Goal: Task Accomplishment & Management: Manage account settings

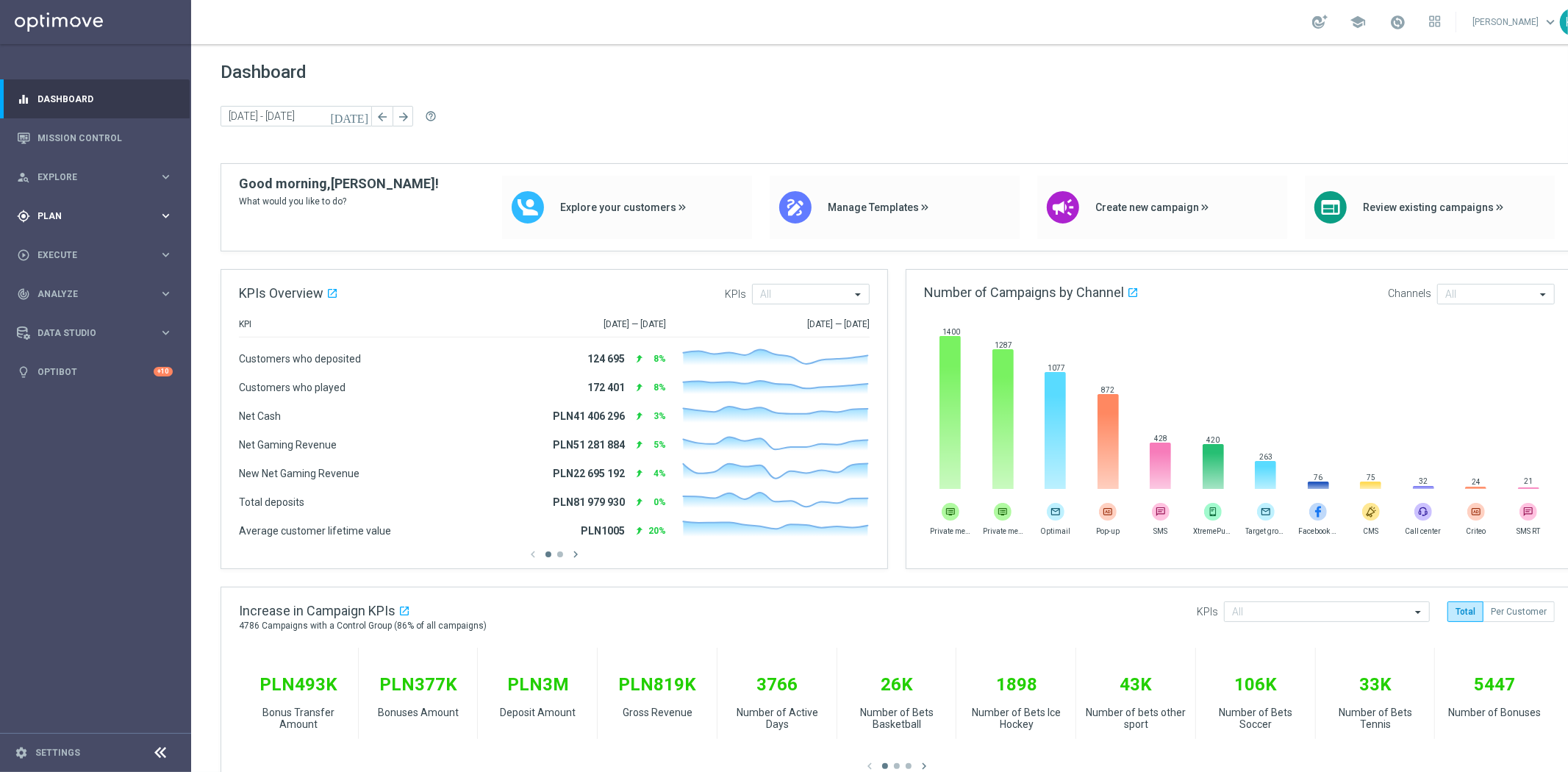
click at [118, 212] on span "Plan" at bounding box center [98, 216] width 122 height 9
click at [57, 241] on link "Target Groups" at bounding box center [95, 246] width 115 height 11
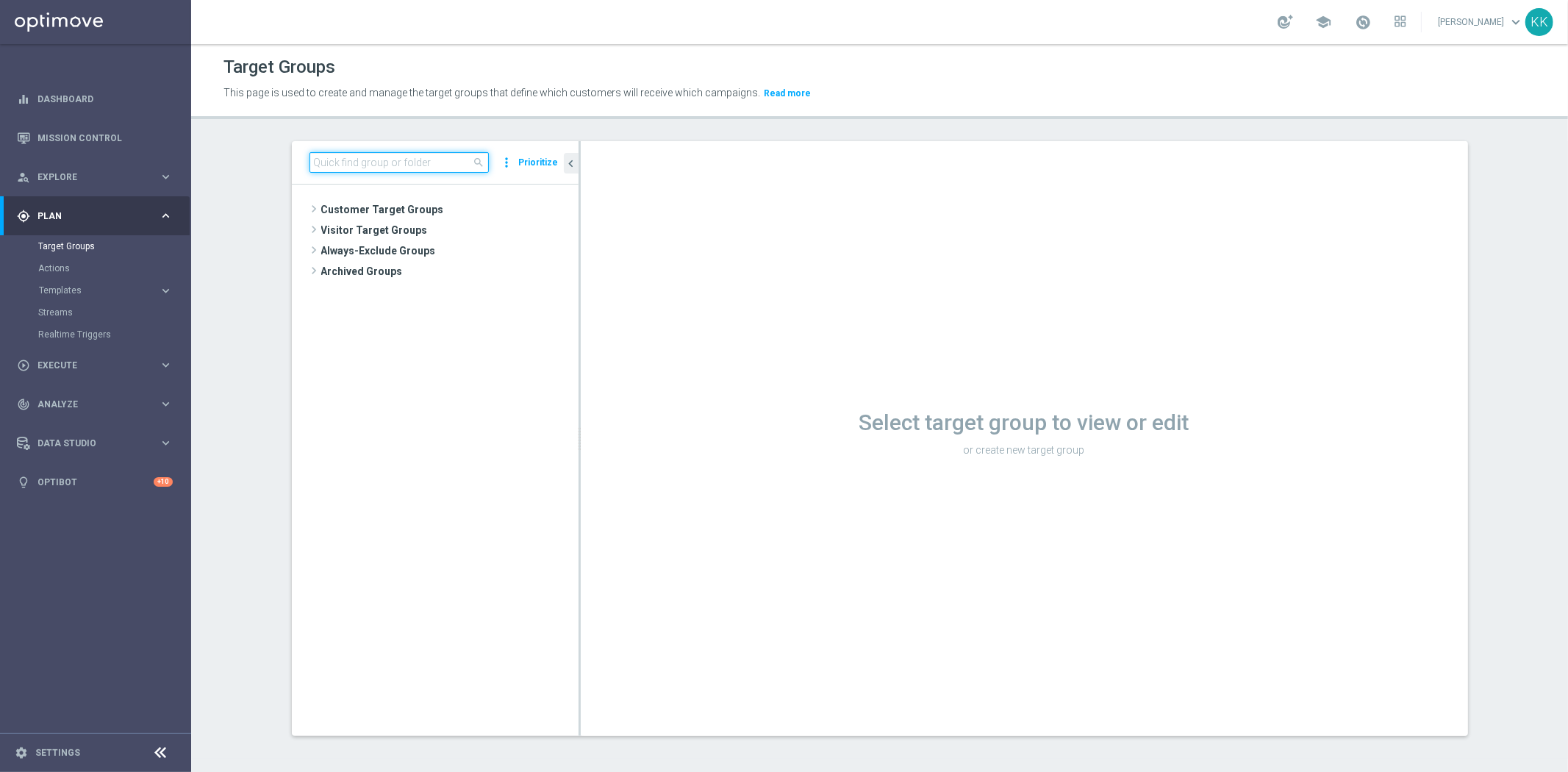
click at [363, 152] on input at bounding box center [398, 163] width 179 height 21
paste input "D_ALL_TARGET_WAGER_50% do 300 PLN_EUROBASKET_280825"
type input "D_ALL_TARGET_WAGER_50% do 300 PLN_EUROBASKET_280825"
click at [405, 246] on span "D_ALL_TARGET_WAGER_50% do 300 PLN_EUROBASKET_280825" at bounding box center [455, 251] width 179 height 12
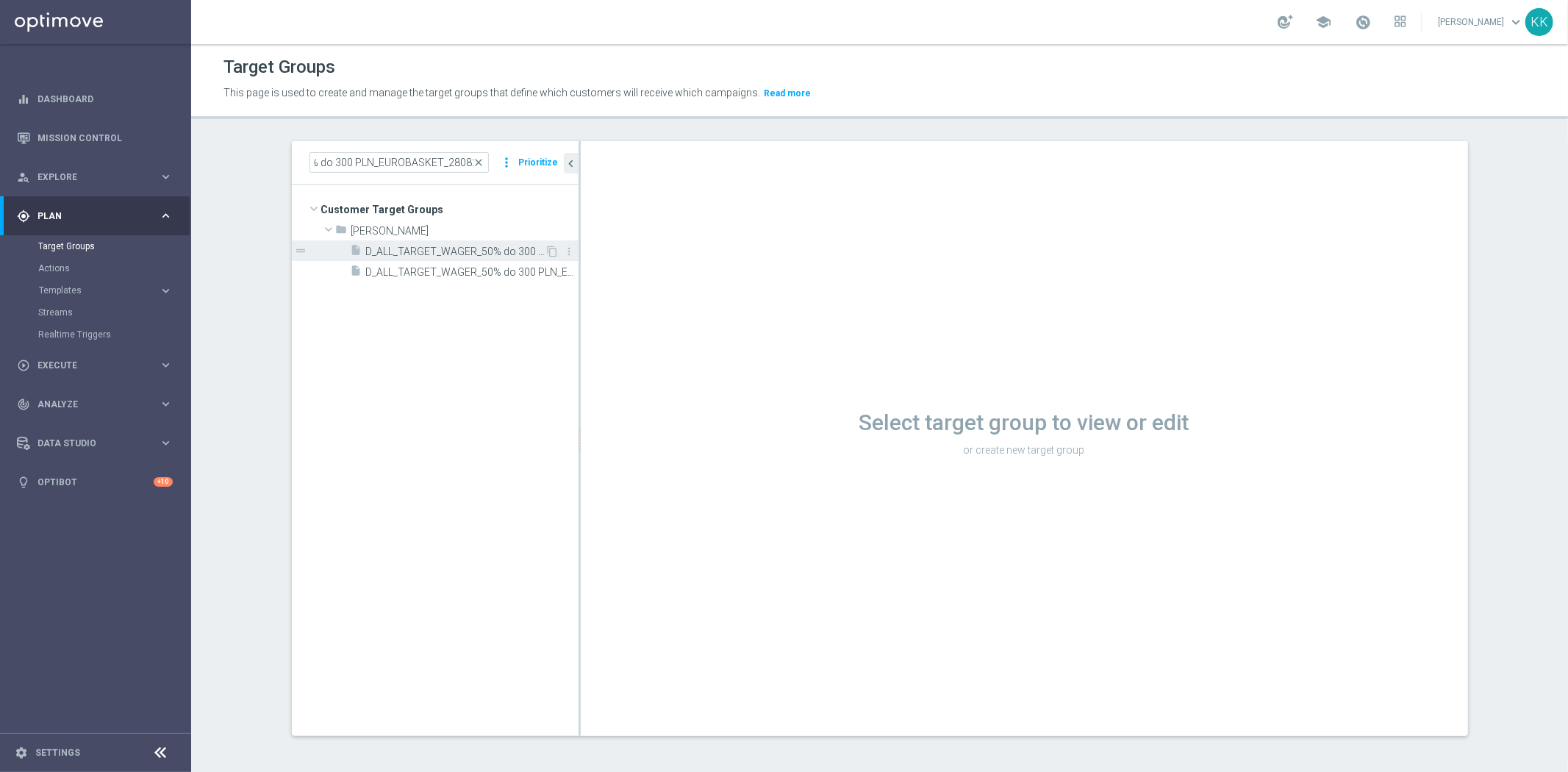
scroll to position [0, 0]
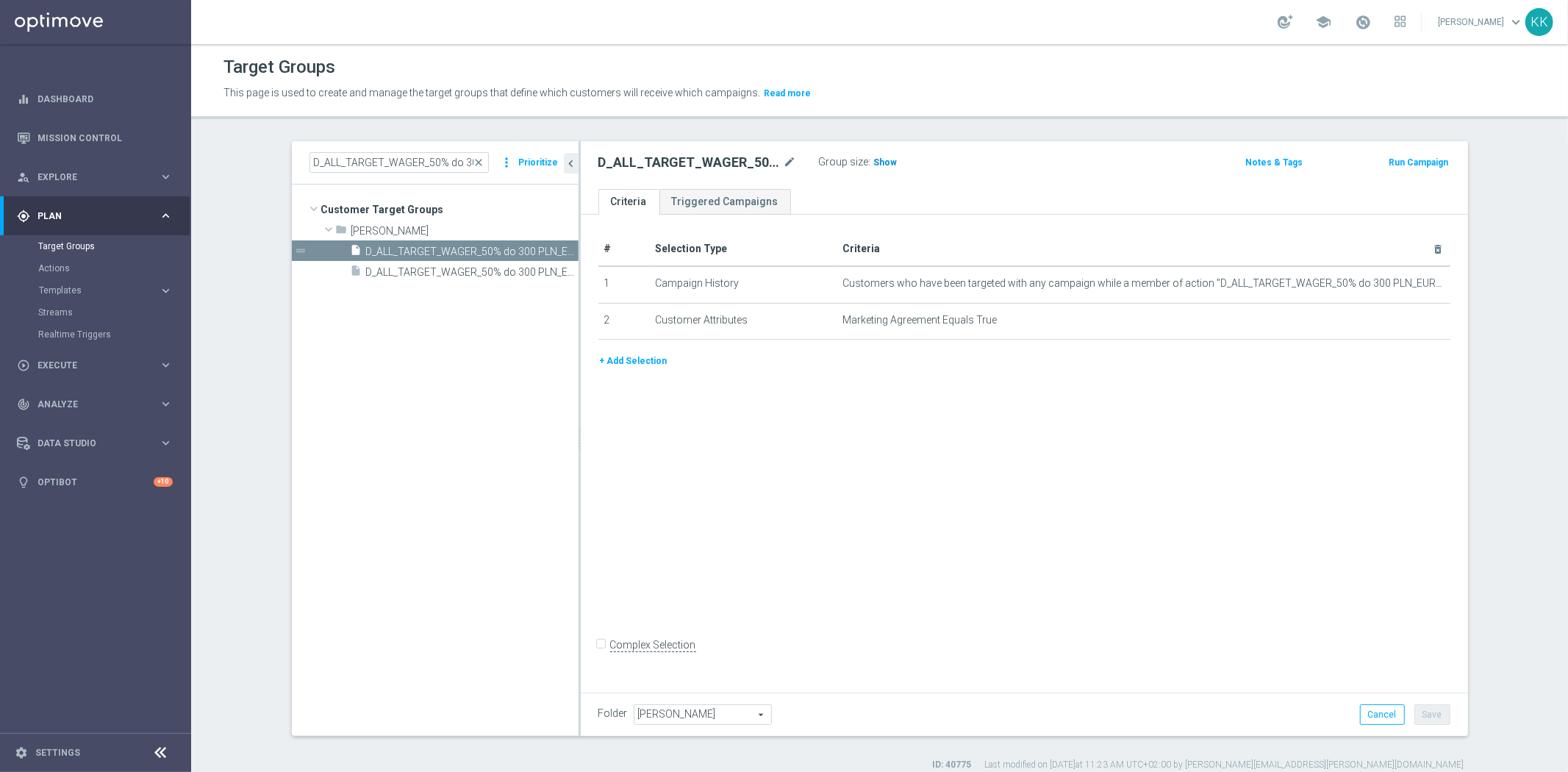
click at [880, 158] on span "Show" at bounding box center [885, 163] width 24 height 11
click at [83, 281] on accordion "Templates keyboard_arrow_right Optimail" at bounding box center [114, 290] width 151 height 22
click at [81, 287] on span "Templates" at bounding box center [91, 291] width 105 height 9
click at [48, 313] on link "Optimail" at bounding box center [99, 312] width 108 height 11
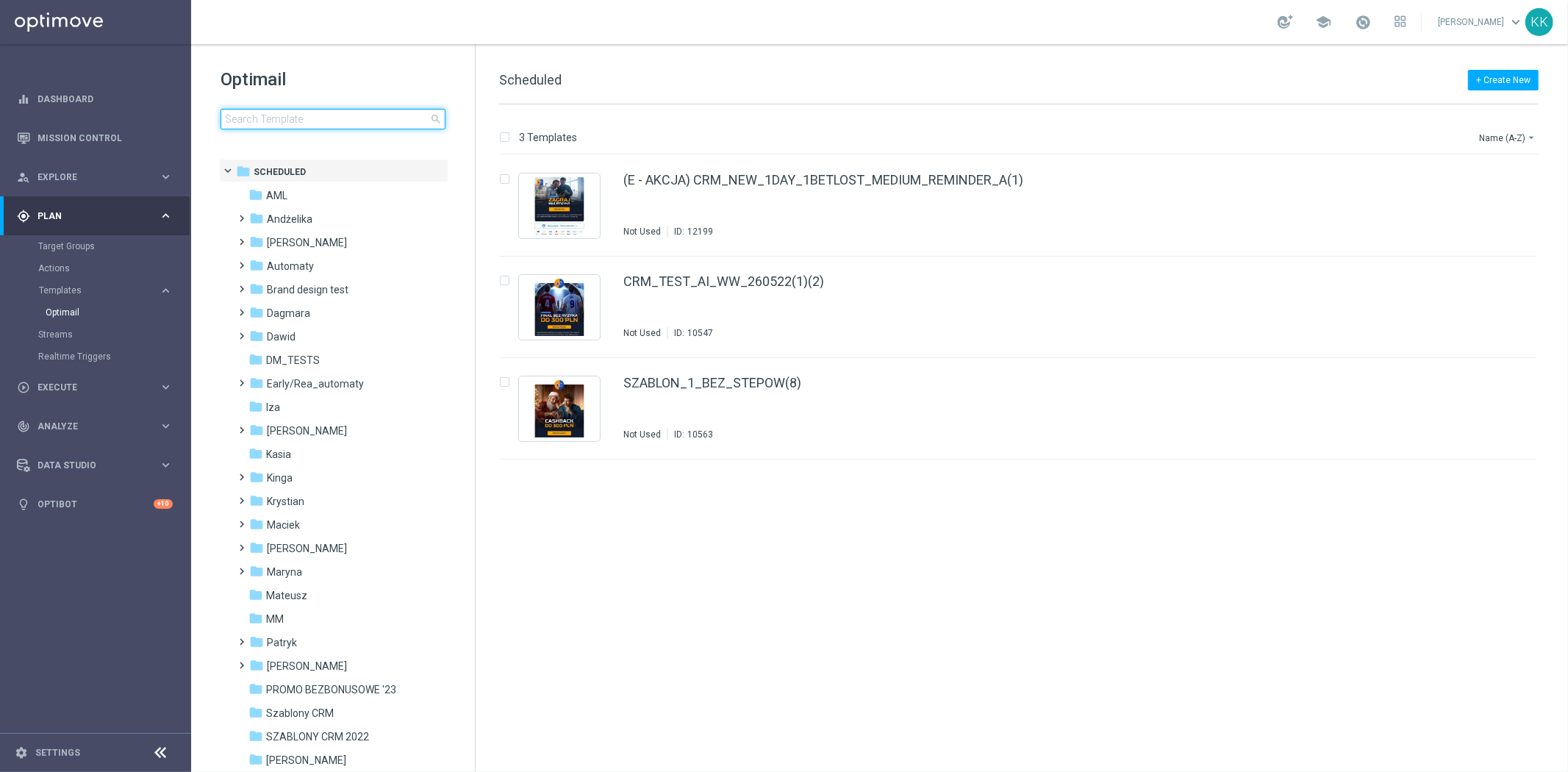
click at [320, 122] on input at bounding box center [333, 119] width 225 height 21
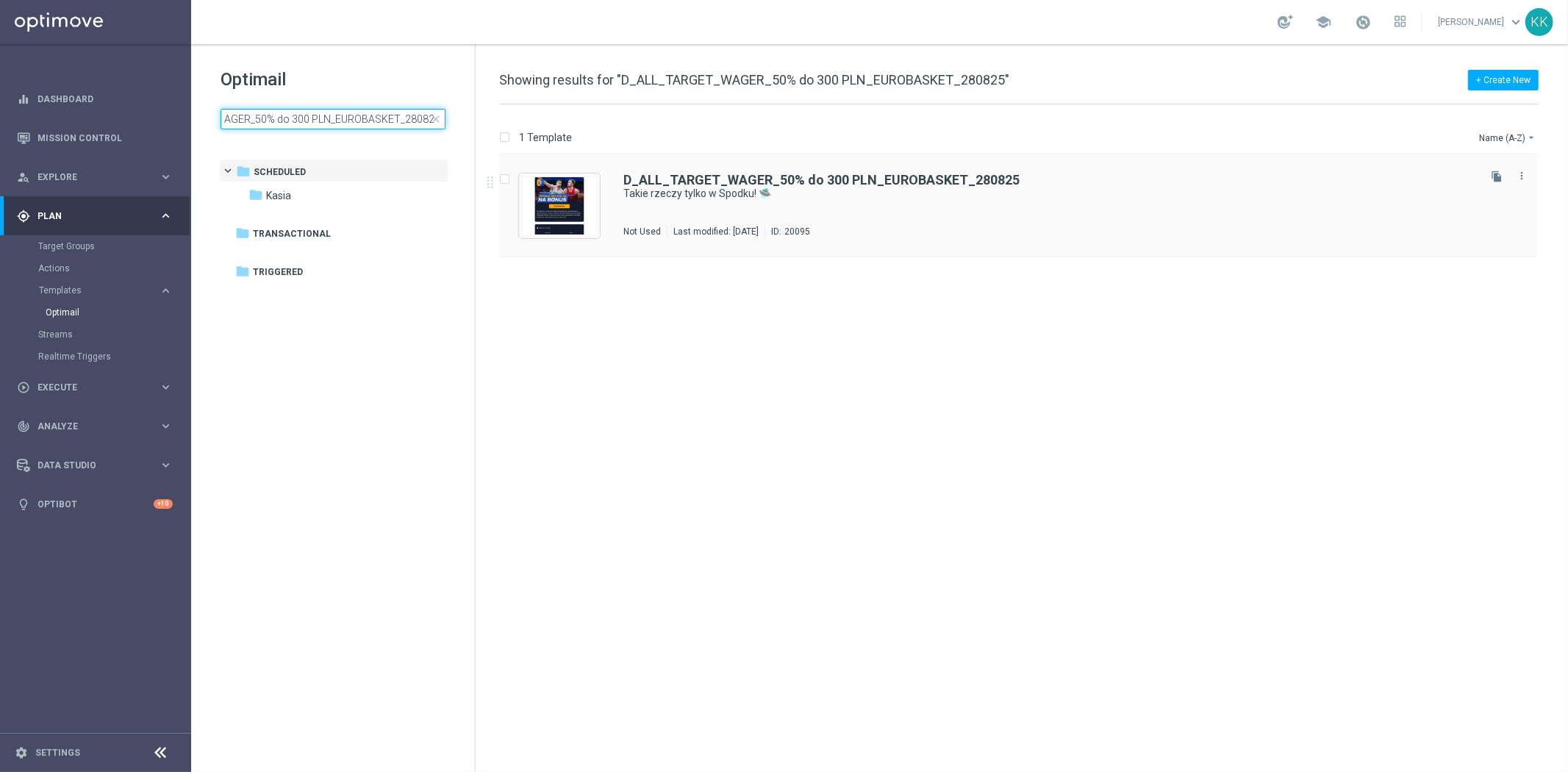
type input "D_ALL_TARGET_WAGER_50% do 300 PLN_EUROBASKET_280825"
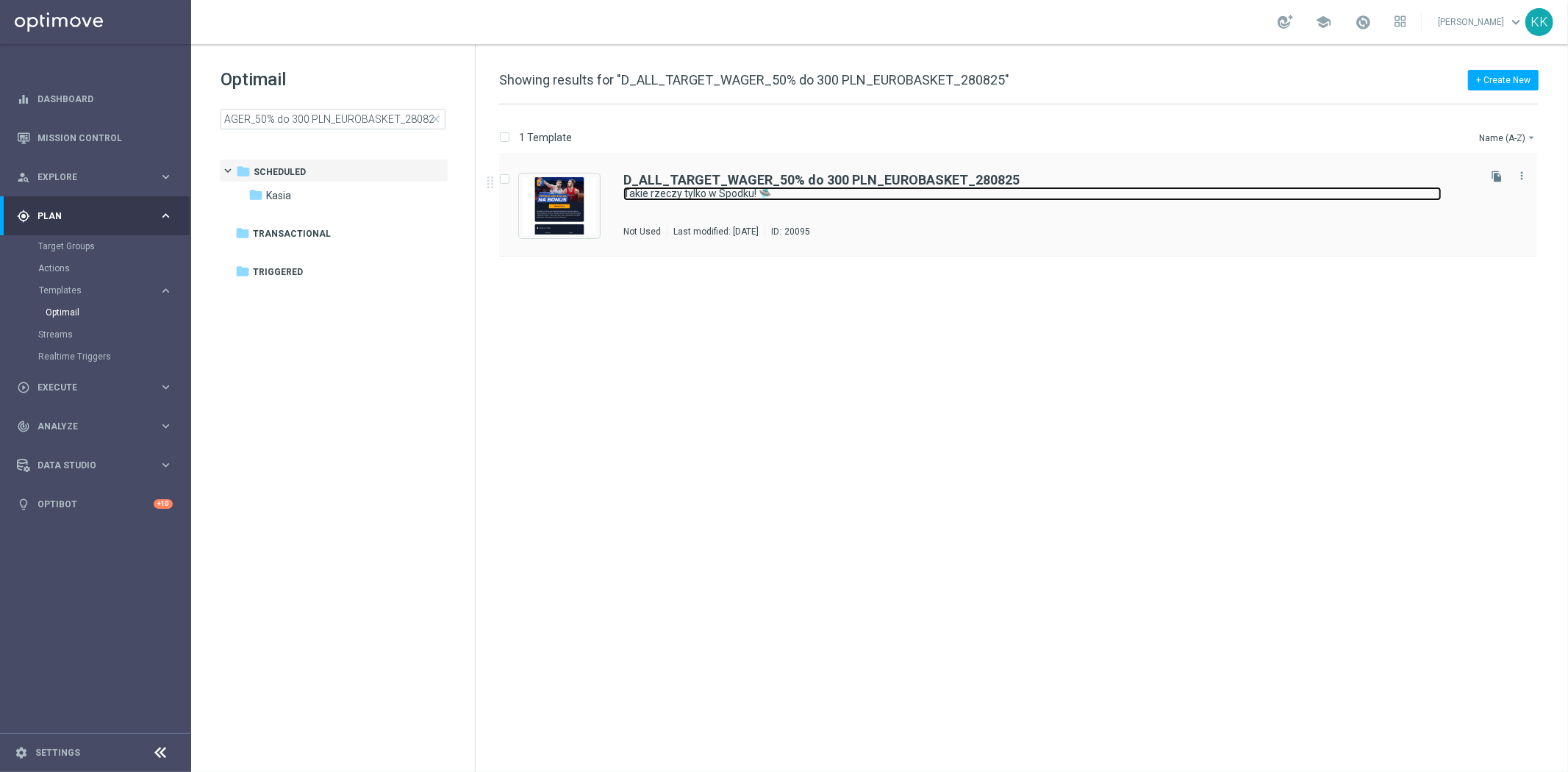
click at [891, 193] on link "Takie rzeczy tylko w Spodku! 🛸" at bounding box center [1032, 193] width 818 height 14
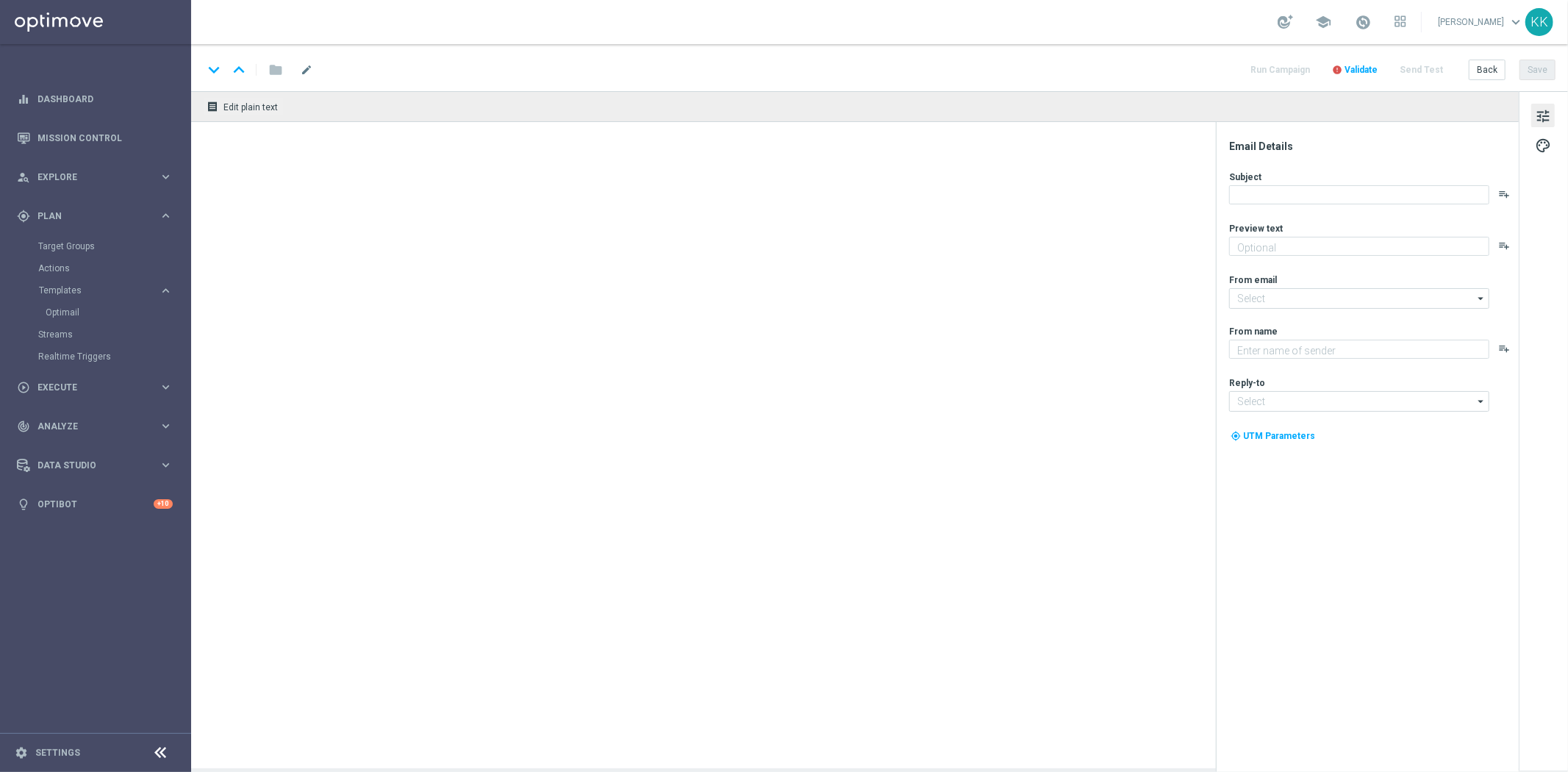
type textarea "Typuj koszykówkę z bonusem do 300 zł 💸"
type input "[EMAIL_ADDRESS][DOMAIN_NAME]"
type textarea "STS"
type input "[EMAIL_ADDRESS][DOMAIN_NAME]"
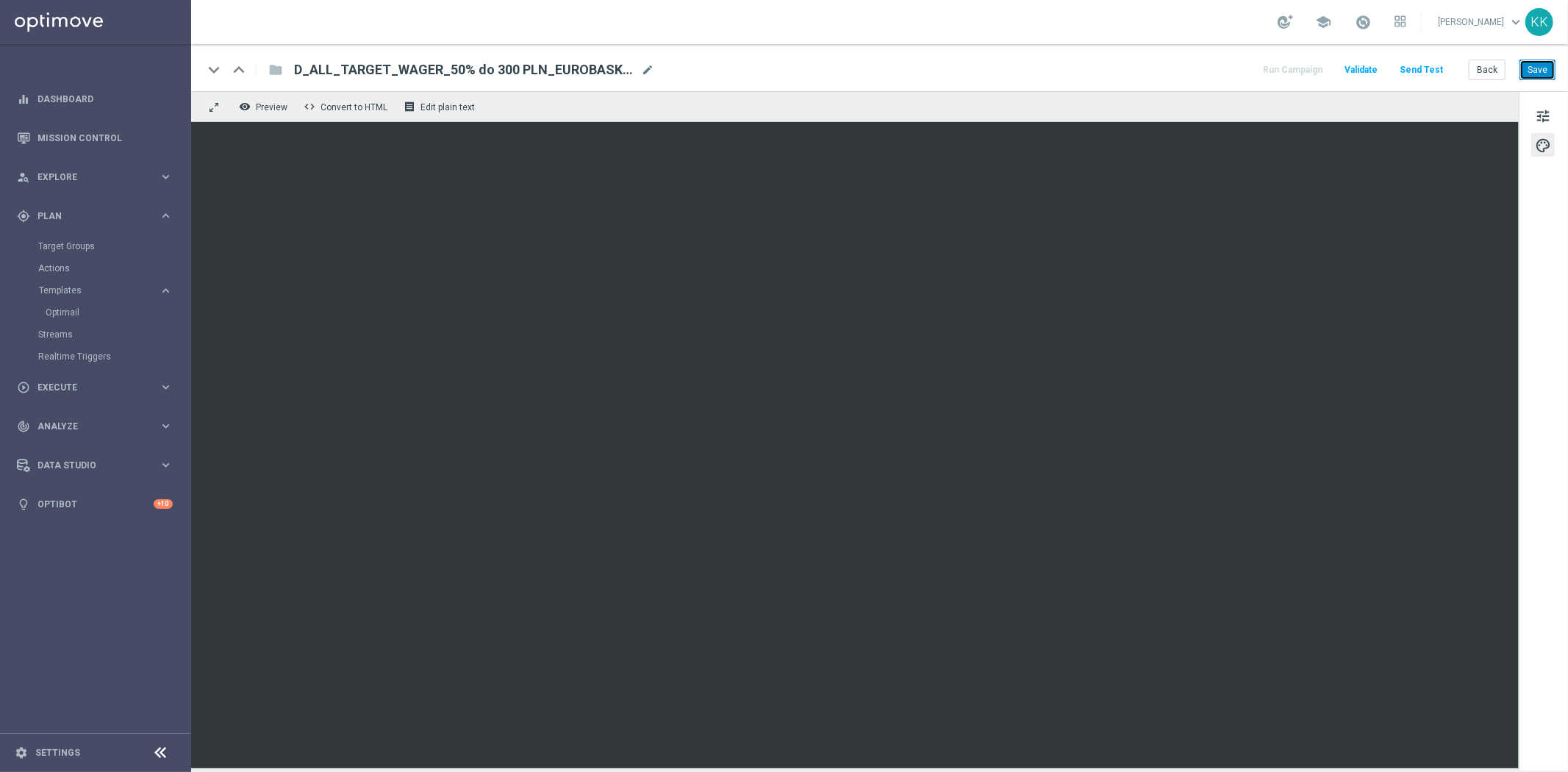
click at [1540, 75] on button "Save" at bounding box center [1536, 70] width 36 height 21
click at [1549, 71] on button "Save" at bounding box center [1536, 70] width 36 height 21
click at [53, 270] on link "Actions" at bounding box center [95, 268] width 115 height 11
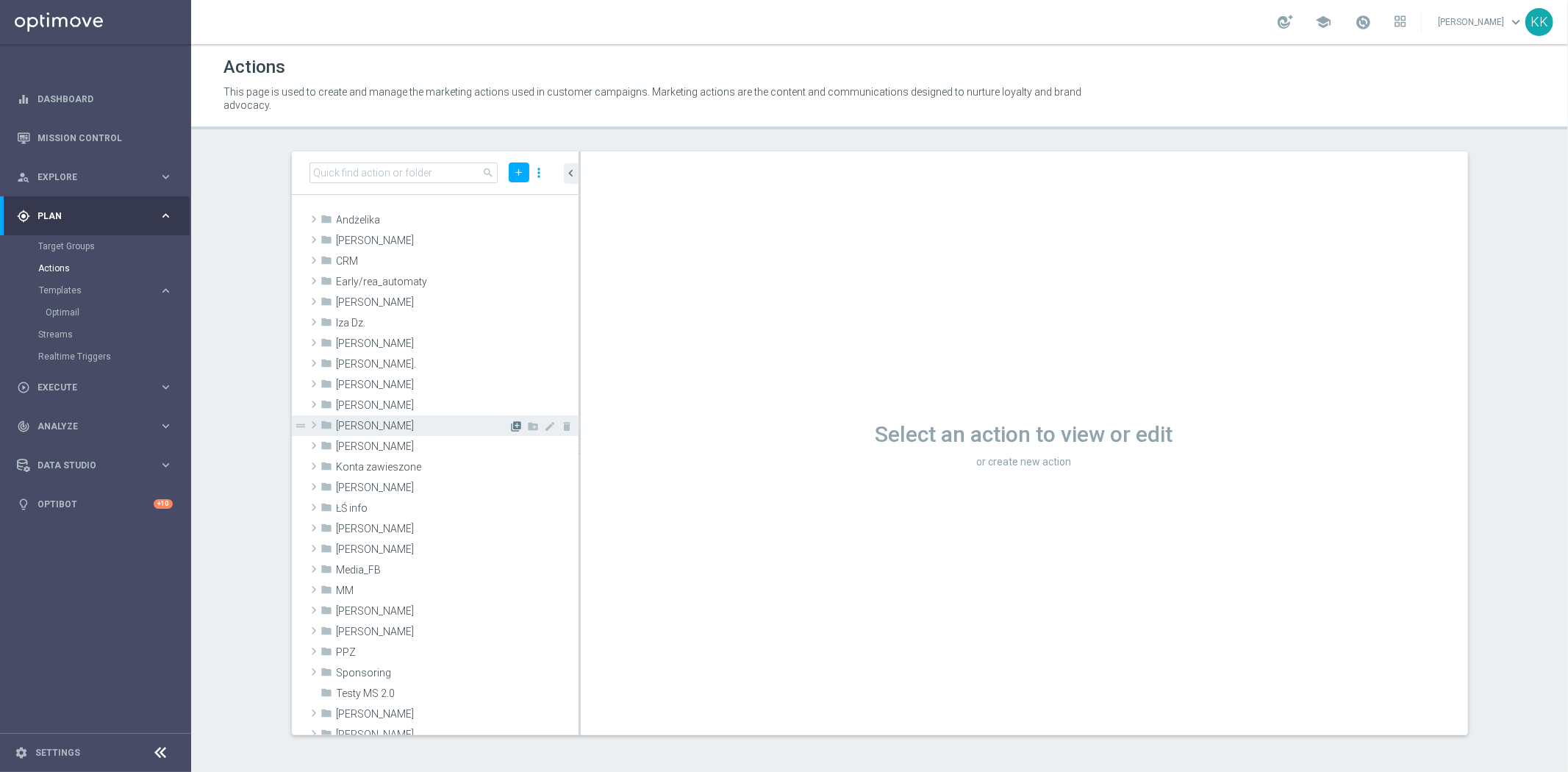
click at [510, 420] on icon "library_add" at bounding box center [516, 425] width 11 height 11
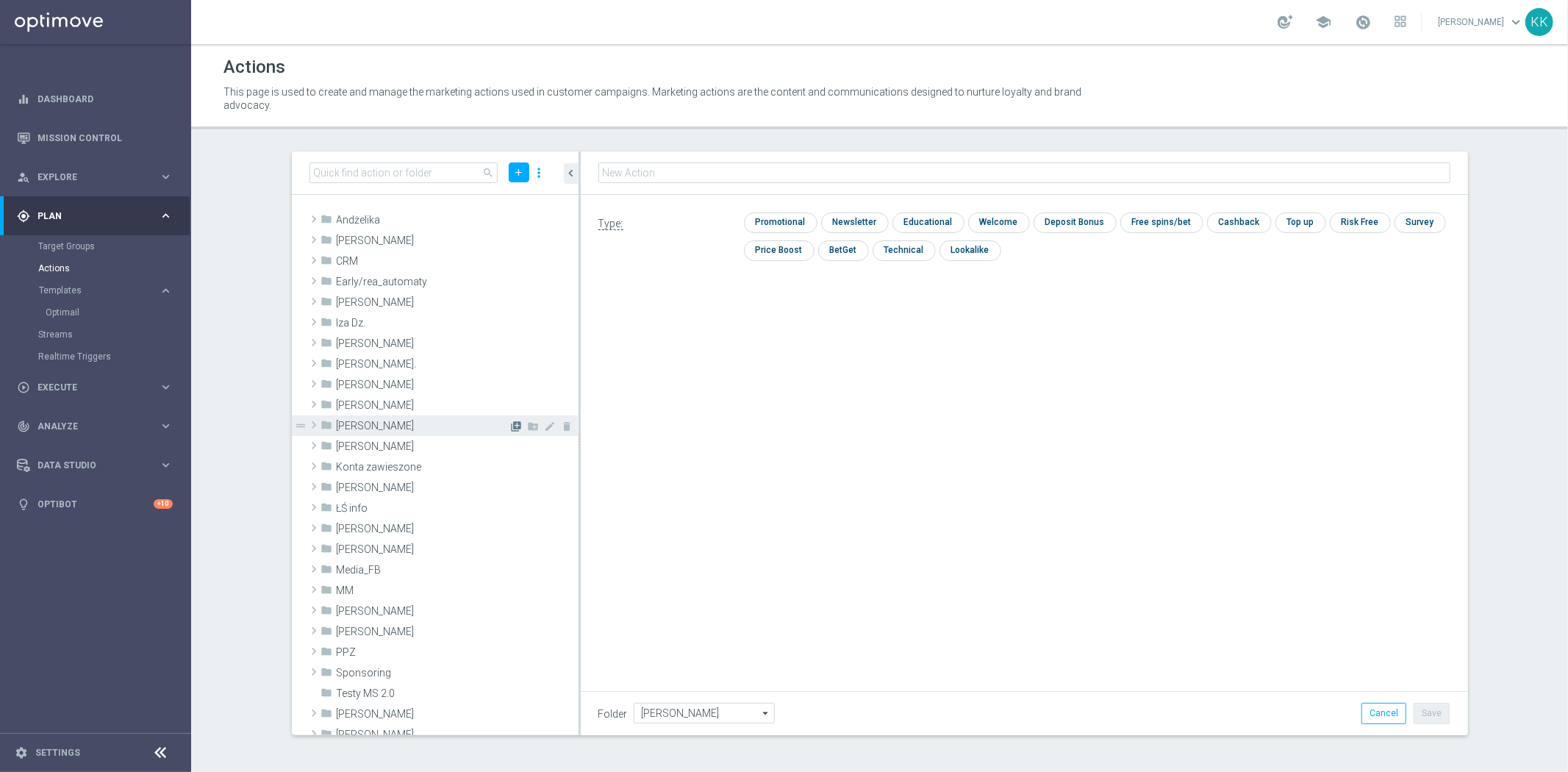
type input "D_ALL_TARGET_WAGER_50% do 300 PLN_EUROBASKET_280825"
click at [776, 221] on input "checkbox" at bounding box center [779, 222] width 70 height 20
checkbox input "true"
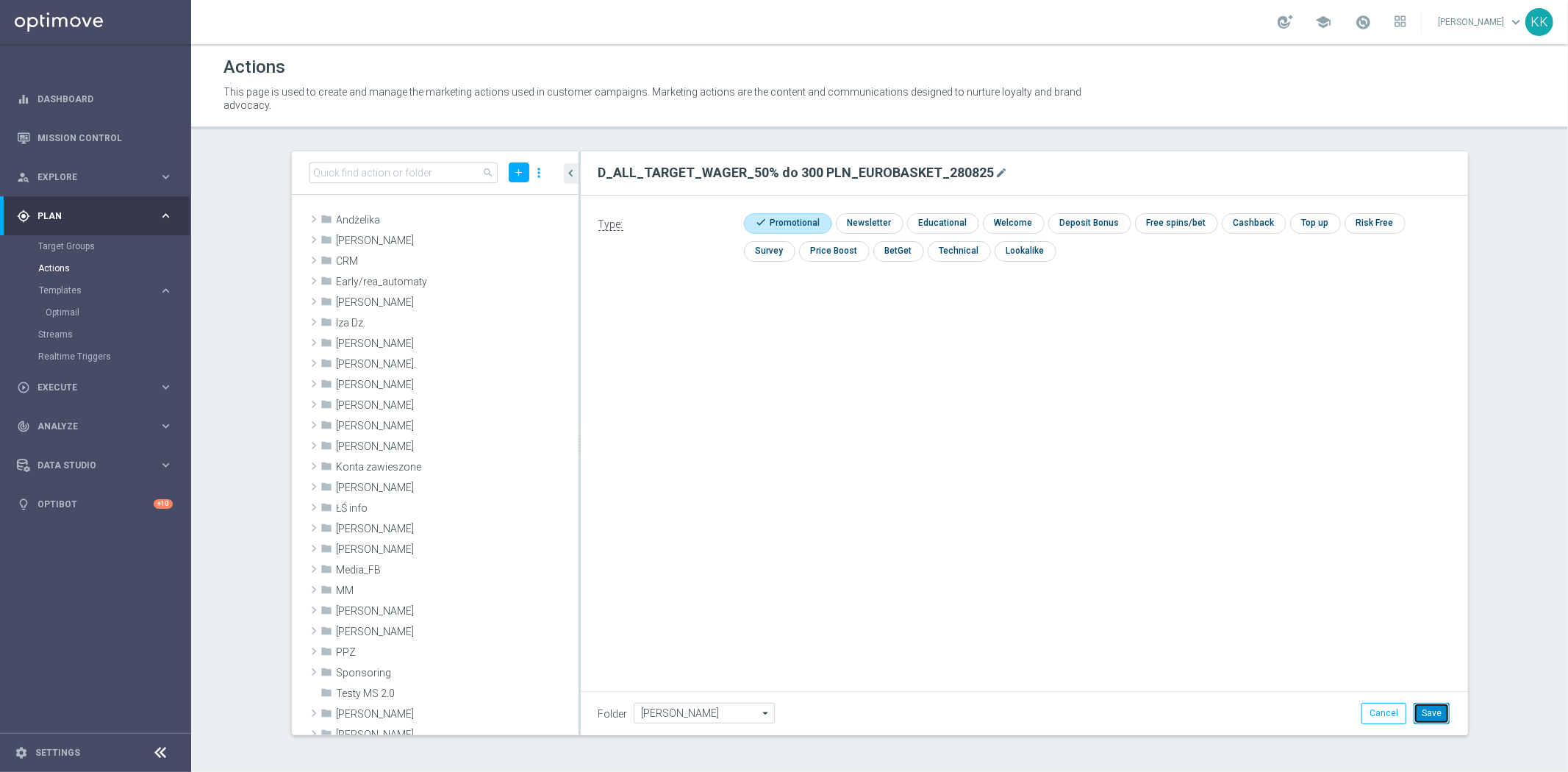
click at [1431, 717] on button "Save" at bounding box center [1431, 713] width 36 height 21
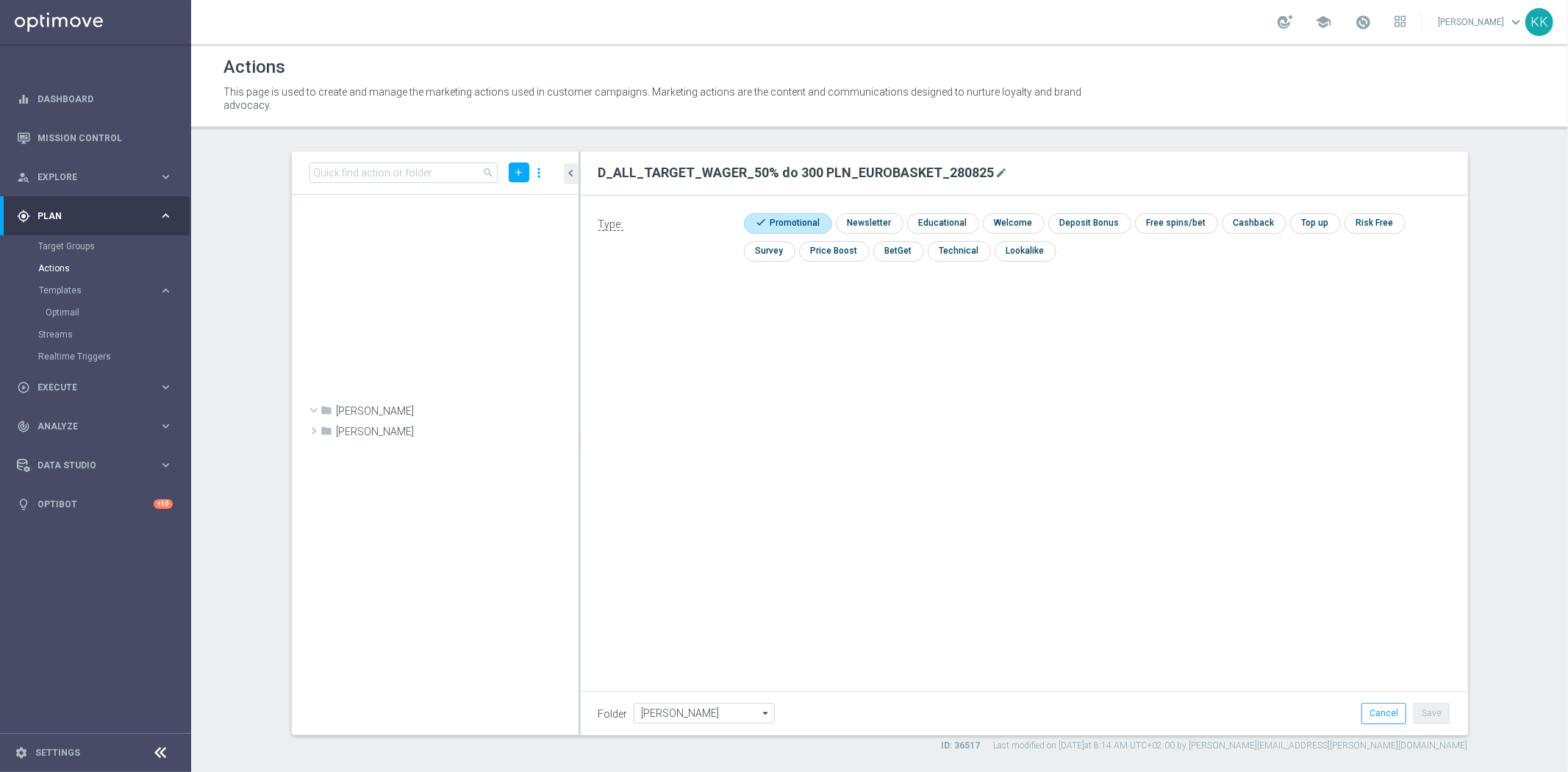
scroll to position [43214, 0]
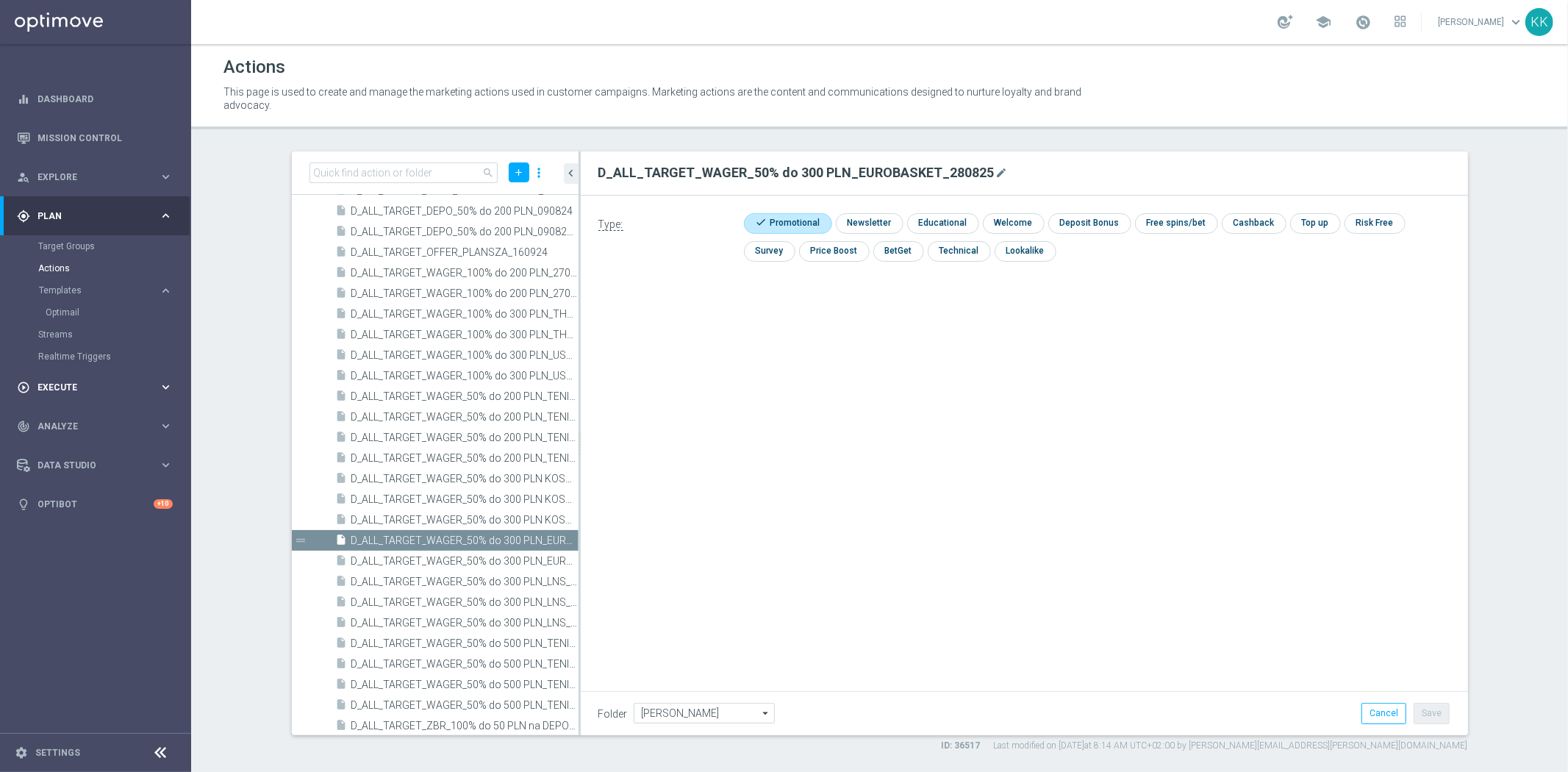
click at [90, 375] on div "play_circle_outline Execute keyboard_arrow_right" at bounding box center [95, 387] width 190 height 39
click at [67, 282] on link "Campaign Builder" at bounding box center [95, 284] width 115 height 11
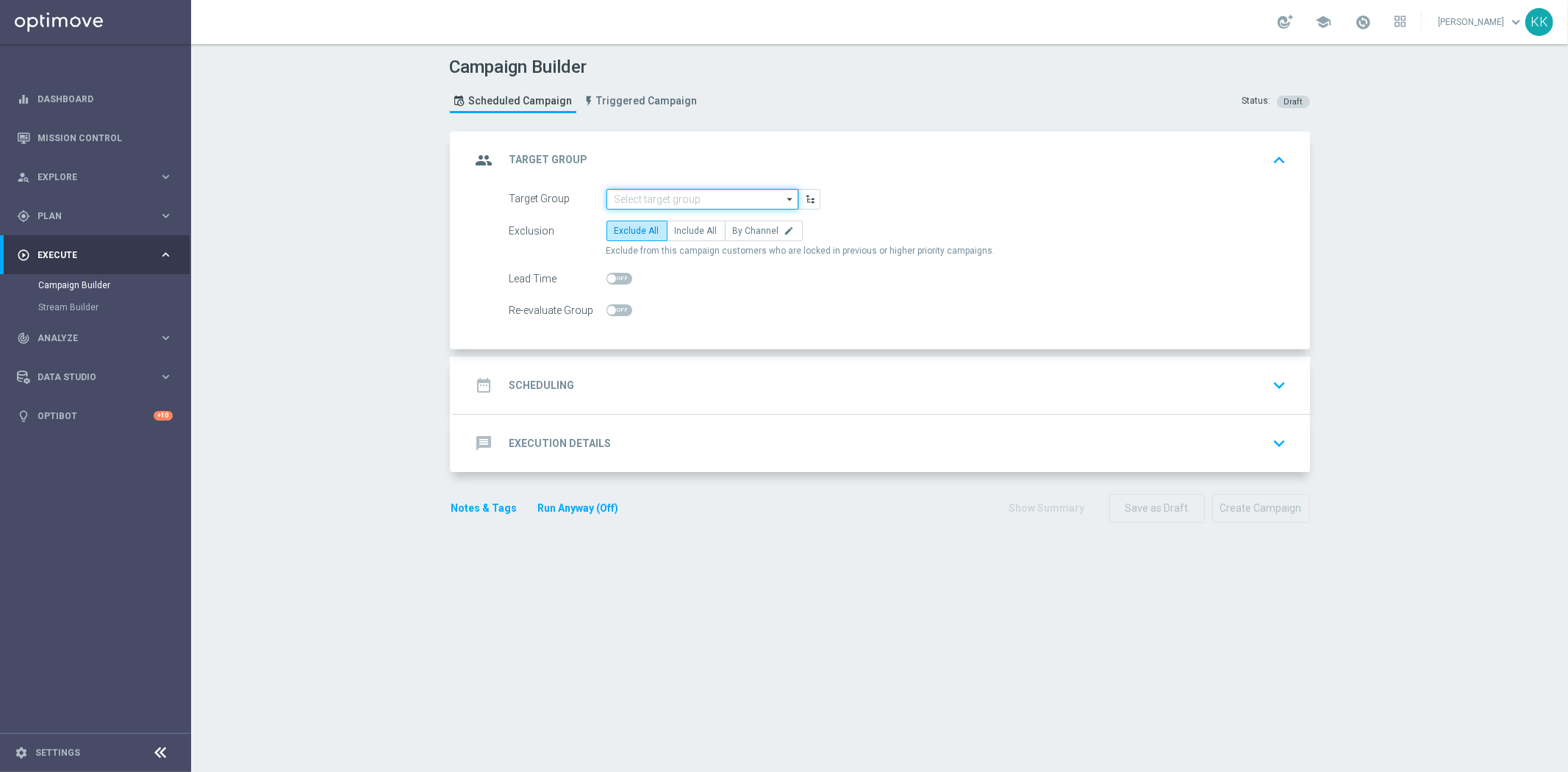
click at [647, 191] on input at bounding box center [702, 200] width 192 height 21
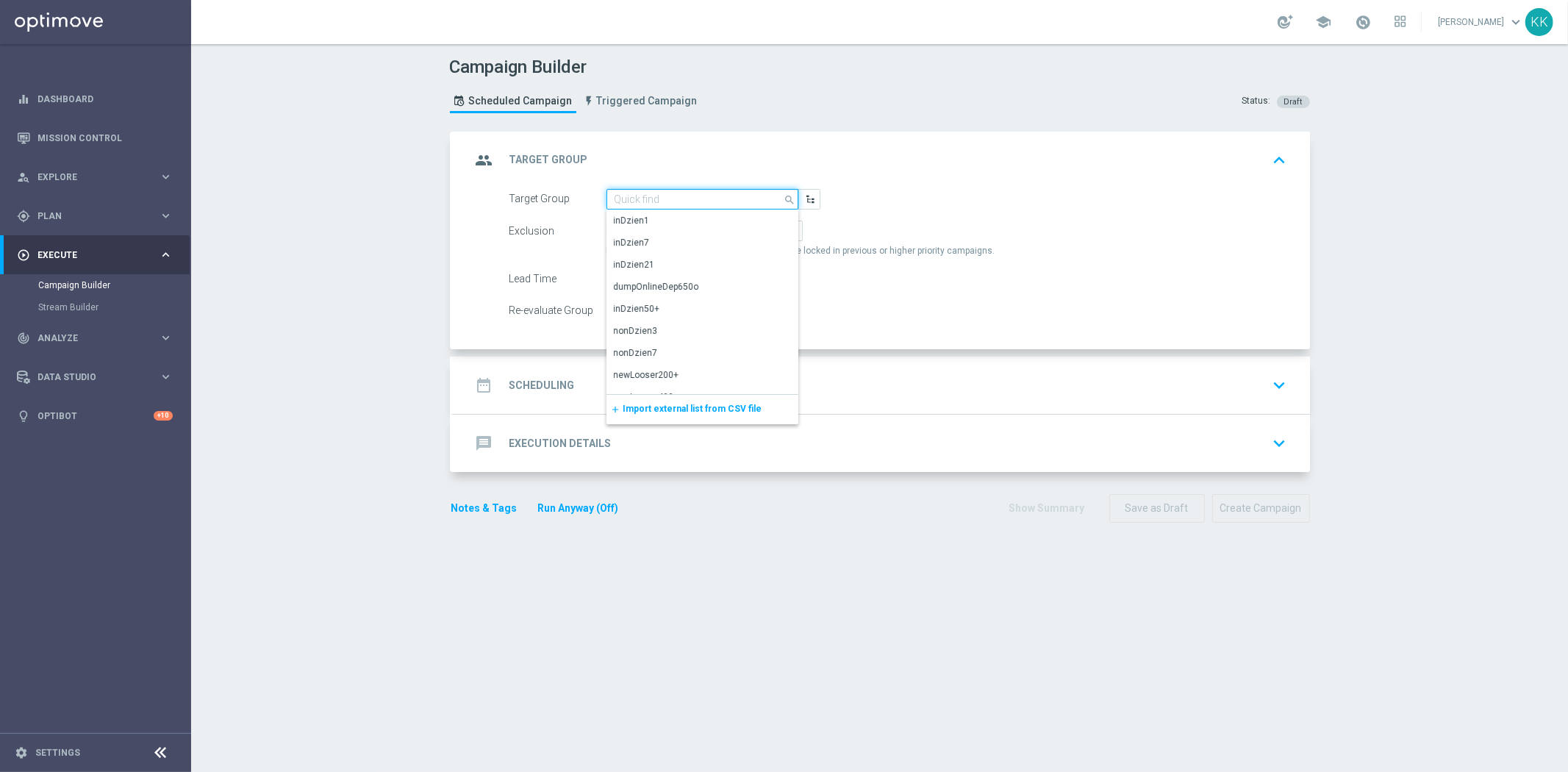
paste input "D_ALL_TARGET_WAGER_50% do 300 PLN_EUROBASKET_280825"
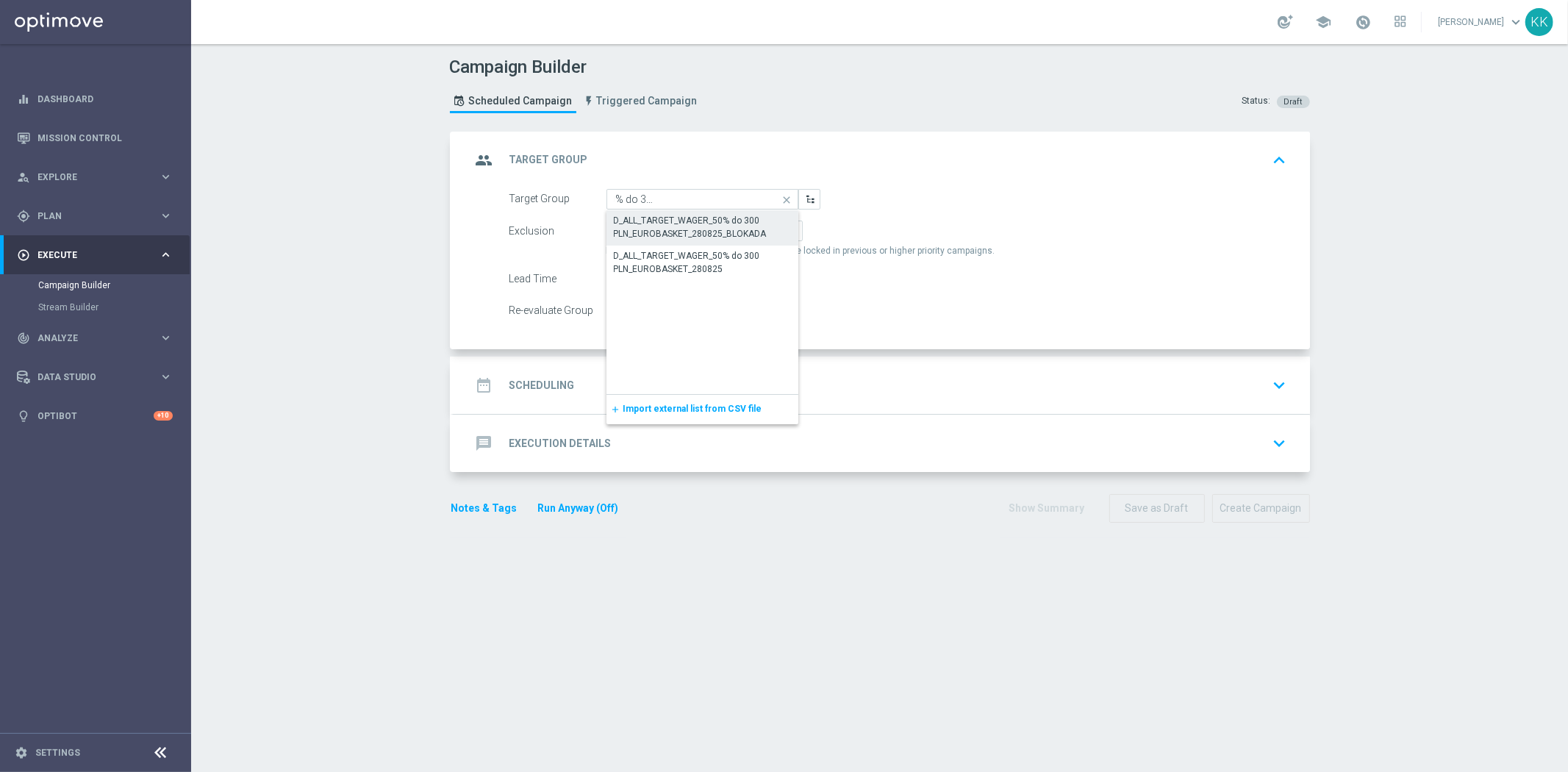
click at [643, 224] on div "D_ALL_TARGET_WAGER_50% do 300 PLN_EUROBASKET_280825_BLOKADA" at bounding box center [702, 227] width 178 height 26
type input "D_ALL_TARGET_WAGER_50% do 300 PLN_EUROBASKET_280825_BLOKADA"
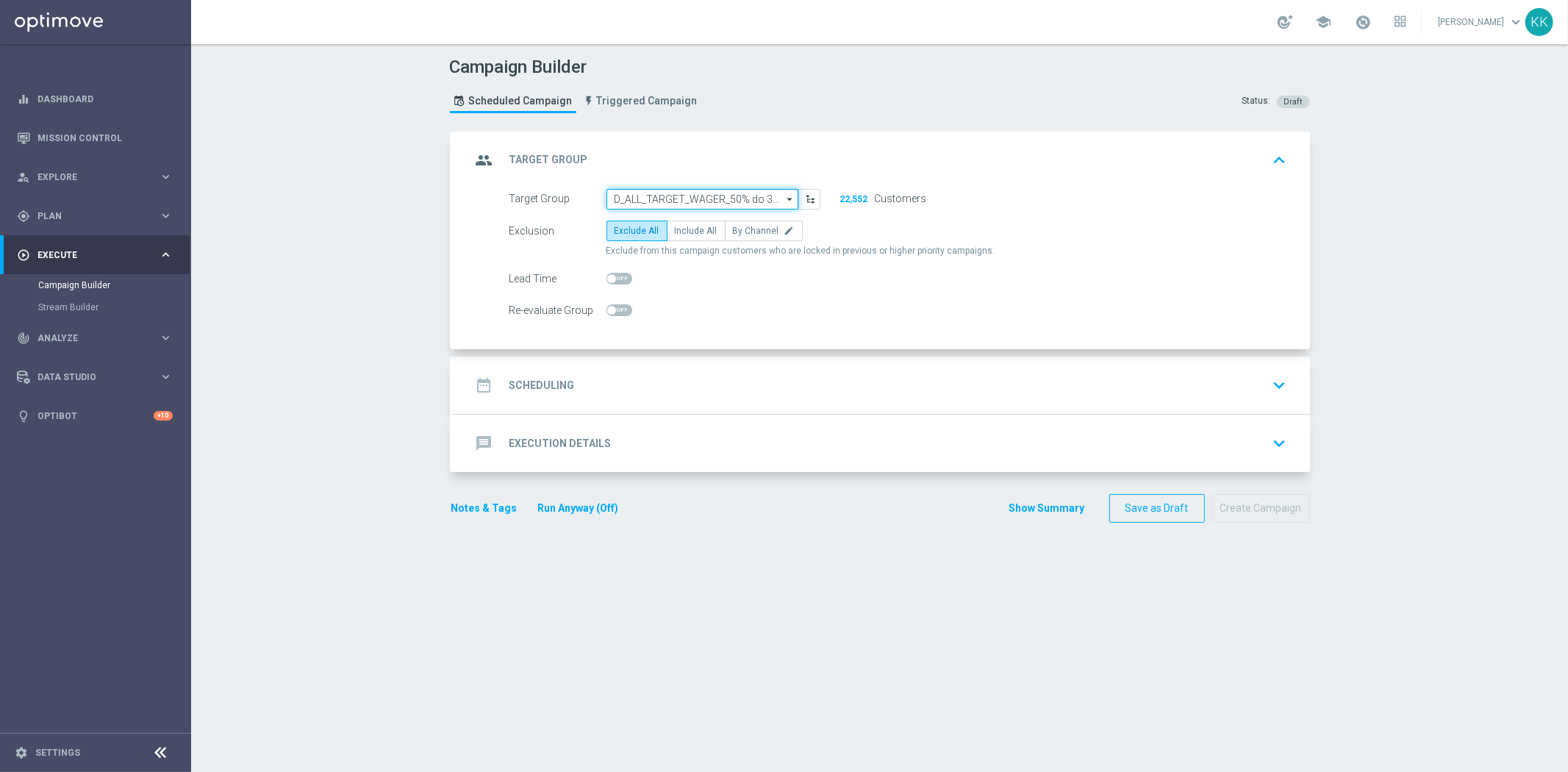
click at [672, 194] on input "D_ALL_TARGET_WAGER_50% do 300 PLN_EUROBASKET_280825_BLOKADA" at bounding box center [702, 200] width 192 height 21
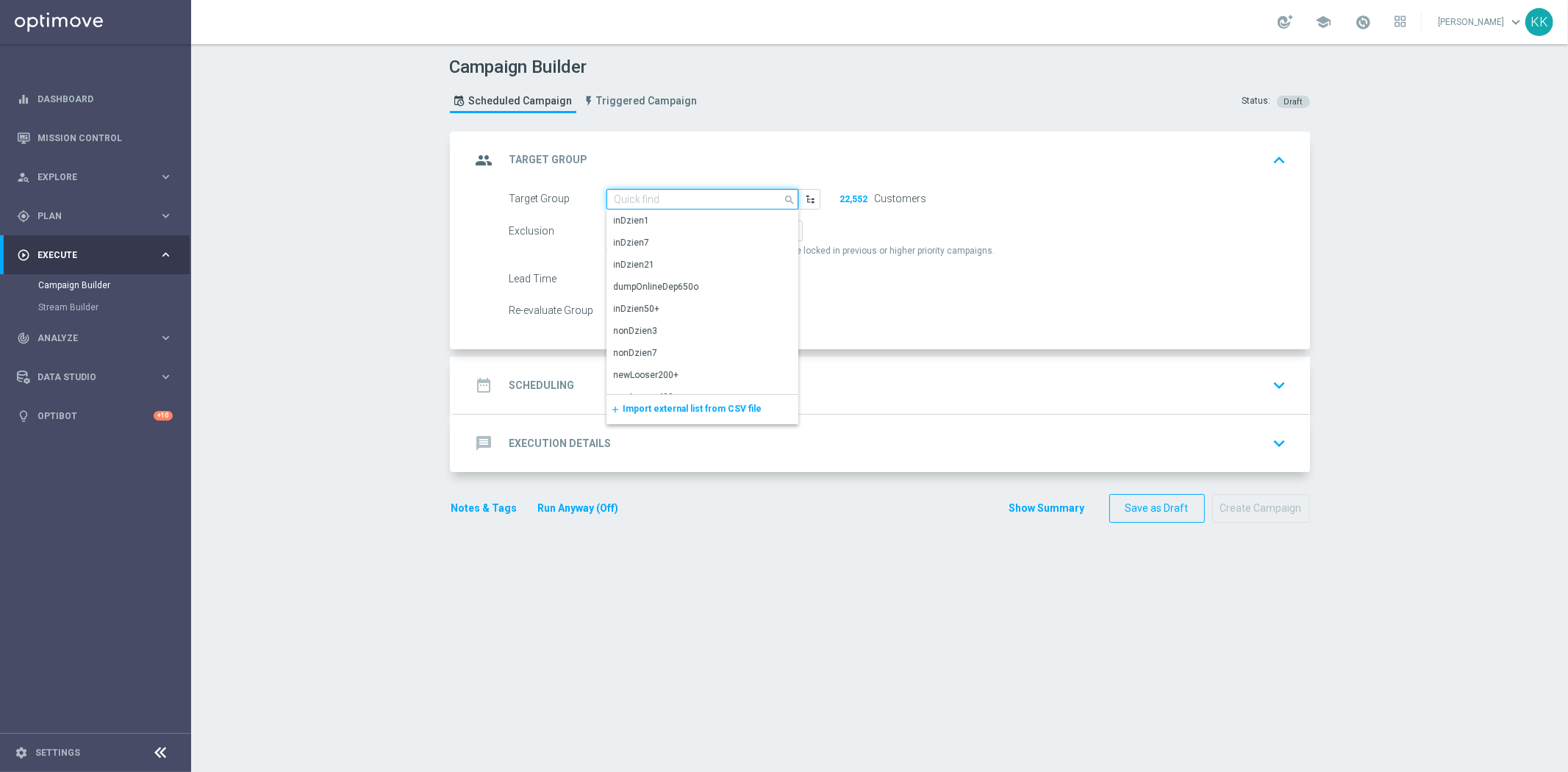
paste input "D_ALL_TARGET_WAGER_50% do 300 PLN_EUROBASKET_280825"
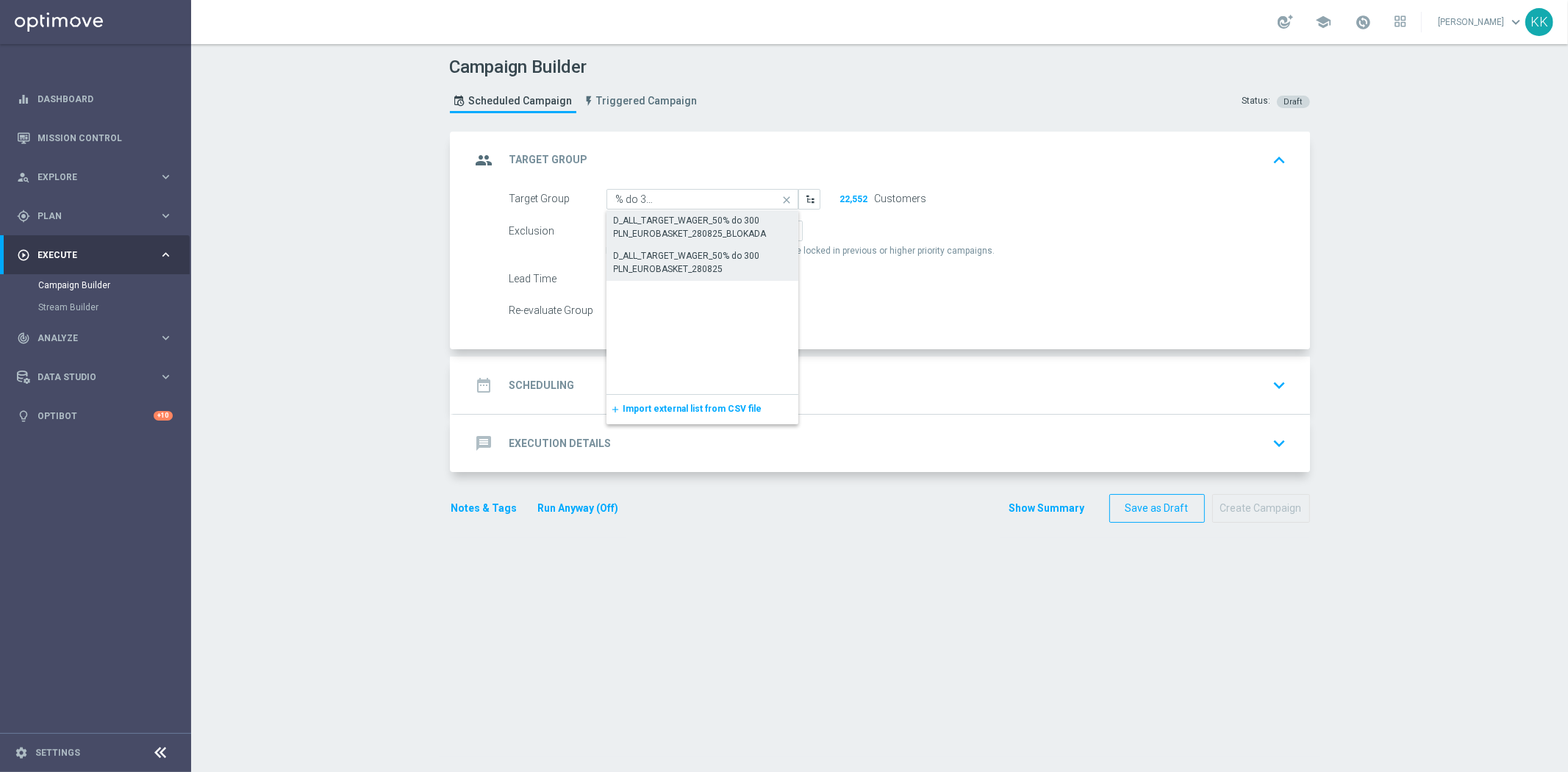
click at [672, 251] on div "D_ALL_TARGET_WAGER_50% do 300 PLN_EUROBASKET_280825" at bounding box center [702, 263] width 178 height 26
type input "D_ALL_TARGET_WAGER_50% do 300 PLN_EUROBASKET_280825"
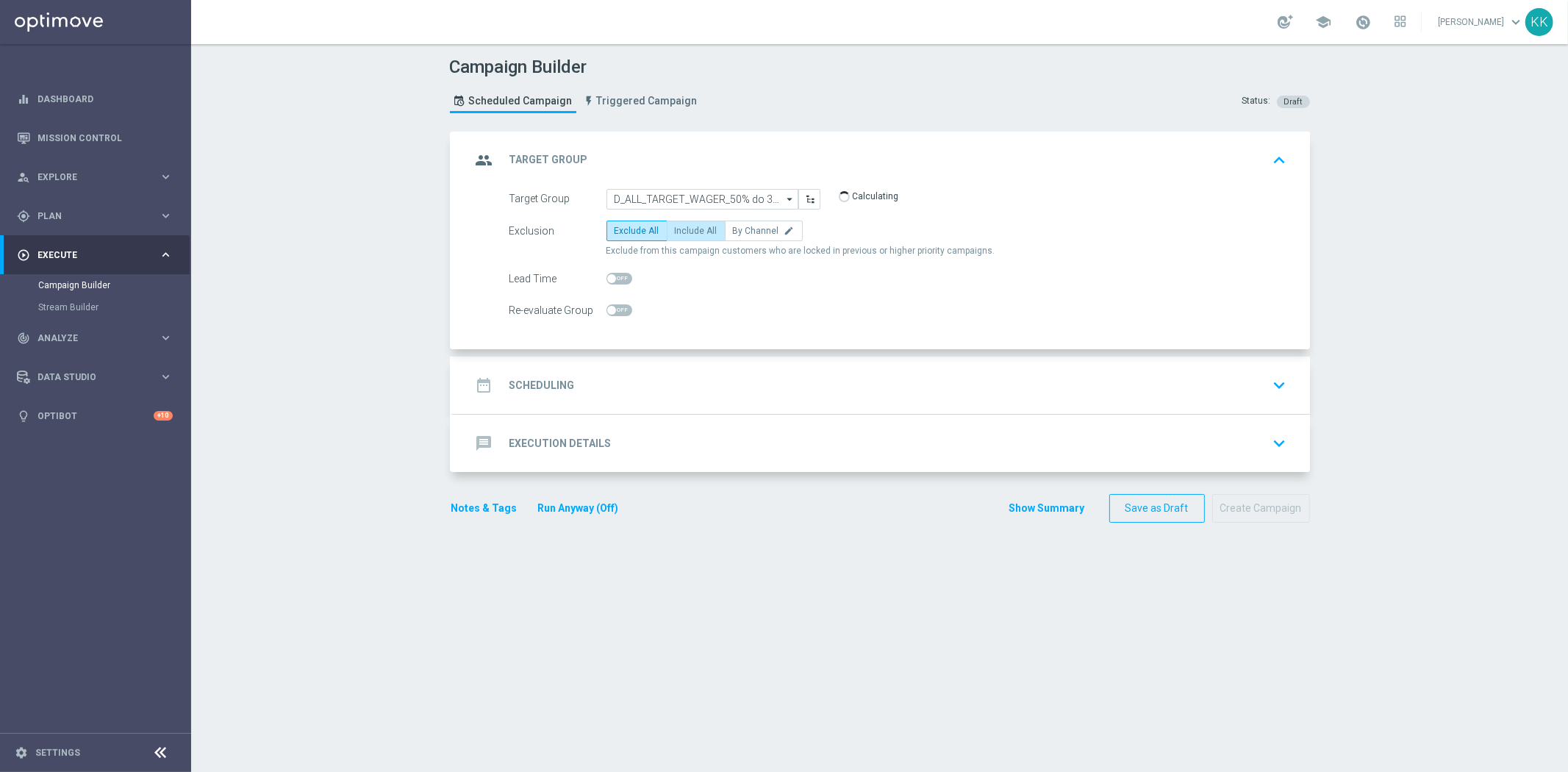
click at [700, 228] on span "Include All" at bounding box center [696, 231] width 43 height 11
click at [685, 228] on input "Include All" at bounding box center [679, 233] width 10 height 10
radio input "true"
click at [622, 305] on span at bounding box center [619, 310] width 25 height 11
click at [622, 305] on input "checkbox" at bounding box center [619, 310] width 25 height 11
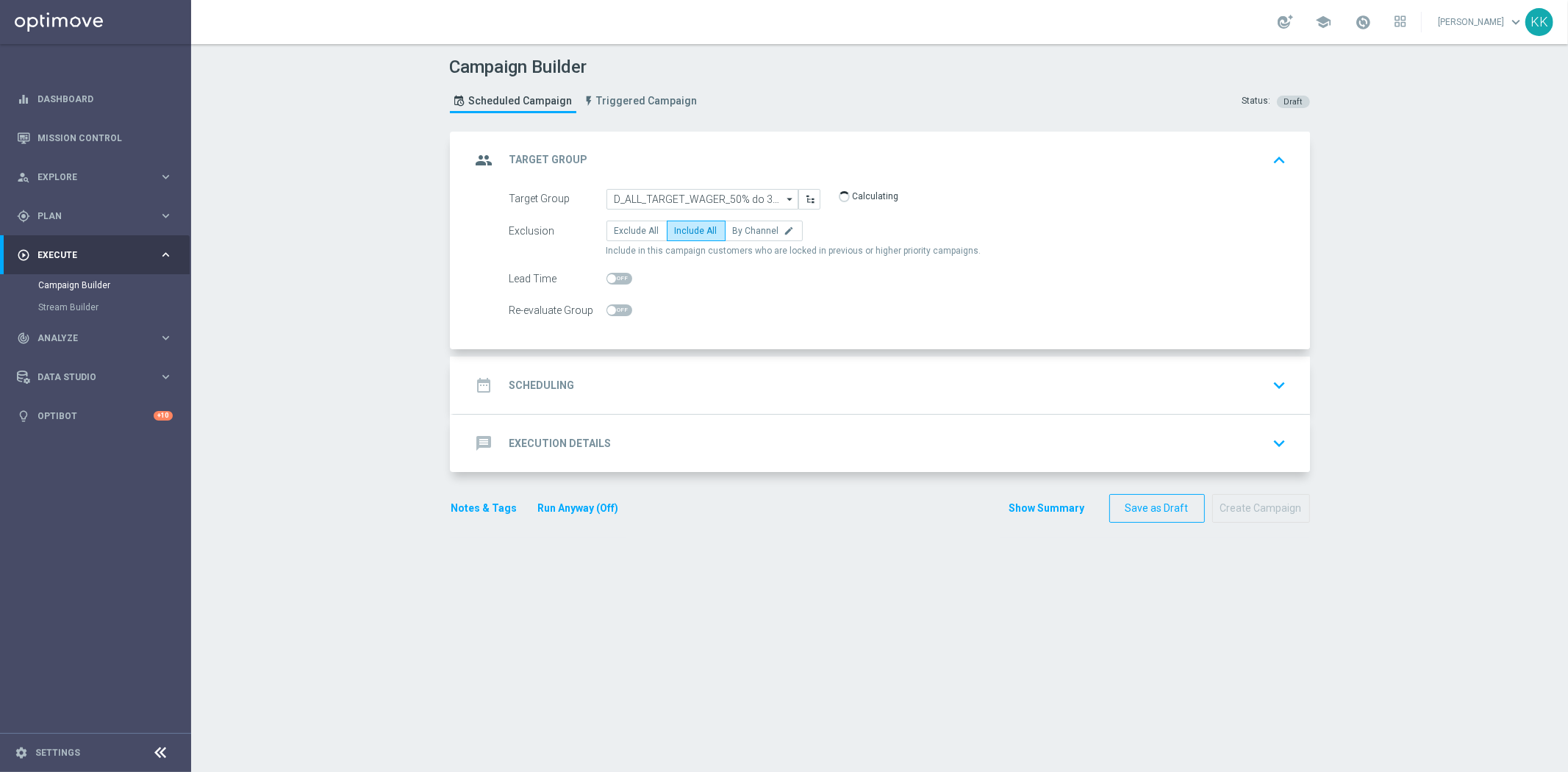
checkbox input "true"
click at [675, 390] on div "date_range Scheduling keyboard_arrow_down" at bounding box center [882, 385] width 821 height 28
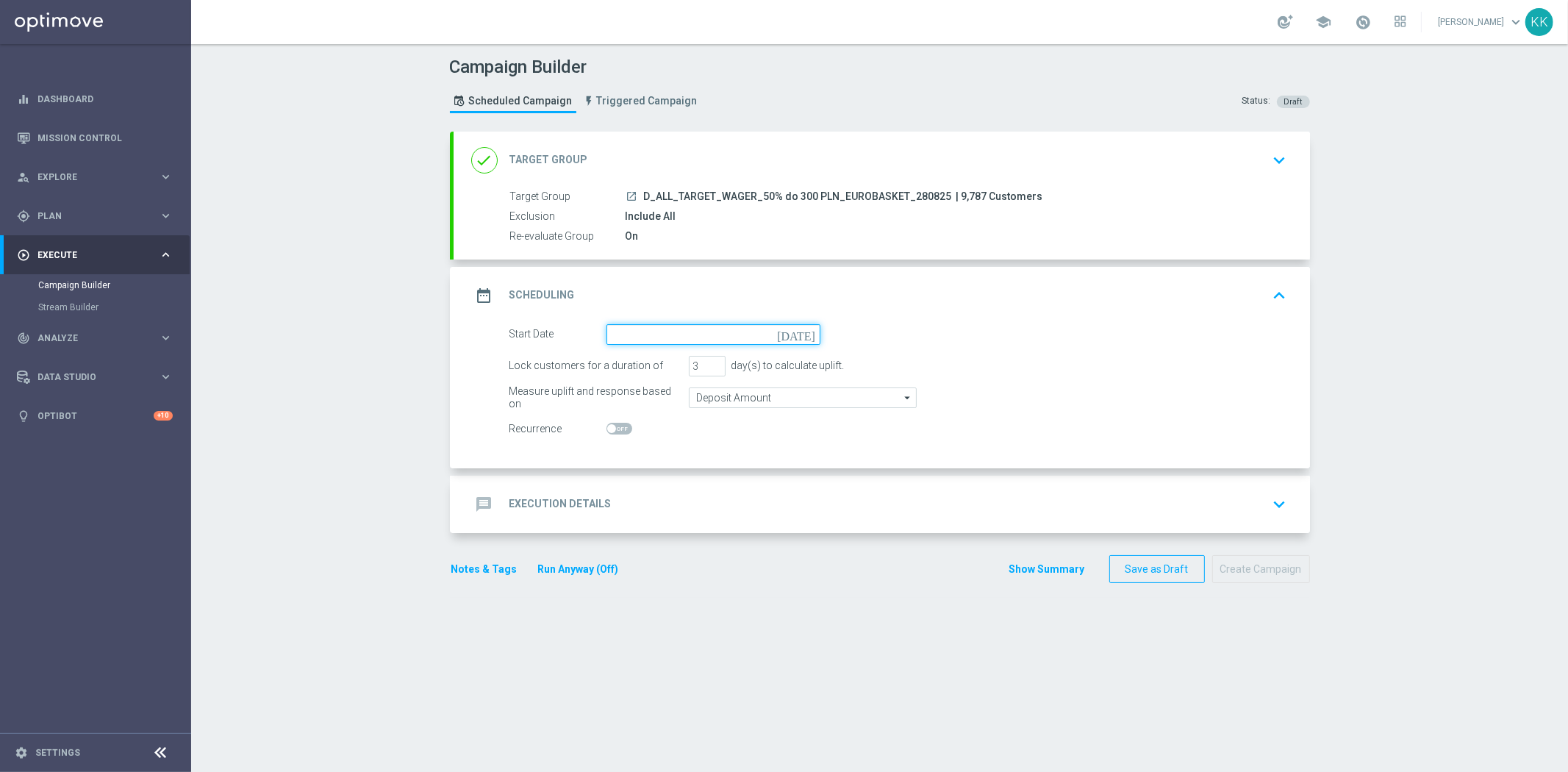
click at [628, 324] on input at bounding box center [714, 334] width 214 height 21
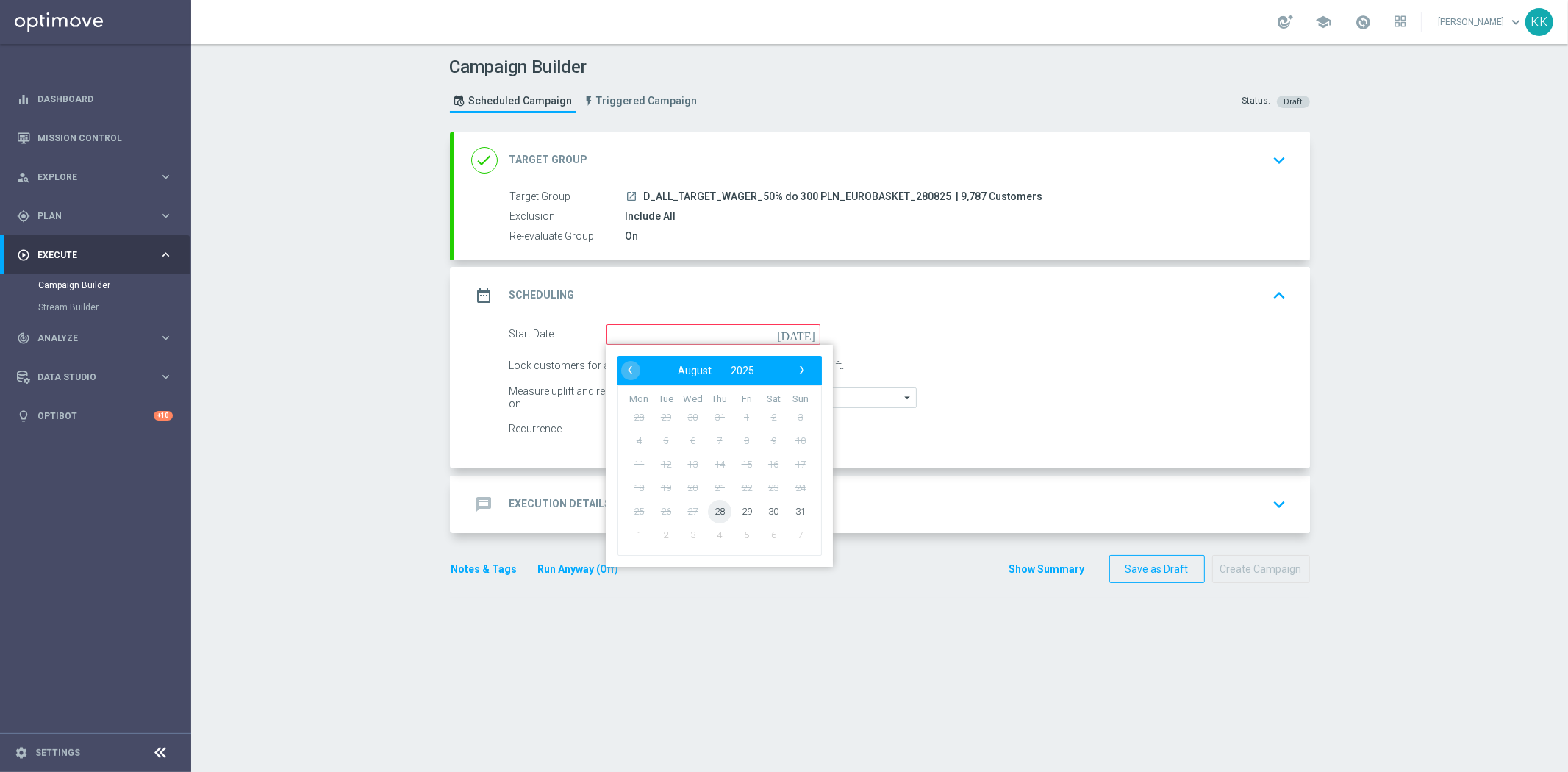
click at [710, 516] on span "28" at bounding box center [719, 510] width 24 height 24
type input "28 Aug 2025"
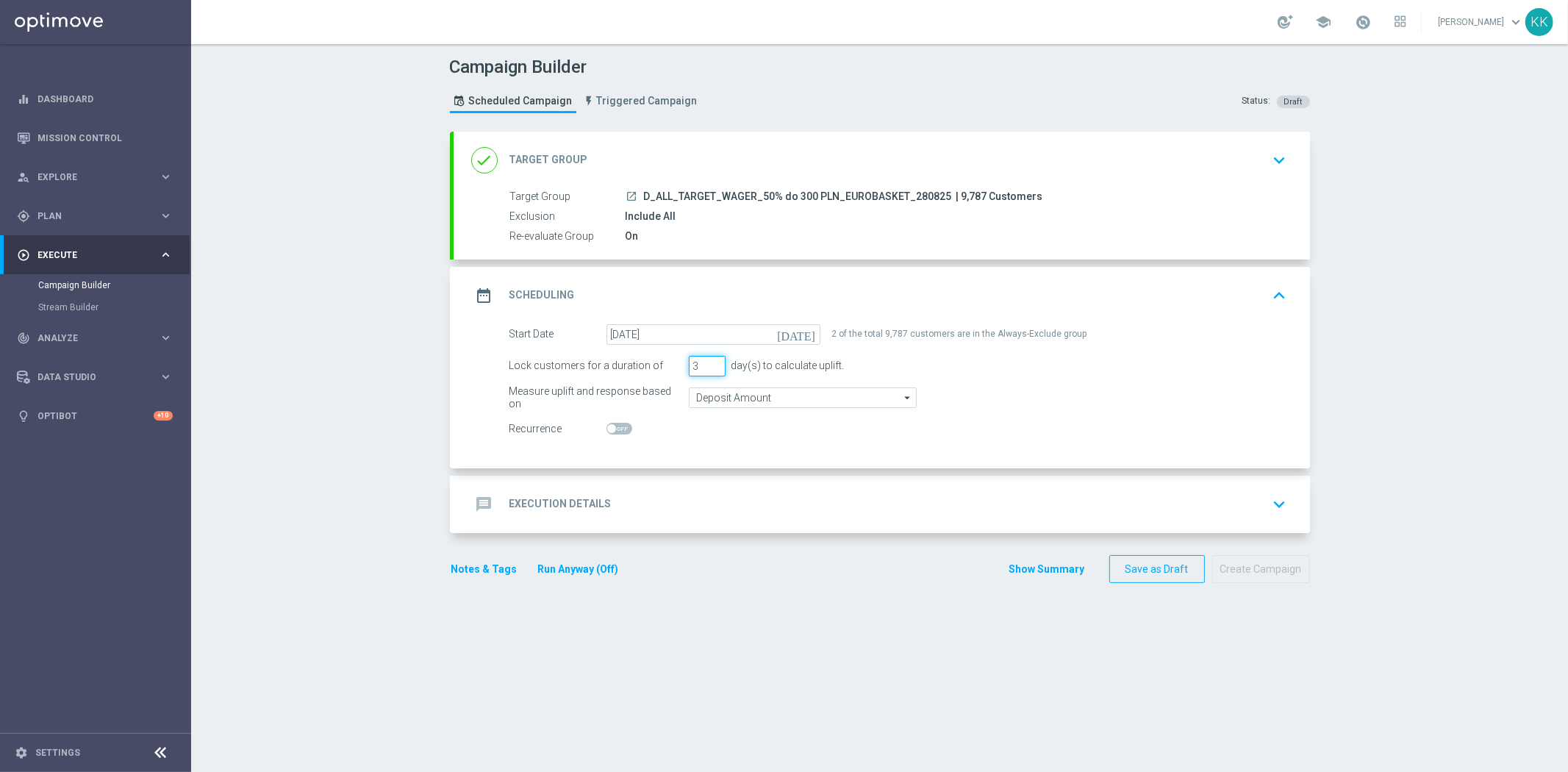
drag, startPoint x: 693, startPoint y: 363, endPoint x: 674, endPoint y: 364, distance: 19.0
click at [676, 364] on div "Lock customers for a duration of 3 day(s) to calculate uplift." at bounding box center [897, 366] width 799 height 21
type input "7"
click at [728, 396] on input "Deposit Amount" at bounding box center [803, 397] width 228 height 21
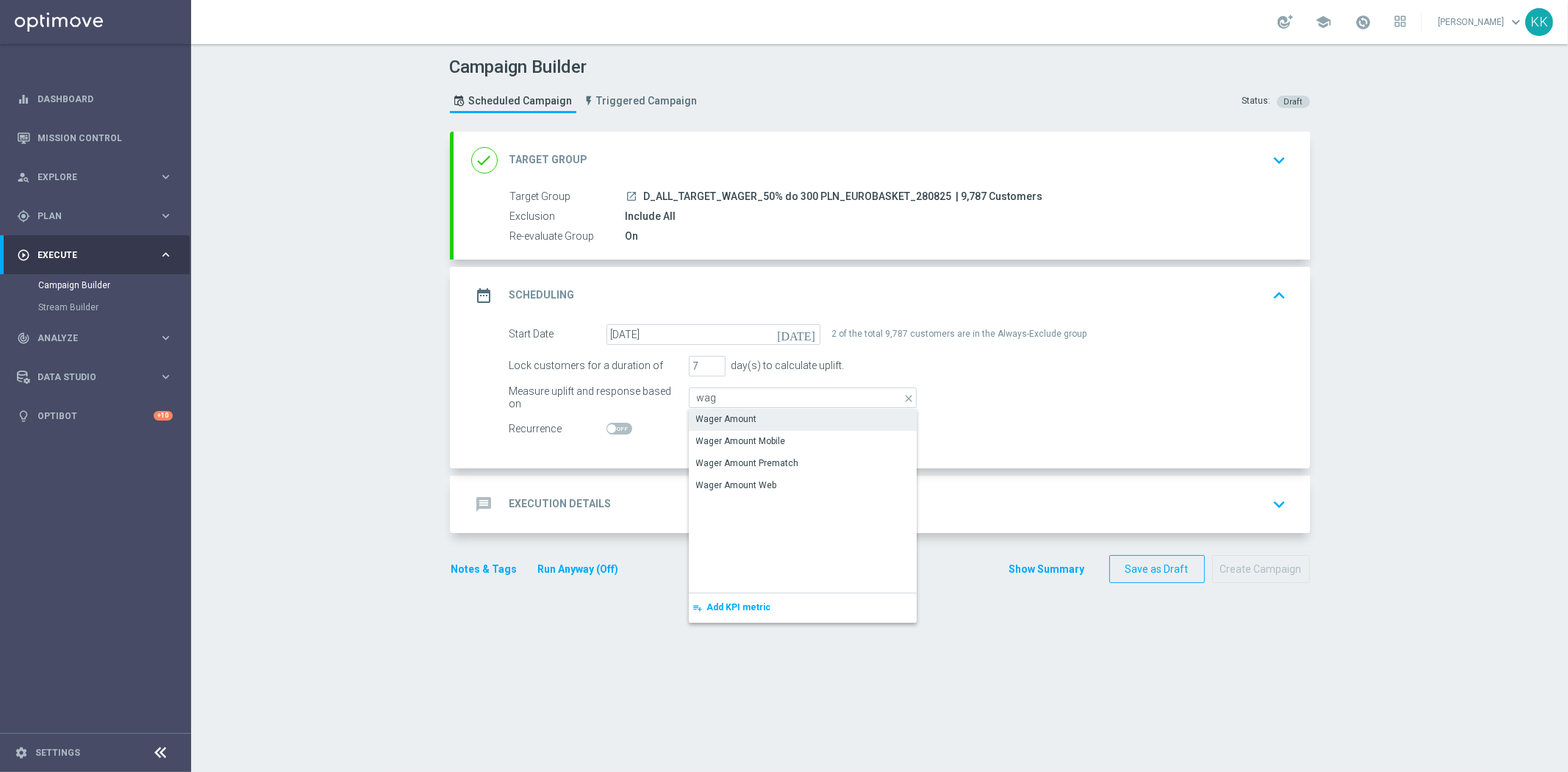
click at [776, 409] on div "Wager Amount" at bounding box center [803, 419] width 228 height 21
type input "Wager Amount"
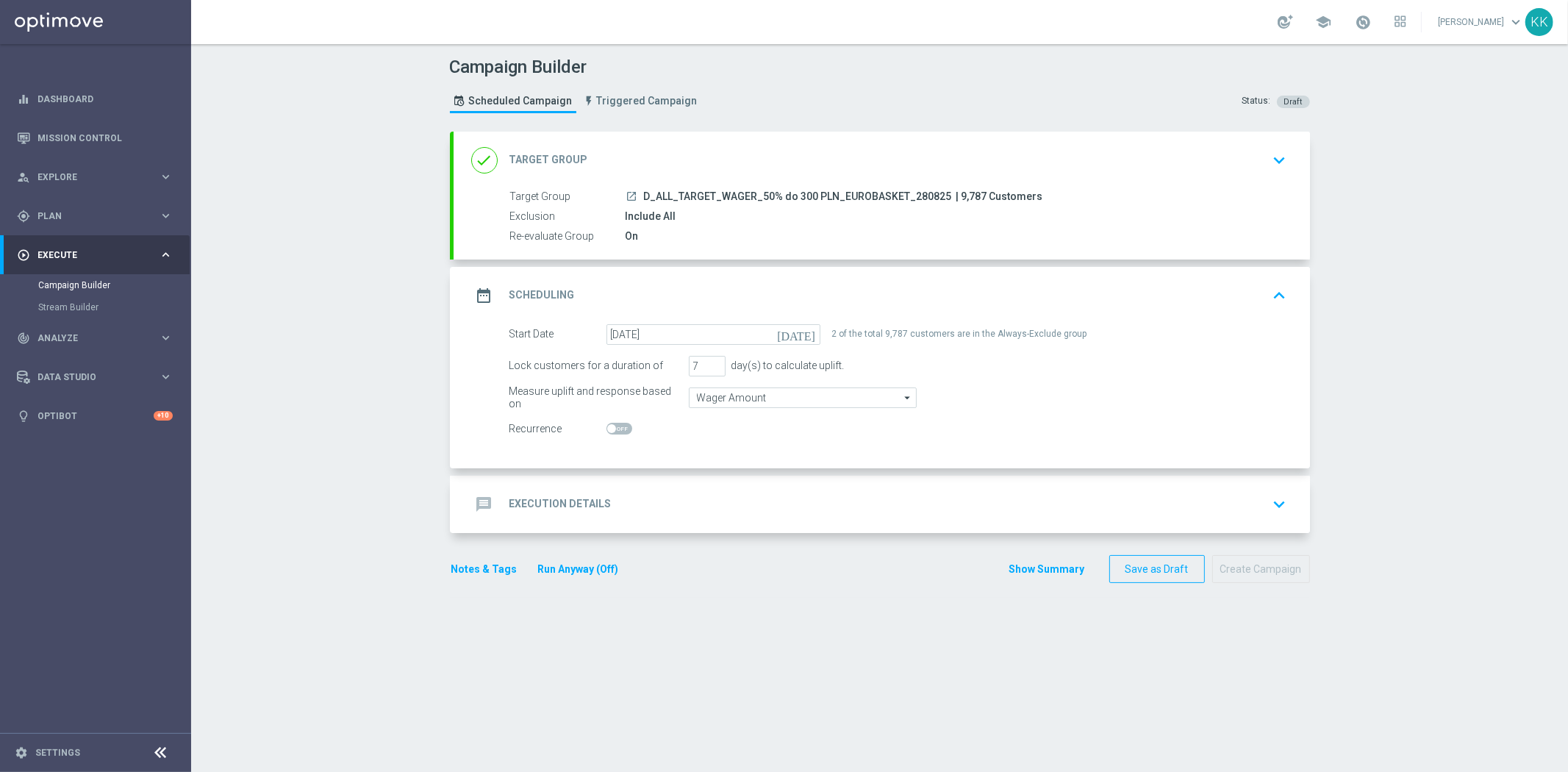
click at [798, 540] on form "done Target Group keyboard_arrow_down Target Group launch D_ALL_TARGET_WAGER_50…" at bounding box center [880, 357] width 860 height 452
click at [798, 512] on div "message Execution Details keyboard_arrow_down" at bounding box center [882, 504] width 821 height 28
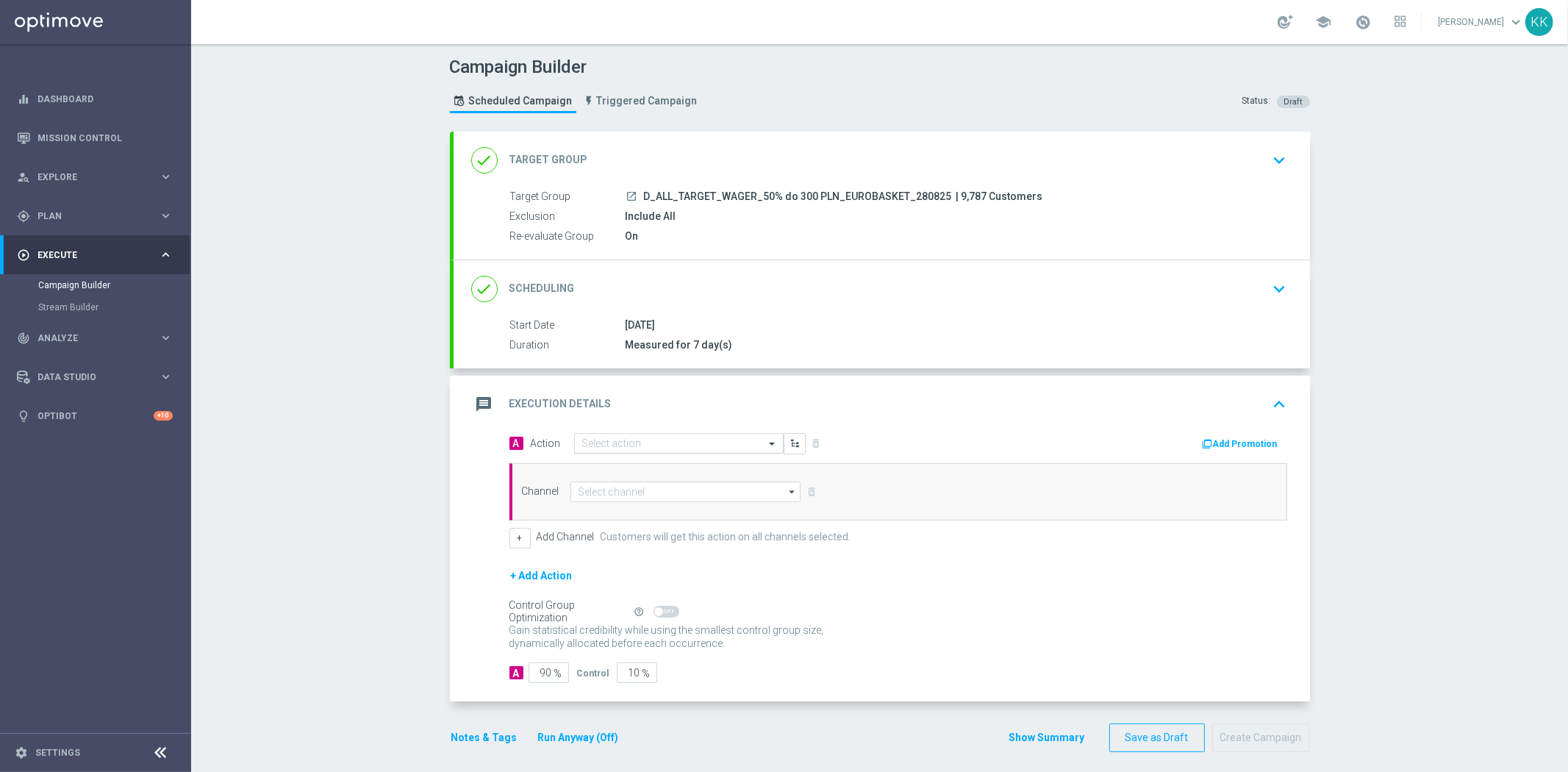
click at [601, 443] on input "text" at bounding box center [664, 444] width 164 height 12
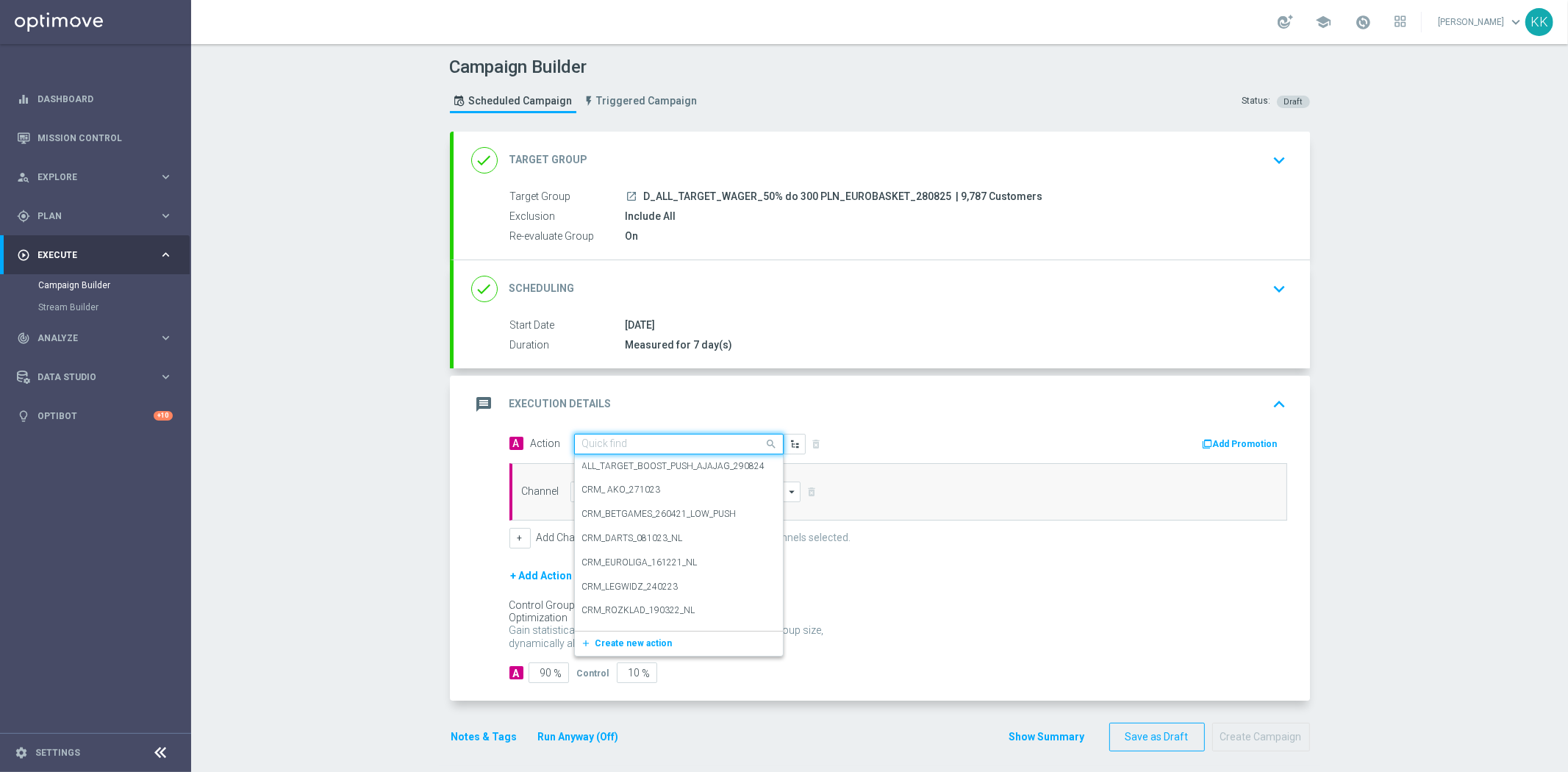
paste input "D_ALL_TARGET_WAGER_50% do 300 PLN_EUROBASKET_280825"
type input "D_ALL_TARGET_WAGER_50% do 300 PLN_EUROBASKET_280825"
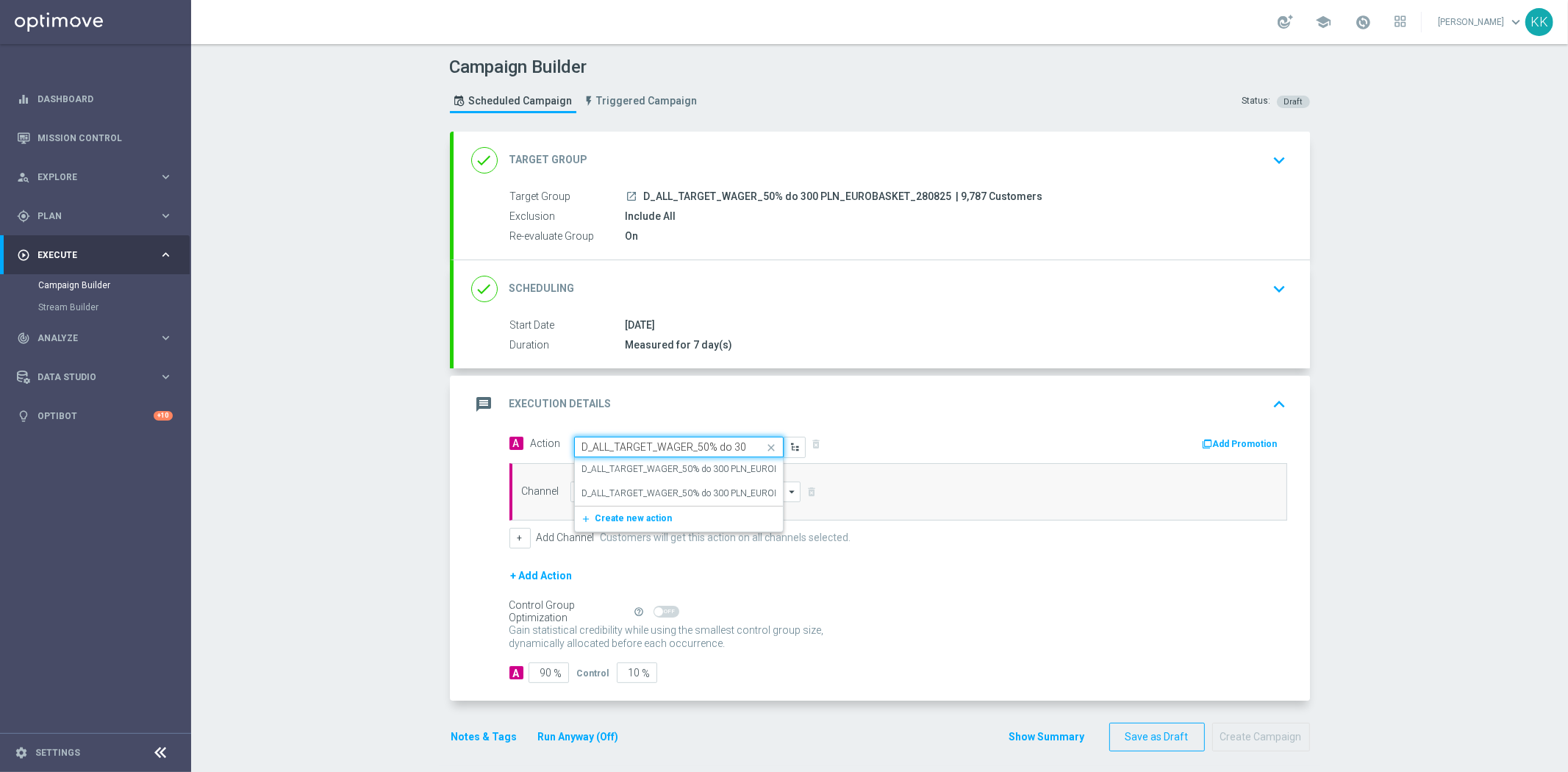
scroll to position [0, 130]
click at [616, 469] on label "D_ALL_TARGET_WAGER_50% do 300 PLN_EUROBASKET_280825" at bounding box center [712, 469] width 260 height 12
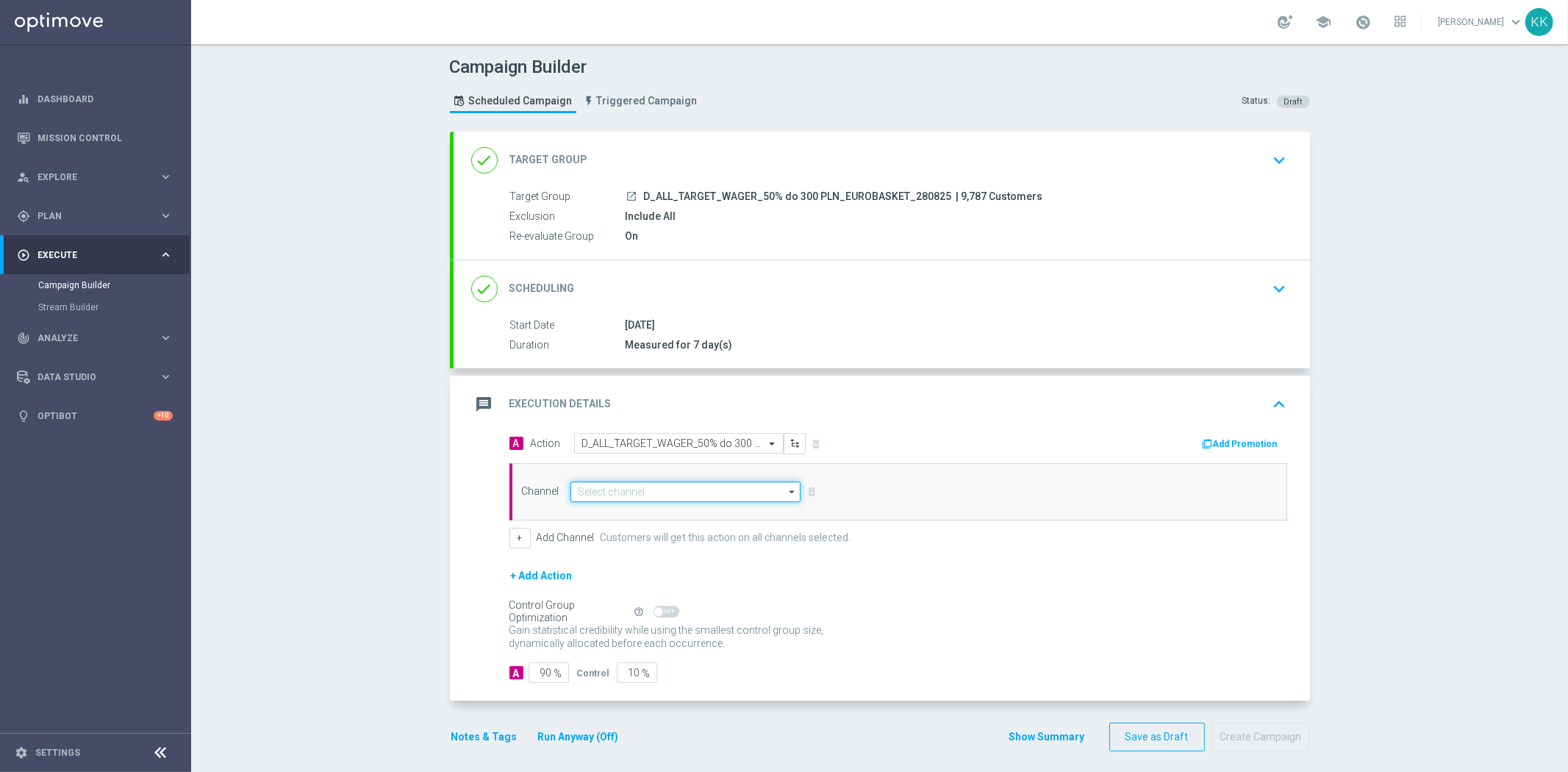
click at [632, 495] on input at bounding box center [686, 492] width 231 height 21
click at [635, 529] on div "Optimail" at bounding box center [686, 535] width 231 height 22
type input "Optimail"
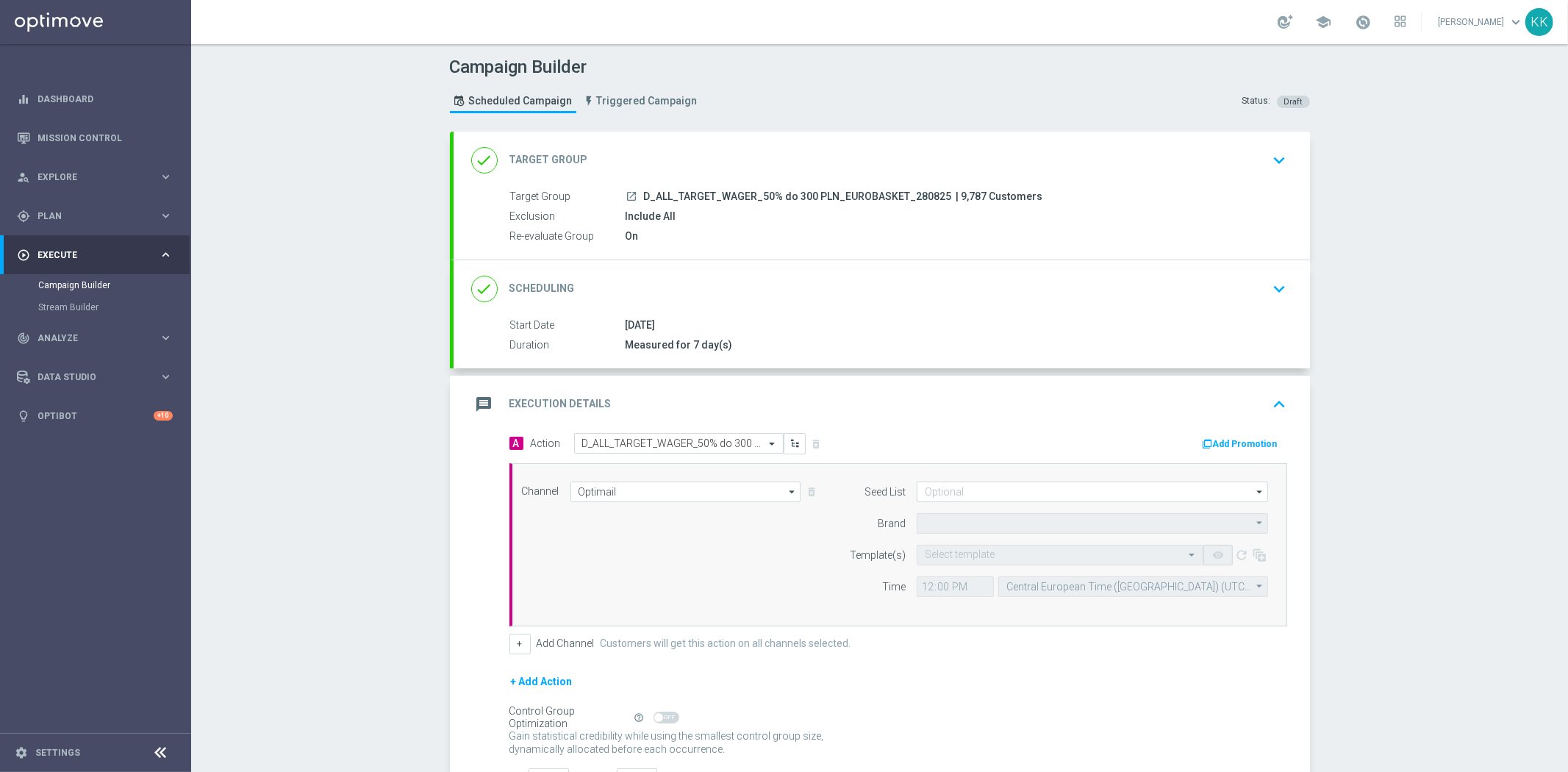
type input "STS"
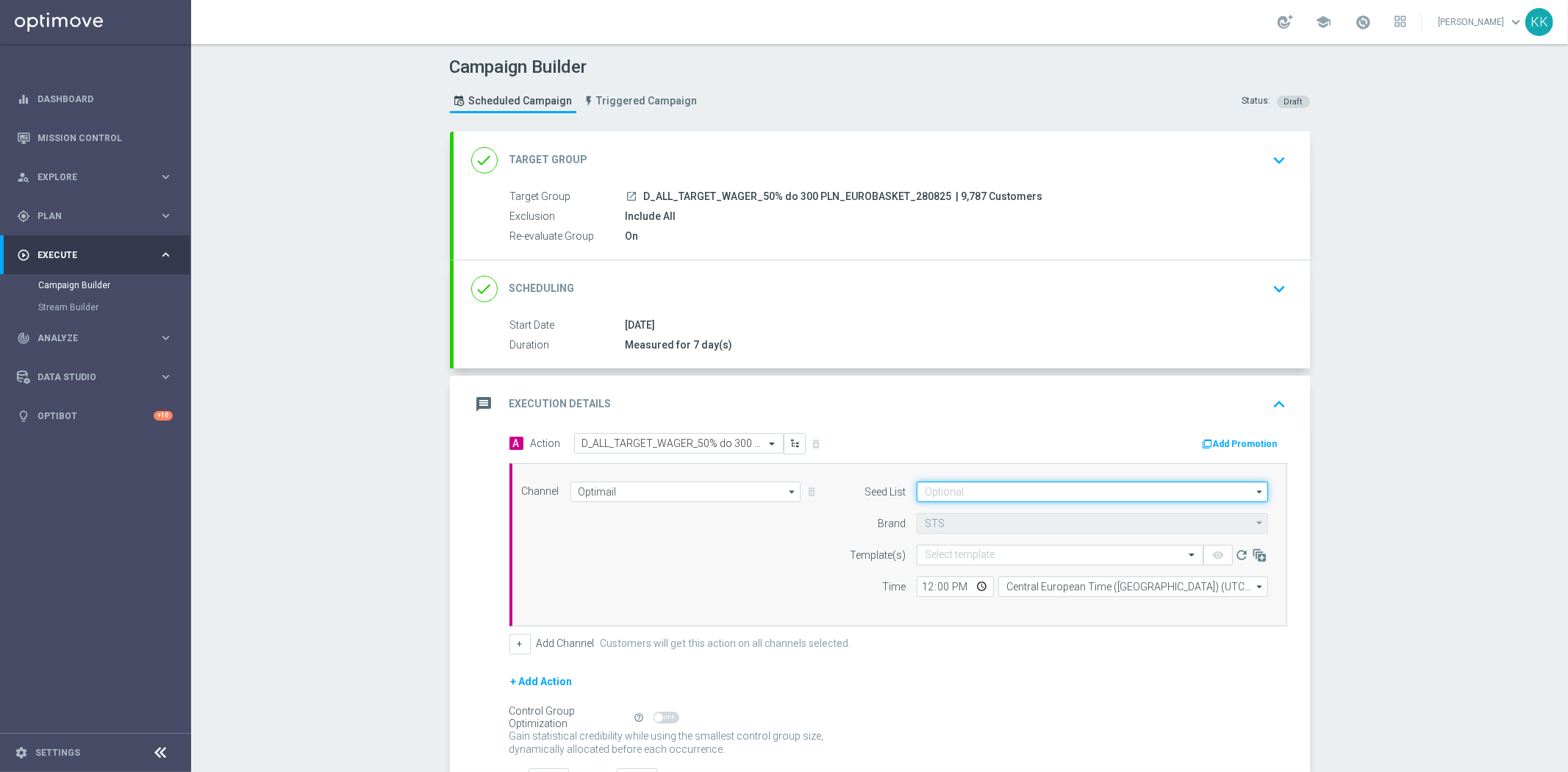
click at [1063, 495] on input at bounding box center [1092, 492] width 351 height 21
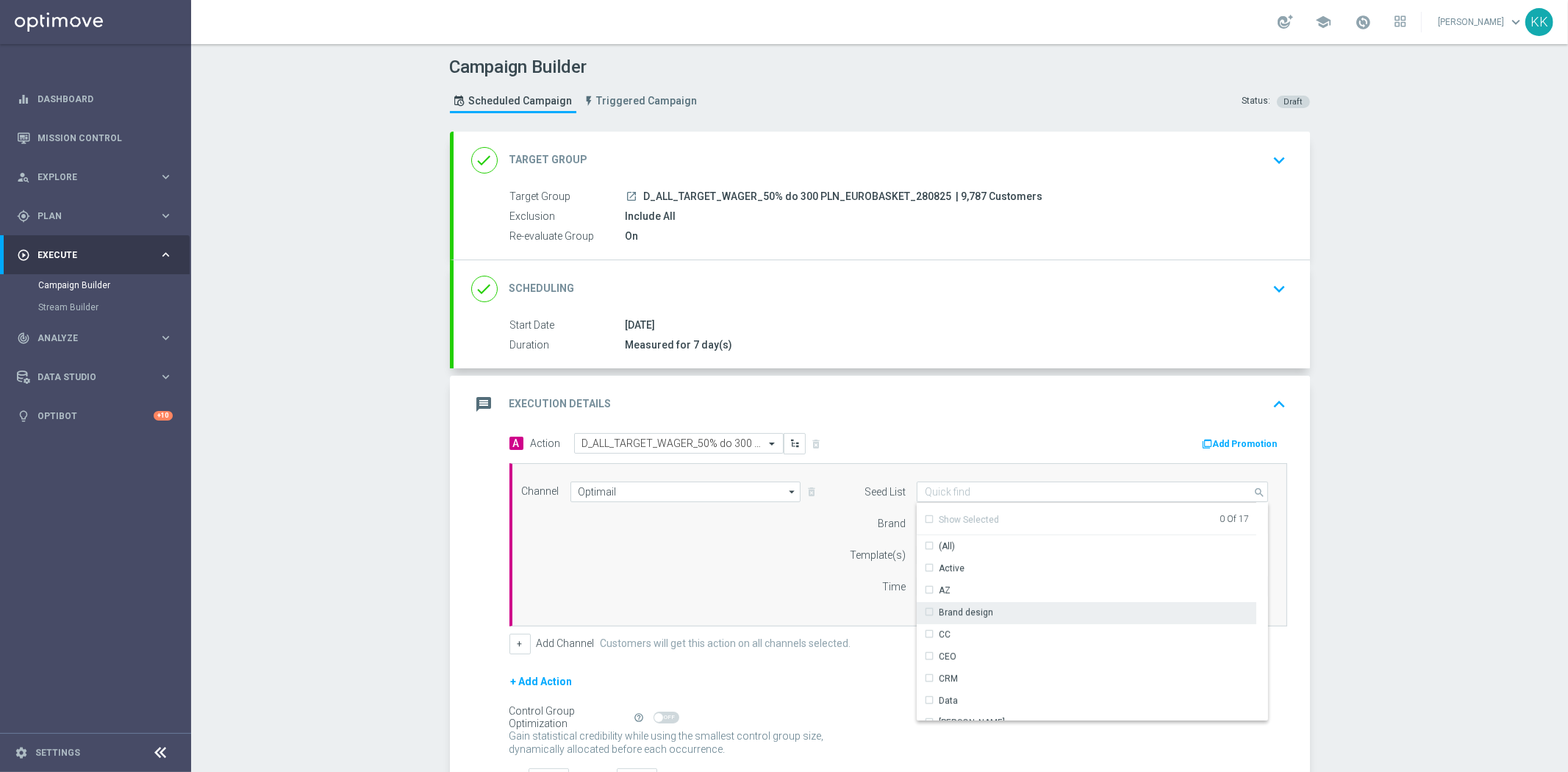
click at [1012, 606] on div "Brand design" at bounding box center [1086, 613] width 340 height 21
drag, startPoint x: 1002, startPoint y: 640, endPoint x: 749, endPoint y: 620, distance: 253.8
click at [1002, 641] on div "Reactivation" at bounding box center [1086, 648] width 340 height 21
click at [636, 561] on div "Channel Optimail Optimail arrow_drop_down Drag here to set row groups Drag here…" at bounding box center [895, 544] width 769 height 126
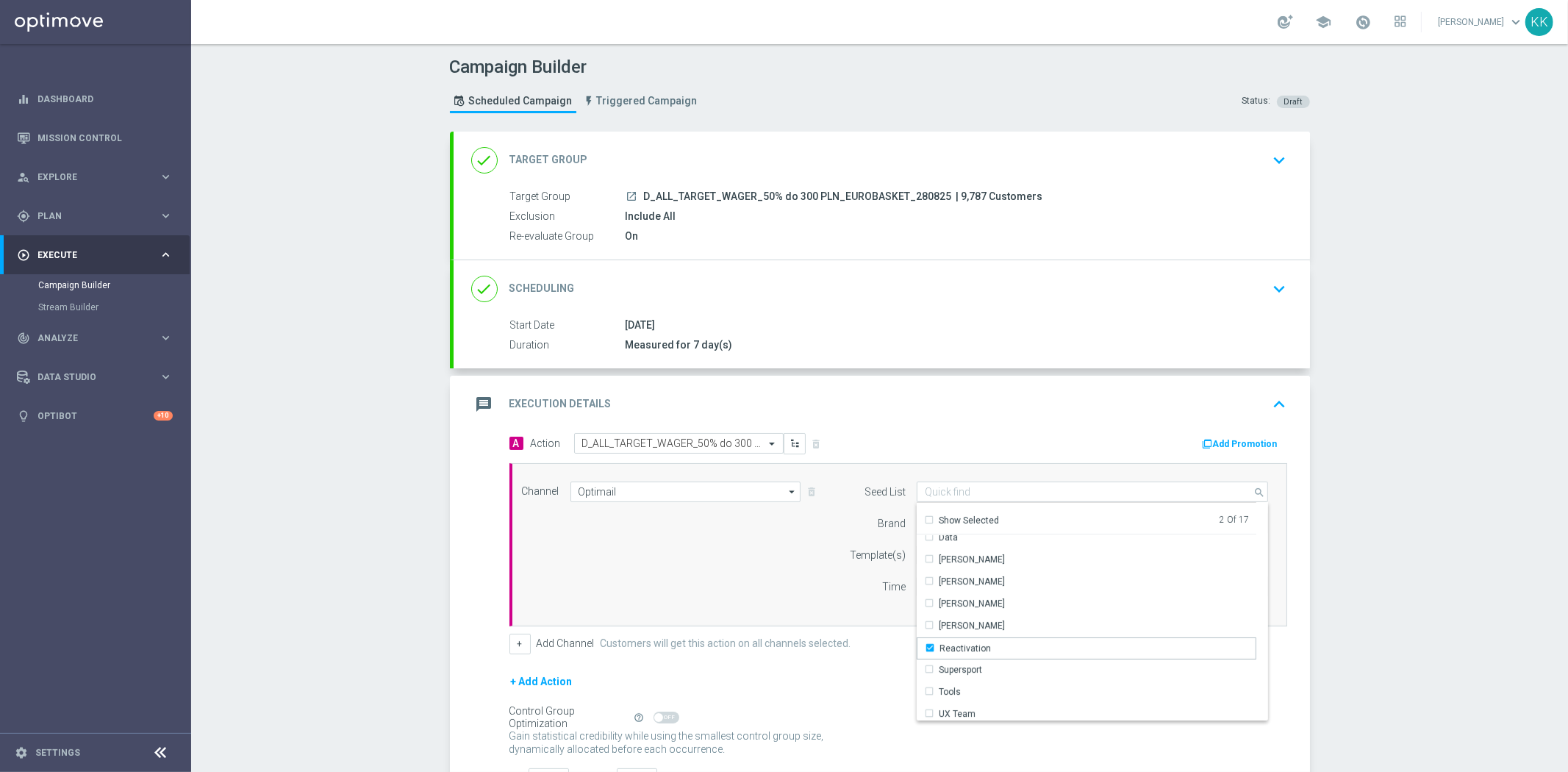
type input "Selected 2 of 17"
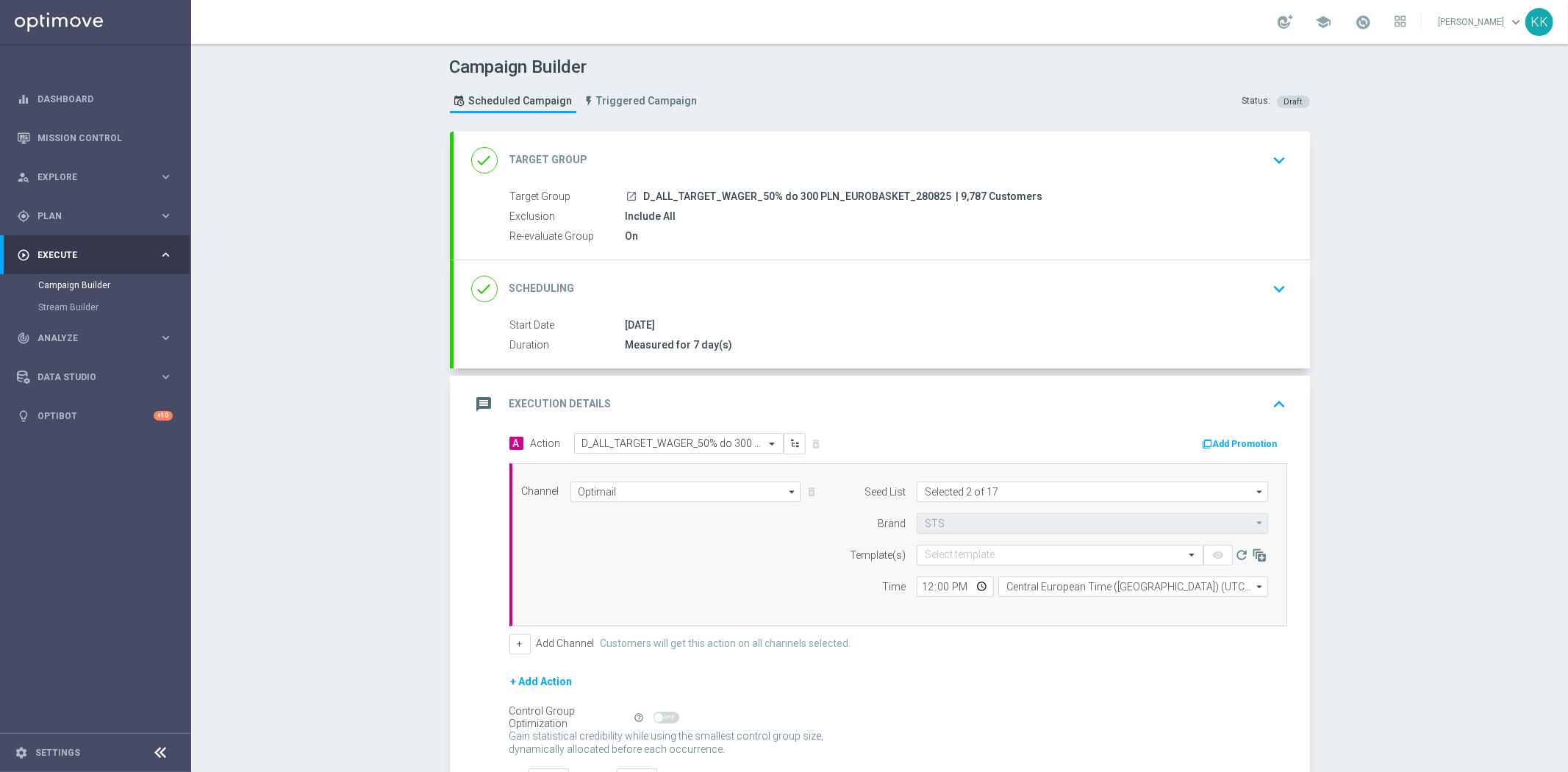
click at [975, 560] on input "text" at bounding box center [1044, 555] width 241 height 12
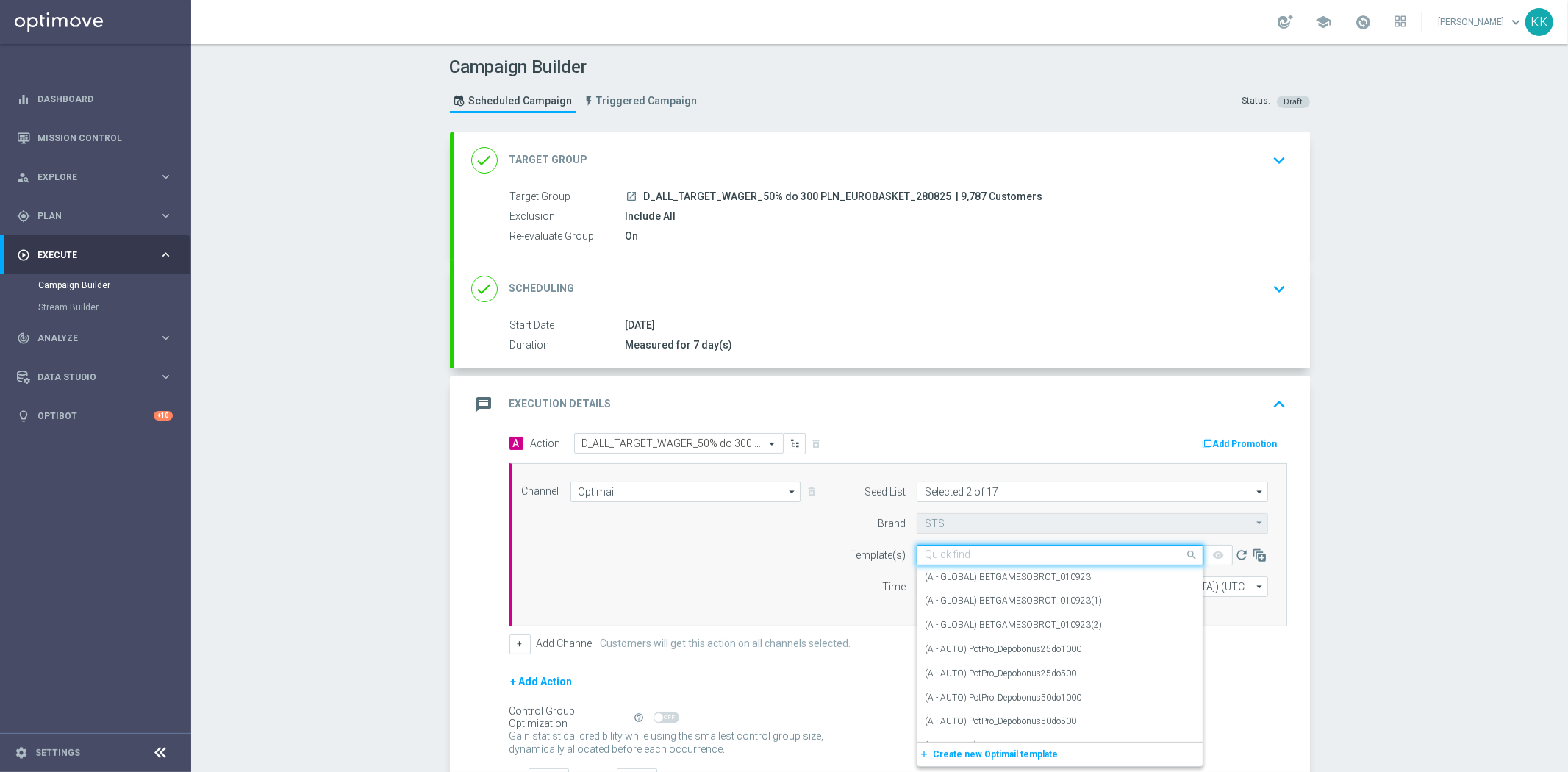
paste input "D_ALL_TARGET_WAGER_50% do 300 PLN_EUROBASKET_280825"
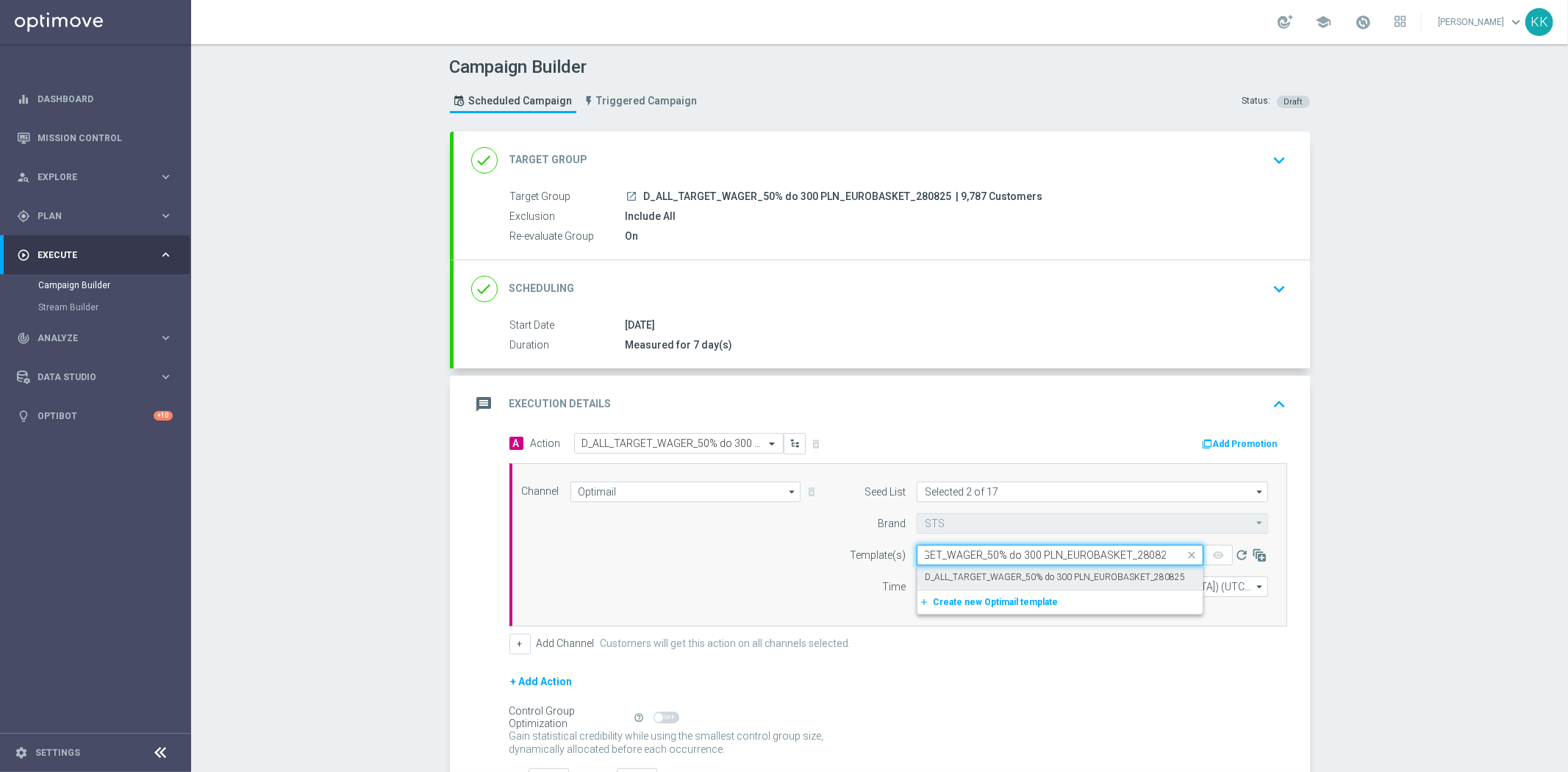
click at [938, 569] on div "D_ALL_TARGET_WAGER_50% do 300 PLN_EUROBASKET_280825" at bounding box center [1059, 578] width 271 height 25
type input "D_ALL_TARGET_WAGER_50% do 300 PLN_EUROBASKET_280825"
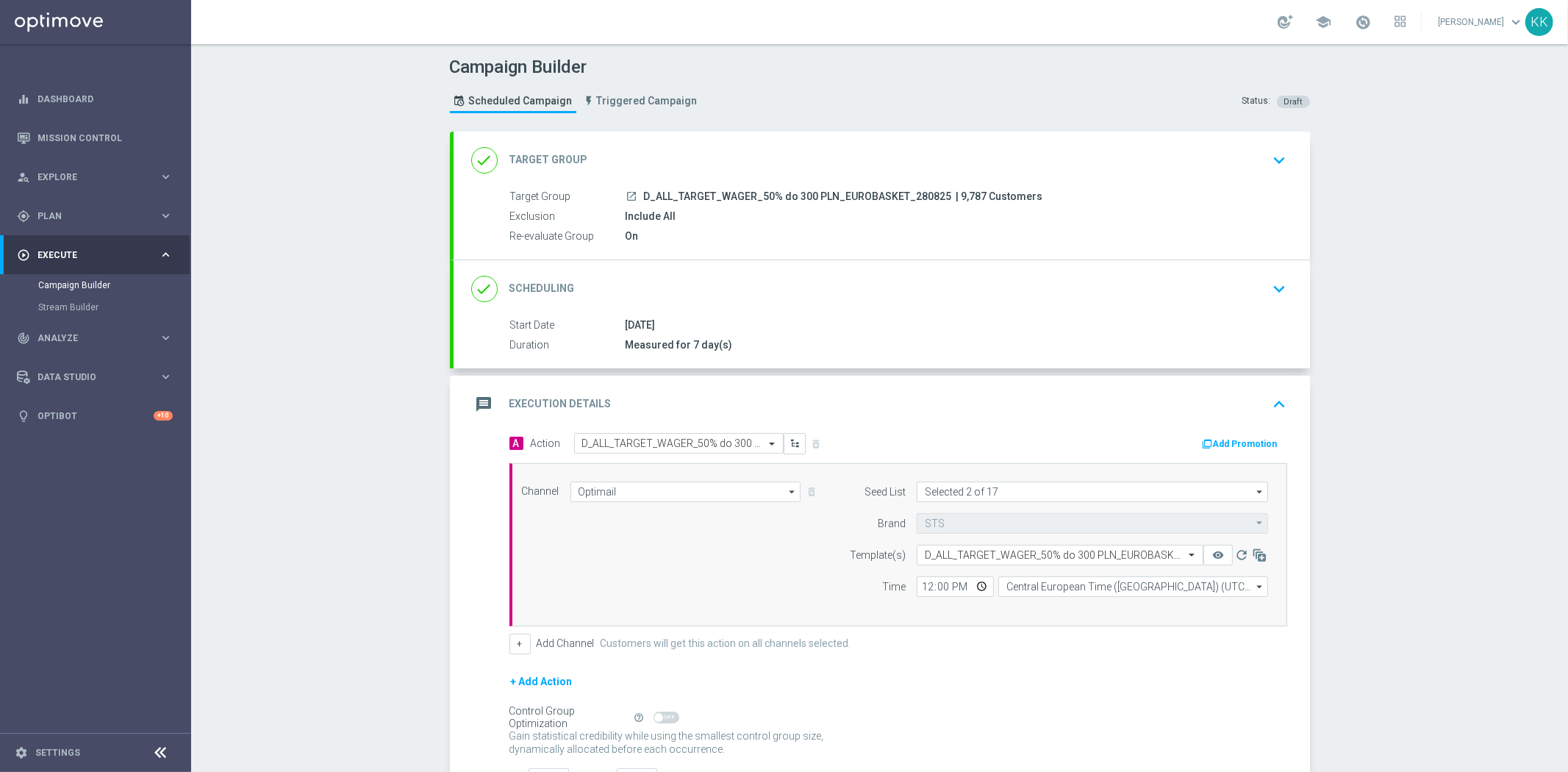
scroll to position [0, 0]
click at [923, 586] on input "12:00" at bounding box center [955, 586] width 77 height 21
type input "14:01"
click at [1068, 588] on input "Central European Time (Warsaw) (UTC +02:00)" at bounding box center [1133, 586] width 270 height 21
click at [1068, 607] on div "Central European Time (Warsaw) (UTC +02:00)" at bounding box center [1126, 608] width 241 height 13
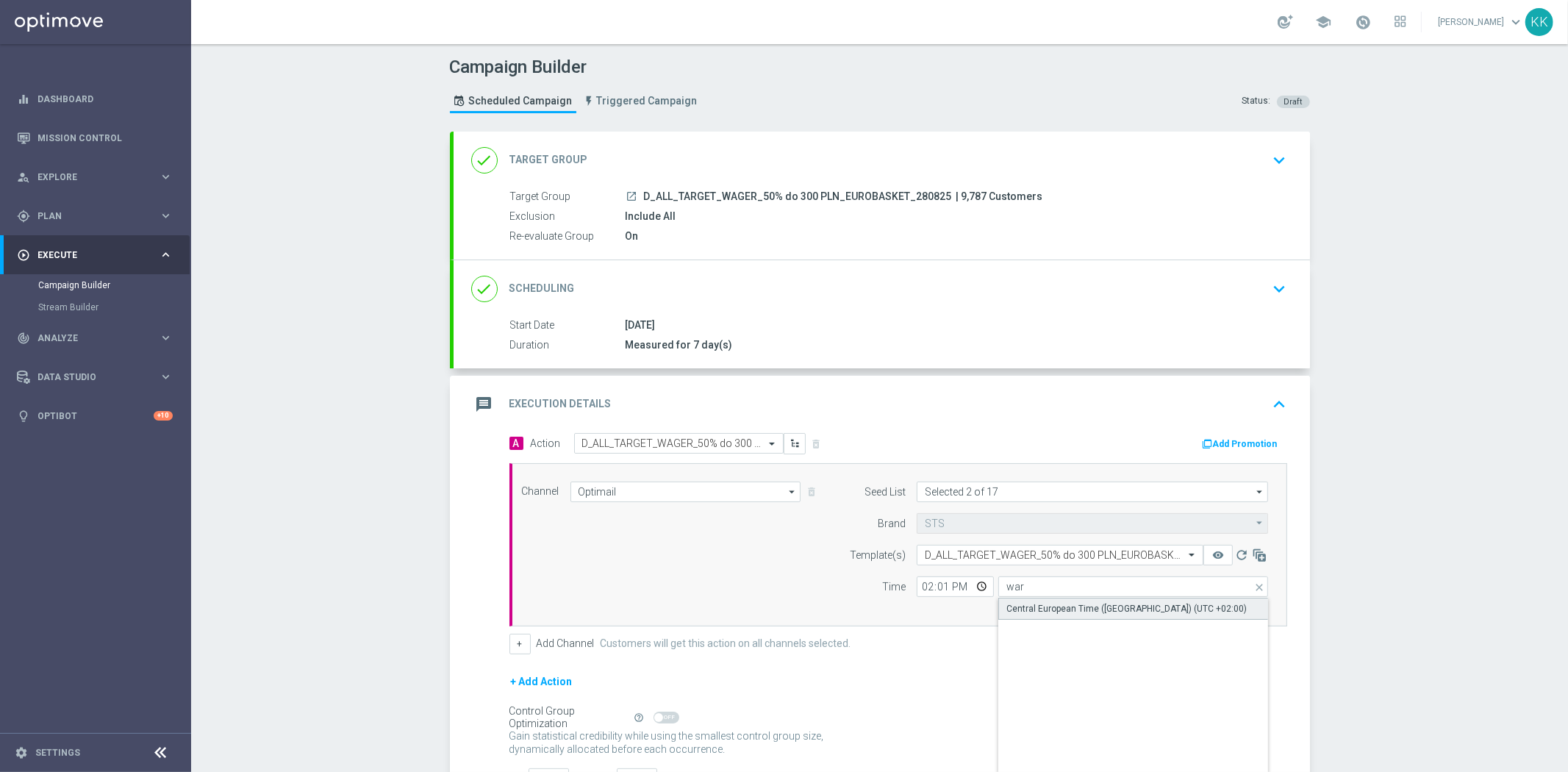
type input "Central European Time (Warsaw) (UTC +02:00)"
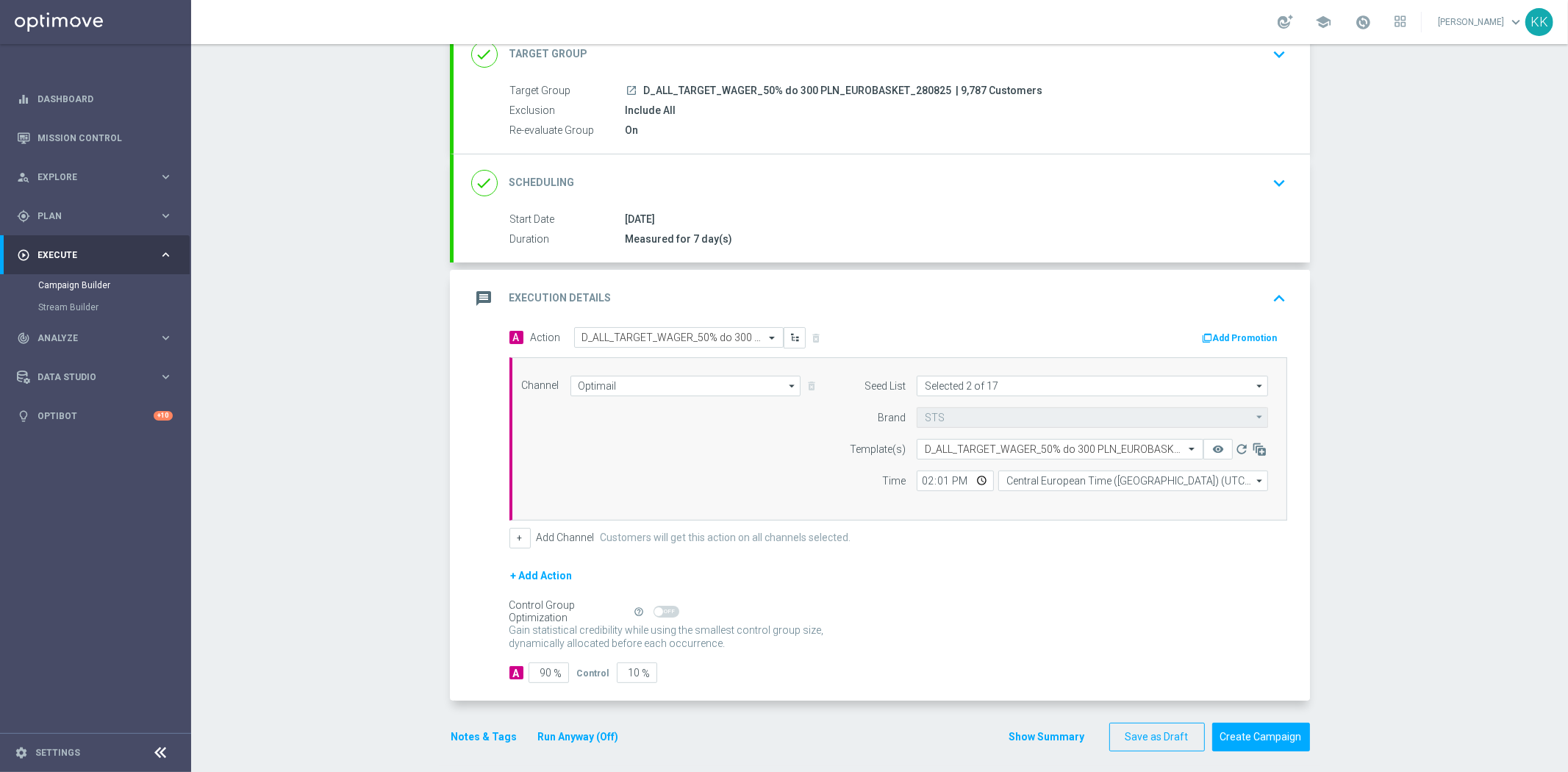
scroll to position [115, 0]
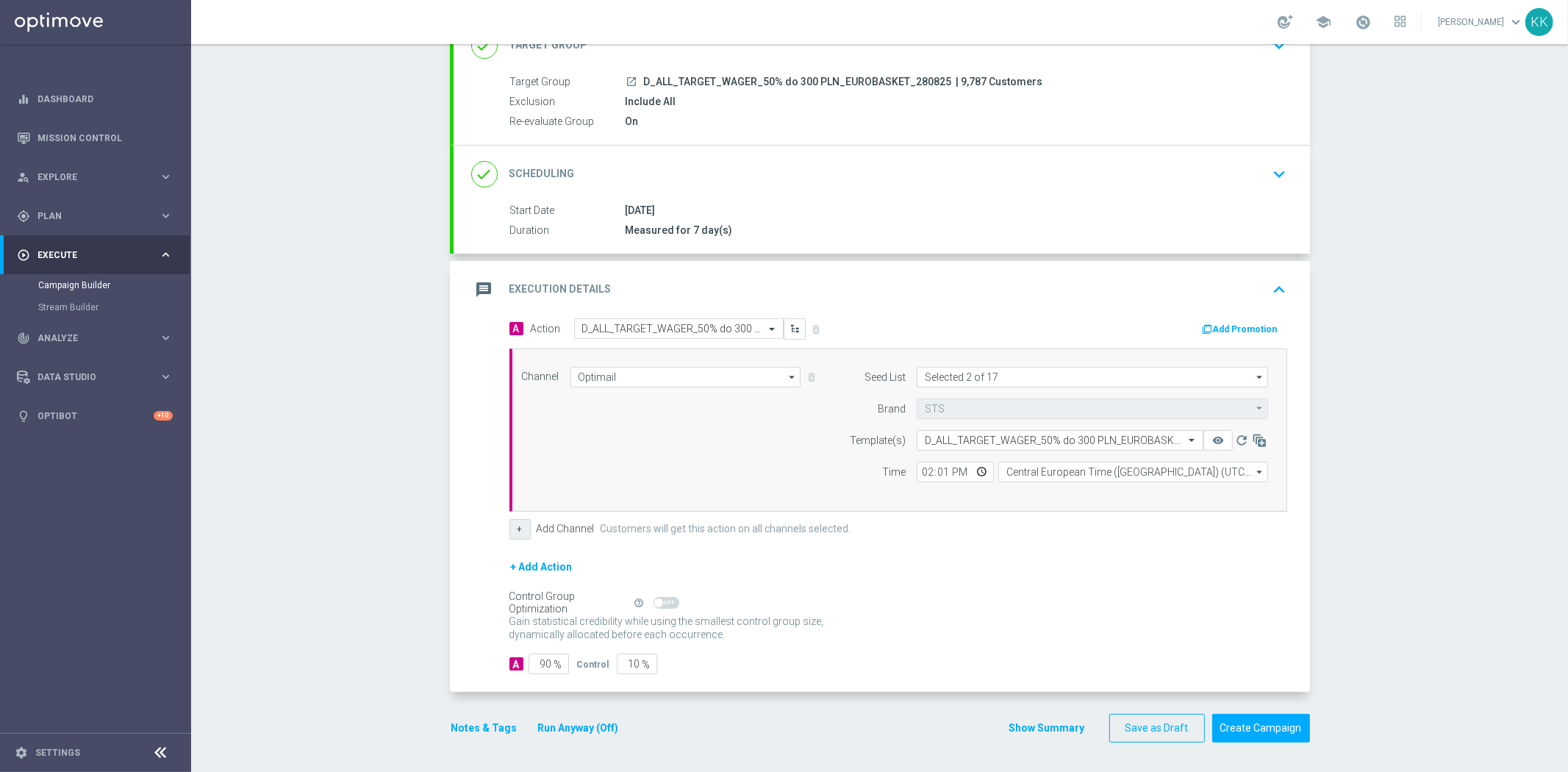
click at [513, 537] on button "+" at bounding box center [520, 530] width 21 height 21
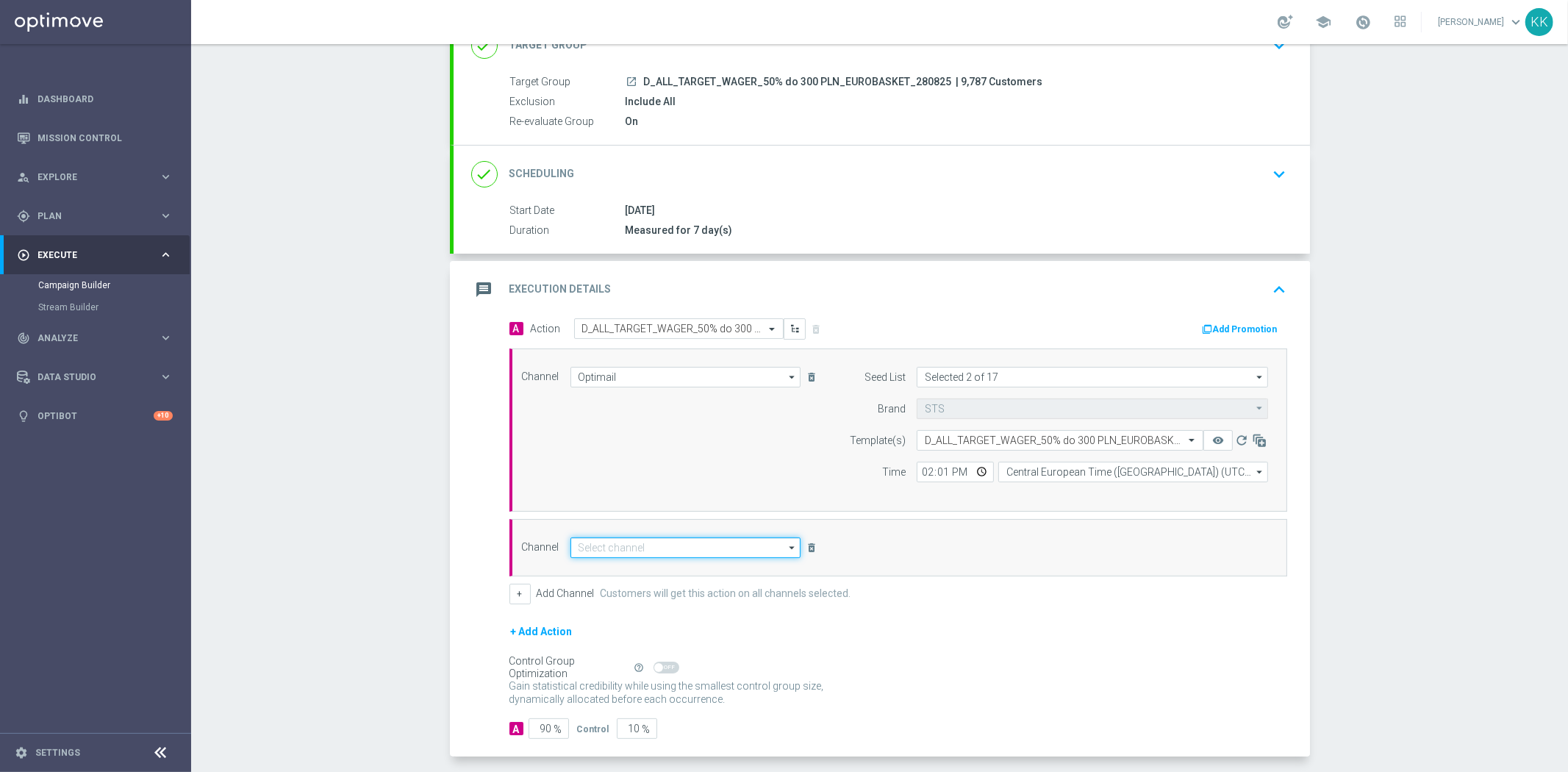
click at [594, 551] on input at bounding box center [686, 548] width 231 height 21
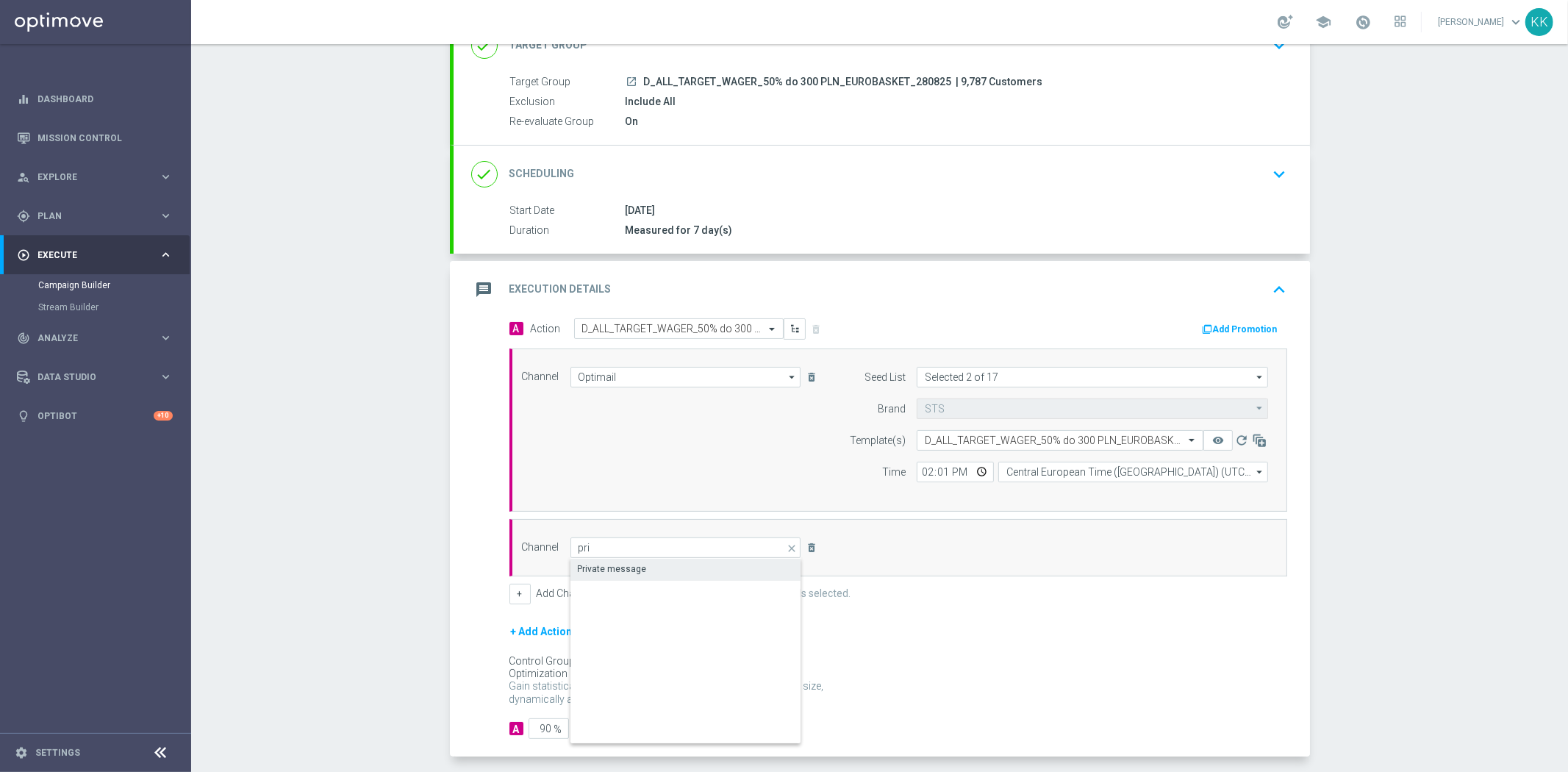
click at [618, 569] on div "Private message" at bounding box center [612, 568] width 69 height 13
type input "Private message"
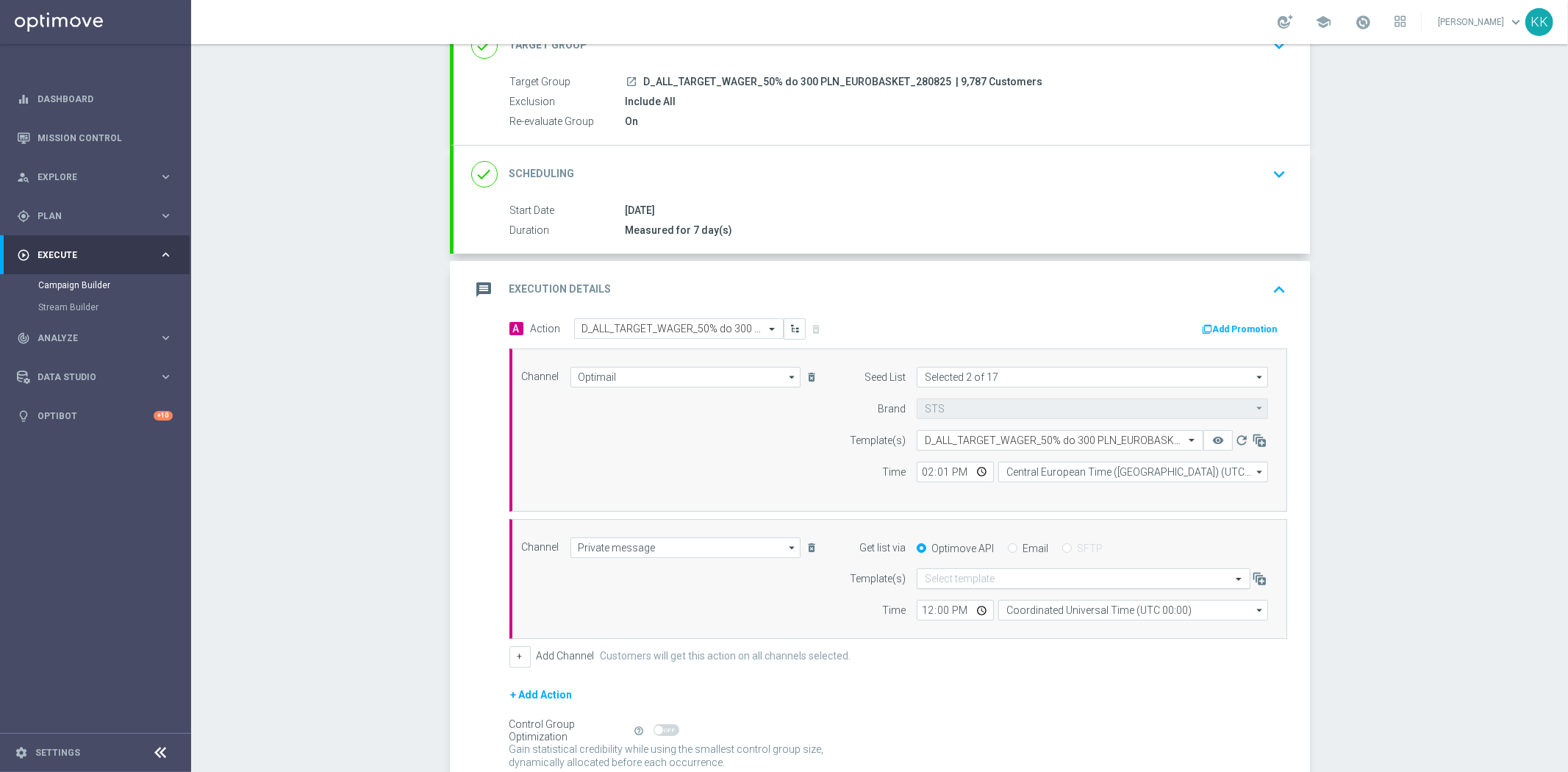
click at [1023, 573] on input "text" at bounding box center [1068, 579] width 288 height 12
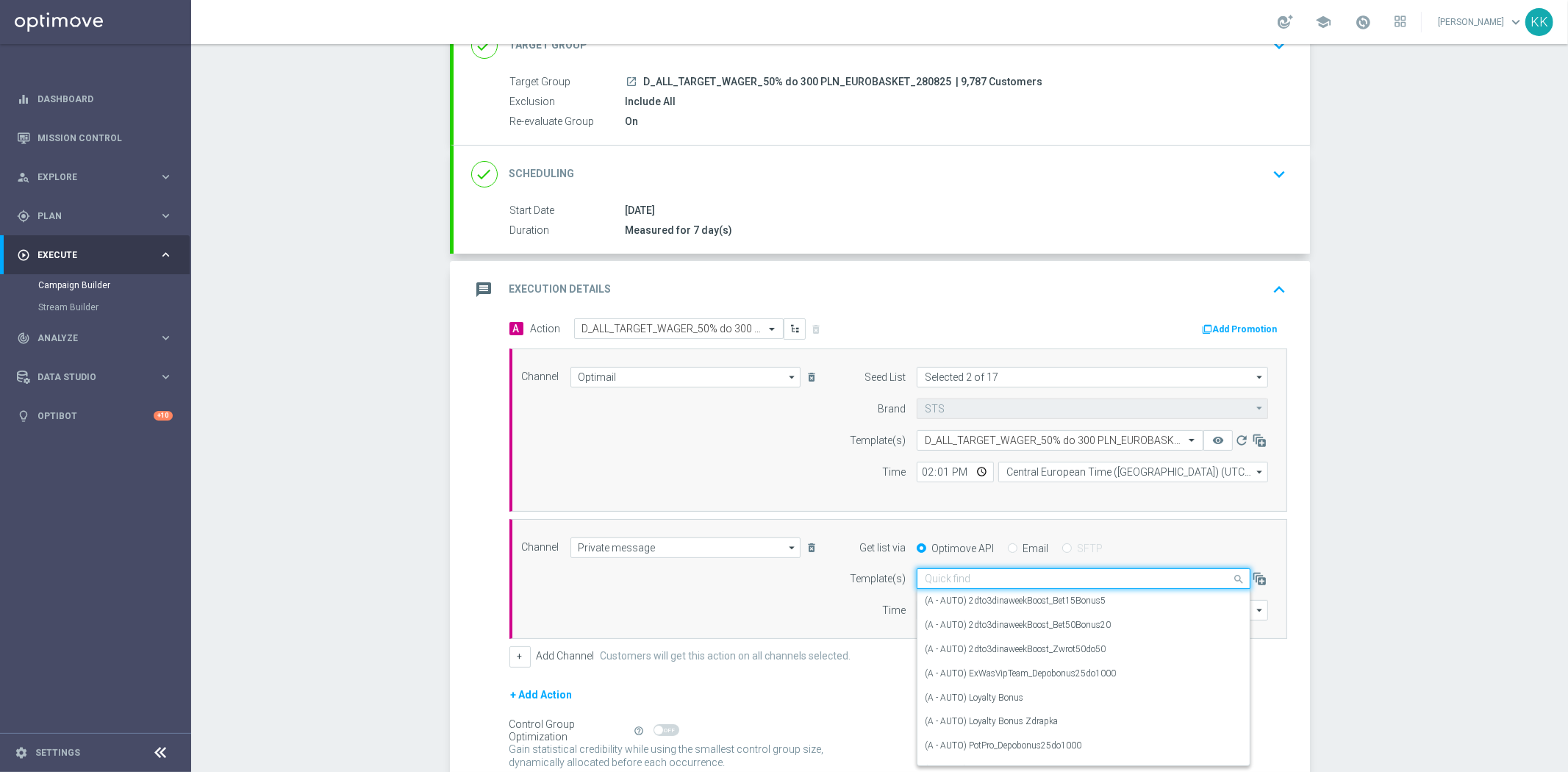
paste input "D_ALL_TARGET_WAGER_50% do 300 PLN_EUROBASKET_280825"
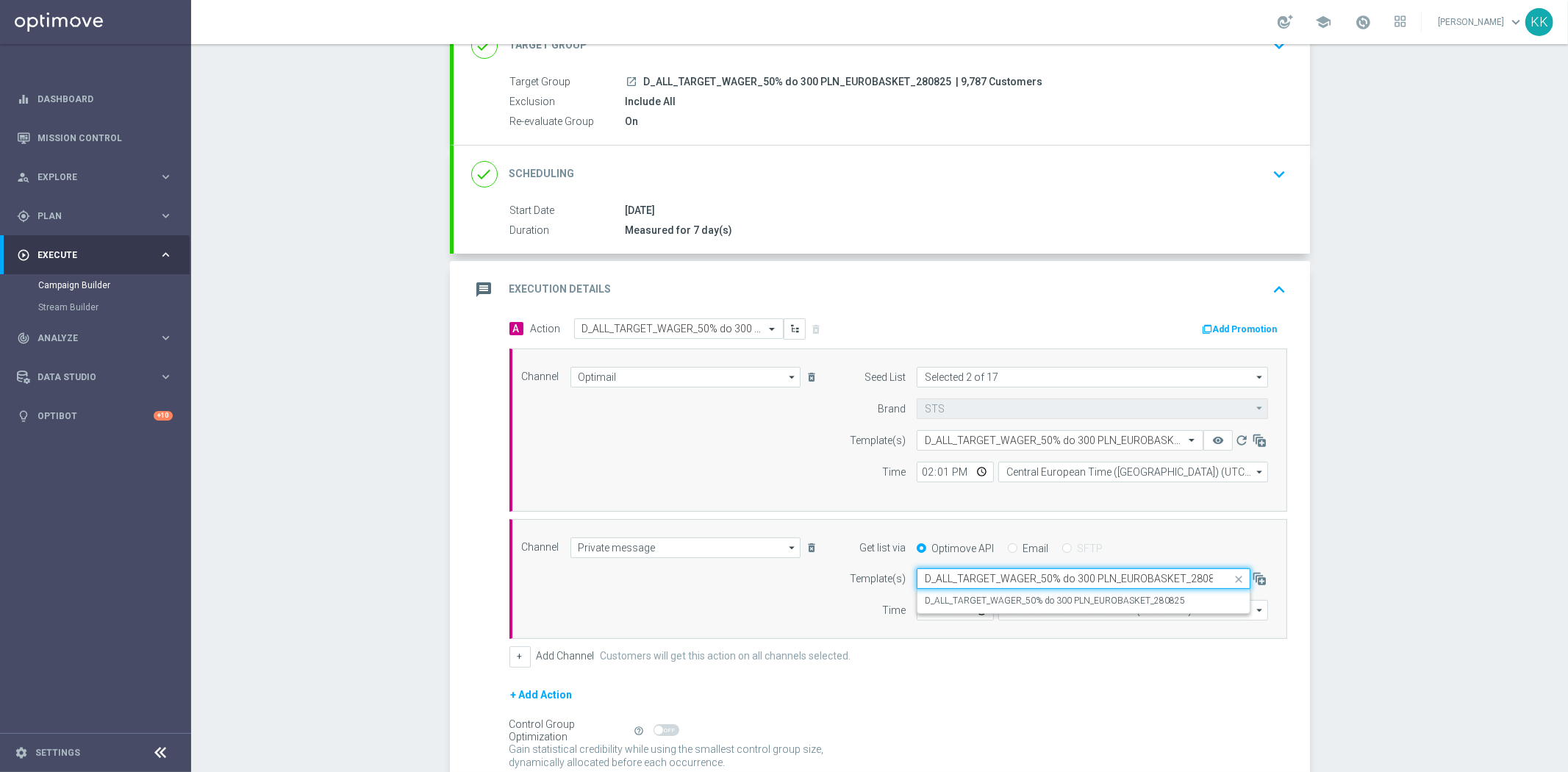
scroll to position [0, 6]
click at [1020, 600] on label "D_ALL_TARGET_WAGER_50% do 300 PLN_EUROBASKET_280825" at bounding box center [1054, 600] width 260 height 12
type input "D_ALL_TARGET_WAGER_50% do 300 PLN_EUROBASKET_280825"
click at [923, 613] on input "12:00" at bounding box center [955, 610] width 77 height 21
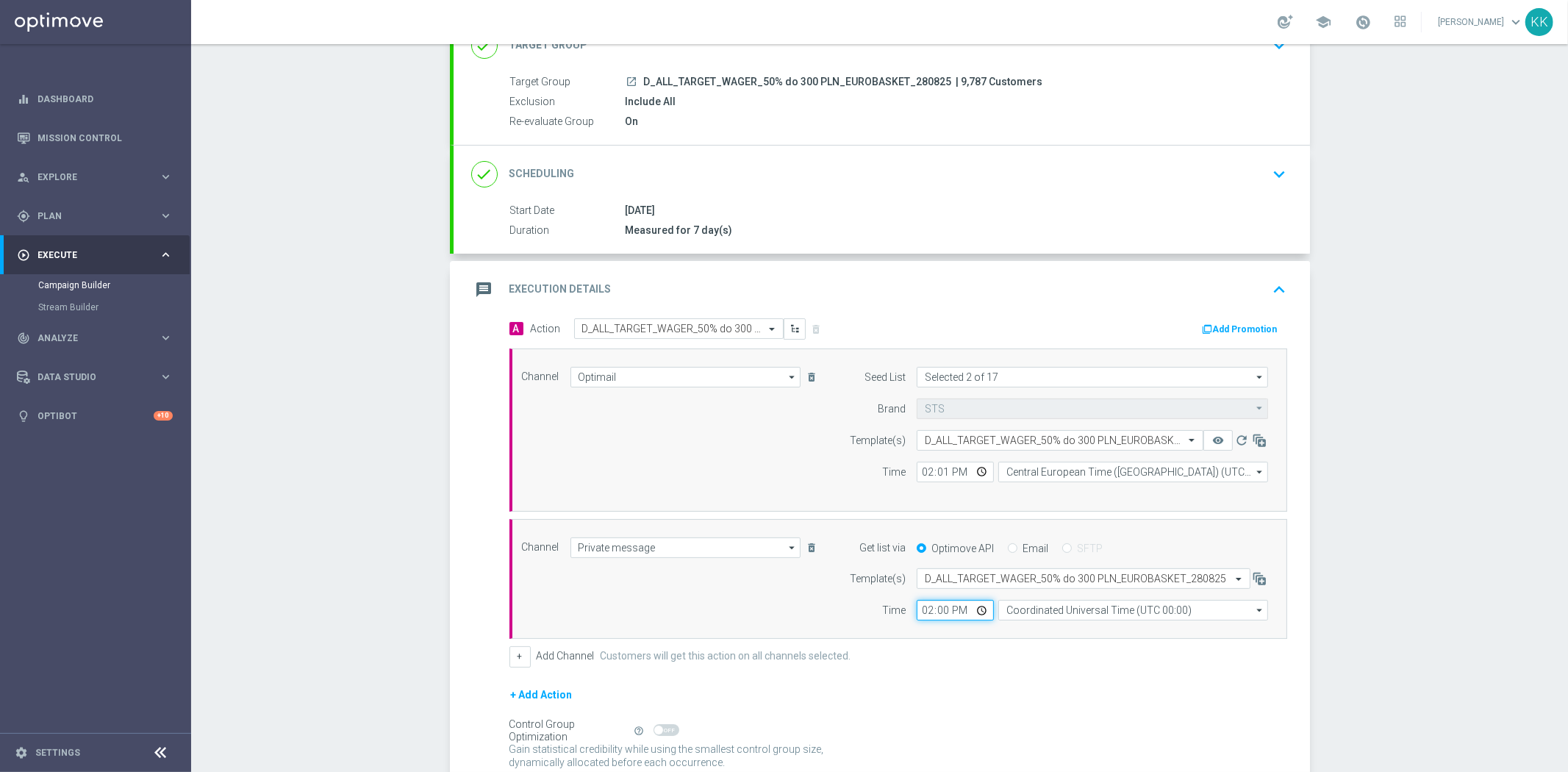
type input "14:01"
click at [1085, 611] on input "Coordinated Universal Time (UTC 00:00)" at bounding box center [1133, 610] width 270 height 21
click at [1107, 621] on div "Central European Time (Warsaw) (UTC +02:00)" at bounding box center [1133, 631] width 271 height 22
type input "Central European Time (Warsaw) (UTC +02:00)"
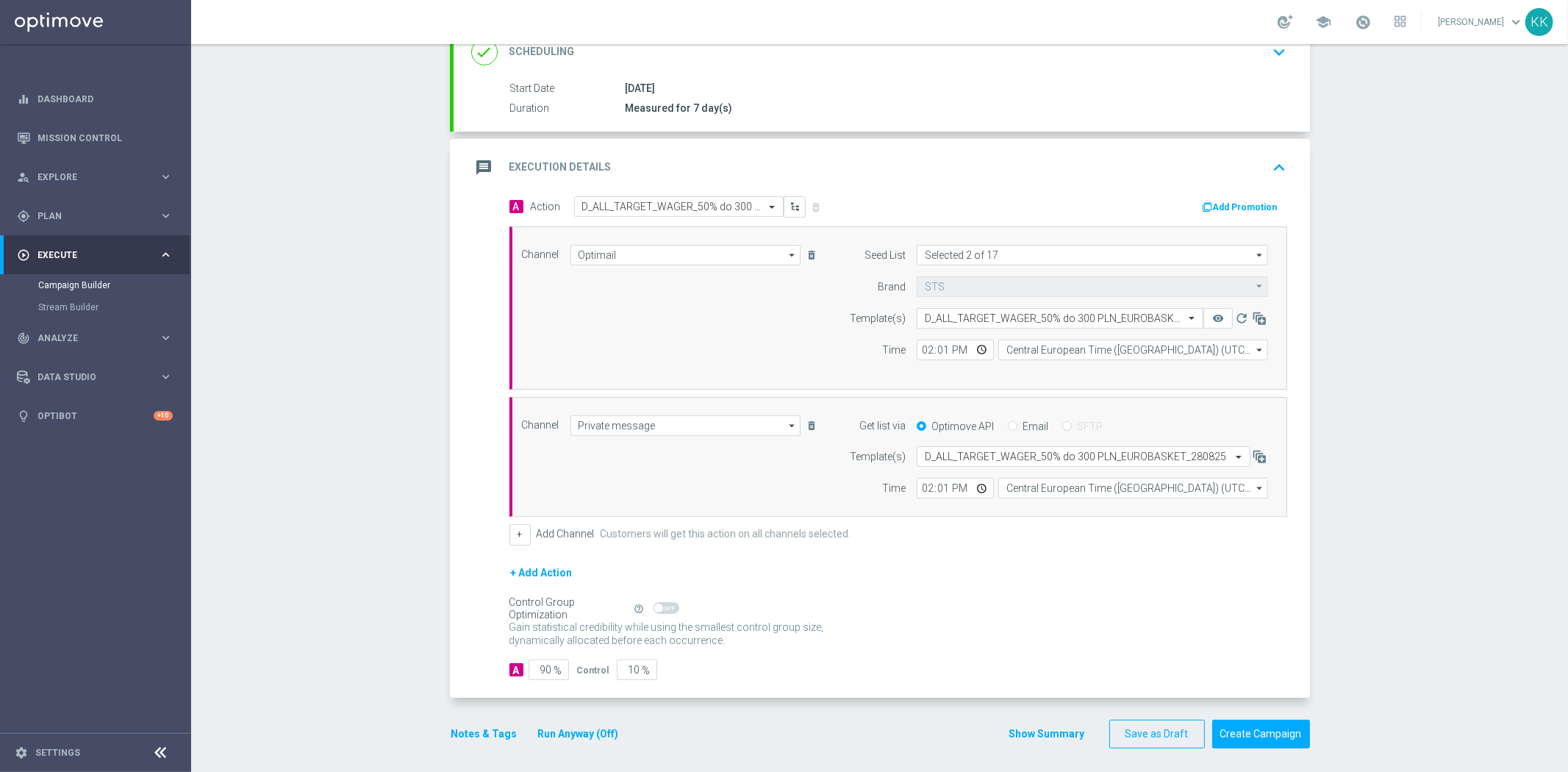
scroll to position [242, 0]
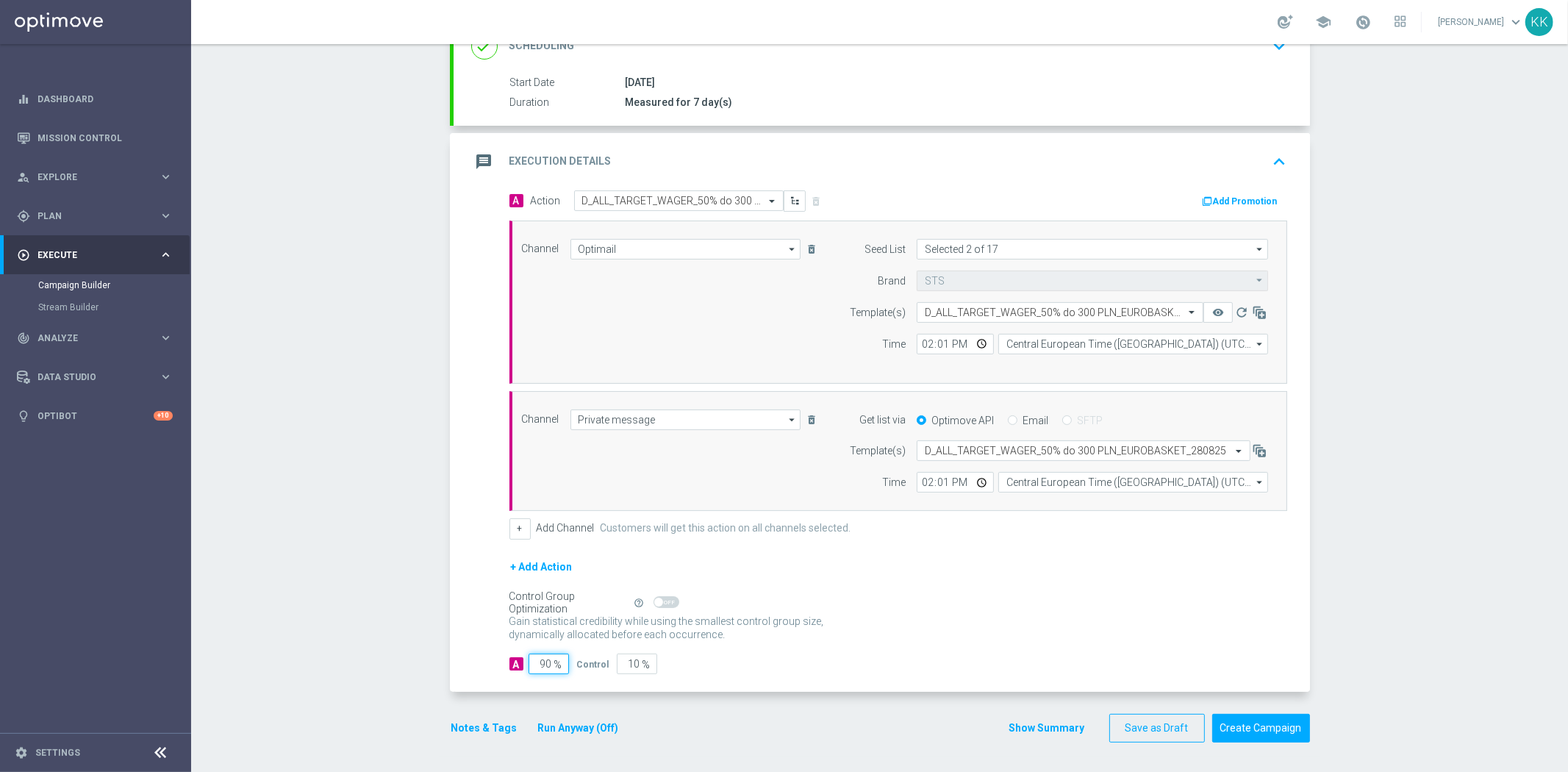
click at [545, 662] on input "90" at bounding box center [549, 663] width 40 height 21
type input "9"
type input "91"
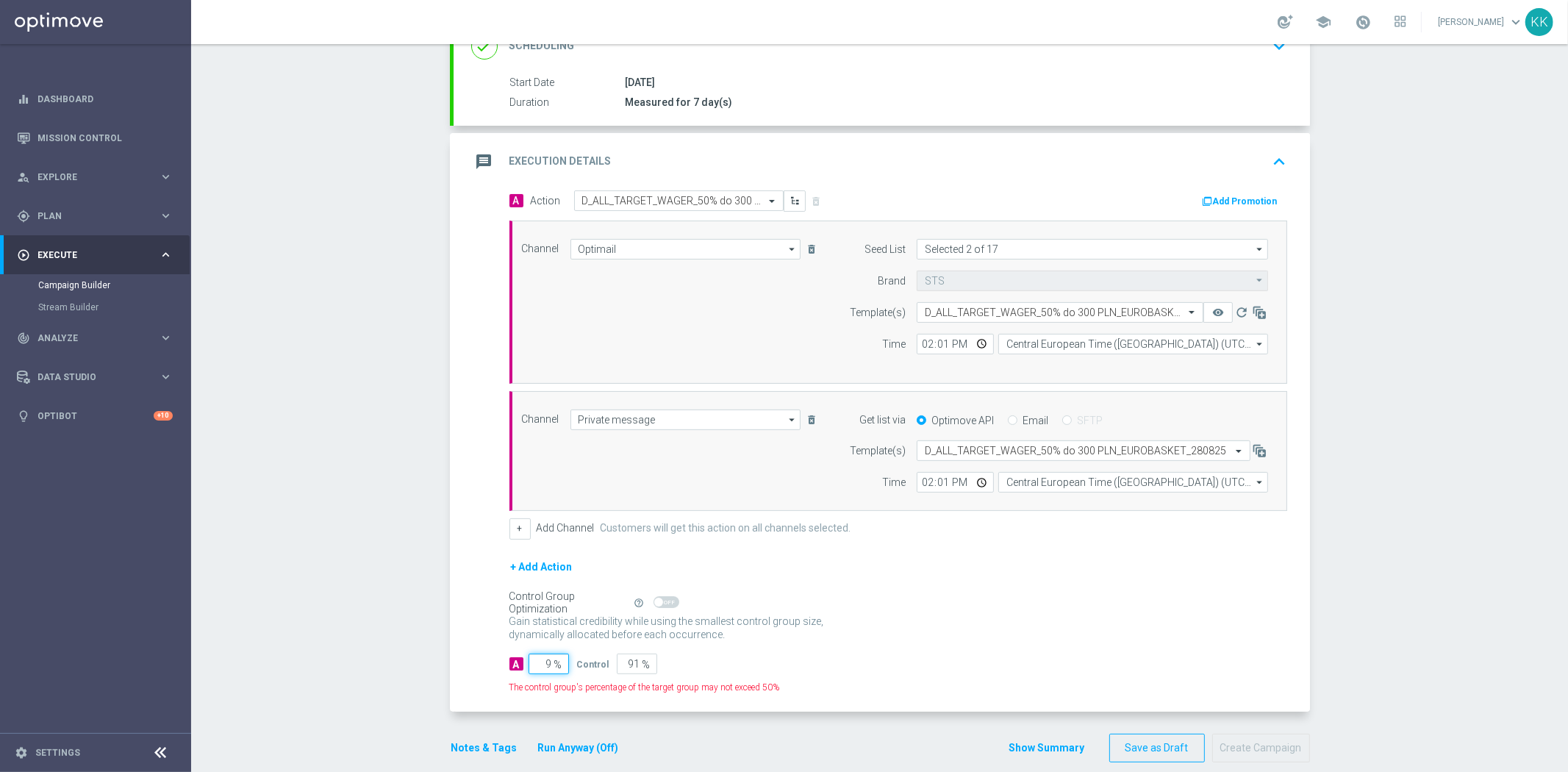
type input "95"
type input "5"
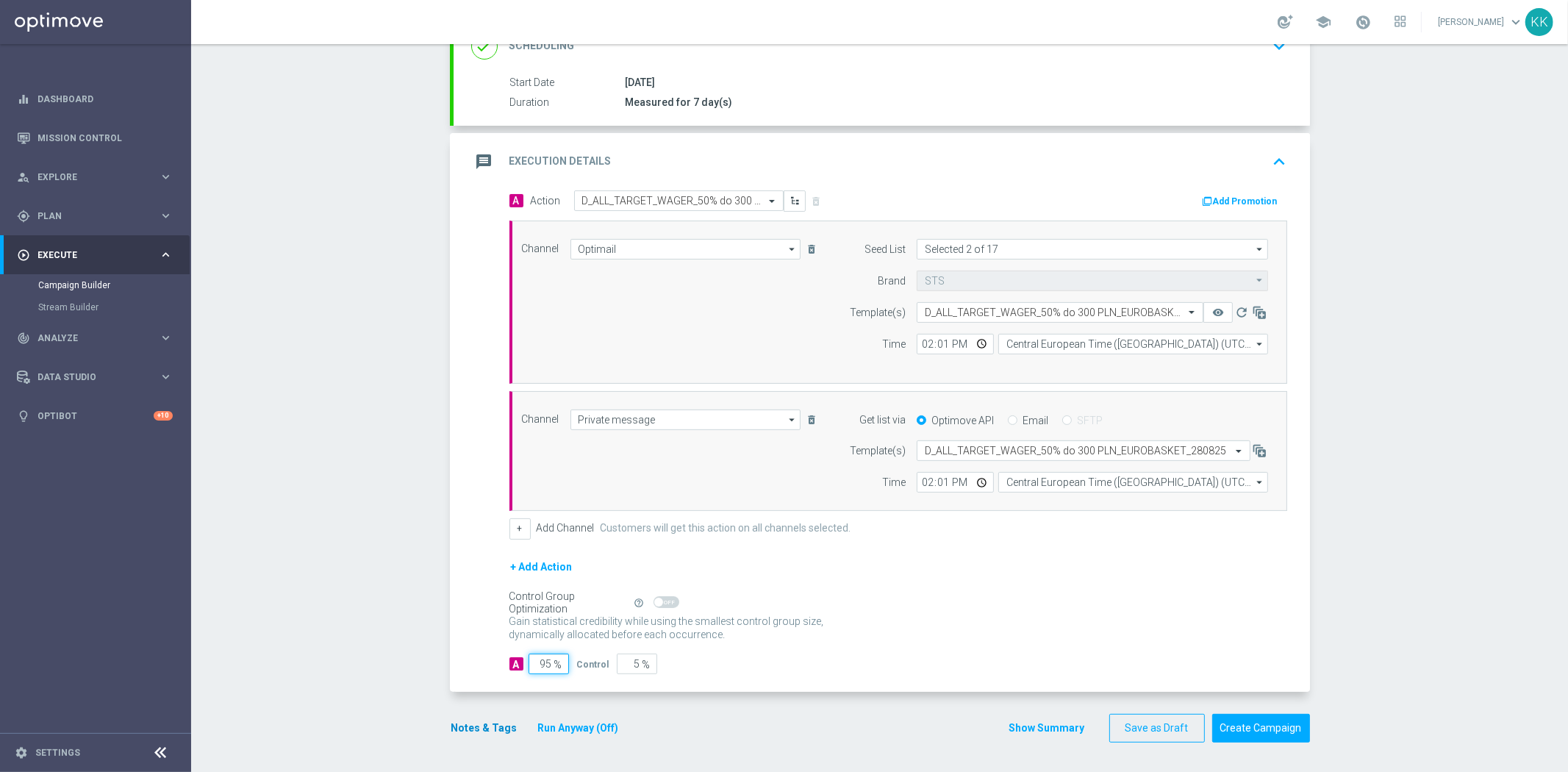
type input "95"
click at [451, 736] on button "Notes & Tags" at bounding box center [484, 727] width 69 height 18
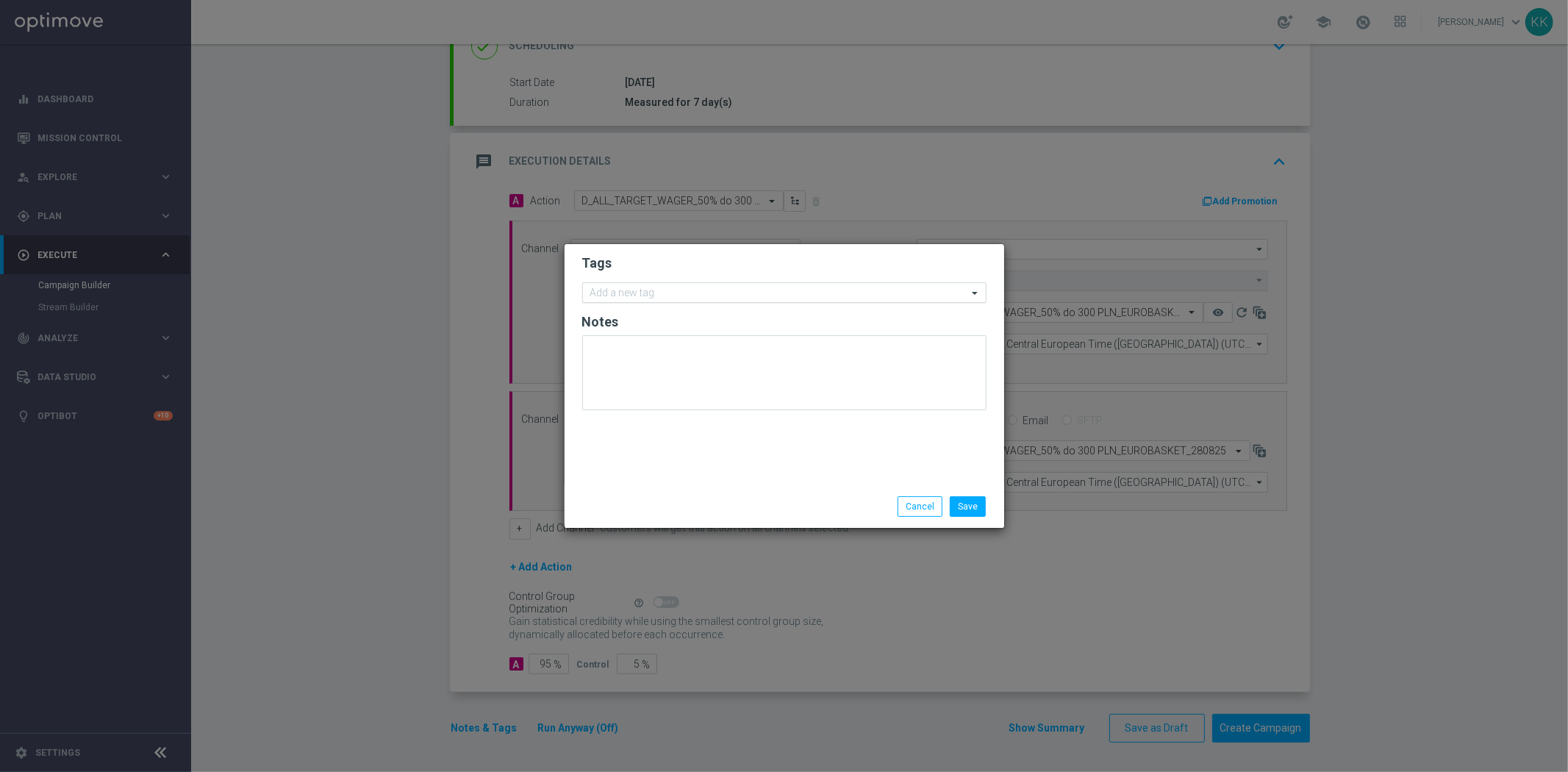
click at [664, 284] on div "Add a new tag" at bounding box center [775, 292] width 384 height 18
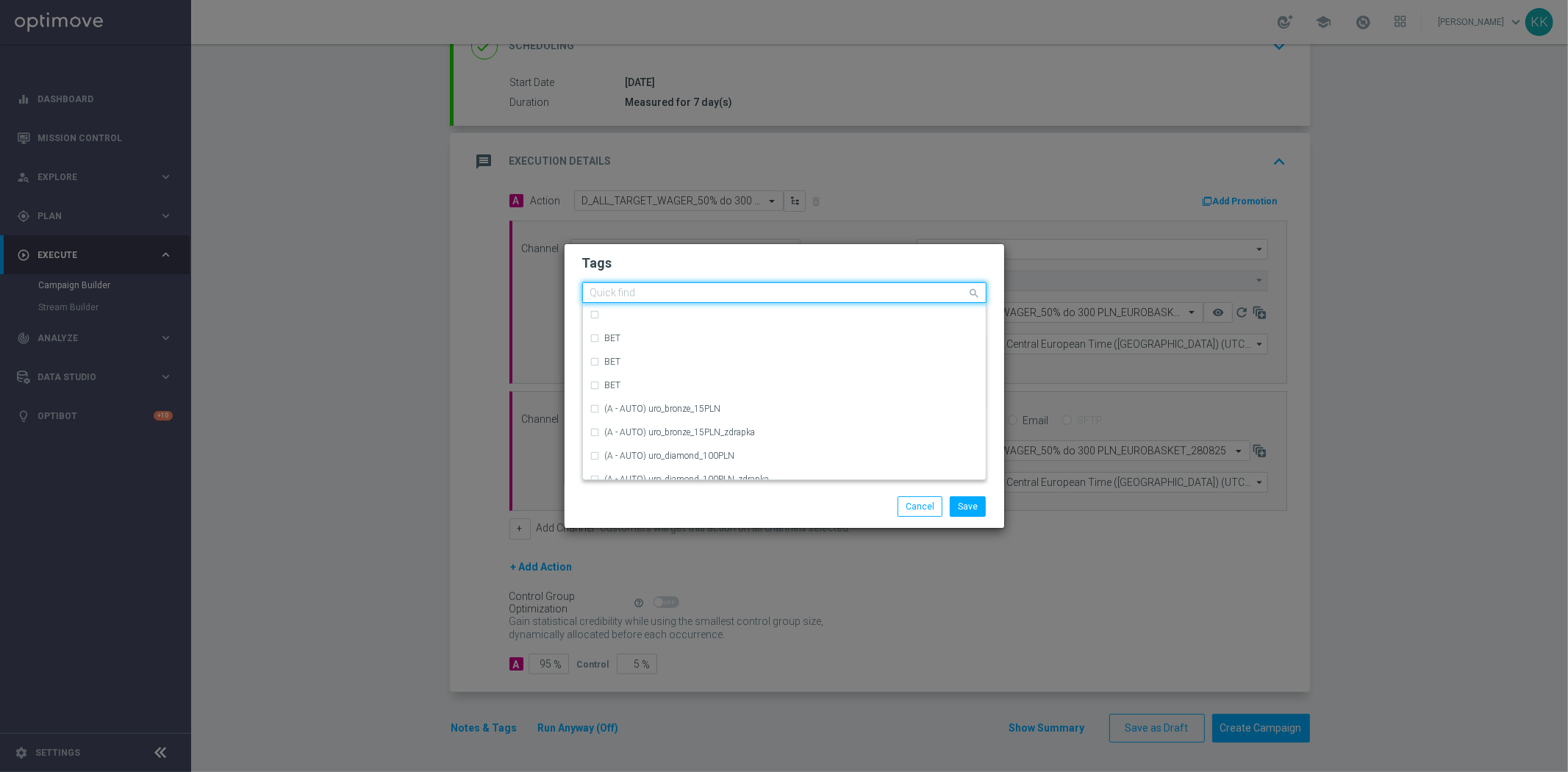
type input "F"
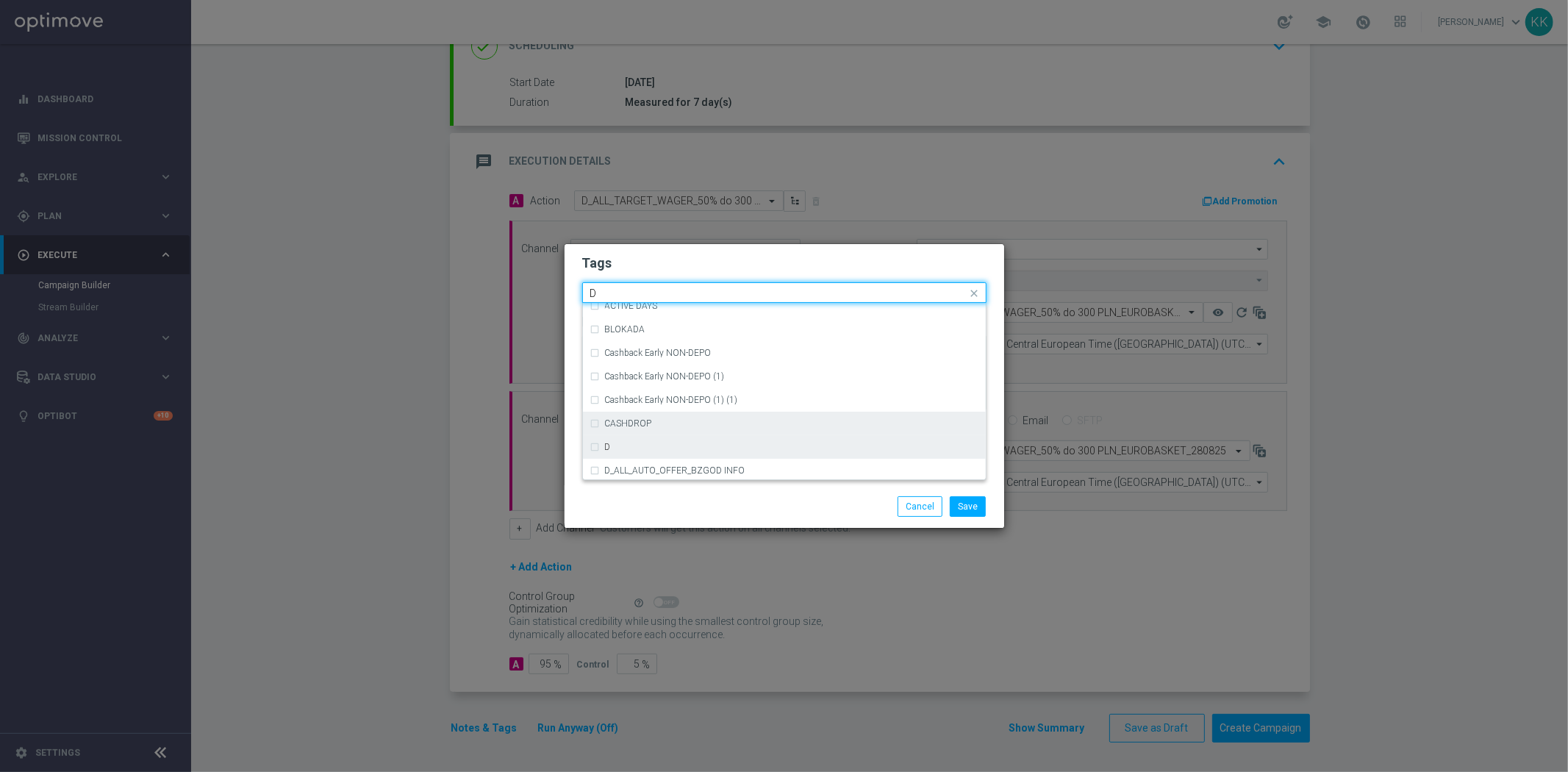
click at [686, 438] on div "D" at bounding box center [784, 446] width 388 height 24
type input "D"
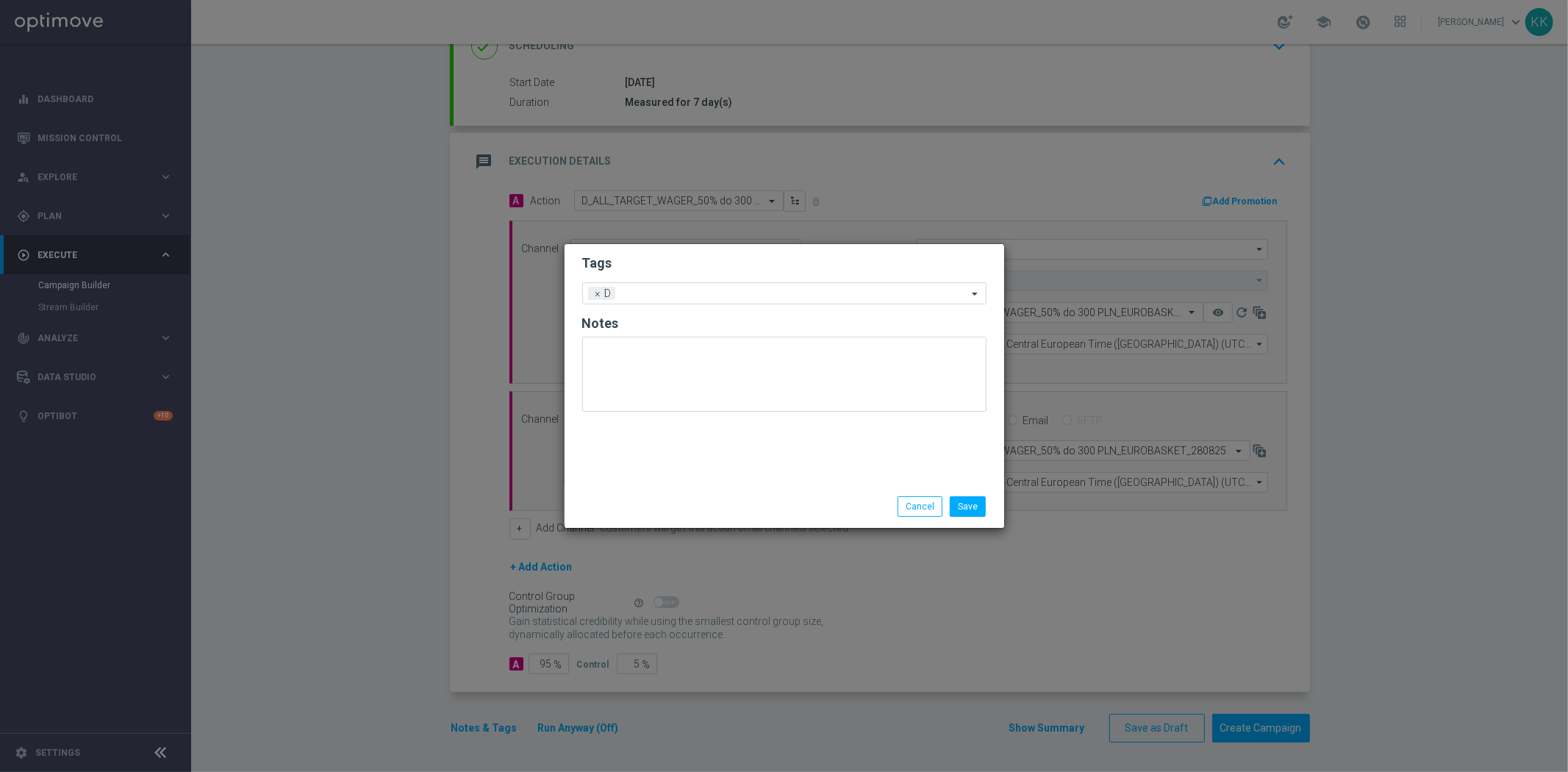
click at [741, 257] on h2 "Tags" at bounding box center [784, 263] width 404 height 18
click at [737, 284] on div "Add a new tag × D" at bounding box center [775, 293] width 384 height 21
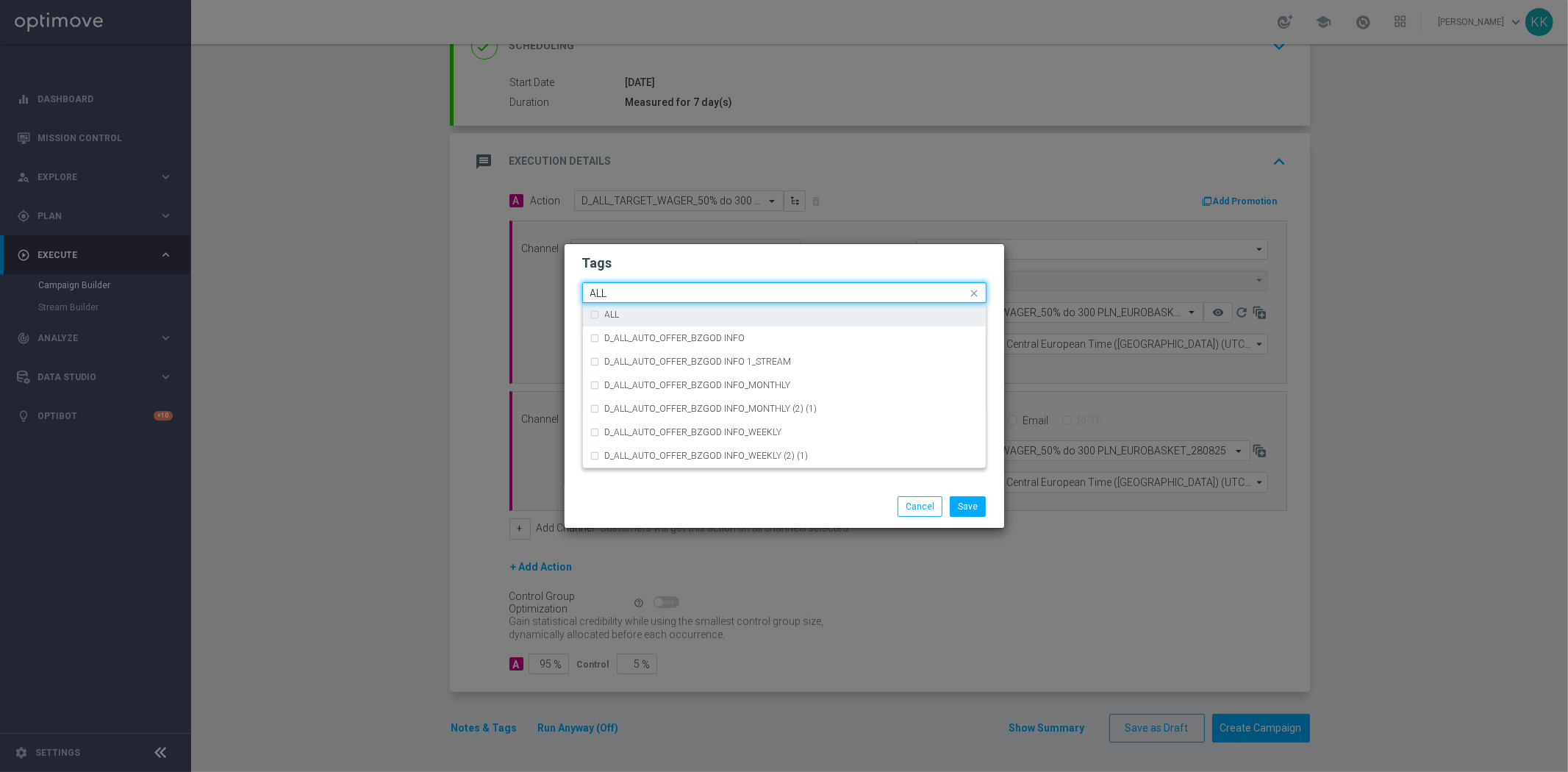
click at [734, 319] on div "ALL" at bounding box center [784, 314] width 388 height 24
type input "ALL"
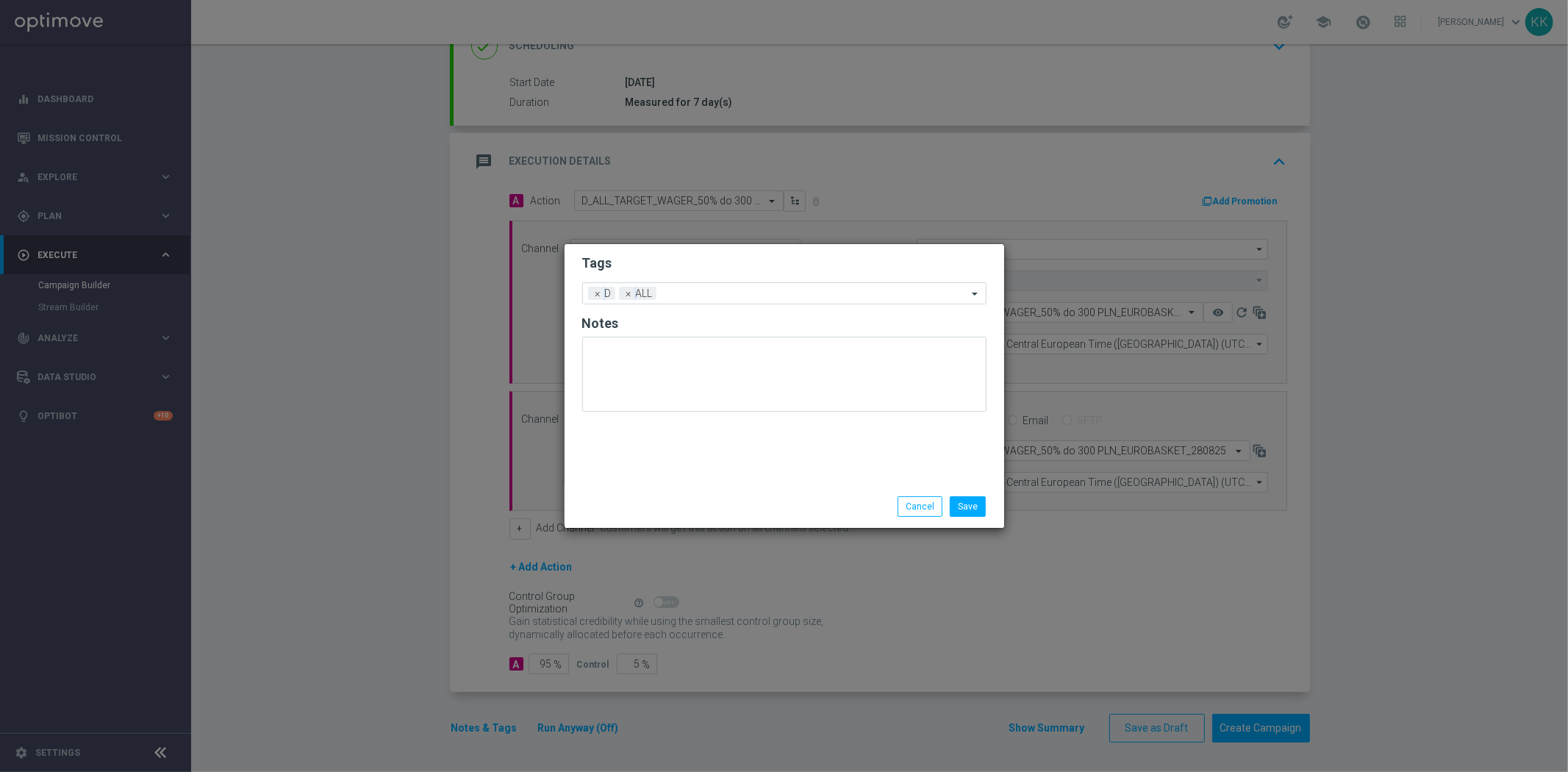
drag, startPoint x: 731, startPoint y: 245, endPoint x: 732, endPoint y: 259, distance: 14.0
click at [731, 249] on div "Tags Add a new tag × D × ALL Notes" at bounding box center [784, 364] width 439 height 241
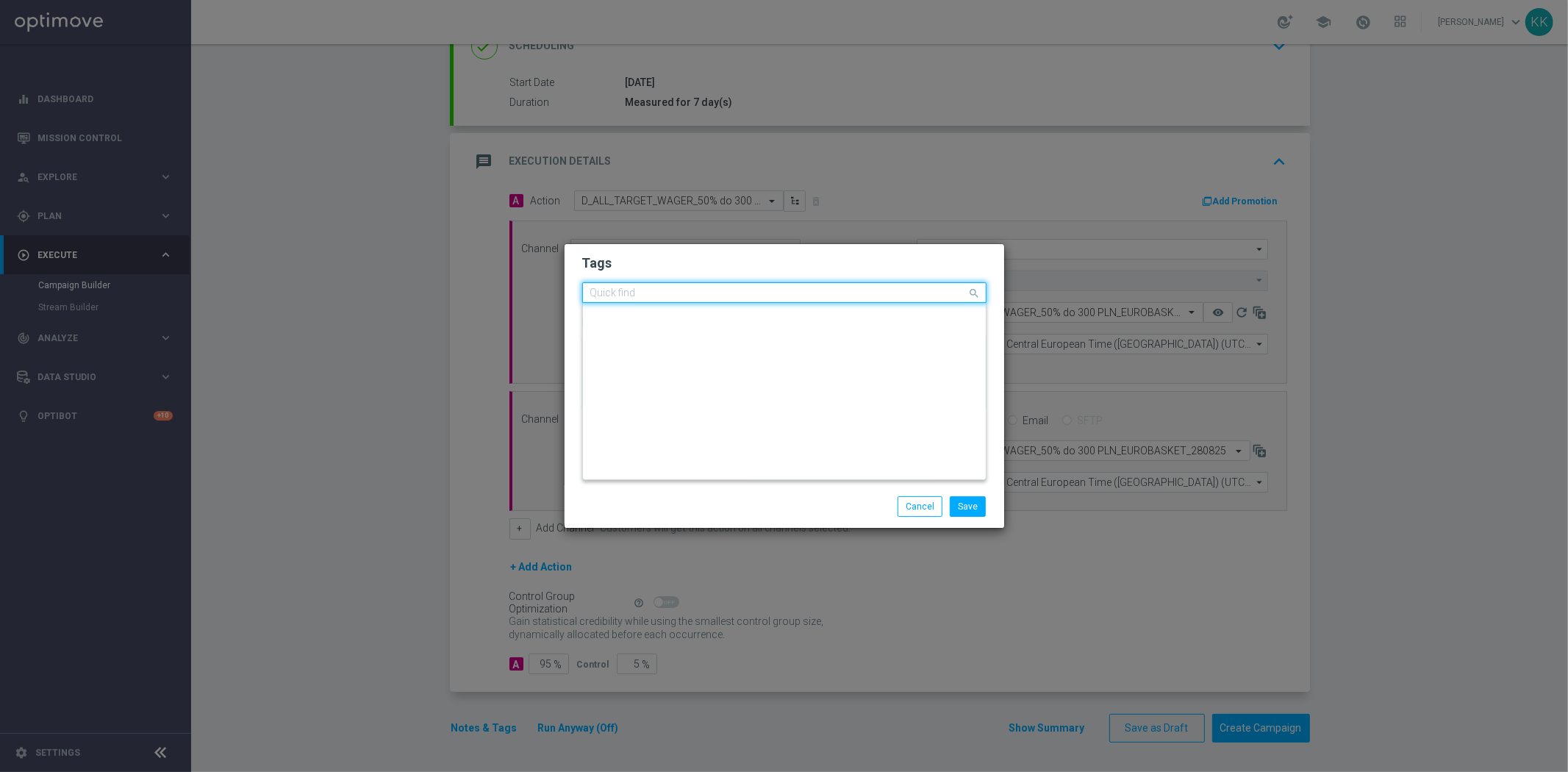
click at [754, 289] on input "text" at bounding box center [778, 293] width 377 height 12
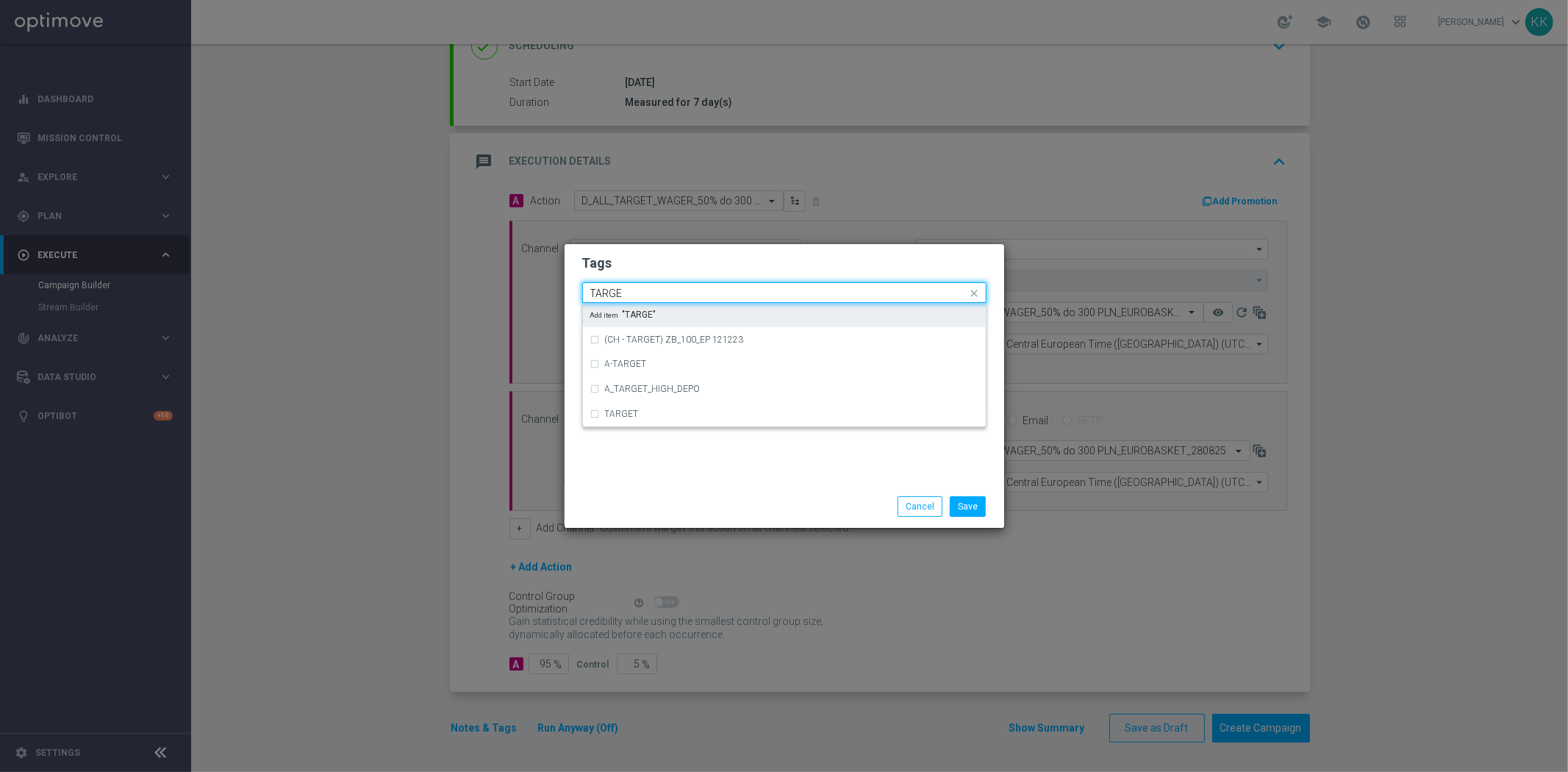
type input "TARGET"
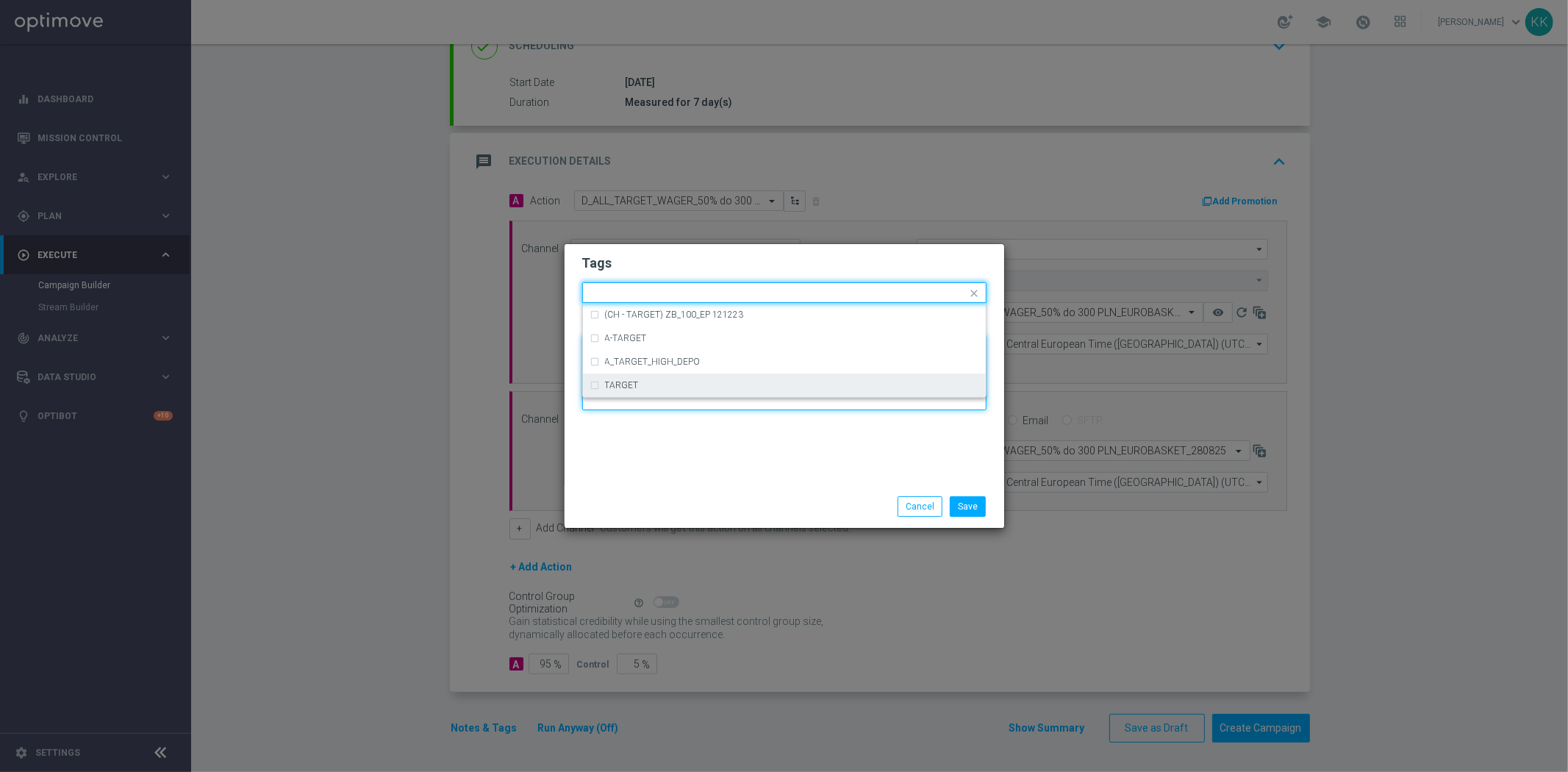
click at [718, 399] on textarea at bounding box center [784, 373] width 404 height 75
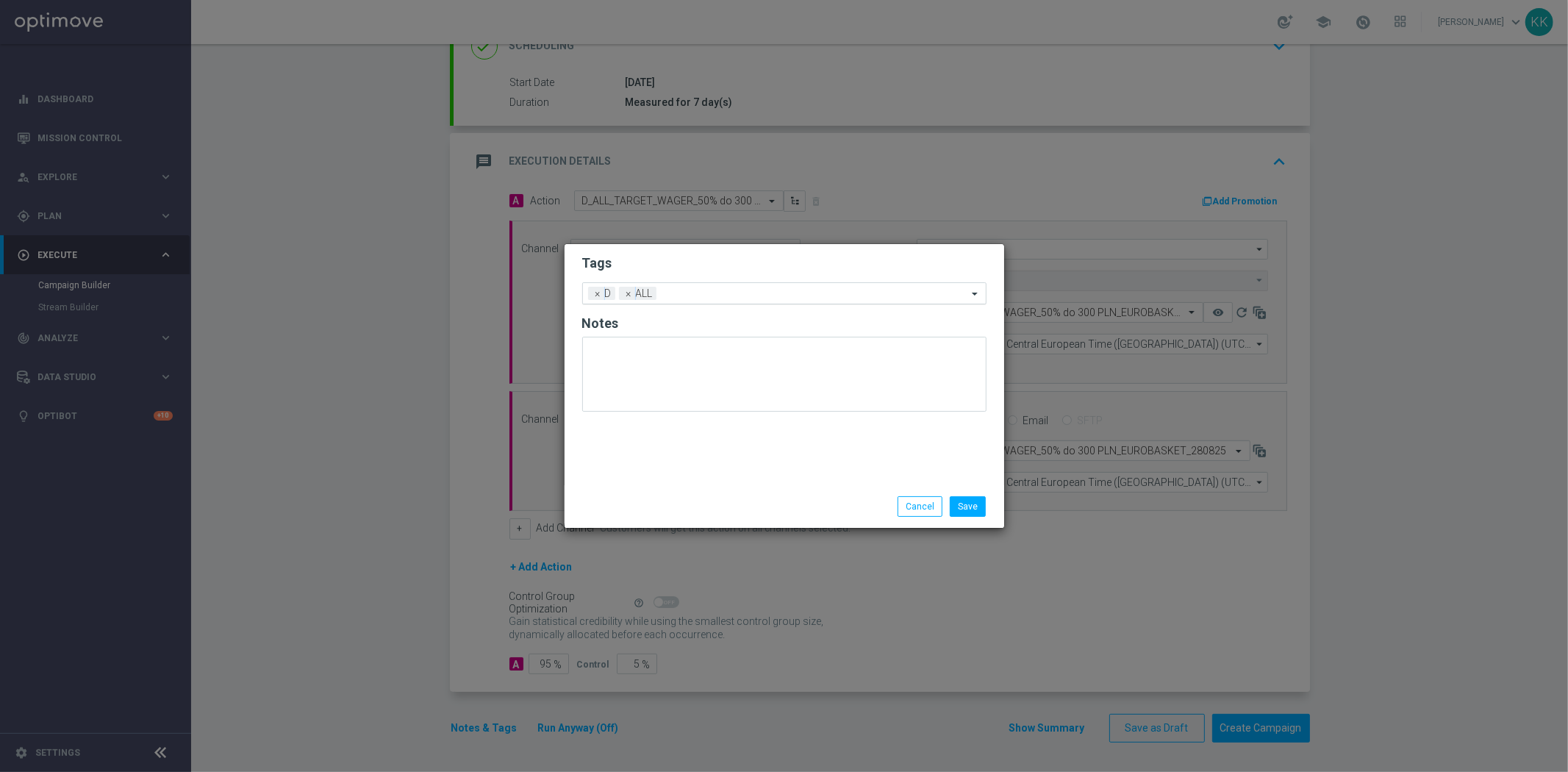
click at [714, 301] on div at bounding box center [813, 295] width 307 height 15
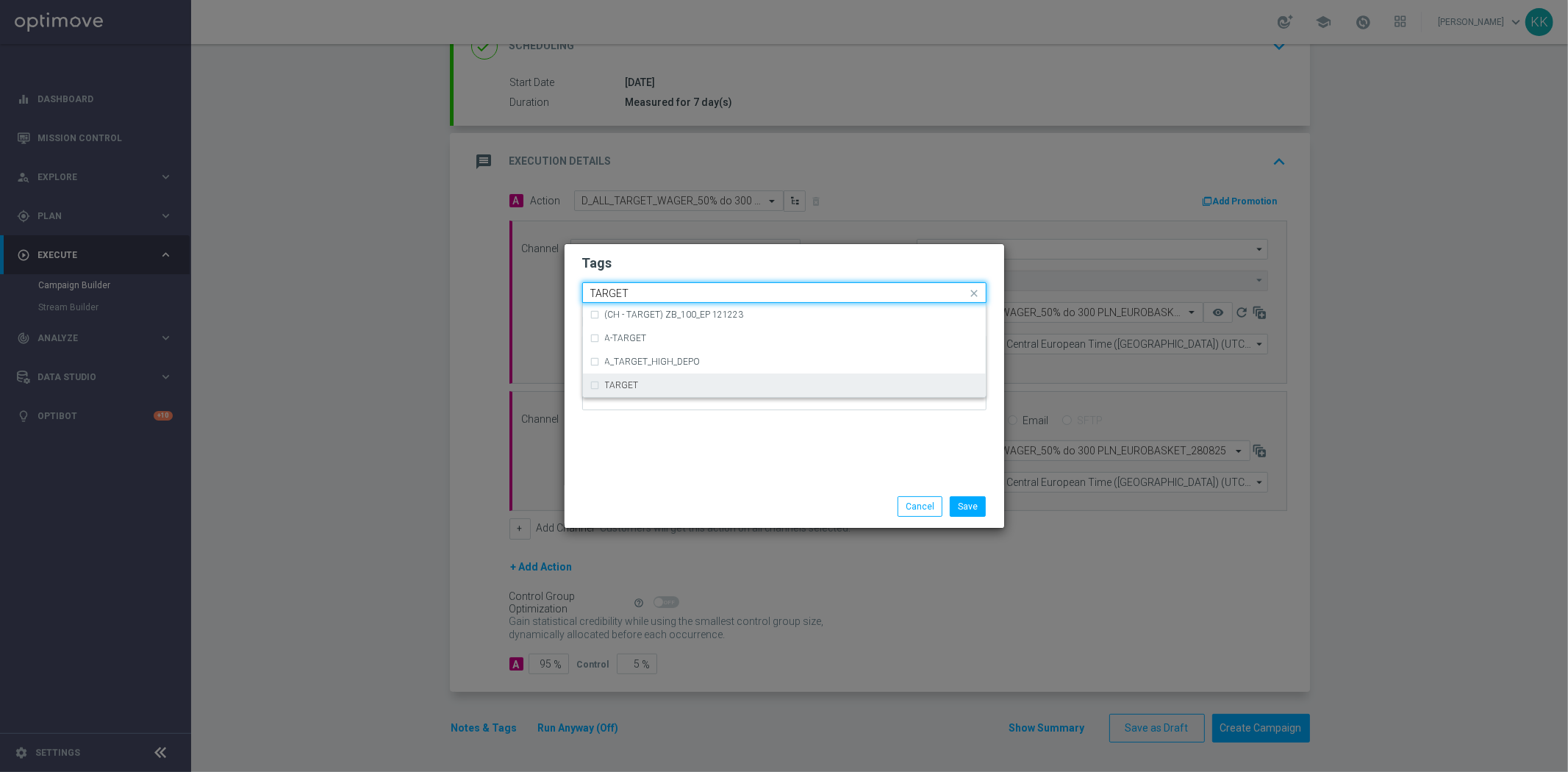
click at [685, 390] on div "TARGET" at bounding box center [784, 384] width 388 height 24
type input "TARGET"
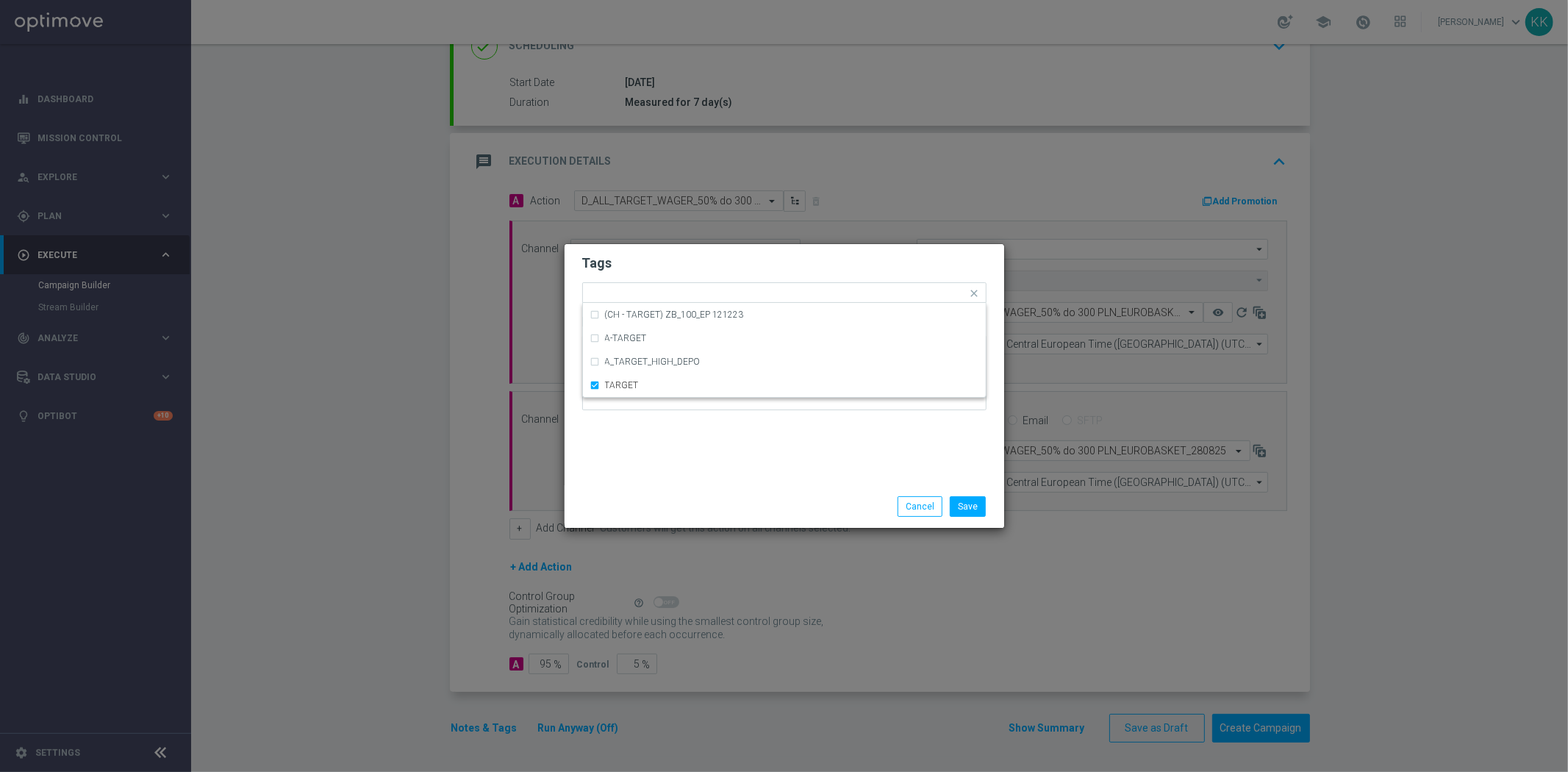
click at [689, 451] on div "Tags Quick find × D × ALL × TARGET (CH - TARGET) ZB_100_EP 121223 A-TARGET A_TA…" at bounding box center [784, 364] width 439 height 241
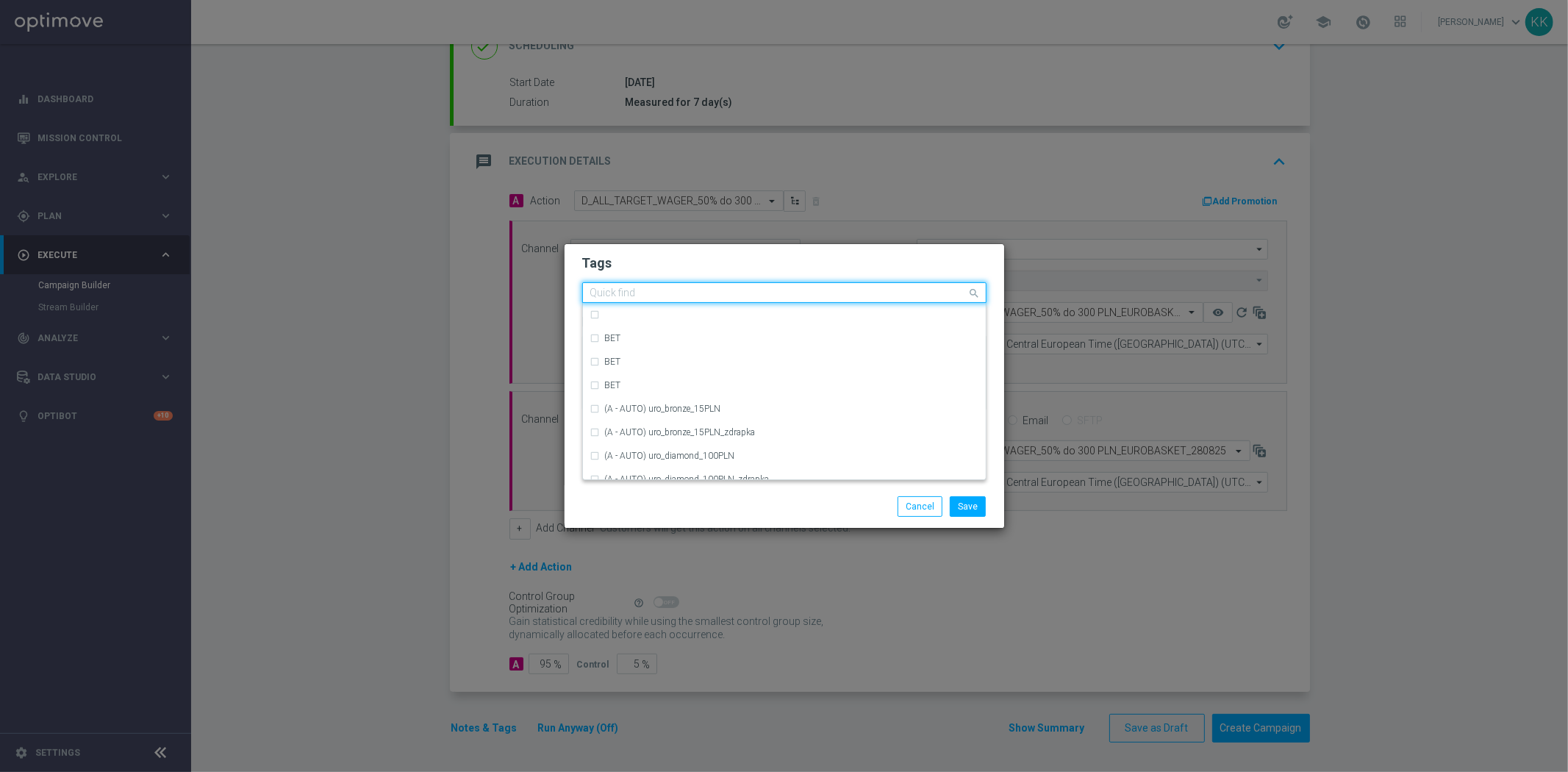
click at [735, 288] on input "text" at bounding box center [778, 293] width 377 height 12
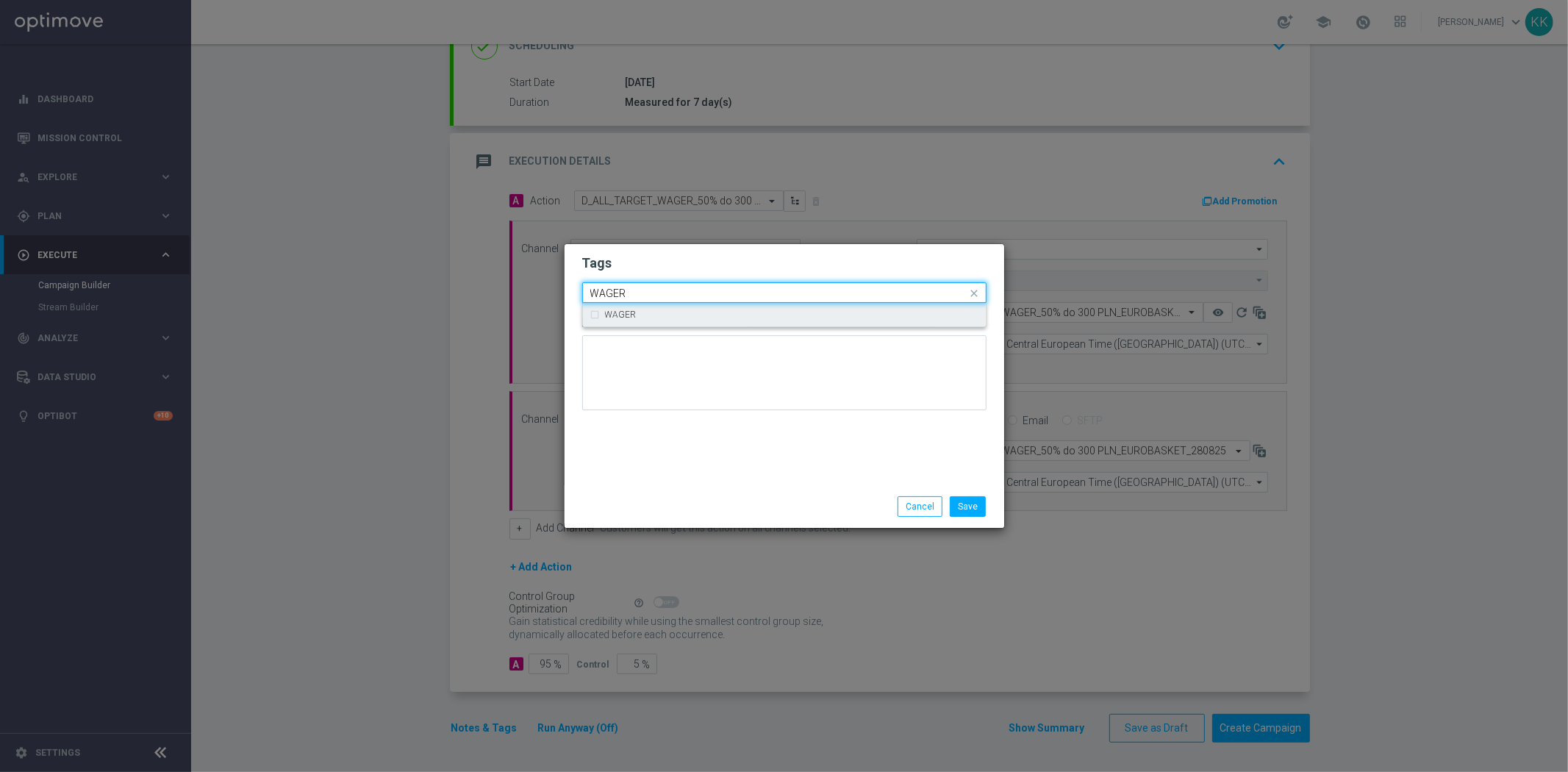
click at [707, 320] on div "WAGER" at bounding box center [784, 314] width 388 height 24
type input "WAGER"
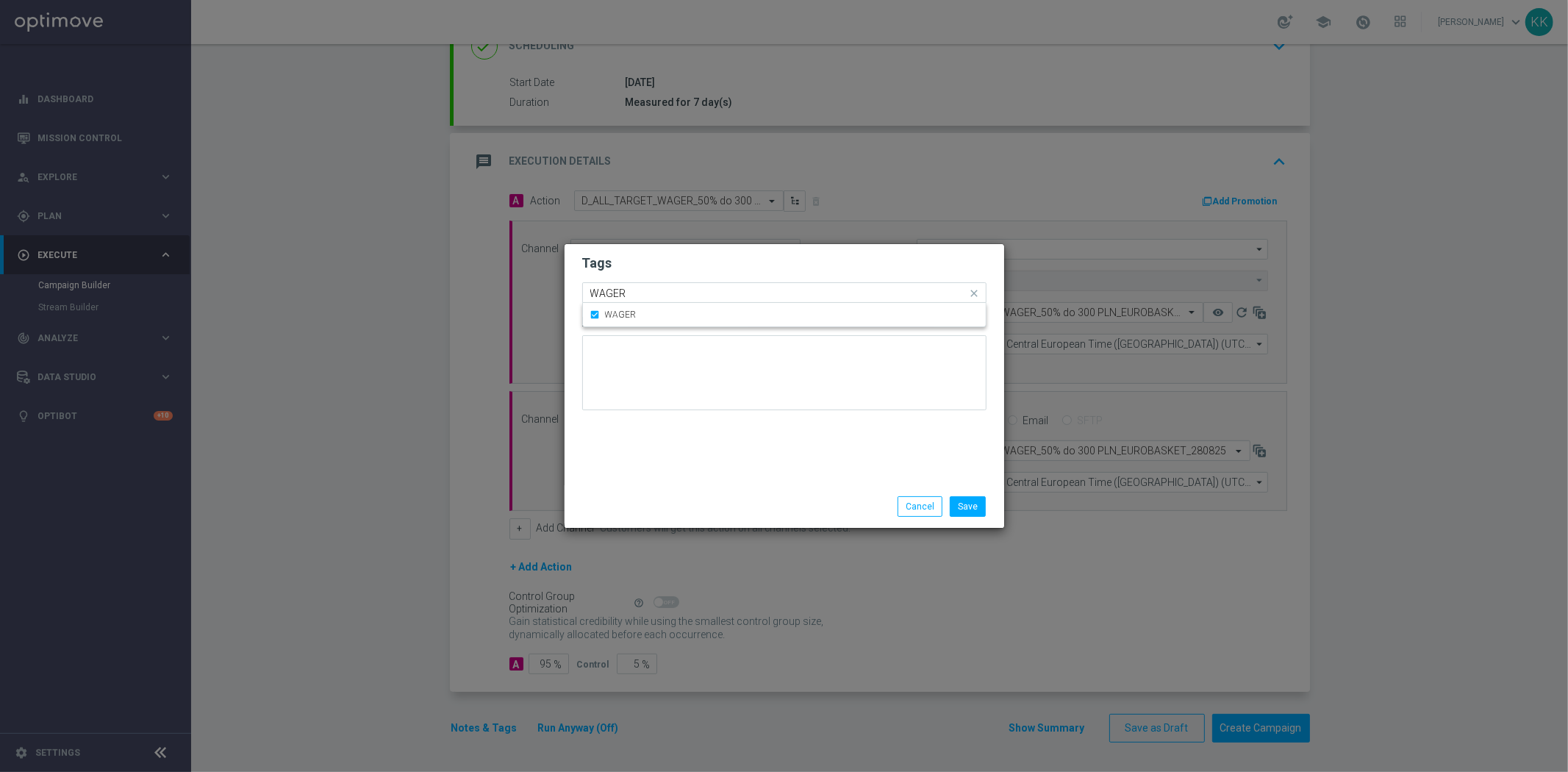
click at [691, 282] on div "Quick find × D × ALL × TARGET × WAGER WAGER" at bounding box center [784, 292] width 404 height 21
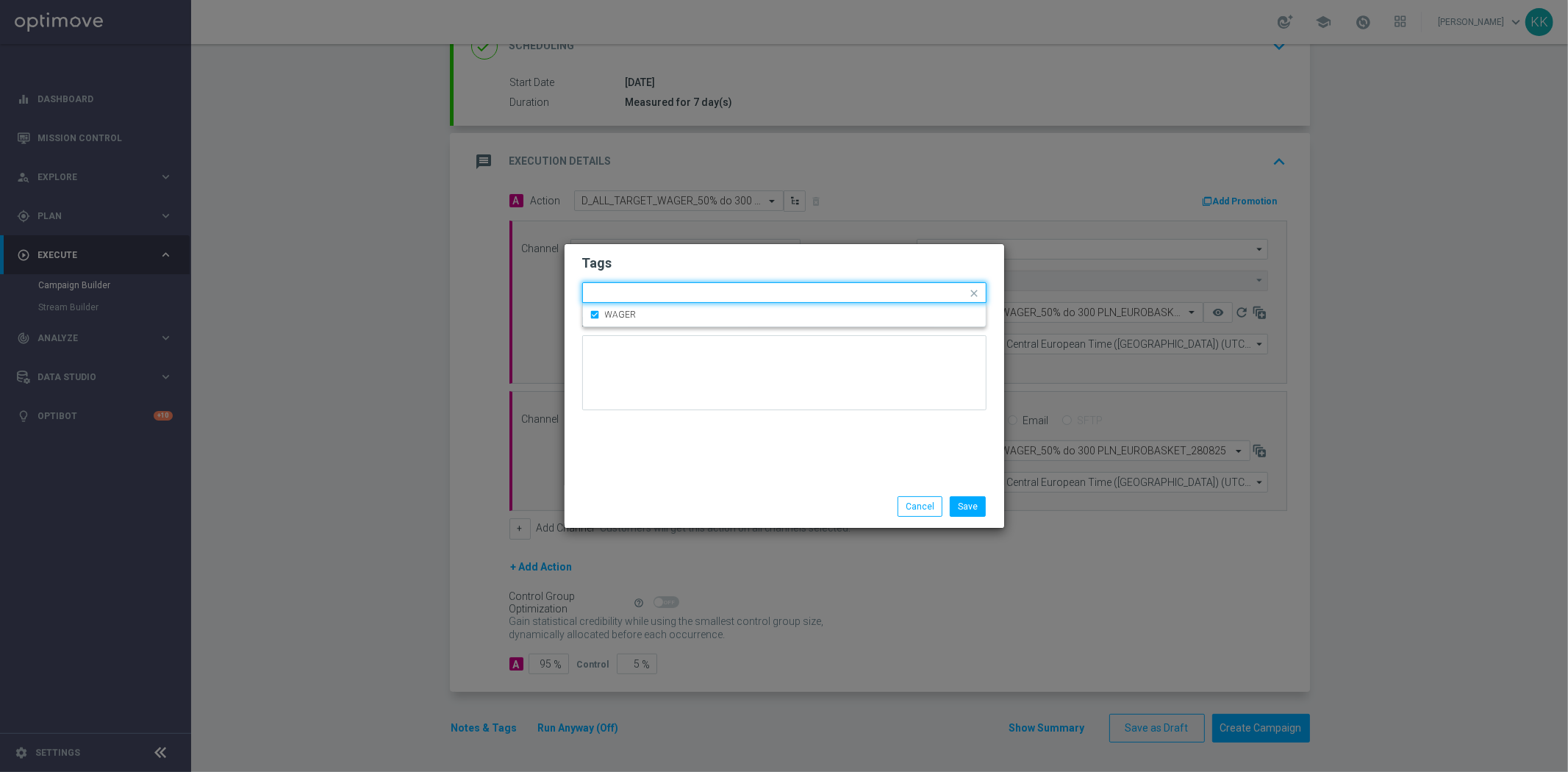
click at [673, 257] on h2 "Tags" at bounding box center [784, 263] width 404 height 18
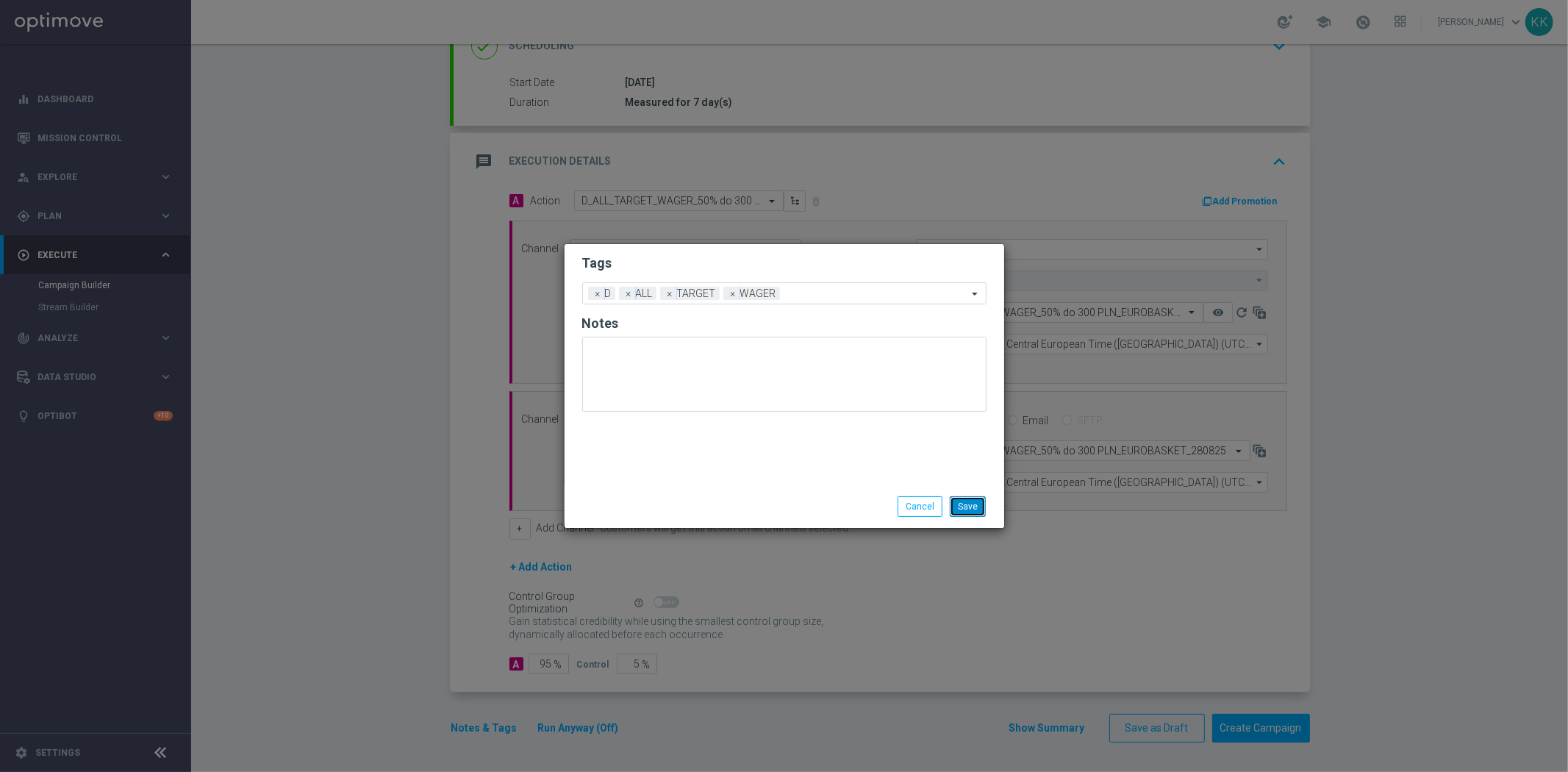
click at [971, 502] on button "Save" at bounding box center [967, 507] width 36 height 21
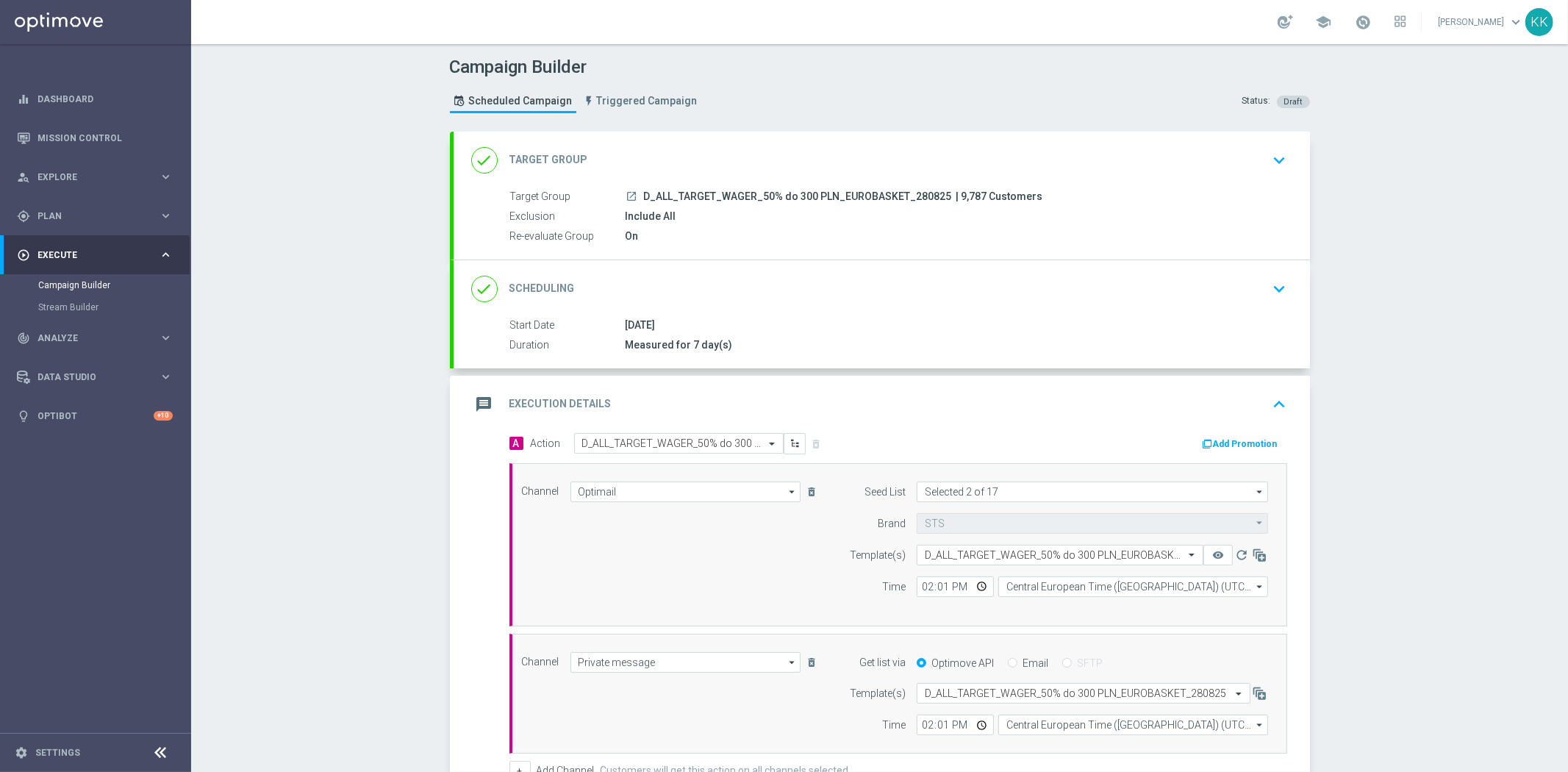
click at [1312, 160] on section "done Target Group keyboard_arrow_down Target Group launch D_ALL_TARGET_WAGER_50…" at bounding box center [879, 565] width 882 height 868
click at [1276, 126] on header "Campaign Builder Scheduled Campaign Triggered Campaign Status: Draft" at bounding box center [879, 88] width 1376 height 88
click at [1262, 141] on div "done Target Group keyboard_arrow_down" at bounding box center [882, 159] width 856 height 57
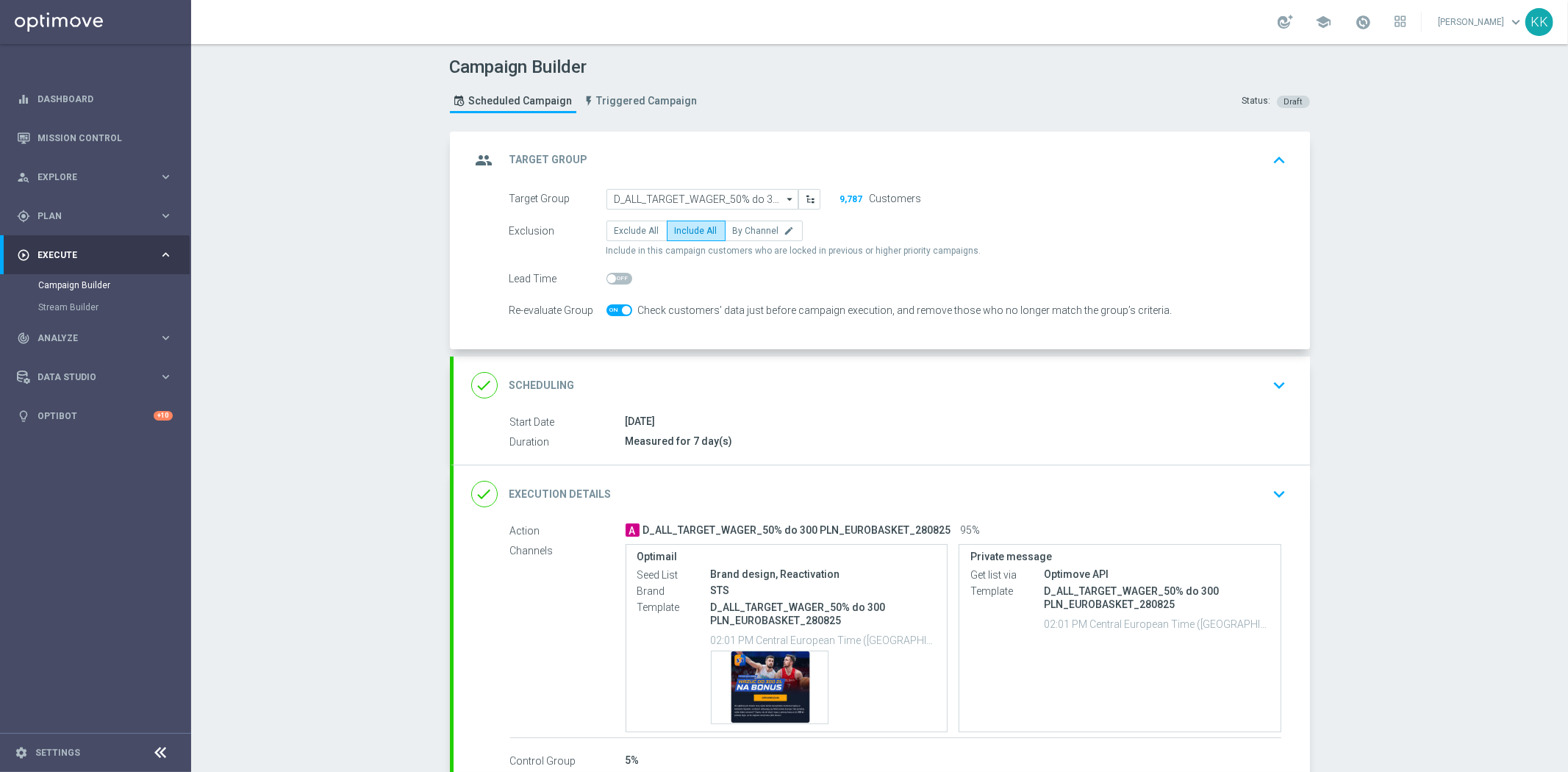
click at [1257, 401] on div "done Scheduling keyboard_arrow_down" at bounding box center [882, 384] width 856 height 57
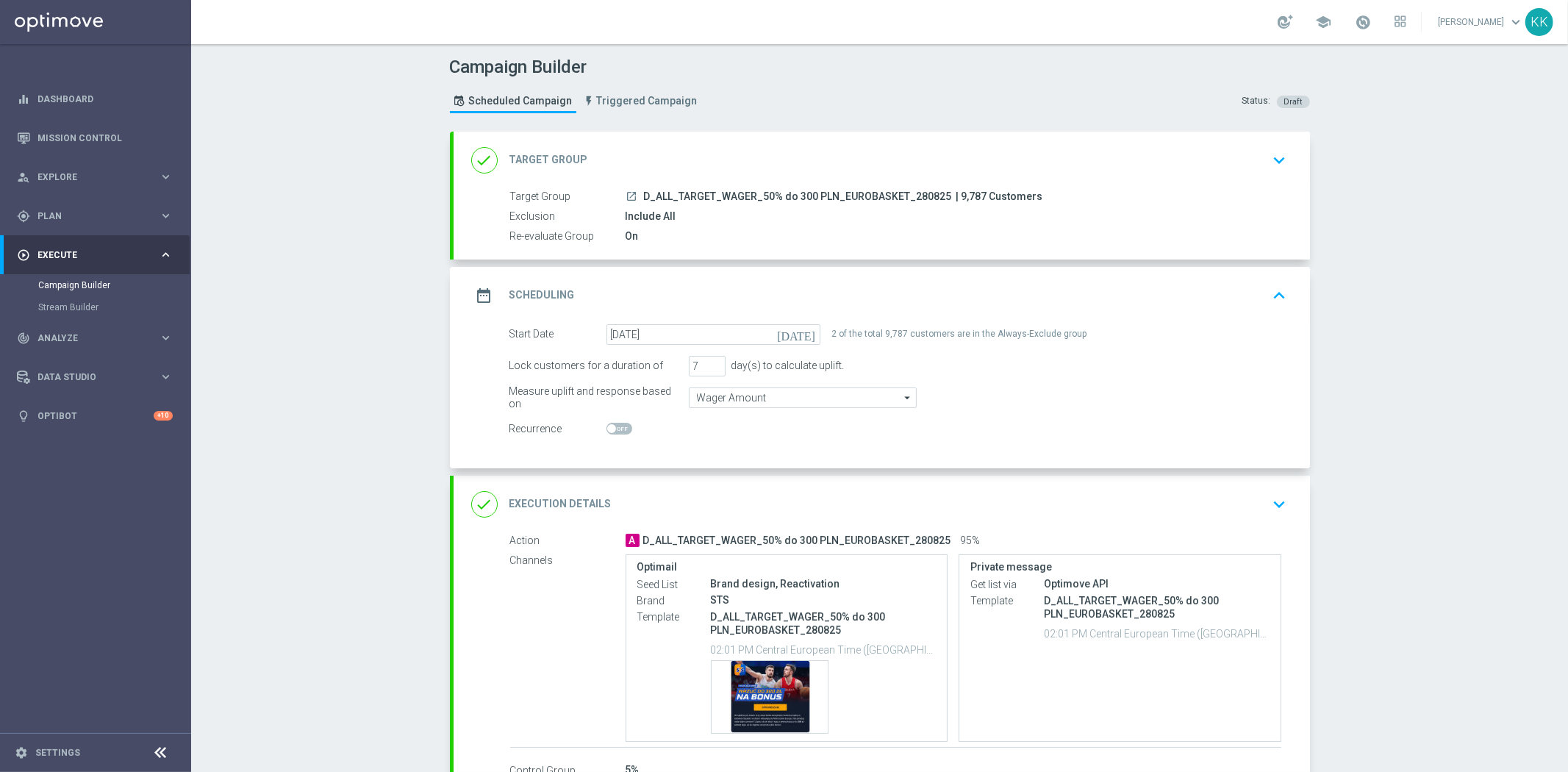
click at [1269, 493] on icon "keyboard_arrow_down" at bounding box center [1279, 503] width 22 height 22
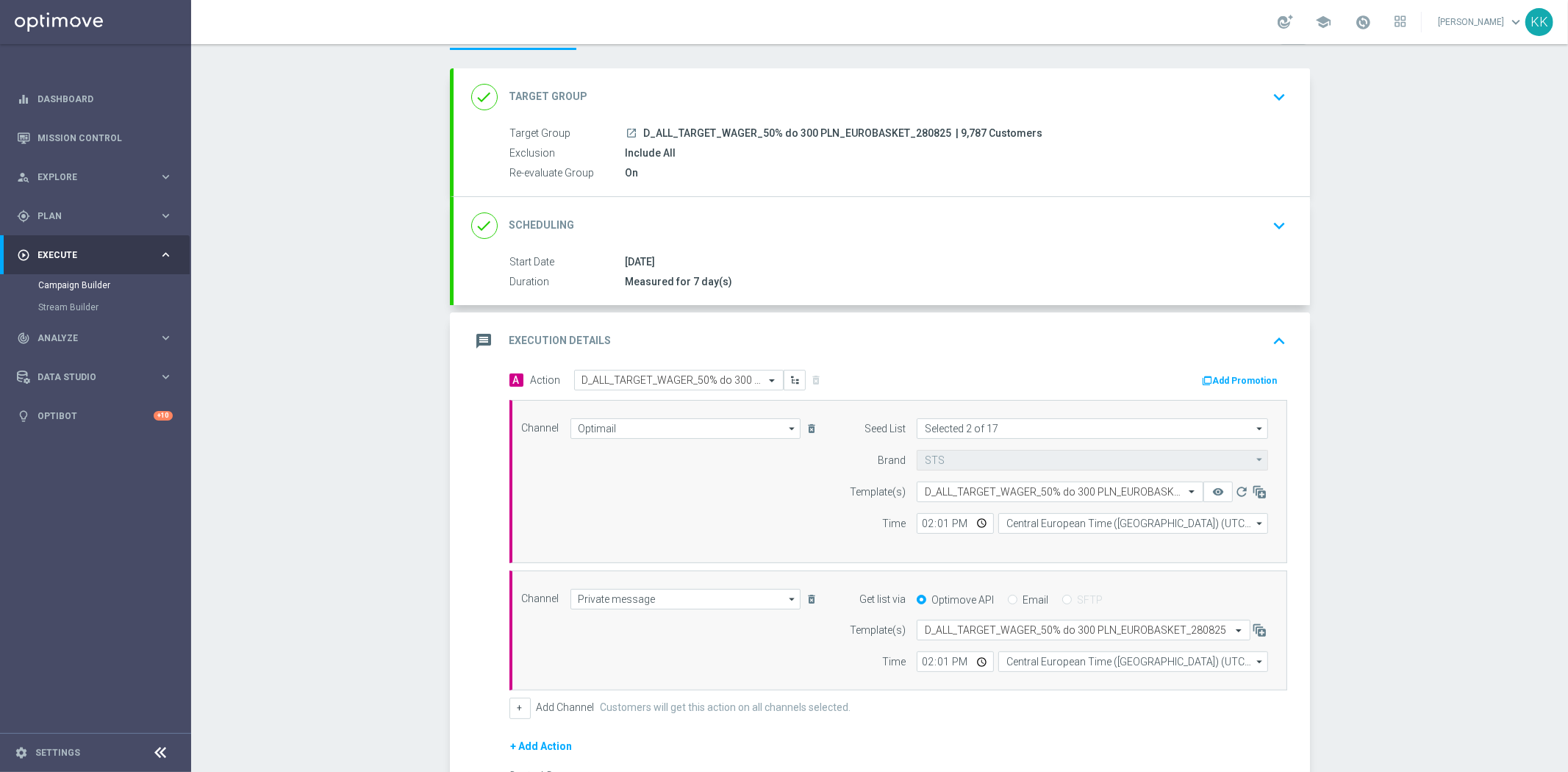
scroll to position [163, 0]
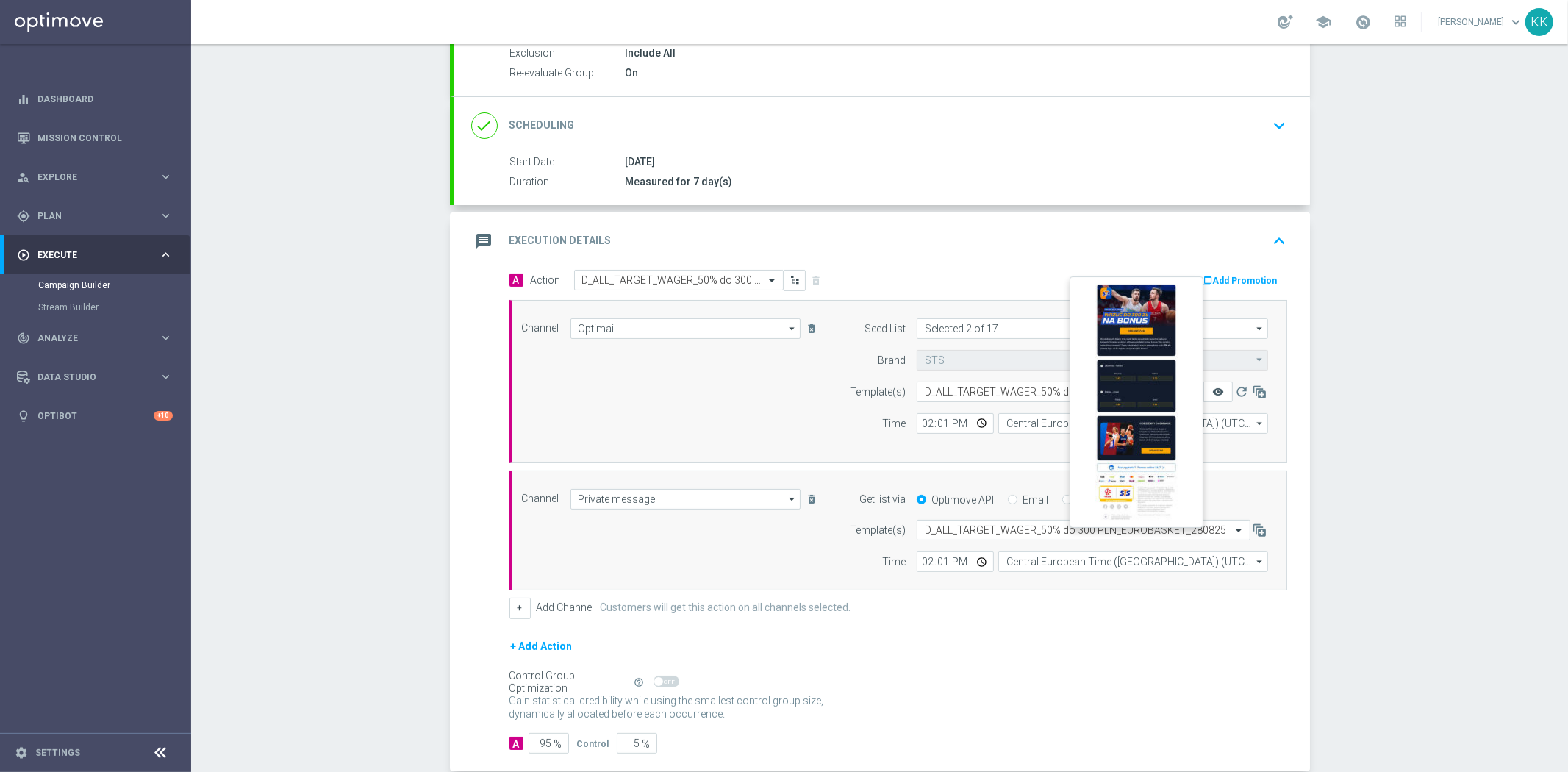
click at [1212, 391] on icon "remove_red_eye" at bounding box center [1217, 391] width 11 height 11
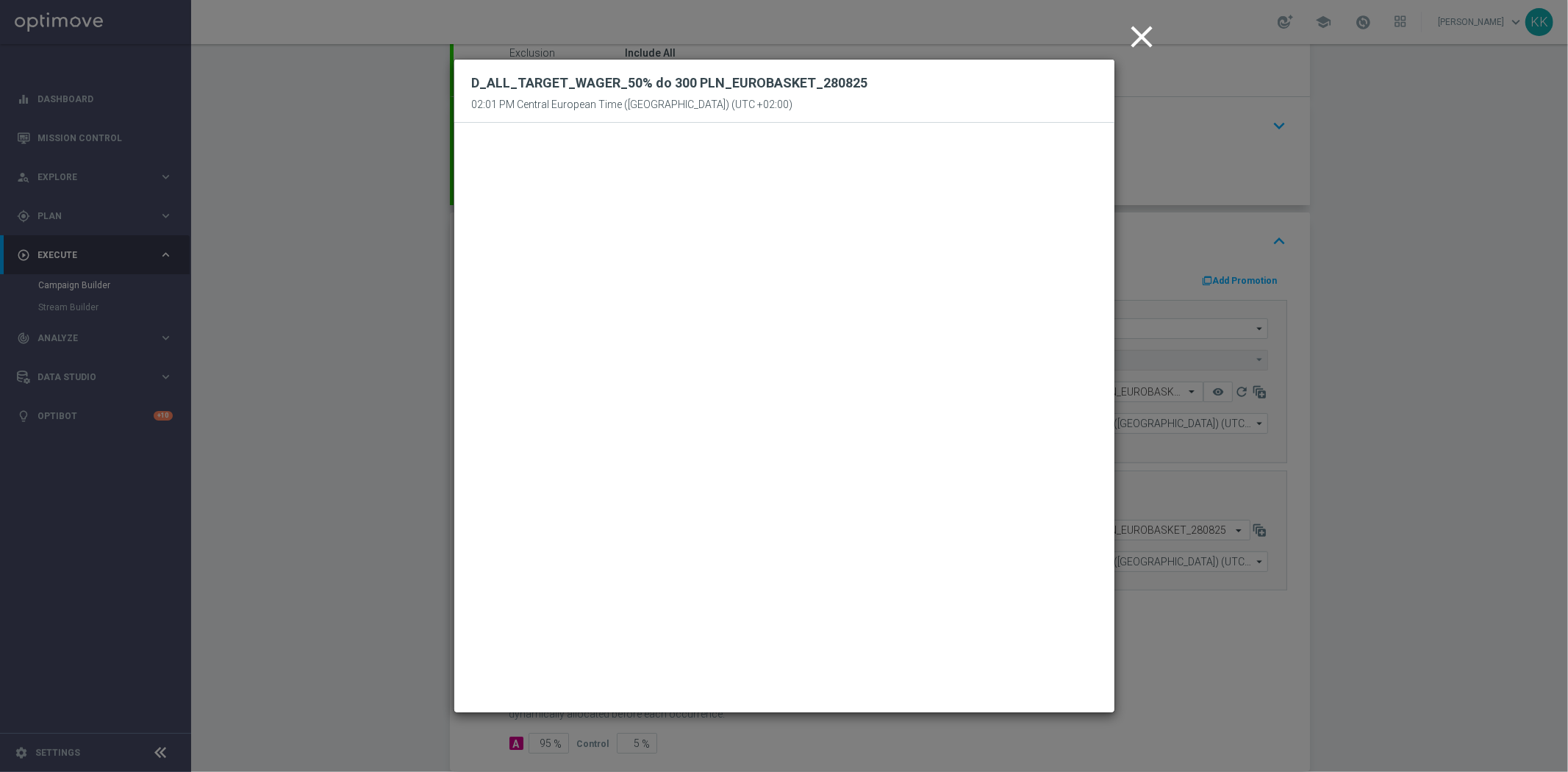
click at [1138, 30] on icon "close" at bounding box center [1143, 37] width 37 height 37
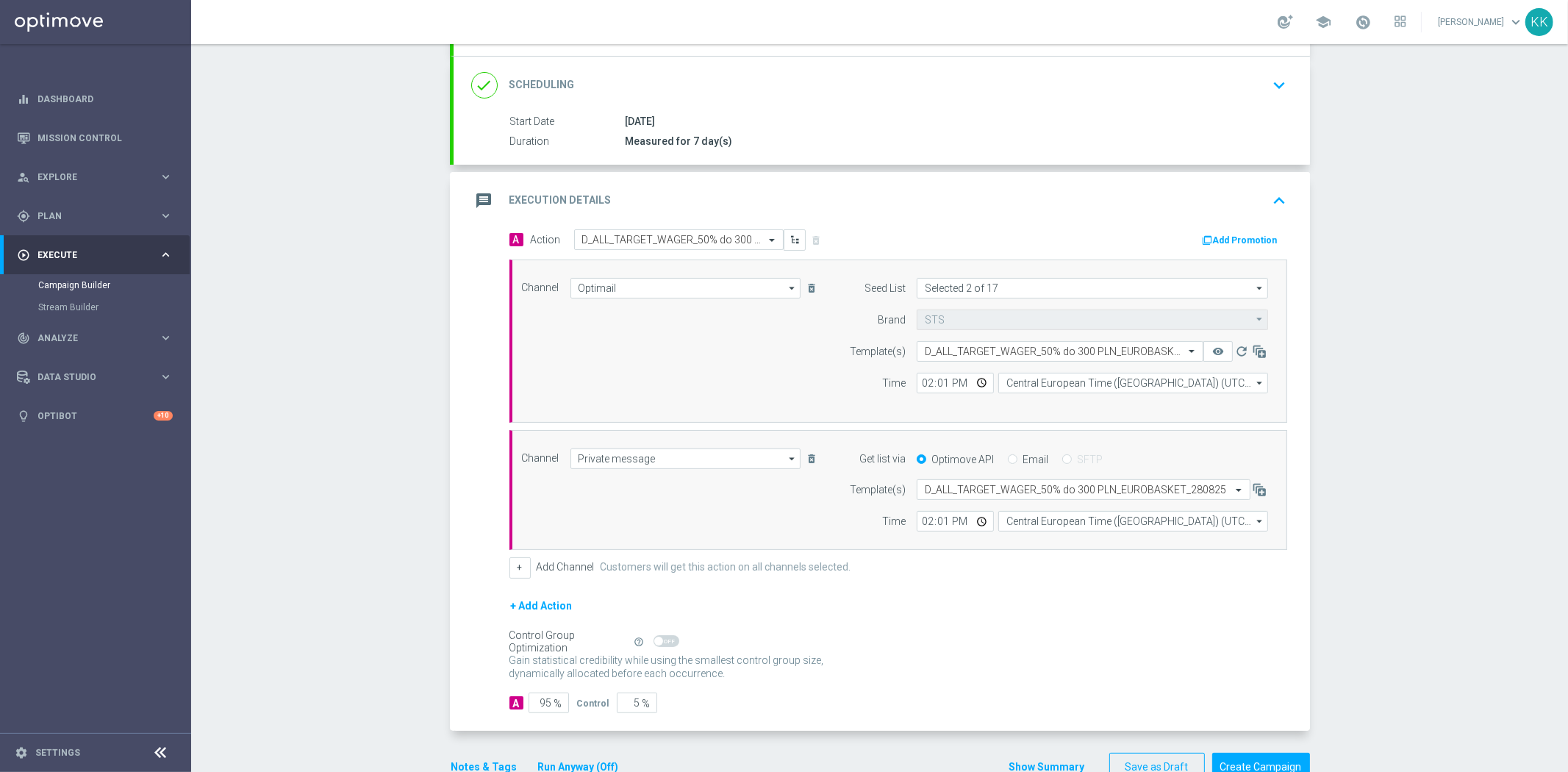
scroll to position [242, 0]
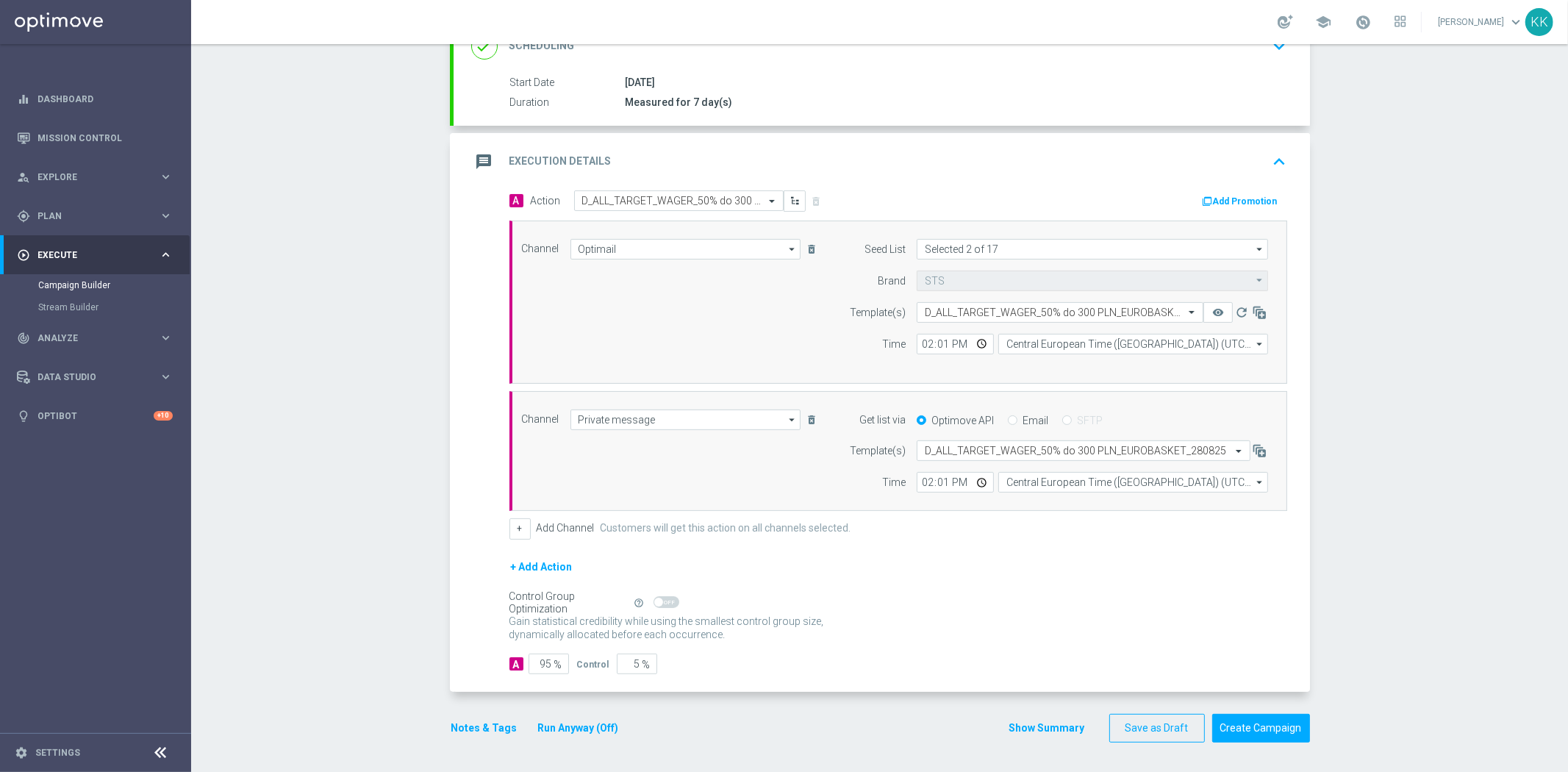
click at [489, 715] on div "Notes & Tags Run Anyway (Off)" at bounding box center [544, 727] width 188 height 29
click at [489, 722] on button "Notes & Tags" at bounding box center [484, 727] width 69 height 18
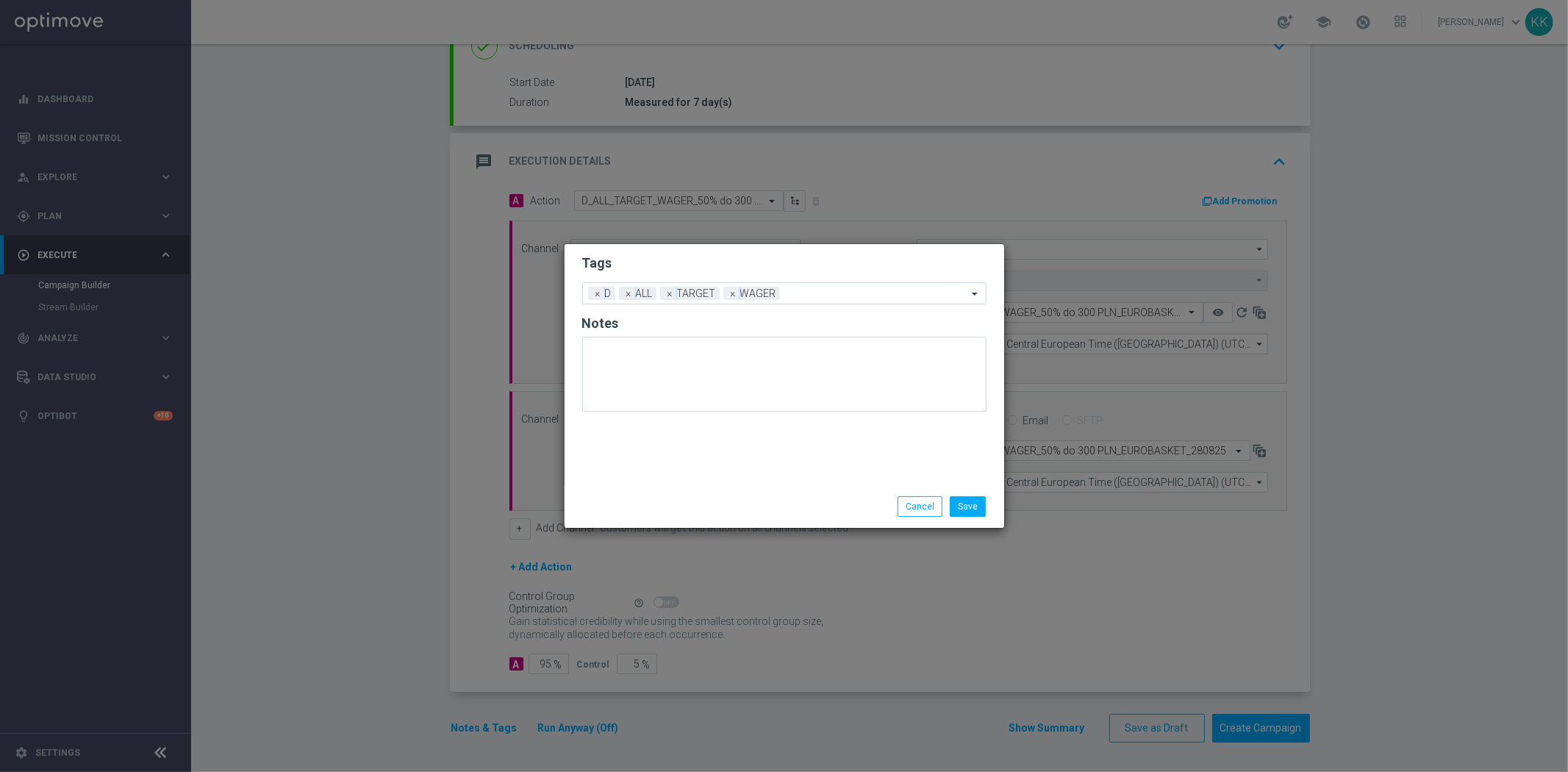
click at [988, 509] on li "Save" at bounding box center [967, 507] width 44 height 21
click at [958, 509] on button "Save" at bounding box center [967, 507] width 36 height 21
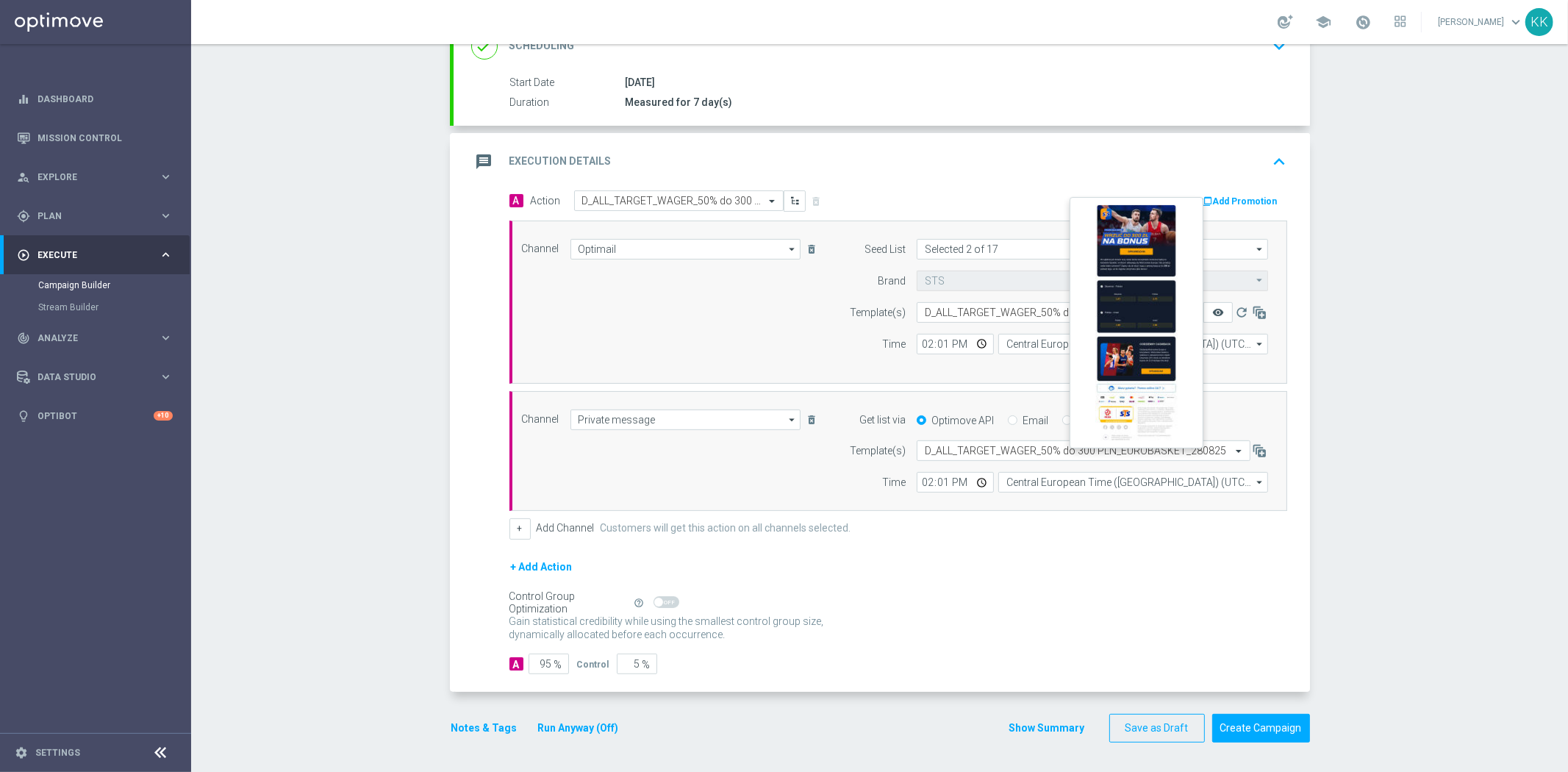
click at [1216, 312] on icon "remove_red_eye" at bounding box center [1217, 312] width 11 height 11
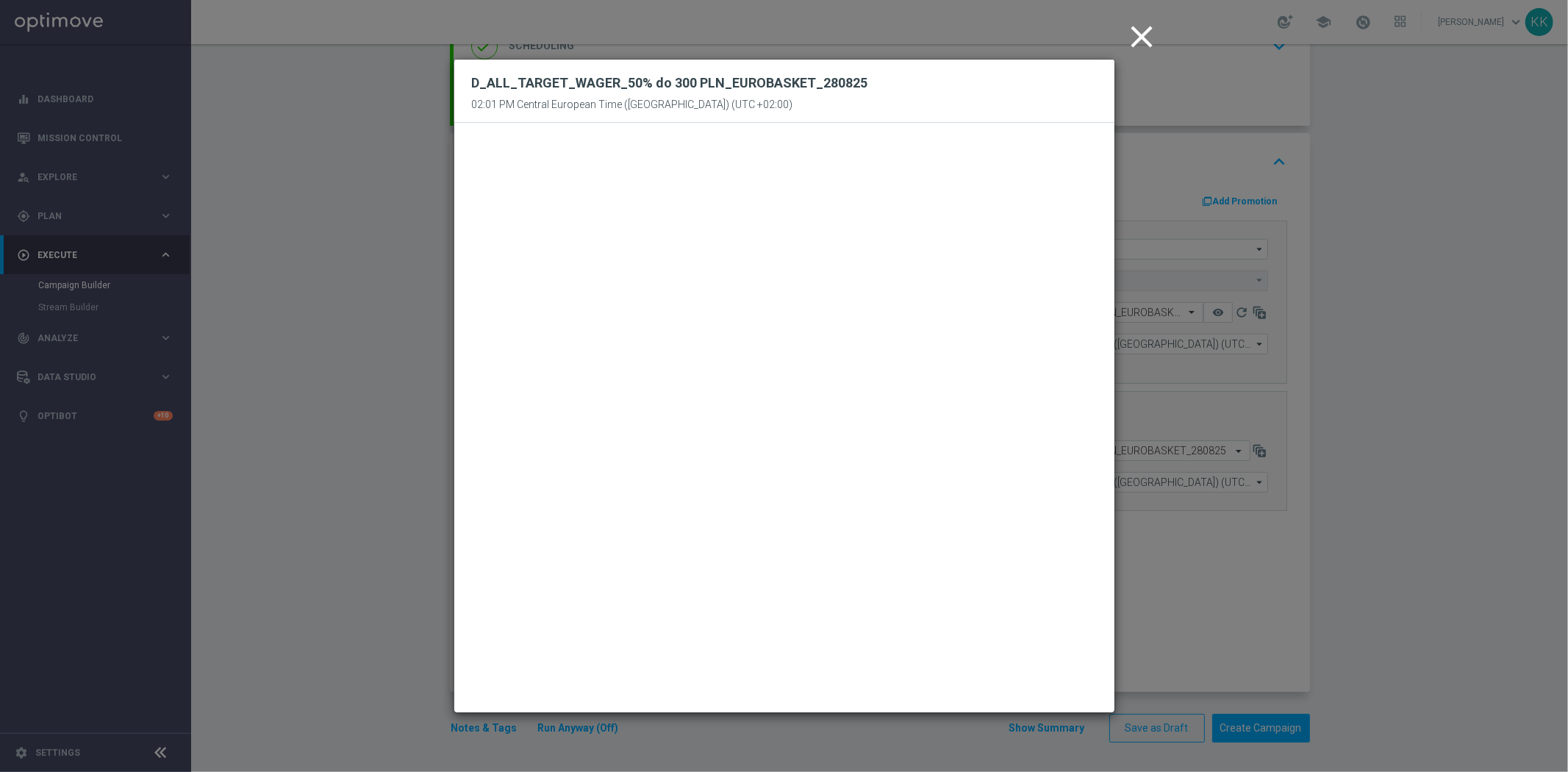
click at [1174, 31] on modal-container "close D_ALL_TARGET_WAGER_50% do 300 PLN_EUROBASKET_280825 02:01 PM Central Euro…" at bounding box center [784, 386] width 1568 height 772
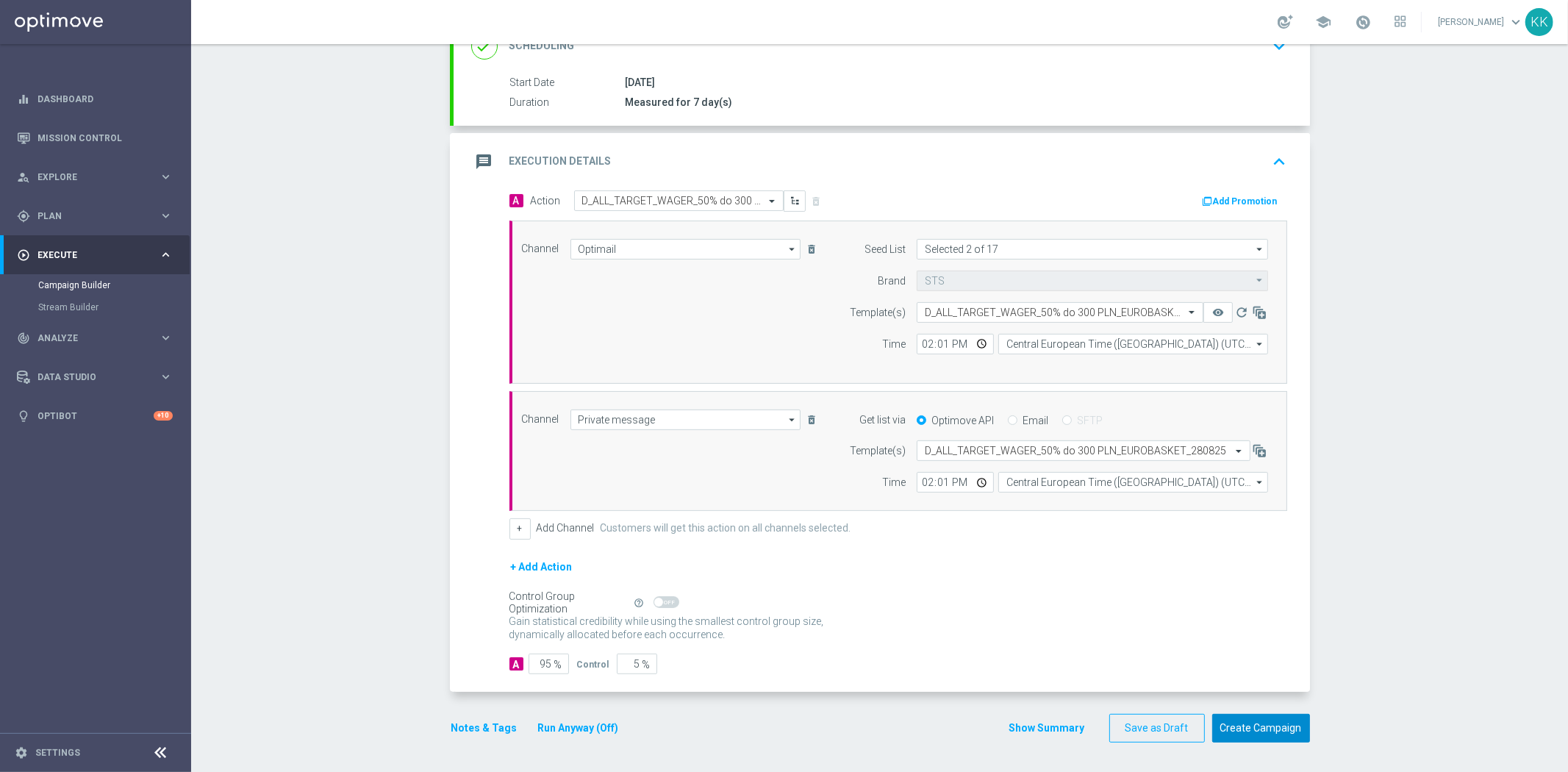
click at [1276, 724] on button "Create Campaign" at bounding box center [1261, 727] width 98 height 29
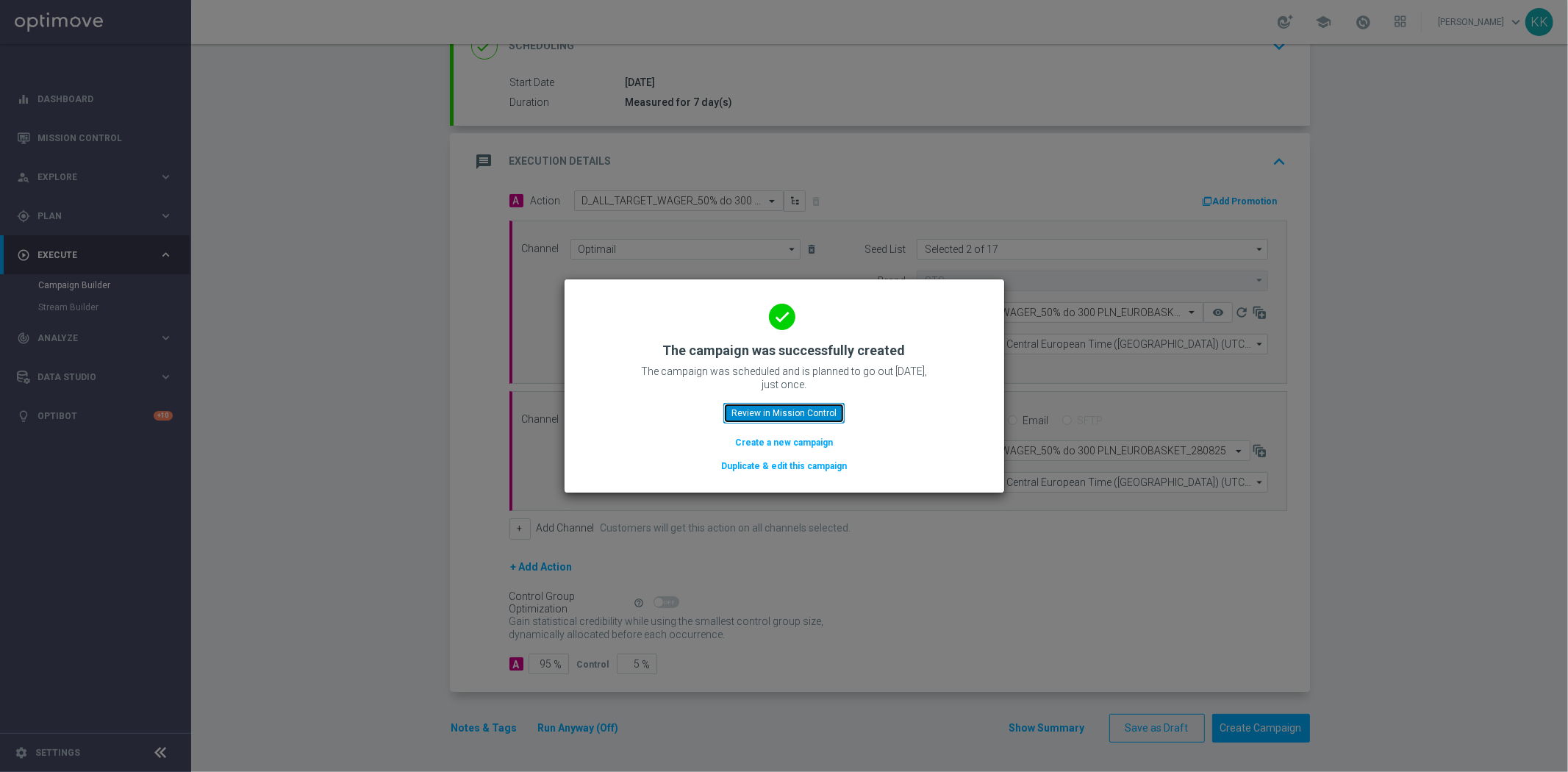
click at [763, 407] on button "Review in Mission Control" at bounding box center [784, 413] width 122 height 21
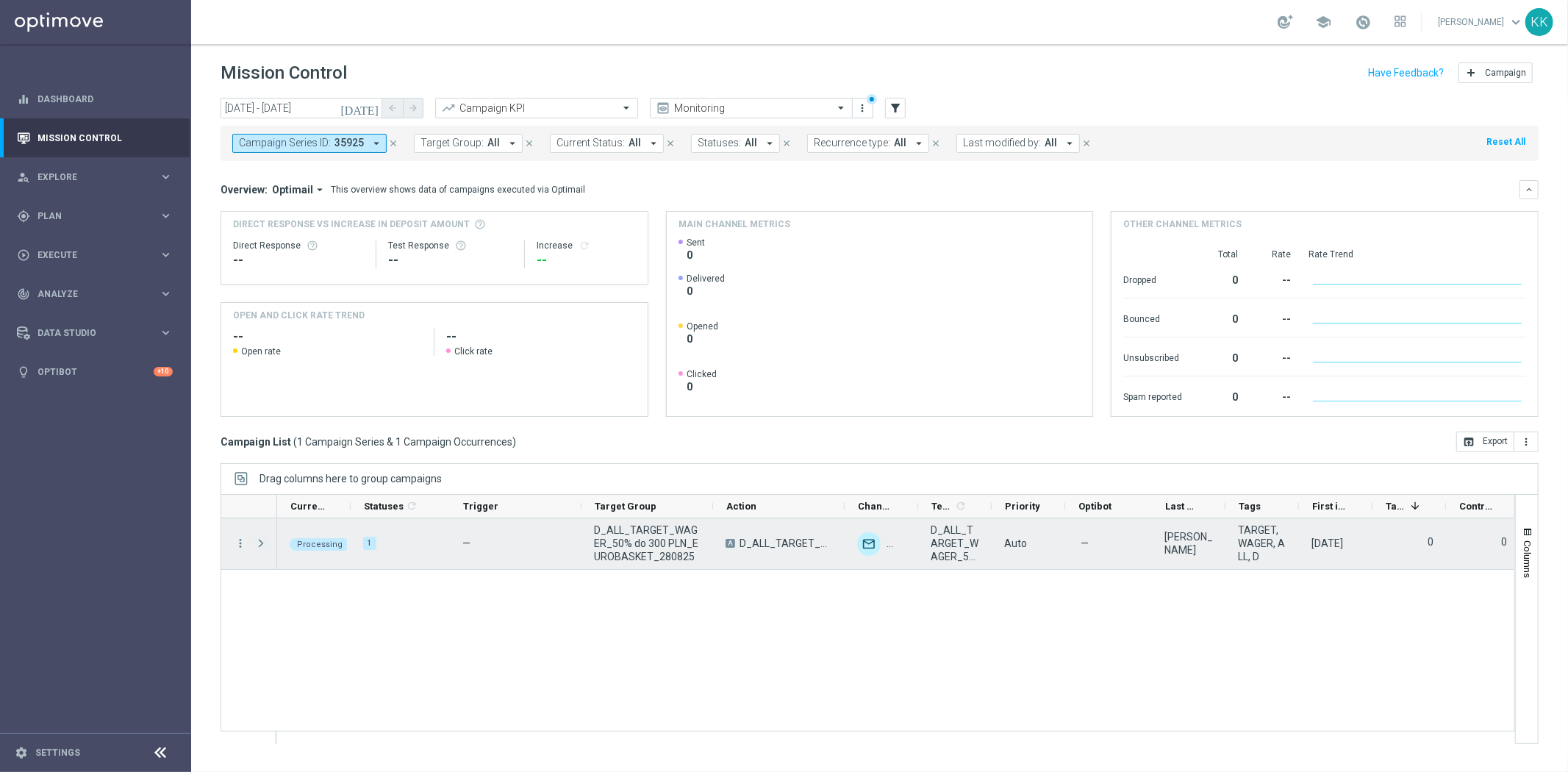
click at [260, 544] on span "Press SPACE to select this row." at bounding box center [260, 543] width 13 height 11
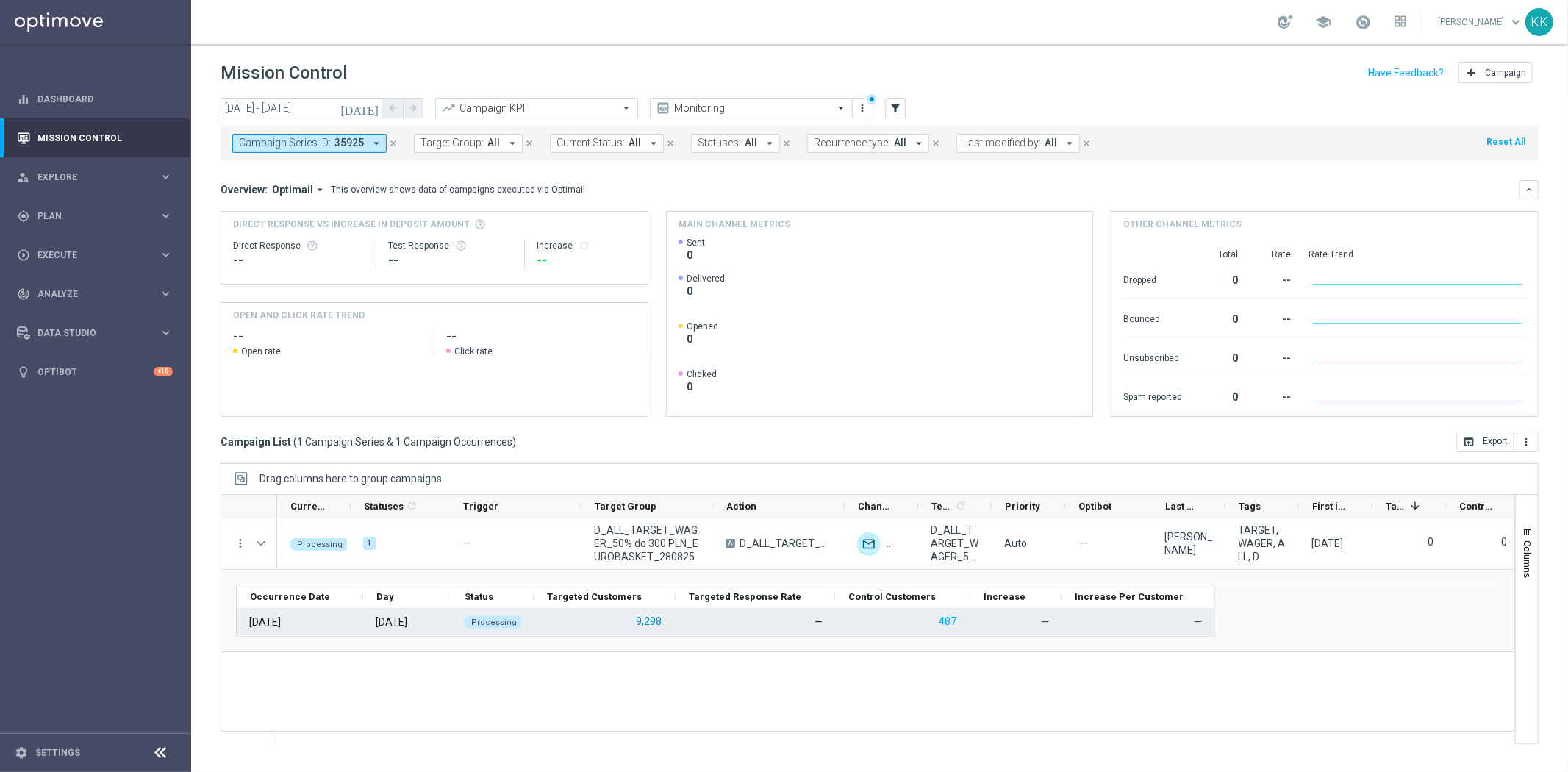
click at [662, 627] on button "9,298" at bounding box center [649, 621] width 29 height 18
click at [650, 621] on button "9,298" at bounding box center [649, 621] width 29 height 18
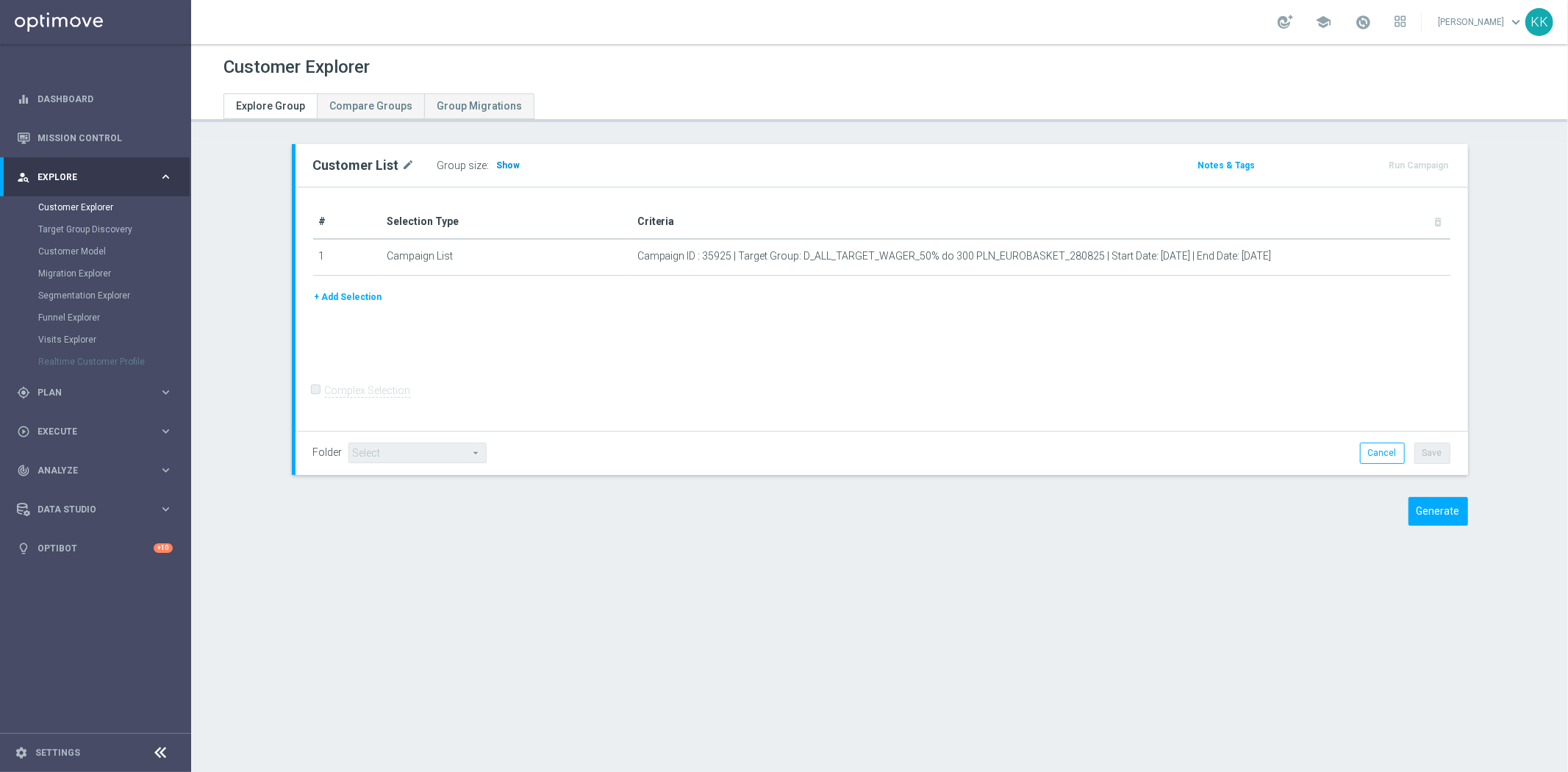
click at [497, 166] on span "Show" at bounding box center [509, 165] width 24 height 11
click at [511, 163] on div "Group size : Show" at bounding box center [511, 165] width 147 height 21
click at [496, 172] on h3 "Show" at bounding box center [509, 165] width 26 height 16
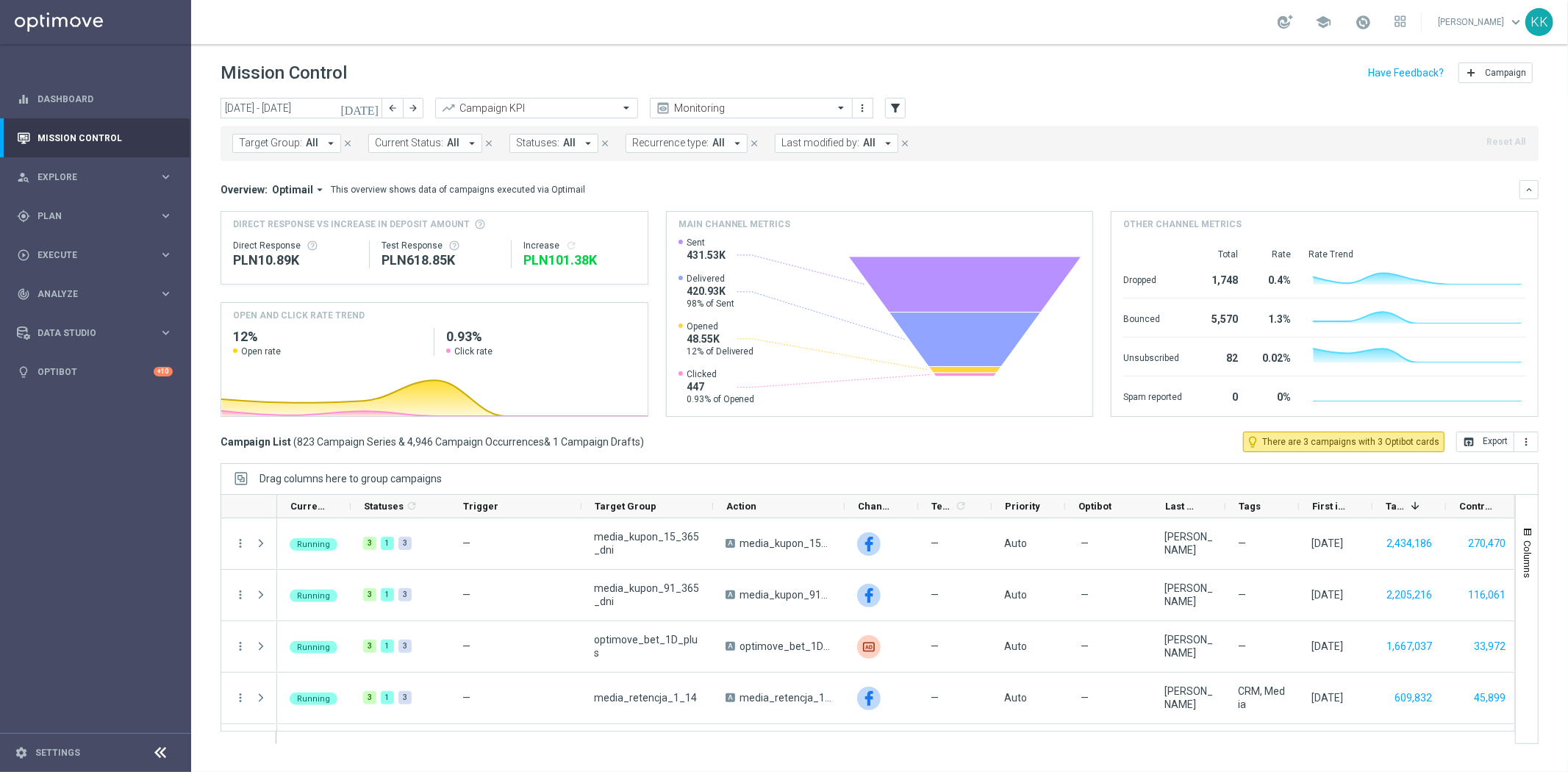
click at [317, 141] on button "Target Group: All arrow_drop_down" at bounding box center [286, 144] width 109 height 19
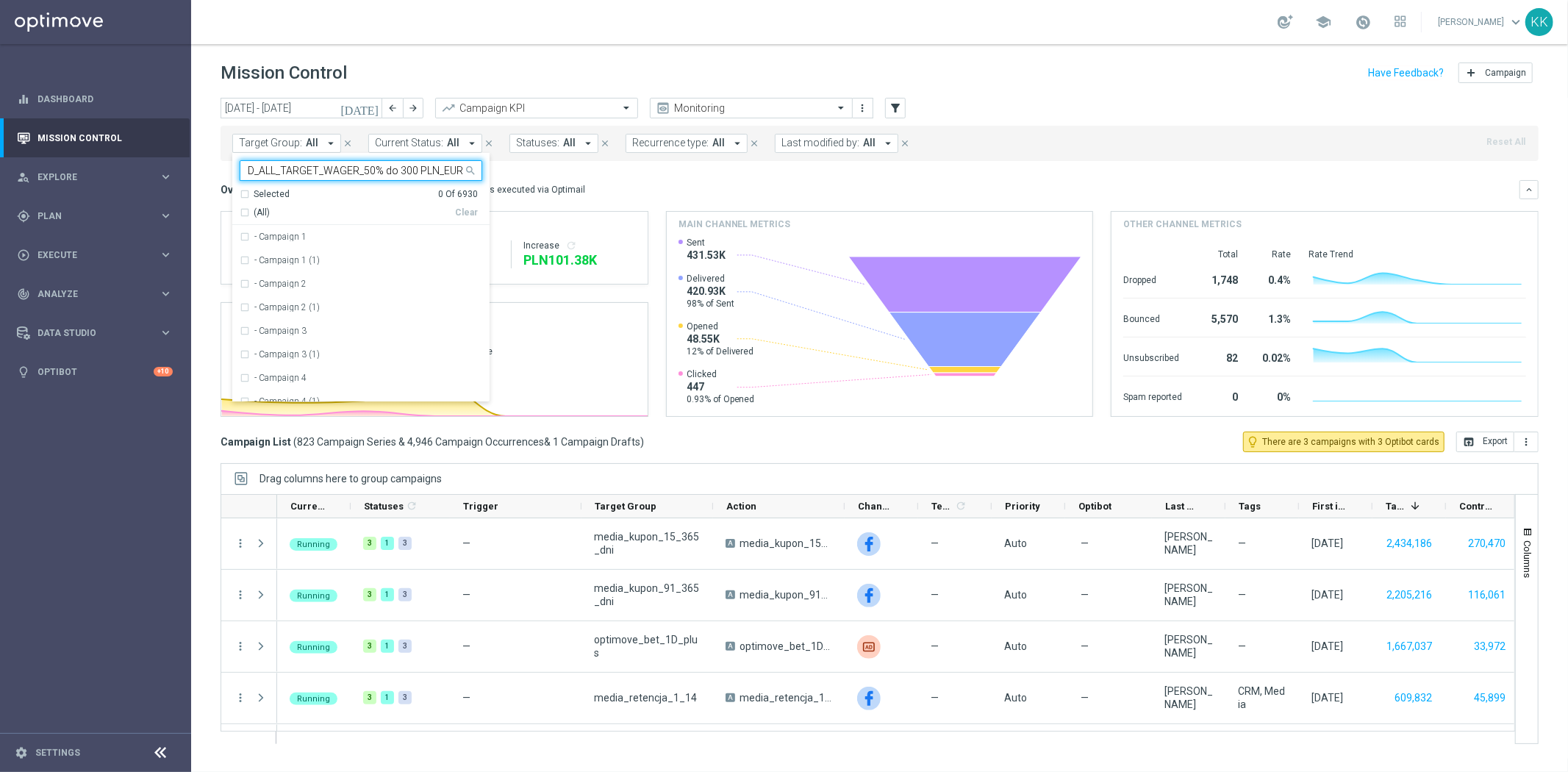
scroll to position [0, 80]
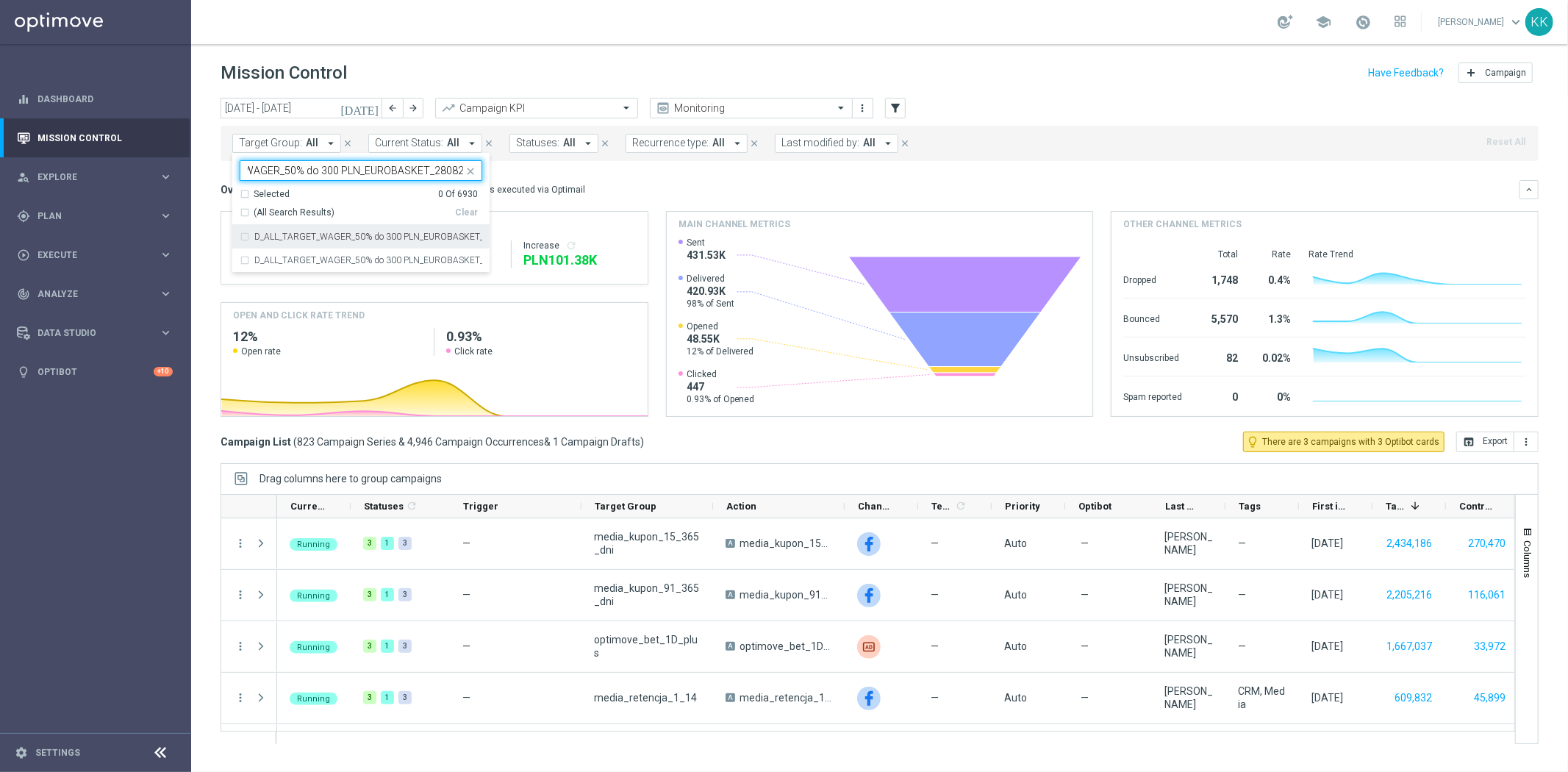
click at [306, 241] on div "D_ALL_TARGET_WAGER_50% do 300 PLN_EUROBASKET_280825" at bounding box center [361, 236] width 243 height 24
type input "D_ALL_TARGET_WAGER_50% do 300 PLN_EUROBASKET_280825"
click at [545, 40] on div "school Katarzyna Kamińska keyboard_arrow_down KK" at bounding box center [879, 22] width 1376 height 44
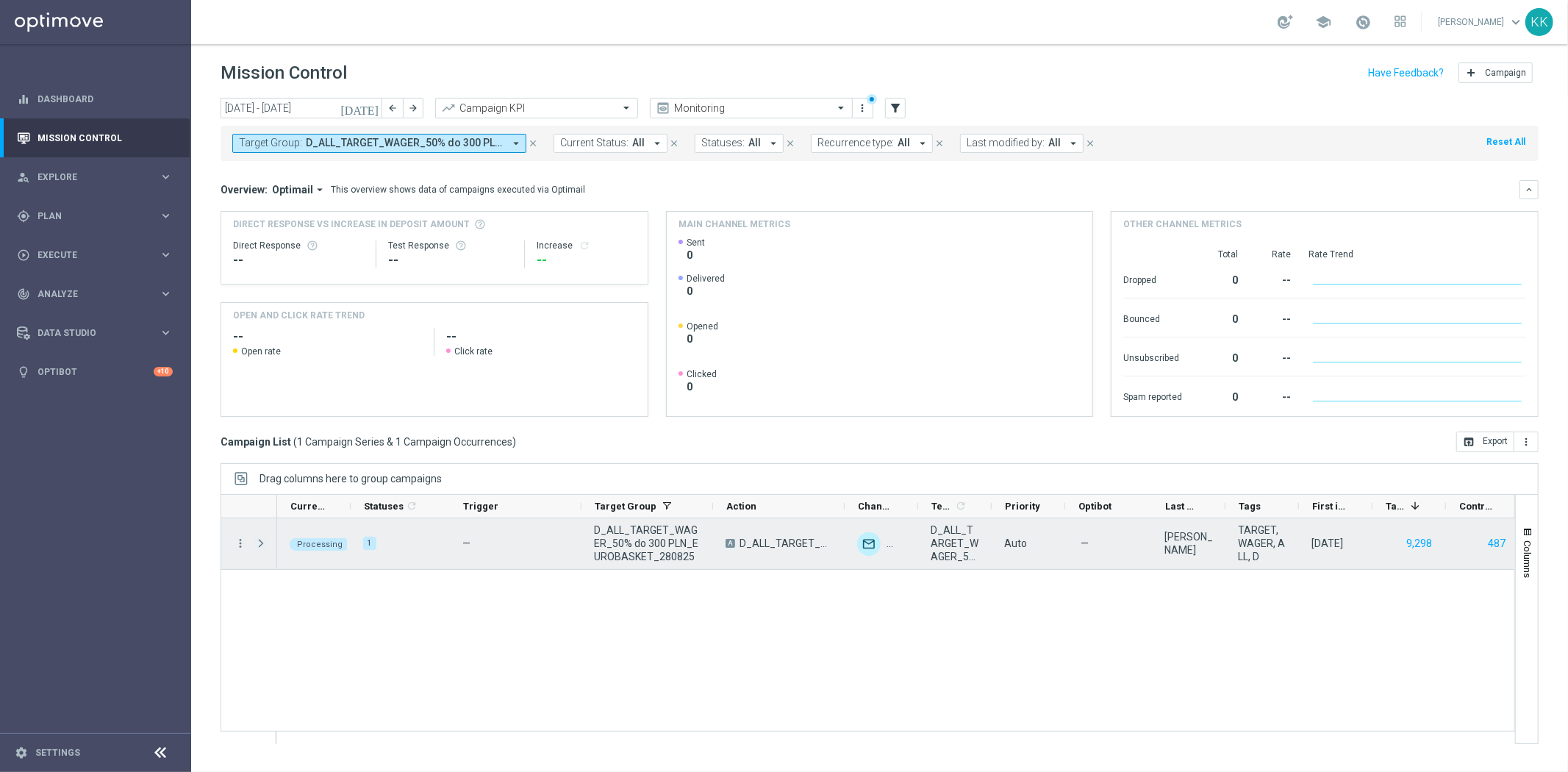
click at [264, 540] on span at bounding box center [260, 543] width 13 height 11
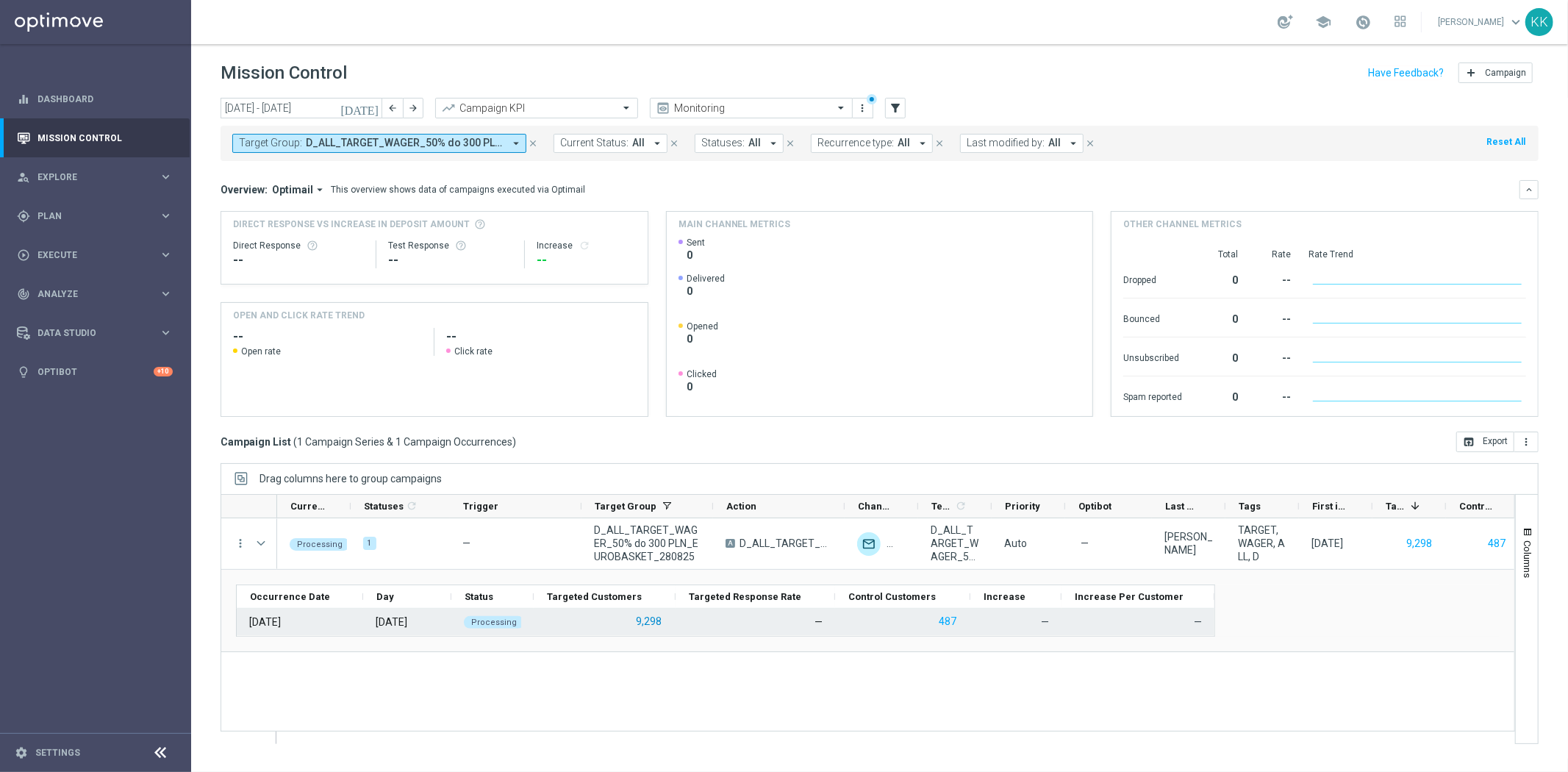
click at [656, 625] on button "9,298" at bounding box center [649, 621] width 29 height 18
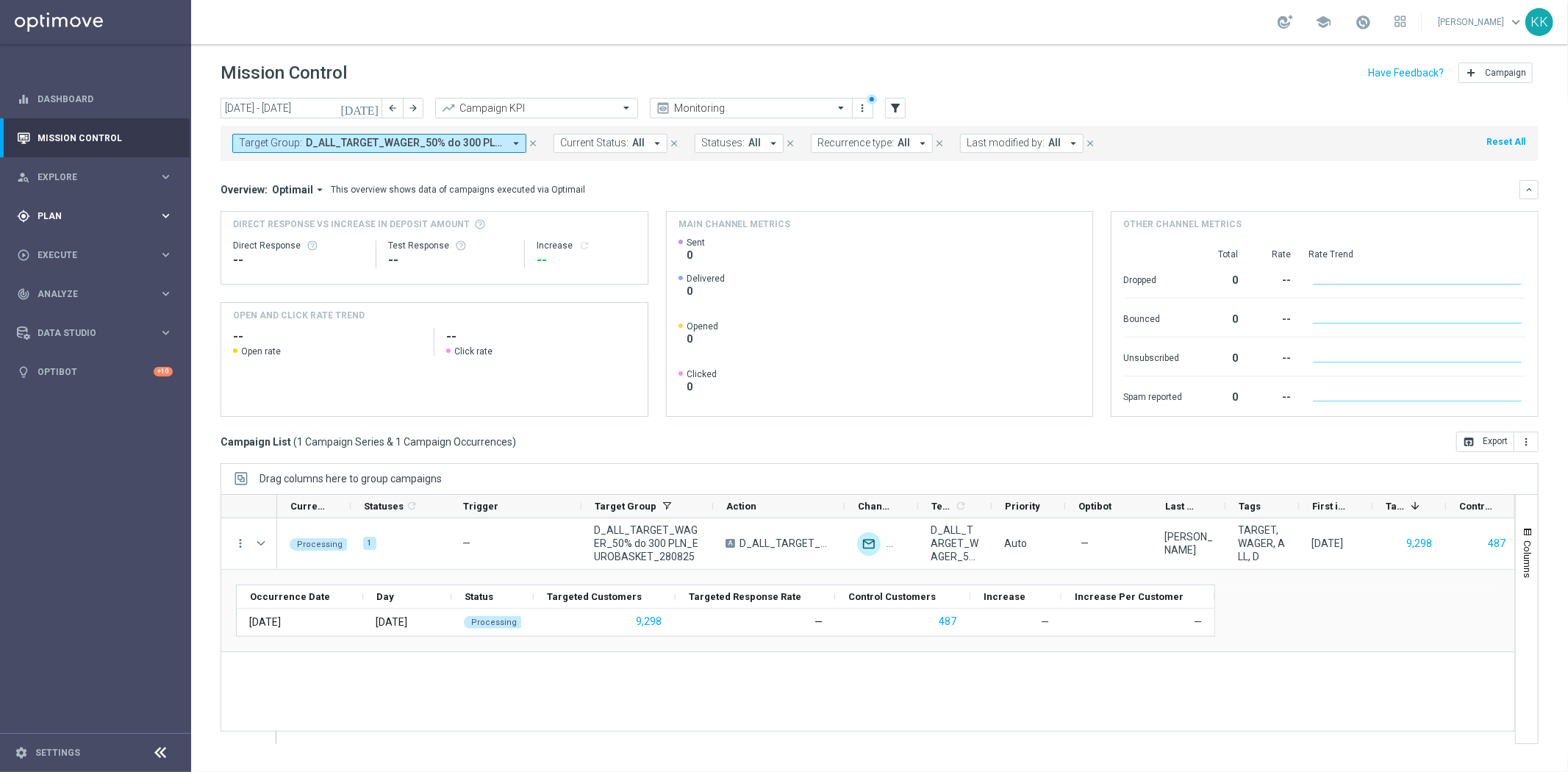
click at [67, 203] on div "gps_fixed Plan keyboard_arrow_right" at bounding box center [95, 215] width 190 height 39
click at [81, 246] on link "Target Groups" at bounding box center [95, 246] width 115 height 11
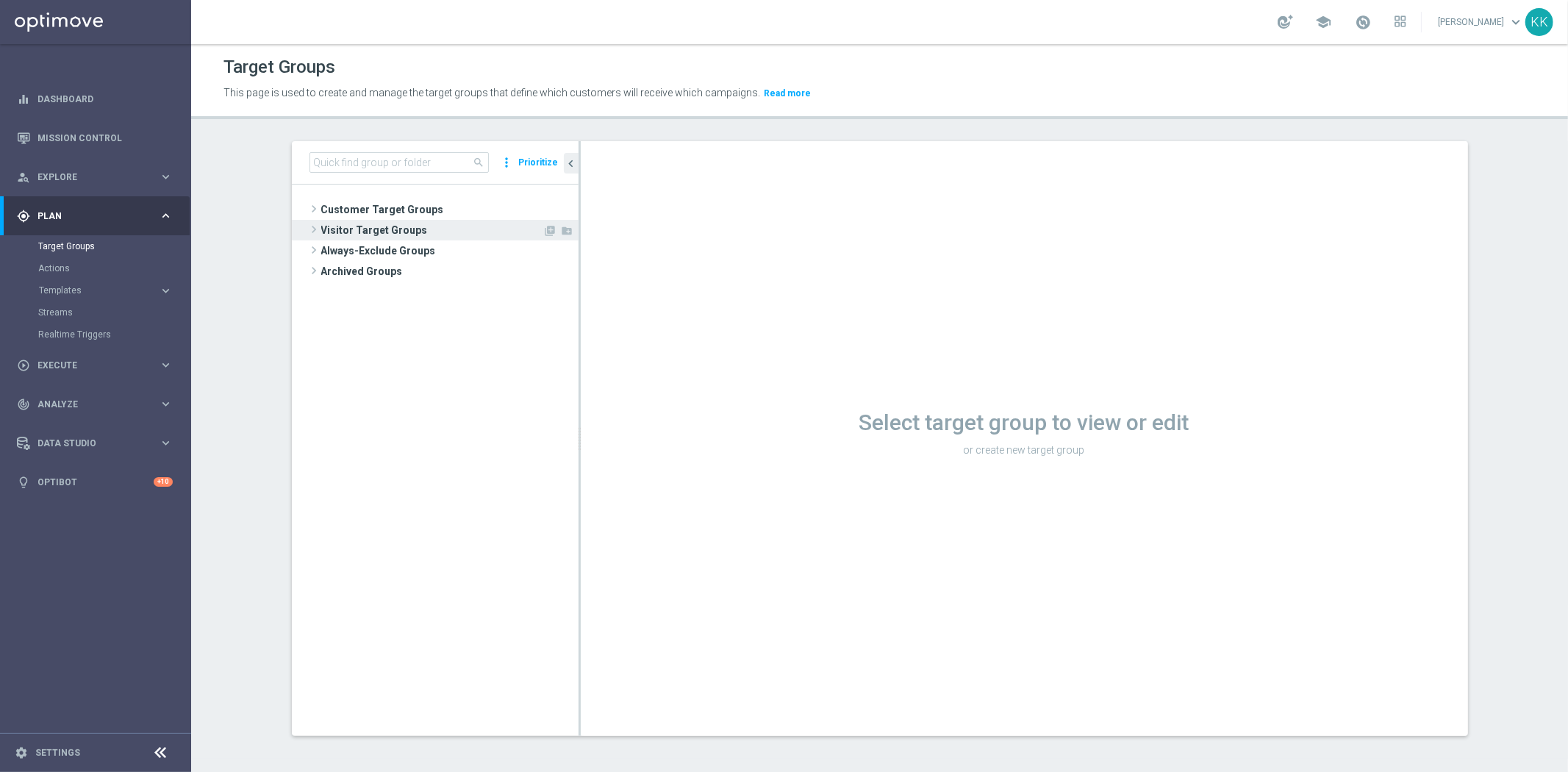
click at [419, 213] on span "Customer Target Groups" at bounding box center [450, 210] width 257 height 21
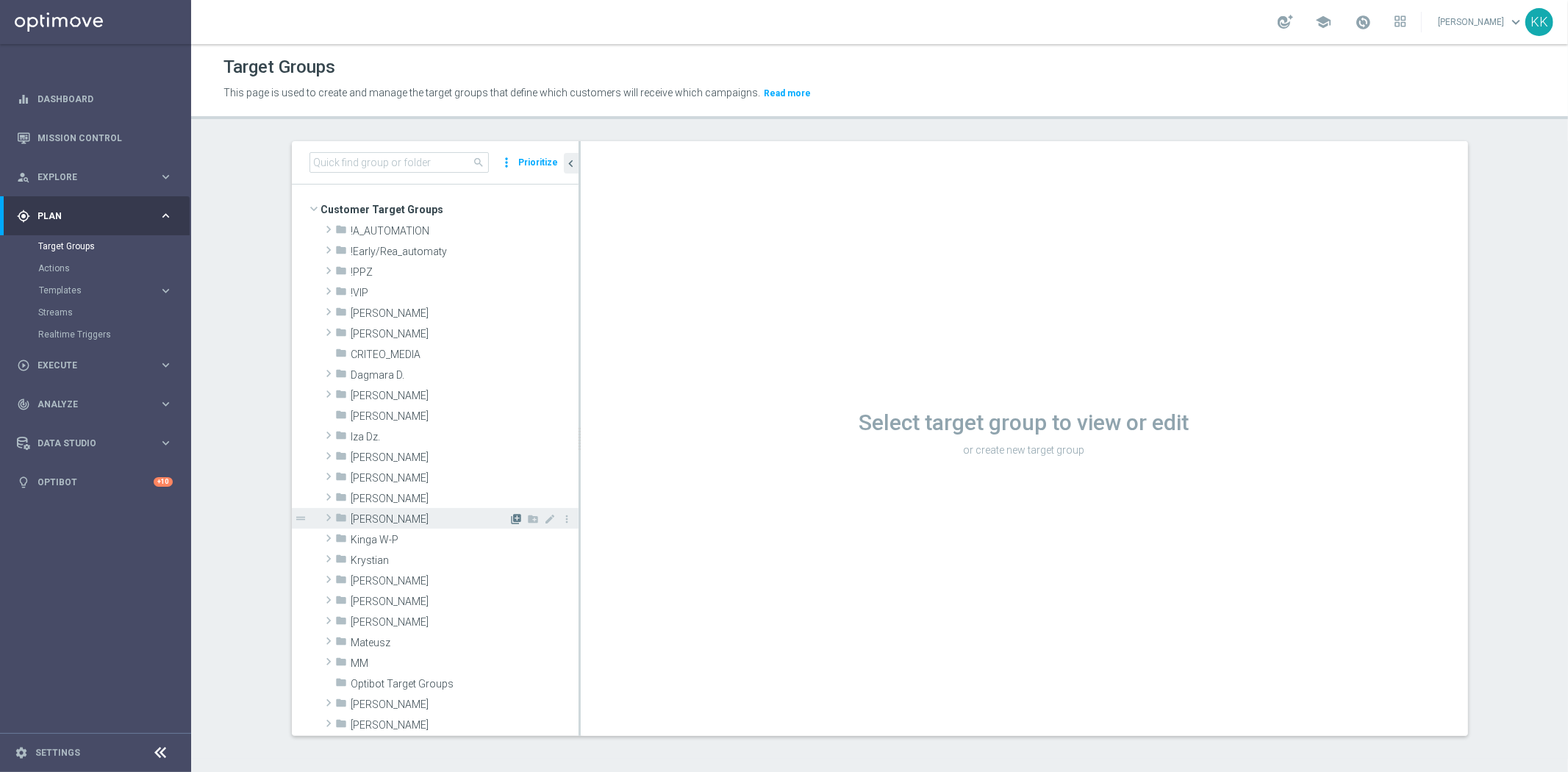
click at [510, 518] on icon "library_add" at bounding box center [516, 518] width 11 height 11
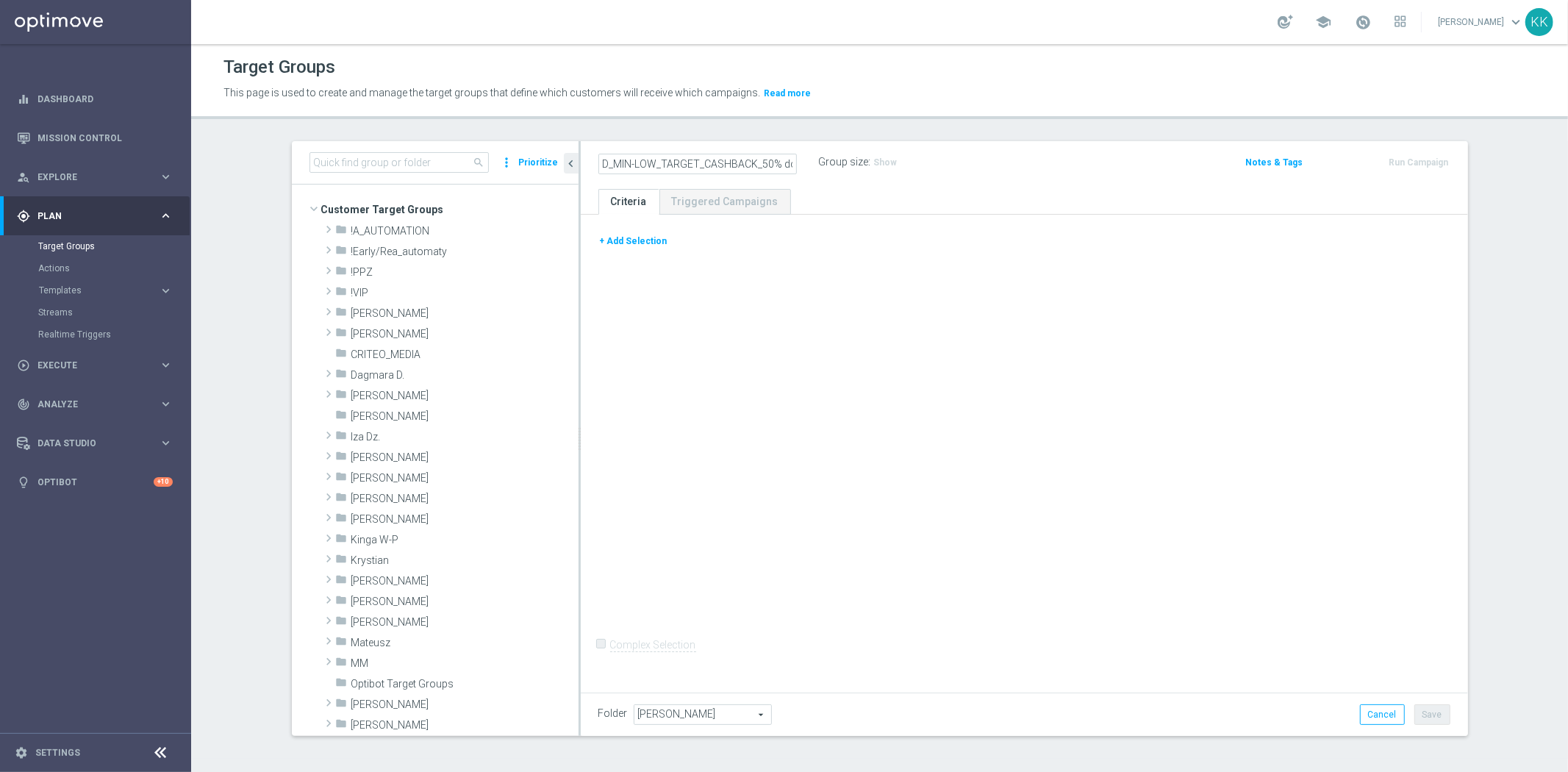
scroll to position [0, 137]
type input "D_MIN-LOW_TARGET_CASHBACK_50% do 100 PLN_EPLW_260825_SMS"
click at [719, 365] on div "+ Add Selection Complex Selection Invalid Expression" at bounding box center [1023, 451] width 887 height 473
click at [391, 156] on input at bounding box center [398, 163] width 179 height 21
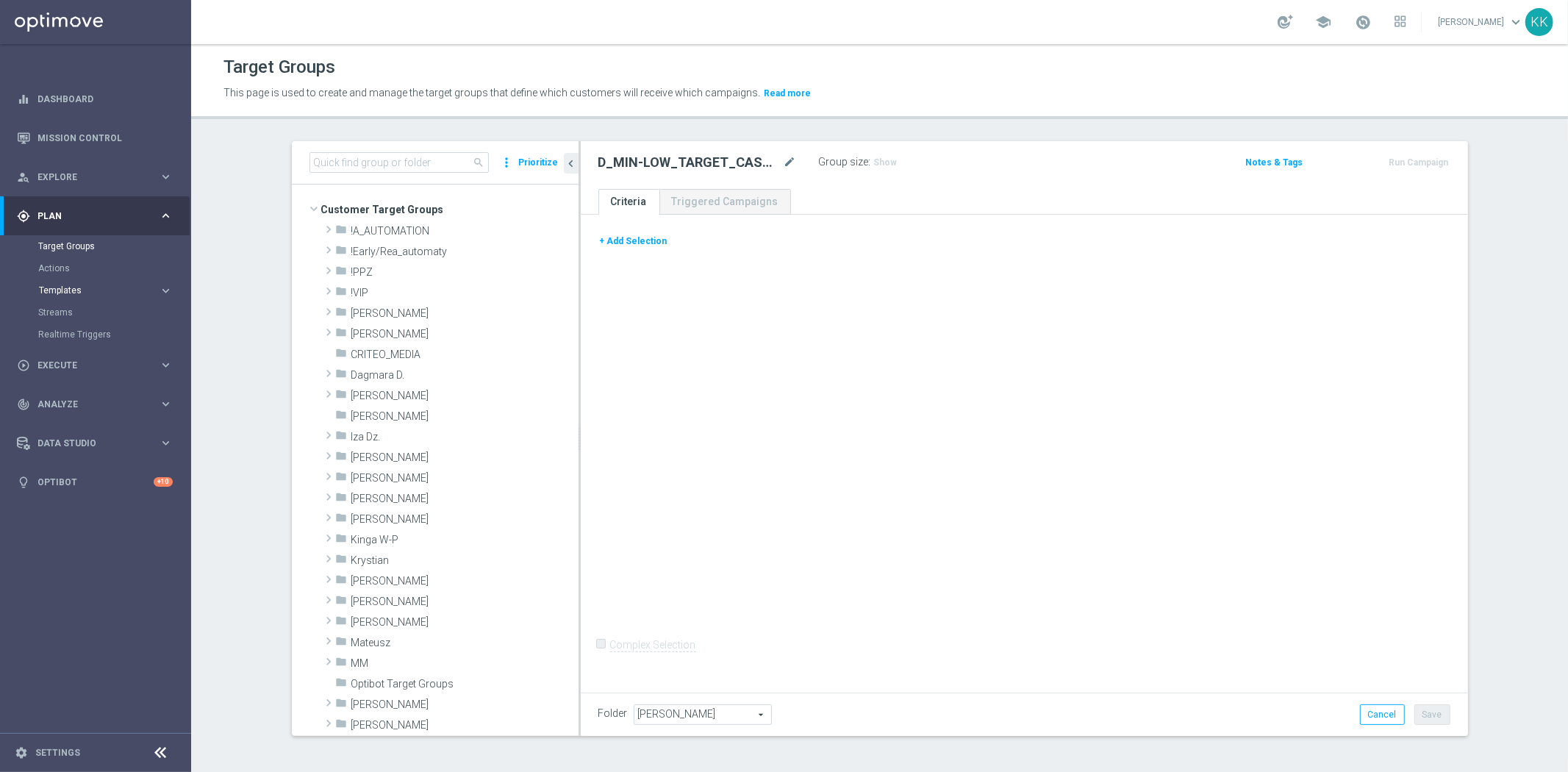
click at [94, 286] on span "Templates" at bounding box center [91, 291] width 105 height 9
click at [629, 234] on button "+ Add Selection" at bounding box center [633, 241] width 71 height 16
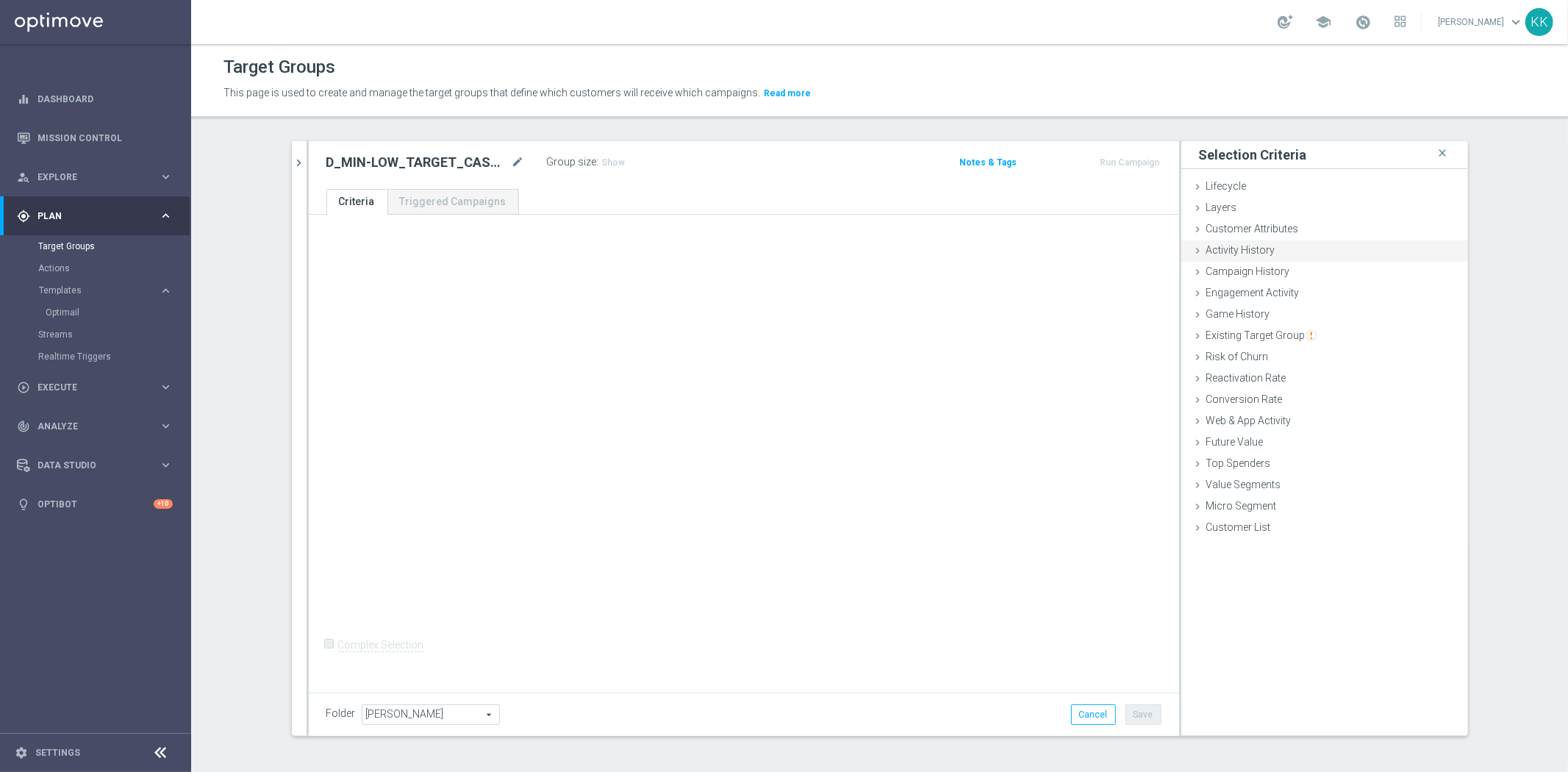
click at [1248, 226] on span "Customer Attributes" at bounding box center [1253, 228] width 93 height 11
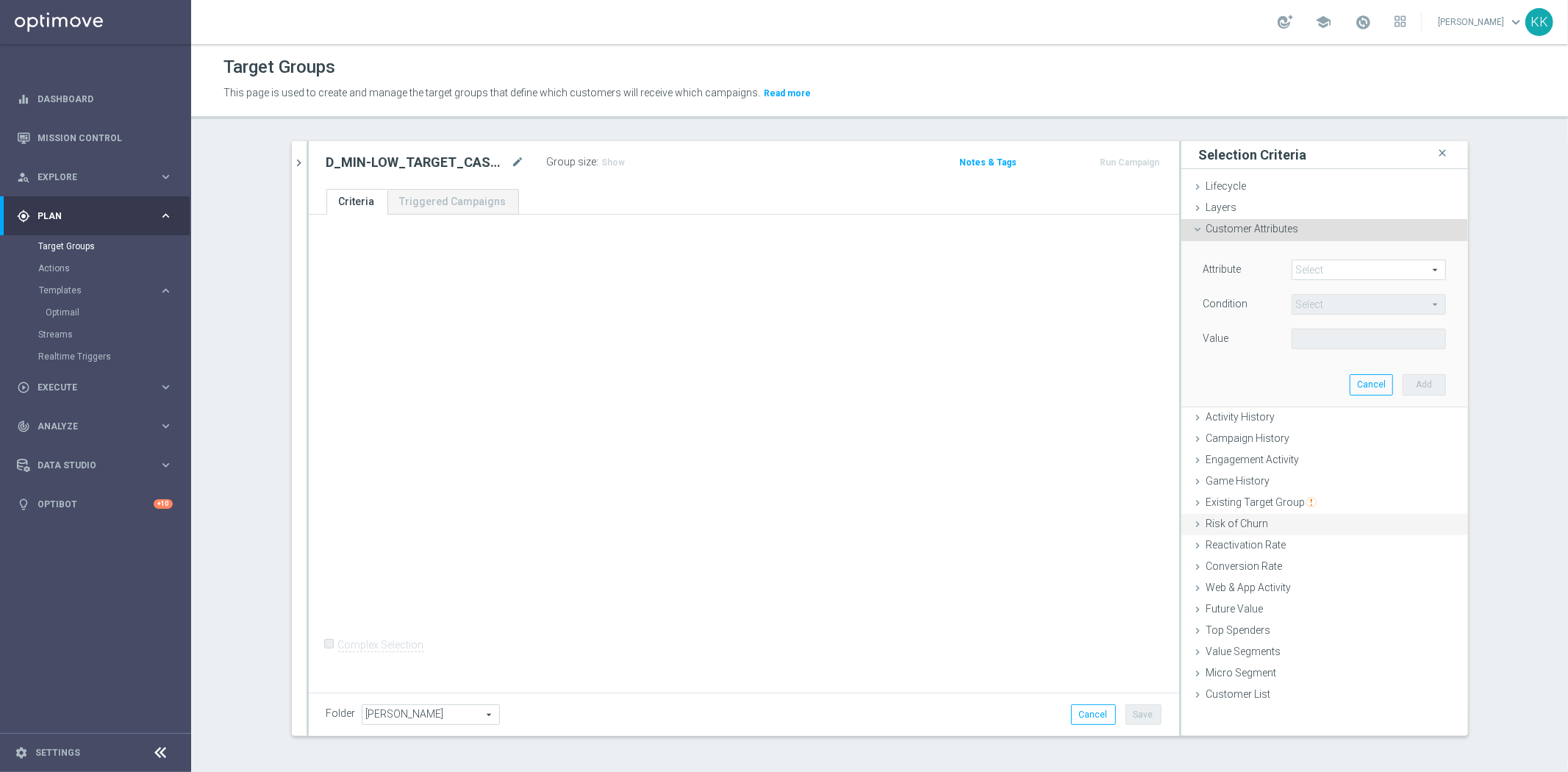
click at [1262, 428] on div "Campaign History done" at bounding box center [1324, 439] width 286 height 22
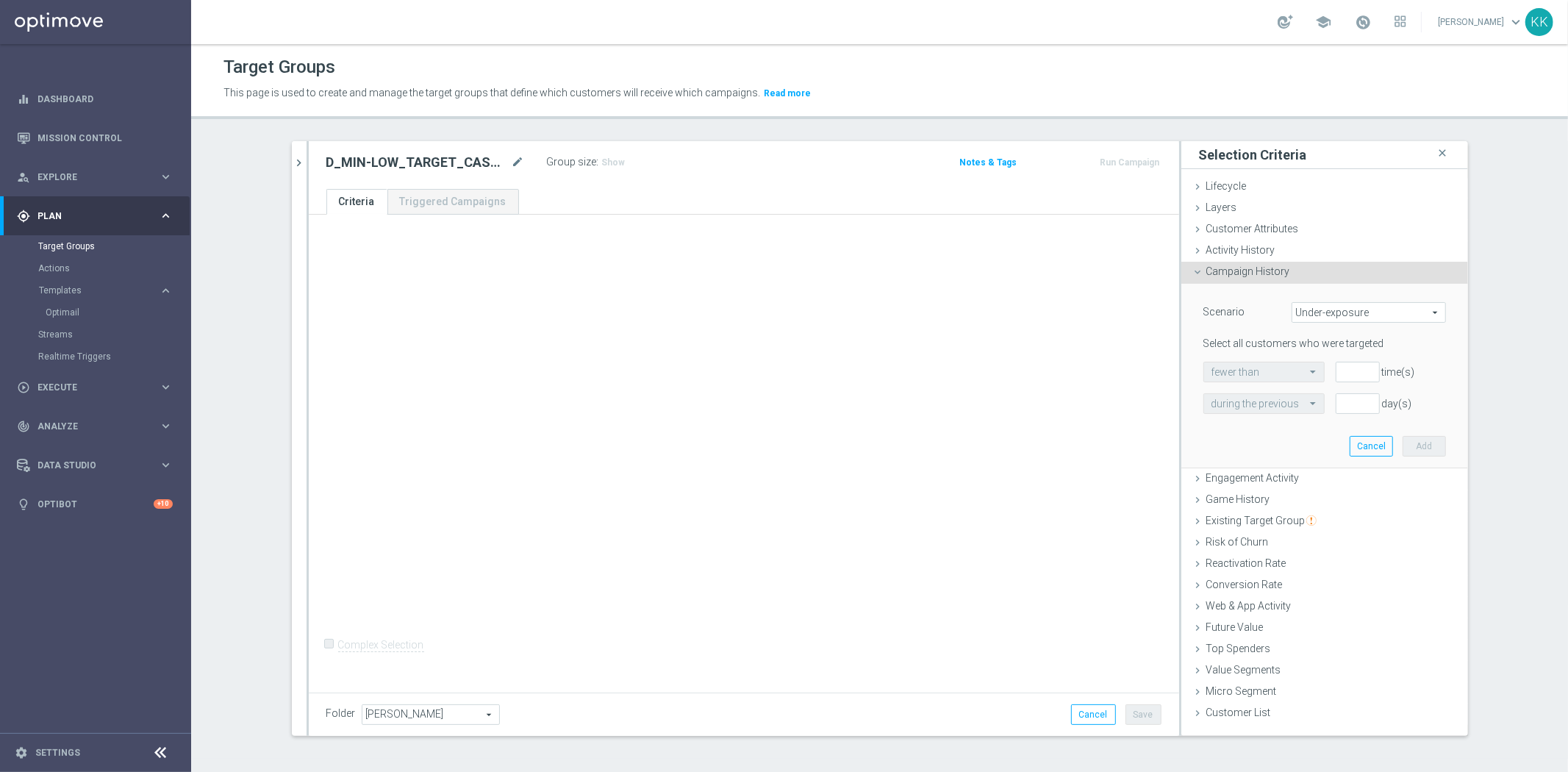
click at [1345, 309] on span "Under-exposure" at bounding box center [1368, 312] width 153 height 19
click at [1336, 405] on span "Custom" at bounding box center [1368, 410] width 138 height 11
type input "Custom"
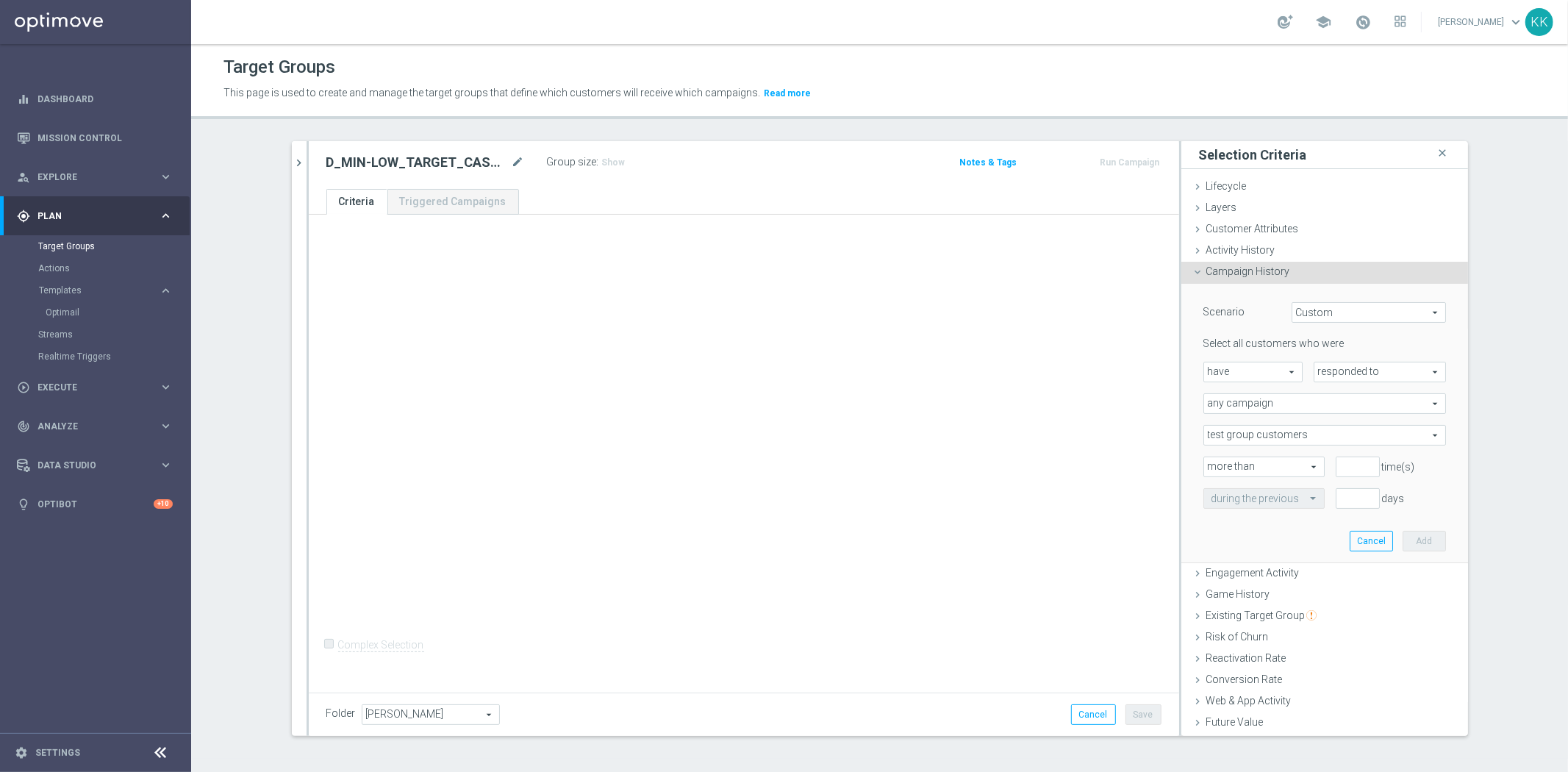
click at [1252, 377] on span "have" at bounding box center [1253, 372] width 98 height 19
click at [1354, 373] on span "responded to" at bounding box center [1379, 372] width 130 height 19
click at [1338, 414] on span "been targeted with" at bounding box center [1380, 411] width 116 height 11
type input "been targeted with"
click at [1244, 406] on span "any campaign" at bounding box center [1324, 404] width 241 height 19
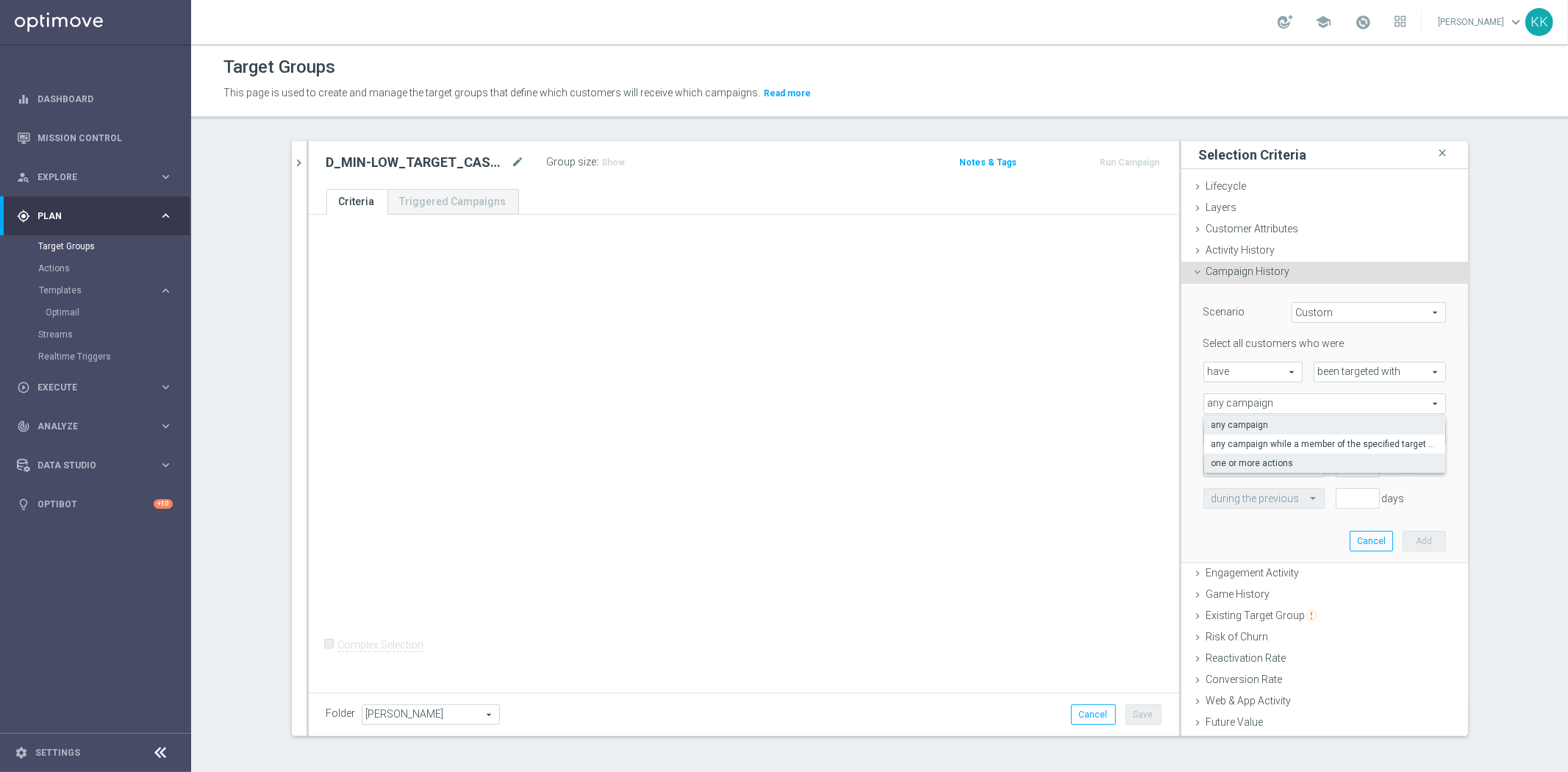
click at [1257, 457] on span "one or more actions" at bounding box center [1325, 462] width 227 height 11
type input "one or more actions"
click at [1258, 428] on span at bounding box center [1324, 435] width 241 height 19
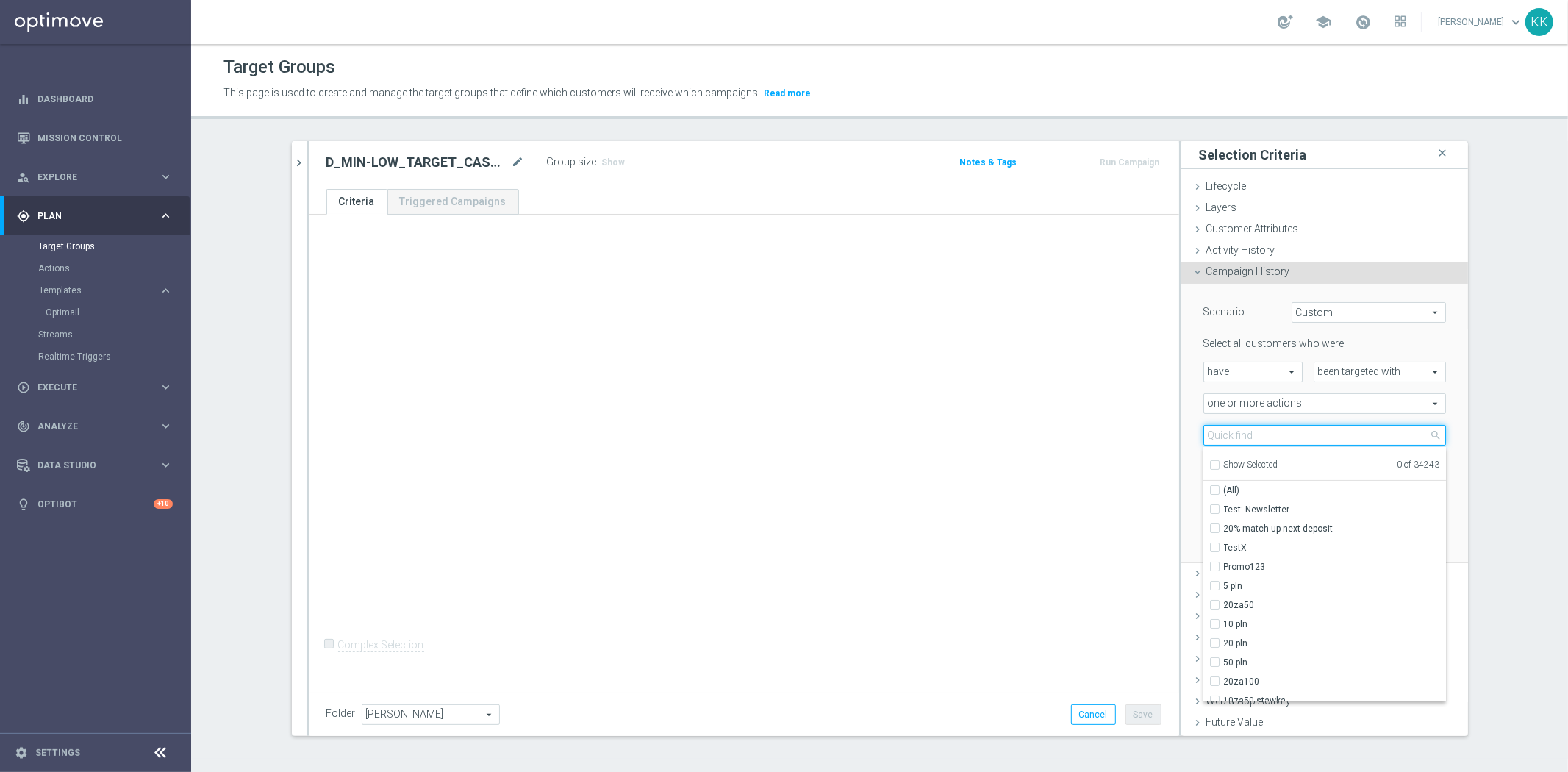
click at [1258, 428] on input "search" at bounding box center [1324, 435] width 243 height 21
paste input "D_MIN-LOW_TARGET_CASHBACK_50% do 100 PLN_EPLW_260825"
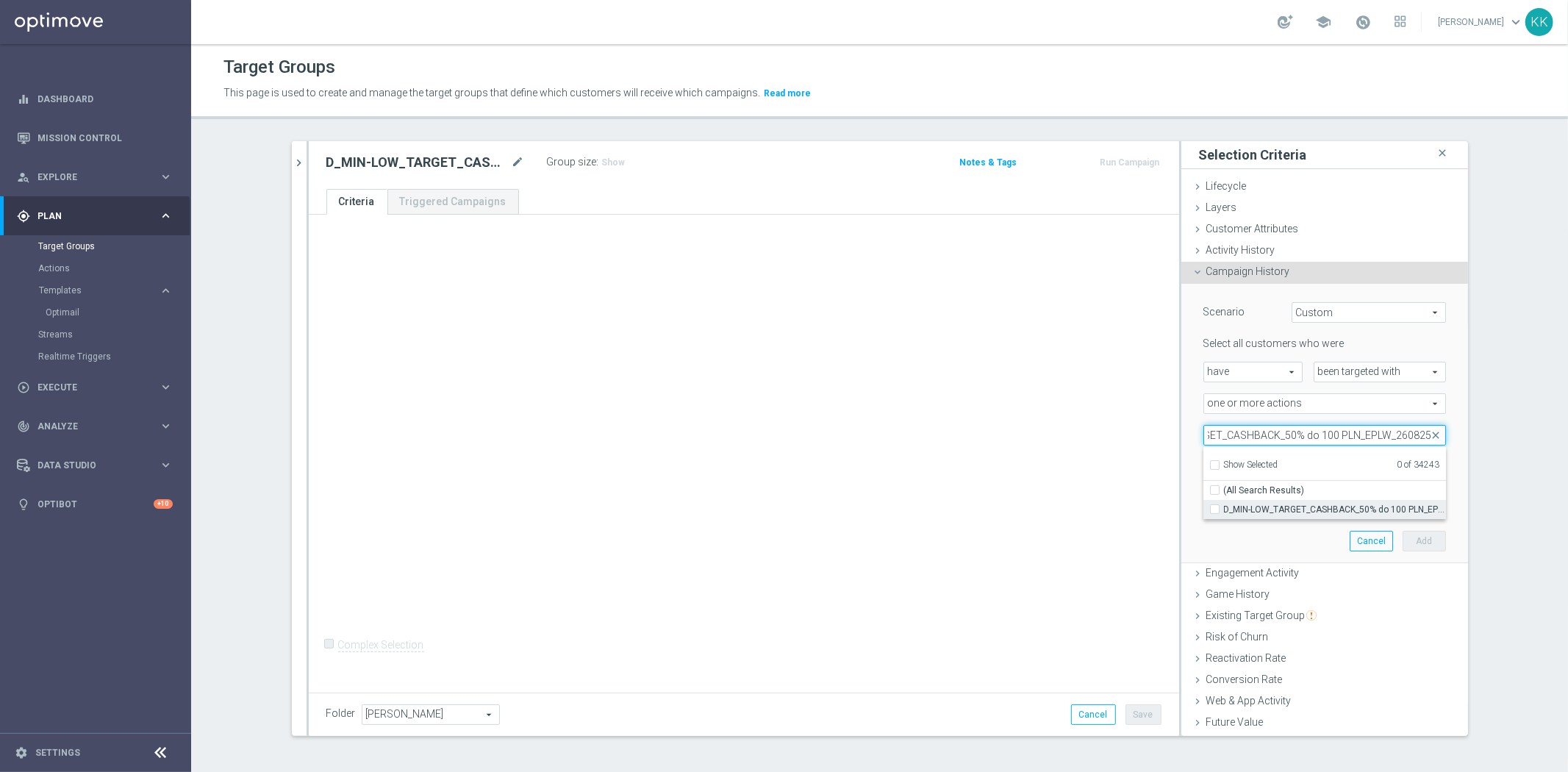
type input "D_MIN-LOW_TARGET_CASHBACK_50% do 100 PLN_EPLW_260825"
click at [1267, 501] on label "D_MIN-LOW_TARGET_CASHBACK_50% do 100 PLN_EPLW_260825" at bounding box center [1335, 509] width 222 height 19
click at [1224, 504] on input "D_MIN-LOW_TARGET_CASHBACK_50% do 100 PLN_EPLW_260825" at bounding box center [1219, 509] width 10 height 10
checkbox input "true"
type input "D_MIN-LOW_TARGET_CASHBACK_50% do 100 PLN_EPLW_260825"
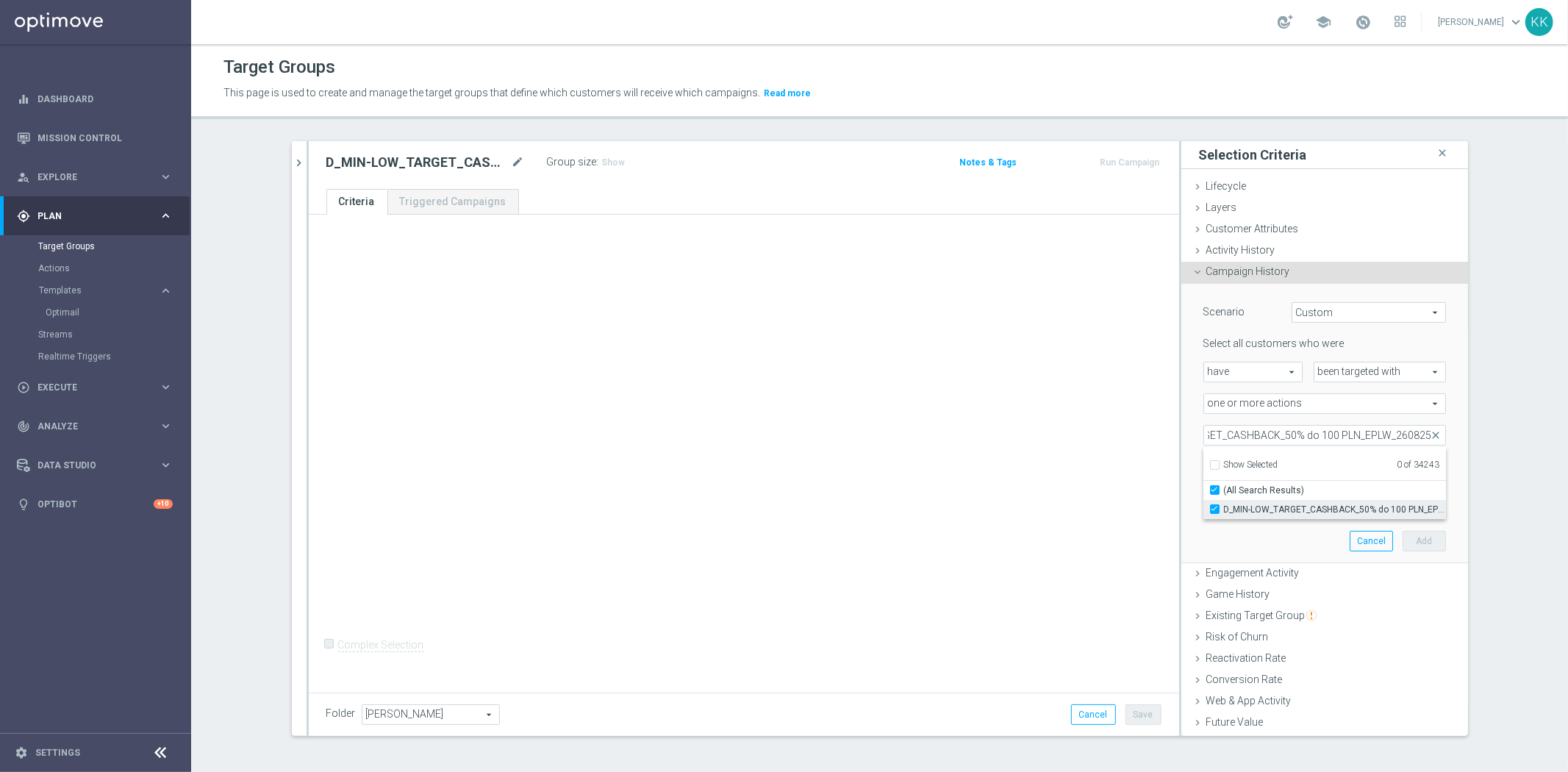
checkbox input "true"
click at [1267, 547] on div "Scenario Custom Custom arrow_drop_down search Select all customers who were hav…" at bounding box center [1325, 423] width 264 height 278
click at [1335, 456] on input "number" at bounding box center [1357, 467] width 44 height 21
type input "0"
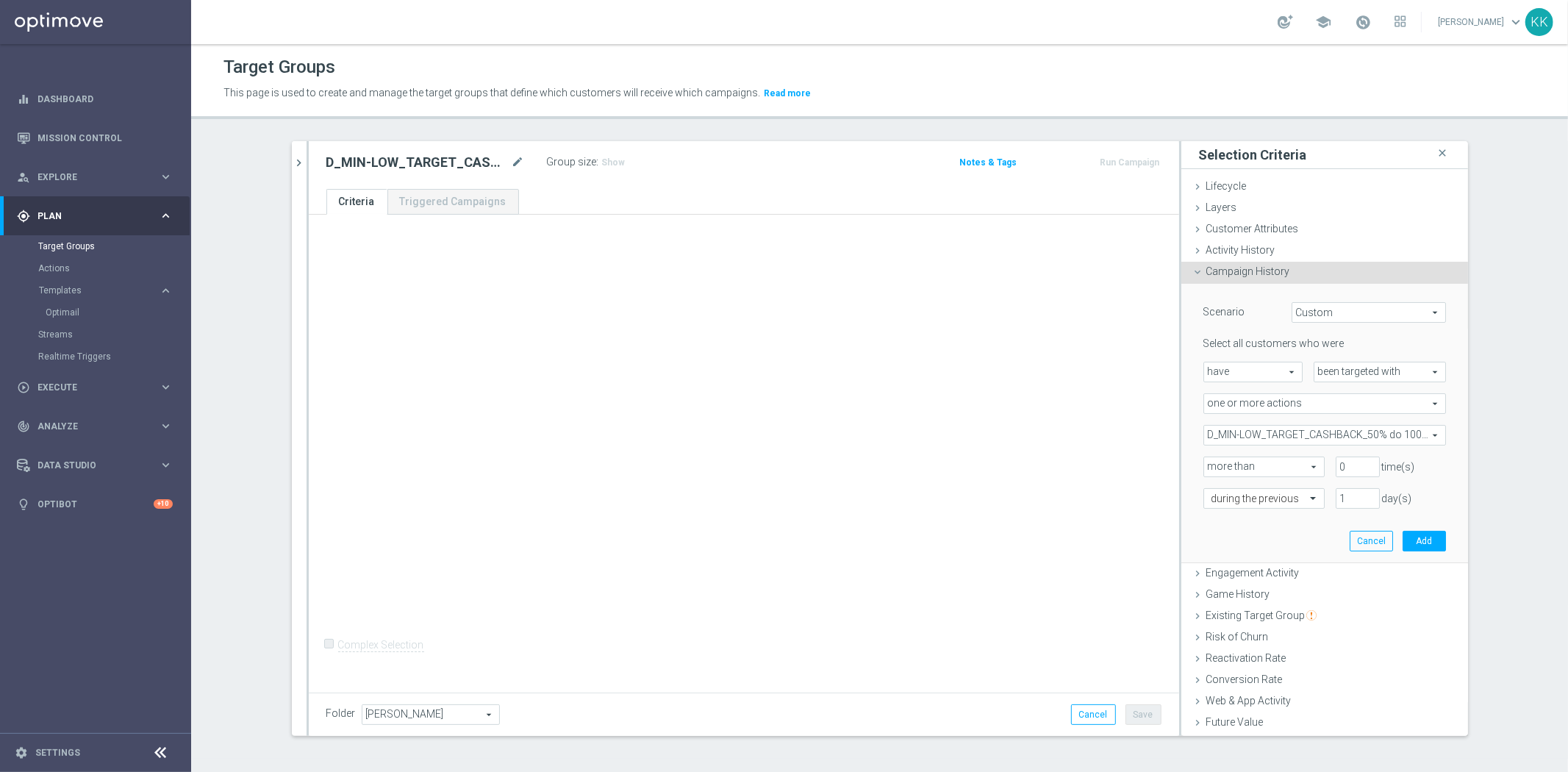
click at [1424, 480] on div "Select all customers who were have have arrow_drop_down search been targeted wi…" at bounding box center [1324, 423] width 243 height 172
click at [1222, 502] on input "text" at bounding box center [1249, 498] width 75 height 13
click at [1260, 641] on div "in this range" at bounding box center [1264, 646] width 105 height 24
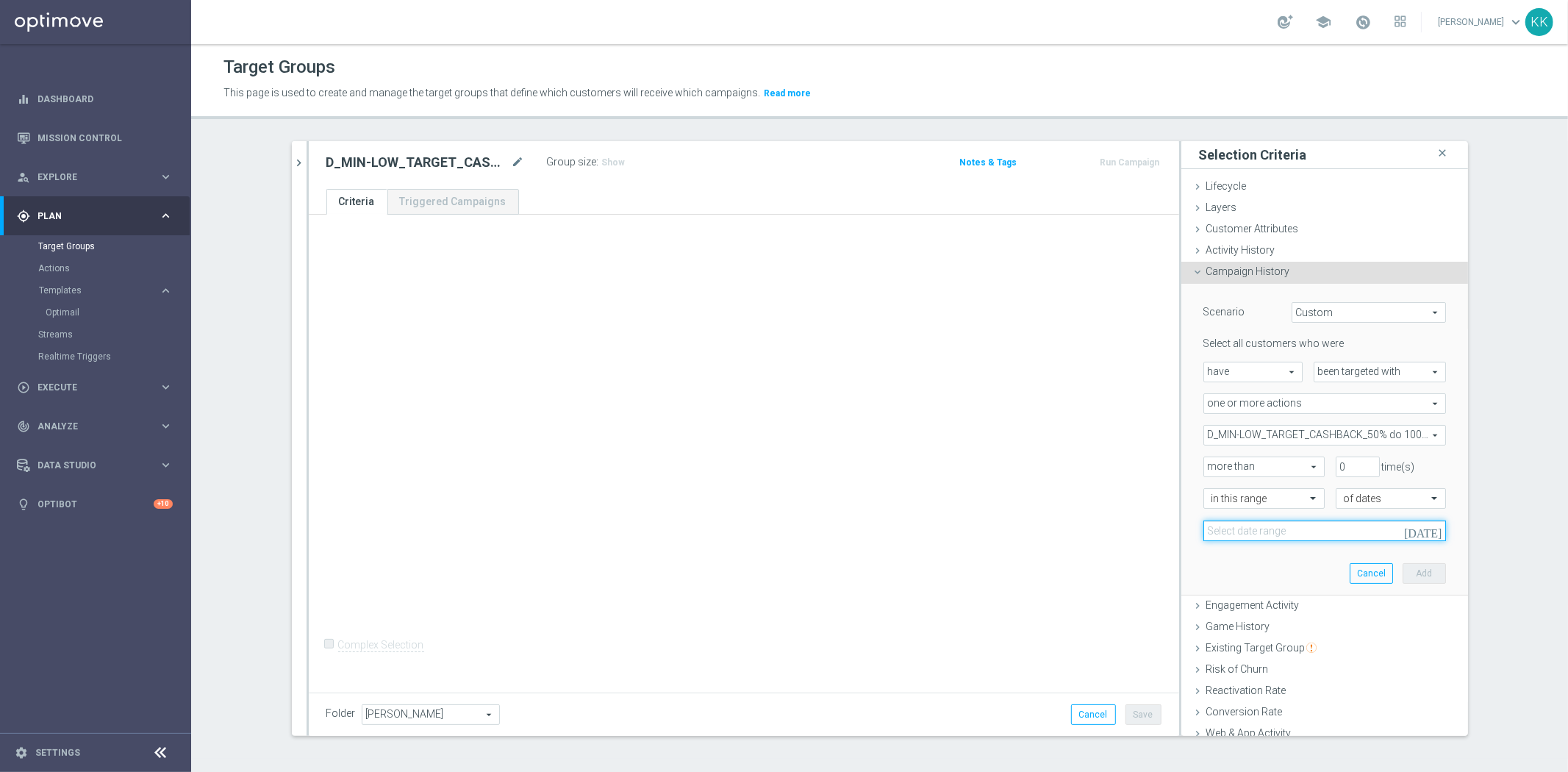
drag, startPoint x: 1281, startPoint y: 524, endPoint x: 1277, endPoint y: 533, distance: 9.8
click at [1281, 524] on input at bounding box center [1324, 530] width 243 height 21
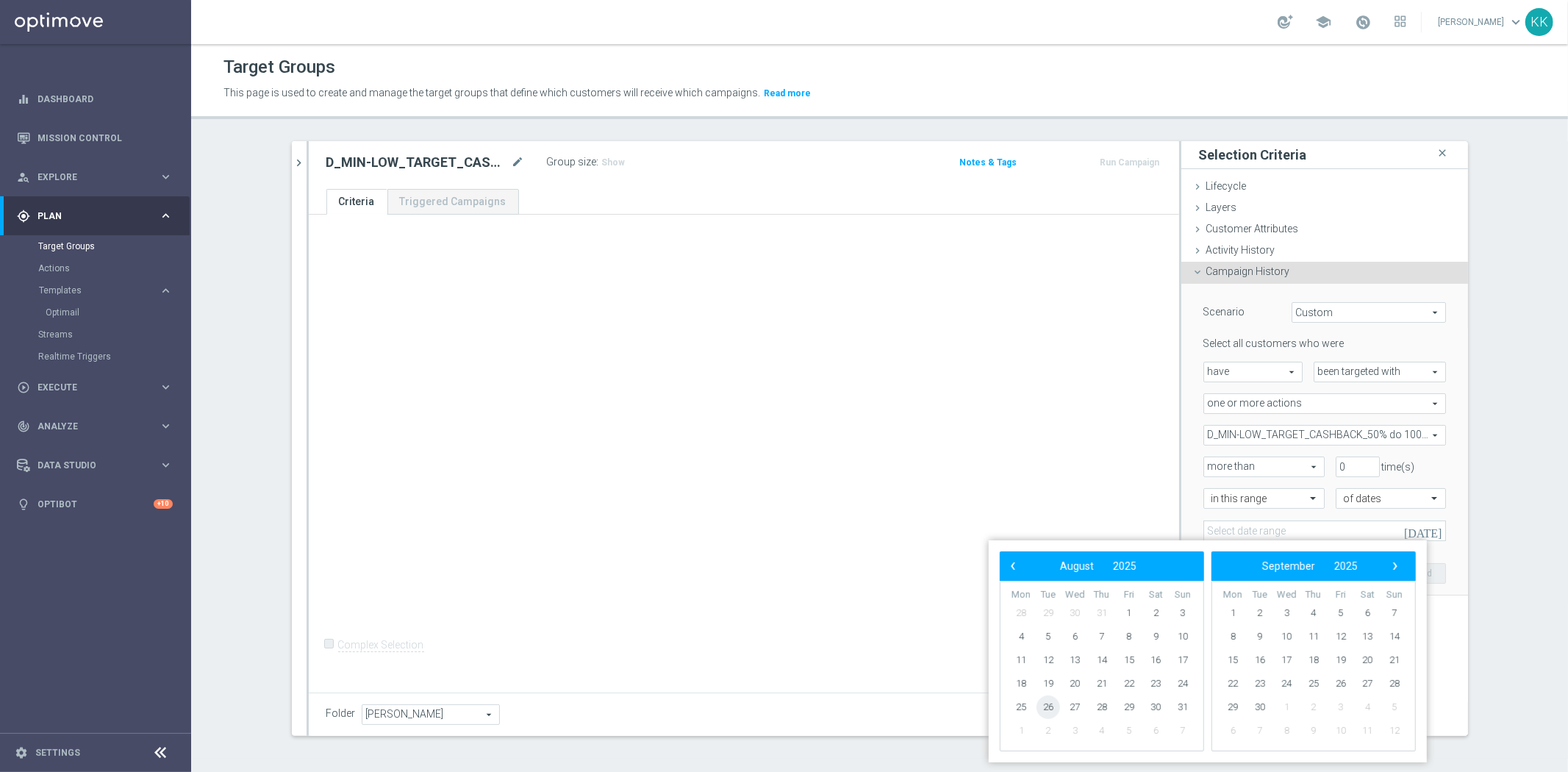
click at [1055, 703] on span "26" at bounding box center [1048, 706] width 24 height 24
click at [1107, 710] on span "28" at bounding box center [1101, 706] width 24 height 24
type input "[DATE] - [DATE]"
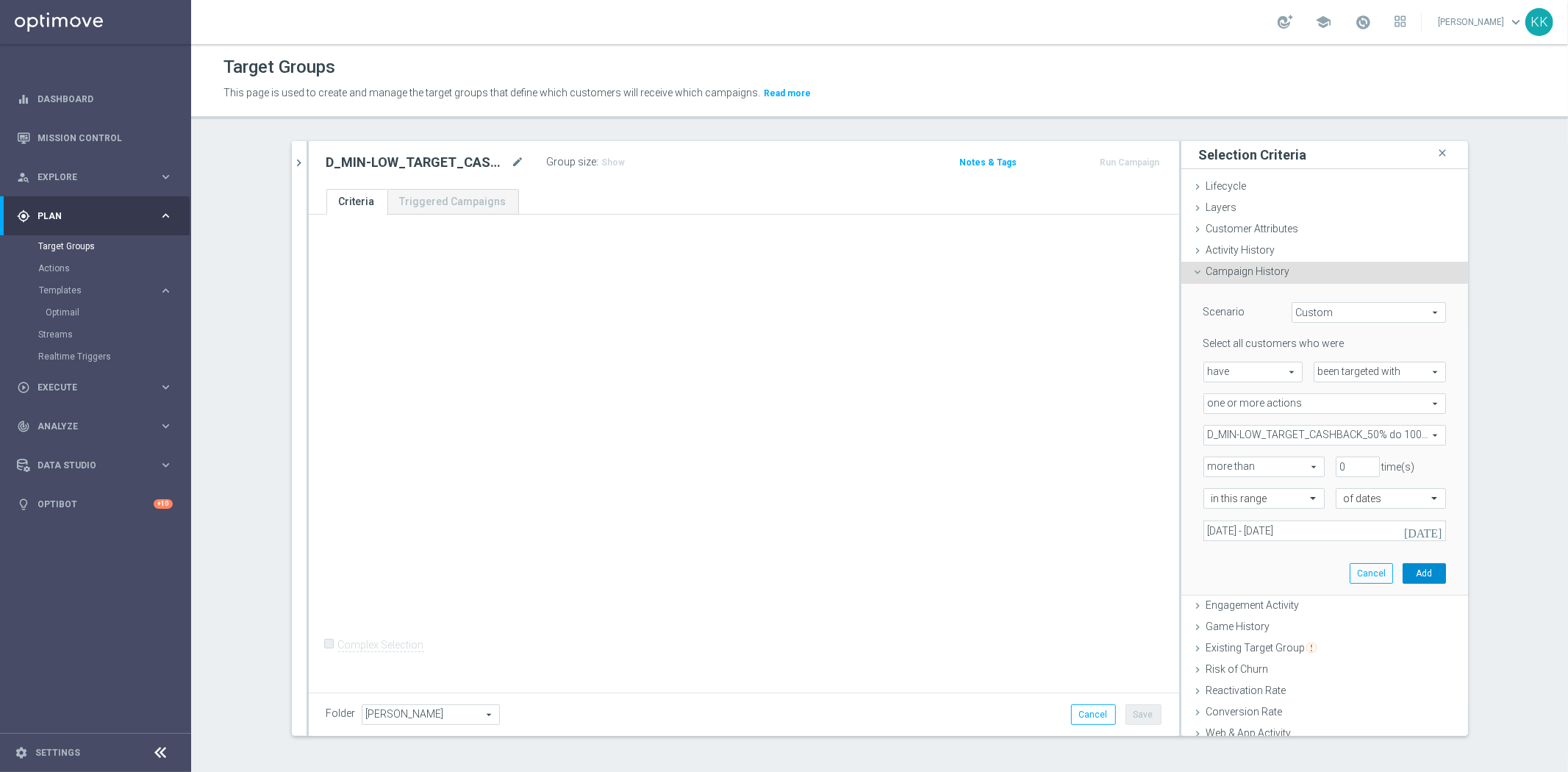
click at [1404, 576] on button "Add" at bounding box center [1424, 573] width 44 height 21
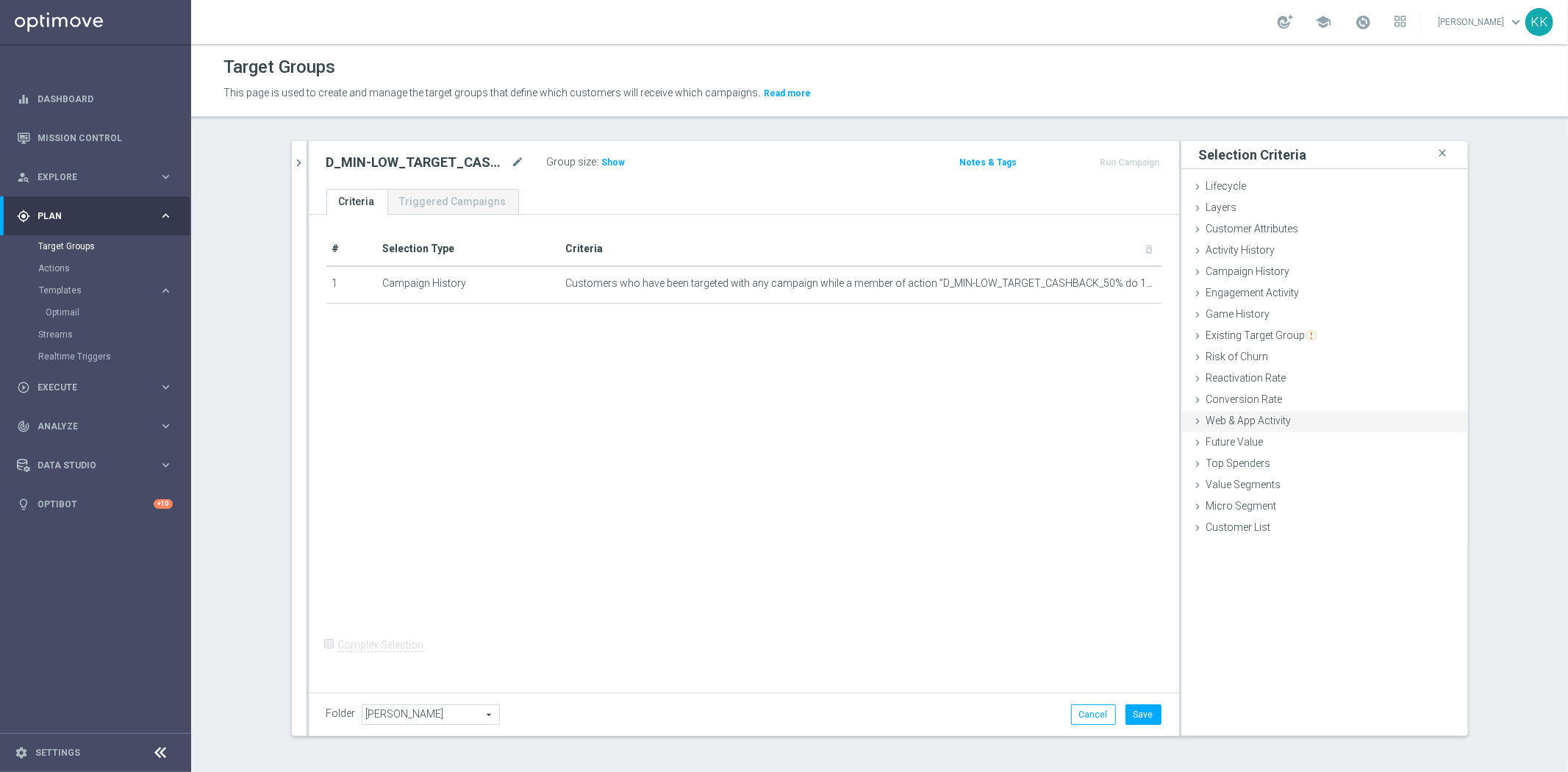
click at [1288, 428] on div "Web & App Activity done" at bounding box center [1324, 421] width 286 height 22
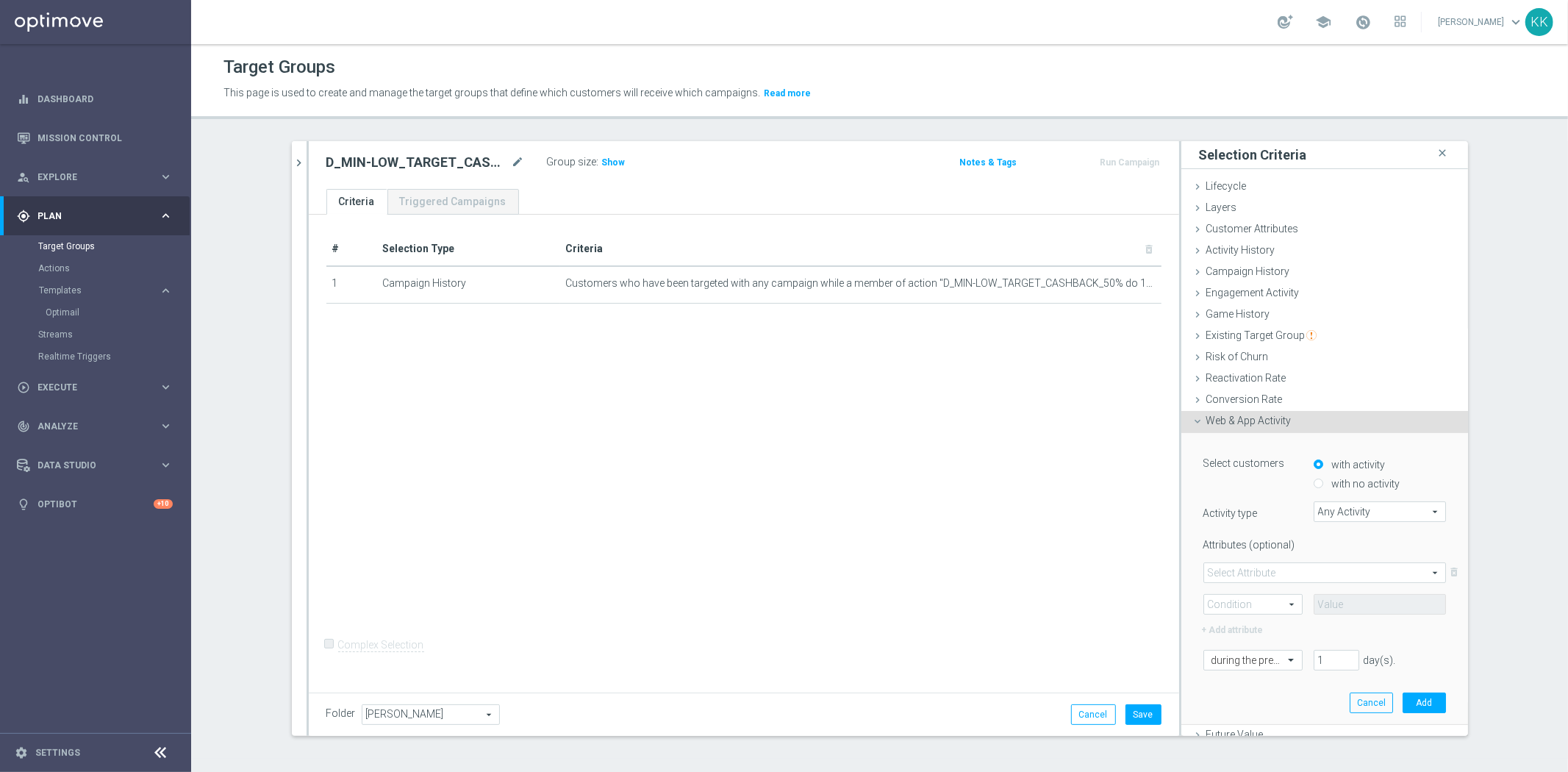
click at [1321, 474] on div "with no activity" at bounding box center [1379, 481] width 132 height 19
click at [1329, 482] on label "with no activity" at bounding box center [1364, 483] width 72 height 13
click at [1323, 482] on input "with no activity" at bounding box center [1318, 483] width 10 height 10
radio input "true"
click at [1334, 505] on span "Any Activity" at bounding box center [1379, 511] width 130 height 19
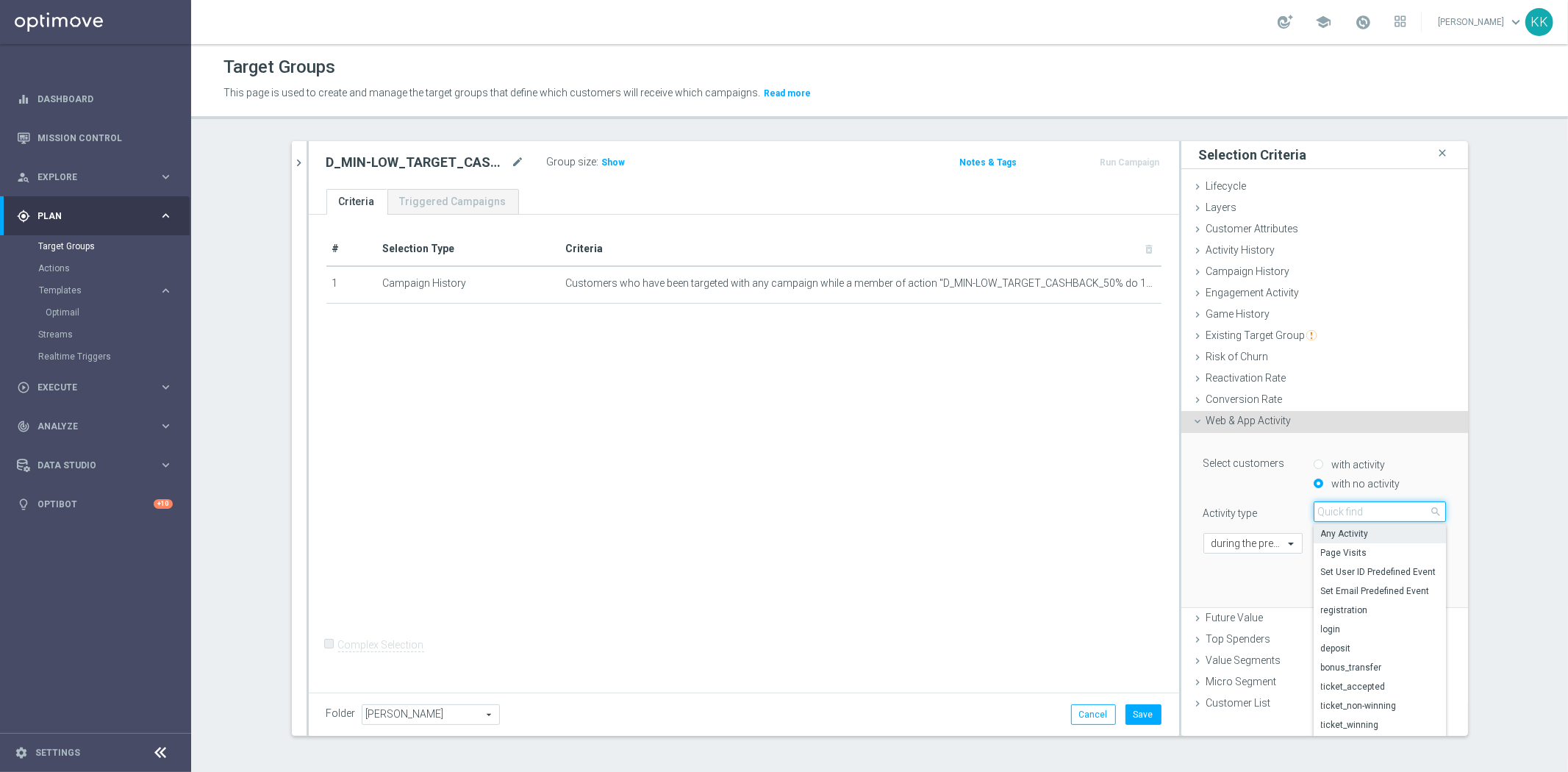
click at [1338, 516] on input "search" at bounding box center [1379, 512] width 132 height 21
type input "camp"
click at [1329, 530] on span "campaign_opt_in" at bounding box center [1380, 533] width 117 height 11
type input "campaign_opt_in"
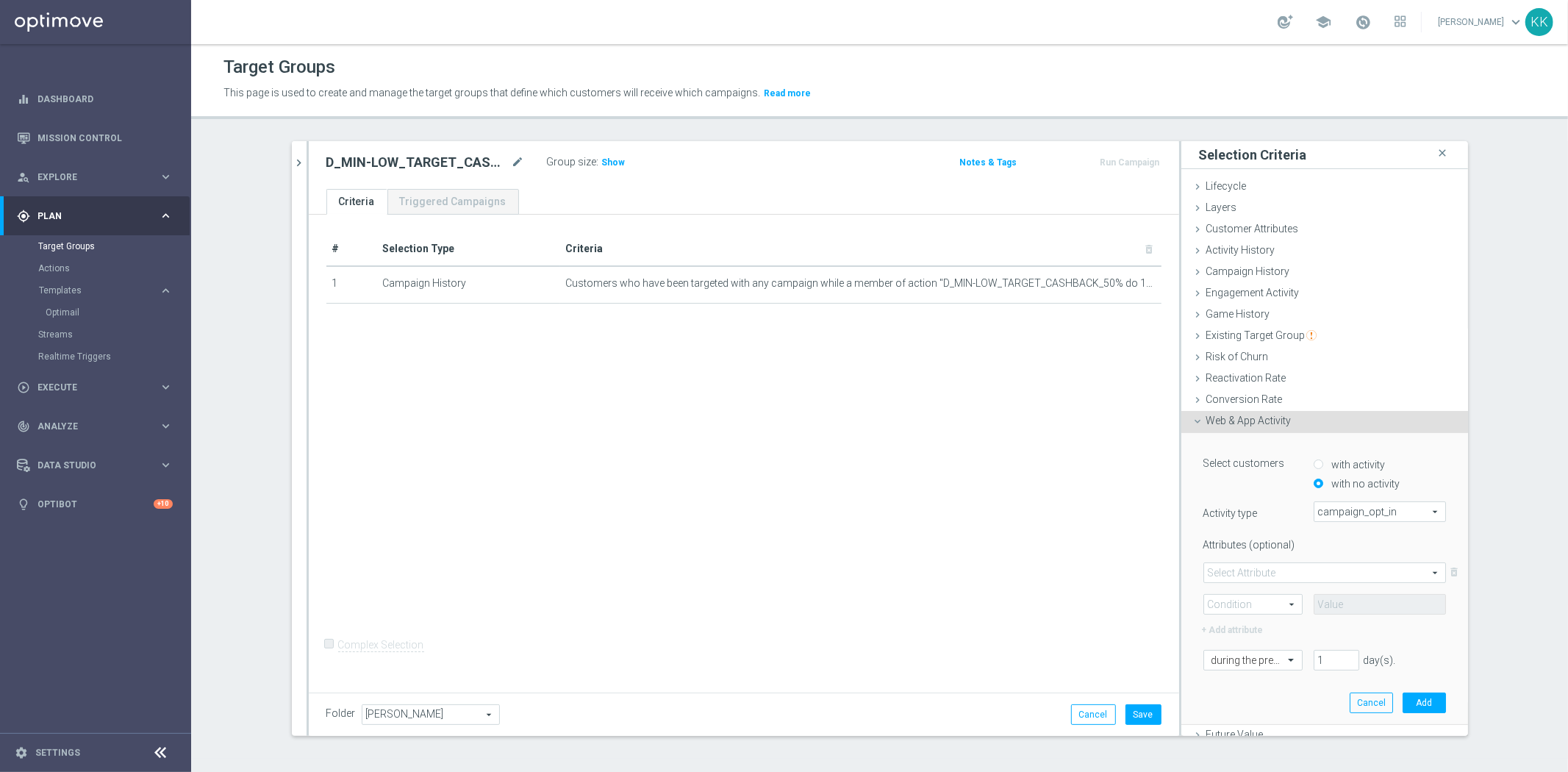
click at [1219, 572] on span at bounding box center [1324, 572] width 241 height 19
click at [1222, 584] on label "campaign_id" at bounding box center [1324, 593] width 241 height 19
type input "campaign_id"
click at [1225, 591] on div "campaign_id campaign_id arrow_drop_down search delete_forever Condition arrow_d…" at bounding box center [1324, 588] width 243 height 53
click at [1232, 602] on span at bounding box center [1253, 604] width 98 height 19
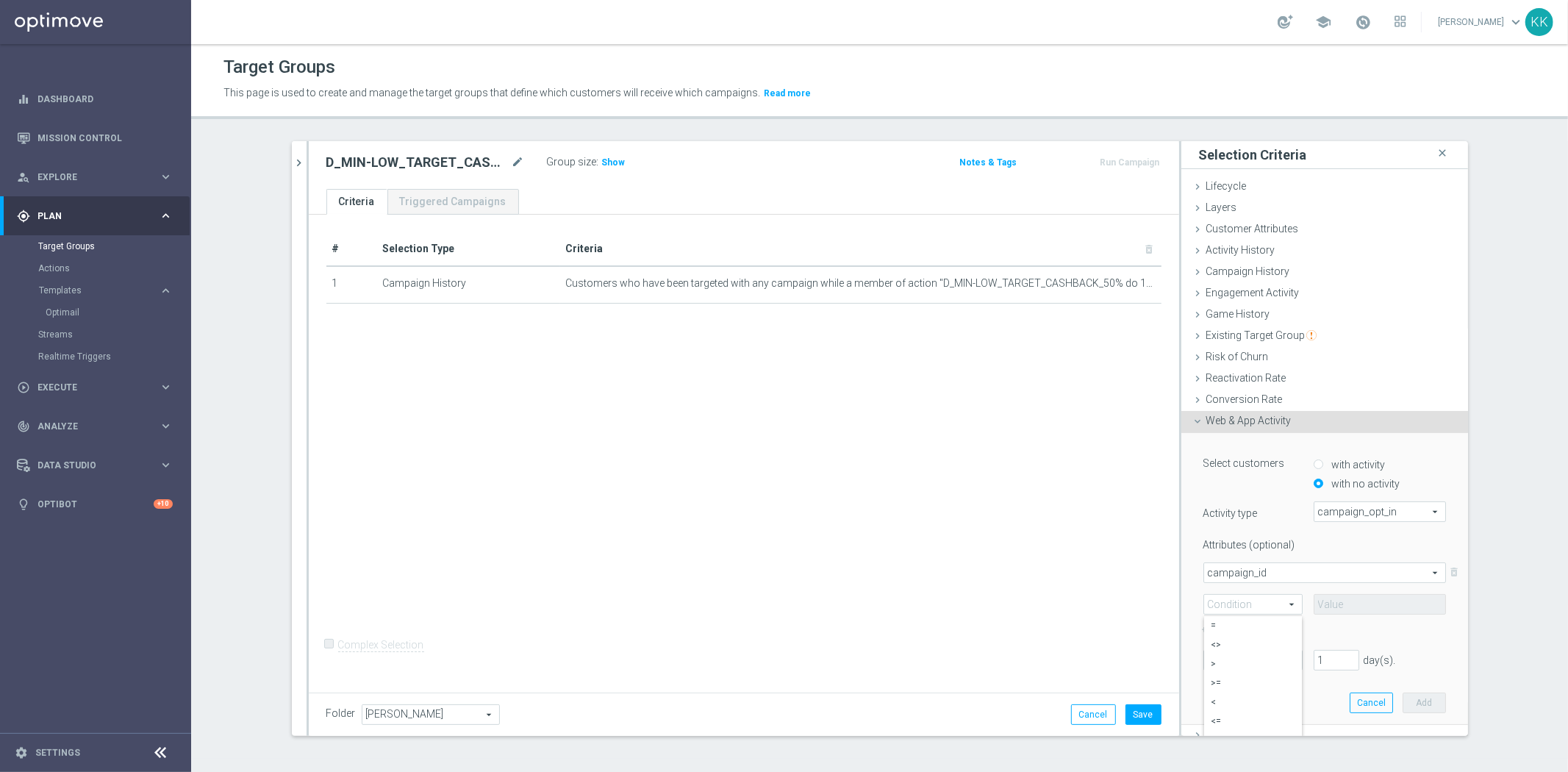
drag, startPoint x: 1233, startPoint y: 615, endPoint x: 1242, endPoint y: 614, distance: 9.1
click at [1234, 616] on label "=" at bounding box center [1253, 626] width 98 height 19
type input "="
click at [1387, 604] on input at bounding box center [1379, 604] width 132 height 21
paste input "171568"
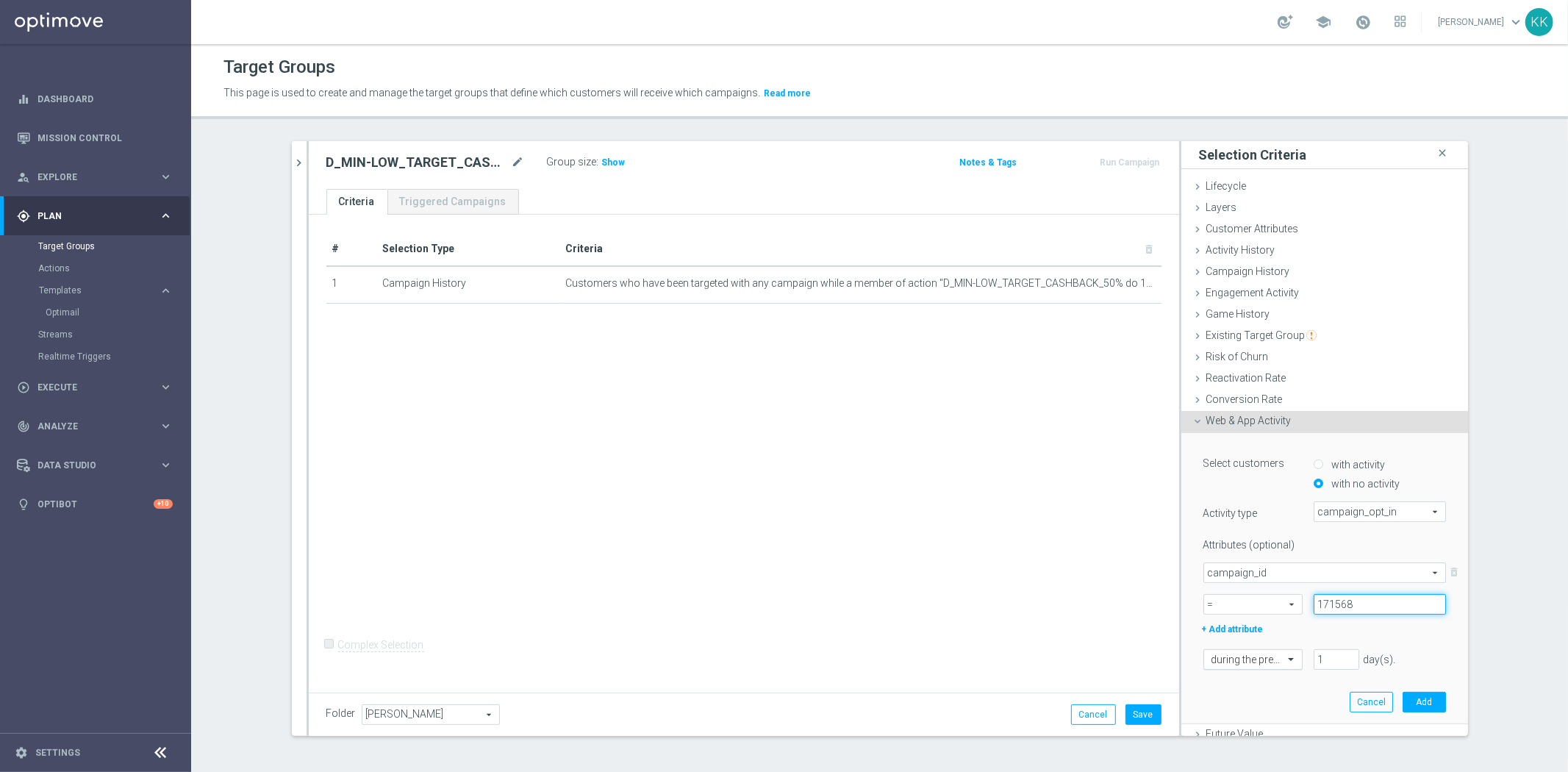
type input "171568"
click at [1226, 659] on input "text" at bounding box center [1238, 659] width 53 height 13
click at [1252, 640] on div "in this range" at bounding box center [1253, 634] width 83 height 24
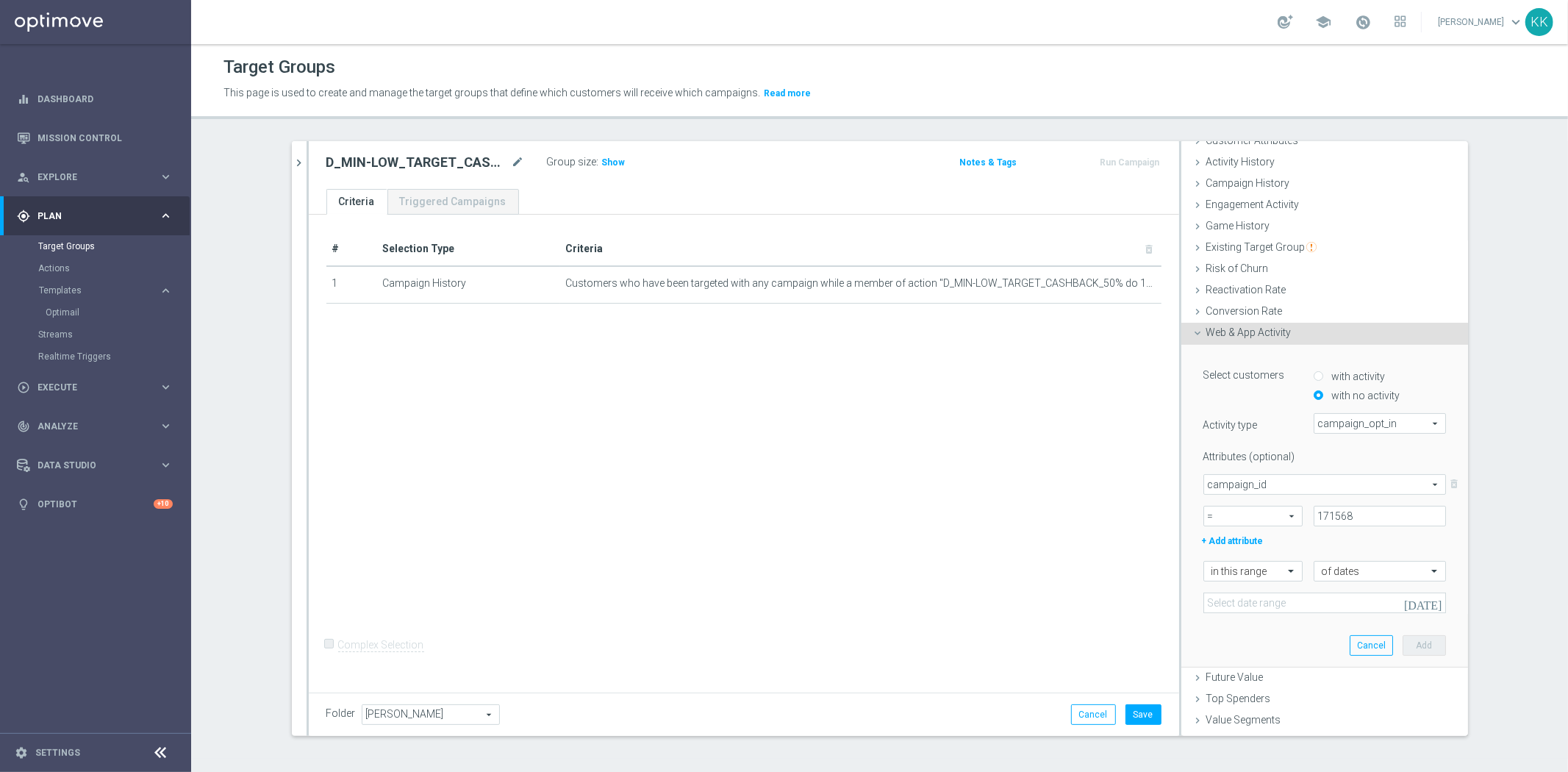
scroll to position [126, 0]
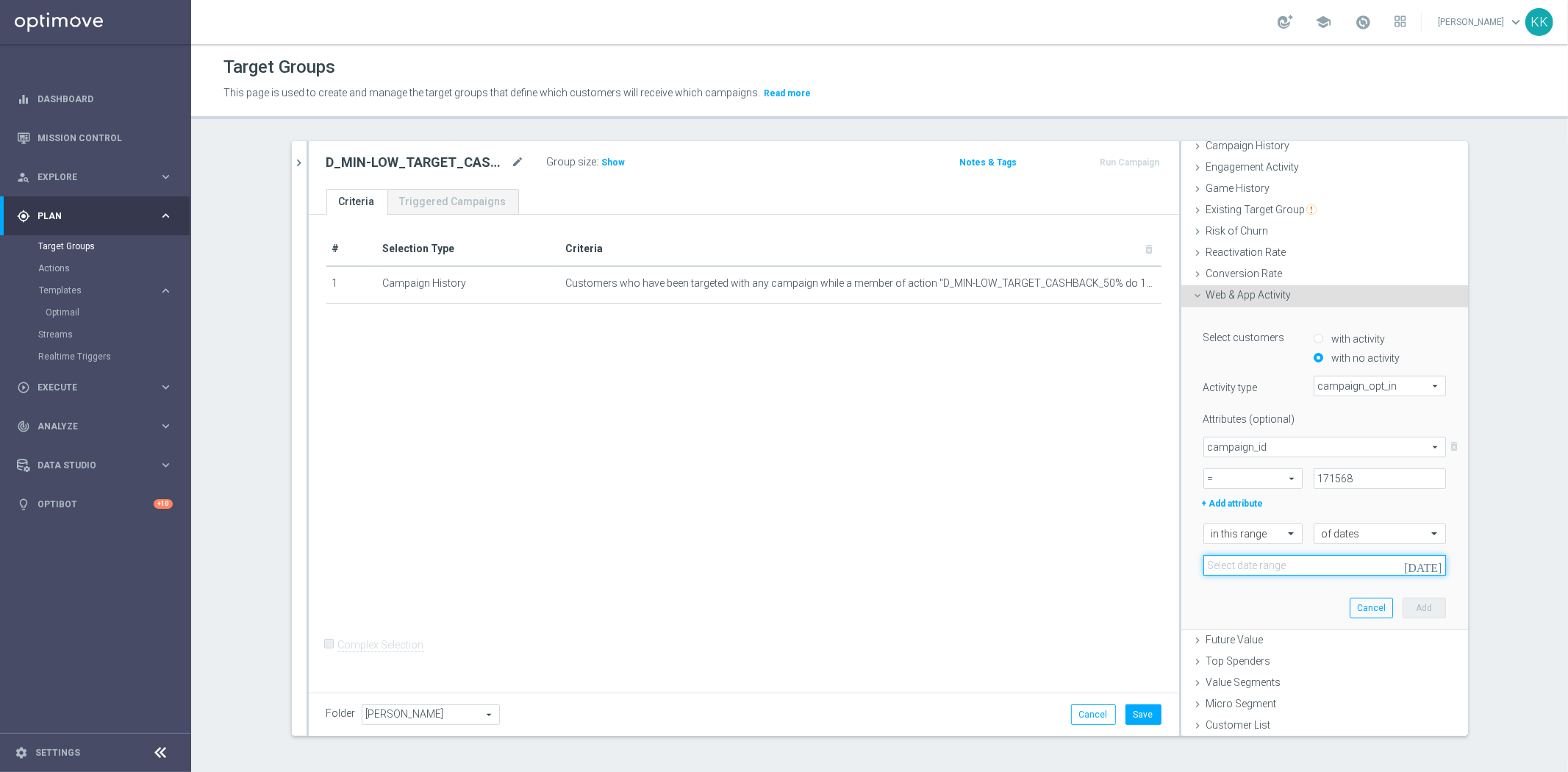
click at [1236, 571] on input at bounding box center [1324, 565] width 243 height 21
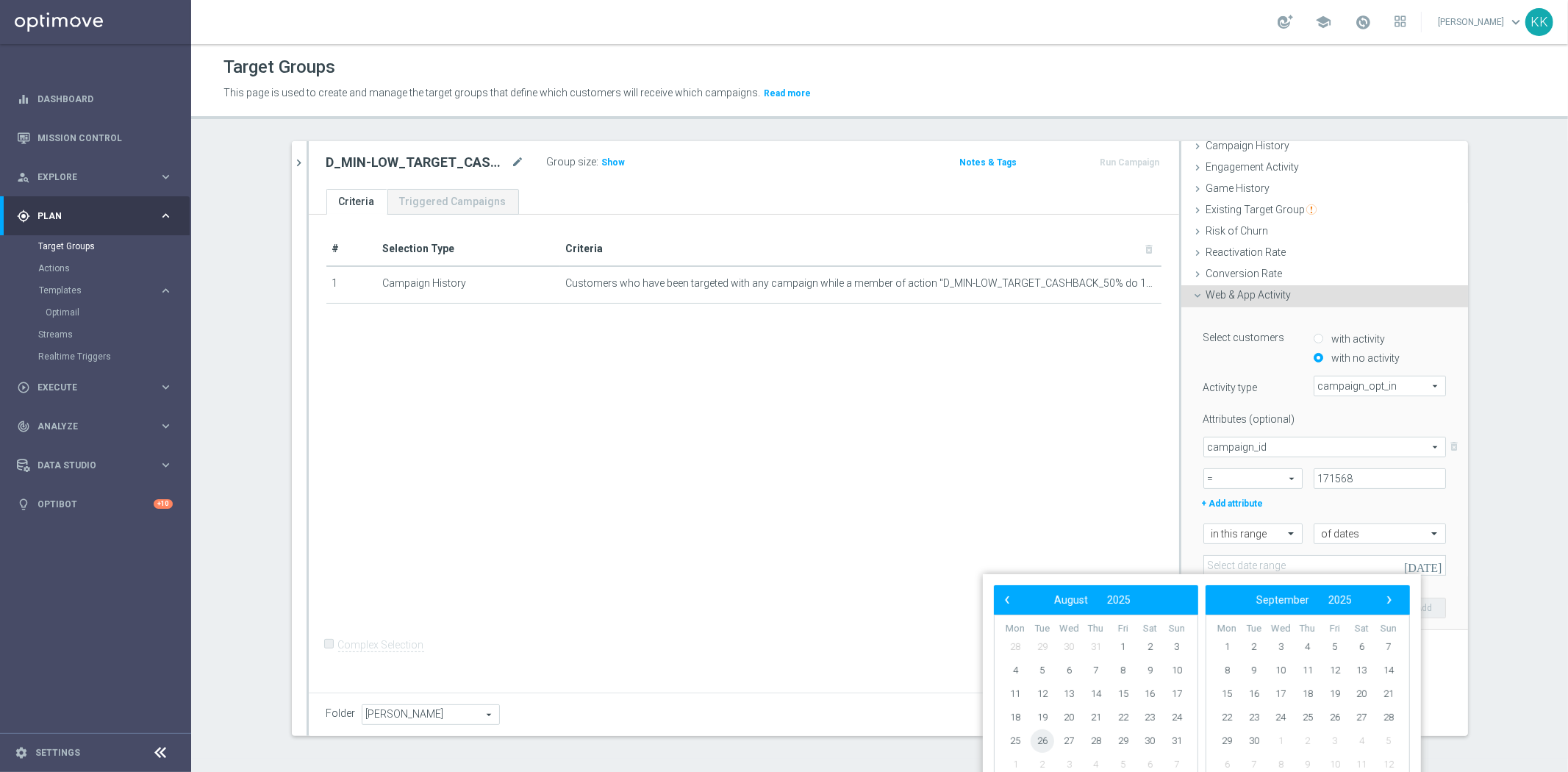
click at [1044, 739] on span "26" at bounding box center [1042, 740] width 24 height 24
type input "[DATE] - [DATE]"
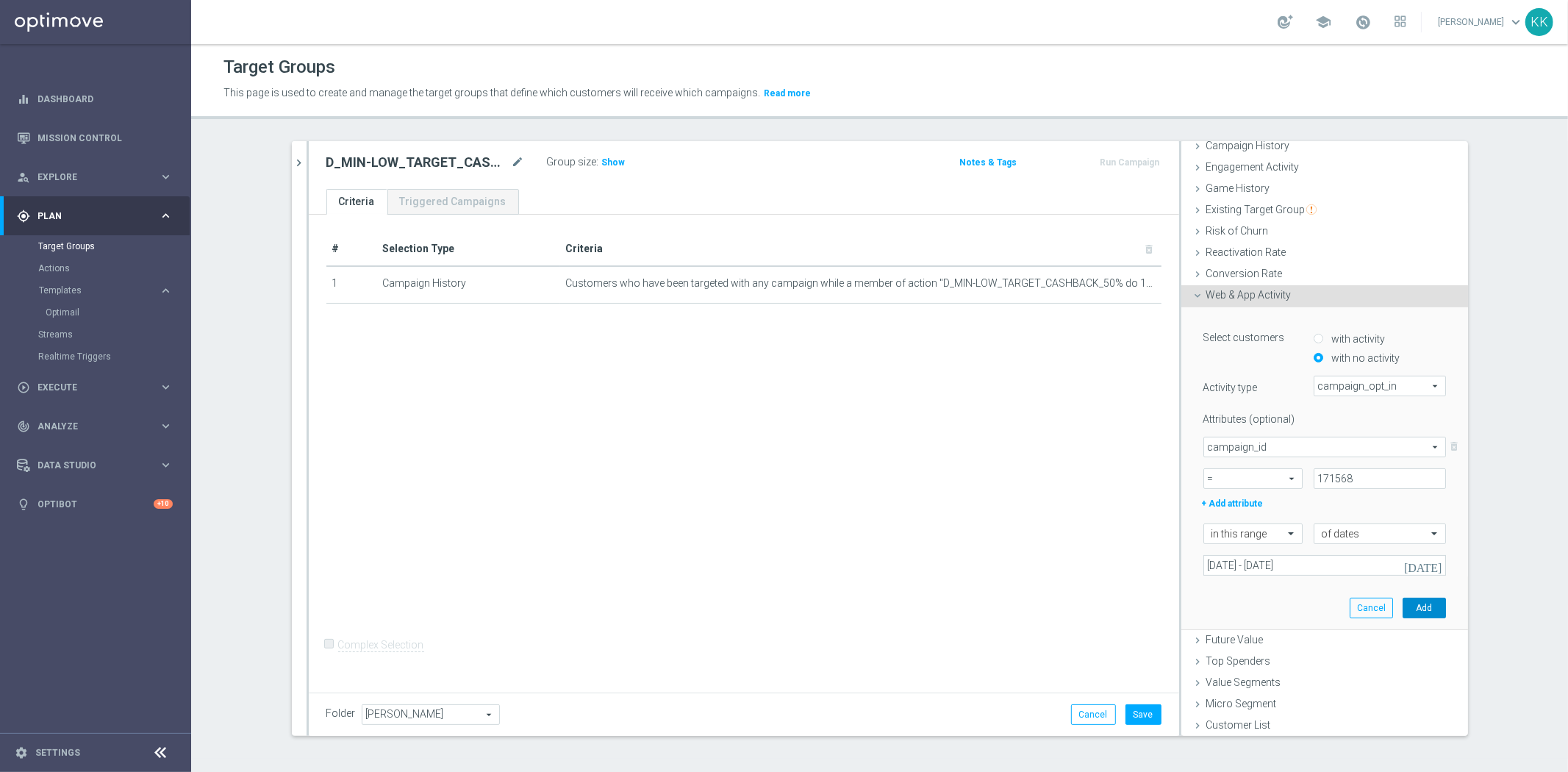
click at [1417, 602] on button "Add" at bounding box center [1424, 608] width 44 height 21
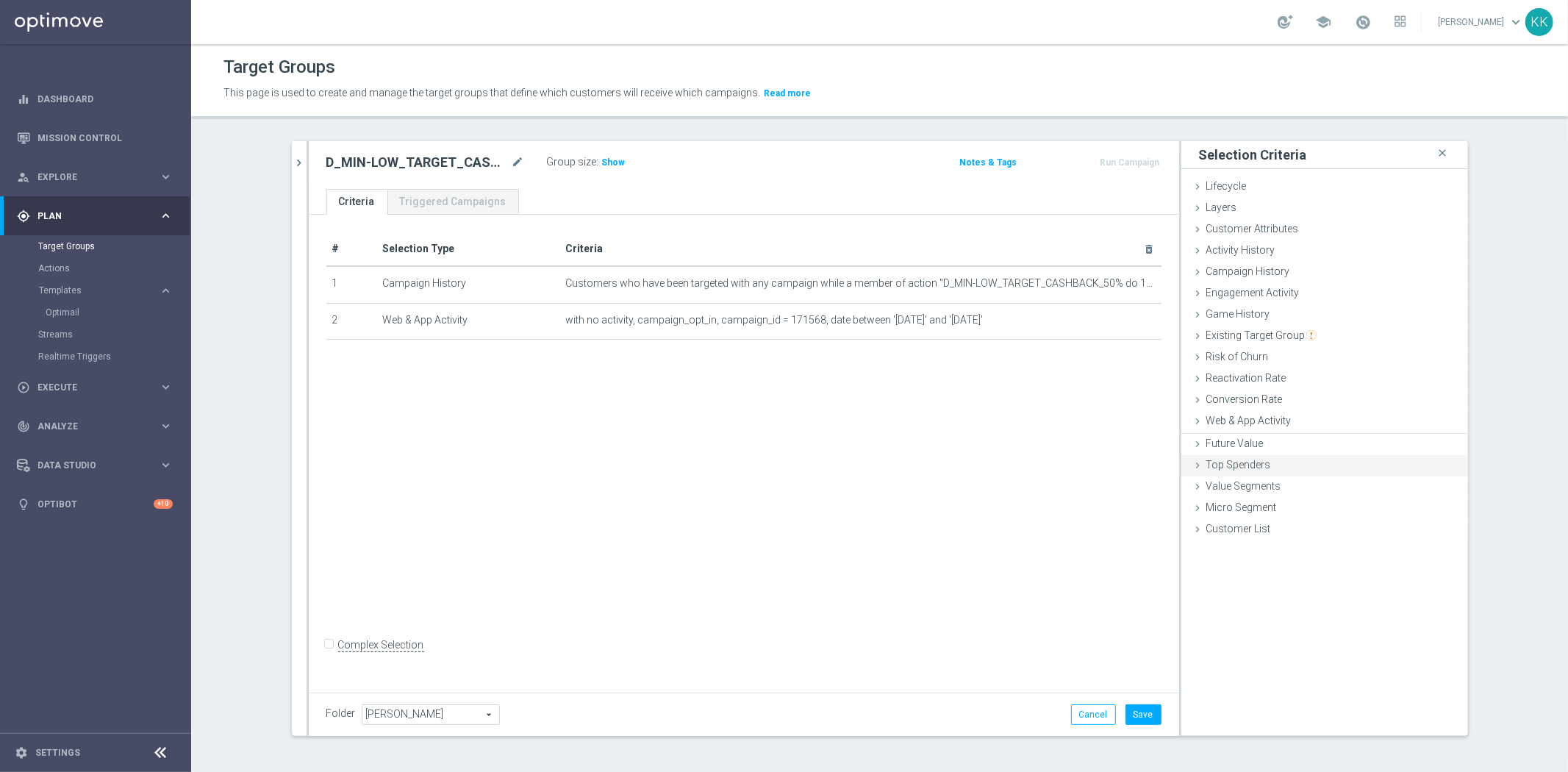
scroll to position [0, 0]
click at [1251, 231] on span "Customer Attributes" at bounding box center [1253, 228] width 93 height 11
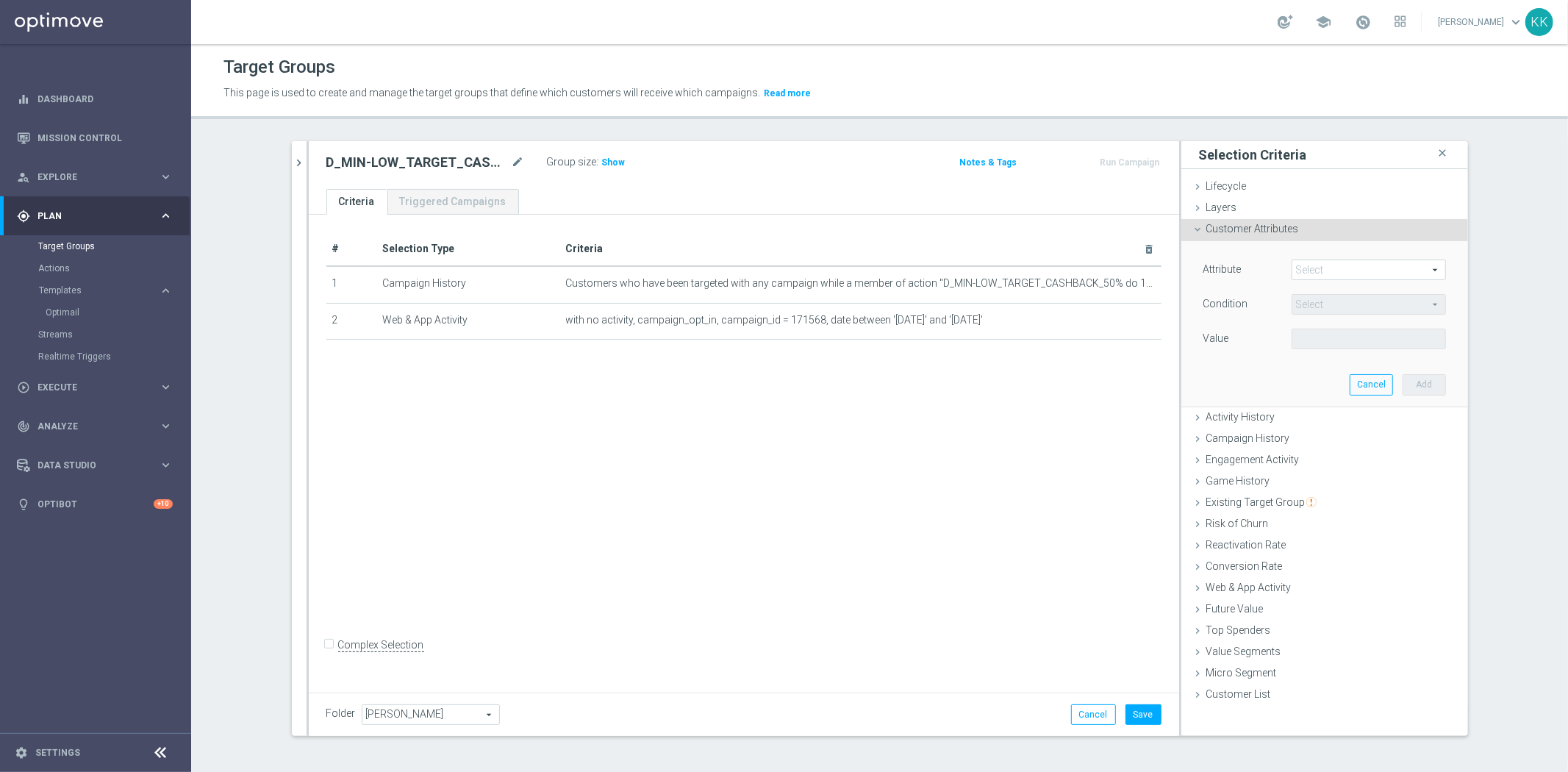
click at [1320, 261] on span at bounding box center [1368, 270] width 153 height 19
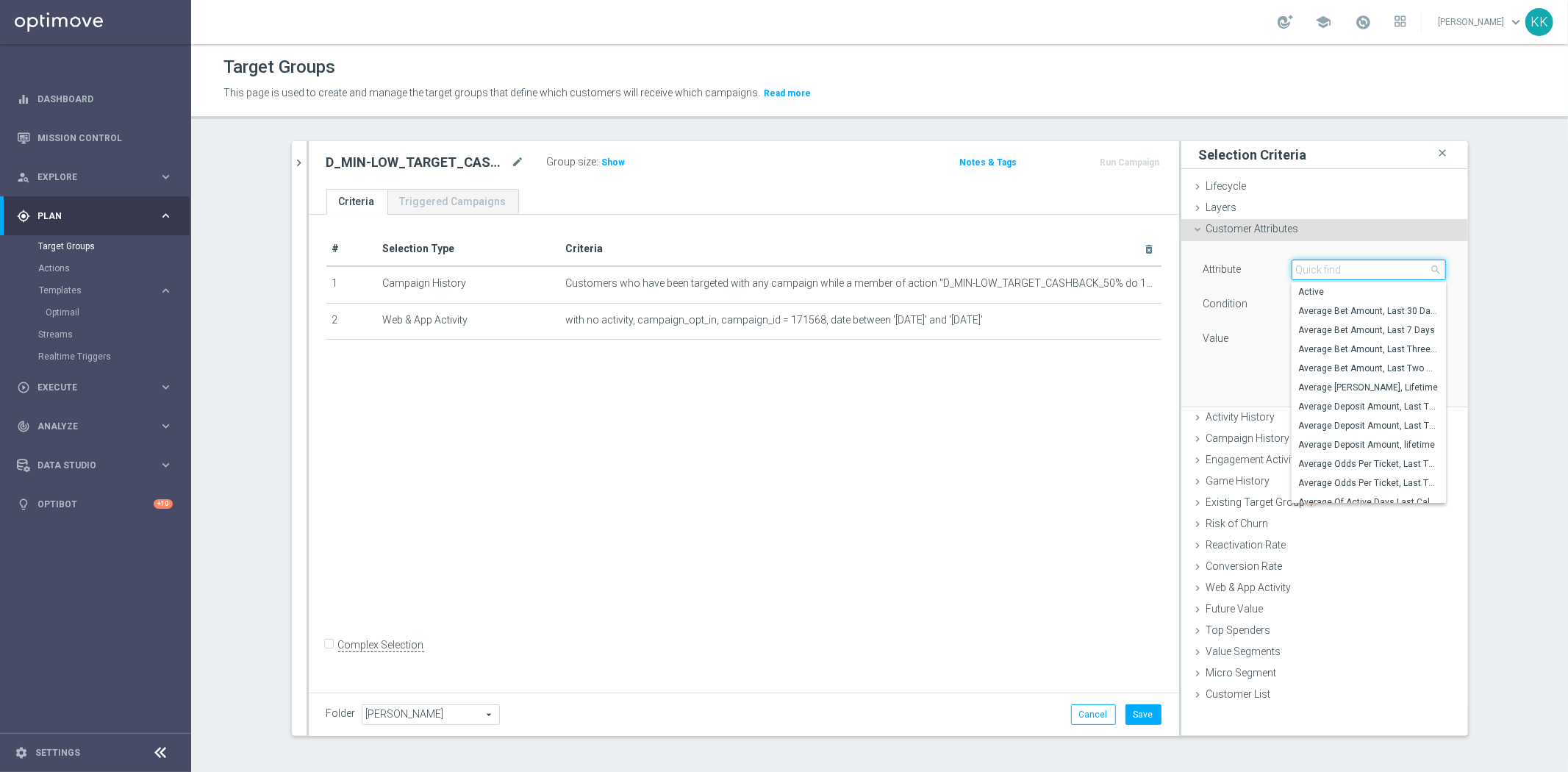
click at [1347, 277] on input "search" at bounding box center [1368, 270] width 154 height 21
type input "incompl"
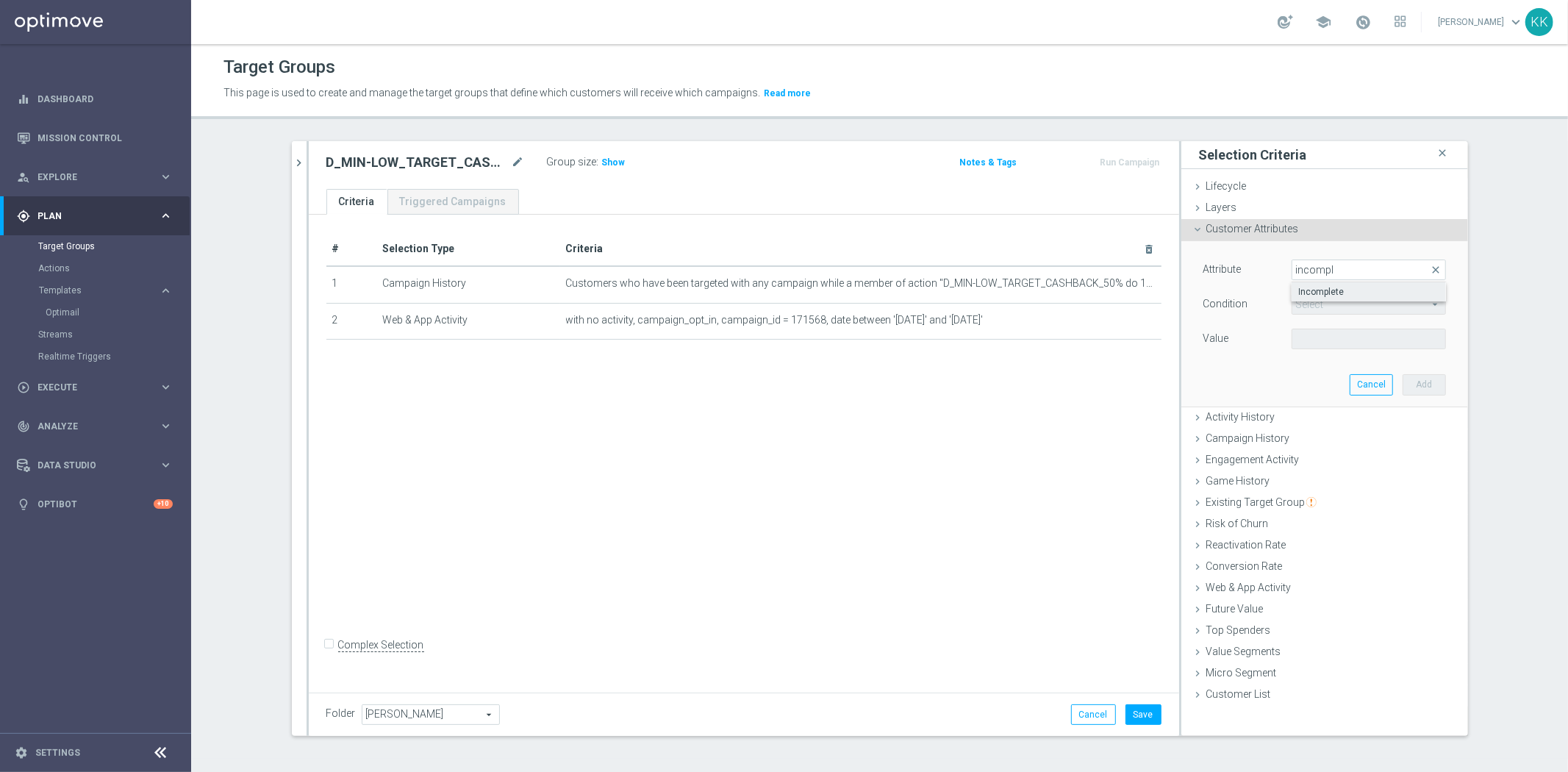
click at [1320, 295] on span "Incomplete" at bounding box center [1368, 291] width 140 height 11
type input "Incomplete"
type input "Equals"
click at [1329, 341] on span at bounding box center [1368, 339] width 153 height 19
click at [1318, 361] on span "False" at bounding box center [1368, 360] width 140 height 11
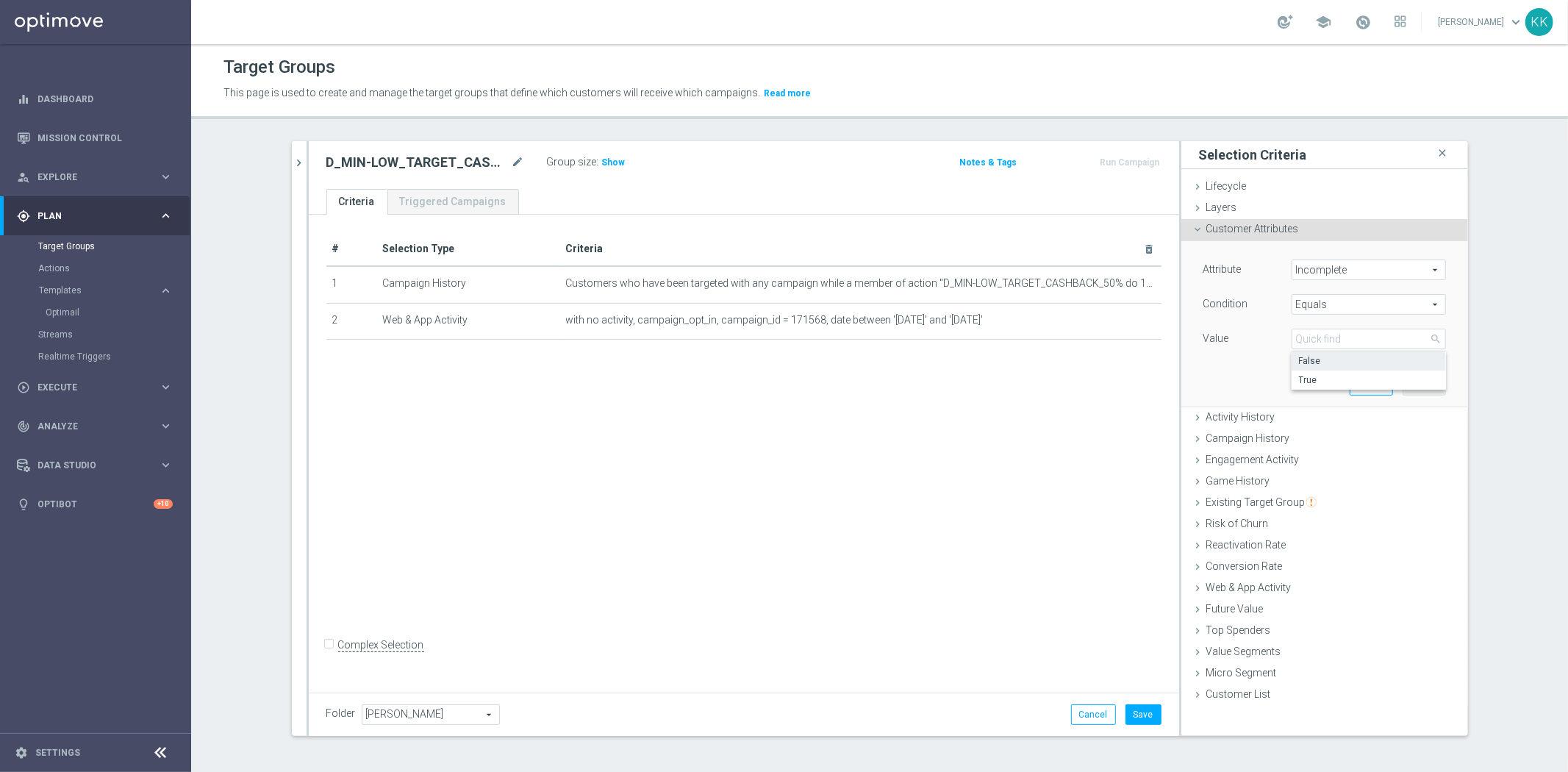
type input "False"
click at [1414, 385] on button "Add" at bounding box center [1424, 384] width 44 height 21
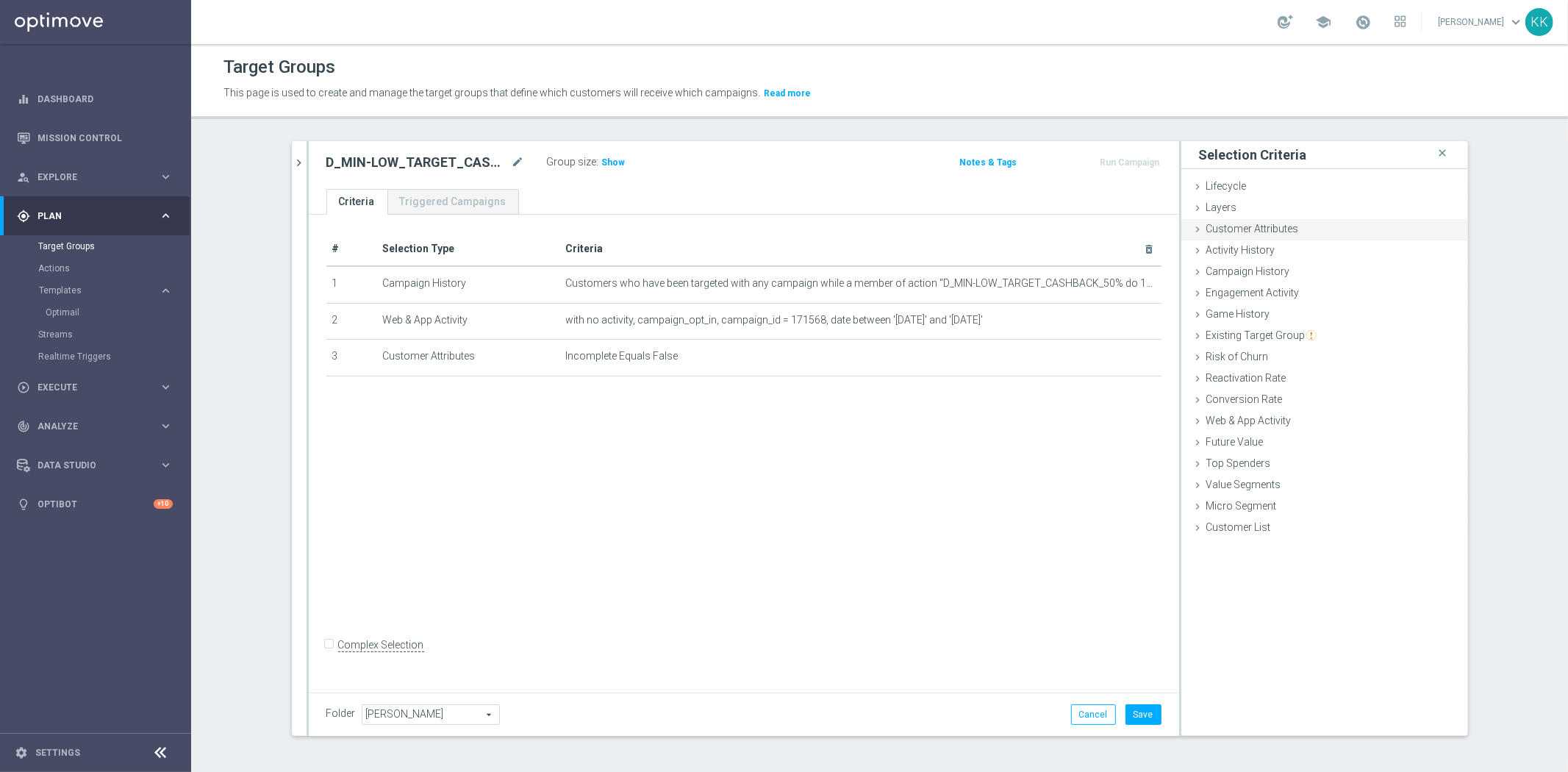
click at [1234, 222] on span "Customer Attributes" at bounding box center [1253, 228] width 93 height 11
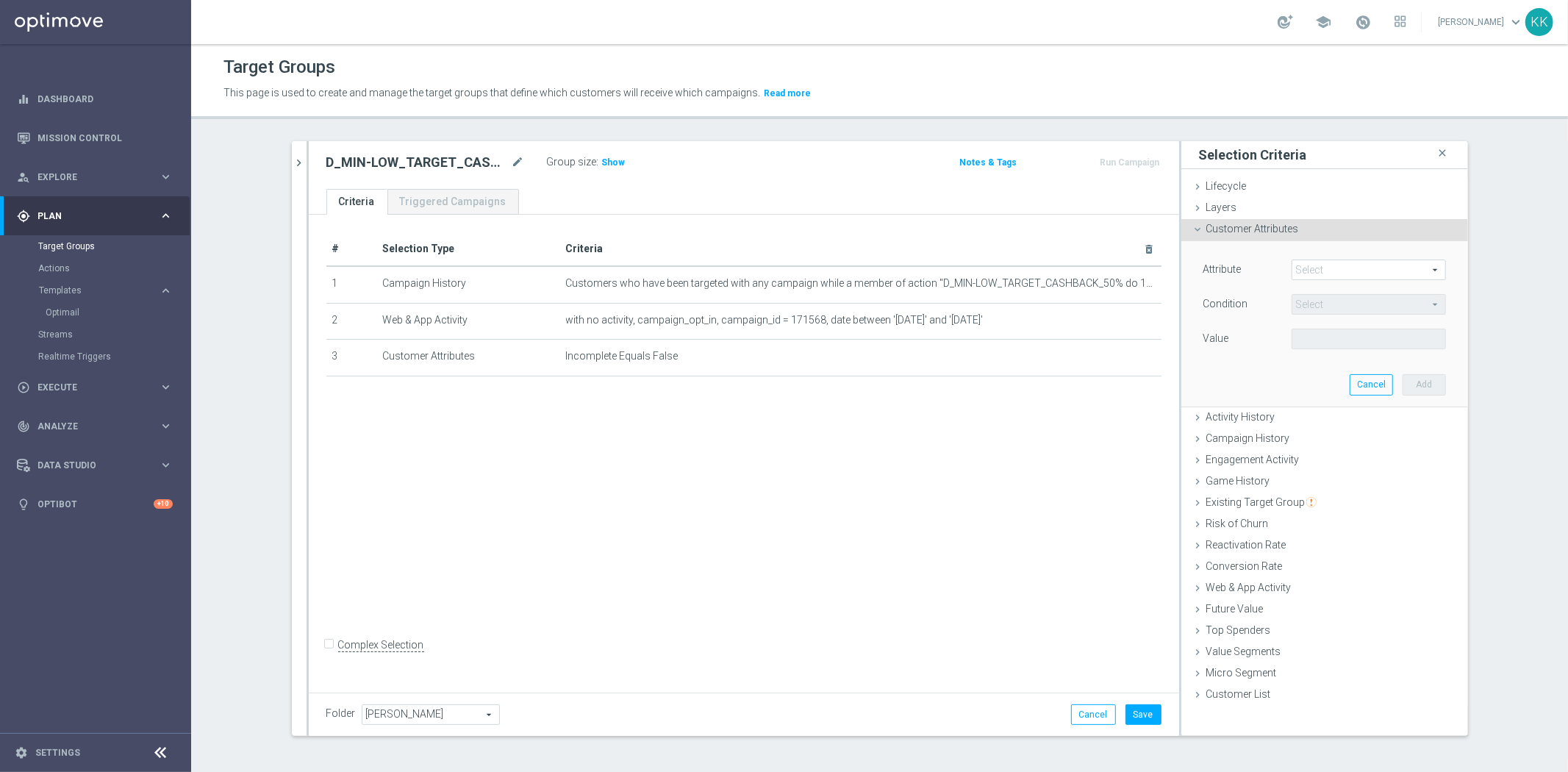
click at [1292, 270] on span at bounding box center [1368, 270] width 153 height 19
drag, startPoint x: 1285, startPoint y: 270, endPoint x: 1306, endPoint y: 268, distance: 21.1
click at [1306, 268] on span at bounding box center [1368, 270] width 153 height 19
click at [0, 0] on input "search" at bounding box center [0, 0] width 0 height 0
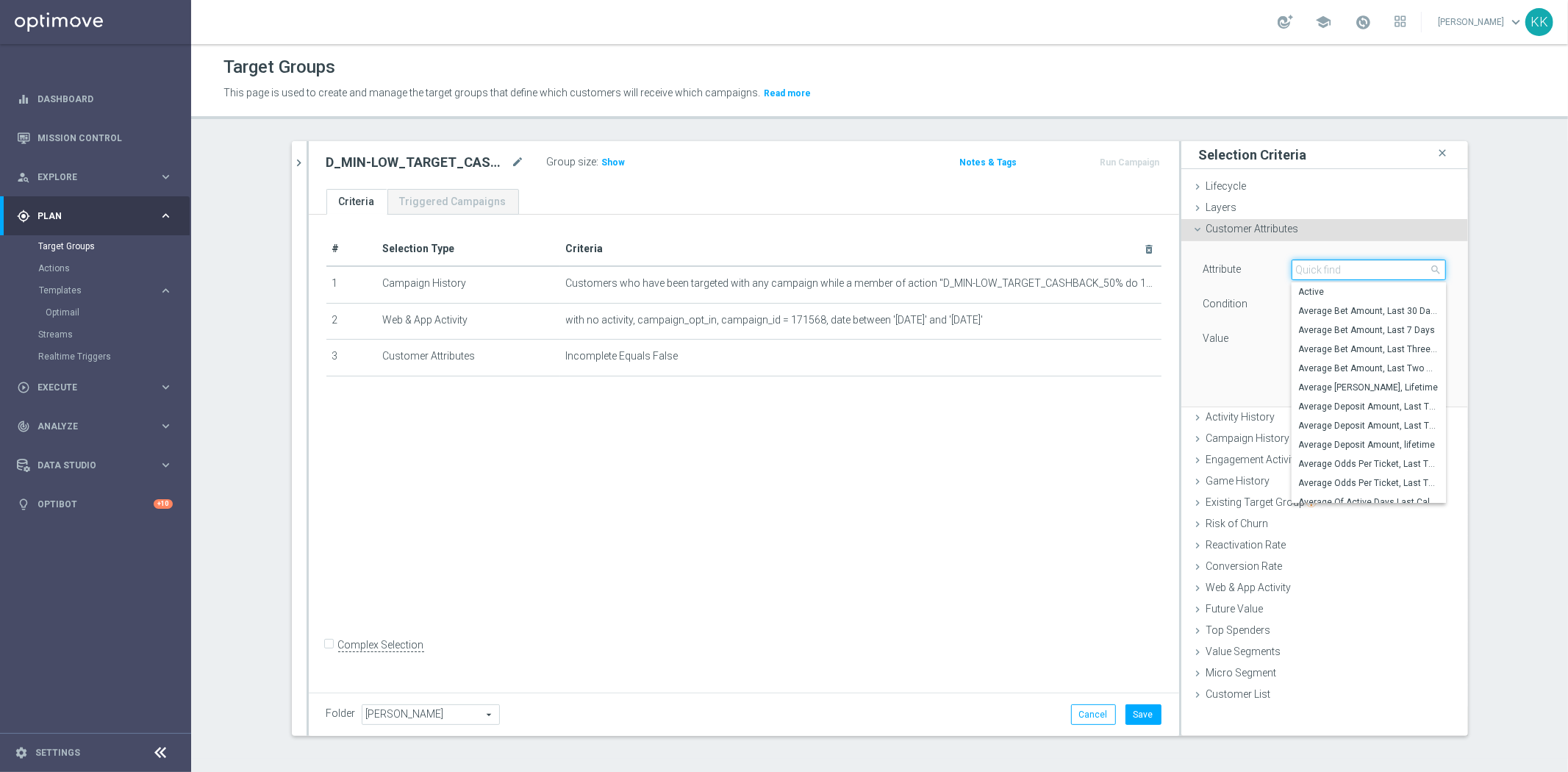
click at [1306, 268] on input "search" at bounding box center [1368, 270] width 154 height 21
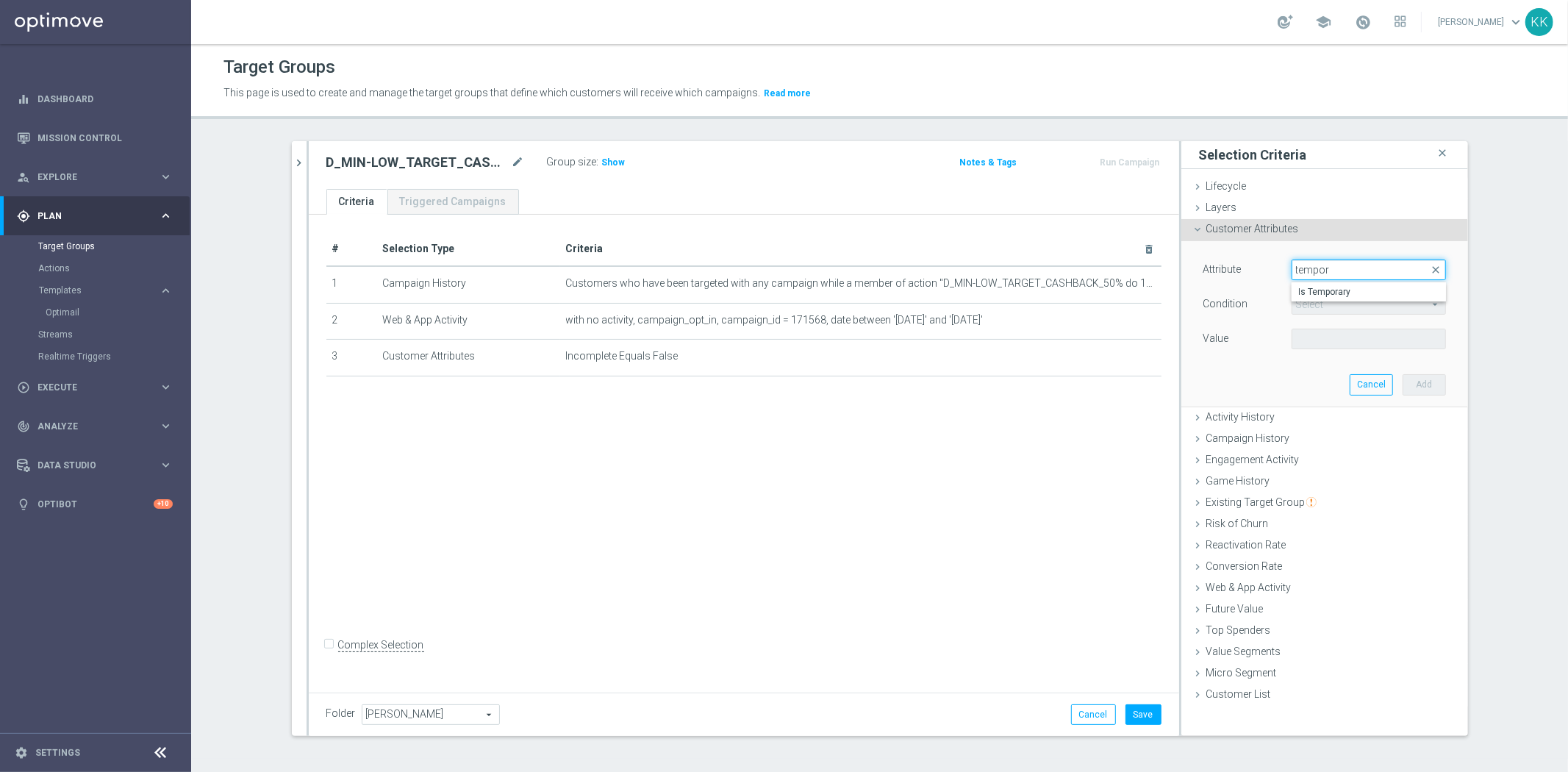
type input "tempor"
click at [1304, 295] on span "Is Temporary" at bounding box center [1368, 291] width 140 height 11
type input "Is Temporary"
type input "Equals"
click at [1304, 325] on div "Attribute Is Temporary Is Temporary arrow_drop_down close Condition Equals Equa…" at bounding box center [1324, 305] width 243 height 93
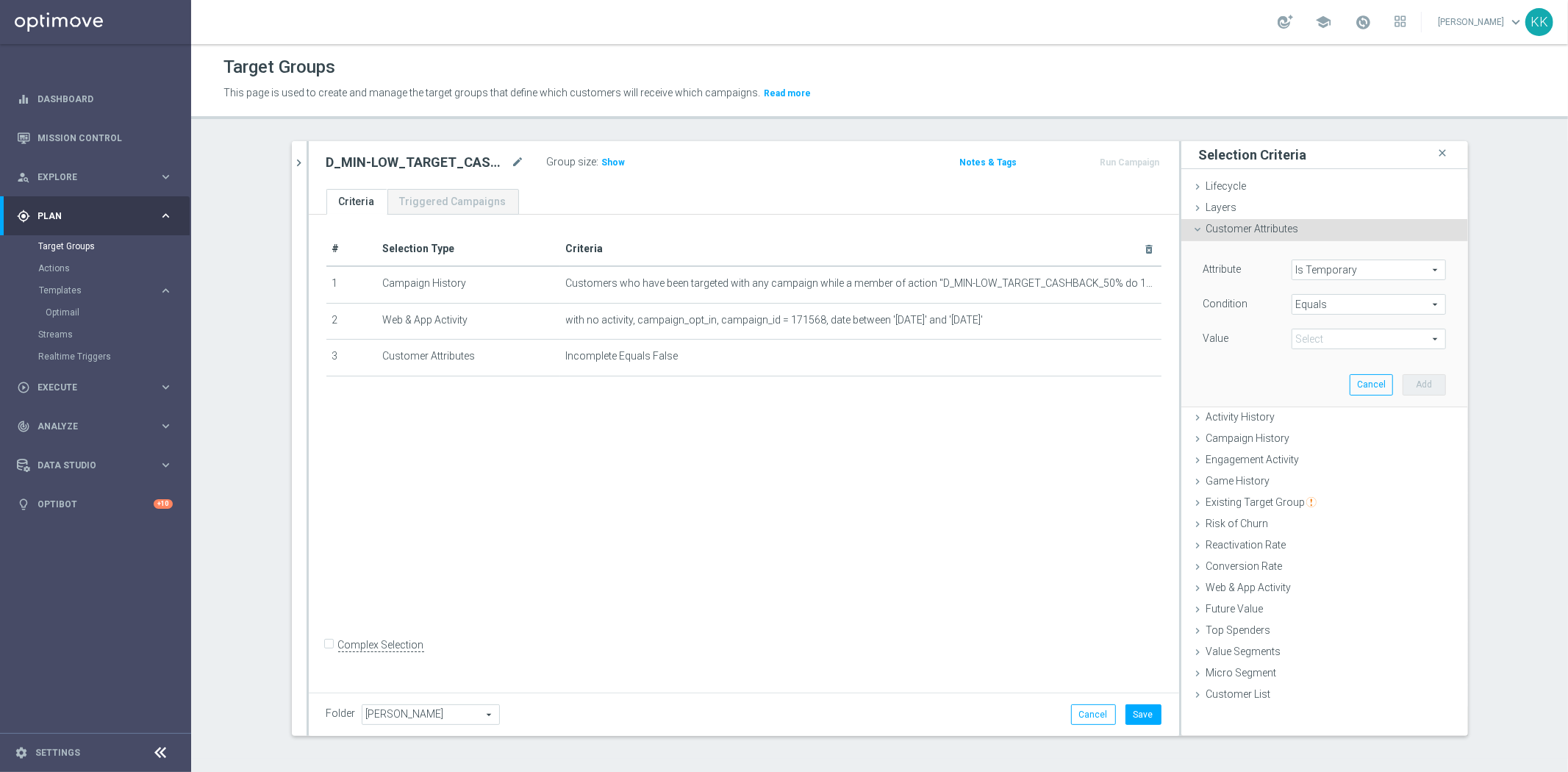
click at [1304, 338] on span at bounding box center [1368, 339] width 153 height 19
click at [1324, 361] on span "False" at bounding box center [1368, 360] width 140 height 11
type input "False"
click at [1429, 383] on button "Add" at bounding box center [1424, 384] width 44 height 21
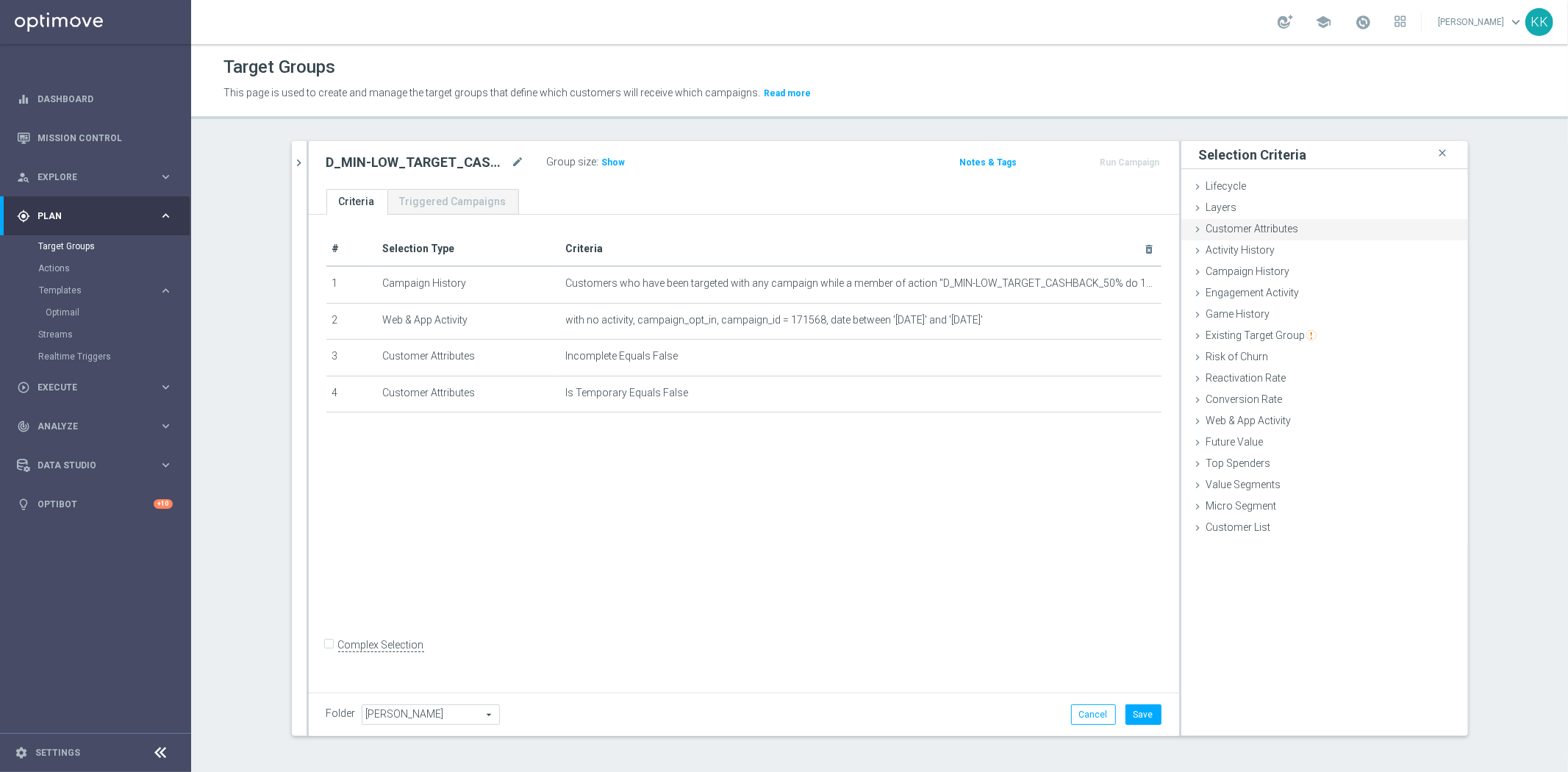
click at [1386, 224] on icon "done" at bounding box center [1391, 228] width 11 height 11
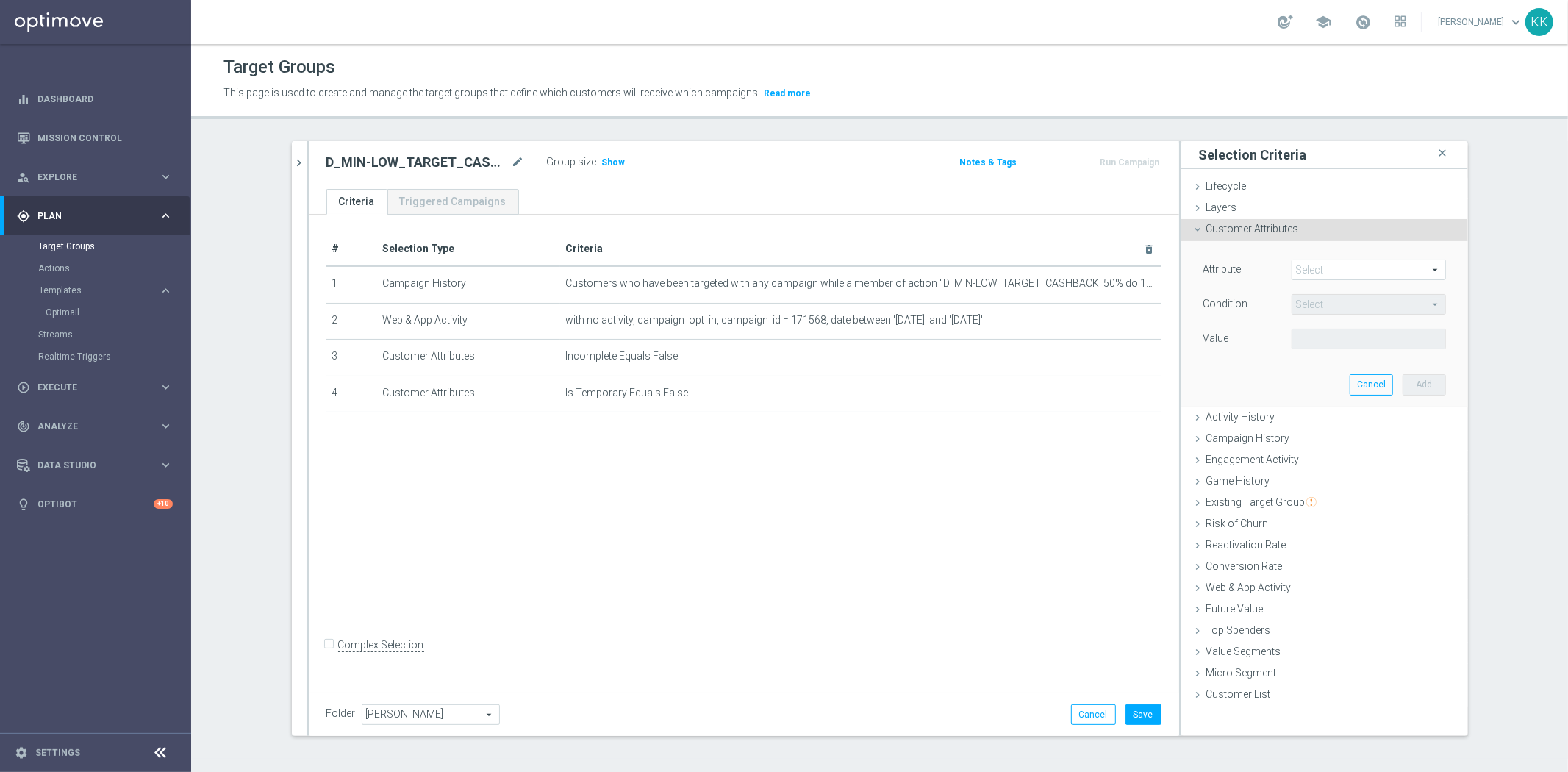
click at [1350, 266] on span at bounding box center [1368, 270] width 153 height 19
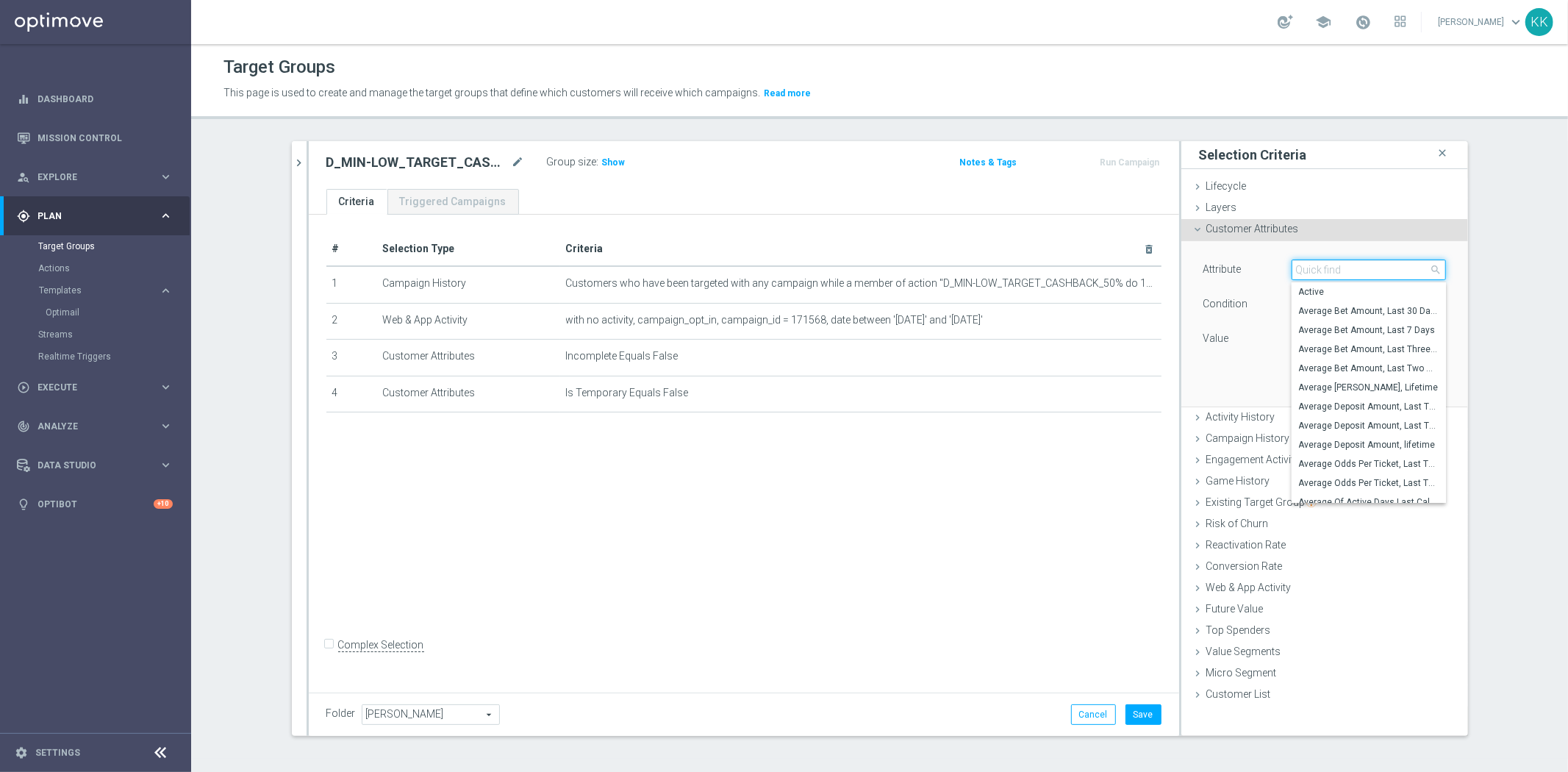
click at [1347, 259] on input "search" at bounding box center [1368, 270] width 154 height 21
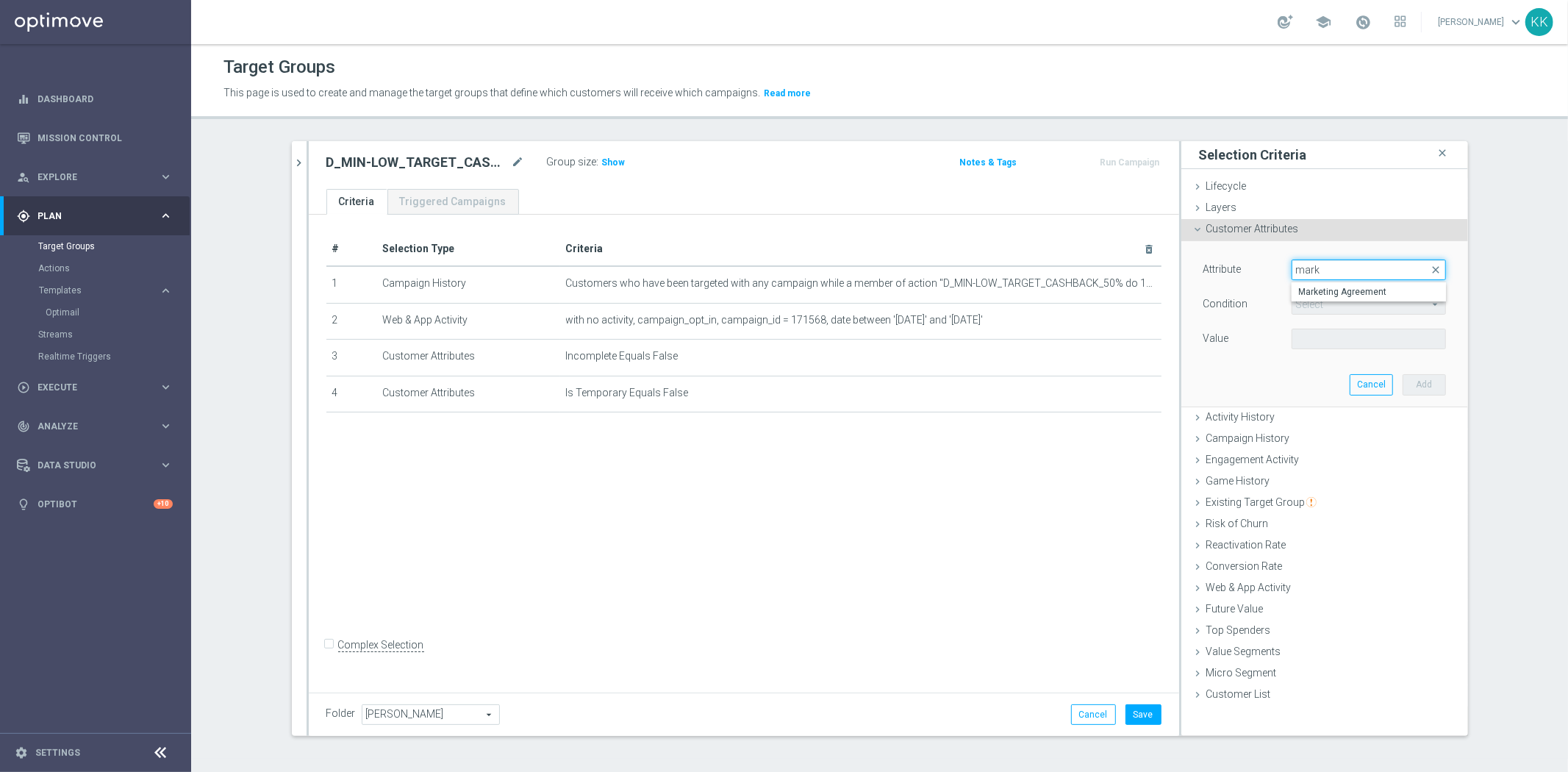
click at [1326, 276] on input "mark" at bounding box center [1368, 270] width 154 height 21
type input "mark"
click at [1326, 289] on span "Marketing Agreement" at bounding box center [1368, 291] width 140 height 11
type input "Marketing Agreement"
type input "Equals"
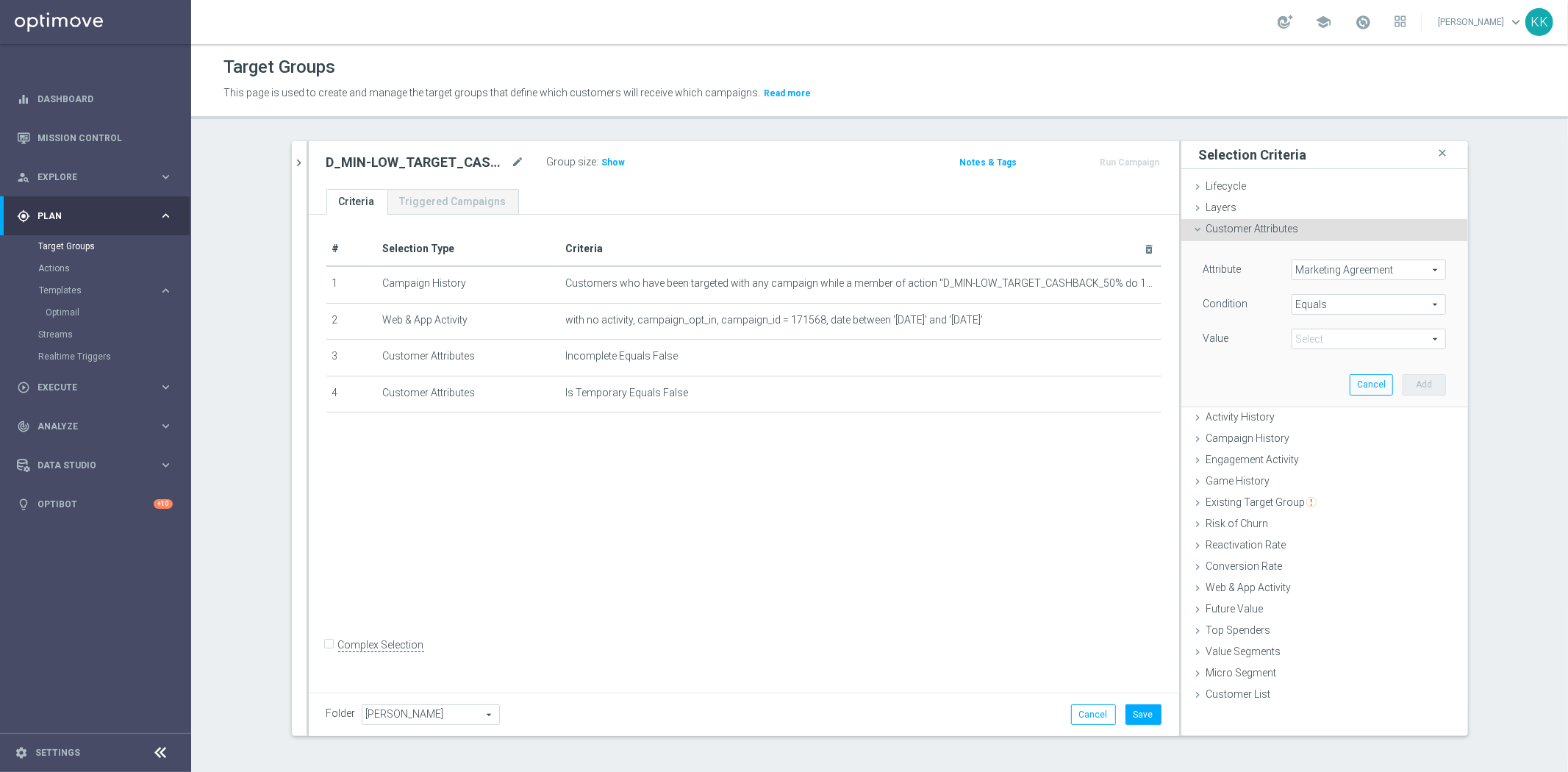
click at [1328, 347] on span at bounding box center [1368, 339] width 153 height 19
click at [1324, 391] on label "True" at bounding box center [1368, 399] width 154 height 19
type input "True"
click at [1420, 376] on button "Add" at bounding box center [1424, 384] width 44 height 21
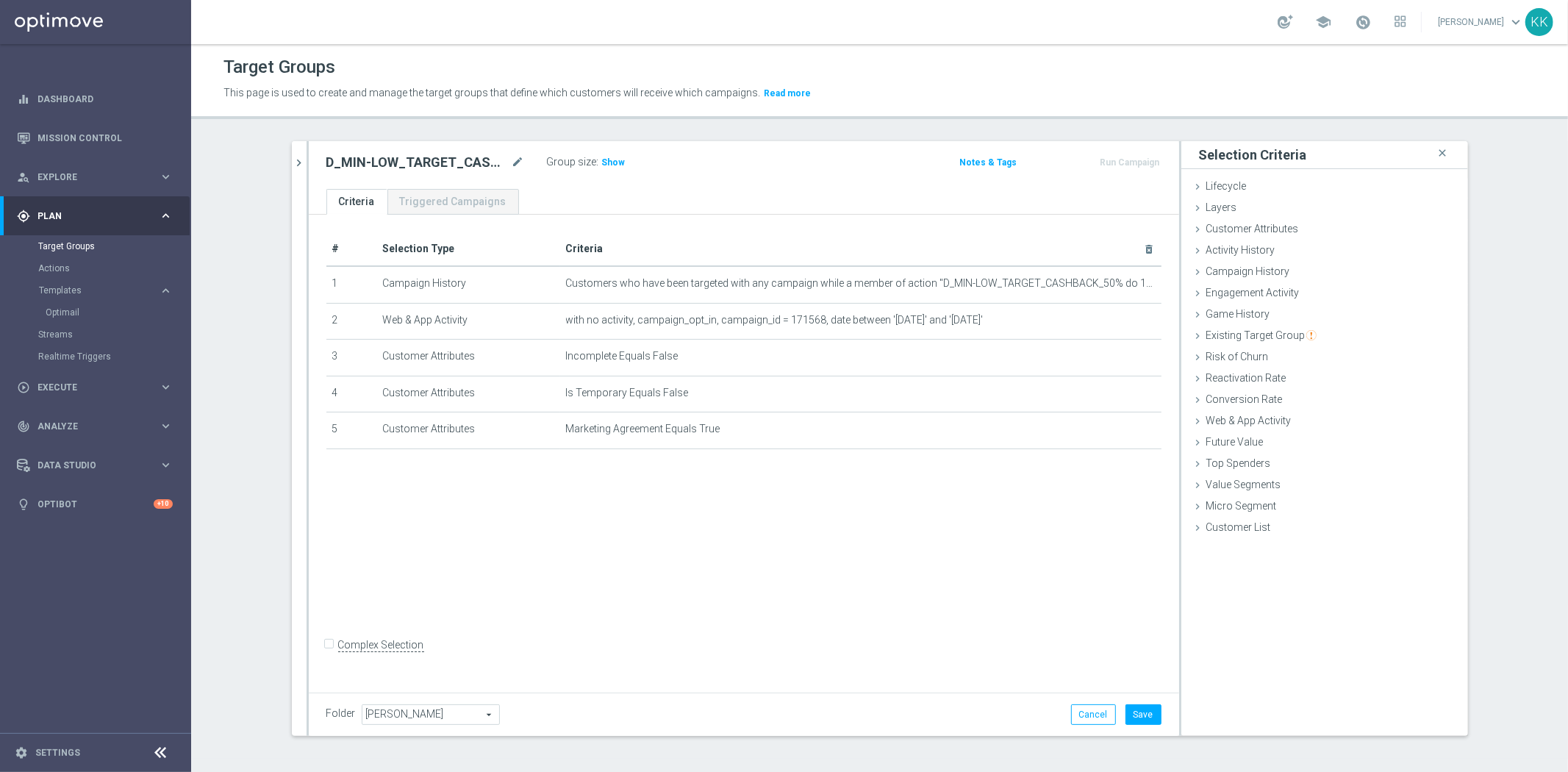
click at [877, 642] on div "# Selection Type Criteria delete_forever 1 Campaign History Customers who have …" at bounding box center [744, 451] width 870 height 473
click at [1306, 229] on div "Customer Attributes done selection saved" at bounding box center [1324, 229] width 286 height 22
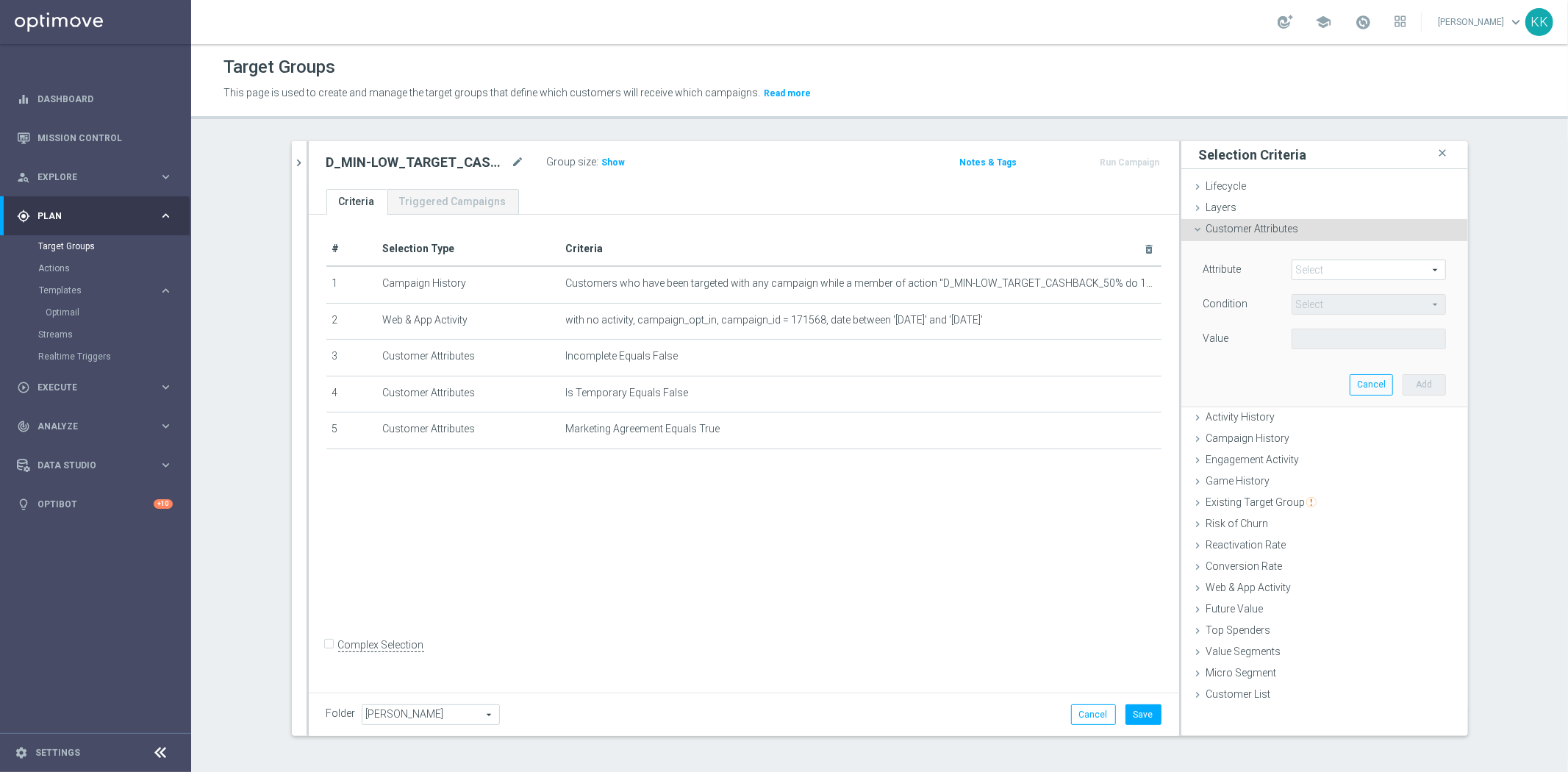
click at [1314, 270] on span at bounding box center [1368, 270] width 153 height 19
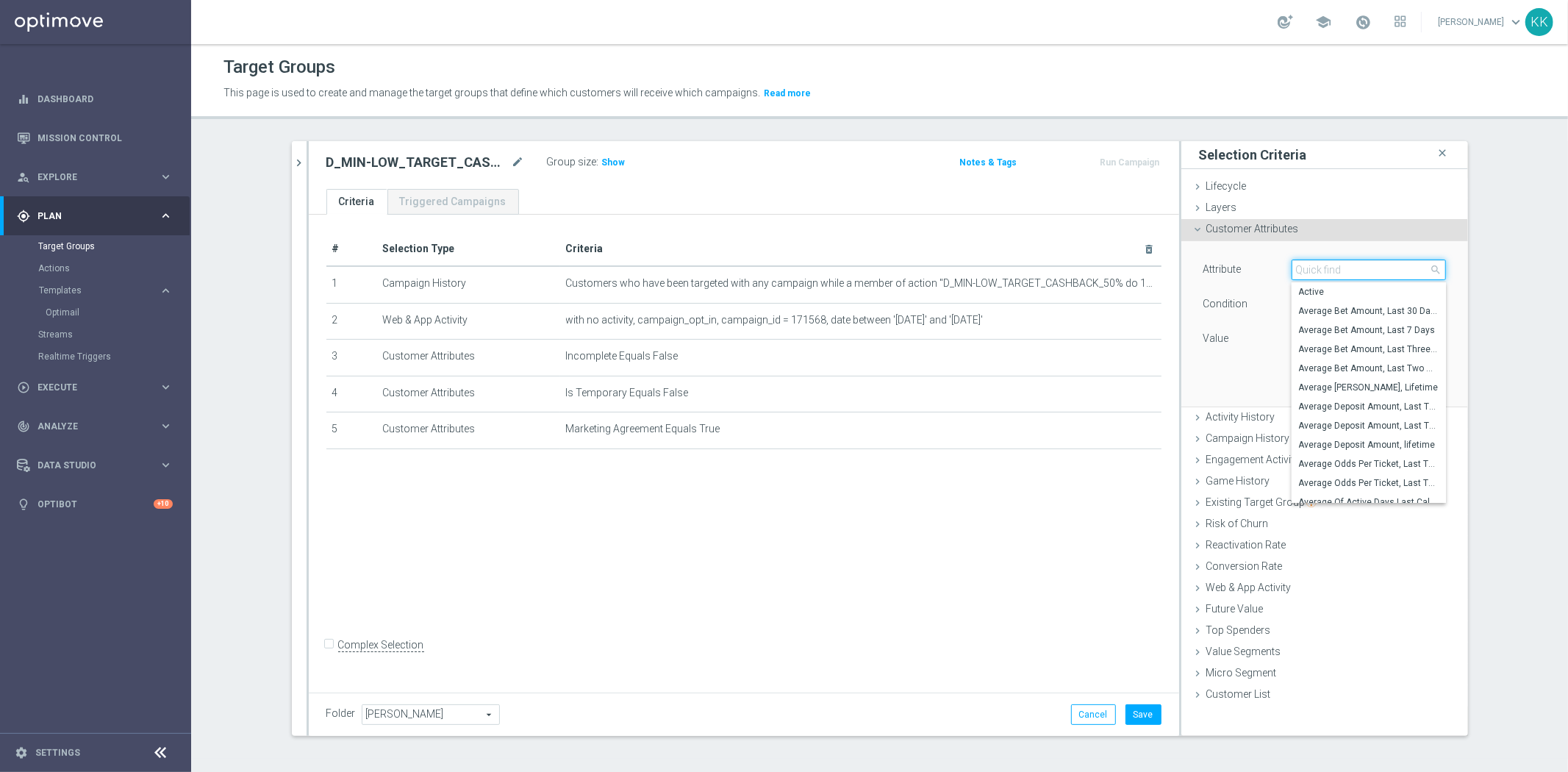
click at [1314, 270] on input "search" at bounding box center [1368, 270] width 154 height 21
type input "phone"
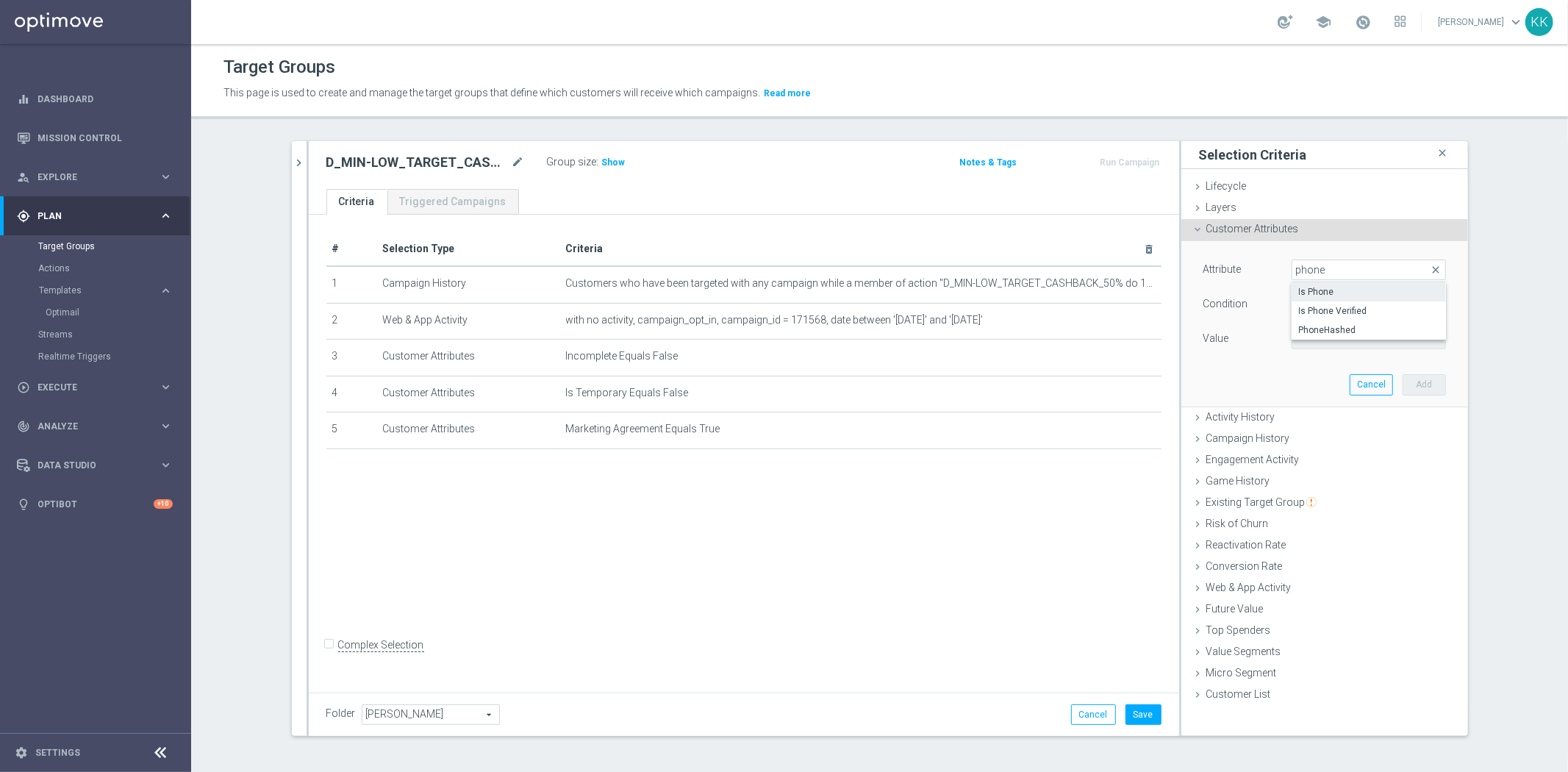
click at [1299, 296] on span "Is Phone" at bounding box center [1368, 291] width 140 height 11
type input "Is Phone"
type input "Equals"
click at [1323, 336] on span at bounding box center [1368, 339] width 153 height 19
click at [1312, 386] on label "Yes" at bounding box center [1368, 380] width 154 height 19
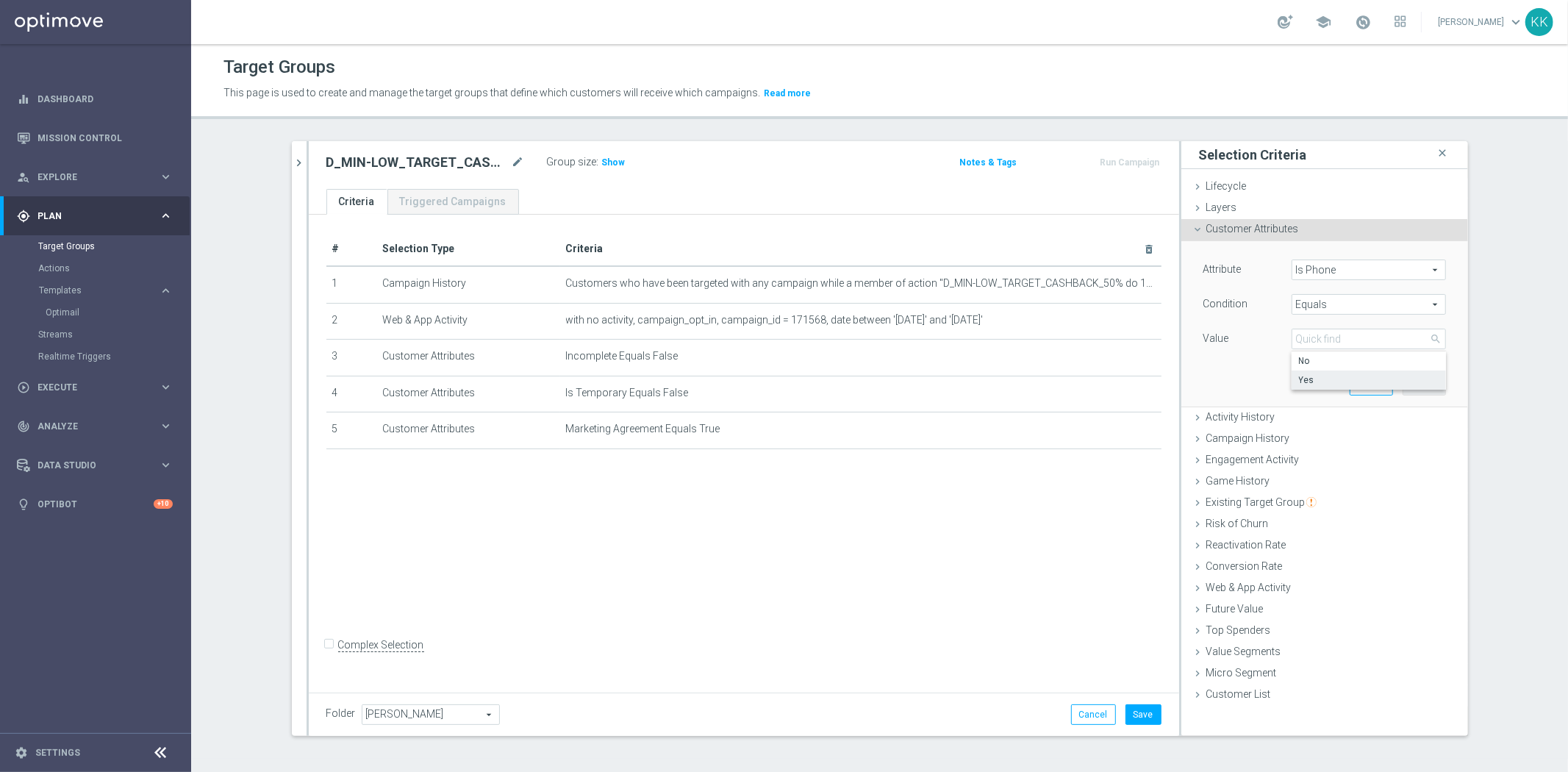
type input "Yes"
click at [1421, 379] on button "Add" at bounding box center [1424, 384] width 44 height 21
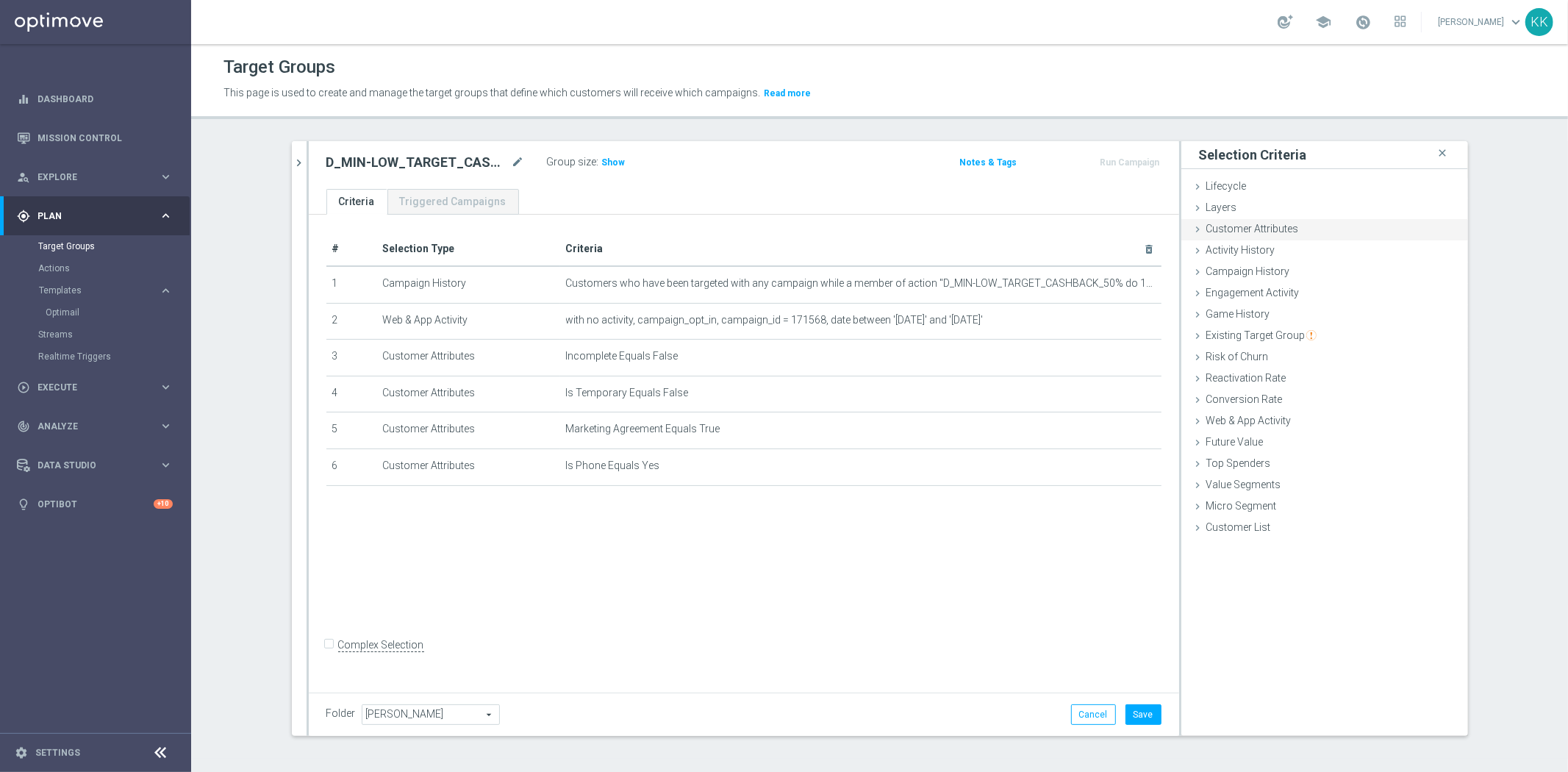
click at [1327, 223] on div "Customer Attributes done selection saved" at bounding box center [1324, 229] width 286 height 22
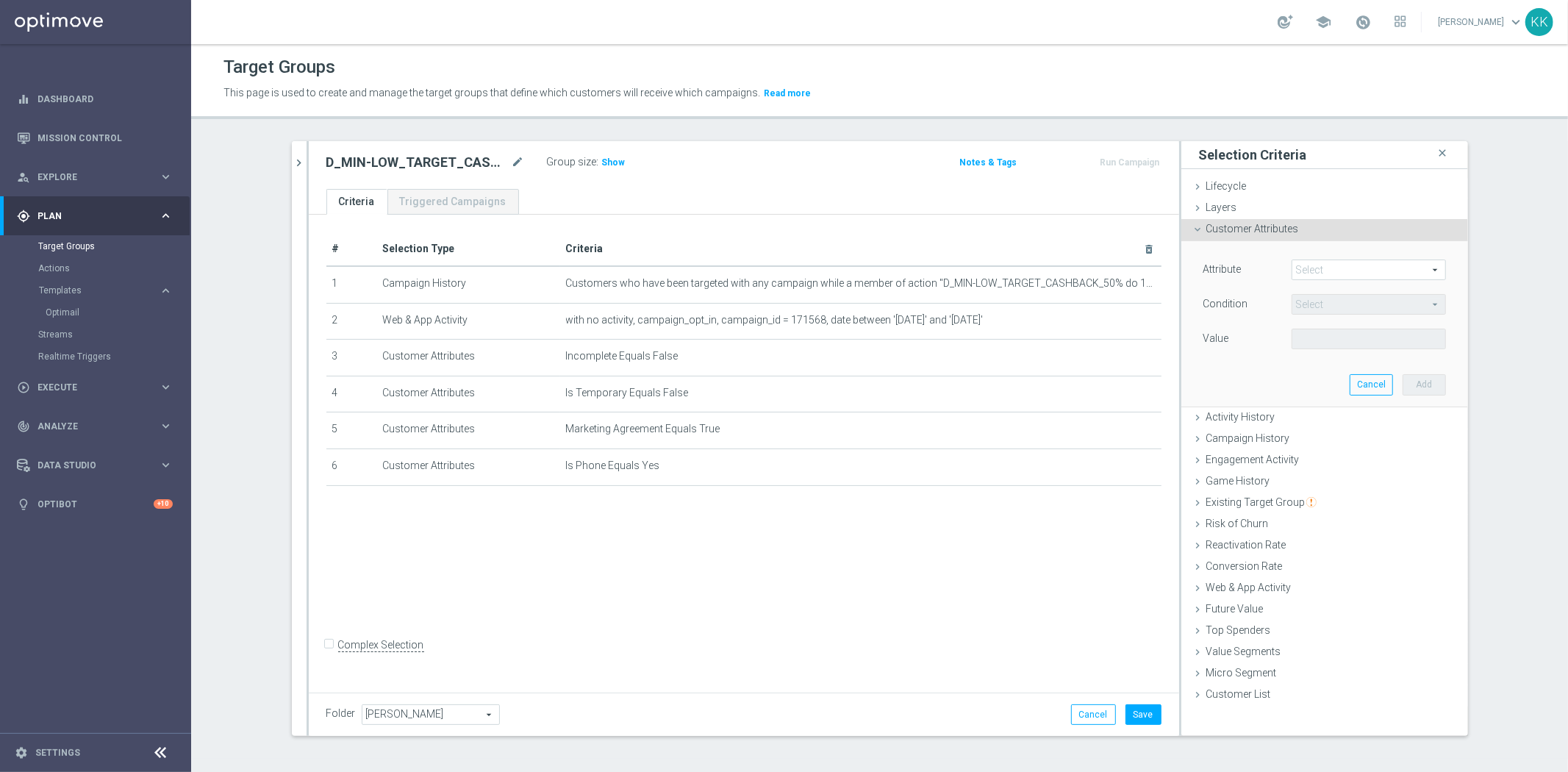
click at [1350, 275] on span at bounding box center [1368, 270] width 153 height 19
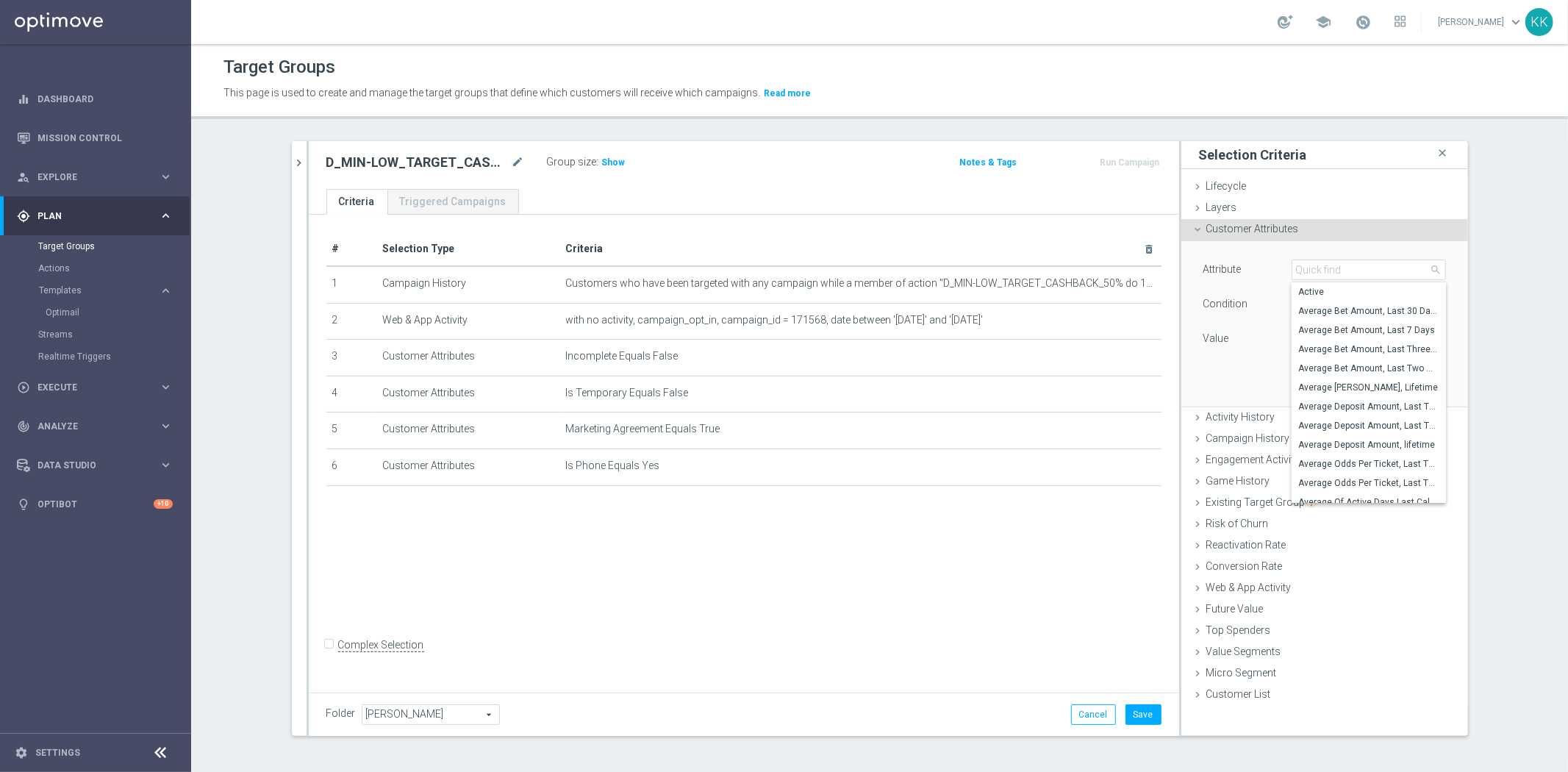
click at [1350, 277] on input "search" at bounding box center [1368, 270] width 154 height 21
type input "i"
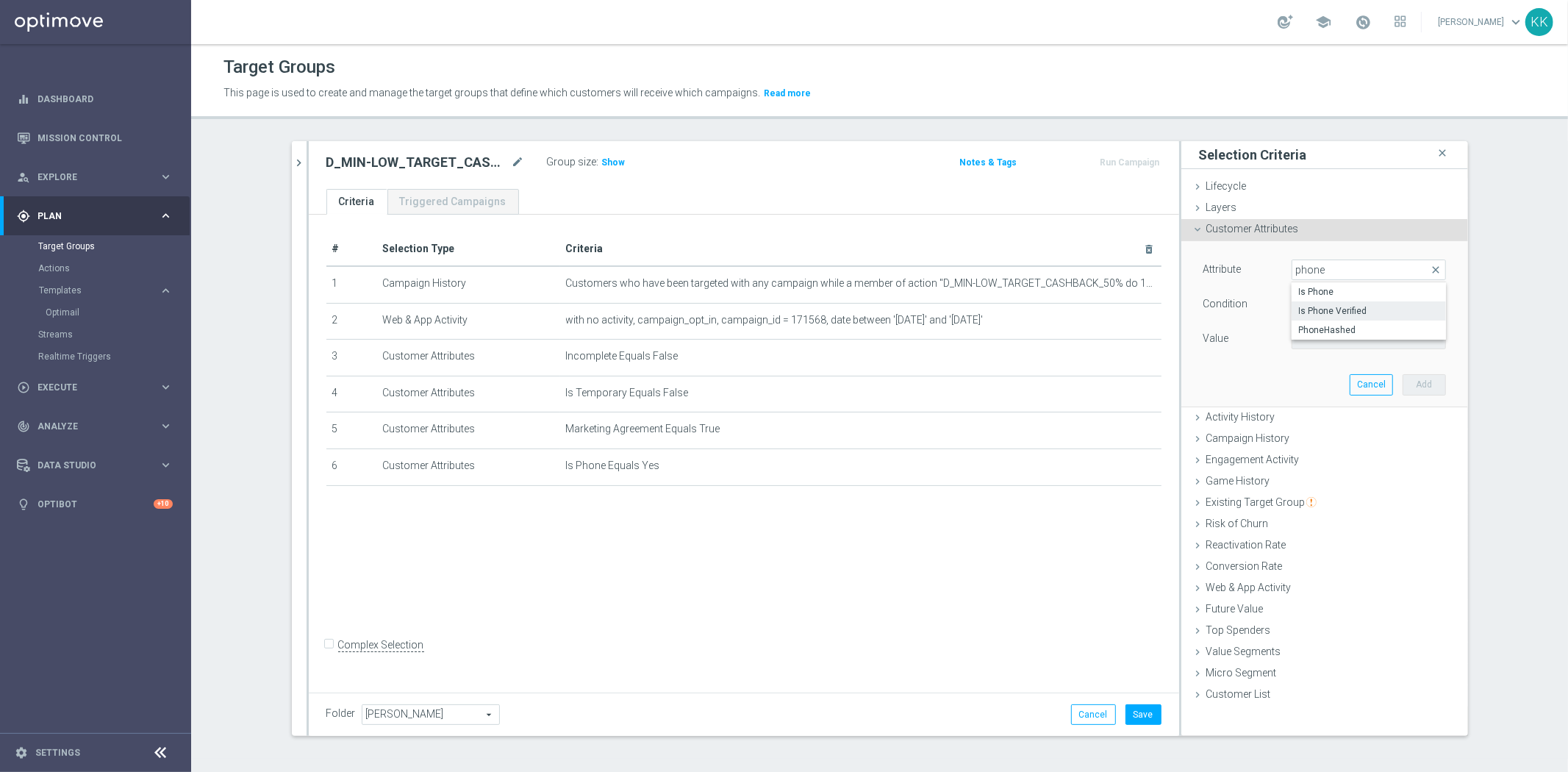
type input "phone"
click at [1339, 301] on label "Is Phone Verified" at bounding box center [1368, 311] width 154 height 19
type input "Is Phone Verified"
type input "Equals"
click at [1350, 354] on div "Attribute Is Phone Verified Is Phone Verified arrow_drop_down search Condition …" at bounding box center [1325, 323] width 264 height 165
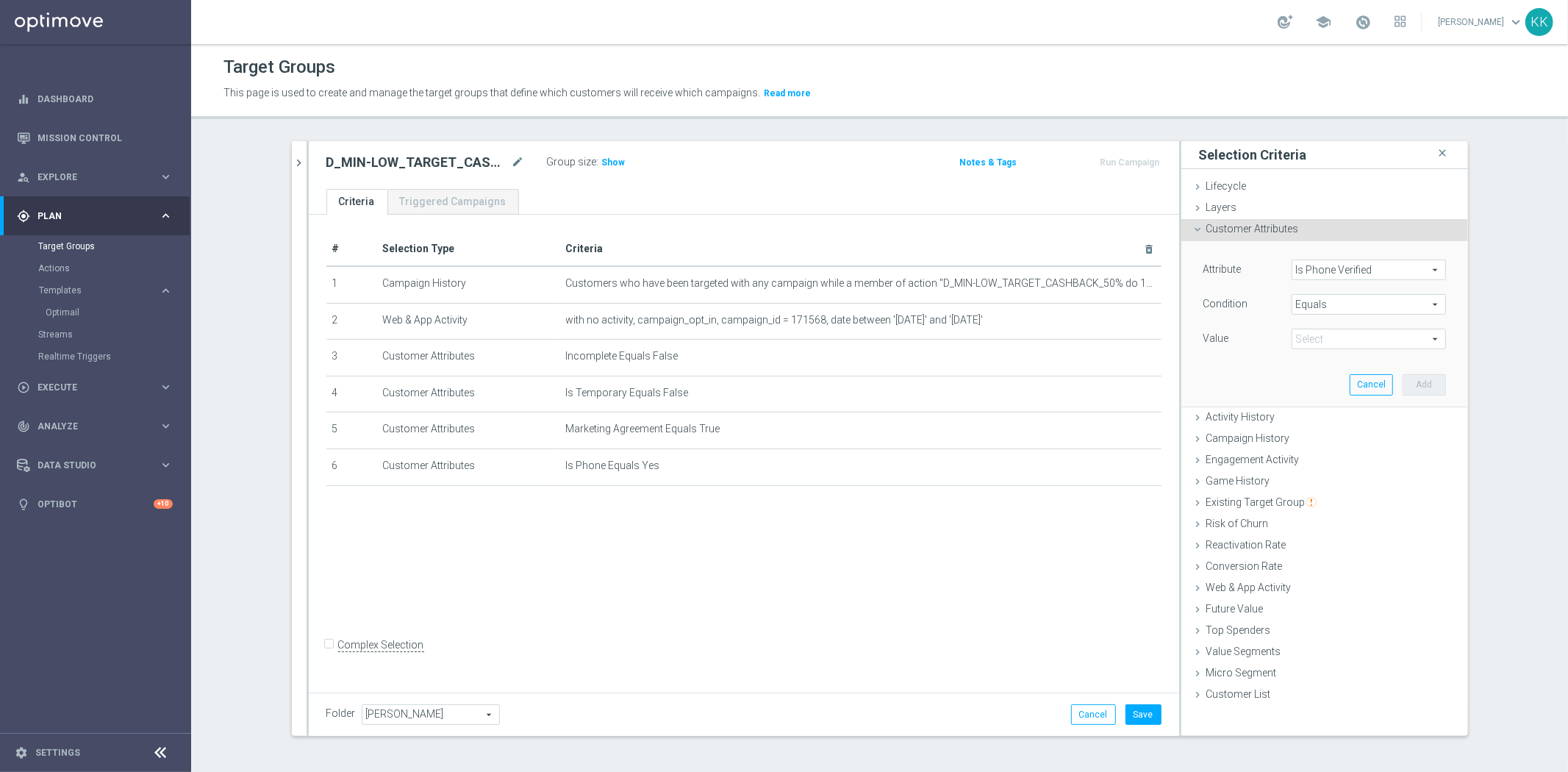
click at [1361, 346] on span at bounding box center [1368, 339] width 153 height 19
click at [1341, 387] on label "True" at bounding box center [1368, 380] width 154 height 19
type input "True"
click at [1424, 383] on button "Add" at bounding box center [1424, 384] width 44 height 21
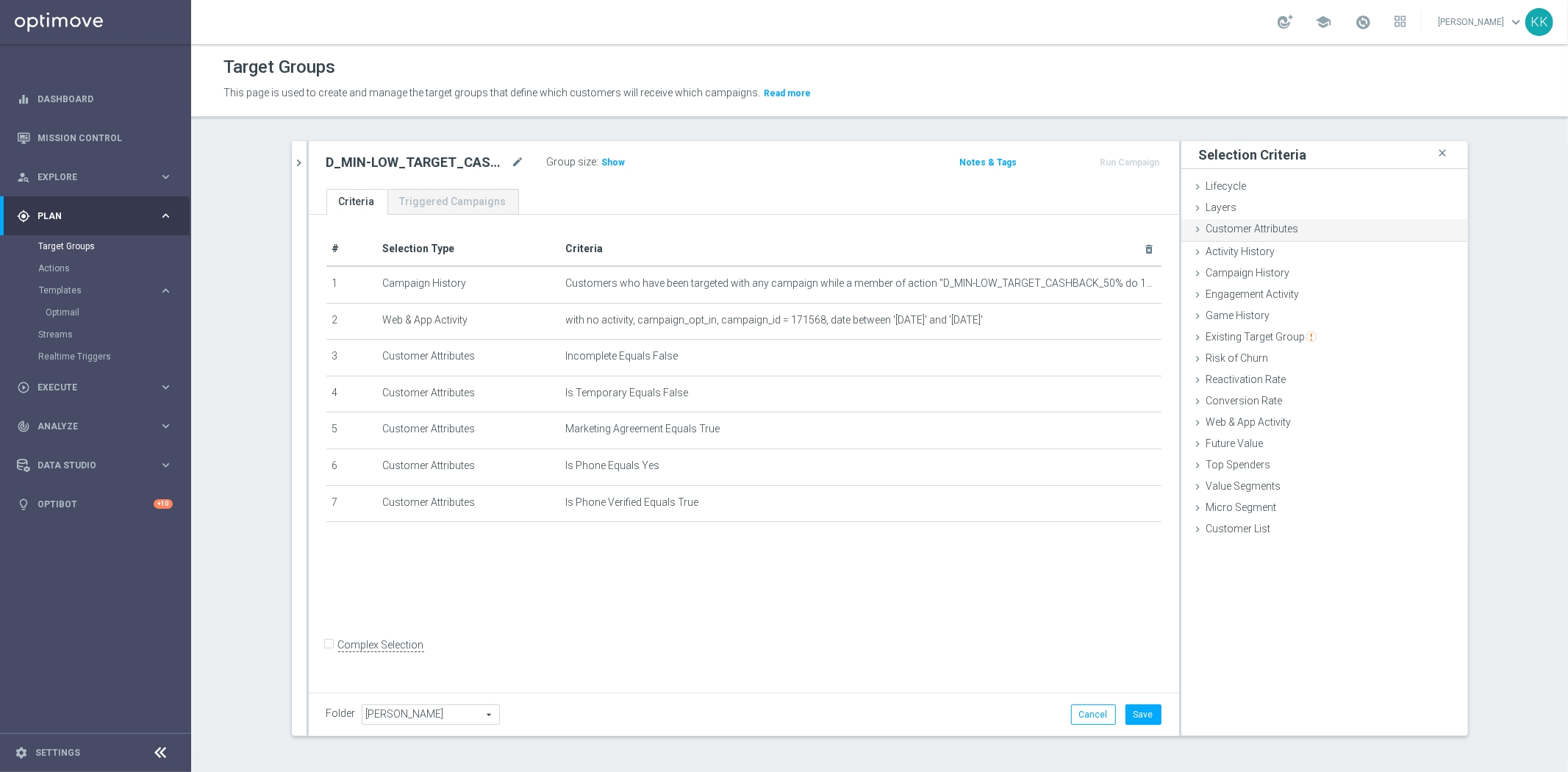
click at [1236, 221] on div "Customer Attributes done selection saved" at bounding box center [1324, 229] width 286 height 22
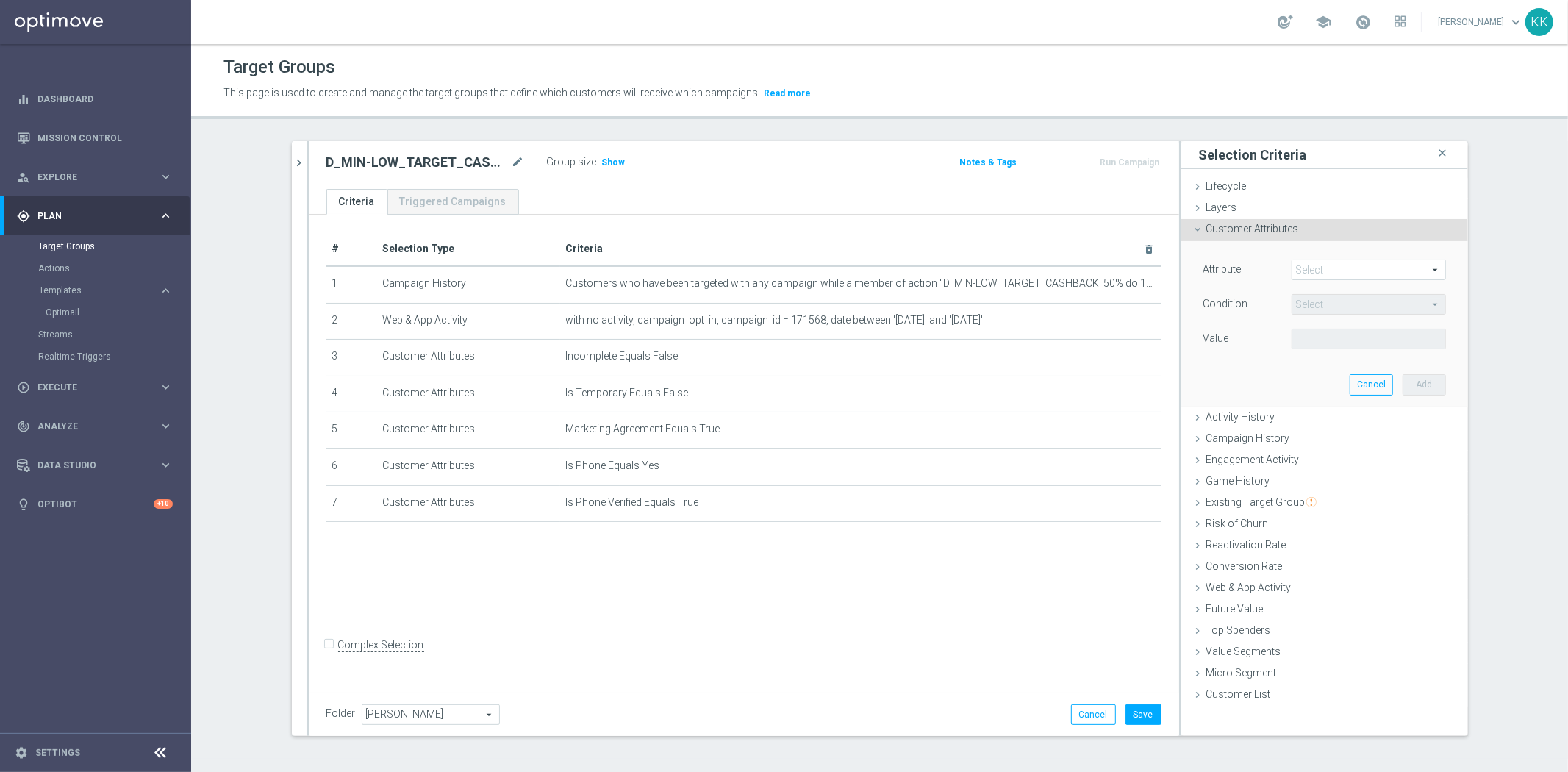
click at [1319, 272] on span at bounding box center [1368, 270] width 153 height 19
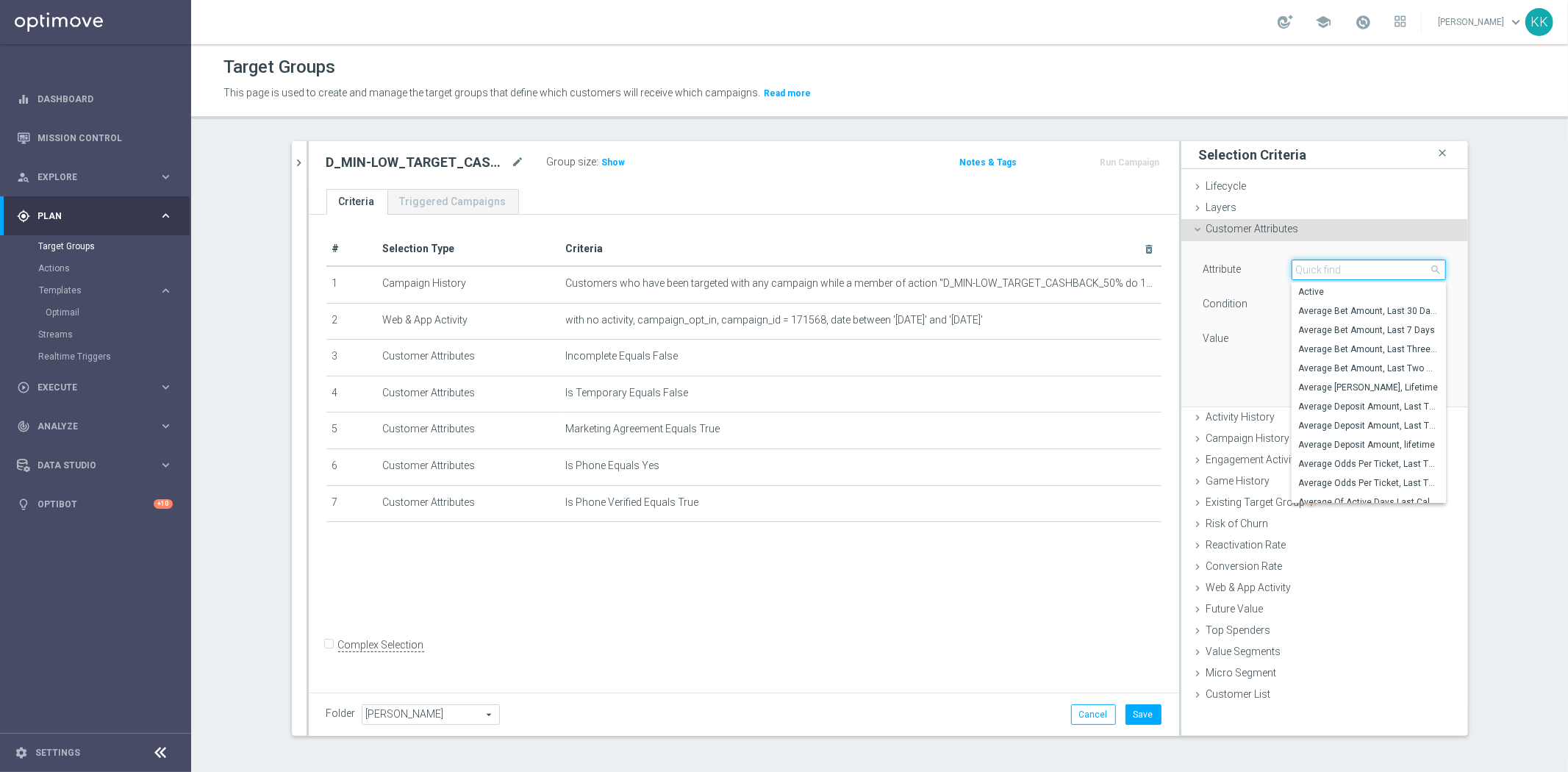
click at [1319, 272] on input "search" at bounding box center [1368, 270] width 154 height 21
type input "generos"
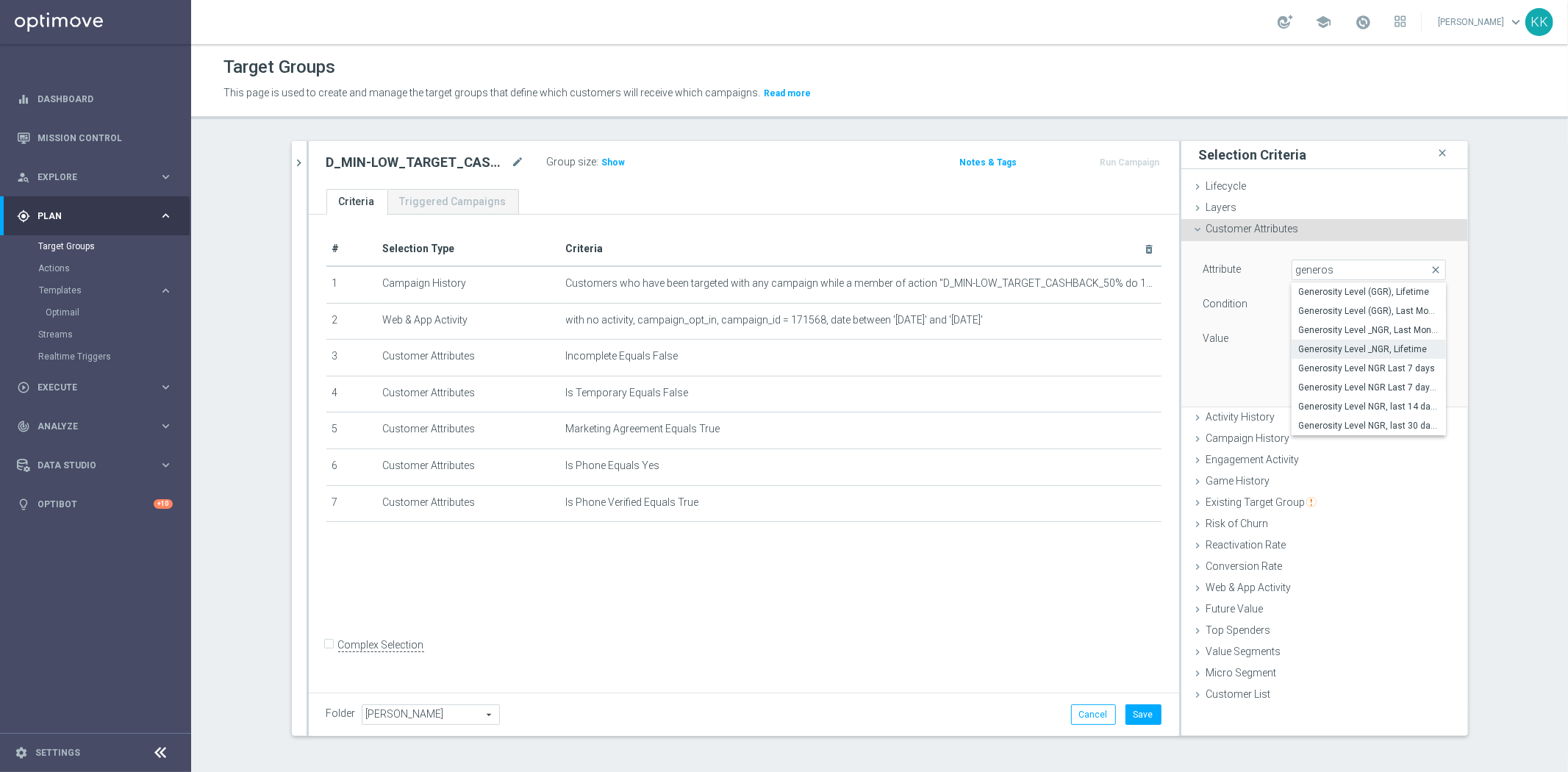
click at [1345, 356] on label "Generosity Level _NGR, Lifetime" at bounding box center [1368, 349] width 154 height 19
type input "Generosity Level _NGR, Lifetime"
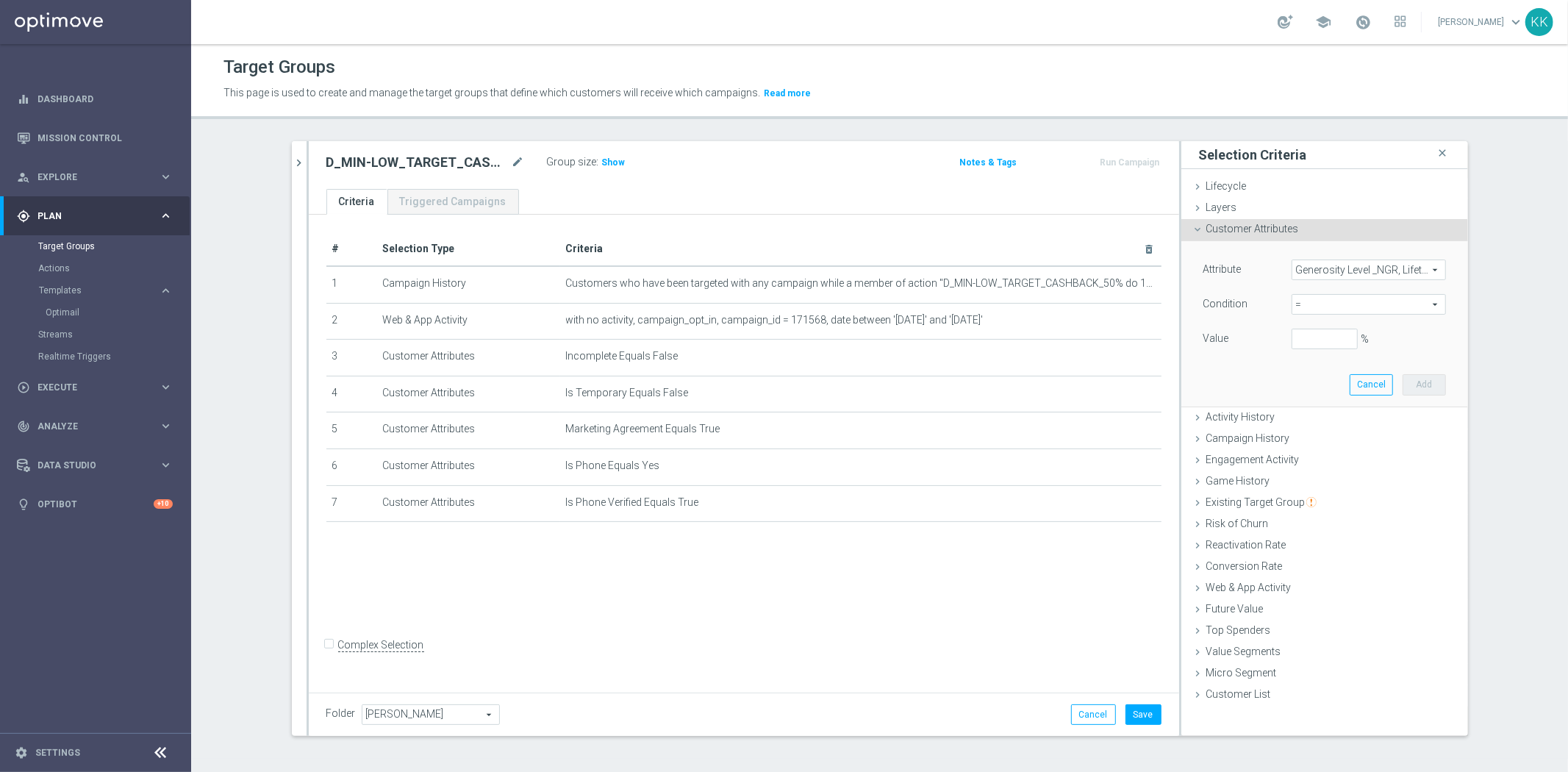
click at [1318, 305] on span "=" at bounding box center [1368, 305] width 153 height 19
click at [1327, 435] on span "between" at bounding box center [1368, 440] width 140 height 11
type input "between"
click at [1314, 344] on input "%" at bounding box center [1325, 339] width 67 height 21
type input "0"
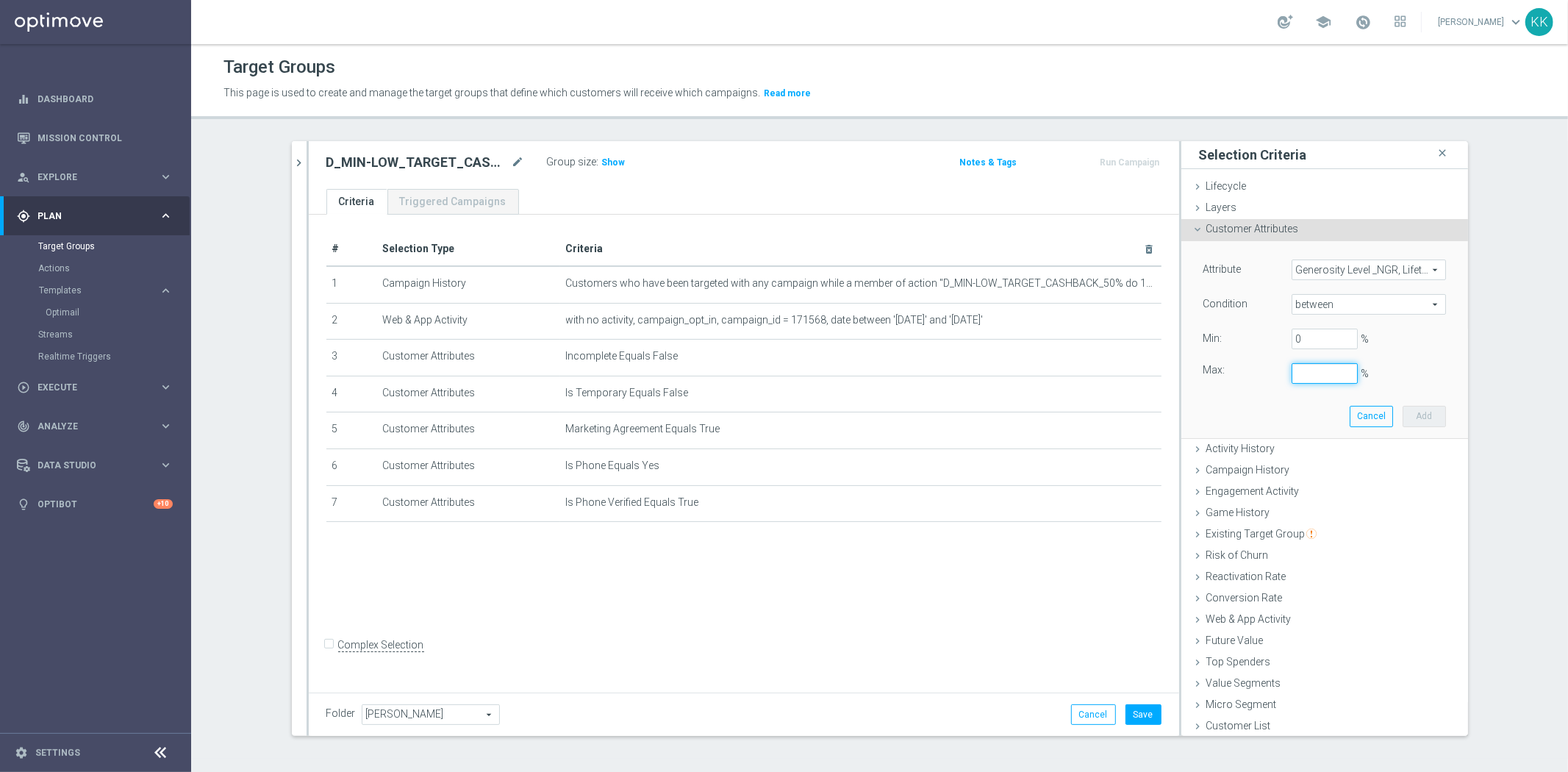
click at [1310, 375] on input "%" at bounding box center [1325, 374] width 67 height 21
click at [1419, 416] on button "Add" at bounding box center [1424, 416] width 44 height 21
type input "1"
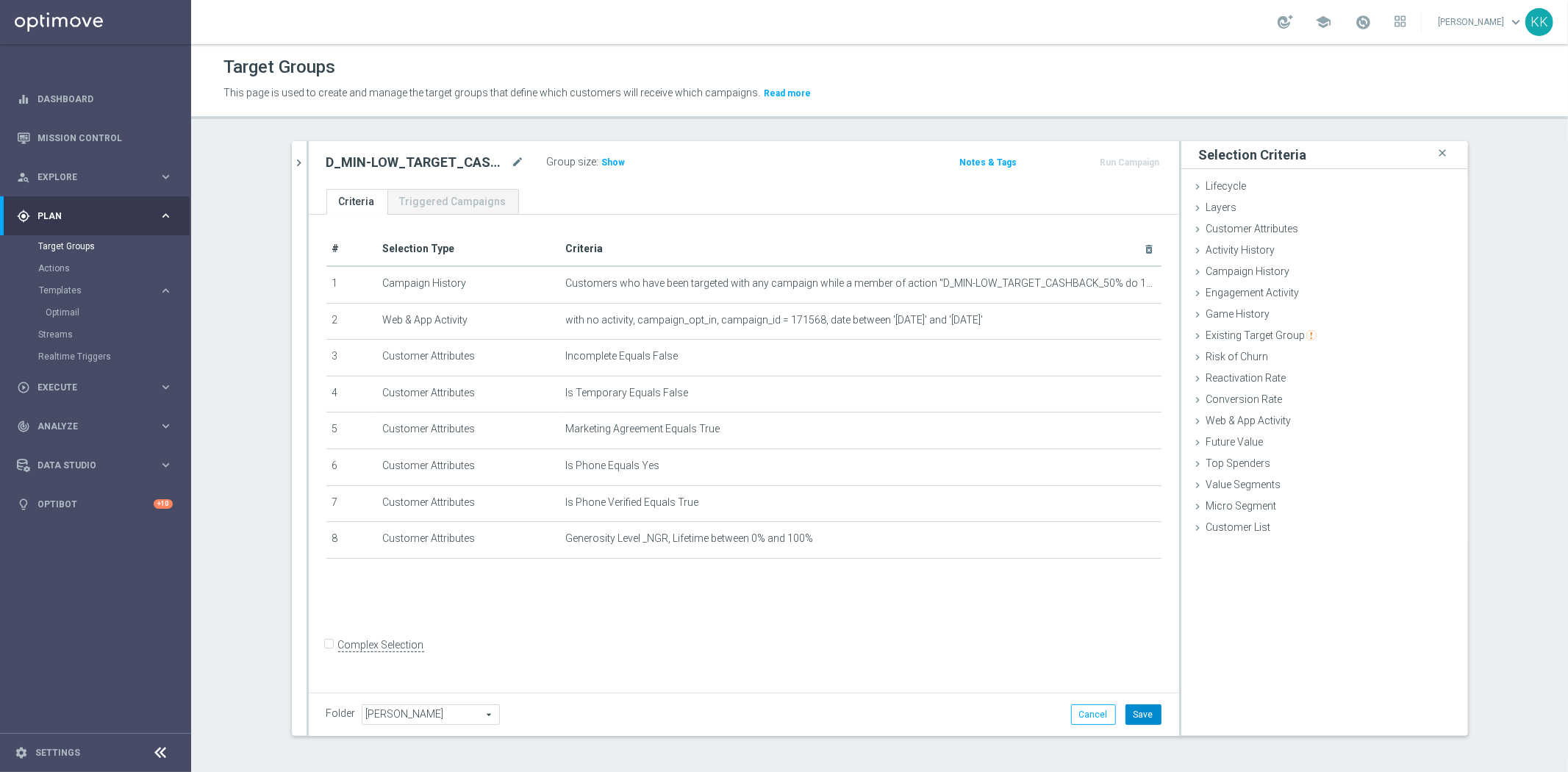
click at [1143, 711] on button "Save" at bounding box center [1143, 714] width 36 height 21
click at [607, 159] on span "Show" at bounding box center [614, 163] width 24 height 11
click at [1344, 280] on div "Campaign History done selection saved" at bounding box center [1324, 272] width 286 height 22
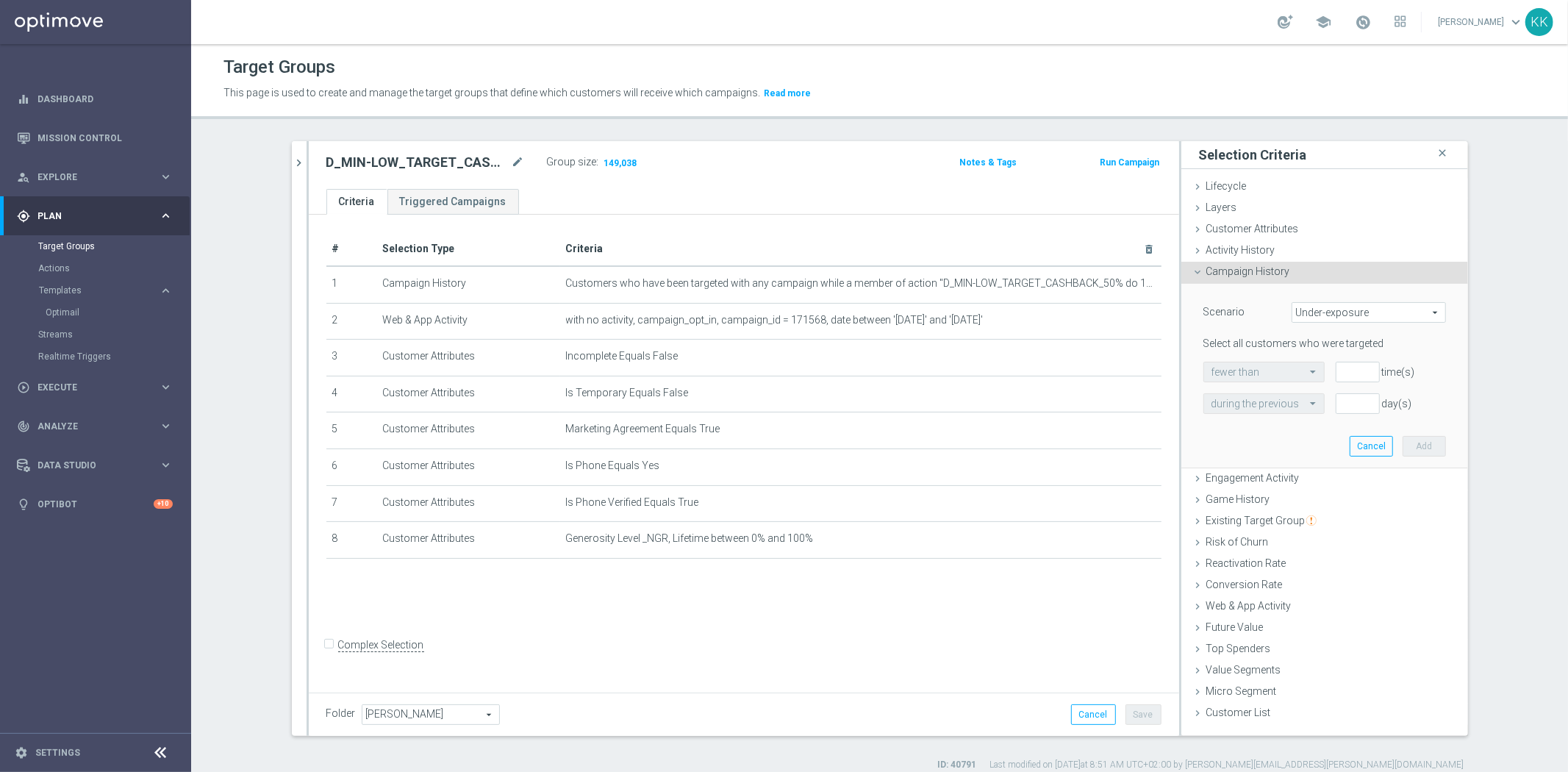
click at [1332, 311] on span "Under-exposure" at bounding box center [1368, 312] width 153 height 19
click at [1323, 415] on span "Custom" at bounding box center [1368, 410] width 138 height 11
type input "Custom"
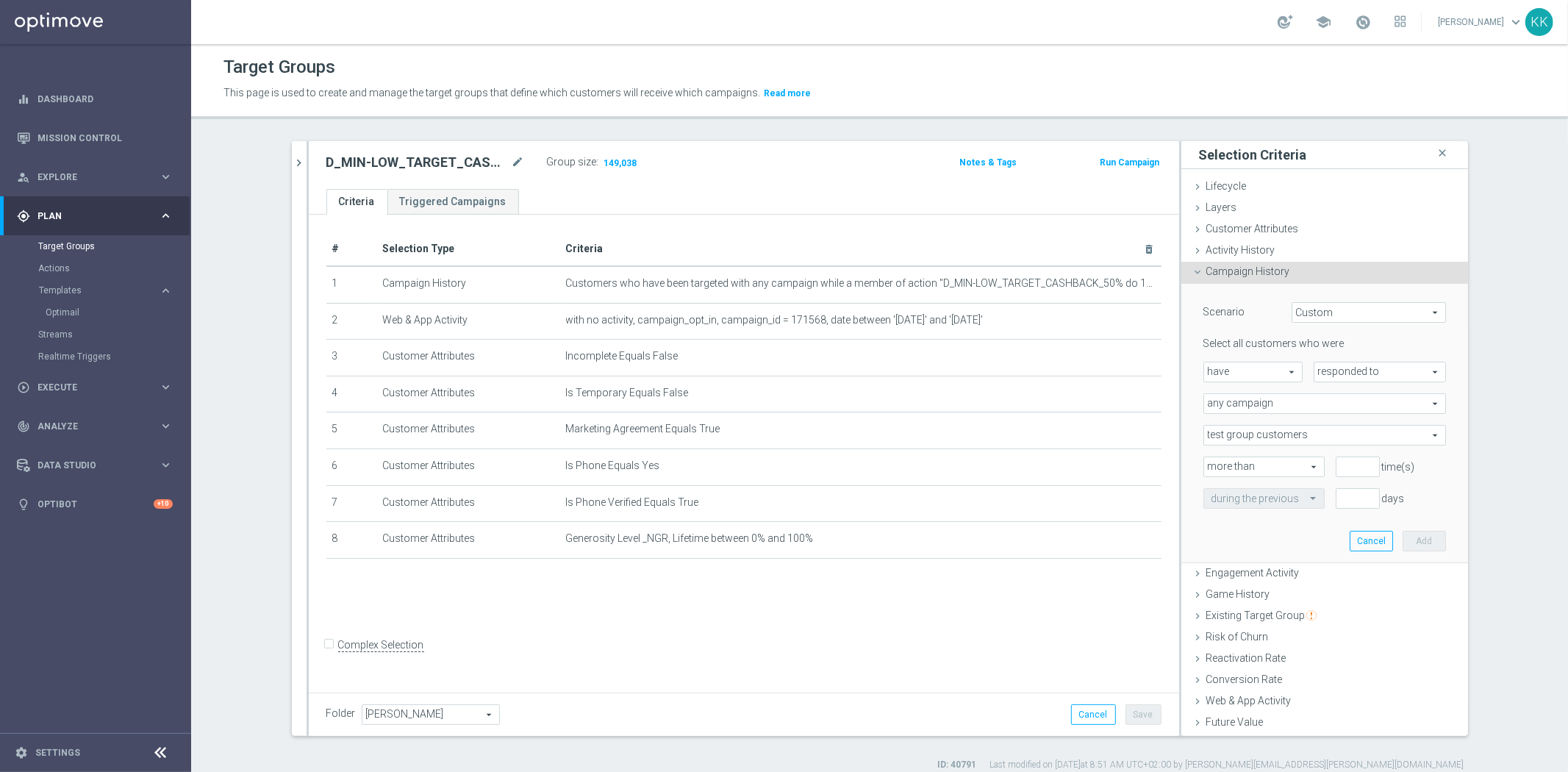
click at [1356, 372] on span "responded to" at bounding box center [1379, 372] width 130 height 19
click at [1339, 409] on span "been targeted with" at bounding box center [1380, 411] width 116 height 11
type input "been targeted with"
click at [1248, 408] on span "any campaign" at bounding box center [1324, 404] width 241 height 19
click at [1265, 465] on span "one or more actions" at bounding box center [1325, 462] width 227 height 11
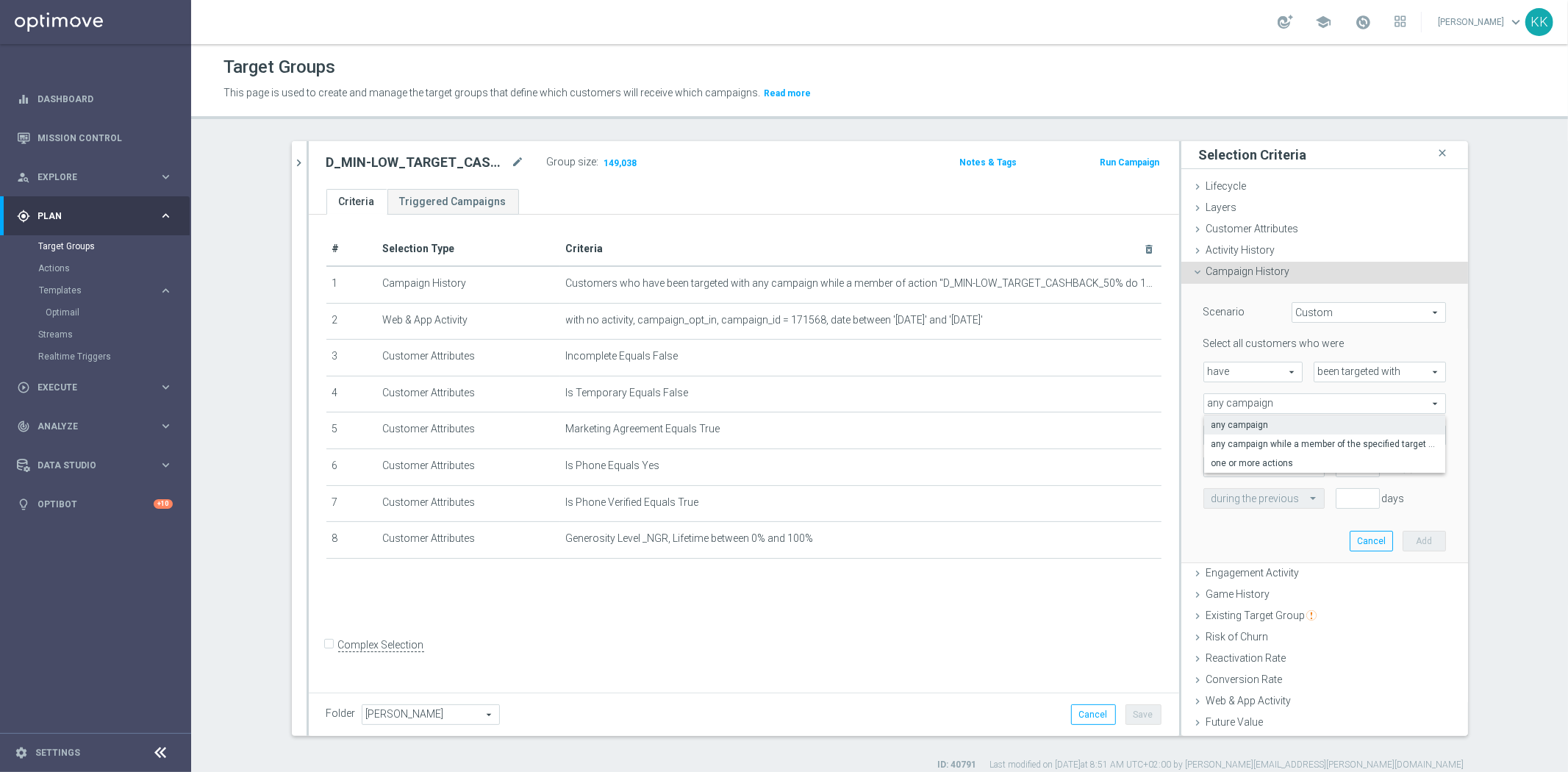
type input "one or more actions"
click at [1257, 439] on span at bounding box center [1324, 435] width 241 height 19
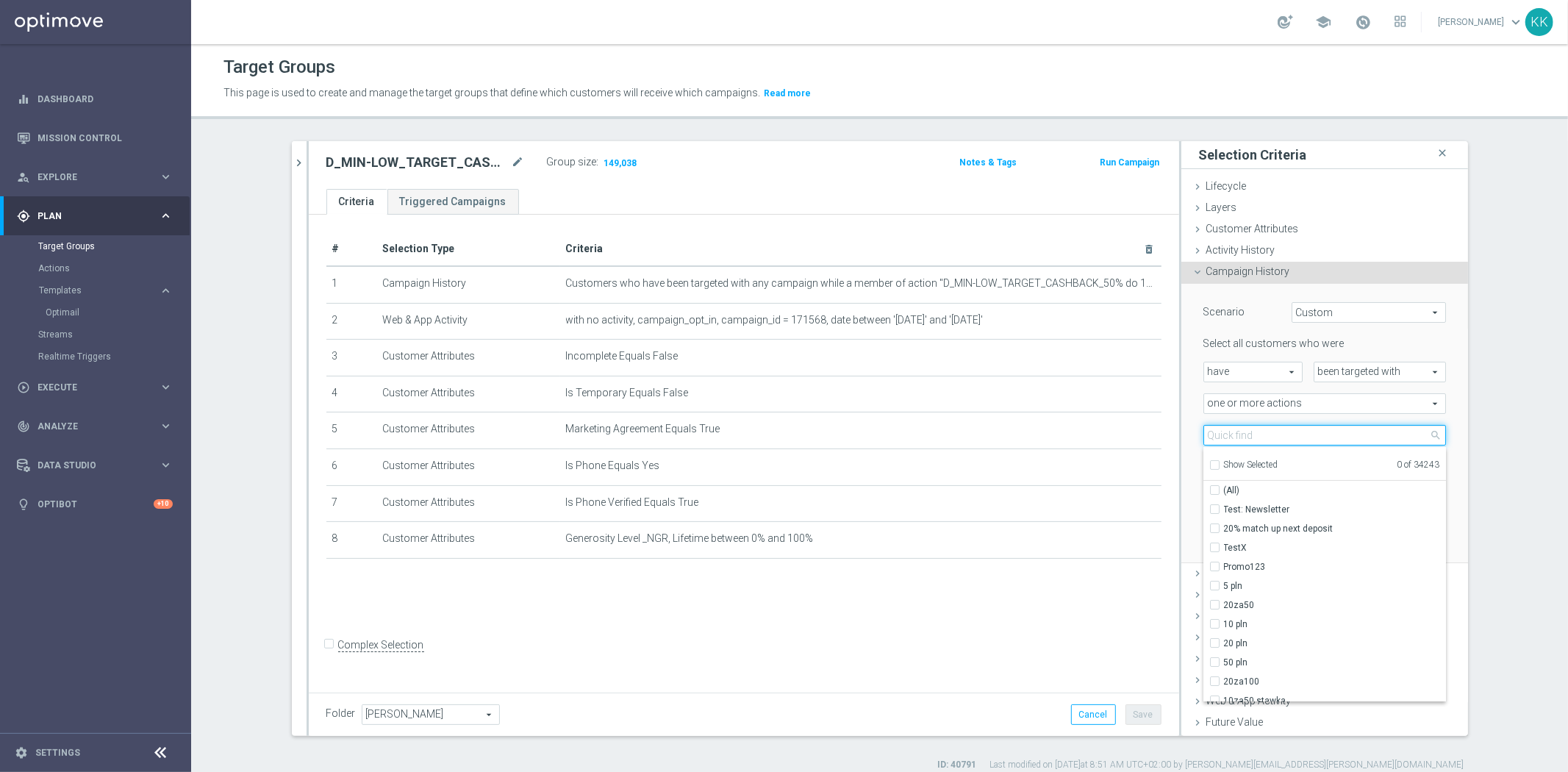
click at [1255, 439] on input "search" at bounding box center [1324, 435] width 243 height 21
click at [1203, 390] on div "Select all customers who were have have arrow_drop_down search been targeted wi…" at bounding box center [1324, 423] width 243 height 172
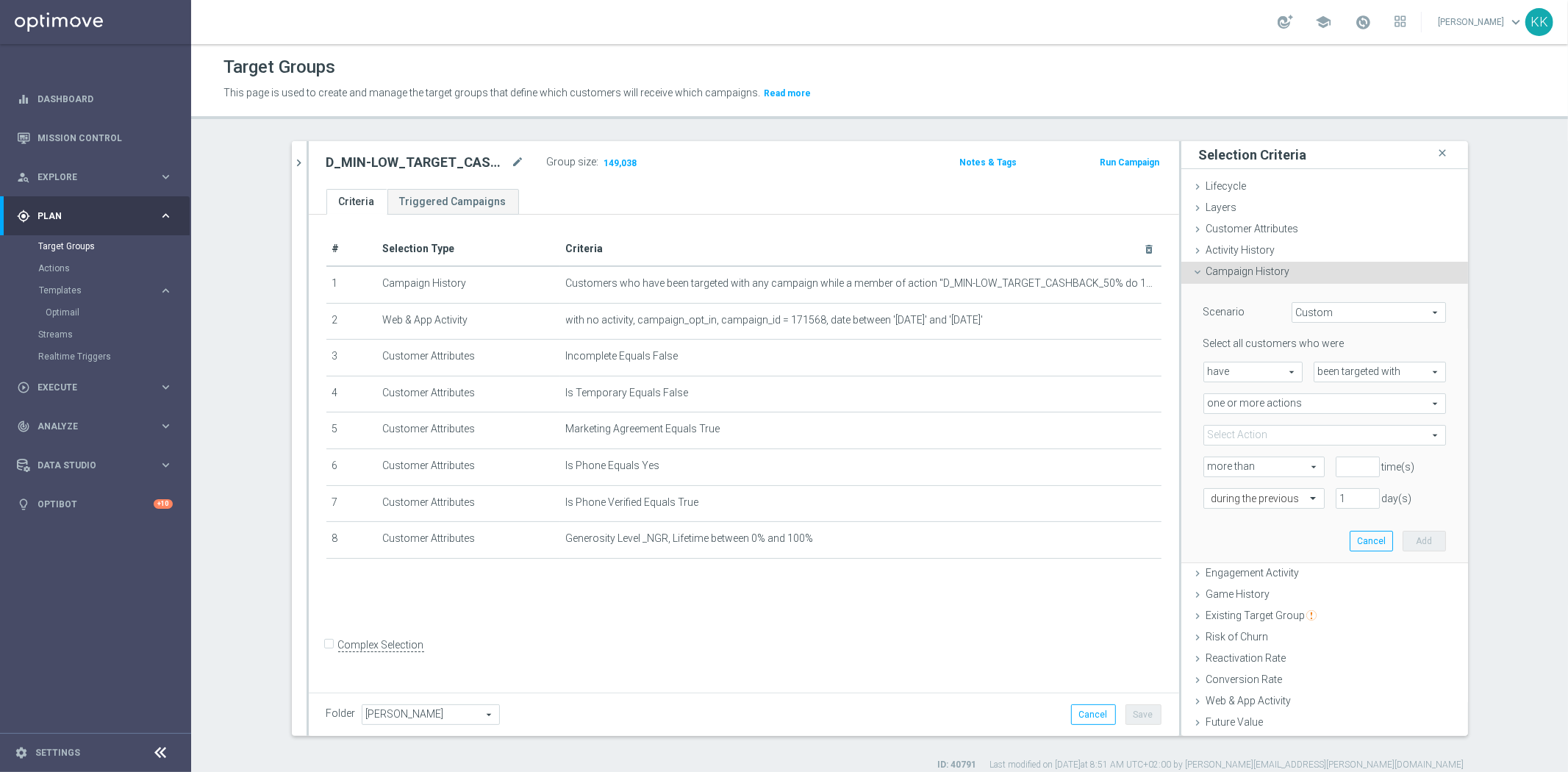
click at [1254, 591] on span "Game History" at bounding box center [1238, 593] width 64 height 11
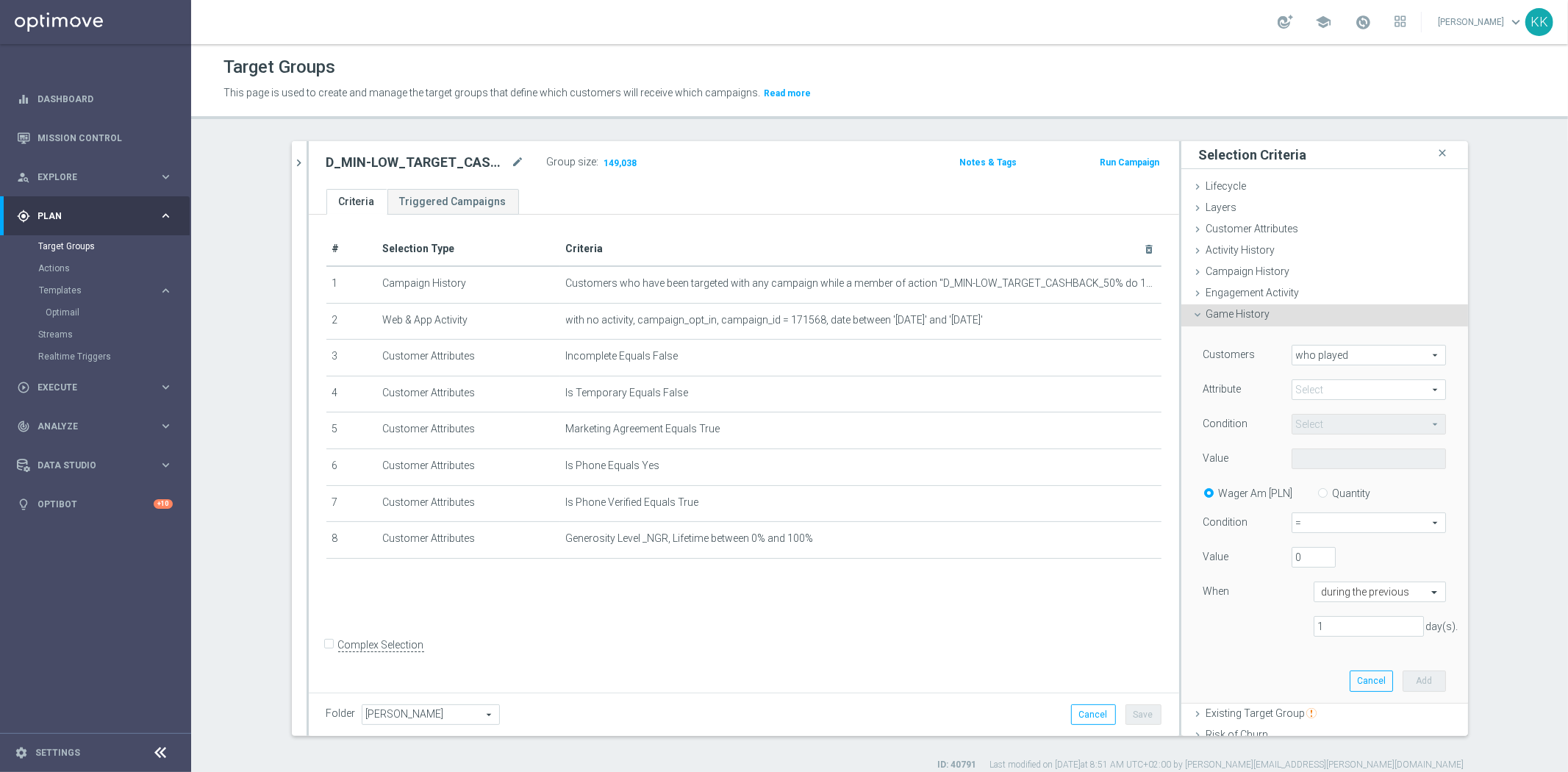
click at [1296, 361] on span "who played" at bounding box center [1368, 355] width 153 height 19
click at [1280, 325] on div "Game History done" at bounding box center [1324, 315] width 286 height 22
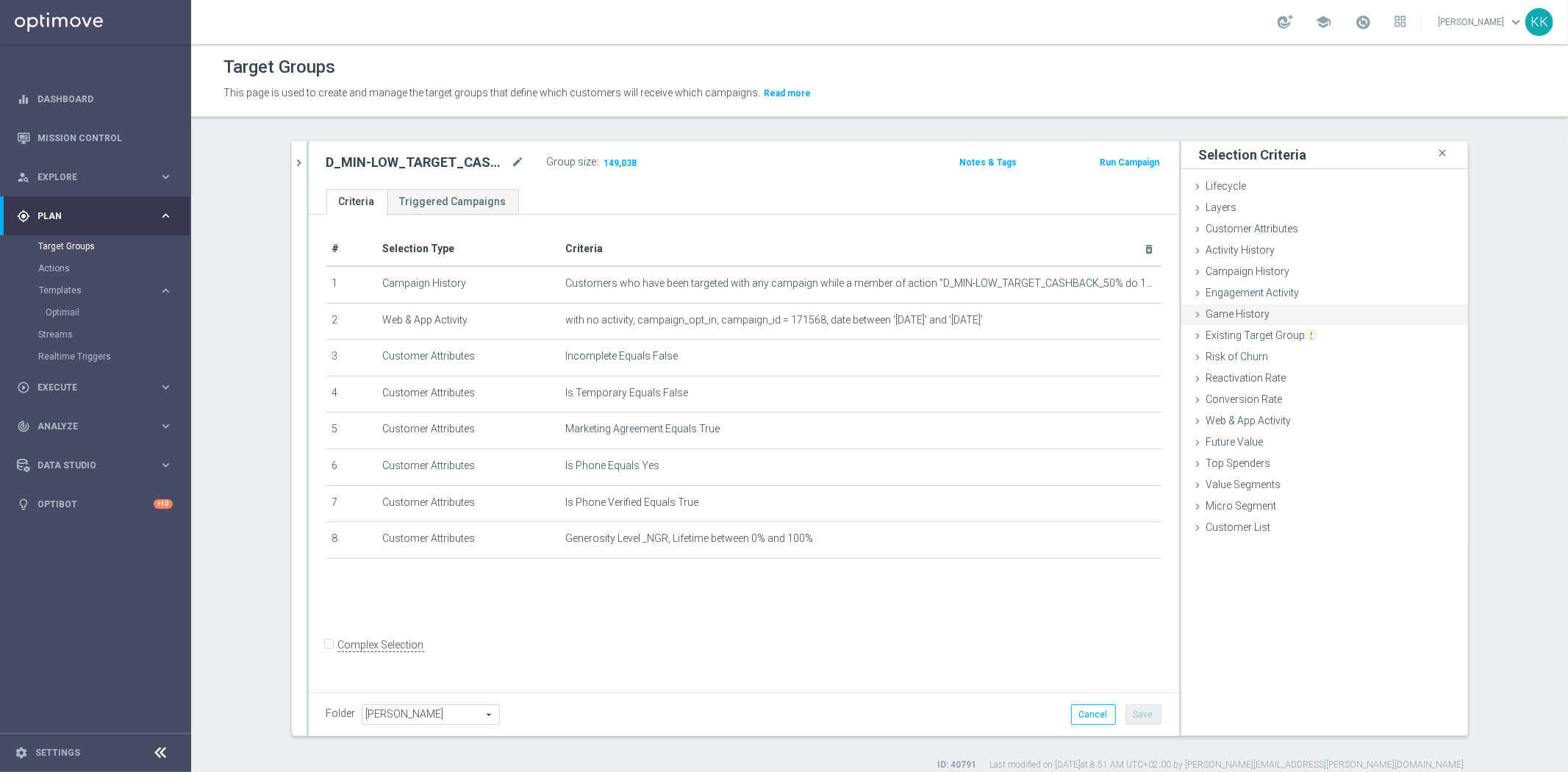
click at [1298, 322] on div "Game History done" at bounding box center [1324, 315] width 286 height 22
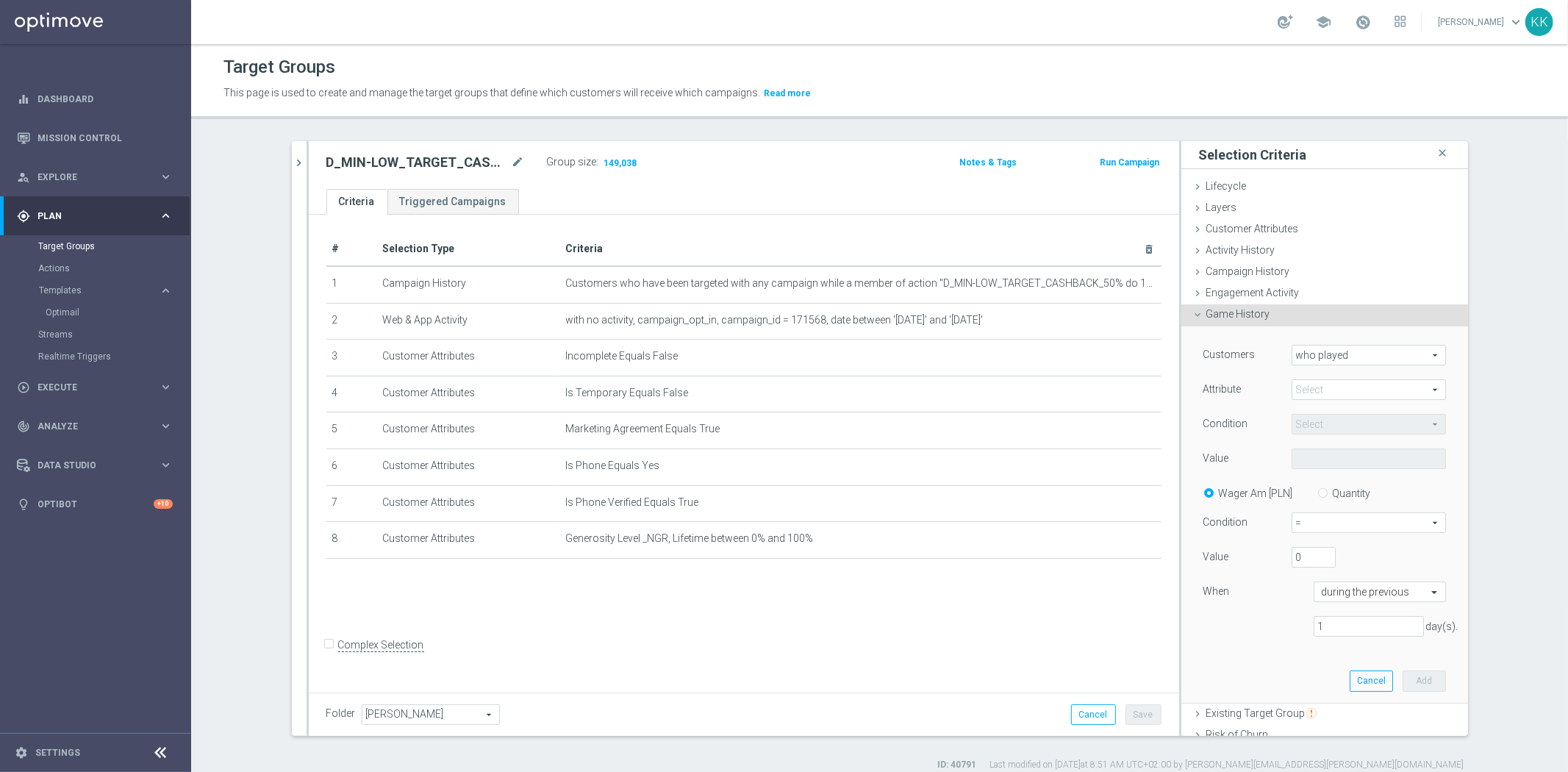
click at [1305, 392] on span at bounding box center [1368, 390] width 153 height 19
drag, startPoint x: 1312, startPoint y: 412, endPoint x: 1317, endPoint y: 423, distance: 12.1
click at [1312, 411] on span "sport" at bounding box center [1368, 411] width 140 height 11
type input "sport"
click at [1319, 437] on div "Condition Equals Equals arrow_drop_down search" at bounding box center [1325, 425] width 264 height 24
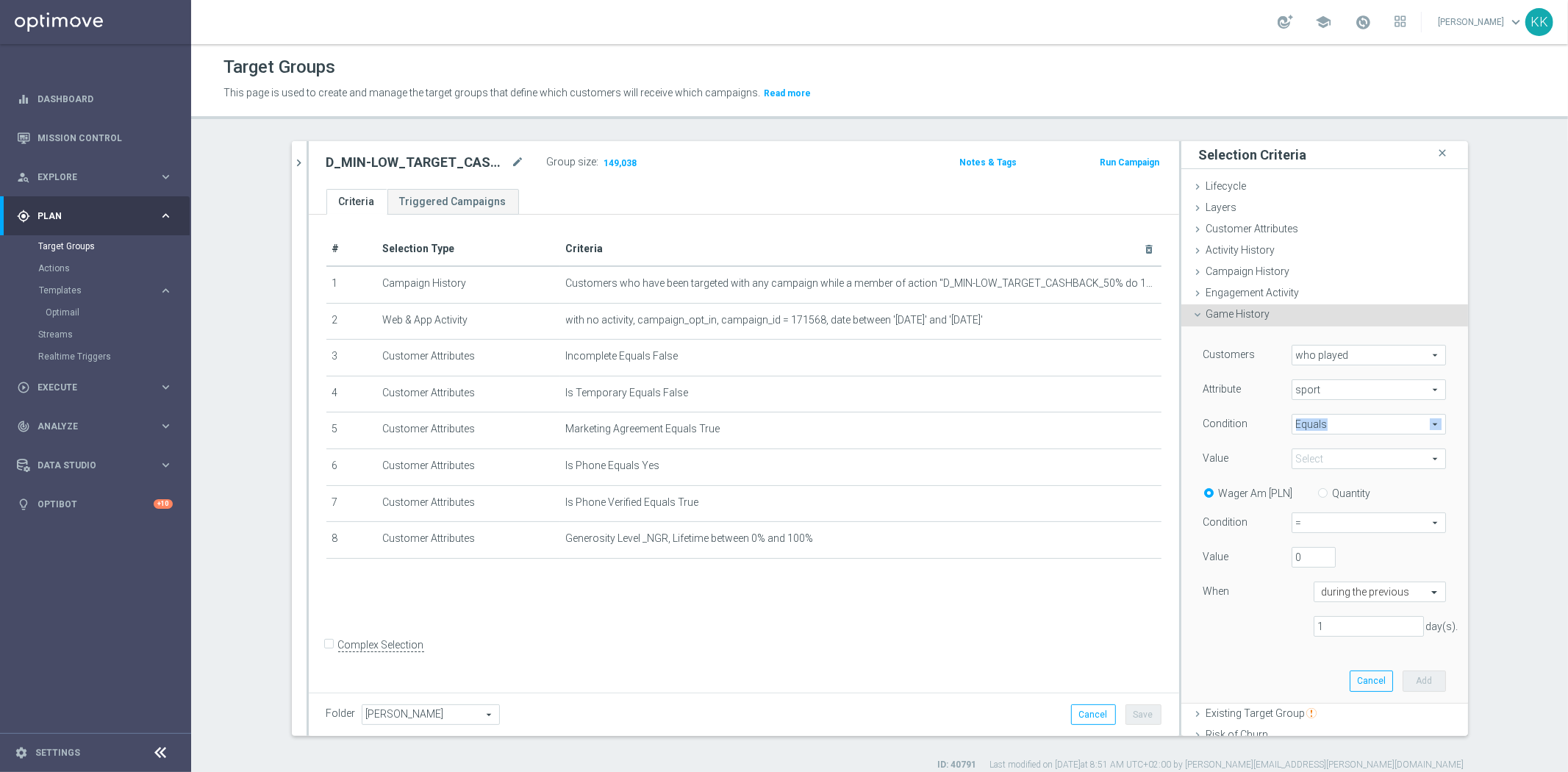
click at [1319, 433] on div "Condition Equals Equals arrow_drop_down search" at bounding box center [1325, 425] width 264 height 24
click at [1321, 419] on span "Equals" at bounding box center [1368, 425] width 153 height 19
click at [1322, 560] on span "One of" at bounding box center [1368, 560] width 140 height 11
type input "One of"
click at [1295, 456] on span at bounding box center [1368, 459] width 153 height 19
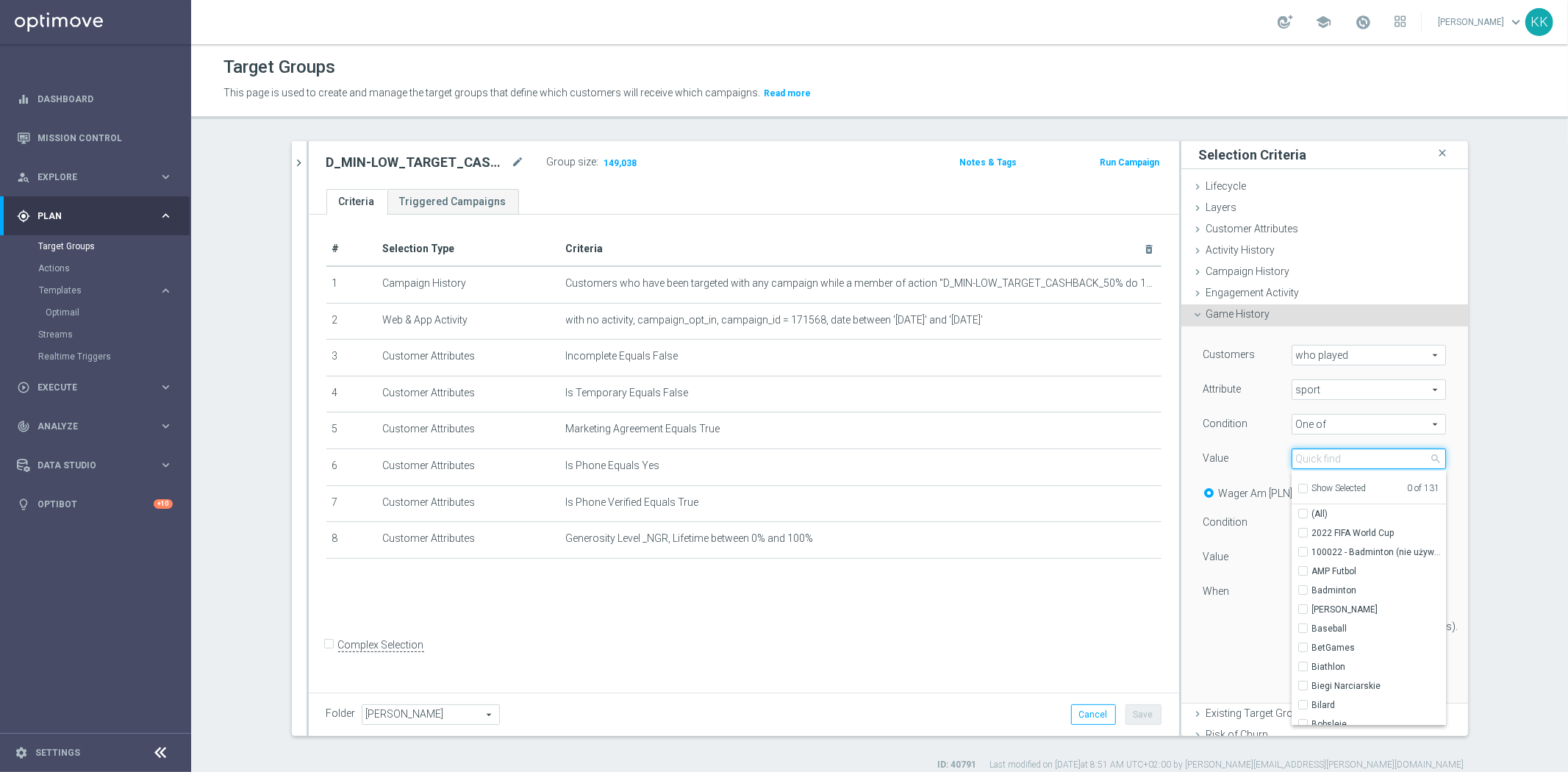
click at [1296, 456] on input "search" at bounding box center [1368, 459] width 154 height 21
type input "pi"
click at [1303, 590] on input "PiÅ‚ka NoÅ¼na" at bounding box center [1307, 590] width 10 height 10
checkbox input "true"
type input "PiÅ‚ka NoÅ¼na"
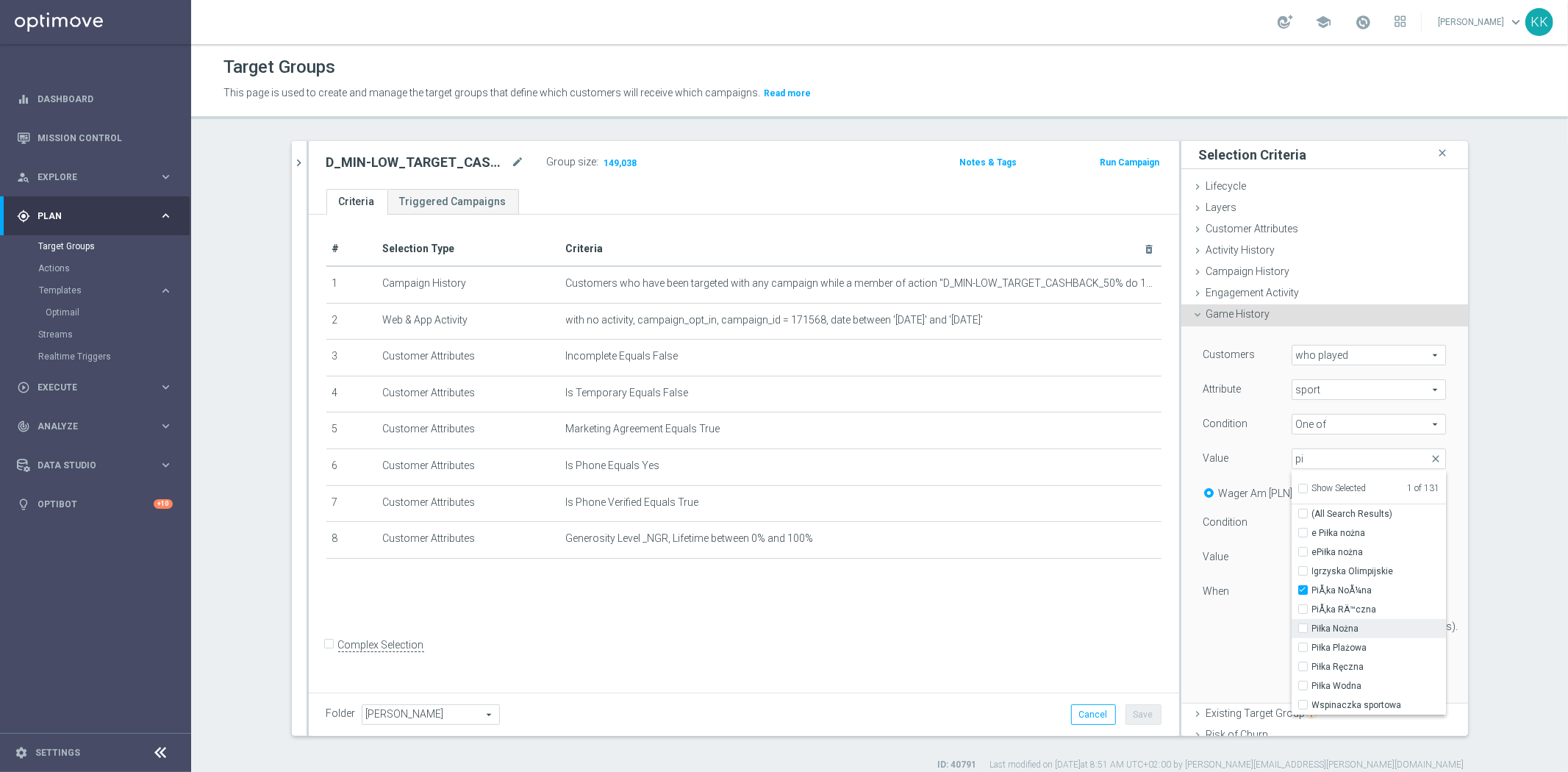
click at [1312, 628] on label "Piłka Nożna" at bounding box center [1379, 628] width 134 height 19
click at [1303, 628] on input "Piłka Nożna" at bounding box center [1307, 628] width 10 height 10
checkbox input "true"
type input "Selected 2 of 131"
click at [1230, 665] on div "Customers who played who played arrow_drop_down search Attribute sport sport ar…" at bounding box center [1325, 514] width 264 height 375
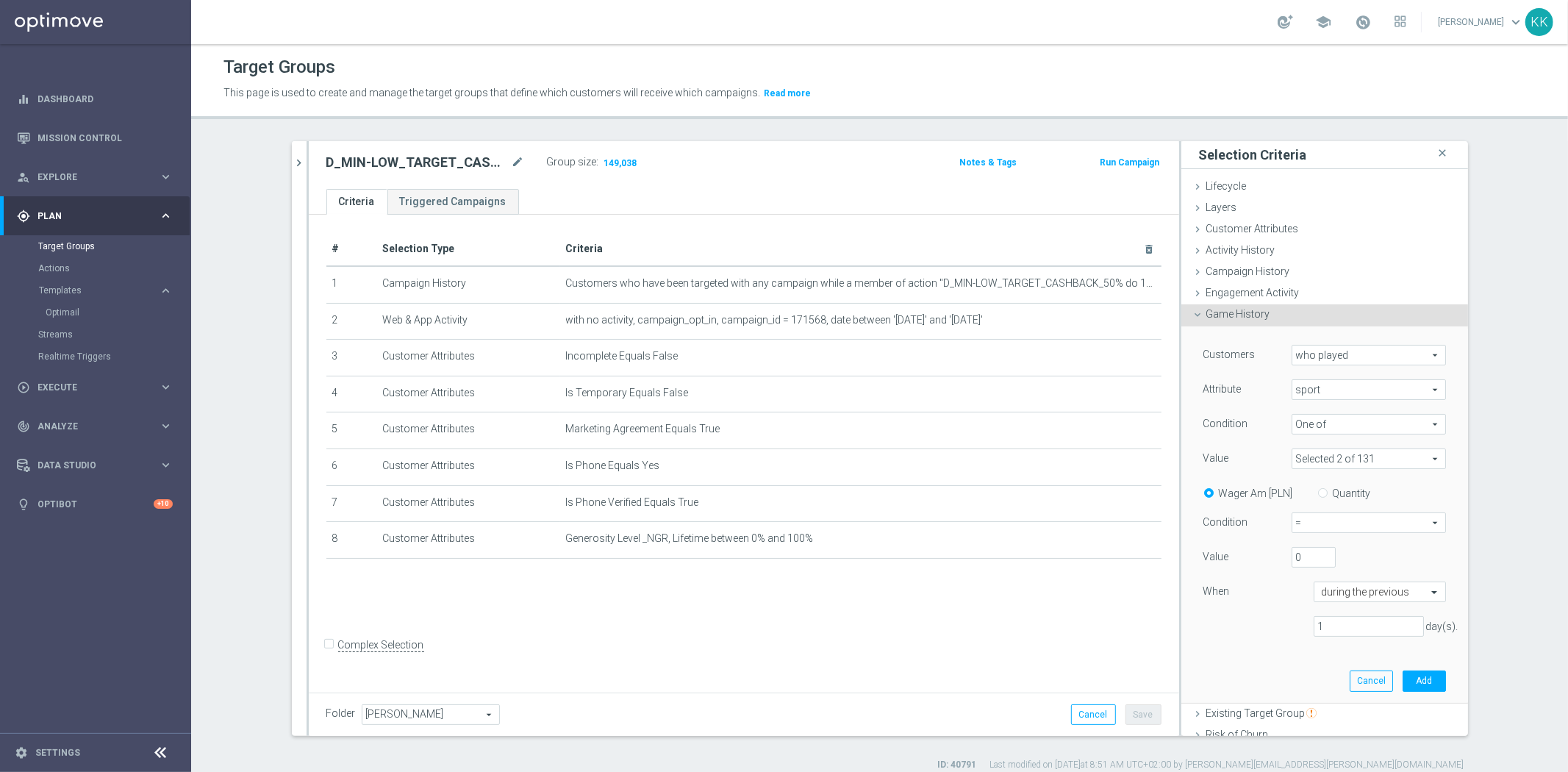
click at [1332, 492] on label "Quantity" at bounding box center [1352, 493] width 39 height 13
click at [1331, 492] on input "Quantity" at bounding box center [1325, 490] width 10 height 10
radio input "true"
click at [1331, 524] on span "=" at bounding box center [1368, 523] width 153 height 19
click at [1325, 604] on span ">=" at bounding box center [1368, 600] width 138 height 11
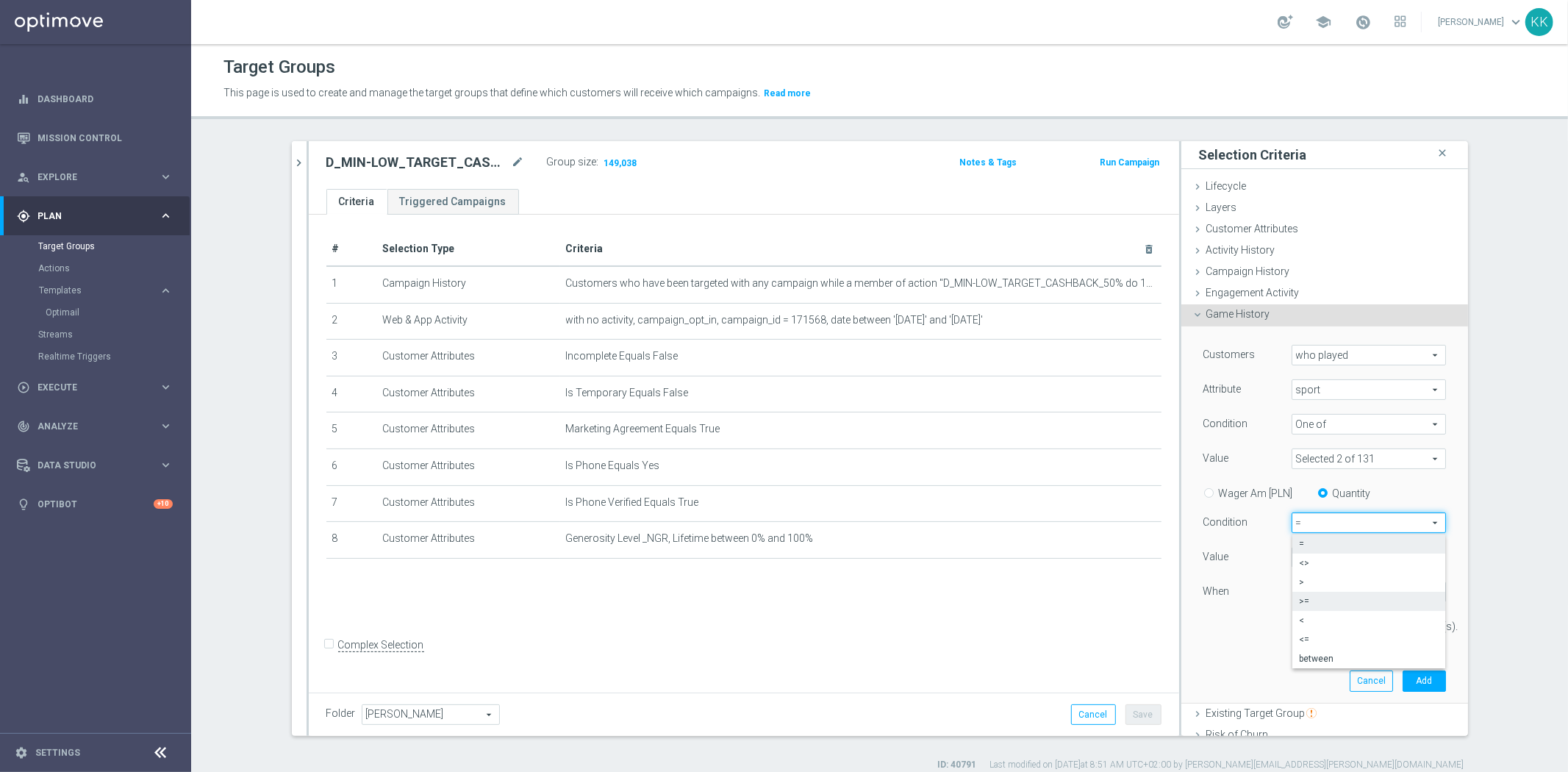
type input ">="
drag, startPoint x: 1299, startPoint y: 553, endPoint x: 1220, endPoint y: 553, distance: 79.0
click at [1224, 553] on div "Value 0" at bounding box center [1325, 558] width 264 height 24
type input "12"
click at [1326, 635] on input "1" at bounding box center [1368, 627] width 110 height 21
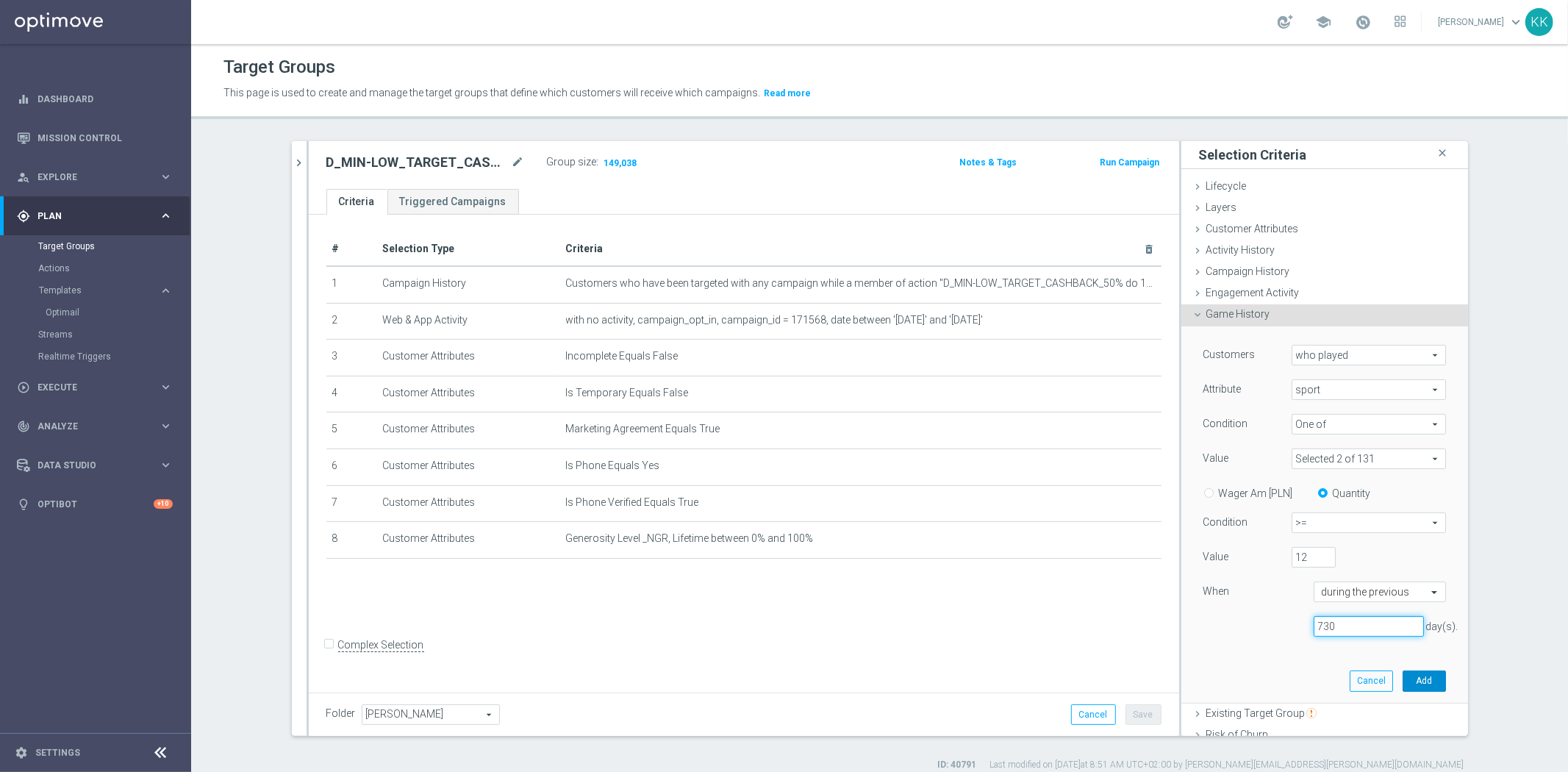
type input "730"
click at [1403, 681] on button "Add" at bounding box center [1424, 681] width 44 height 21
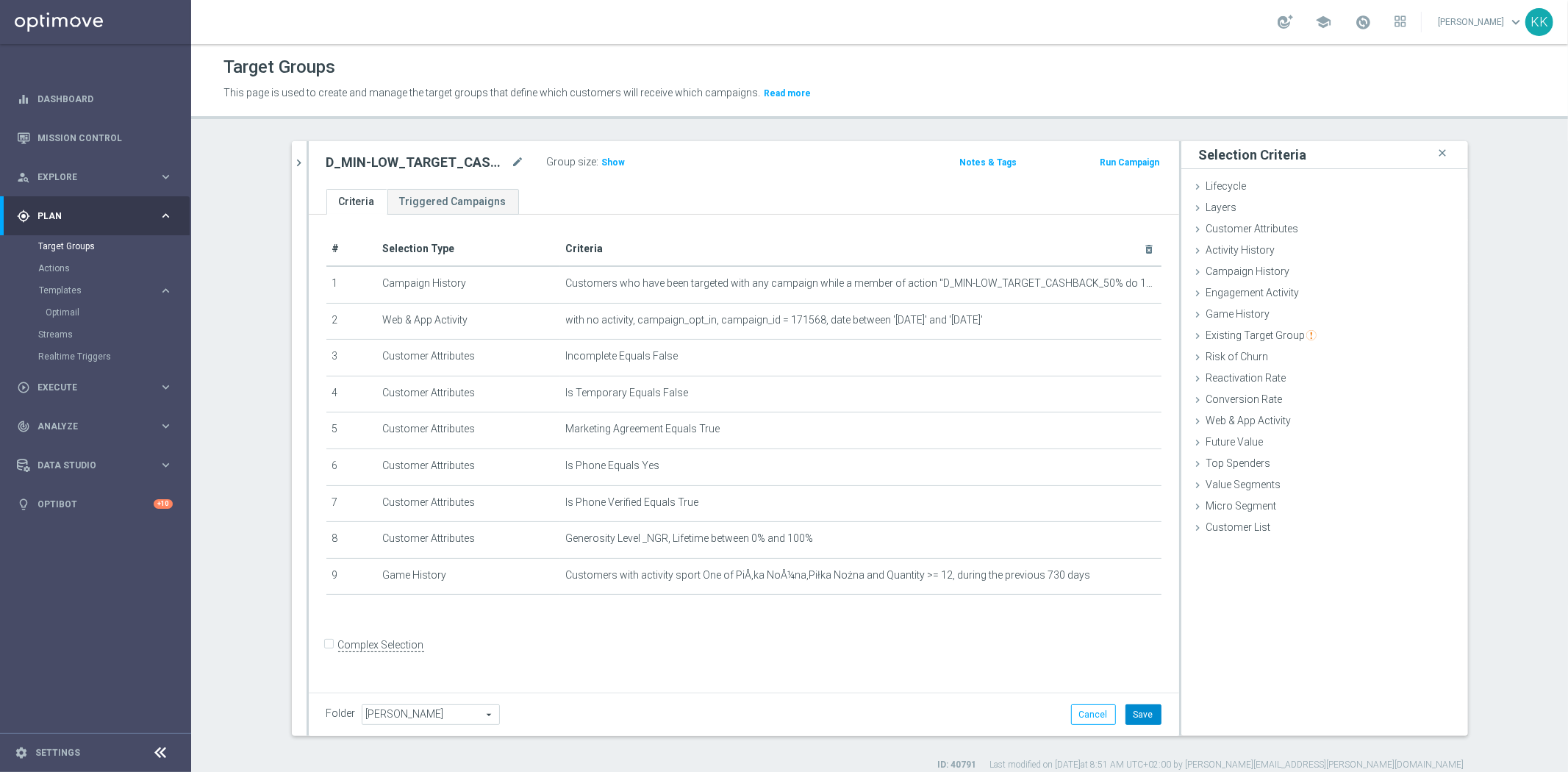
click at [1129, 721] on button "Save" at bounding box center [1143, 714] width 36 height 21
drag, startPoint x: 601, startPoint y: 156, endPoint x: 602, endPoint y: 175, distance: 19.0
click at [601, 155] on h3 "Show" at bounding box center [614, 162] width 26 height 16
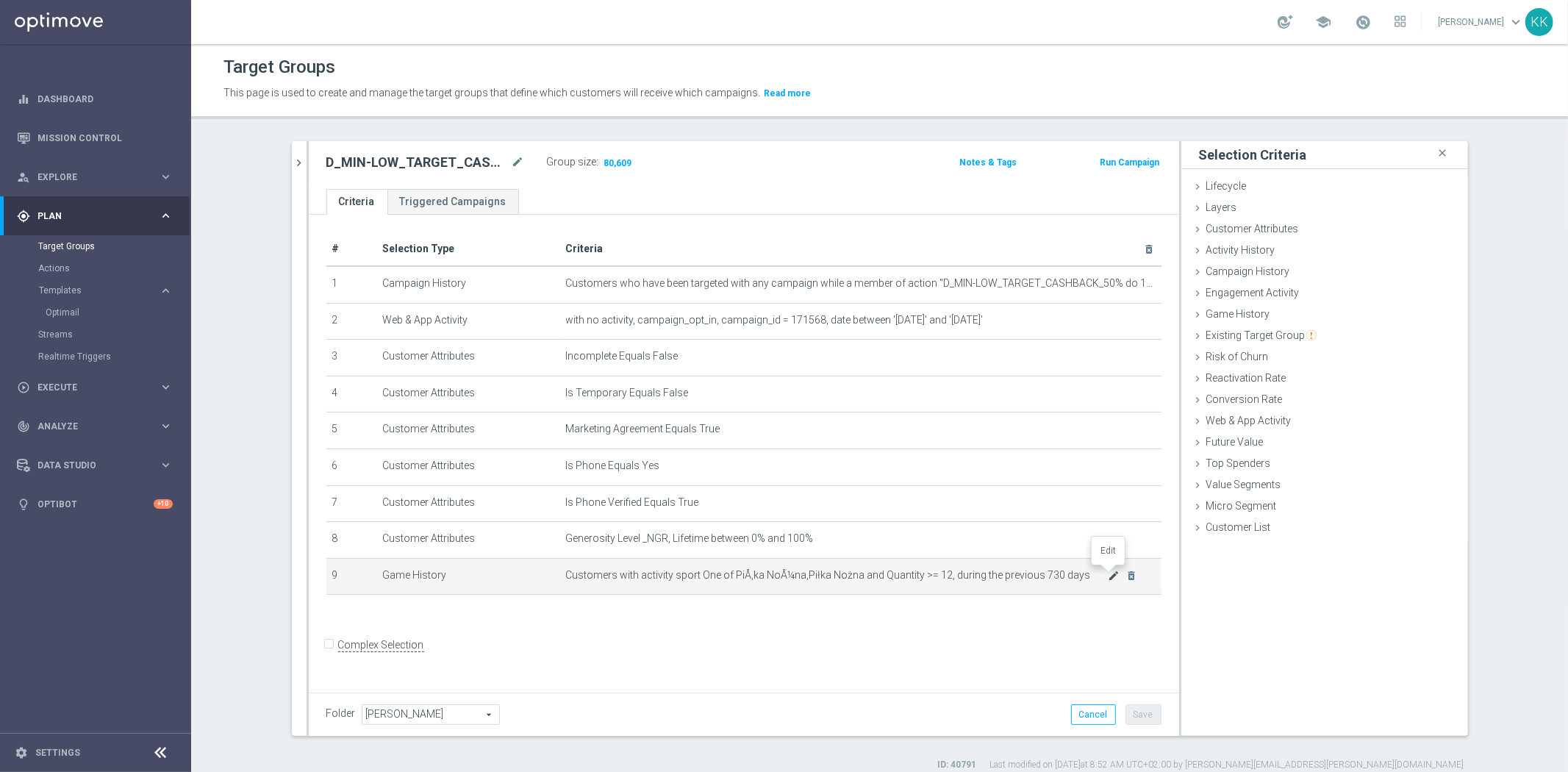
click at [1107, 577] on icon "mode_edit" at bounding box center [1113, 575] width 11 height 11
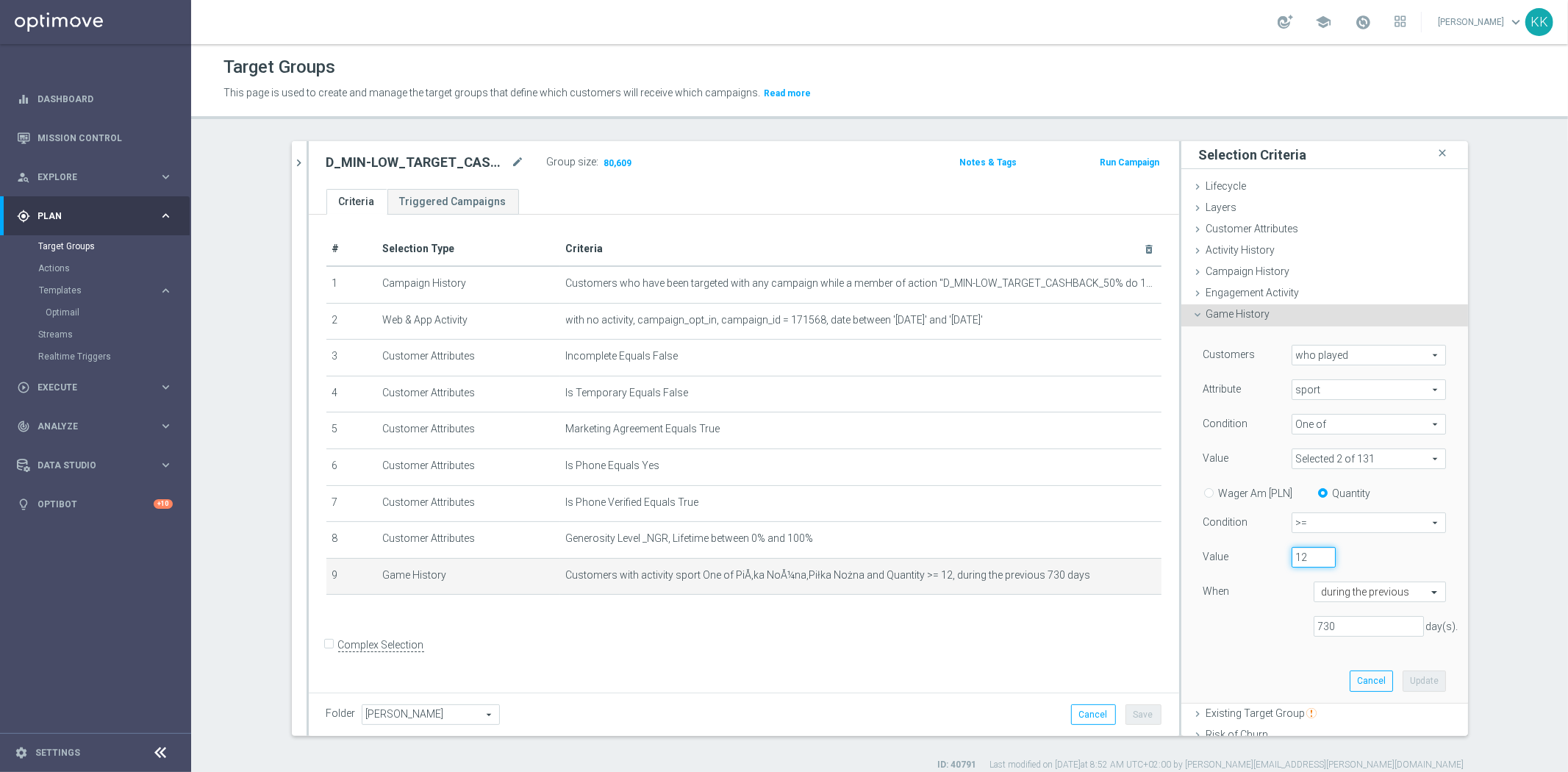
drag, startPoint x: 1304, startPoint y: 557, endPoint x: 1262, endPoint y: 552, distance: 42.3
click at [1262, 552] on div "Value 12" at bounding box center [1325, 558] width 264 height 24
type input "6"
click at [1411, 680] on button "Update" at bounding box center [1424, 681] width 44 height 21
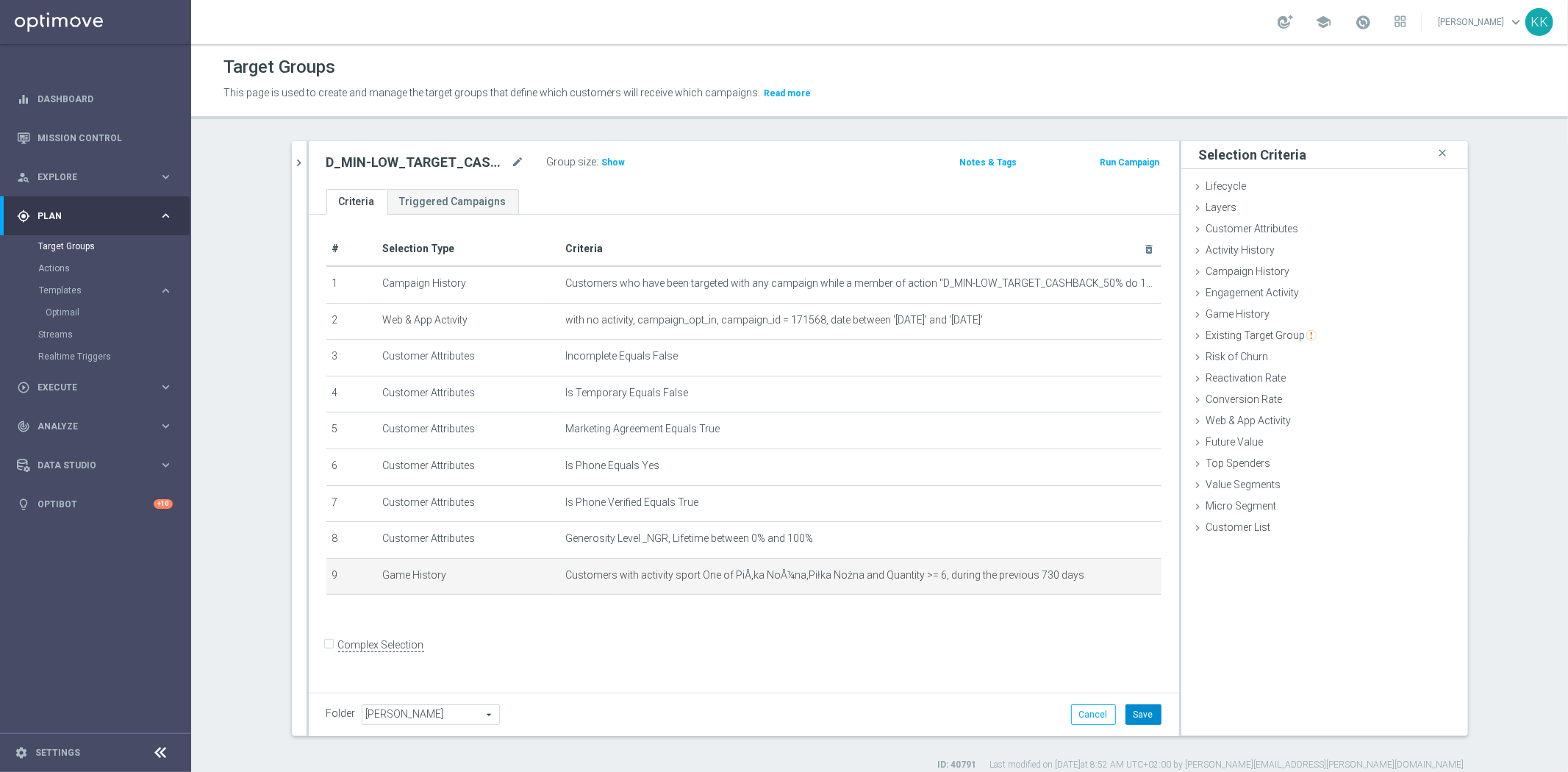
click at [1133, 715] on button "Save" at bounding box center [1143, 714] width 36 height 21
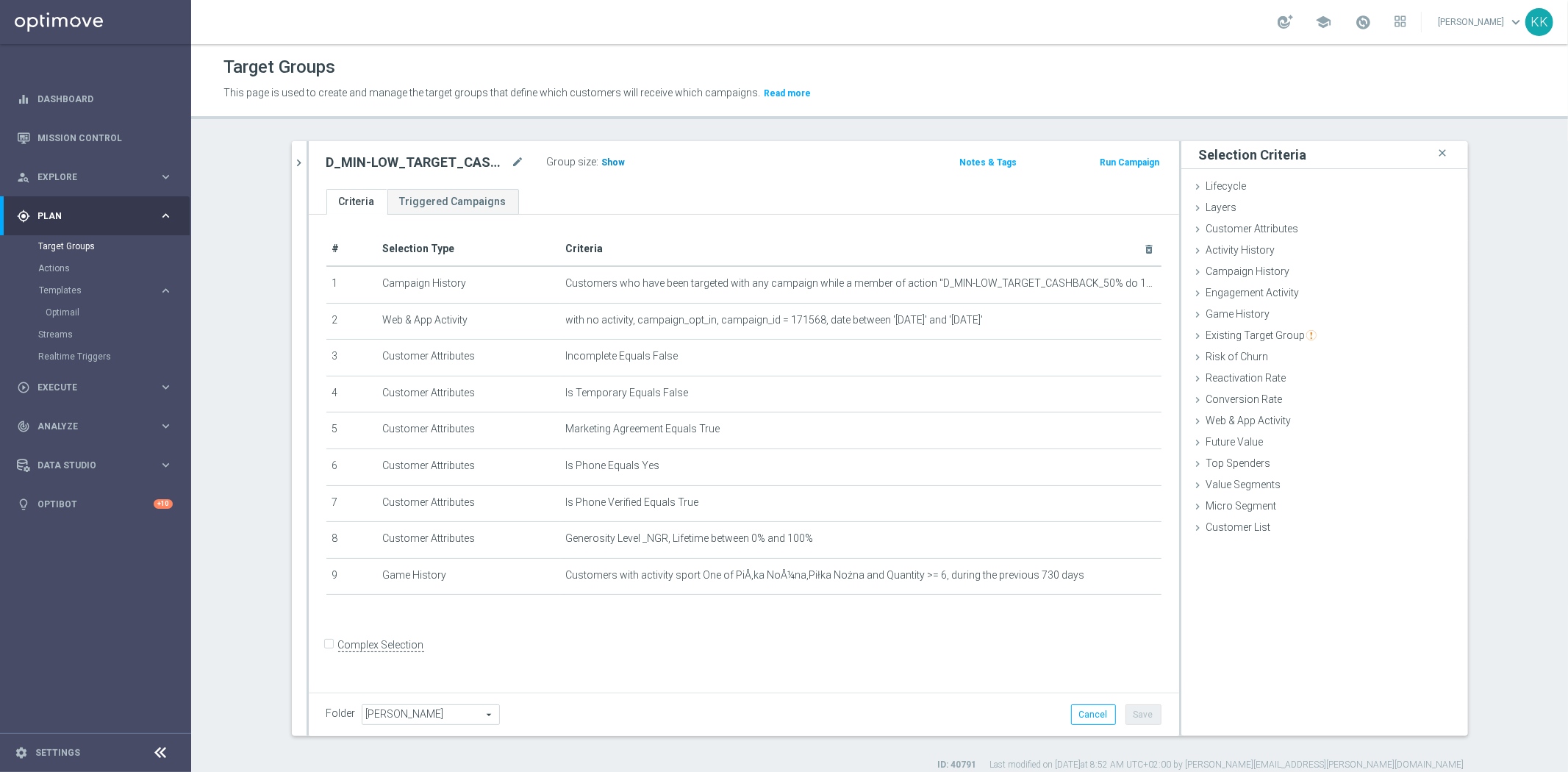
click at [602, 160] on span "Show" at bounding box center [614, 163] width 24 height 11
click at [331, 160] on h2 "D_MIN-LOW_TARGET_CASHBACK_50% do 100 PLN_EPLW_260825_SMS" at bounding box center [418, 162] width 182 height 18
copy div "D_MIN-LOW_TARGET_CASHBACK_50% do 100 PLN_EPLW_260825_SMS"
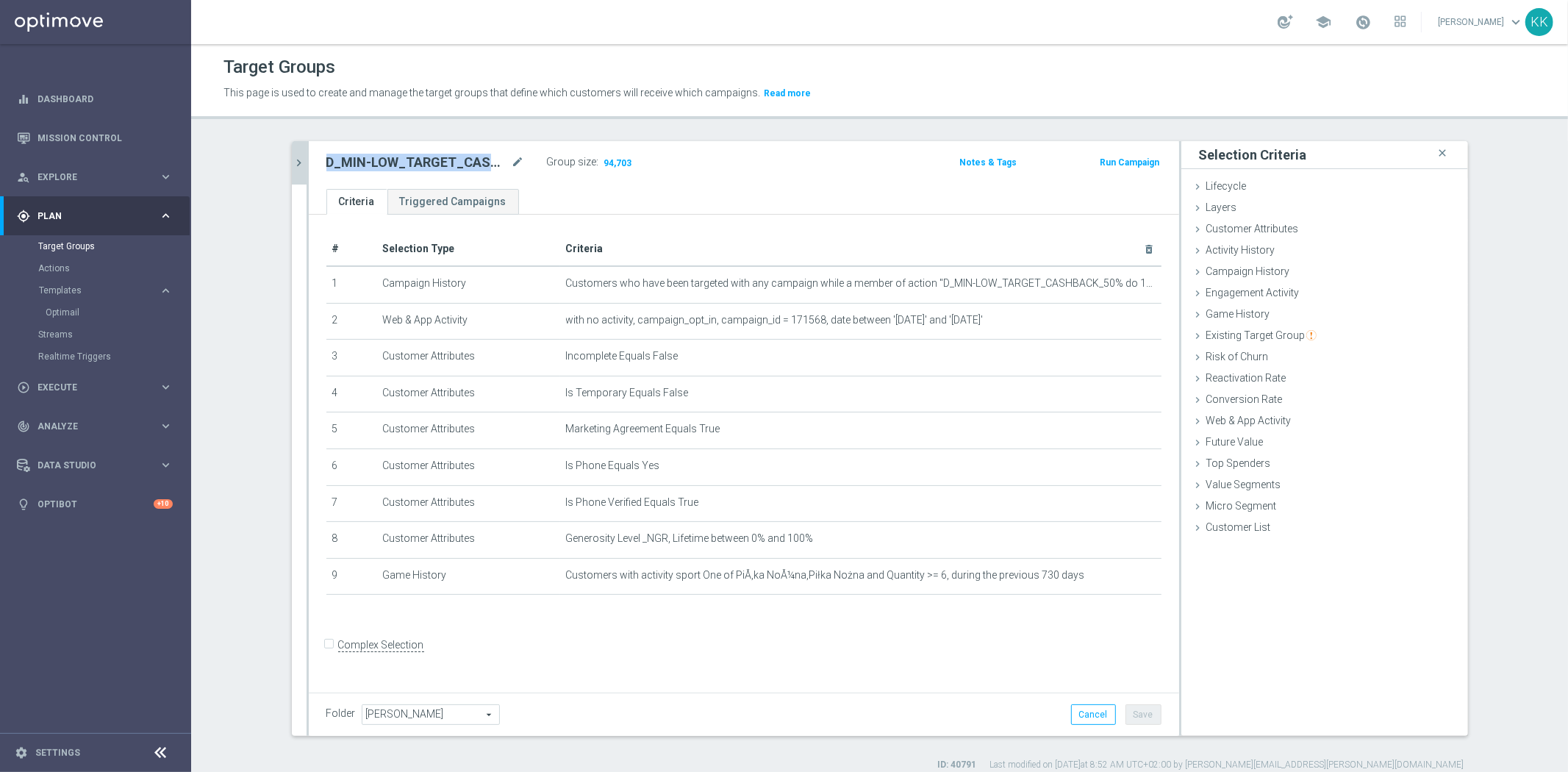
click at [292, 164] on icon "chevron_right" at bounding box center [299, 163] width 14 height 14
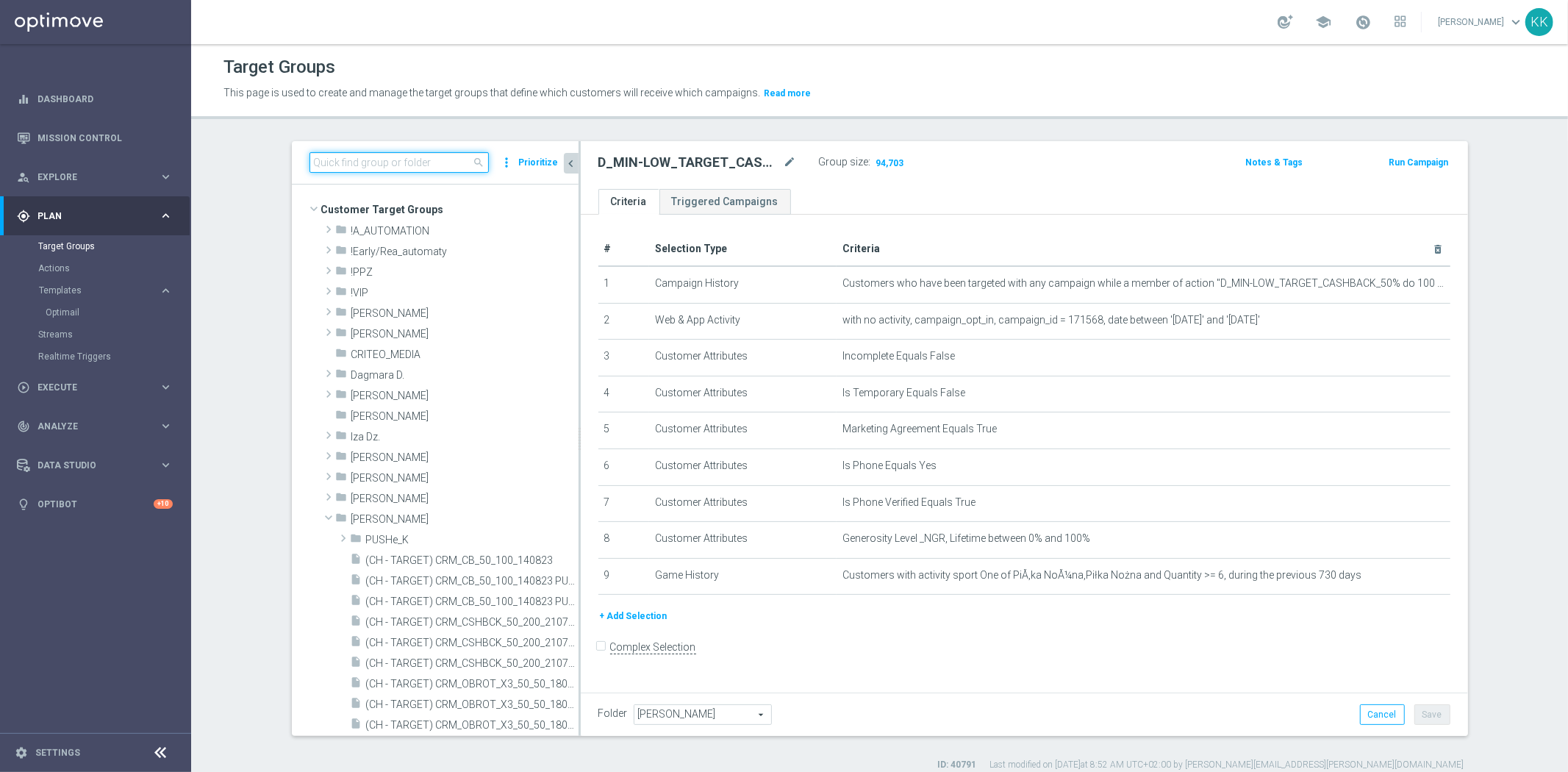
click at [452, 163] on input at bounding box center [398, 163] width 179 height 21
paste input "D_MIN-LOW_TARGET_CASHBACK_50% do 100 PLN_EPLW_260825_SMS"
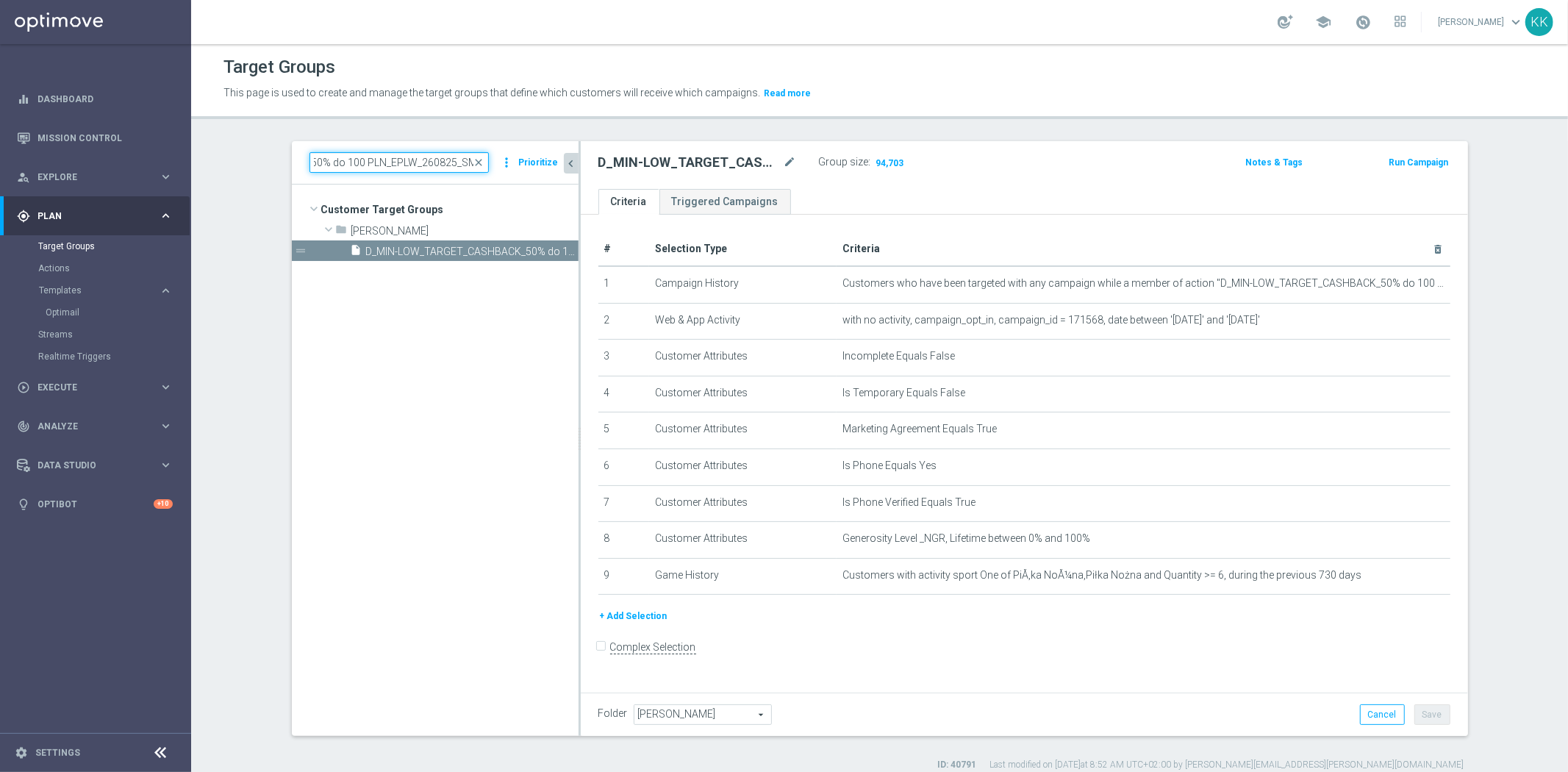
type input "D_MIN-LOW_TARGET_CASHBACK_50% do 100 PLN_EPLW_260825_SMS"
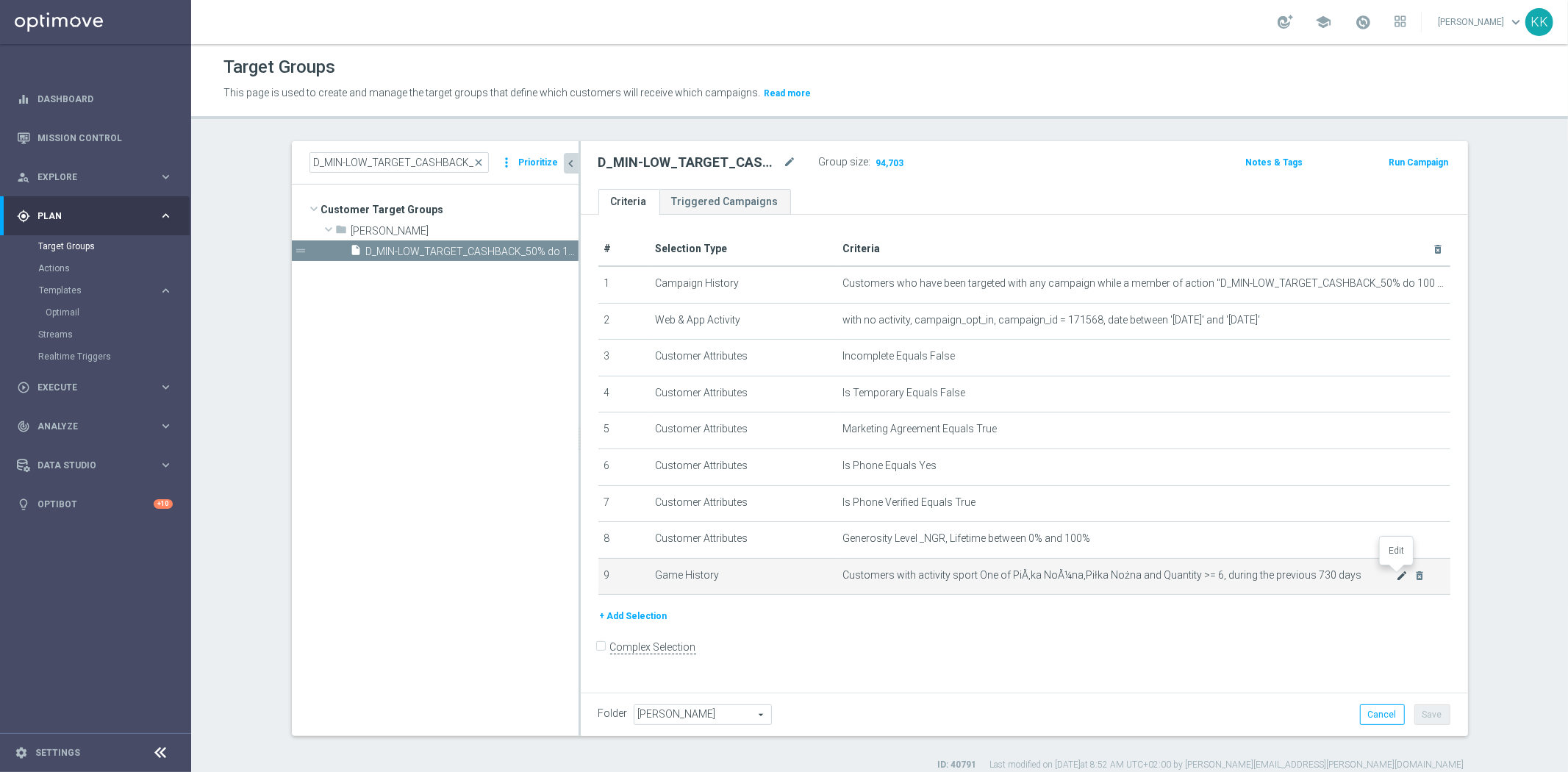
click at [1396, 574] on icon "mode_edit" at bounding box center [1401, 575] width 11 height 11
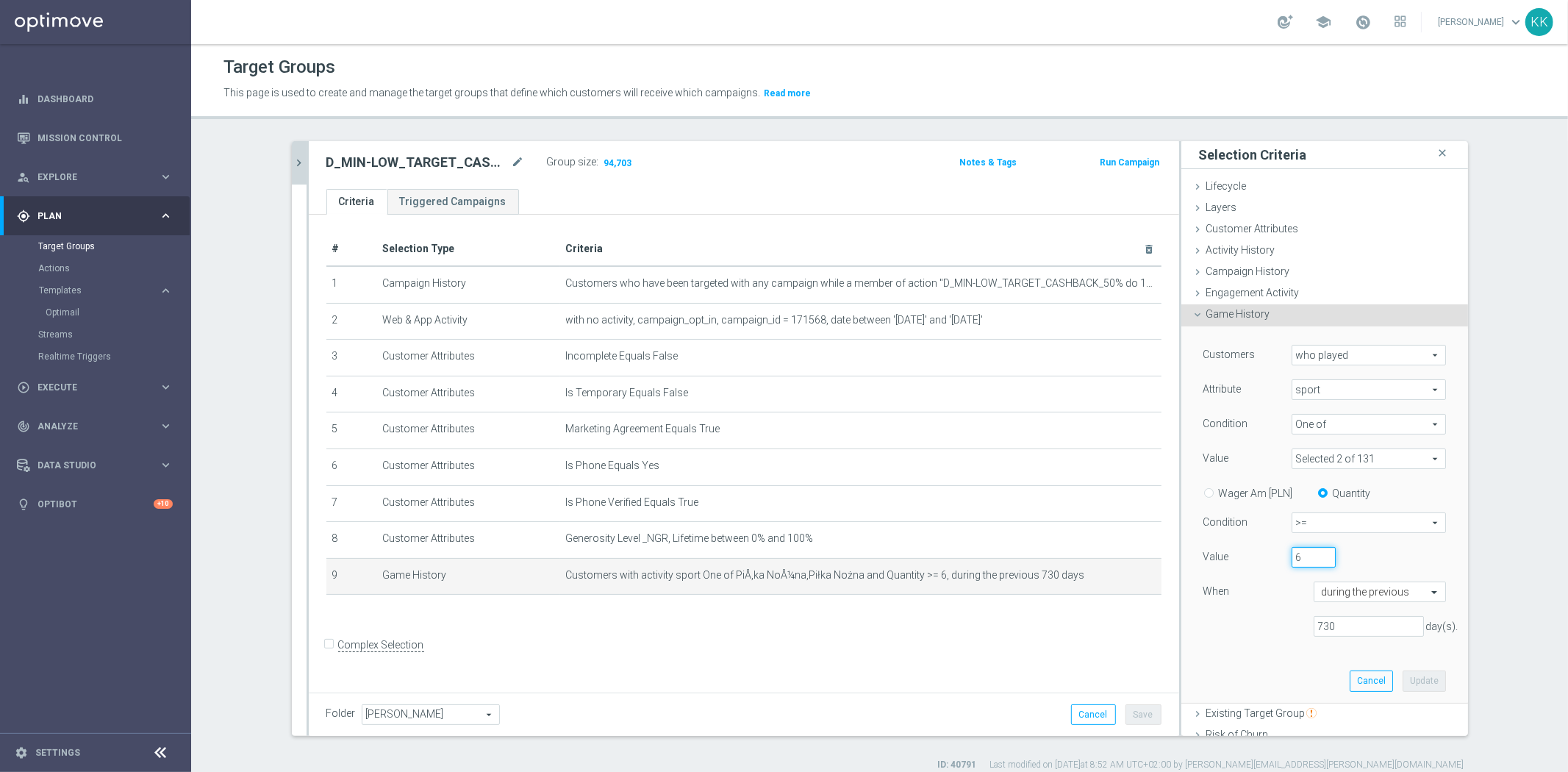
drag, startPoint x: 1272, startPoint y: 555, endPoint x: 1207, endPoint y: 553, distance: 65.0
click at [1207, 555] on div "Value 6" at bounding box center [1325, 558] width 264 height 24
type input "5"
click at [1411, 685] on button "Update" at bounding box center [1424, 681] width 44 height 21
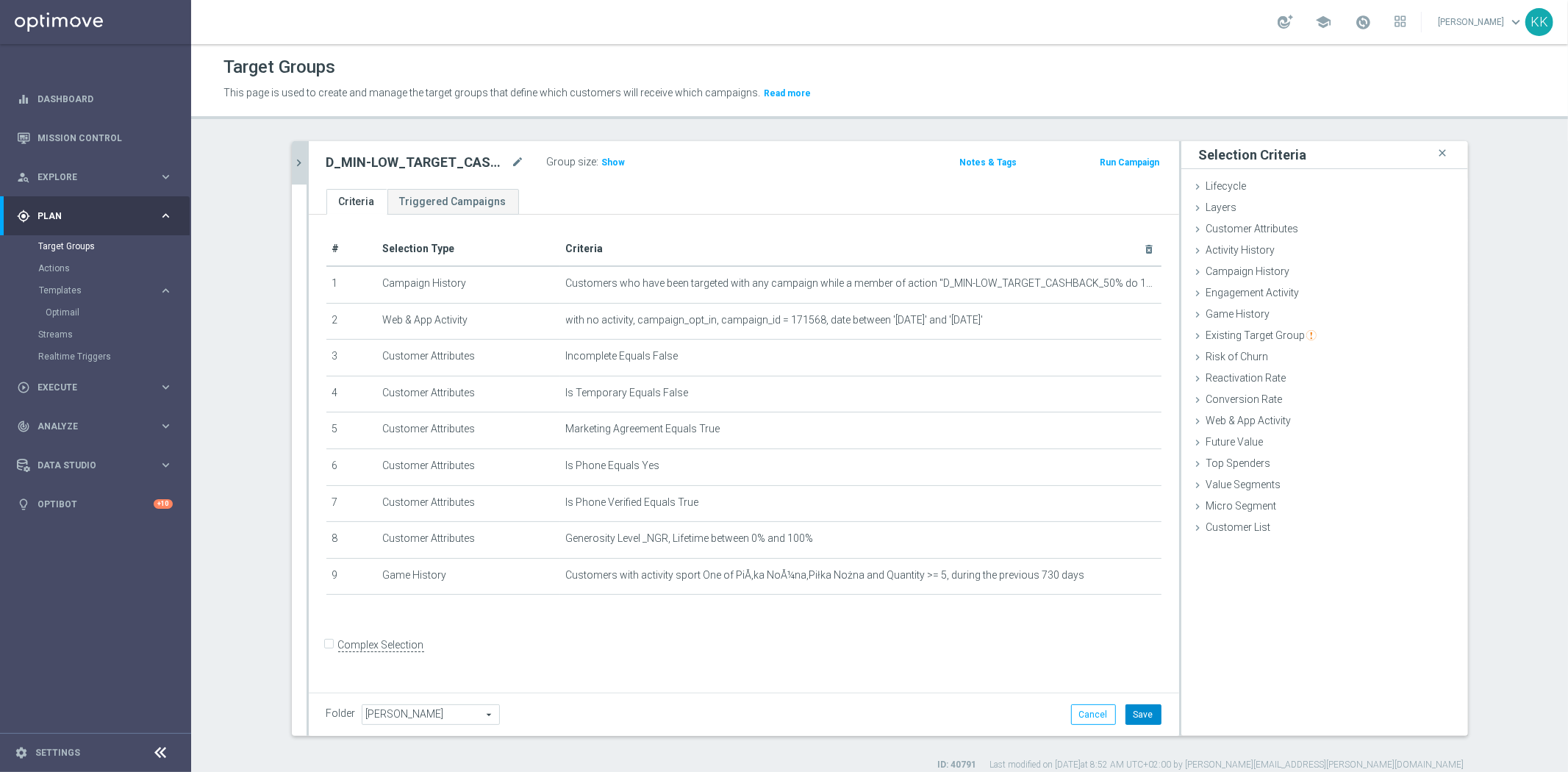
click at [1149, 712] on button "Save" at bounding box center [1143, 714] width 36 height 21
click at [601, 165] on h3 "Show" at bounding box center [614, 162] width 26 height 16
click at [292, 167] on icon "chevron_right" at bounding box center [299, 163] width 14 height 14
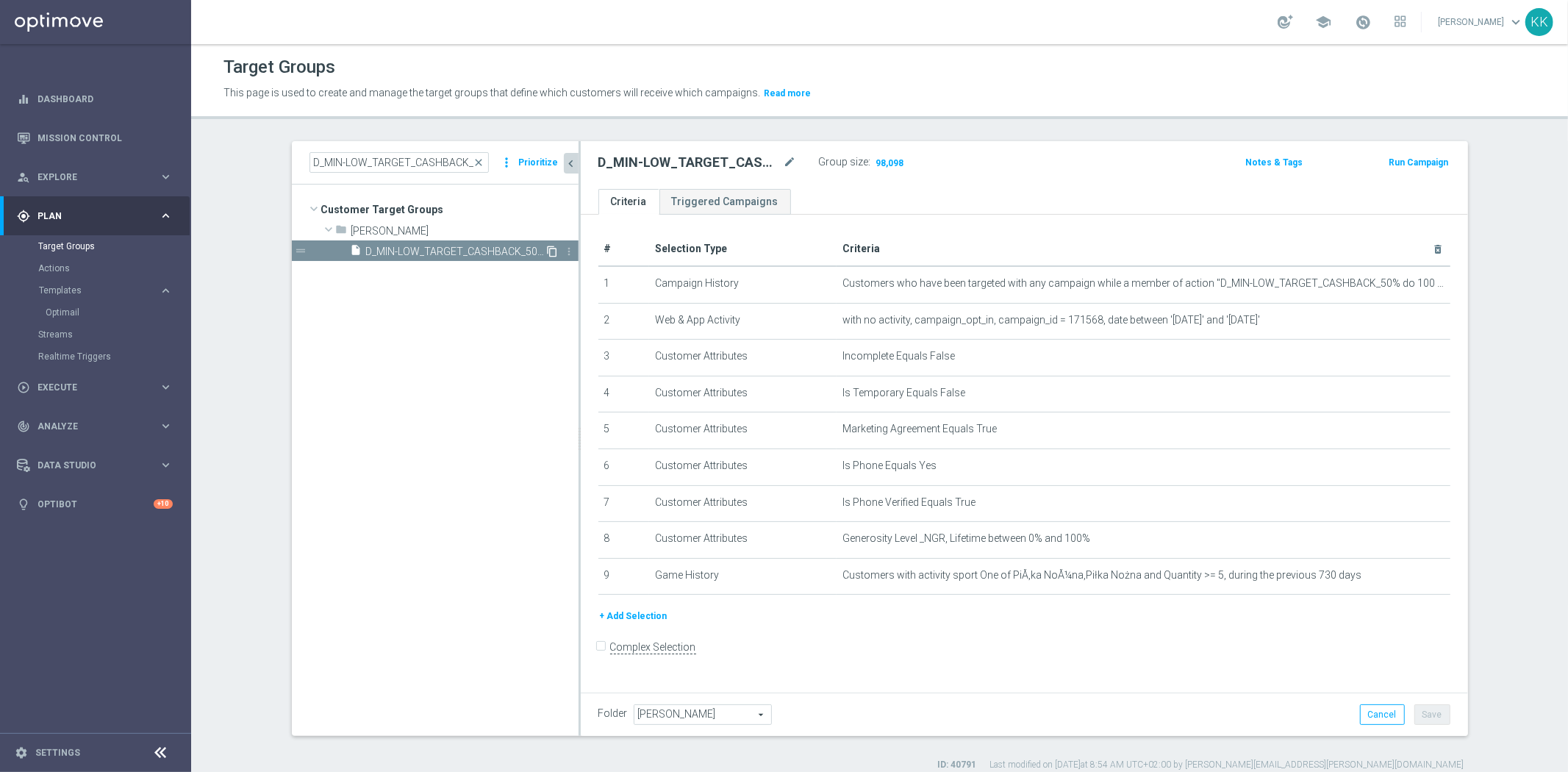
click at [547, 249] on icon "content_copy" at bounding box center [552, 250] width 11 height 11
click at [790, 162] on icon "mode_edit" at bounding box center [790, 162] width 13 height 18
click at [790, 156] on body "equalizer Dashboard Mission Control" at bounding box center [784, 386] width 1568 height 772
click at [777, 158] on div at bounding box center [783, 155] width 15 height 7
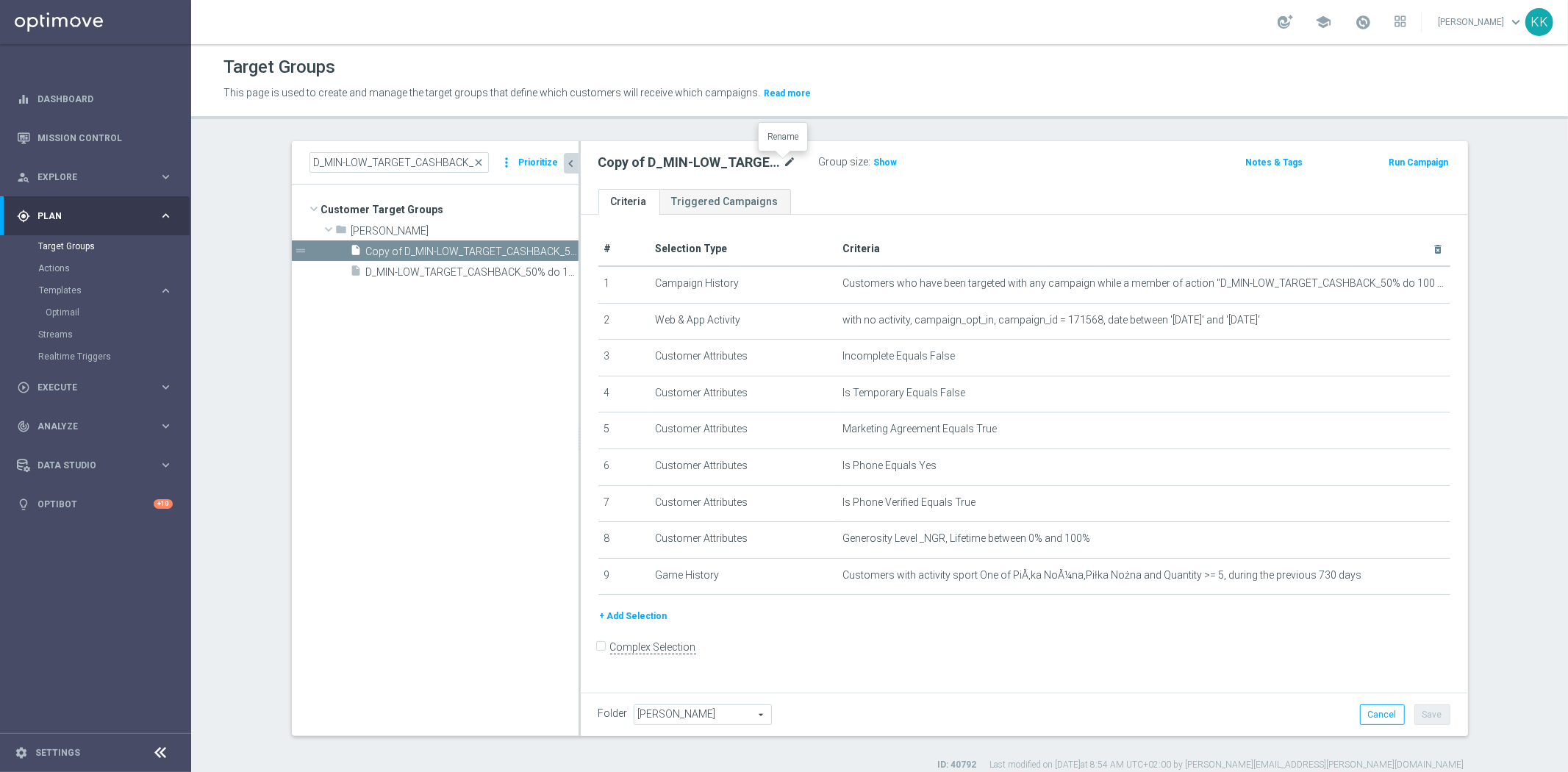
click at [788, 166] on icon "mode_edit" at bounding box center [790, 162] width 13 height 18
type input "D_MED-HIGH_TARGET_CASHBACK_100% do 300 PLN_EPLW_260825_SMS"
click at [1035, 169] on div "D_MED-HIGH_TARGET_CASHBACK_100% do 300 PLN_EPLW_260825_SMS Group size : Show" at bounding box center [879, 163] width 583 height 22
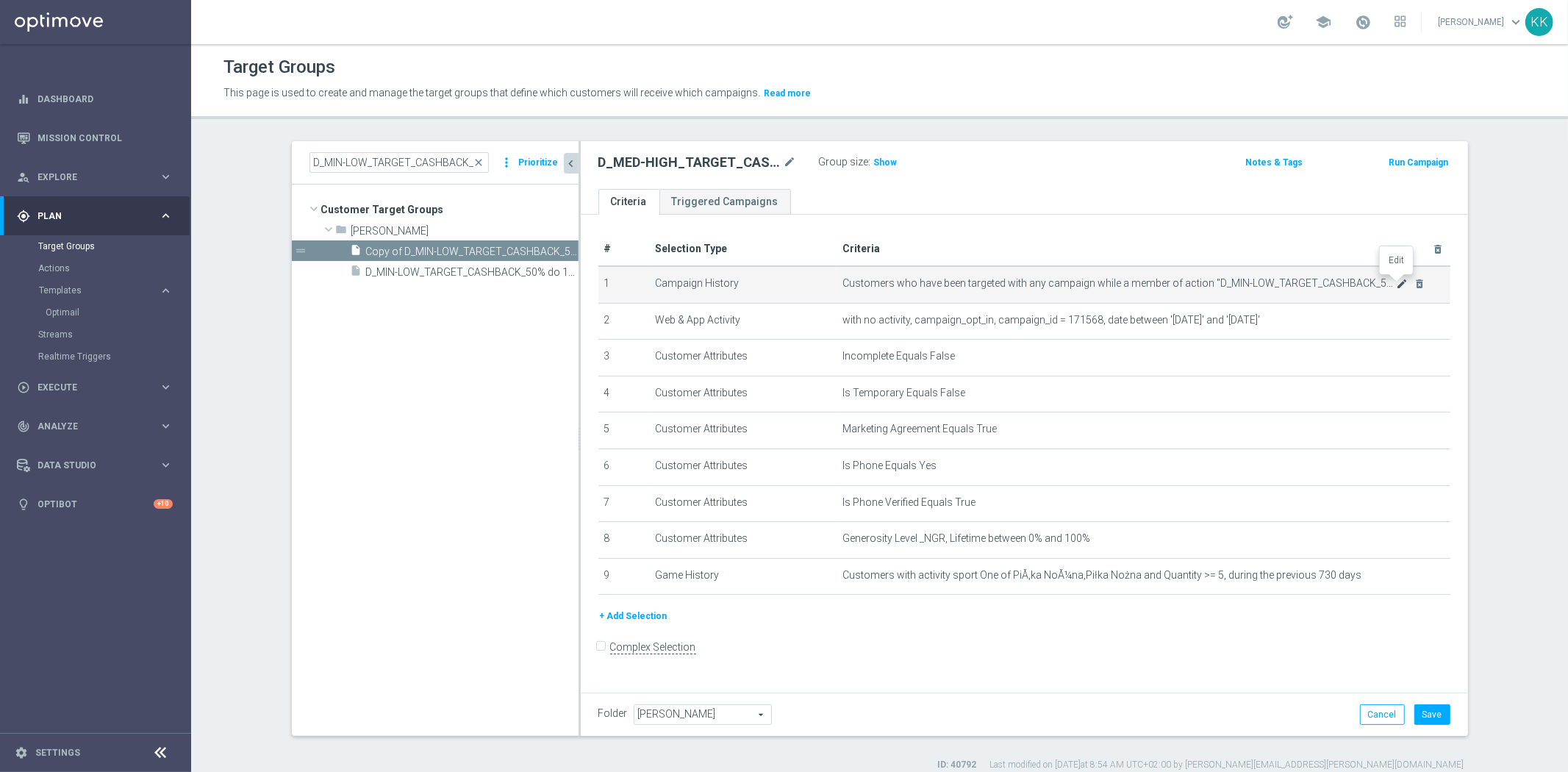
click at [1399, 284] on icon "mode_edit" at bounding box center [1401, 283] width 11 height 11
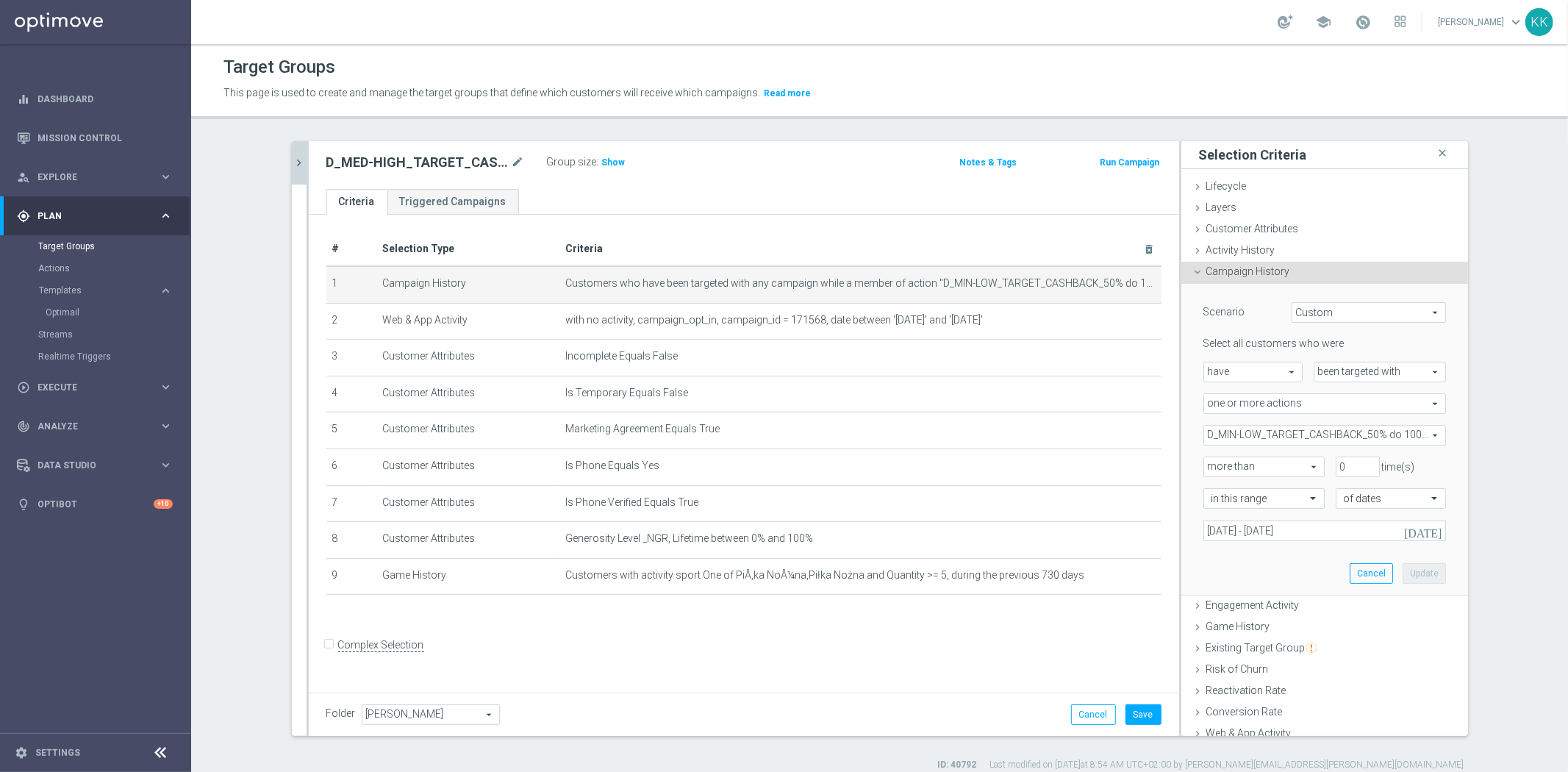
click at [1270, 431] on span "D_MIN-LOW_TARGET_CASHBACK_50% do 100 PLN_EPLW_260825" at bounding box center [1324, 435] width 241 height 19
click at [1209, 463] on input "Show Selected" at bounding box center [1213, 467] width 10 height 10
checkbox input "true"
click at [1214, 509] on input "D_MIN-LOW_TARGET_CASHBACK_50% do 100 PLN_EPLW_260825" at bounding box center [1219, 509] width 10 height 10
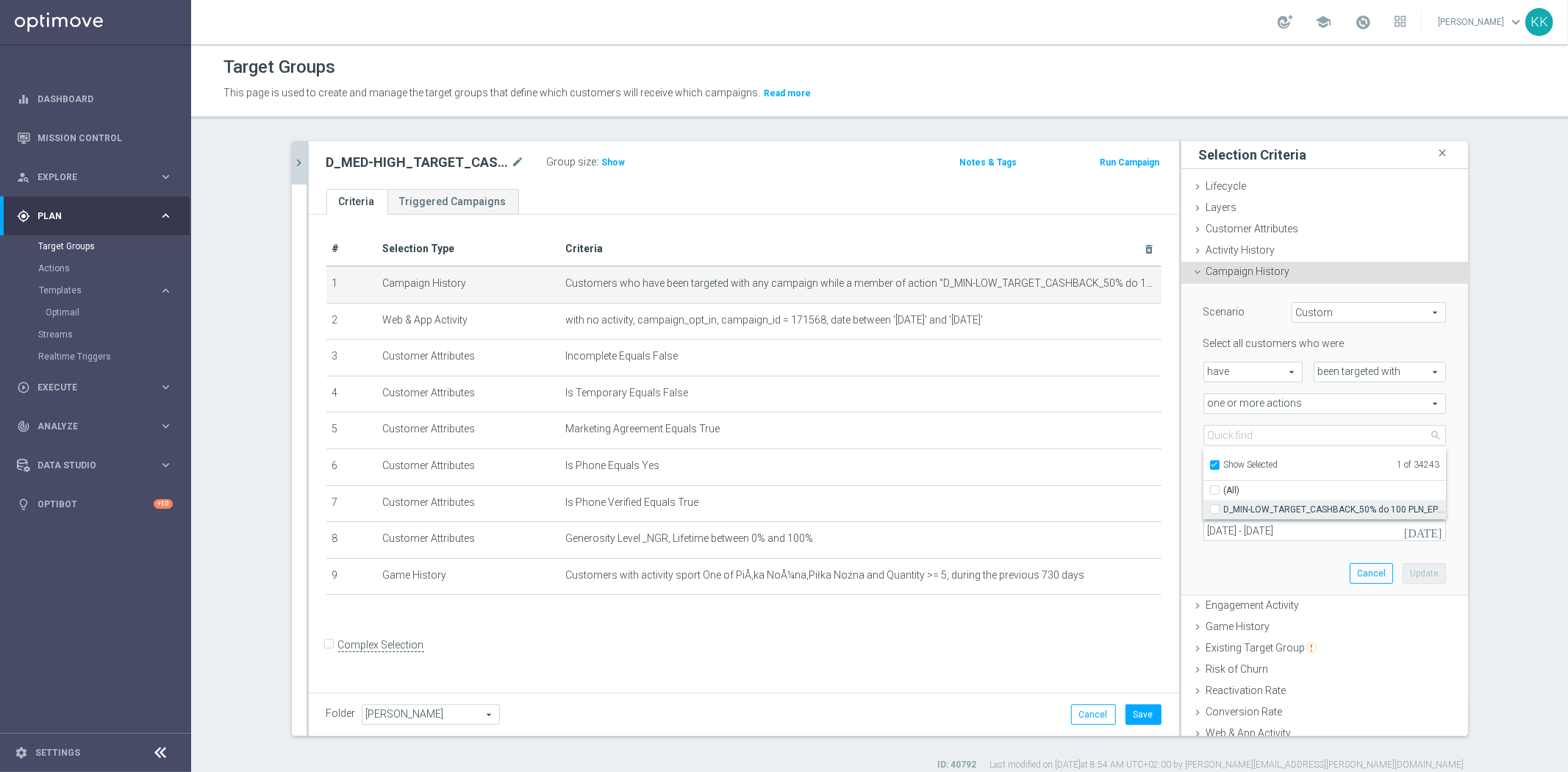
checkbox input "false"
type input "Select Action"
checkbox input "false"
click at [1210, 463] on input "Show Selected" at bounding box center [1213, 467] width 10 height 10
checkbox input "false"
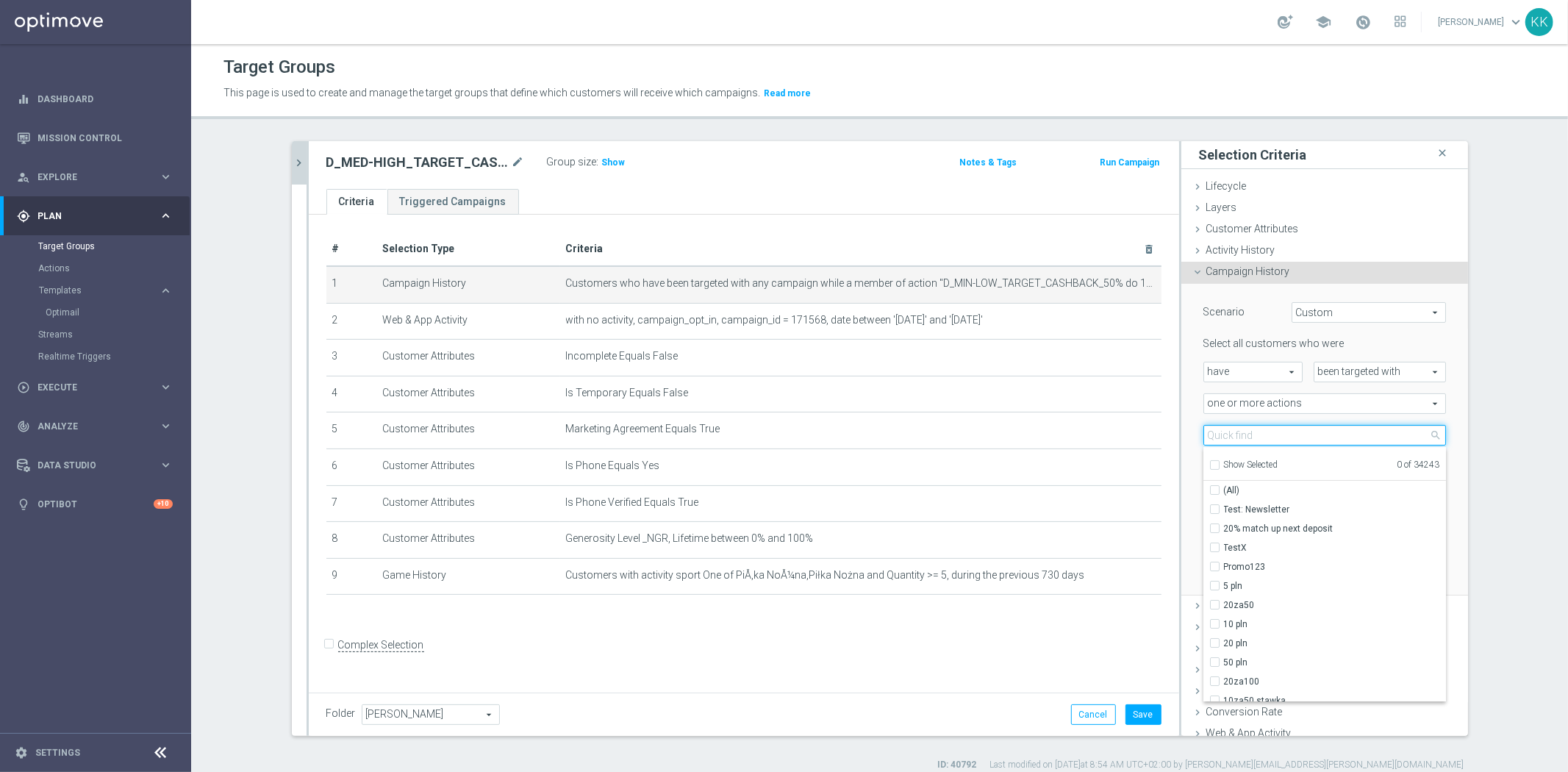
click at [1213, 443] on input "search" at bounding box center [1324, 435] width 243 height 21
paste input "D_MED-HIGH_TARGET_CASHBACK_100% do 300 PLN_EPLW_260825_SMS"
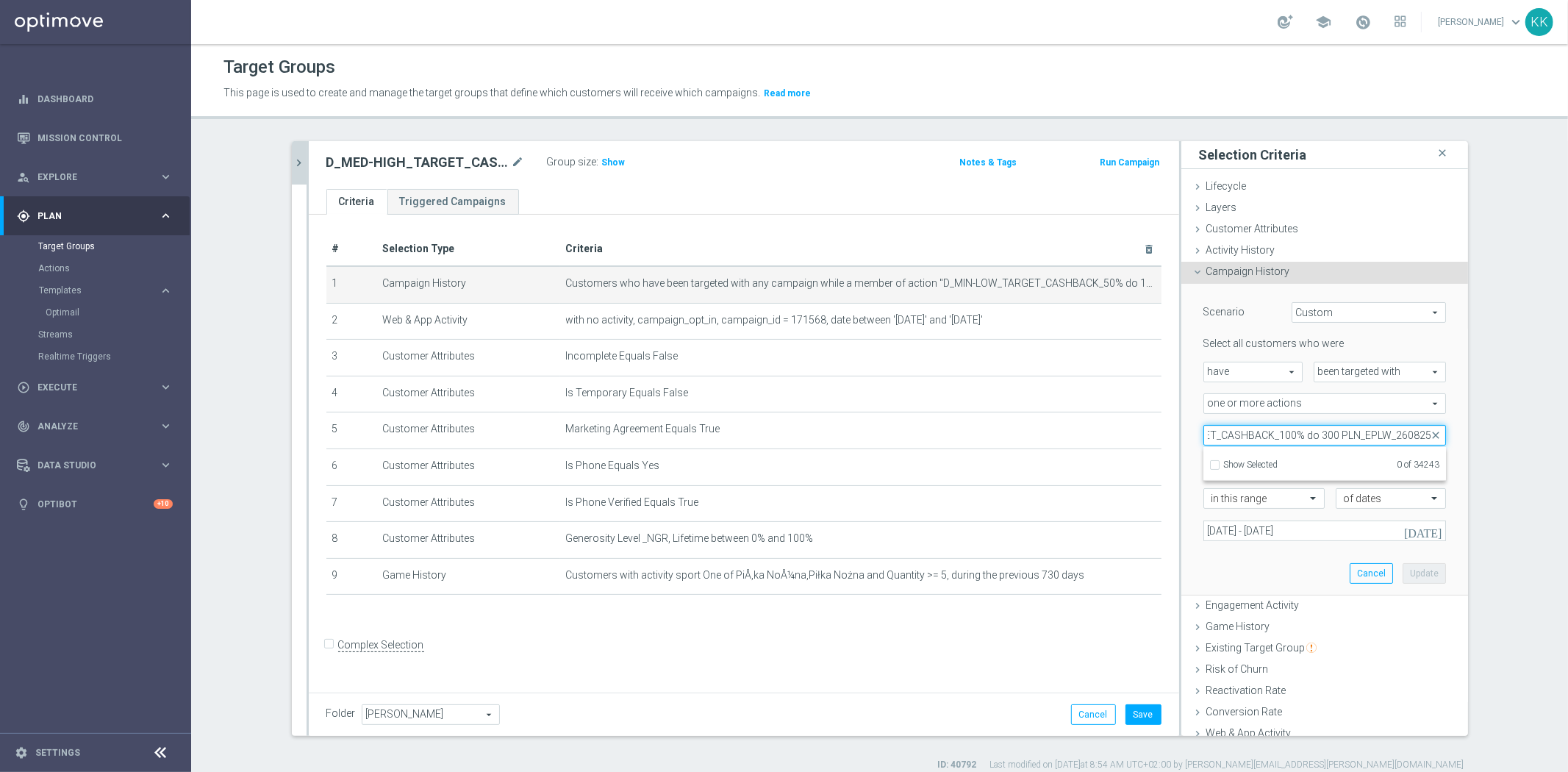
scroll to position [0, 101]
type input "D_MED-HIGH_TARGET_CASHBACK_100% do 300 PLN_EPLW_260825"
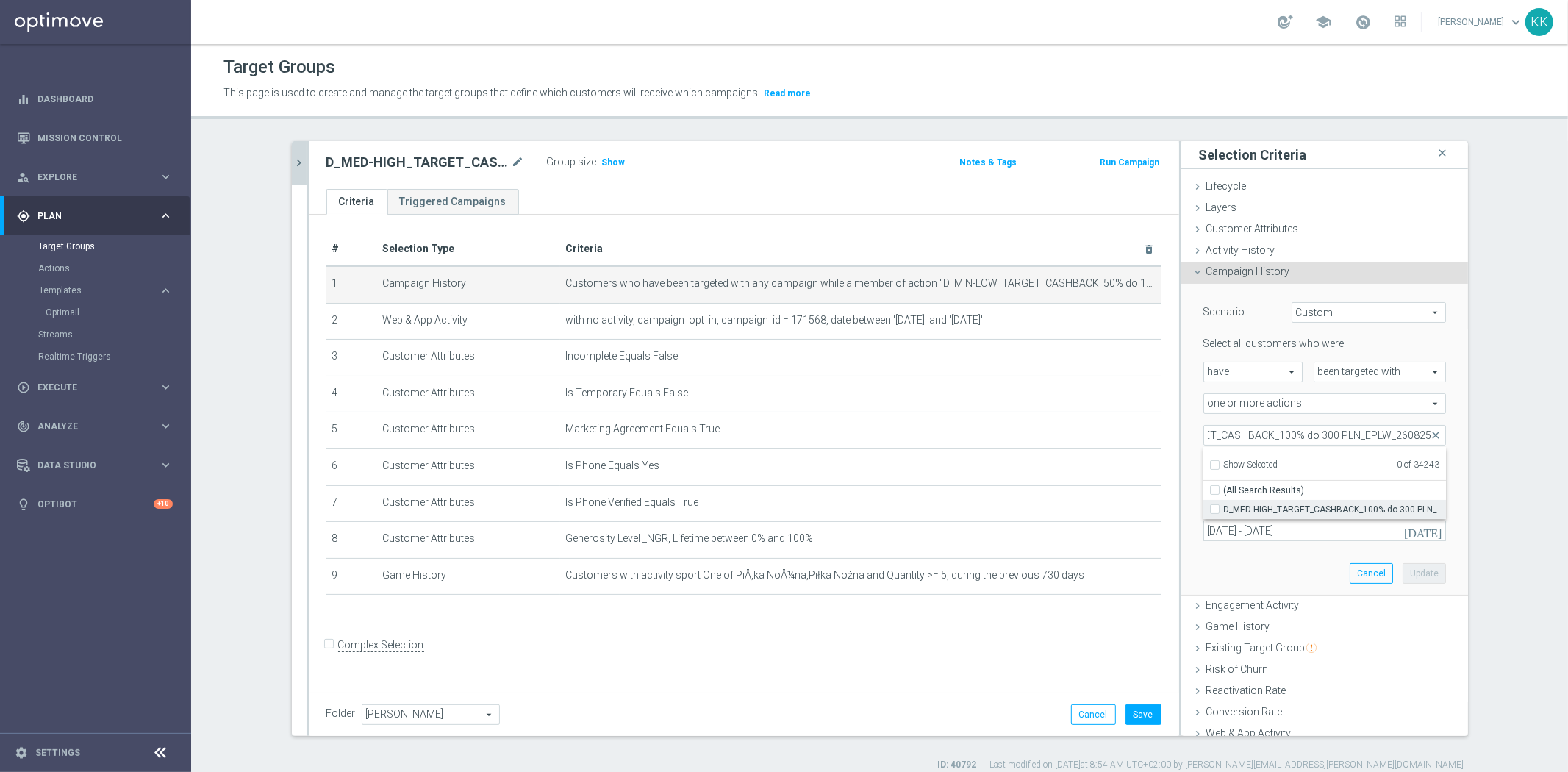
click at [1214, 508] on input "D_MED-HIGH_TARGET_CASHBACK_100% do 300 PLN_EPLW_260825" at bounding box center [1219, 509] width 10 height 10
checkbox input "true"
type input "D_MED-HIGH_TARGET_CASHBACK_100% do 300 PLN_EPLW_260825"
checkbox input "true"
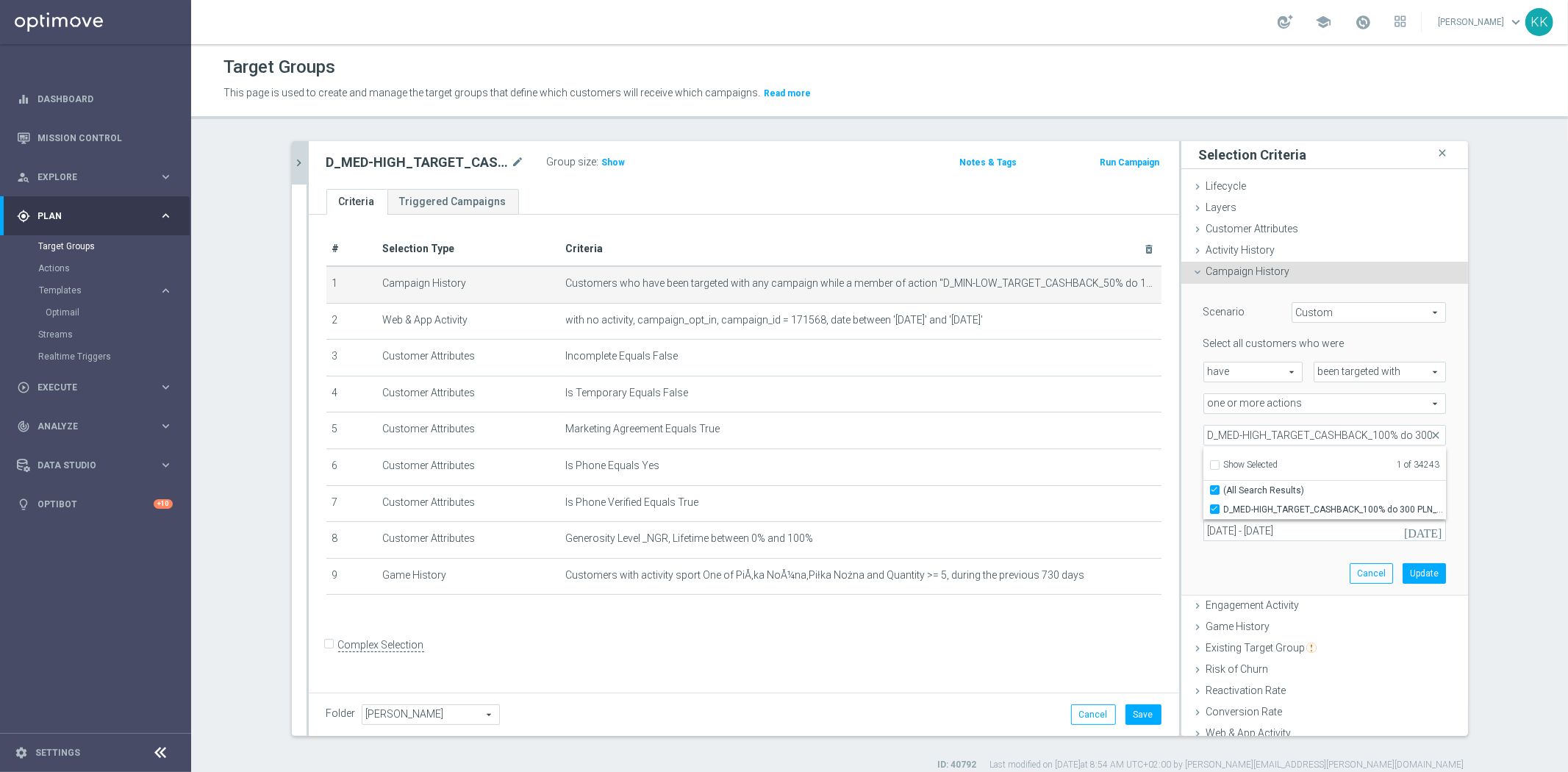
click at [1208, 589] on div "Scenario Custom Custom arrow_drop_down search Select all customers who were hav…" at bounding box center [1325, 439] width 264 height 311
click at [1423, 575] on button "Update" at bounding box center [1424, 573] width 44 height 21
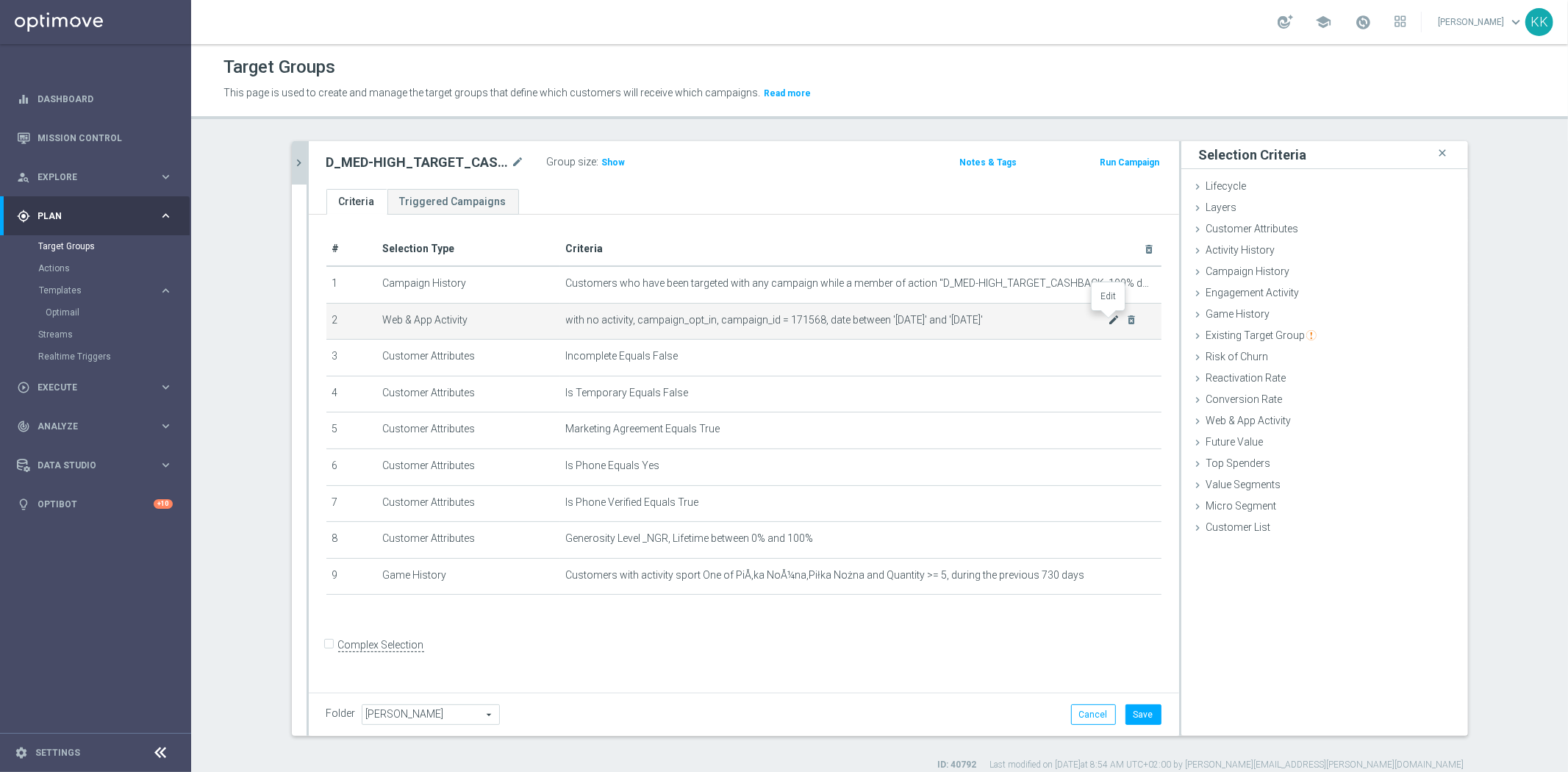
click at [1107, 319] on icon "mode_edit" at bounding box center [1113, 319] width 11 height 11
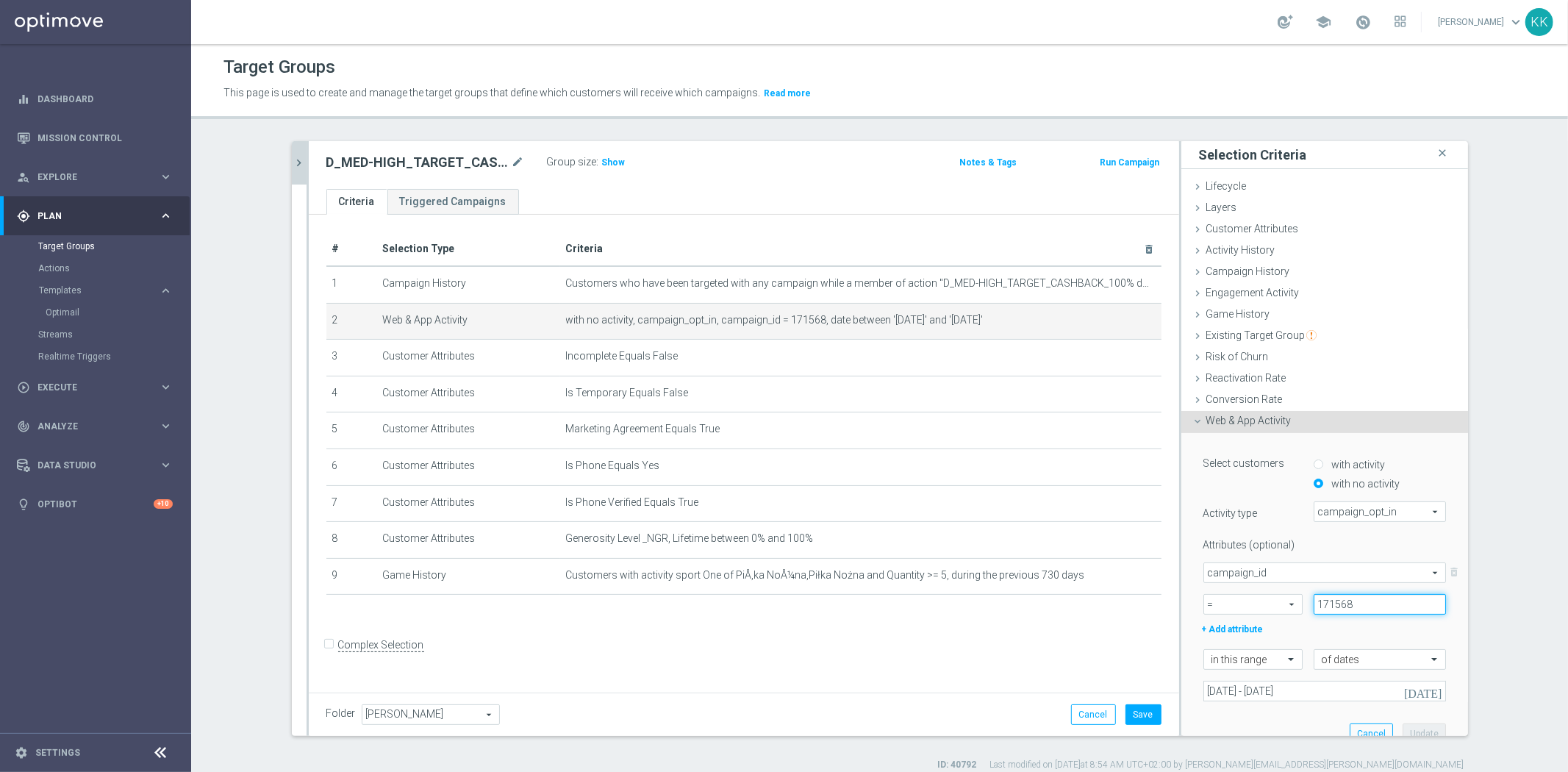
drag, startPoint x: 1320, startPoint y: 602, endPoint x: 1249, endPoint y: 602, distance: 71.0
click at [1250, 602] on div "= = arrow_drop_down search 171568" at bounding box center [1325, 604] width 264 height 21
paste input "9"
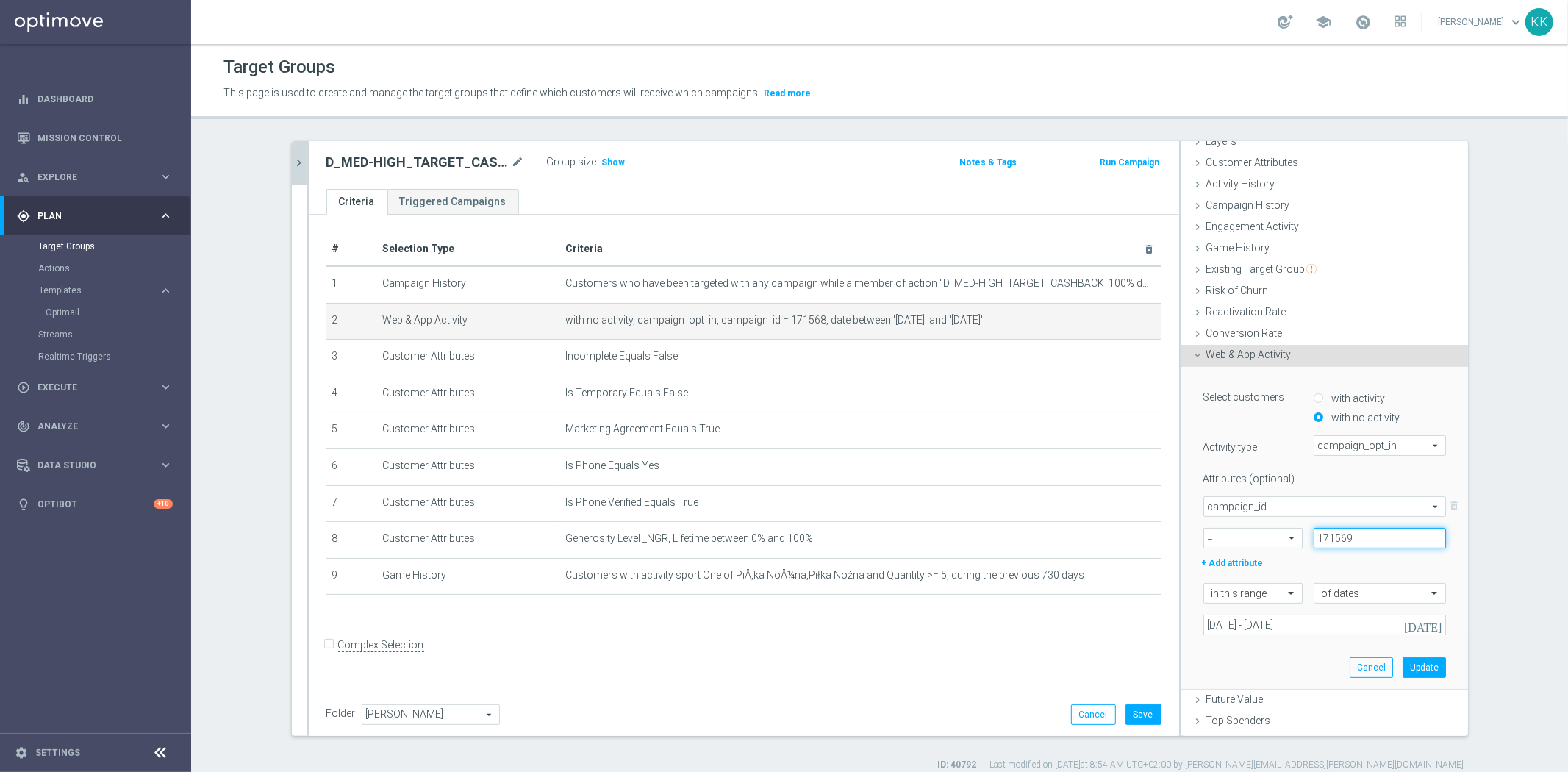
scroll to position [126, 0]
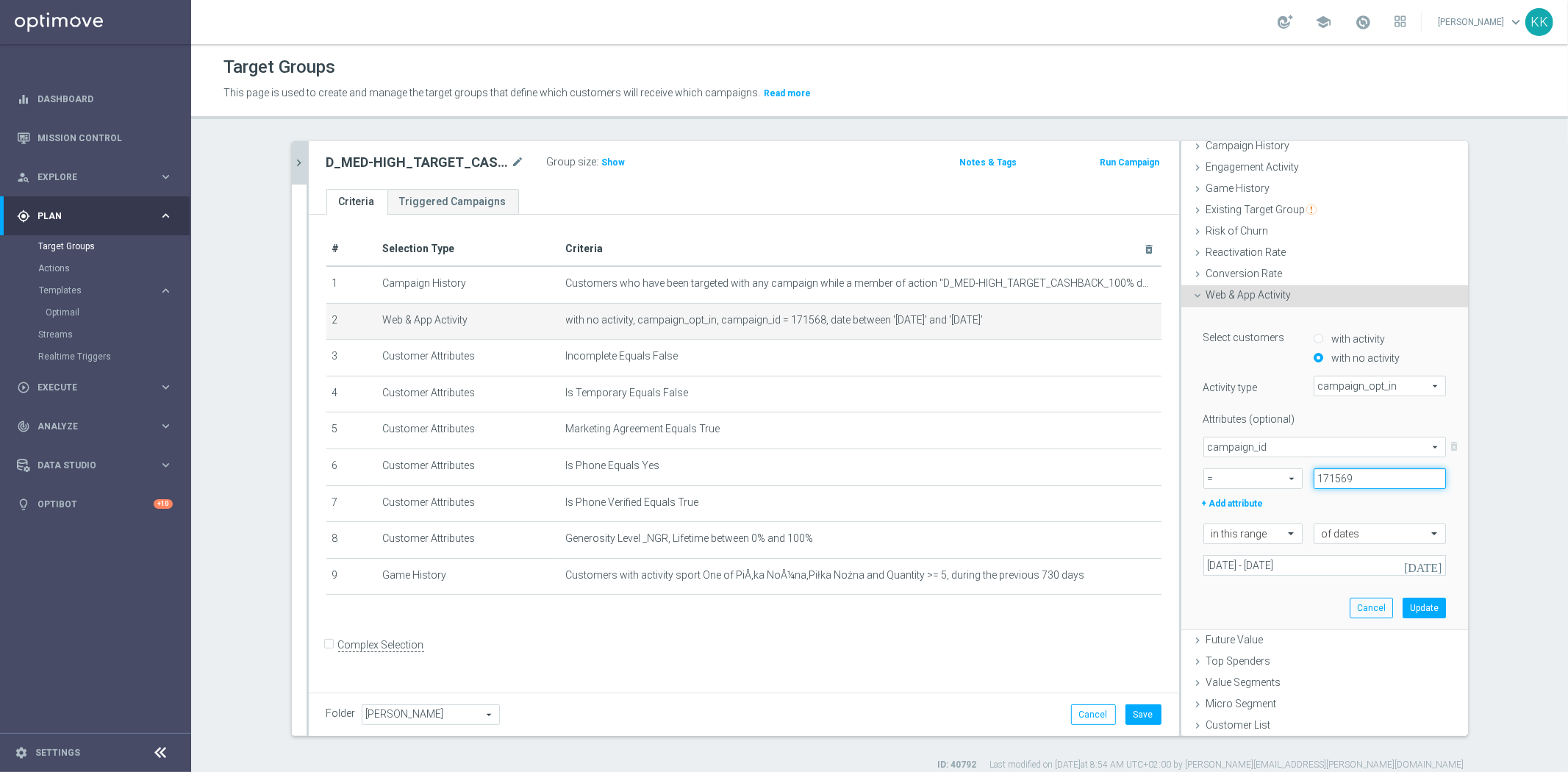
type input "171569"
click at [1431, 604] on div "Select customers with activity with no activity Activity type campaign_opt_in c…" at bounding box center [1325, 468] width 264 height 322
click at [1405, 607] on button "Update" at bounding box center [1424, 608] width 44 height 21
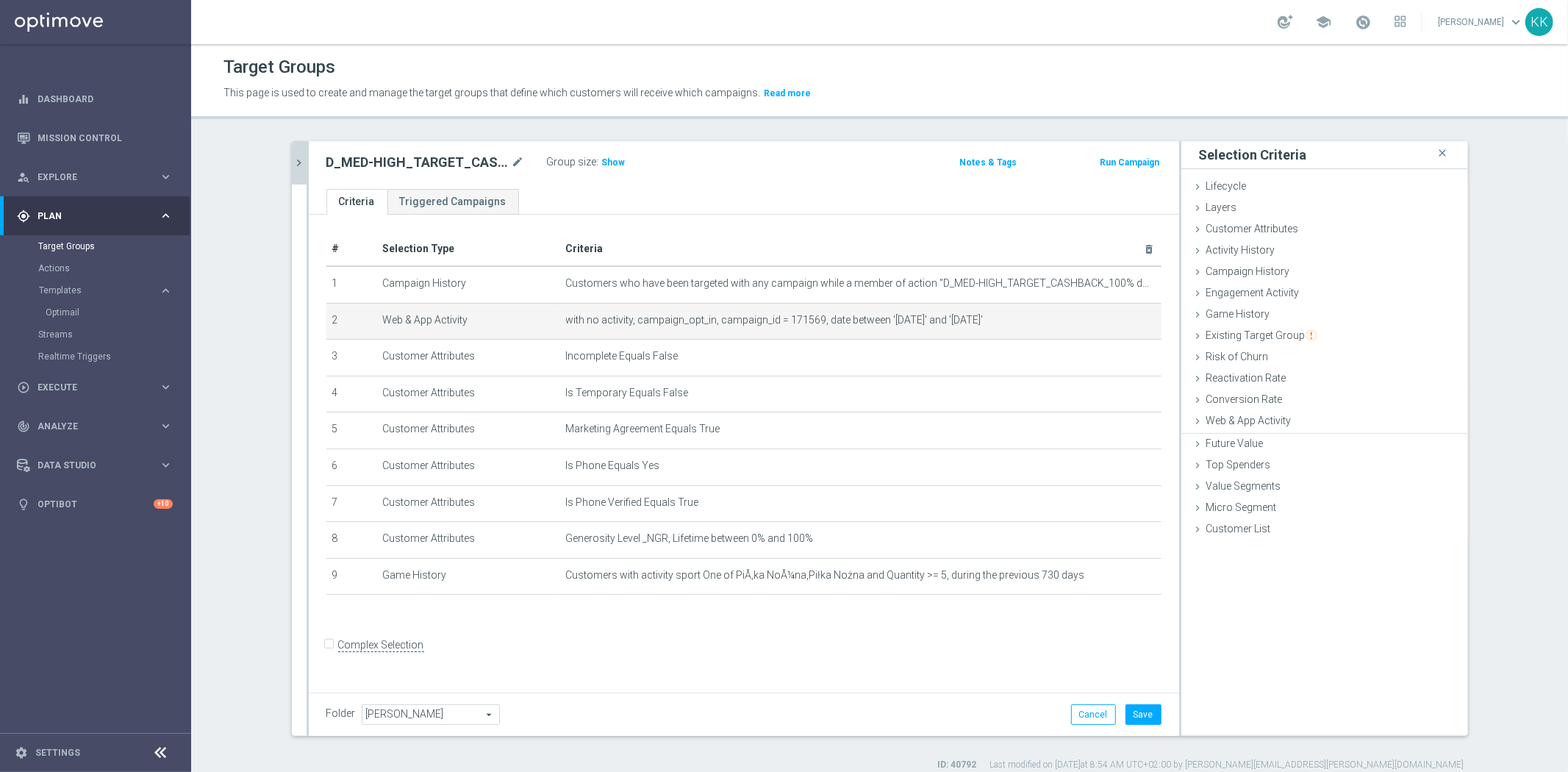
scroll to position [0, 0]
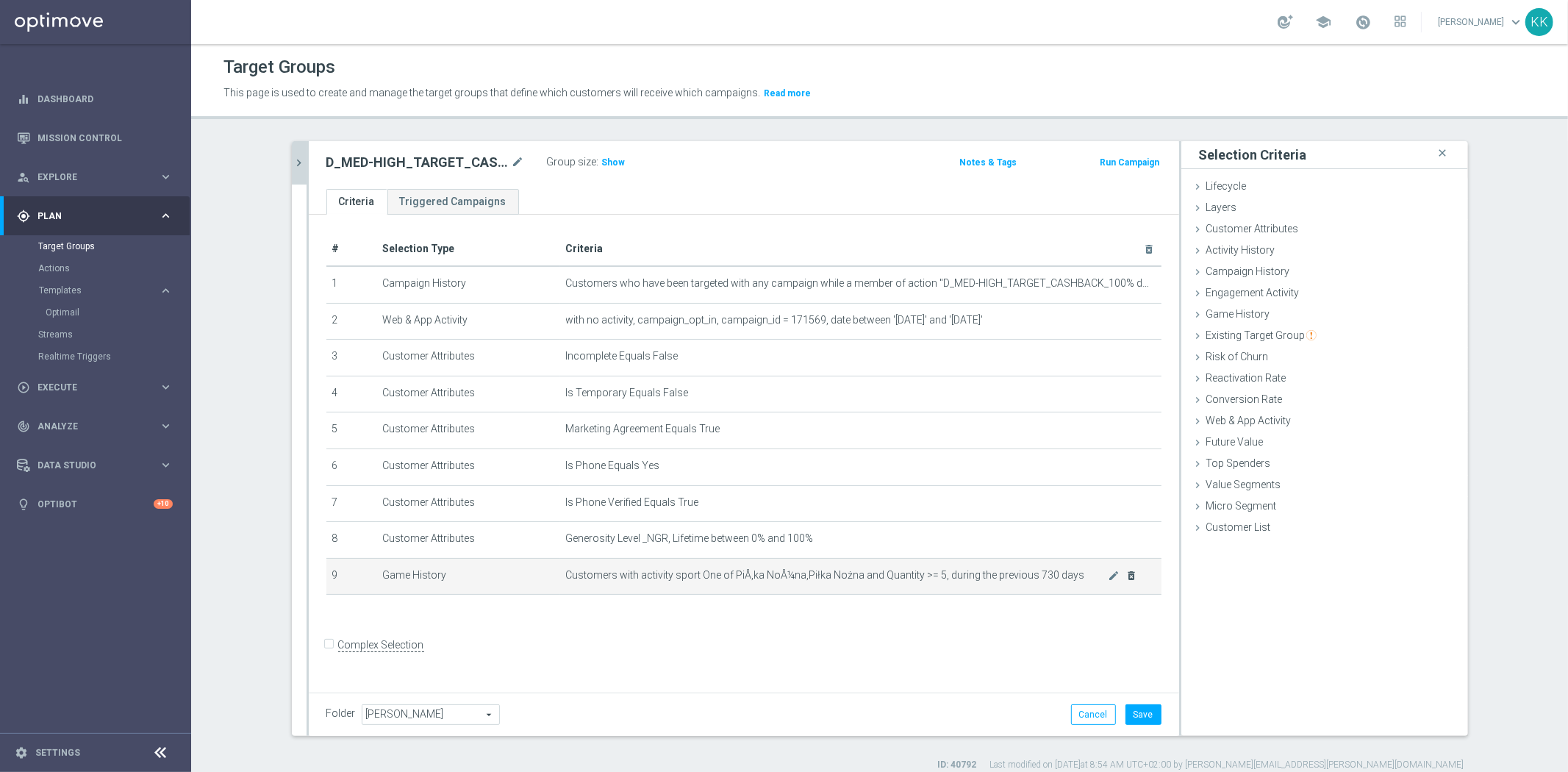
click at [1127, 572] on div at bounding box center [1125, 569] width 15 height 7
click at [1128, 577] on icon "delete_forever" at bounding box center [1130, 575] width 11 height 11
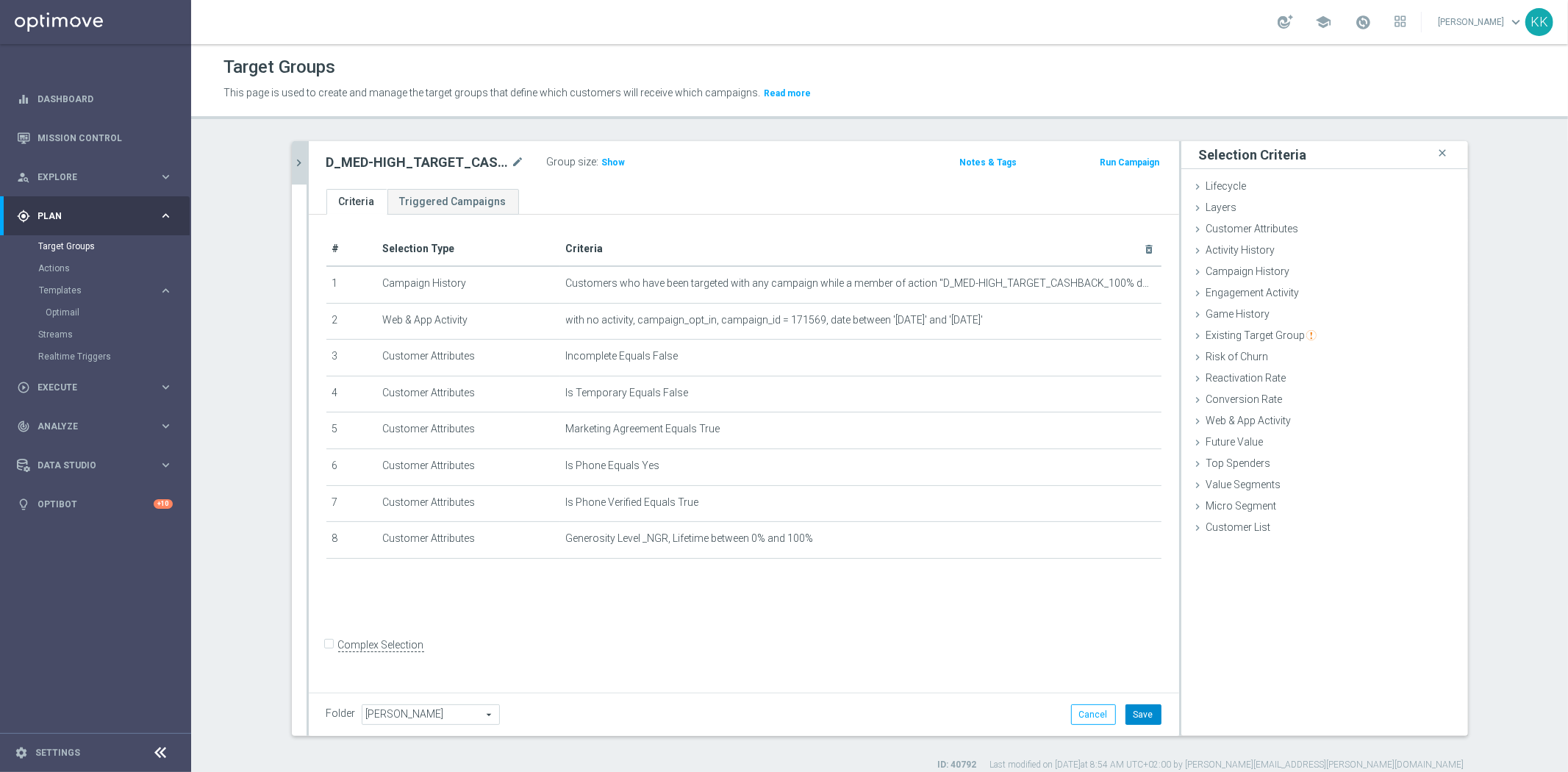
click at [1150, 711] on button "Save" at bounding box center [1143, 714] width 36 height 21
click at [602, 162] on span "Show" at bounding box center [614, 163] width 24 height 11
click at [292, 157] on icon "chevron_right" at bounding box center [299, 163] width 14 height 14
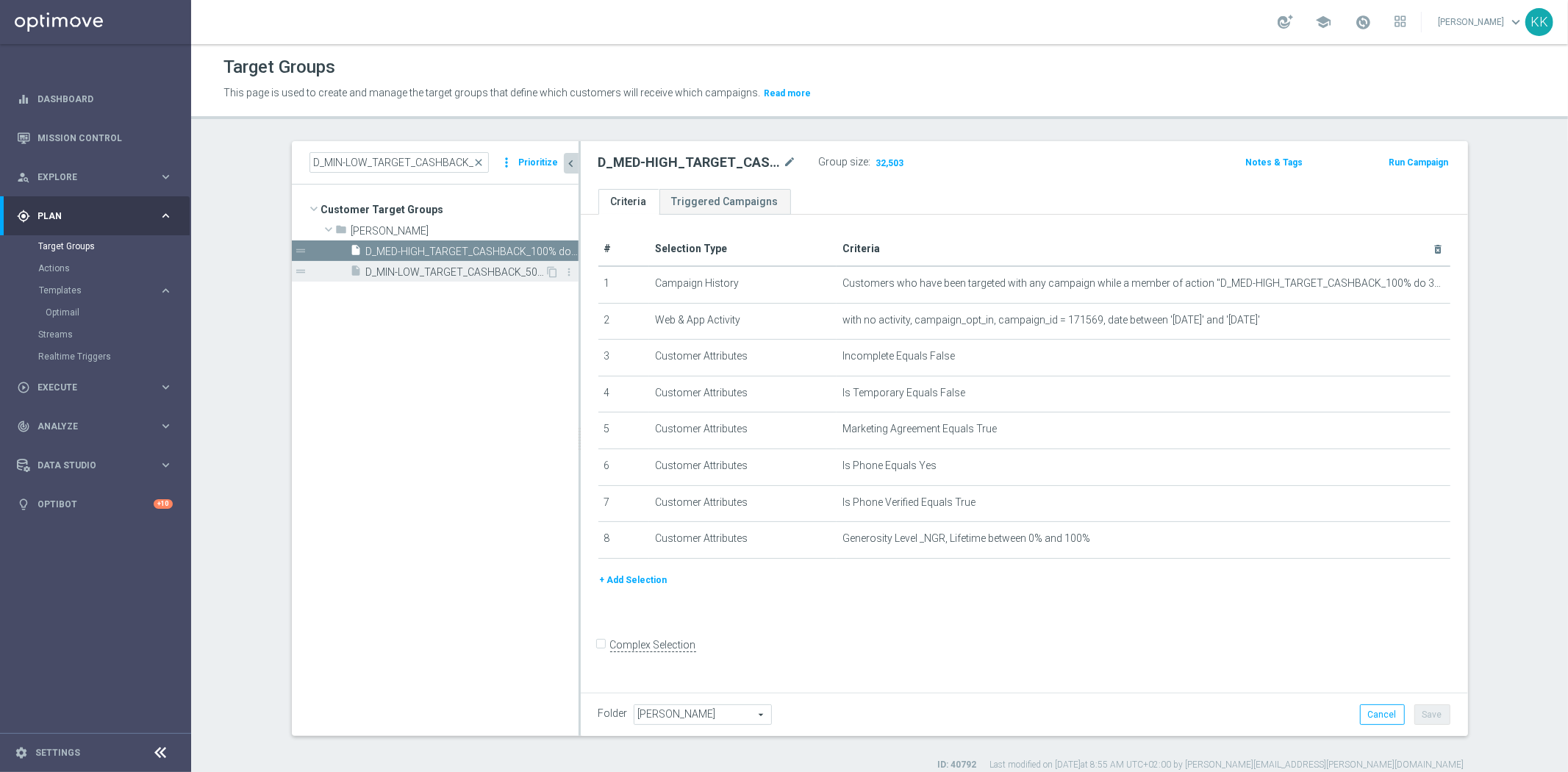
click at [385, 267] on span "D_MIN-LOW_TARGET_CASHBACK_50% do 100 PLN_EPLW_260825_SMS" at bounding box center [455, 272] width 179 height 12
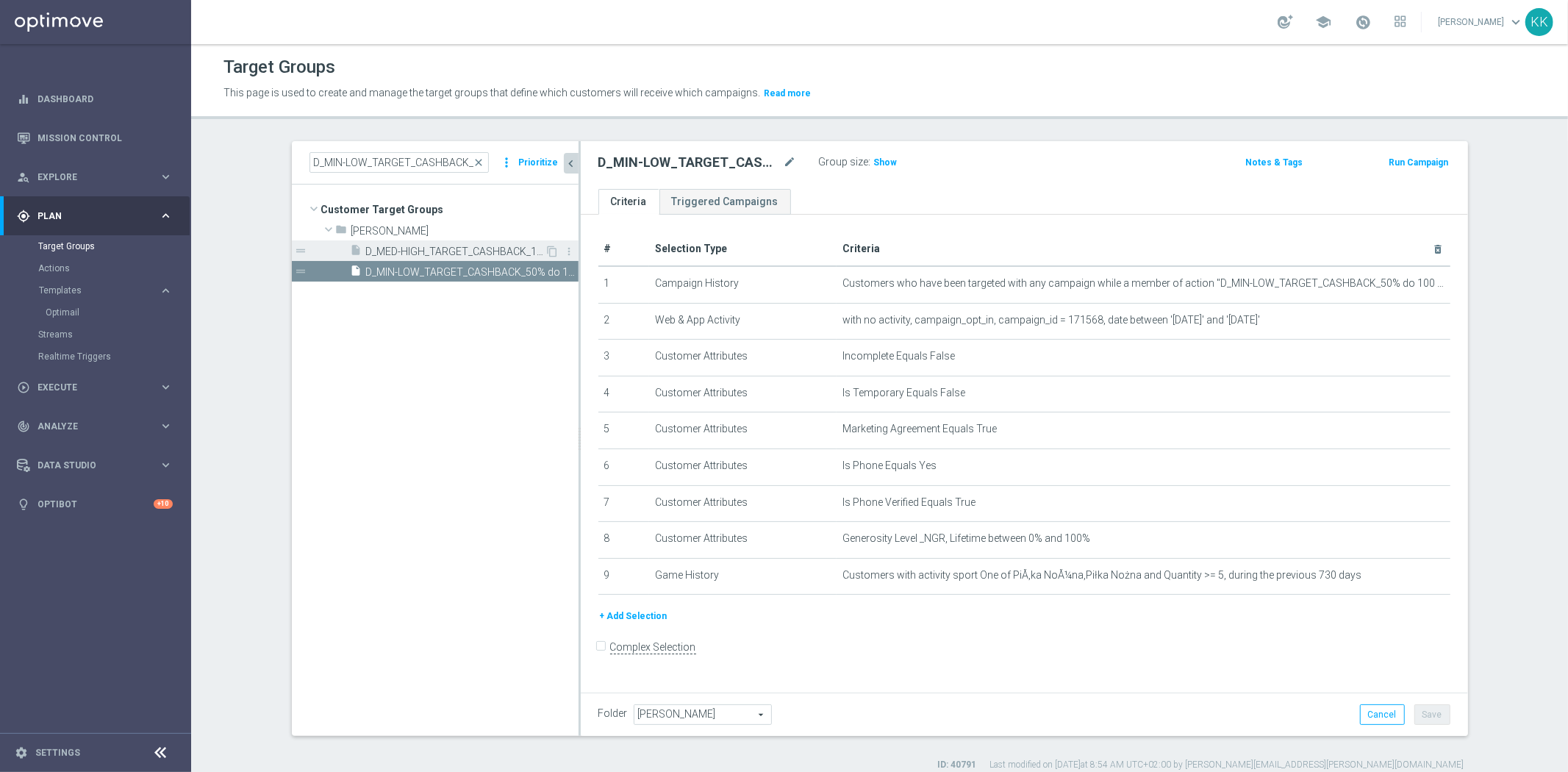
click at [459, 254] on span "D_MED-HIGH_TARGET_CASHBACK_100% do 300 PLN_EPLW_260825_SMS" at bounding box center [455, 251] width 179 height 12
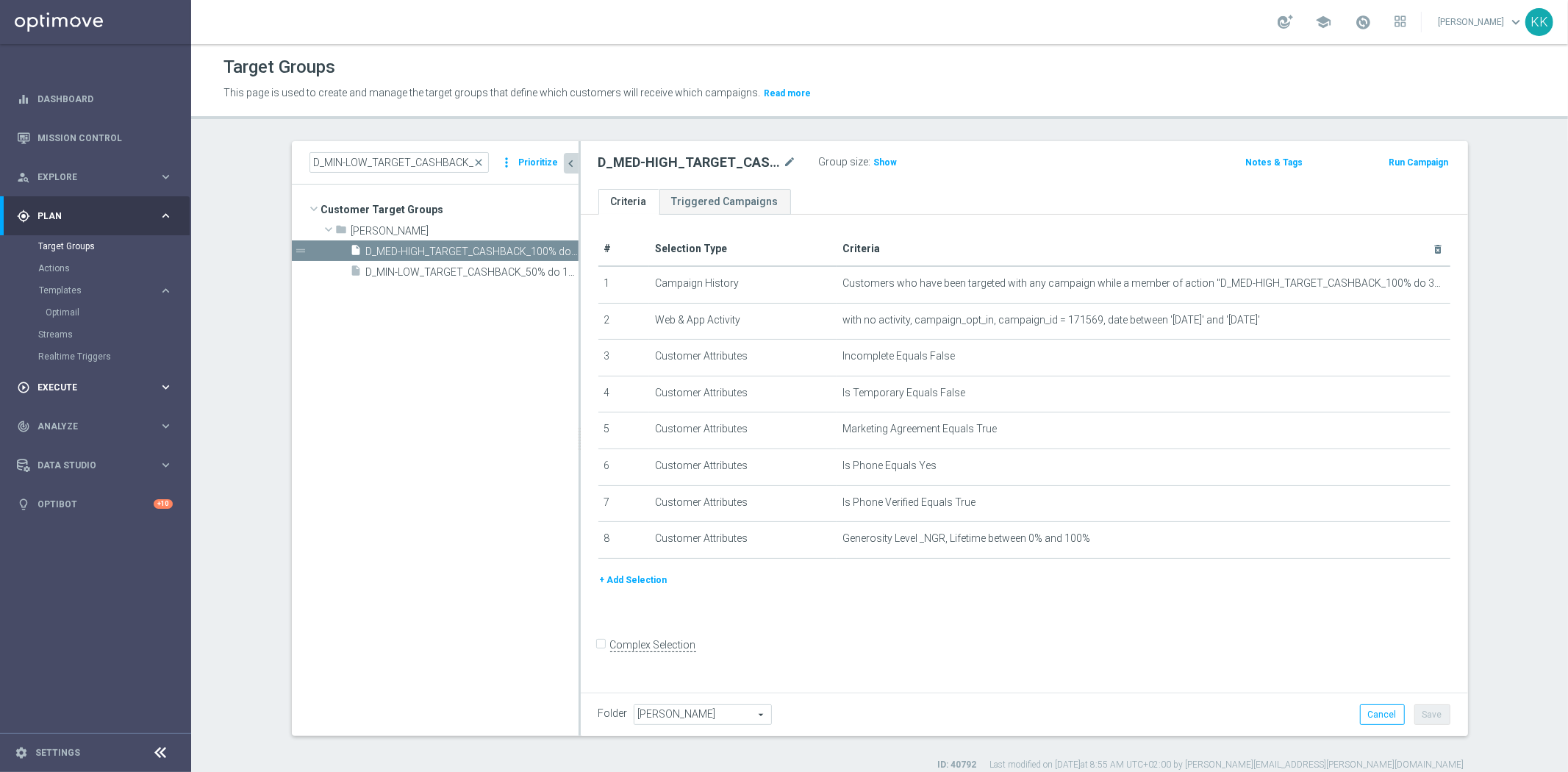
click at [85, 371] on div "play_circle_outline Execute keyboard_arrow_right" at bounding box center [95, 387] width 190 height 39
click at [86, 284] on link "Campaign Builder" at bounding box center [95, 284] width 115 height 11
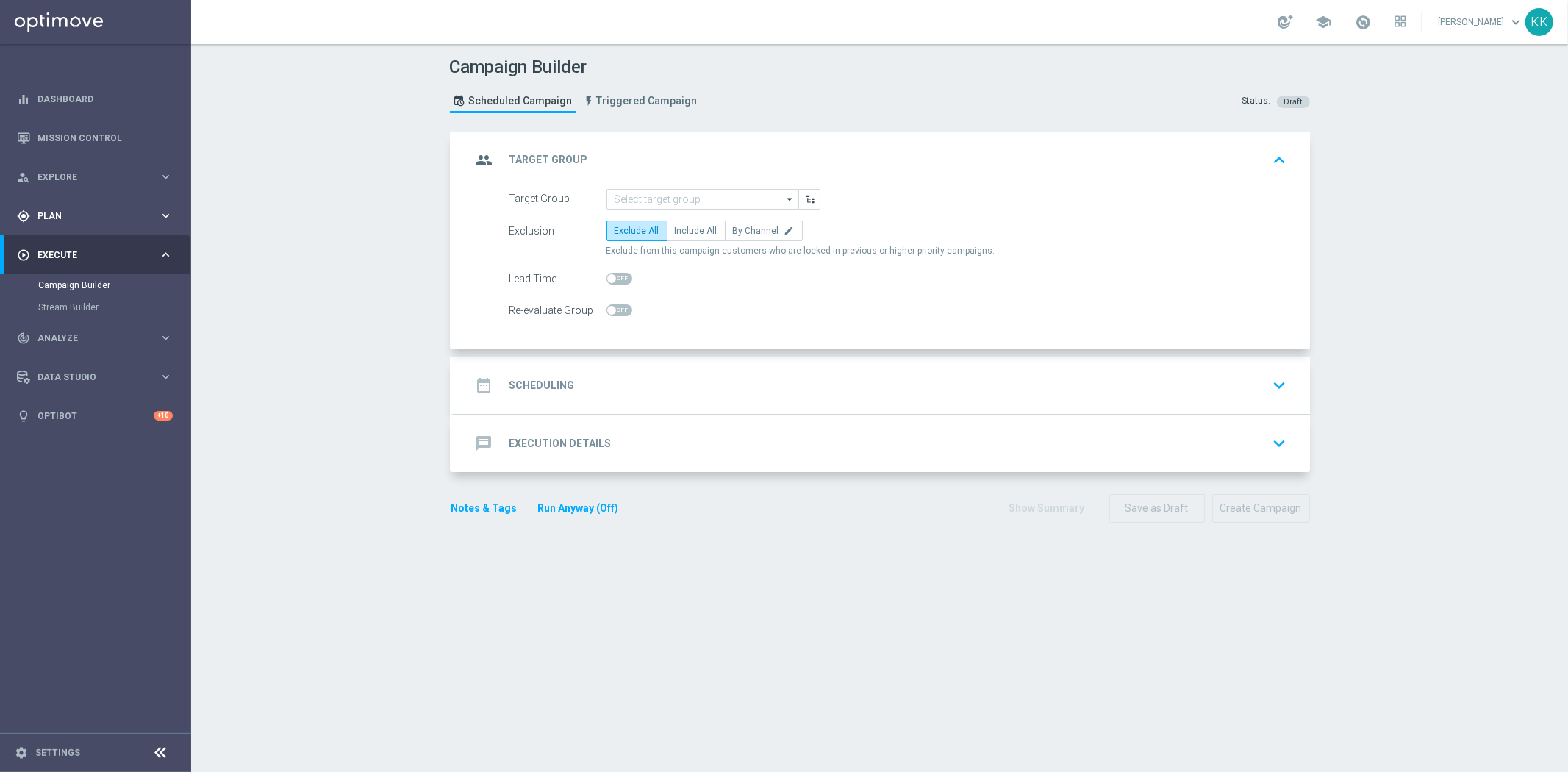
click at [67, 208] on div "gps_fixed Plan keyboard_arrow_right" at bounding box center [95, 215] width 190 height 39
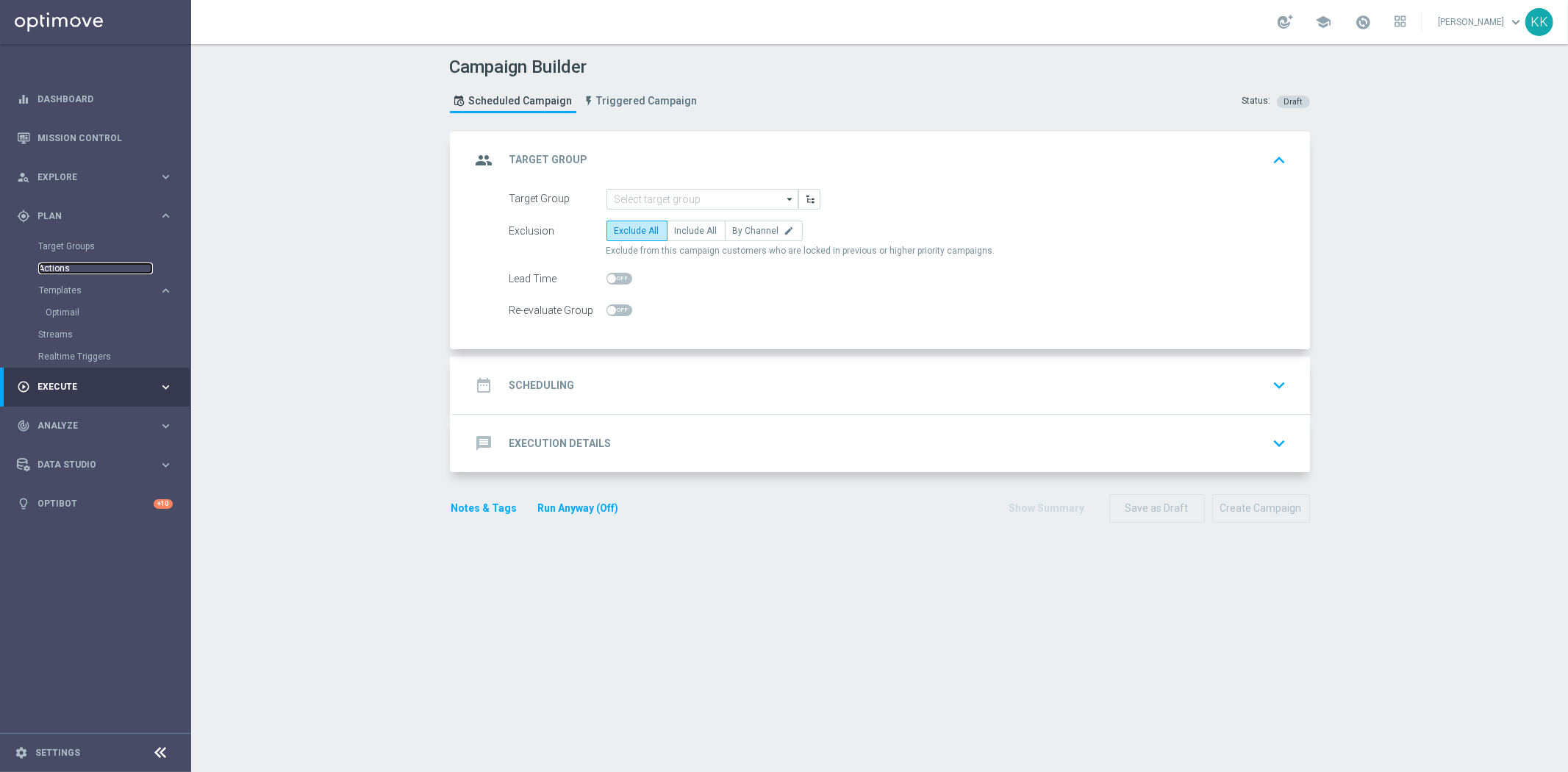
click at [60, 267] on link "Actions" at bounding box center [95, 268] width 115 height 11
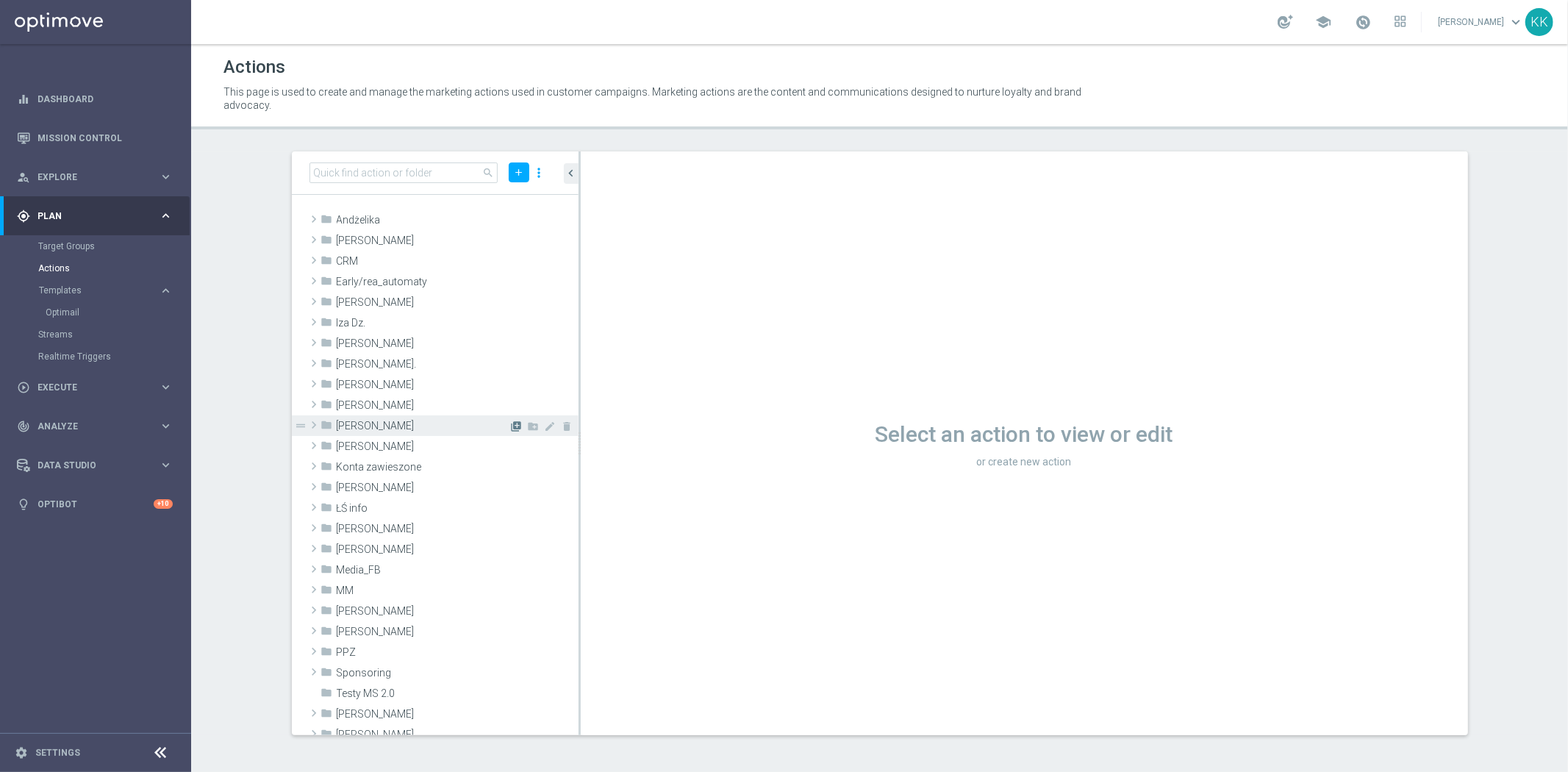
click at [510, 422] on icon "library_add" at bounding box center [516, 425] width 11 height 11
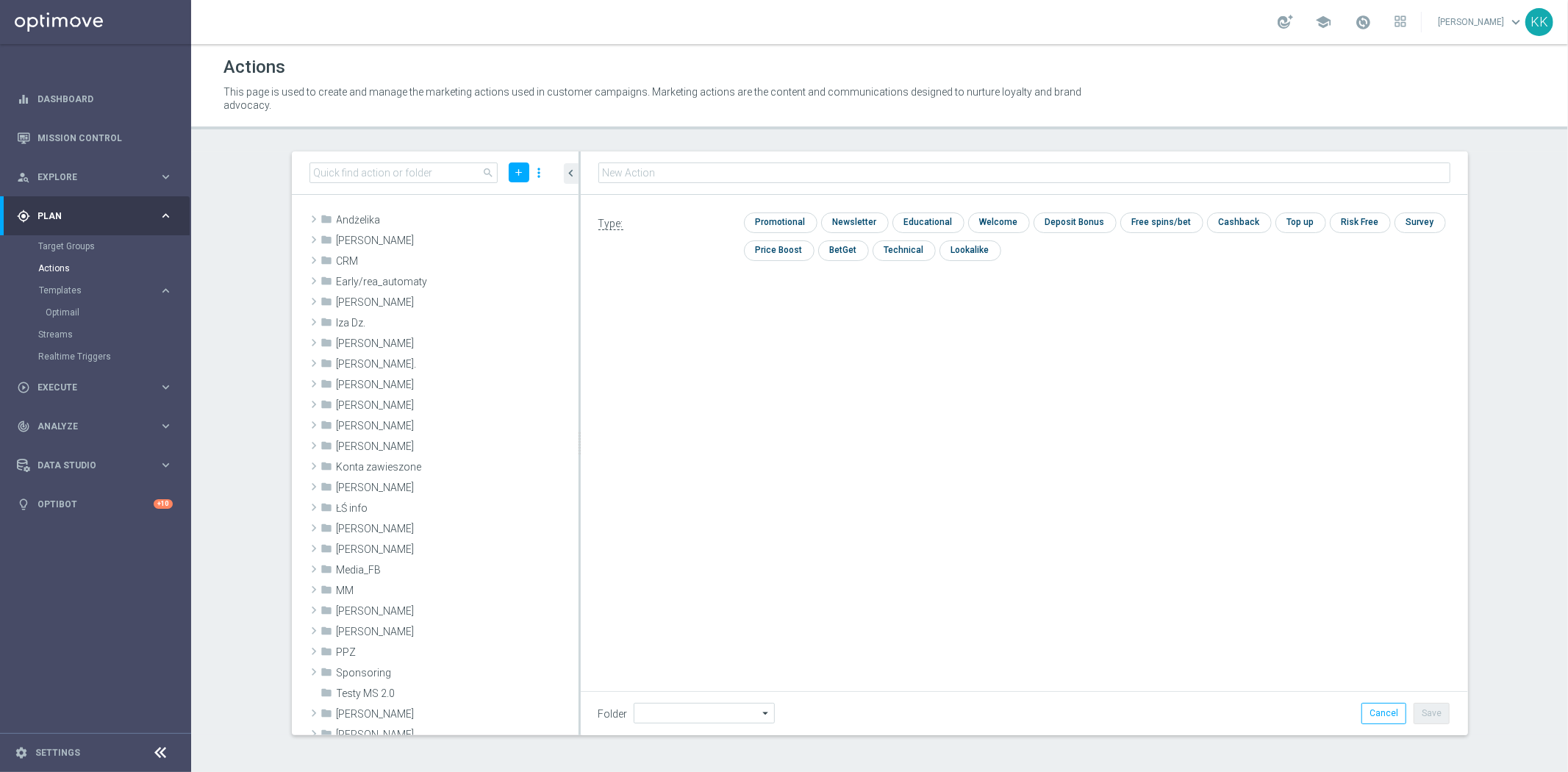
type input "[PERSON_NAME]"
type input "D_MIN-LOW_TARGET_CASHBACK_50% do 100 PLN_EPLW_260825_SMS"
click at [761, 221] on input "checkbox" at bounding box center [779, 222] width 70 height 20
checkbox input "true"
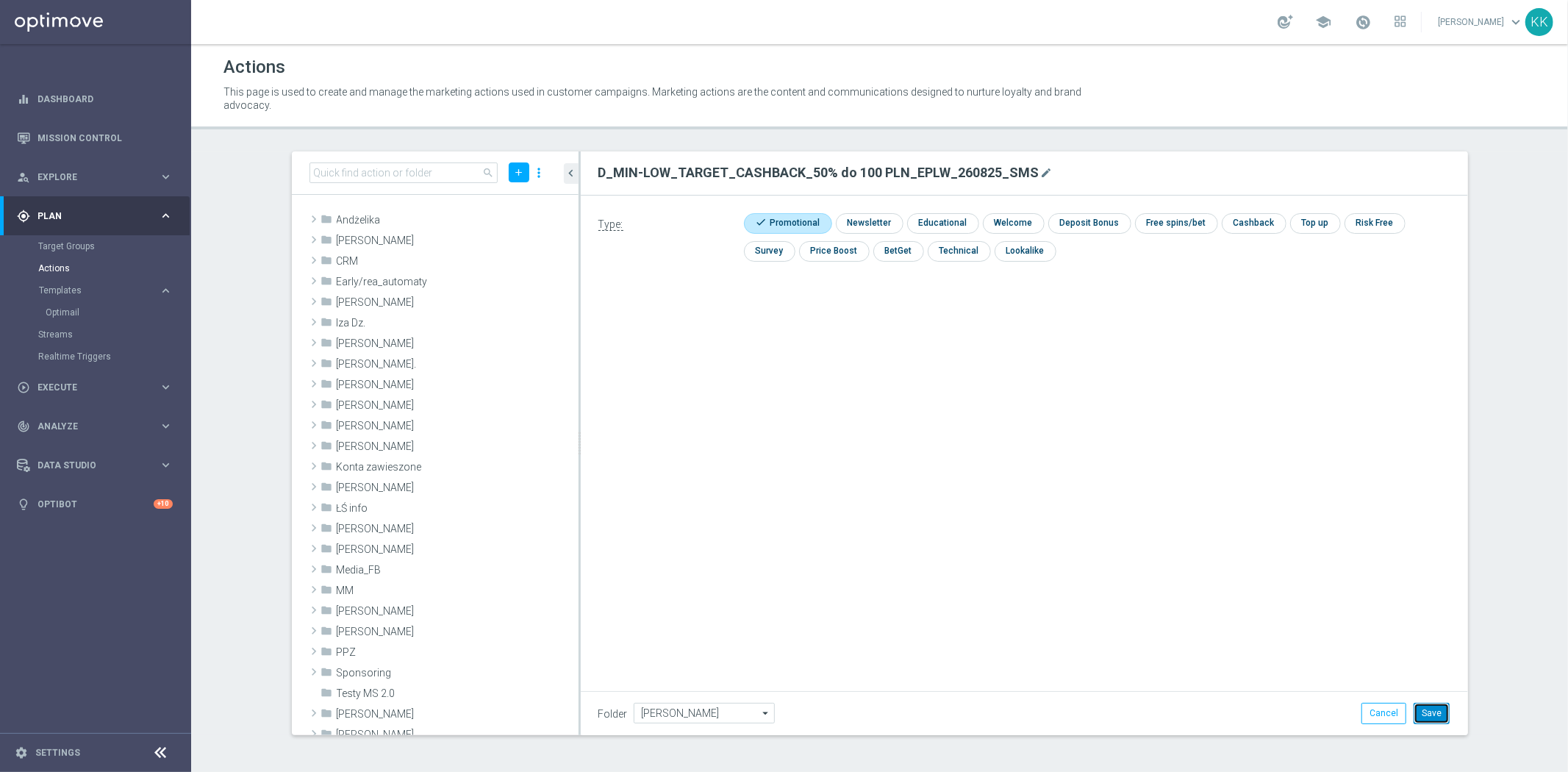
click at [1429, 707] on button "Save" at bounding box center [1431, 713] width 36 height 21
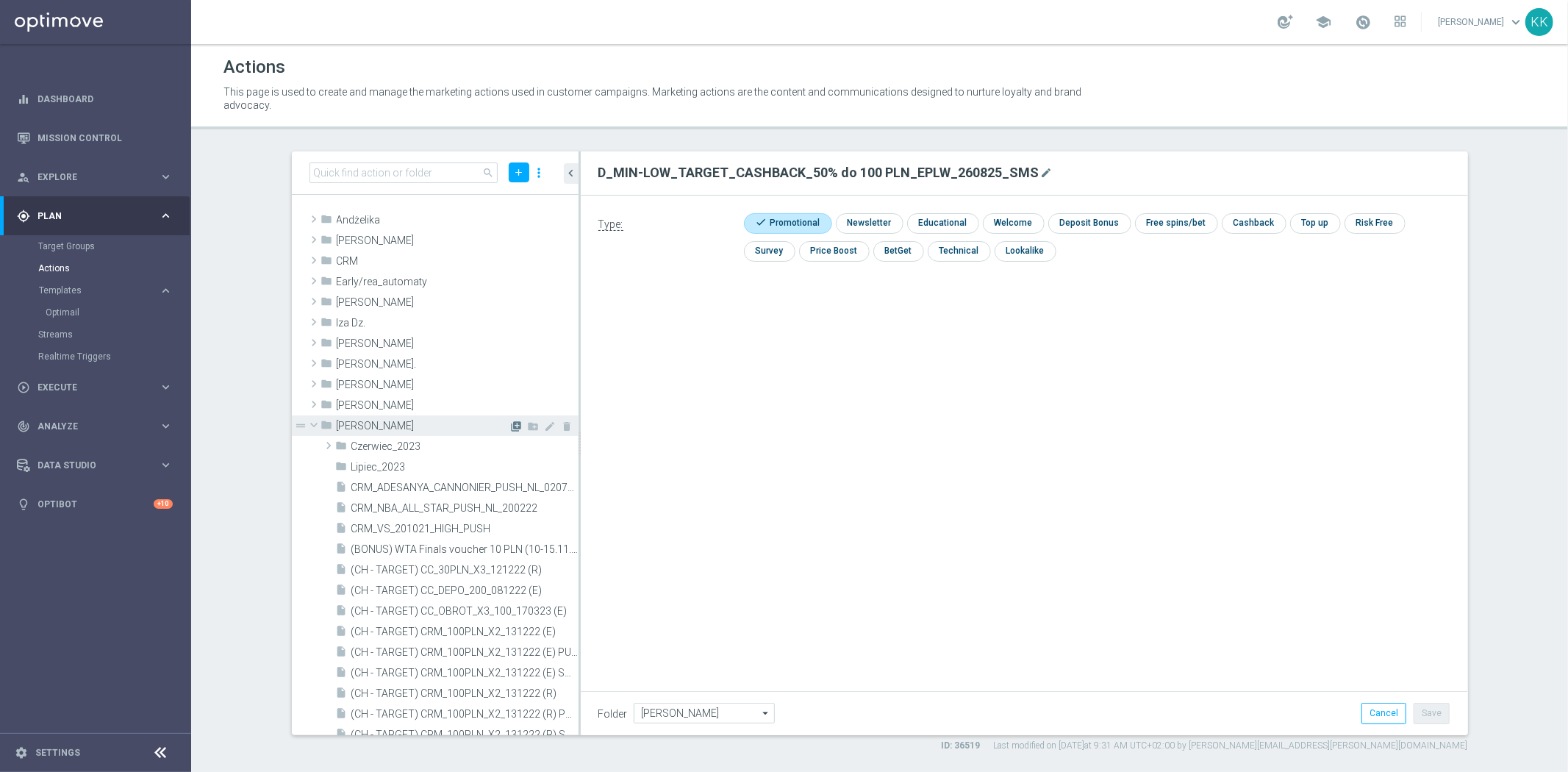
click at [510, 420] on icon "library_add" at bounding box center [516, 425] width 11 height 11
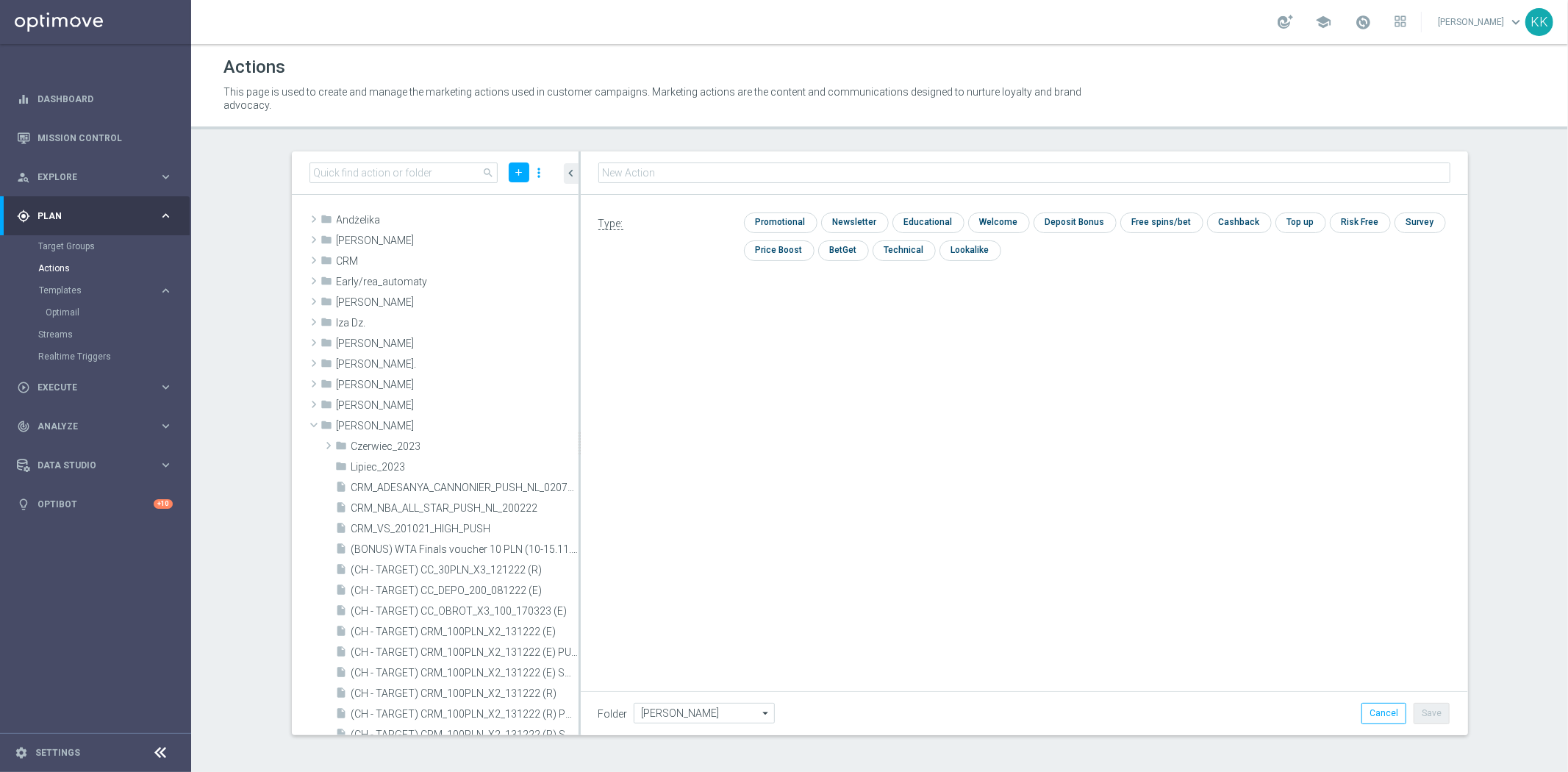
type input "D_MED-HIGH_TARGET_CASHBACK_100% do 300 PLN_EPLW_260825_SMS"
click at [773, 213] on input "checkbox" at bounding box center [779, 222] width 70 height 20
checkbox input "true"
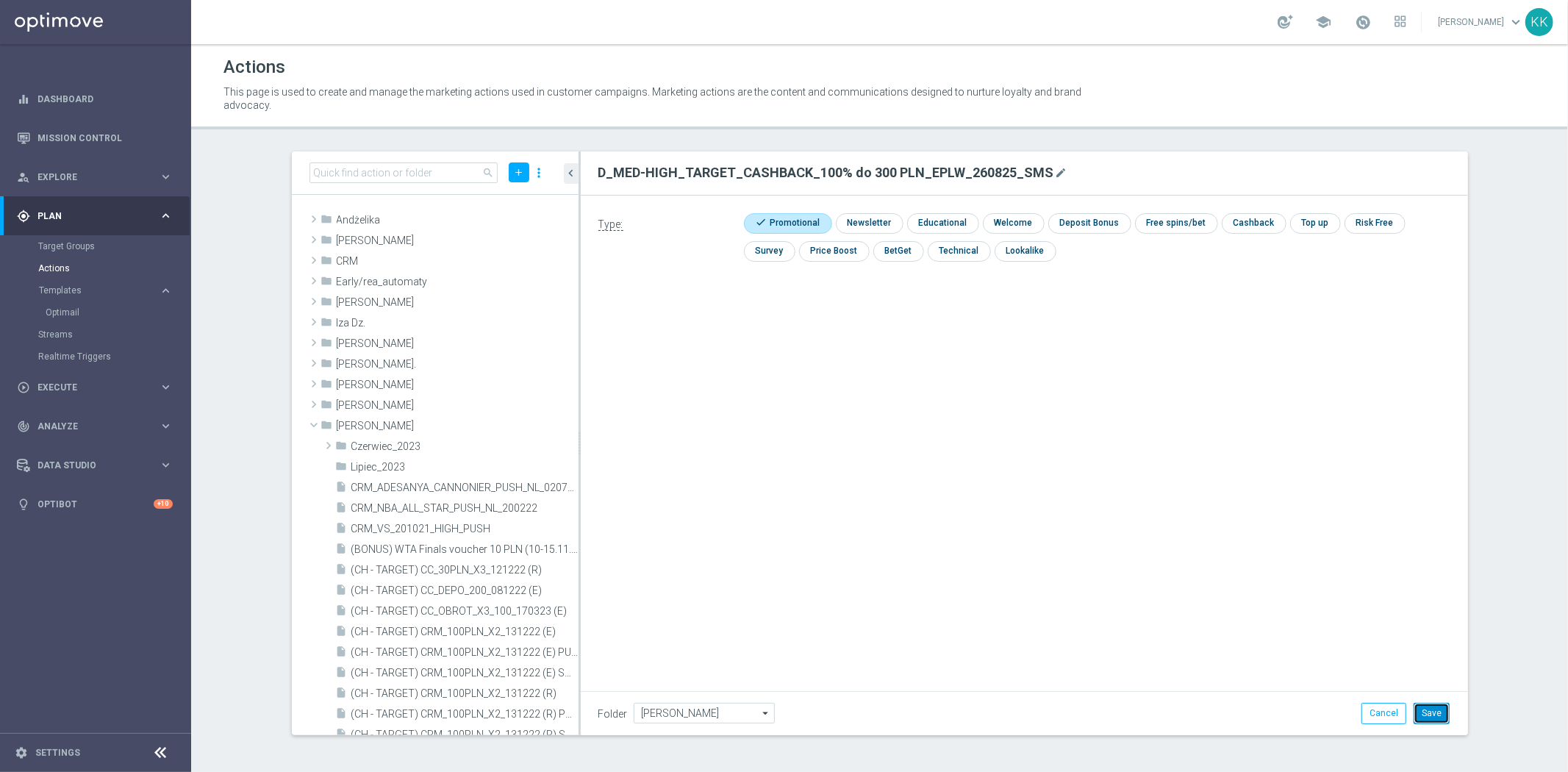
click at [1434, 703] on button "Save" at bounding box center [1431, 713] width 36 height 21
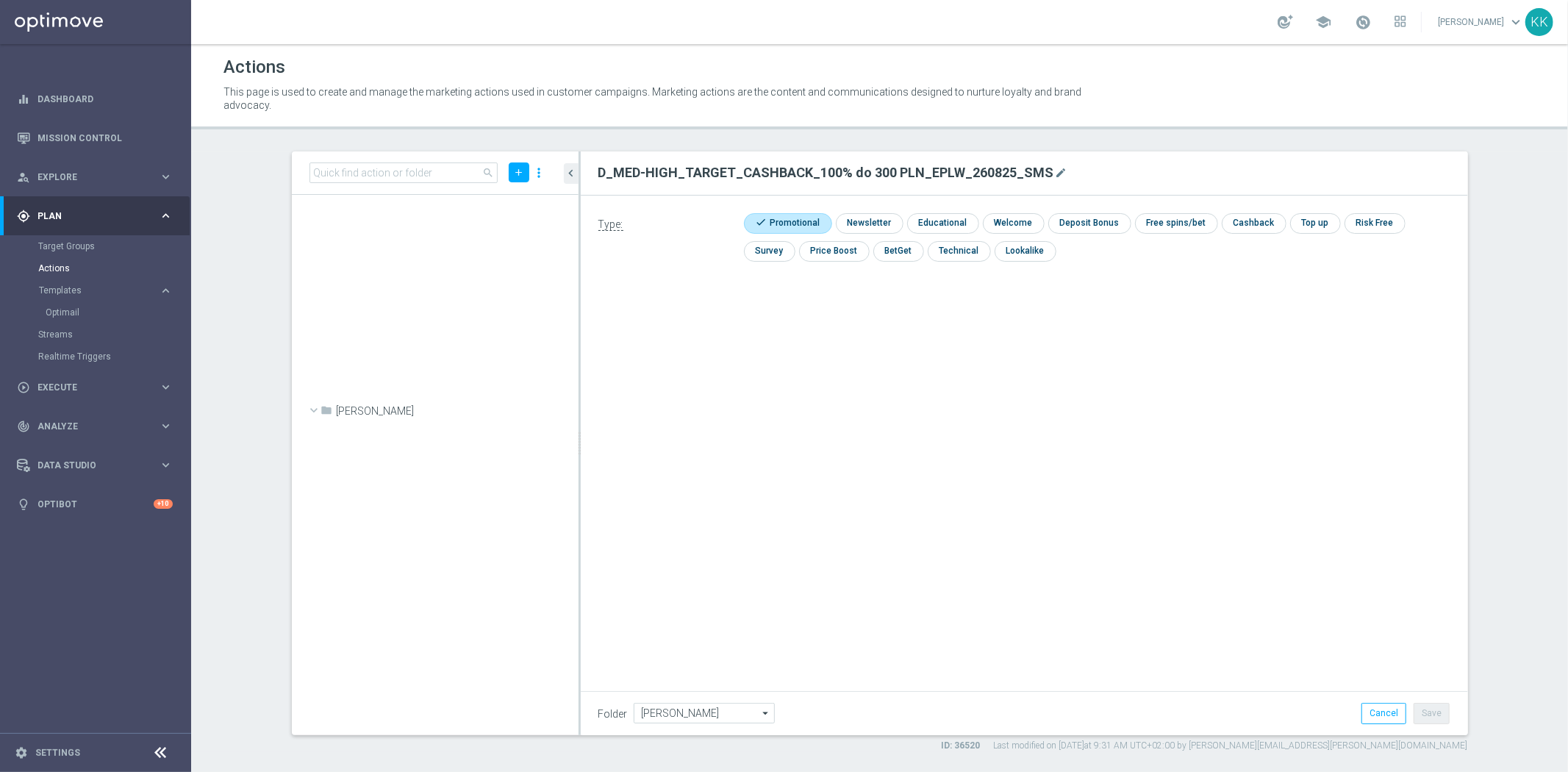
scroll to position [45699, 0]
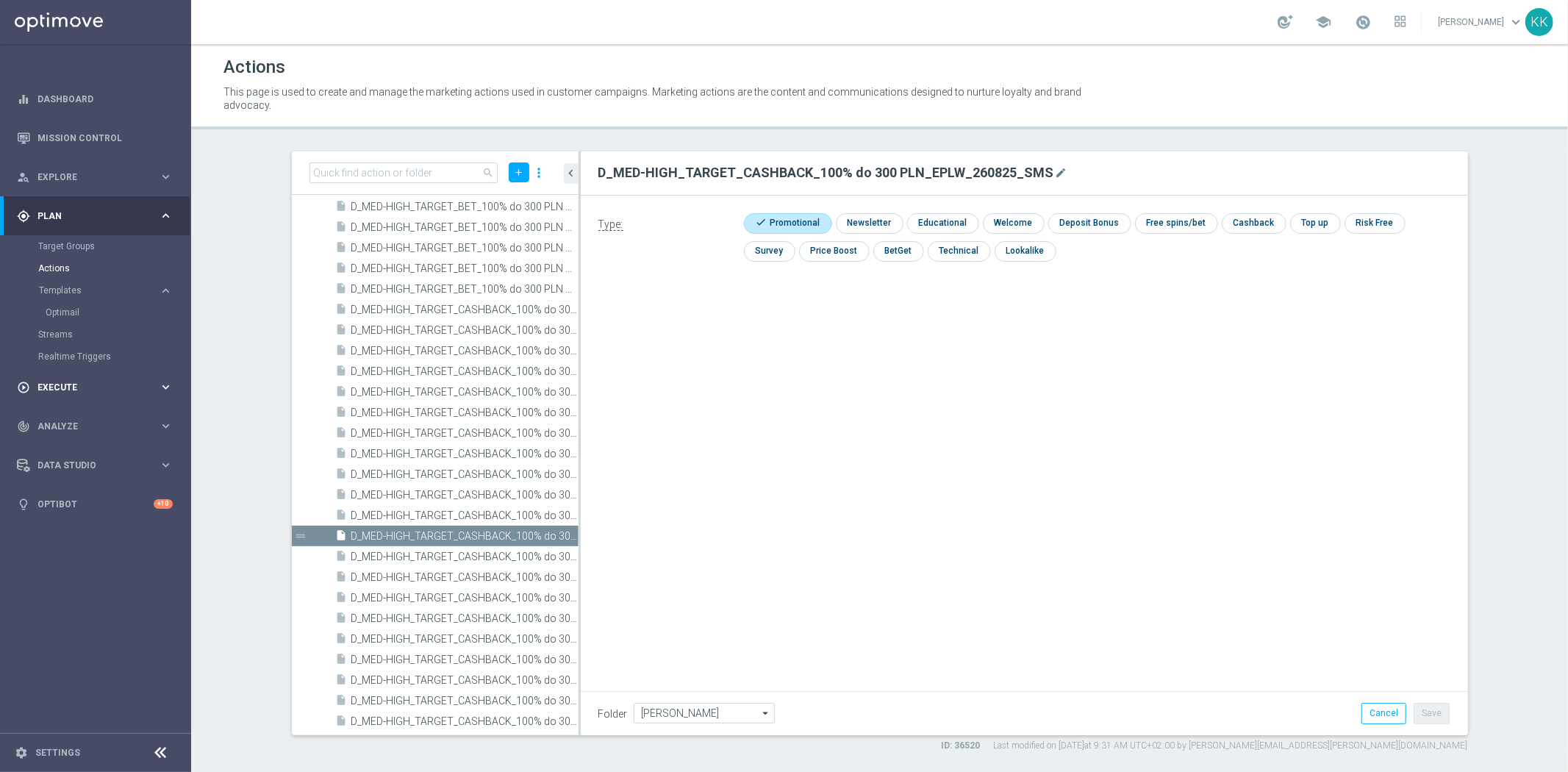
click at [108, 381] on div "play_circle_outline Execute" at bounding box center [88, 387] width 142 height 13
click at [57, 276] on div "Campaign Builder" at bounding box center [114, 284] width 151 height 22
click at [65, 279] on link "Campaign Builder" at bounding box center [95, 284] width 115 height 11
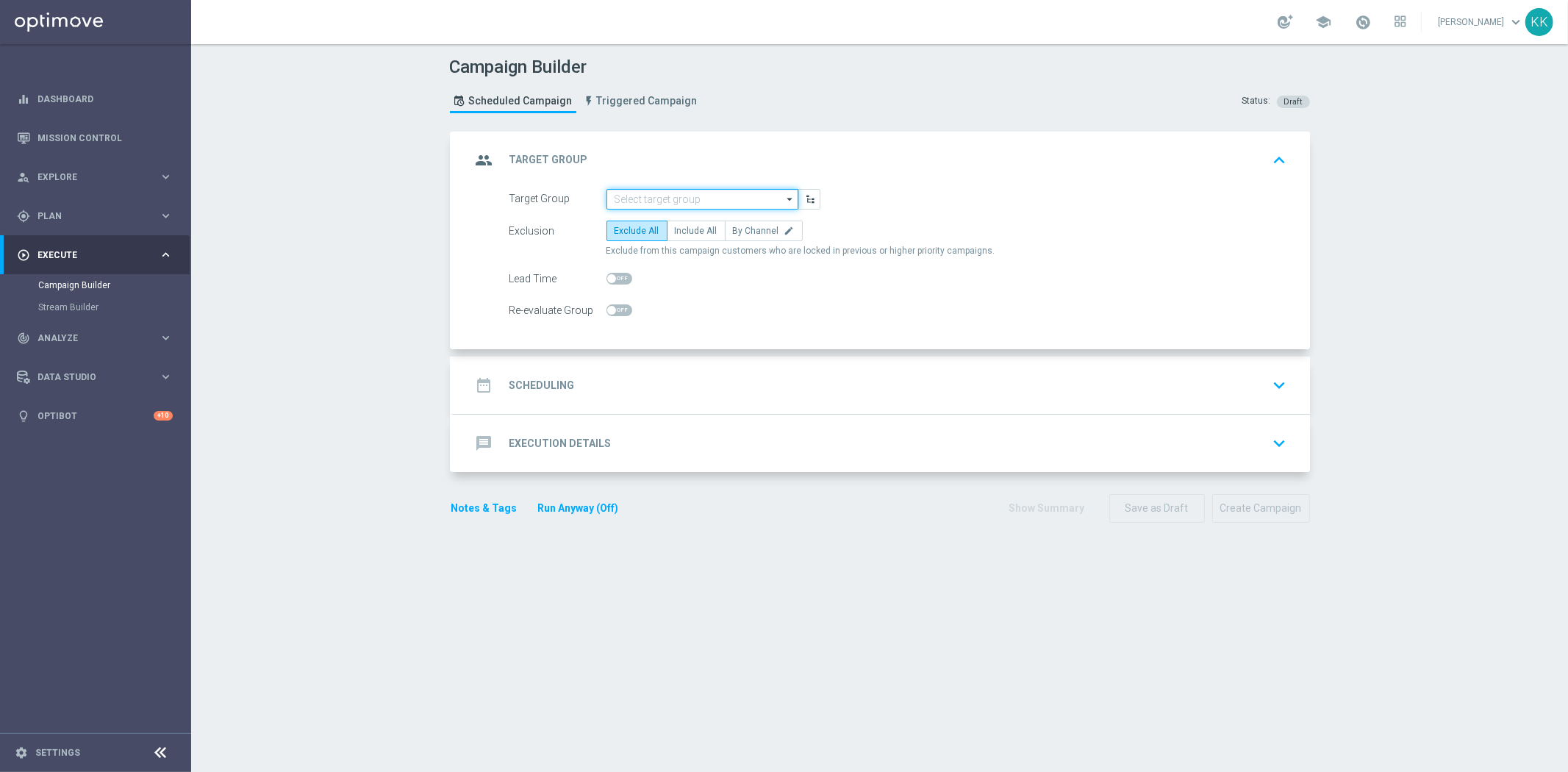
click at [660, 191] on input at bounding box center [702, 200] width 192 height 21
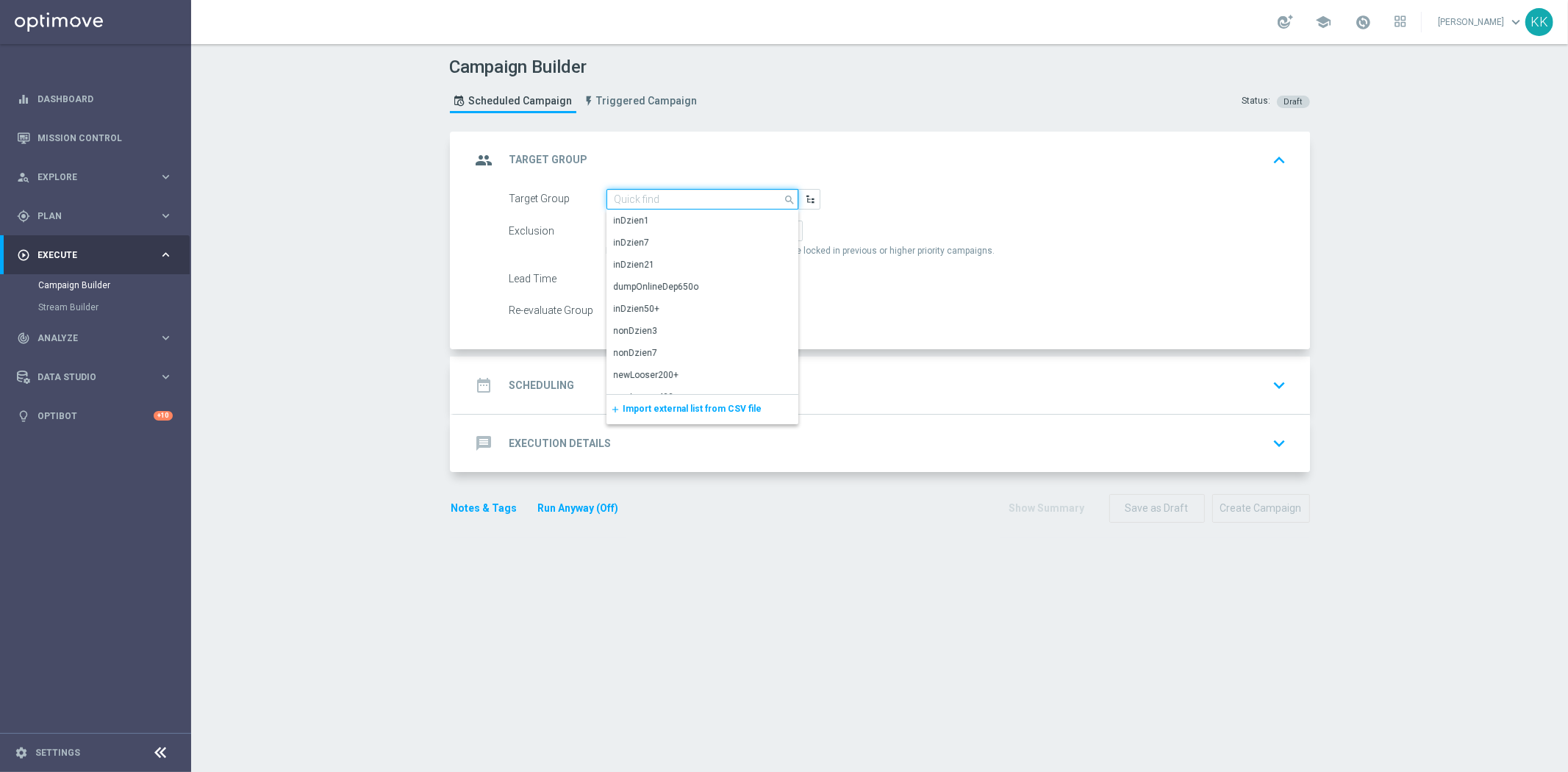
paste input "D_MIN-LOW_TARGET_CASHBACK_50% do 100 PLN_EPLW_260825_SMS"
click at [662, 219] on div "D_MIN-LOW_TARGET_CASHBACK_50% do 100 PLN_EPLW_260825_SMS" at bounding box center [702, 228] width 176 height 26
type input "D_MIN-LOW_TARGET_CASHBACK_50% do 100 PLN_EPLW_260825_SMS"
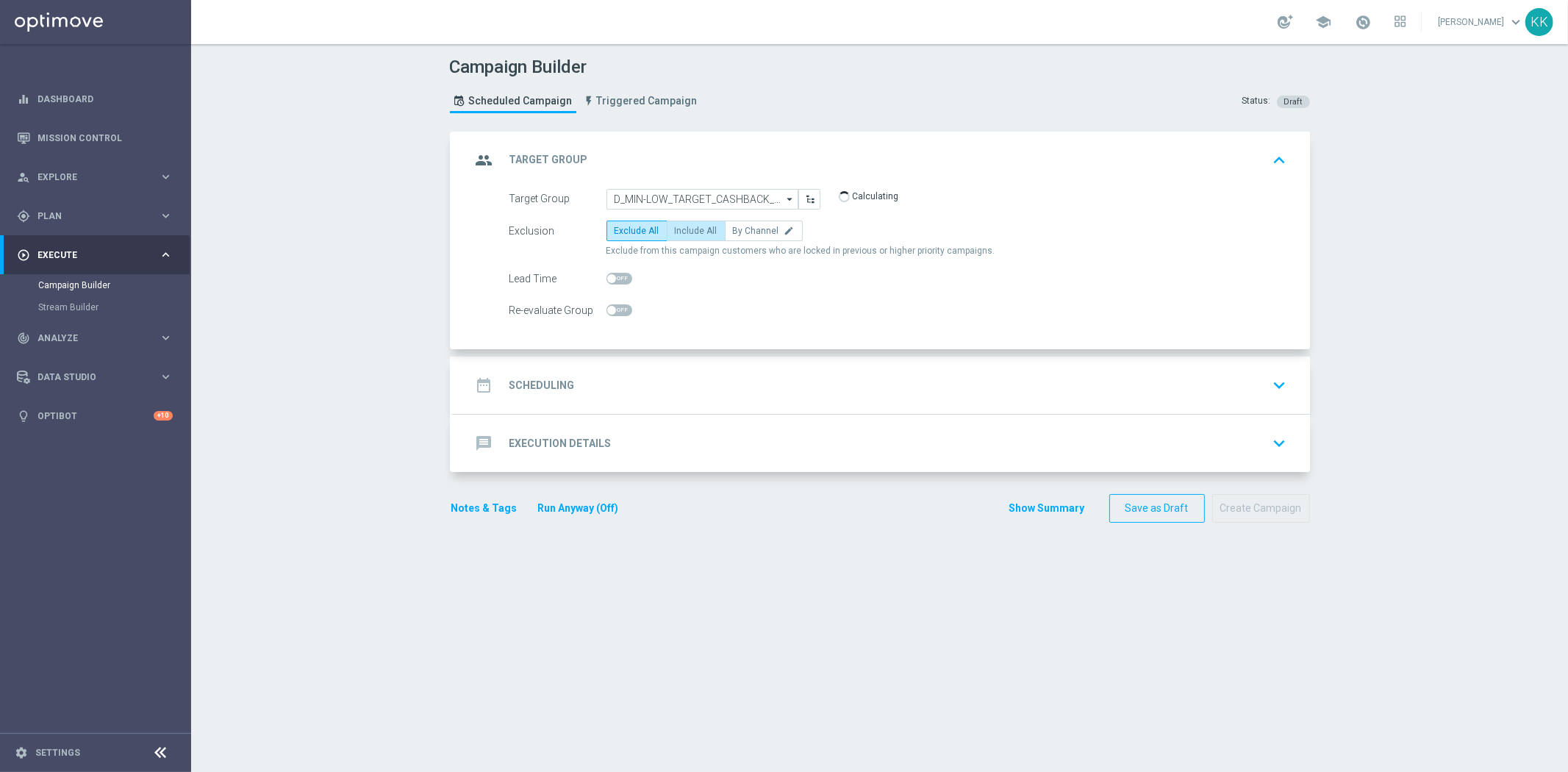
click at [694, 230] on span "Include All" at bounding box center [696, 231] width 43 height 11
click at [685, 230] on input "Include All" at bounding box center [679, 233] width 10 height 10
radio input "true"
click at [618, 312] on span at bounding box center [619, 310] width 25 height 11
click at [618, 312] on input "checkbox" at bounding box center [619, 310] width 25 height 11
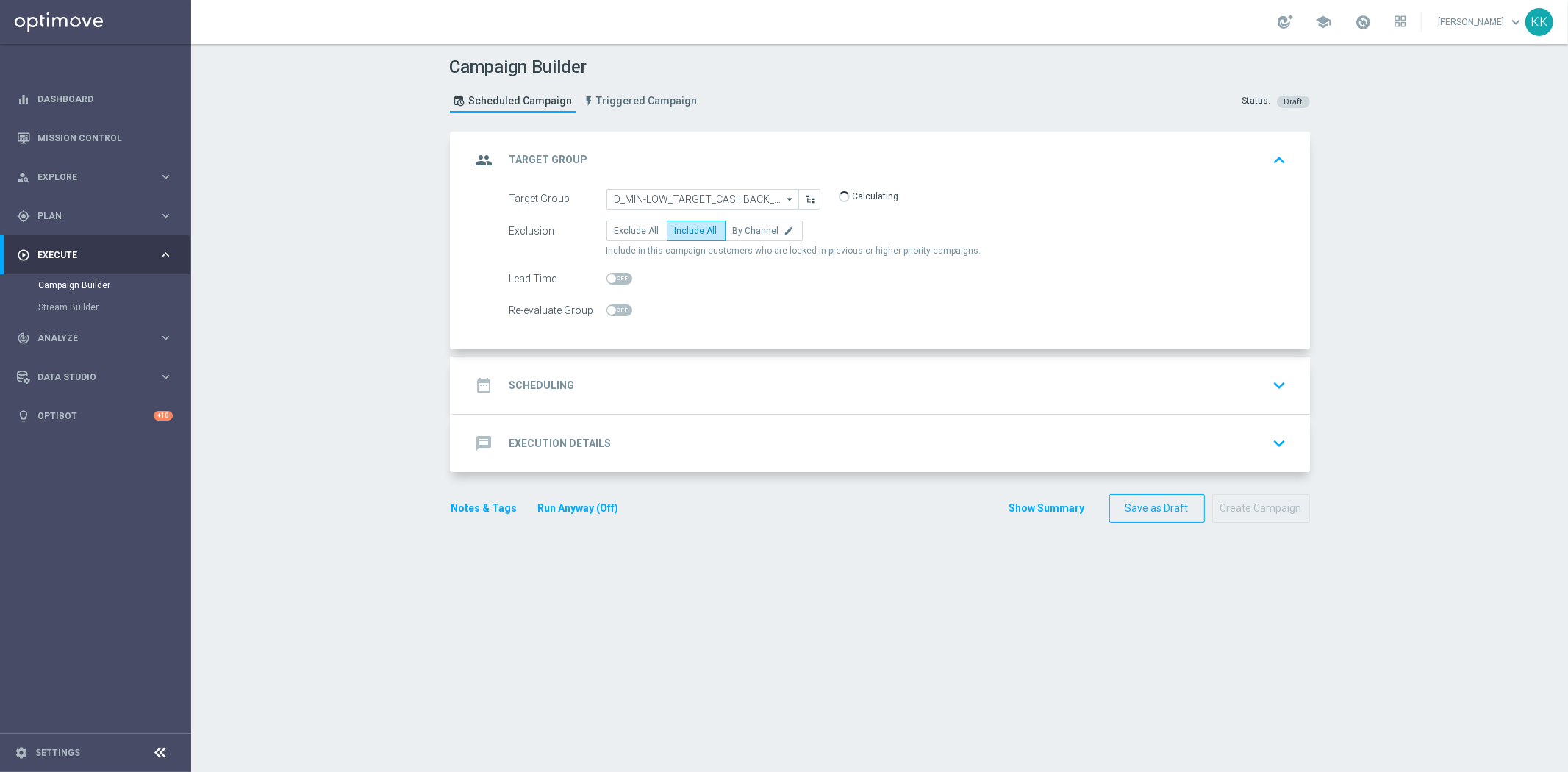
checkbox input "true"
click at [723, 382] on div "date_range Scheduling keyboard_arrow_down" at bounding box center [882, 385] width 821 height 28
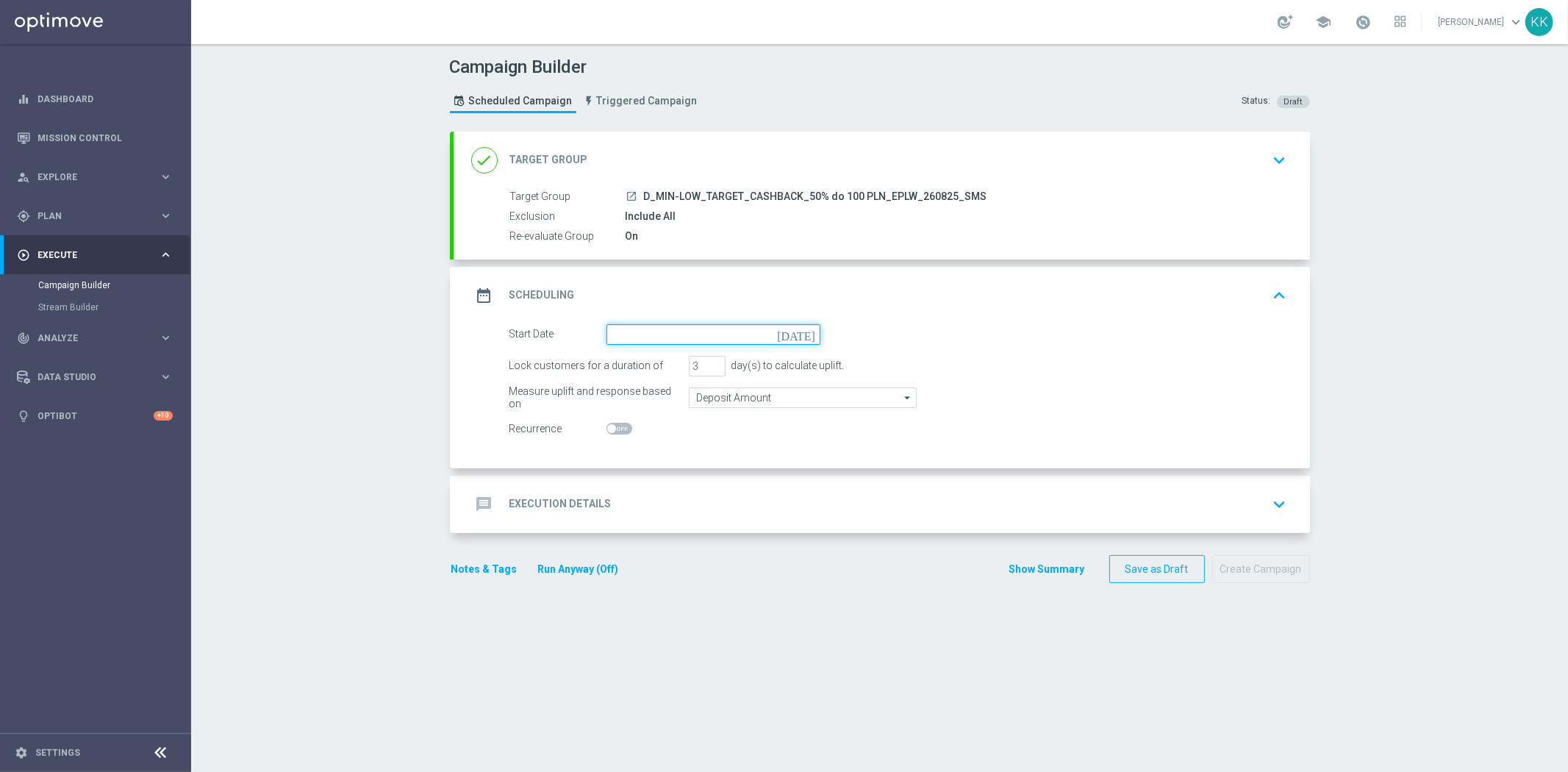
click at [622, 333] on input at bounding box center [714, 334] width 214 height 21
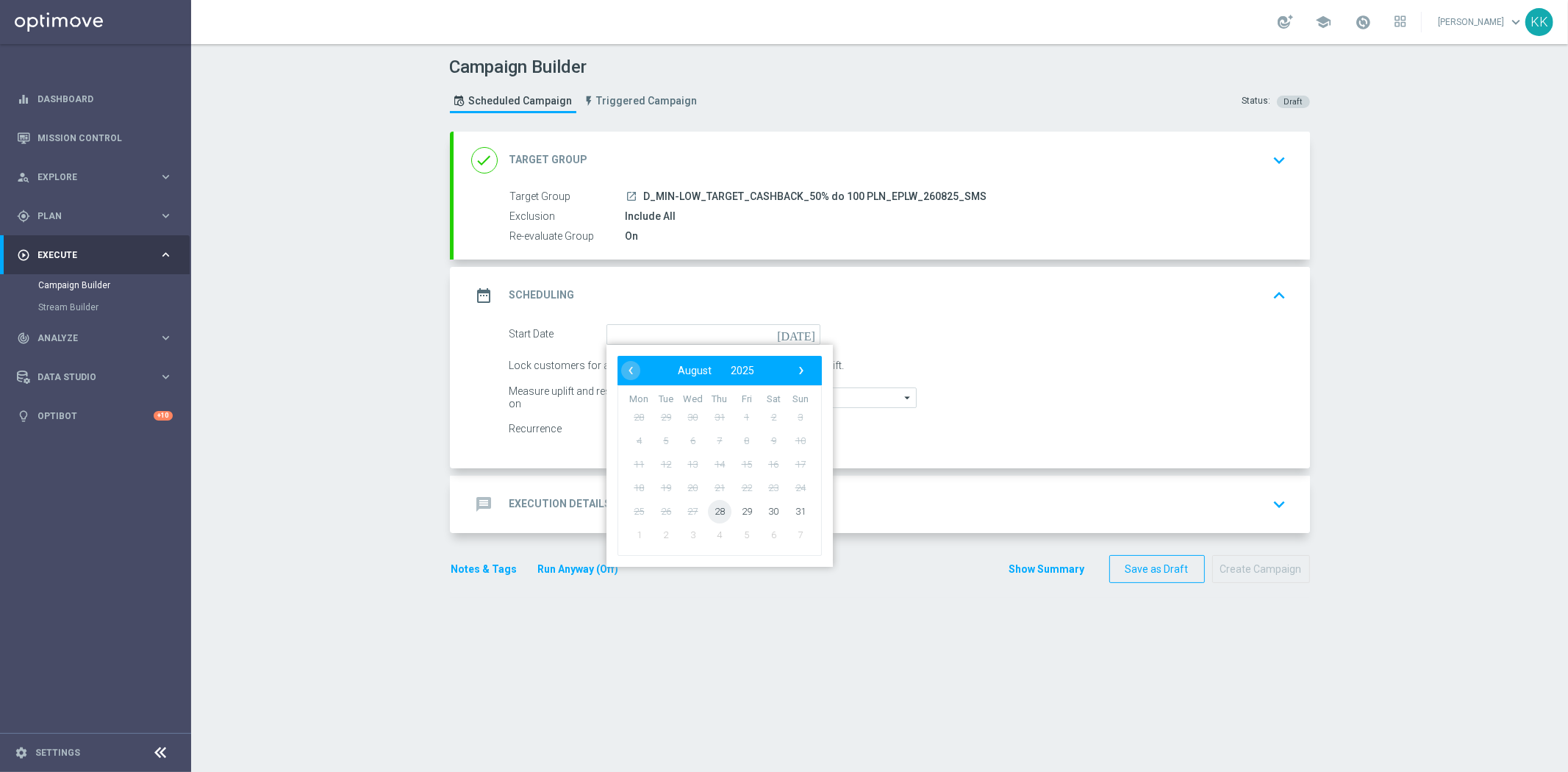
click at [721, 510] on span "28" at bounding box center [719, 510] width 24 height 24
type input "28 Aug 2025"
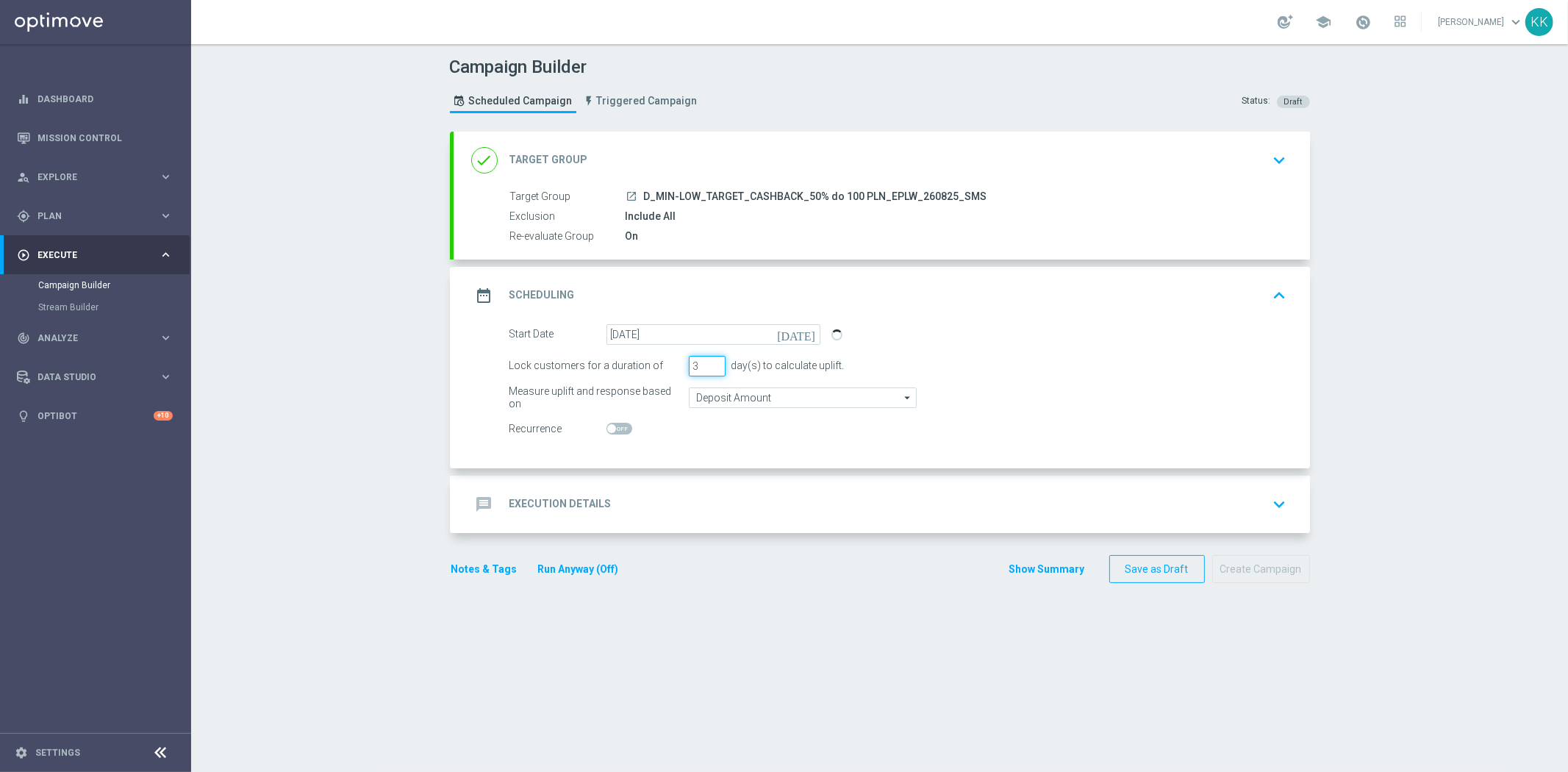
drag, startPoint x: 692, startPoint y: 368, endPoint x: 654, endPoint y: 368, distance: 38.0
click at [654, 368] on div "Lock customers for a duration of 3 day(s) to calculate uplift." at bounding box center [897, 366] width 799 height 21
type input "1"
click at [757, 400] on input "Deposit Amount" at bounding box center [803, 397] width 228 height 21
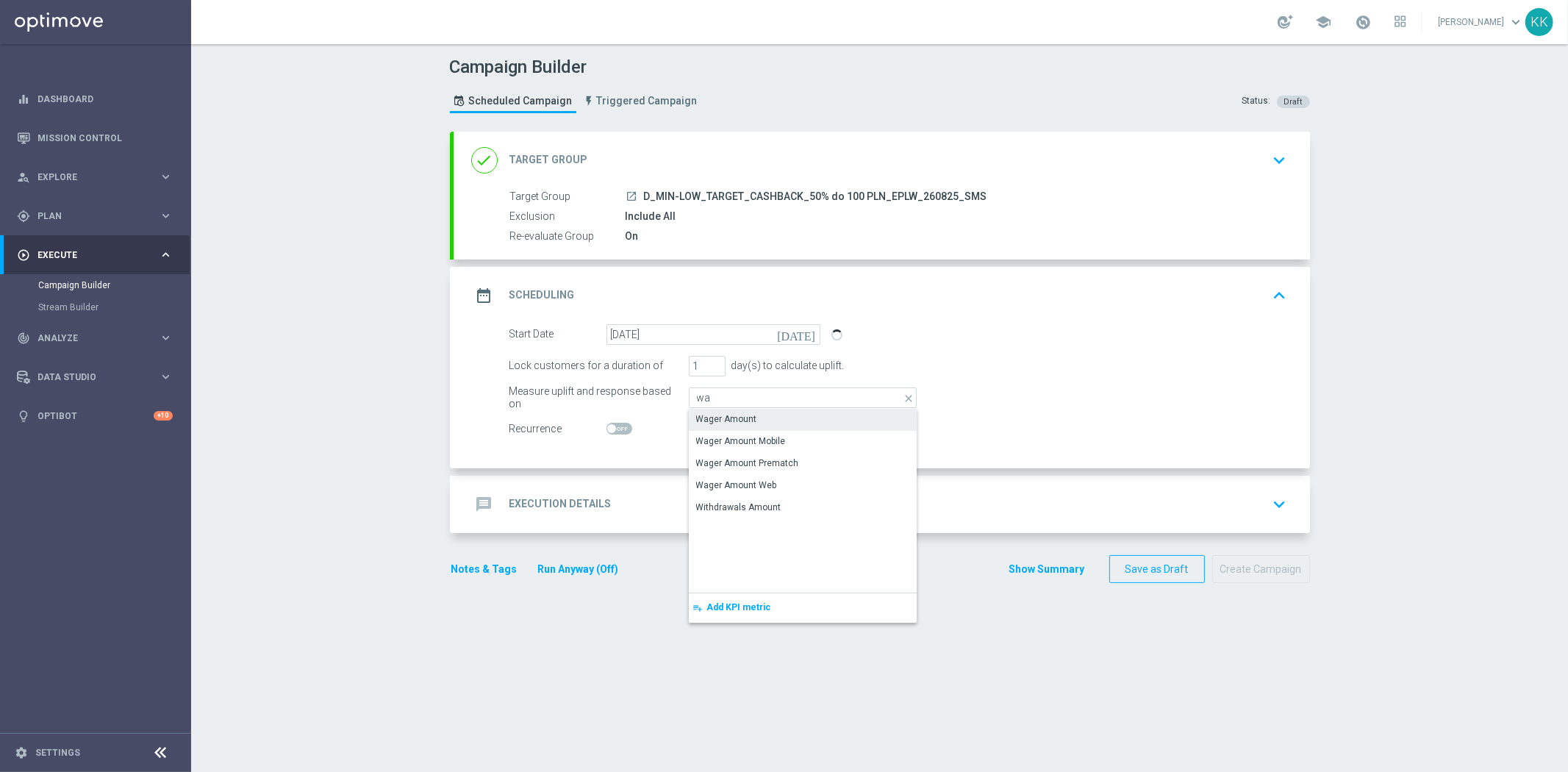
click at [763, 419] on div "Wager Amount" at bounding box center [803, 419] width 228 height 21
type input "Wager Amount"
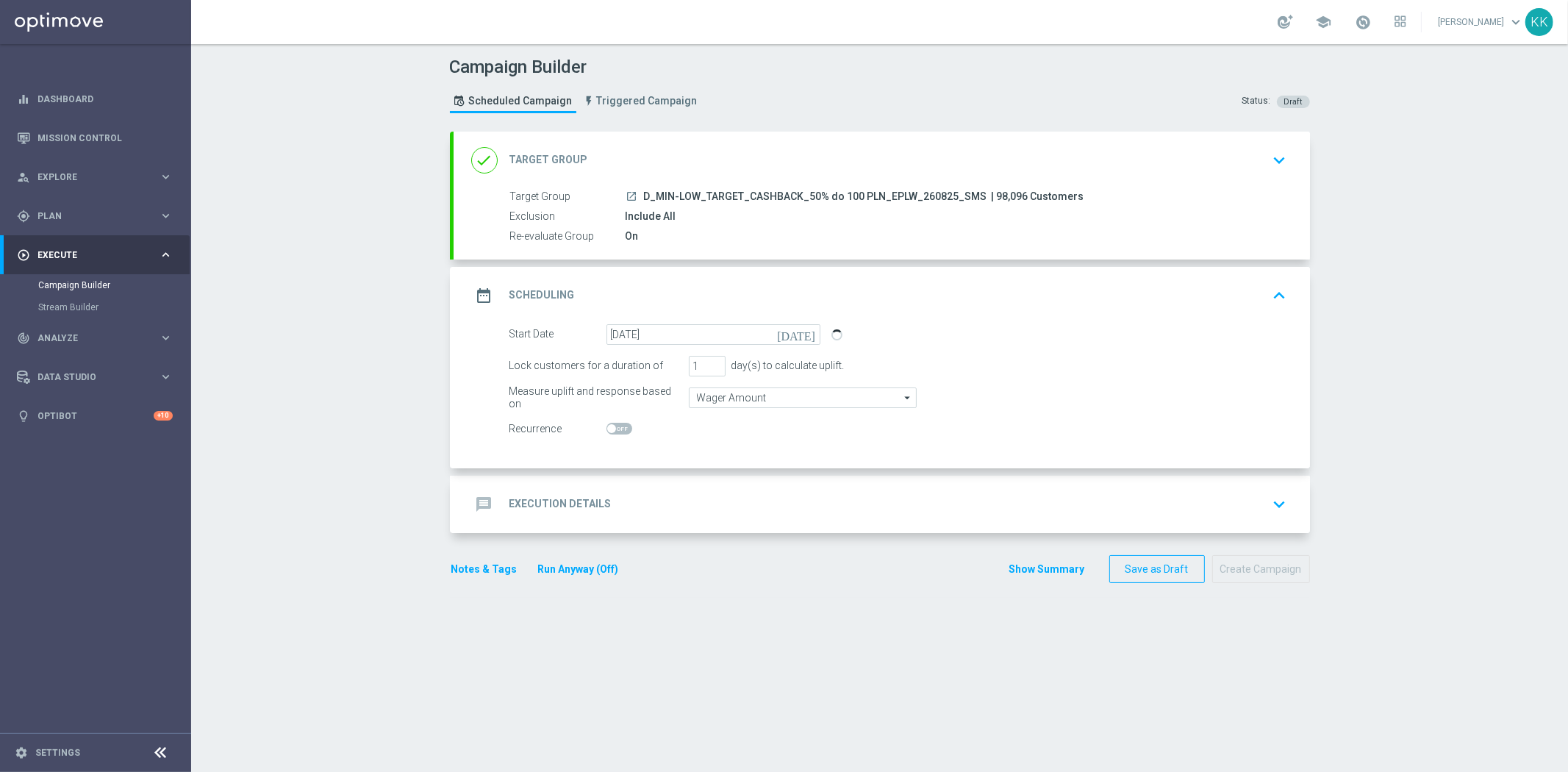
click at [825, 495] on div "message Execution Details keyboard_arrow_down" at bounding box center [882, 504] width 821 height 28
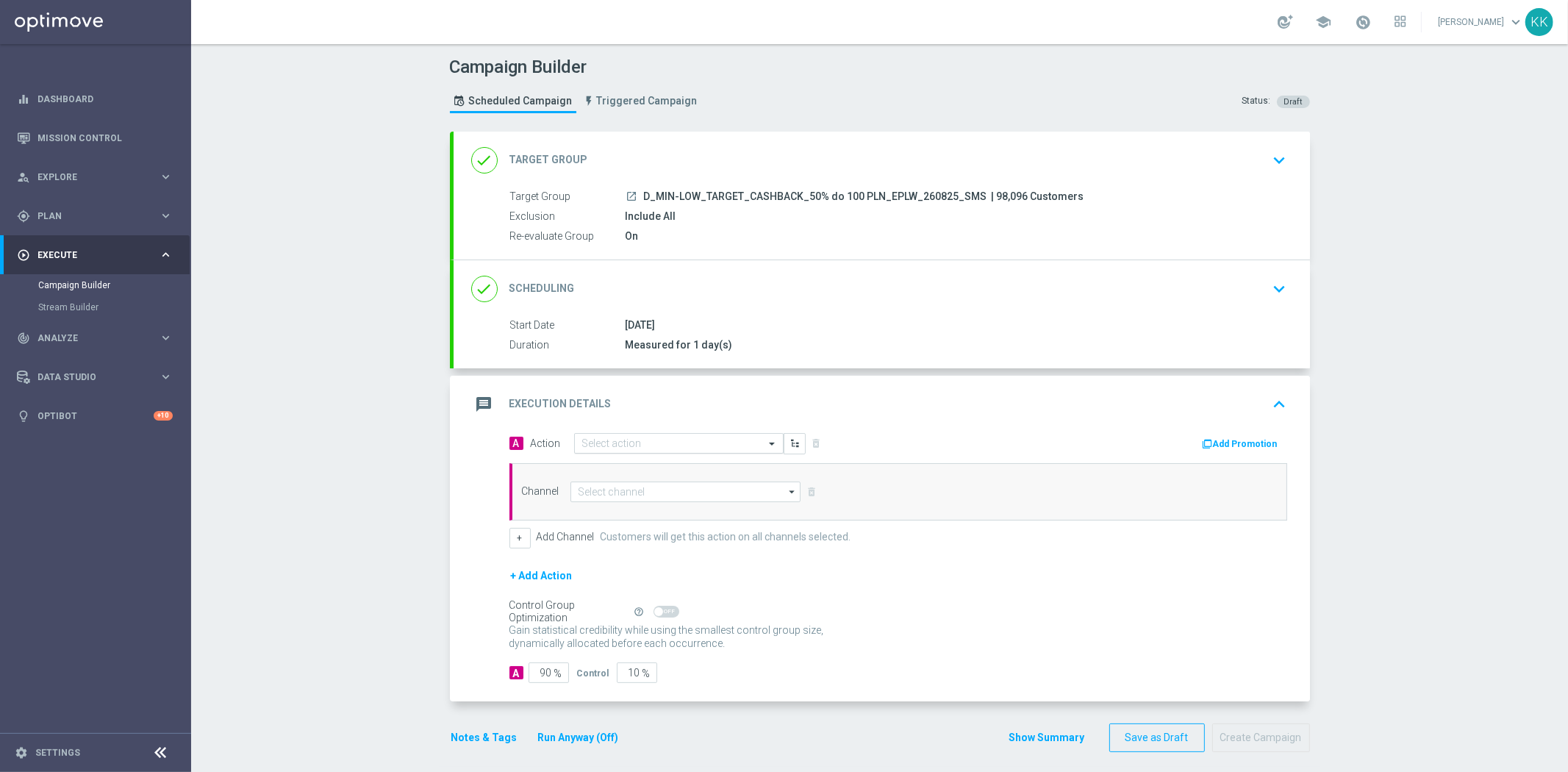
click at [636, 451] on div "Select action" at bounding box center [679, 443] width 209 height 21
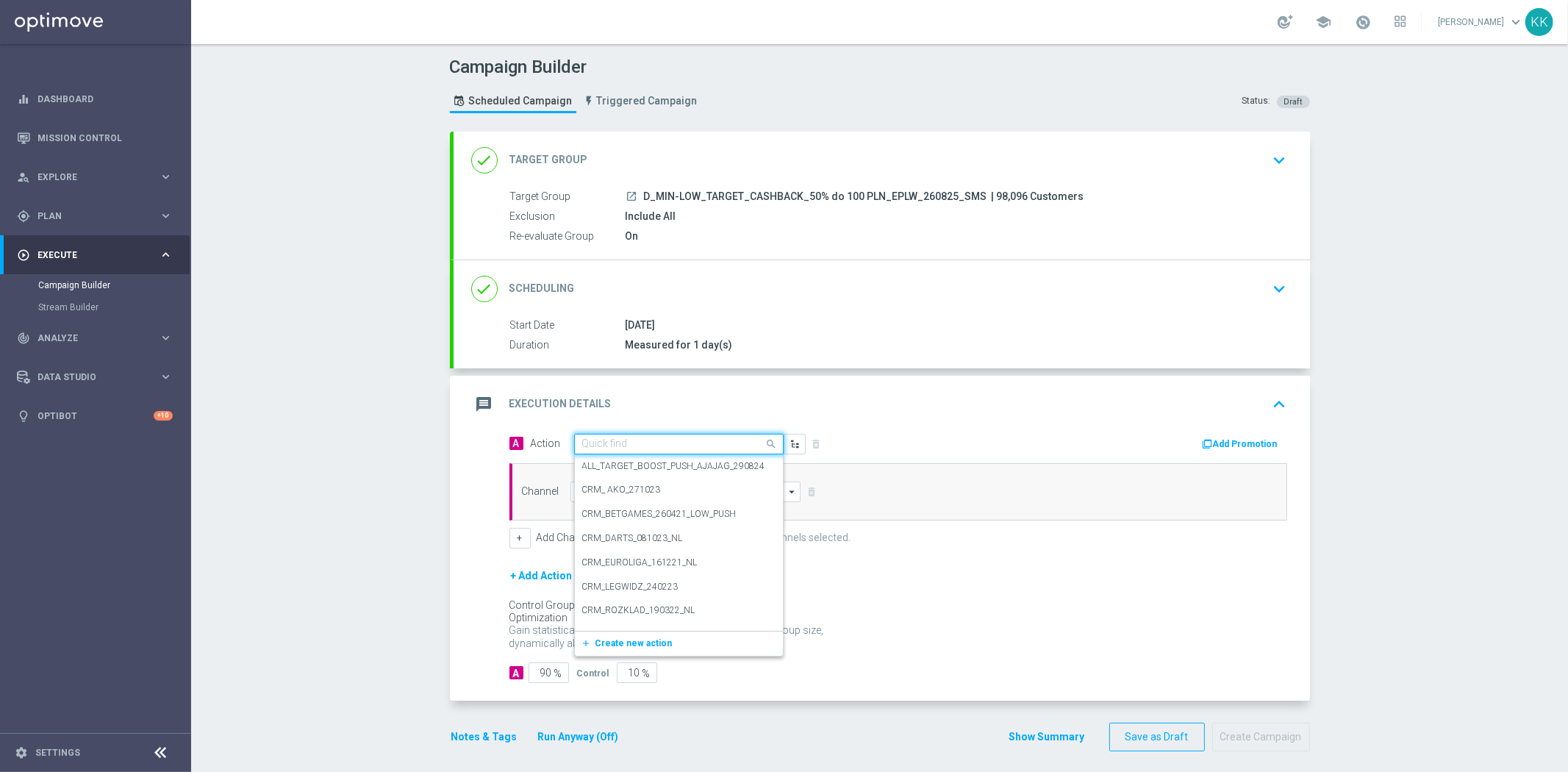
paste input "D_MIN-LOW_TARGET_CASHBACK_50% do 100 PLN_EPLW_260825_SMS"
type input "D_MIN-LOW_TARGET_CASHBACK_50% do 100 PLN_EPLW_260825_SMS"
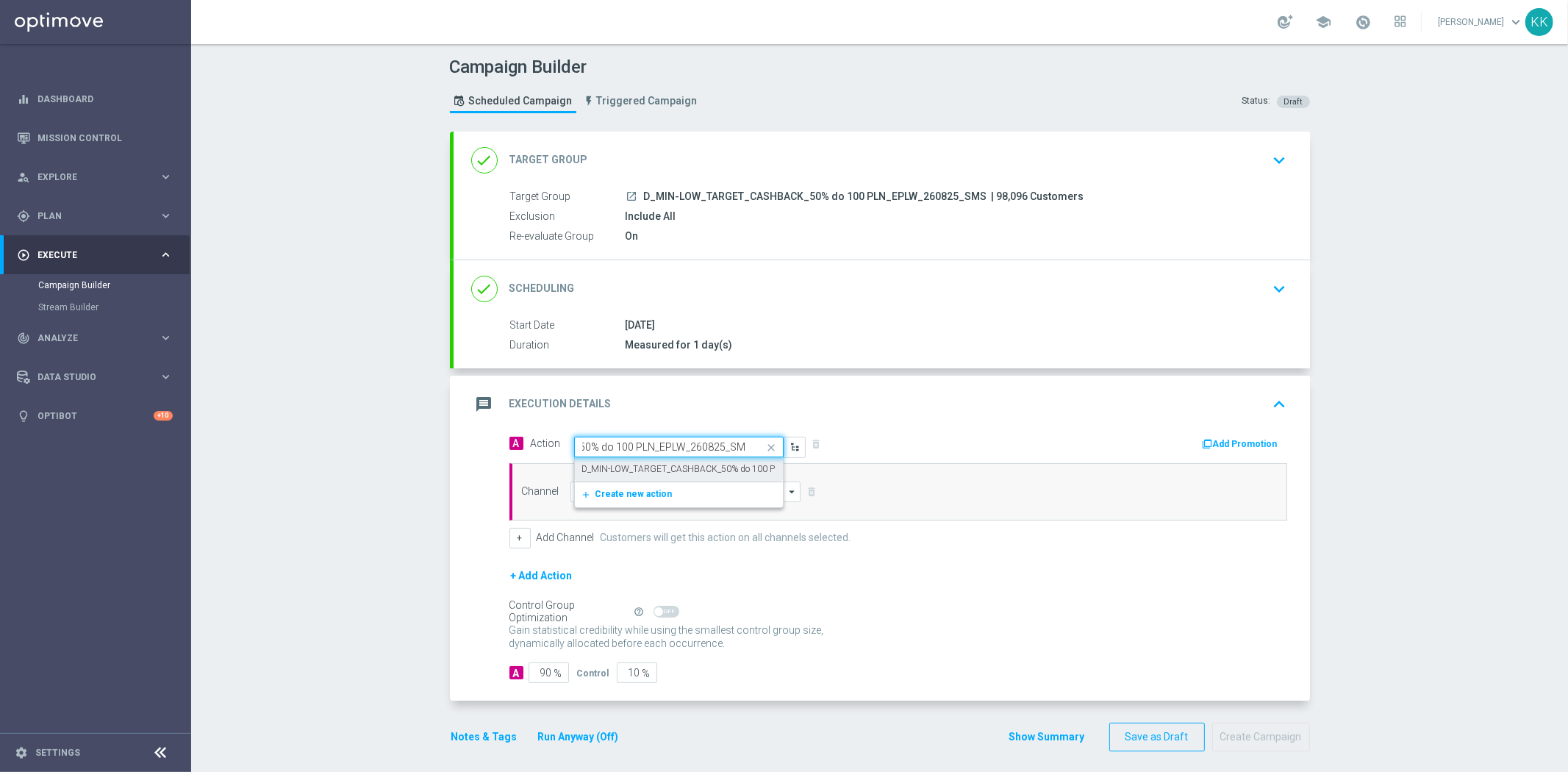
click at [636, 460] on div "D_MIN-LOW_TARGET_CASHBACK_50% do 100 PLN_EPLW_260825_SMS edit" at bounding box center [679, 469] width 193 height 25
click at [635, 489] on input at bounding box center [686, 492] width 231 height 21
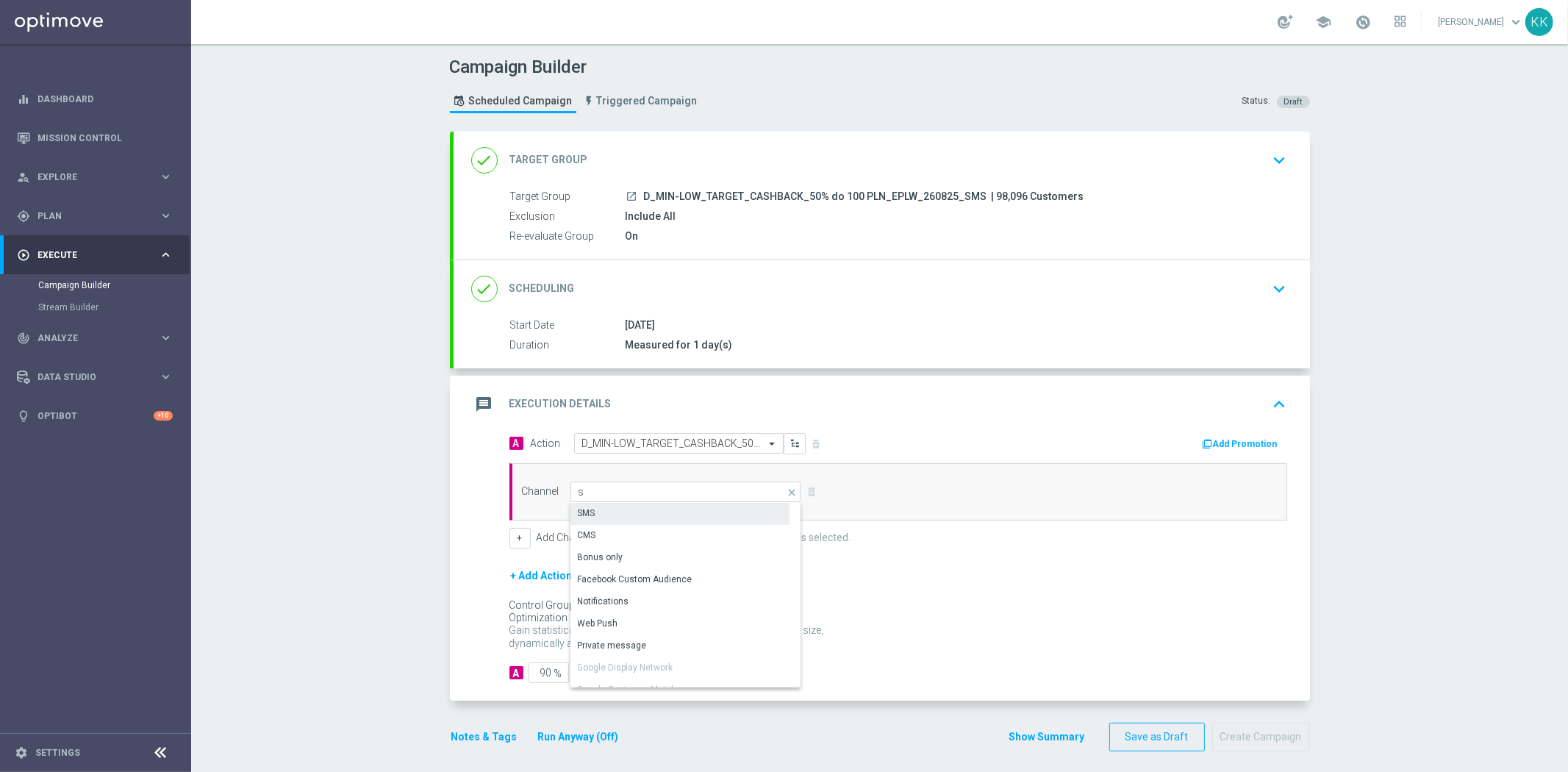
click at [635, 512] on div "SMS" at bounding box center [679, 513] width 219 height 21
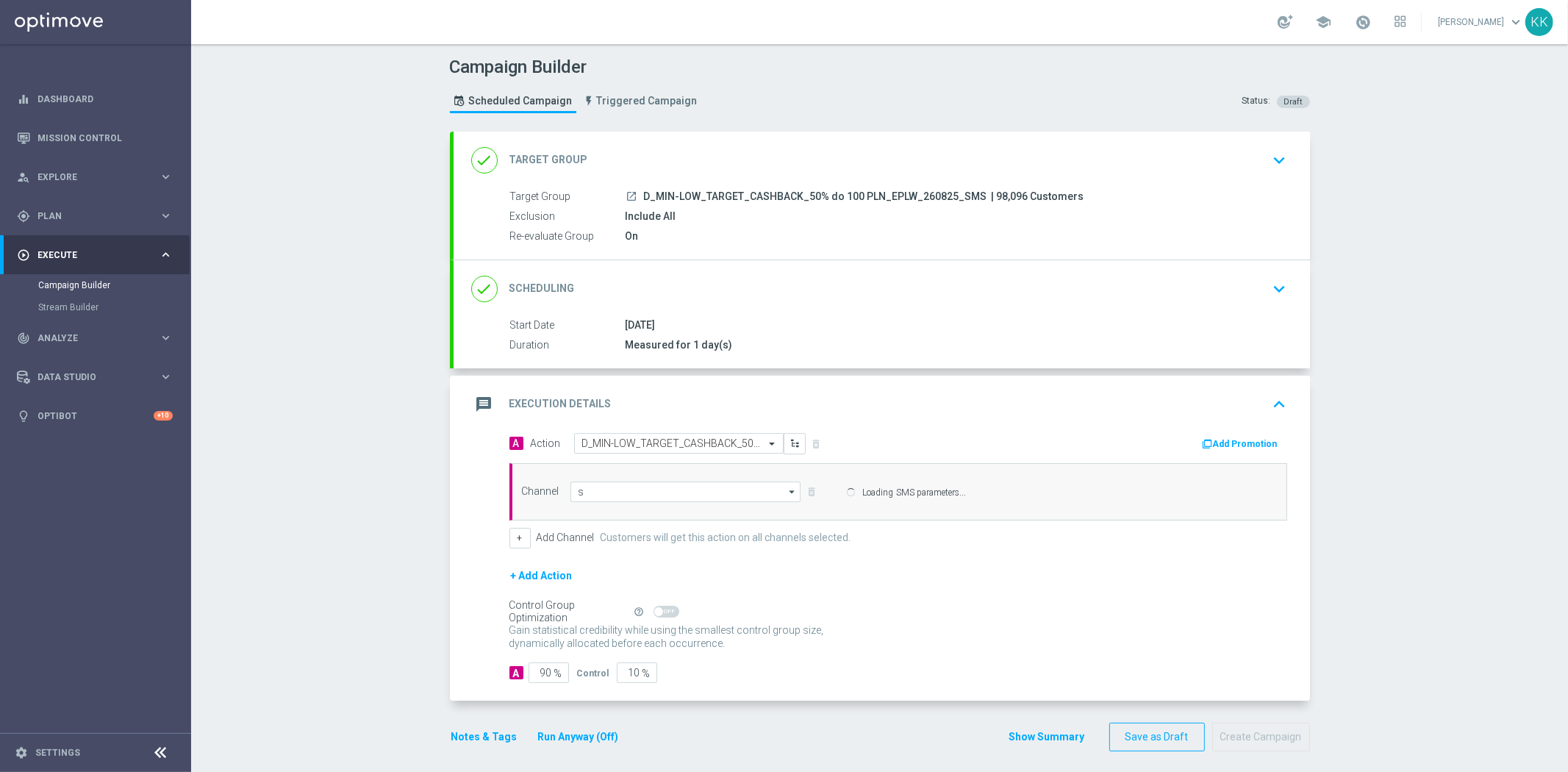
type input "SMS"
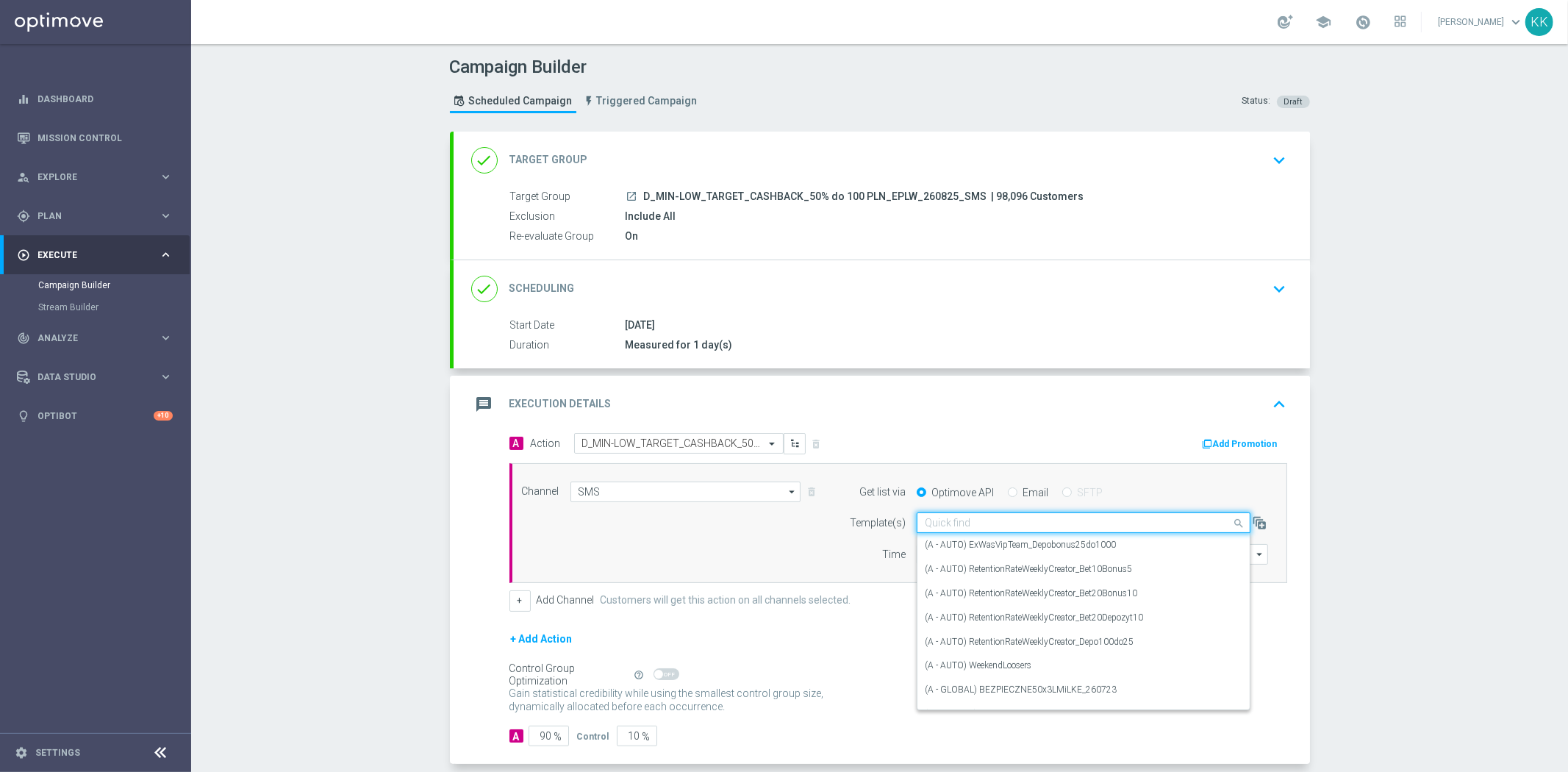
click at [972, 528] on input "text" at bounding box center [1068, 523] width 288 height 12
paste input "D_MIN-LOW_TARGET_CASHBACK_50% do 100 PLN_EPLW_260825_SMS"
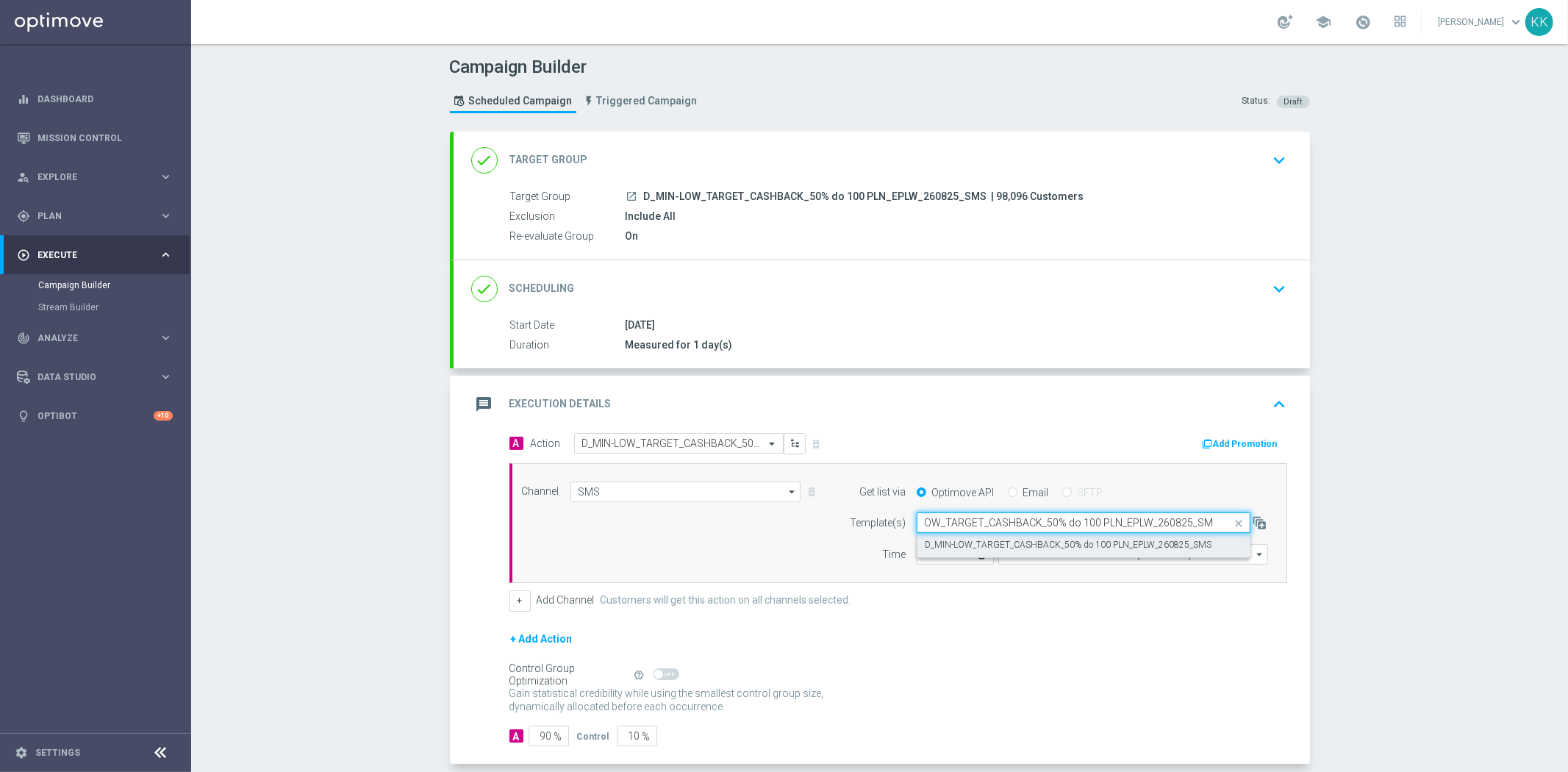
click at [972, 537] on div "D_MIN-LOW_TARGET_CASHBACK_50% do 100 PLN_EPLW_260825_SMS" at bounding box center [1083, 545] width 318 height 25
type input "D_MIN-LOW_TARGET_CASHBACK_50% do 100 PLN_EPLW_260825_SMS"
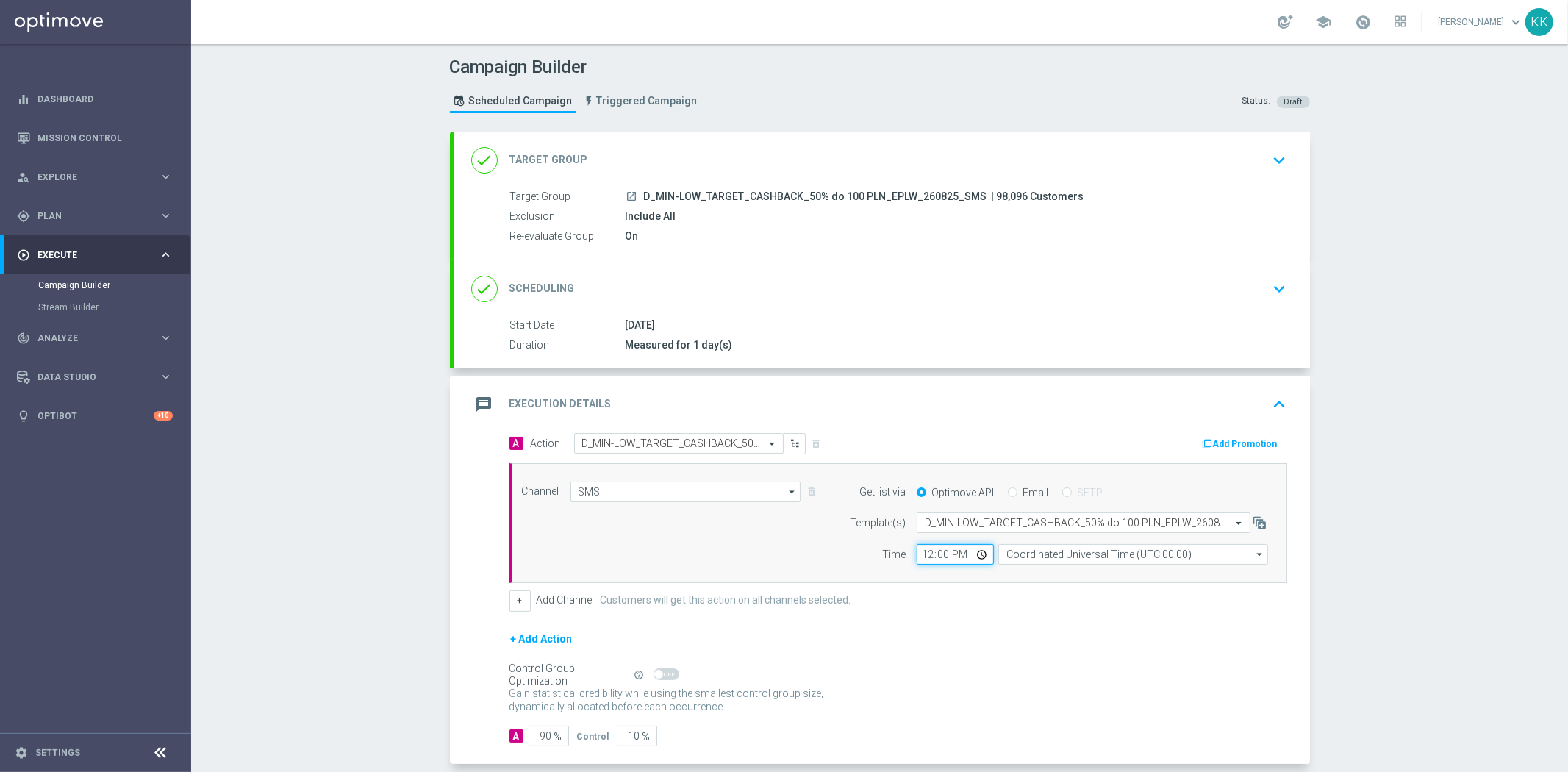
click at [931, 557] on input "12:00" at bounding box center [955, 554] width 77 height 21
click at [920, 553] on input "12:00" at bounding box center [955, 554] width 77 height 21
type input "16:31"
click at [1057, 562] on input "Coordinated Universal Time (UTC 00:00)" at bounding box center [1133, 554] width 270 height 21
click at [1044, 570] on div "Central European Time (Warsaw) (UTC +02:00)" at bounding box center [1125, 575] width 241 height 13
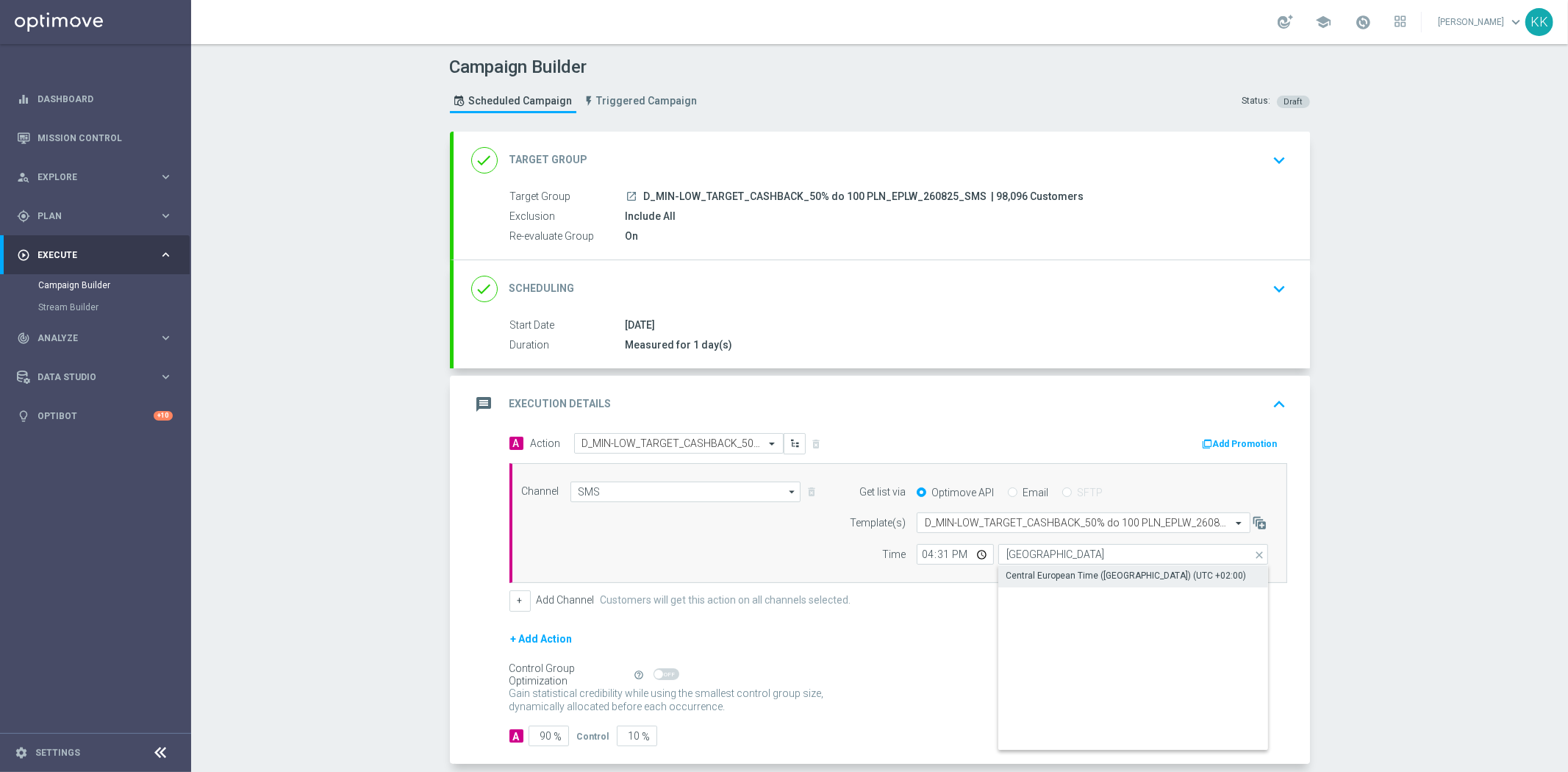
type input "Central European Time (Warsaw) (UTC +02:00)"
click at [917, 551] on input "16:31" at bounding box center [955, 554] width 77 height 21
type input "17:01"
click at [973, 659] on div "+ Add Action" at bounding box center [898, 648] width 777 height 37
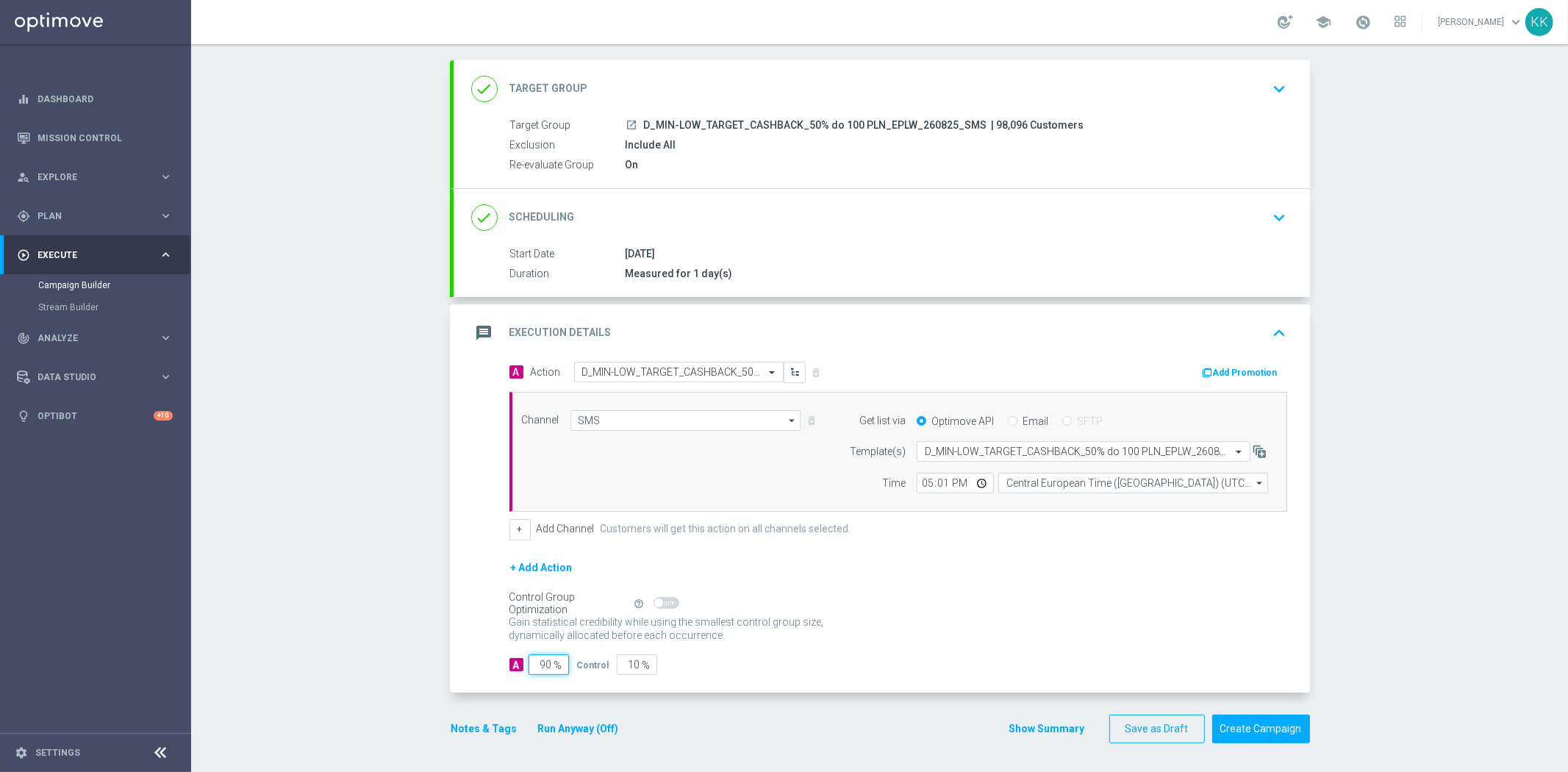
click at [545, 654] on input "90" at bounding box center [549, 664] width 40 height 21
type input "9"
type input "91"
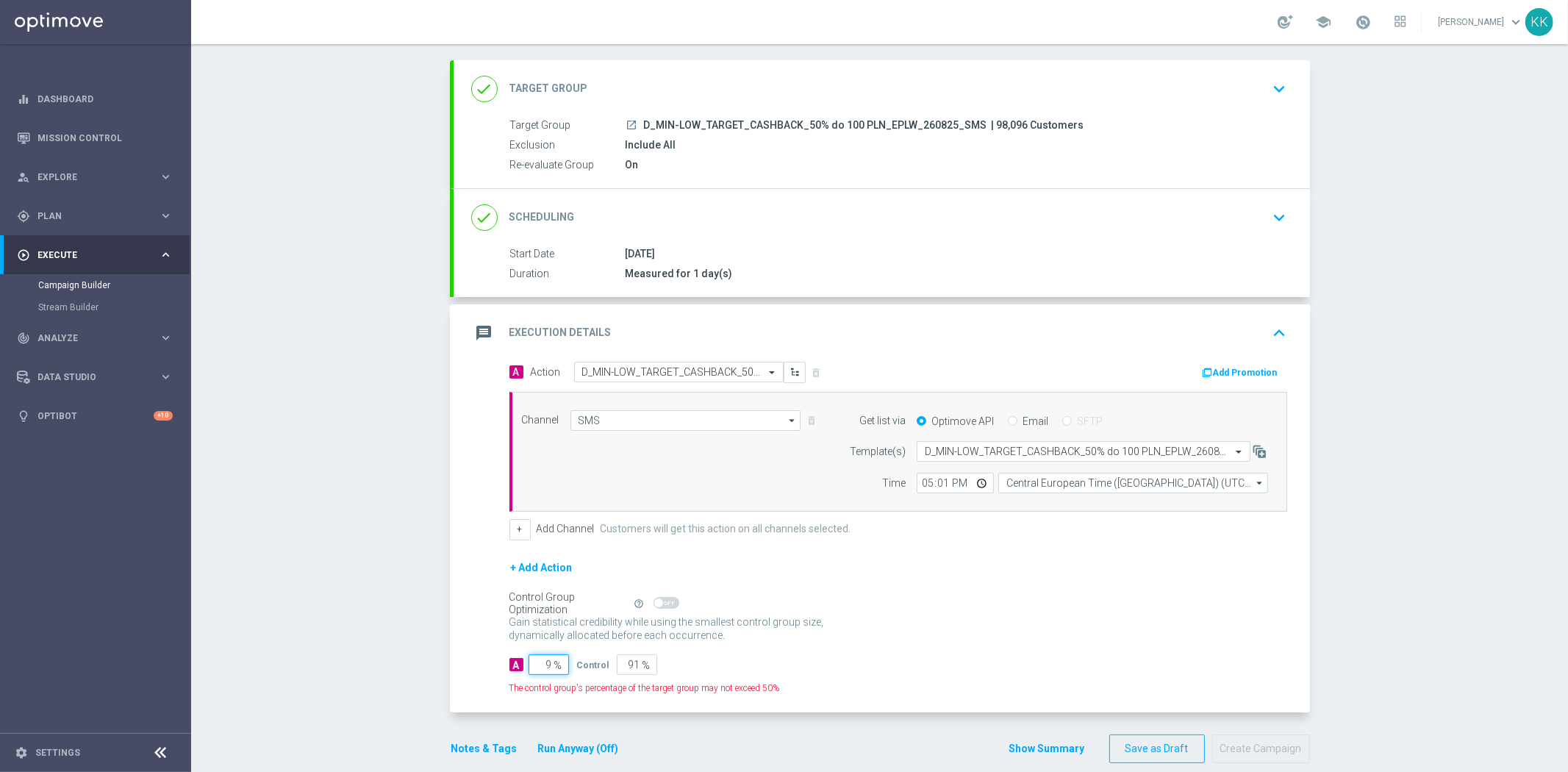
type input "98"
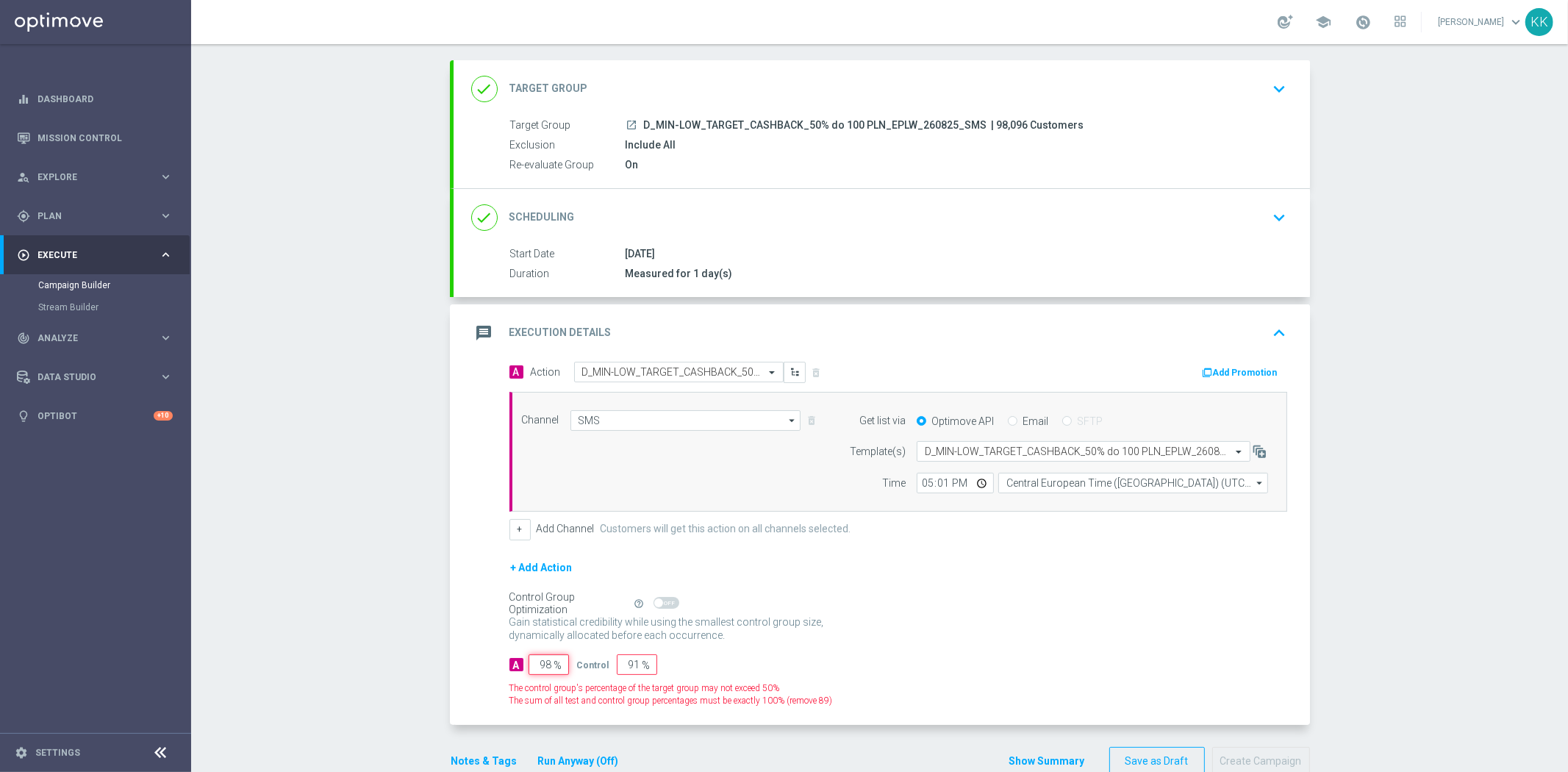
type input "2"
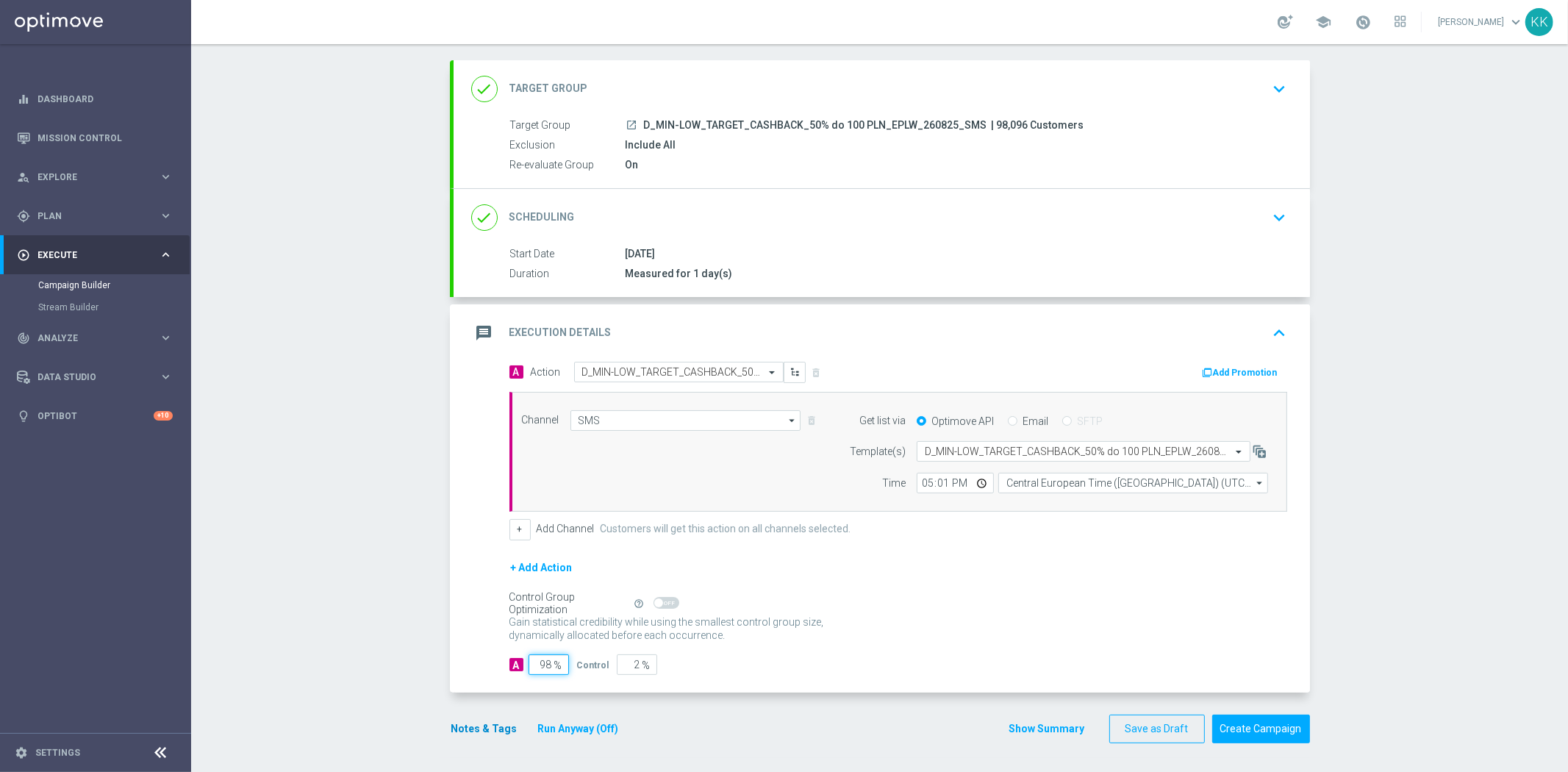
type input "98"
click at [489, 722] on button "Notes & Tags" at bounding box center [484, 728] width 69 height 18
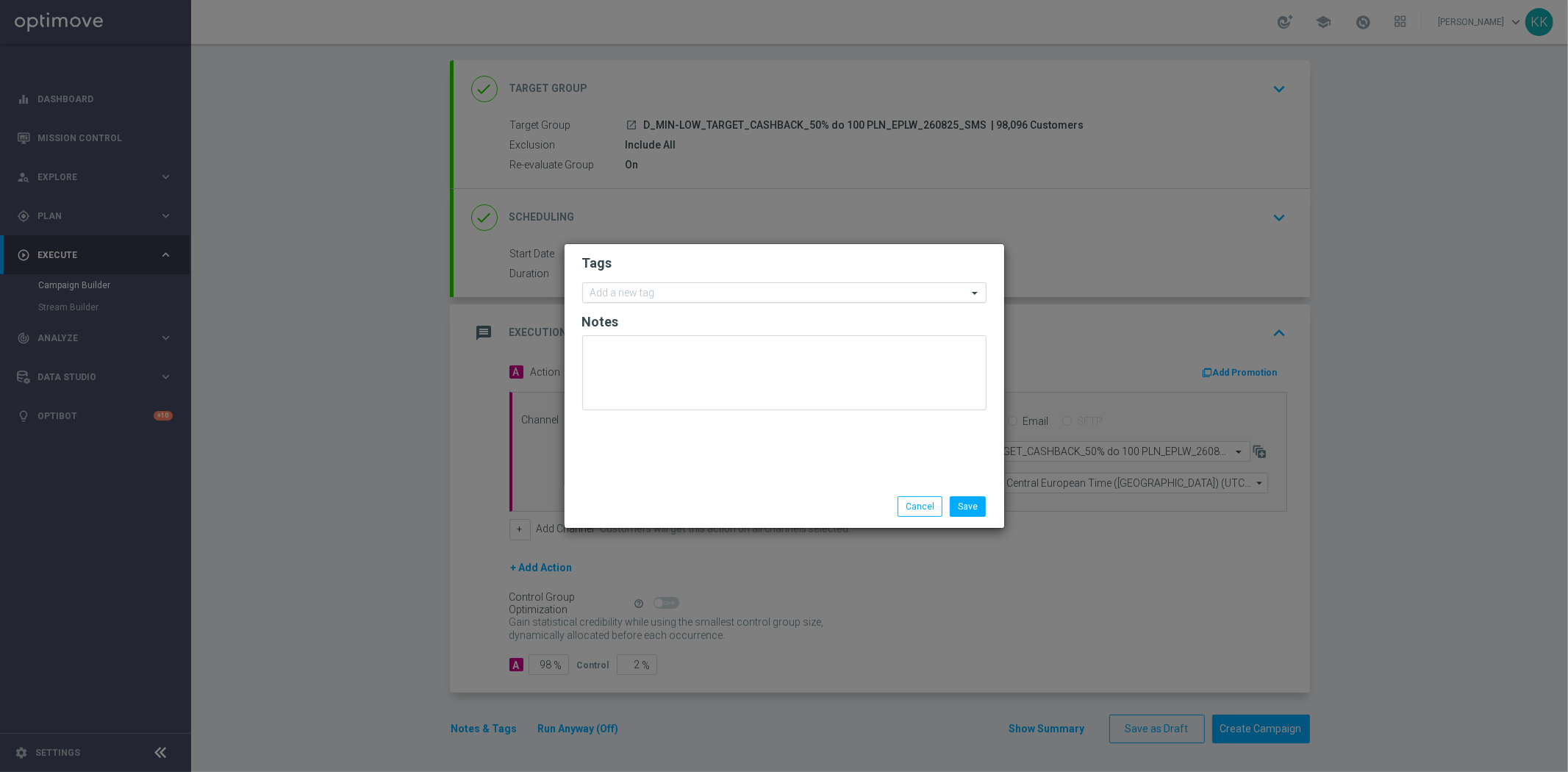
click at [673, 291] on input "text" at bounding box center [778, 293] width 377 height 12
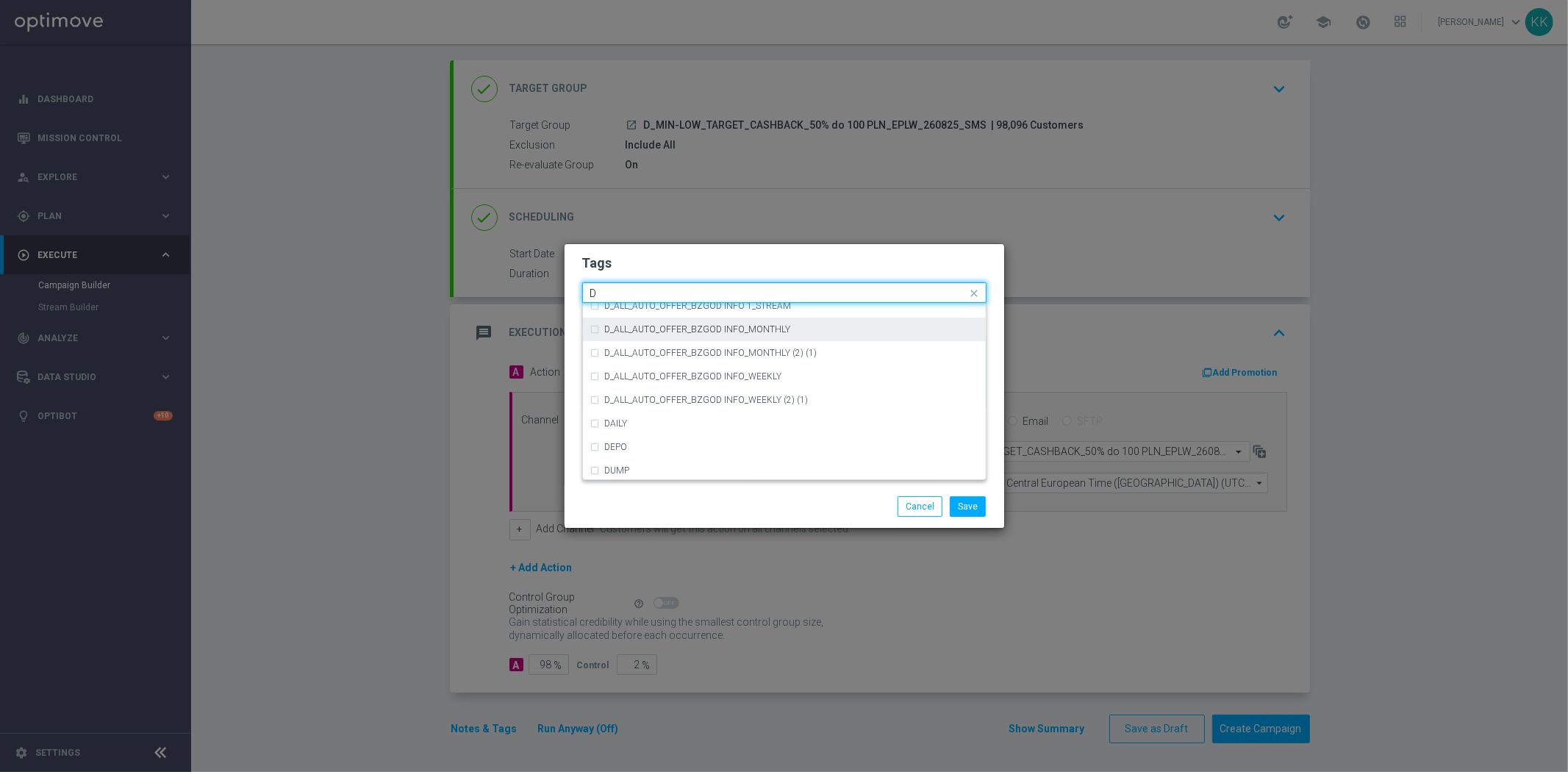
scroll to position [1632, 0]
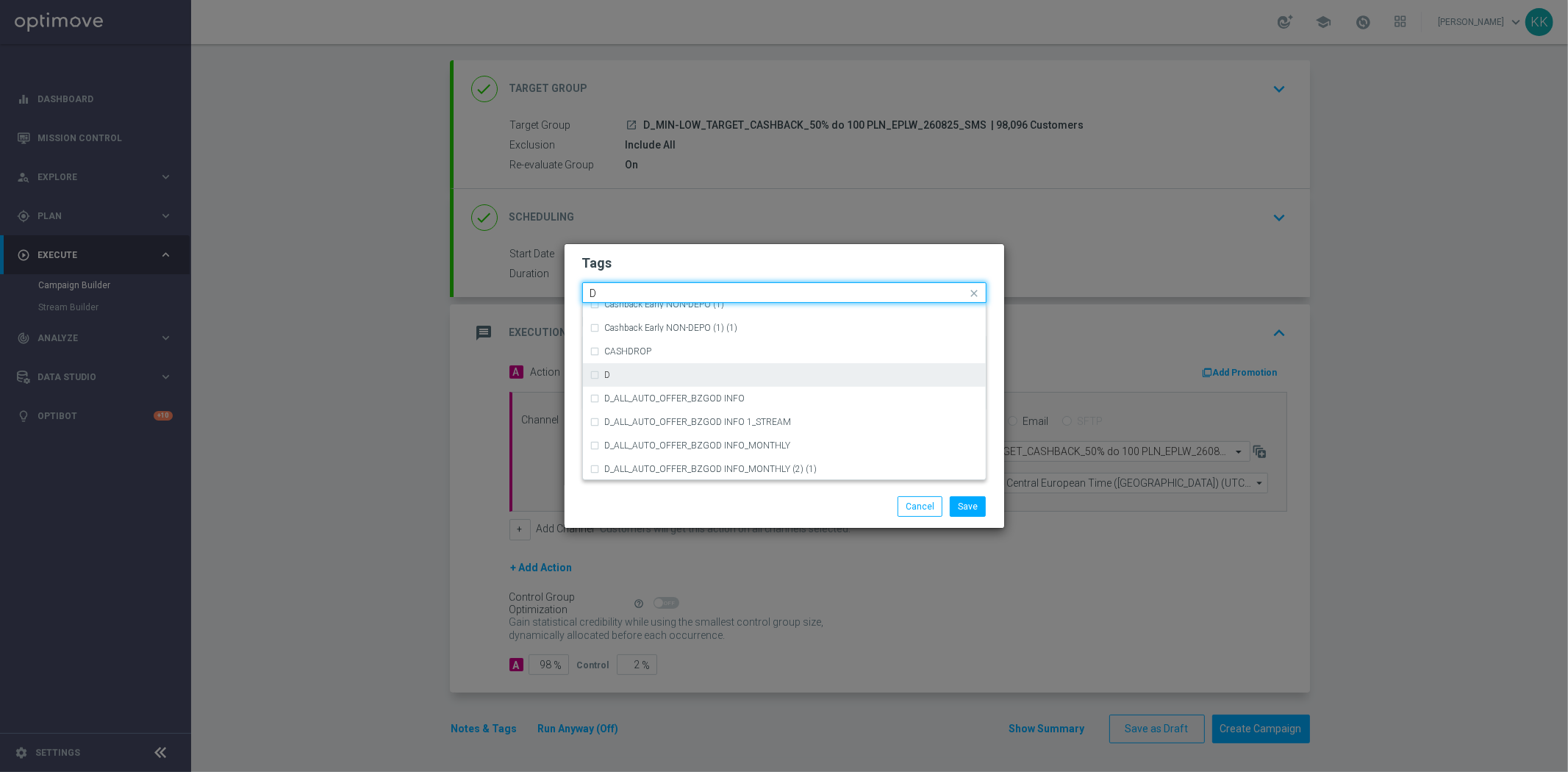
click at [662, 380] on div "D" at bounding box center [784, 375] width 388 height 24
type input "D"
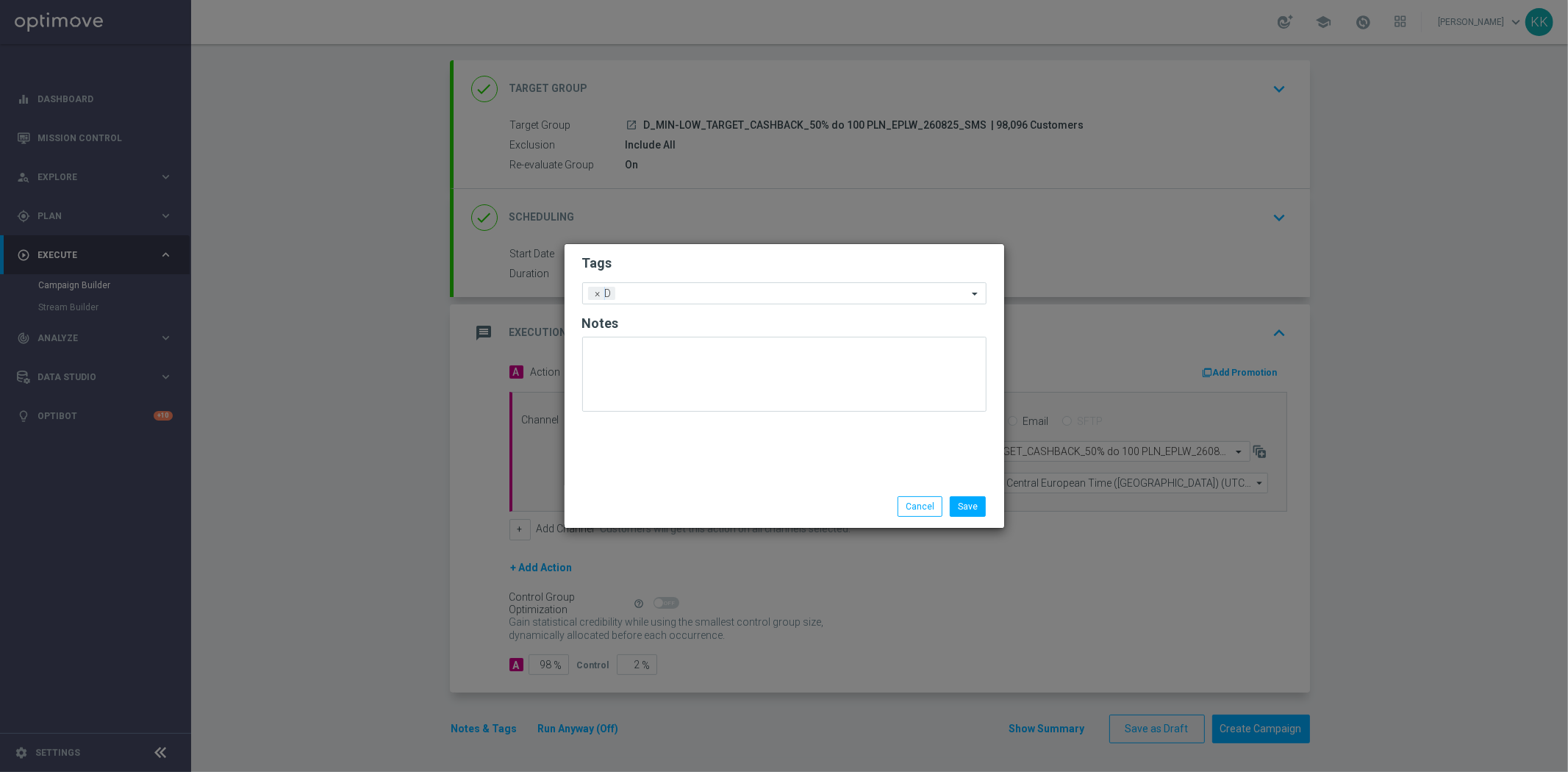
click at [700, 259] on h2 "Tags" at bounding box center [784, 263] width 404 height 18
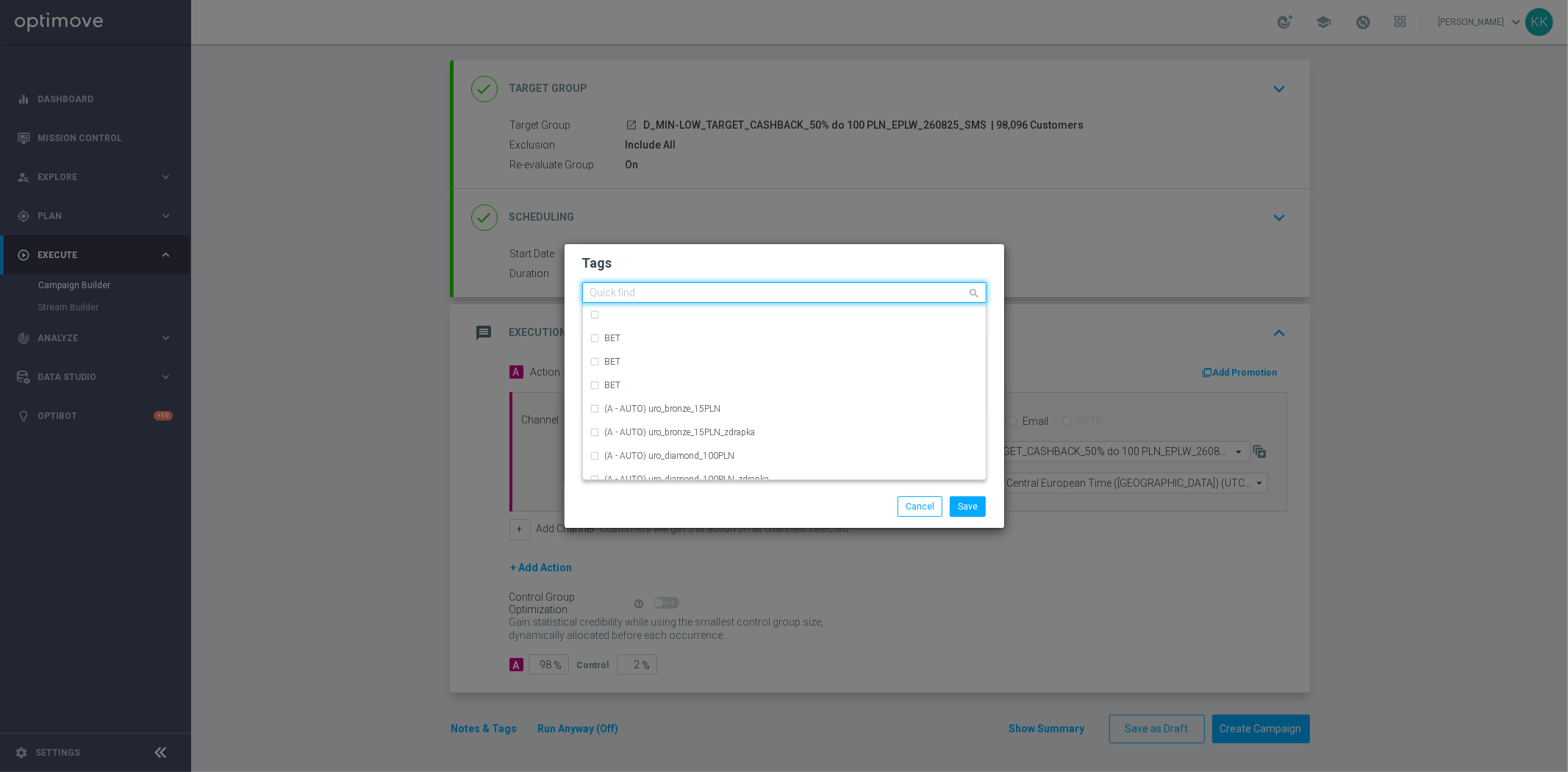
click at [706, 296] on input "text" at bounding box center [778, 293] width 377 height 12
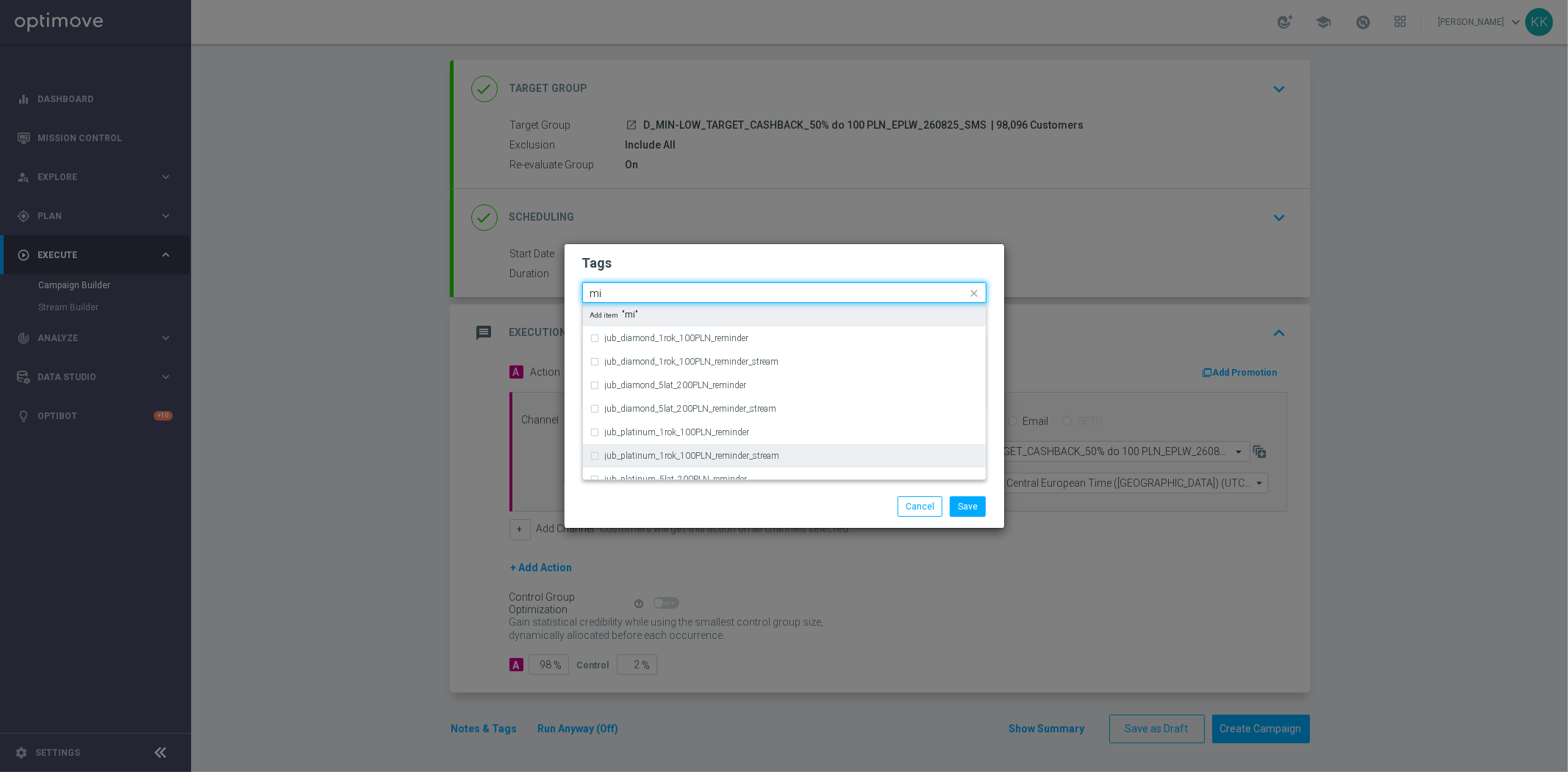
type input "m"
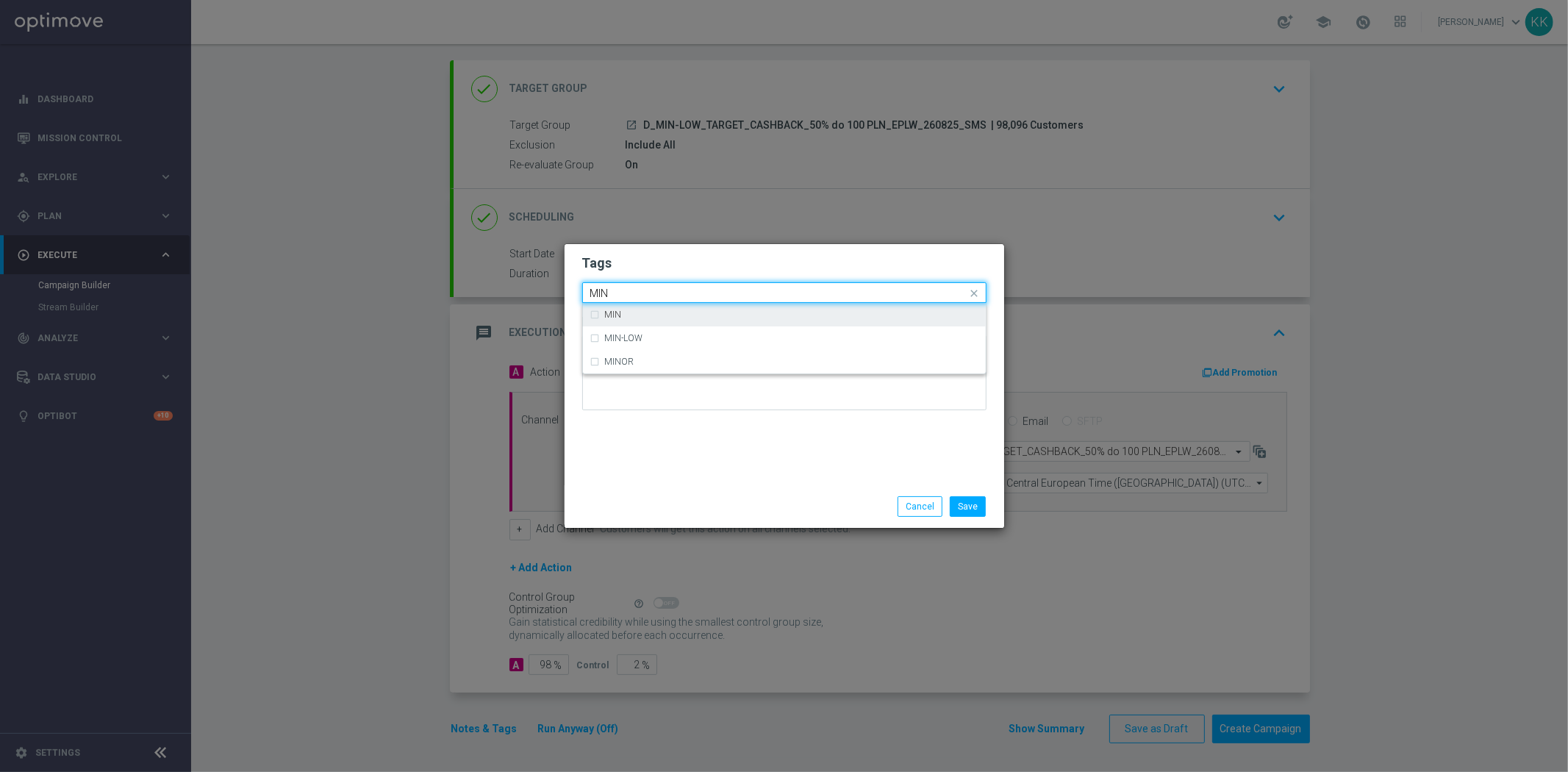
click at [664, 319] on div "MIN" at bounding box center [784, 314] width 388 height 24
type input "MIN"
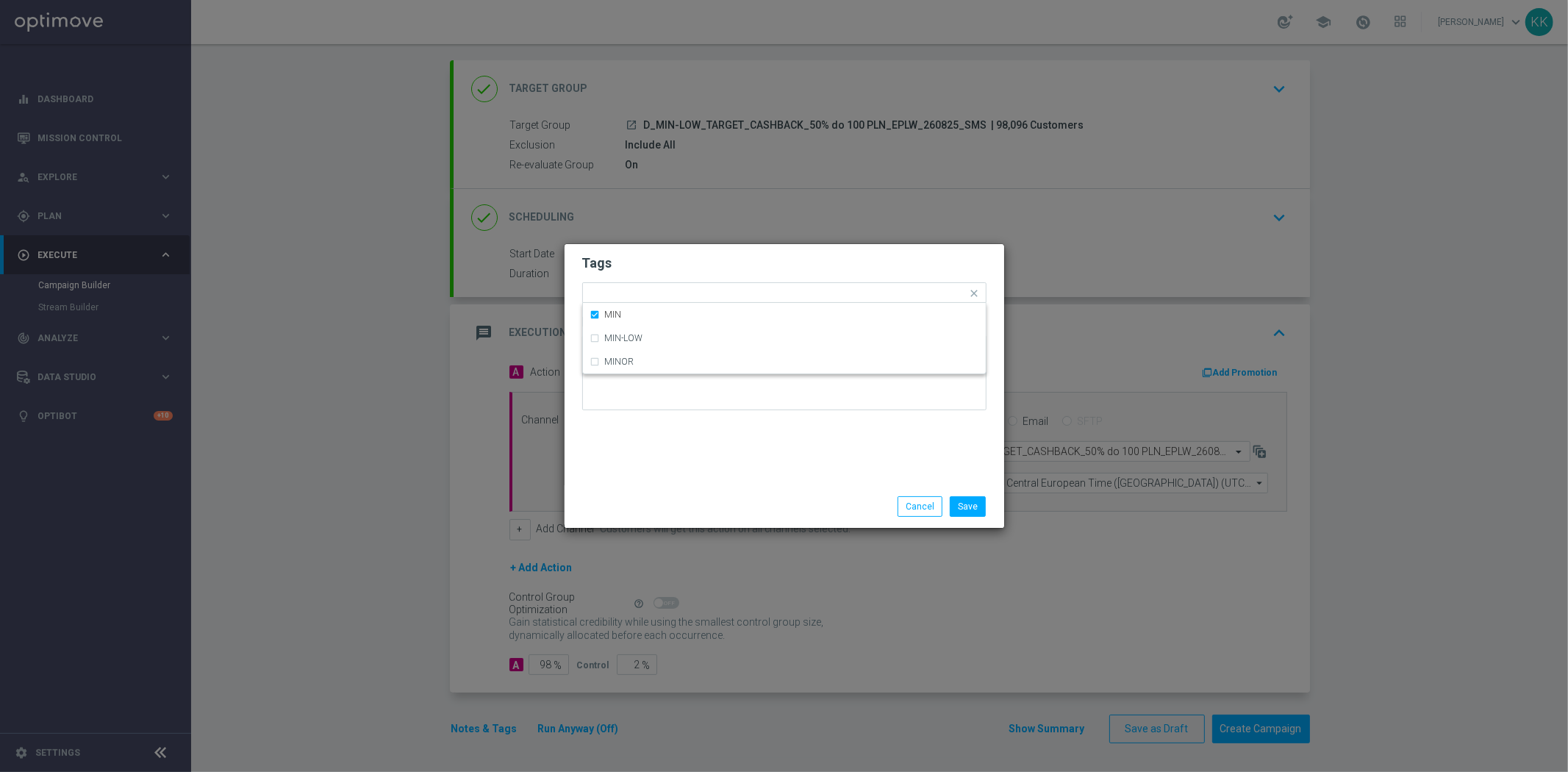
click at [665, 267] on h2 "Tags" at bounding box center [784, 263] width 404 height 18
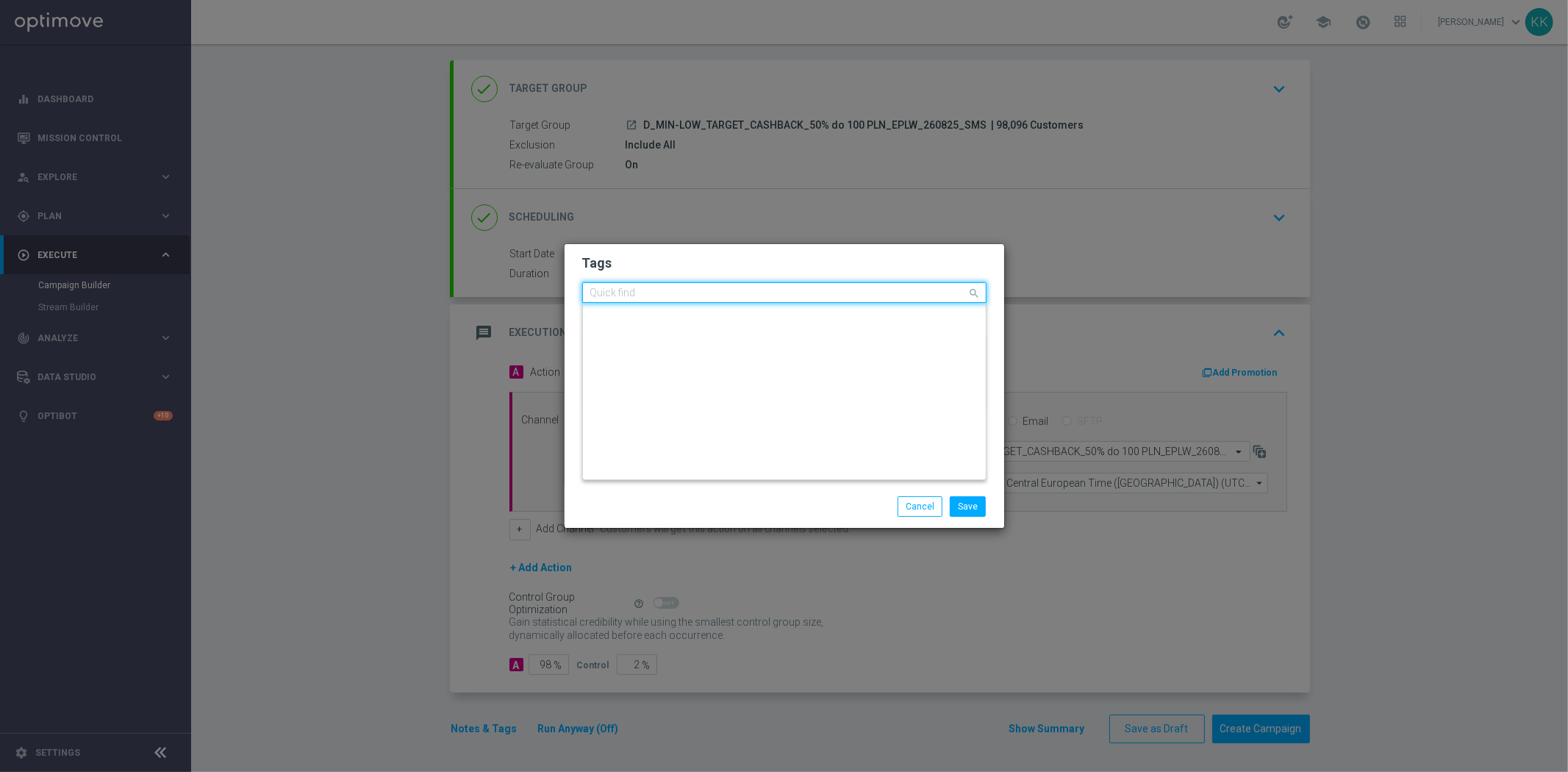
click at [679, 298] on input "text" at bounding box center [778, 293] width 377 height 12
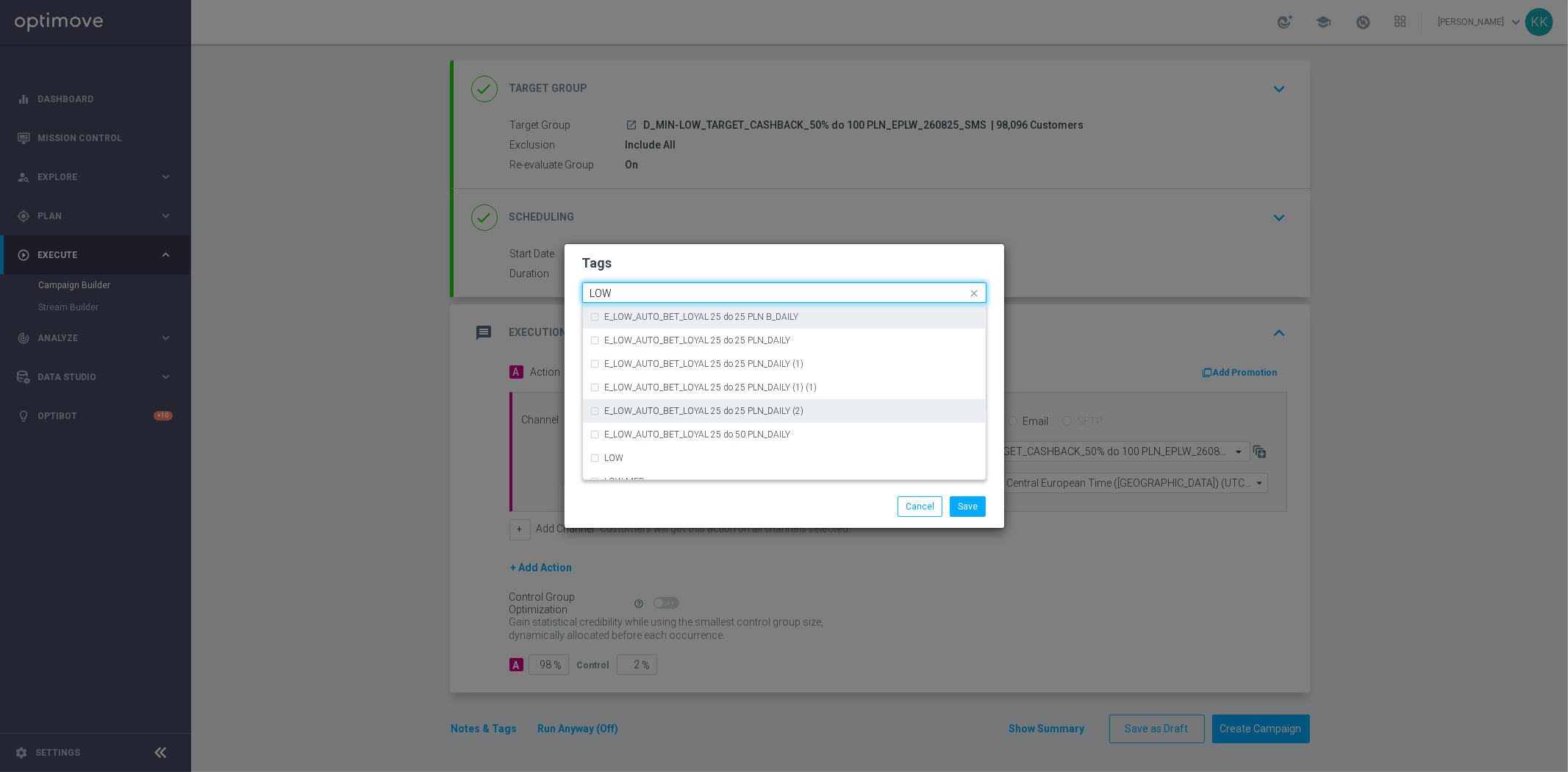
scroll to position [717, 0]
click at [656, 398] on div "LOW" at bounding box center [791, 397] width 373 height 9
type input "LOW"
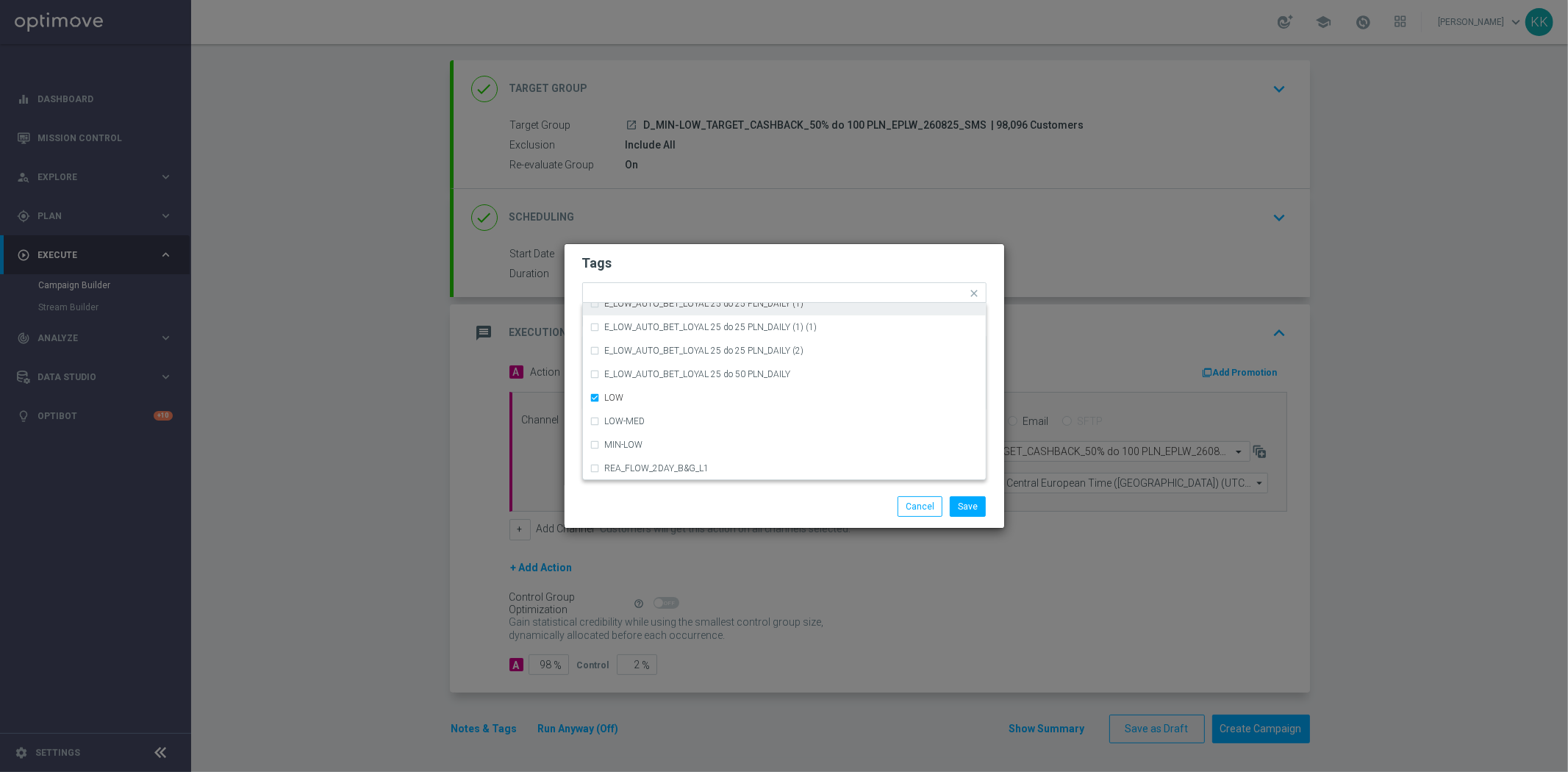
click at [707, 252] on form "Tags Quick find × D × MIN × LOW (REA - AUTO) REA_FLOW_8DAY_B&G (1) (1) (REA - A…" at bounding box center [784, 335] width 404 height 171
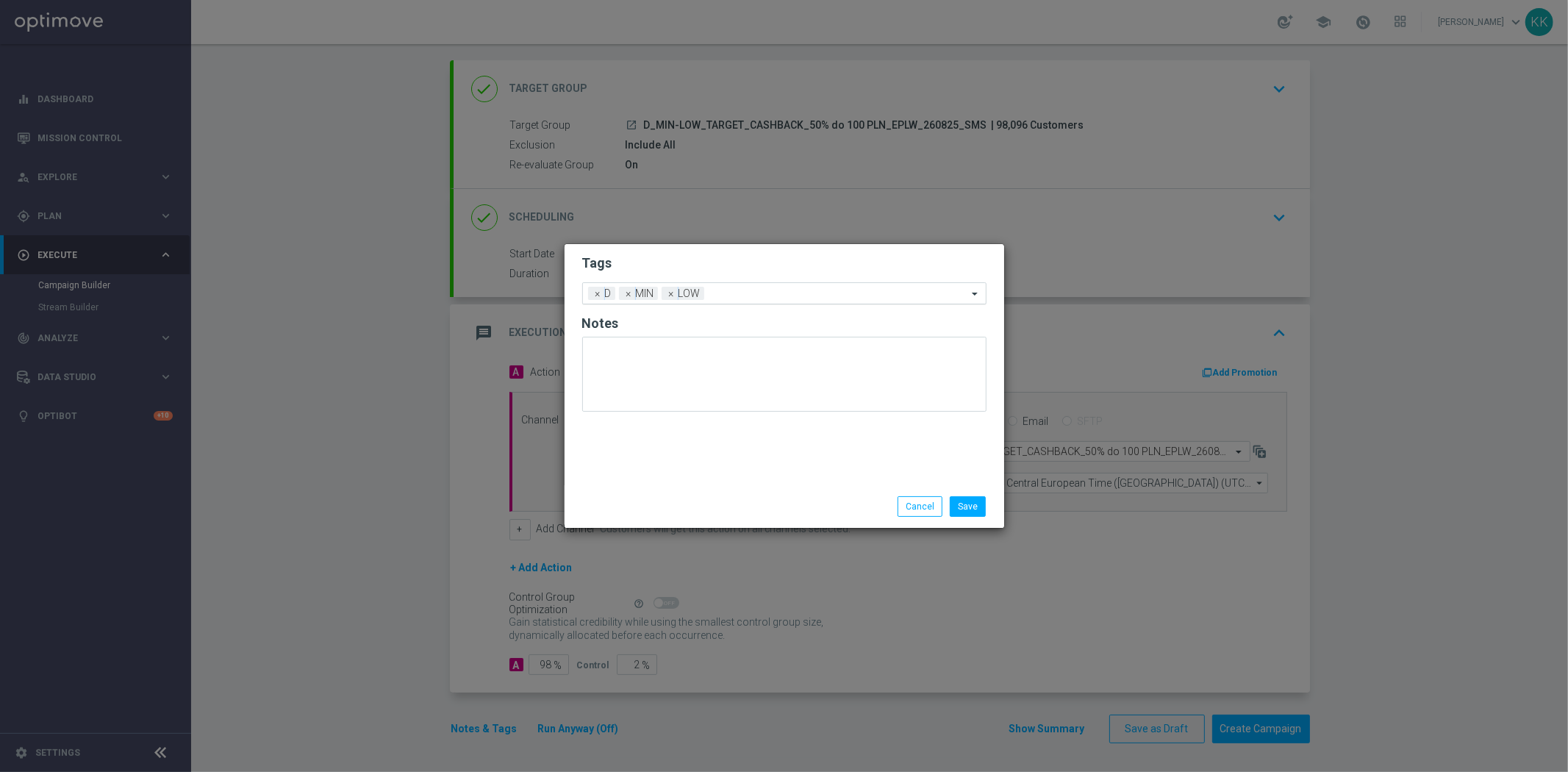
click at [742, 291] on input "text" at bounding box center [839, 294] width 257 height 12
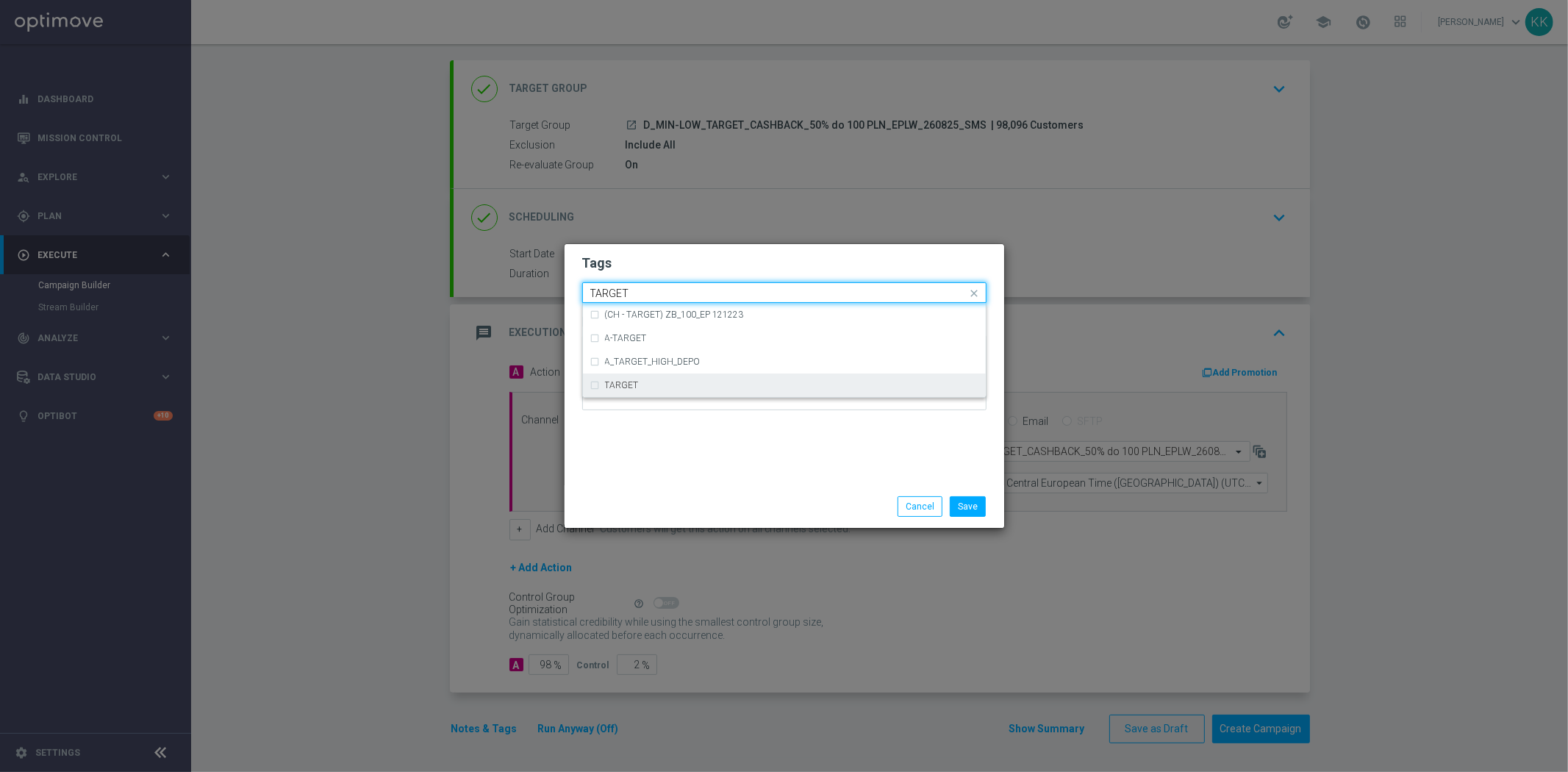
click at [724, 387] on div "TARGET" at bounding box center [791, 385] width 373 height 9
type input "TARGET"
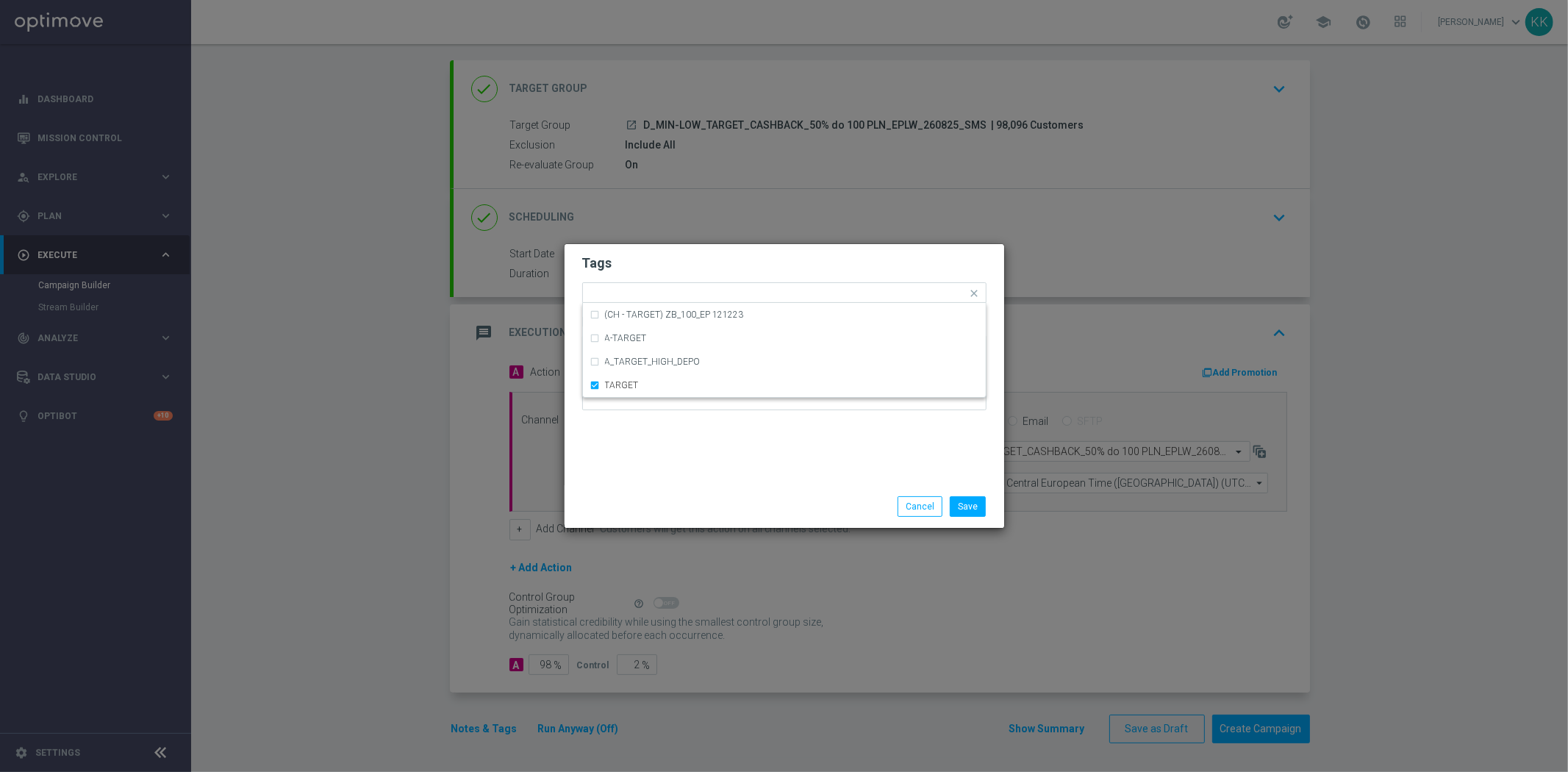
click at [726, 437] on div "Tags Quick find × D × MIN × LOW × TARGET (CH - TARGET) ZB_100_EP 121223 A-TARGE…" at bounding box center [784, 364] width 439 height 241
click at [804, 291] on input "text" at bounding box center [870, 294] width 194 height 12
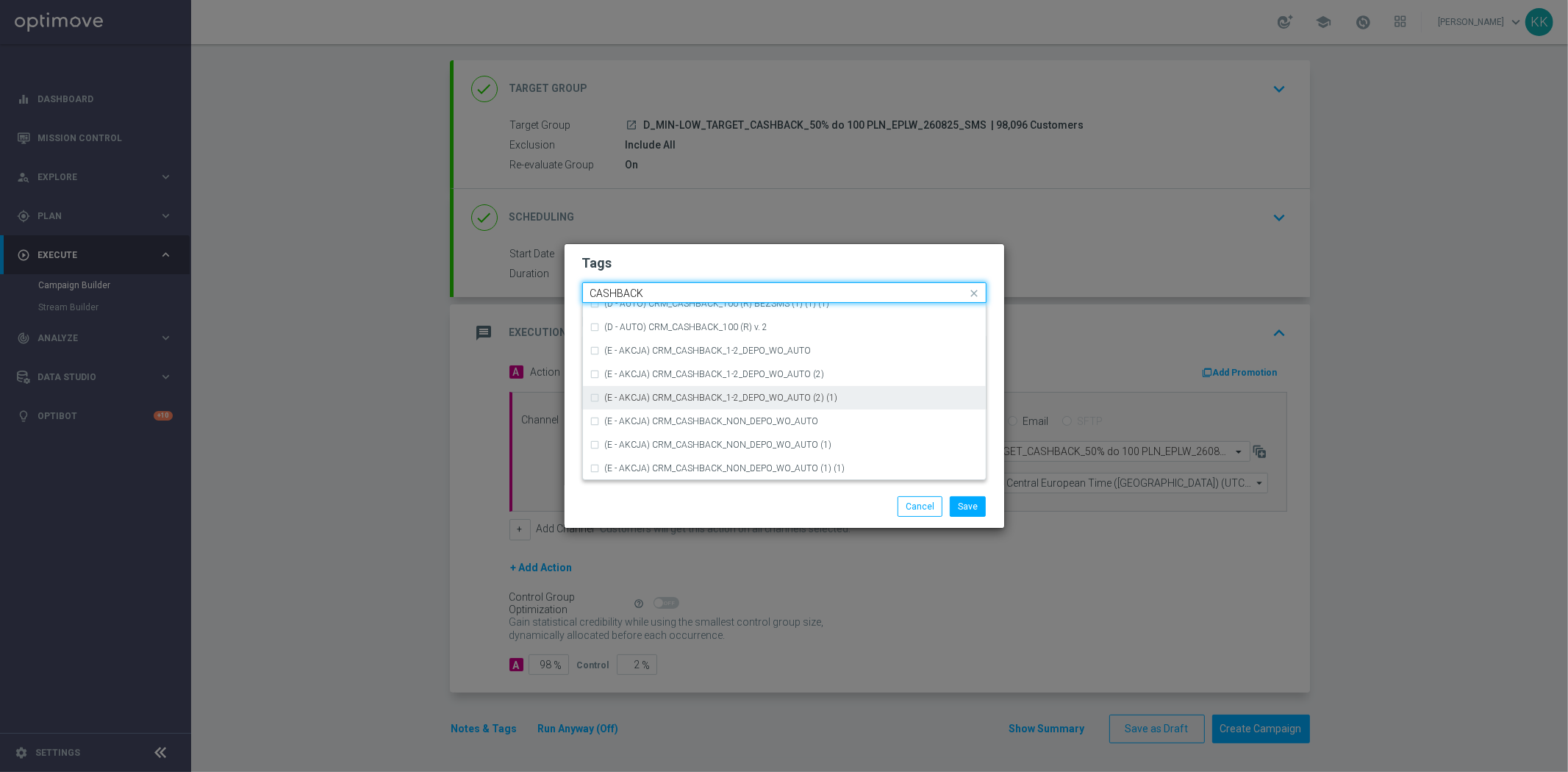
scroll to position [222, 0]
click at [664, 387] on div "CASHBACK" at bounding box center [784, 397] width 388 height 24
type input "CASHBACK"
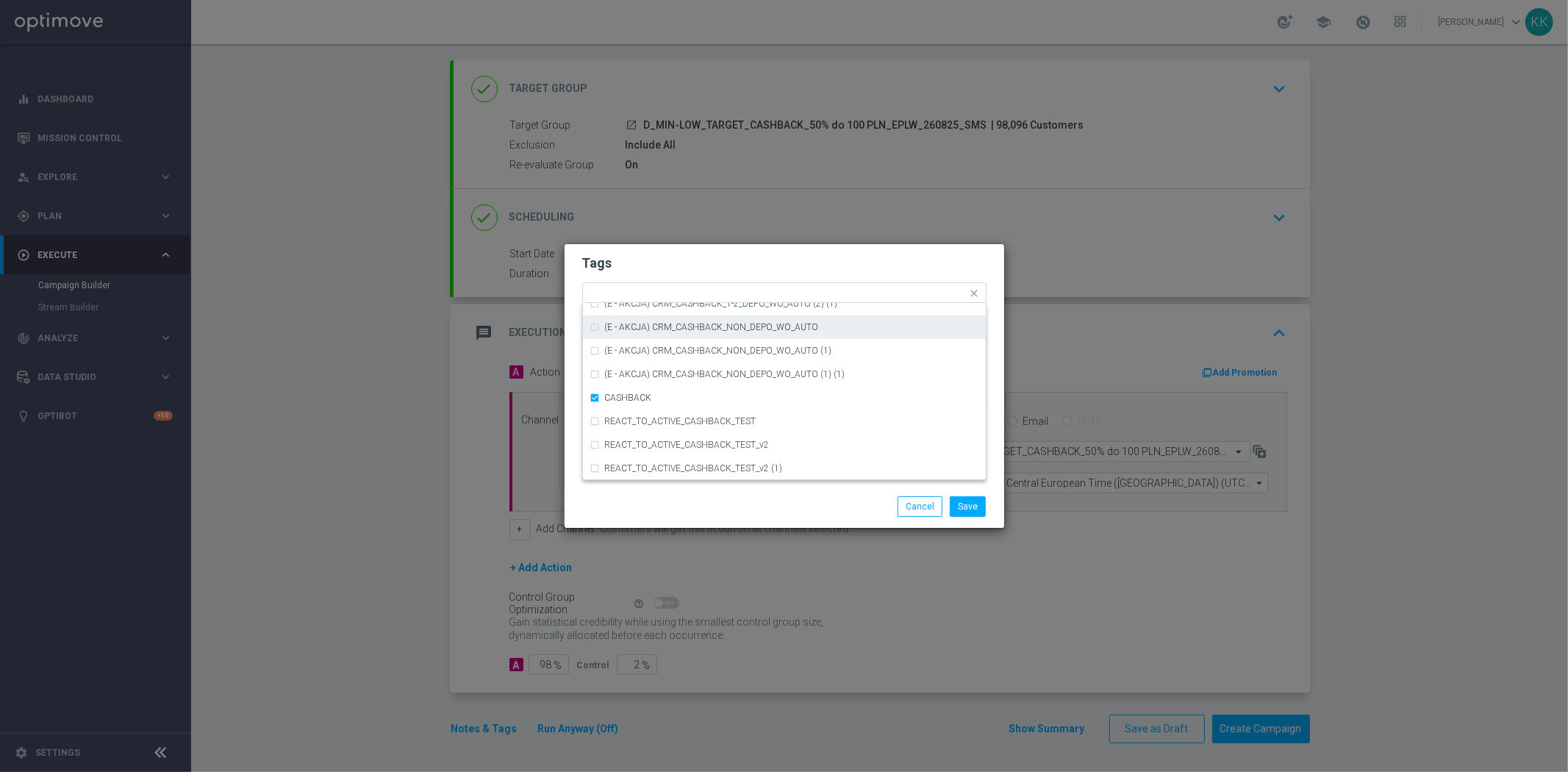
click at [742, 252] on form "Tags Quick find × D × MIN × LOW × TARGET × CASHBACK (D - AUTO) CRM_CASHBACK_100…" at bounding box center [784, 335] width 404 height 171
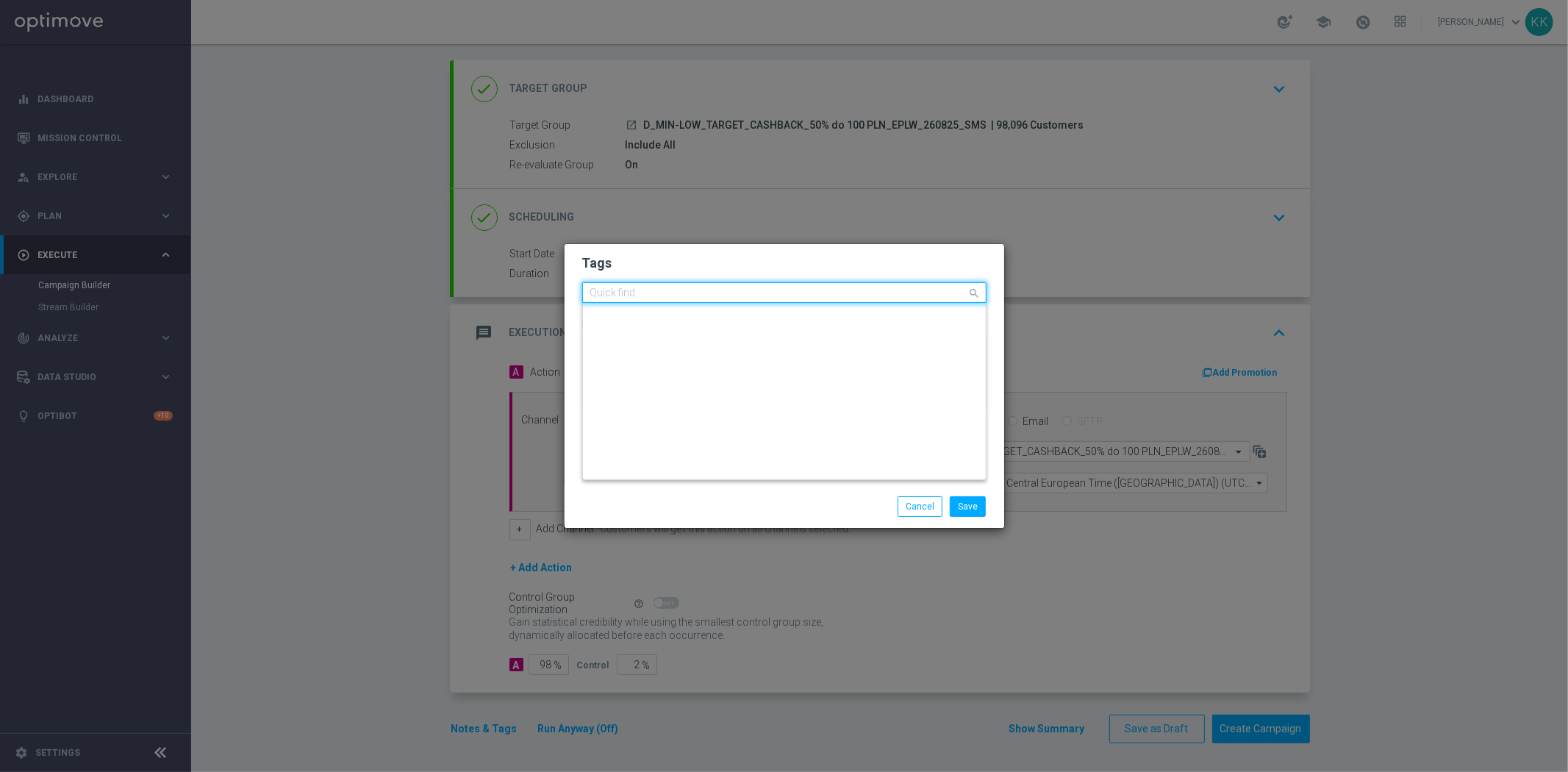
click at [892, 290] on input "text" at bounding box center [778, 293] width 377 height 12
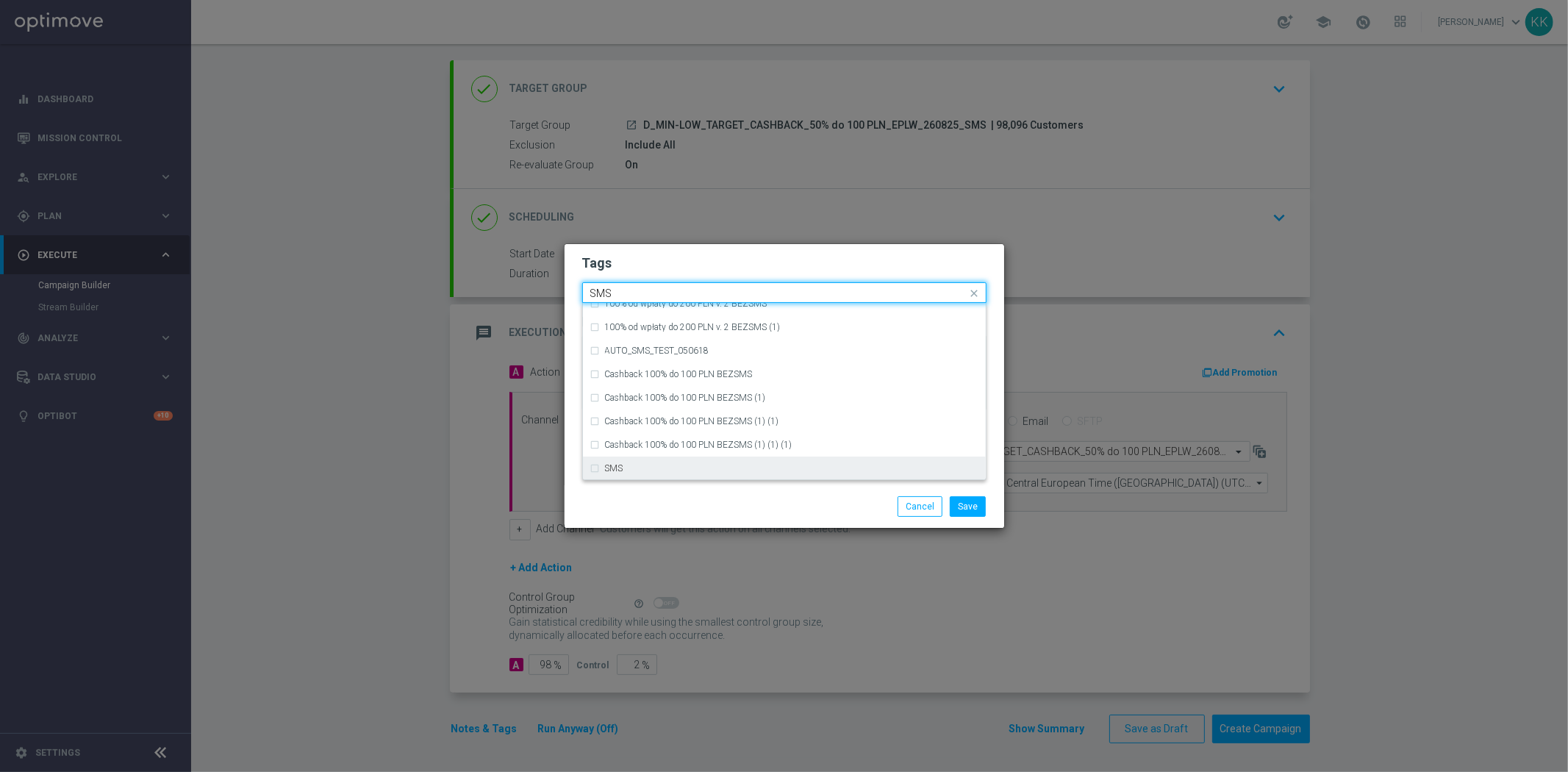
click at [729, 466] on div "SMS" at bounding box center [791, 468] width 373 height 9
type input "SMS"
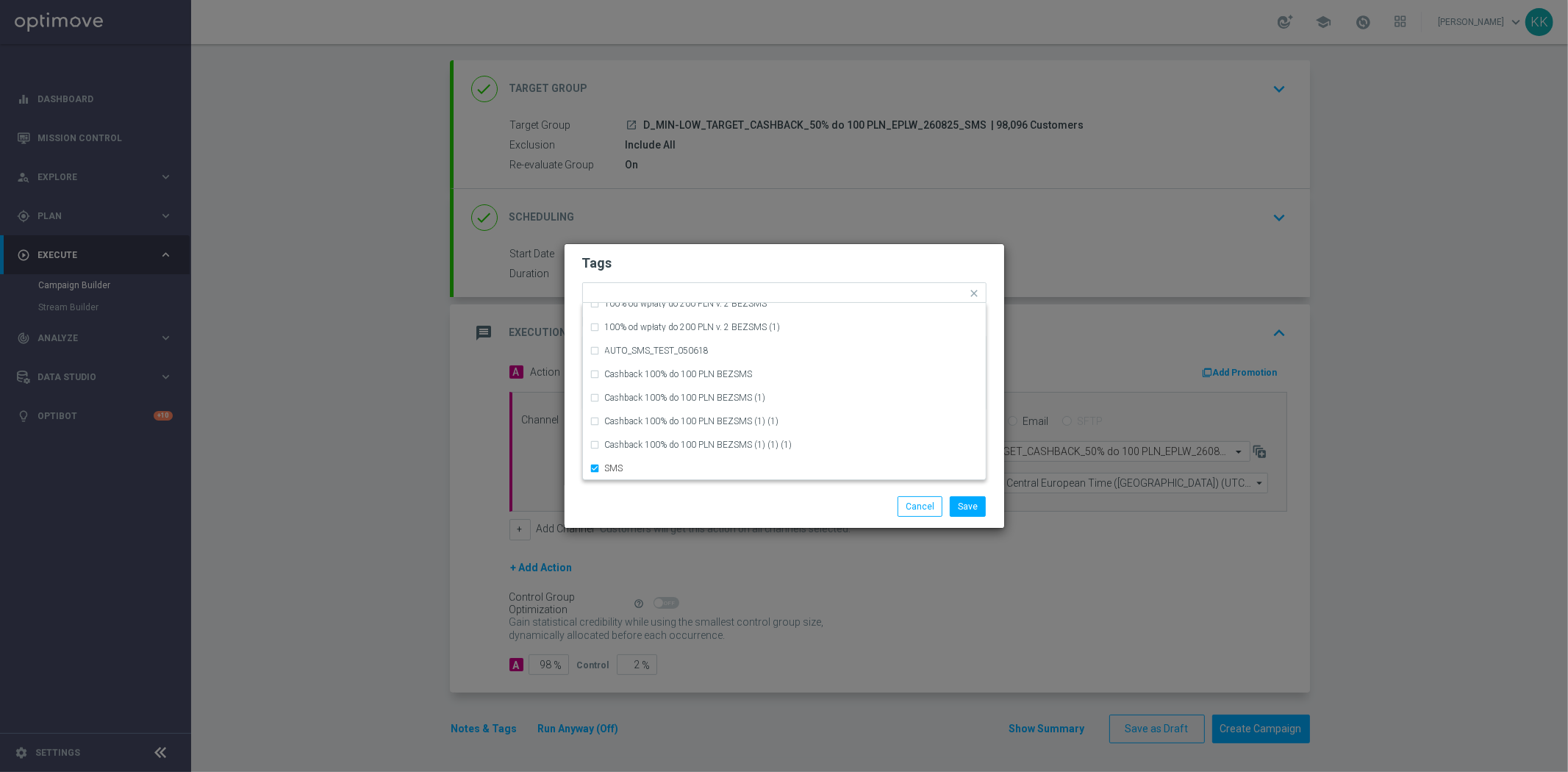
click at [730, 525] on div "Save Cancel" at bounding box center [784, 506] width 439 height 43
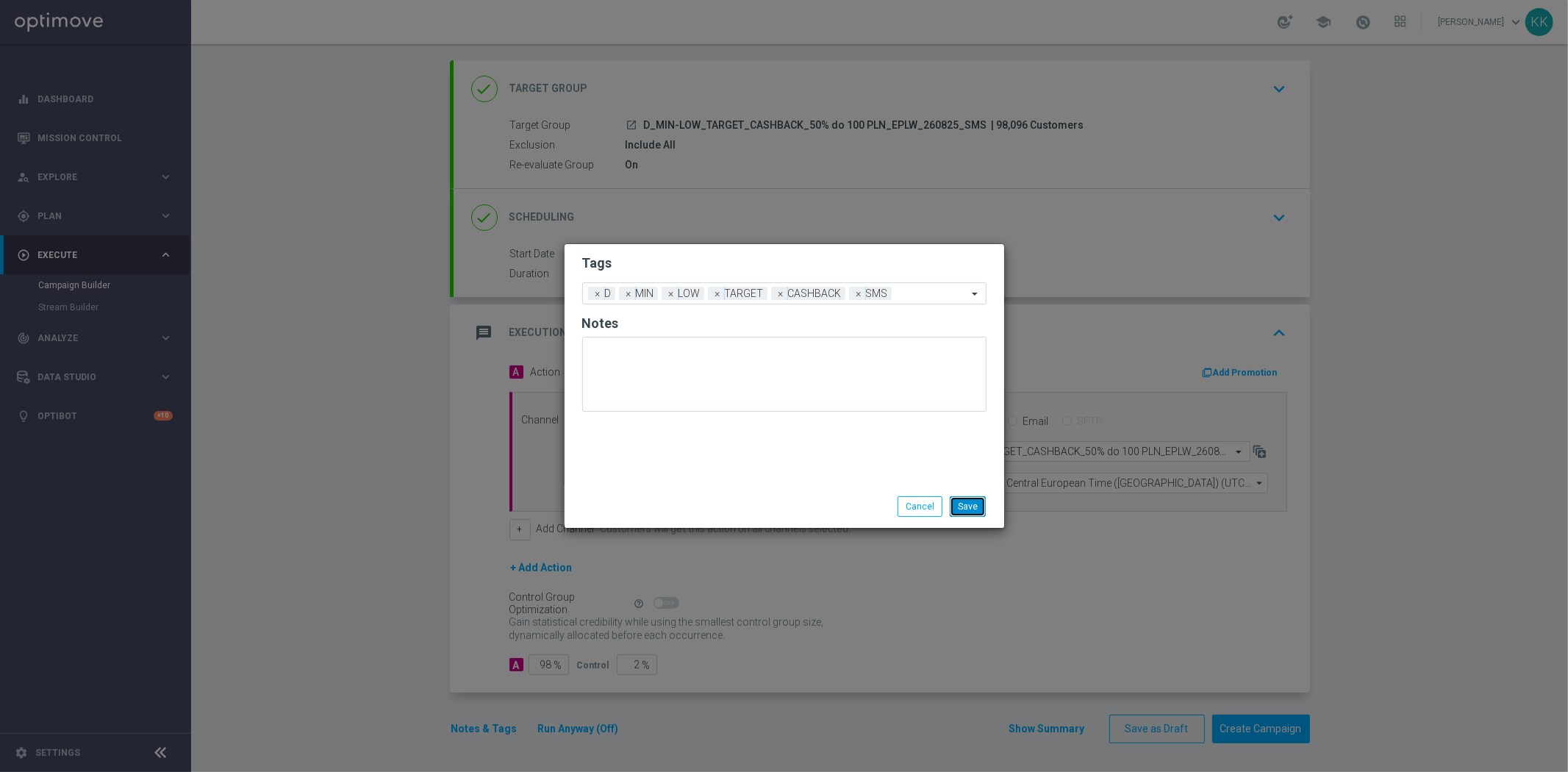
click at [970, 503] on button "Save" at bounding box center [967, 507] width 36 height 21
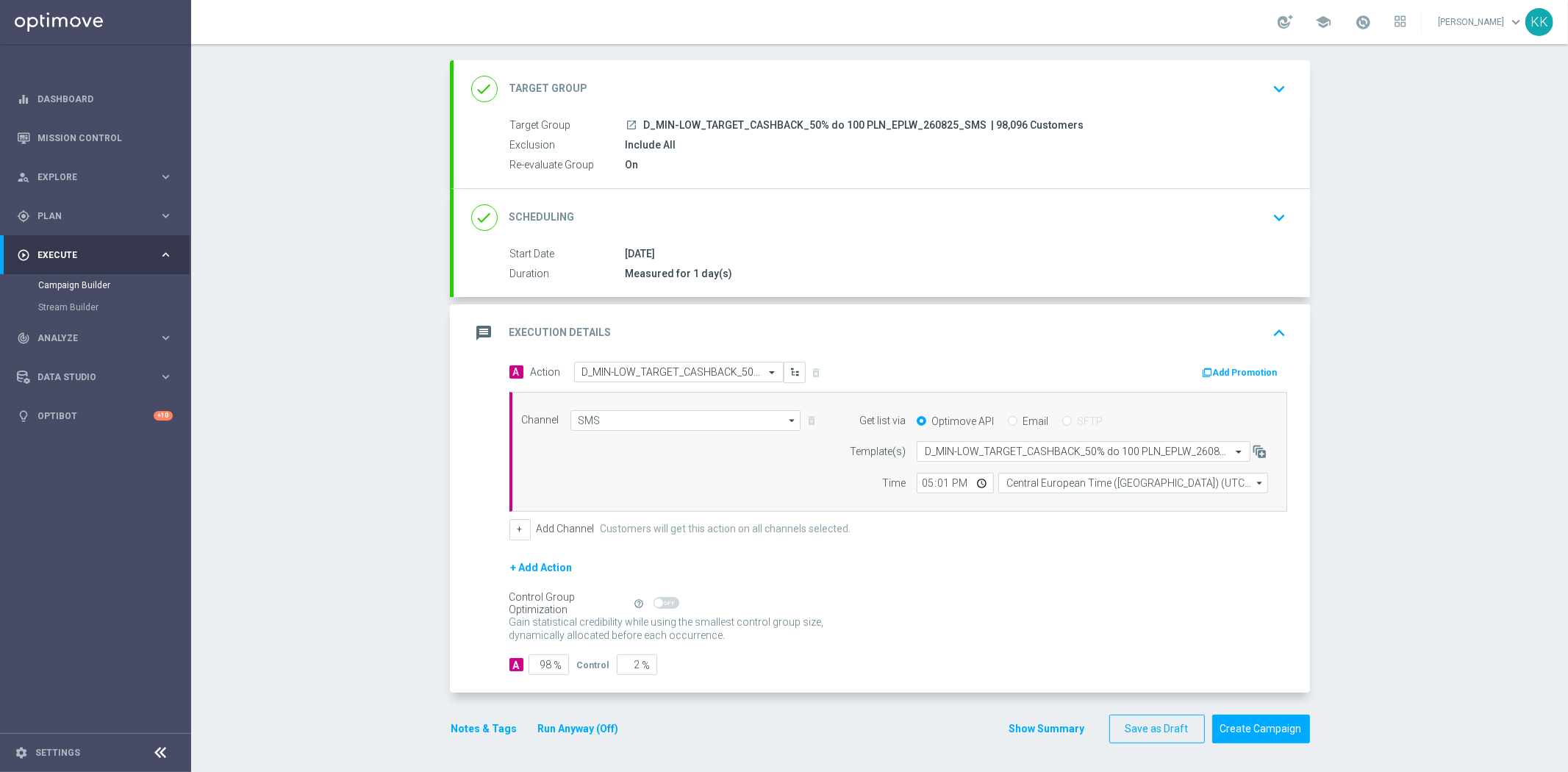
click at [1268, 75] on button "keyboard_arrow_down" at bounding box center [1279, 89] width 25 height 28
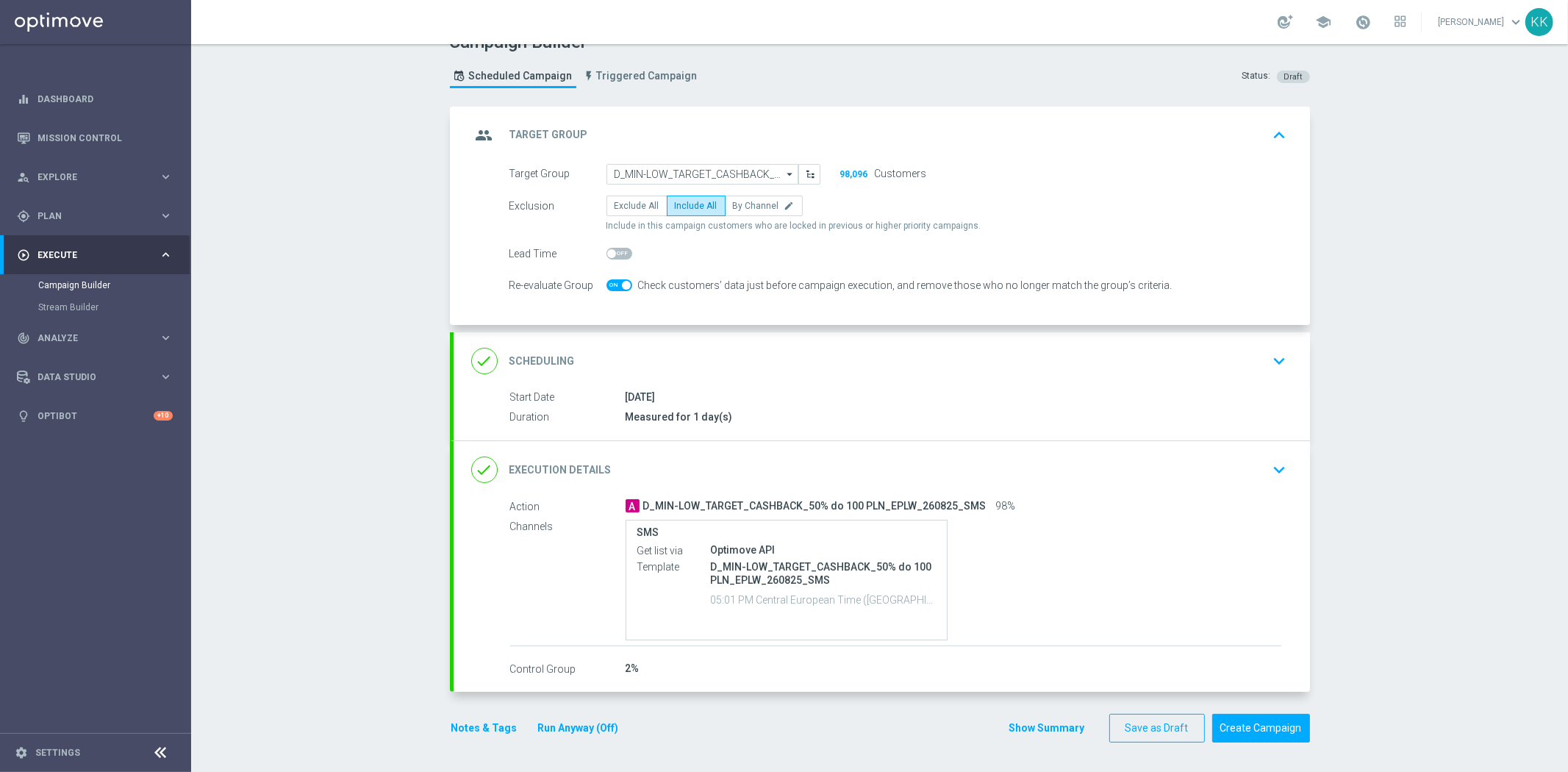
scroll to position [25, 0]
click at [1269, 355] on icon "keyboard_arrow_down" at bounding box center [1279, 361] width 22 height 22
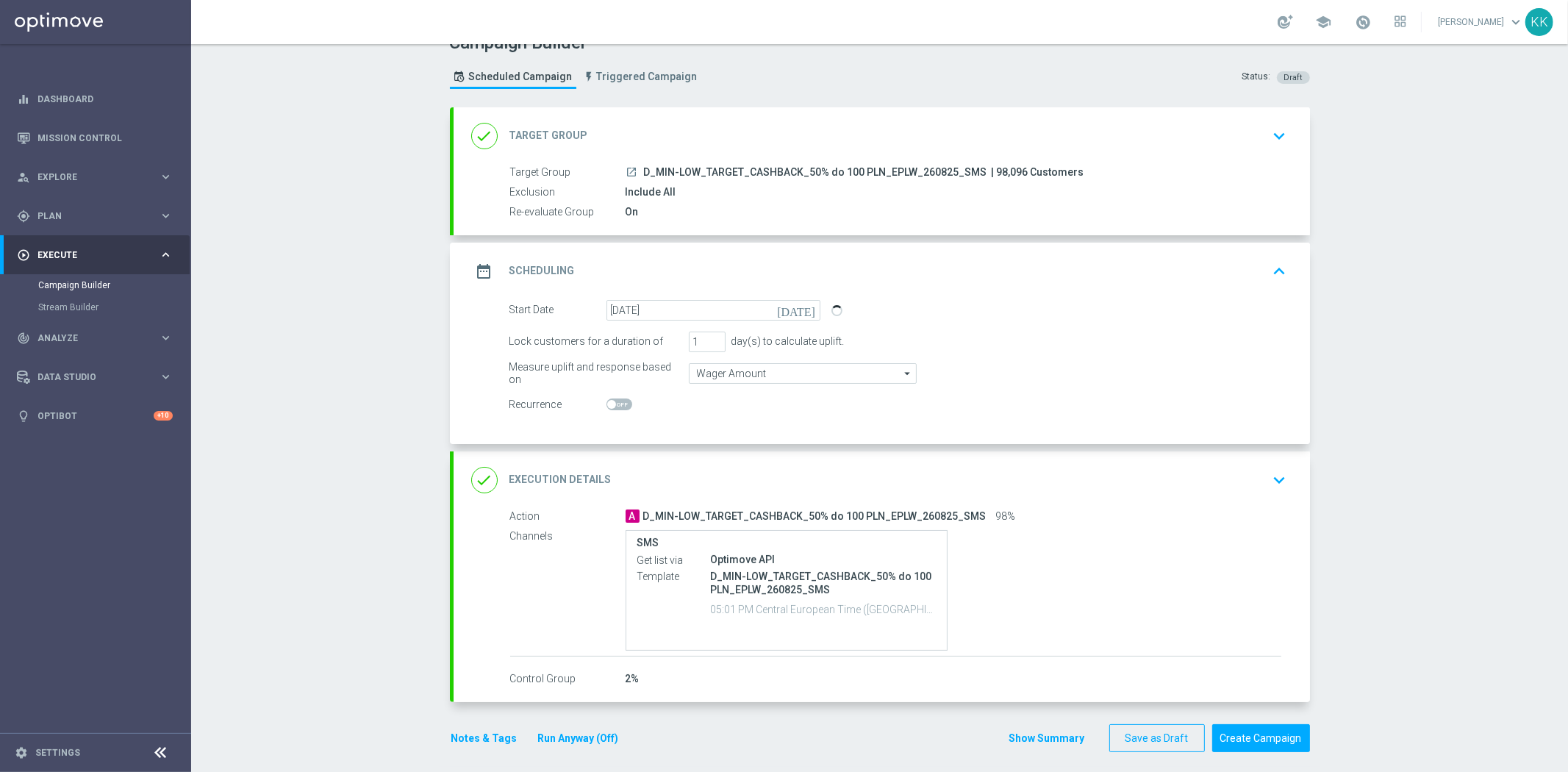
click at [1269, 479] on icon "keyboard_arrow_down" at bounding box center [1279, 480] width 22 height 22
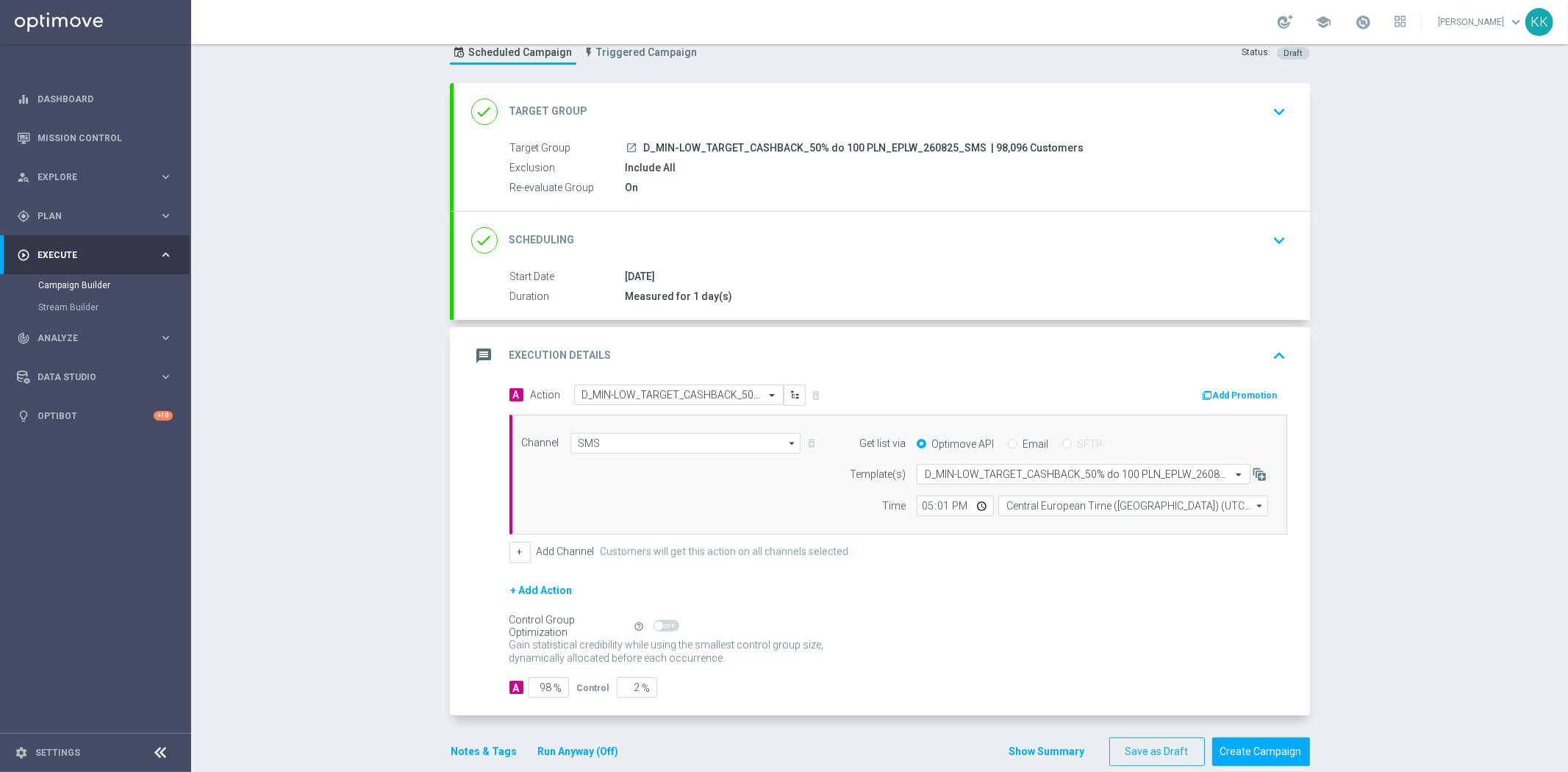
scroll to position [71, 0]
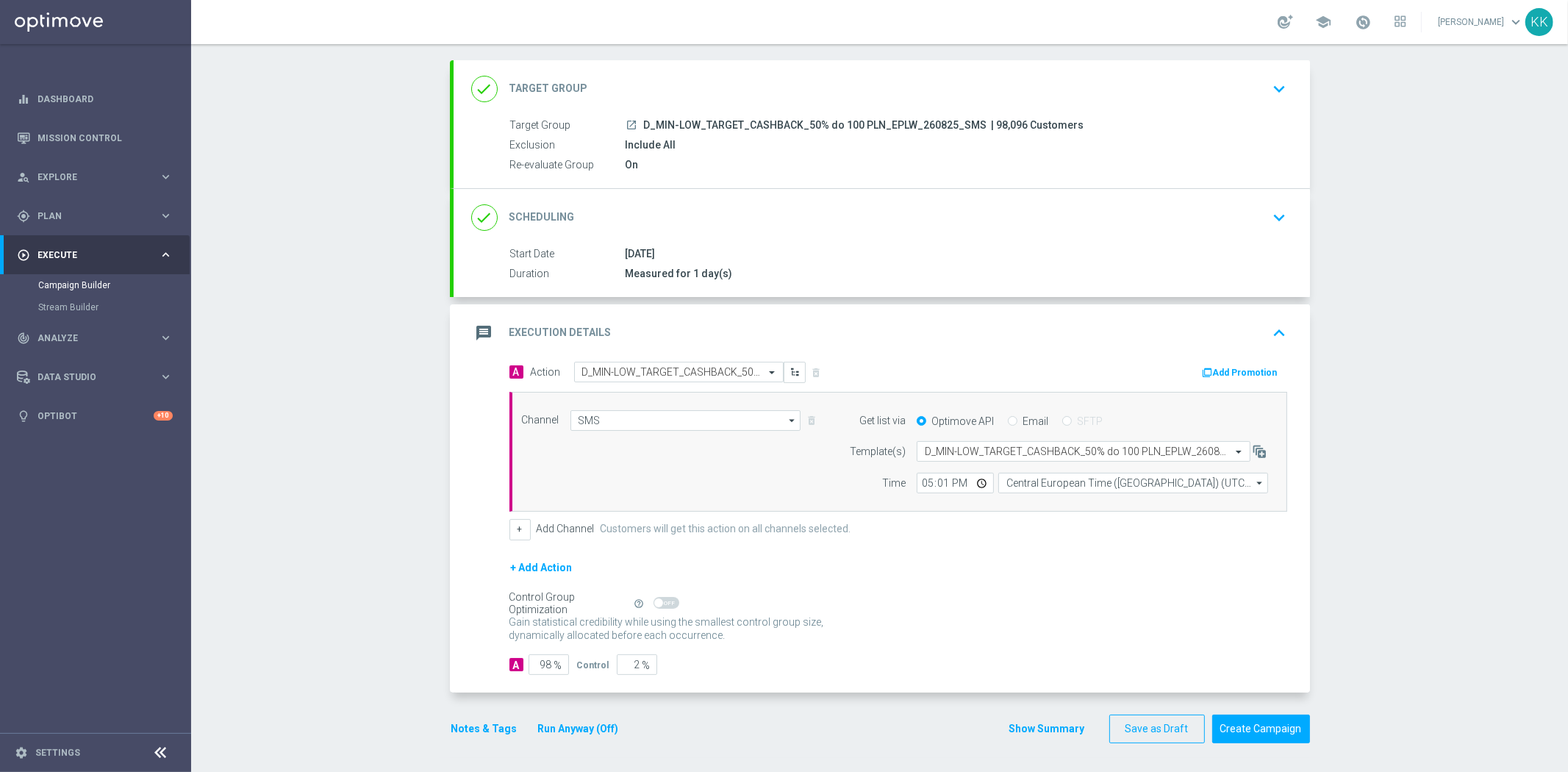
click at [482, 733] on button "Notes & Tags" at bounding box center [484, 728] width 69 height 18
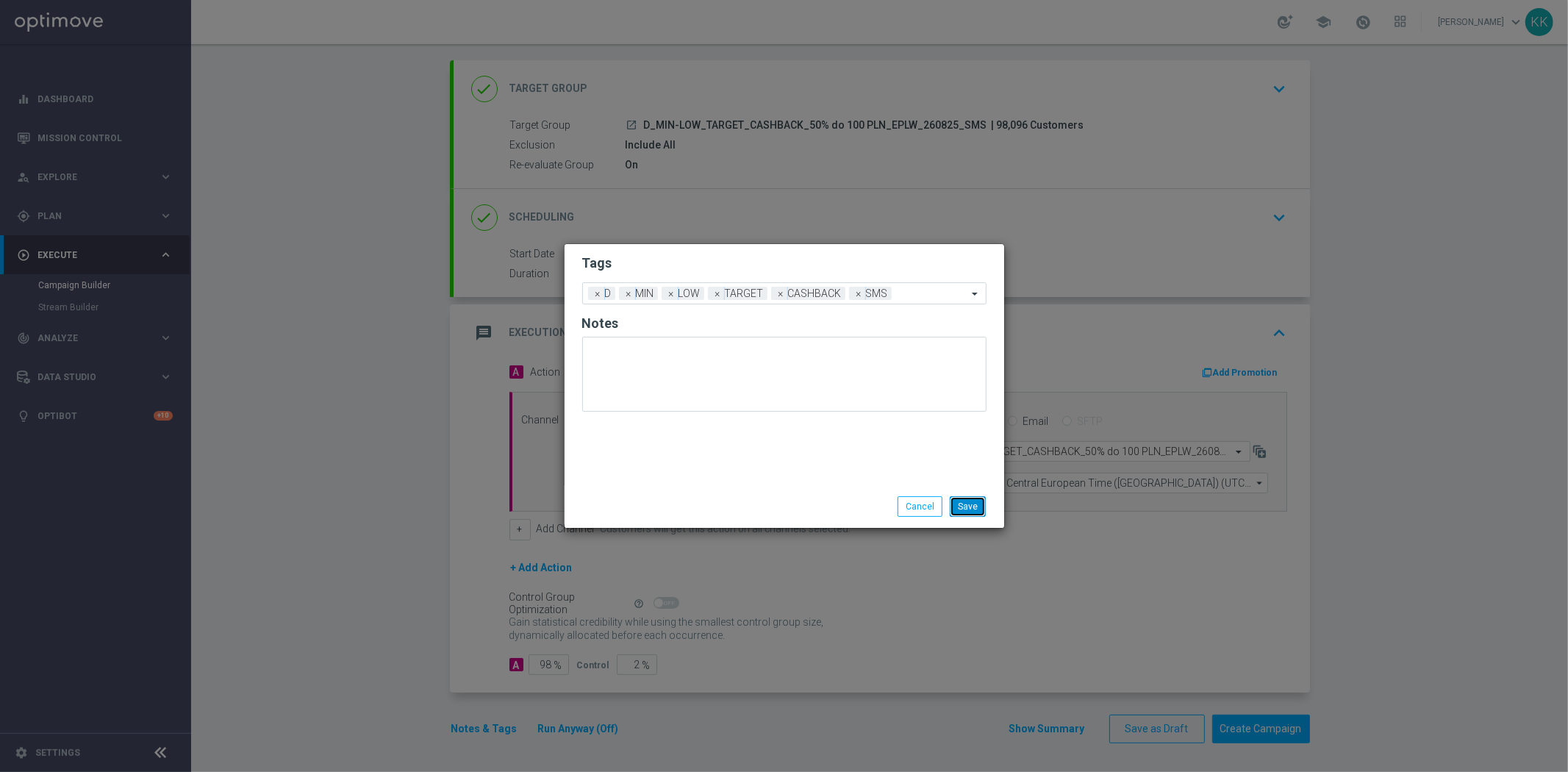
click at [967, 512] on button "Save" at bounding box center [967, 507] width 36 height 21
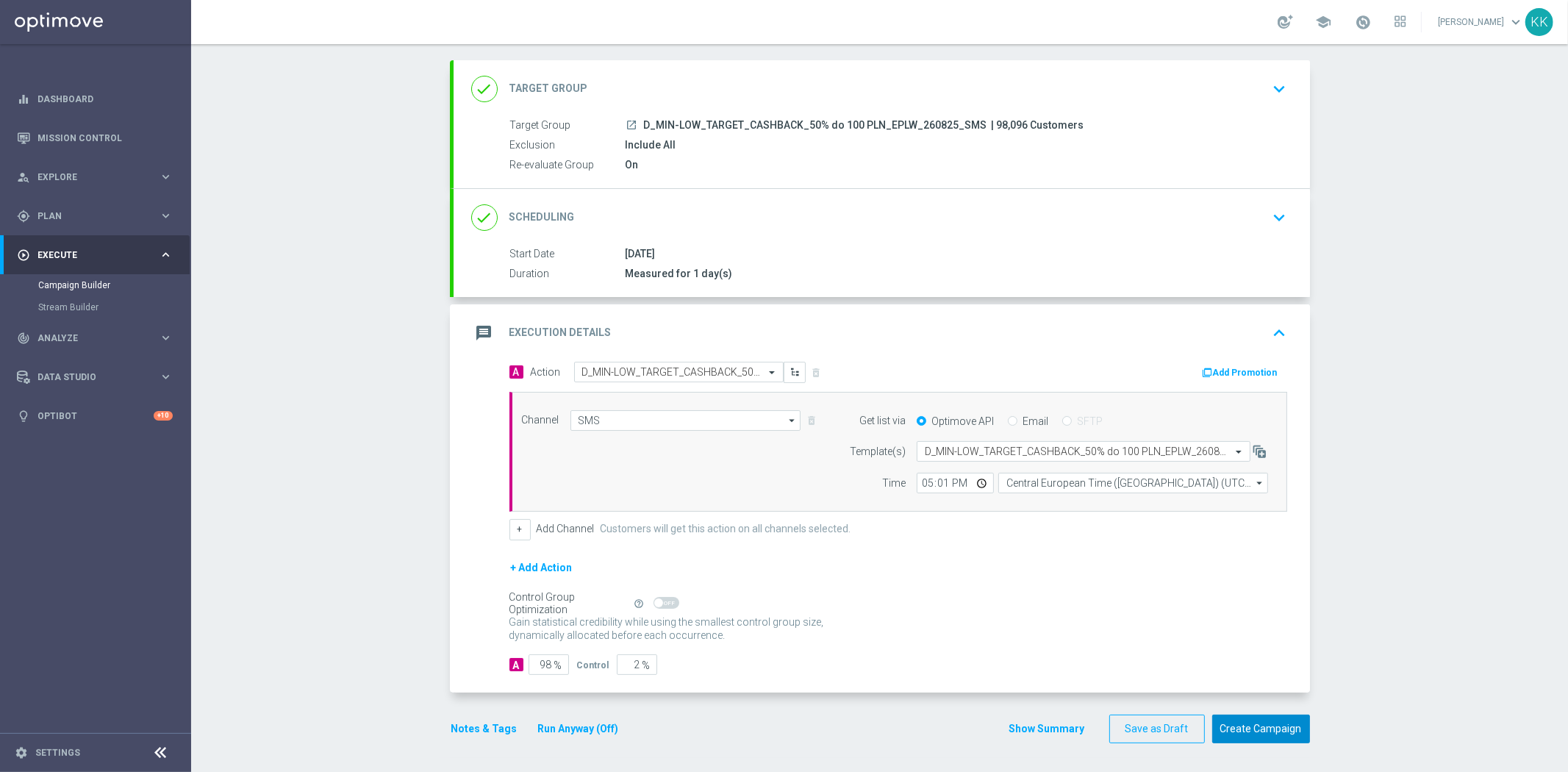
click at [1291, 740] on button "Create Campaign" at bounding box center [1261, 728] width 98 height 29
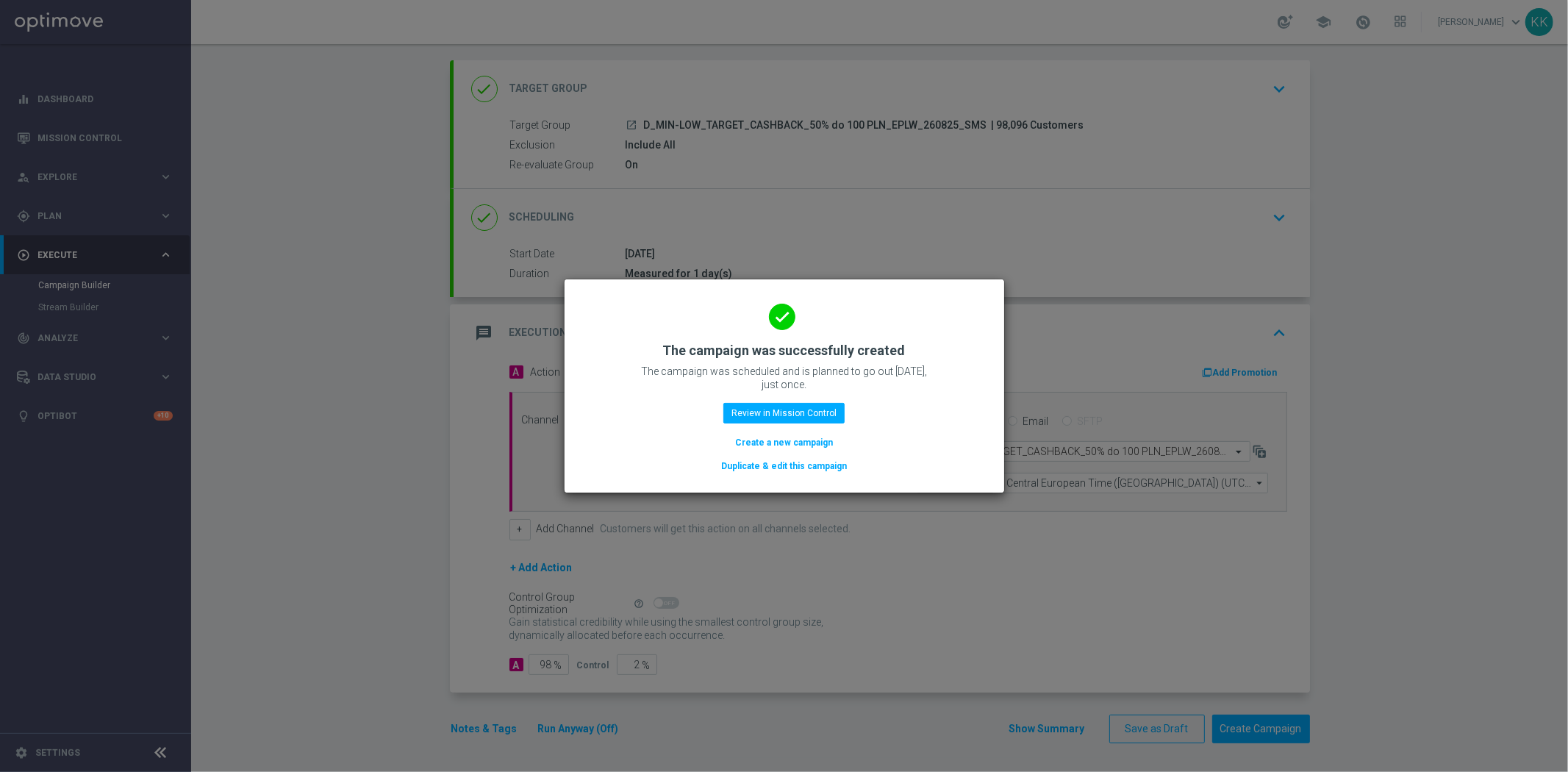
click at [799, 446] on button "Create a new campaign" at bounding box center [784, 442] width 101 height 16
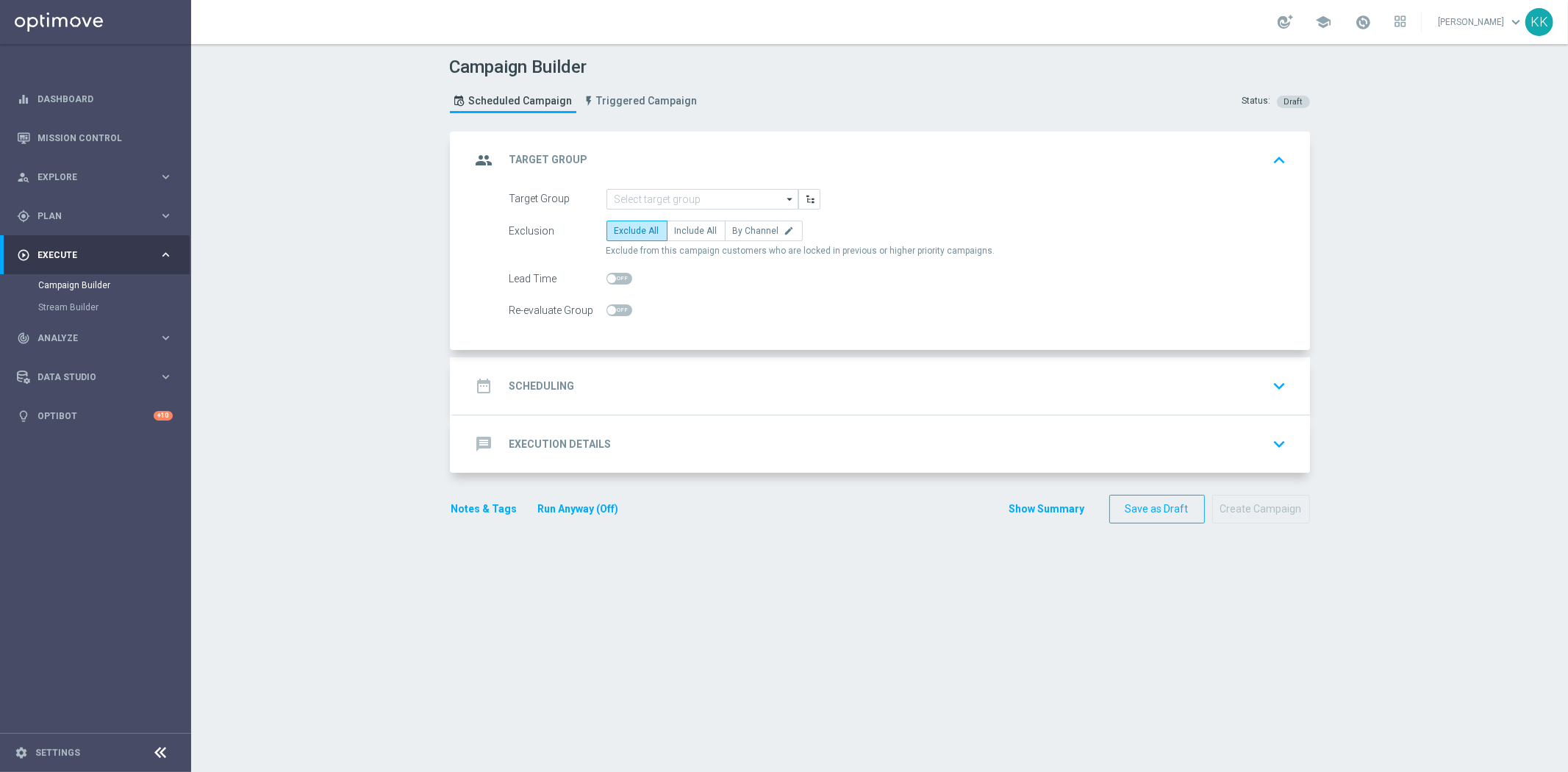
scroll to position [0, 0]
click at [657, 207] on input at bounding box center [702, 200] width 192 height 21
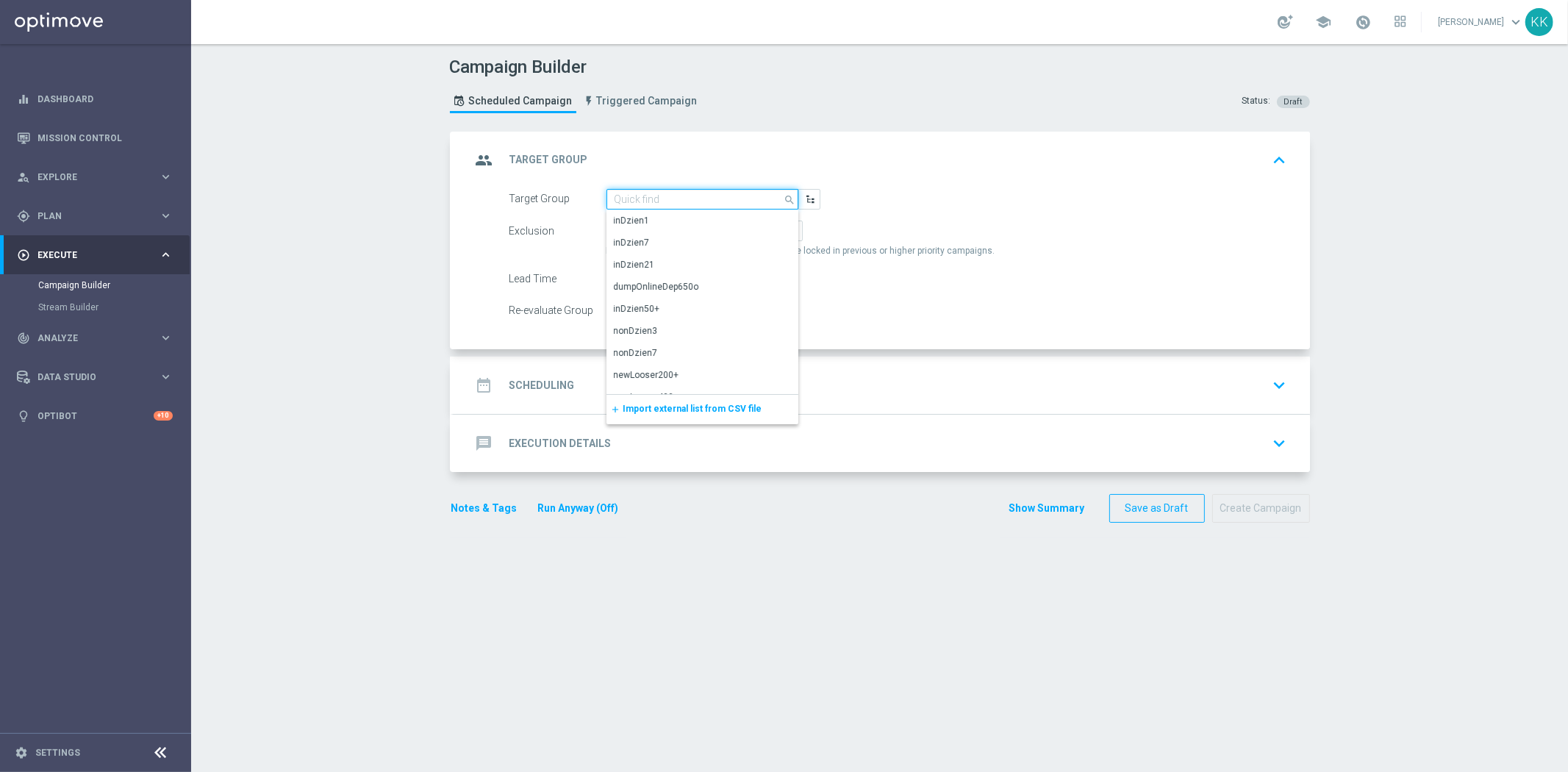
paste input "D_MED-HIGH_TARGET_CASHBACK_100% do 300 PLN_EPLW_260825_SMS"
click at [693, 231] on div "D_MED-HIGH_TARGET_CASHBACK_100% do 300 PLN_EPLW_260825_SMS" at bounding box center [702, 228] width 176 height 26
type input "D_MED-HIGH_TARGET_CASHBACK_100% do 300 PLN_EPLW_260825_SMS"
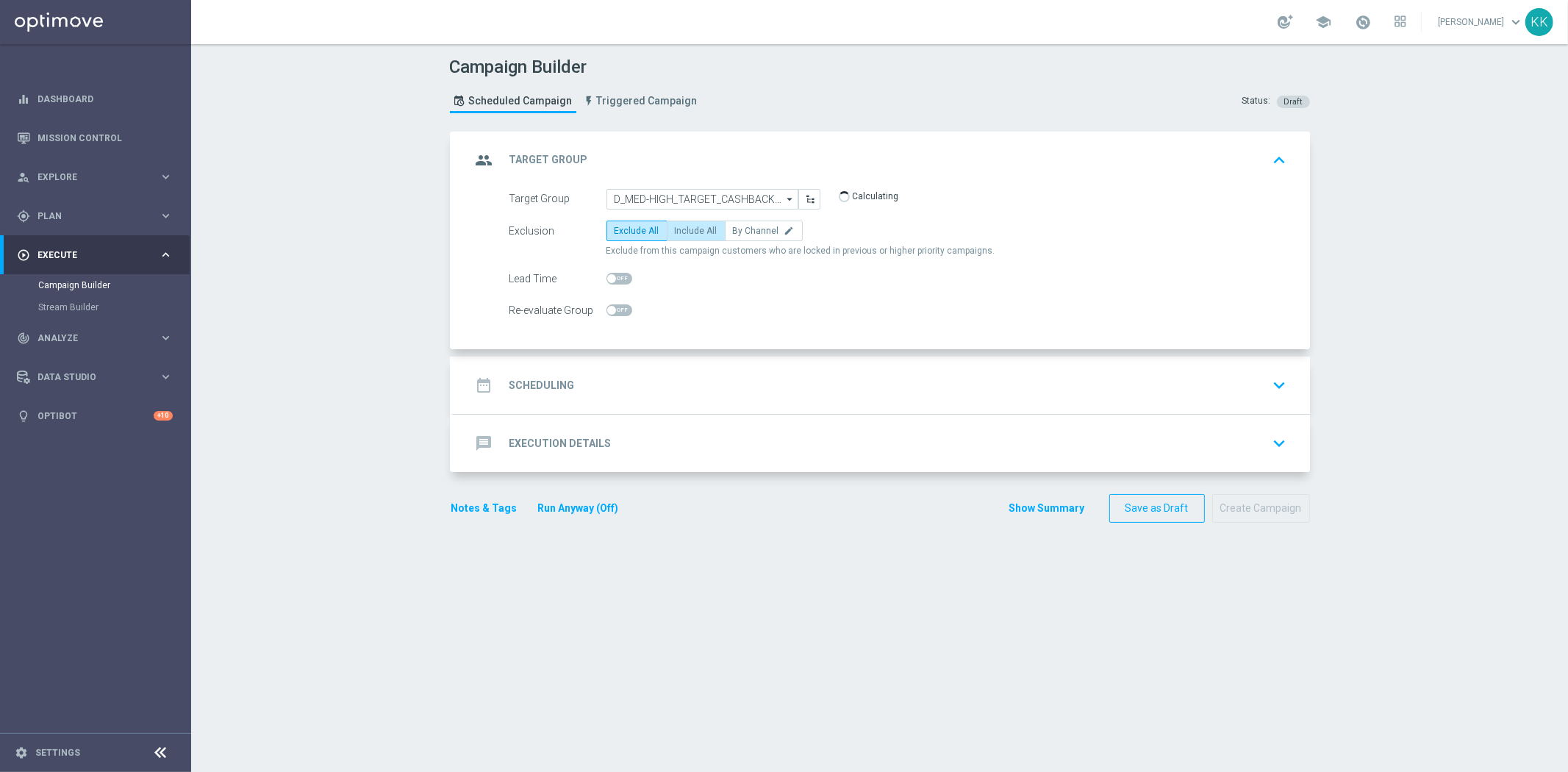
click at [675, 227] on span "Include All" at bounding box center [696, 231] width 43 height 11
click at [675, 228] on input "Include All" at bounding box center [679, 233] width 10 height 10
radio input "true"
click at [613, 319] on div at bounding box center [619, 311] width 25 height 21
click at [615, 312] on span at bounding box center [619, 310] width 25 height 11
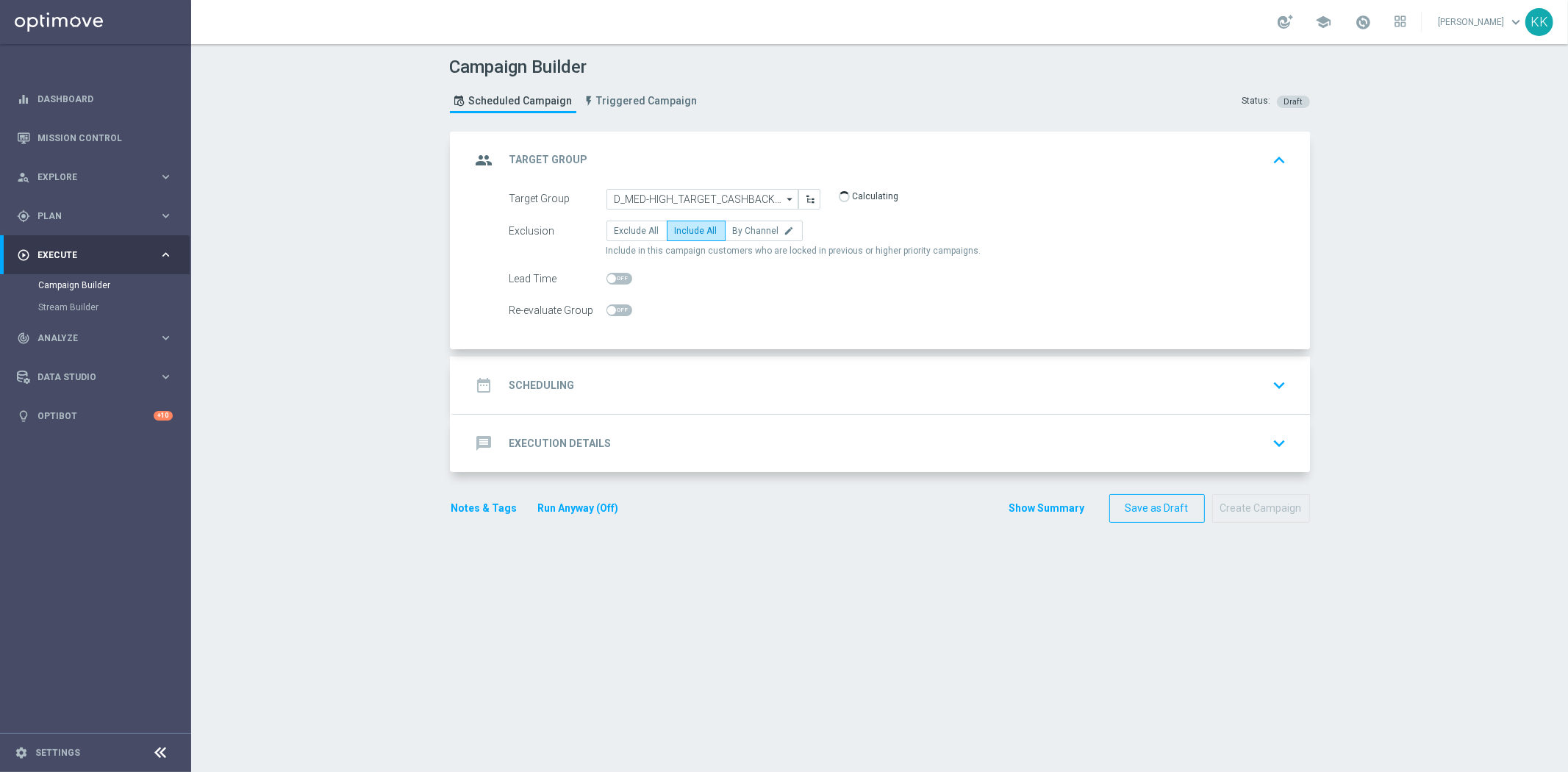
click at [615, 312] on input "checkbox" at bounding box center [619, 310] width 25 height 11
checkbox input "true"
click at [669, 373] on div "date_range Scheduling keyboard_arrow_down" at bounding box center [882, 385] width 821 height 28
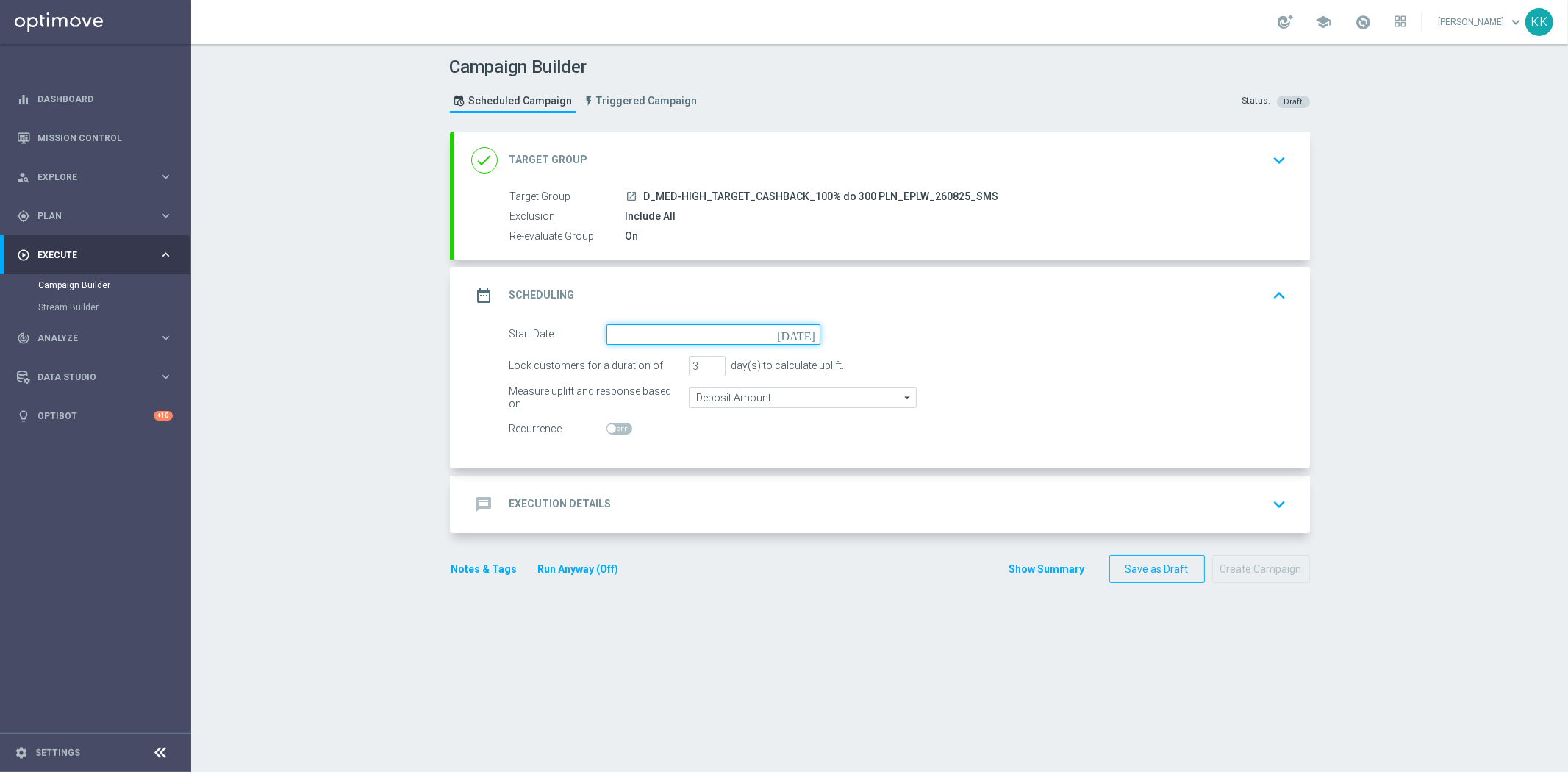
click at [697, 333] on input at bounding box center [714, 334] width 214 height 21
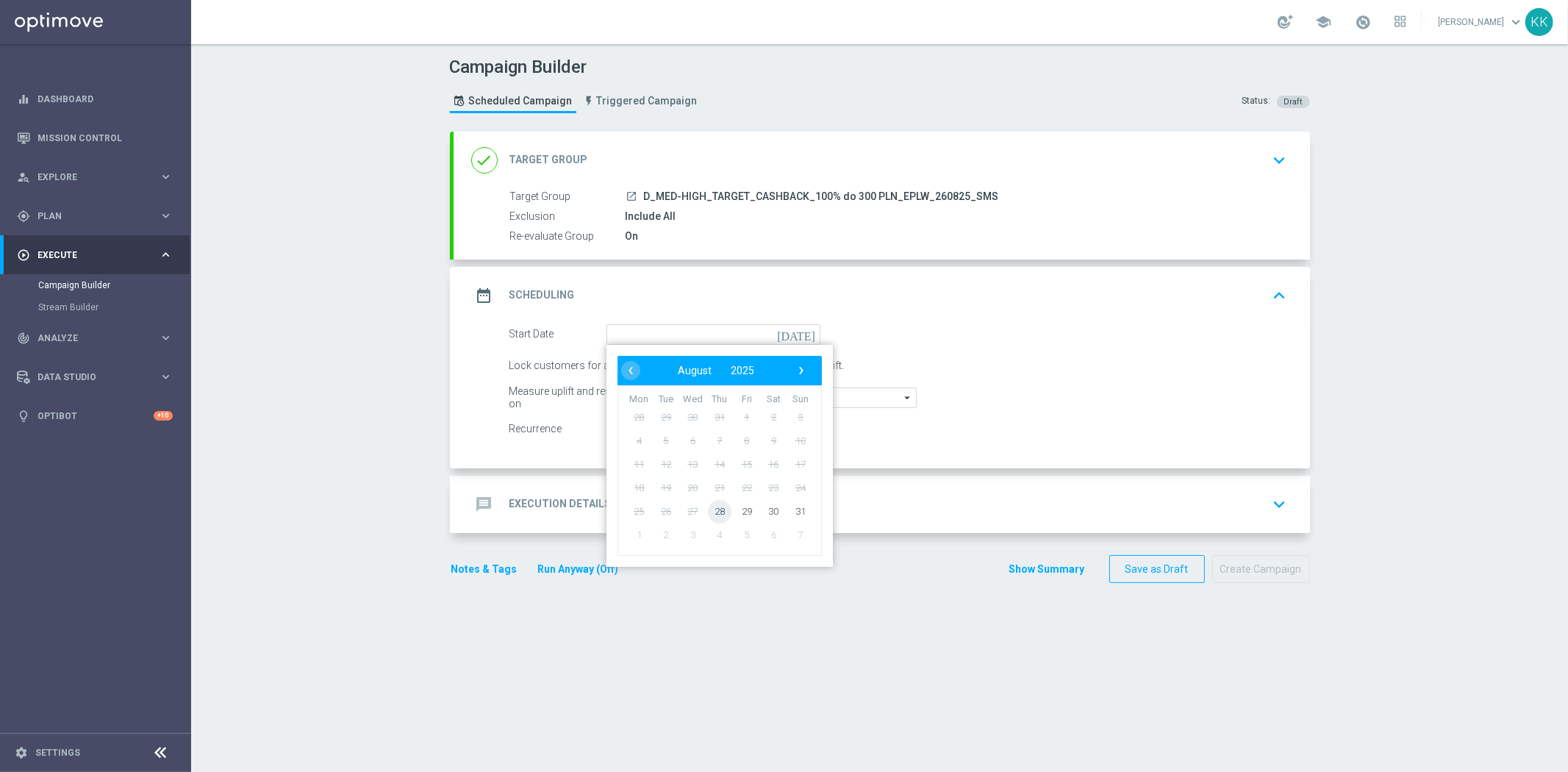
click at [710, 515] on span "28" at bounding box center [719, 510] width 24 height 24
type input "28 Aug 2025"
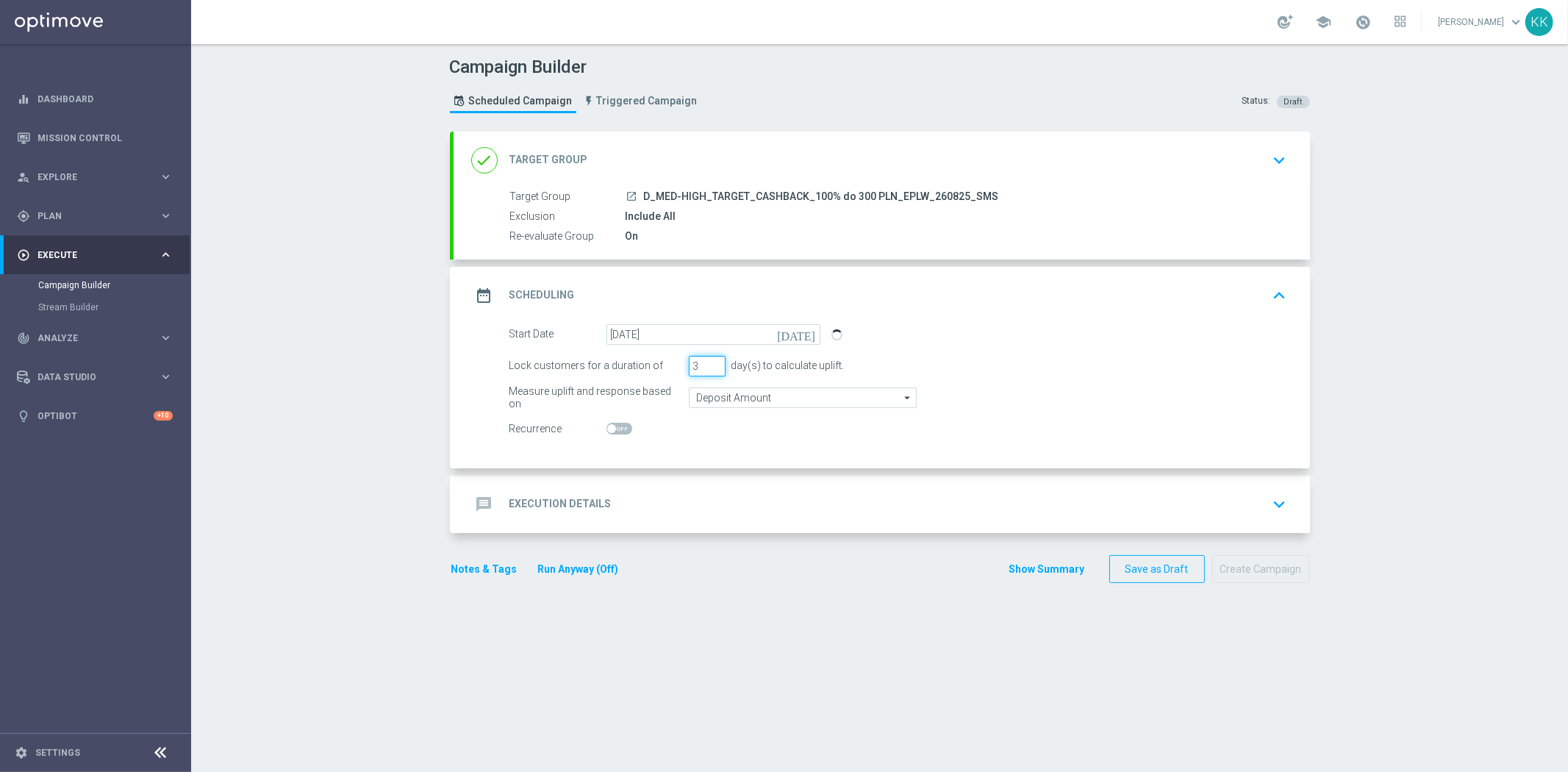
drag, startPoint x: 671, startPoint y: 368, endPoint x: 649, endPoint y: 370, distance: 22.1
click at [652, 370] on div "Lock customers for a duration of 3 day(s) to calculate uplift." at bounding box center [897, 366] width 799 height 21
type input "1"
click at [770, 393] on input "Deposit Amount" at bounding box center [803, 397] width 228 height 21
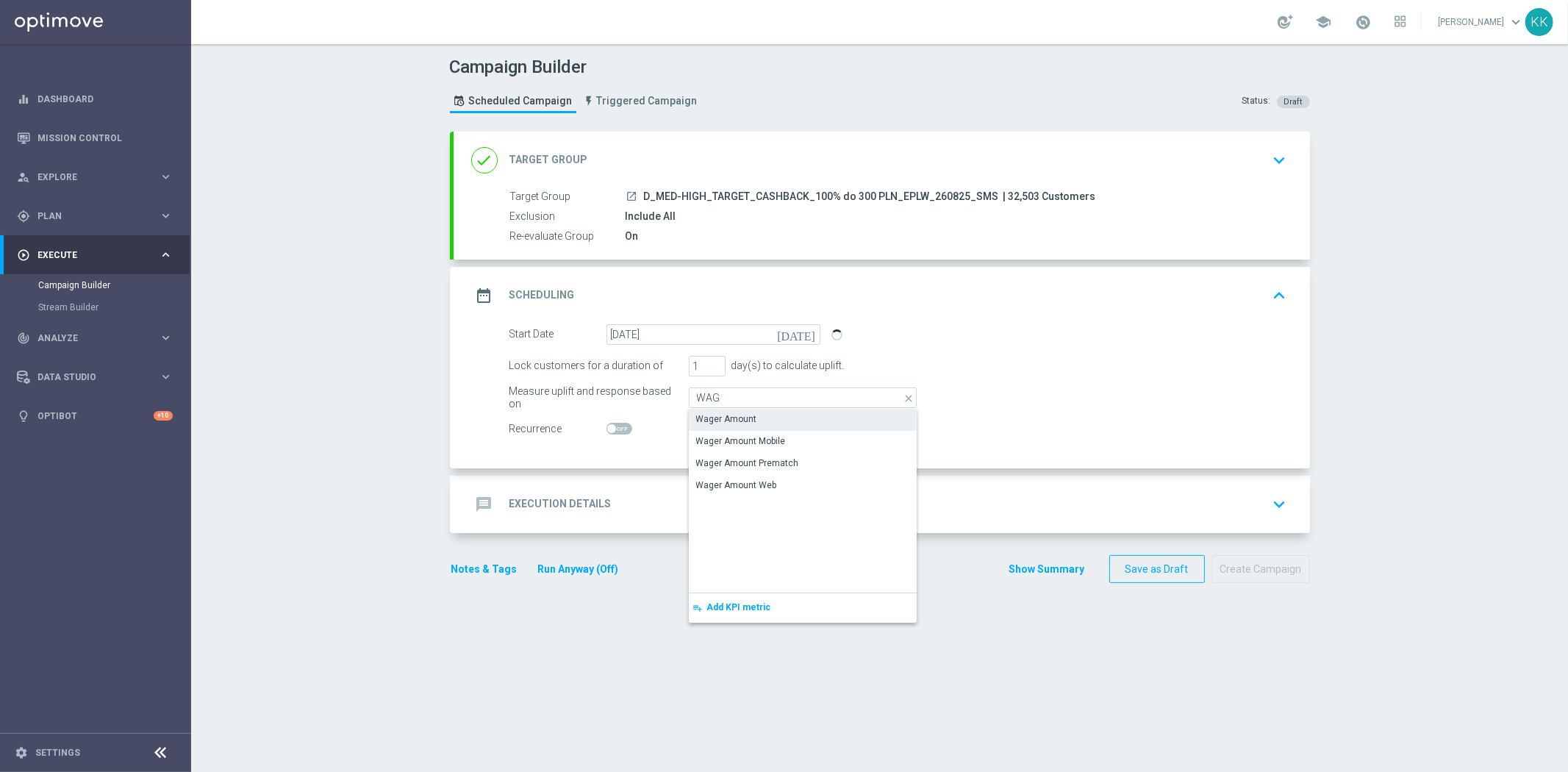
click at [756, 412] on div "Wager Amount" at bounding box center [803, 419] width 228 height 21
type input "Wager Amount"
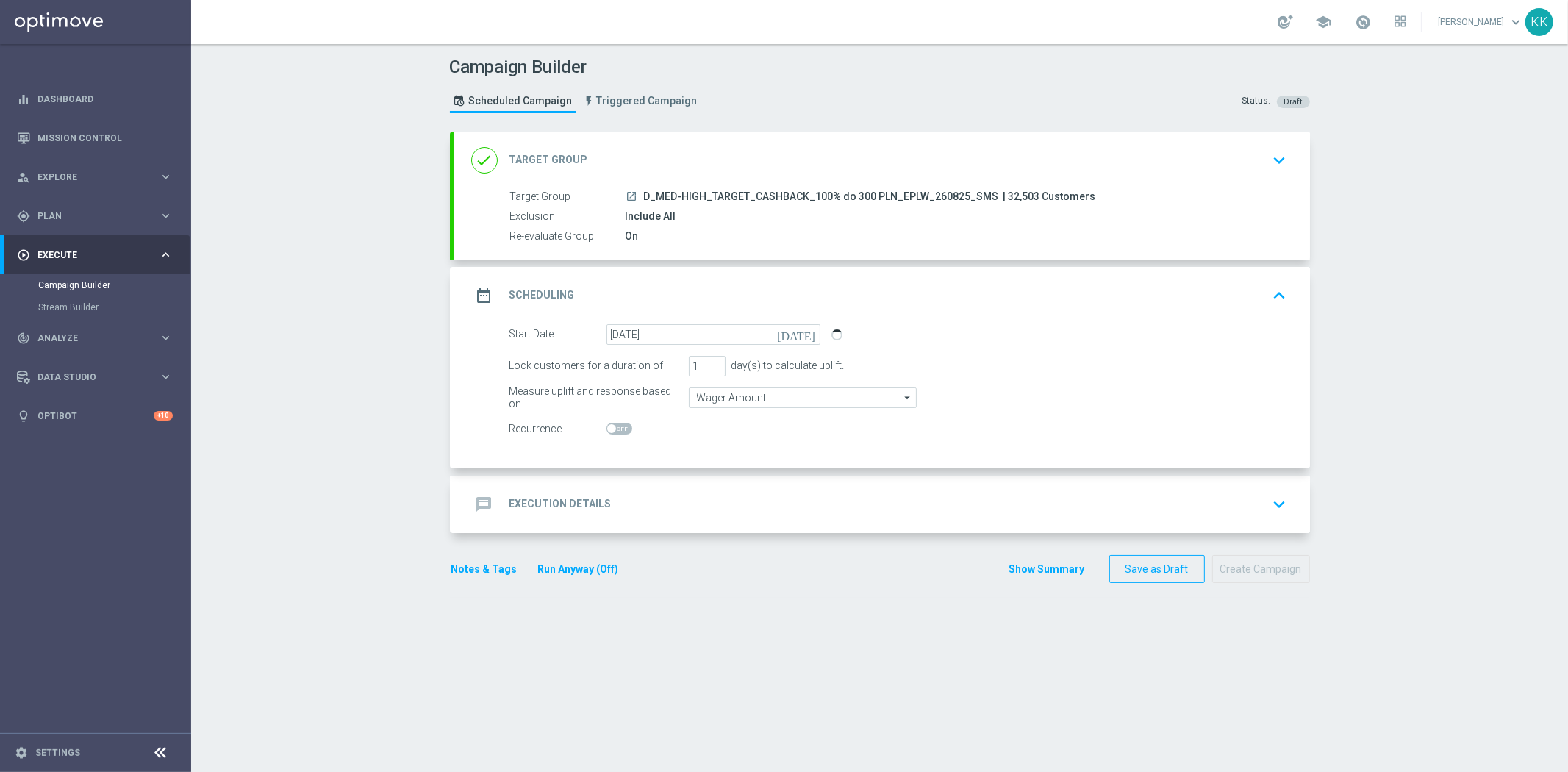
click at [752, 504] on div "message Execution Details keyboard_arrow_down" at bounding box center [882, 504] width 821 height 28
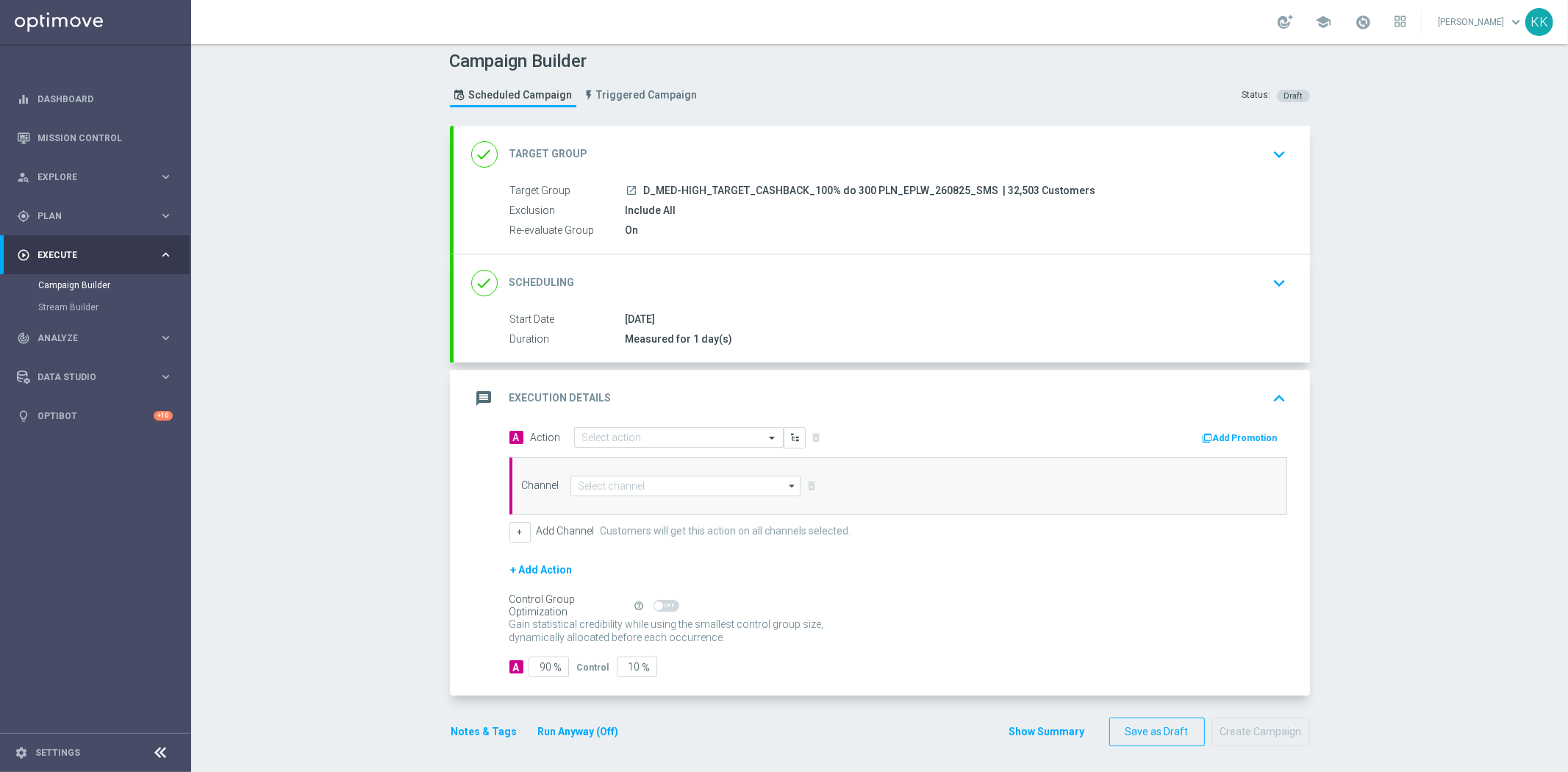
scroll to position [8, 0]
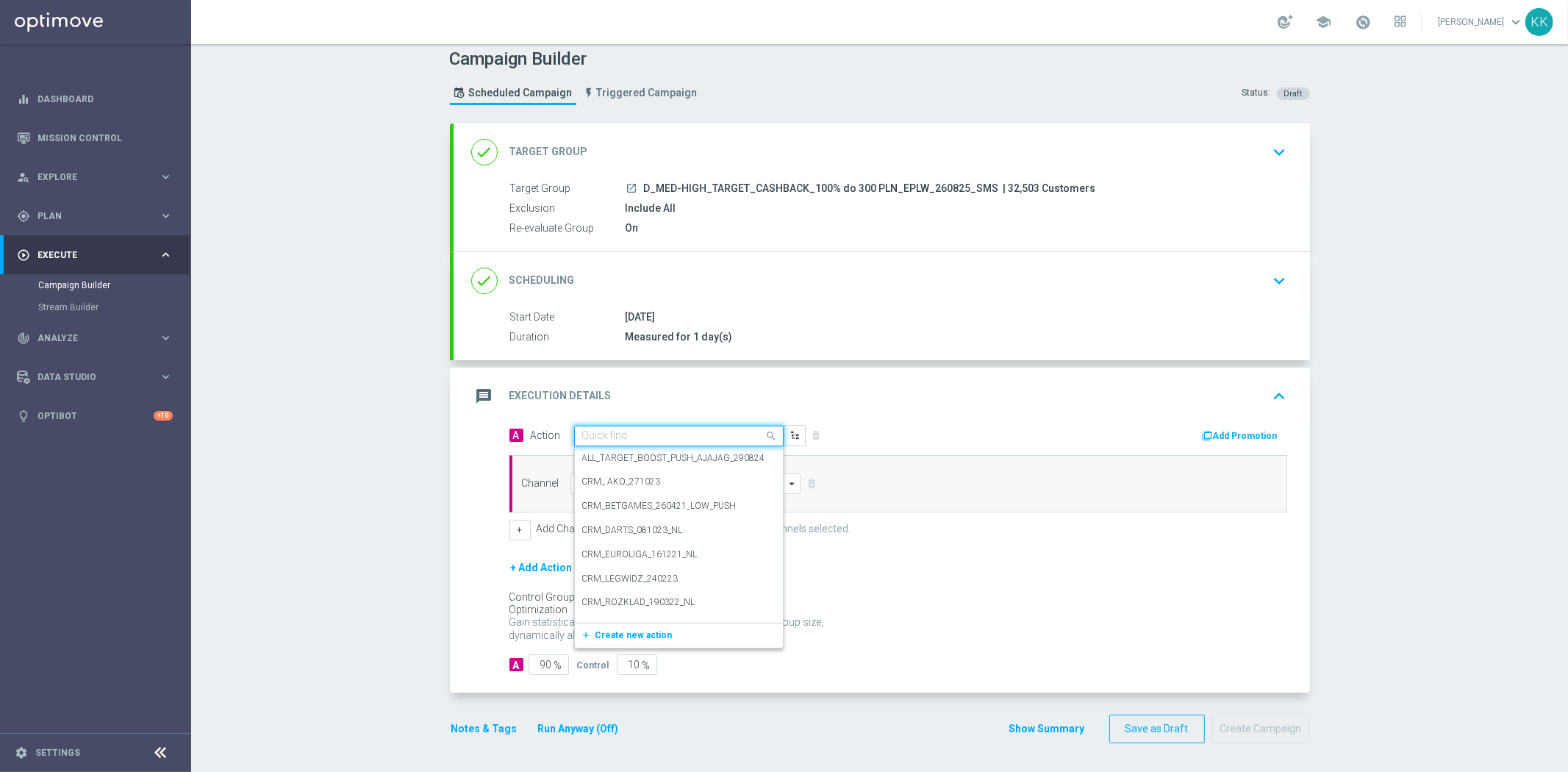
click at [616, 442] on div "Quick find" at bounding box center [679, 436] width 209 height 21
type input "V"
paste input "D_MED-HIGH_TARGET_CASHBACK_100% do 300 PLN_EPLW_260825_SMS"
type input "D_MED-HIGH_TARGET_CASHBACK_100% do 300 PLN_EPLW_260825_SMS"
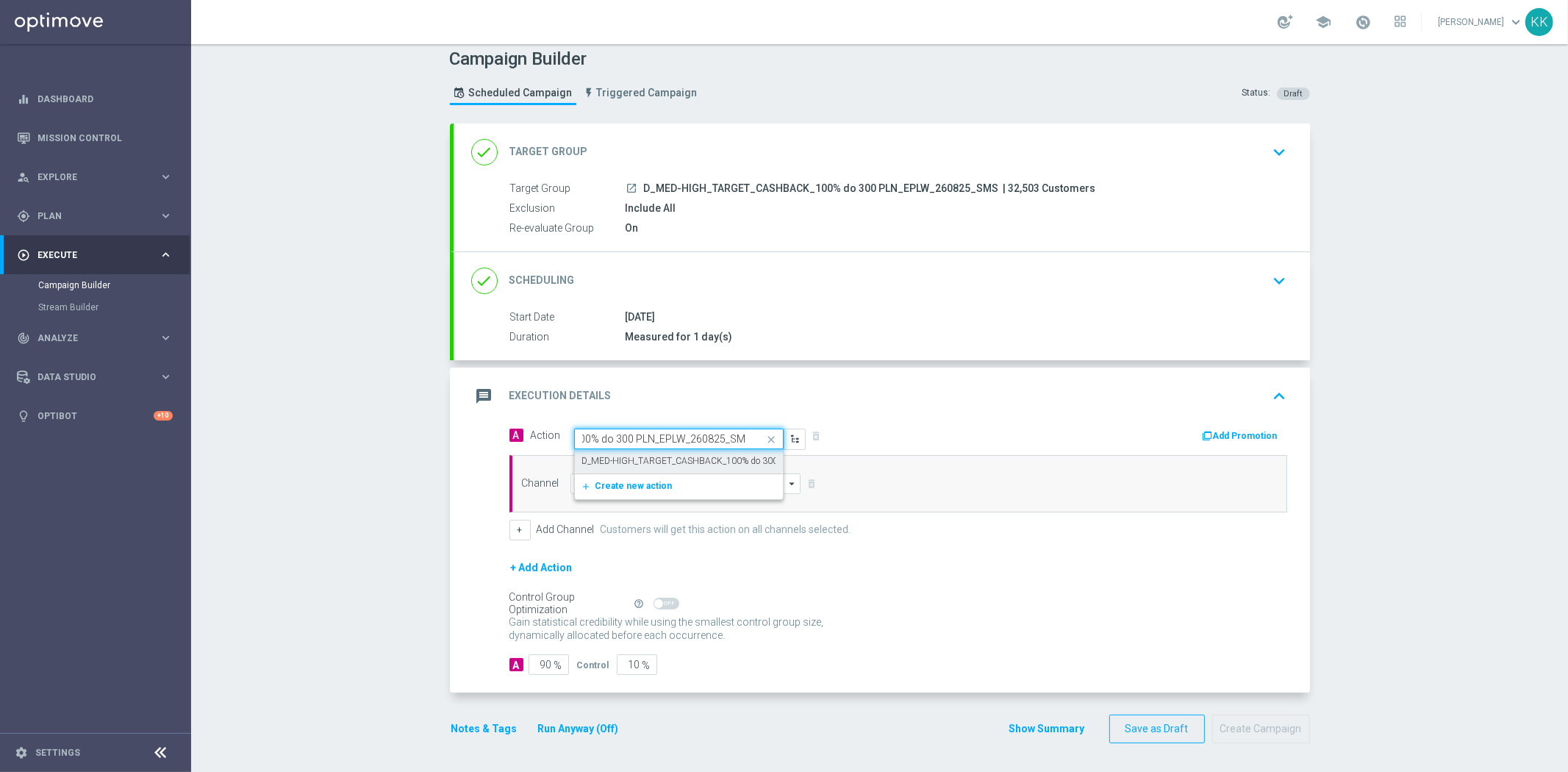
click at [618, 457] on label "D_MED-HIGH_TARGET_CASHBACK_100% do 300 PLN_EPLW_260825_SMS" at bounding box center [730, 461] width 297 height 12
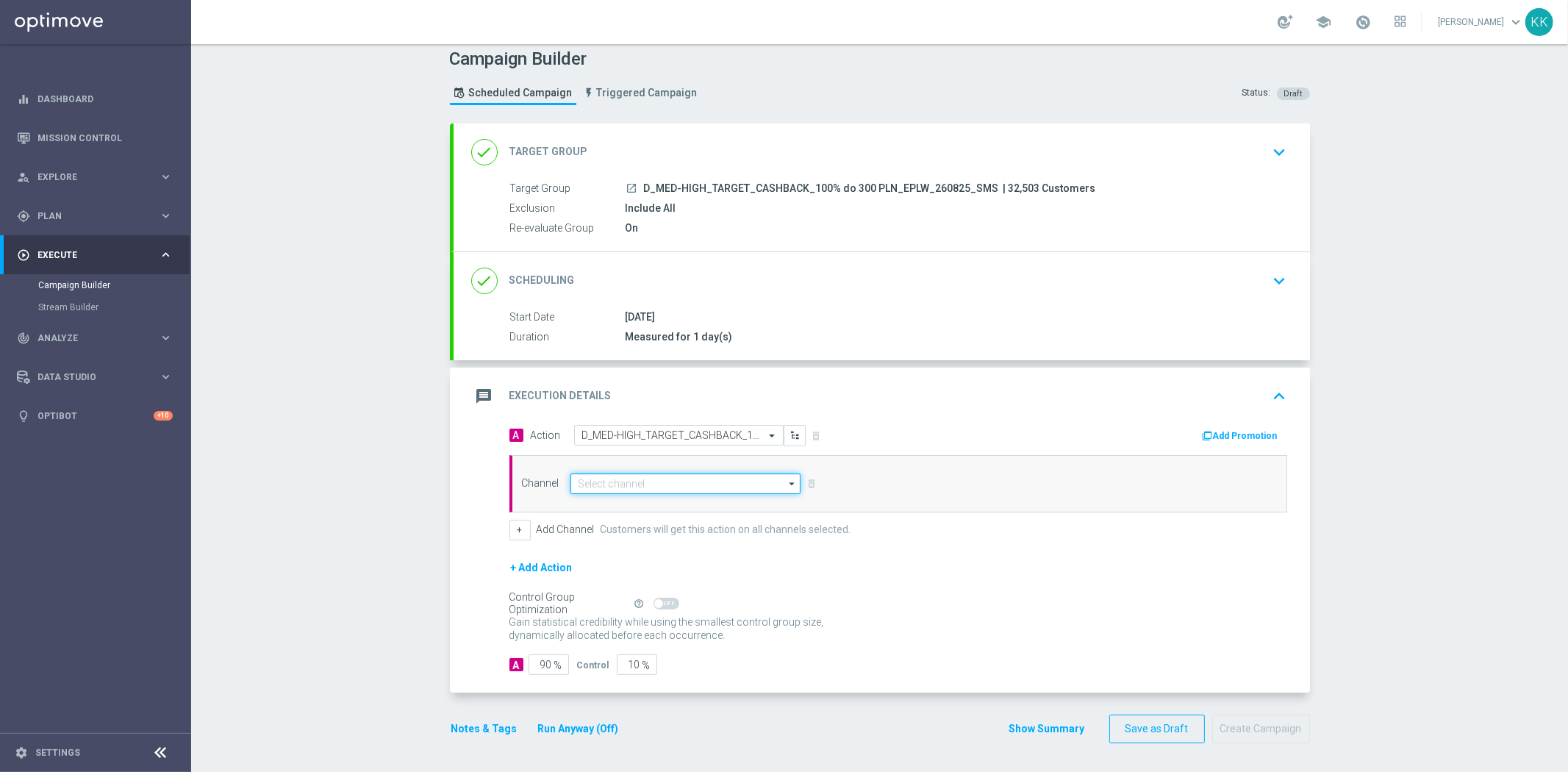
click at [616, 490] on input at bounding box center [686, 484] width 231 height 21
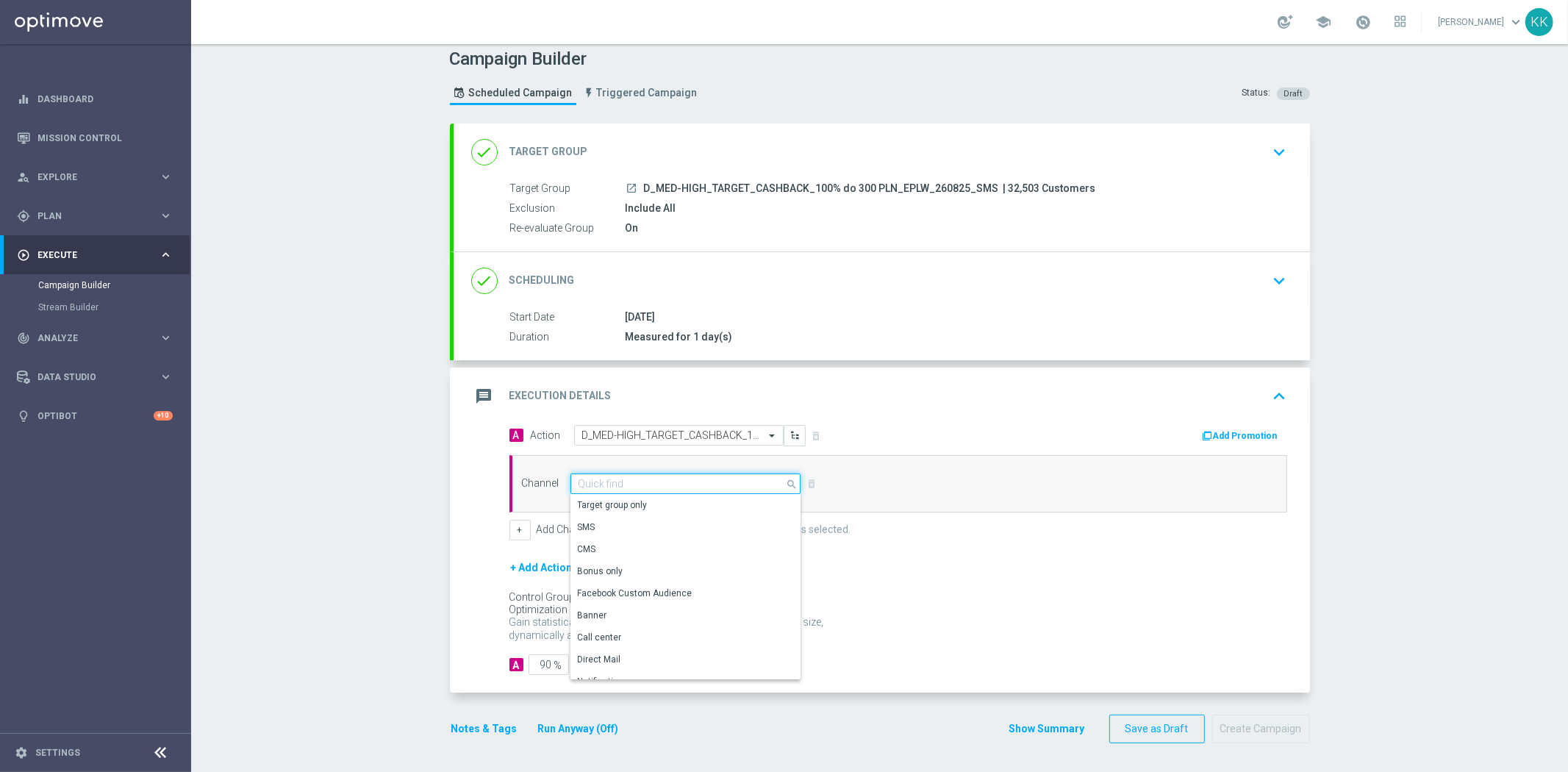
type input "D"
click at [621, 510] on div "SMS" at bounding box center [679, 505] width 219 height 21
type input "SMS"
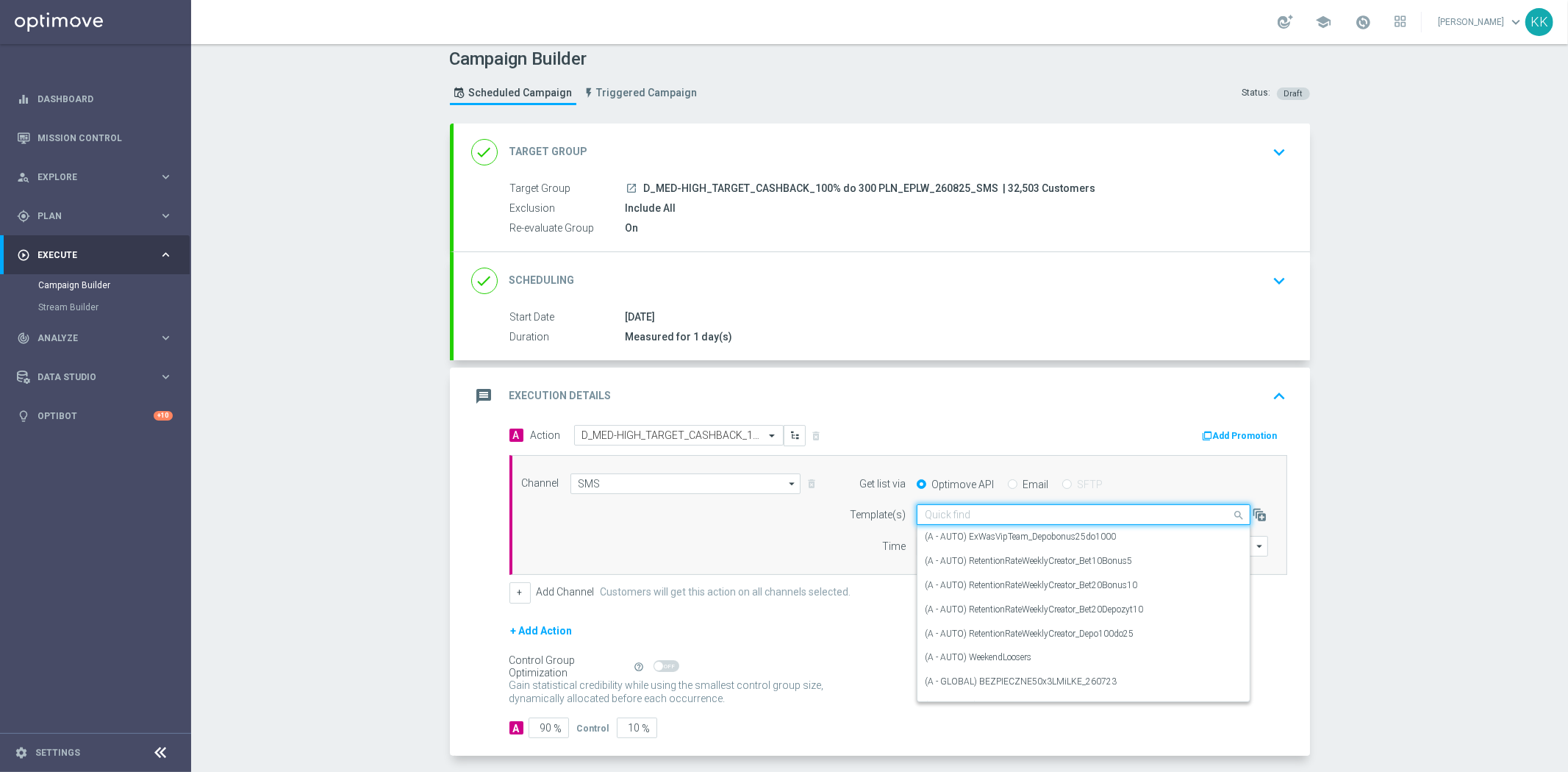
click at [992, 509] on input "text" at bounding box center [1068, 515] width 288 height 12
paste input "D_MED-HIGH_TARGET_CASHBACK_100% do 300 PLN_EPLW_260825_SMS"
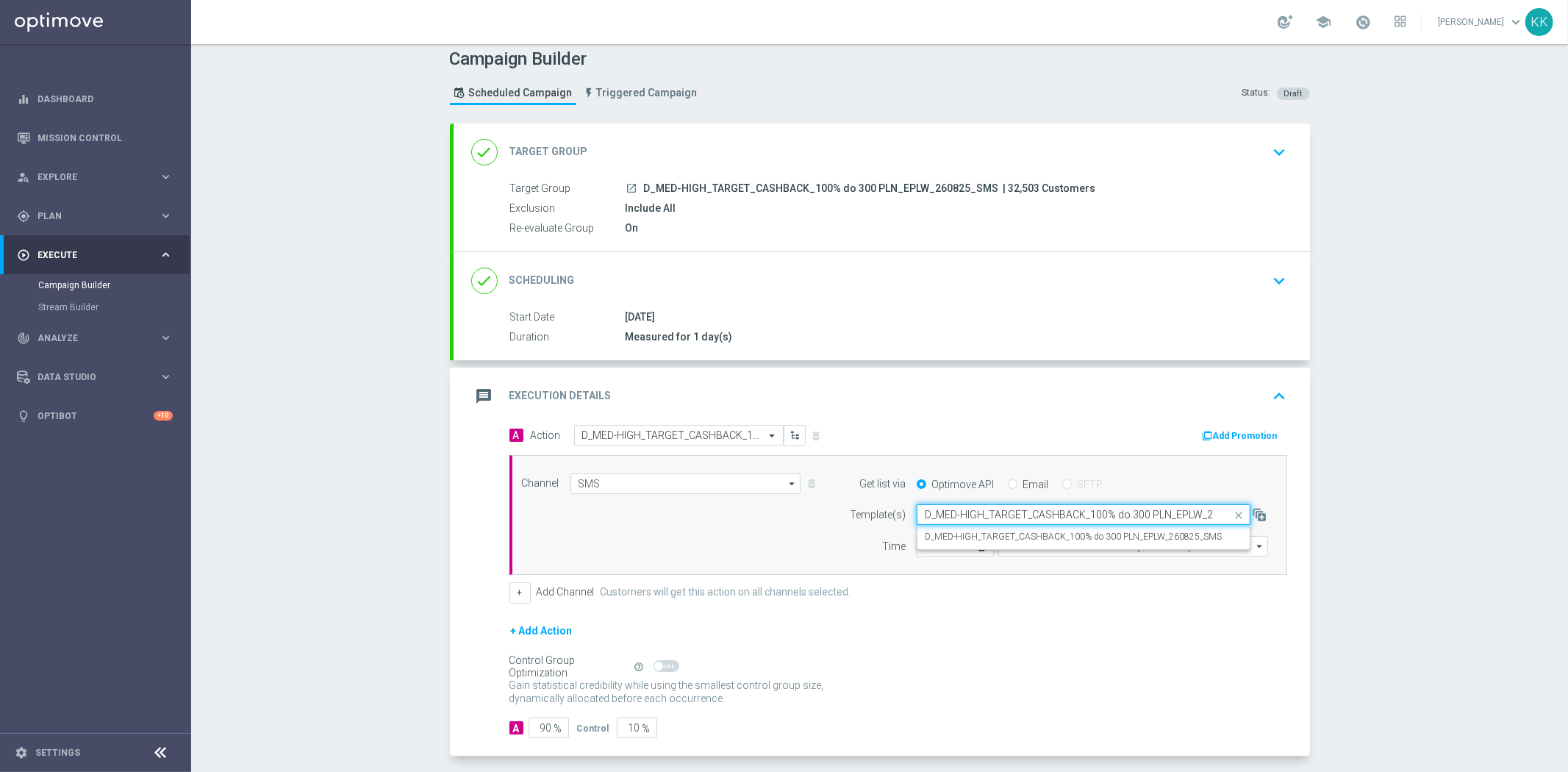
scroll to position [0, 49]
click at [994, 530] on div "D_MED-HIGH_TARGET_CASHBACK_100% do 300 PLN_EPLW_260825_SMS" at bounding box center [1083, 537] width 318 height 25
type input "D_MED-HIGH_TARGET_CASHBACK_100% do 300 PLN_EPLW_260825_SMS"
click at [918, 547] on input "12:00" at bounding box center [955, 546] width 77 height 21
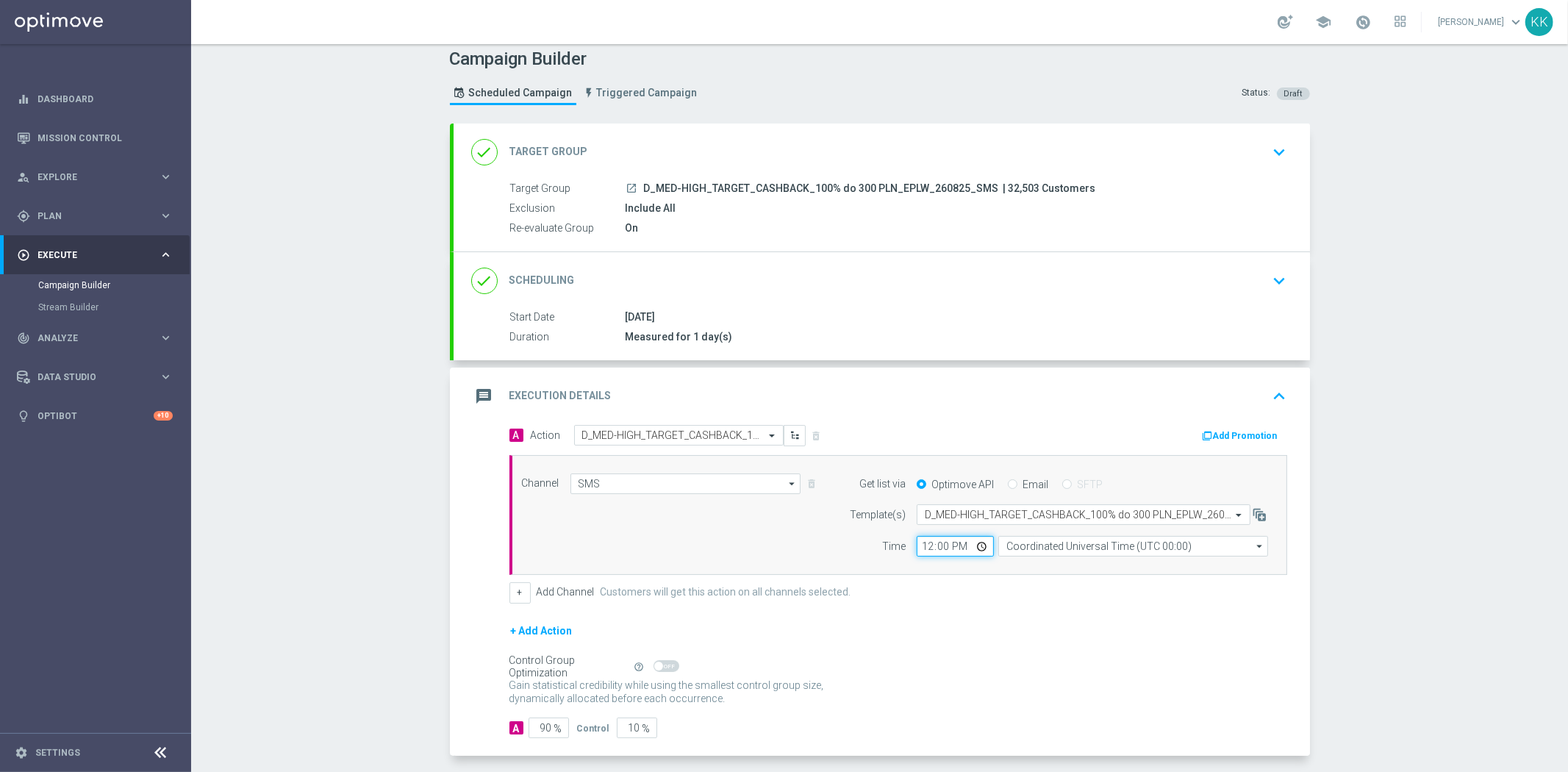
type input "02:00"
type input "17:11"
click at [1099, 540] on input "Coordinated Universal Time (UTC 00:00)" at bounding box center [1133, 546] width 270 height 21
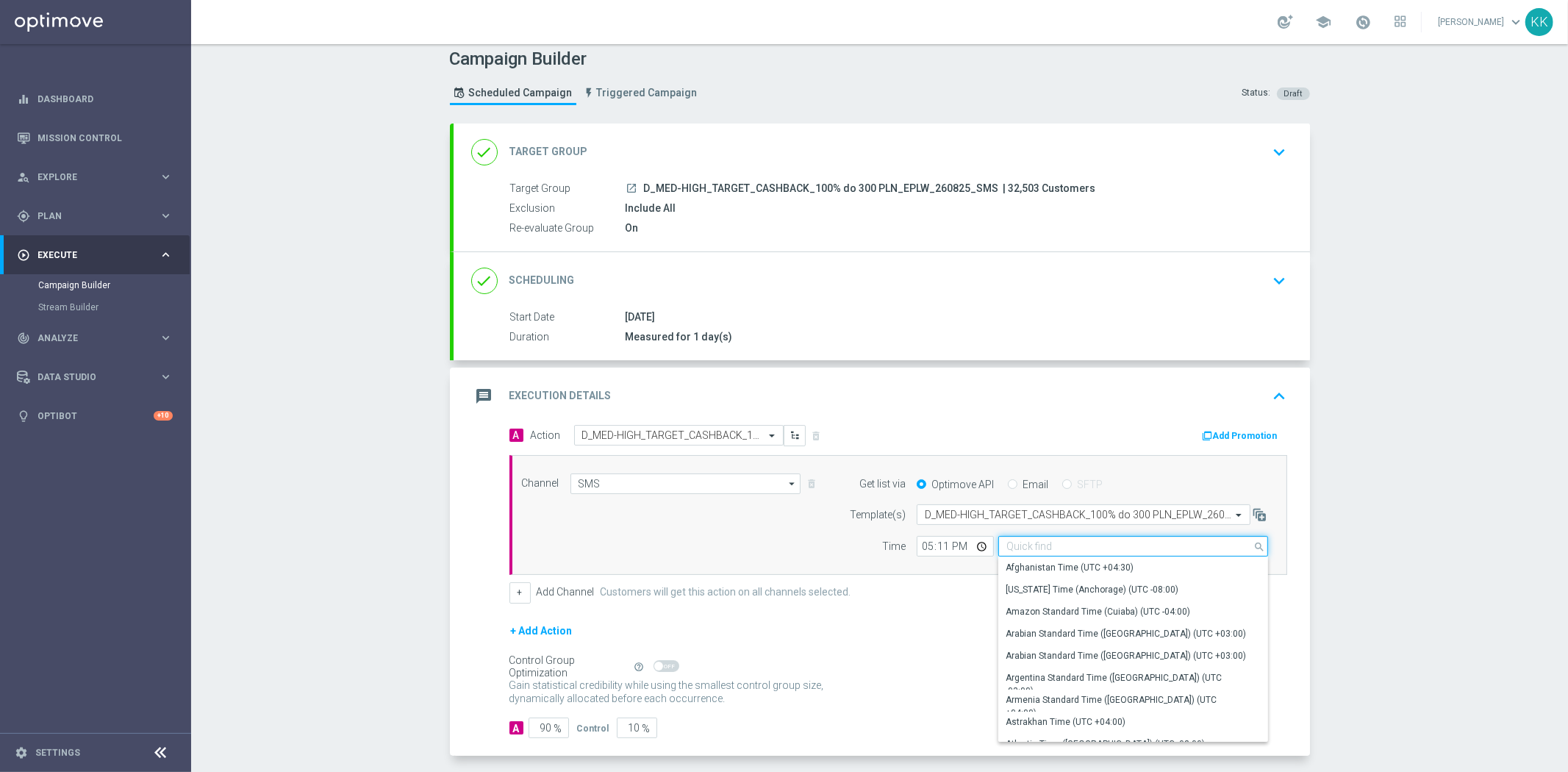
paste input "D_MED-HIGH_TARGET_CASHBACK_100% do 300 PLN_EPLW_260825_SMS"
type input "D_MED-HIGH_TARGET_CASHBACK_100% do 300 PLN_EPLW_260825_SMS"
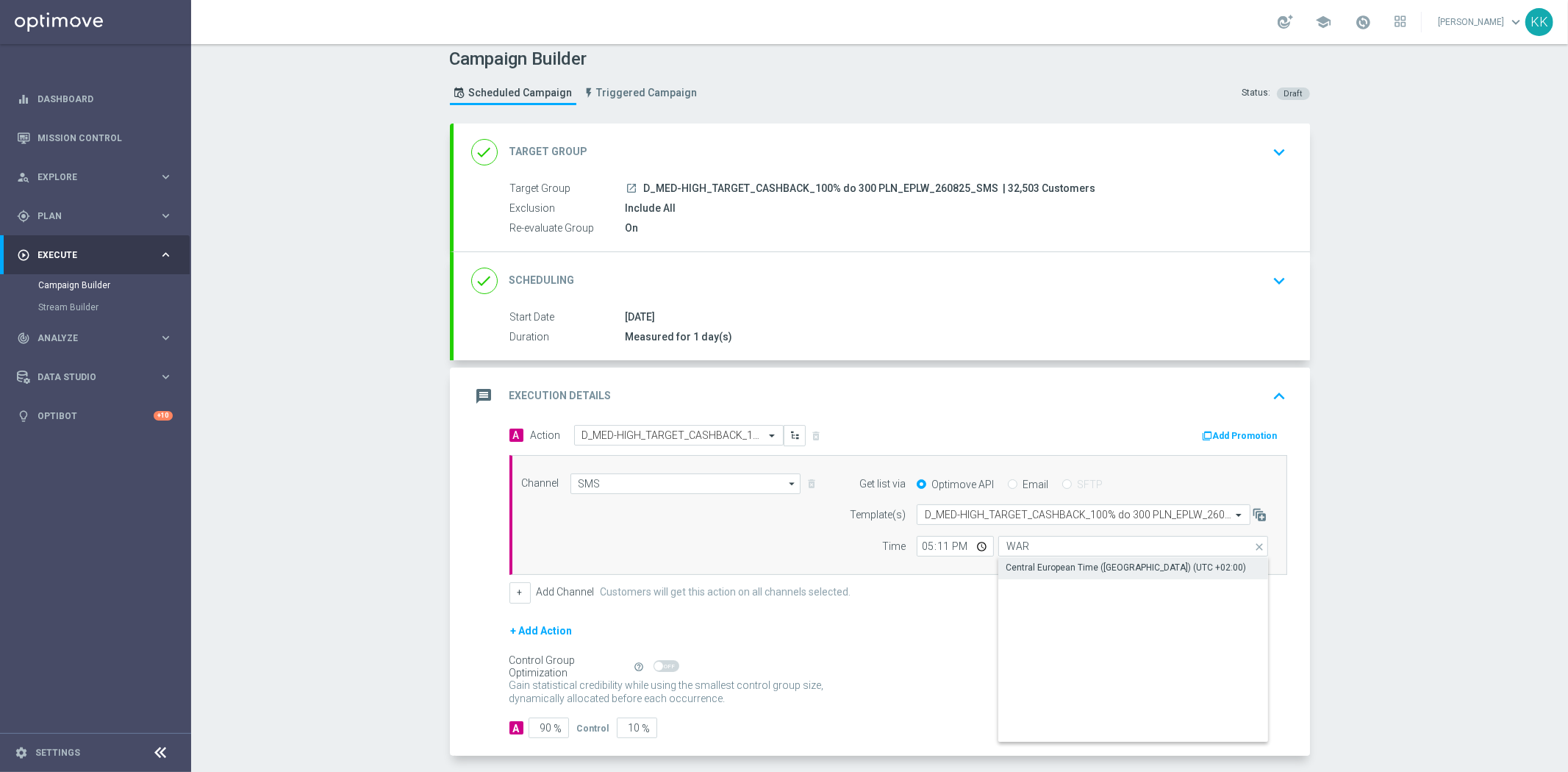
click at [1076, 567] on div "Central European Time (Warsaw) (UTC +02:00)" at bounding box center [1125, 567] width 241 height 13
type input "Central European Time (Warsaw) (UTC +02:00)"
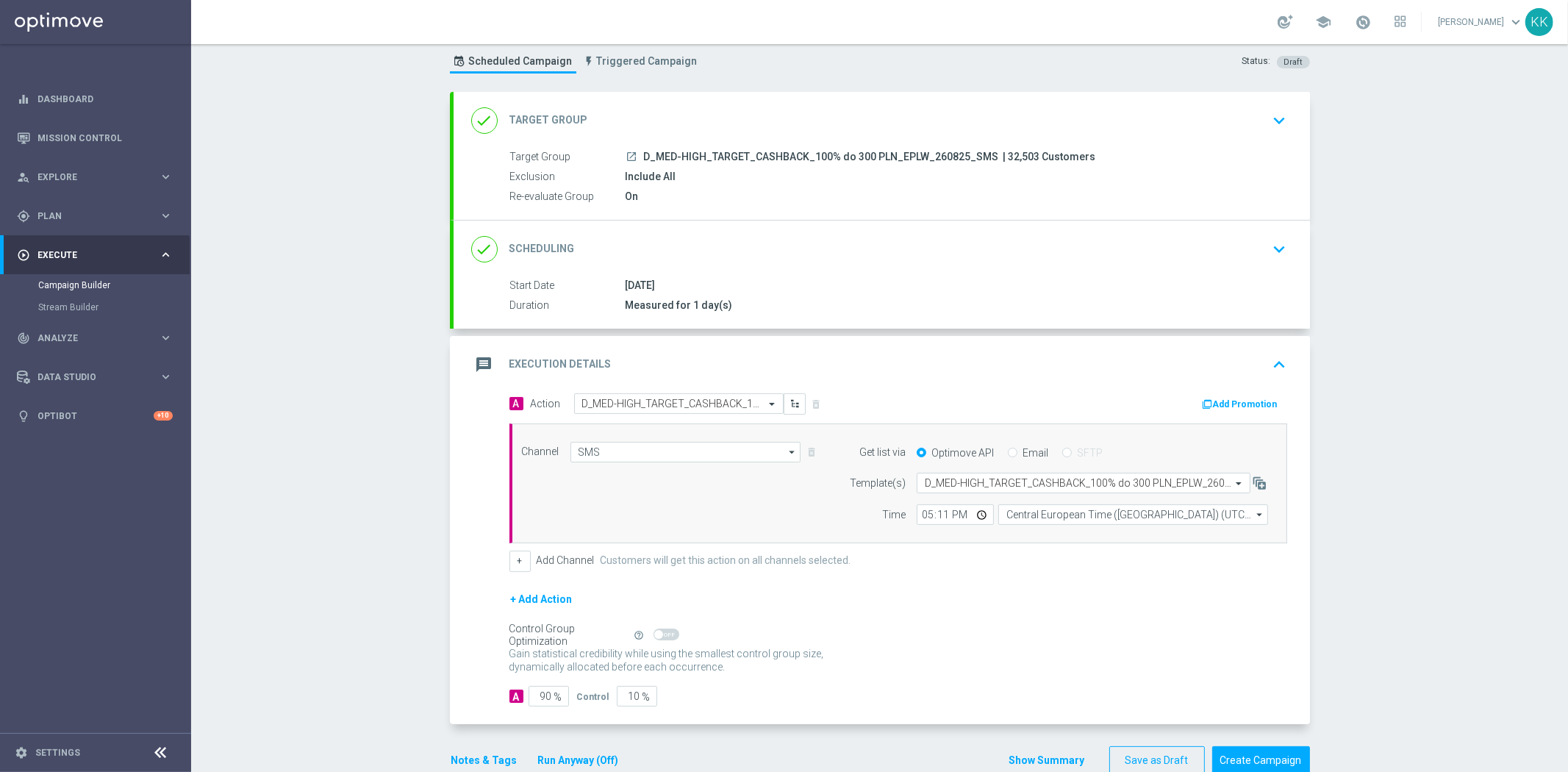
scroll to position [71, 0]
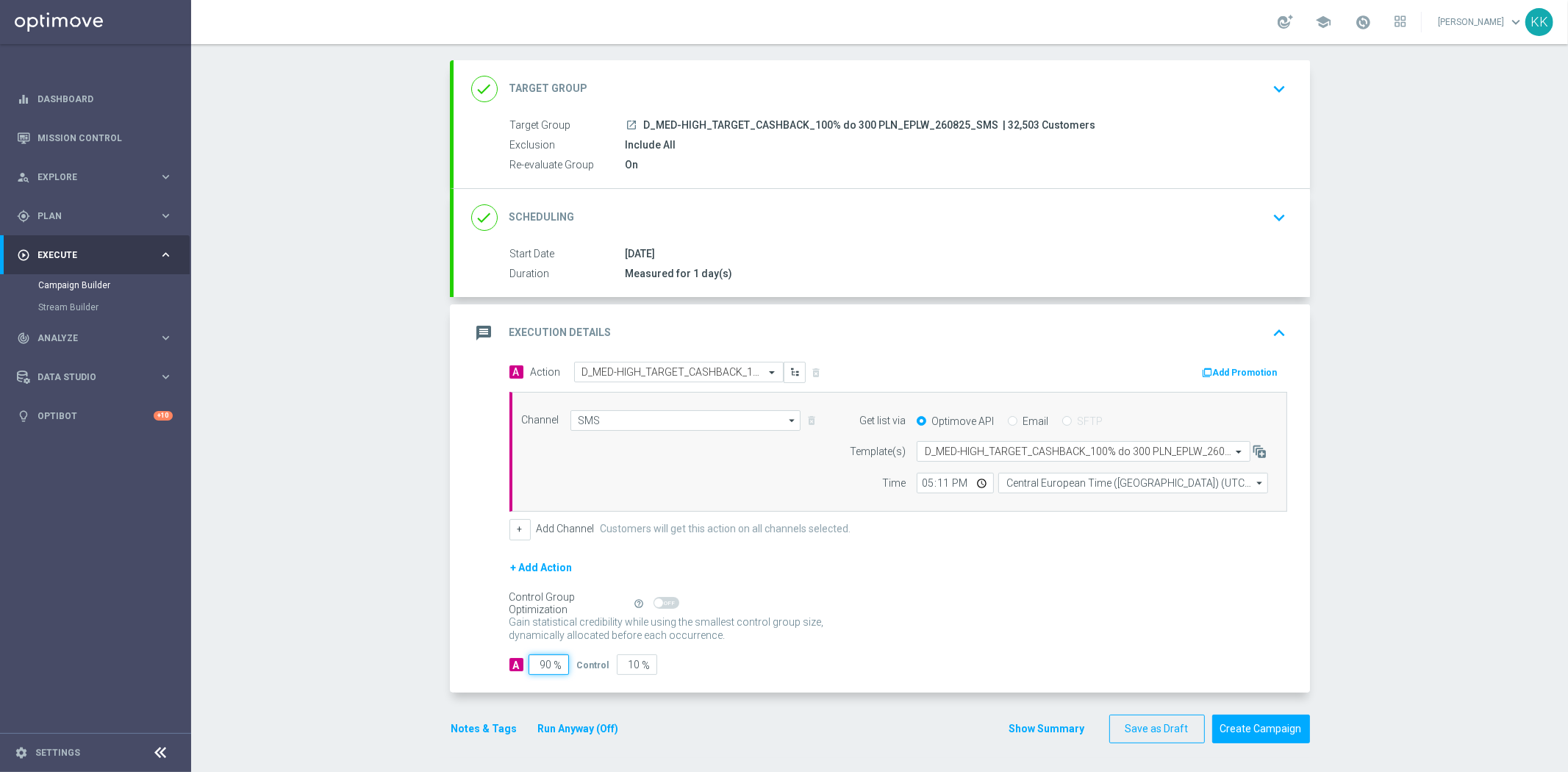
click at [540, 663] on input "90" at bounding box center [549, 664] width 40 height 21
type input "9"
type input "91"
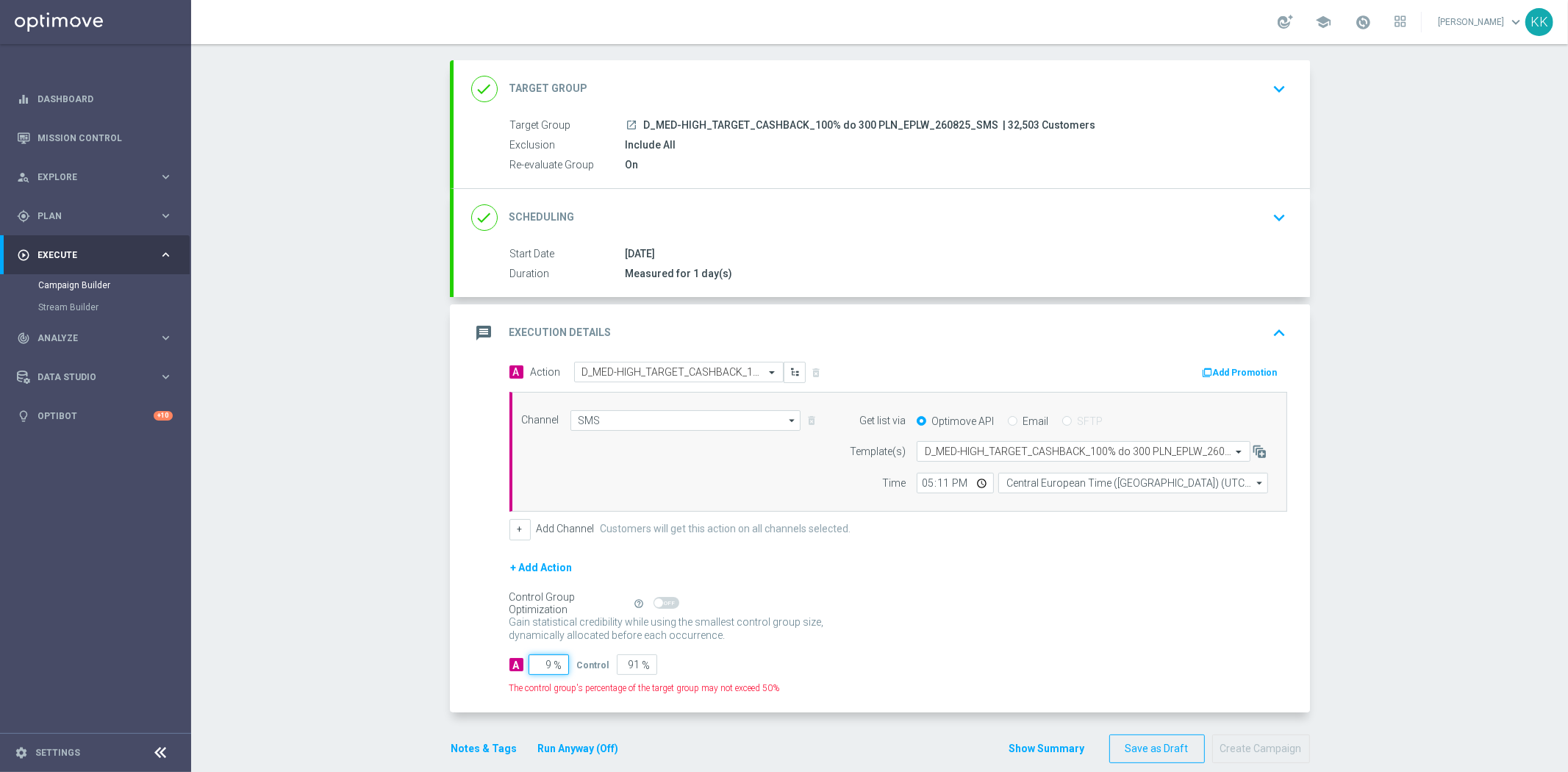
type input "98"
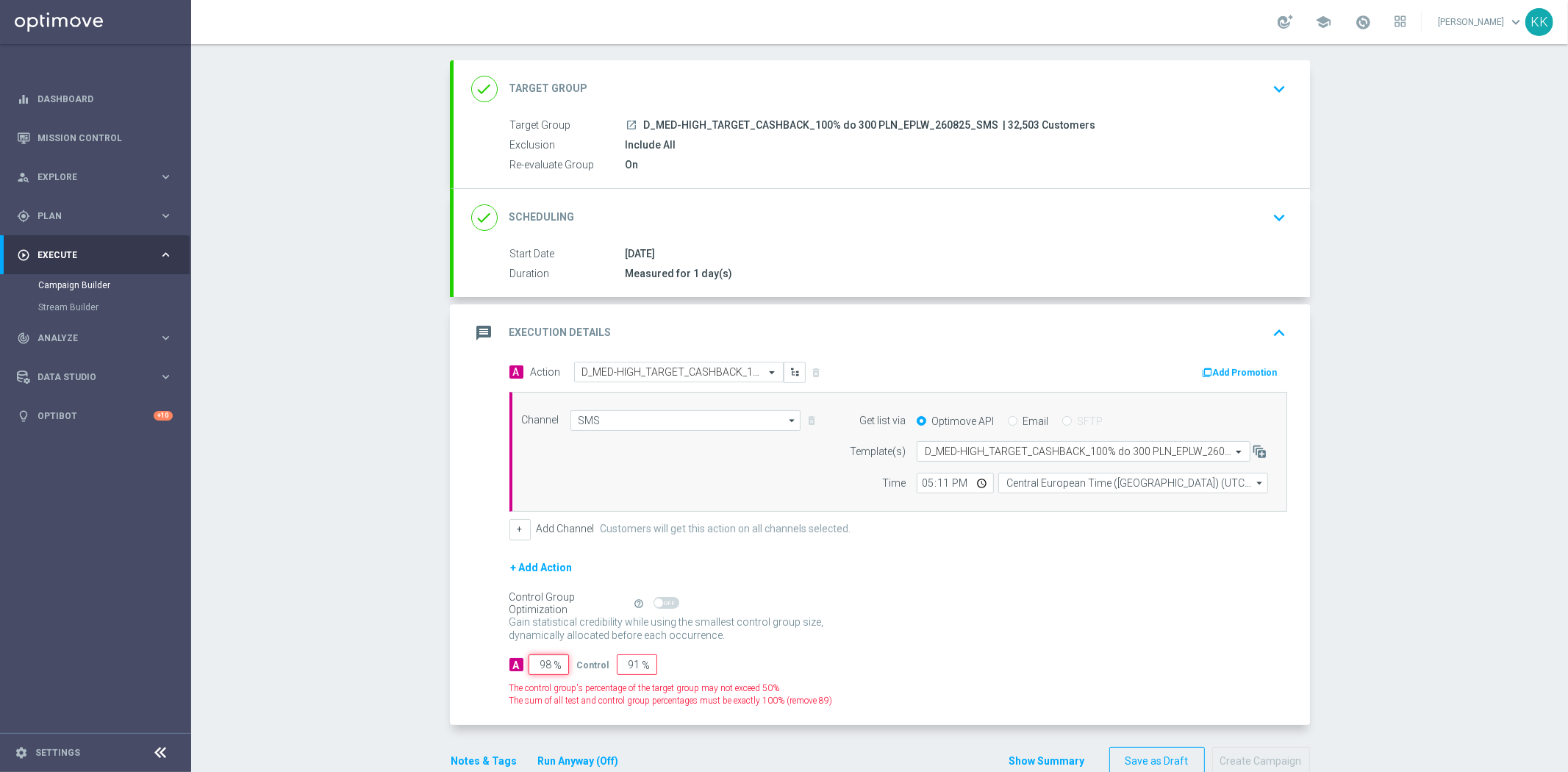
type input "2"
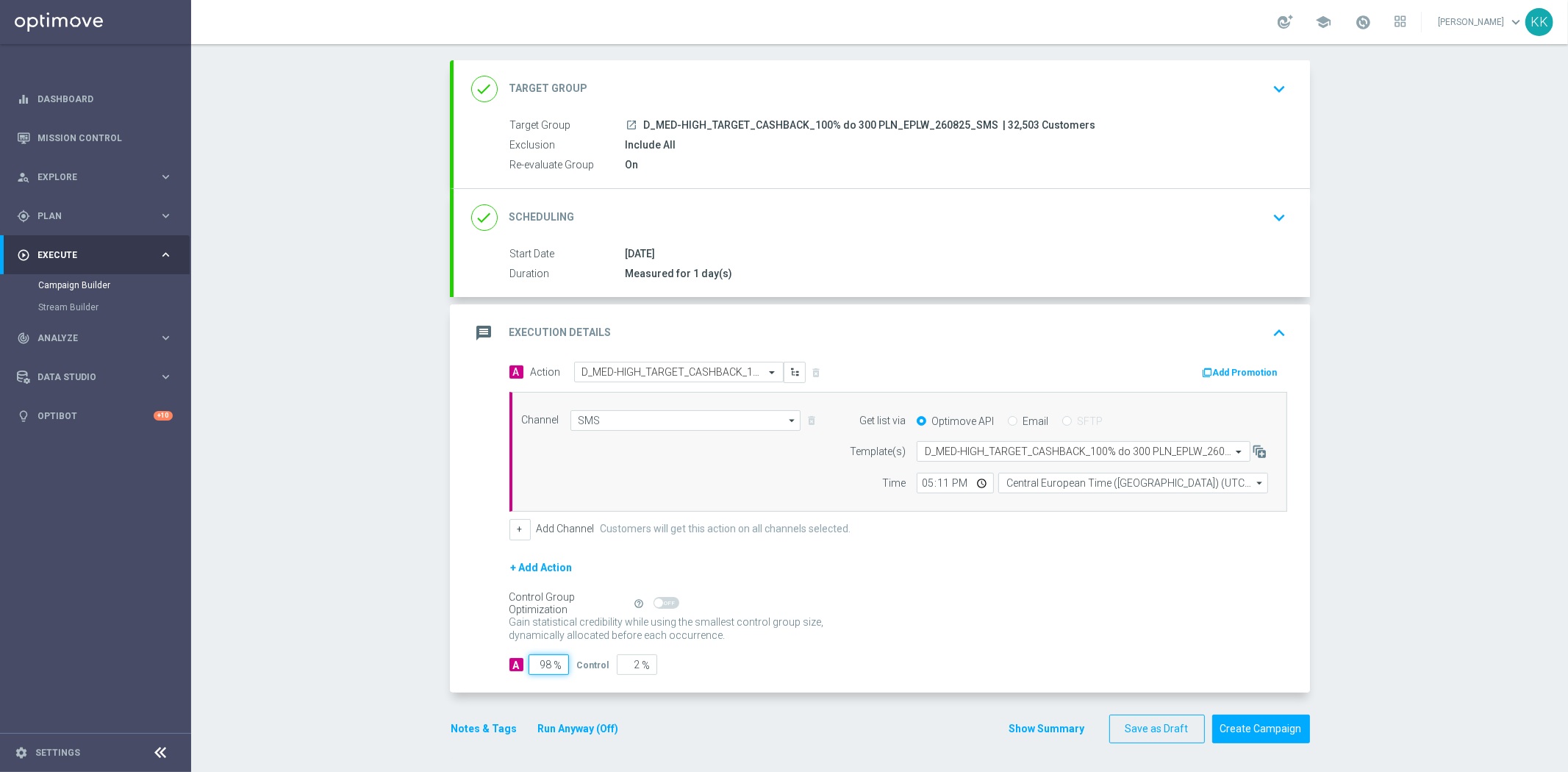
type input "98"
click at [854, 614] on div "Gain statistical credibility while using the smallest control group size, dynam…" at bounding box center [898, 629] width 777 height 35
click at [498, 722] on button "Notes & Tags" at bounding box center [484, 728] width 69 height 18
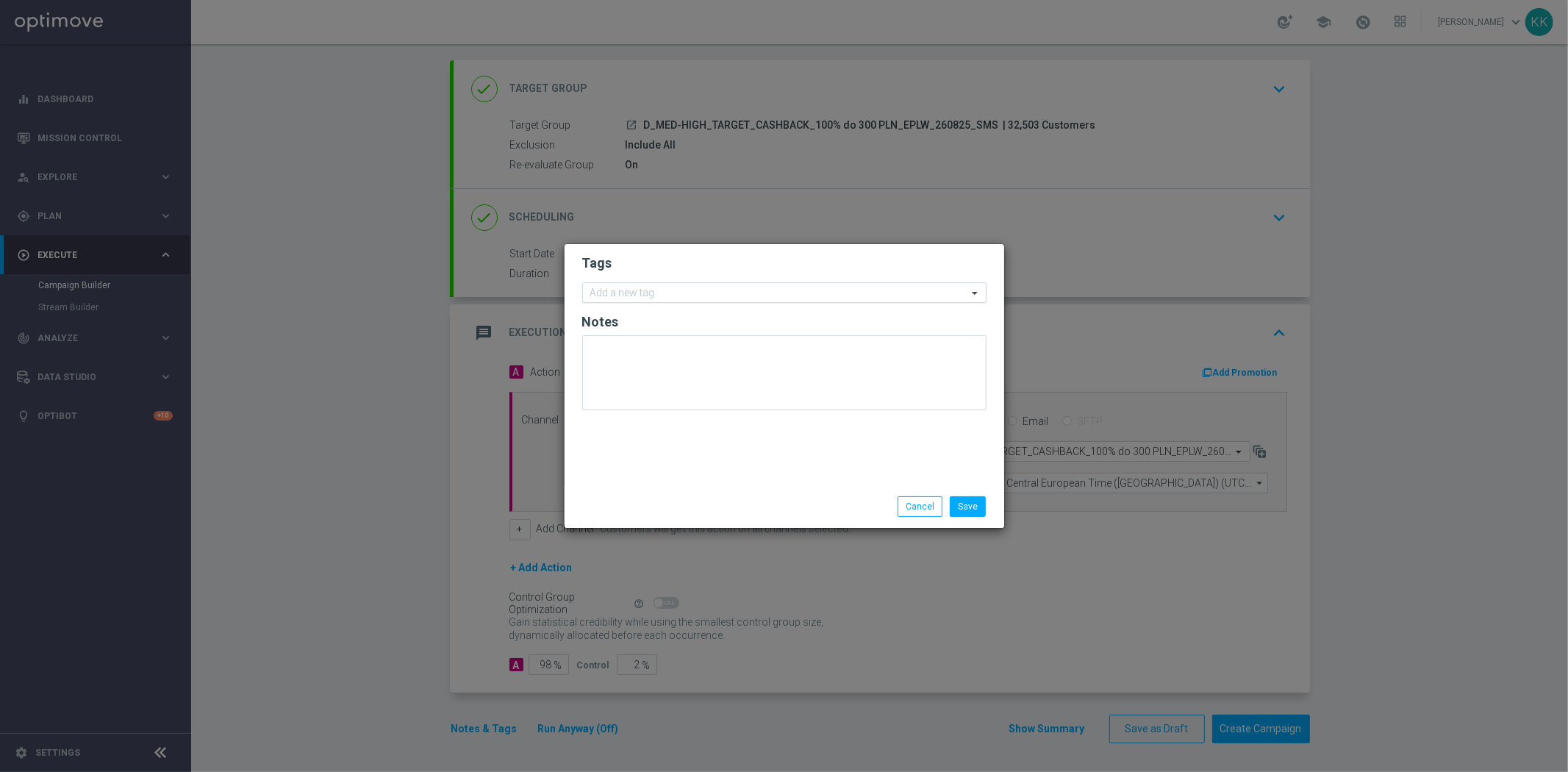
click at [637, 298] on input "text" at bounding box center [778, 293] width 377 height 12
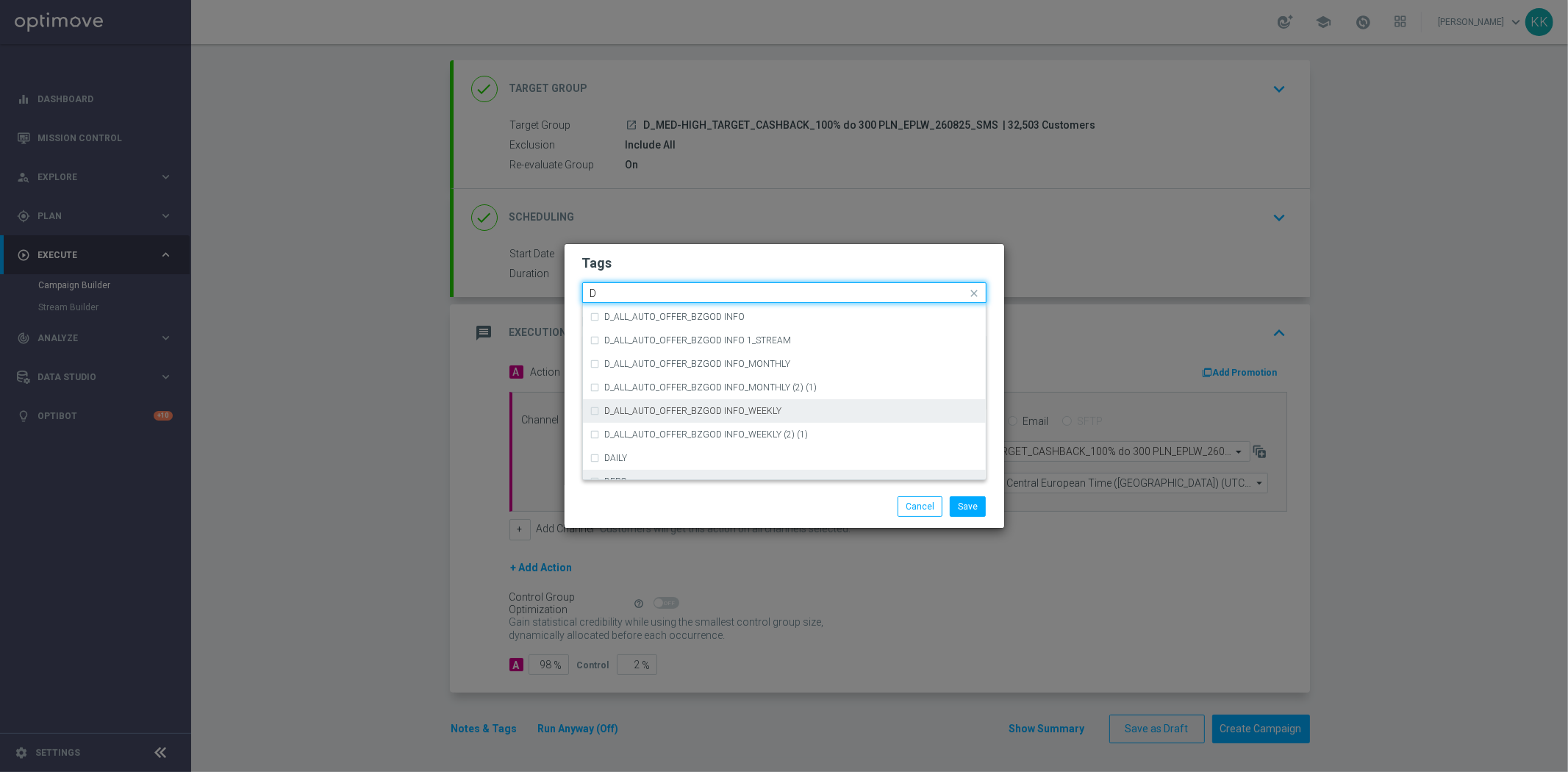
scroll to position [1551, 0]
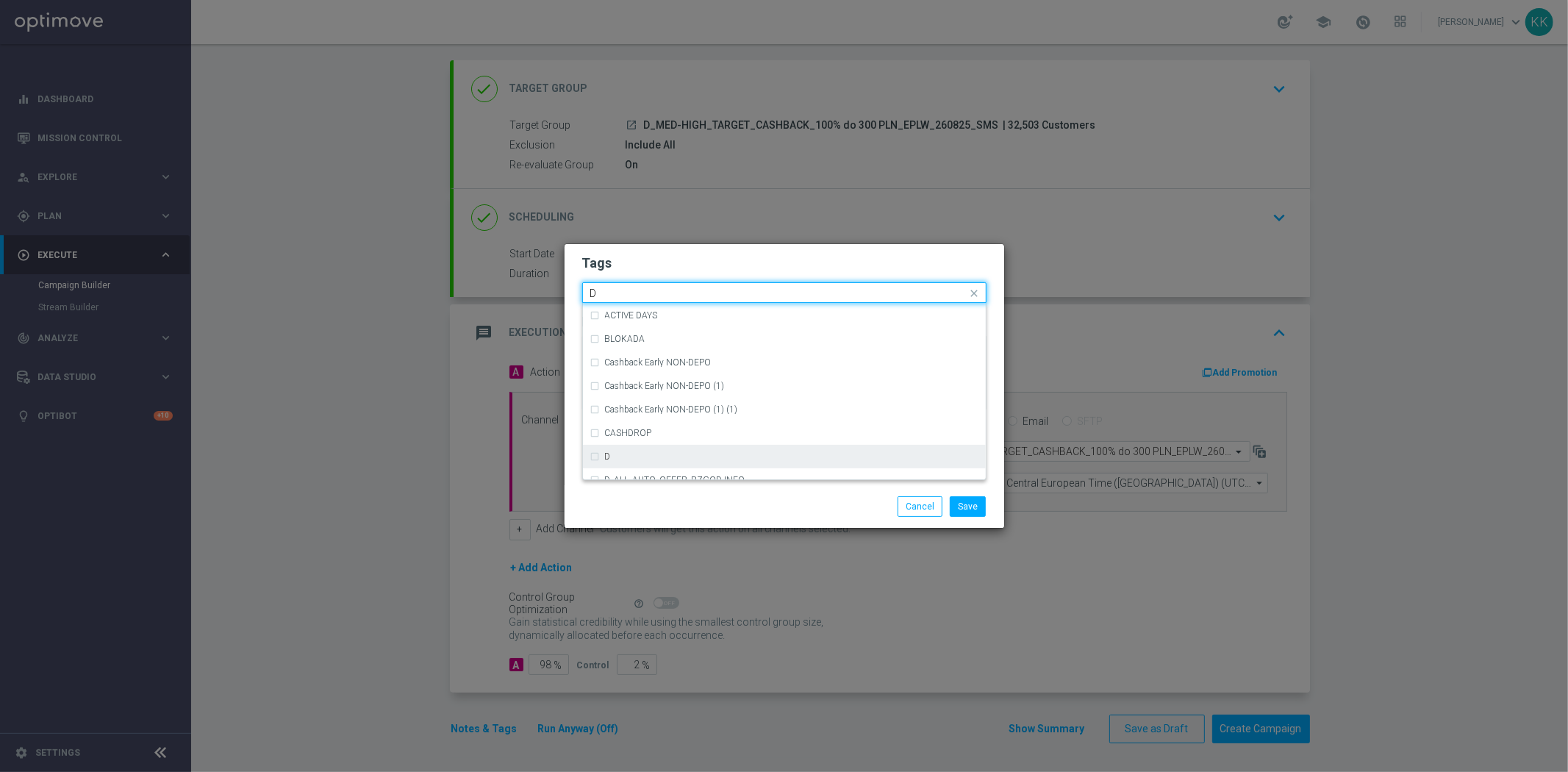
click at [656, 445] on div "D" at bounding box center [784, 456] width 388 height 24
type input "D"
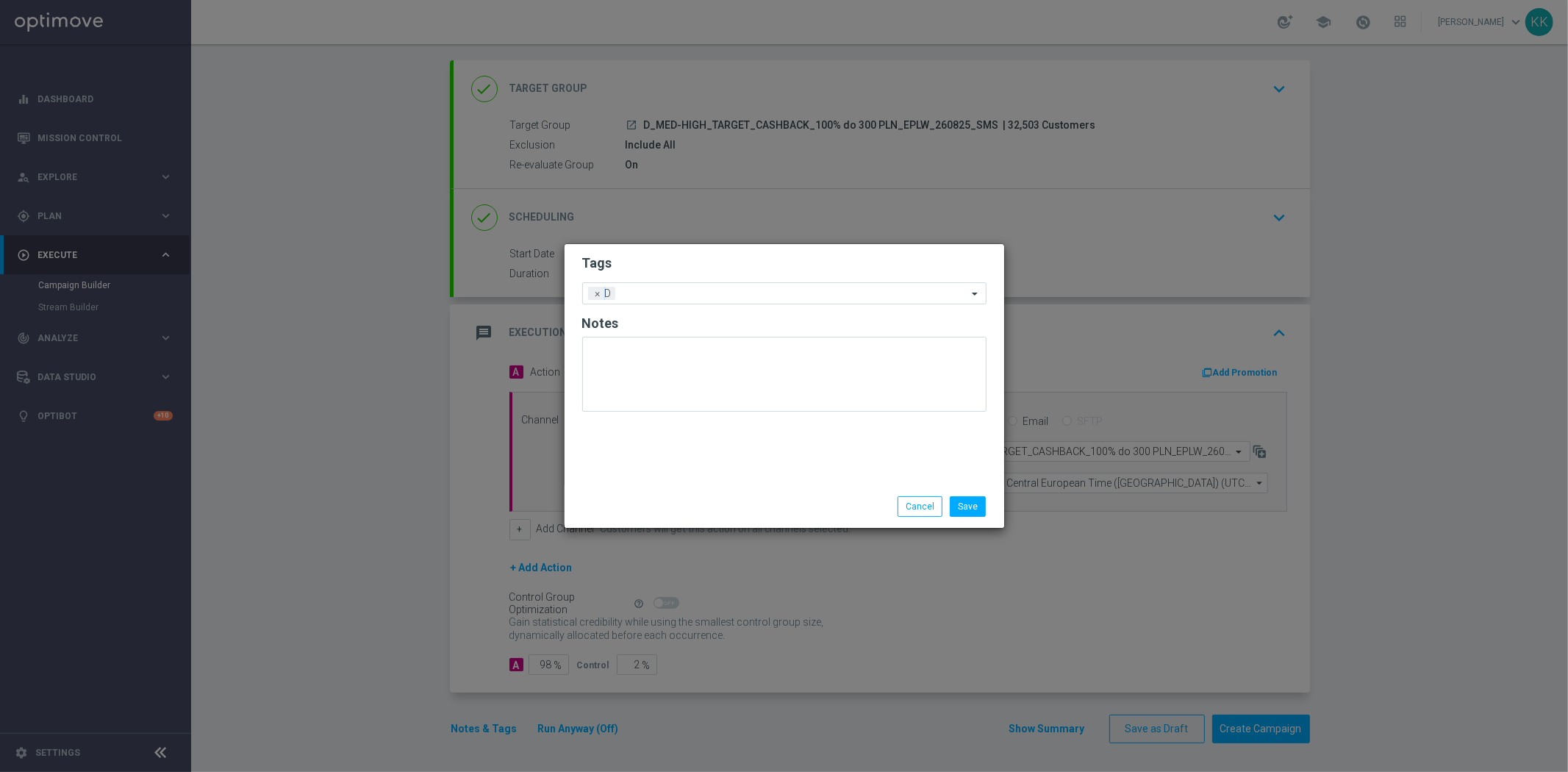
click at [684, 266] on h2 "Tags" at bounding box center [784, 263] width 404 height 18
click at [691, 302] on div "Add a new tag × D" at bounding box center [784, 292] width 404 height 22
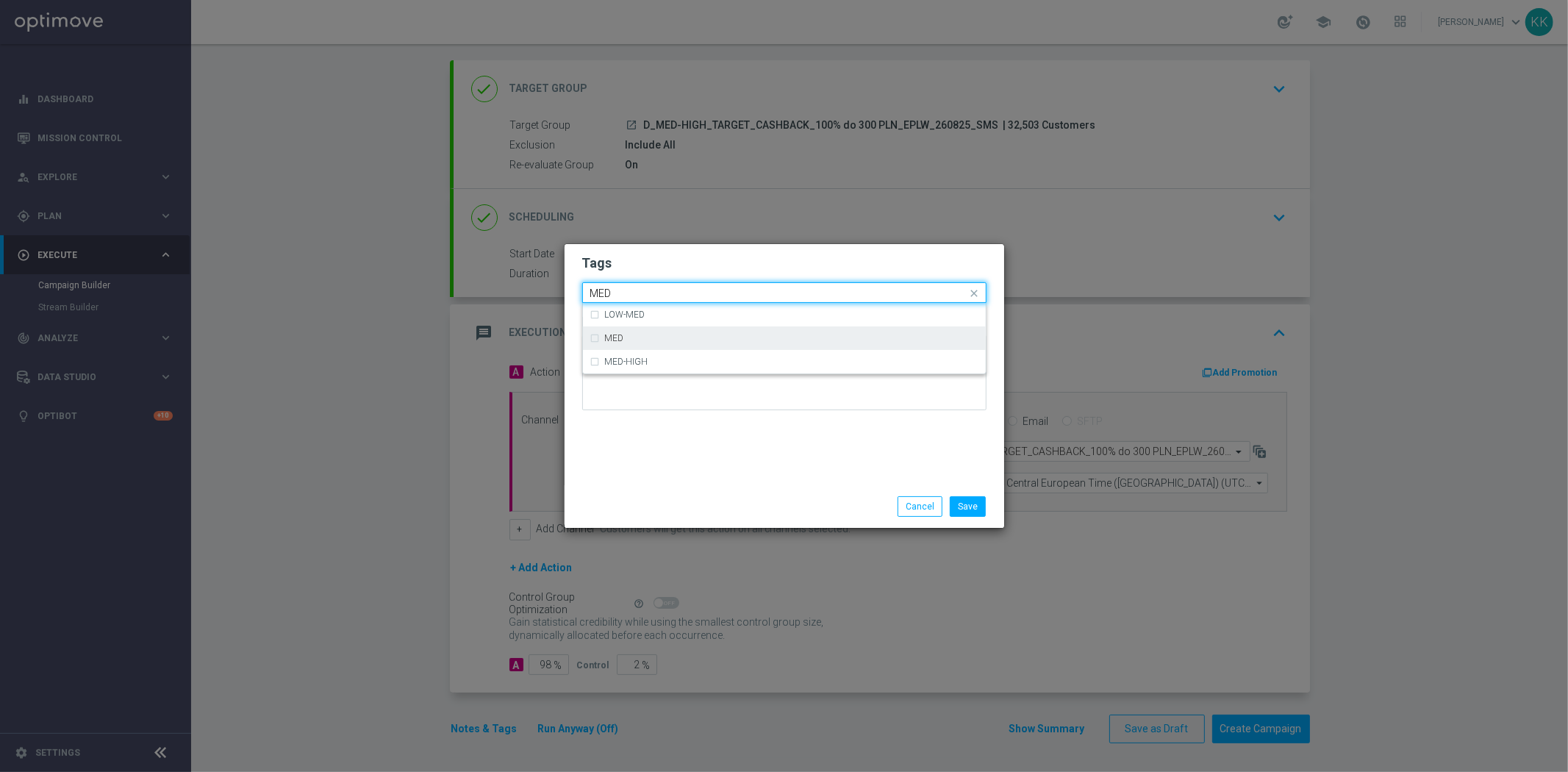
click at [689, 331] on div "MED" at bounding box center [784, 338] width 388 height 24
type input "MED"
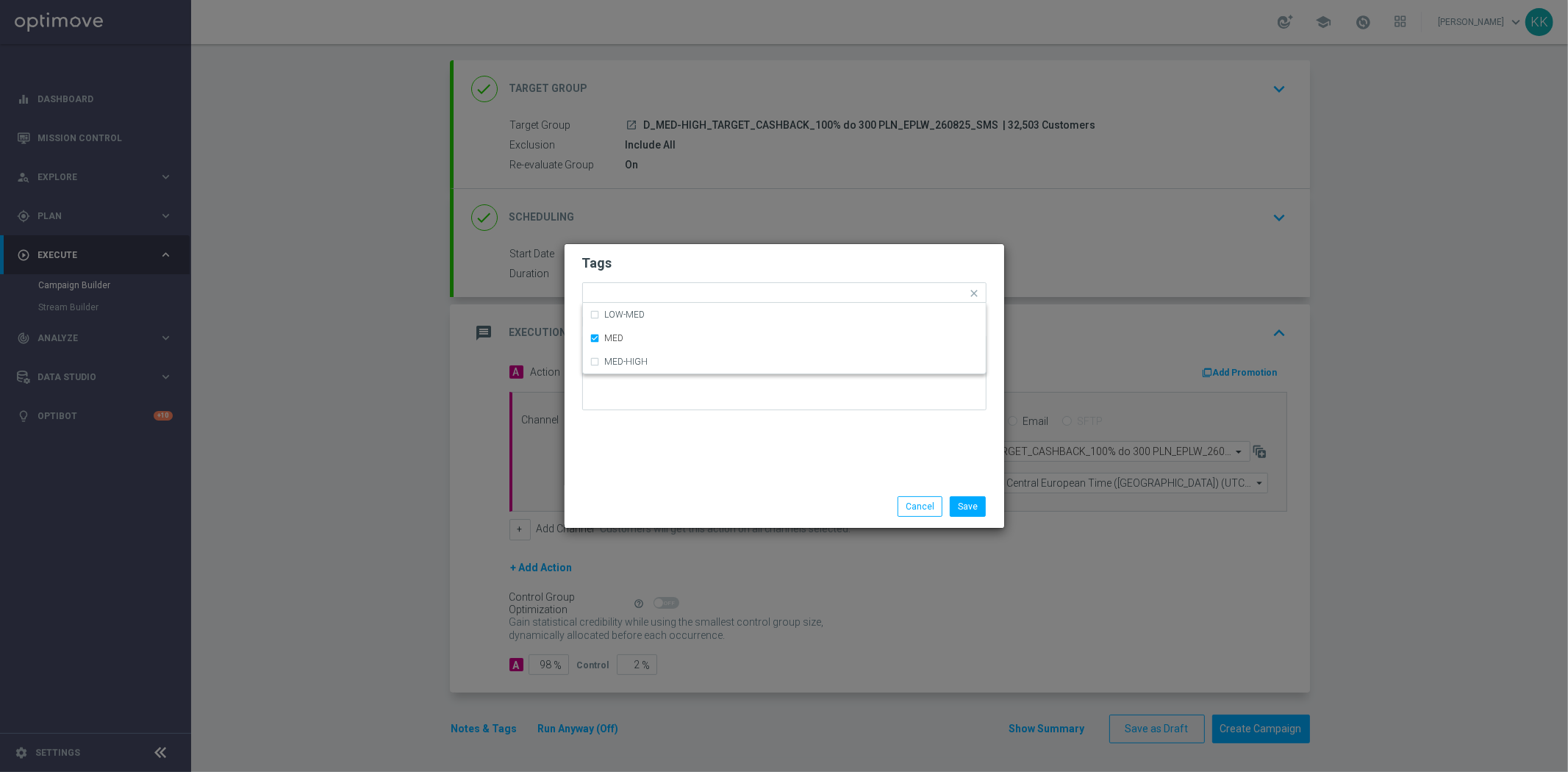
click at [707, 250] on form "Tags Quick find × D × MED LOW-MED MED MED-HIGH Notes" at bounding box center [784, 335] width 404 height 171
click at [697, 301] on div at bounding box center [816, 295] width 303 height 15
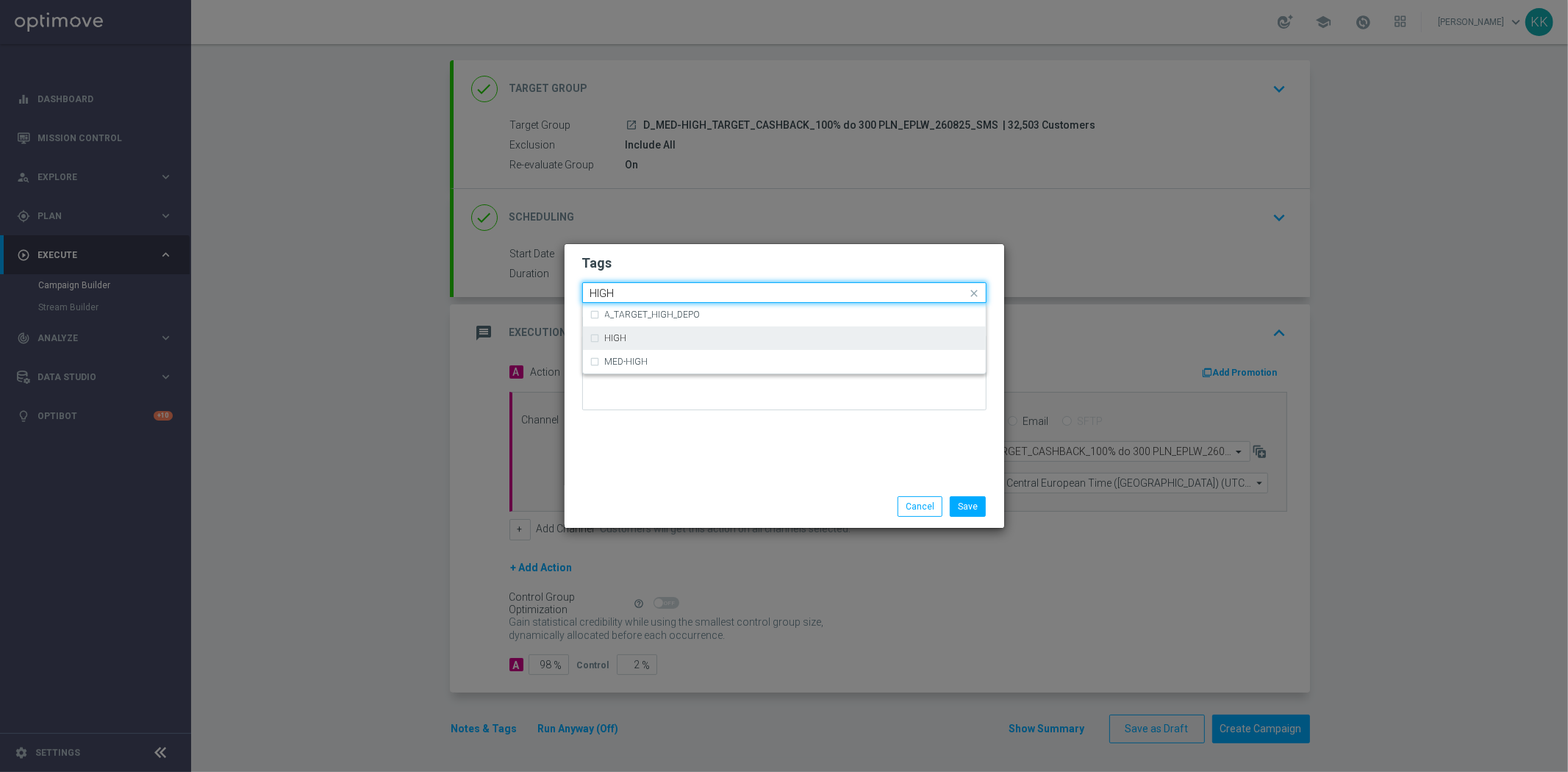
click at [697, 333] on div "HIGH" at bounding box center [791, 338] width 373 height 9
type input "HIGH"
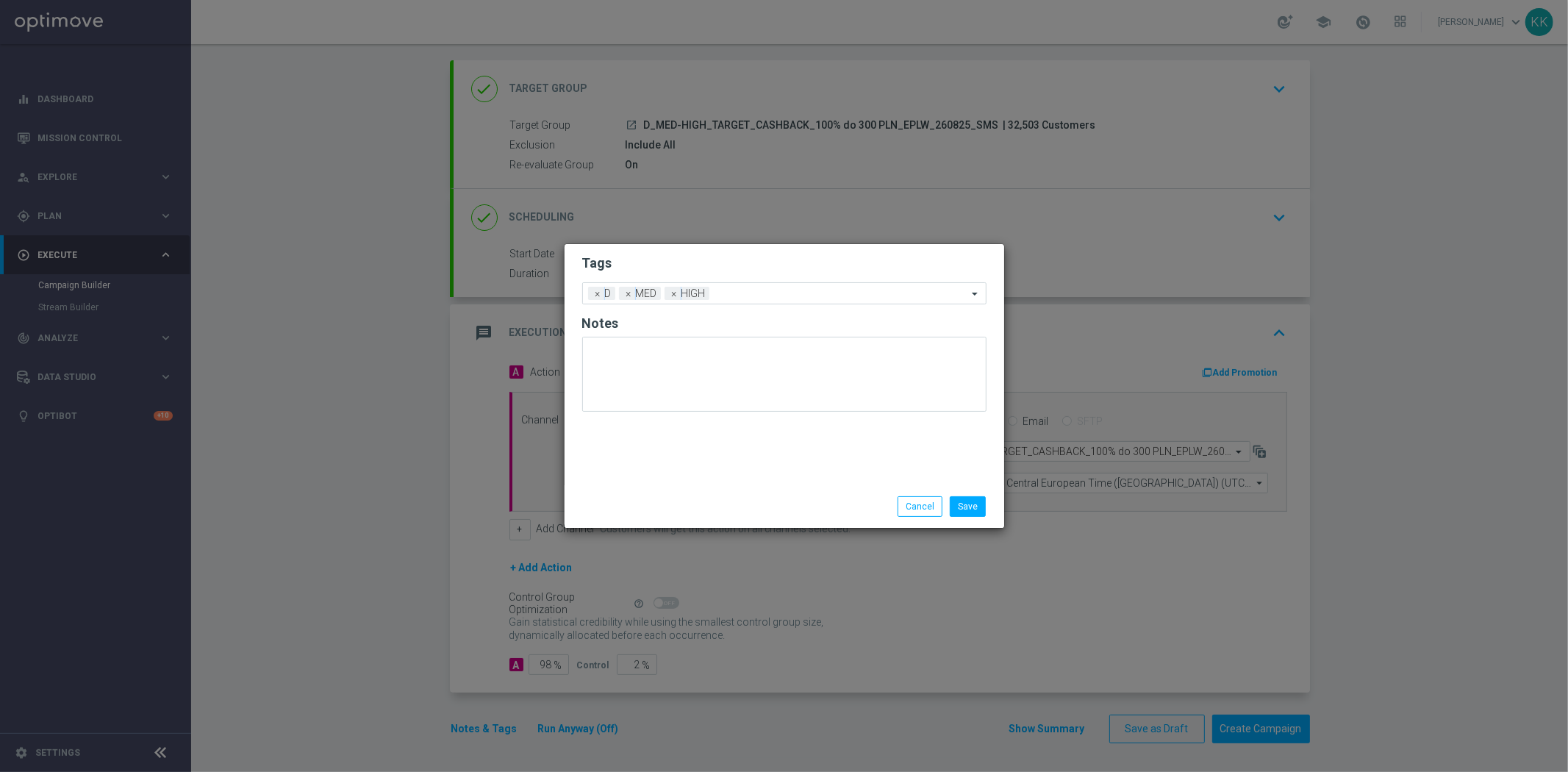
click at [707, 261] on h2 "Tags" at bounding box center [784, 263] width 404 height 18
click at [742, 285] on div "Add a new tag × D × MED × HIGH" at bounding box center [775, 293] width 384 height 21
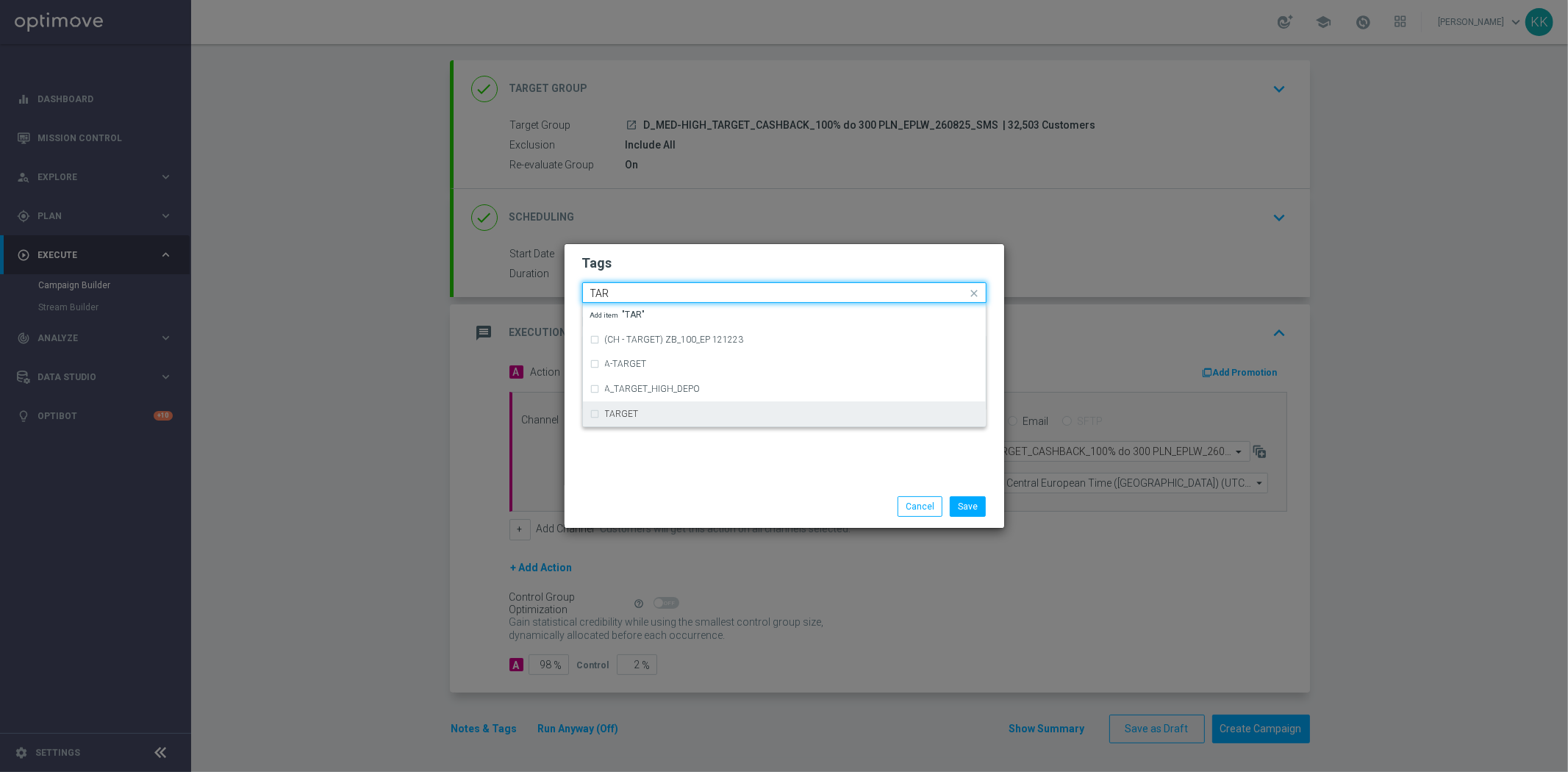
click at [734, 417] on div "TARGET" at bounding box center [791, 414] width 373 height 9
type input "TAR"
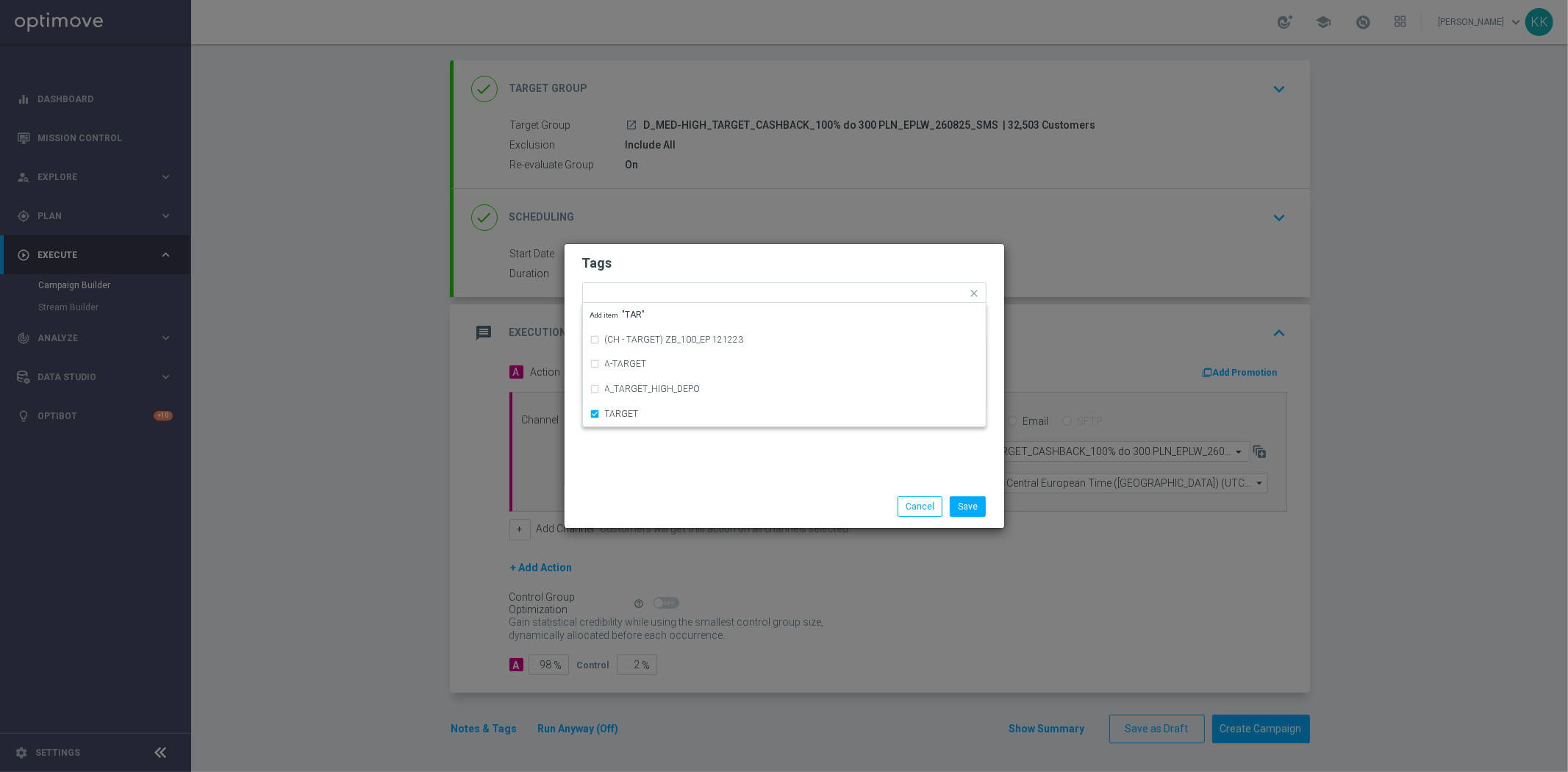
click at [748, 454] on div "Tags Quick find × D × MED × HIGH × TARGET (CH - TARGET) ZB_100_EP 121223 A-TARG…" at bounding box center [784, 364] width 439 height 241
click at [819, 291] on input "text" at bounding box center [873, 294] width 189 height 12
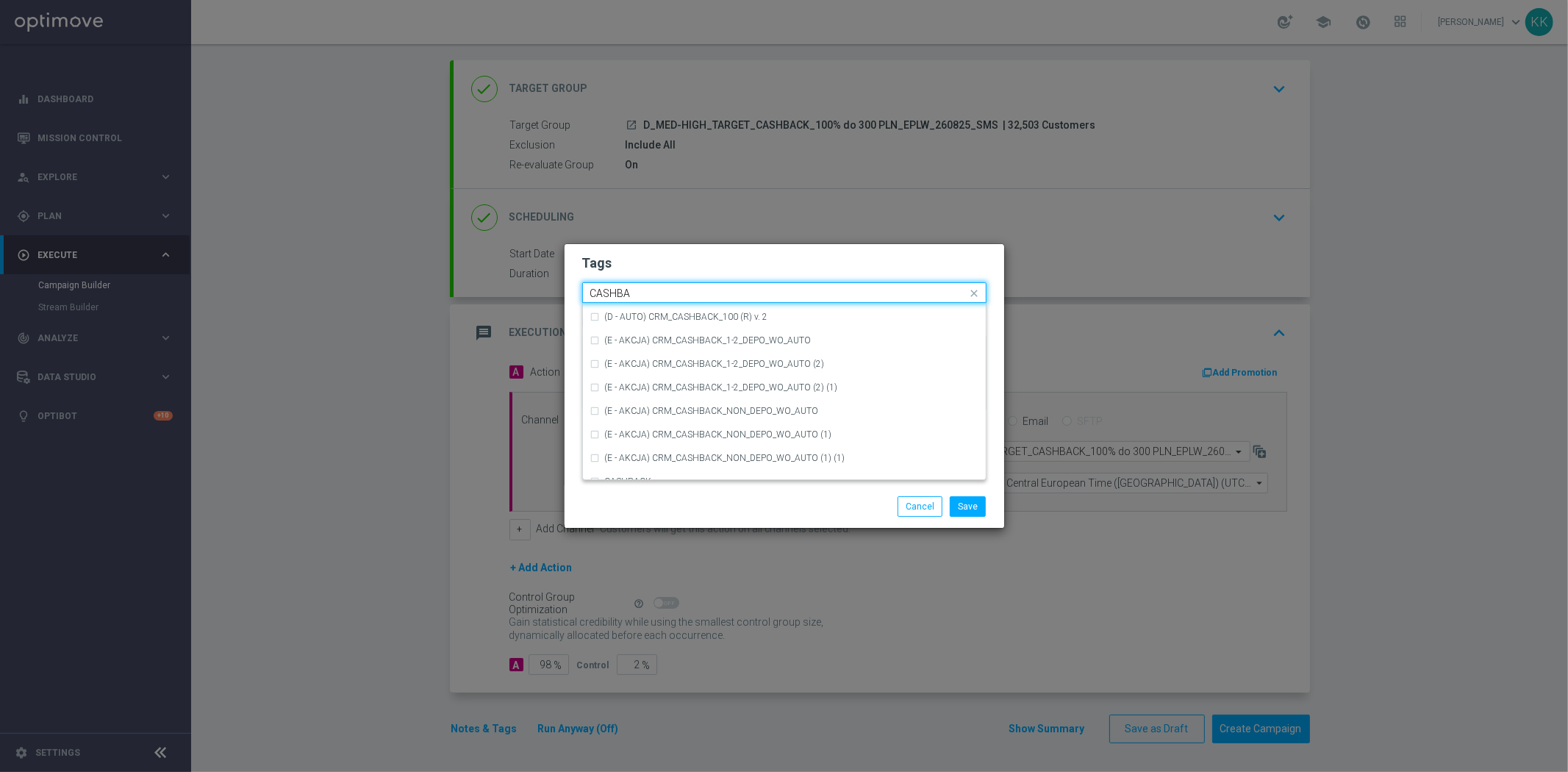
scroll to position [252, 0]
click at [766, 386] on div "CASHBACK" at bounding box center [784, 391] width 388 height 24
type input "CASHBA"
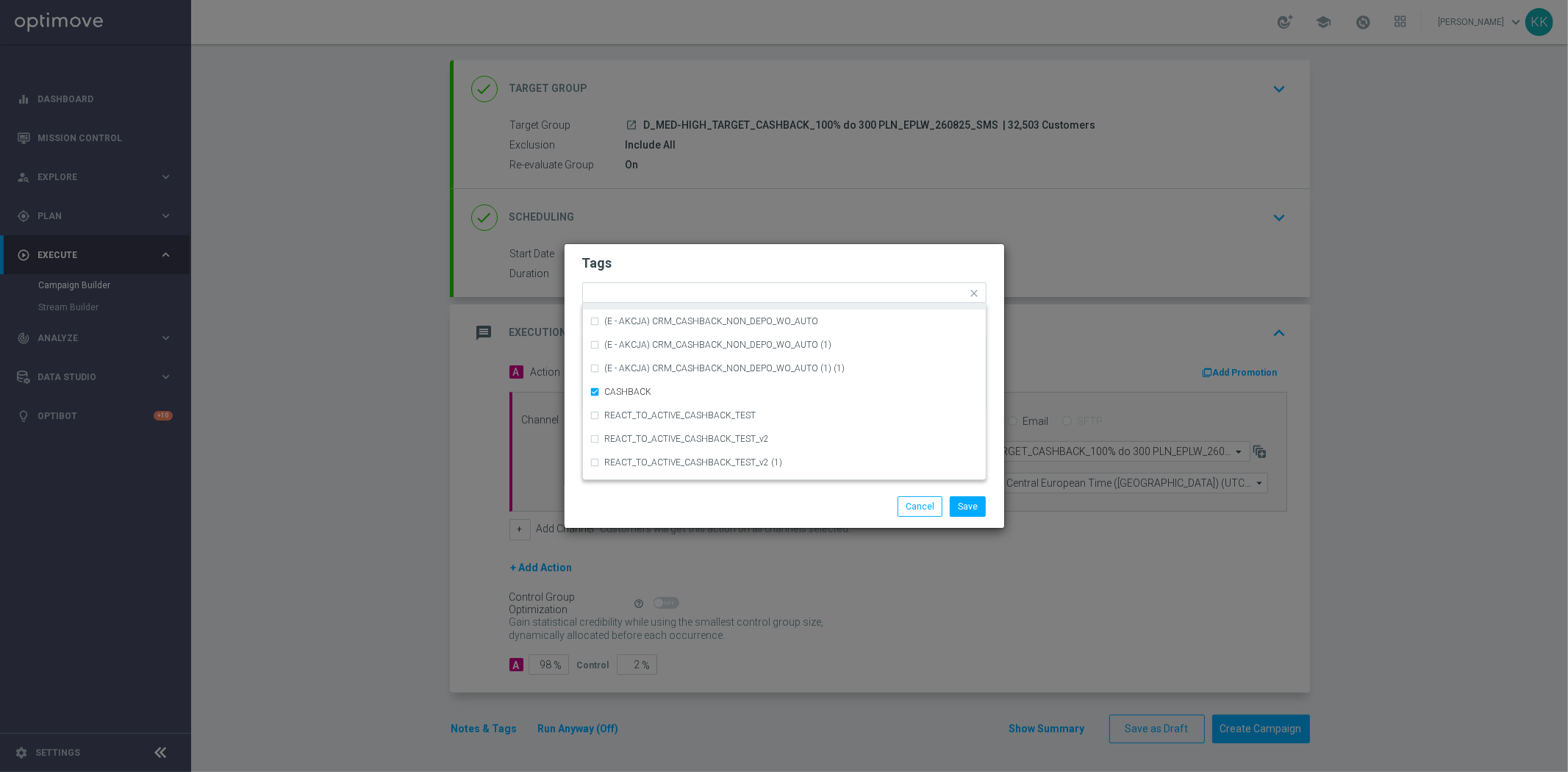
click at [787, 247] on div "Tags Quick find × D × MED × HIGH × TARGET × CASHBACK (D - AUTO) CRM_CASHBACK_10…" at bounding box center [784, 364] width 439 height 241
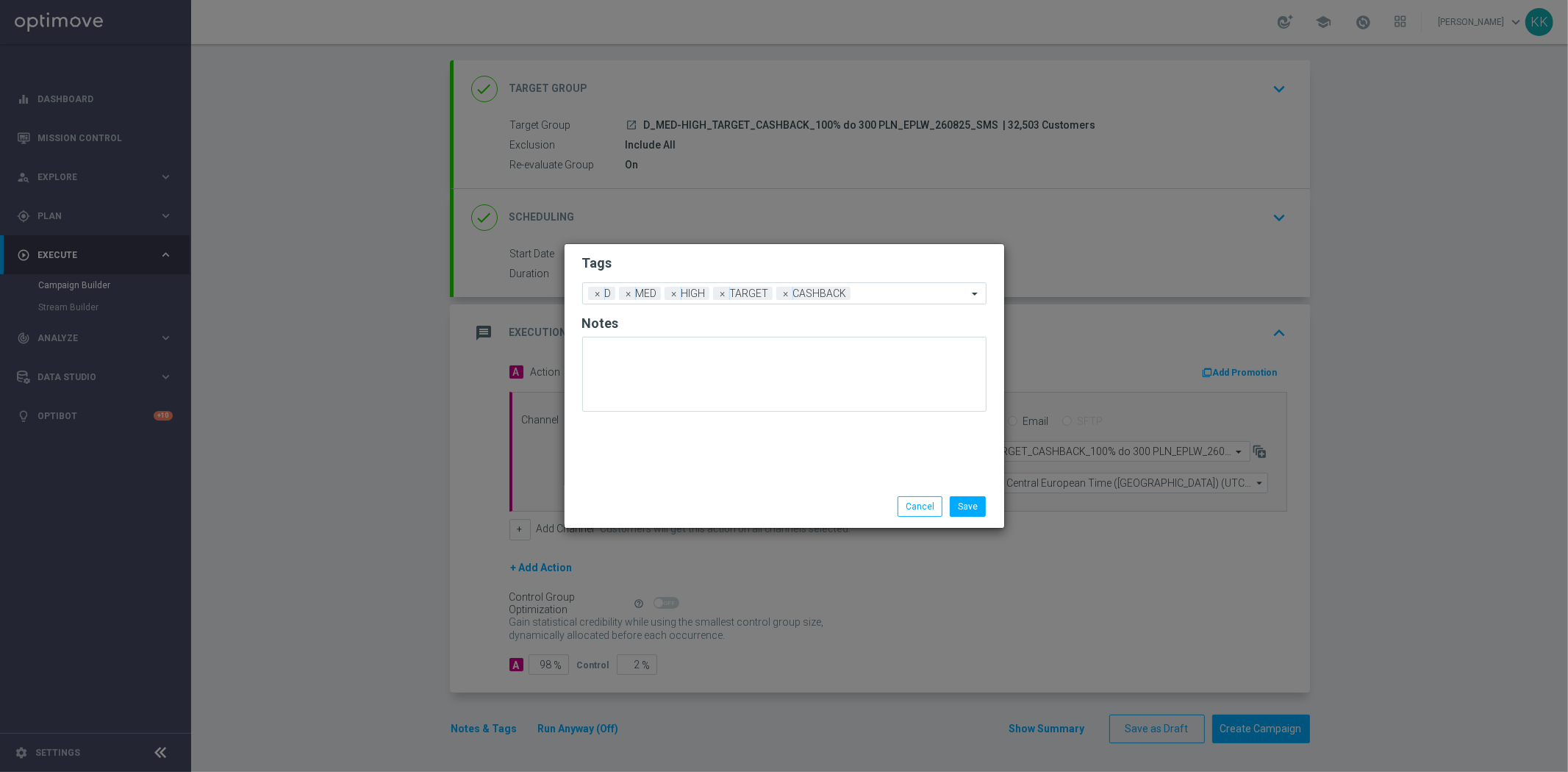
click at [924, 272] on form "Tags Add a new tag × D × MED × HIGH × TARGET × CASHBACK Notes" at bounding box center [784, 336] width 404 height 172
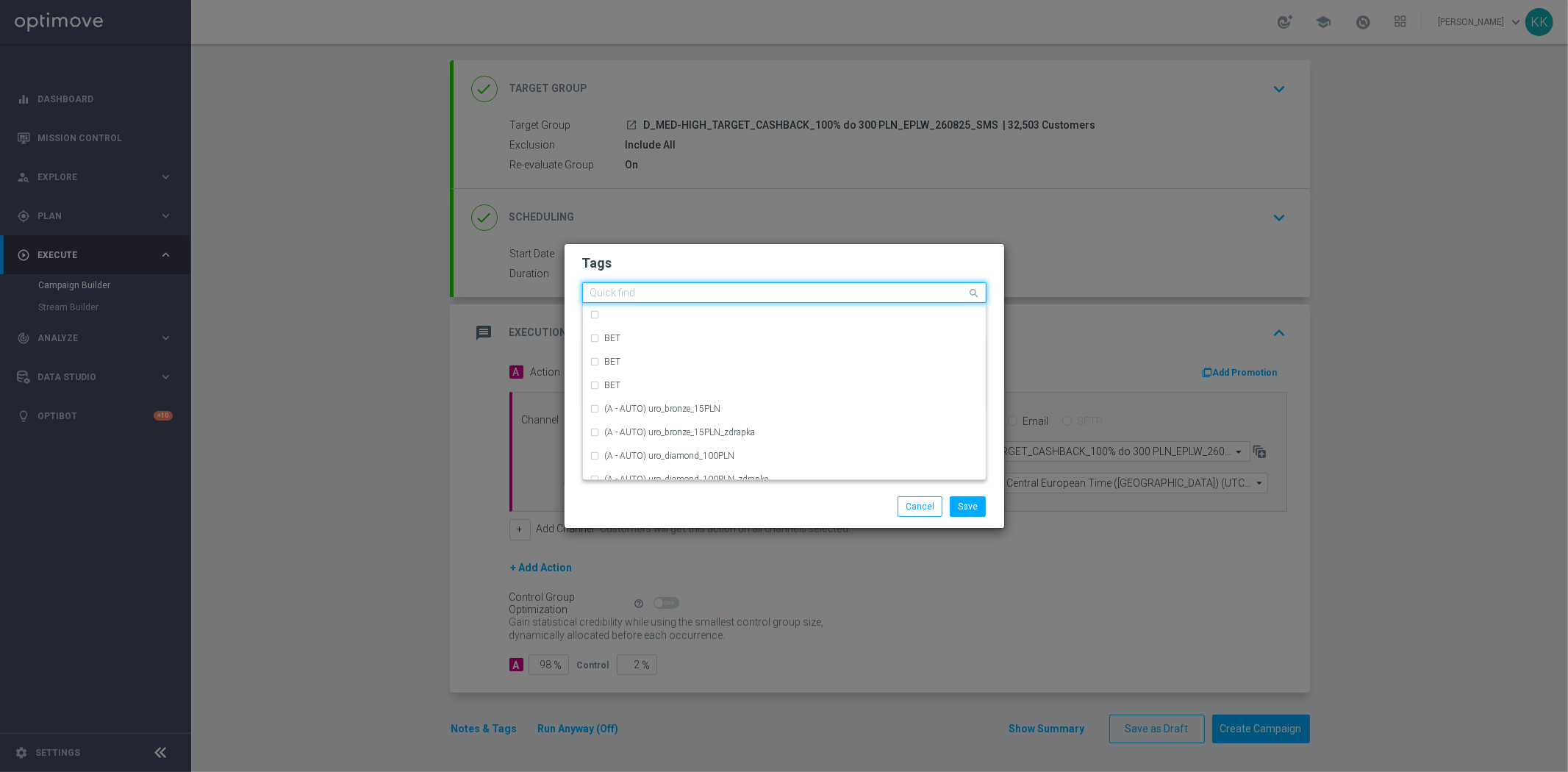
click at [924, 291] on input "text" at bounding box center [778, 293] width 377 height 12
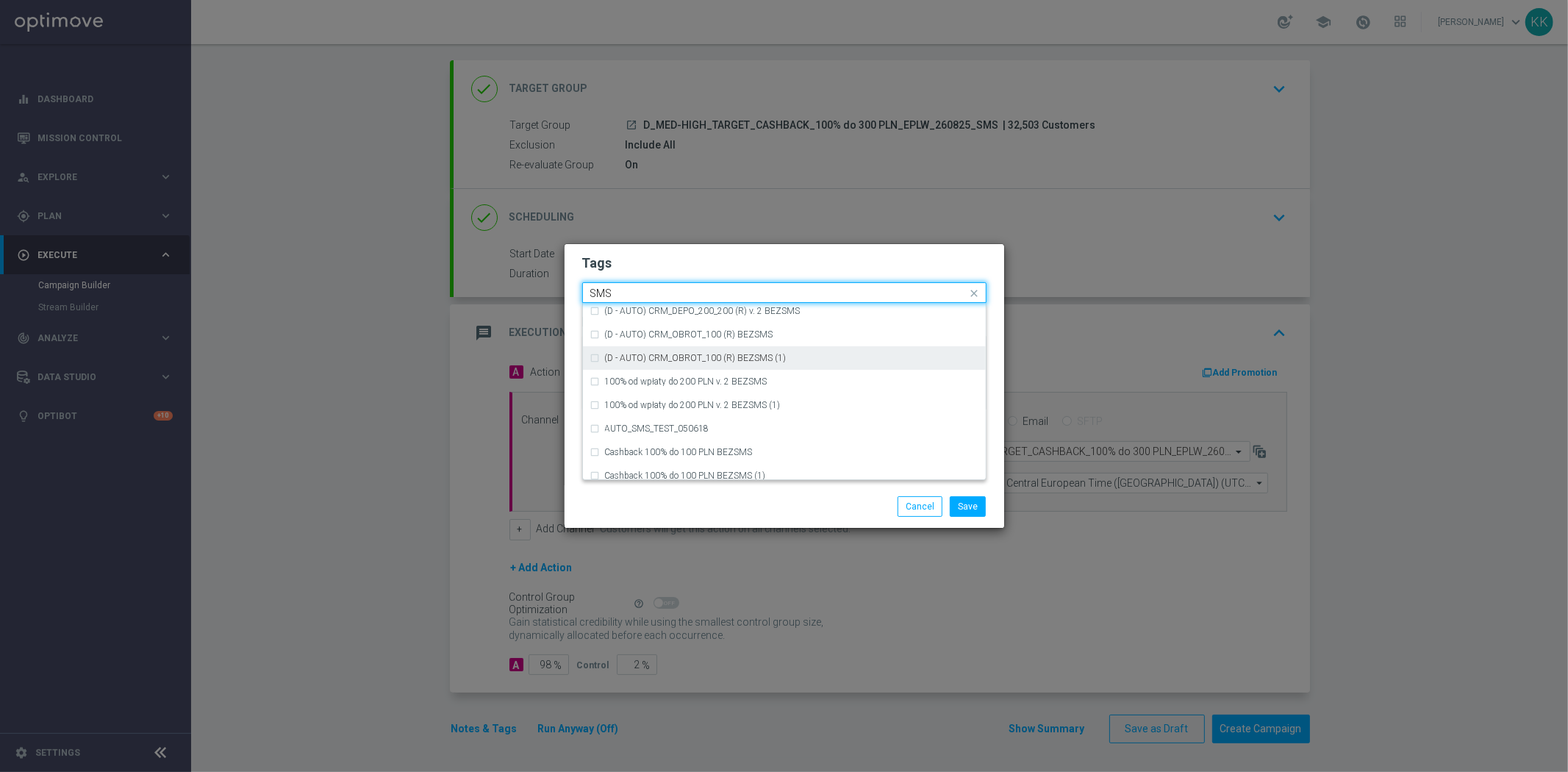
scroll to position [222, 0]
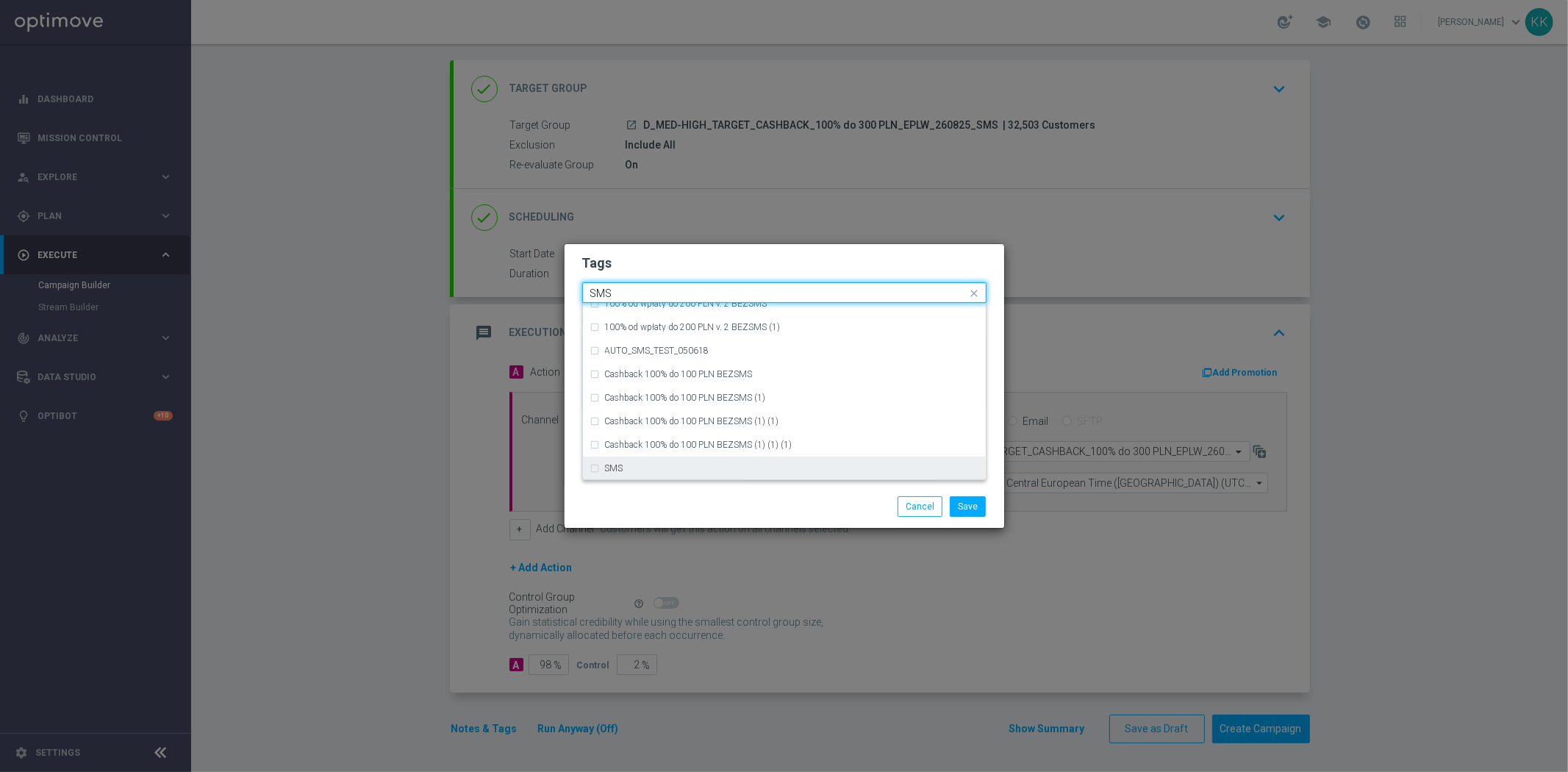
click at [666, 469] on div "SMS" at bounding box center [791, 468] width 373 height 9
type input "SMS"
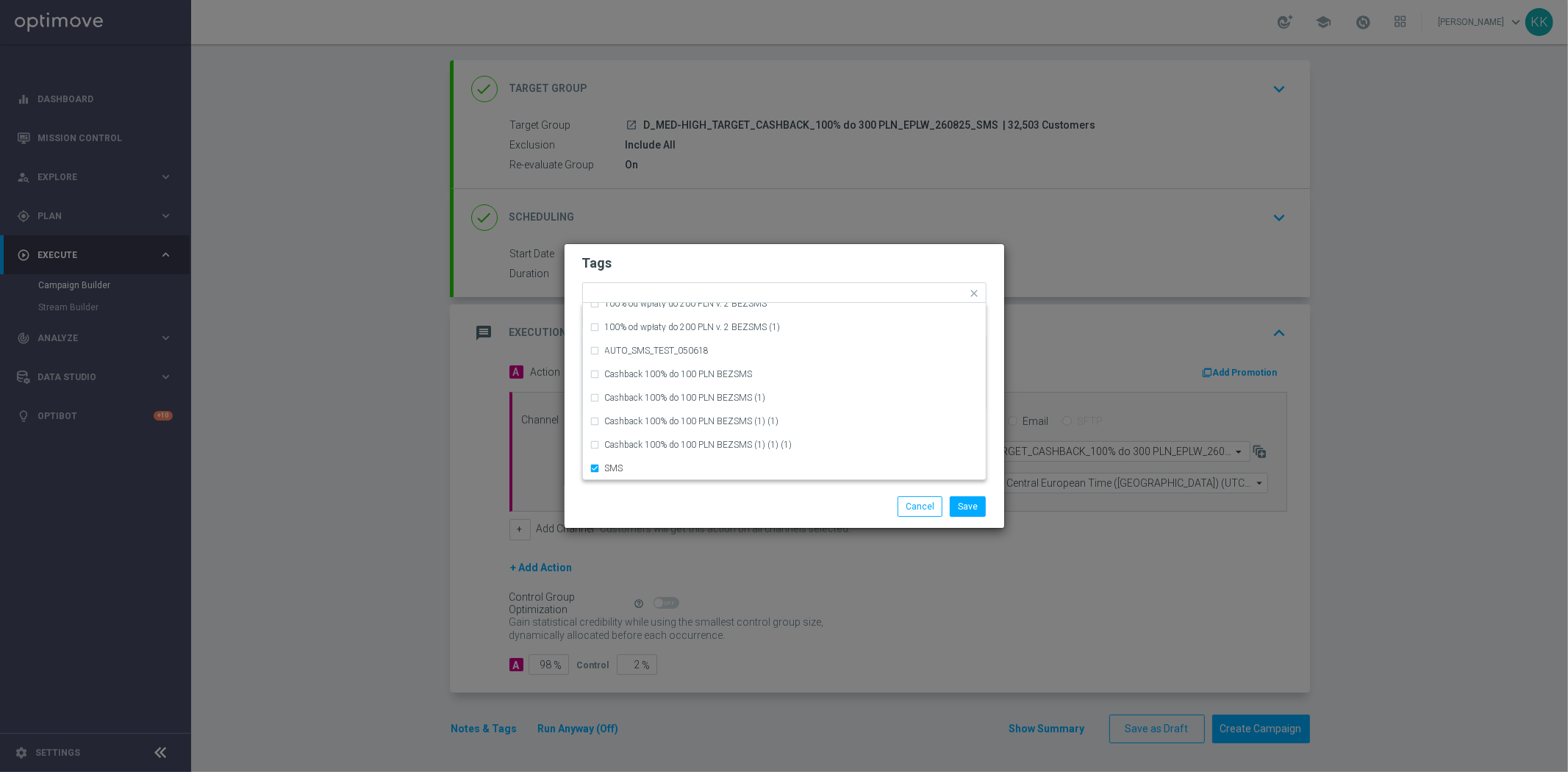
click at [671, 513] on div "Save Cancel" at bounding box center [784, 507] width 426 height 21
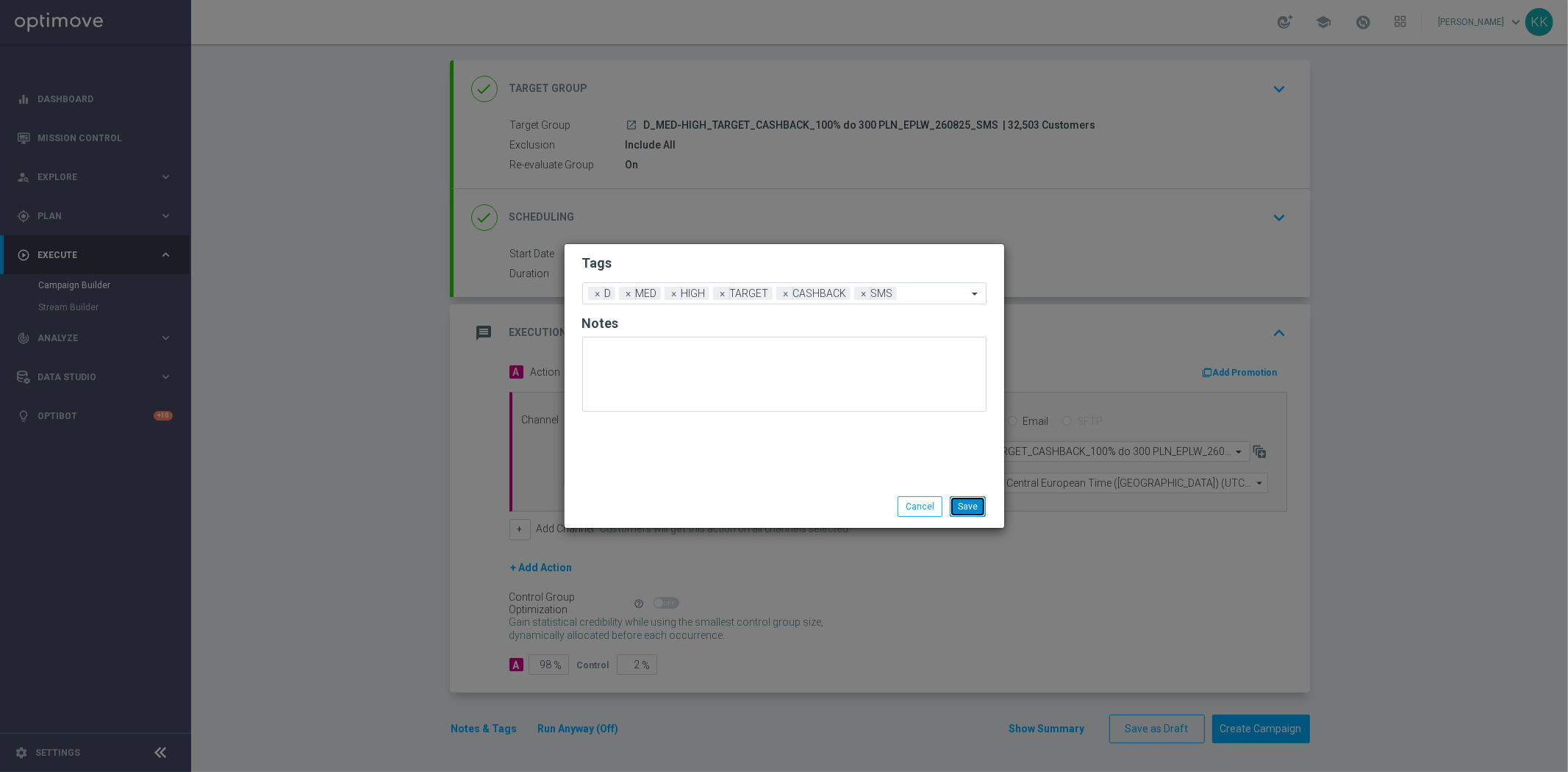
click at [974, 504] on button "Save" at bounding box center [967, 507] width 36 height 21
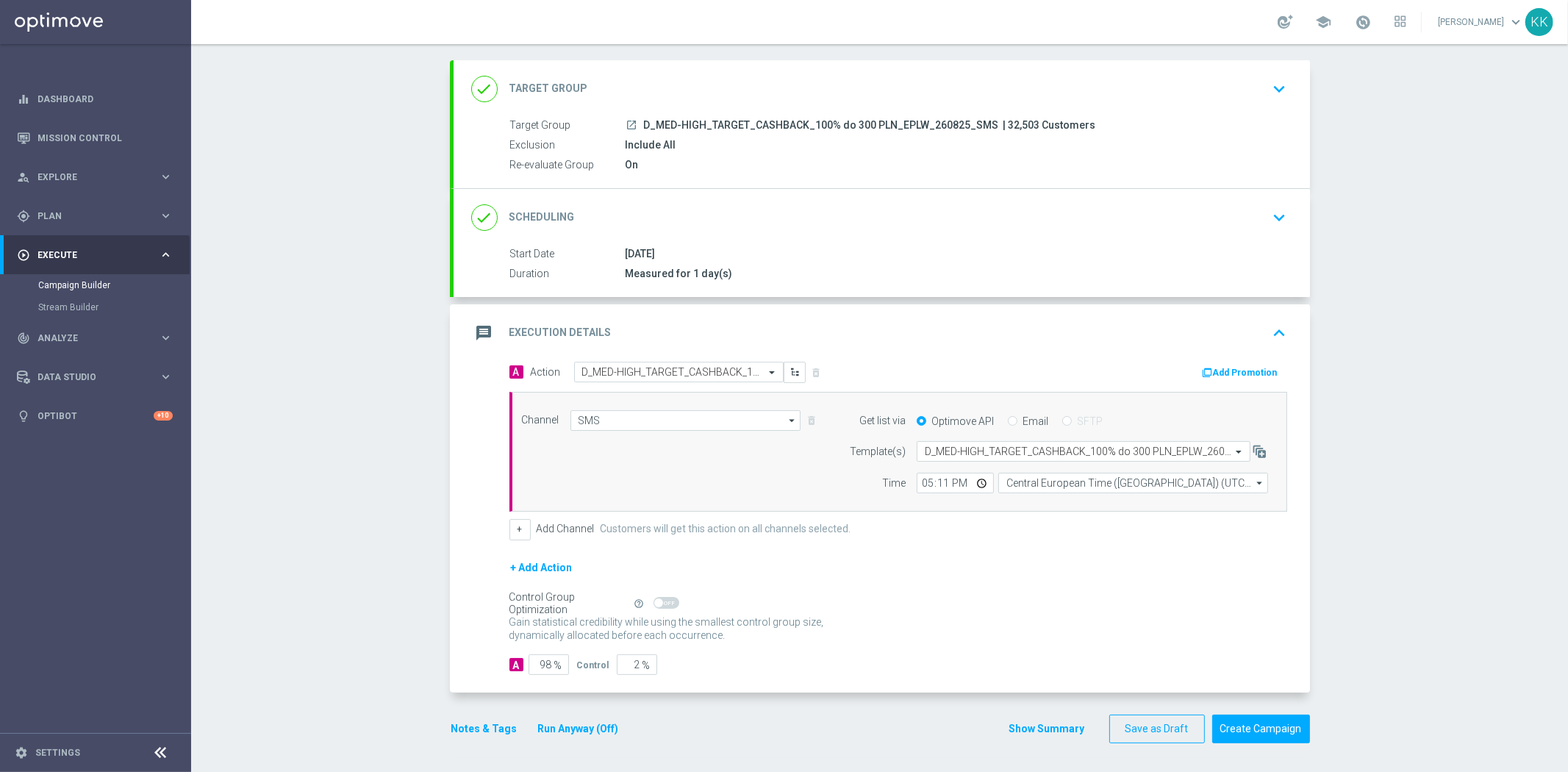
click at [1288, 60] on div "done Target Group keyboard_arrow_down" at bounding box center [882, 88] width 856 height 57
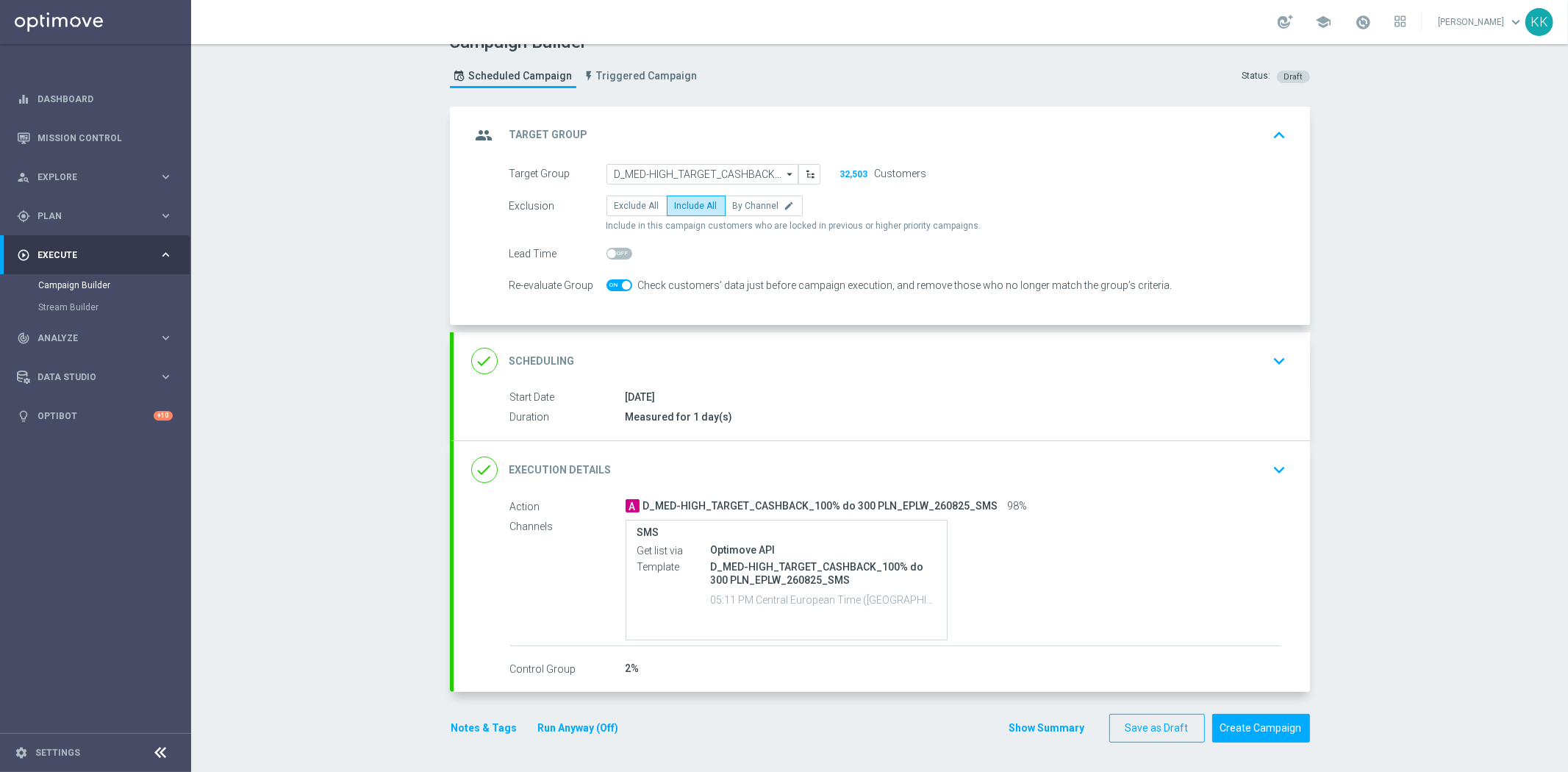
scroll to position [25, 0]
click at [1277, 337] on div "done Scheduling keyboard_arrow_down" at bounding box center [882, 360] width 856 height 57
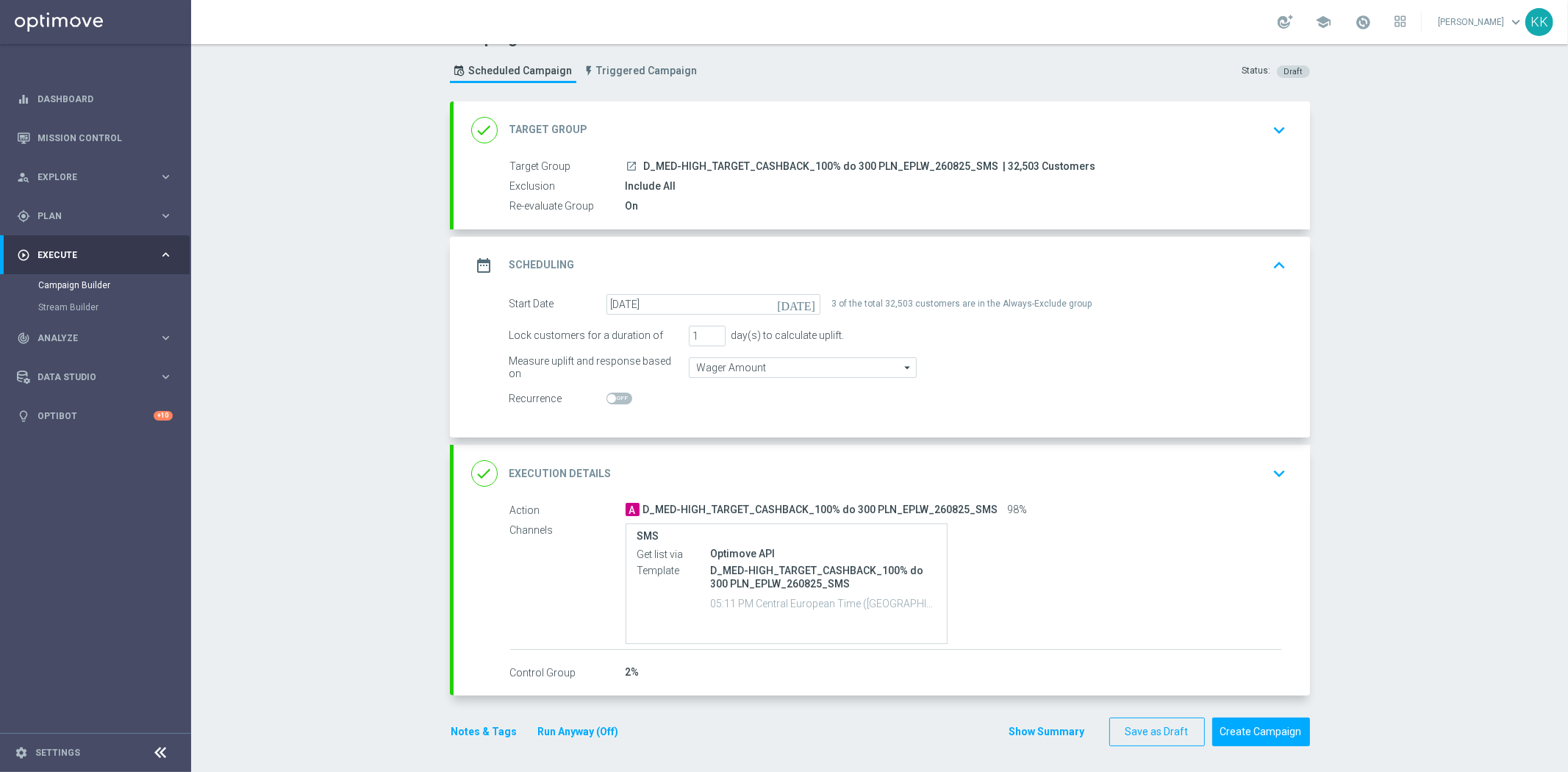
scroll to position [33, 0]
click at [1297, 471] on div "done Execution Details keyboard_arrow_down" at bounding box center [882, 470] width 856 height 57
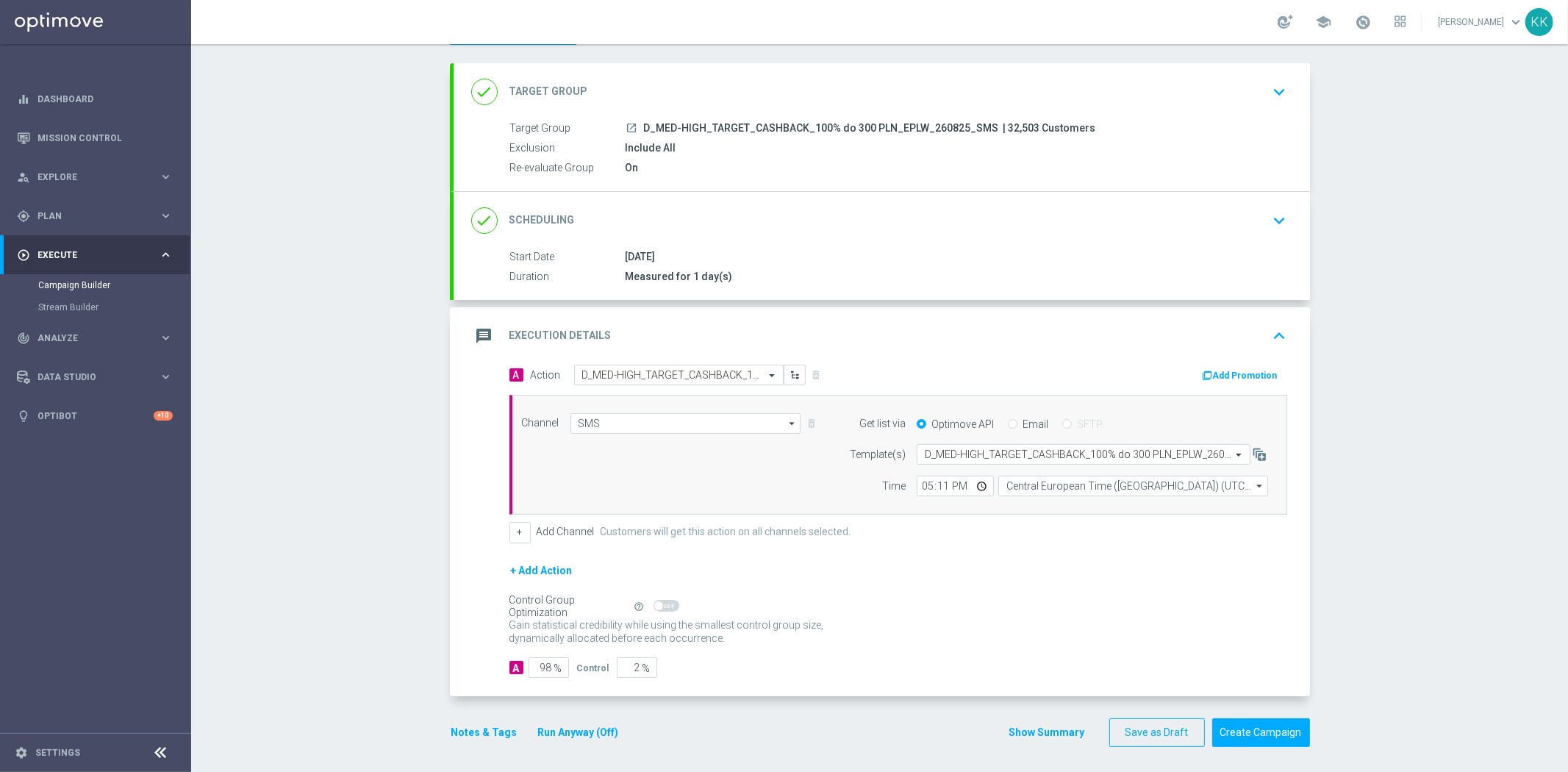
scroll to position [71, 0]
drag, startPoint x: 463, startPoint y: 715, endPoint x: 483, endPoint y: 685, distance: 36.1
click at [464, 715] on div "Notes & Tags Run Anyway (Off)" at bounding box center [544, 728] width 188 height 29
click at [479, 725] on button "Notes & Tags" at bounding box center [484, 728] width 69 height 18
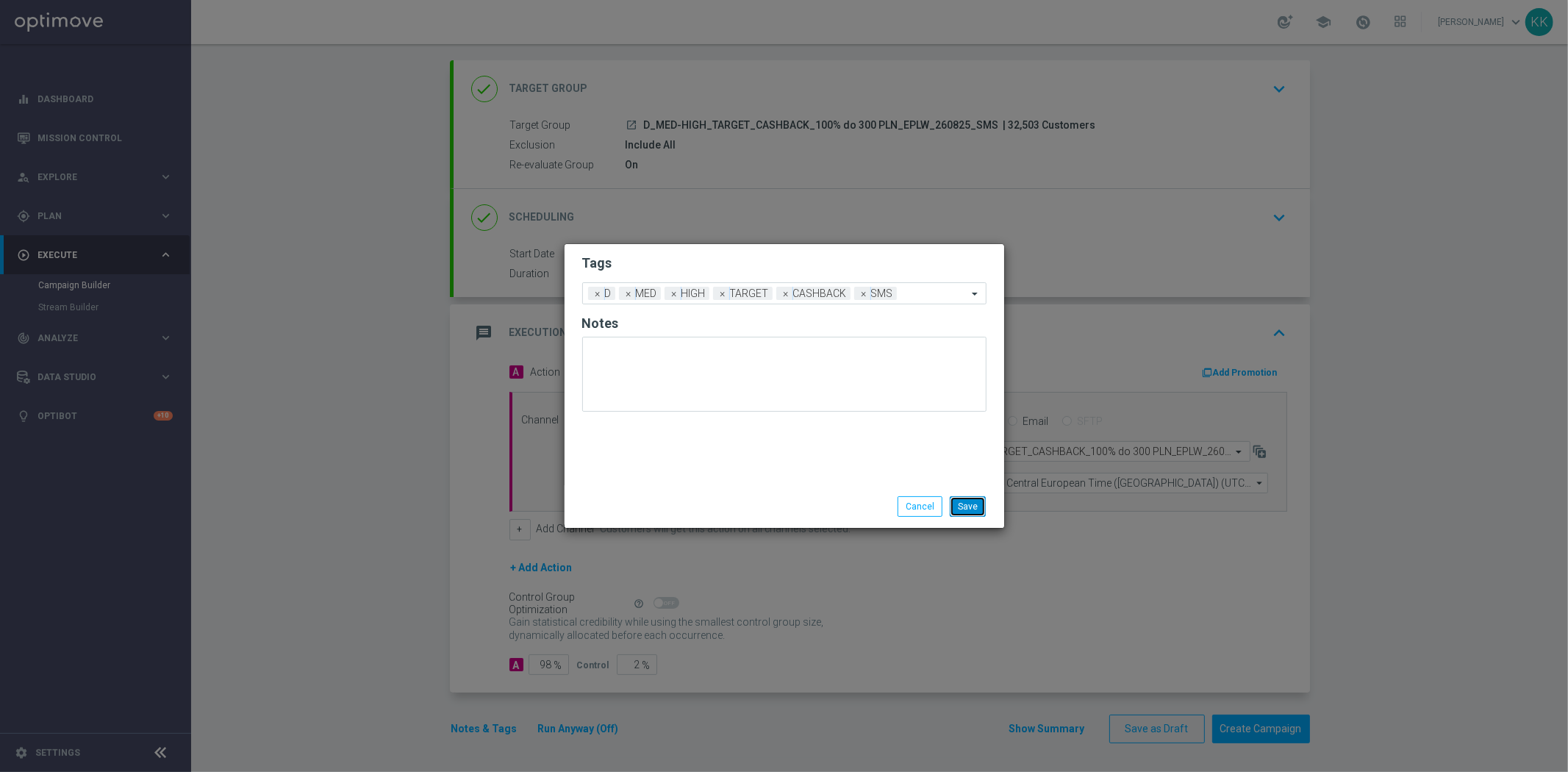
click at [974, 512] on button "Save" at bounding box center [967, 507] width 36 height 21
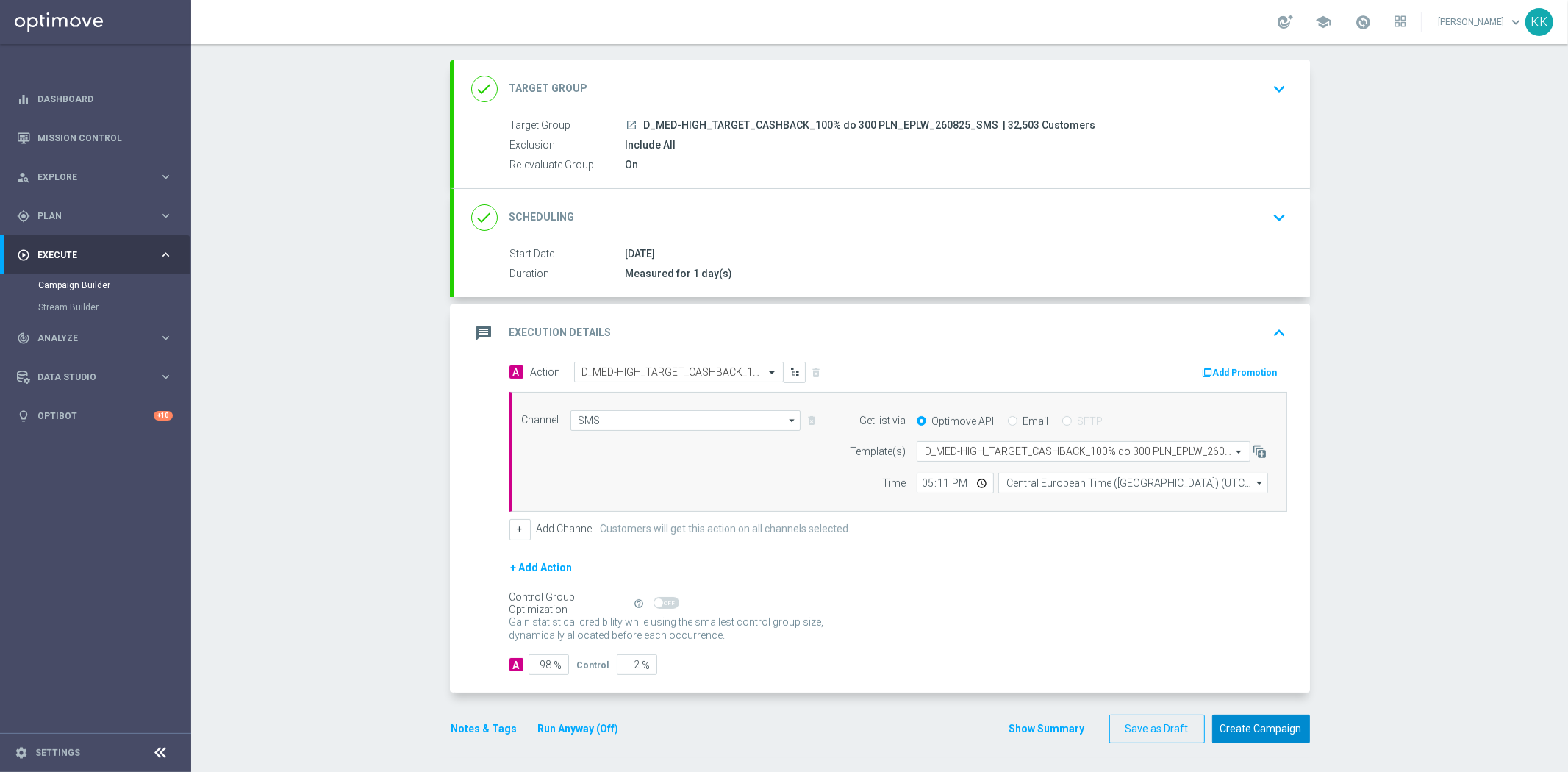
click at [1290, 725] on button "Create Campaign" at bounding box center [1261, 728] width 98 height 29
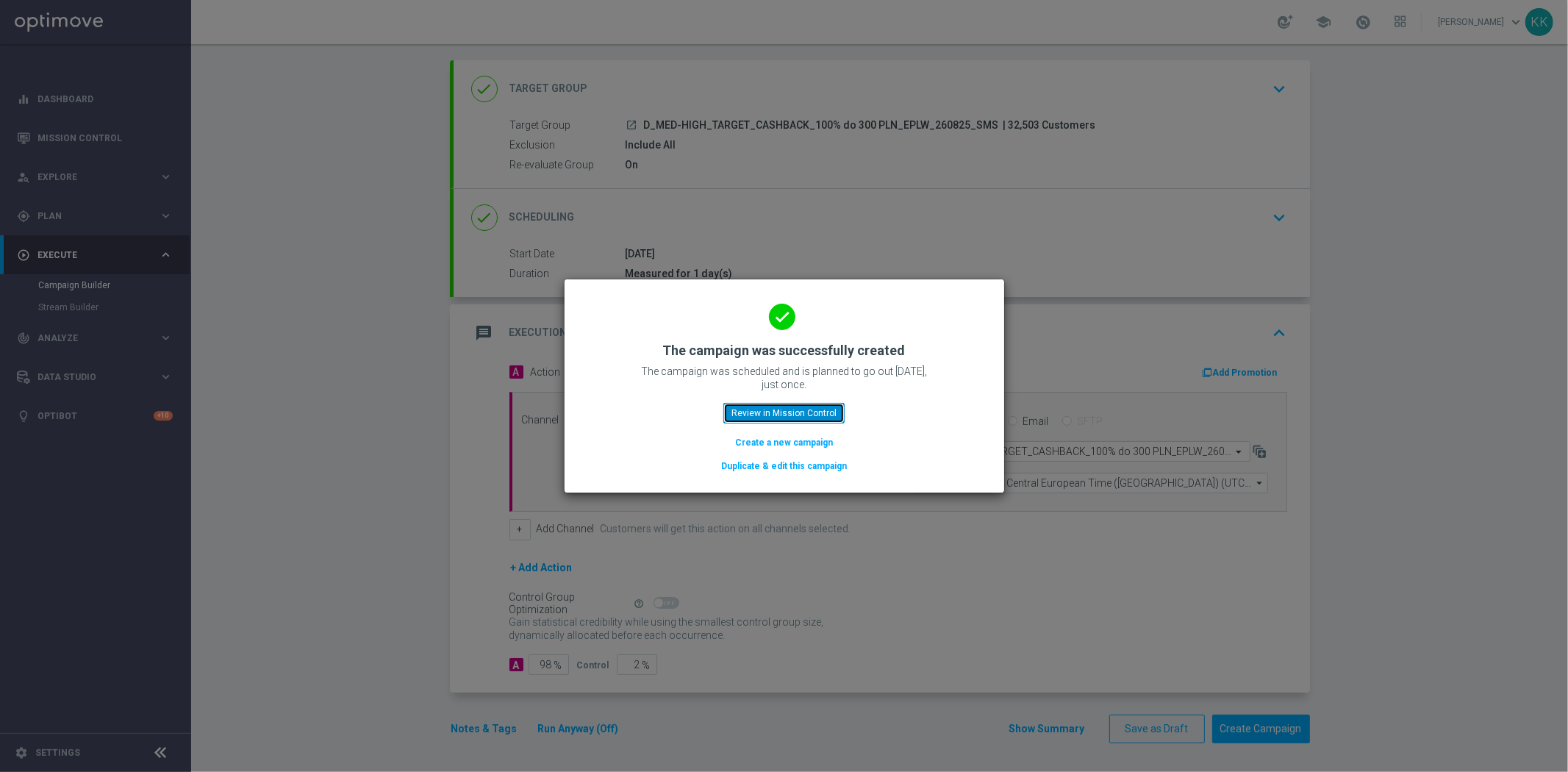
click at [781, 407] on button "Review in Mission Control" at bounding box center [784, 413] width 122 height 21
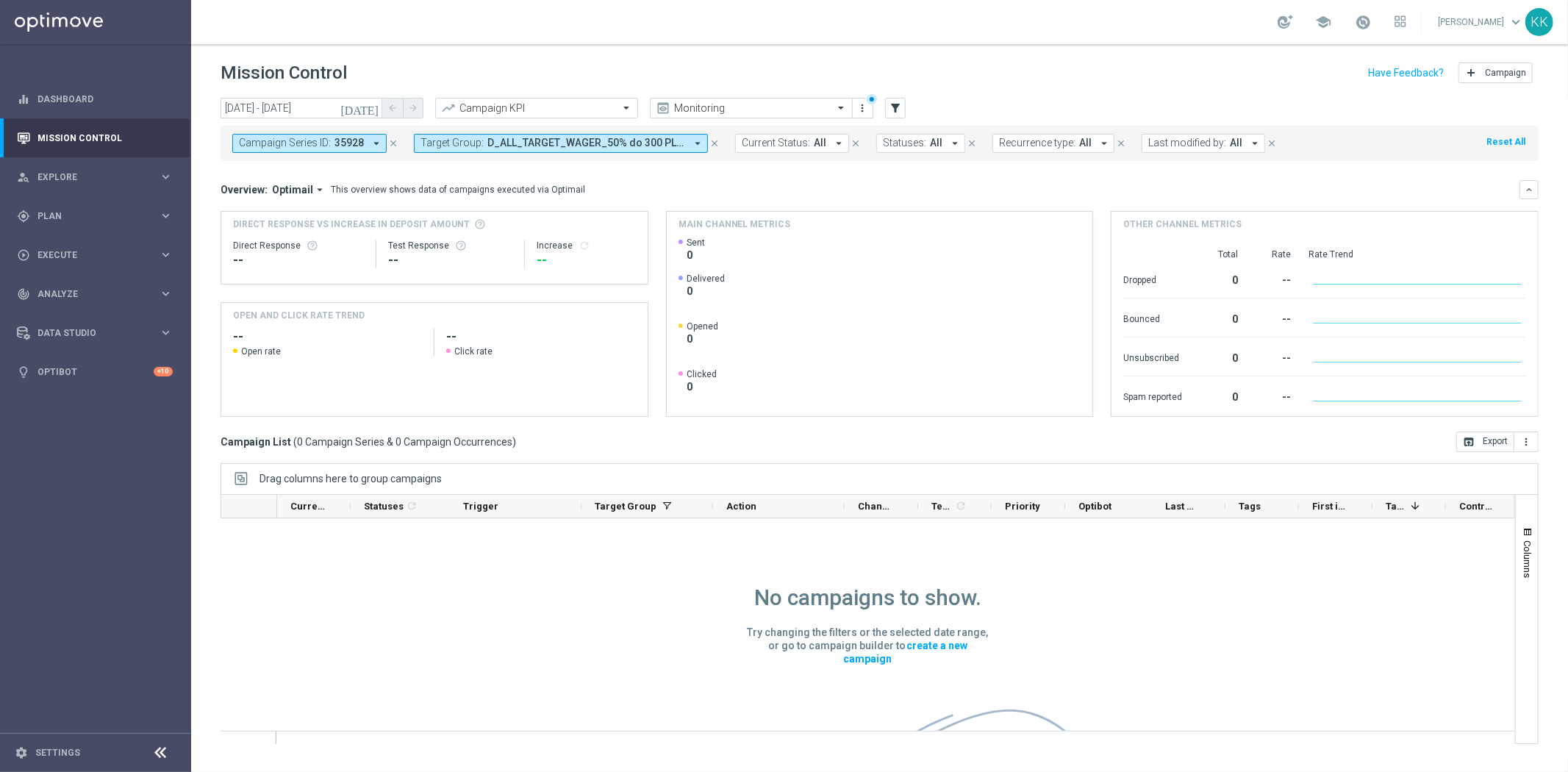
click at [388, 141] on icon "close" at bounding box center [393, 144] width 11 height 11
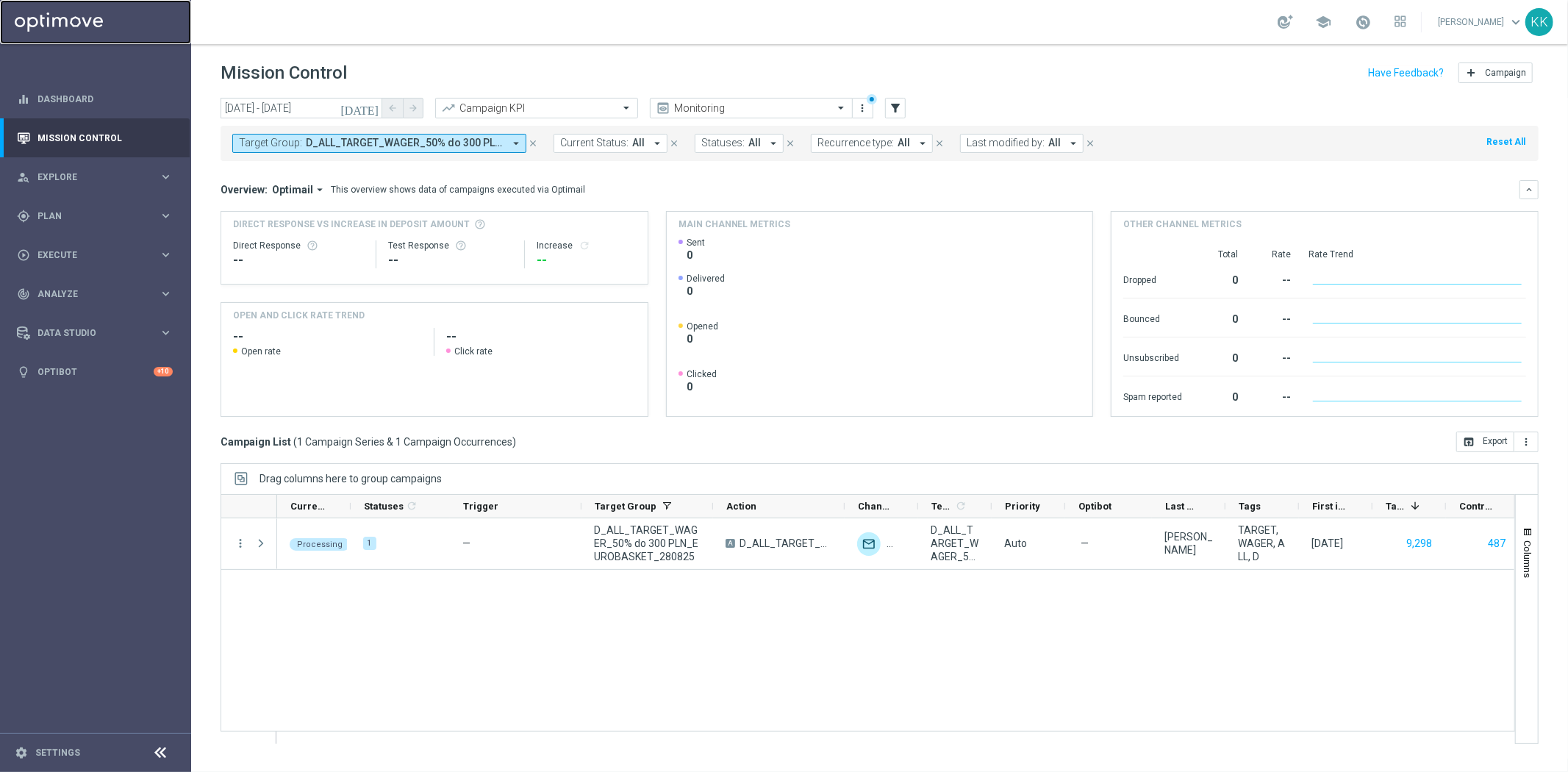
click at [94, 21] on link at bounding box center [95, 22] width 191 height 44
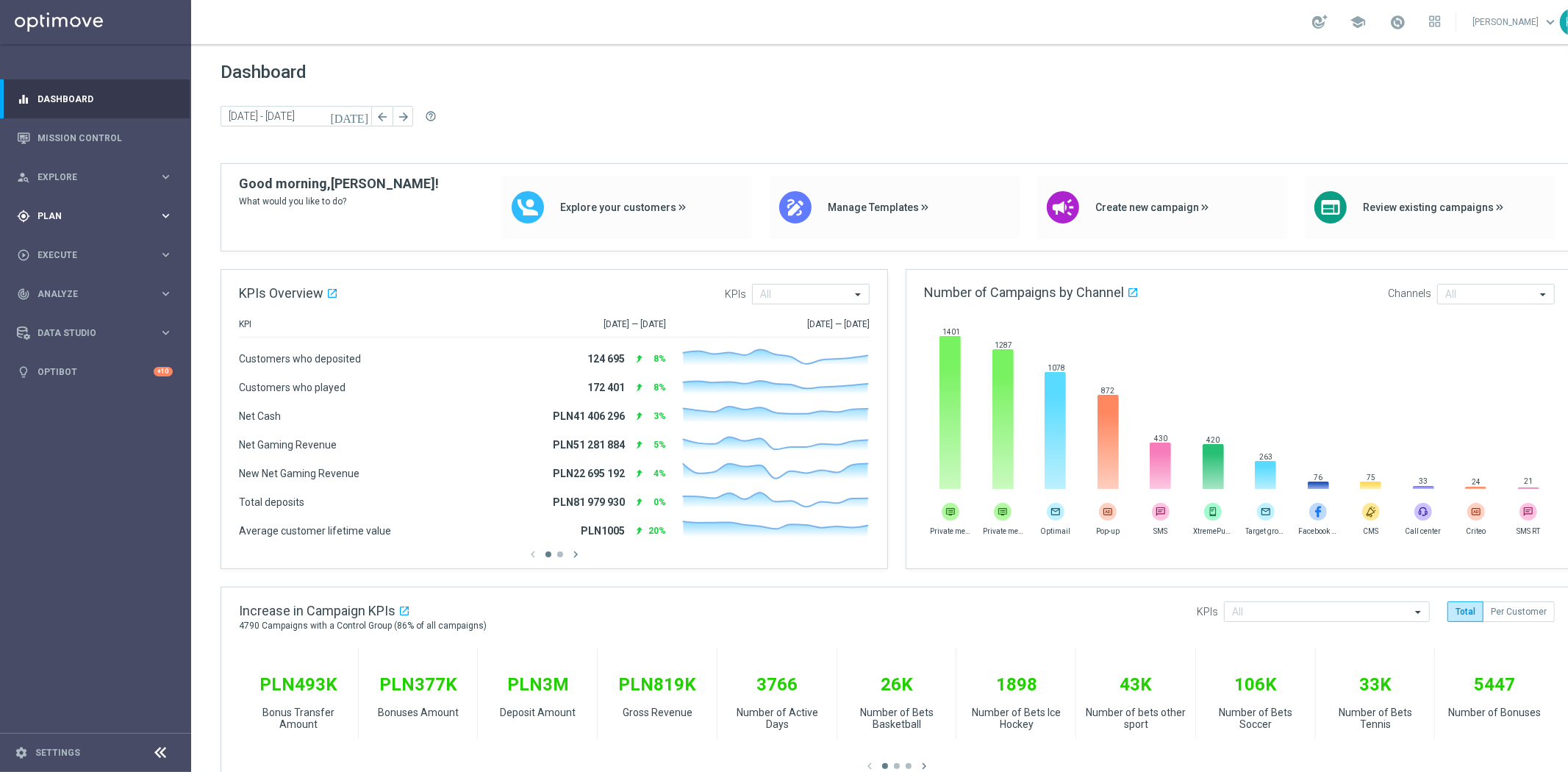
click at [87, 204] on div "gps_fixed Plan keyboard_arrow_right" at bounding box center [95, 215] width 190 height 39
click at [74, 284] on button "Templates keyboard_arrow_right" at bounding box center [106, 290] width 135 height 11
click at [71, 290] on span "Templates" at bounding box center [91, 291] width 105 height 9
click at [57, 309] on link "Optimail" at bounding box center [99, 312] width 108 height 11
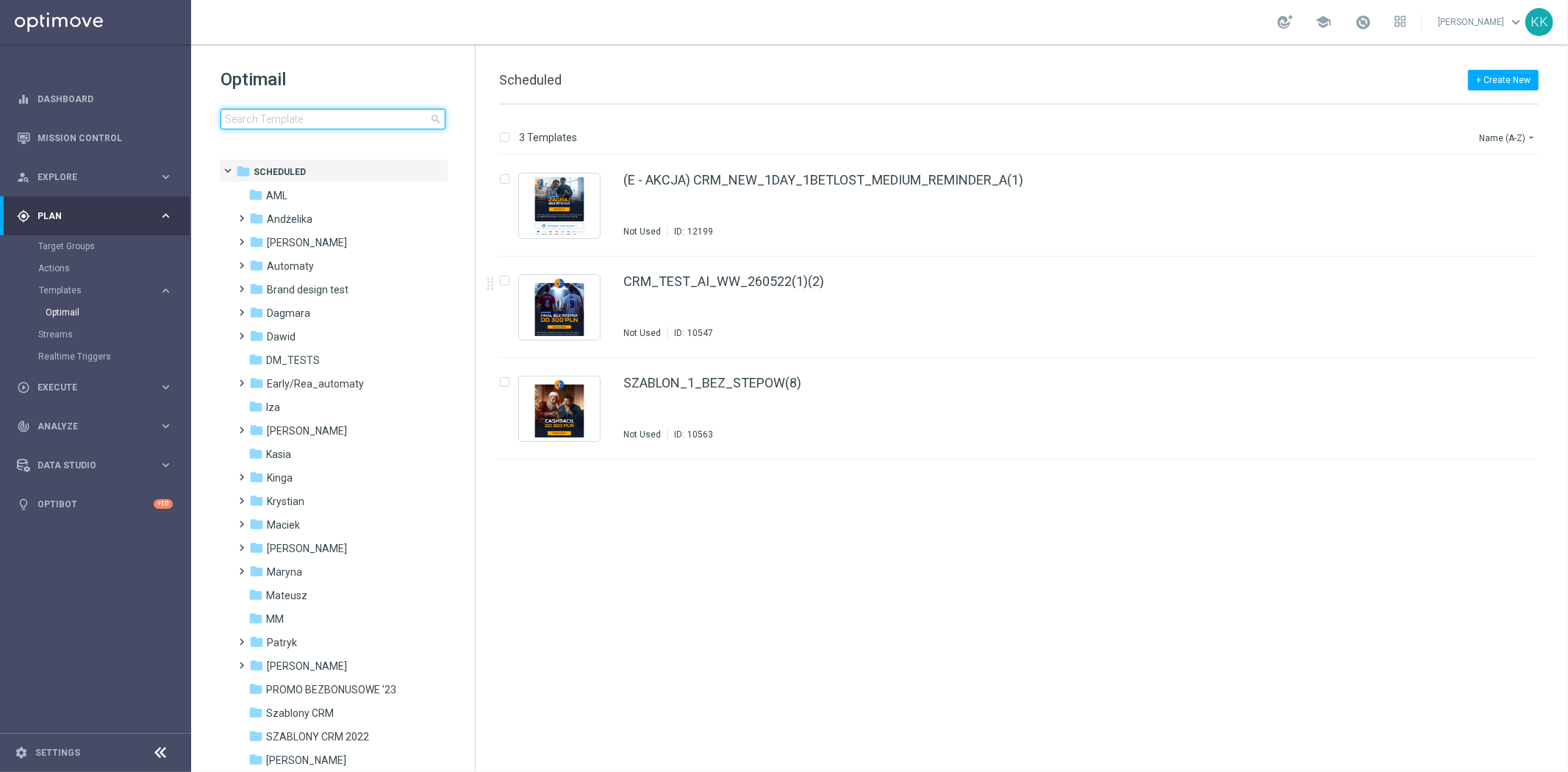
click at [316, 110] on input at bounding box center [333, 119] width 225 height 21
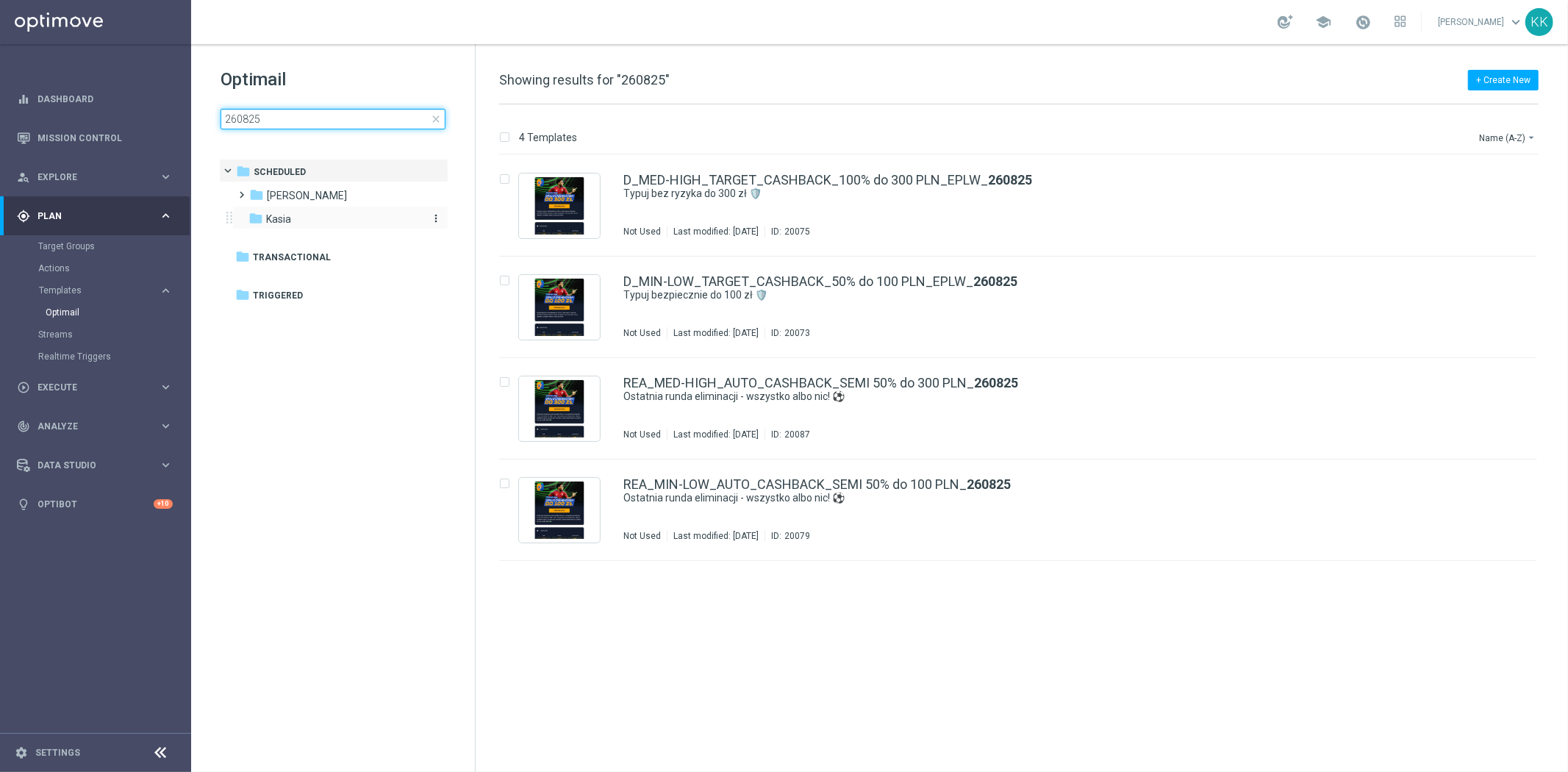
type input "260825"
click at [318, 218] on div "folder [GEOGRAPHIC_DATA]" at bounding box center [333, 219] width 169 height 17
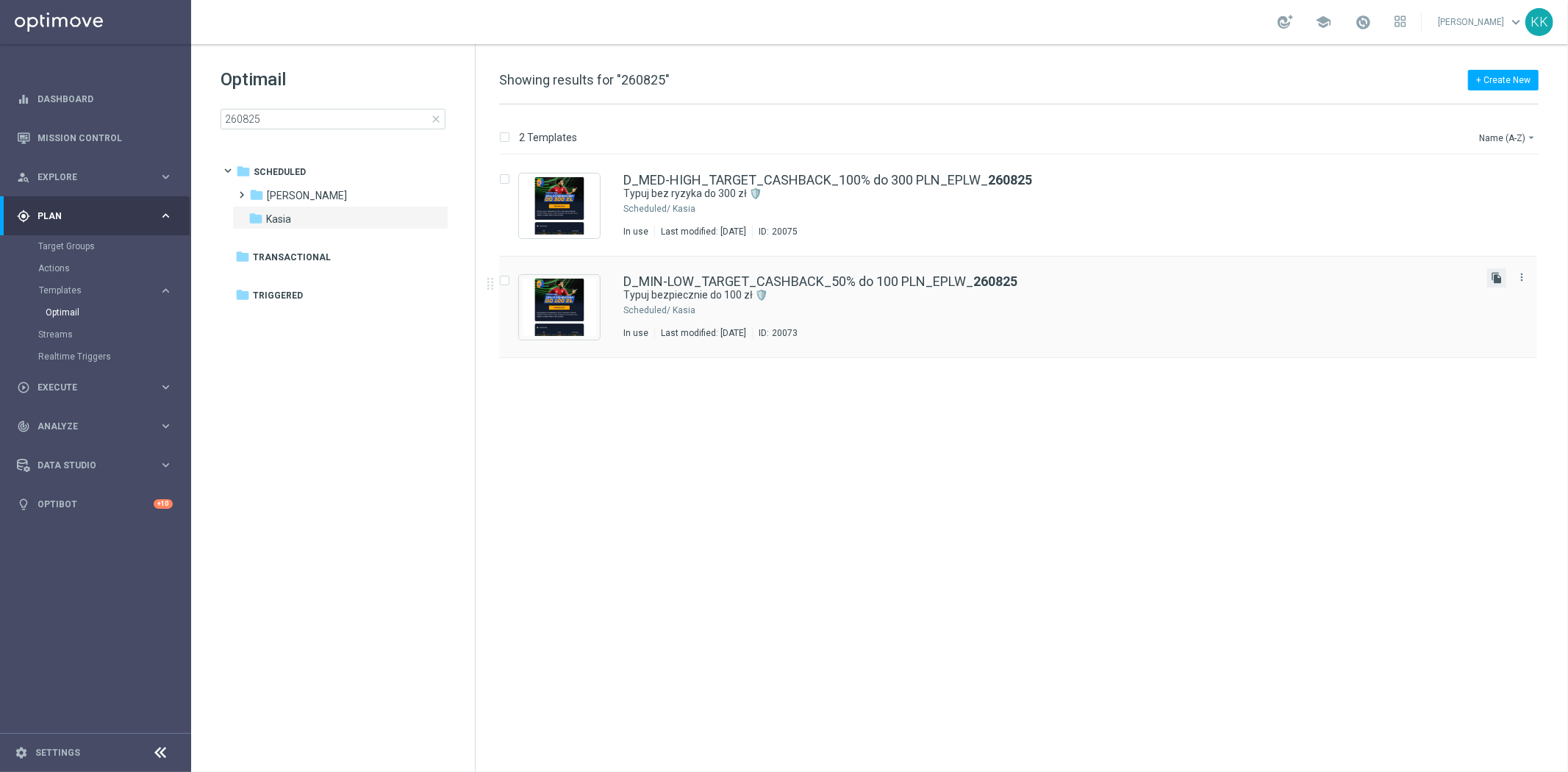
click at [1496, 280] on icon "file_copy" at bounding box center [1496, 277] width 11 height 11
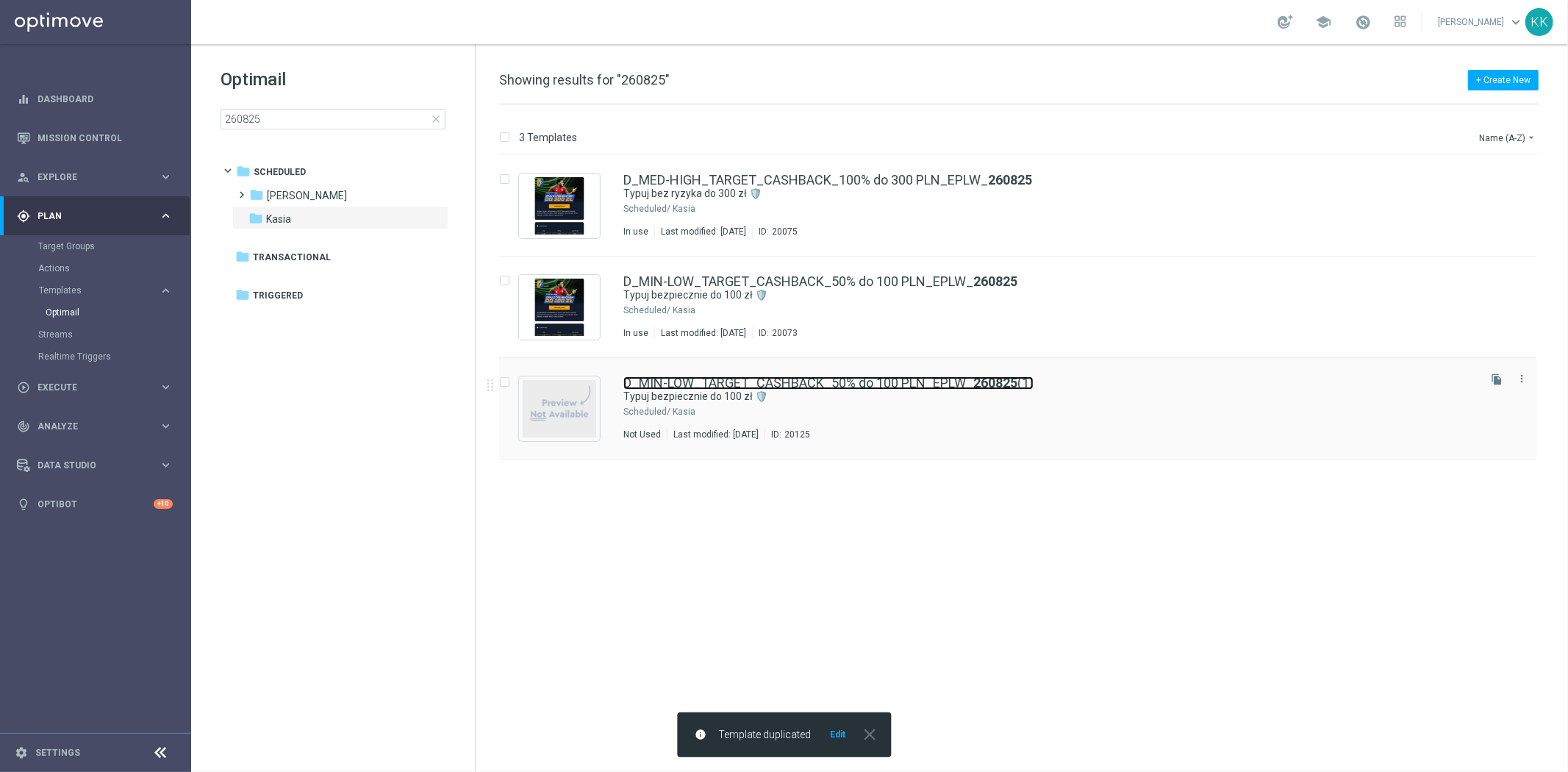
click at [982, 386] on b "260825" at bounding box center [995, 382] width 44 height 16
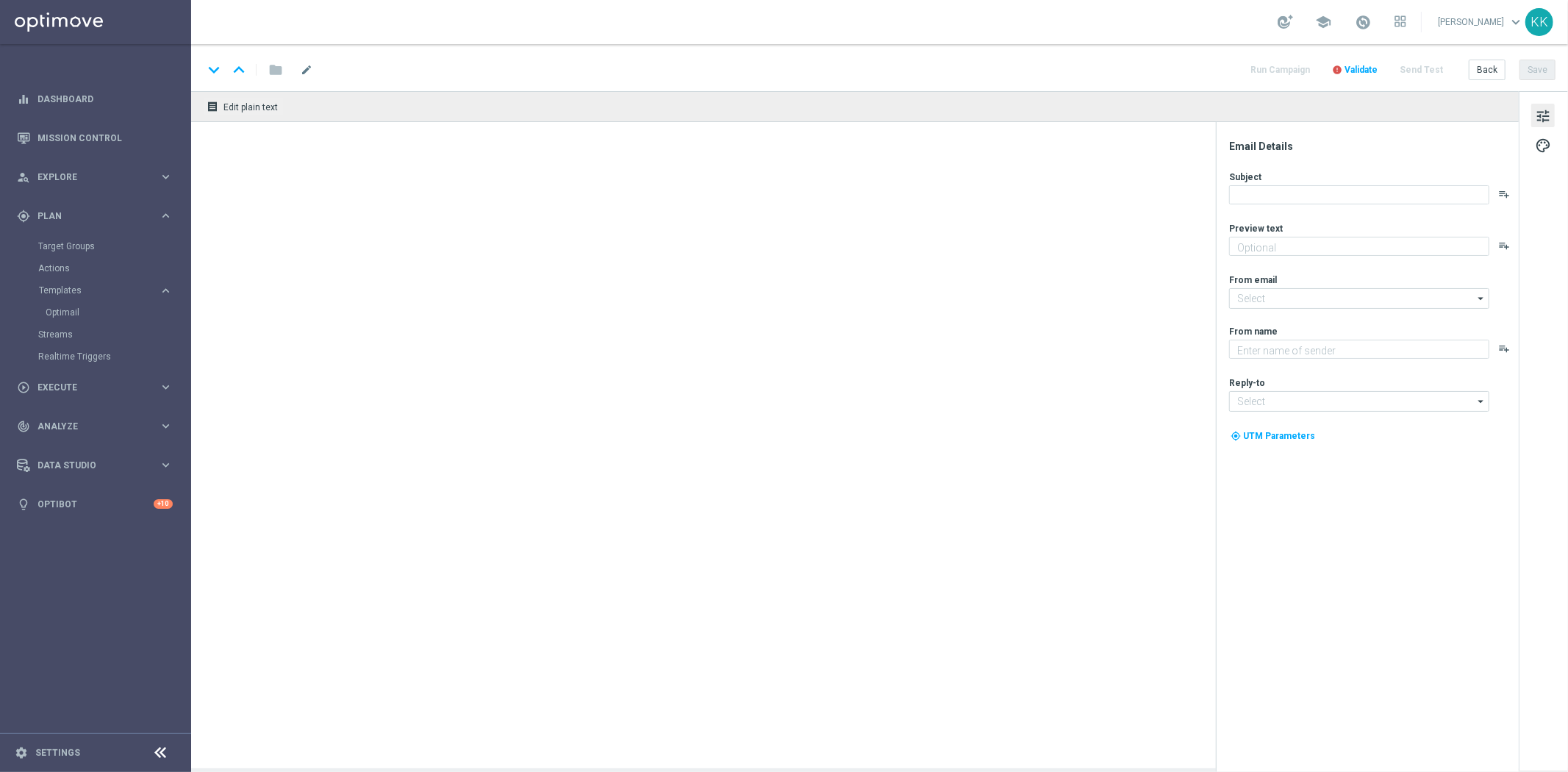
type textarea "Dołącz do akcji 👈"
type textarea "STS"
type input "[EMAIL_ADDRESS][DOMAIN_NAME]"
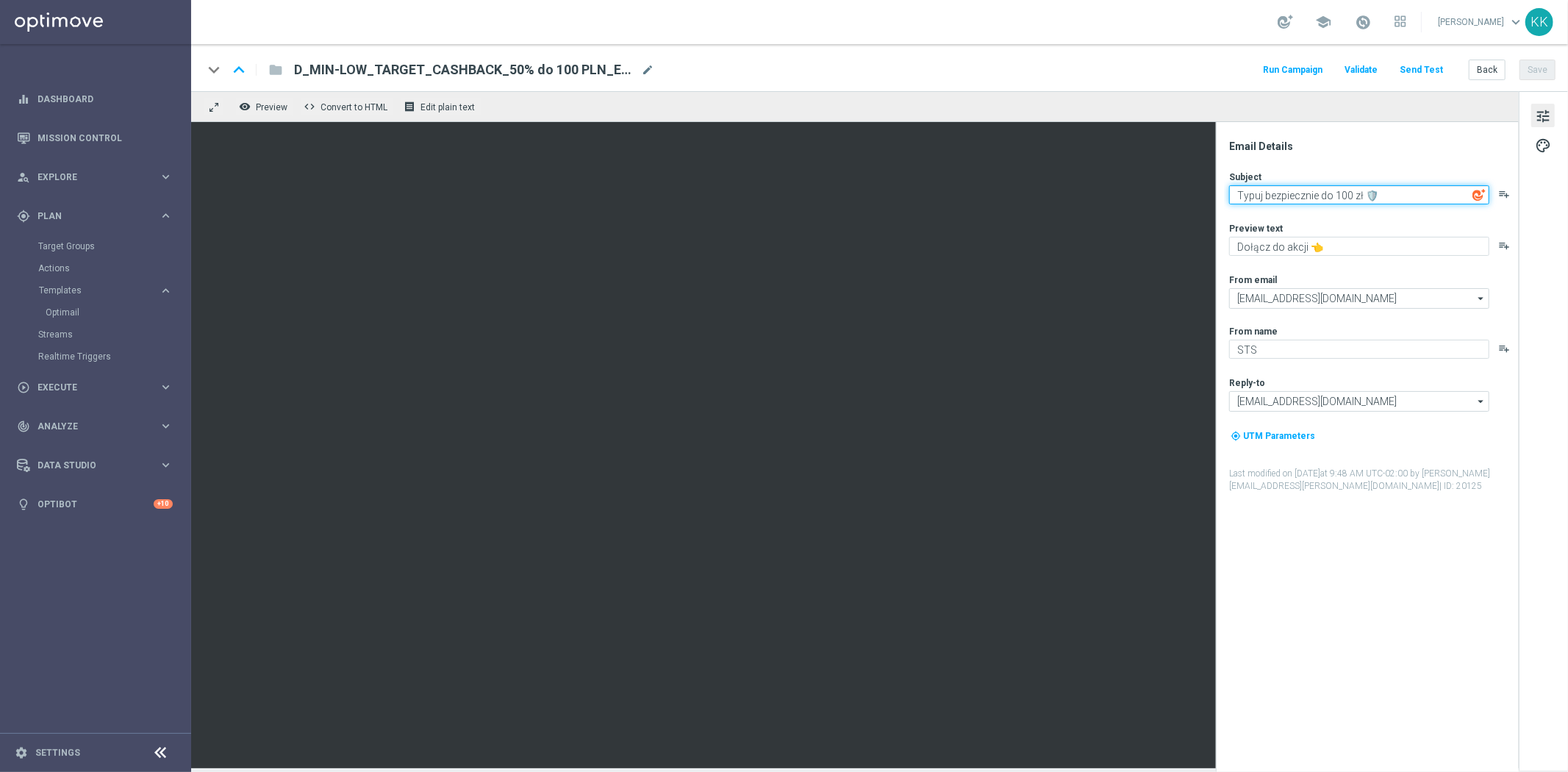
click at [1307, 194] on textarea "Typuj bezpiecznie do 100 zł 🛡️" at bounding box center [1359, 195] width 260 height 19
paste textarea "Co fajnego na weekend? 👀"
type textarea "Co fajnego na weekend? 👀"
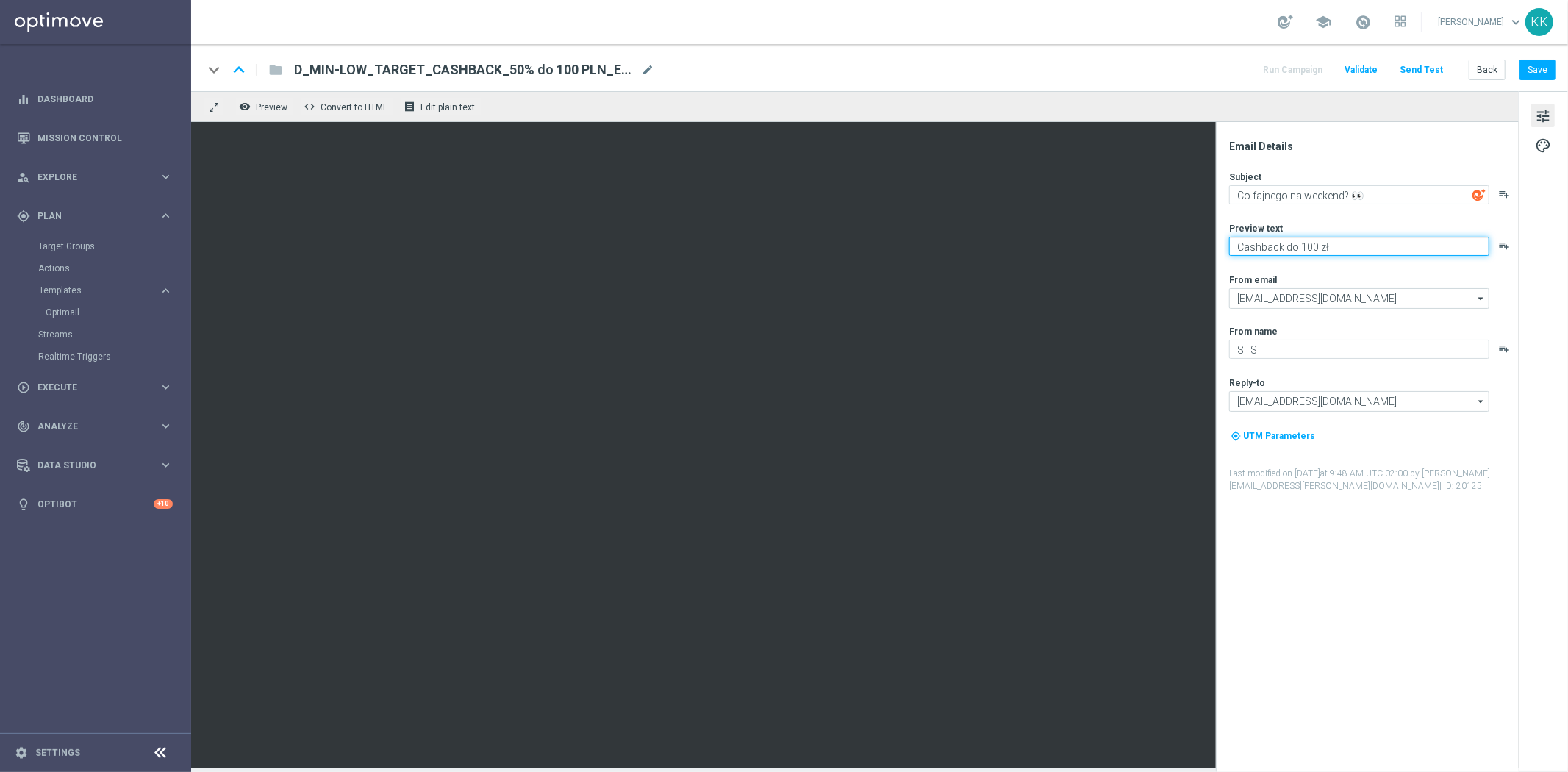
paste textarea "💥"
type textarea "Cashback do 100 zł 💥"
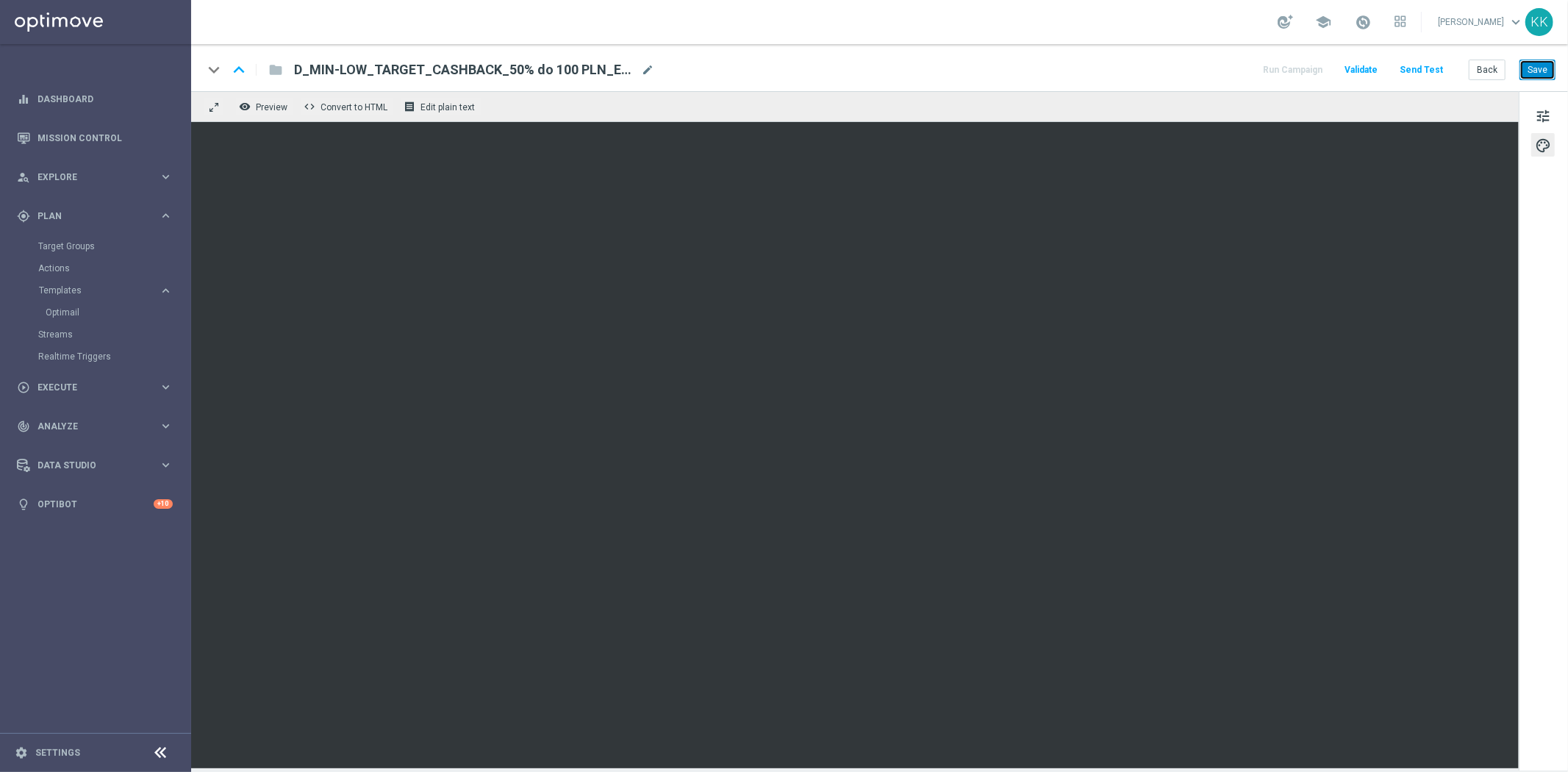
drag, startPoint x: 1550, startPoint y: 75, endPoint x: 1555, endPoint y: 67, distance: 9.4
click at [1555, 67] on button "Save" at bounding box center [1536, 70] width 36 height 21
click at [1546, 108] on span "tune" at bounding box center [1543, 116] width 16 height 19
click at [1526, 67] on button "Save" at bounding box center [1536, 70] width 36 height 21
click at [1538, 126] on button "tune" at bounding box center [1543, 115] width 24 height 24
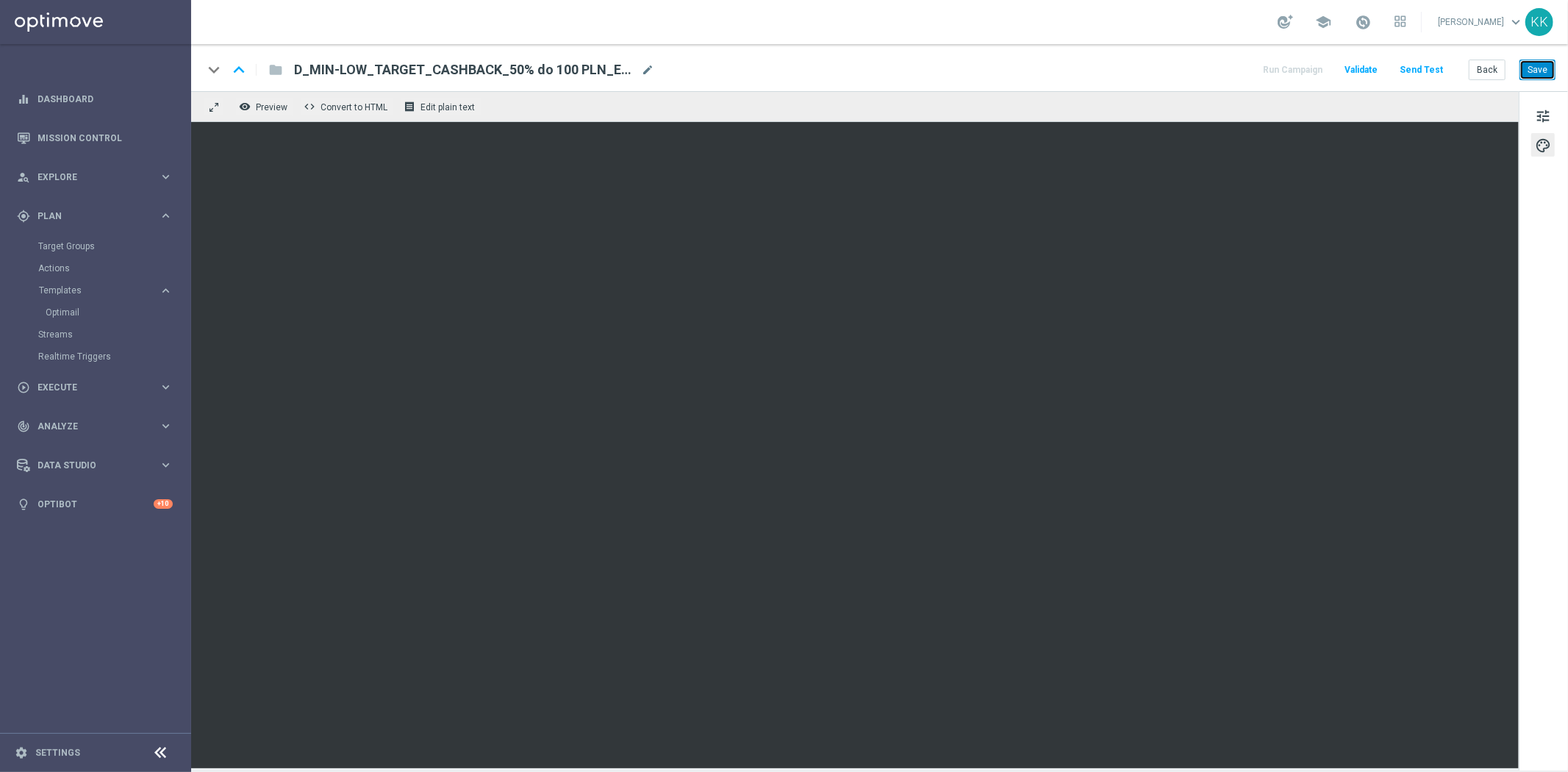
click at [1536, 69] on button "Save" at bounding box center [1536, 70] width 36 height 21
click at [652, 69] on span "mode_edit" at bounding box center [647, 69] width 13 height 13
click at [649, 69] on span "mode_edit" at bounding box center [647, 69] width 13 height 13
drag, startPoint x: 636, startPoint y: 74, endPoint x: 3, endPoint y: 75, distance: 633.0
click at [39, 75] on main "equalizer Dashboard Mission Control" at bounding box center [784, 386] width 1568 height 772
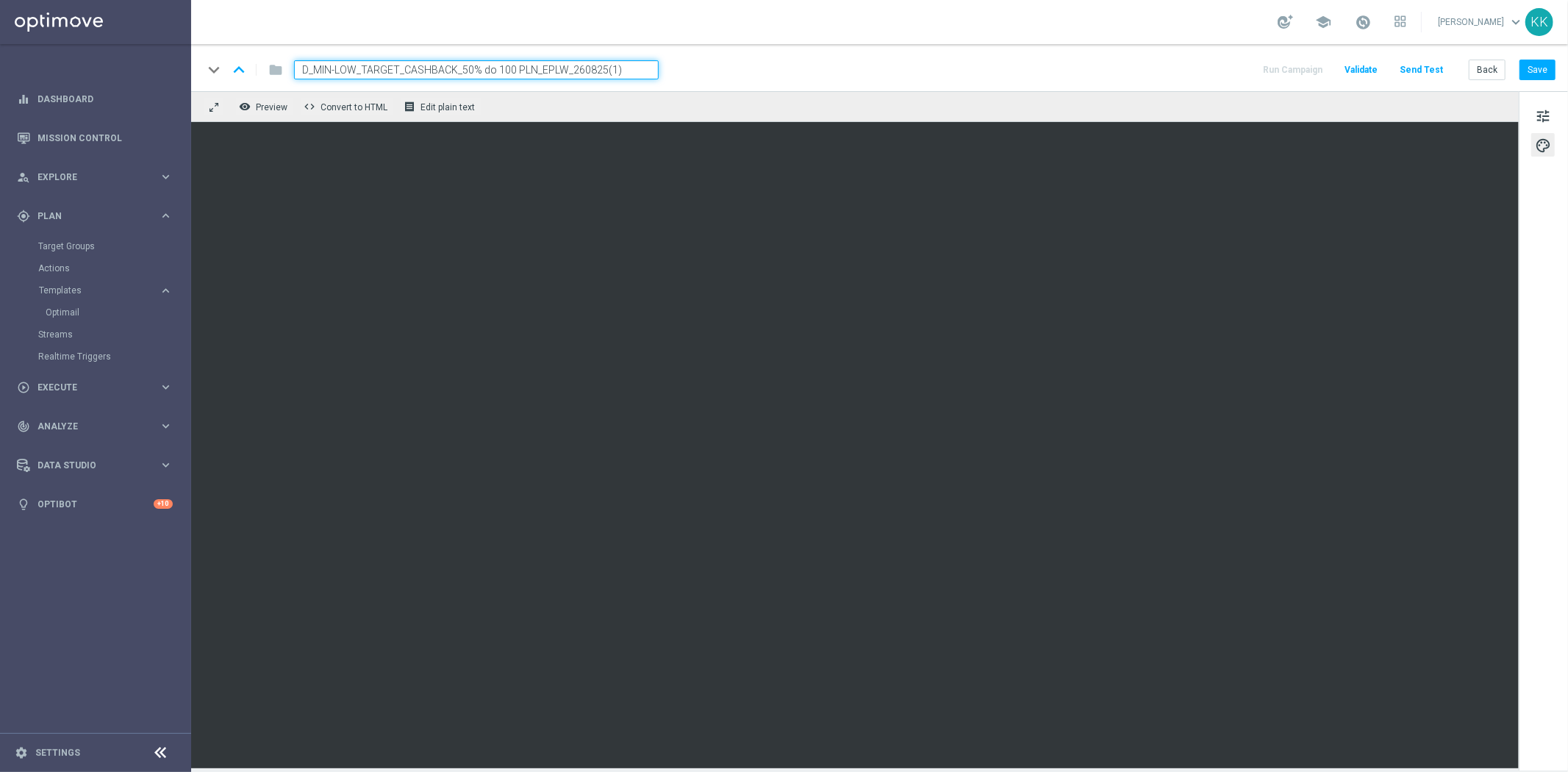
paste input "_2"
type input "D_MIN-LOW_TARGET_CASHBACK_50% do 100 PLN_EPLW_260825_2"
click at [730, 60] on div "keyboard_arrow_down keyboard_arrow_up folder D_MIN-LOW_TARGET_CASHBACK_50% do 1…" at bounding box center [879, 70] width 1353 height 19
click at [804, 74] on div "keyboard_arrow_down keyboard_arrow_up folder D_MIN-LOW_TARGET_CASHBACK_50% do 1…" at bounding box center [879, 70] width 1353 height 19
click at [1546, 67] on button "Save" at bounding box center [1536, 70] width 36 height 21
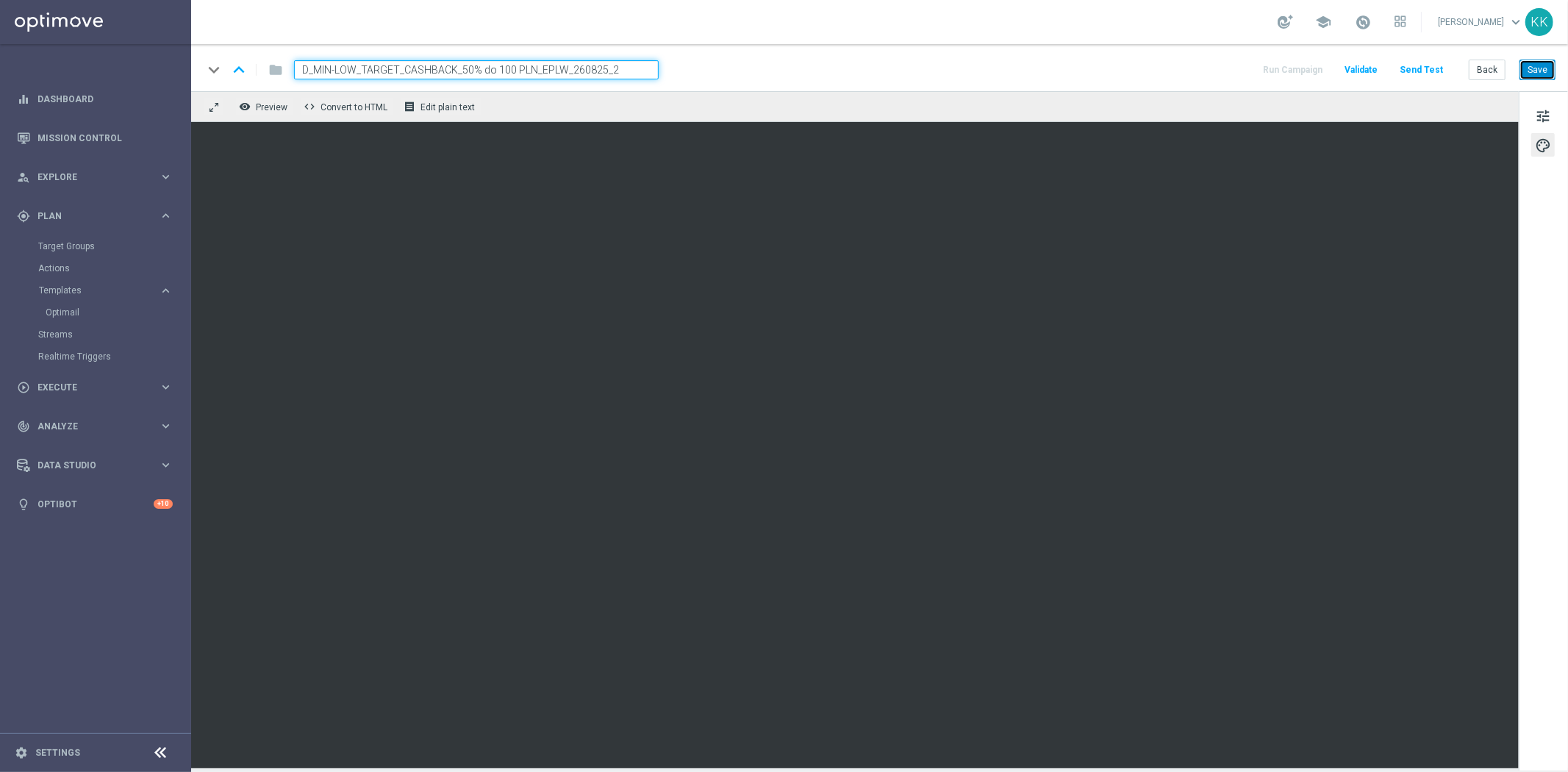
click at [1534, 75] on button "Save" at bounding box center [1536, 70] width 36 height 21
click at [1542, 109] on span "tune" at bounding box center [1543, 116] width 16 height 19
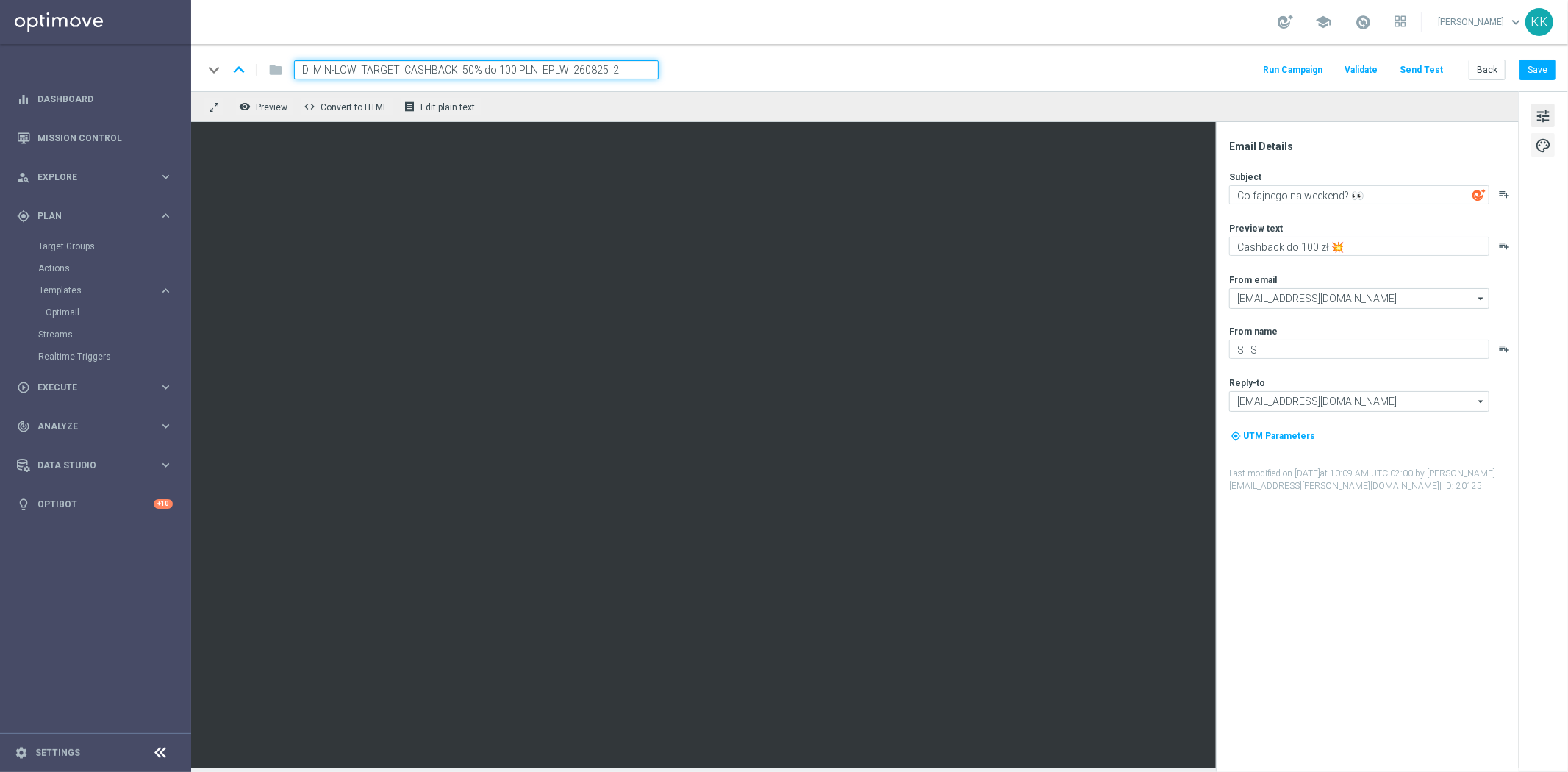
click at [1535, 145] on span "palette" at bounding box center [1543, 145] width 16 height 19
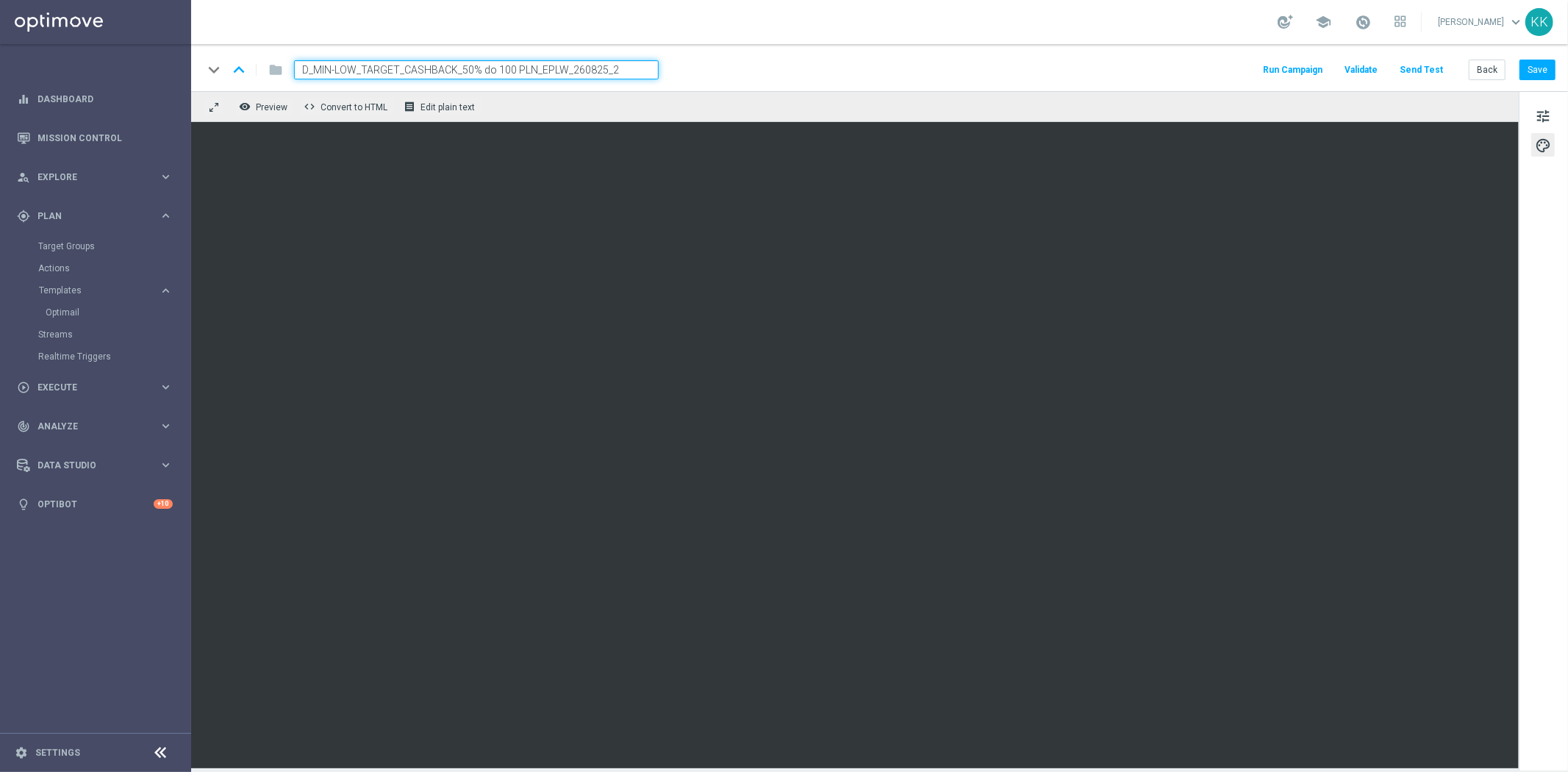
click at [1535, 130] on div "tune palette" at bounding box center [1543, 431] width 49 height 679
click at [1540, 121] on span "tune" at bounding box center [1543, 116] width 16 height 19
click at [1545, 70] on button "Save" at bounding box center [1536, 70] width 36 height 21
click at [1539, 76] on button "Save" at bounding box center [1536, 70] width 36 height 21
click at [1542, 70] on button "Save" at bounding box center [1536, 70] width 36 height 21
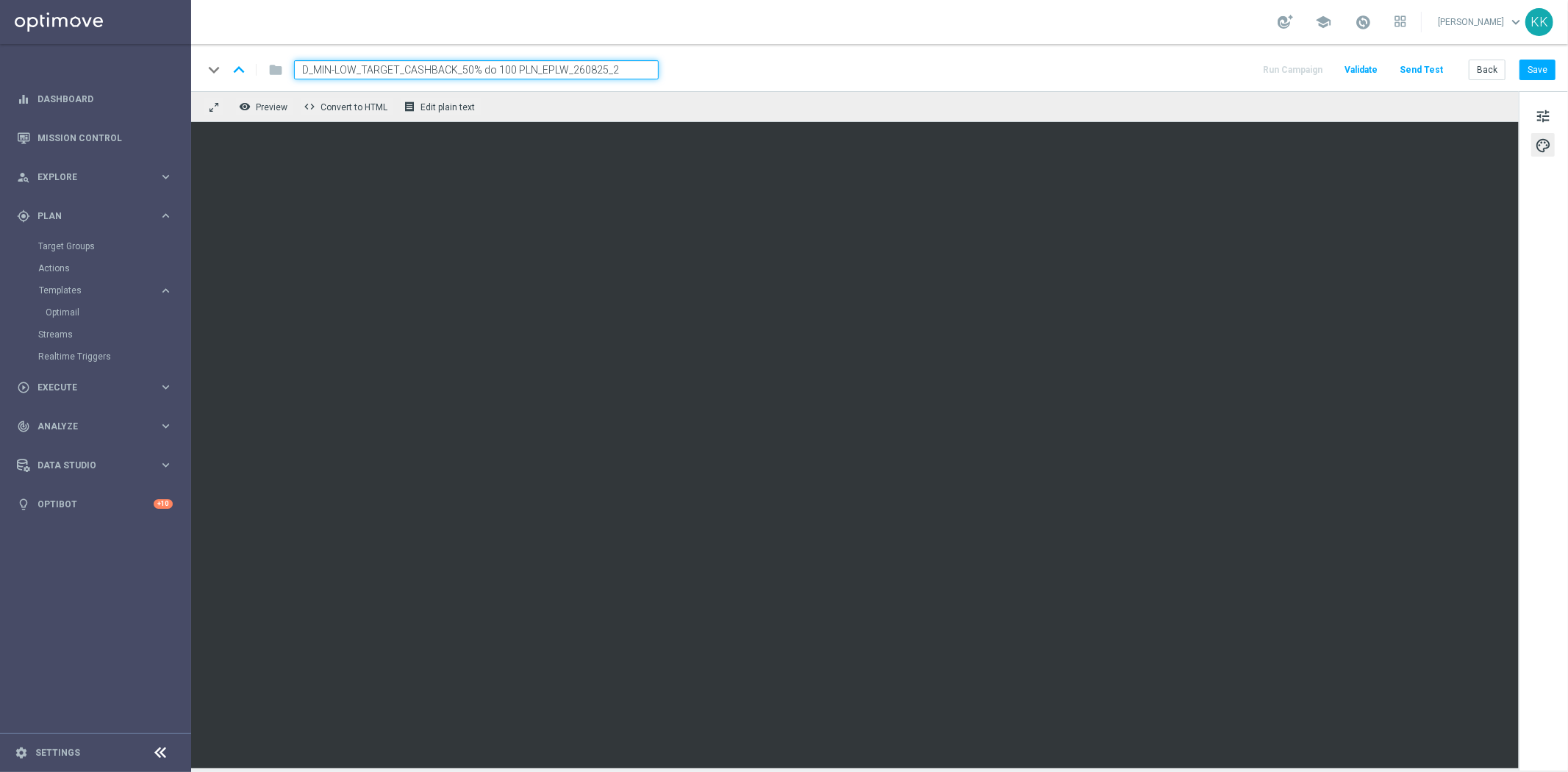
click at [1530, 81] on div "keyboard_arrow_down keyboard_arrow_up folder D_MIN-LOW_TARGET_CASHBACK_50% do 1…" at bounding box center [879, 67] width 1376 height 47
click at [1534, 69] on button "Save" at bounding box center [1536, 70] width 36 height 21
click at [1550, 110] on span "tune" at bounding box center [1543, 116] width 16 height 19
click at [1546, 68] on button "Save" at bounding box center [1536, 70] width 36 height 21
click at [1487, 67] on button "Back" at bounding box center [1487, 70] width 37 height 21
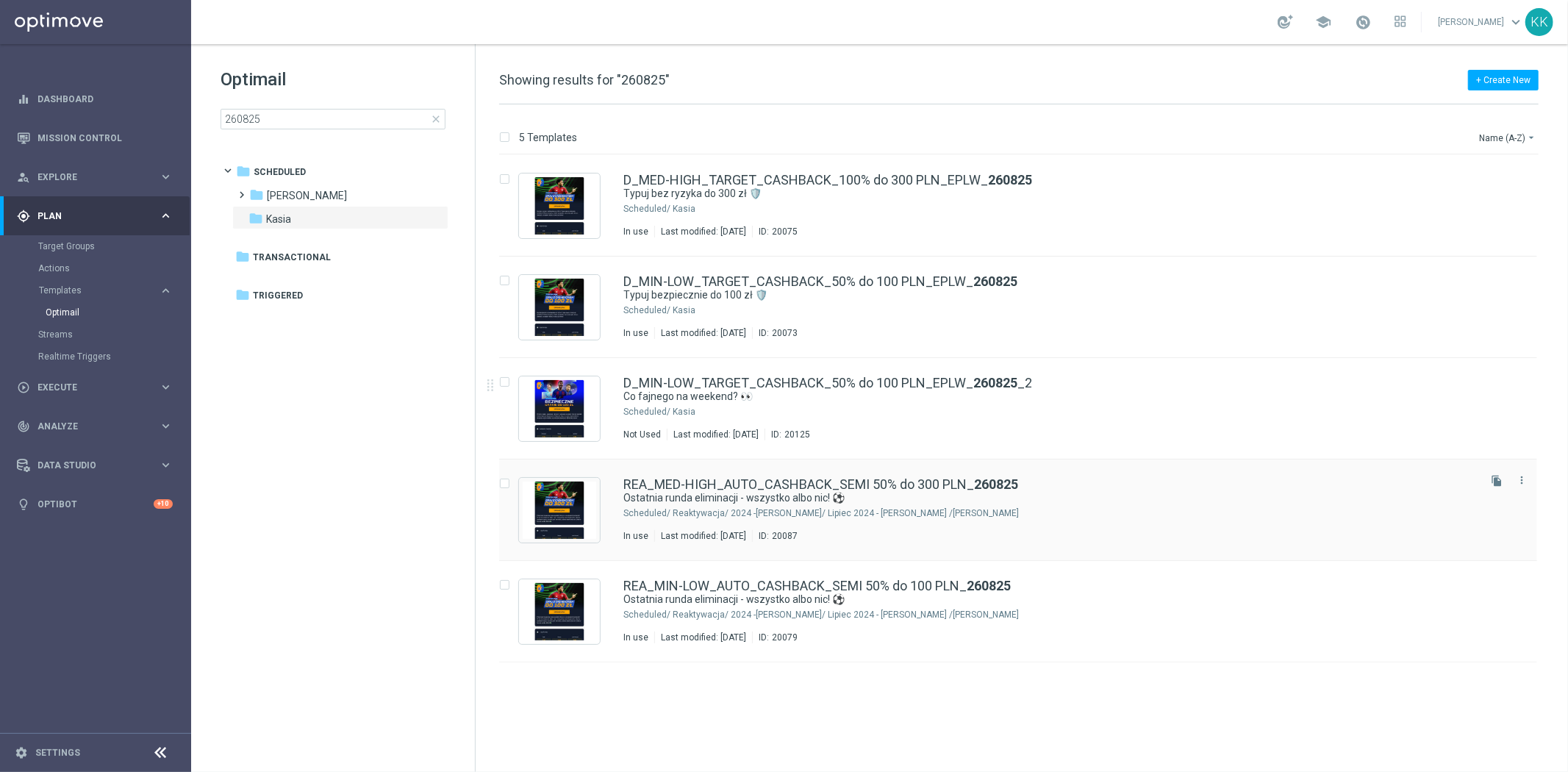
drag, startPoint x: 1490, startPoint y: 376, endPoint x: 1363, endPoint y: 488, distance: 169.3
click at [1491, 378] on icon "file_copy" at bounding box center [1496, 378] width 11 height 11
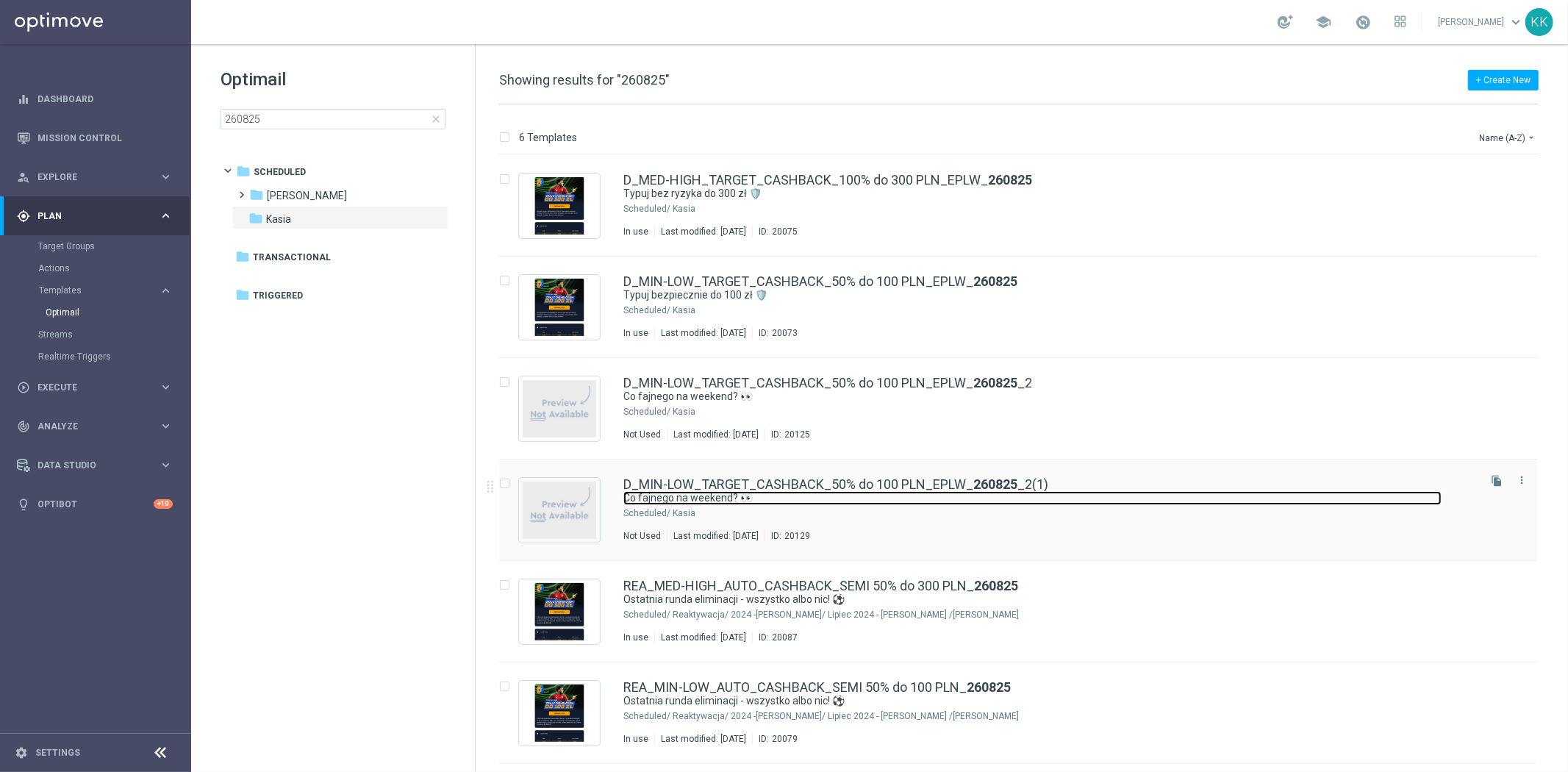
click at [1086, 493] on link "Co fajnego na weekend? 👀" at bounding box center [1032, 498] width 818 height 14
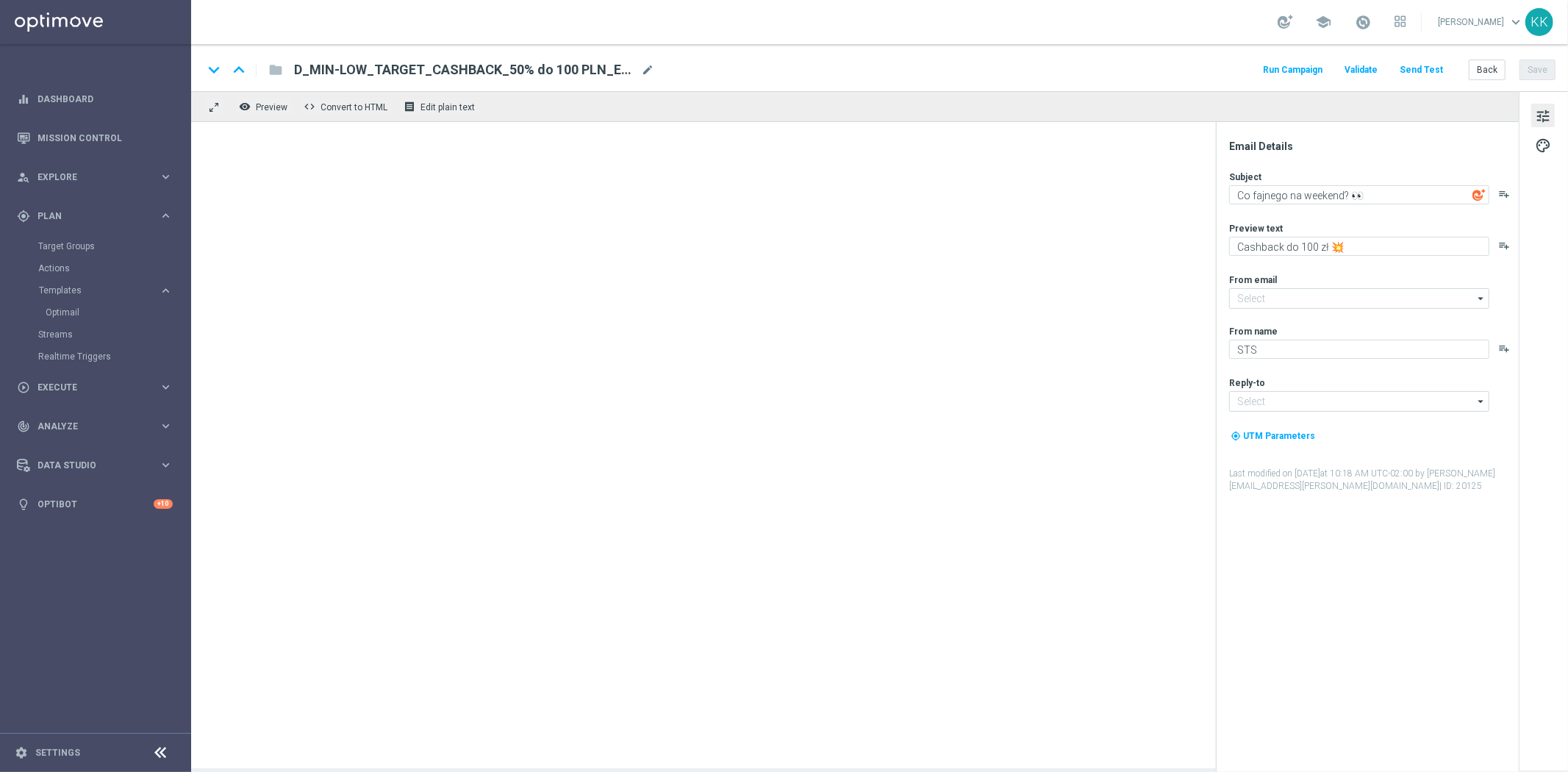
type input "D_MIN-LOW_TARGET_CASHBACK_50% do 100 PLN_EPLW_260825_2(1)"
type input "[EMAIL_ADDRESS][DOMAIN_NAME]"
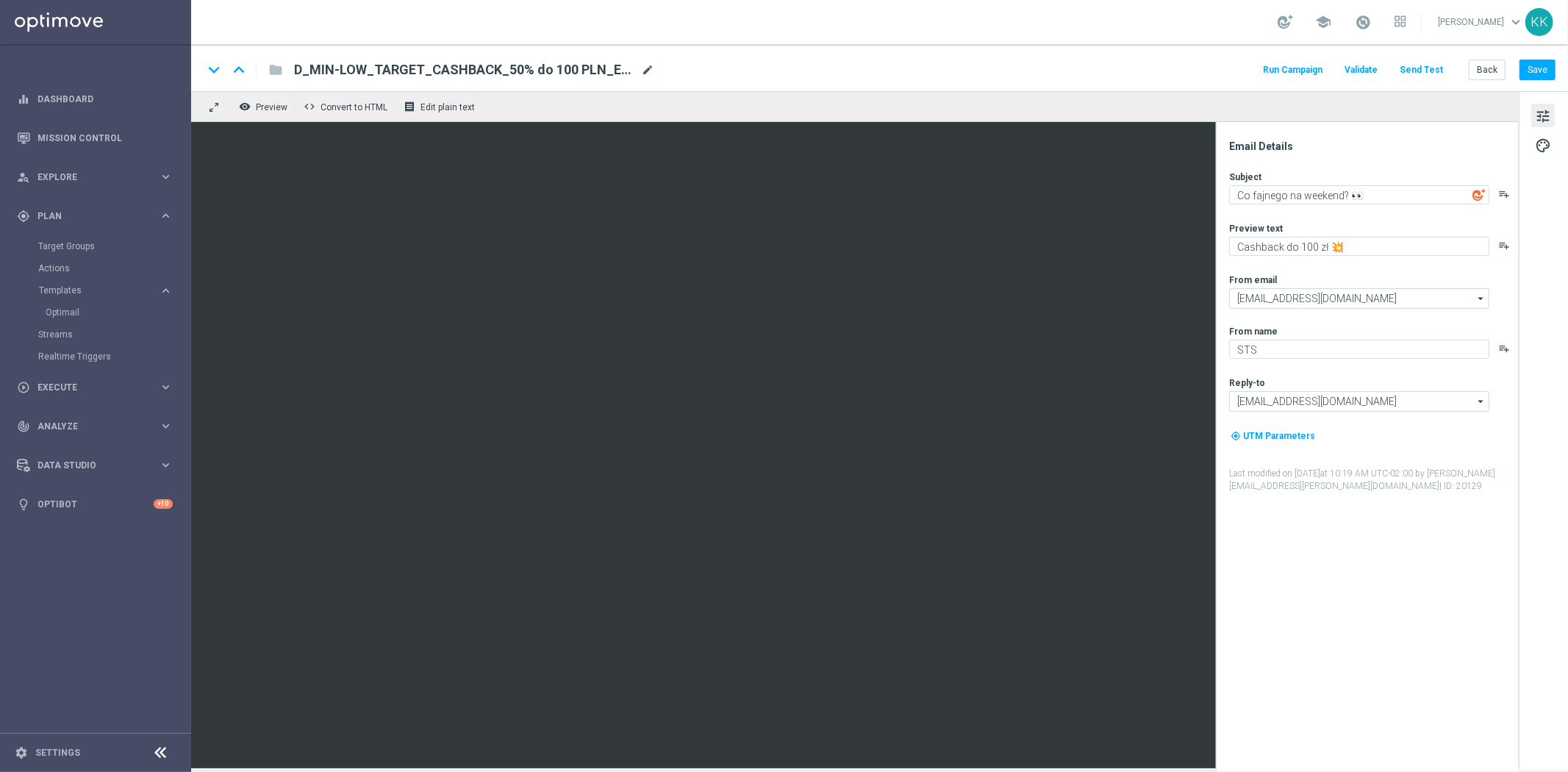
click at [645, 74] on span "mode_edit" at bounding box center [647, 69] width 13 height 13
click at [637, 62] on div "D_MIN-LOW_TARGET_CASHBACK_50% do 100 PLN_EPLW_260825_2(1) mode_edit" at bounding box center [474, 70] width 360 height 19
click at [643, 62] on input "D_MIN-LOW_TARGET_CASHBACK_50% do 100 PLN_EPLW_260825_2(1)" at bounding box center [476, 70] width 364 height 19
drag, startPoint x: 643, startPoint y: 62, endPoint x: 125, endPoint y: 72, distance: 518.1
click at [159, 74] on main "equalizer Dashboard Mission Control" at bounding box center [784, 386] width 1568 height 772
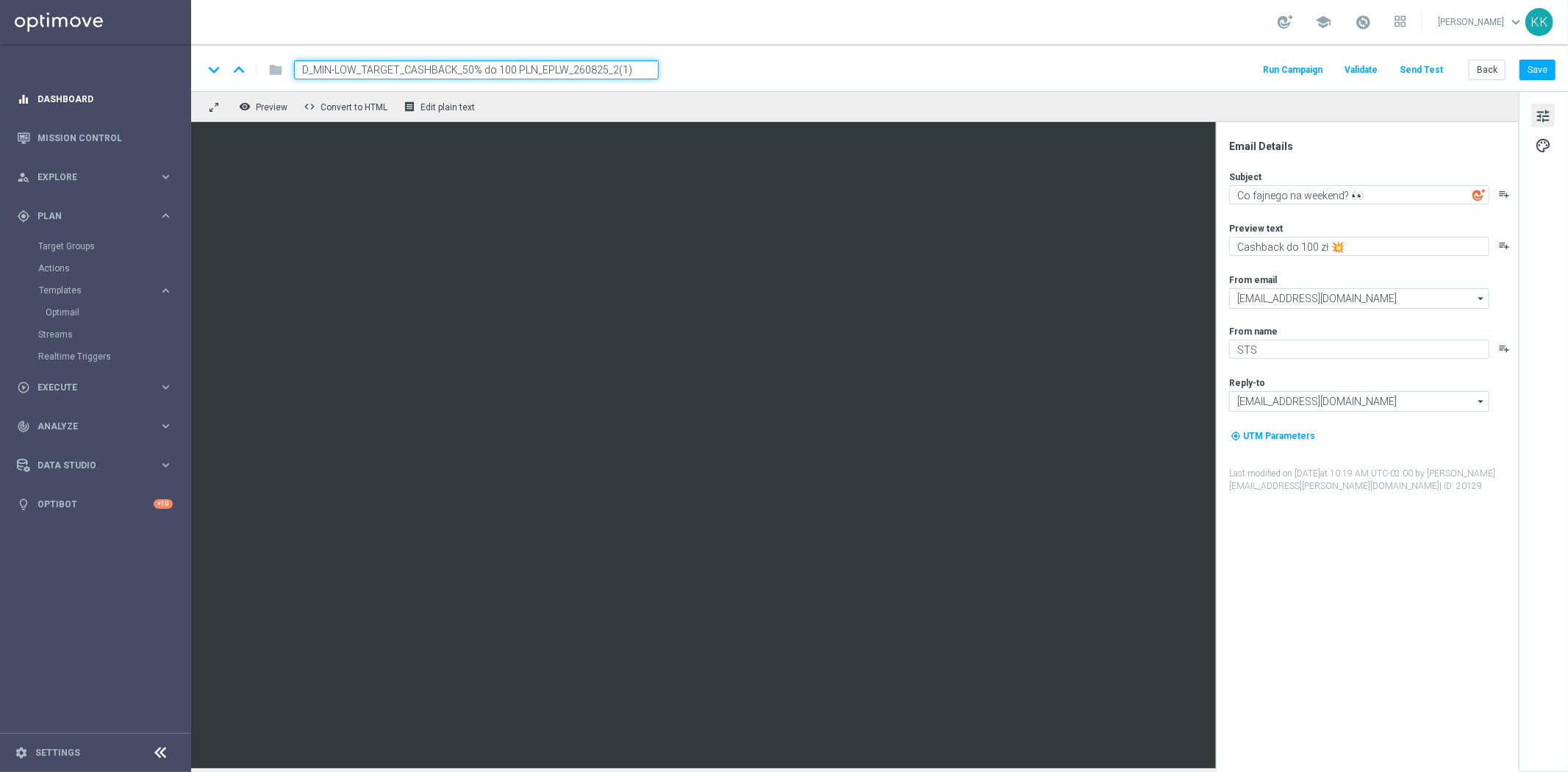
paste input "ED-HIGH_TARGET_CASHBACK_100% do 300 PLN_EPLW_260825_2"
type input "D_MED-HIGH_TARGET_CASHBACK_100% do 300 PLN_EPLW_260825_2"
drag, startPoint x: 816, startPoint y: 55, endPoint x: 812, endPoint y: 74, distance: 19.4
click at [816, 55] on div "keyboard_arrow_down keyboard_arrow_up folder D_MED-HIGH_TARGET_CASHBACK_100% do…" at bounding box center [879, 67] width 1376 height 47
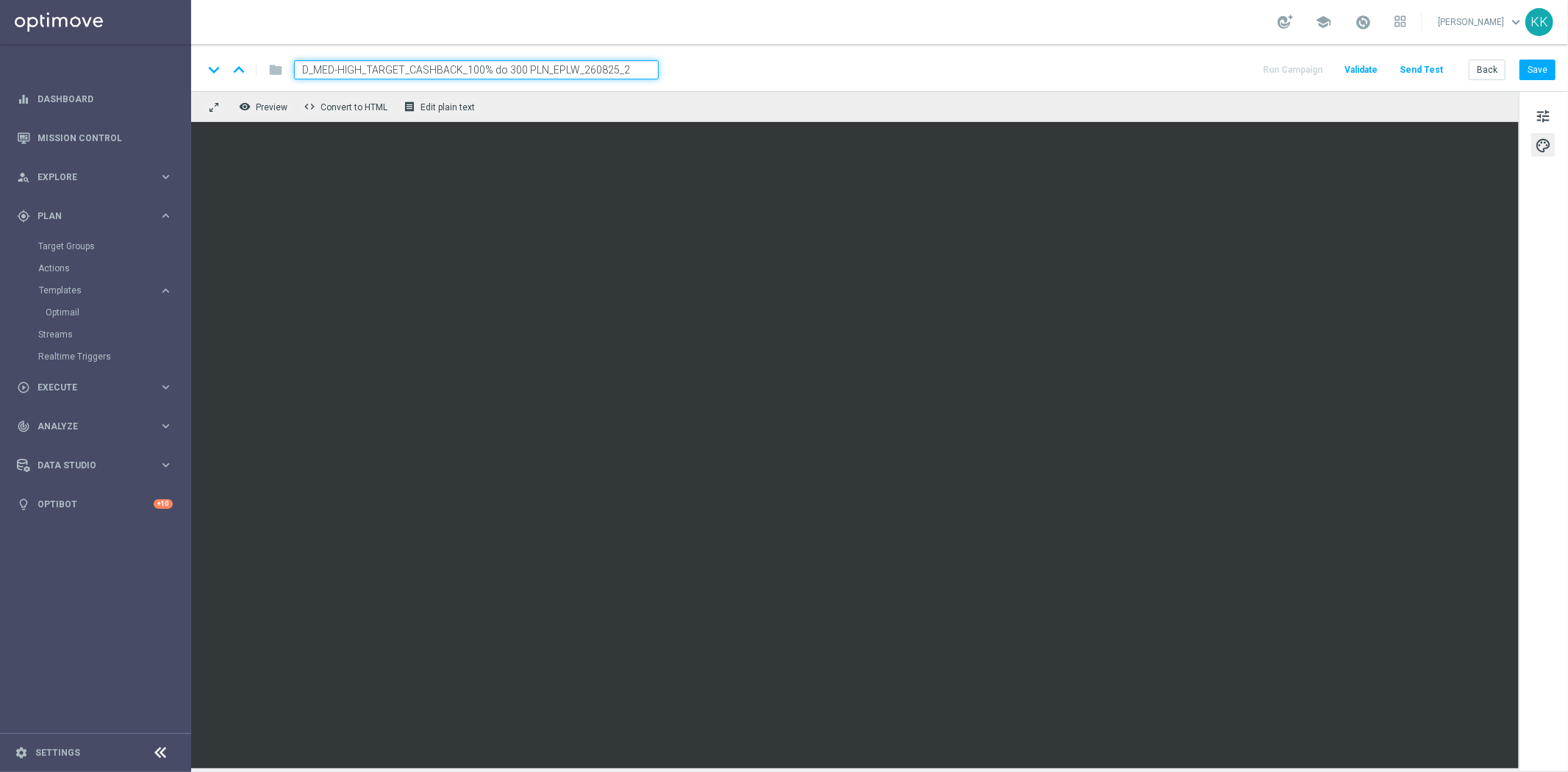
drag, startPoint x: 1548, startPoint y: 117, endPoint x: 1538, endPoint y: 142, distance: 26.9
click at [1547, 117] on span "tune" at bounding box center [1543, 116] width 16 height 19
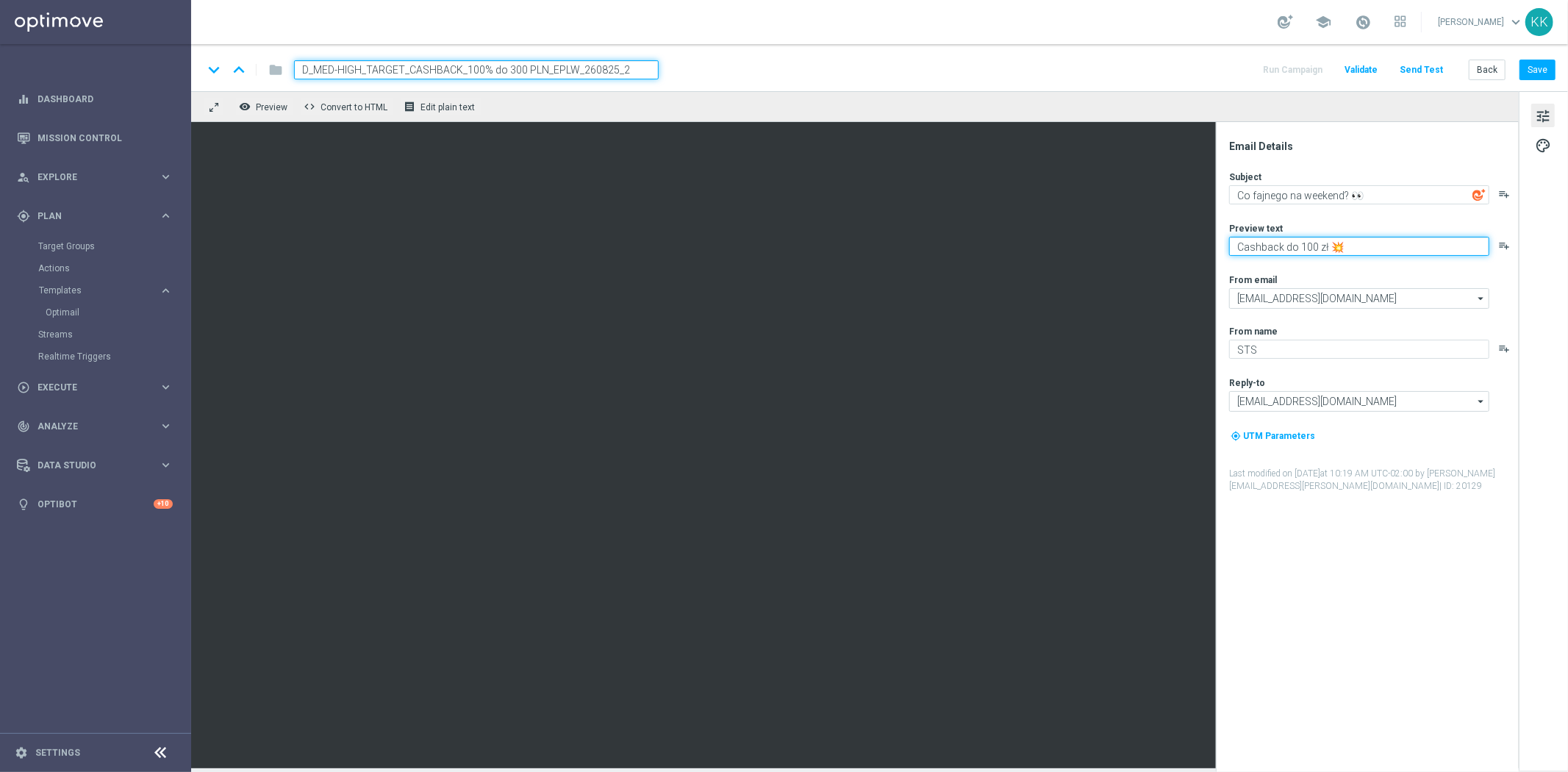
click at [1309, 247] on textarea "Cashback do 100 zł 💥" at bounding box center [1359, 246] width 260 height 19
type textarea "Cashback do 300 zł 💥"
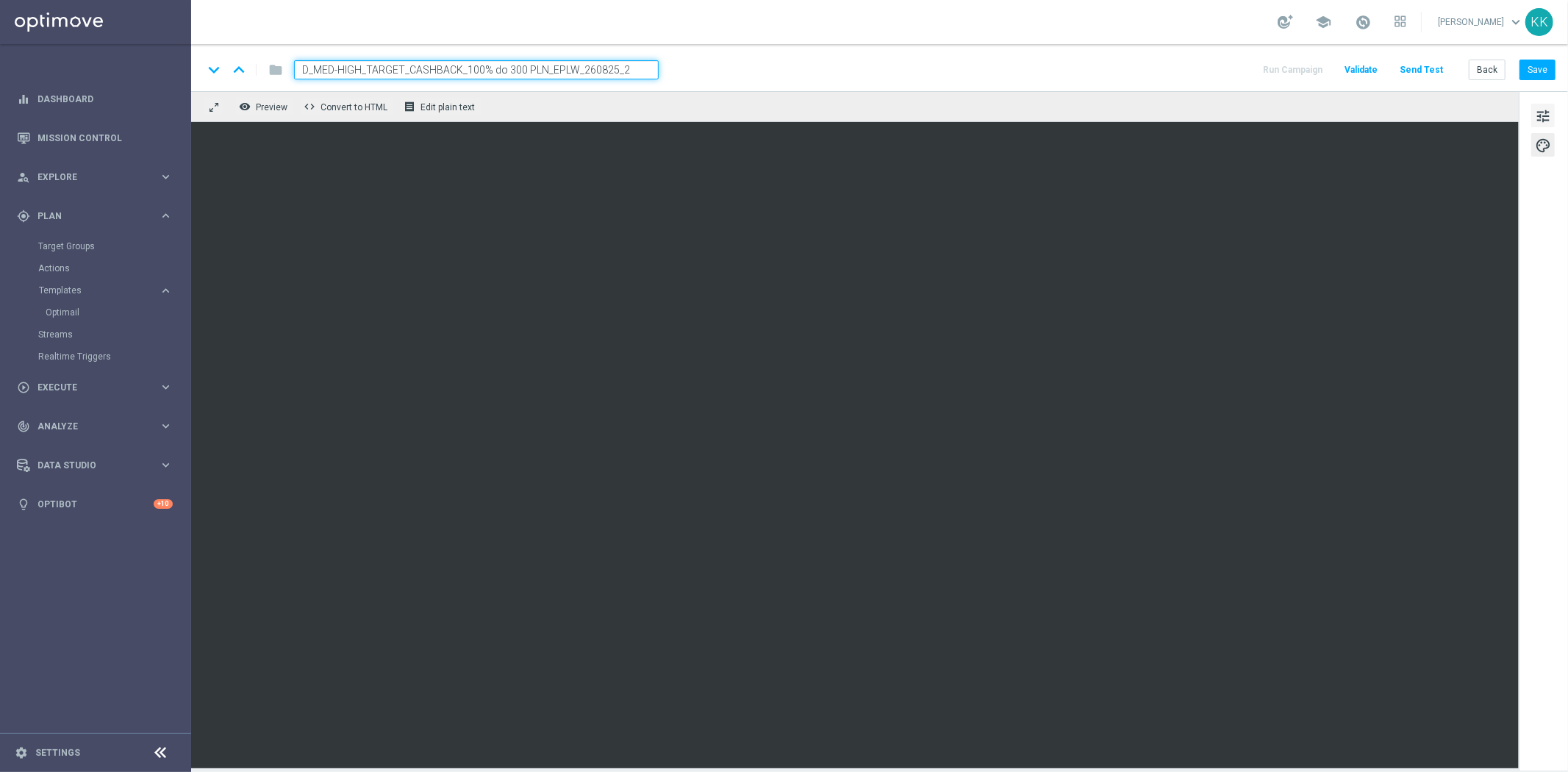
click at [1543, 116] on span "tune" at bounding box center [1543, 116] width 16 height 19
drag, startPoint x: 1547, startPoint y: 71, endPoint x: 1540, endPoint y: 85, distance: 15.7
click at [1546, 71] on button "Save" at bounding box center [1536, 70] width 36 height 21
click at [1542, 102] on div "tune palette" at bounding box center [1543, 431] width 49 height 679
click at [1544, 116] on span "tune" at bounding box center [1543, 116] width 16 height 19
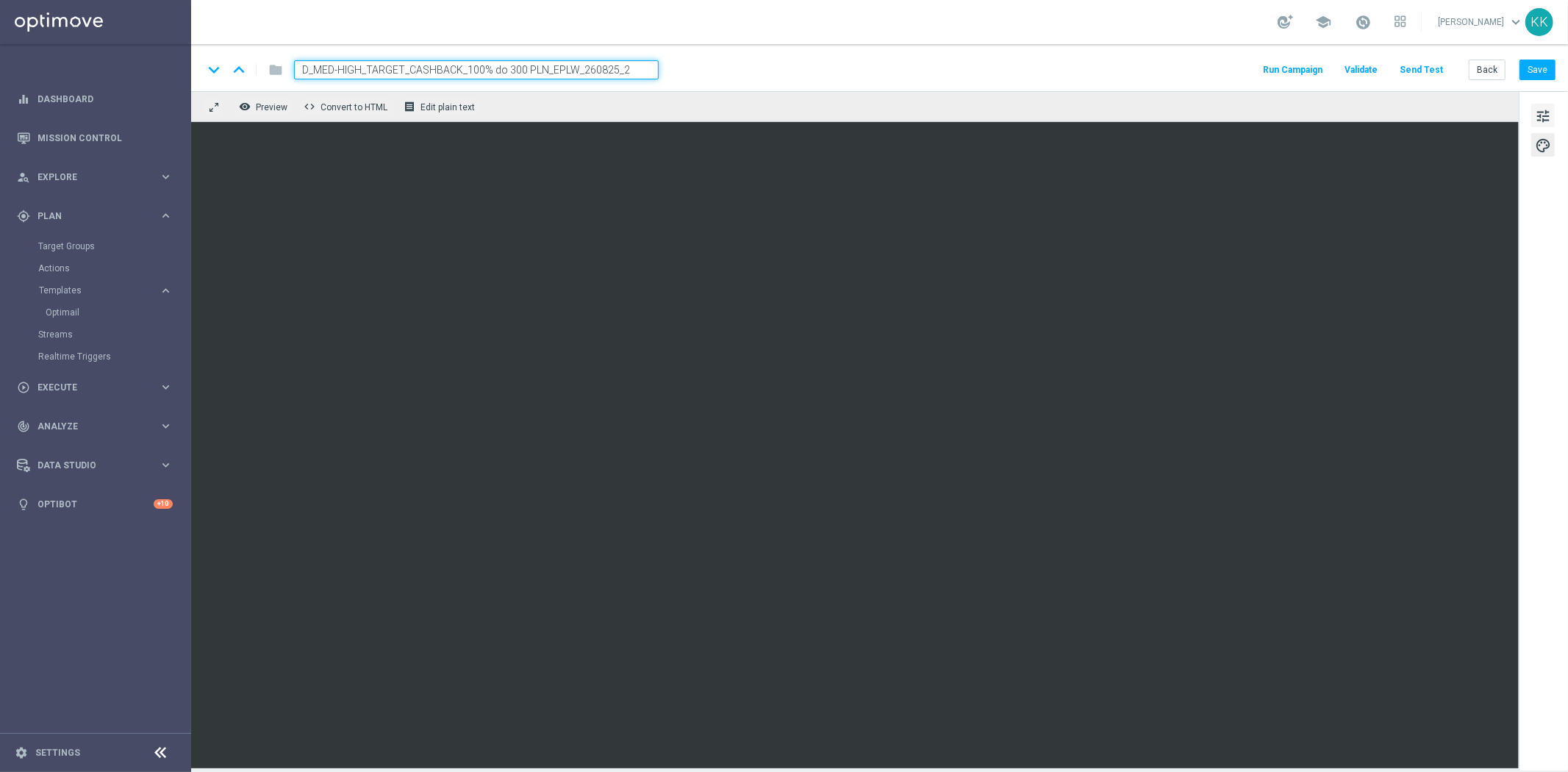
click at [1535, 116] on span "tune" at bounding box center [1543, 116] width 16 height 19
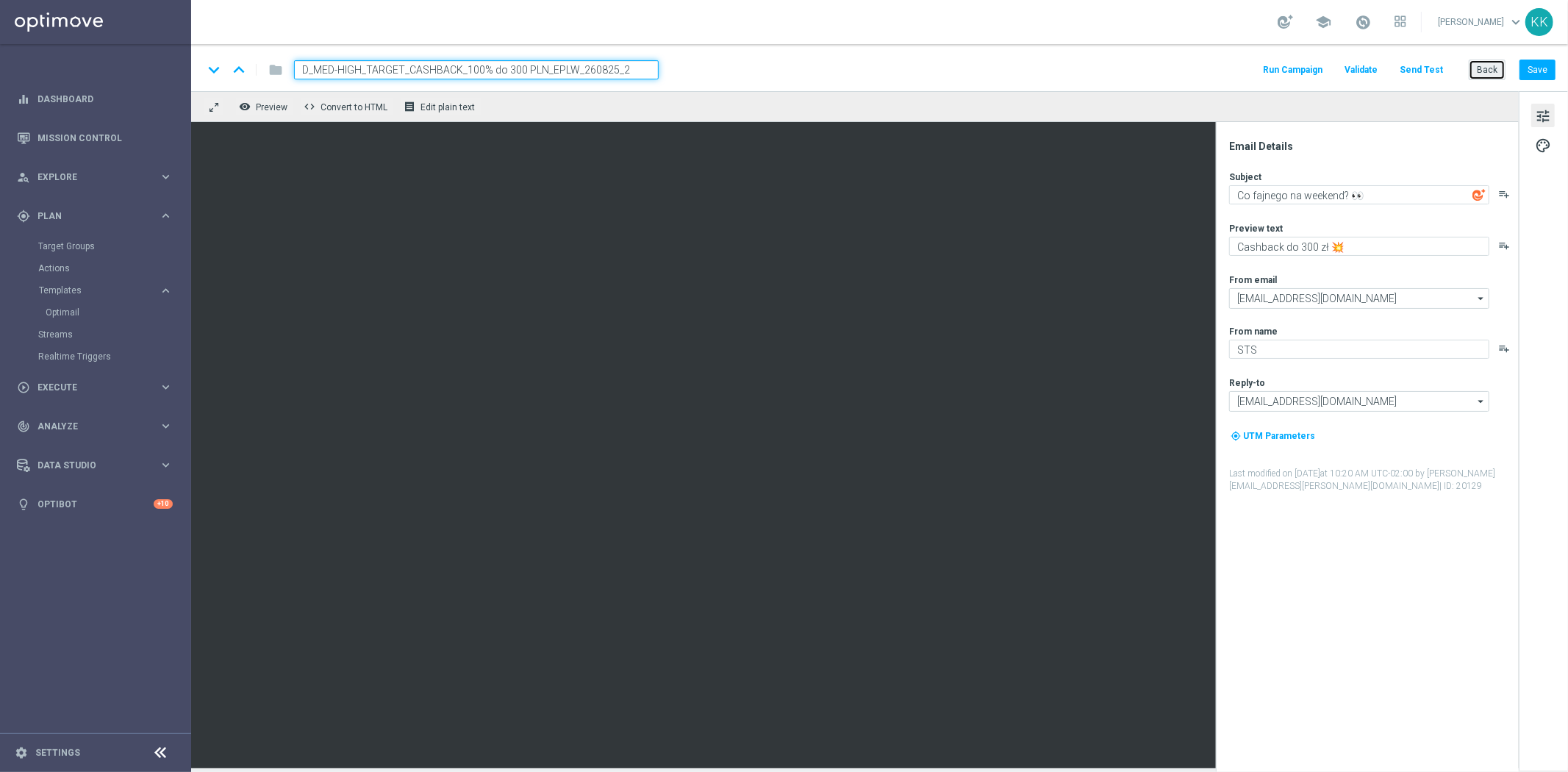
click at [1476, 75] on button "Back" at bounding box center [1487, 70] width 37 height 21
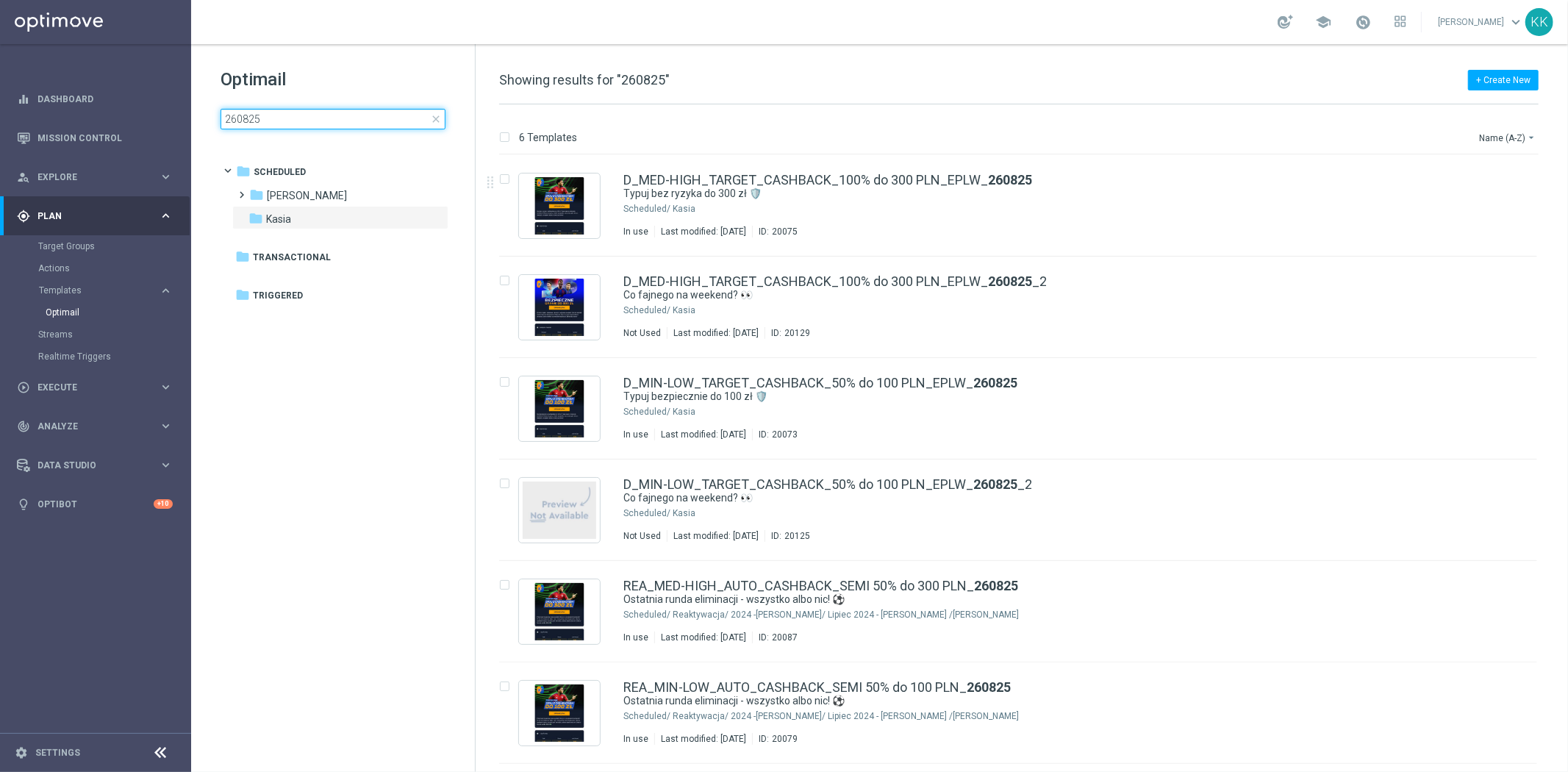
click at [359, 119] on input "260825" at bounding box center [333, 119] width 225 height 21
type input "260825_2"
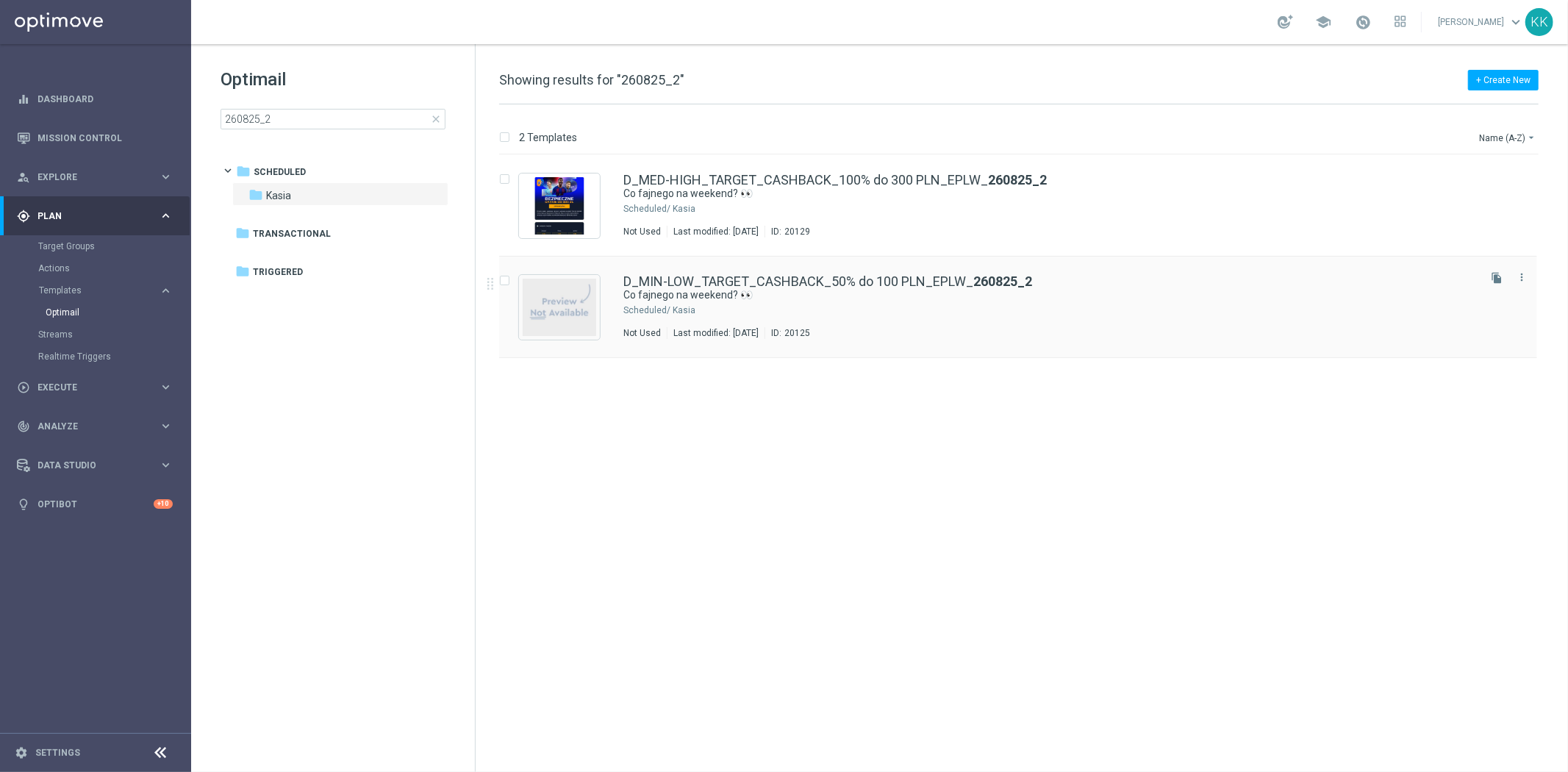
click at [695, 317] on div "D_MIN-LOW_TARGET_CASHBACK_50% do 100 PLN_EPLW_ 260825_2 Co fajnego na weekend? …" at bounding box center [1049, 306] width 852 height 64
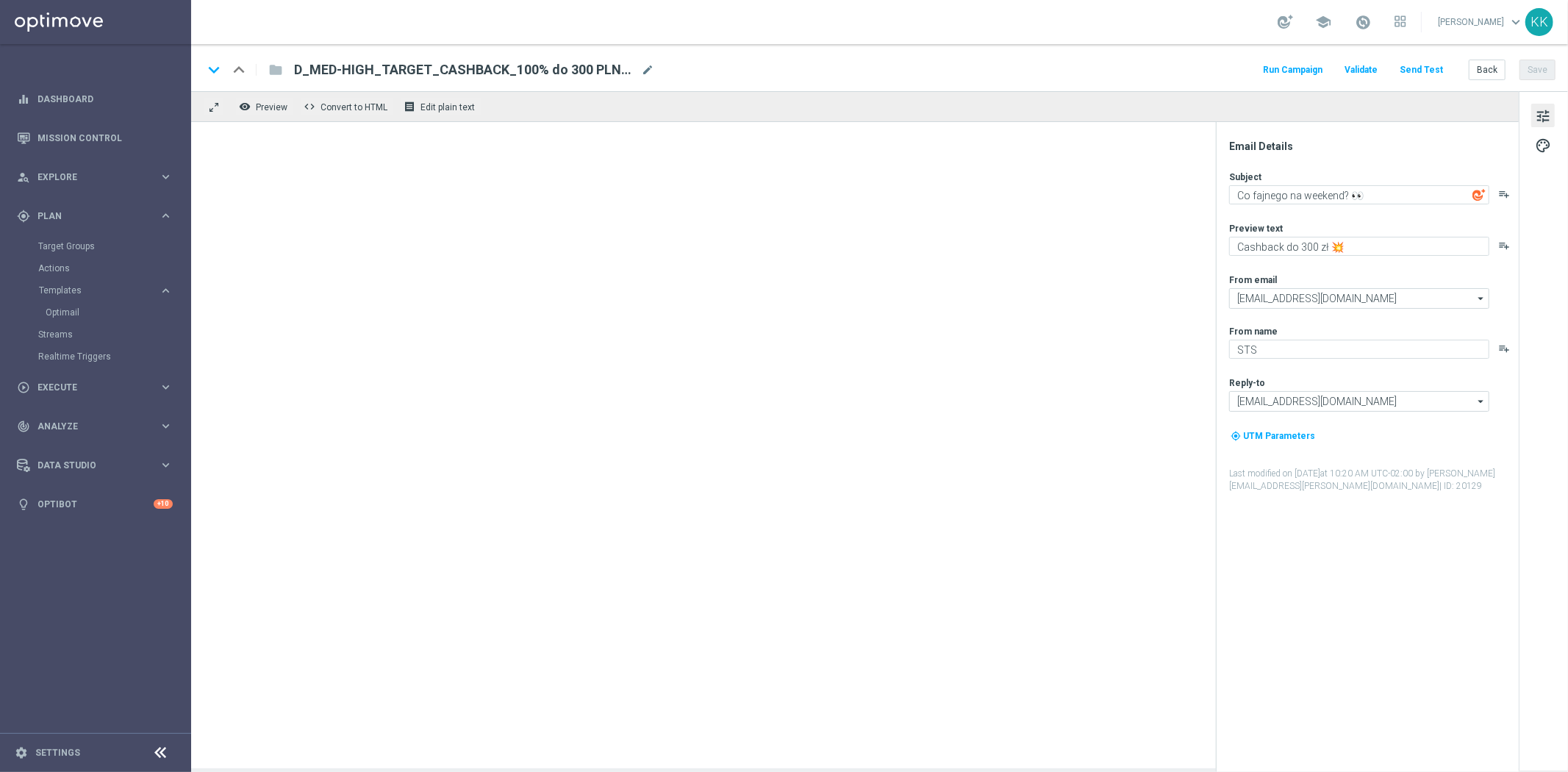
type textarea "Cashback do 100 zł 💥"
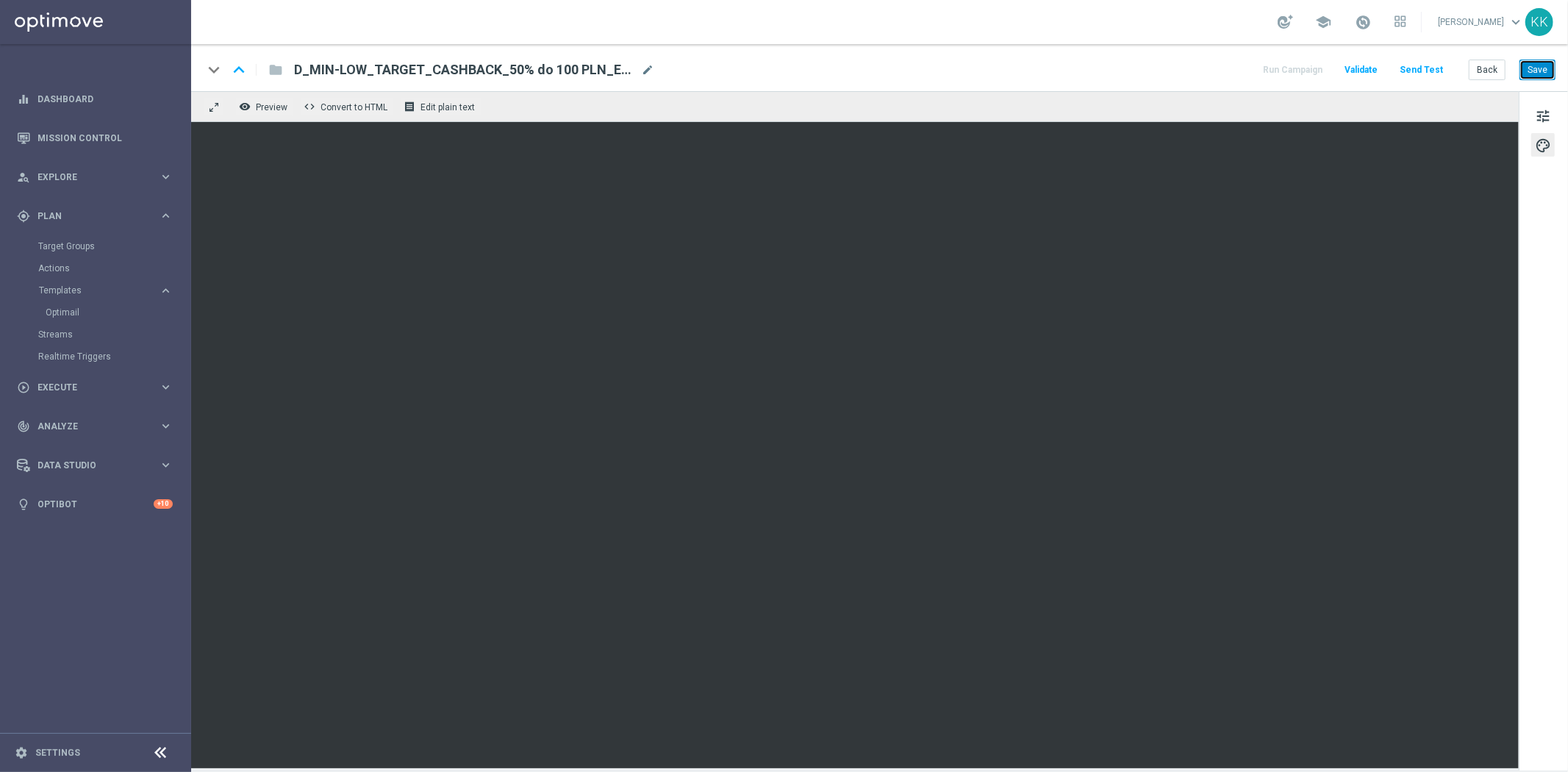
click at [1540, 68] on button "Save" at bounding box center [1536, 70] width 36 height 21
click at [1540, 72] on button "Save" at bounding box center [1536, 70] width 36 height 21
drag, startPoint x: 60, startPoint y: 244, endPoint x: 94, endPoint y: 160, distance: 90.6
click at [60, 244] on link "Target Groups" at bounding box center [95, 246] width 115 height 11
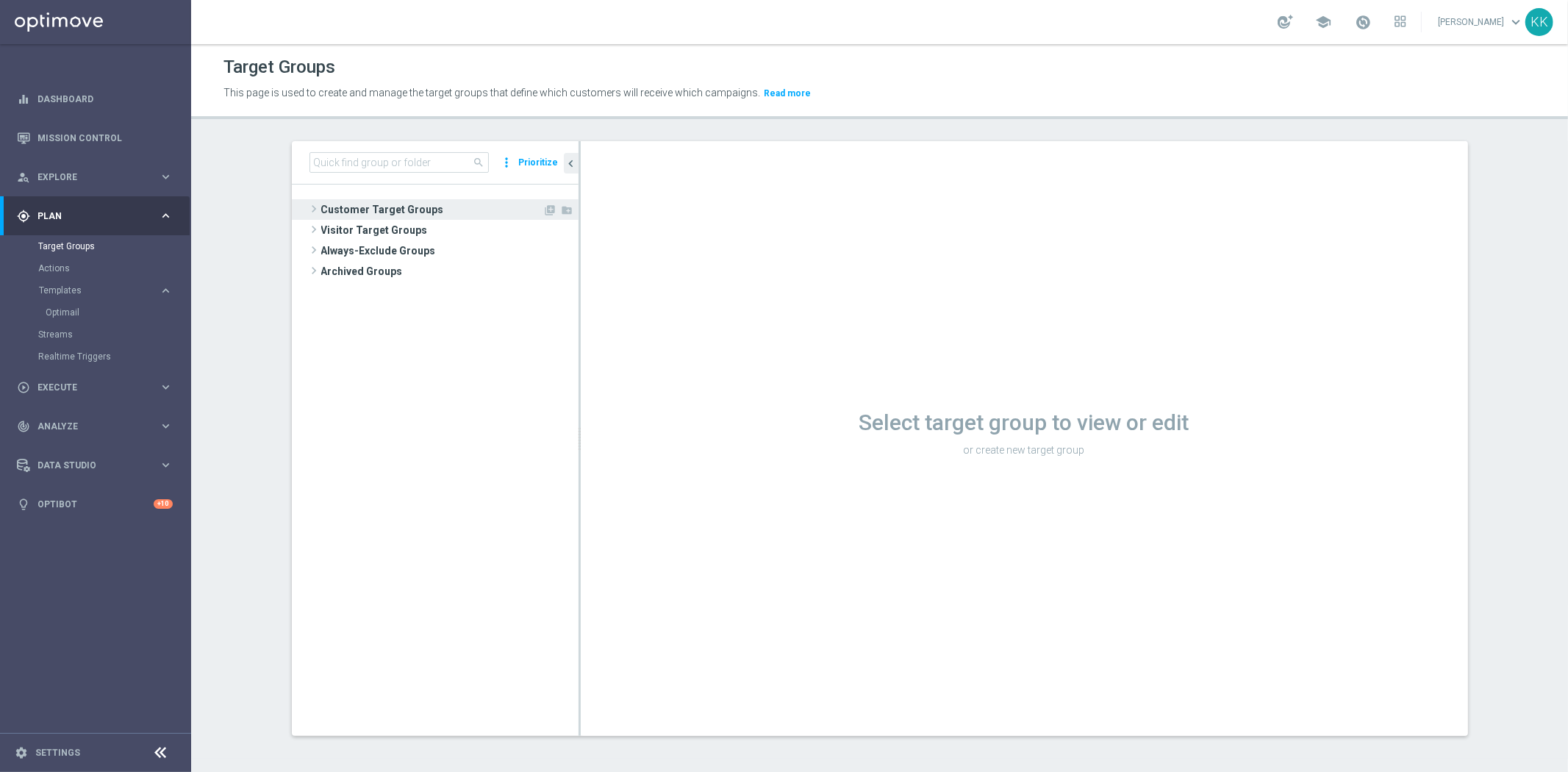
click at [502, 201] on span "Customer Target Groups" at bounding box center [432, 210] width 222 height 21
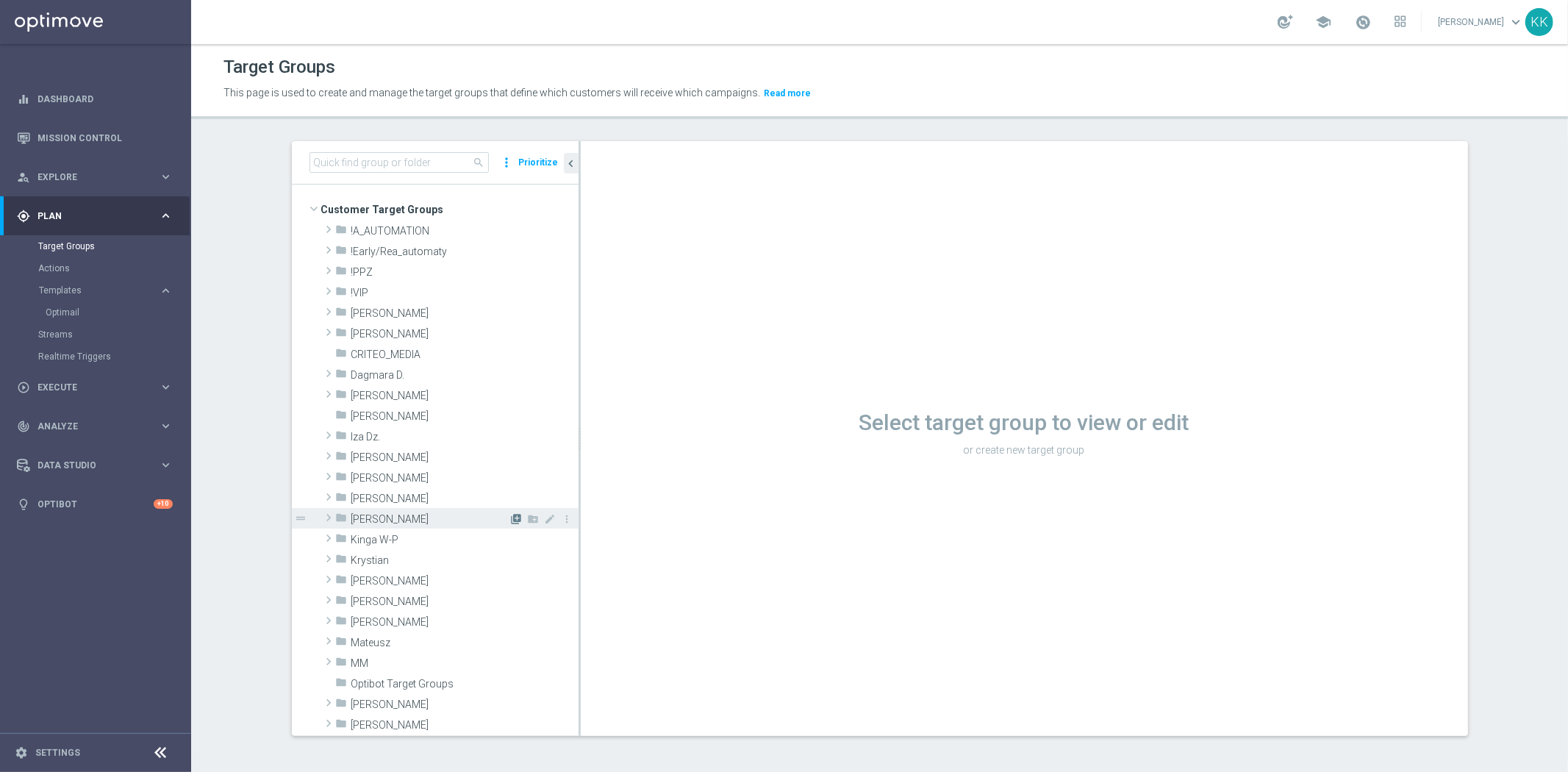
click at [510, 516] on icon "library_add" at bounding box center [516, 518] width 11 height 11
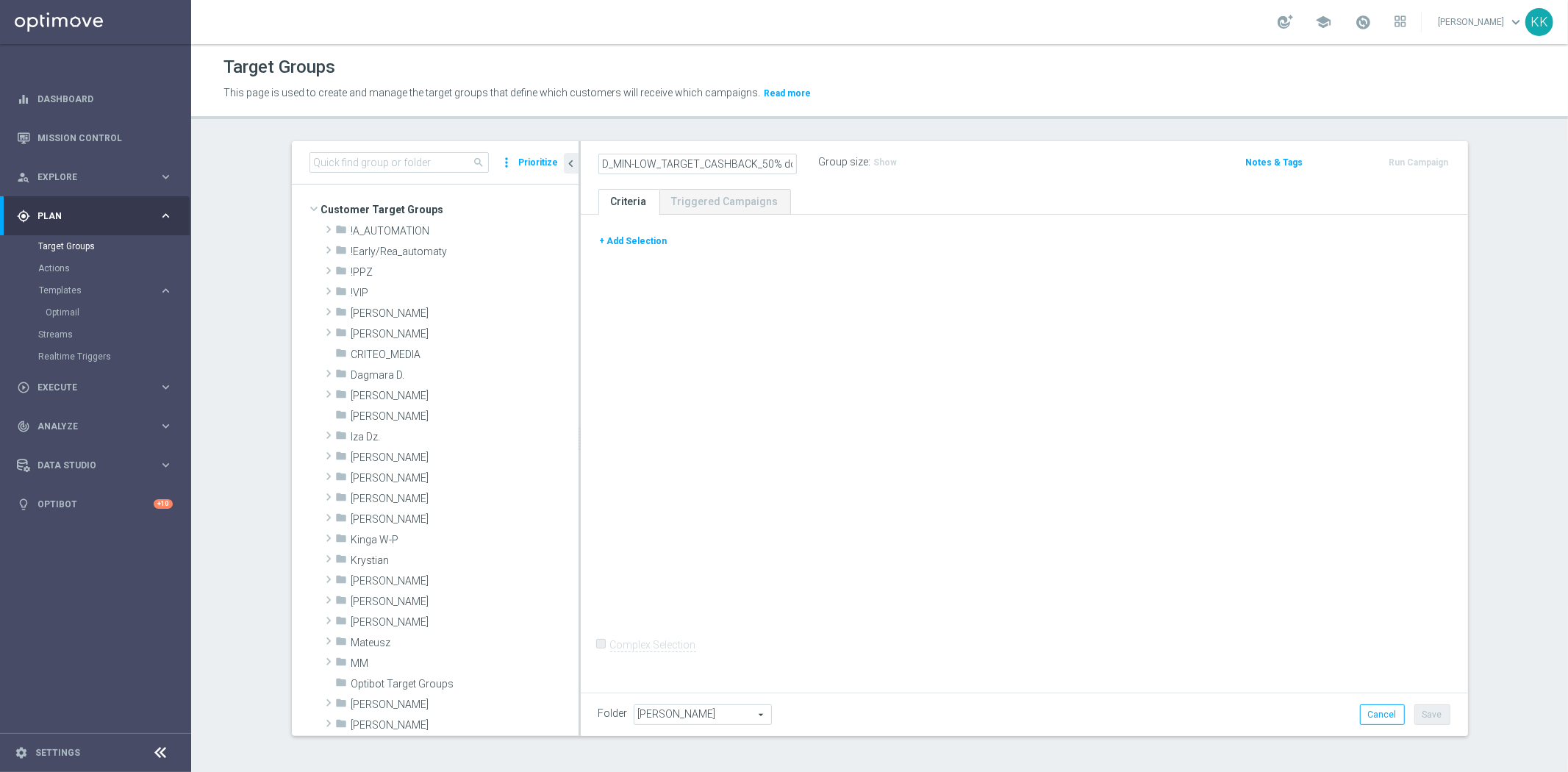
scroll to position [0, 122]
type input "D_MIN-LOW_TARGET_CASHBACK_50% do 100 PLN_EPLW_260825_2"
click at [634, 246] on button "+ Add Selection" at bounding box center [633, 241] width 71 height 16
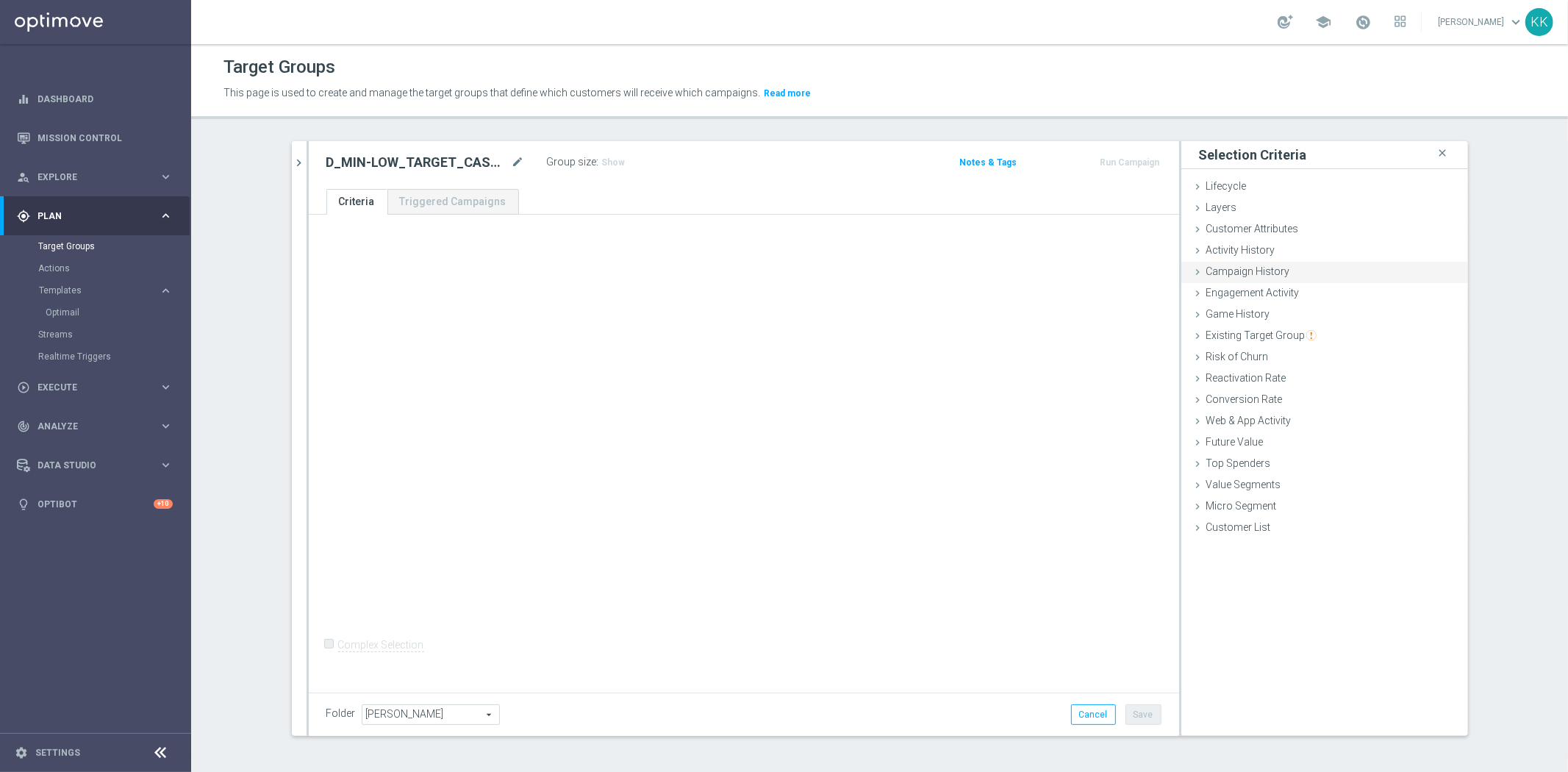
click at [1270, 274] on span "Campaign History" at bounding box center [1248, 270] width 84 height 11
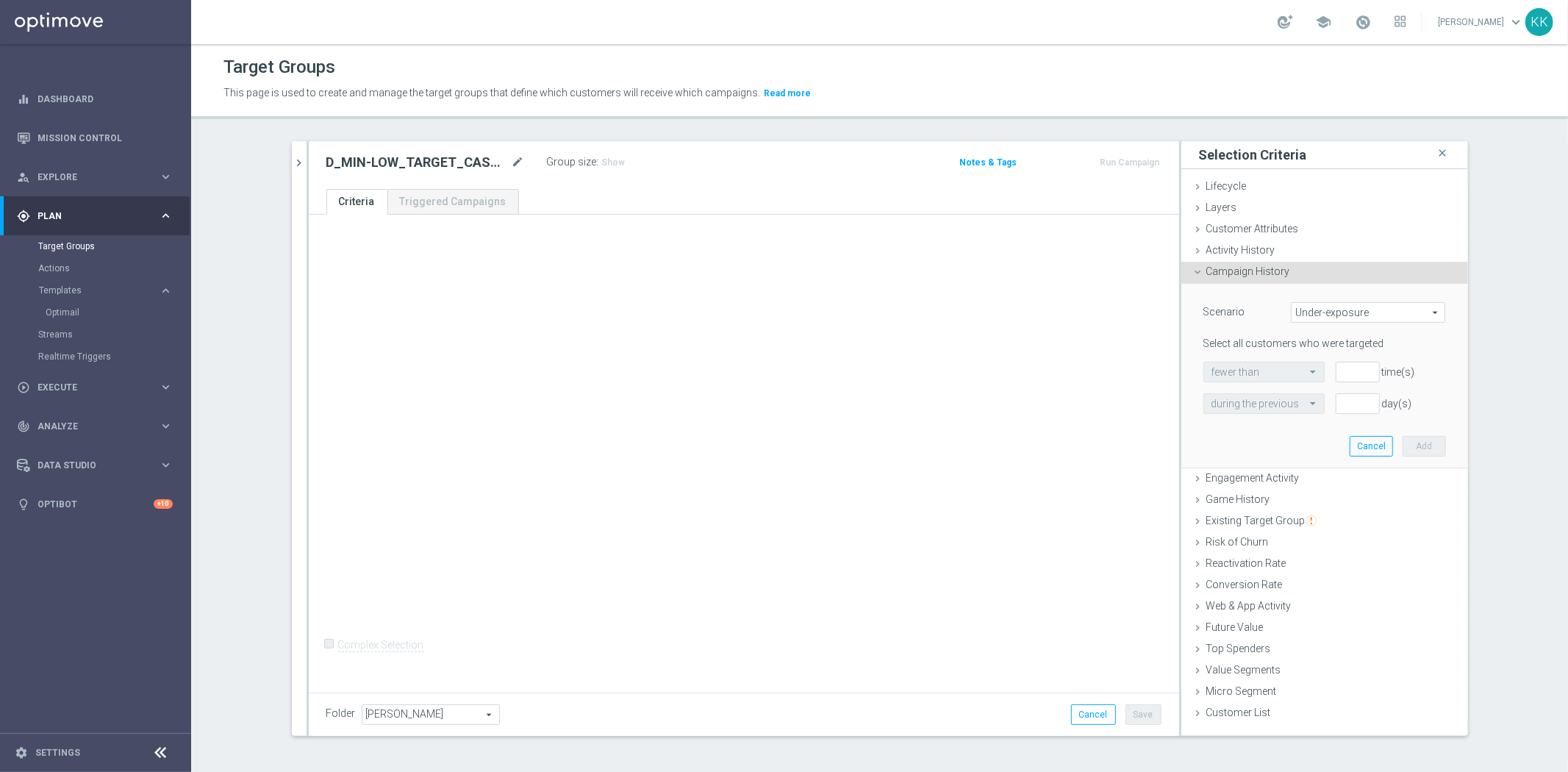
click at [1341, 318] on span "Under-exposure" at bounding box center [1368, 312] width 153 height 19
click at [1326, 405] on span "Custom" at bounding box center [1368, 410] width 138 height 11
type input "Custom"
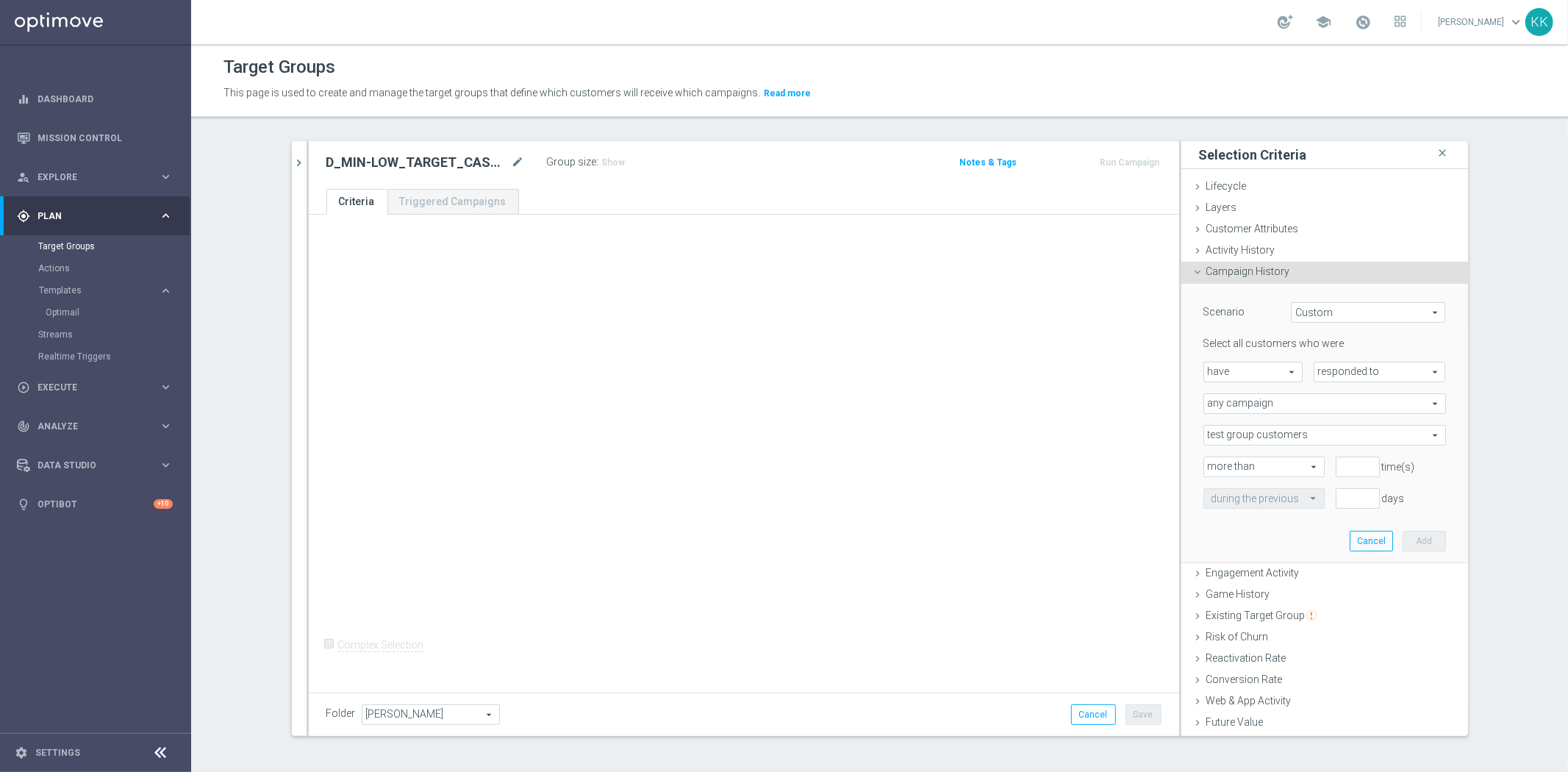
click at [1347, 375] on span "responded to" at bounding box center [1379, 372] width 130 height 19
click at [1345, 412] on span "been targeted with" at bounding box center [1380, 411] width 116 height 11
type input "been targeted with"
click at [1302, 408] on span "any campaign" at bounding box center [1324, 404] width 241 height 19
click at [1282, 467] on span "one or more actions" at bounding box center [1325, 462] width 227 height 11
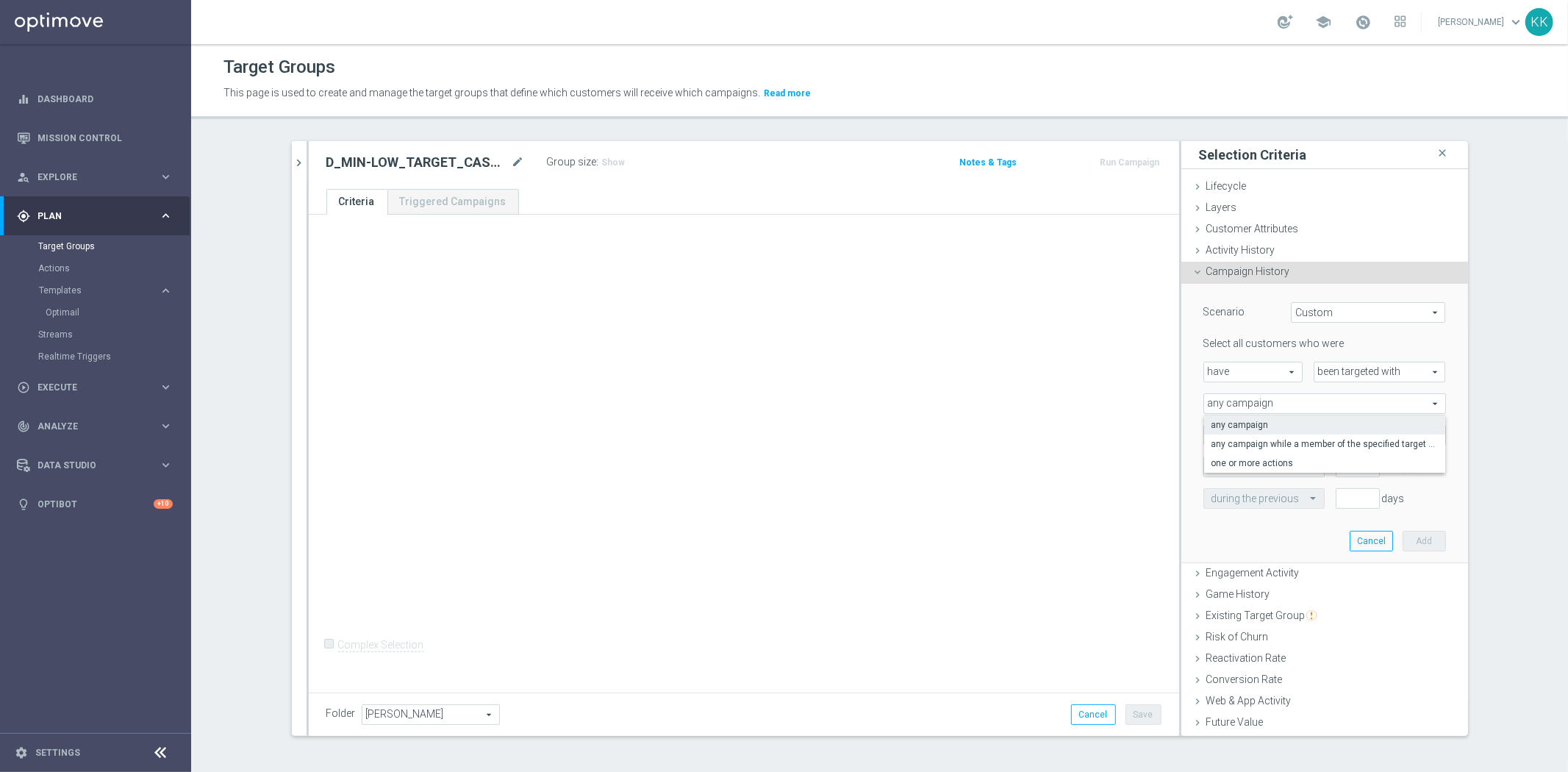
type input "one or more actions"
click at [1280, 439] on span at bounding box center [1324, 435] width 241 height 19
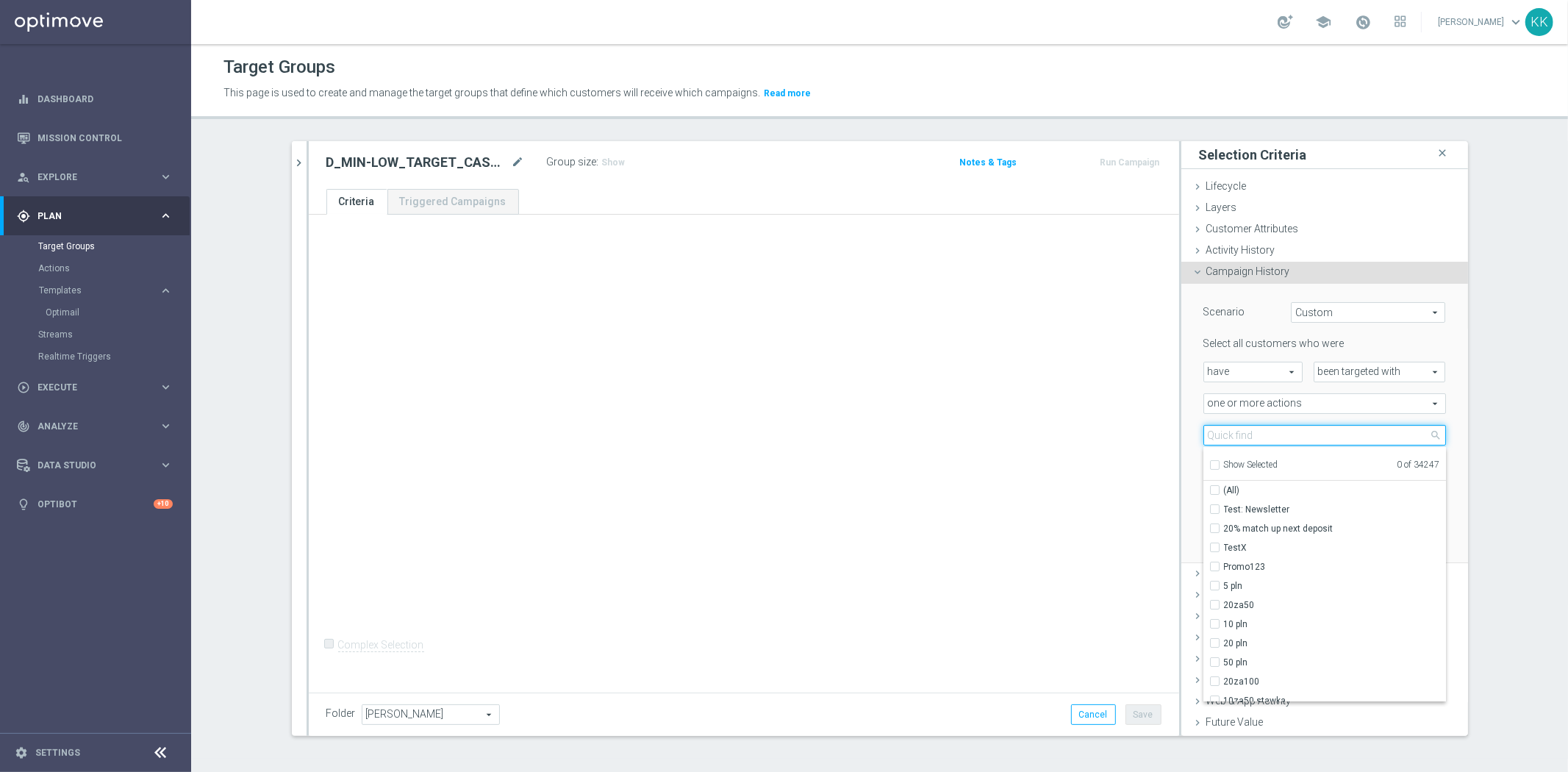
click at [1280, 439] on input "search" at bounding box center [1324, 435] width 243 height 21
paste input "D_MIN-LOW_TARGET_CASHBACK_50% do 100 PLN_EPLW_260825_2"
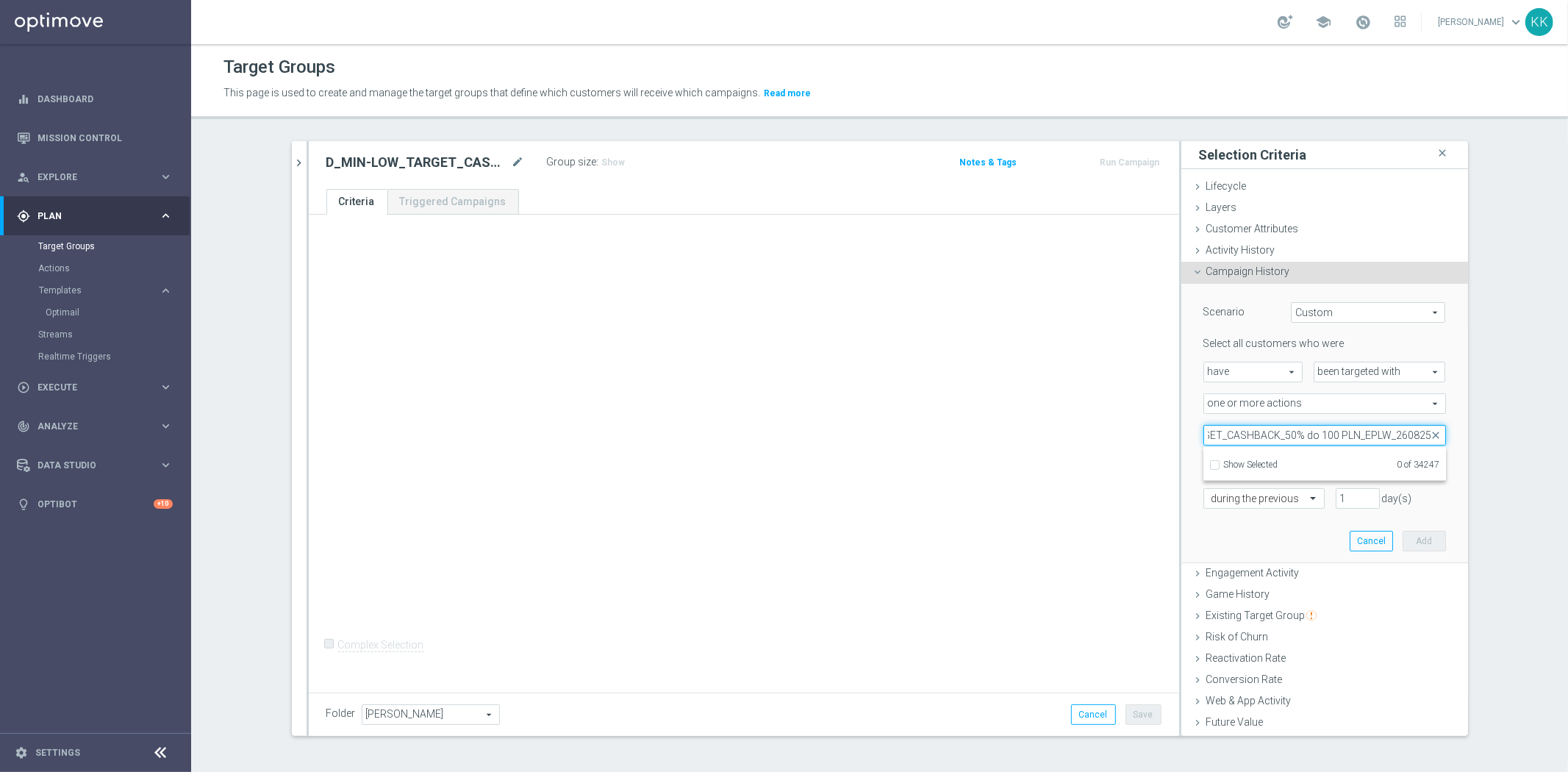
scroll to position [0, 89]
type input "D_MIN-LOW_TARGET_CASHBACK_50% do 100 PLN_EPLW_260825"
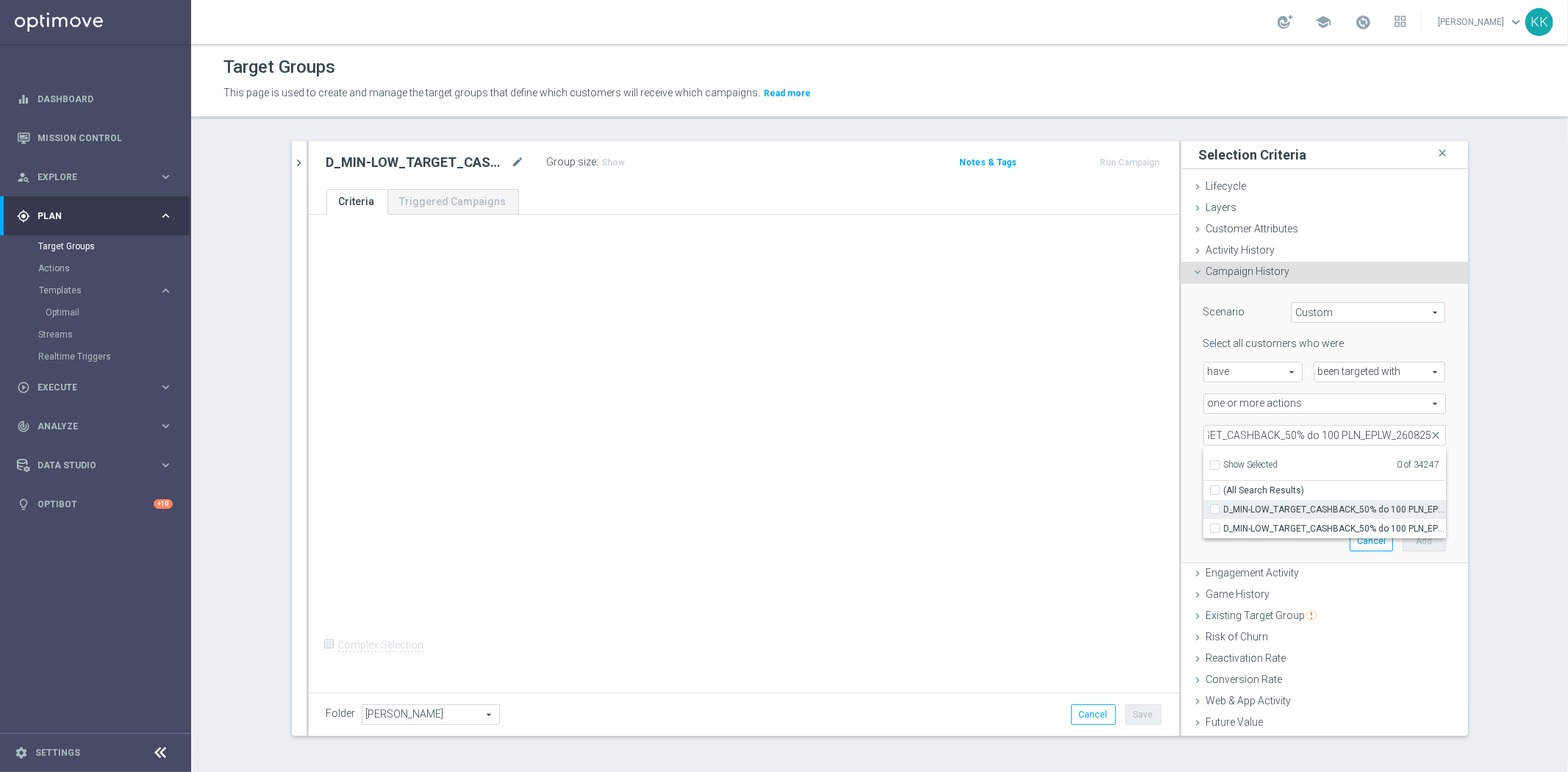
click at [1317, 511] on span "D_MIN-LOW_TARGET_CASHBACK_50% do 100 PLN_EPLW_260825" at bounding box center [1335, 509] width 222 height 11
click at [1224, 511] on input "D_MIN-LOW_TARGET_CASHBACK_50% do 100 PLN_EPLW_260825" at bounding box center [1219, 509] width 10 height 10
checkbox input "true"
type input "D_MIN-LOW_TARGET_CASHBACK_50% do 100 PLN_EPLW_260825"
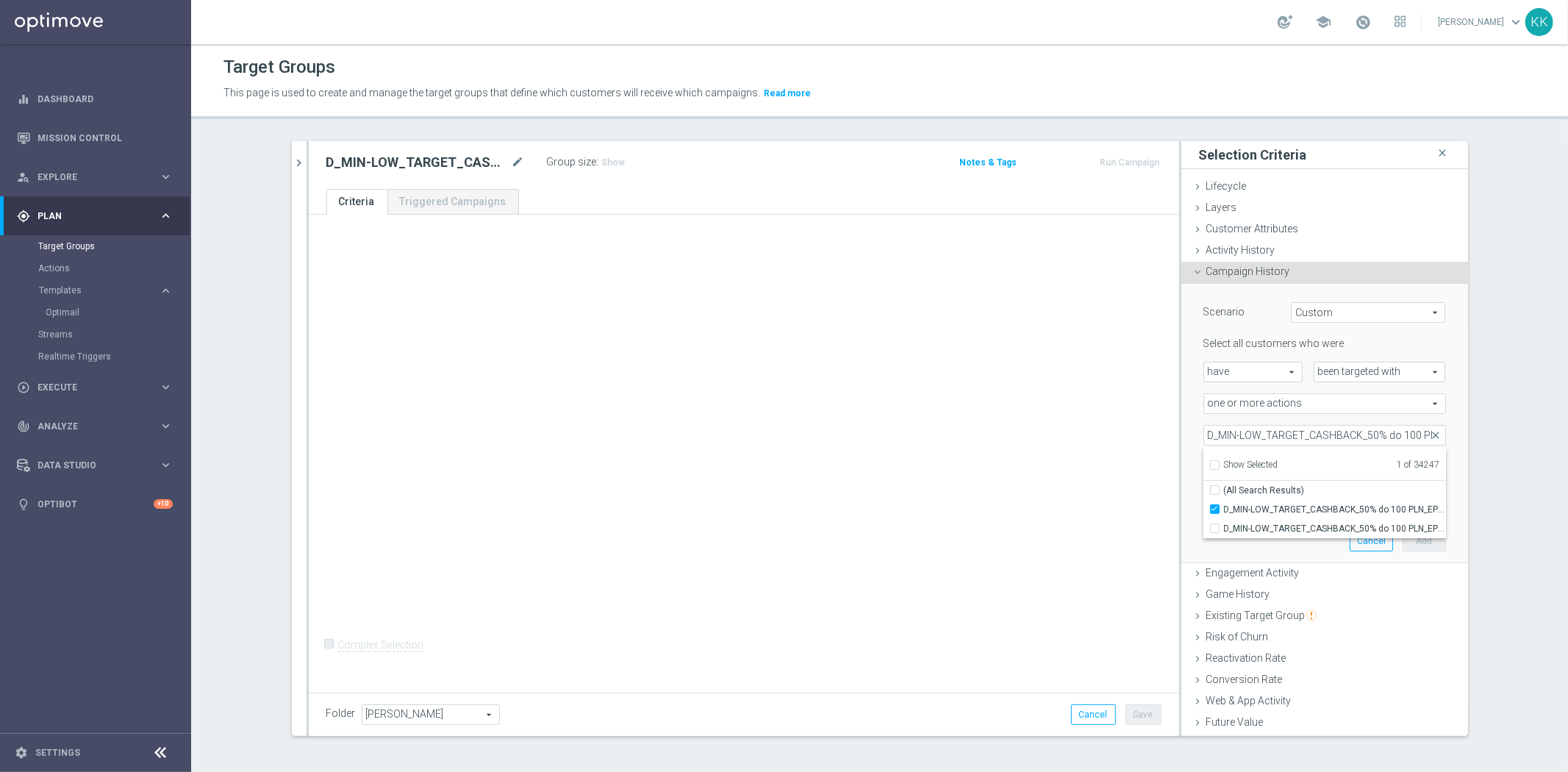
click at [1023, 538] on div "+ Add Selection Complex Selection Invalid Expression" at bounding box center [744, 451] width 870 height 473
click at [1335, 458] on input "number" at bounding box center [1357, 467] width 44 height 21
type input "0"
click at [1248, 500] on input "text" at bounding box center [1249, 498] width 75 height 13
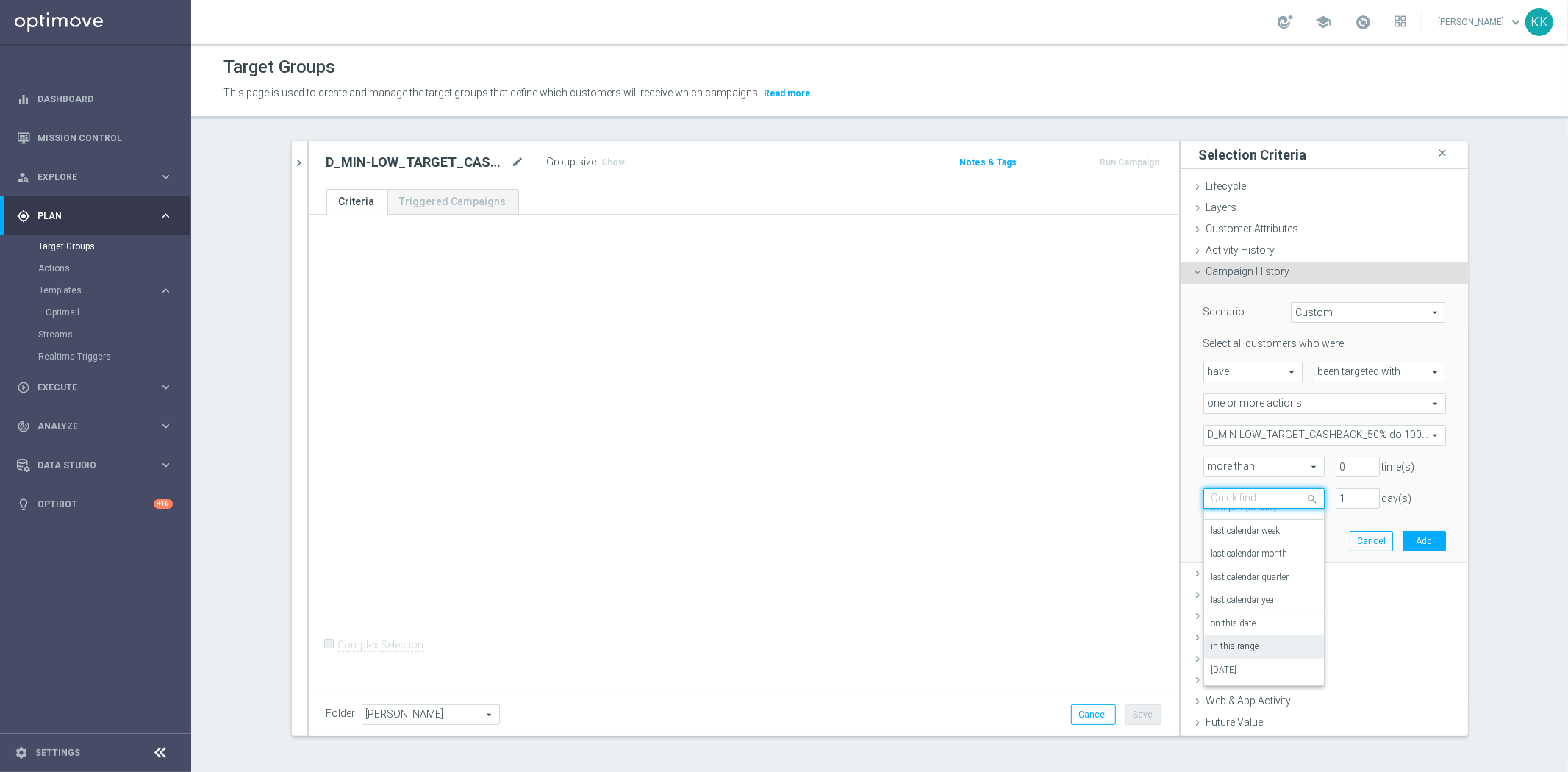
click at [1230, 635] on div "in this range" at bounding box center [1264, 646] width 105 height 24
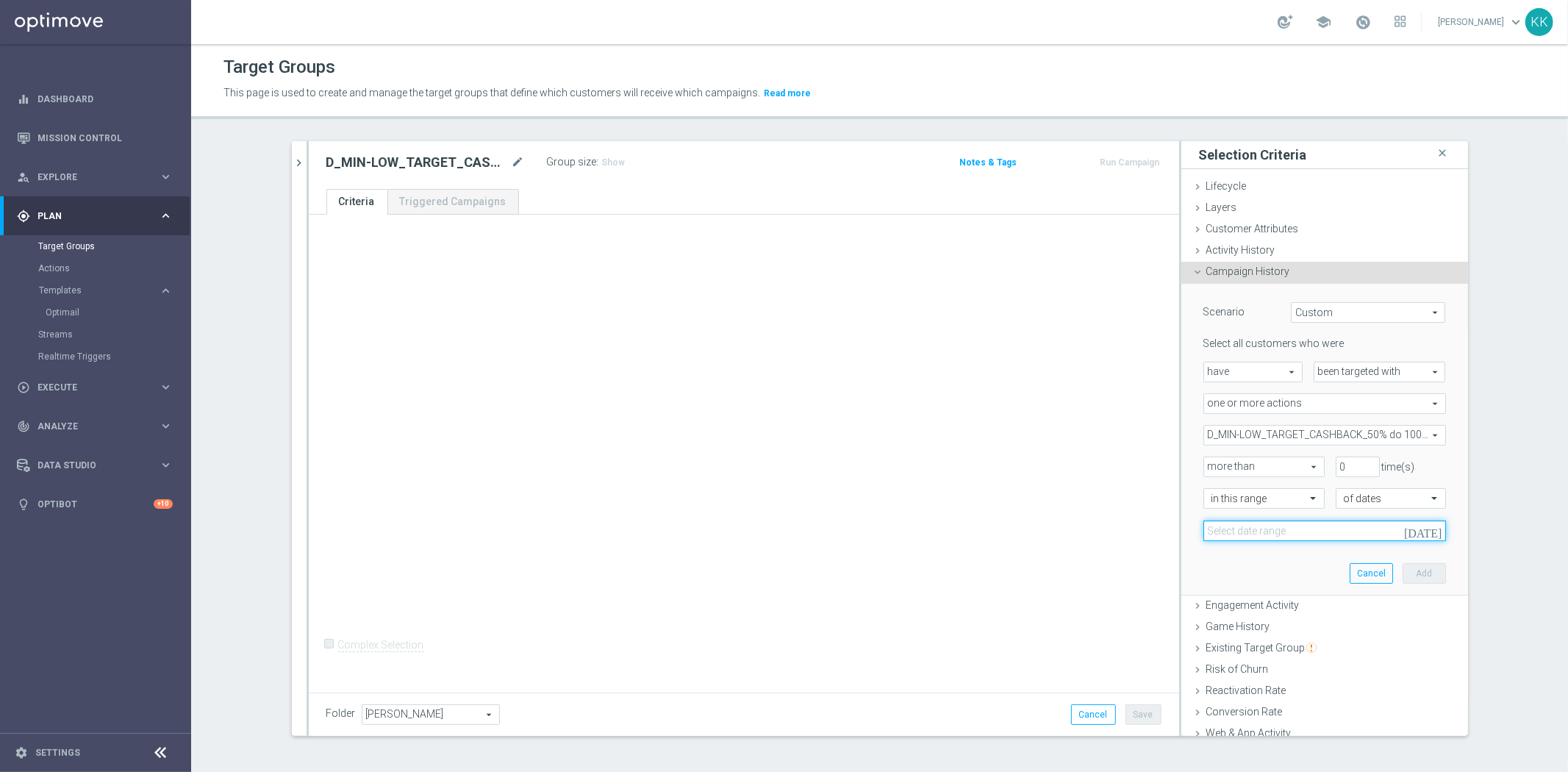
click at [1267, 532] on input at bounding box center [1324, 530] width 243 height 21
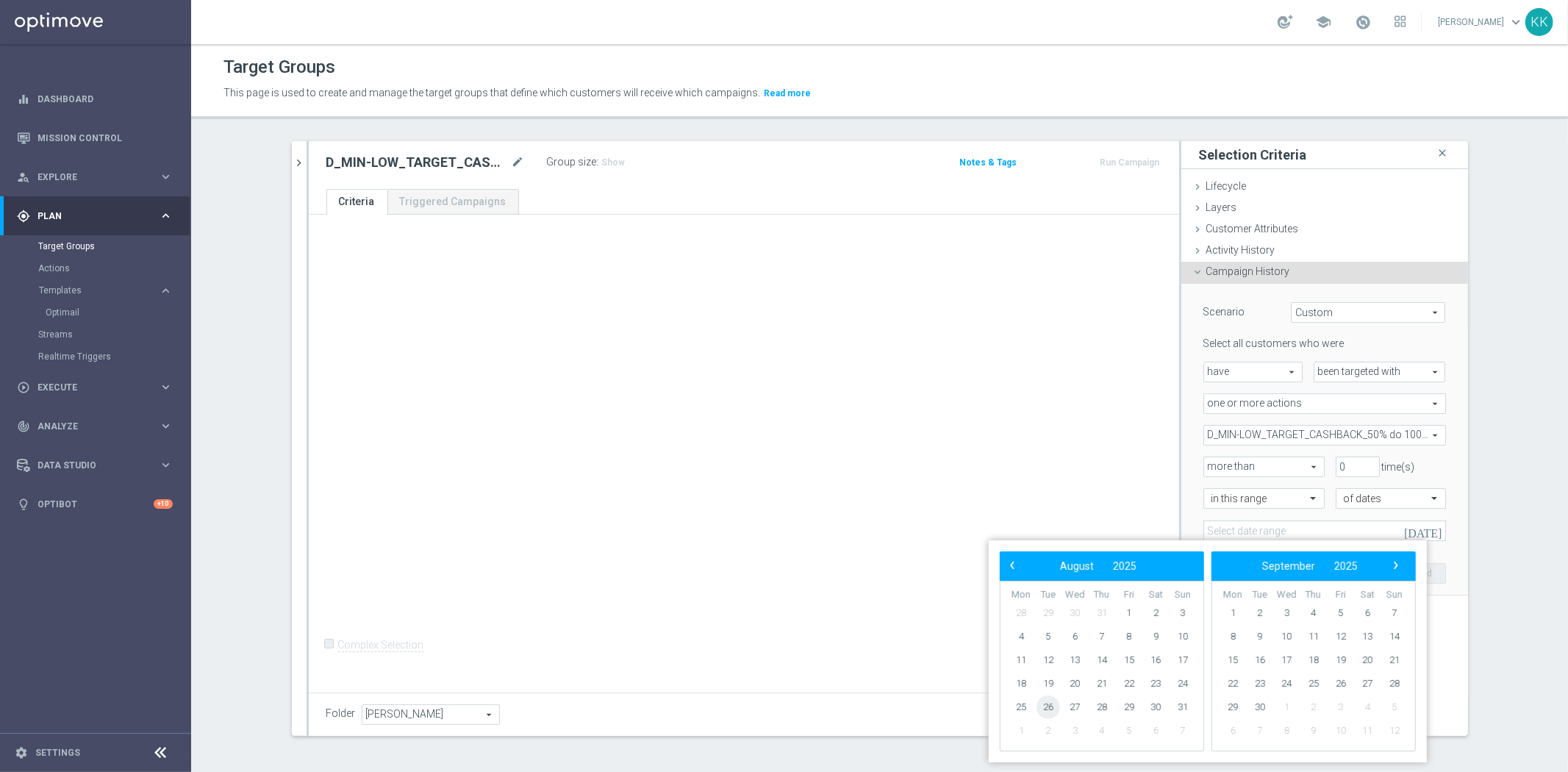
click at [1046, 701] on span "26" at bounding box center [1048, 706] width 24 height 24
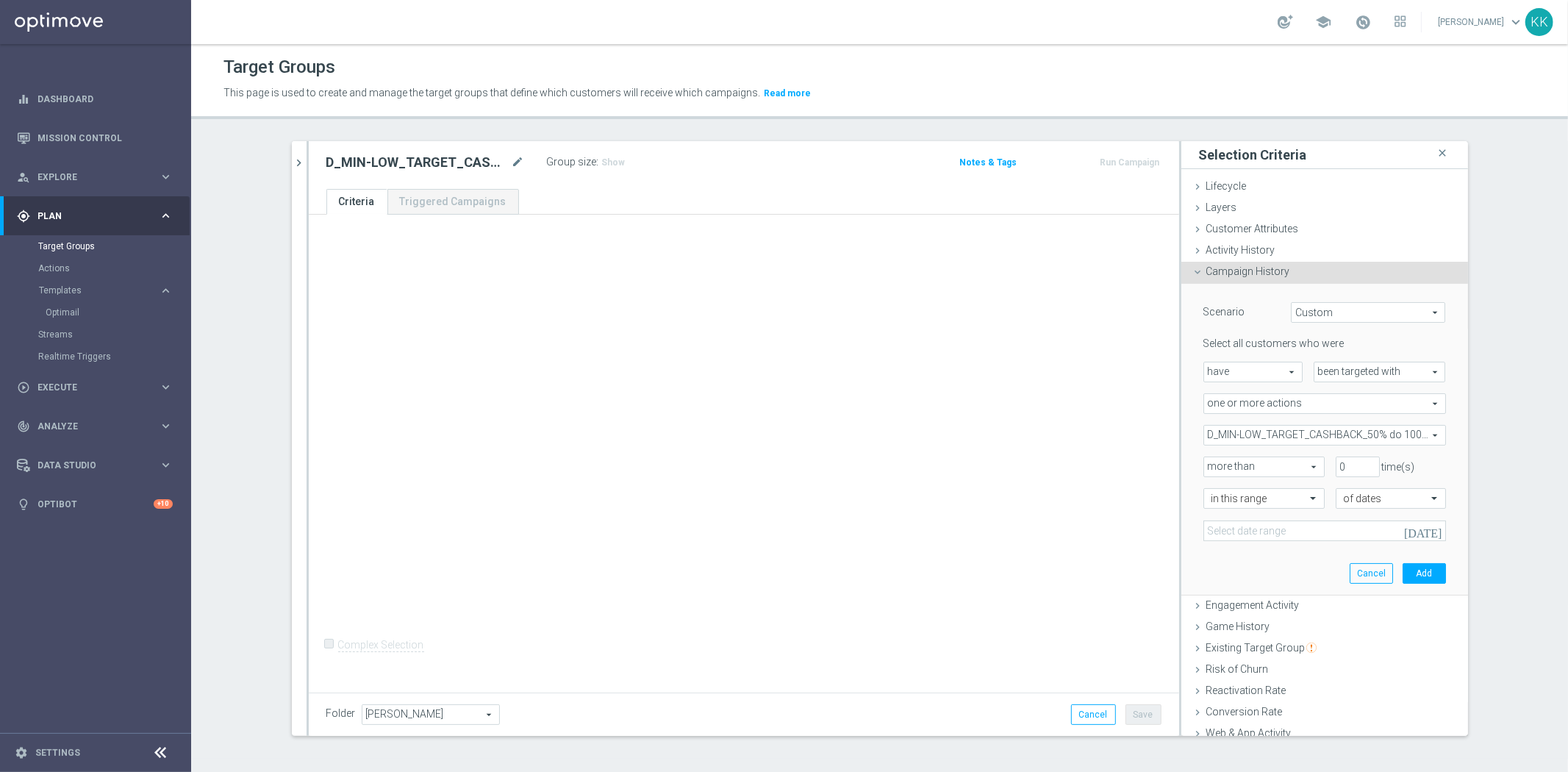
type input "26 Aug 2025 - 29 Aug 2025"
click at [1407, 570] on button "Add" at bounding box center [1424, 573] width 44 height 21
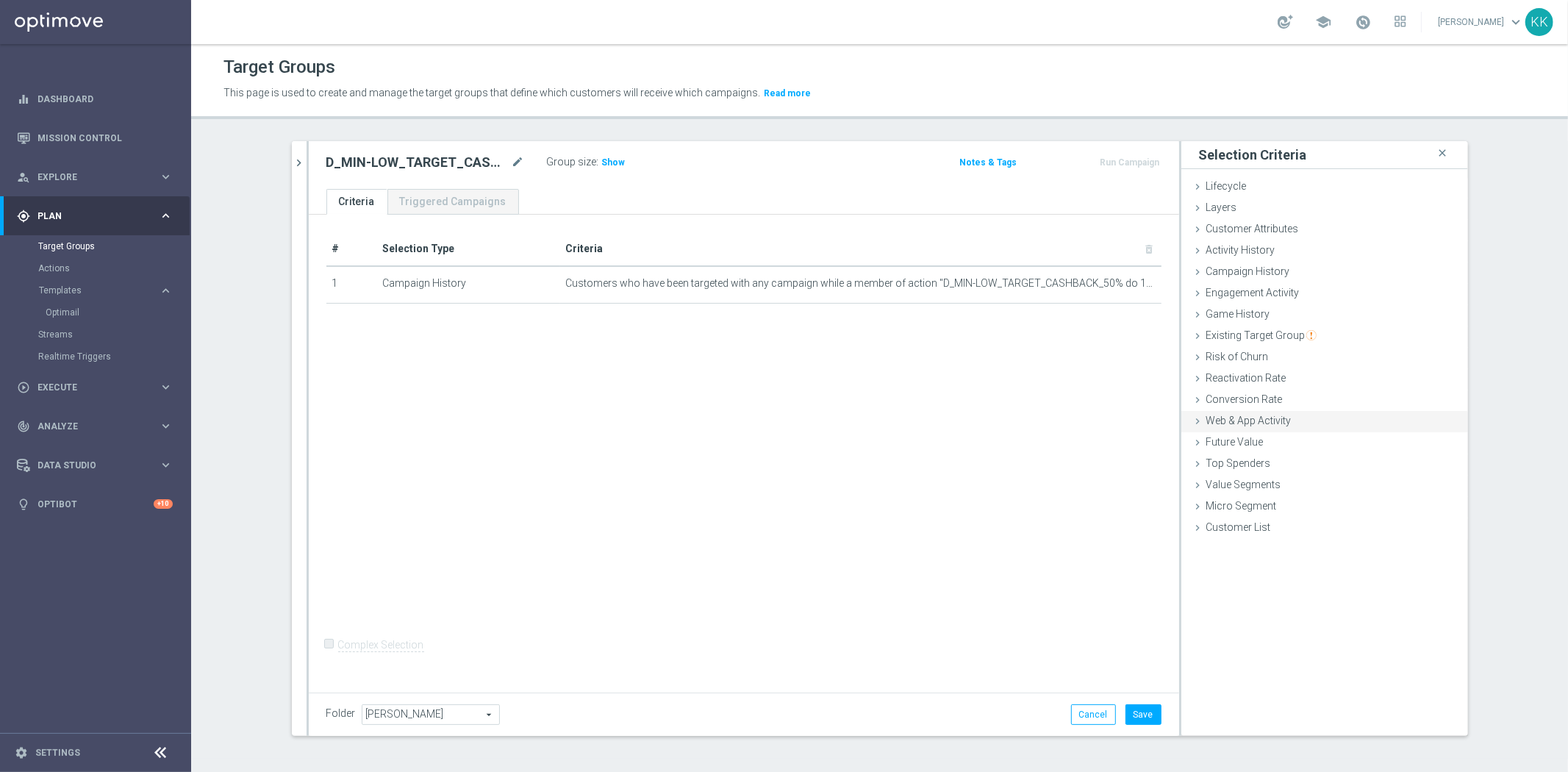
click at [1251, 424] on span "Web & App Activity" at bounding box center [1248, 420] width 85 height 11
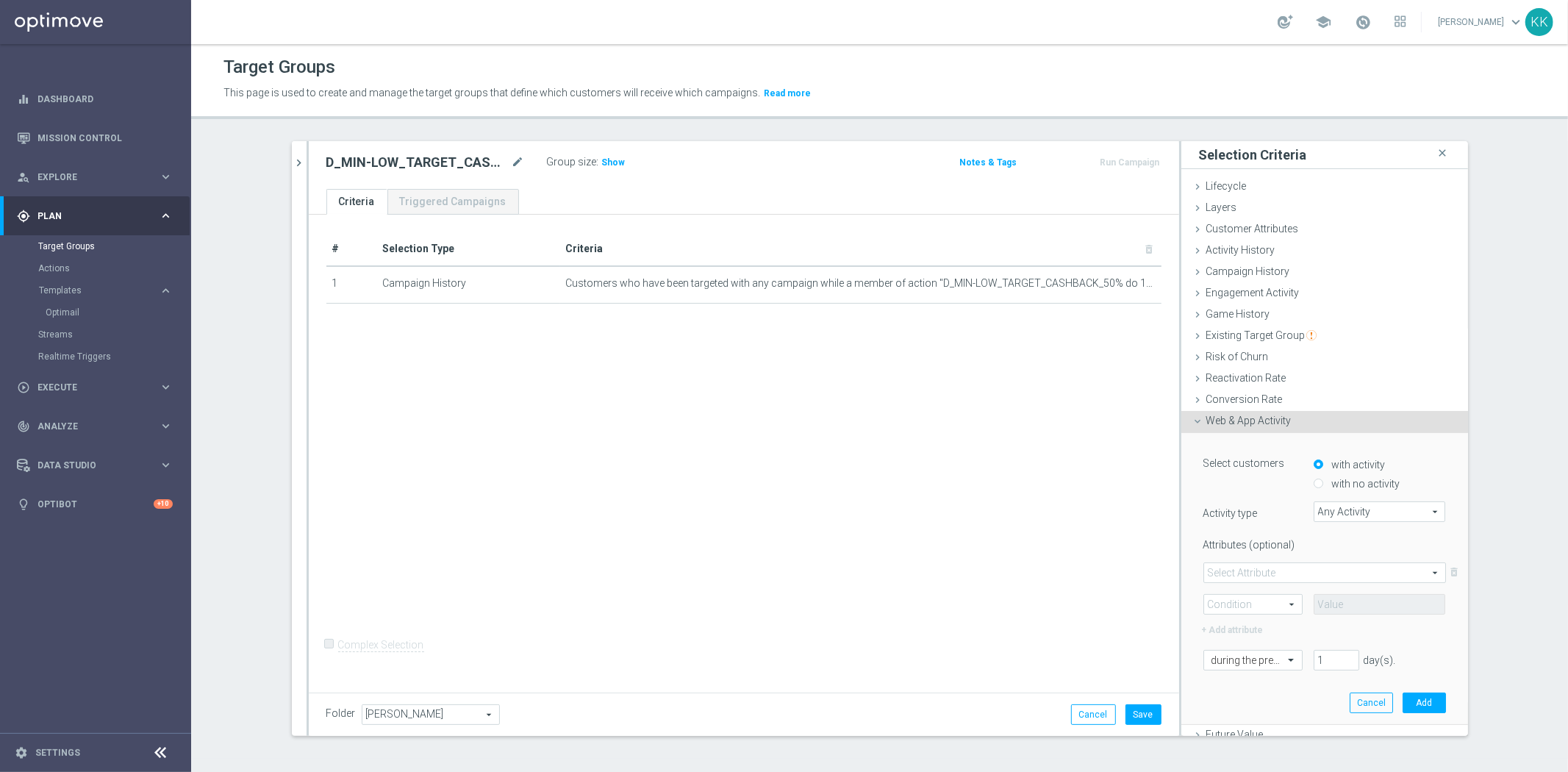
click at [1345, 482] on label "with no activity" at bounding box center [1364, 483] width 72 height 13
click at [1323, 482] on input "with no activity" at bounding box center [1318, 483] width 10 height 10
radio input "true"
click at [1345, 502] on div "Any Activity Any Activity arrow_drop_down search" at bounding box center [1379, 512] width 132 height 21
click at [0, 0] on input "search" at bounding box center [0, 0] width 0 height 0
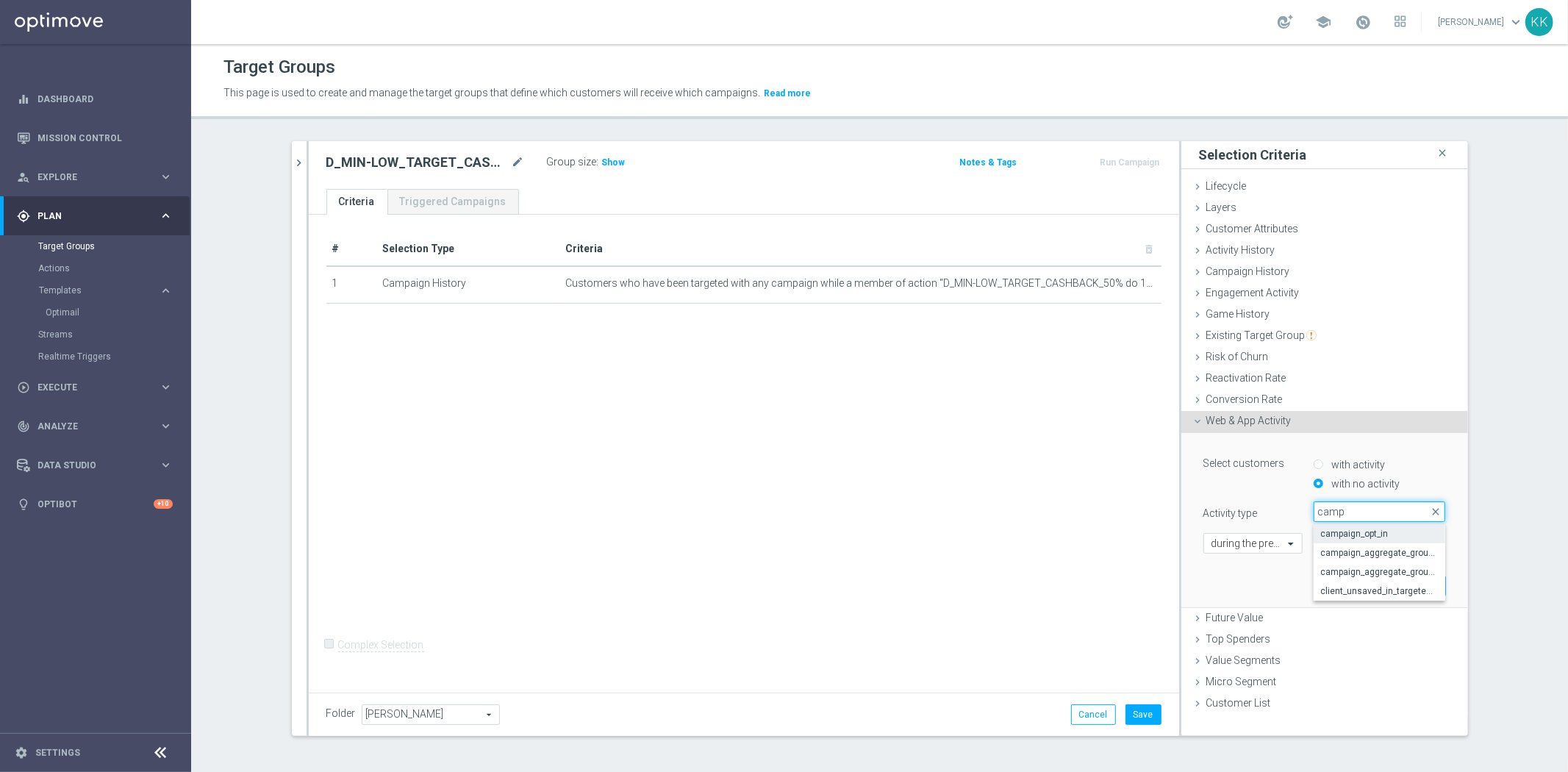
type input "camp"
click at [1375, 531] on span "campaign_opt_in" at bounding box center [1380, 533] width 117 height 11
type input "campaign_opt_in"
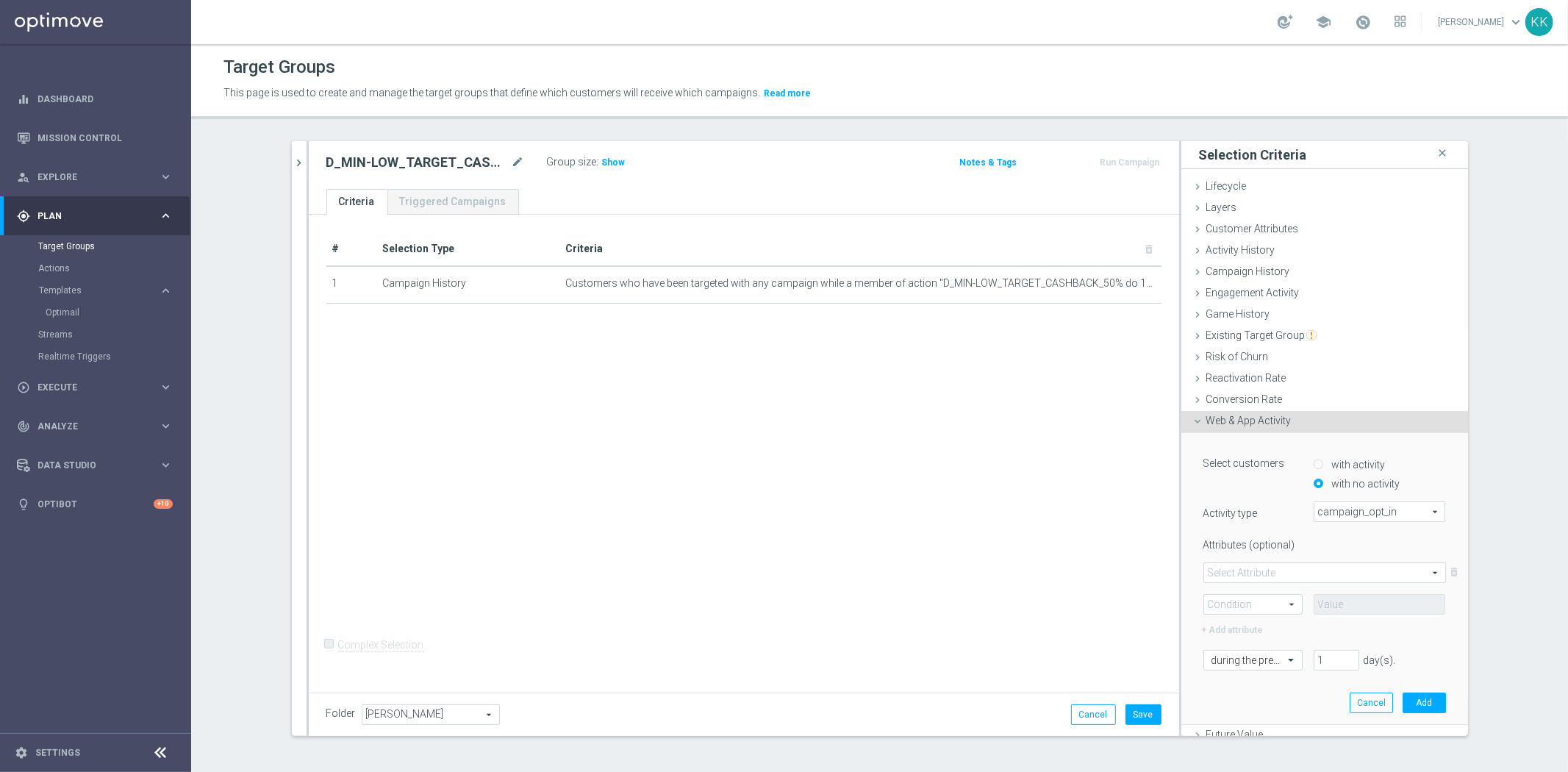
click at [1269, 569] on span at bounding box center [1324, 572] width 241 height 19
click at [1262, 592] on span "campaign_id" at bounding box center [1325, 593] width 227 height 11
type input "campaign_id"
click at [1262, 598] on span at bounding box center [1253, 604] width 98 height 19
click at [1266, 621] on span "=" at bounding box center [1253, 625] width 83 height 11
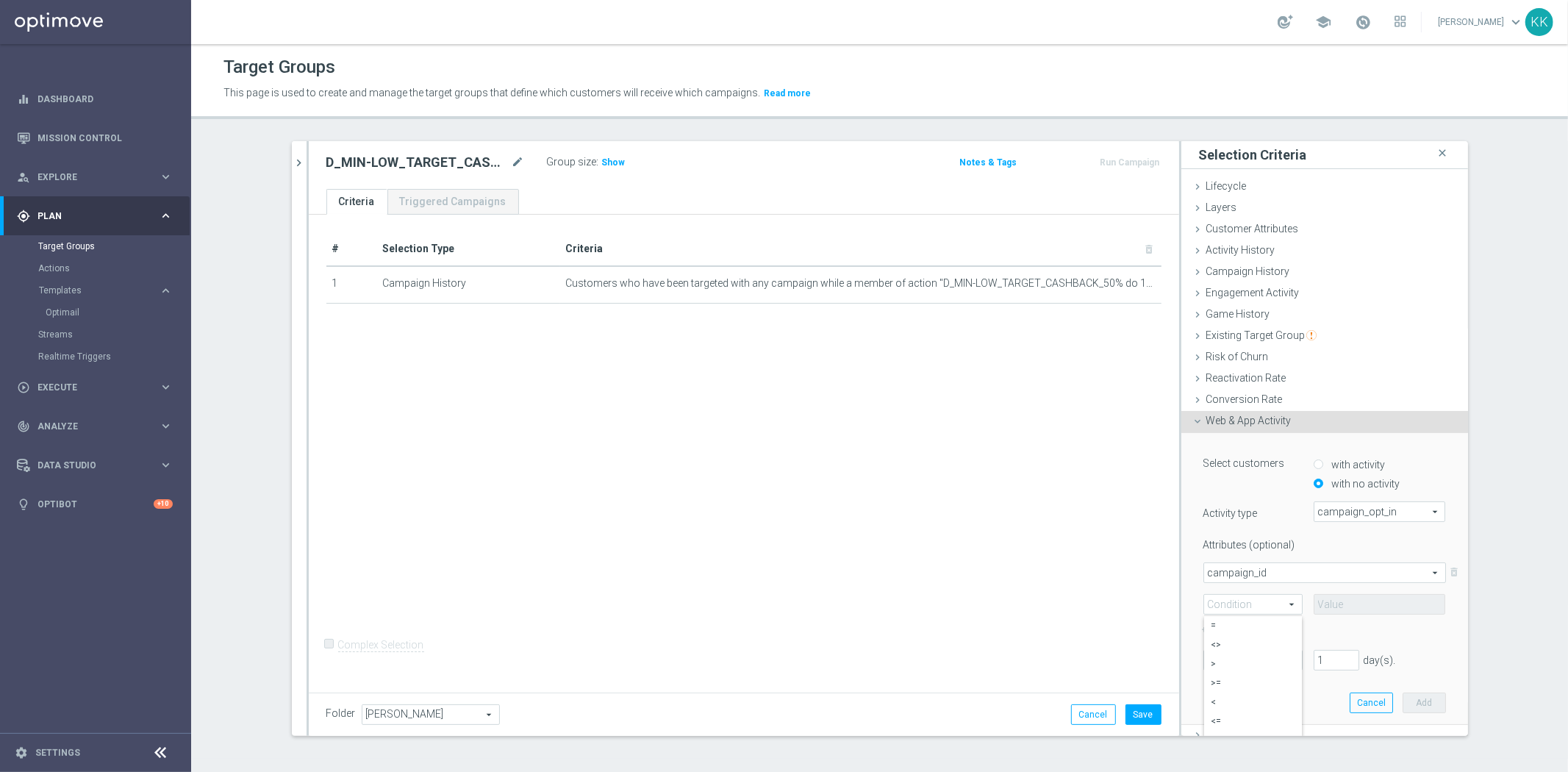
type input "="
click at [1393, 607] on input at bounding box center [1379, 603] width 132 height 21
paste input "171568"
type input "171568"
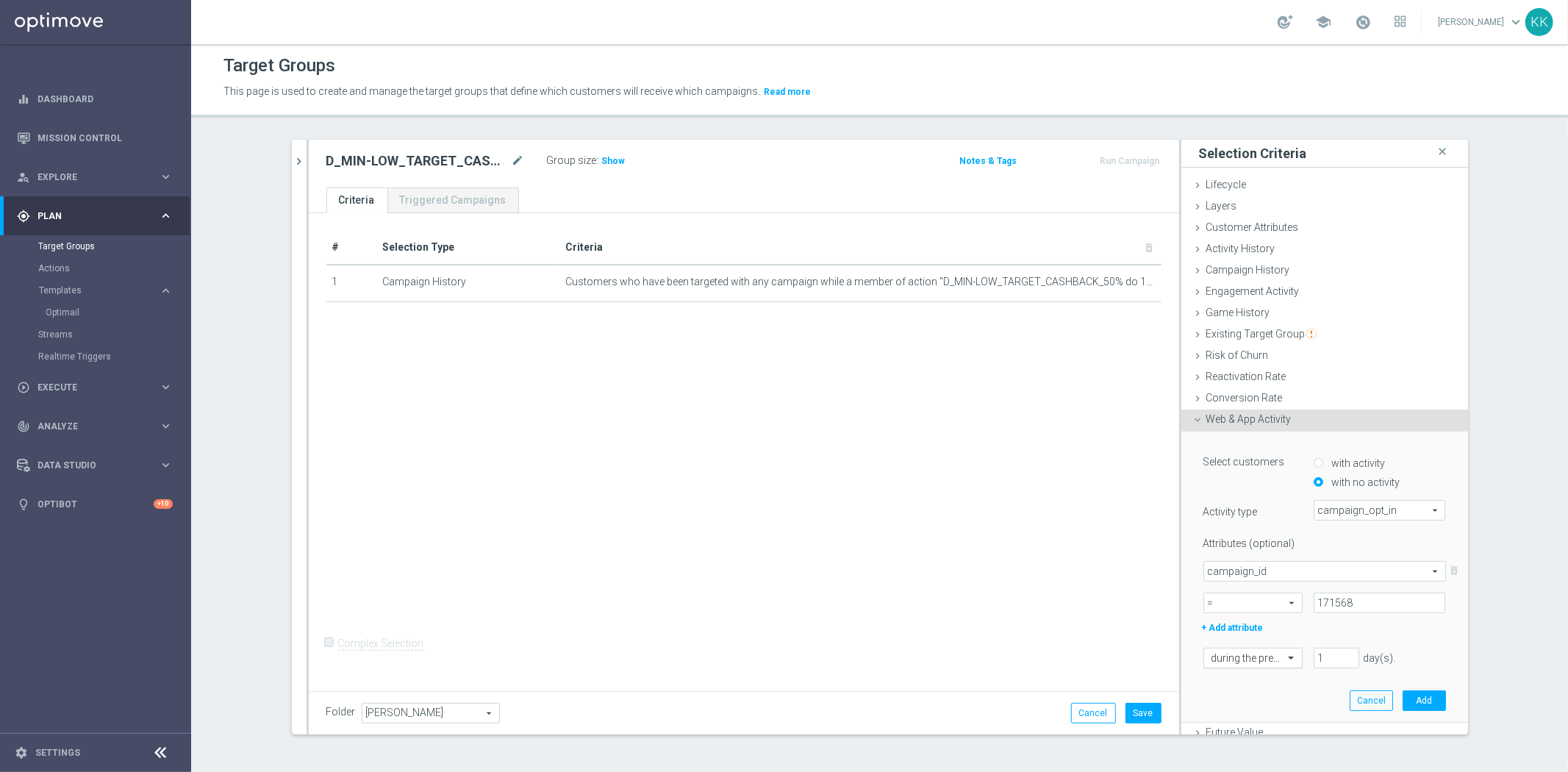
click at [1234, 657] on input "text" at bounding box center [1238, 658] width 53 height 13
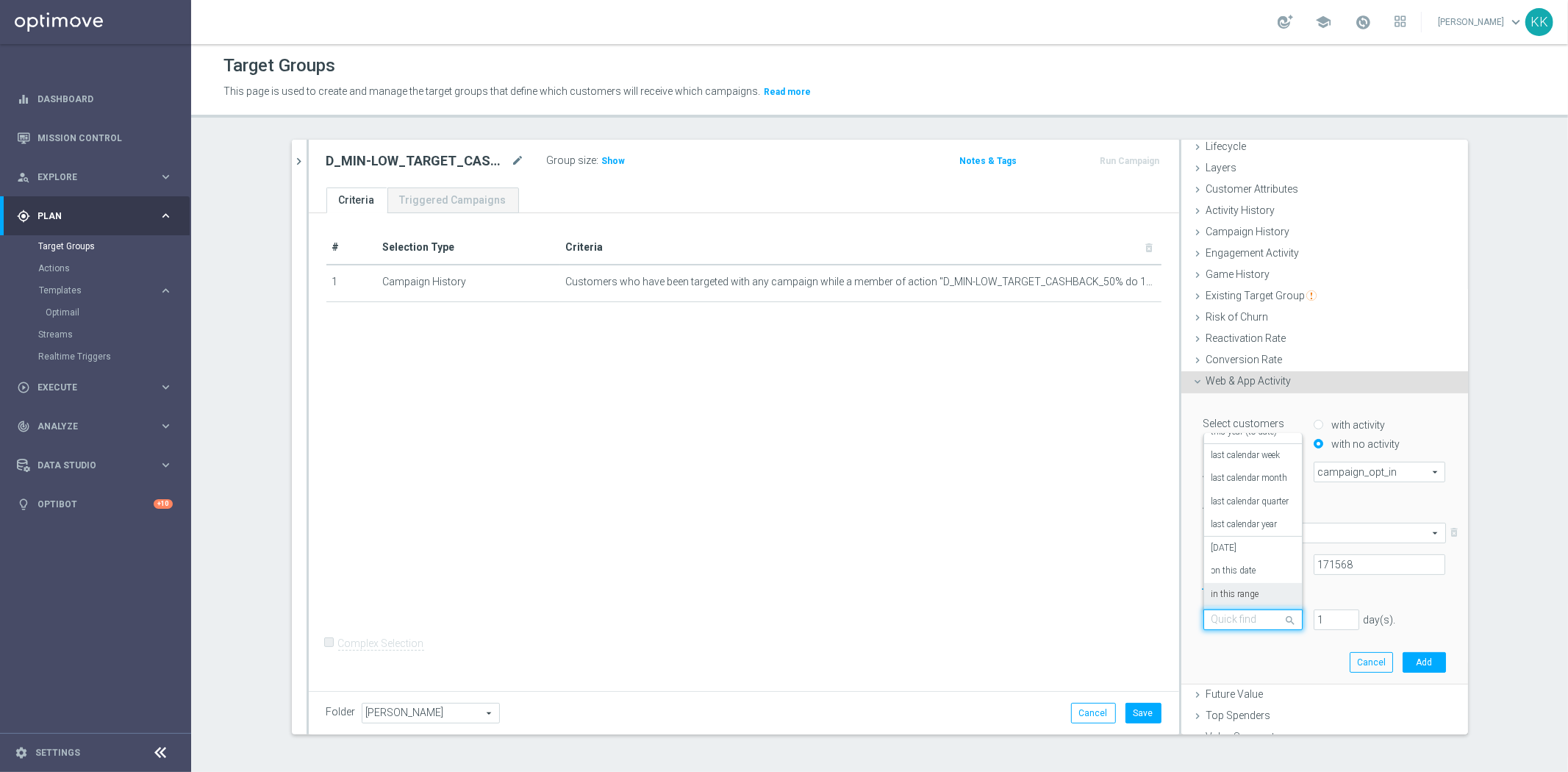
scroll to position [94, 0]
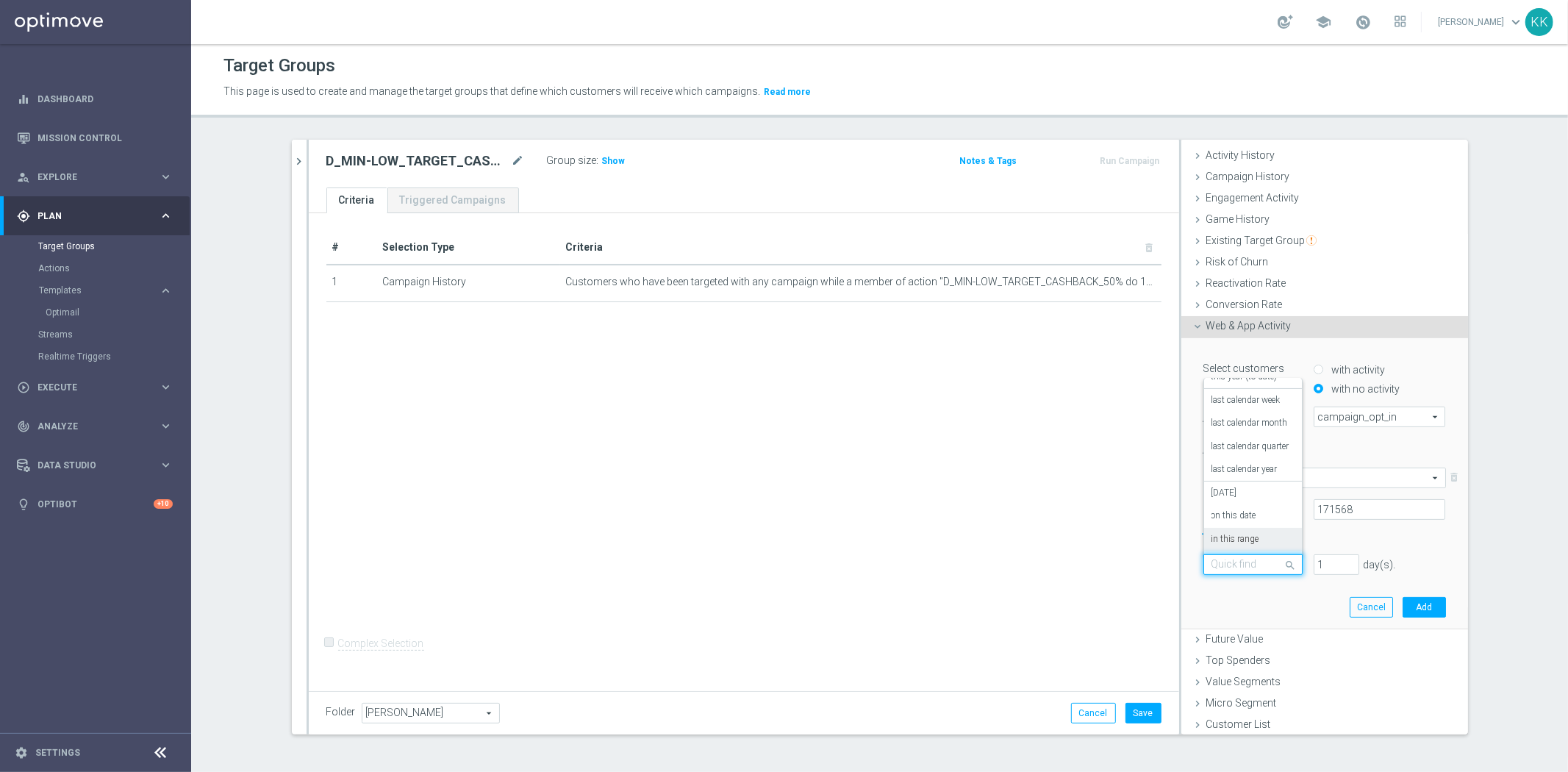
click at [1248, 534] on label "in this range" at bounding box center [1235, 539] width 48 height 11
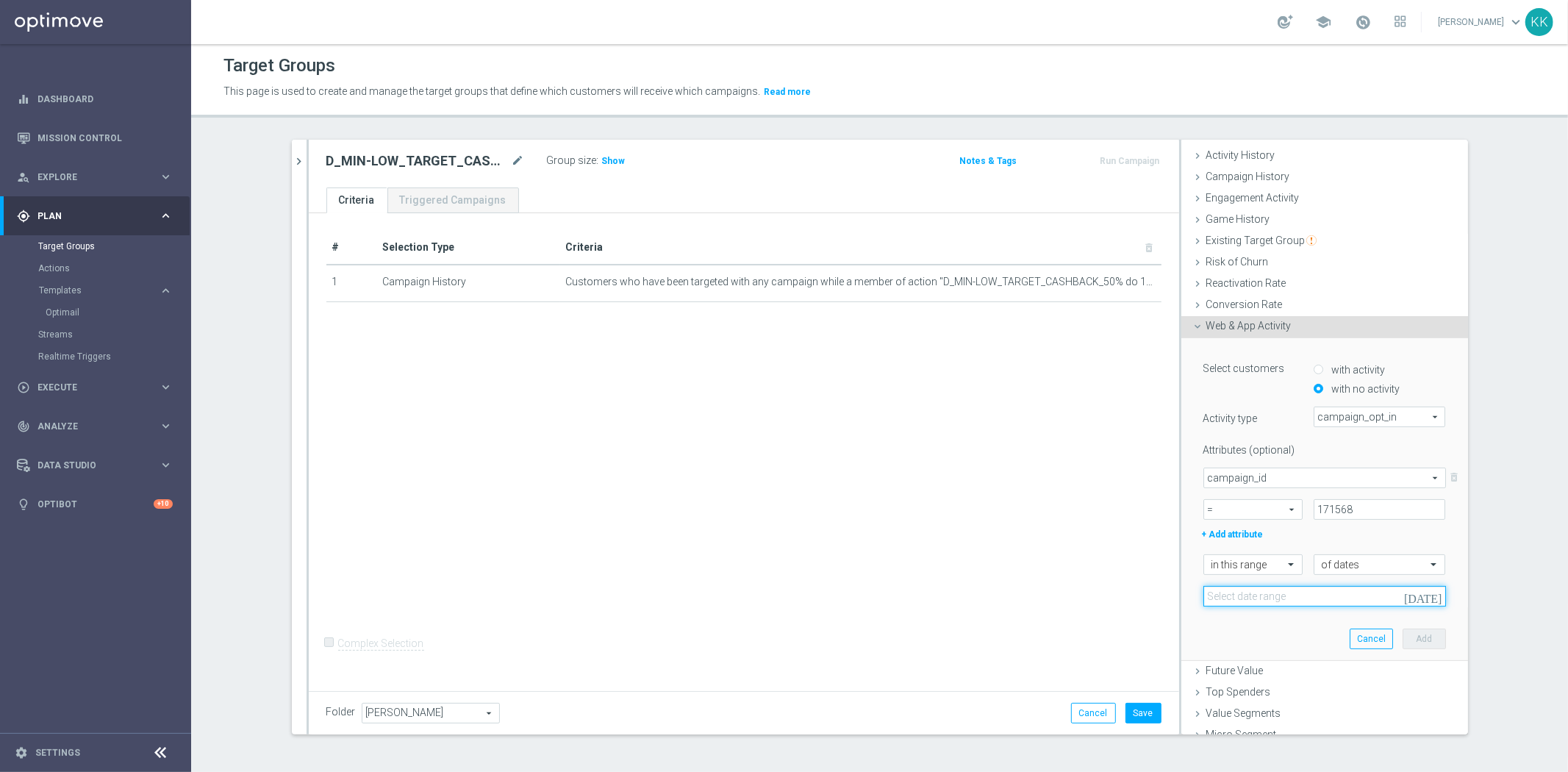
click at [1266, 591] on input at bounding box center [1324, 596] width 243 height 21
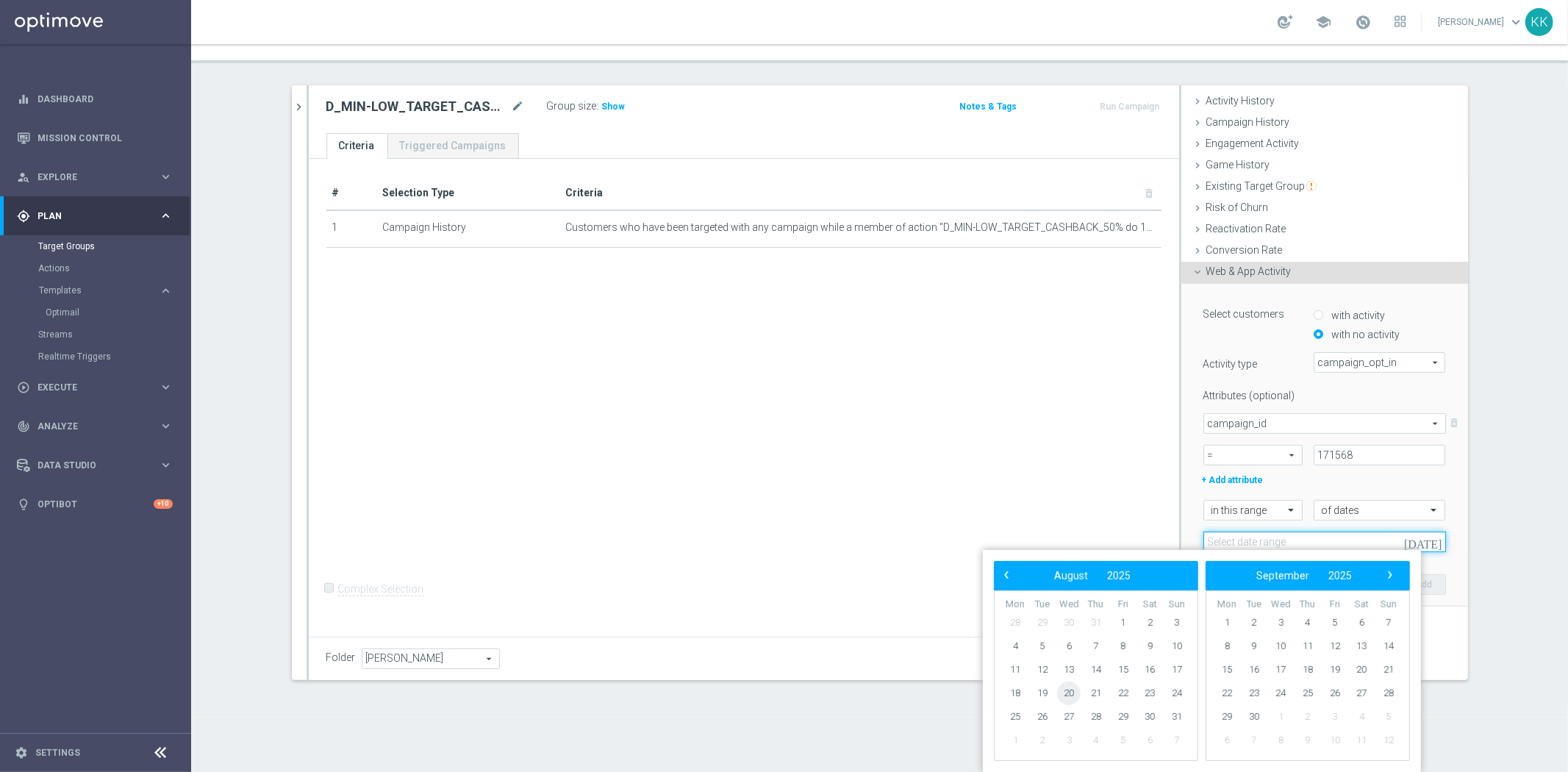
scroll to position [0, 0]
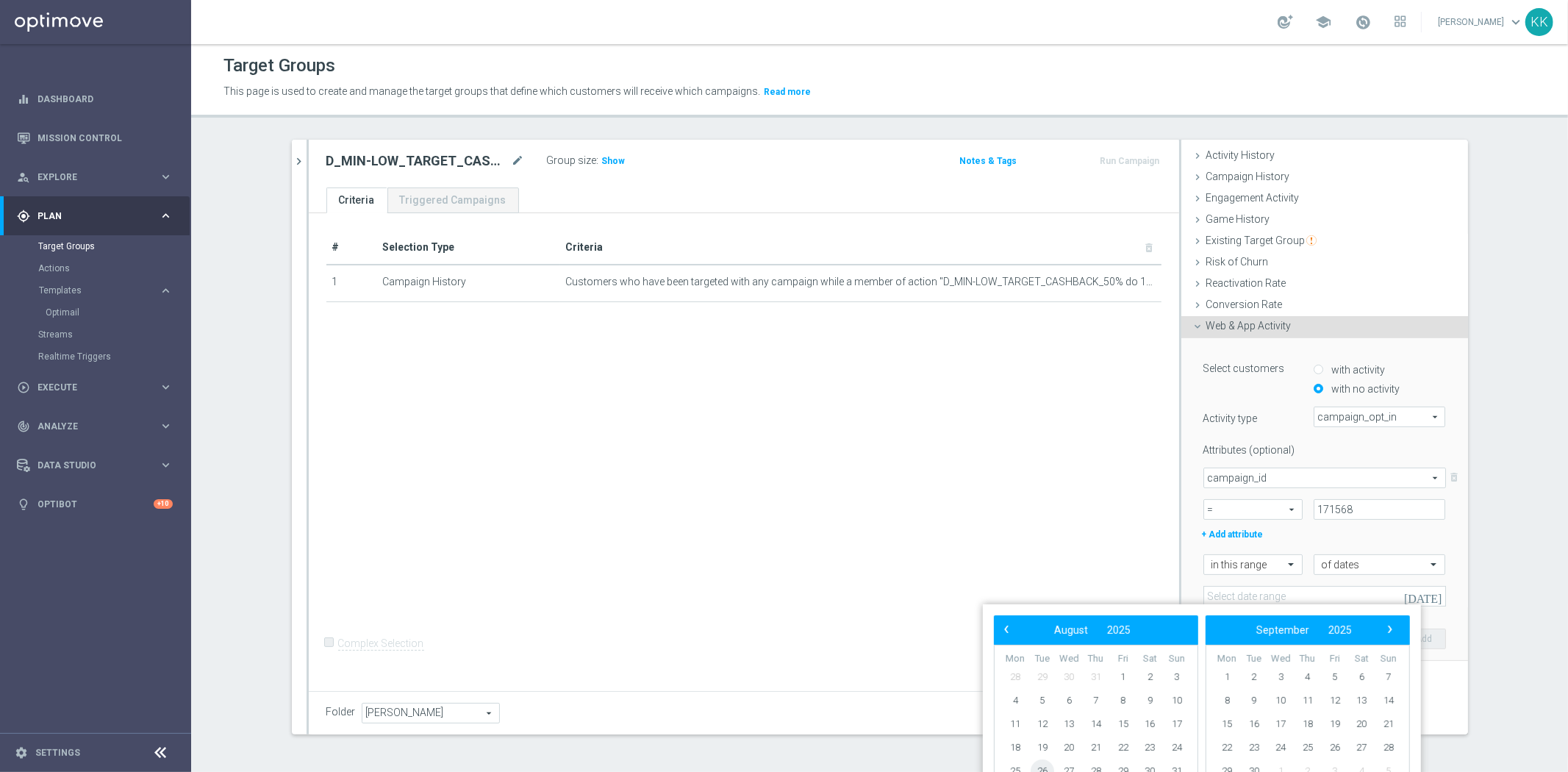
click at [1050, 767] on span "26" at bounding box center [1042, 770] width 24 height 24
click at [1120, 764] on span "29" at bounding box center [1122, 770] width 24 height 24
type input "26 Aug 2025 - 29 Aug 2025"
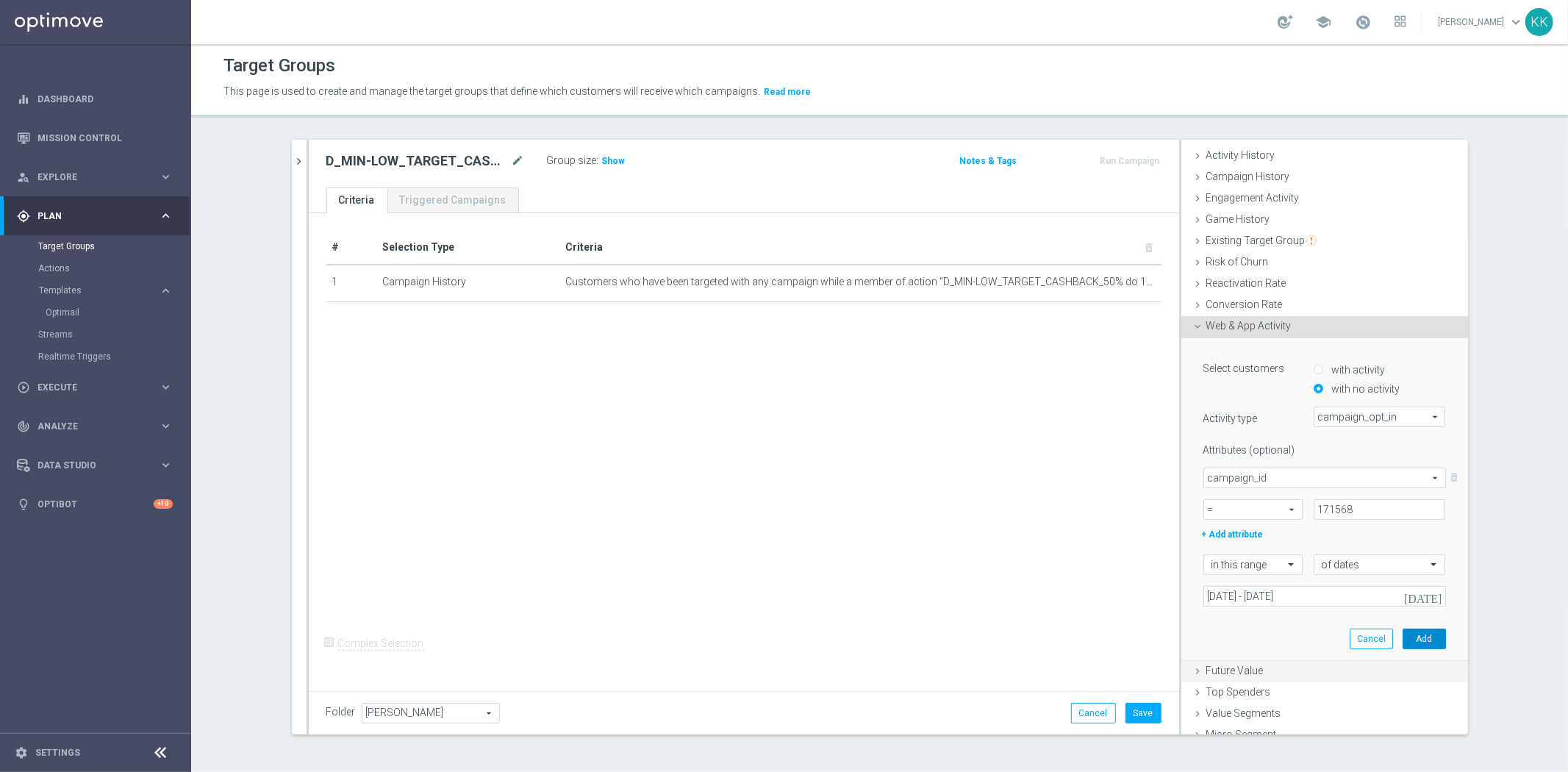
click at [1417, 642] on button "Add" at bounding box center [1424, 639] width 44 height 21
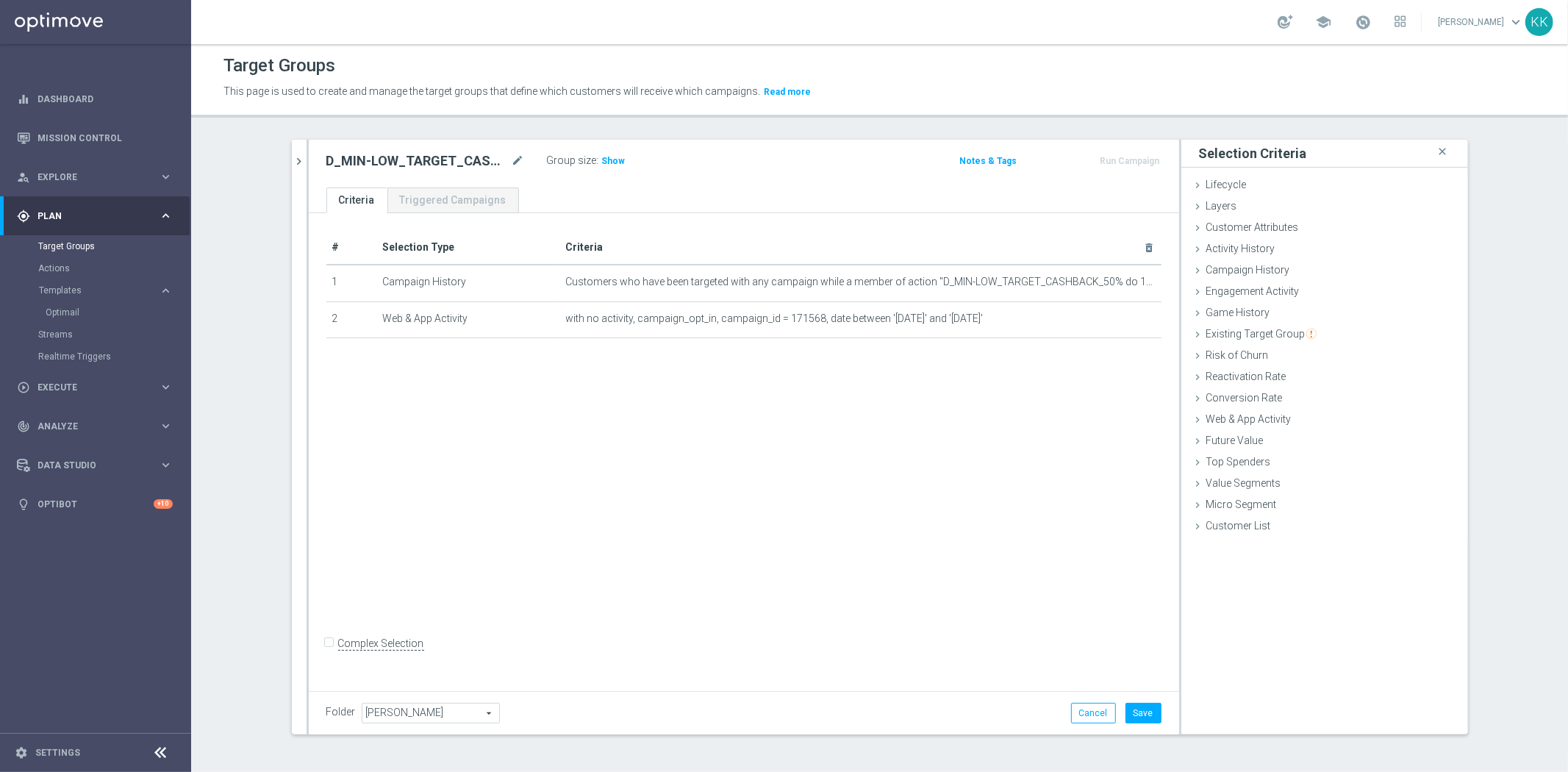
click at [1534, 769] on div "Target Groups This page is used to create and manage the target groups that def…" at bounding box center [879, 407] width 1376 height 727
click at [1157, 711] on div "Folder Kasia K. Kasia K. arrow_drop_down search Cancel Save Saving..." at bounding box center [744, 712] width 870 height 44
click at [1145, 706] on button "Save" at bounding box center [1143, 713] width 36 height 21
click at [1249, 235] on div "Customer Attributes done" at bounding box center [1324, 228] width 286 height 22
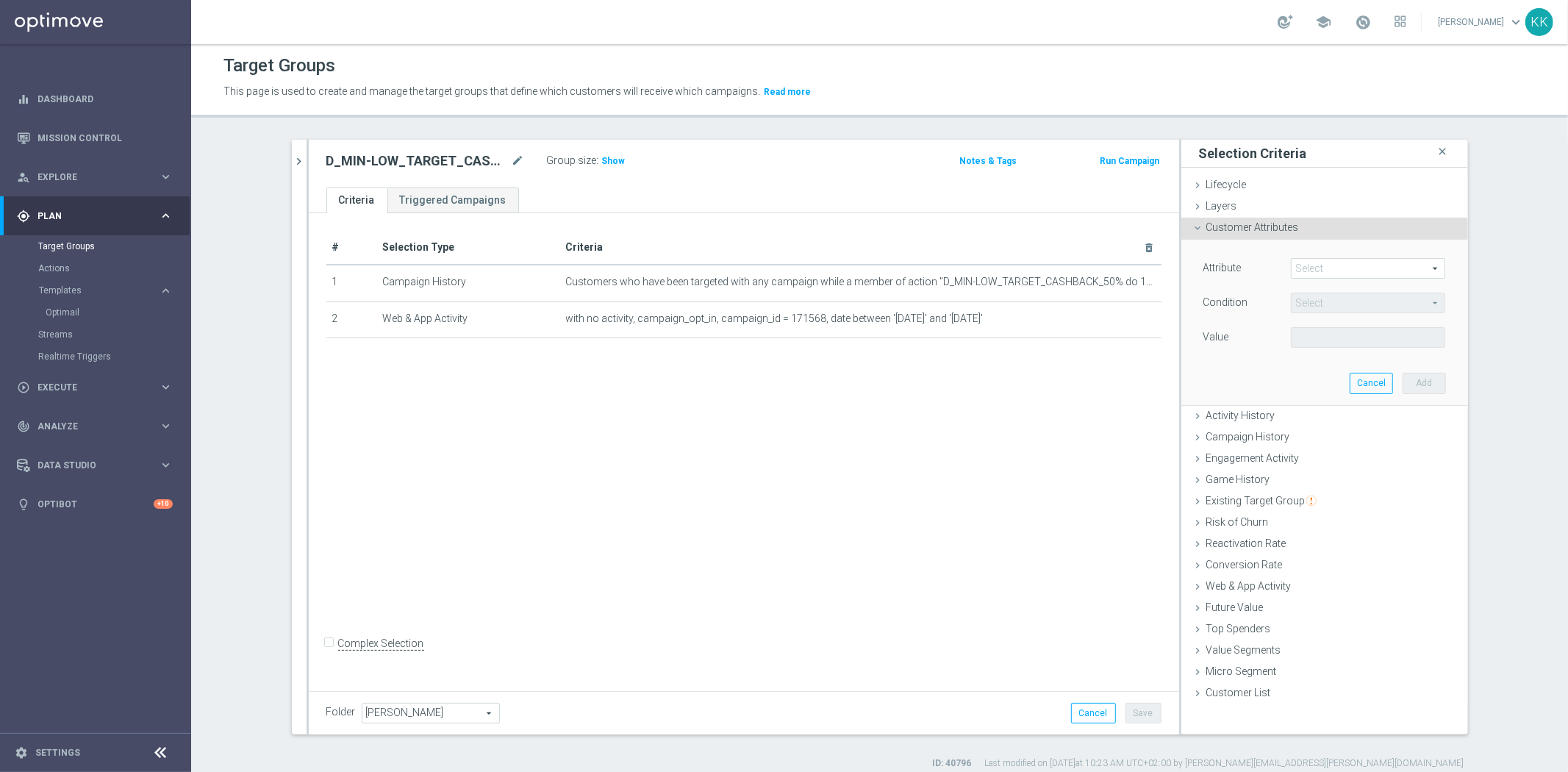
click at [1317, 241] on div "Attribute Select arrow_drop_down search Condition Select arrow_drop_down search…" at bounding box center [1325, 322] width 264 height 165
click at [1325, 284] on div "Attribute Select arrow_drop_down search Condition Select arrow_drop_down search…" at bounding box center [1324, 305] width 243 height 93
click at [1302, 274] on span at bounding box center [1368, 269] width 153 height 19
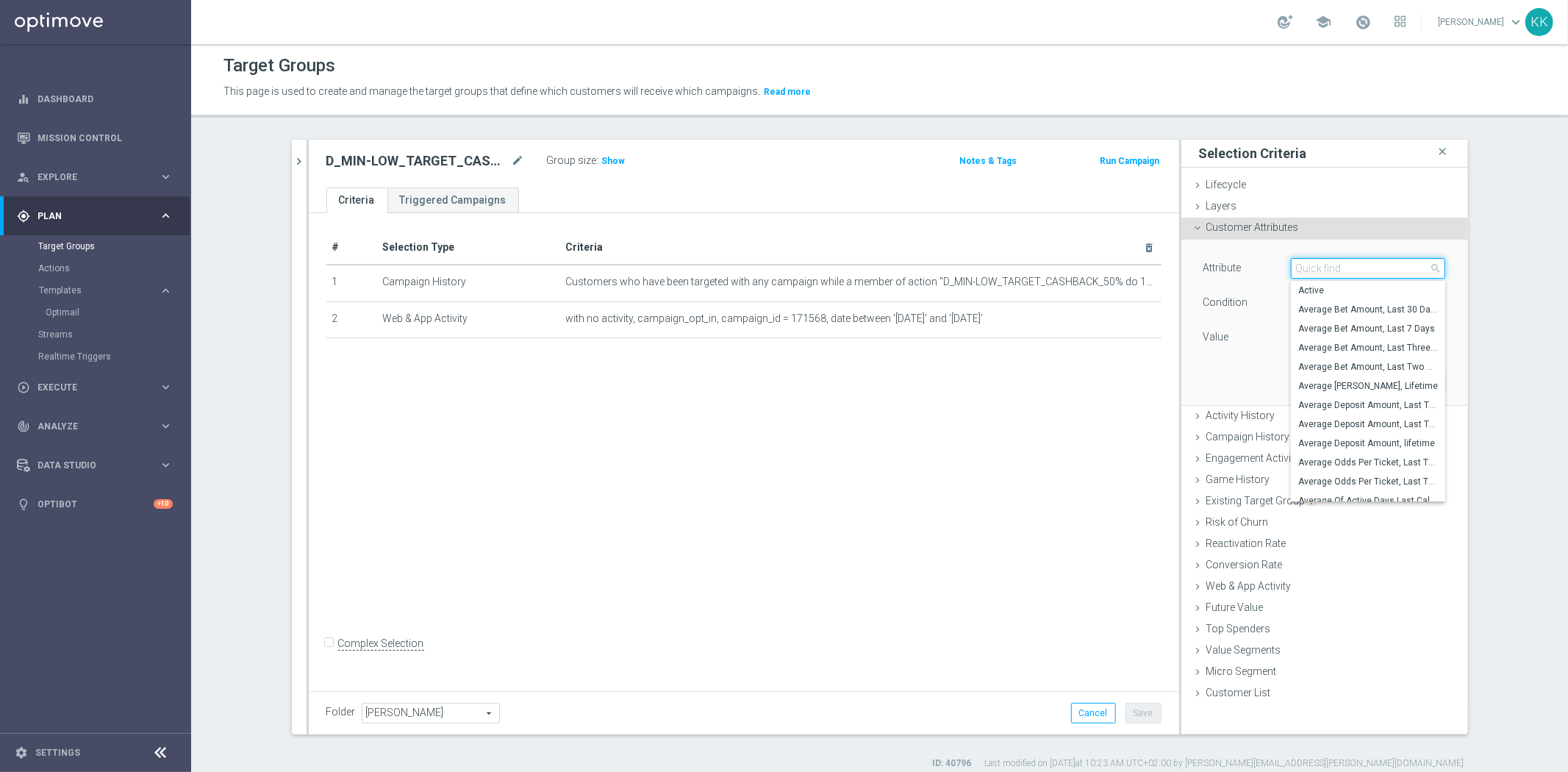
click at [1302, 274] on input "search" at bounding box center [1368, 269] width 154 height 21
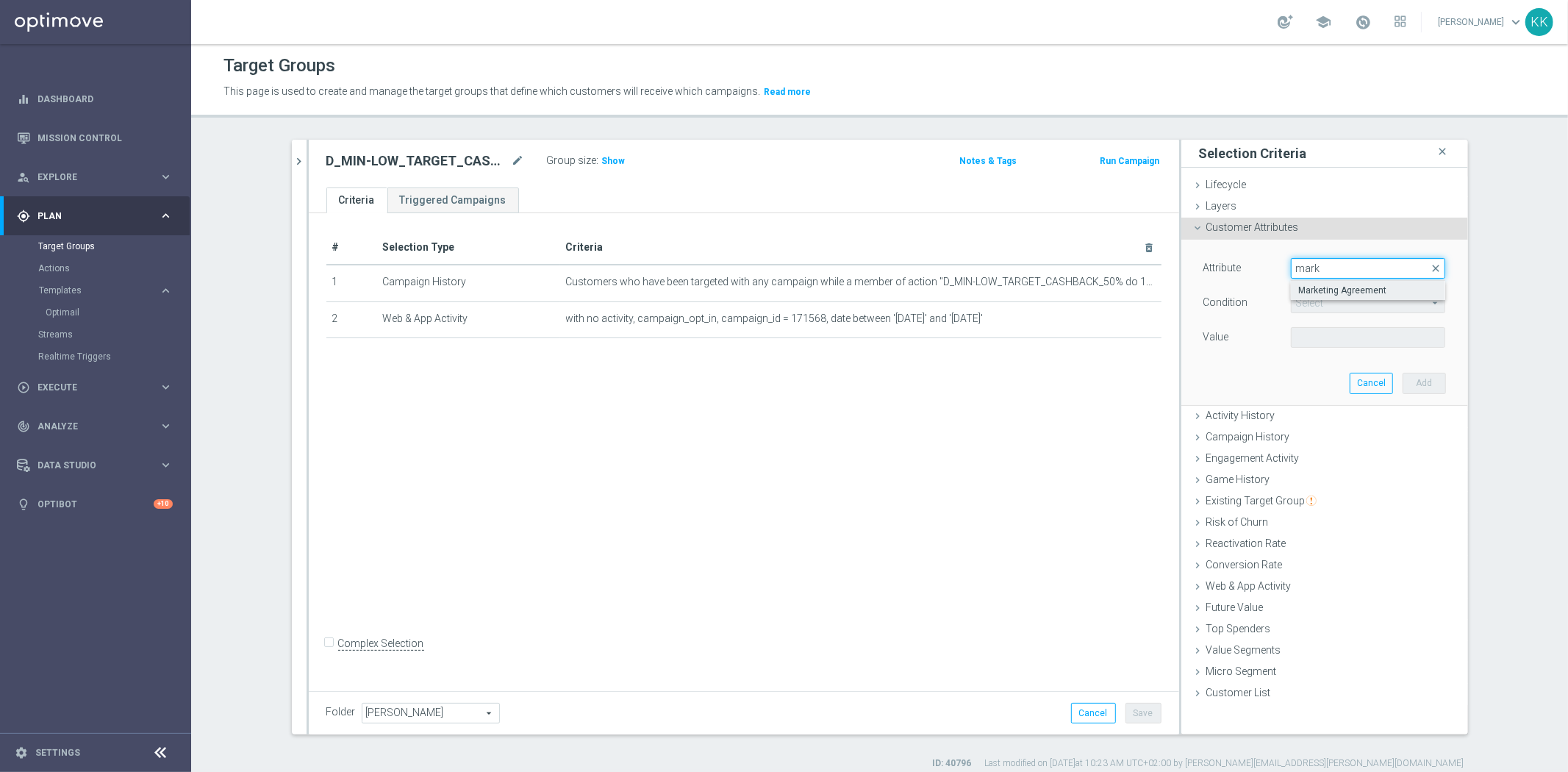
type input "mark"
click at [1328, 283] on label "Marketing Agreement" at bounding box center [1368, 291] width 154 height 19
type input "Marketing Agreement"
type input "Equals"
click at [1332, 322] on div "Attribute Marketing Agreement Marketing Agreement arrow_drop_down search Condit…" at bounding box center [1324, 305] width 243 height 93
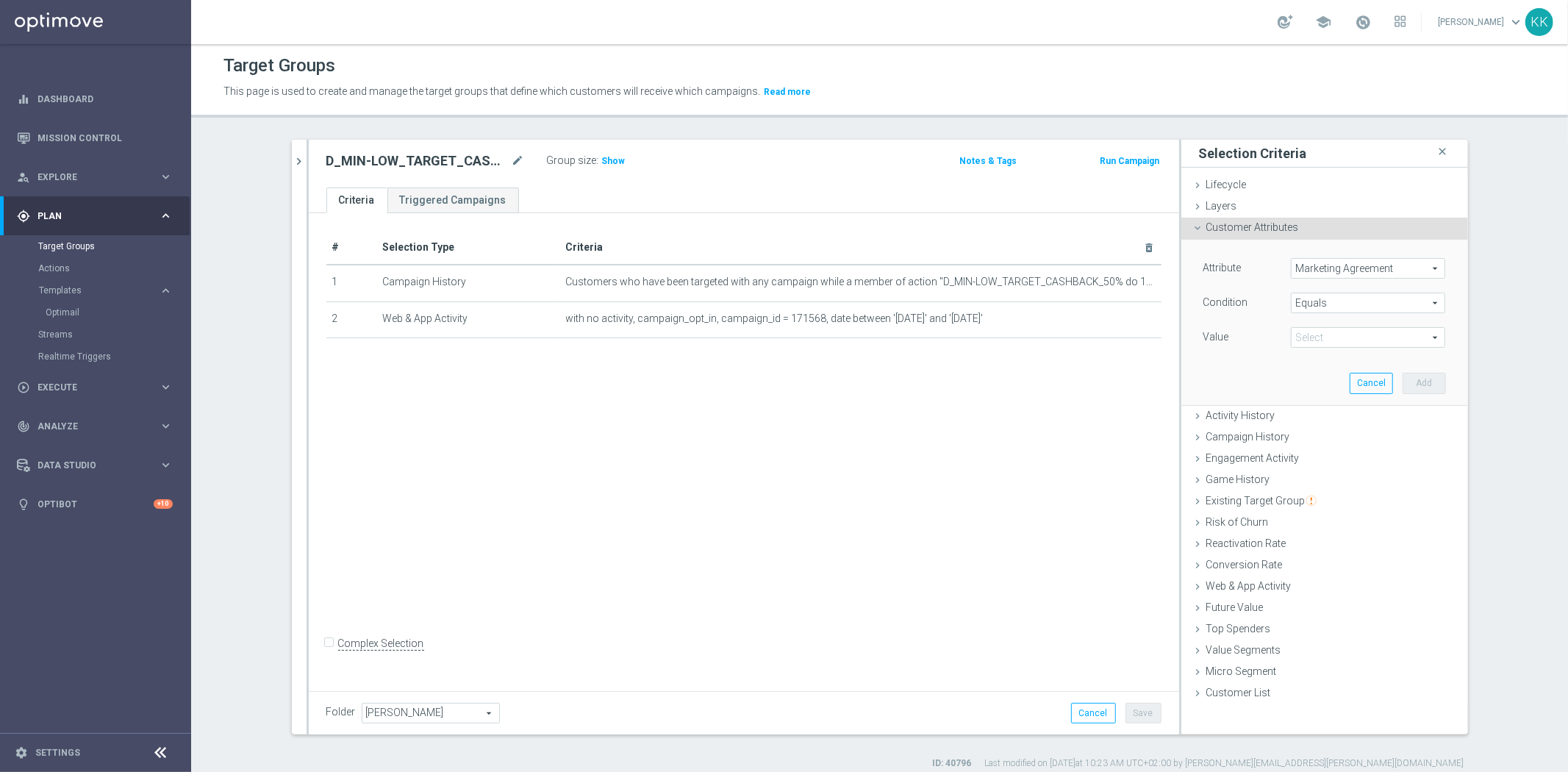
click at [1335, 331] on span at bounding box center [1368, 337] width 153 height 19
click at [1332, 393] on span "True" at bounding box center [1368, 397] width 140 height 11
type input "True"
click at [1420, 375] on button "Add" at bounding box center [1424, 383] width 44 height 21
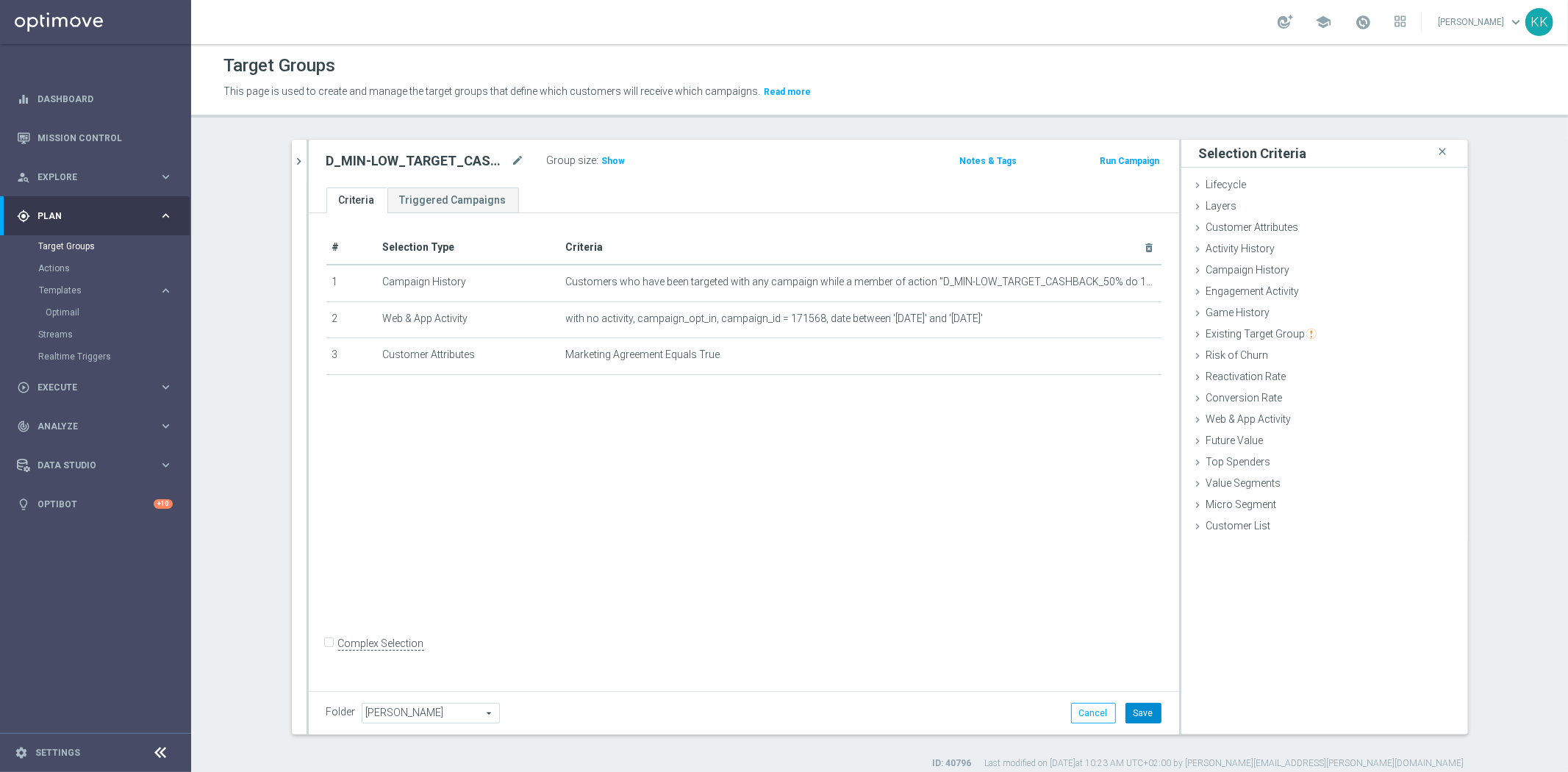
click at [1136, 711] on button "Save" at bounding box center [1143, 713] width 36 height 21
click at [608, 151] on div "Group size : Show" at bounding box center [621, 159] width 147 height 18
click at [602, 158] on span "Show" at bounding box center [614, 161] width 24 height 11
click at [292, 165] on icon "chevron_right" at bounding box center [299, 161] width 14 height 14
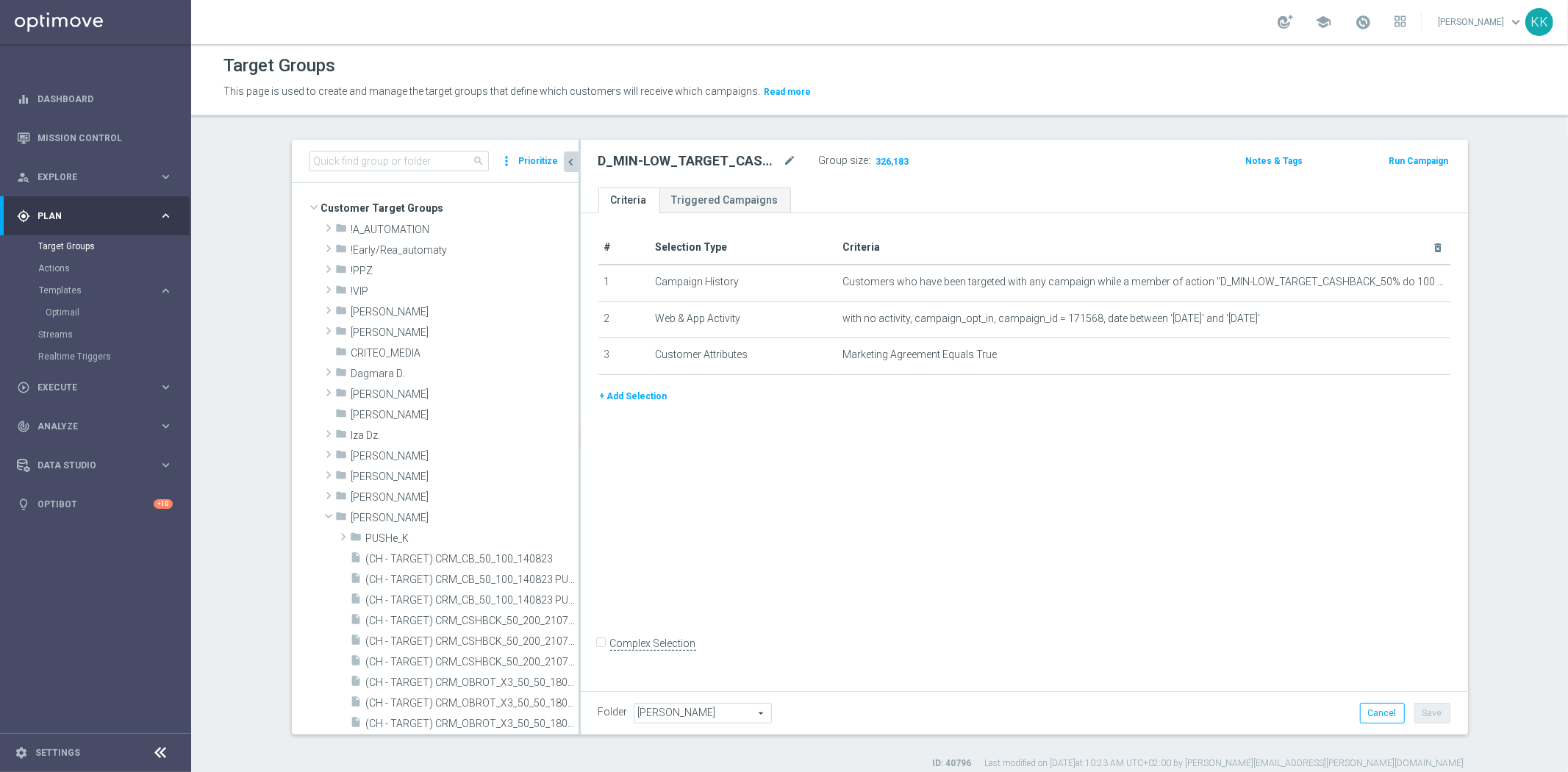
click at [640, 155] on h2 "D_MIN-LOW_TARGET_CASHBACK_50% do 100 PLN_EPLW_260825_2" at bounding box center [689, 161] width 182 height 18
copy div "D_MIN-LOW_TARGET_CASHBACK_50% do 100 PLN_EPLW_260825_2"
click at [402, 162] on input at bounding box center [398, 161] width 179 height 21
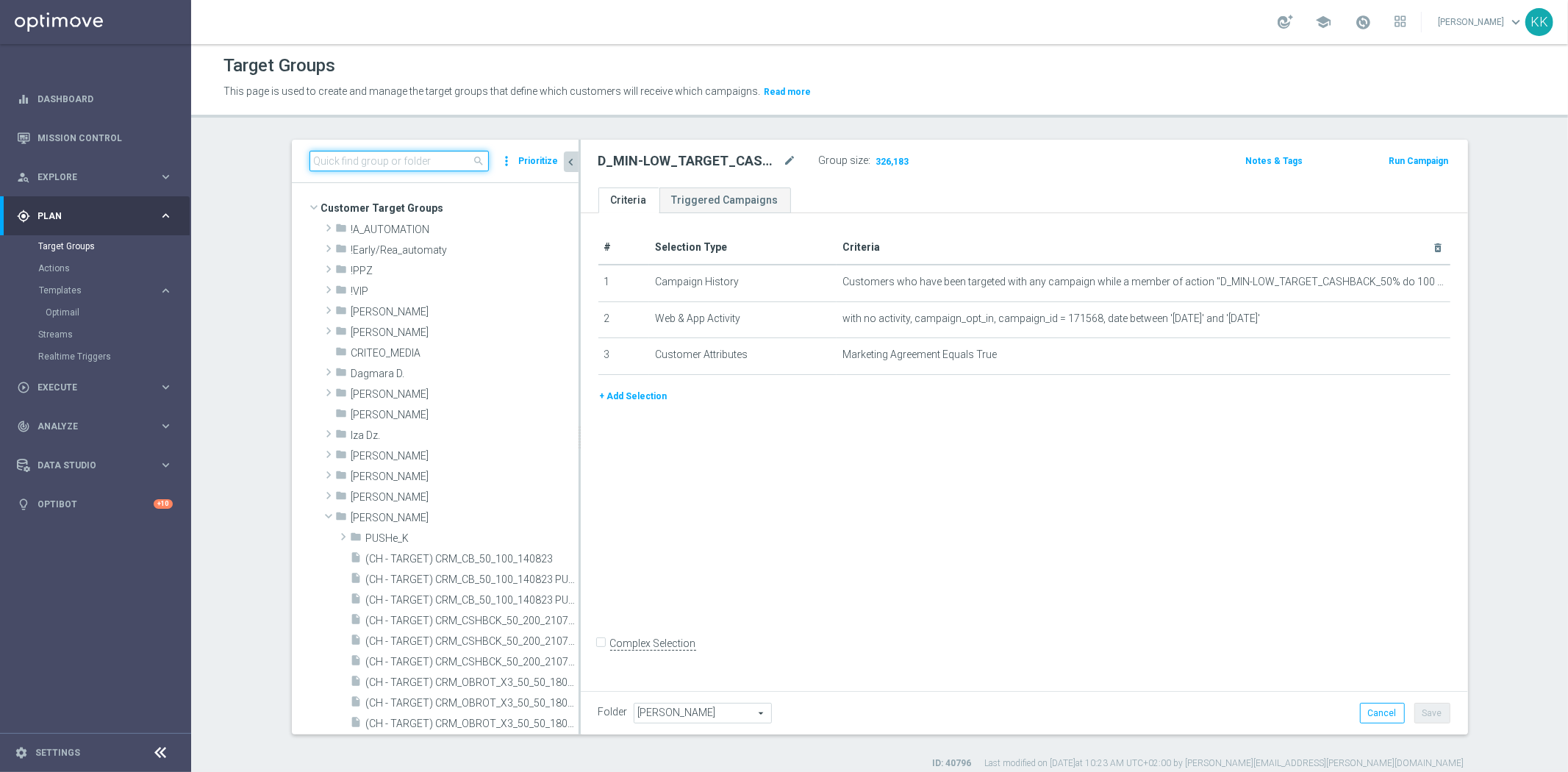
paste input "D_MIN-LOW_TARGET_CASHBACK_50% do 100 PLN_EPLW_260825_2"
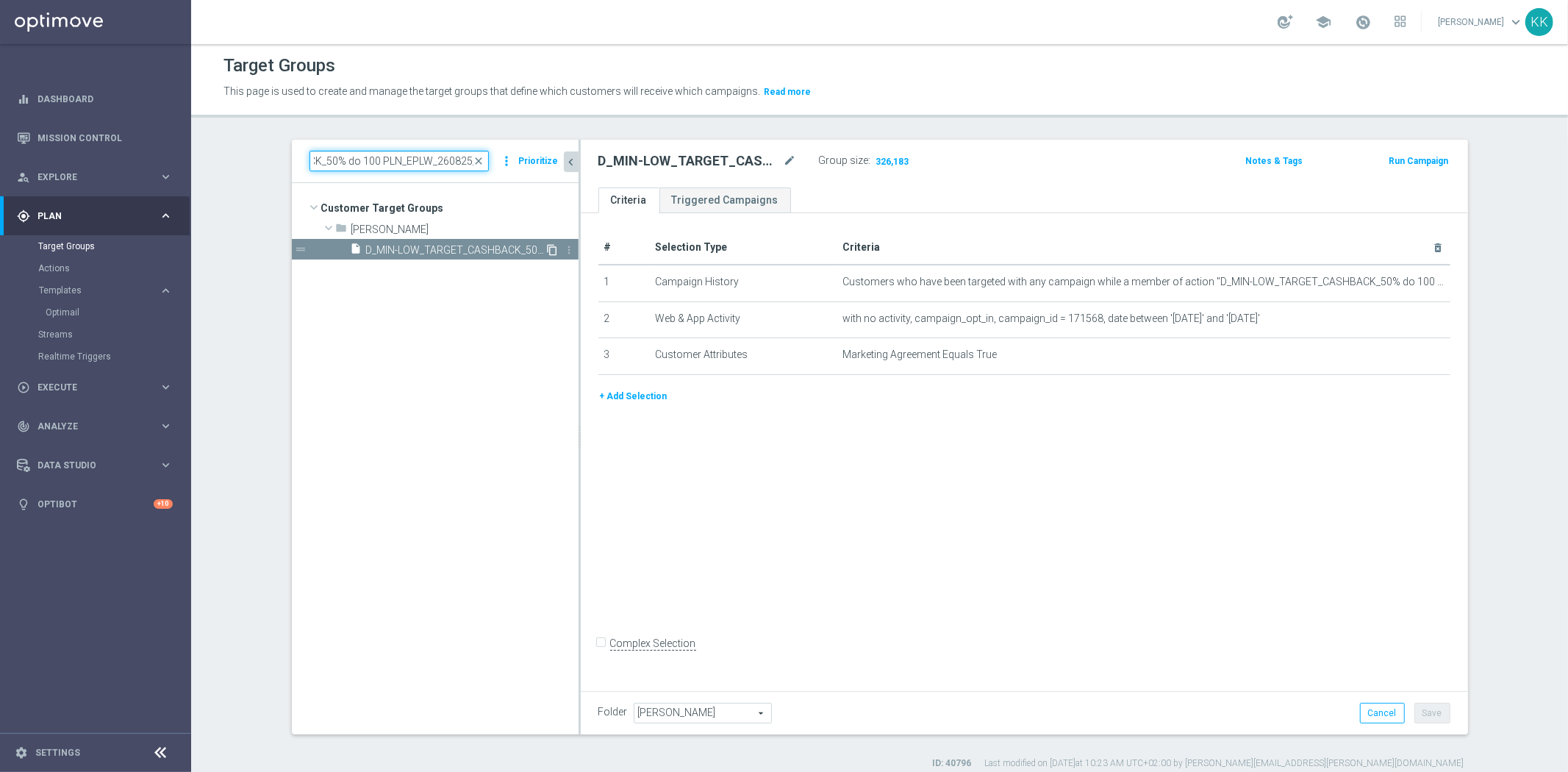
type input "D_MIN-LOW_TARGET_CASHBACK_50% do 100 PLN_EPLW_260825_2"
click at [547, 247] on icon "content_copy" at bounding box center [552, 249] width 11 height 11
click at [784, 157] on icon "mode_edit" at bounding box center [790, 161] width 13 height 18
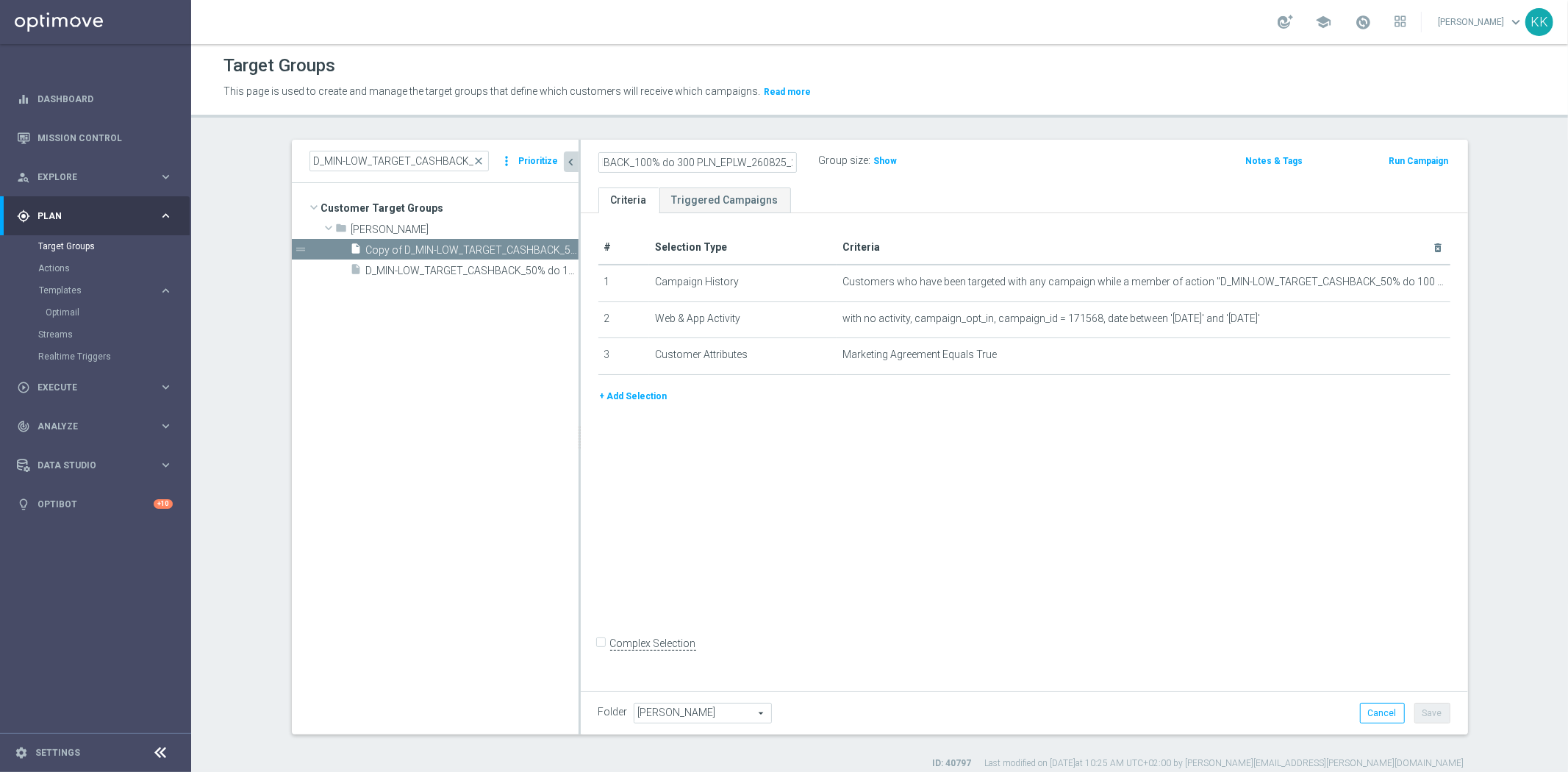
type input "D_MED-HIGH_TARGET_CASHBACK_100% do 300 PLN_EPLW_260825_2"
click at [928, 151] on div "Group size : Show" at bounding box center [892, 159] width 147 height 18
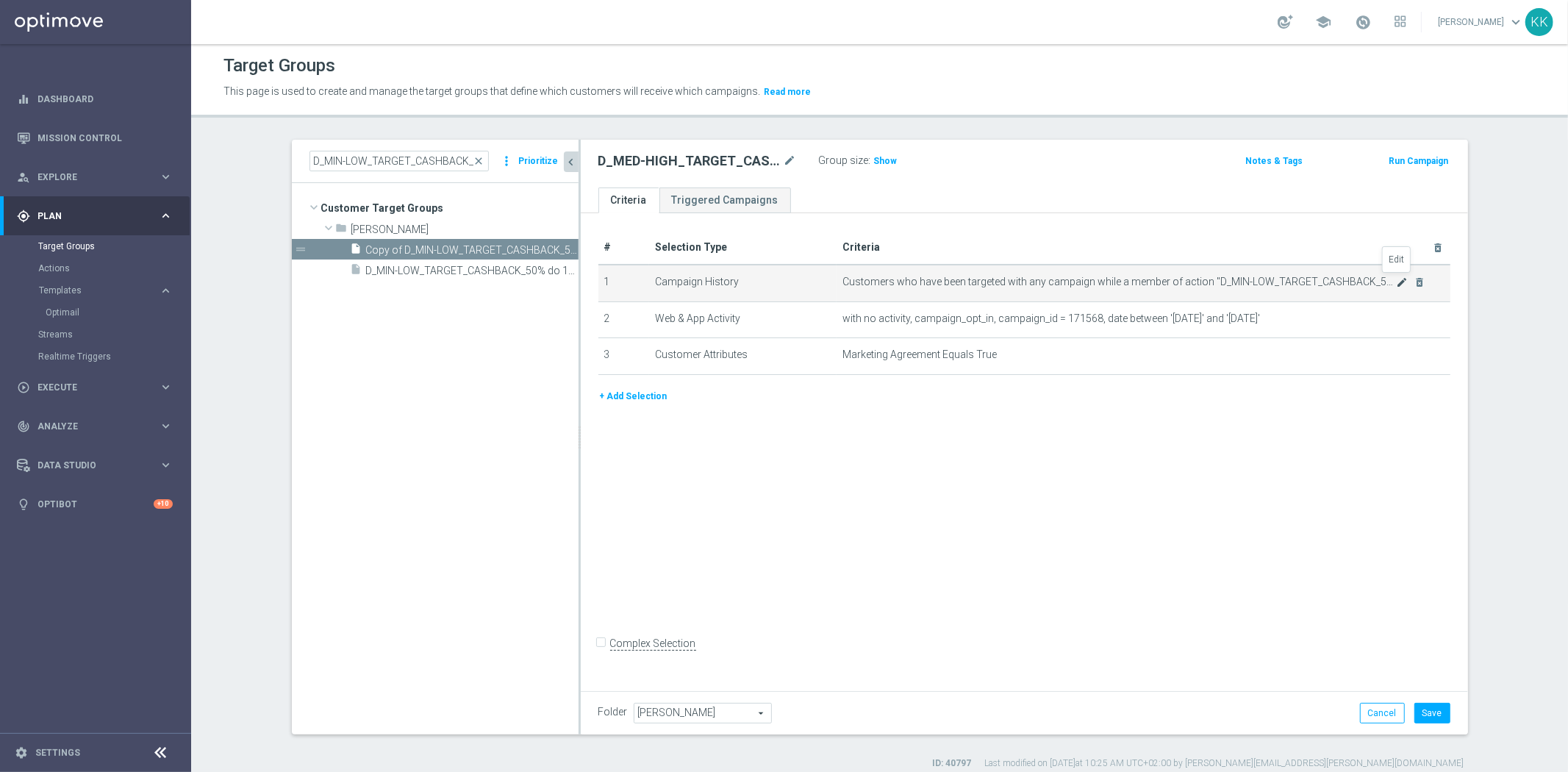
click at [1396, 282] on icon "mode_edit" at bounding box center [1401, 282] width 11 height 11
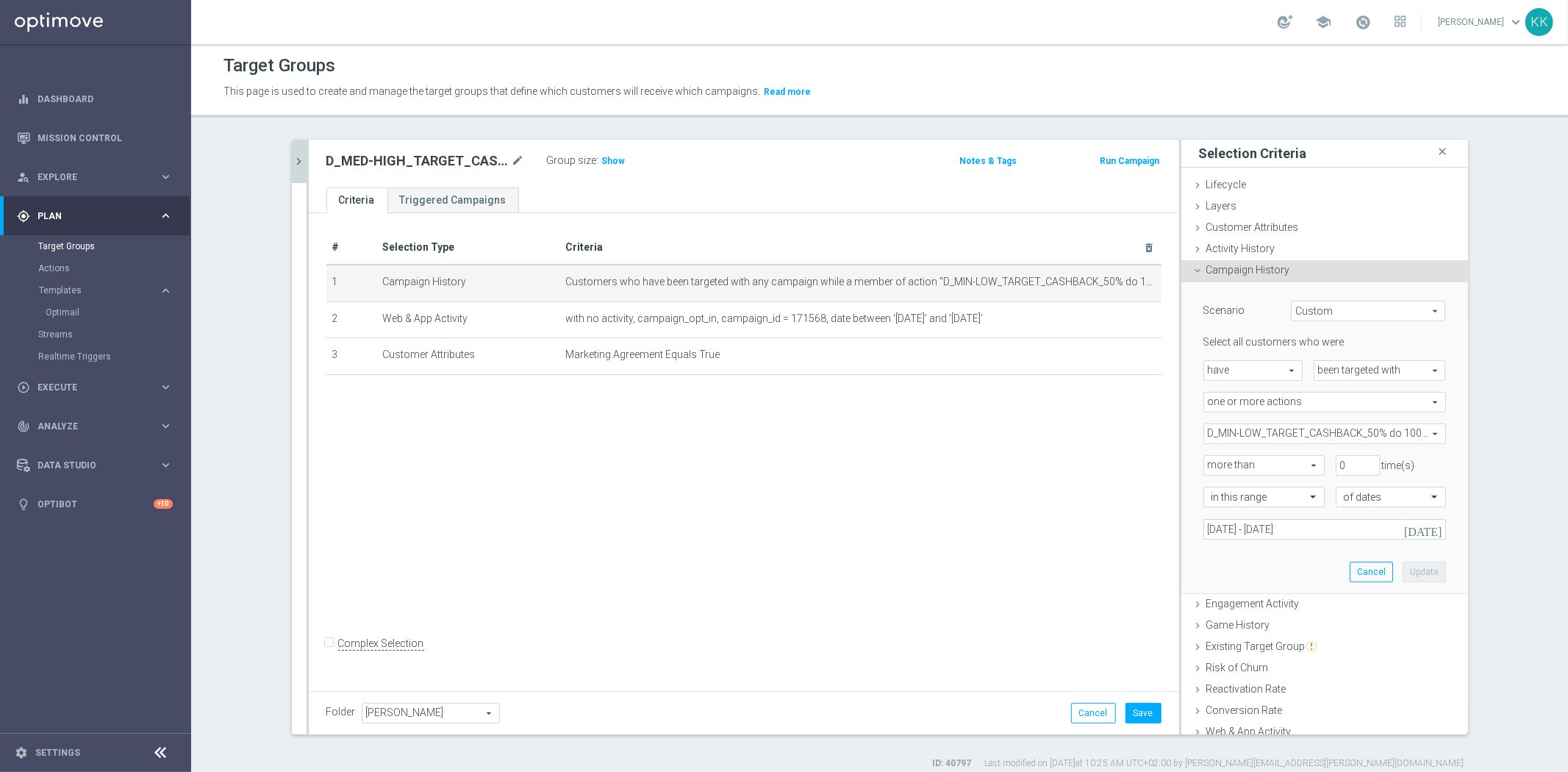
click at [1244, 424] on div "D_MIN-LOW_TARGET_CASHBACK_50% do 100 PLN_EPLW_260825 D_MIN-LOW_TARGET_CASHBACK_…" at bounding box center [1324, 434] width 243 height 21
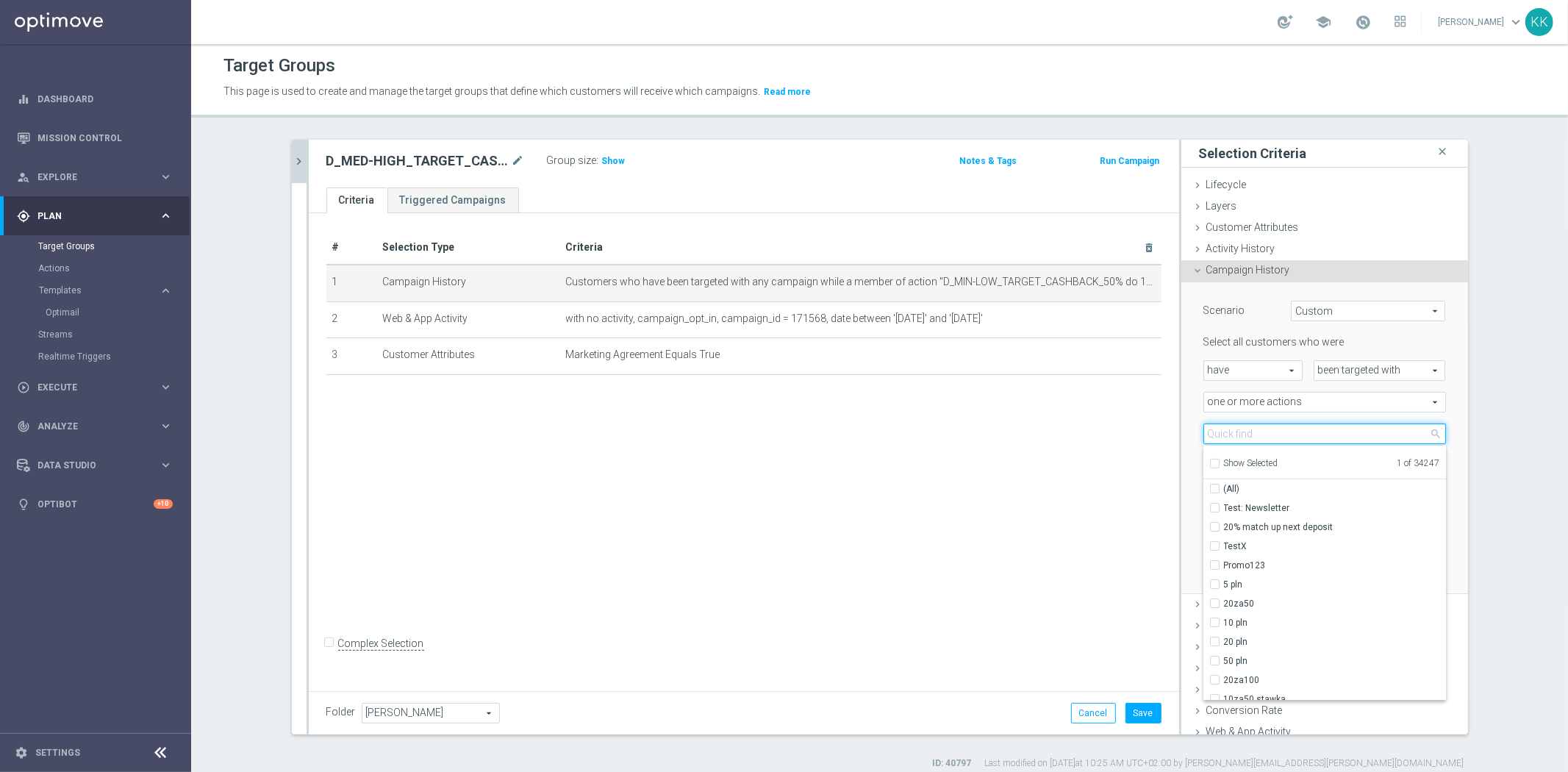
click at [1244, 427] on input "search" at bounding box center [1324, 434] width 243 height 21
paste input "D_MED-HIGH_TARGET_CASHBACK_100% do 300 PLN_EPLW_260825_2"
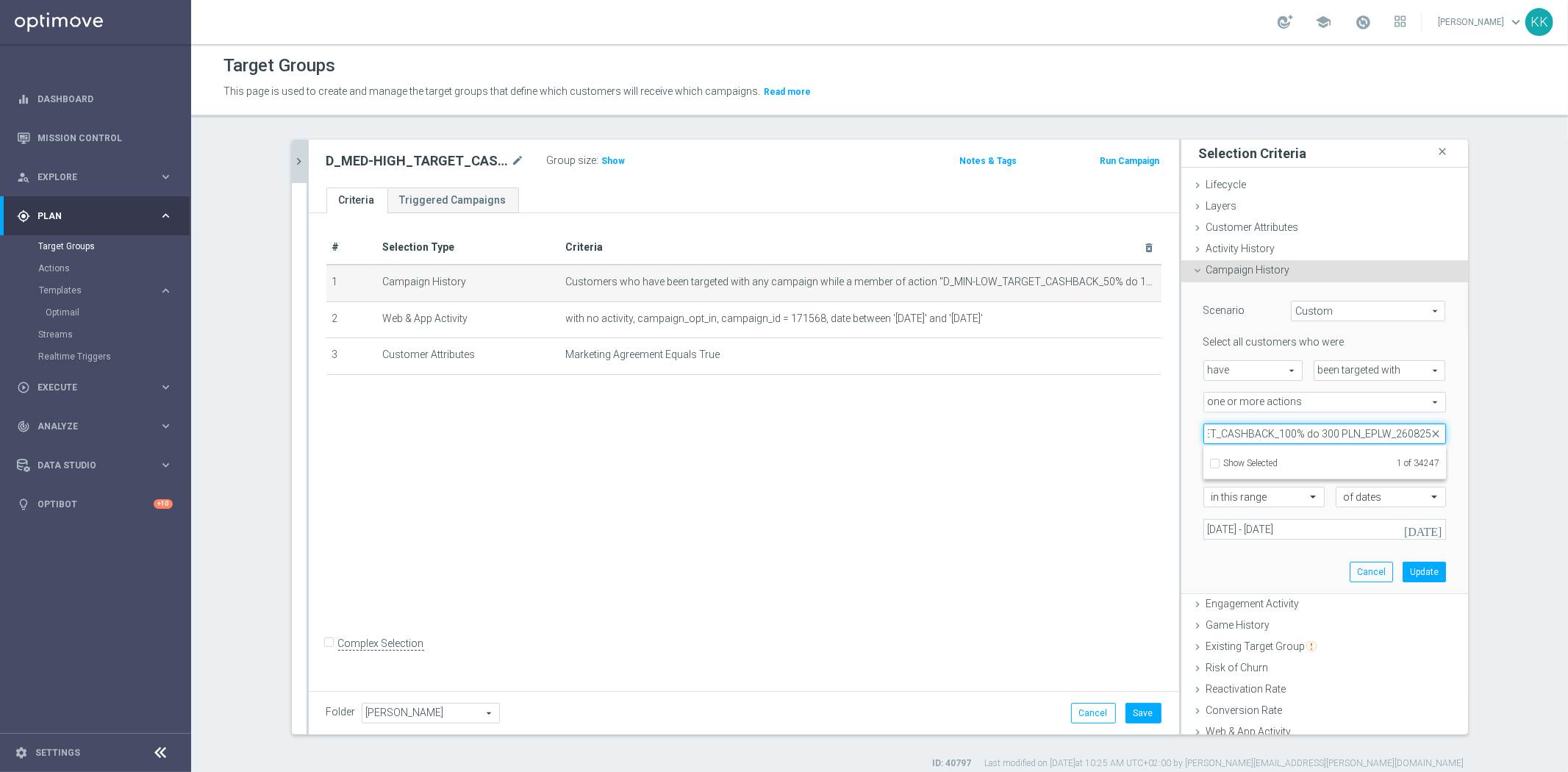
scroll to position [0, 101]
type input "D_MED-HIGH_TARGET_CASHBACK_100% do 300 PLN_EPLW_260825"
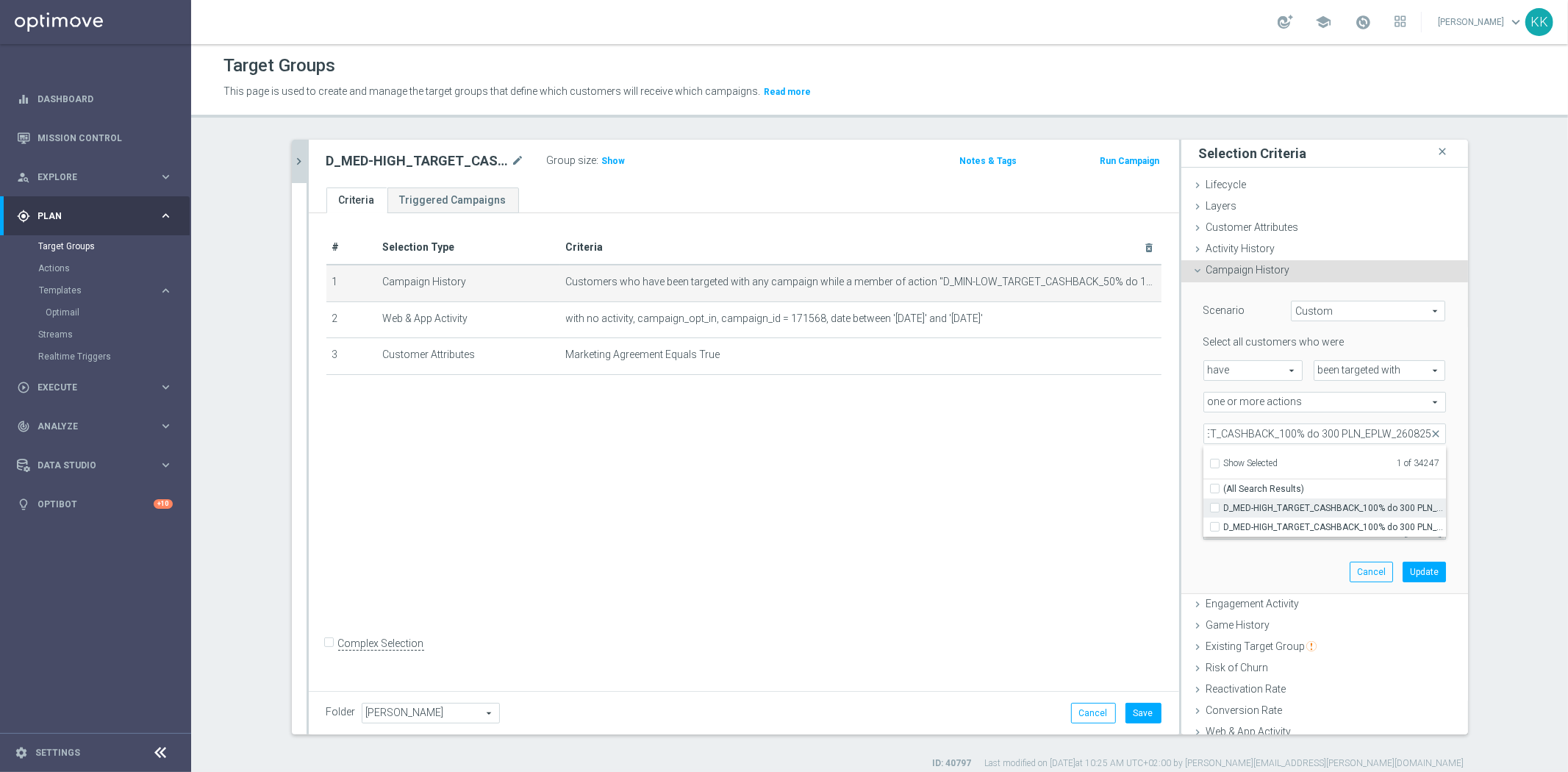
click at [1224, 507] on label "D_MED-HIGH_TARGET_CASHBACK_100% do 300 PLN_EPLW_260825" at bounding box center [1335, 508] width 222 height 19
click at [1214, 507] on input "D_MED-HIGH_TARGET_CASHBACK_100% do 300 PLN_EPLW_260825" at bounding box center [1219, 507] width 10 height 10
checkbox input "true"
type input "Selected 2 of 34247"
checkbox input "true"
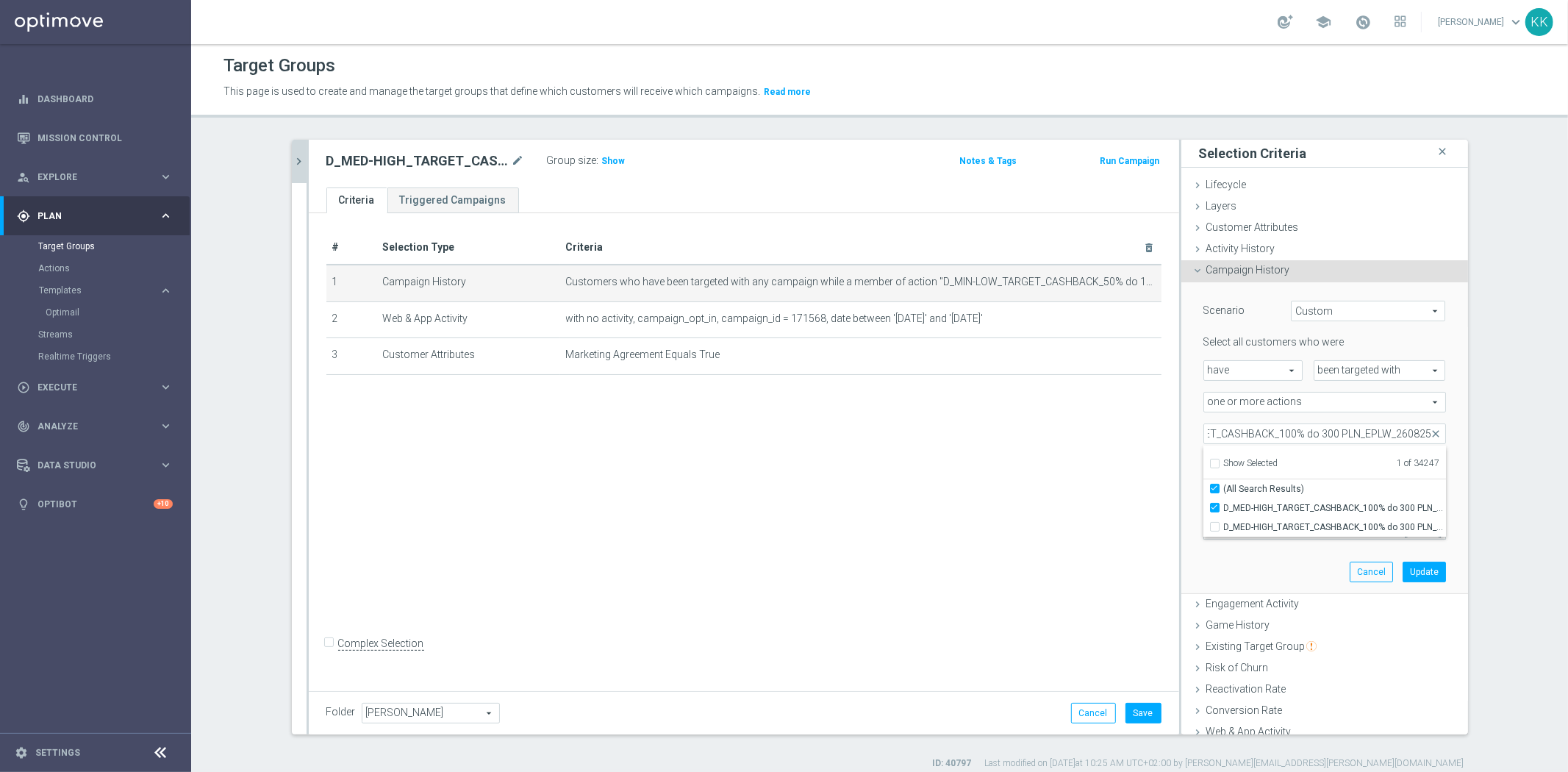
scroll to position [0, 0]
click at [1114, 496] on div "# Selection Type Criteria delete_forever 1 Campaign History Customers who have …" at bounding box center [744, 449] width 870 height 473
click at [1217, 434] on span at bounding box center [1324, 433] width 241 height 19
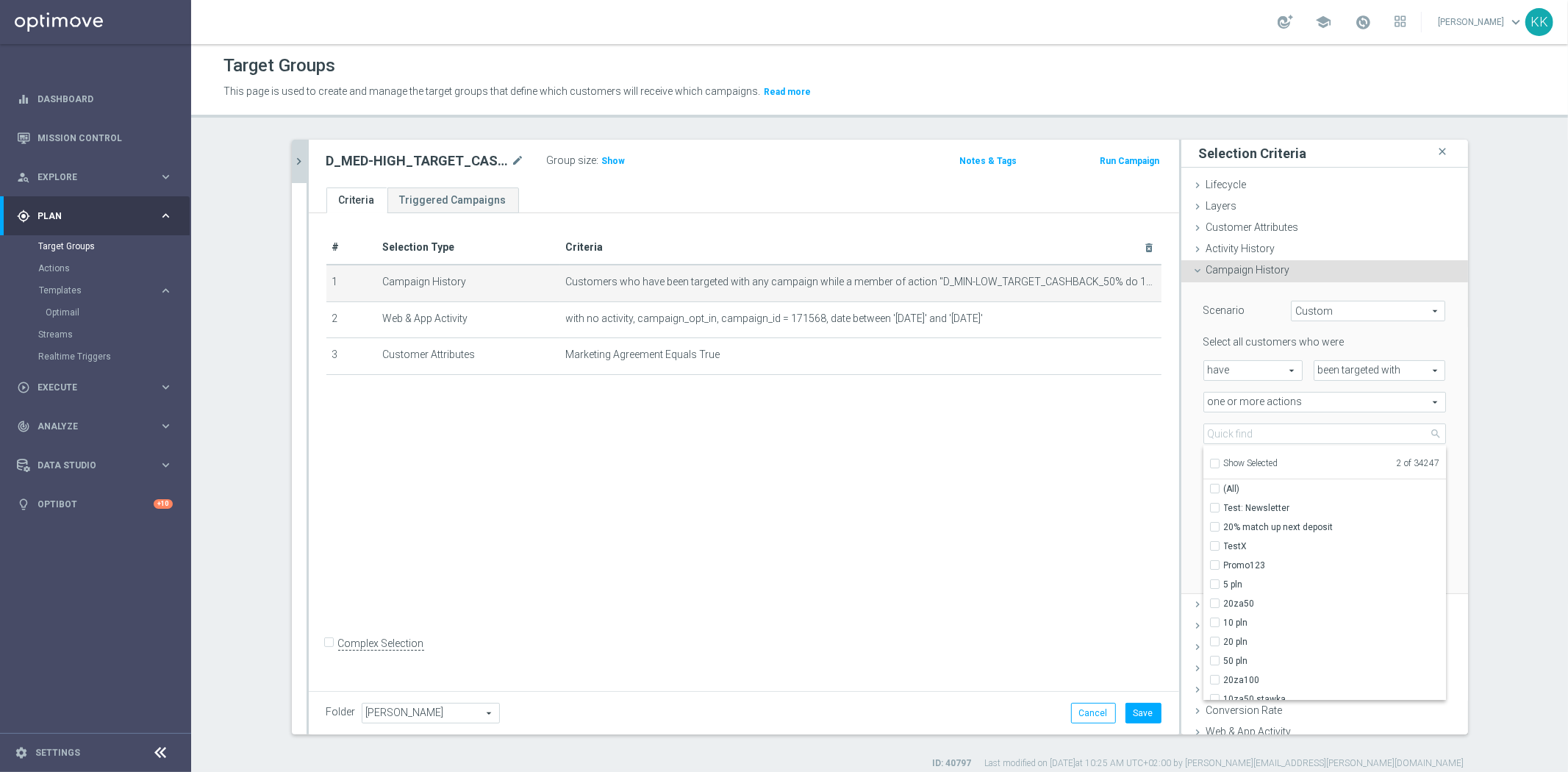
click at [1209, 460] on input "Show Selected" at bounding box center [1213, 465] width 10 height 10
checkbox input "true"
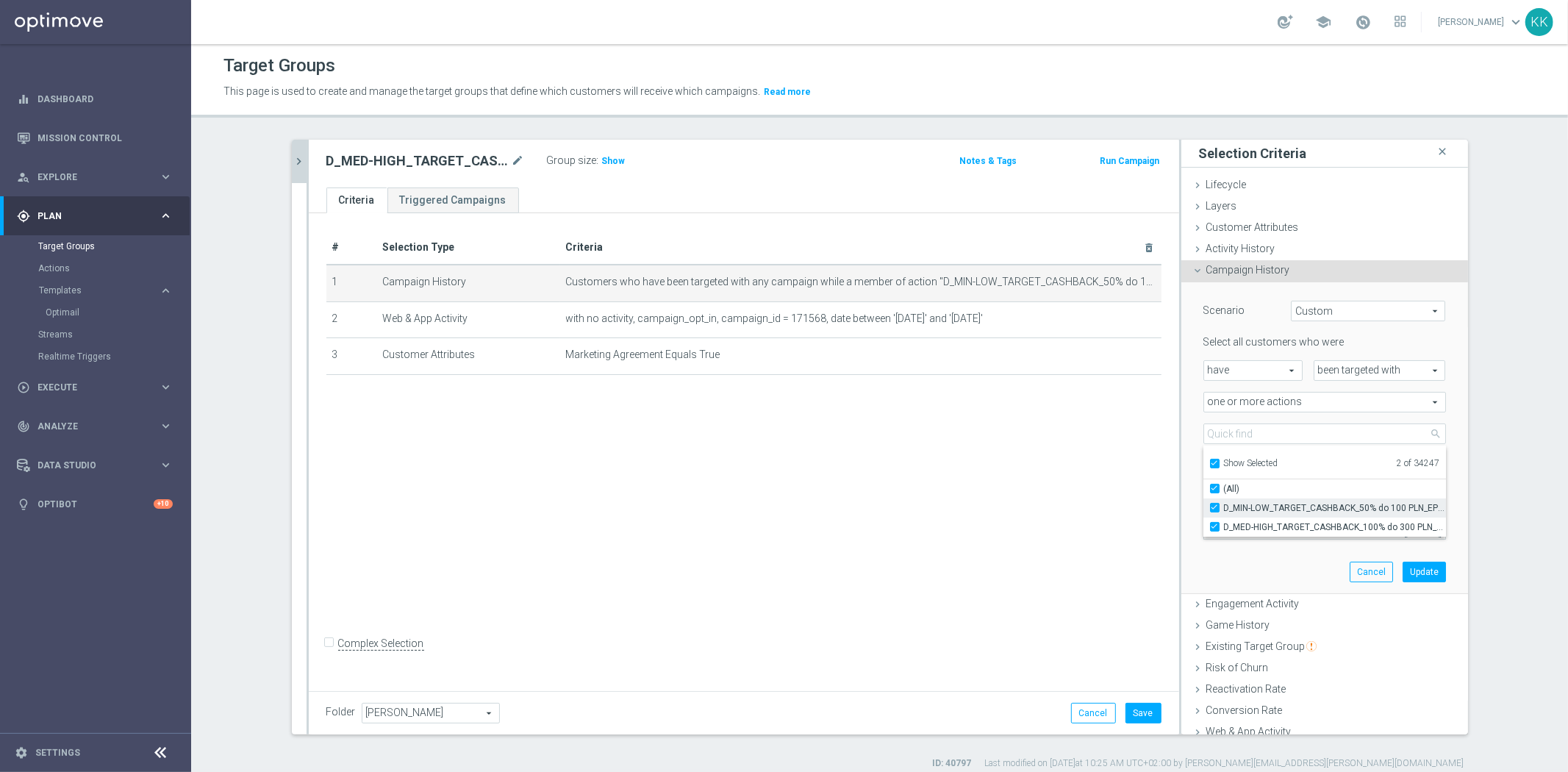
click at [1224, 504] on label "D_MIN-LOW_TARGET_CASHBACK_50% do 100 PLN_EPLW_260825" at bounding box center [1335, 508] width 222 height 19
click at [1214, 504] on input "D_MIN-LOW_TARGET_CASHBACK_50% do 100 PLN_EPLW_260825" at bounding box center [1219, 507] width 10 height 10
checkbox input "false"
type input "D_MED-HIGH_TARGET_CASHBACK_100% do 300 PLN_EPLW_260825"
checkbox input "false"
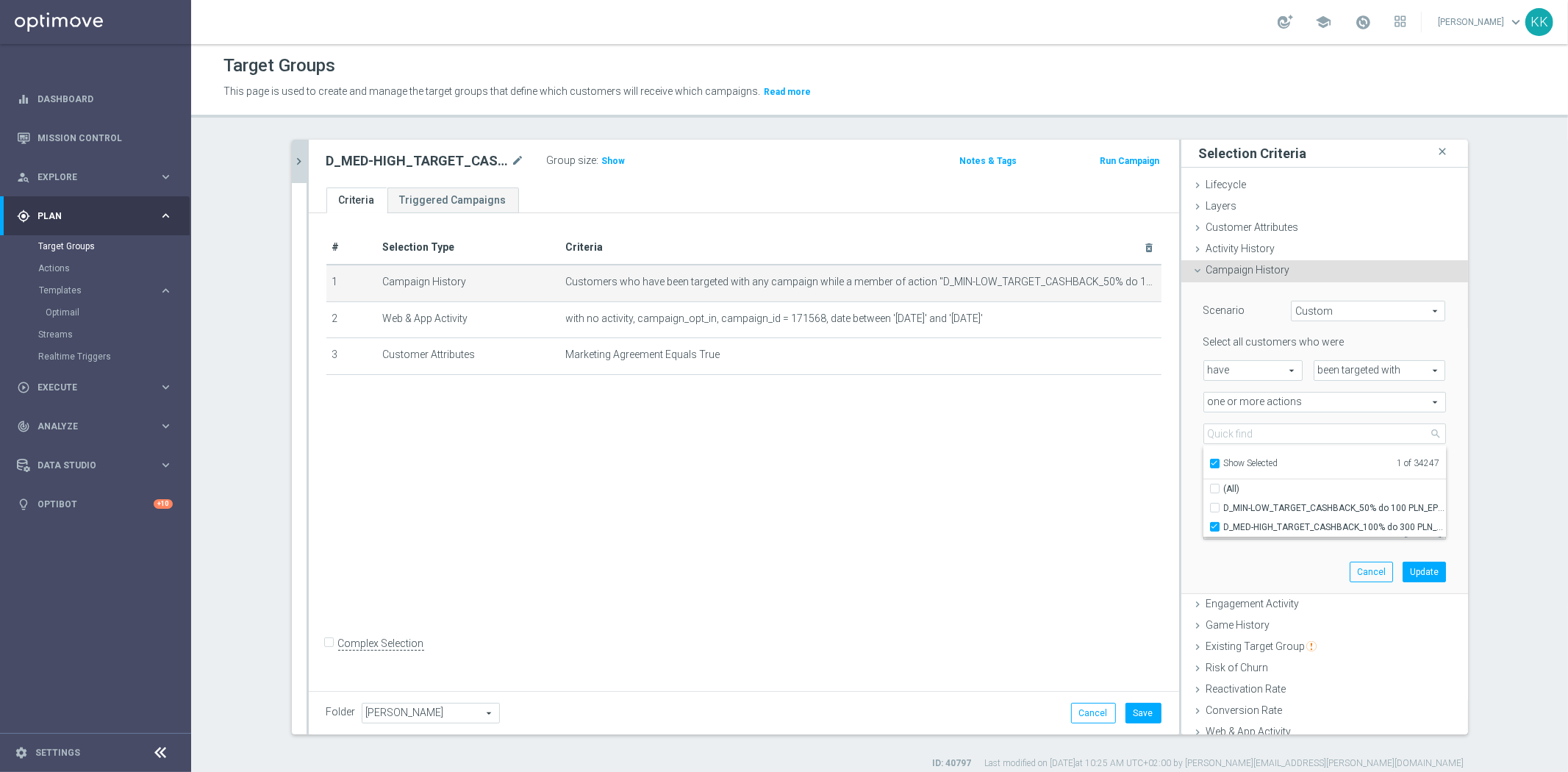
click at [1156, 492] on div "# Selection Type Criteria delete_forever 1 Campaign History Customers who have …" at bounding box center [744, 449] width 870 height 473
click at [1428, 575] on div "Scenario Custom Custom arrow_drop_down search Select all customers who were hav…" at bounding box center [1325, 437] width 264 height 311
click at [1417, 575] on button "Update" at bounding box center [1424, 572] width 44 height 21
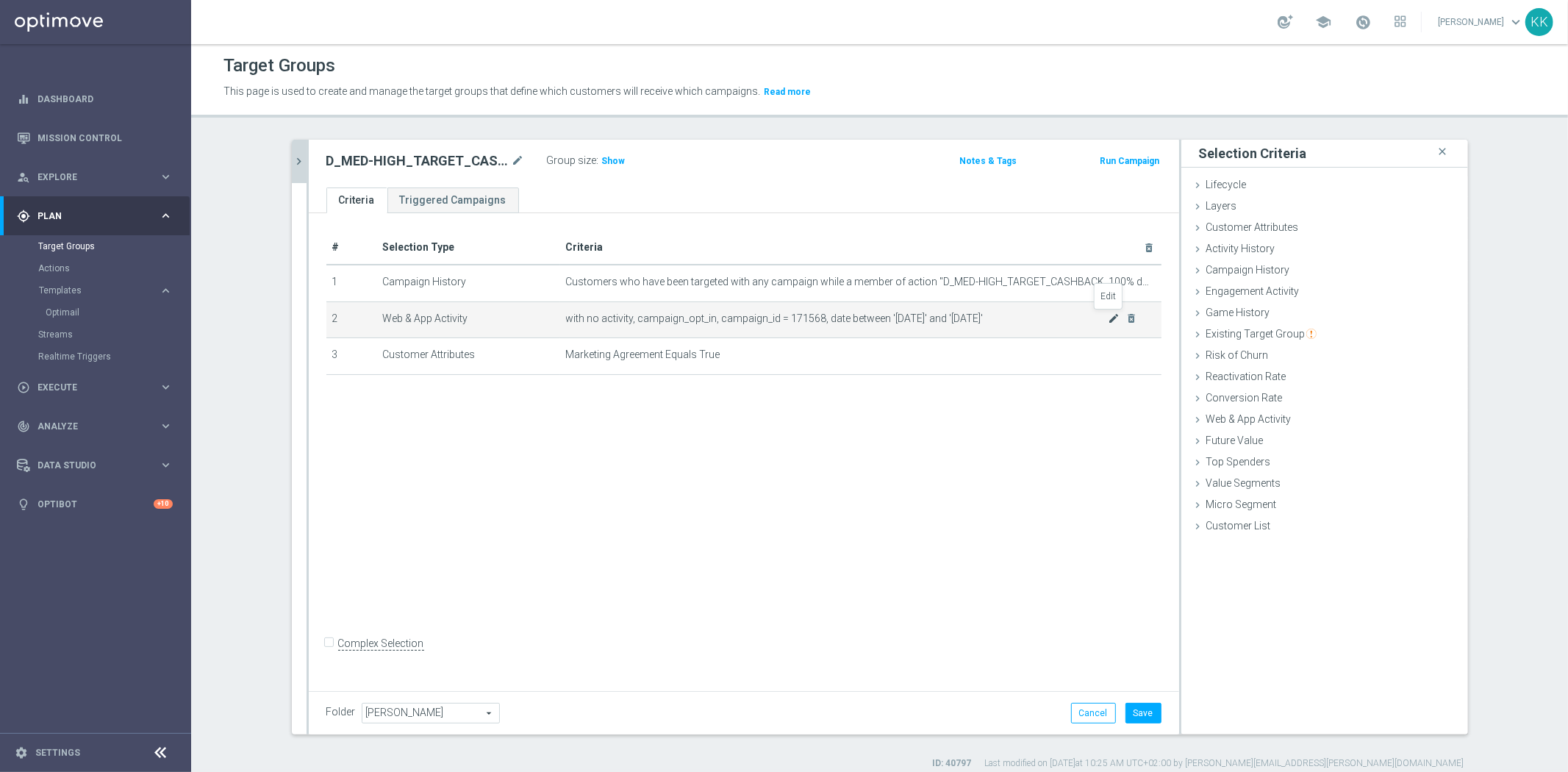
click at [1107, 320] on icon "mode_edit" at bounding box center [1113, 318] width 11 height 11
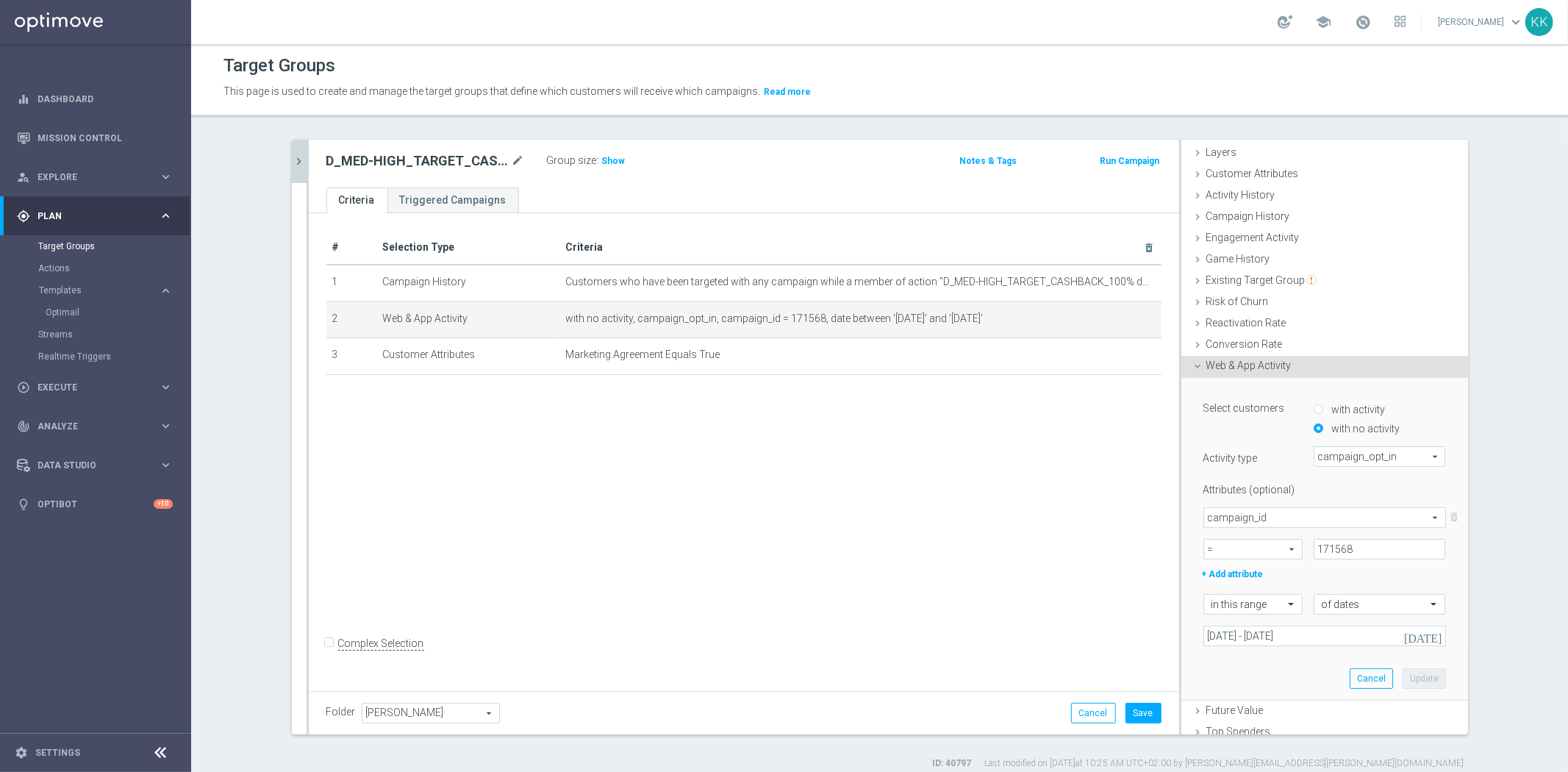
scroll to position [81, 0]
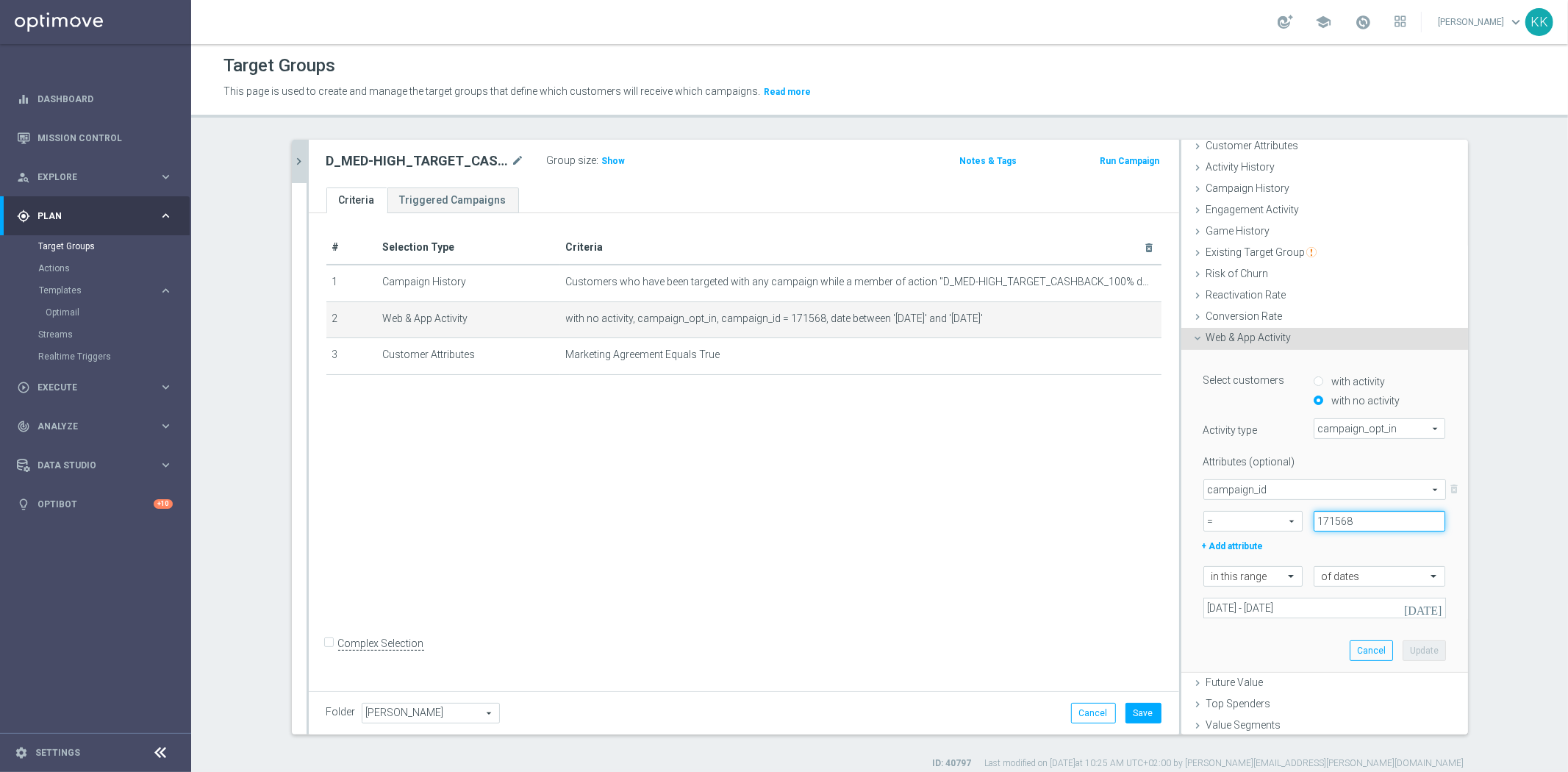
click at [1358, 525] on input "171568" at bounding box center [1379, 521] width 132 height 21
type input "171569"
click at [1424, 635] on div "Select customers with activity with no activity Activity type campaign_opt_in c…" at bounding box center [1325, 511] width 264 height 322
click at [1418, 648] on button "Update" at bounding box center [1424, 650] width 44 height 21
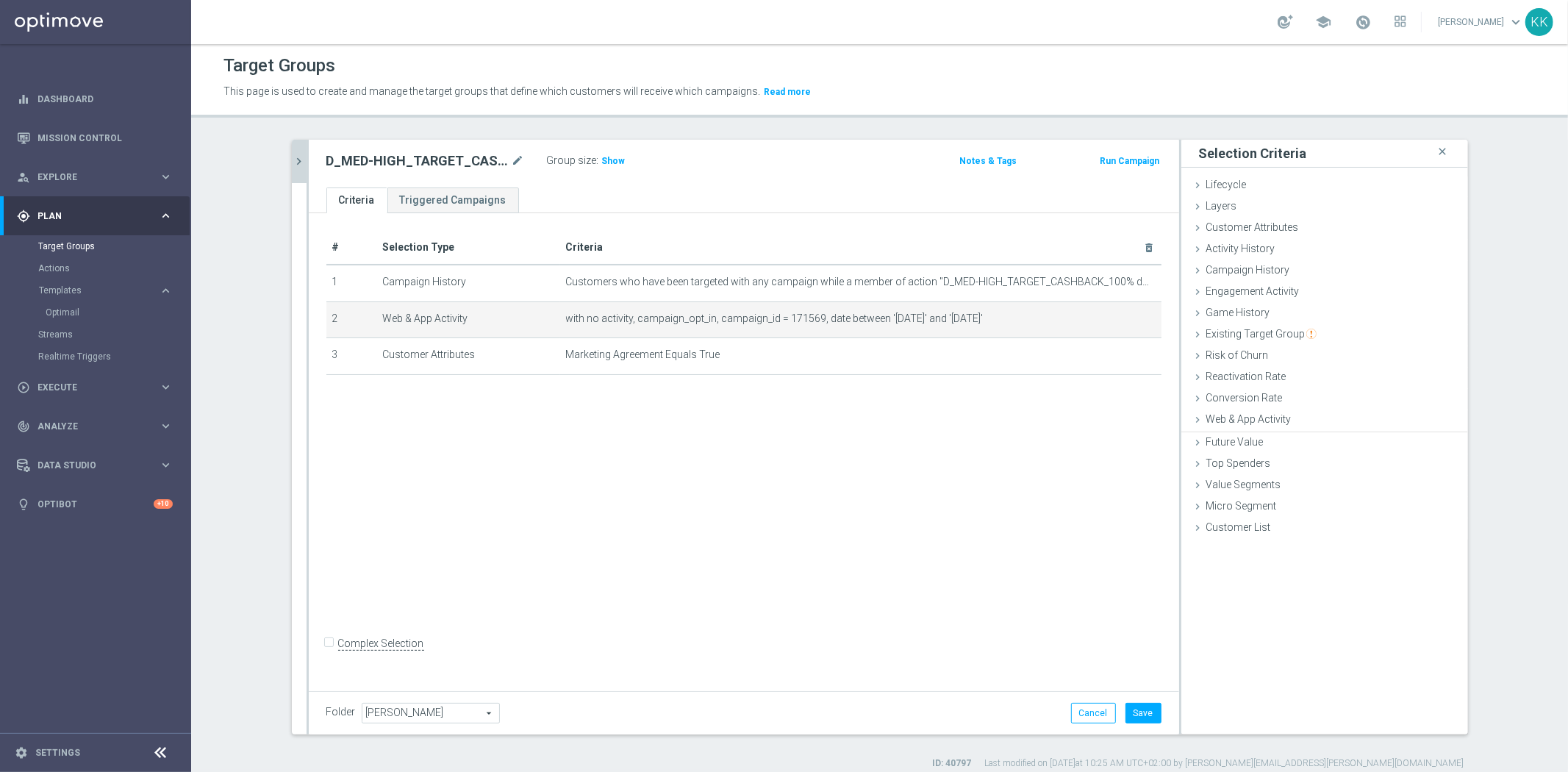
scroll to position [0, 0]
click at [1133, 710] on button "Save" at bounding box center [1143, 713] width 36 height 21
click at [611, 158] on span "Show" at bounding box center [614, 161] width 24 height 11
drag, startPoint x: 288, startPoint y: 160, endPoint x: 296, endPoint y: 165, distance: 9.4
click at [292, 160] on icon "chevron_right" at bounding box center [299, 161] width 14 height 14
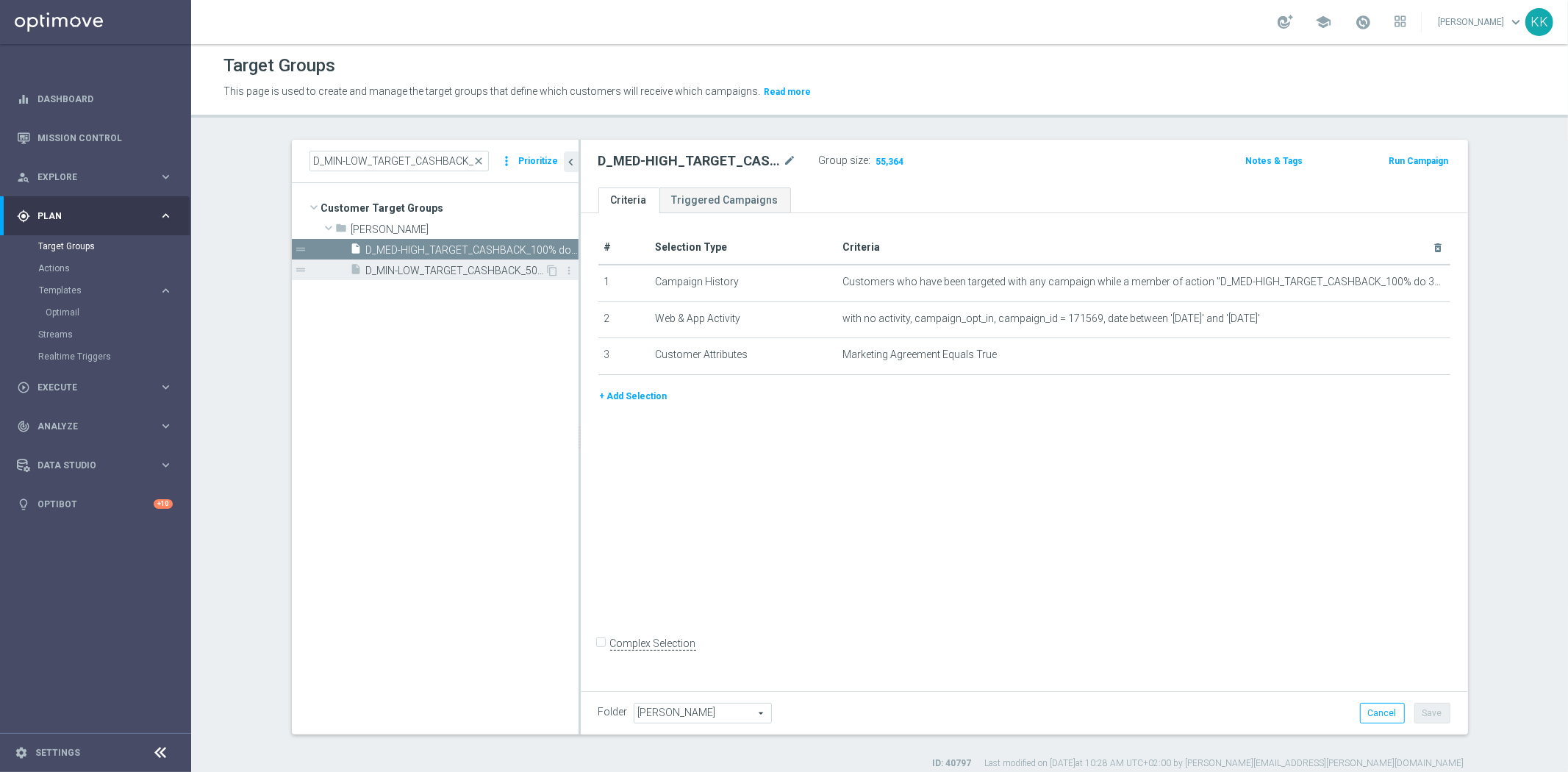
click at [386, 268] on span "D_MIN-LOW_TARGET_CASHBACK_50% do 100 PLN_EPLW_260825_2" at bounding box center [455, 270] width 179 height 12
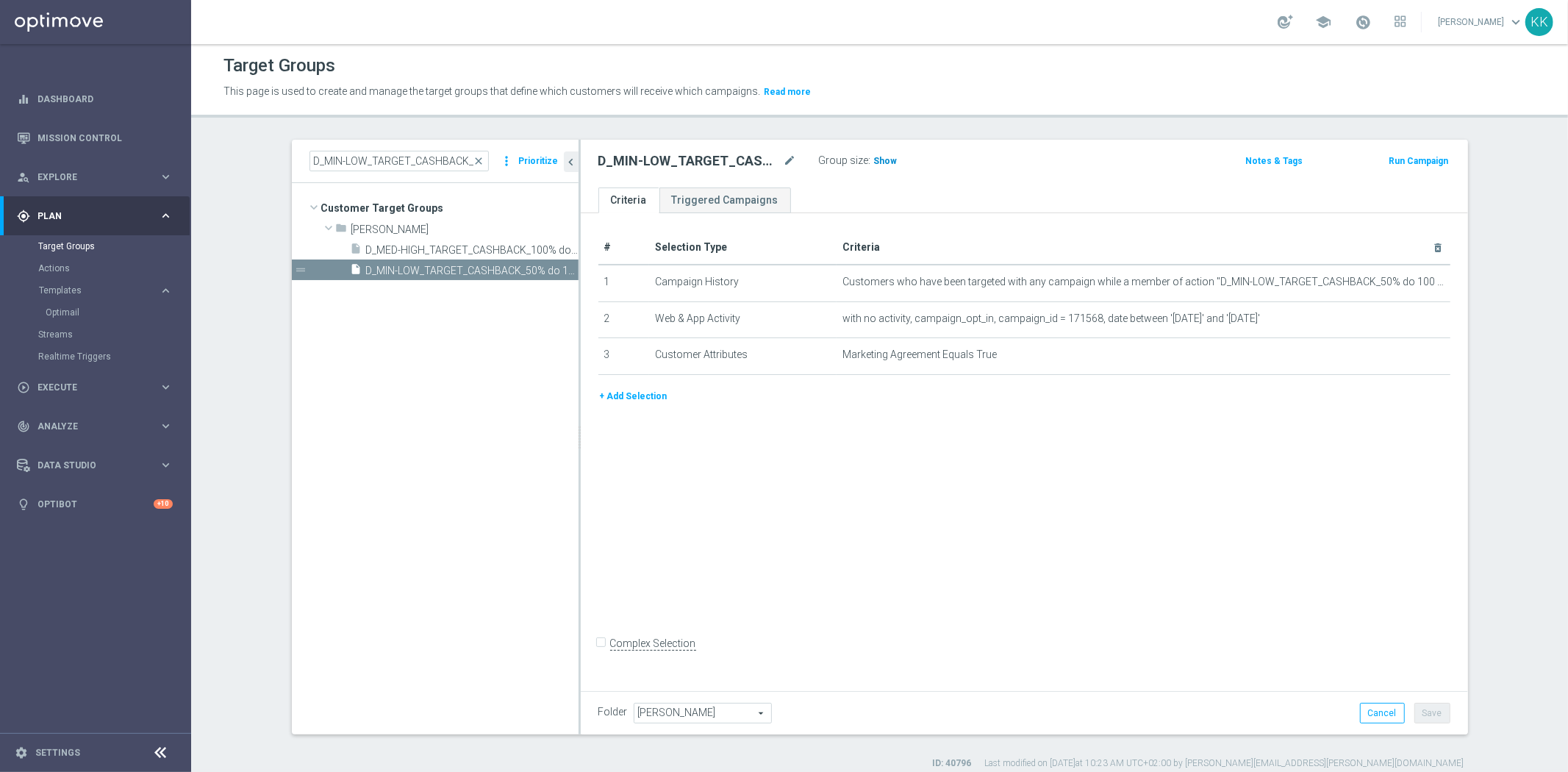
click at [874, 156] on span "Show" at bounding box center [885, 161] width 24 height 11
click at [53, 268] on link "Actions" at bounding box center [95, 268] width 115 height 11
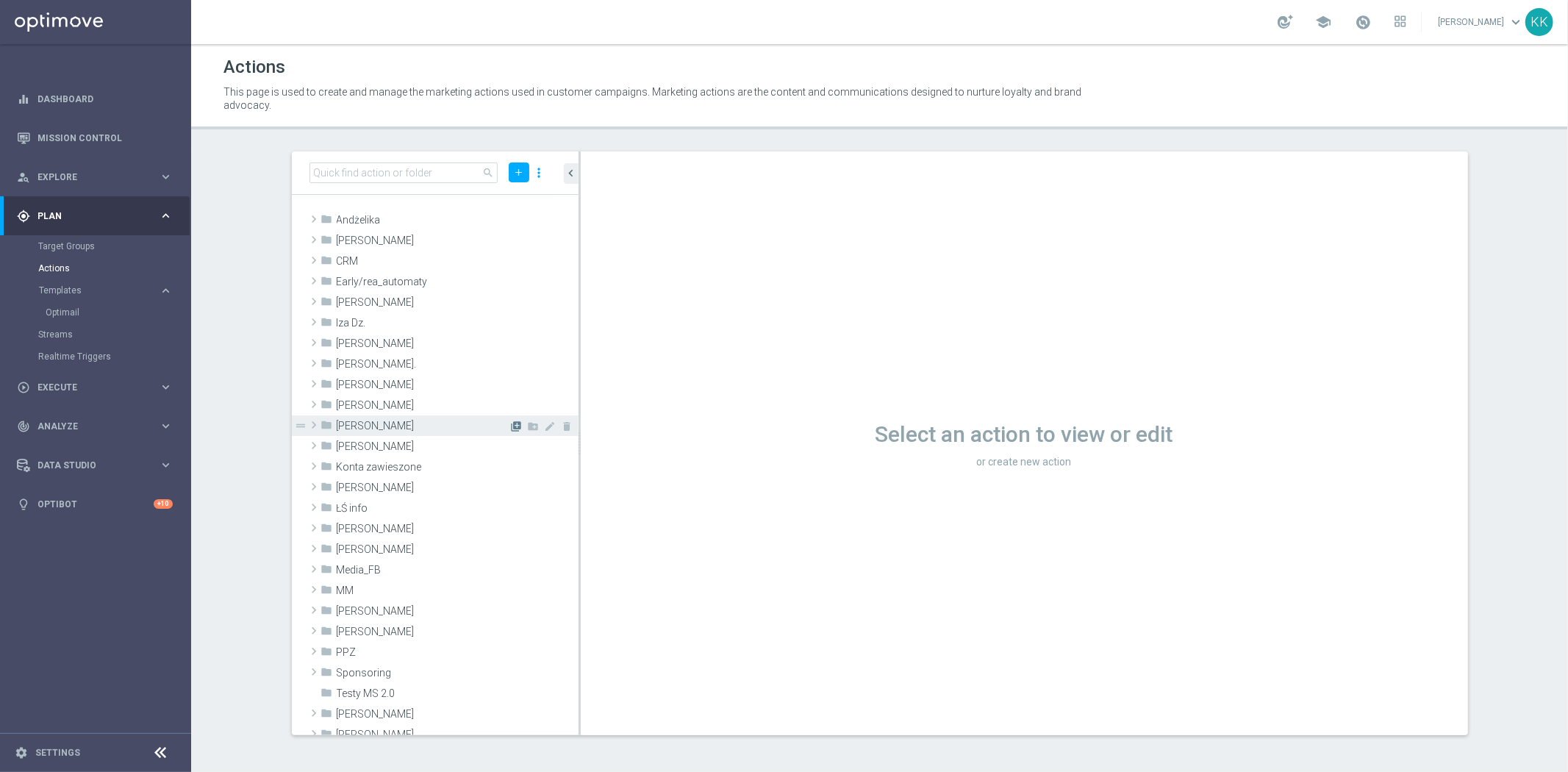
click at [510, 430] on icon "library_add" at bounding box center [516, 425] width 11 height 11
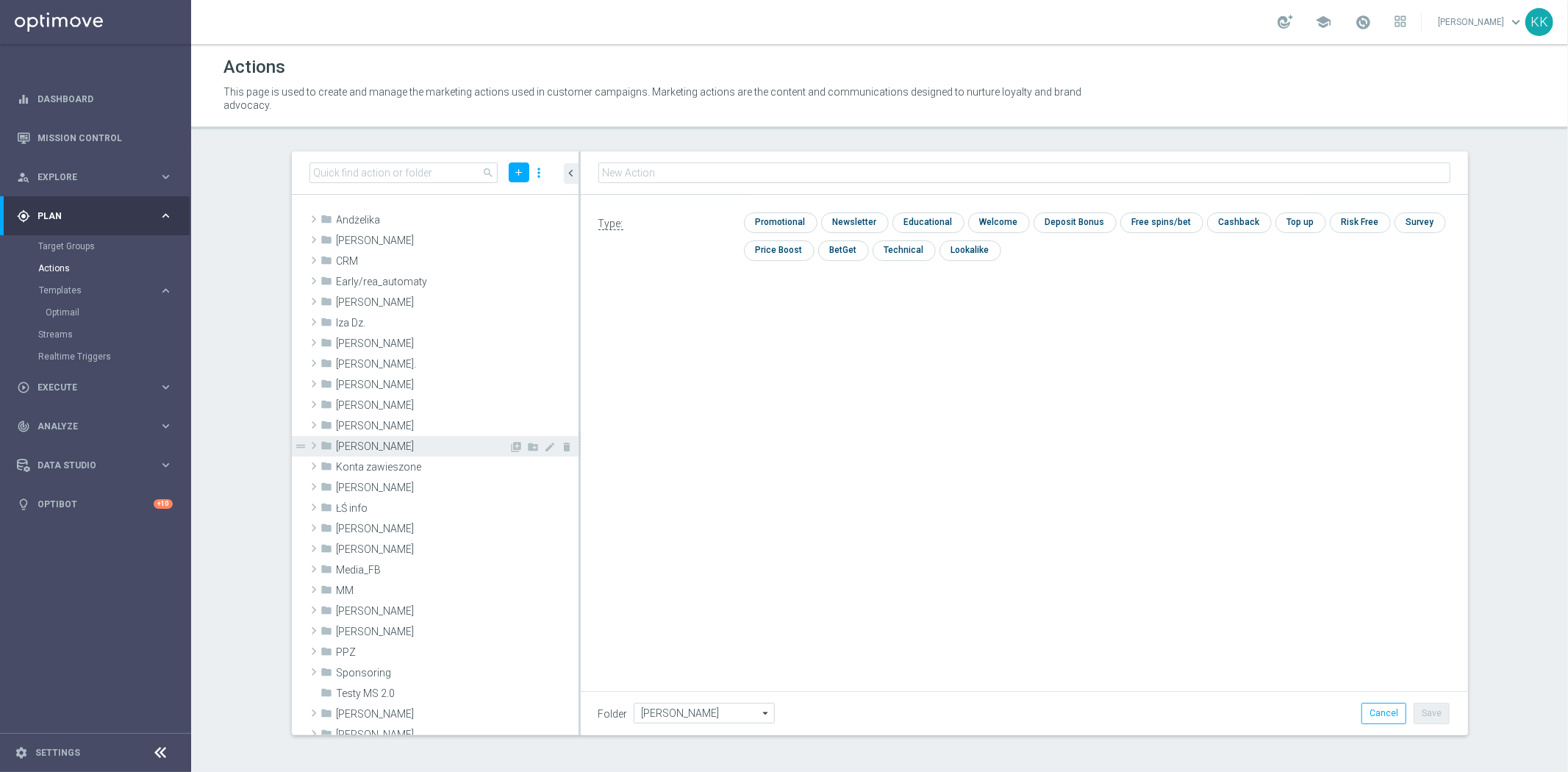
type input "D_MIN-LOW_TARGET_CASHBACK_50% do 100 PLN_EPLW_260825_2"
click at [787, 211] on div "Type: check Promotional check Newsletter check Educational check Welcome check …" at bounding box center [1023, 242] width 887 height 95
click at [791, 226] on input "checkbox" at bounding box center [779, 222] width 70 height 20
checkbox input "true"
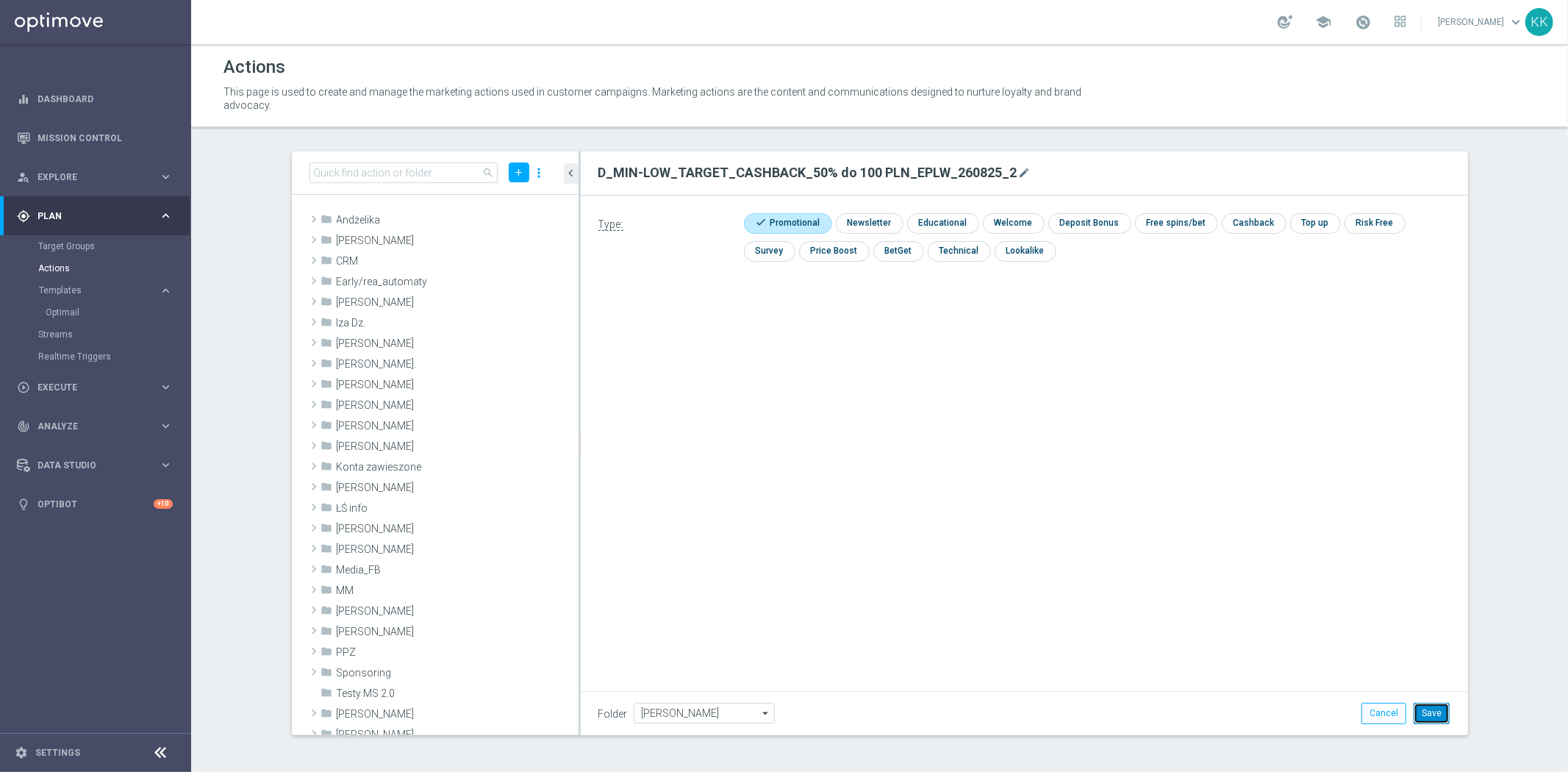
click at [1431, 707] on button "Save" at bounding box center [1431, 713] width 36 height 21
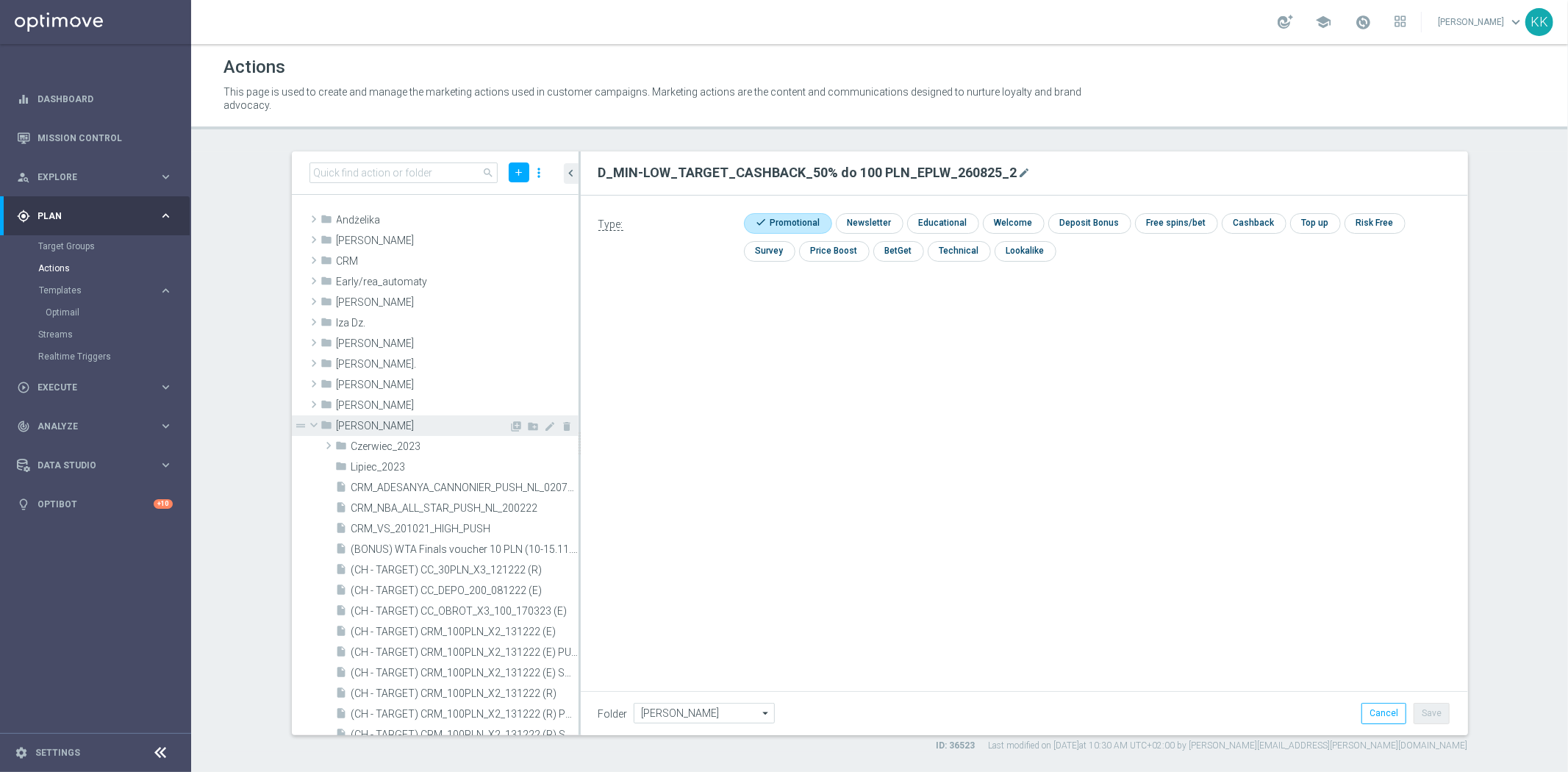
click at [354, 415] on div "folder Kasia K." at bounding box center [415, 425] width 188 height 21
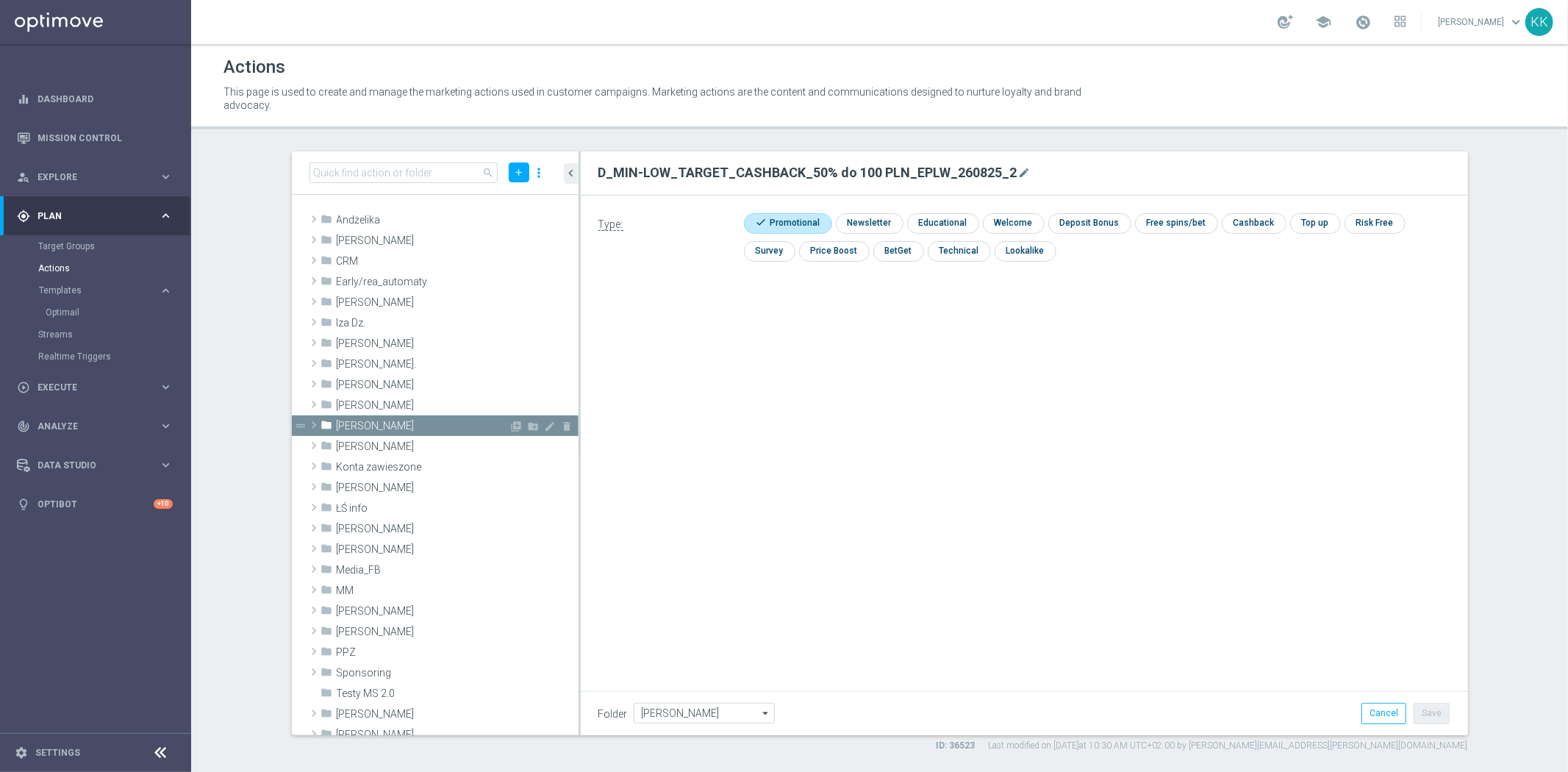
click at [435, 422] on span "[PERSON_NAME]" at bounding box center [423, 425] width 172 height 12
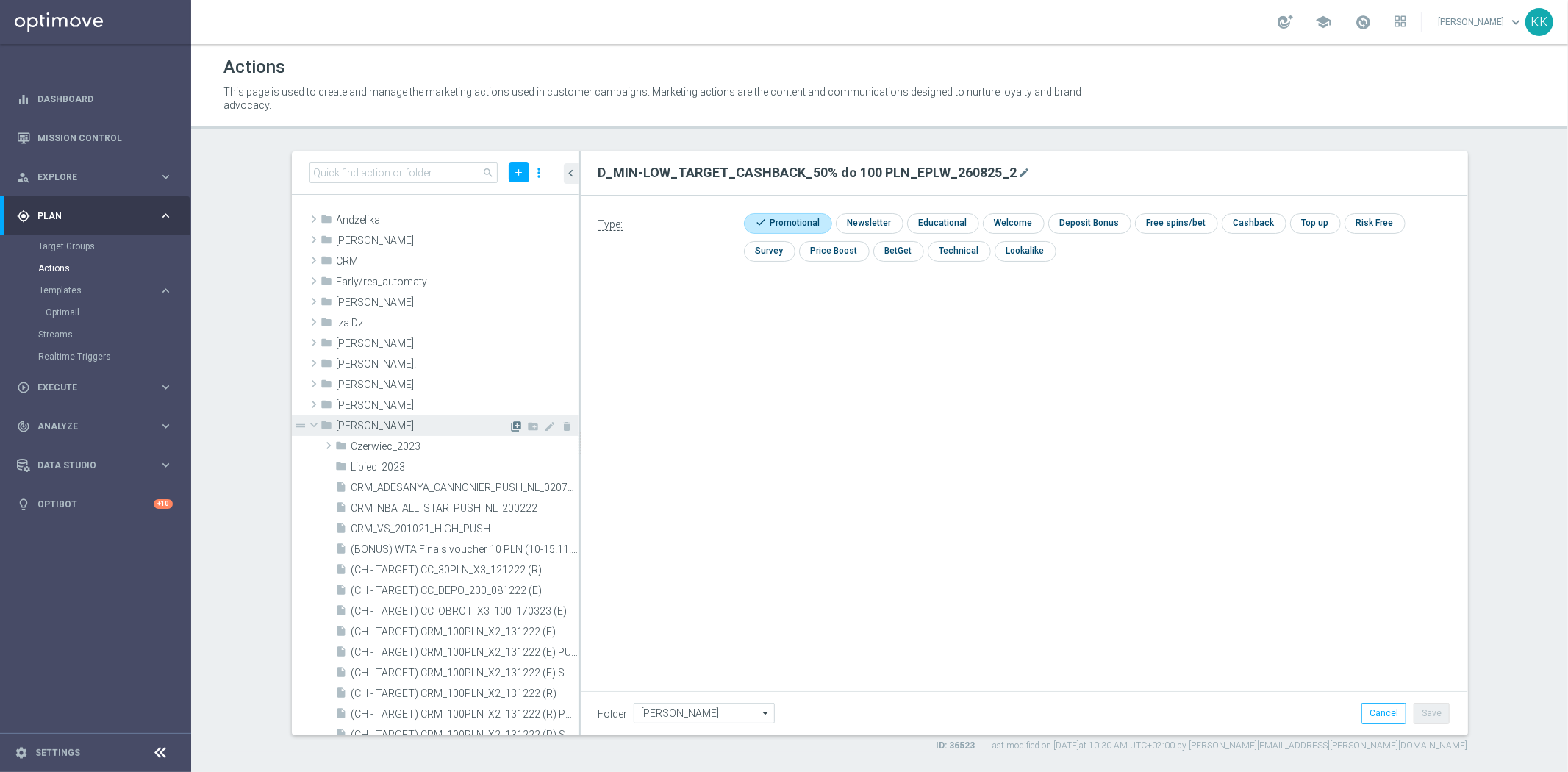
click at [510, 423] on icon "library_add" at bounding box center [516, 425] width 11 height 11
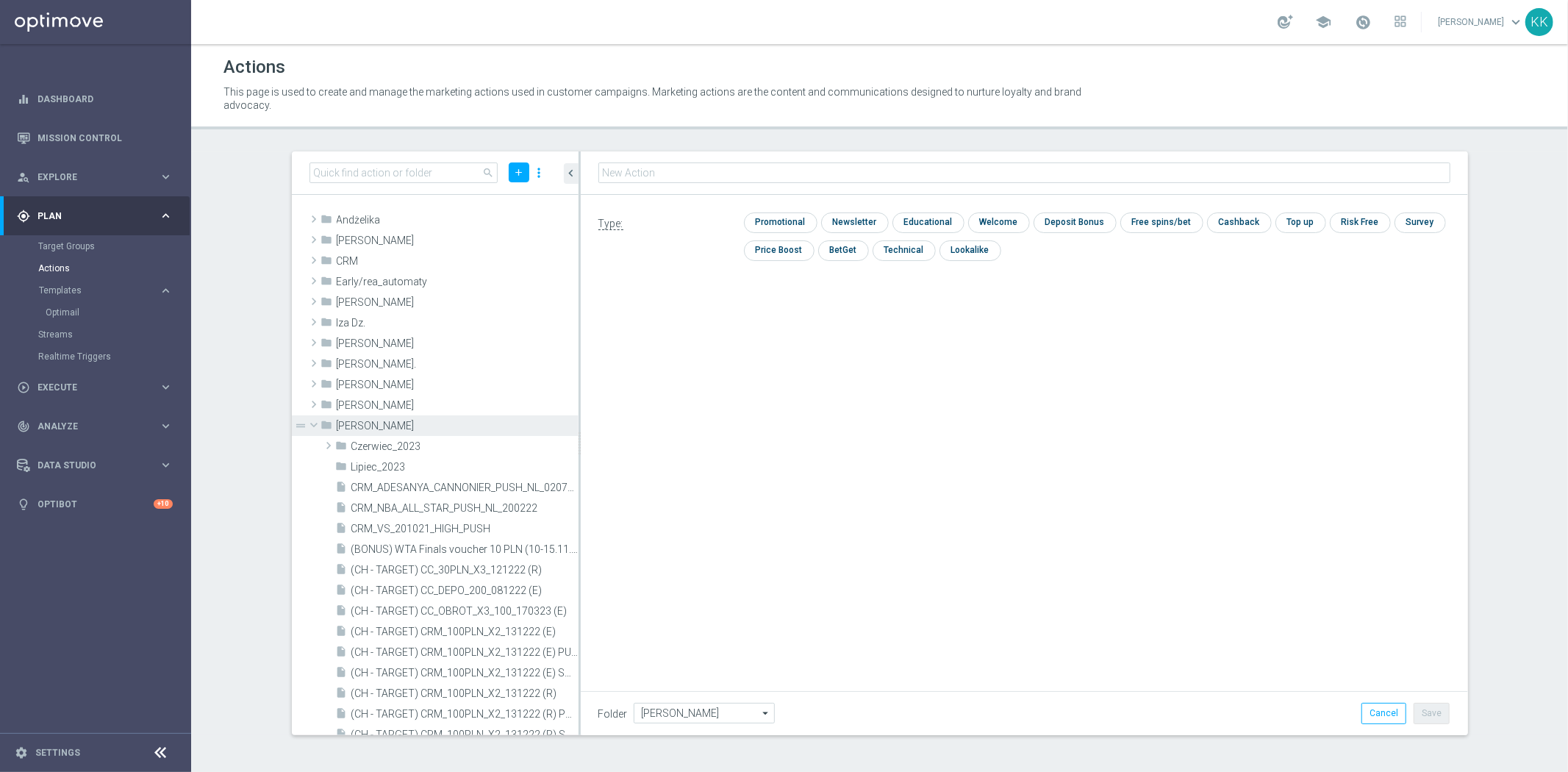
type input "D_MED-HIGH_TARGET_CASHBACK_100% do 300 PLN_EPLW_260825_2"
click at [772, 228] on input "checkbox" at bounding box center [779, 222] width 70 height 20
checkbox input "true"
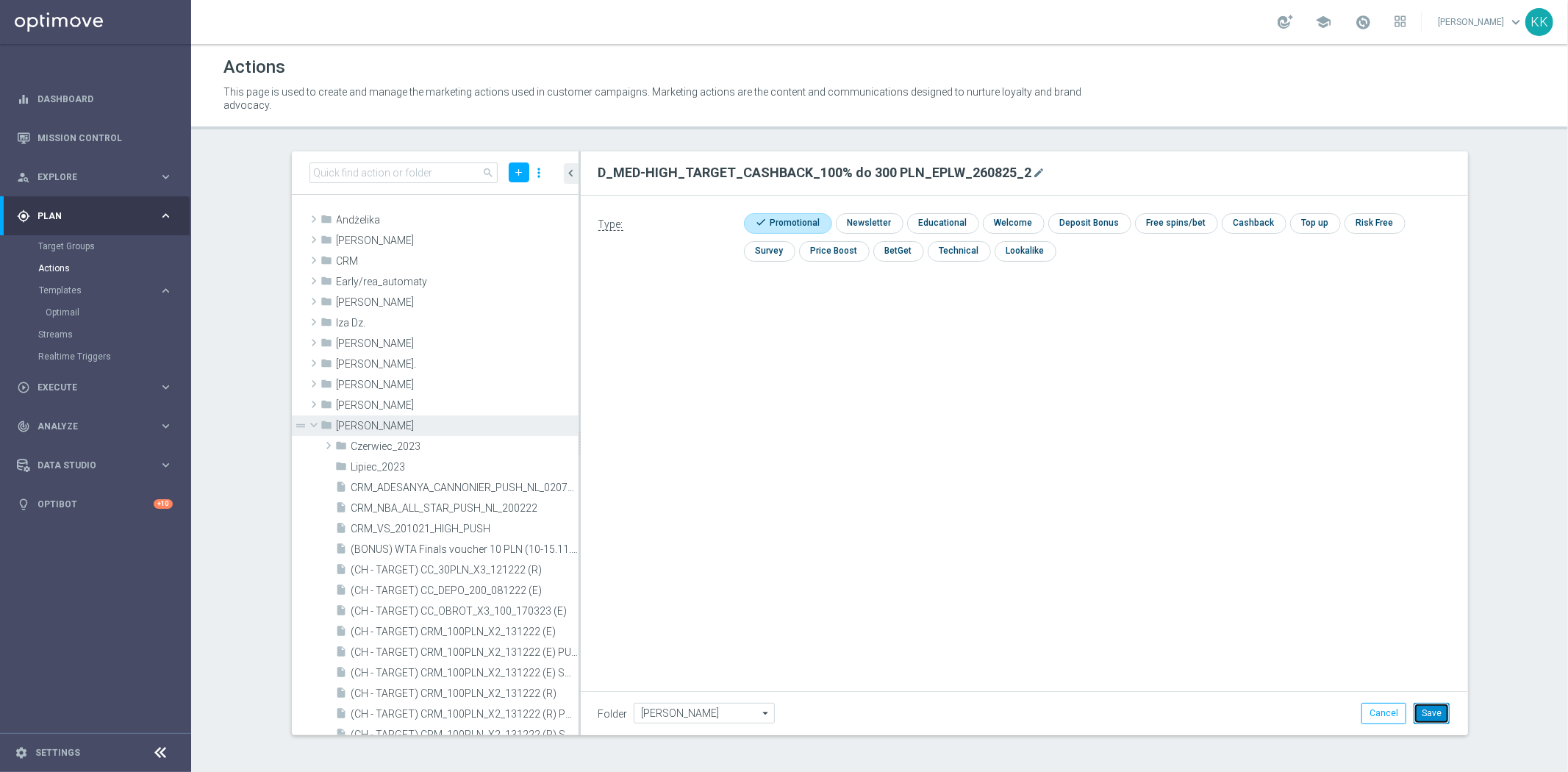
click at [1445, 709] on button "Save" at bounding box center [1431, 713] width 36 height 21
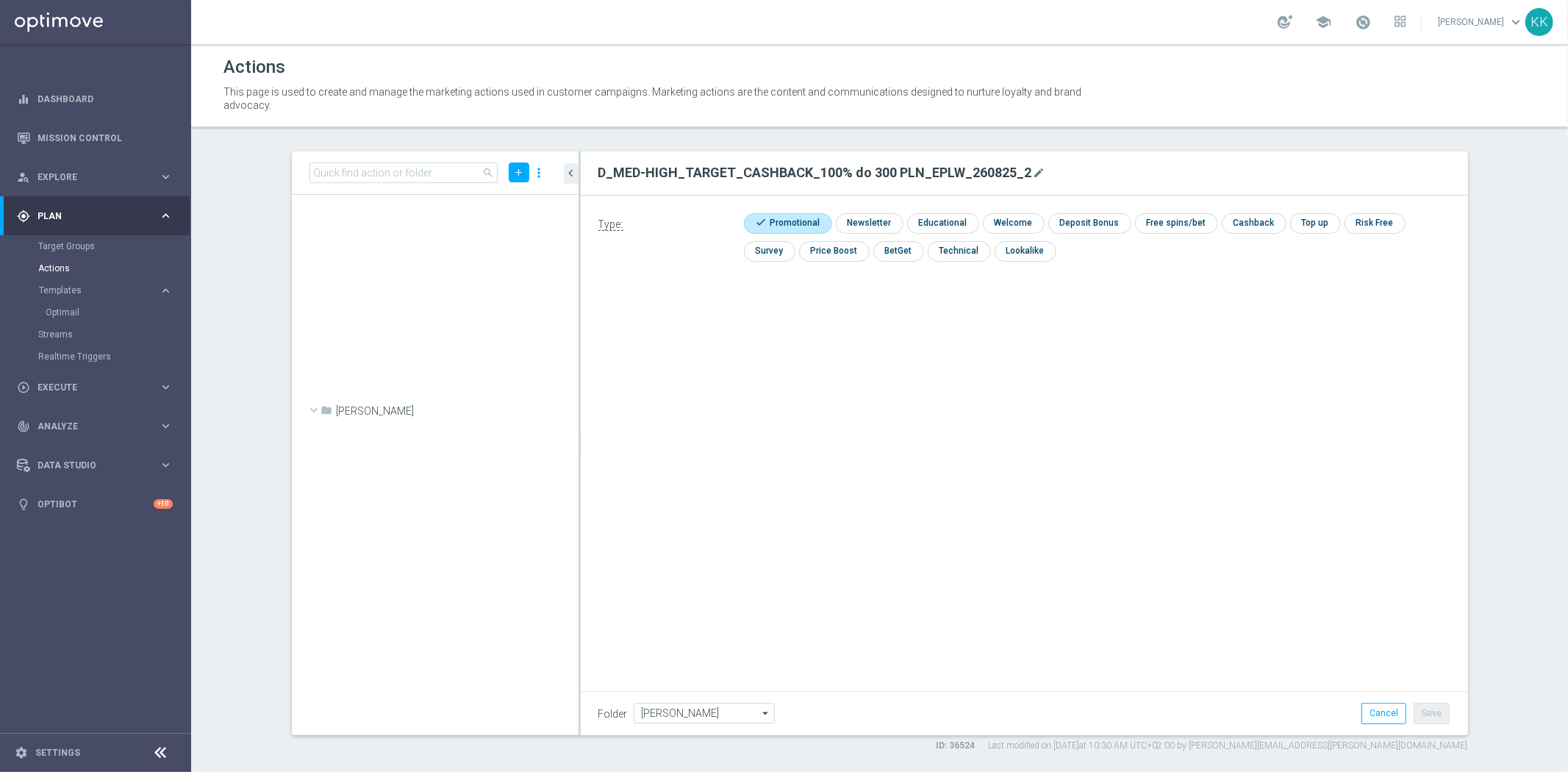
scroll to position [45699, 0]
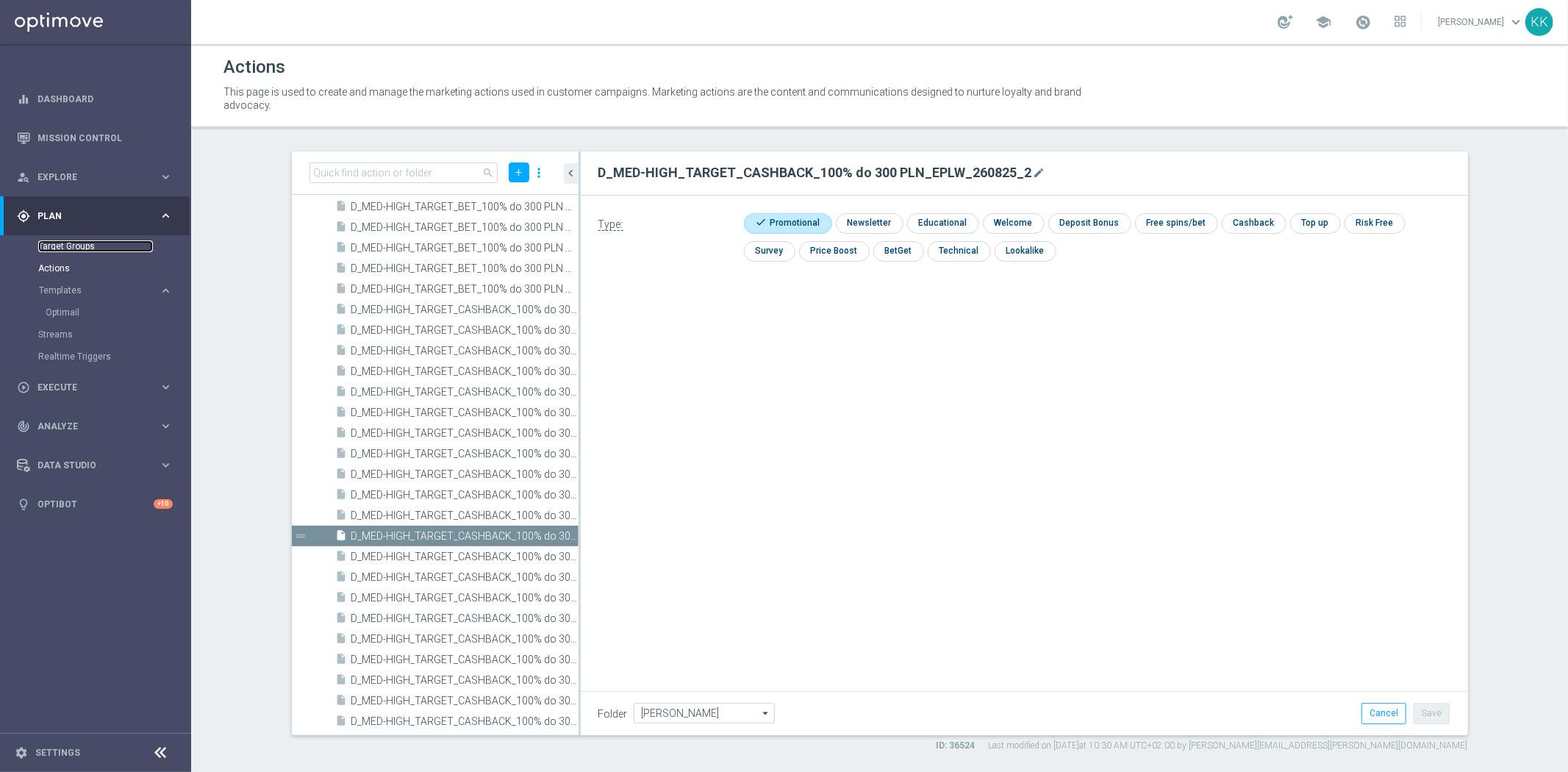
click at [77, 250] on link "Target Groups" at bounding box center [95, 246] width 115 height 11
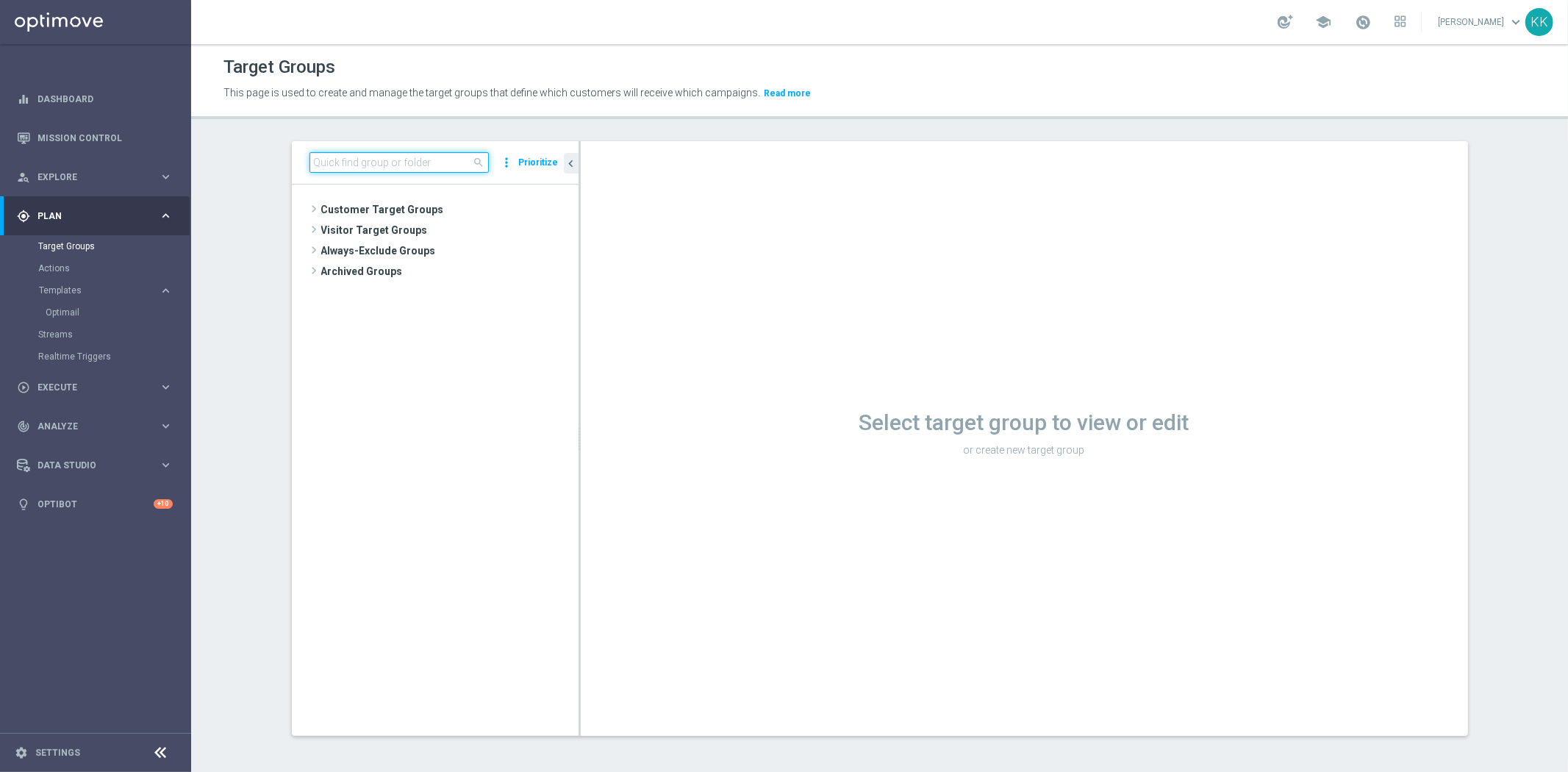
click at [435, 158] on input at bounding box center [398, 163] width 179 height 21
paste input "D_MIN-LOW_TARGET_CASHBACK_50% do 100 PLN_EPLW_260825_SMS"
type input "D_MIN-LOW_TARGET_CASHBACK_50% do 100 PLN_EPLW_260825_SMS"
click at [463, 245] on span "D_MIN-LOW_TARGET_CASHBACK_50% do 100 PLN_EPLW_260825_SMS" at bounding box center [455, 251] width 179 height 12
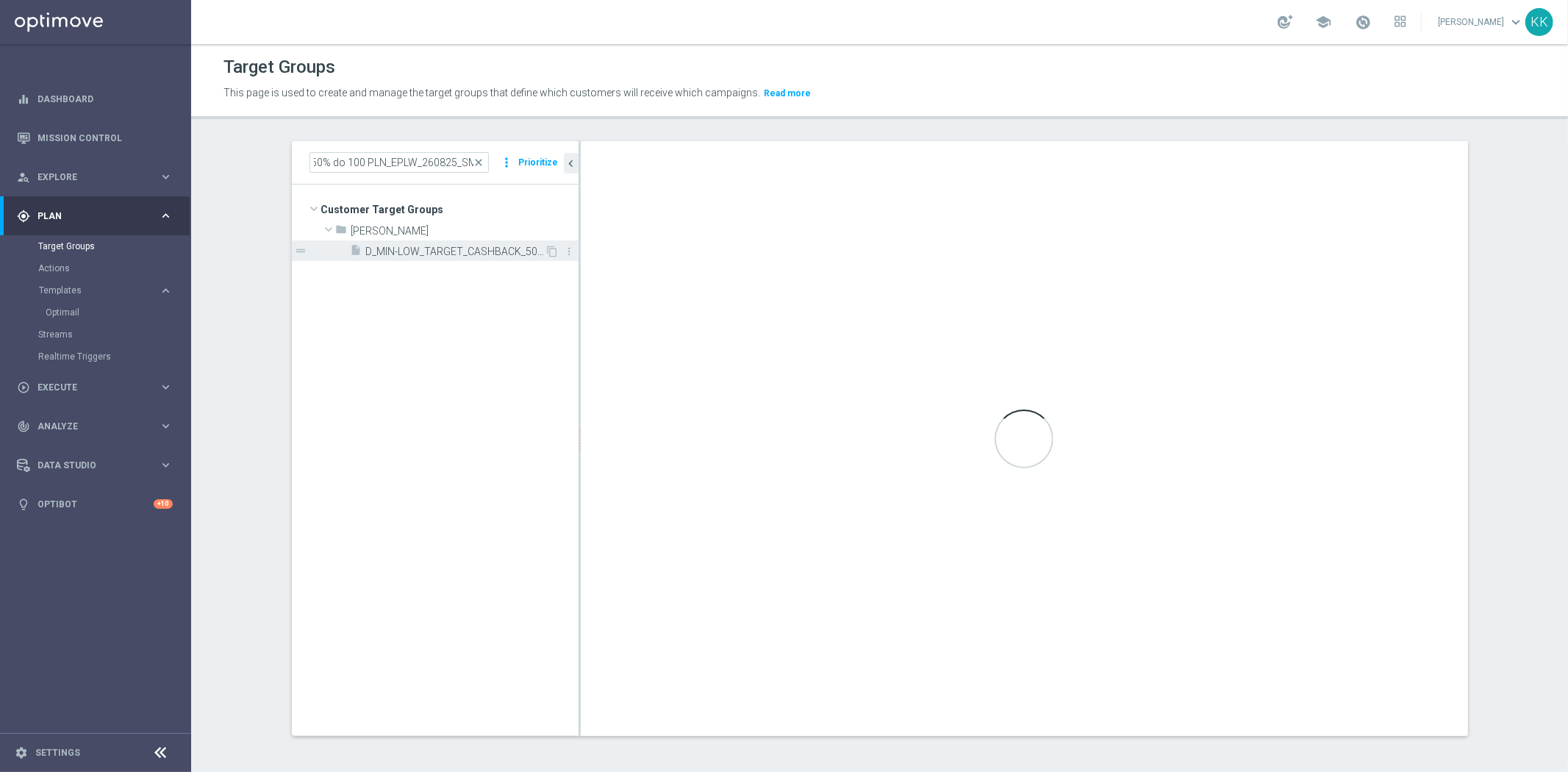
scroll to position [0, 0]
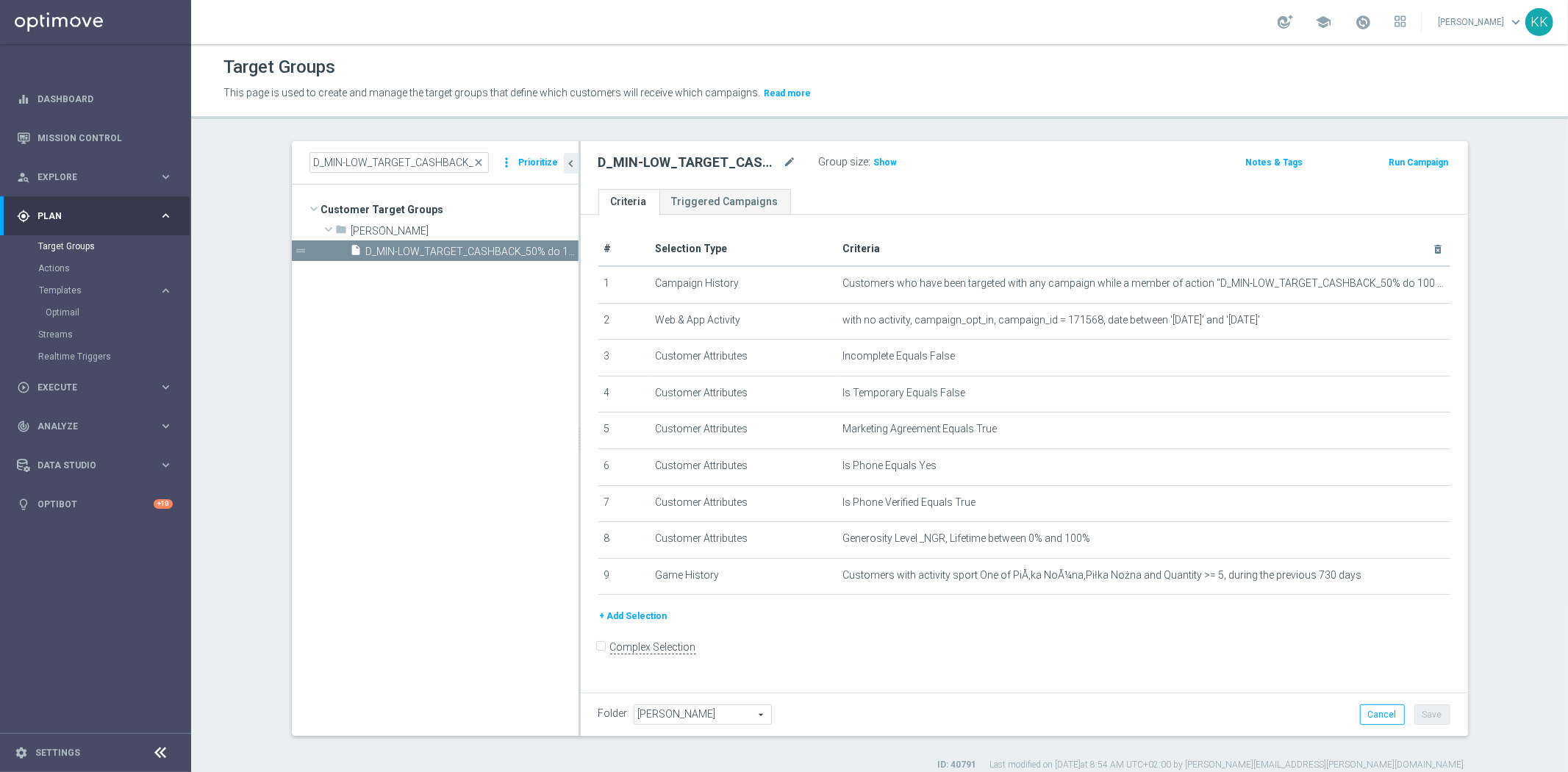
drag, startPoint x: 550, startPoint y: 249, endPoint x: 545, endPoint y: 318, distance: 69.2
click at [0, 0] on icon "content_copy" at bounding box center [0, 0] width 0 height 0
click at [785, 158] on icon "mode_edit" at bounding box center [790, 162] width 13 height 18
type input "D_MIN-LOW_TARGET_CASHBACK_50% do 100 PLN_EPLW_260825_SMS2"
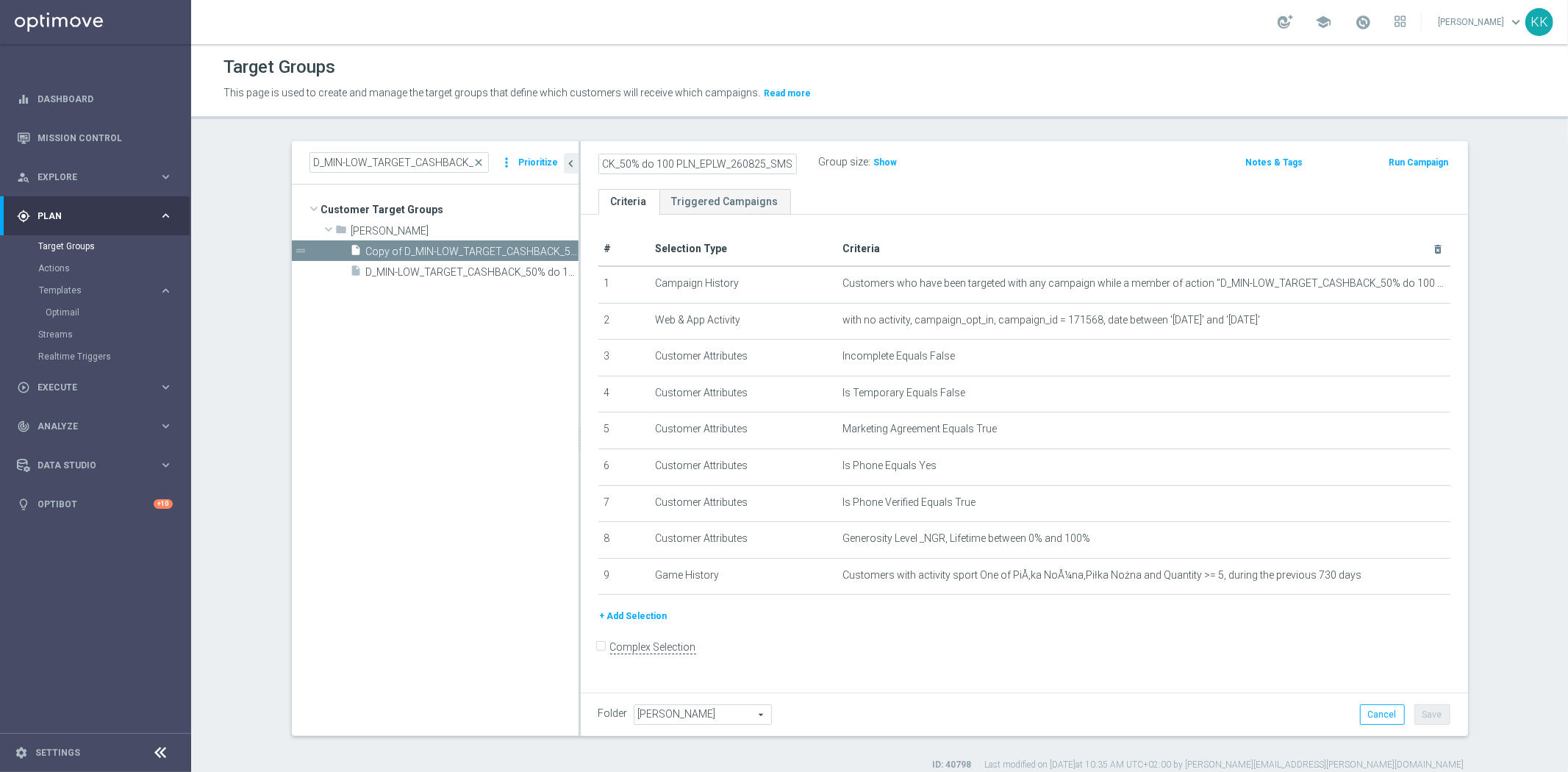
click at [960, 149] on div "D_MIN-LOW_TARGET_CASHBACK_50% do 100 PLN_EPLW_260825_SMS2 Group size : Show Not…" at bounding box center [1023, 165] width 887 height 48
click at [1439, 718] on button "Save" at bounding box center [1431, 714] width 36 height 21
drag, startPoint x: 1397, startPoint y: 284, endPoint x: 1311, endPoint y: 296, distance: 86.8
click at [1397, 284] on icon "mode_edit" at bounding box center [1401, 283] width 11 height 11
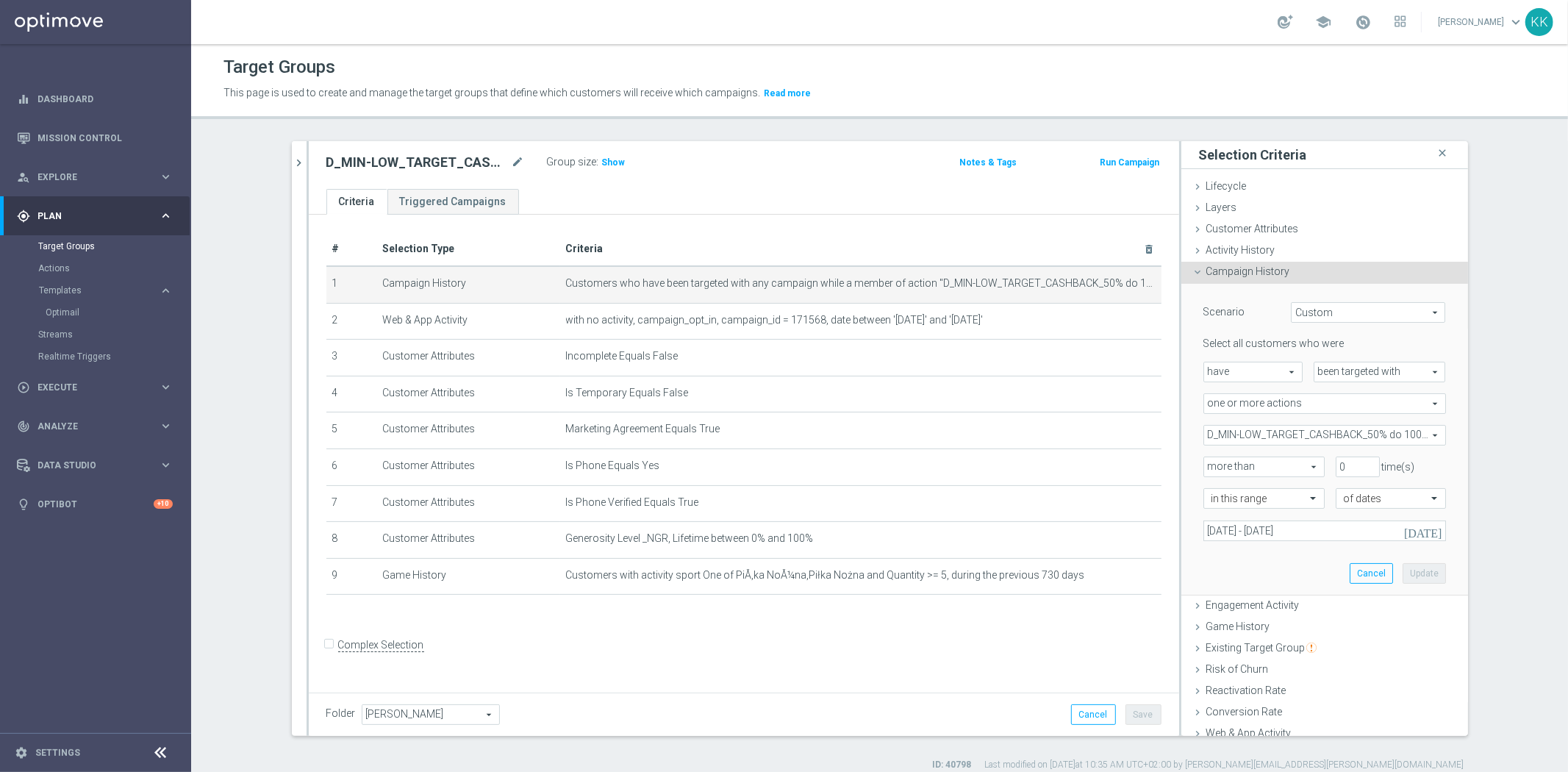
click at [1265, 442] on span "D_MIN-LOW_TARGET_CASHBACK_50% do 100 PLN_EPLW_260825" at bounding box center [1324, 435] width 241 height 19
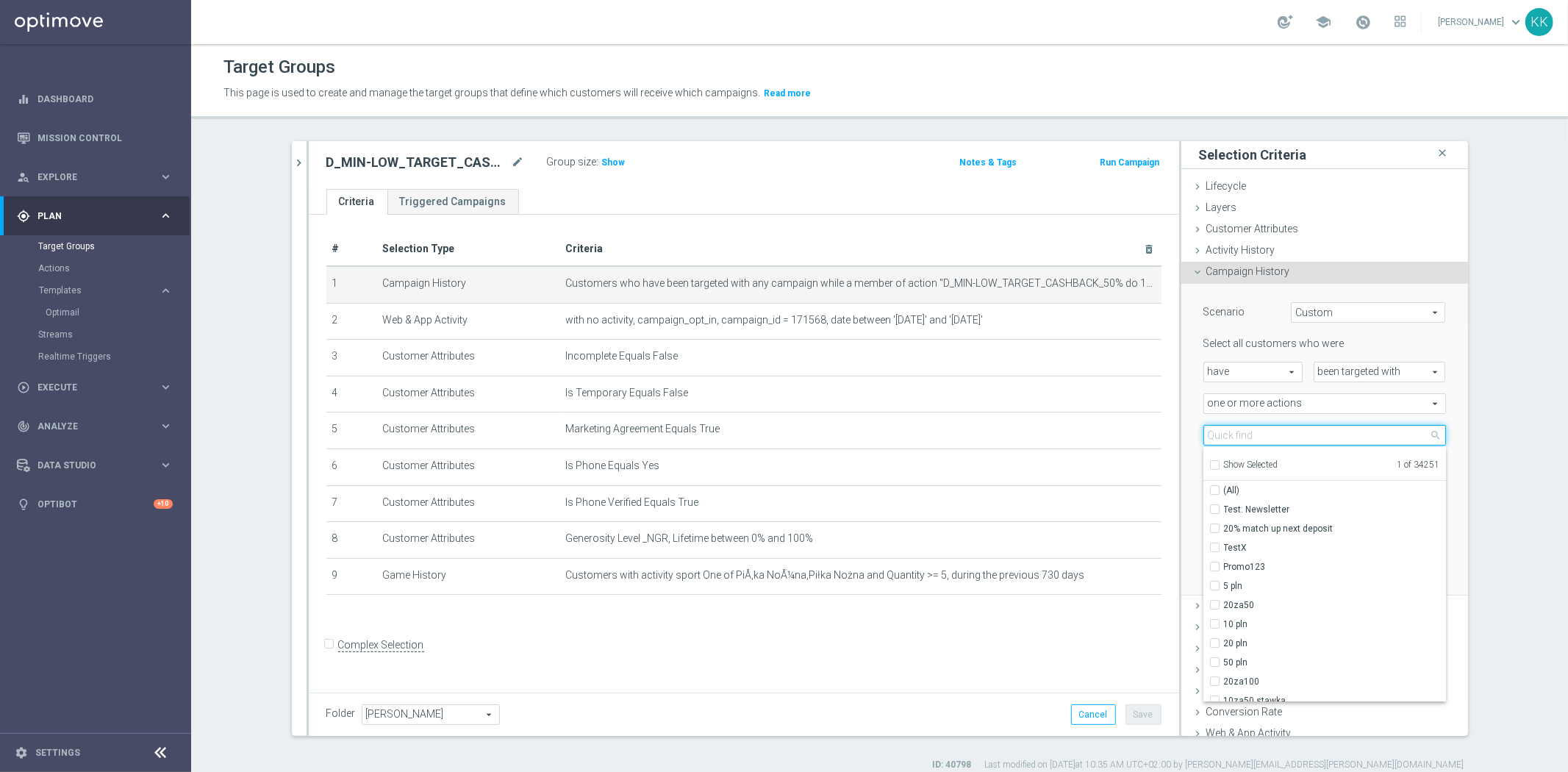
click at [1255, 426] on input "search" at bounding box center [1324, 435] width 243 height 21
paste input "D_MIN-LOW_TARGET_CASHBACK_50% do 100 PLN_EPLW_260825_SMS2"
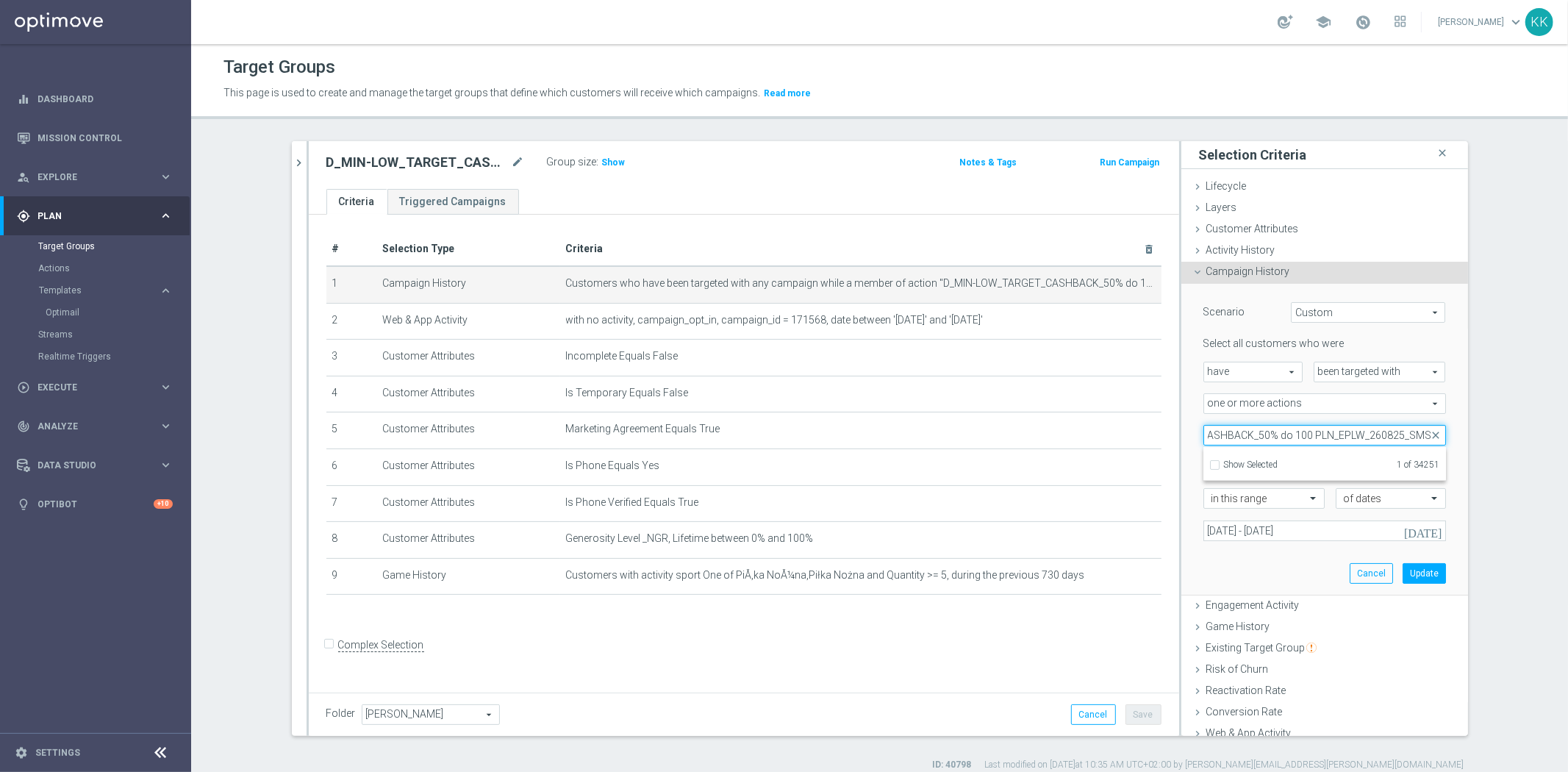
scroll to position [0, 115]
type input "D_MIN-LOW_TARGET_CASHBACK_50% do 100 PLN_EPLW_260825_"
checkbox input "false"
type input "D_MIN-LOW_TARGET_CASHBACK_50% do 100 PLN_EPLW_260825_2"
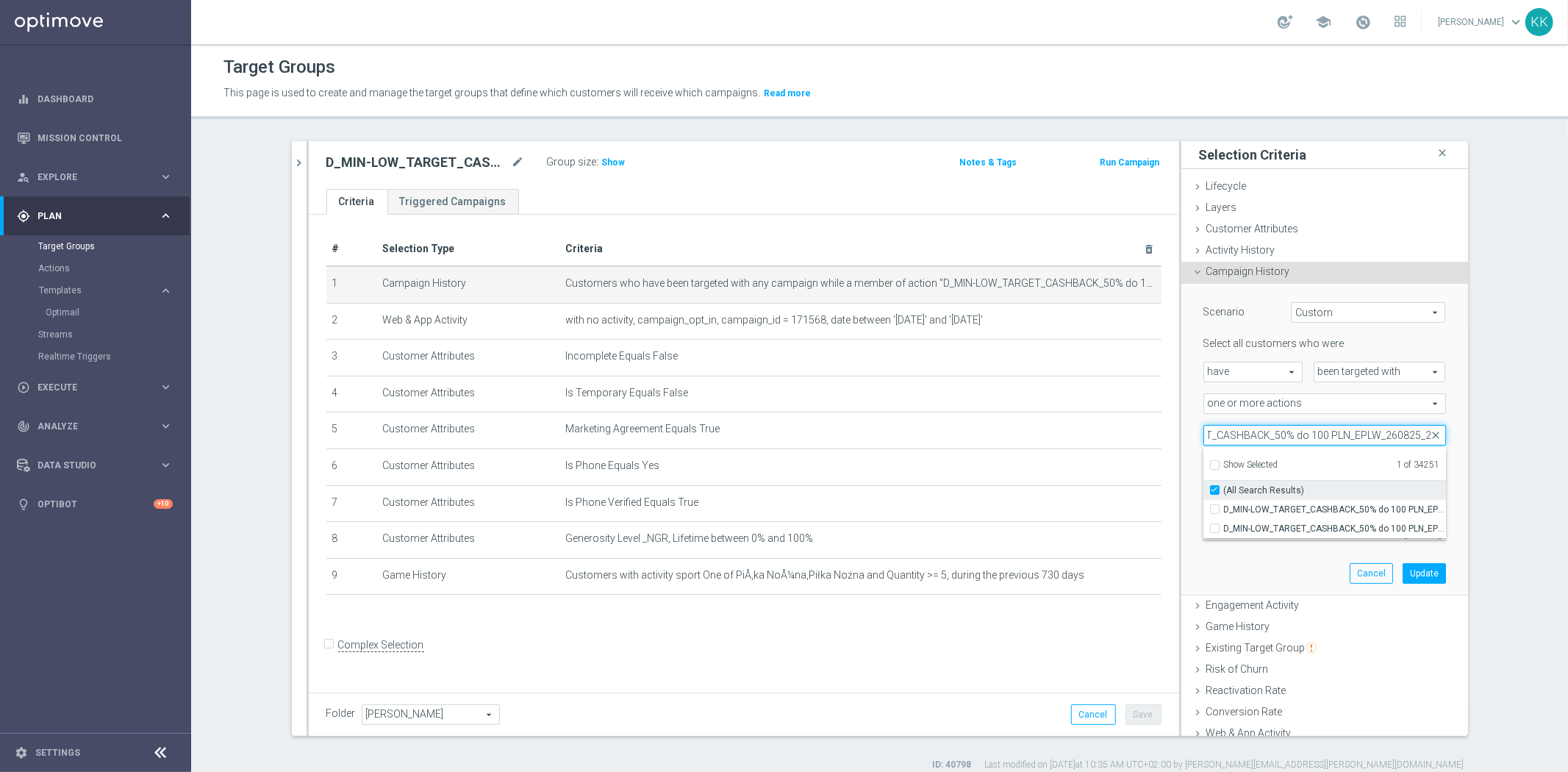
checkbox input "true"
type input "D_MIN-LOW_TARGET_CASHBACK_50% do 100 PLN_EPLW_260825_2"
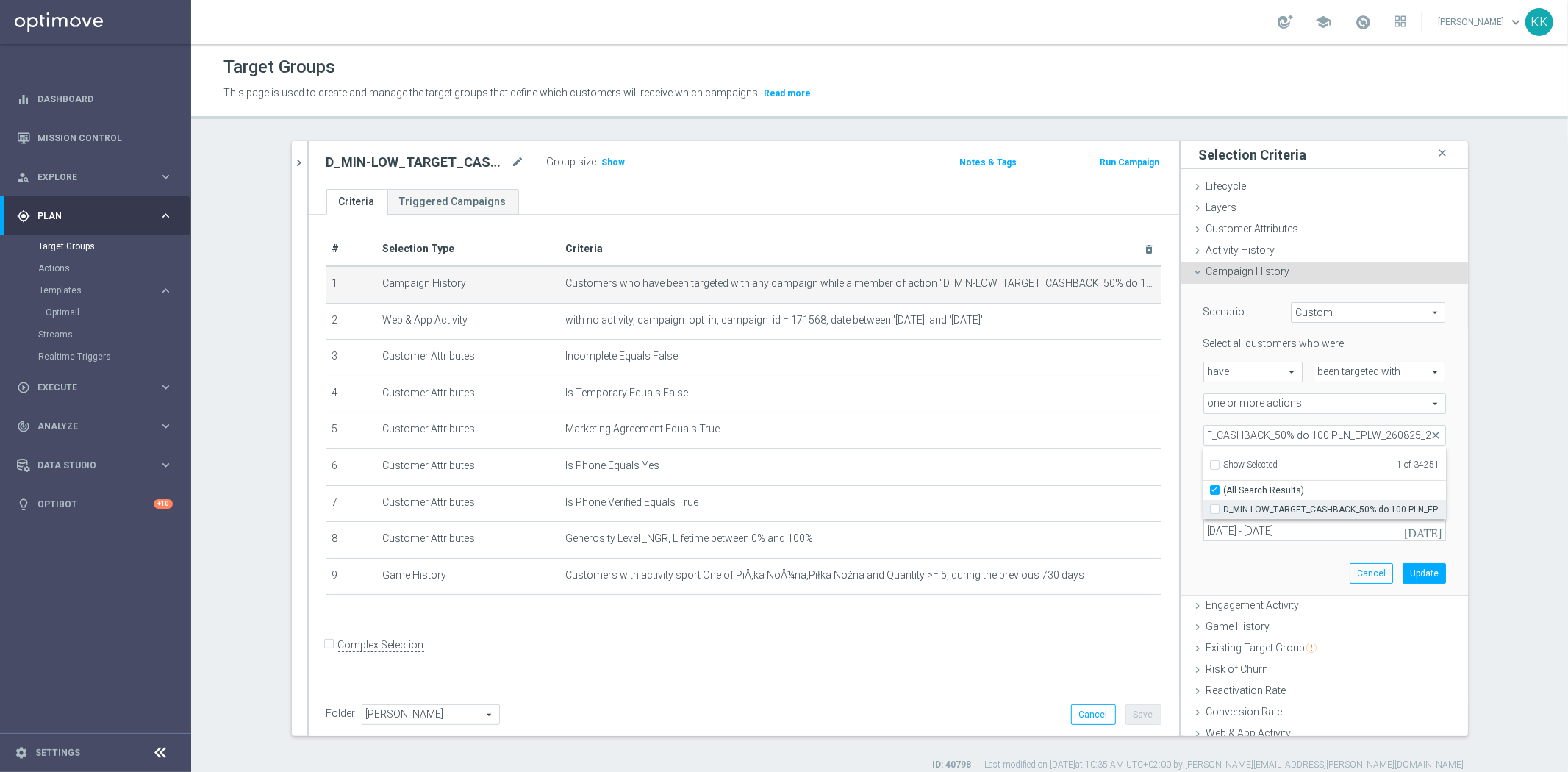
click at [1214, 505] on input "D_MIN-LOW_TARGET_CASHBACK_50% do 100 PLN_EPLW_260825_2" at bounding box center [1219, 509] width 10 height 10
checkbox input "true"
type input "Selected 2 of 34251"
checkbox input "false"
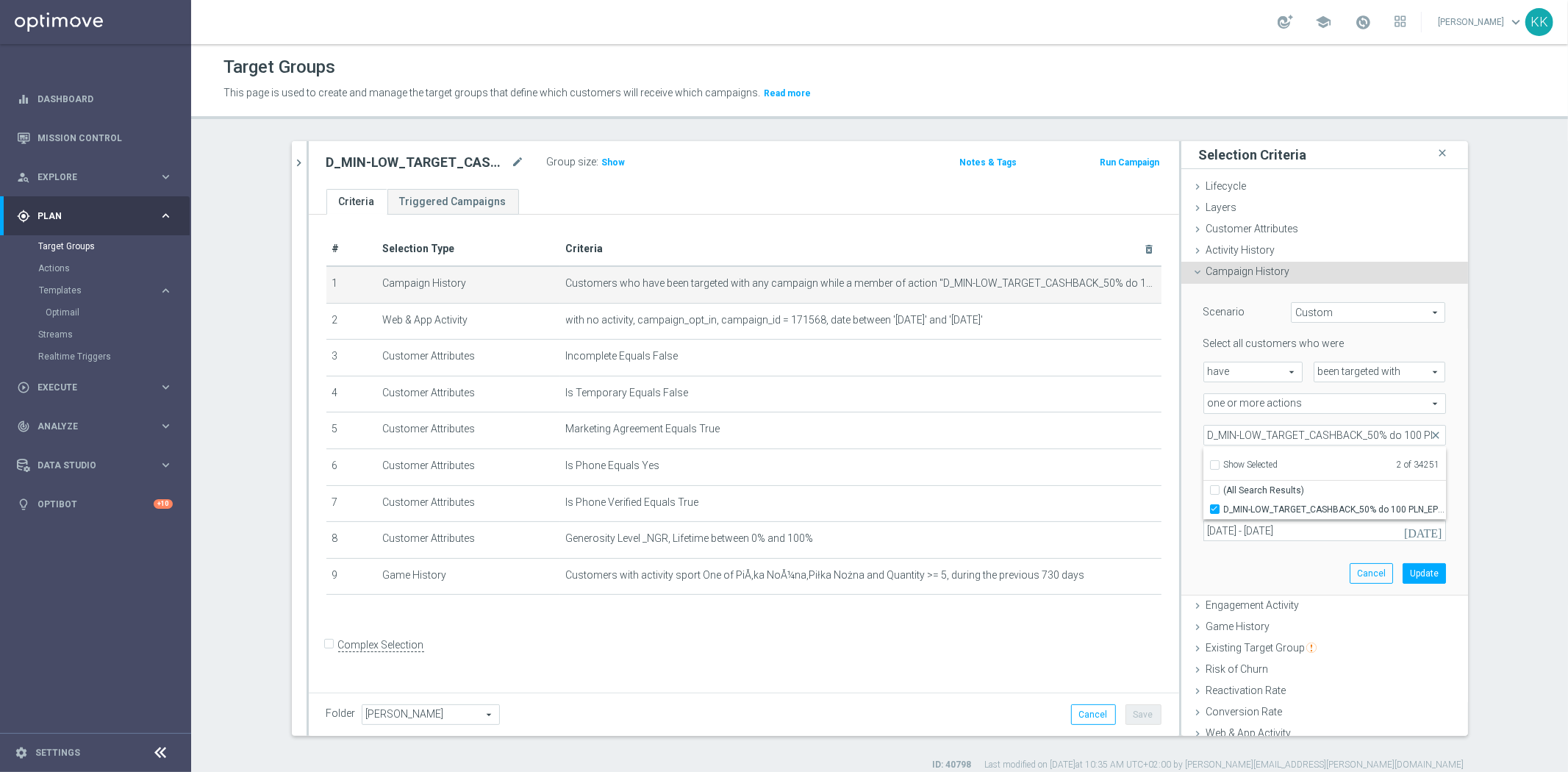
click at [1181, 474] on div "Scenario Custom Custom arrow_drop_down search Select all customers who were hav…" at bounding box center [1324, 439] width 286 height 312
click at [1228, 527] on input "[DATE] - [DATE]" at bounding box center [1324, 530] width 243 height 21
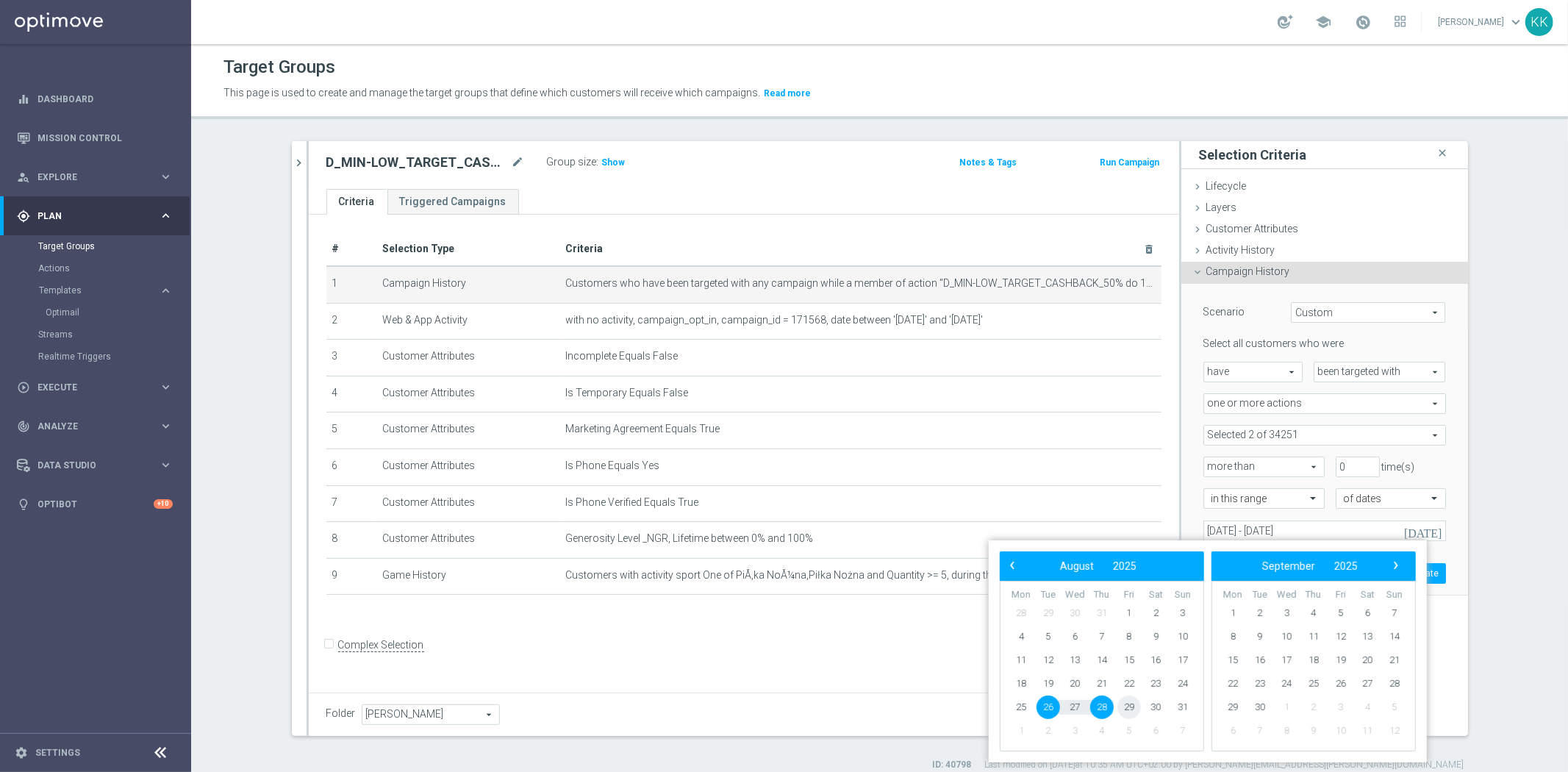
click at [1133, 712] on span "29" at bounding box center [1129, 706] width 24 height 24
click at [1192, 713] on span "31" at bounding box center [1182, 706] width 24 height 24
type input "[DATE] - [DATE]"
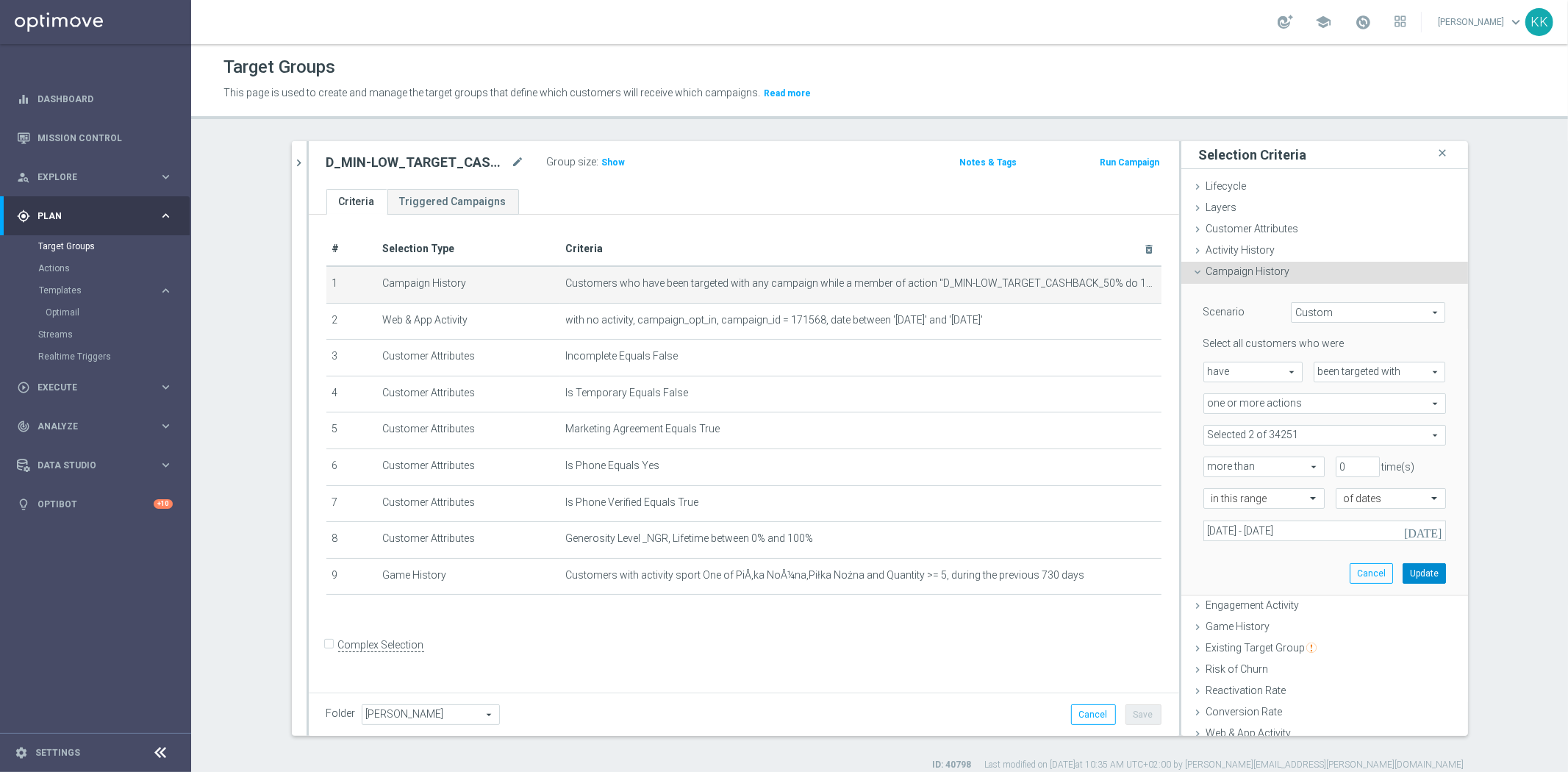
click at [1424, 563] on button "Update" at bounding box center [1424, 573] width 44 height 21
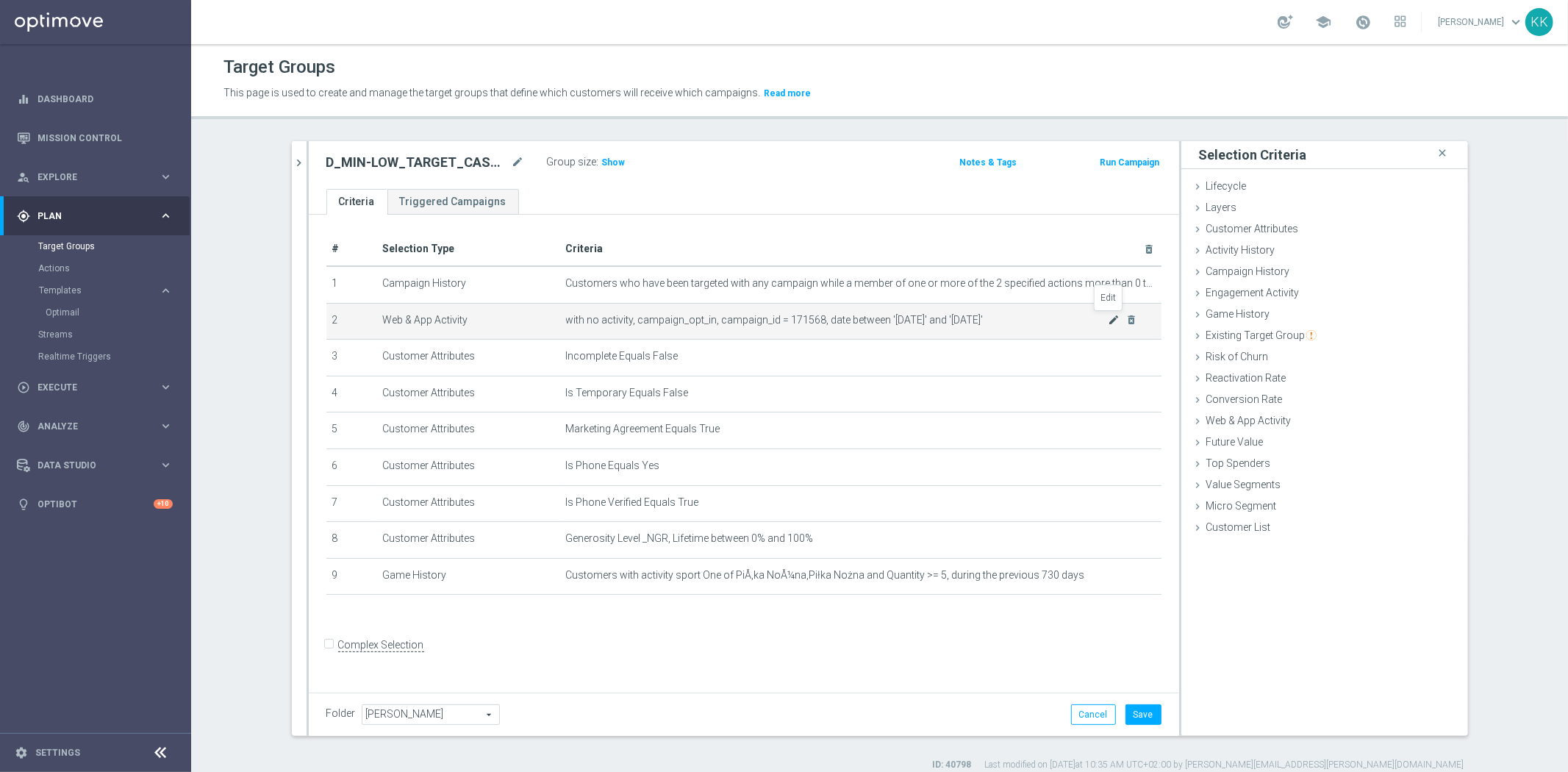
click at [1107, 320] on icon "mode_edit" at bounding box center [1113, 319] width 11 height 11
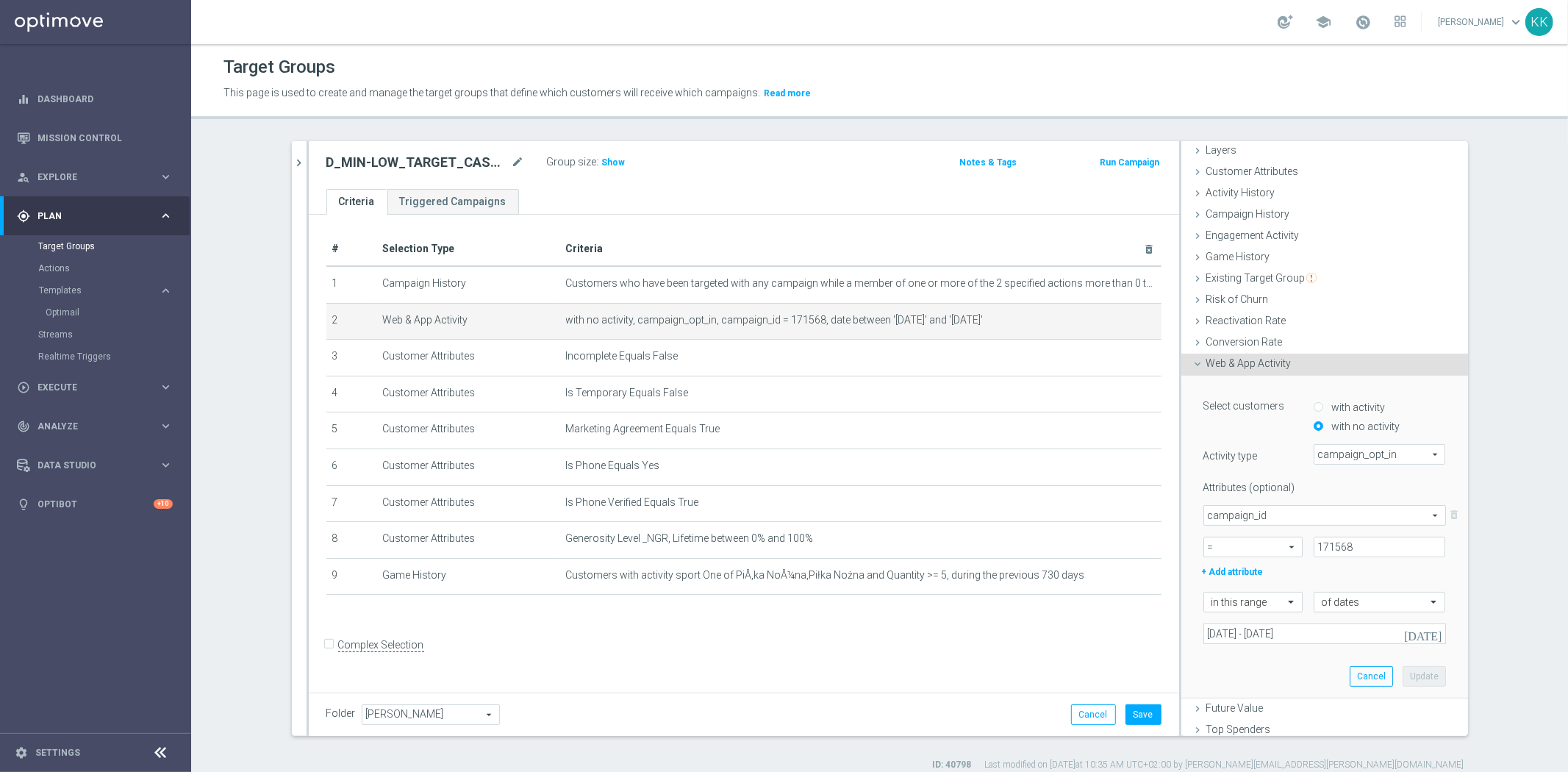
scroll to position [81, 0]
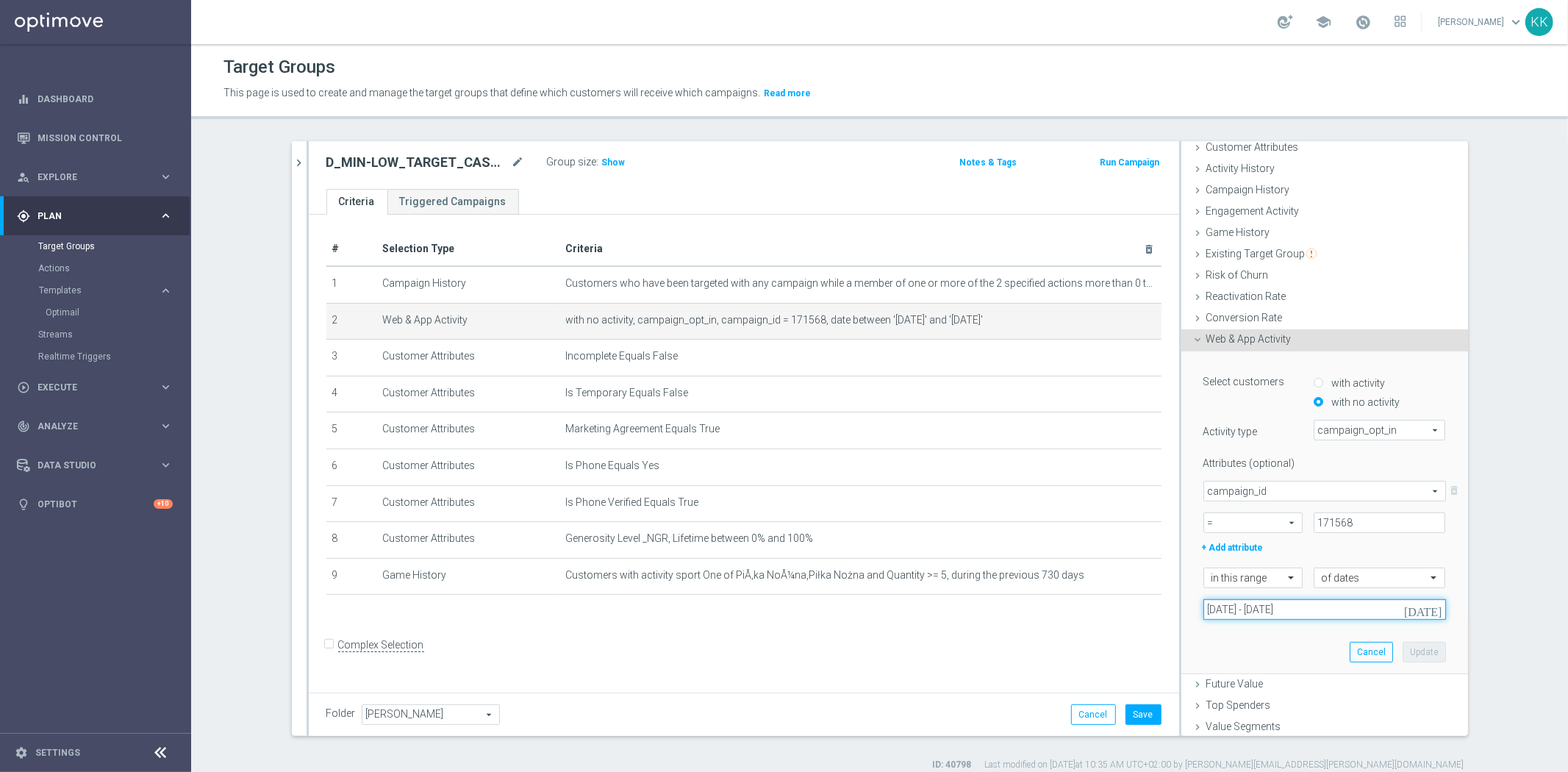
click at [1268, 607] on input "[DATE] - [DATE]" at bounding box center [1324, 609] width 243 height 21
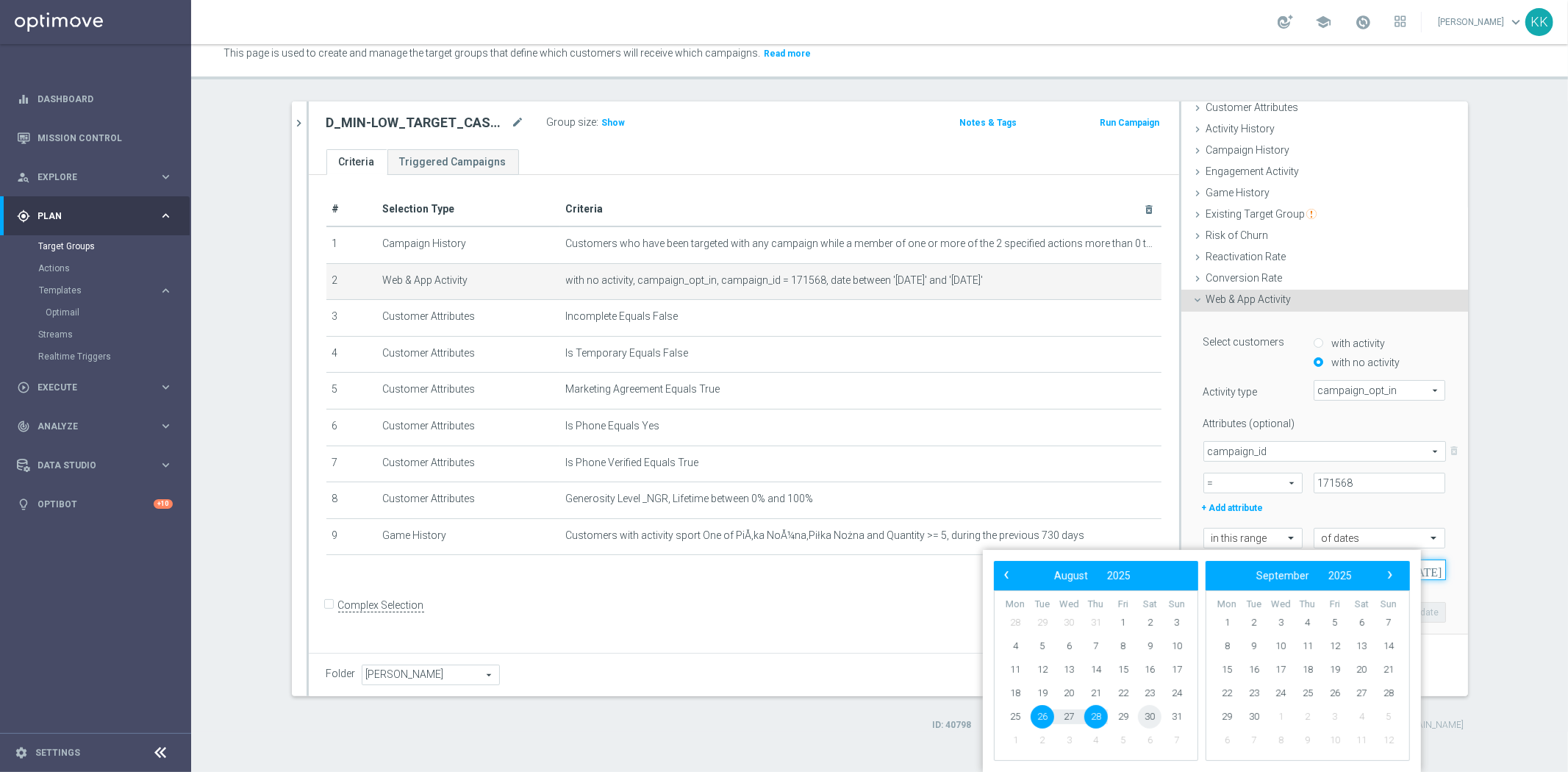
scroll to position [28, 0]
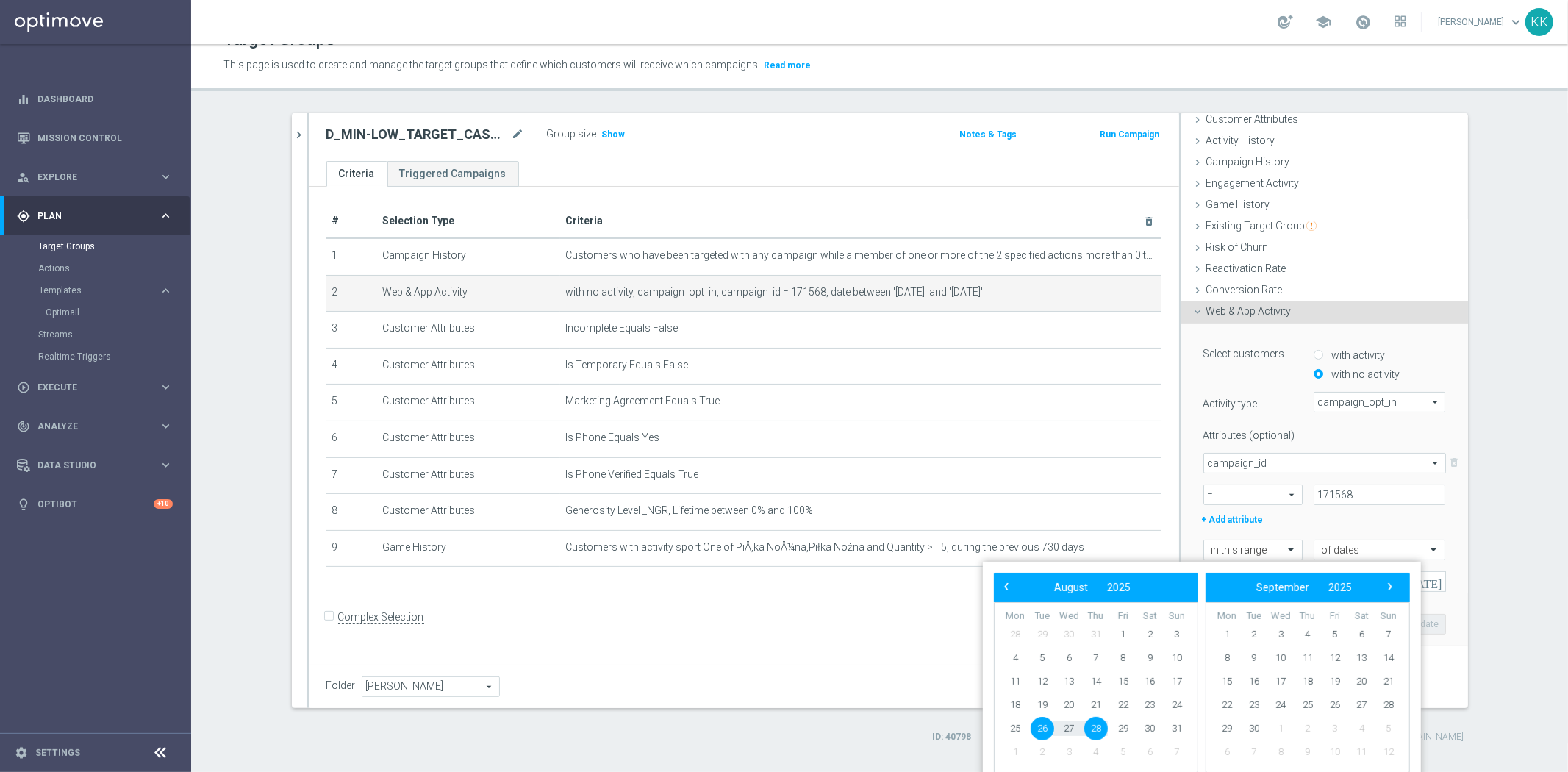
click at [1042, 729] on span "26" at bounding box center [1042, 728] width 24 height 24
click at [1179, 730] on span "31" at bounding box center [1177, 728] width 24 height 24
type input "[DATE] - [DATE]"
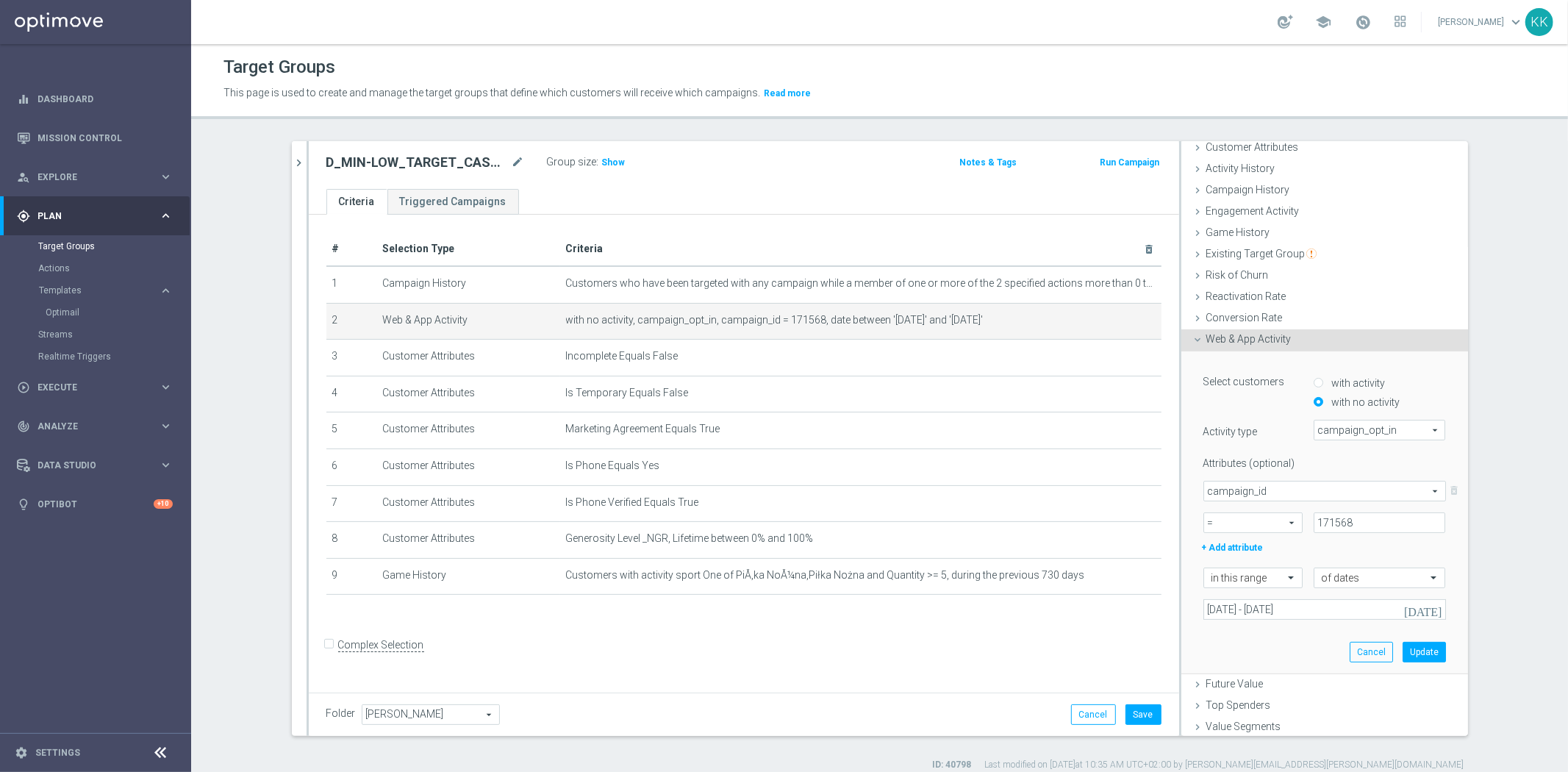
scroll to position [0, 0]
click at [1417, 648] on button "Update" at bounding box center [1424, 652] width 44 height 21
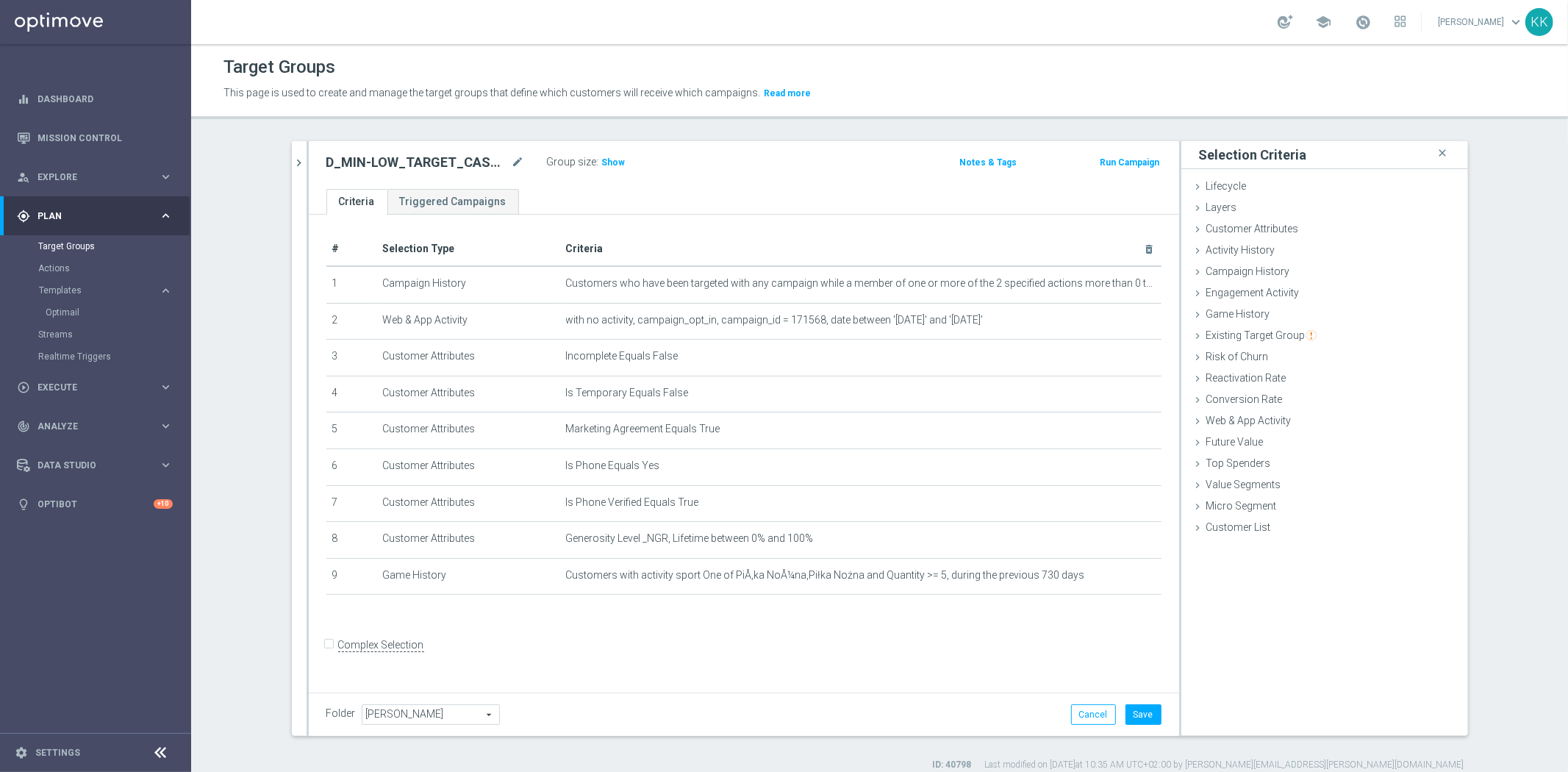
click at [1133, 699] on div "Folder Kasia K. Kasia K. arrow_drop_down search Cancel Save Saving..." at bounding box center [744, 714] width 870 height 44
click at [1142, 719] on button "Save" at bounding box center [1143, 714] width 36 height 21
click at [612, 166] on span "Show" at bounding box center [614, 163] width 24 height 11
drag, startPoint x: 1107, startPoint y: 282, endPoint x: 1276, endPoint y: 433, distance: 226.6
click at [0, 0] on icon "mode_edit" at bounding box center [0, 0] width 0 height 0
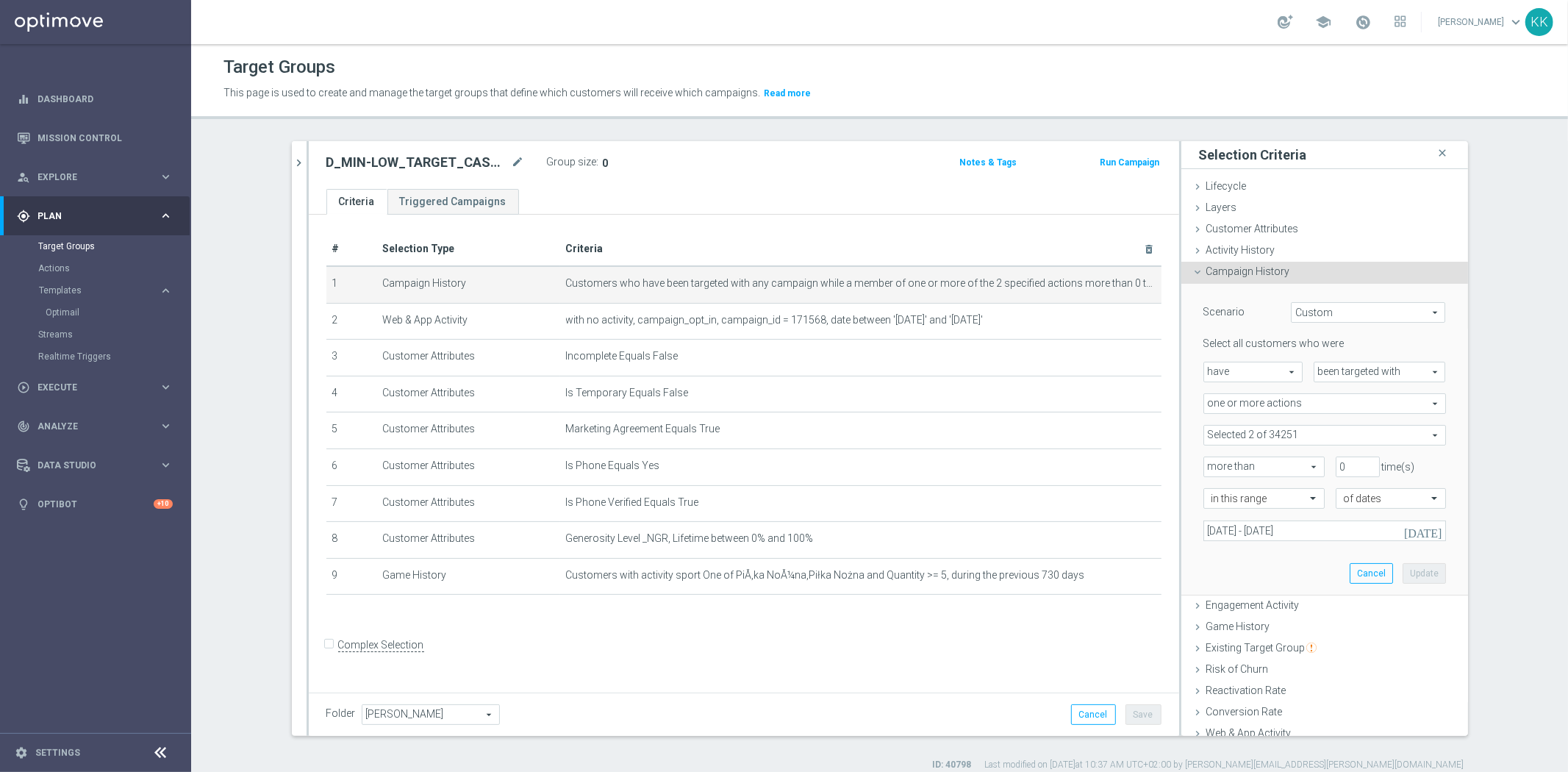
click at [1262, 428] on span at bounding box center [1324, 435] width 241 height 19
click at [1224, 460] on label "Show Selected" at bounding box center [1251, 466] width 54 height 13
click at [1211, 462] on input "Show Selected" at bounding box center [1213, 467] width 10 height 10
checkbox input "true"
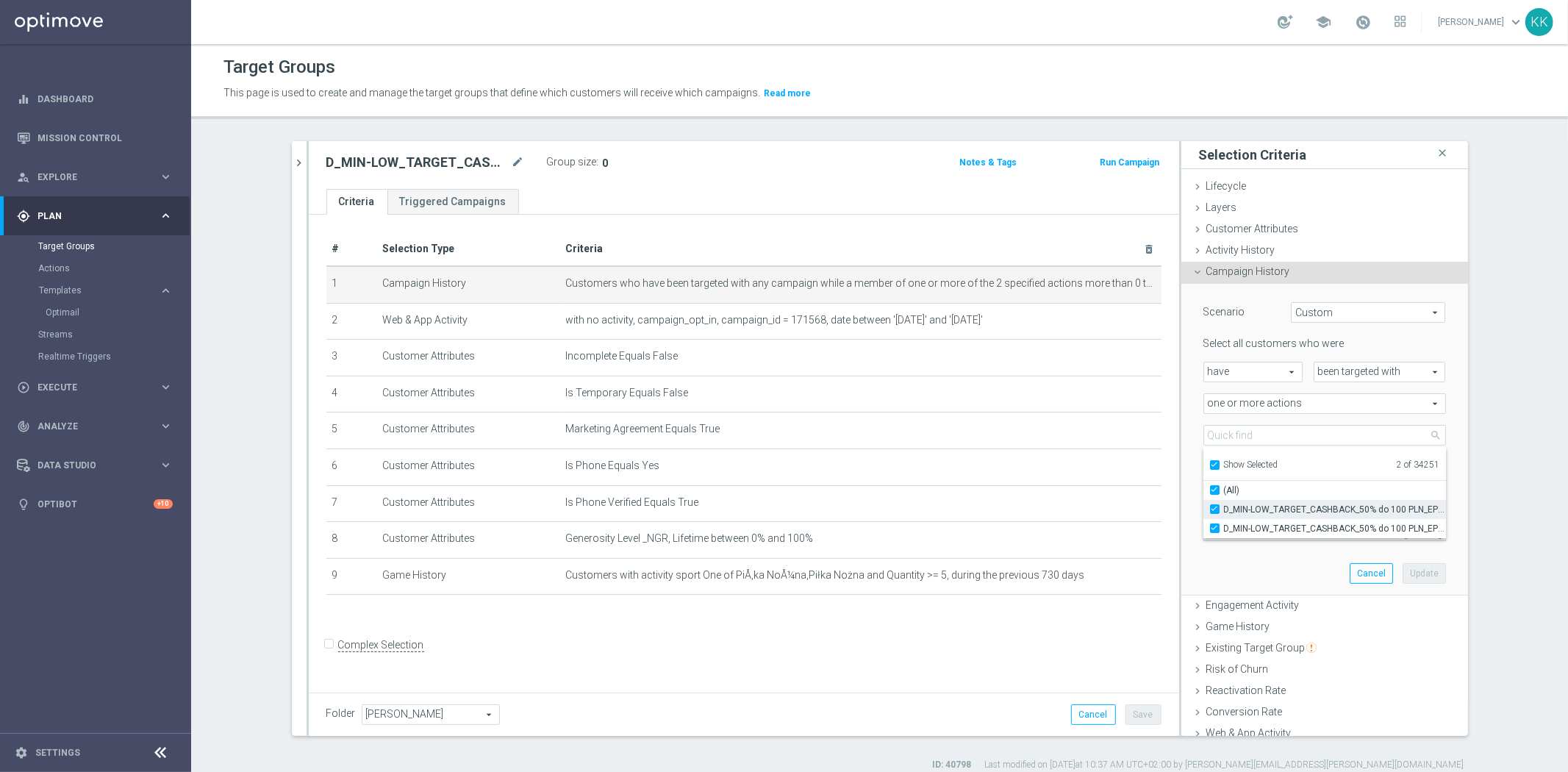
click at [1214, 507] on input "D_MIN-LOW_TARGET_CASHBACK_50% do 100 PLN_EPLW_260825" at bounding box center [1219, 509] width 10 height 10
checkbox input "false"
click at [1239, 570] on div "Scenario Custom Custom arrow_drop_down search Select all customers who were hav…" at bounding box center [1325, 439] width 264 height 311
click at [1418, 574] on button "Update" at bounding box center [1424, 573] width 44 height 21
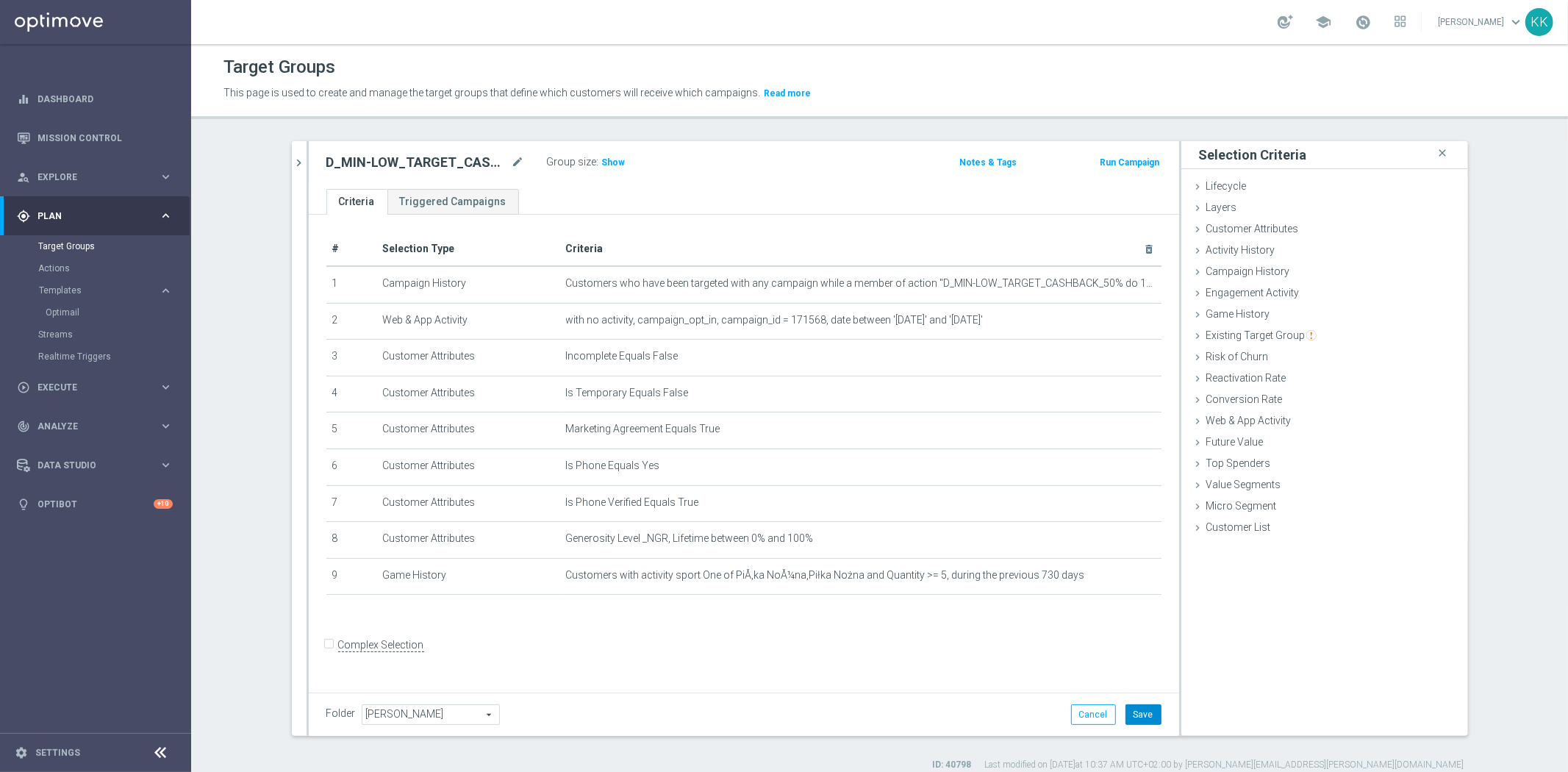
click at [1141, 704] on button "Save" at bounding box center [1143, 714] width 36 height 21
click at [816, 628] on div "# Selection Type Criteria delete_forever 1 Campaign History Customers who have …" at bounding box center [744, 451] width 870 height 473
drag, startPoint x: 291, startPoint y: 151, endPoint x: 307, endPoint y: 147, distance: 16.5
click at [292, 151] on button "chevron_right" at bounding box center [299, 163] width 15 height 44
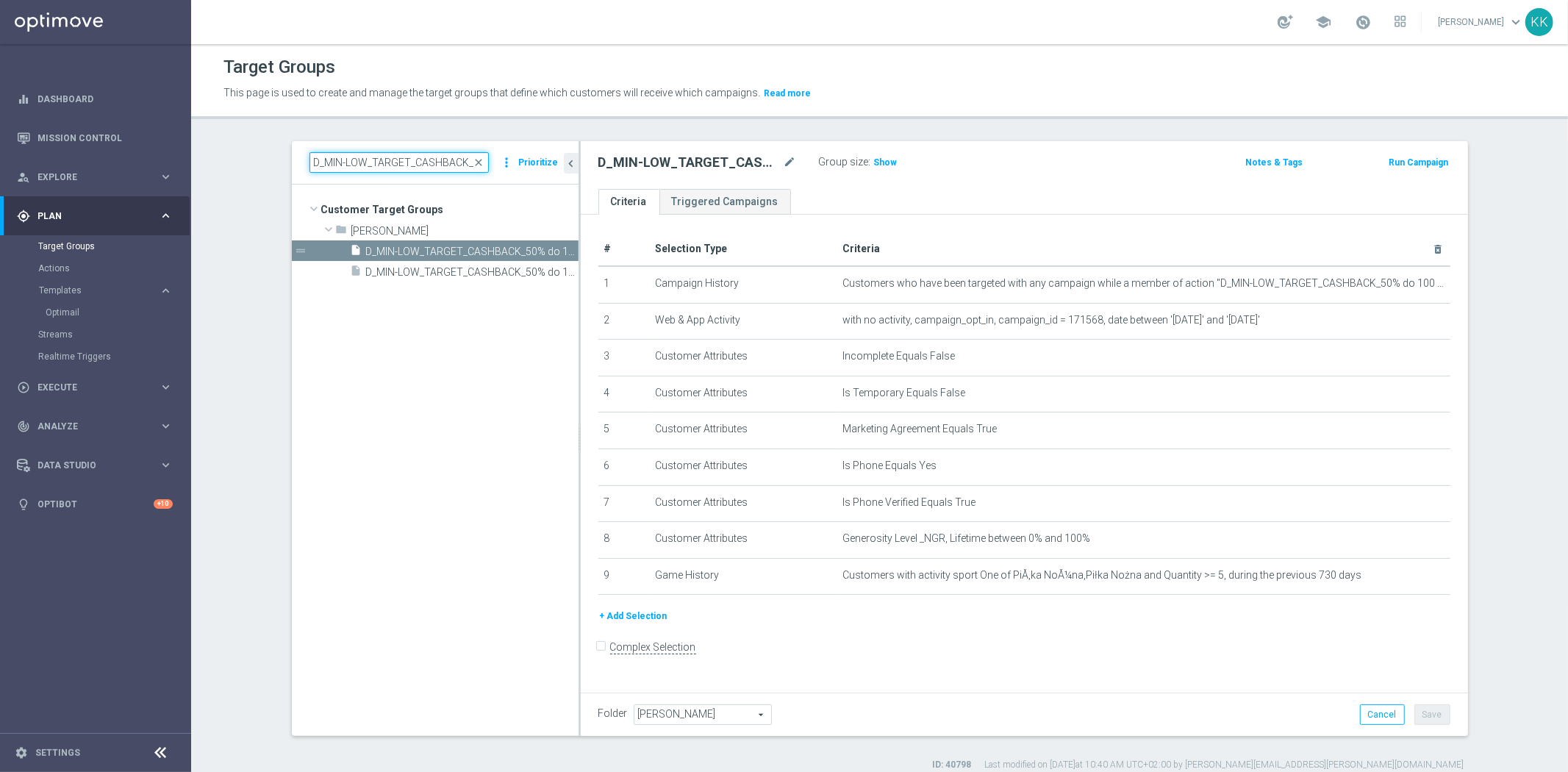
click at [360, 159] on input "D_MIN-LOW_TARGET_CASHBACK_50% do 100 PLN_EPLW_260825_SMS" at bounding box center [398, 163] width 179 height 21
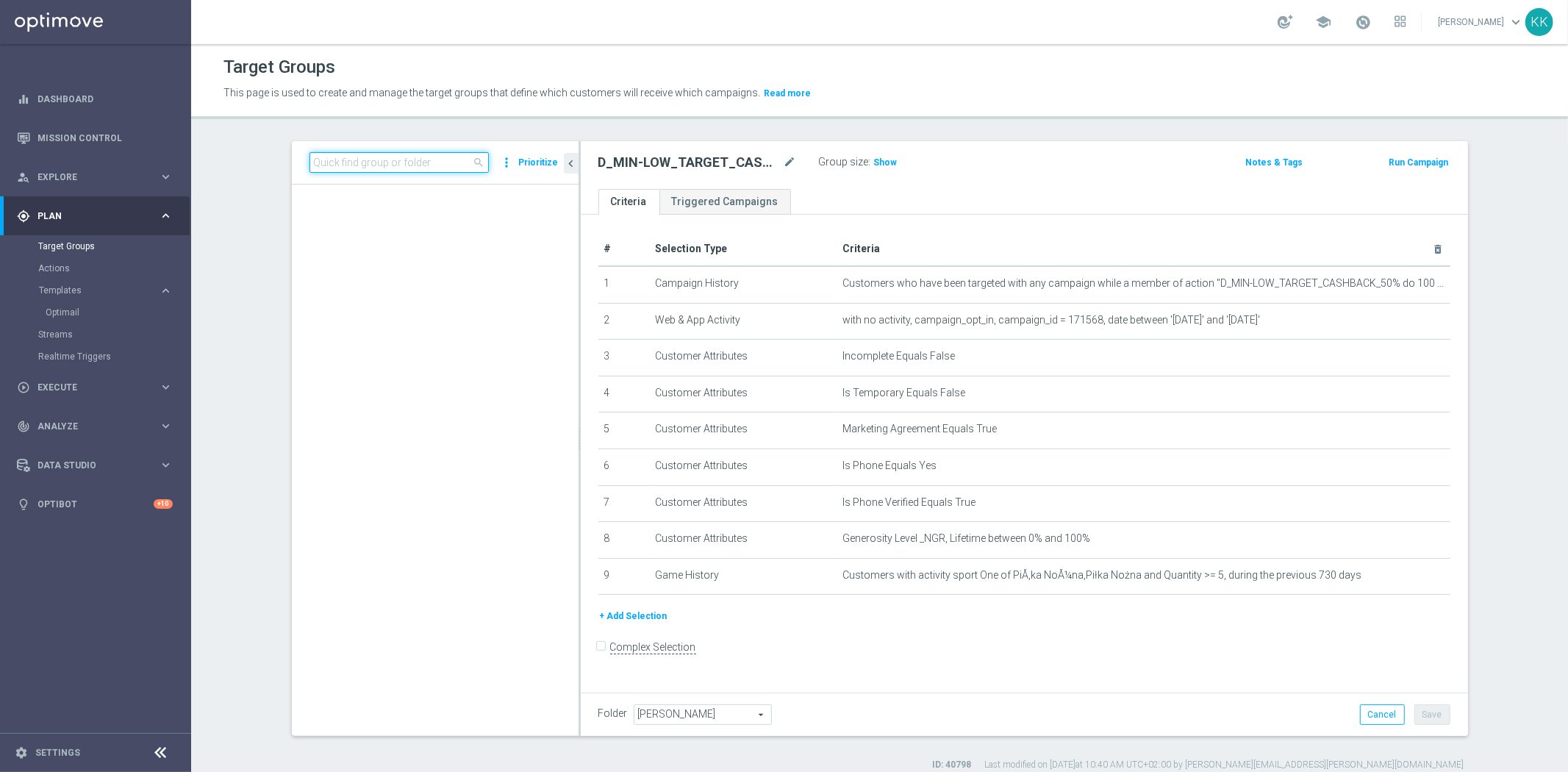
paste input "D_MED-HIGH_TARGET_CASHBACK_100% do 300 PLN_EPLW_260825_SMS2"
click at [411, 272] on tree-viewport "Customer Target Groups library_add create_new_folder folder" at bounding box center [434, 460] width 286 height 551
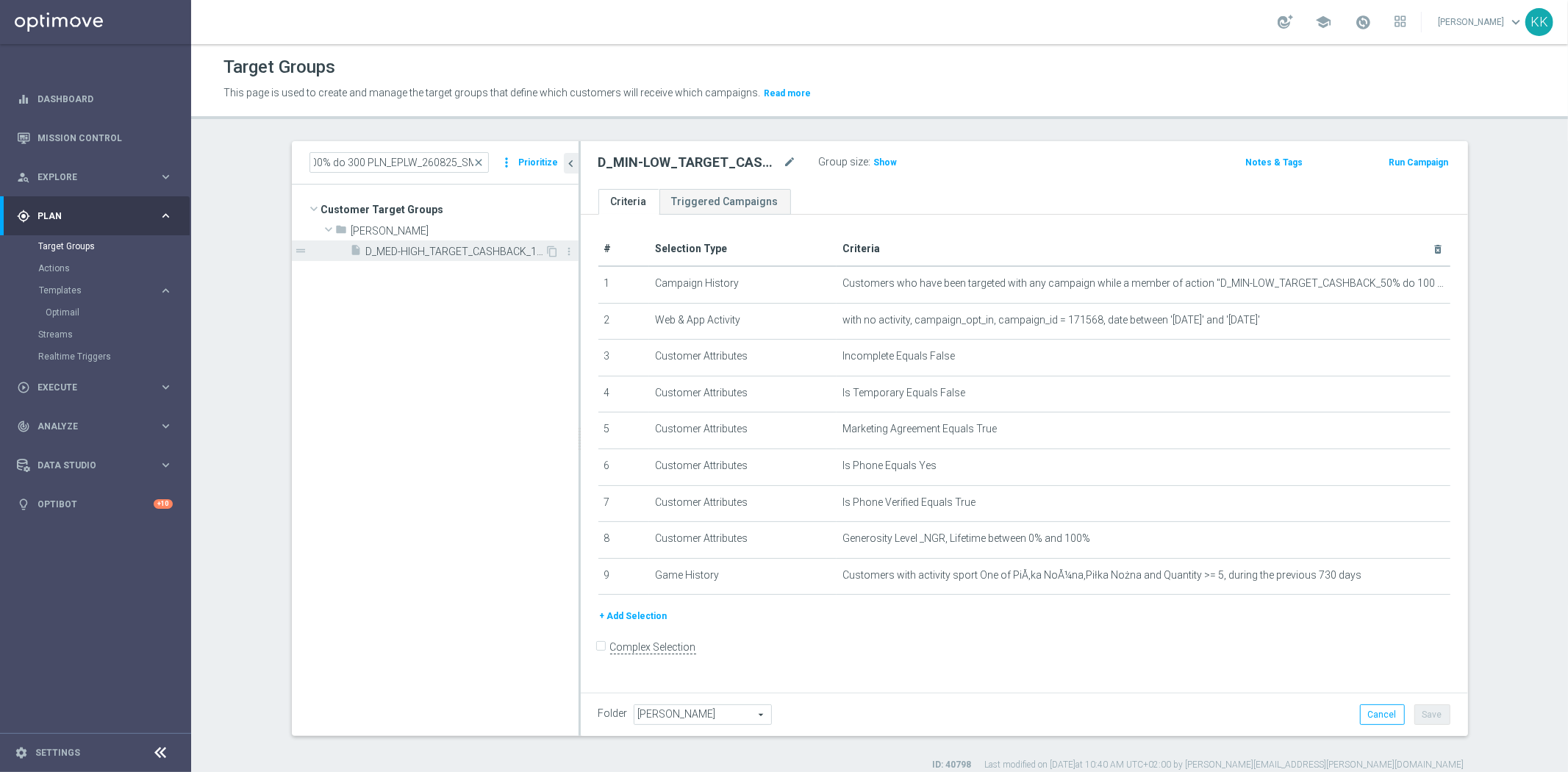
scroll to position [0, 0]
click at [420, 249] on span "D_MED-HIGH_TARGET_CASHBACK_100% do 300 PLN_EPLW_260825_SMS" at bounding box center [455, 251] width 179 height 12
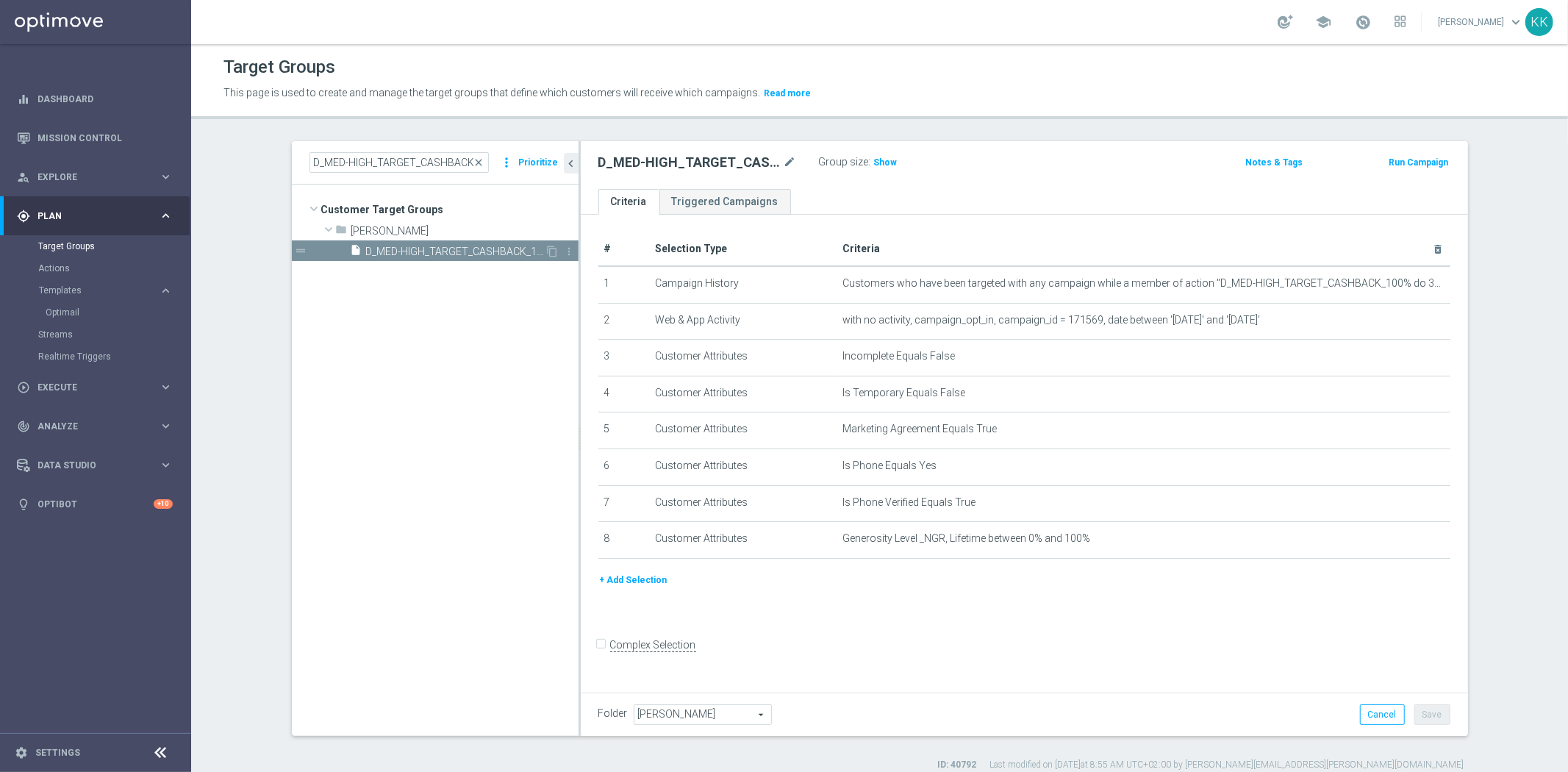
click at [418, 254] on span "D_MED-HIGH_TARGET_CASHBACK_100% do 300 PLN_EPLW_260825_SMS" at bounding box center [455, 251] width 179 height 12
drag, startPoint x: 654, startPoint y: 368, endPoint x: 730, endPoint y: 614, distance: 257.5
click at [786, 595] on as-split "D_MED-HIGH_TARGET_CASHBACK_100% do 300 PLN_EPLW_260825_SMS close more_vert Prio…" at bounding box center [879, 438] width 1176 height 594
click at [788, 160] on icon "mode_edit" at bounding box center [790, 162] width 13 height 18
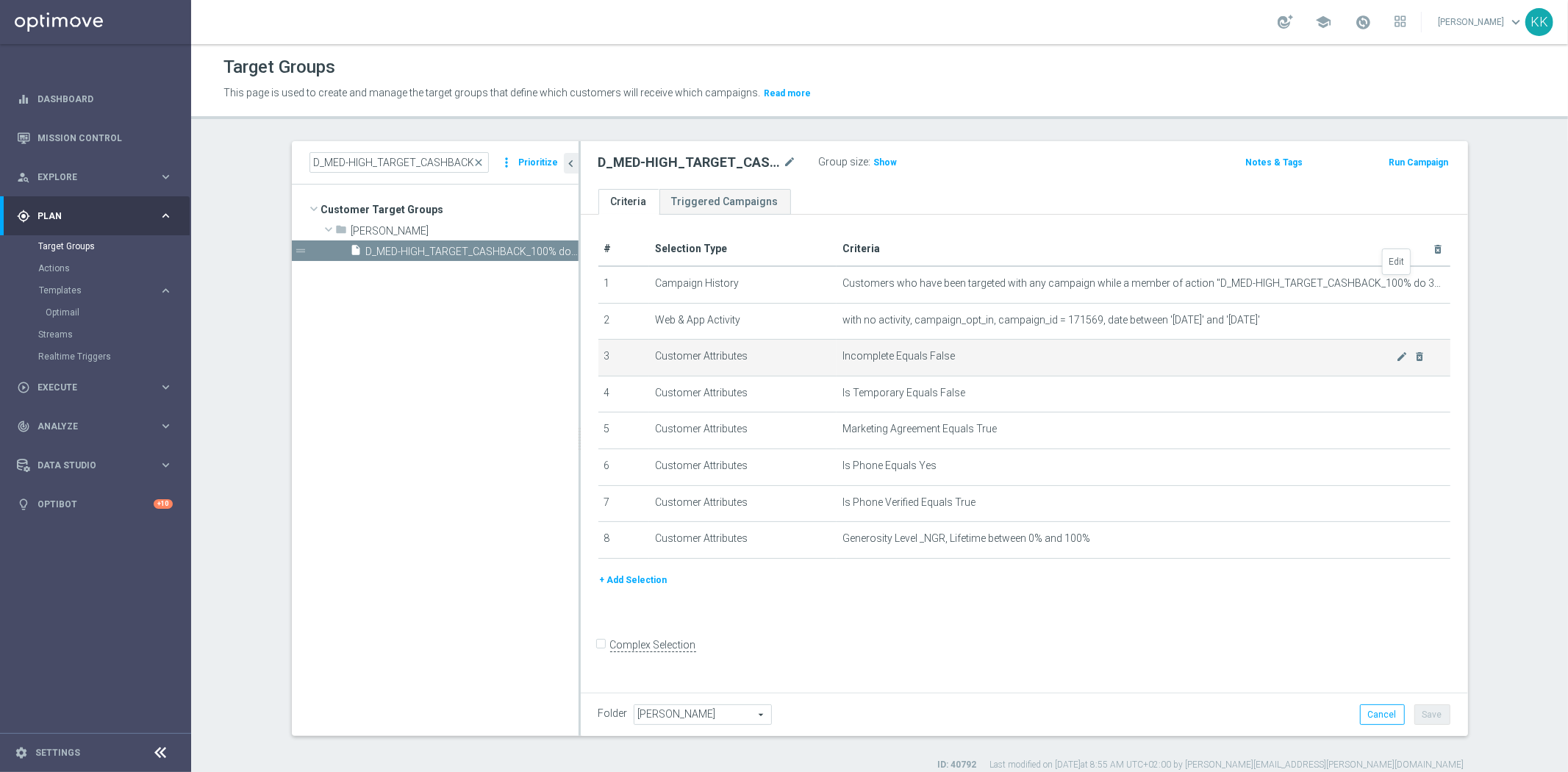
drag, startPoint x: 1399, startPoint y: 279, endPoint x: 1364, endPoint y: 354, distance: 82.8
click at [0, 0] on icon "mode_edit" at bounding box center [0, 0] width 0 height 0
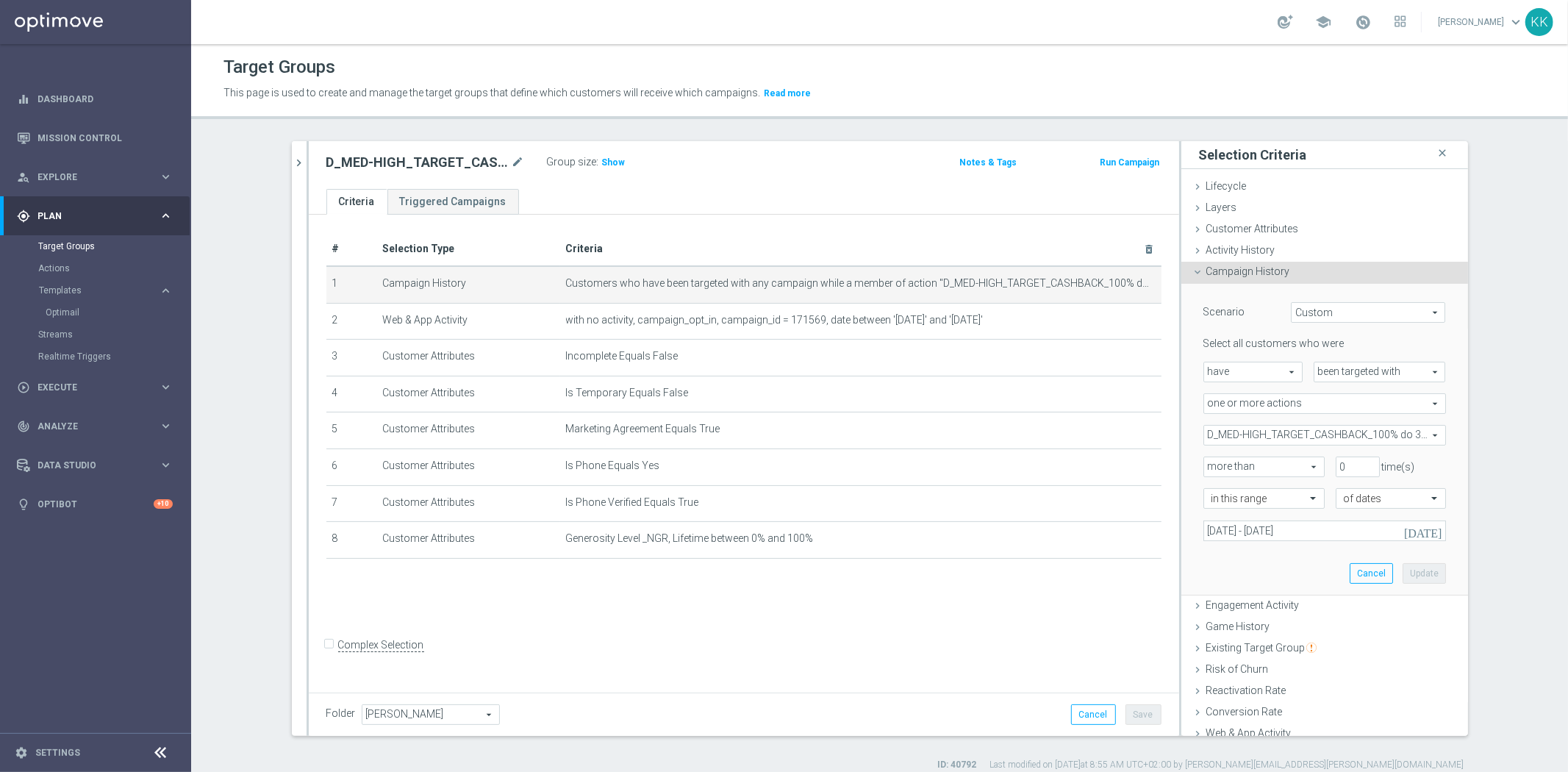
click at [1235, 428] on span "D_MED-HIGH_TARGET_CASHBACK_100% do 300 PLN_EPLW_260825" at bounding box center [1324, 435] width 241 height 19
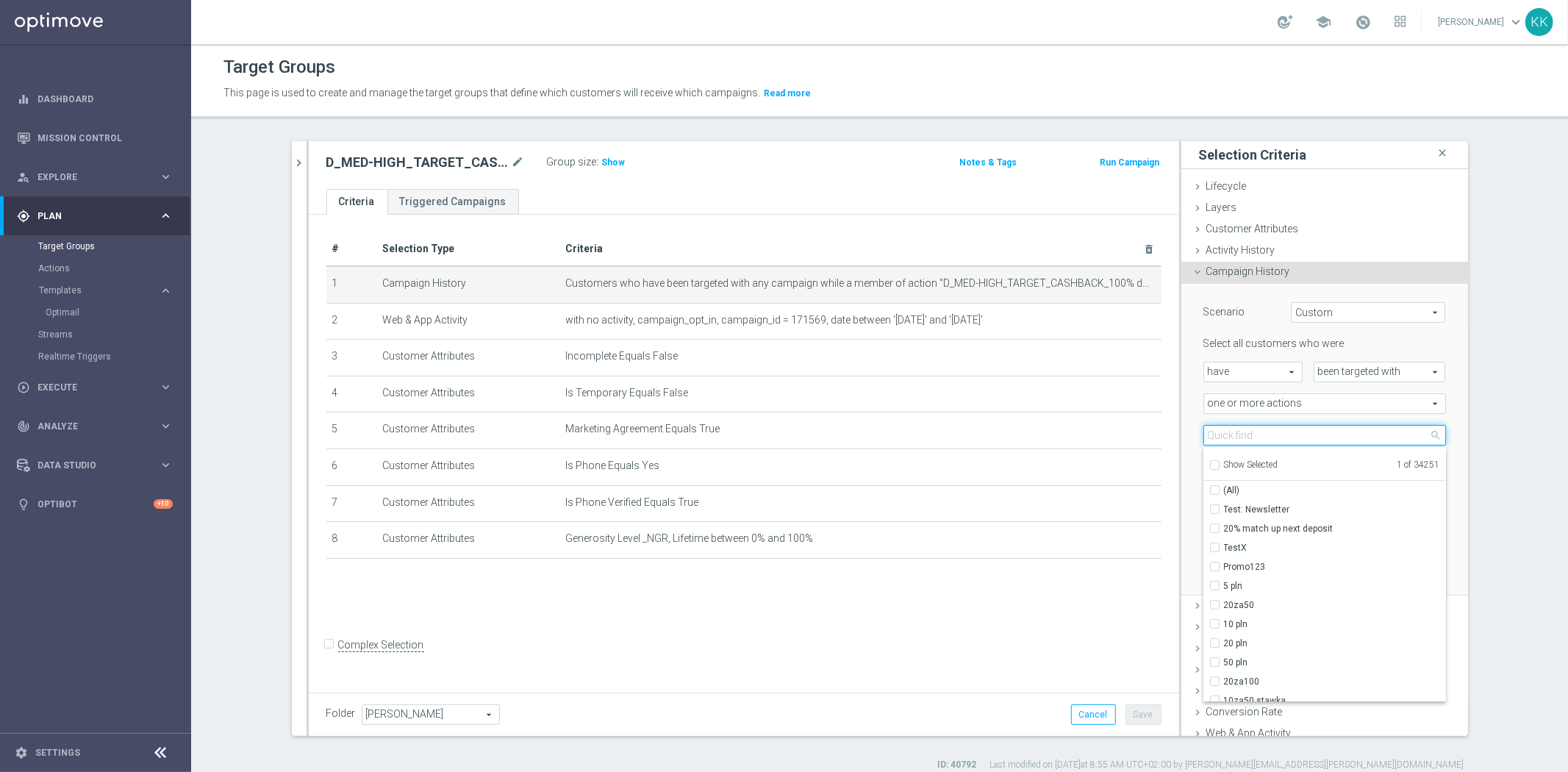
click at [1234, 428] on input "search" at bounding box center [1324, 435] width 243 height 21
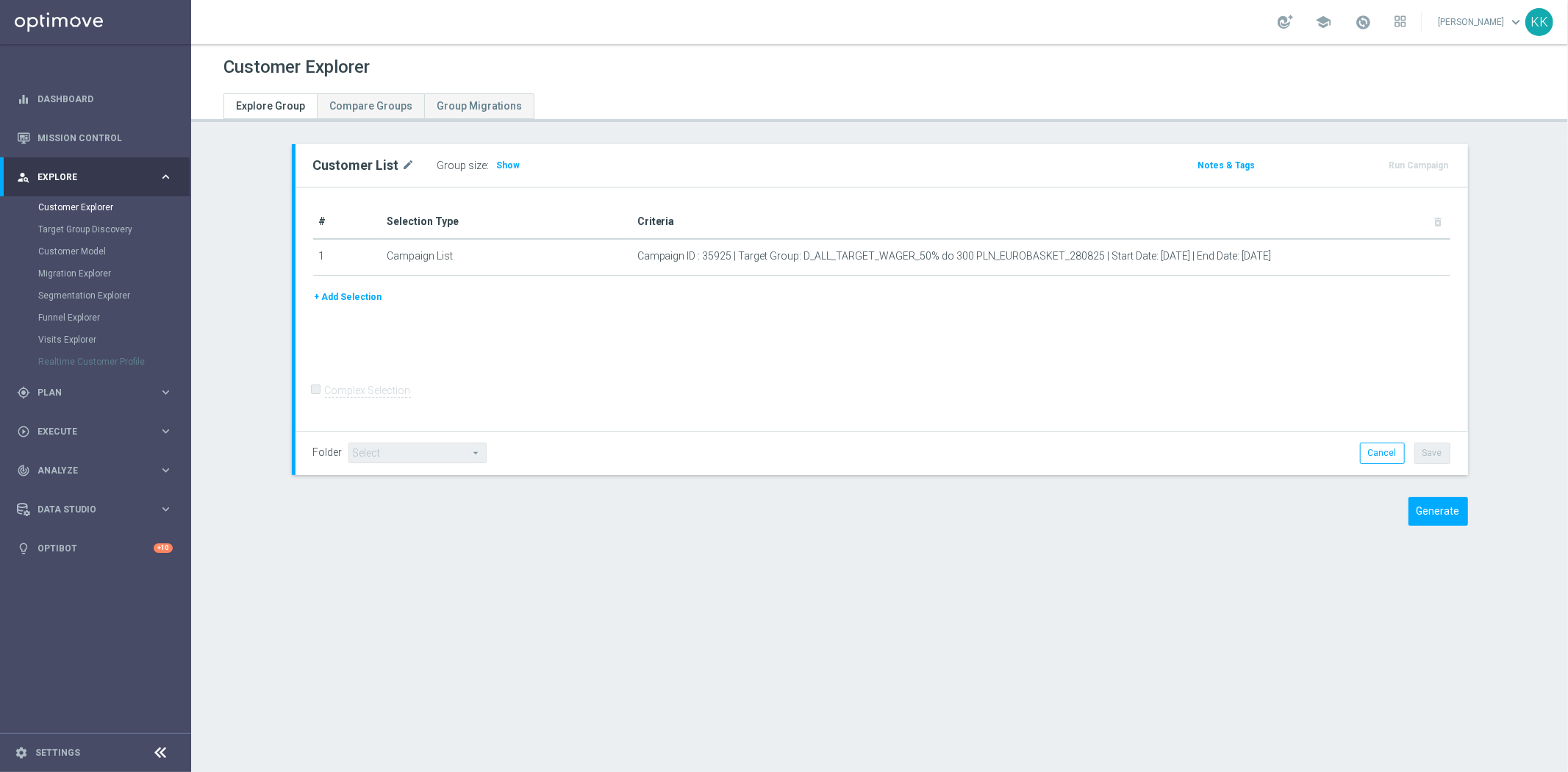
click at [510, 162] on div "Group size : Show" at bounding box center [511, 165] width 147 height 21
click at [441, 163] on label "Group size" at bounding box center [462, 165] width 50 height 12
click at [518, 181] on div "Customer List mode_edit Group size : Show Notes & Tags Run Campaign" at bounding box center [881, 165] width 1172 height 43
click at [500, 170] on h3 "Show" at bounding box center [509, 165] width 26 height 16
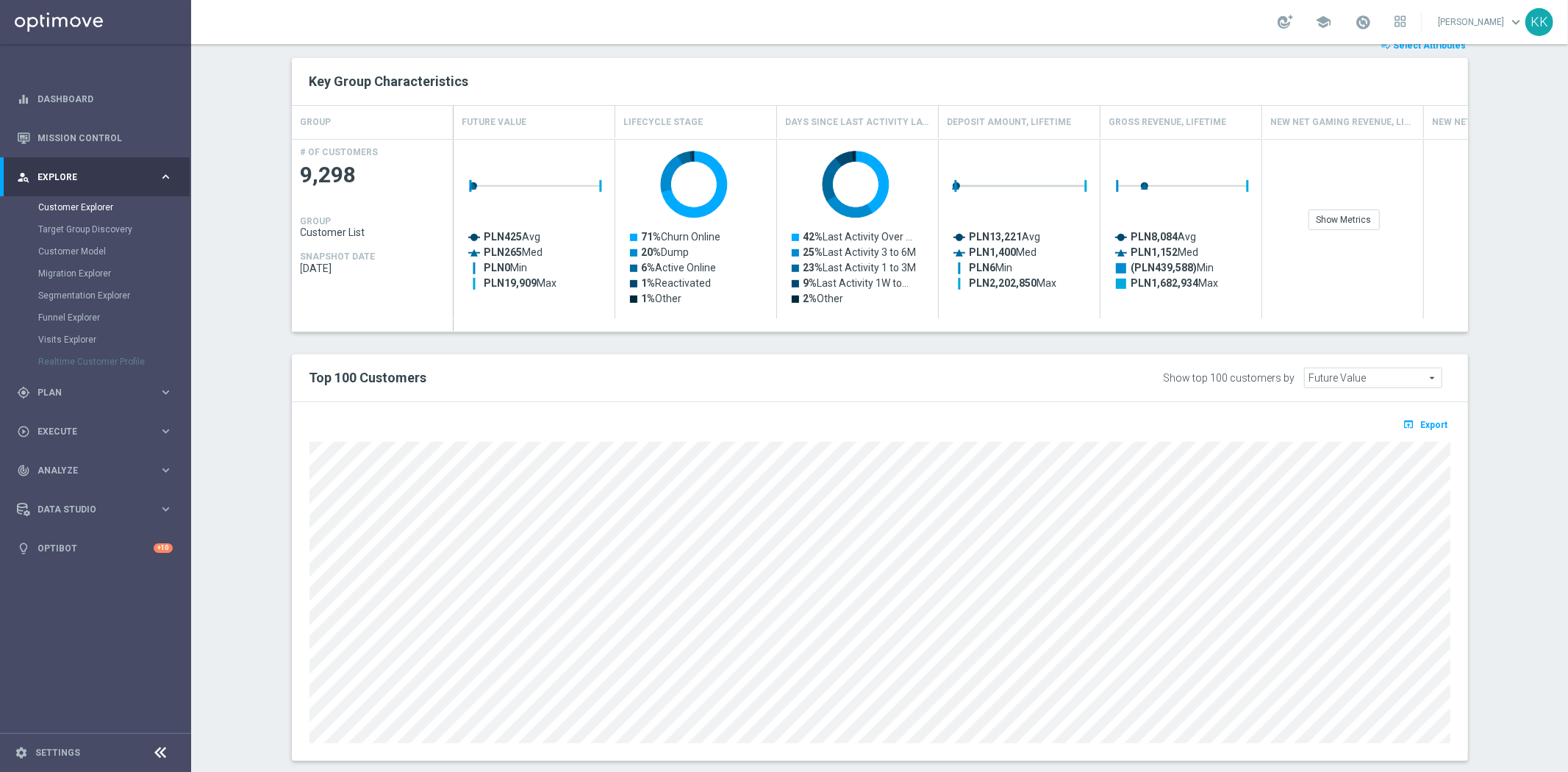
scroll to position [614, 0]
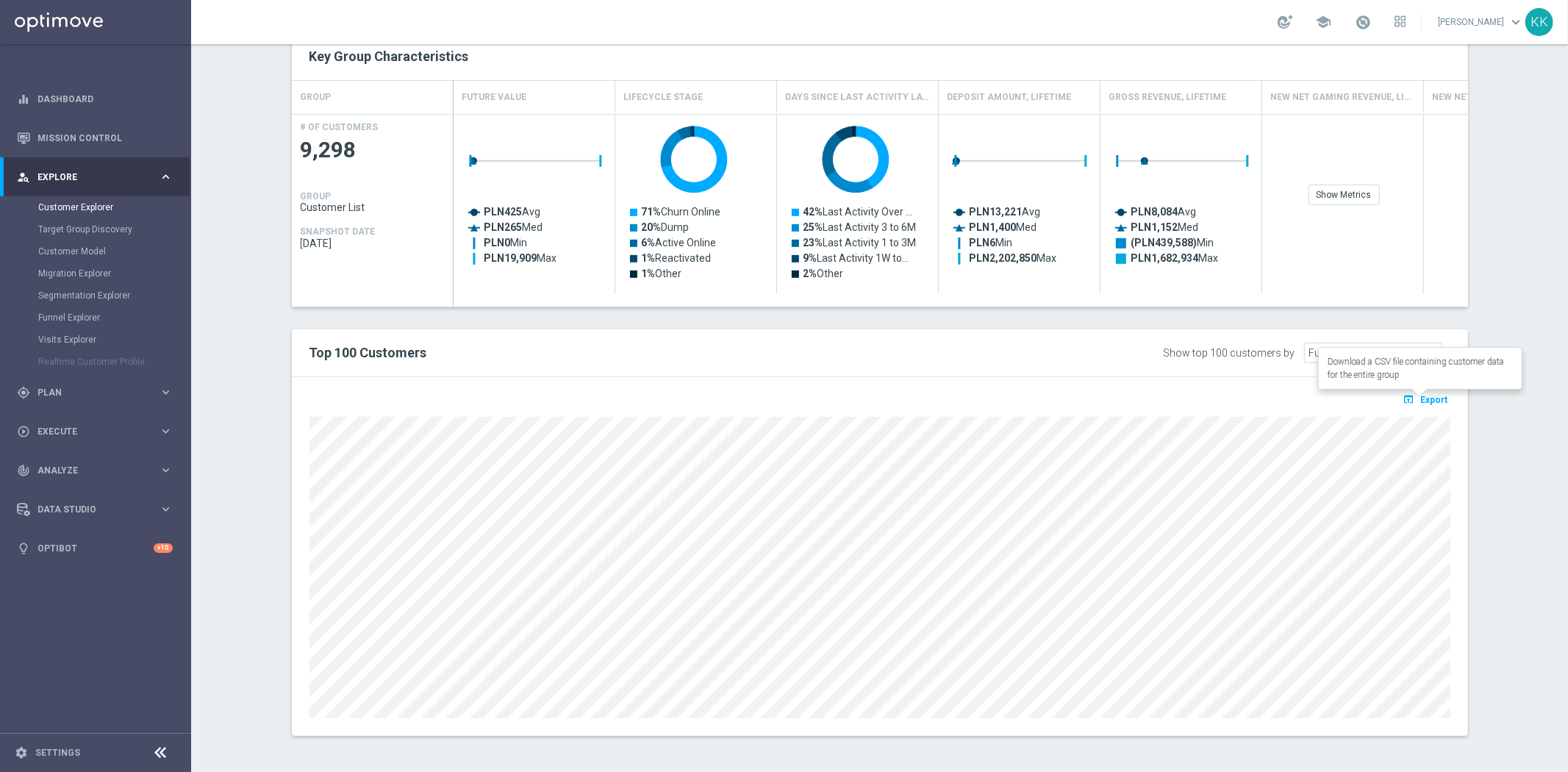
click at [1421, 397] on span "Export" at bounding box center [1434, 400] width 27 height 11
click at [1193, 747] on div "TARGET GROUP arrow_drop_down Show Selected 0 of NaN - Campaign 1" at bounding box center [880, 144] width 1234 height 1228
click at [1531, 383] on section "TARGET GROUP arrow_drop_down Show Selected 0 of NaN - Campaign 1" at bounding box center [879, 144] width 1376 height 1228
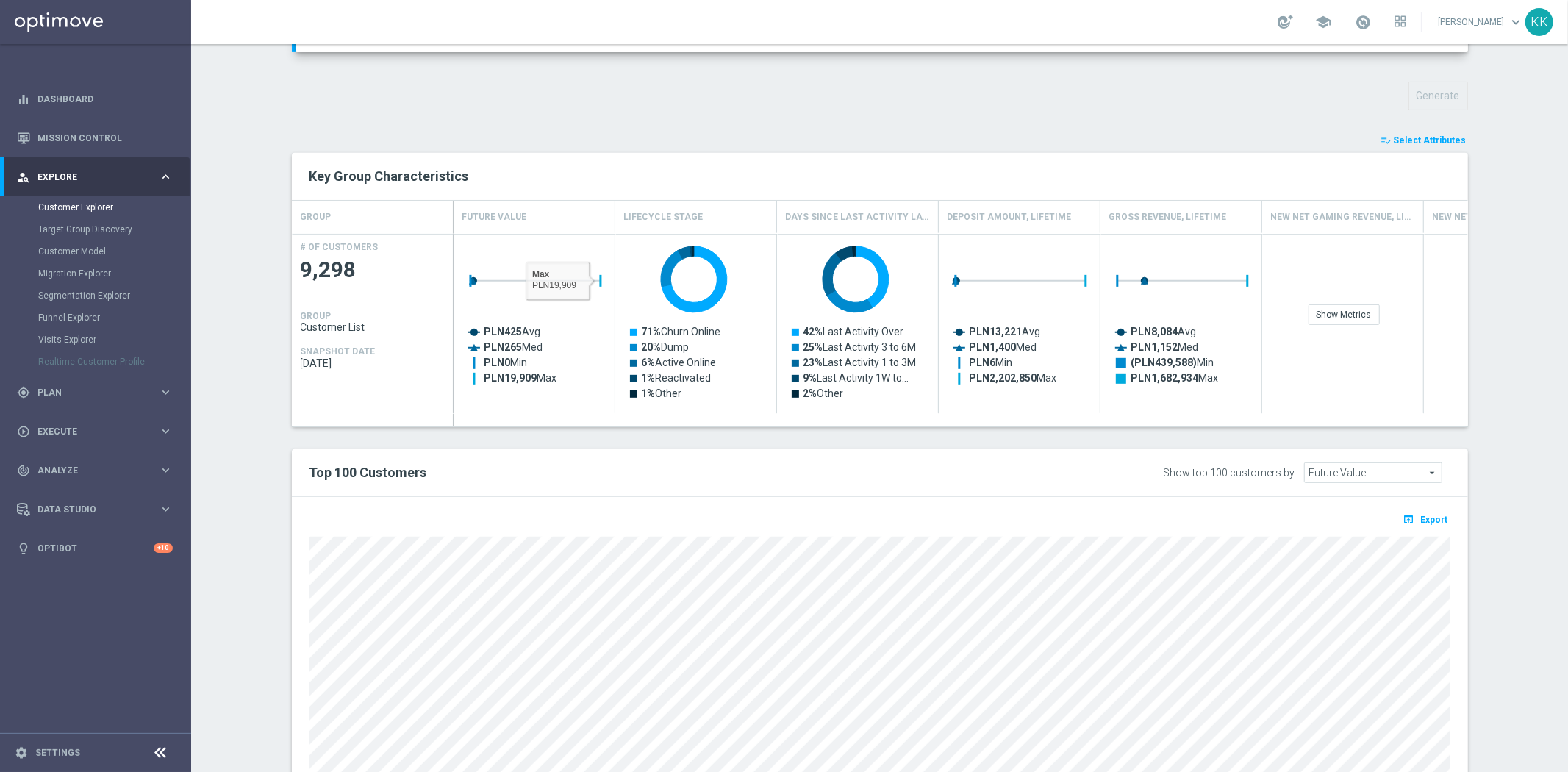
scroll to position [533, 0]
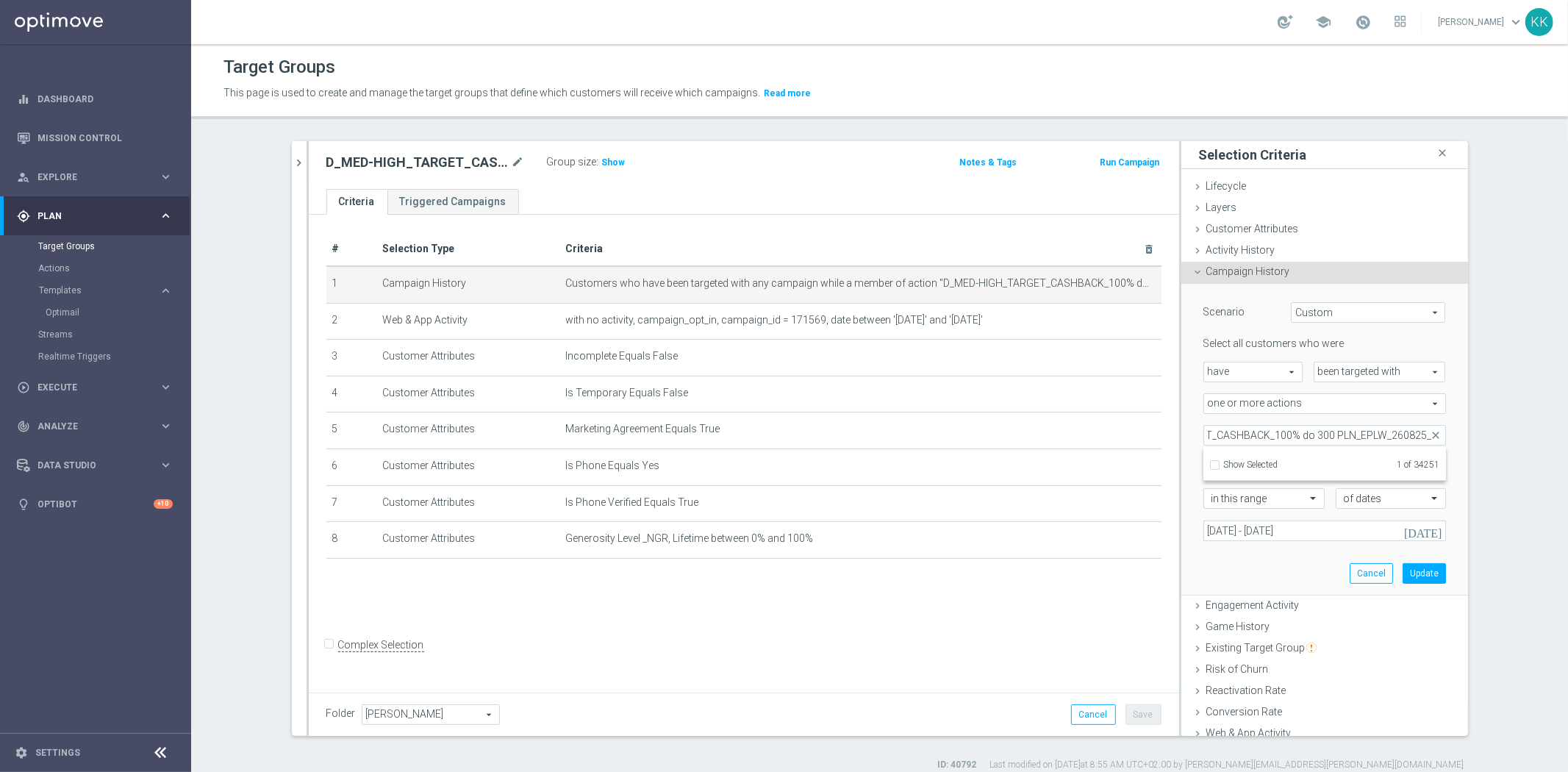
scroll to position [0, 105]
type input "D_MED-HIGH_TARGET_CASHBACK_100% do 300 PLN_EPLW_260825_"
click at [1214, 526] on input "D_MED-HIGH_TARGET_CASHBACK_100% do 300 PLN_EPLW_260825_2" at bounding box center [1219, 528] width 10 height 10
checkbox input "true"
type input "Selected 2 of 34251"
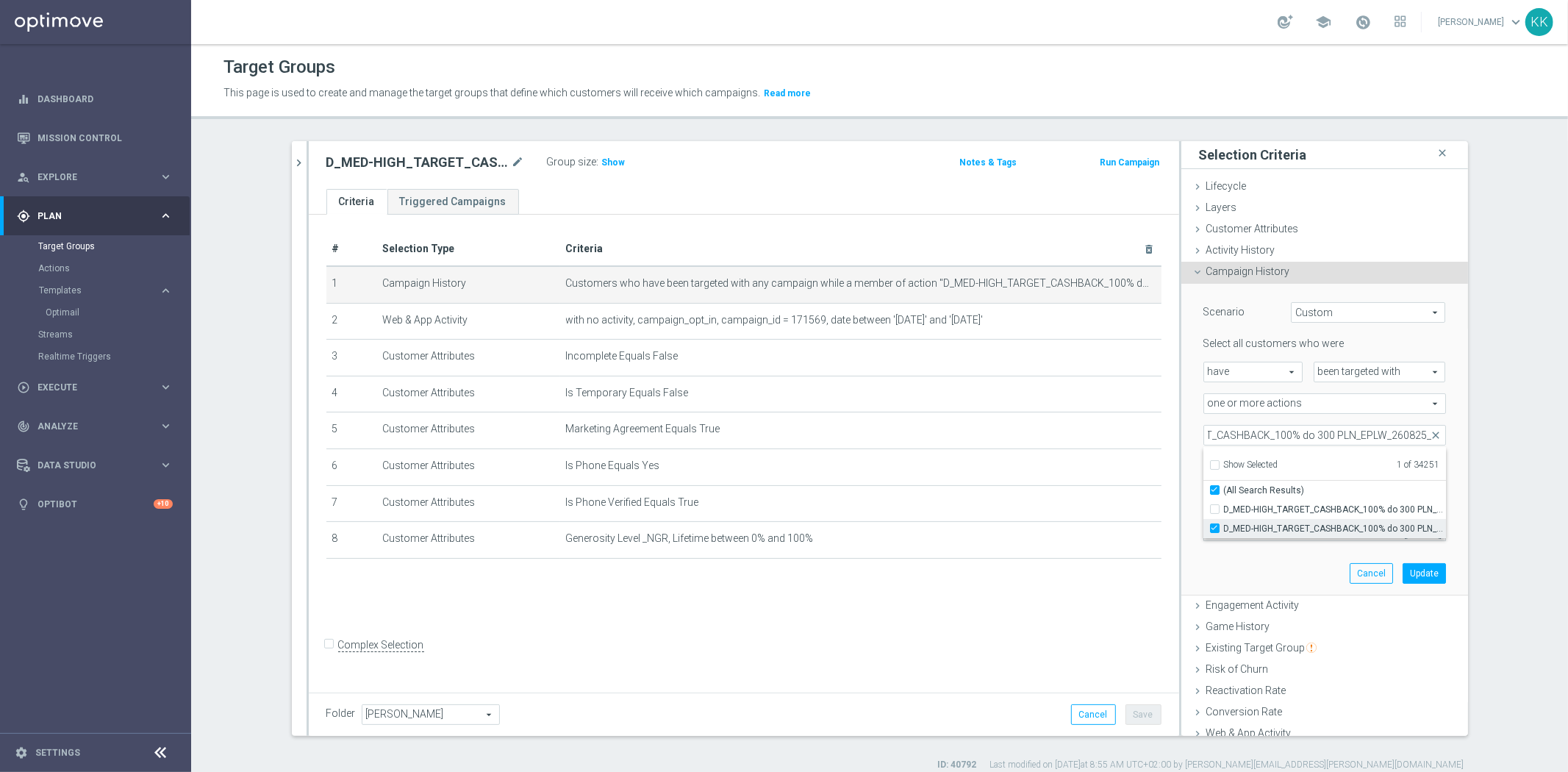
checkbox input "true"
click at [1224, 565] on div "Scenario Custom Custom arrow_drop_down search Select all customers who were hav…" at bounding box center [1325, 439] width 264 height 311
click at [1260, 425] on div "Selected 2 of 34251 arrow_drop_down search Show Selected 2 of 34251 (All)" at bounding box center [1324, 435] width 243 height 21
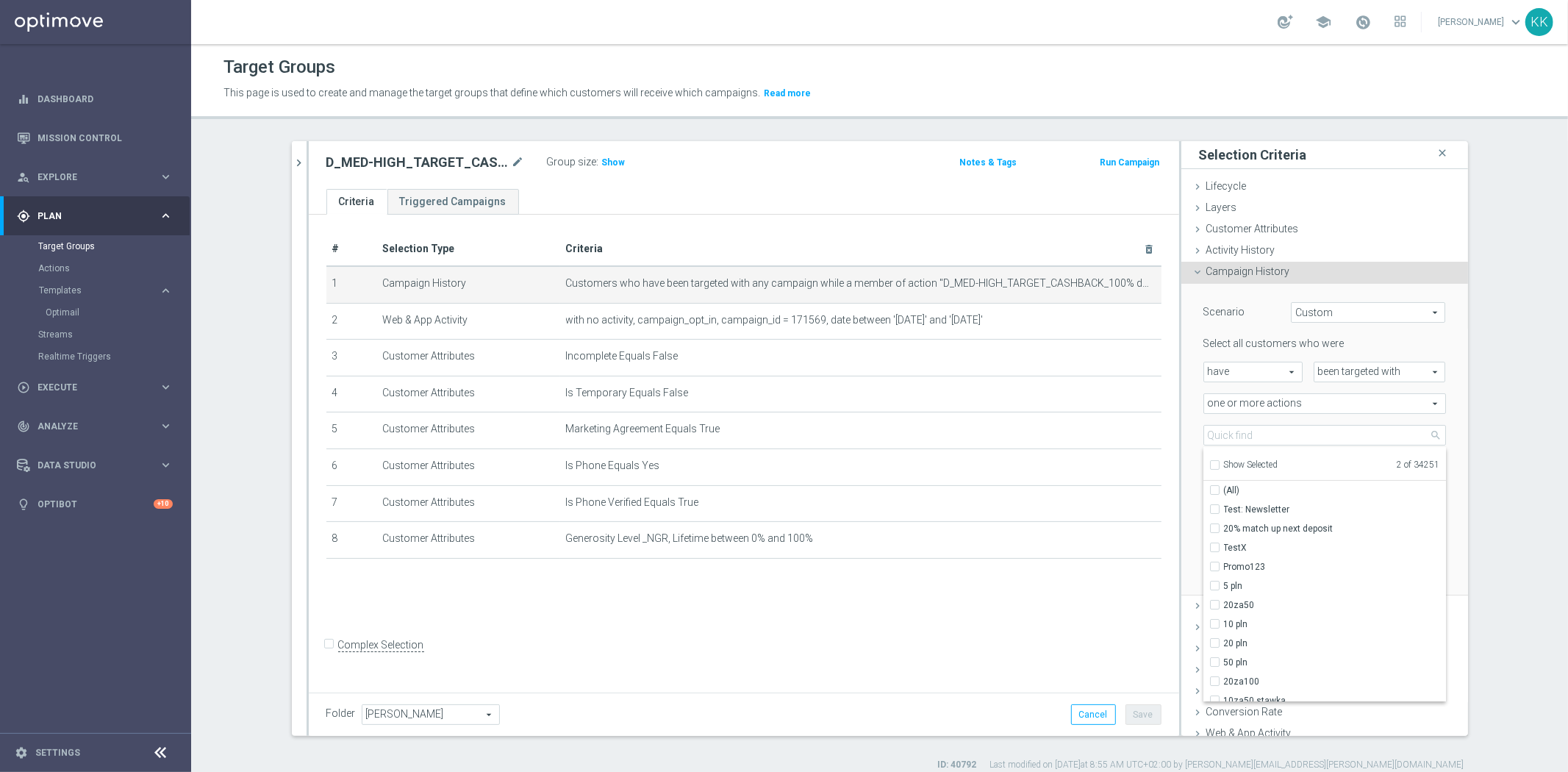
click at [1224, 460] on label "Show Selected" at bounding box center [1251, 466] width 54 height 13
click at [1209, 462] on input "Show Selected" at bounding box center [1213, 467] width 10 height 10
checkbox input "true"
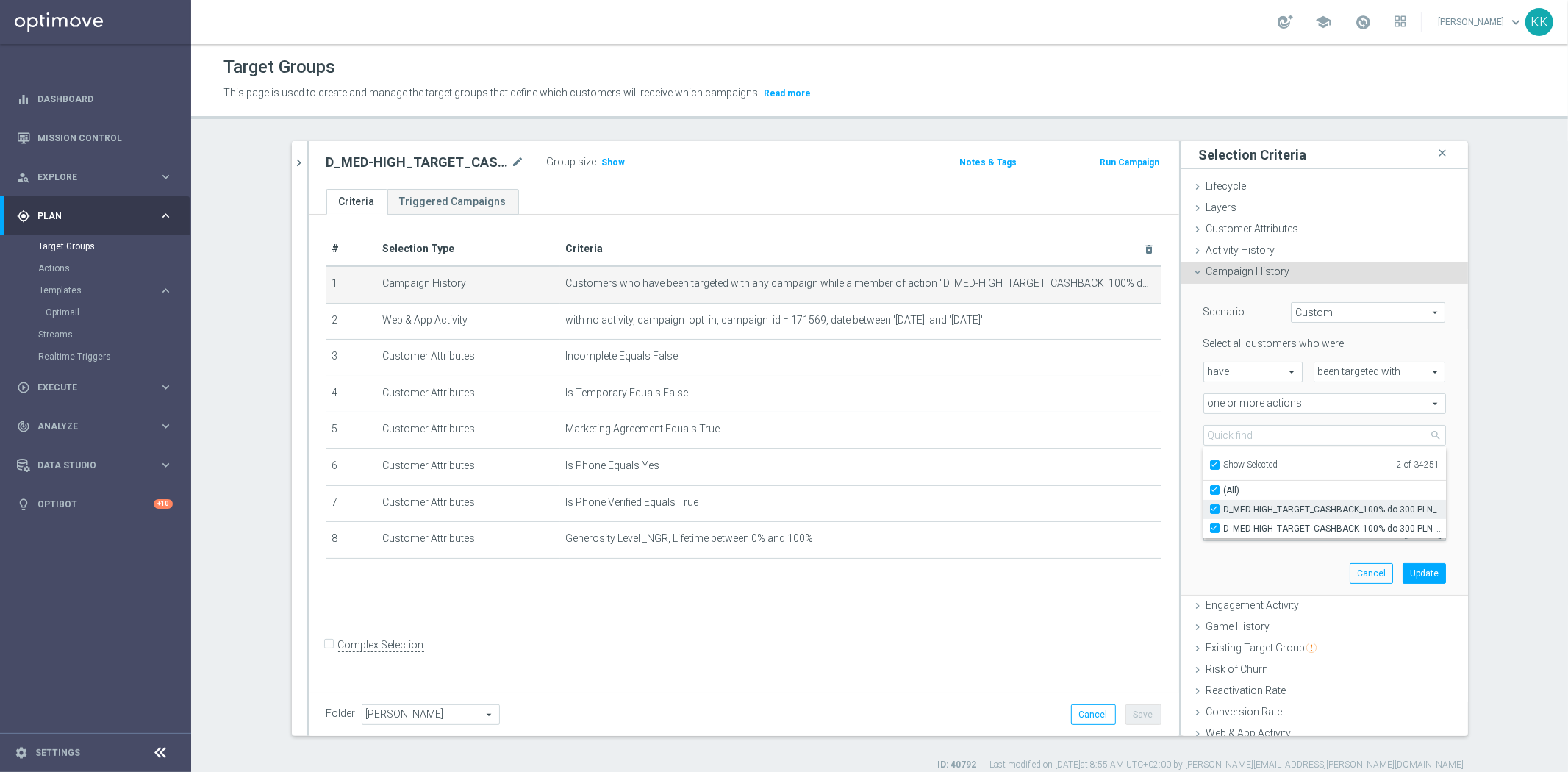
click at [1224, 509] on label "D_MED-HIGH_TARGET_CASHBACK_100% do 300 PLN_EPLW_260825" at bounding box center [1335, 509] width 222 height 19
click at [1214, 509] on input "D_MED-HIGH_TARGET_CASHBACK_100% do 300 PLN_EPLW_260825" at bounding box center [1219, 509] width 10 height 10
checkbox input "false"
type input "D_MED-HIGH_TARGET_CASHBACK_100% do 300 PLN_EPLW_260825_2"
checkbox input "false"
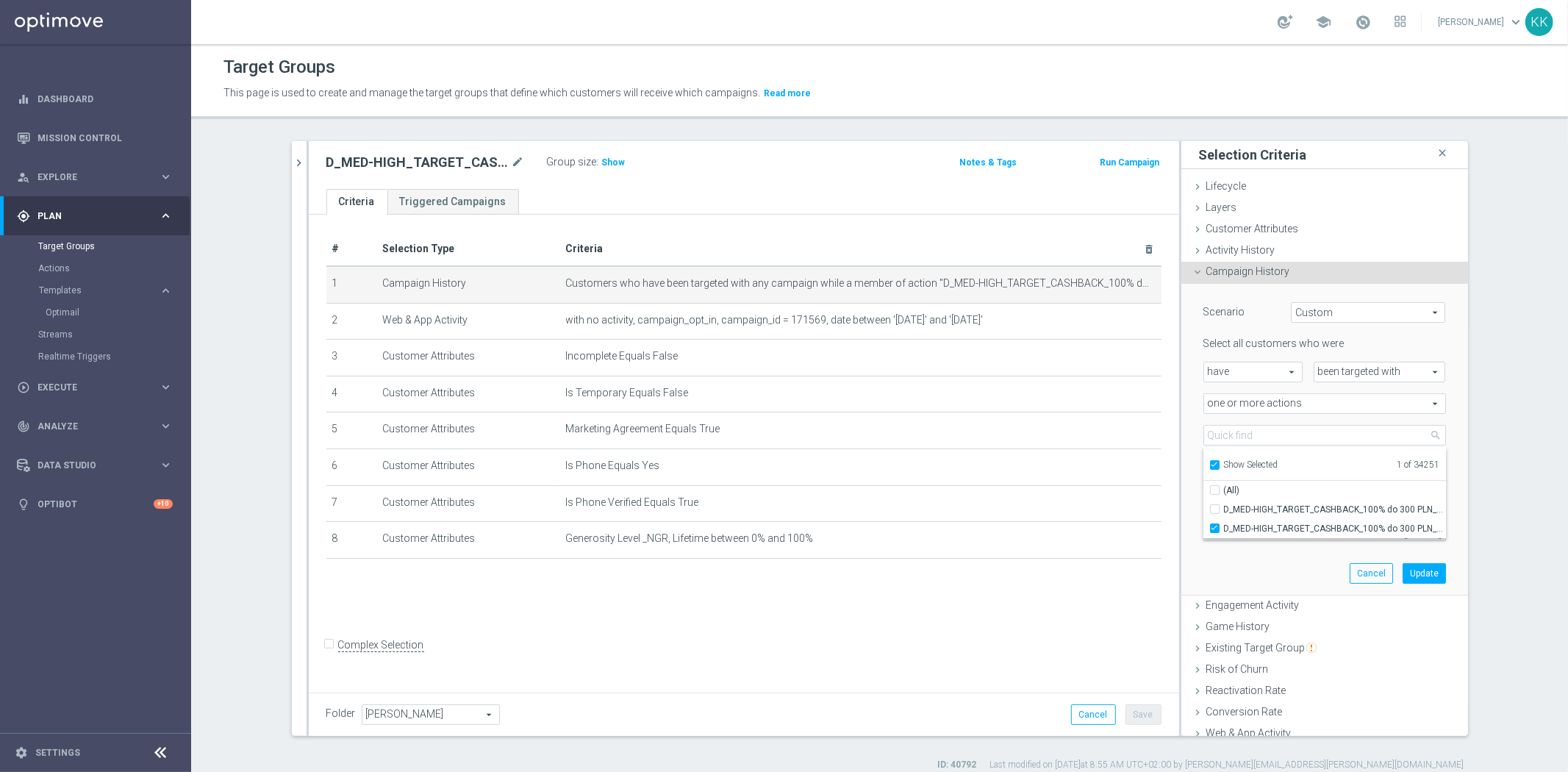
click at [1210, 564] on div "Scenario Custom Custom arrow_drop_down search Select all customers who were hav…" at bounding box center [1325, 439] width 264 height 311
drag, startPoint x: 1412, startPoint y: 572, endPoint x: 1386, endPoint y: 606, distance: 42.8
click at [1412, 571] on button "Update" at bounding box center [1424, 573] width 44 height 21
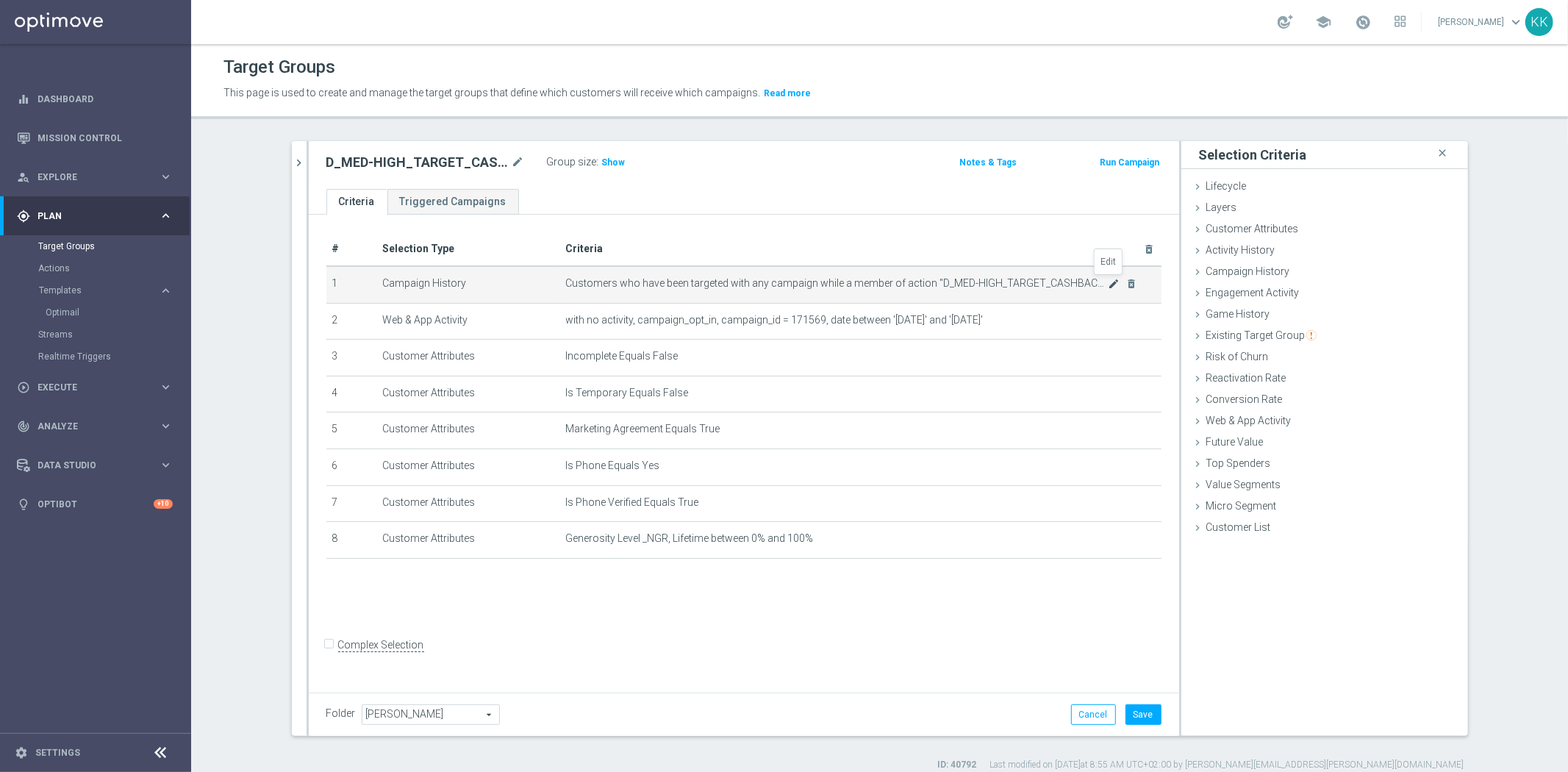
click at [1107, 282] on icon "mode_edit" at bounding box center [1113, 283] width 11 height 11
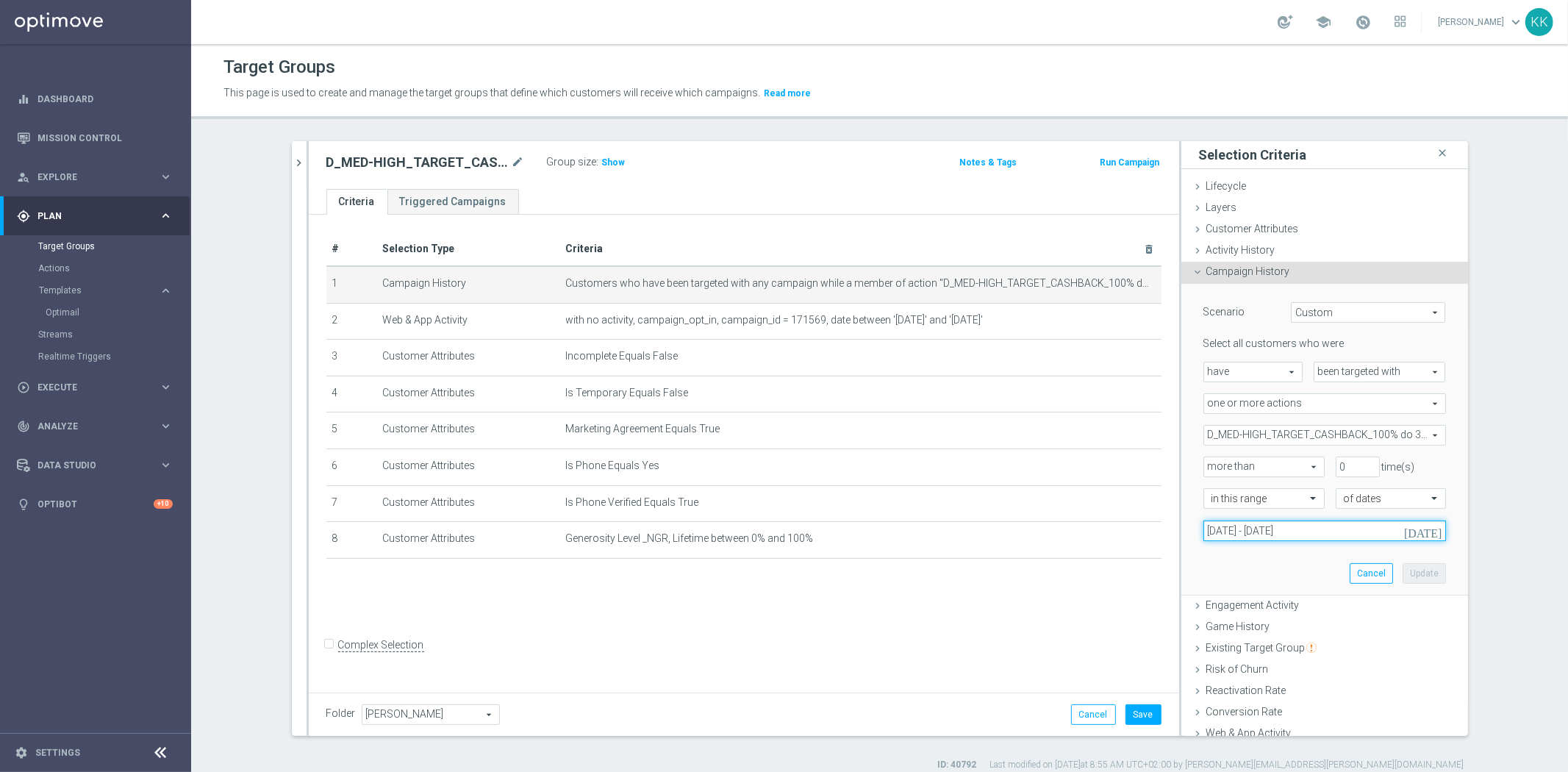
click at [1244, 523] on input "[DATE] - [DATE]" at bounding box center [1324, 530] width 243 height 21
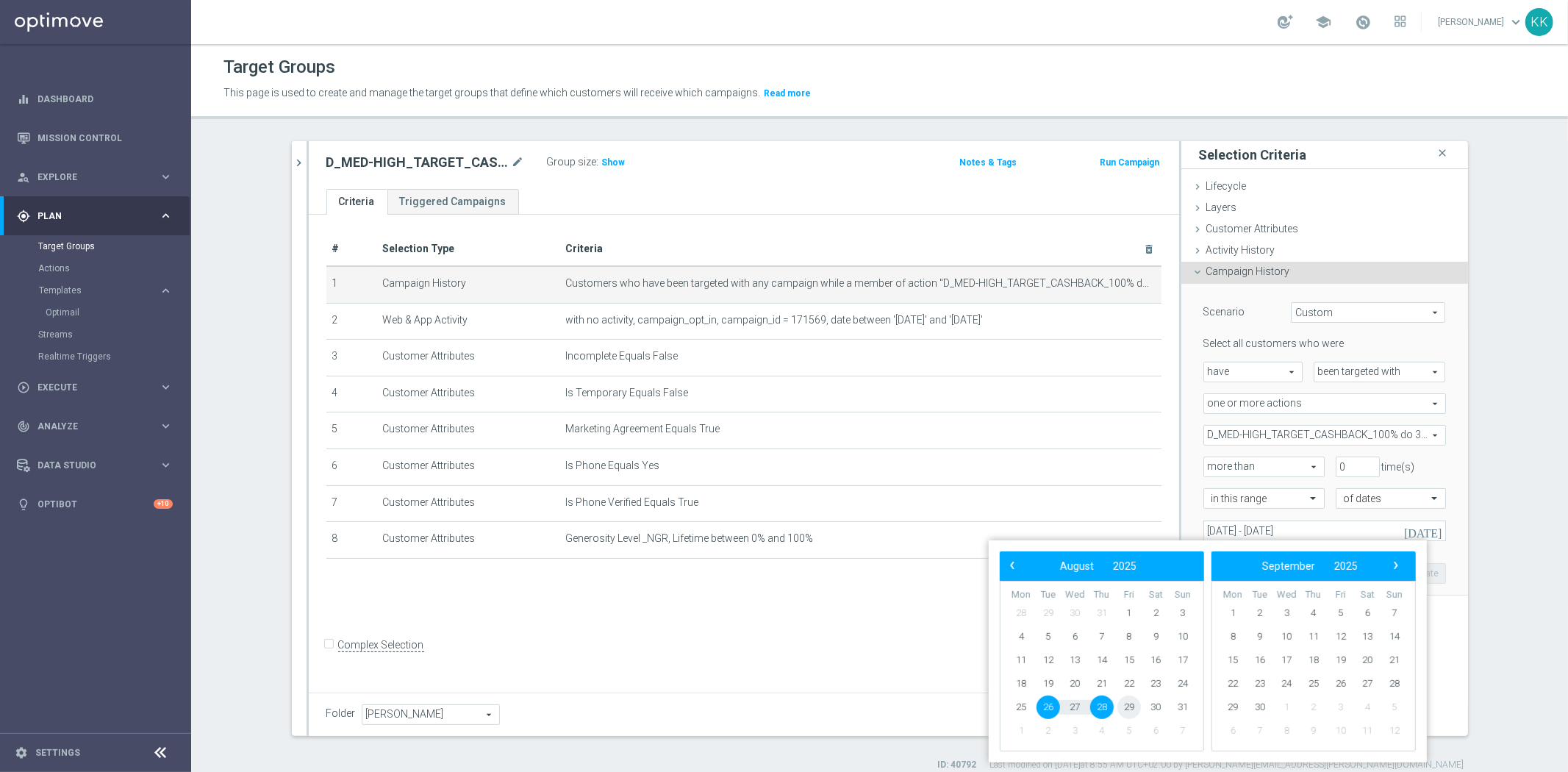
click at [1121, 710] on span "29" at bounding box center [1129, 706] width 24 height 24
click at [1185, 710] on span "31" at bounding box center [1182, 706] width 24 height 24
type input "[DATE] - [DATE]"
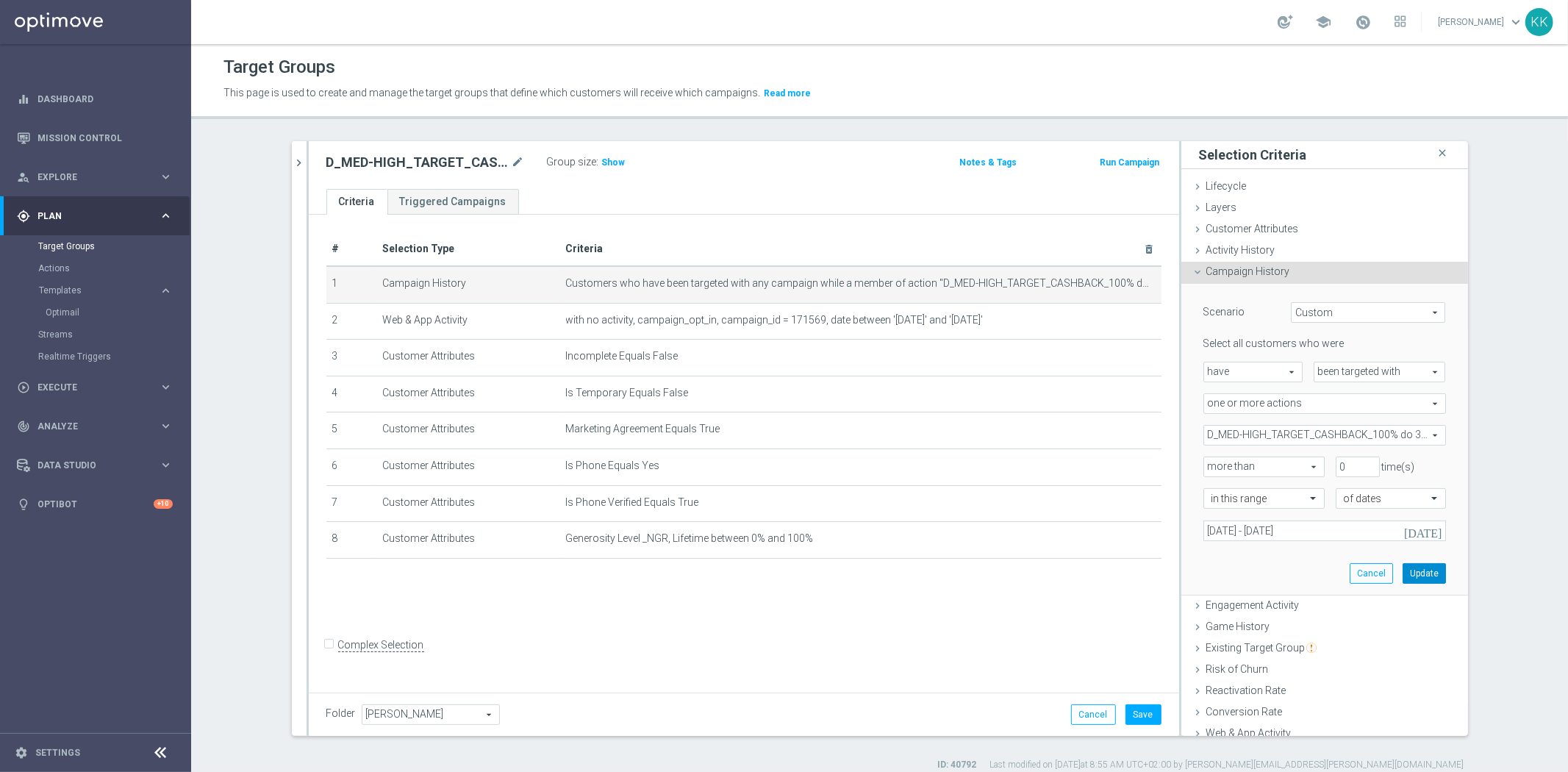
click at [1417, 569] on button "Update" at bounding box center [1424, 573] width 44 height 21
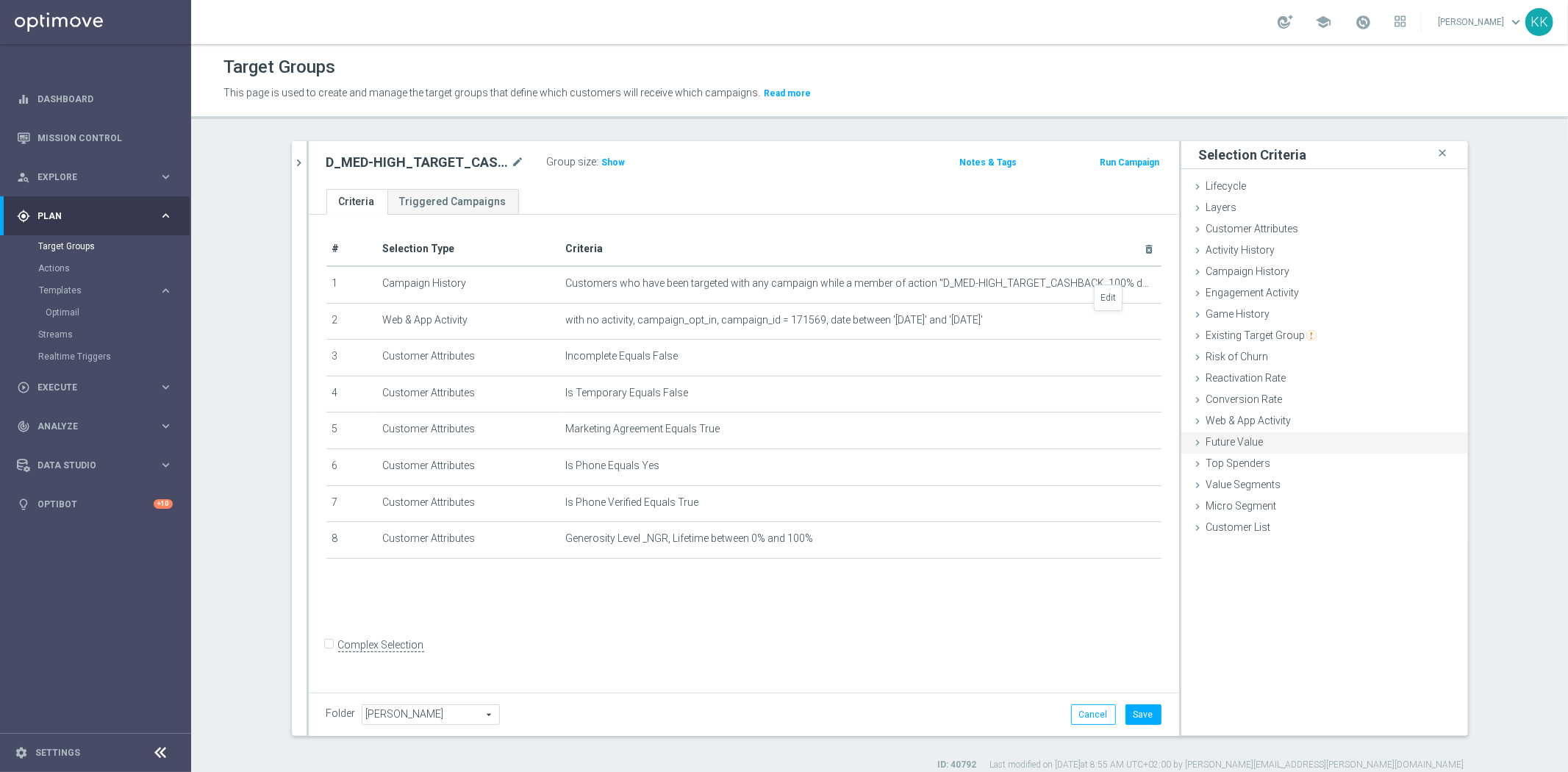
drag, startPoint x: 1110, startPoint y: 319, endPoint x: 1178, endPoint y: 438, distance: 137.1
click at [0, 0] on icon "mode_edit" at bounding box center [0, 0] width 0 height 0
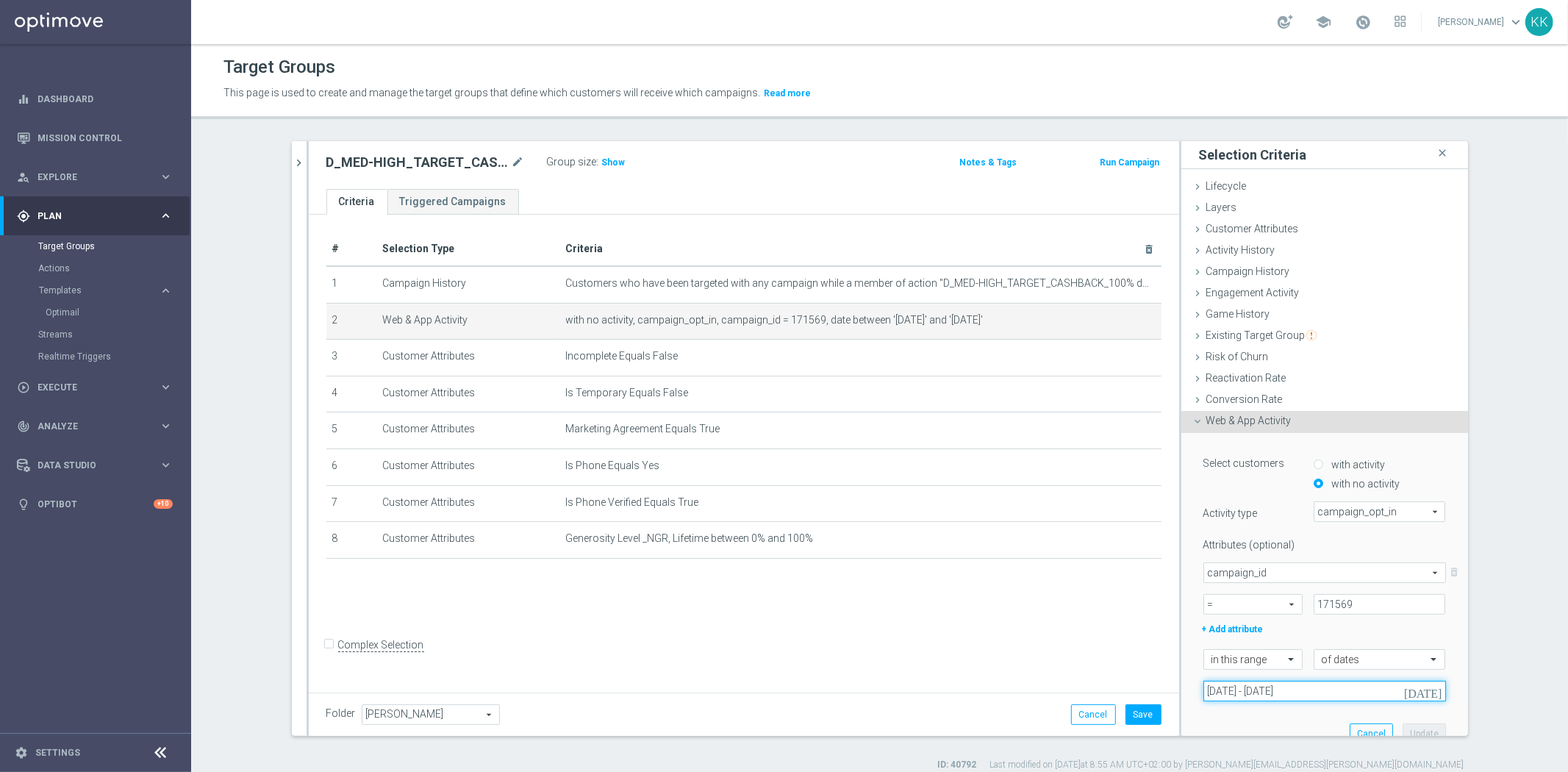
click at [1298, 682] on input "[DATE] - [DATE]" at bounding box center [1324, 691] width 243 height 21
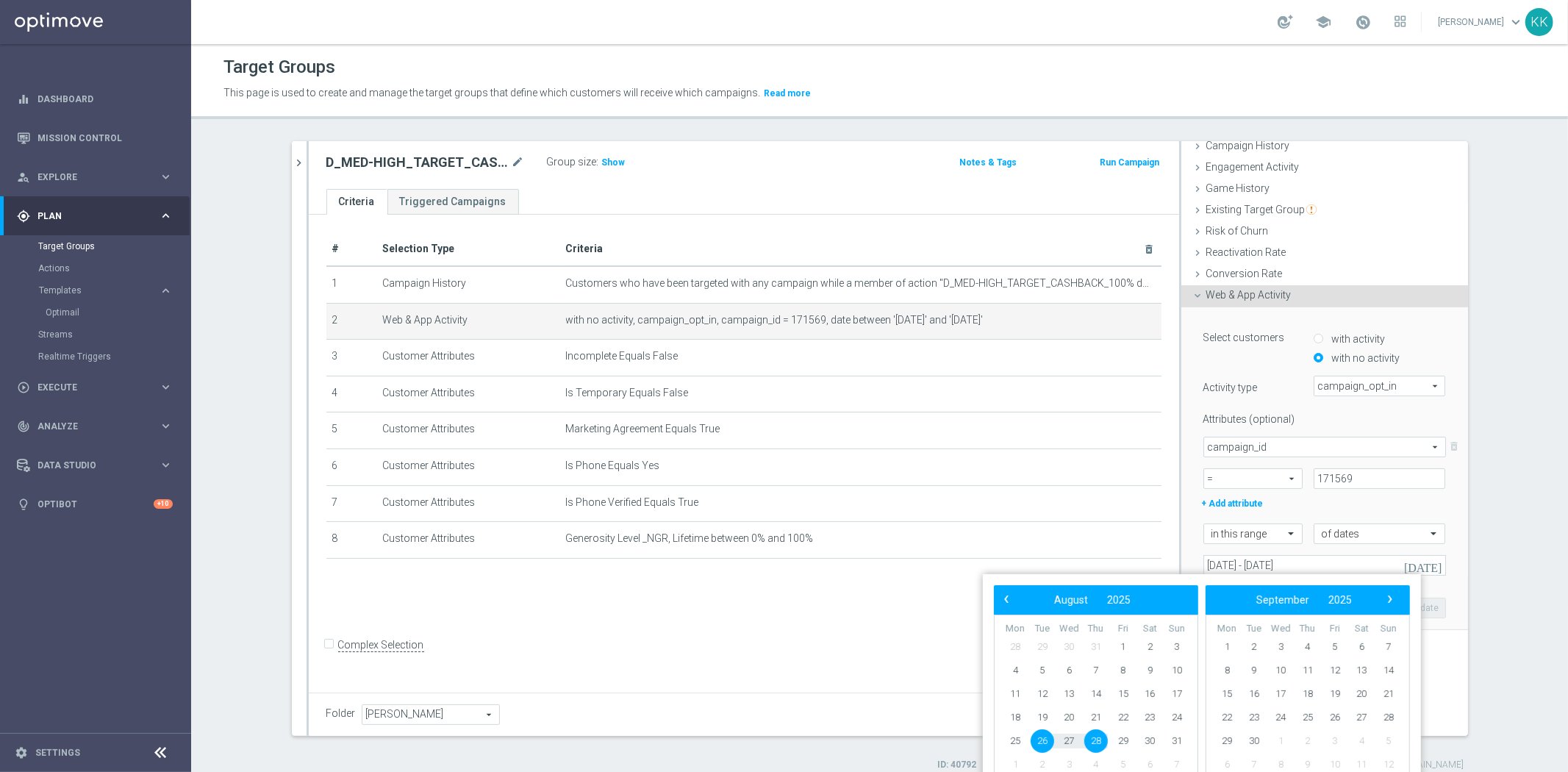
click at [1040, 740] on span "26" at bounding box center [1042, 740] width 24 height 24
click at [1185, 740] on span "31" at bounding box center [1177, 740] width 24 height 24
type input "[DATE] - [DATE]"
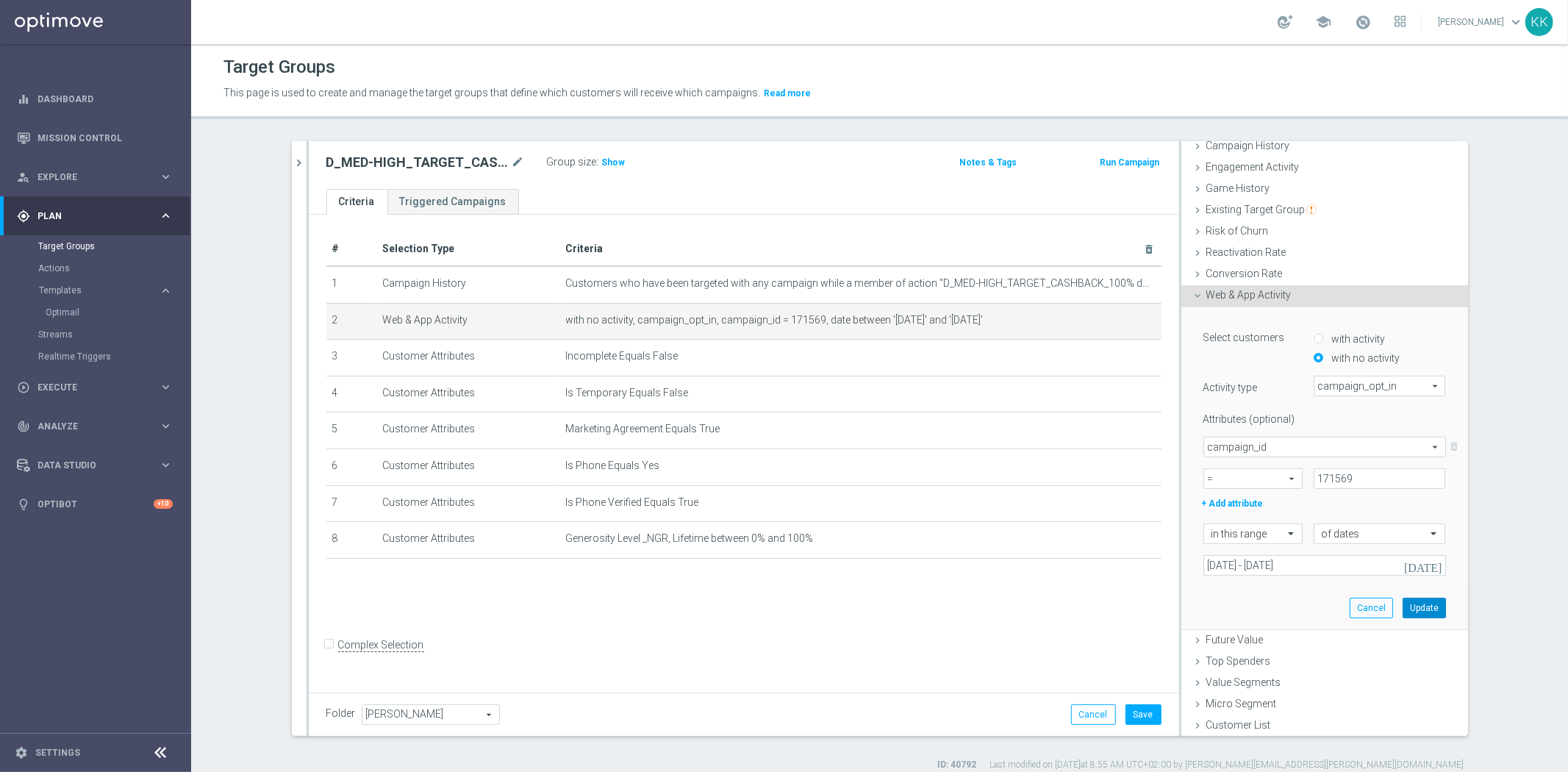
click at [1409, 605] on button "Update" at bounding box center [1424, 608] width 44 height 21
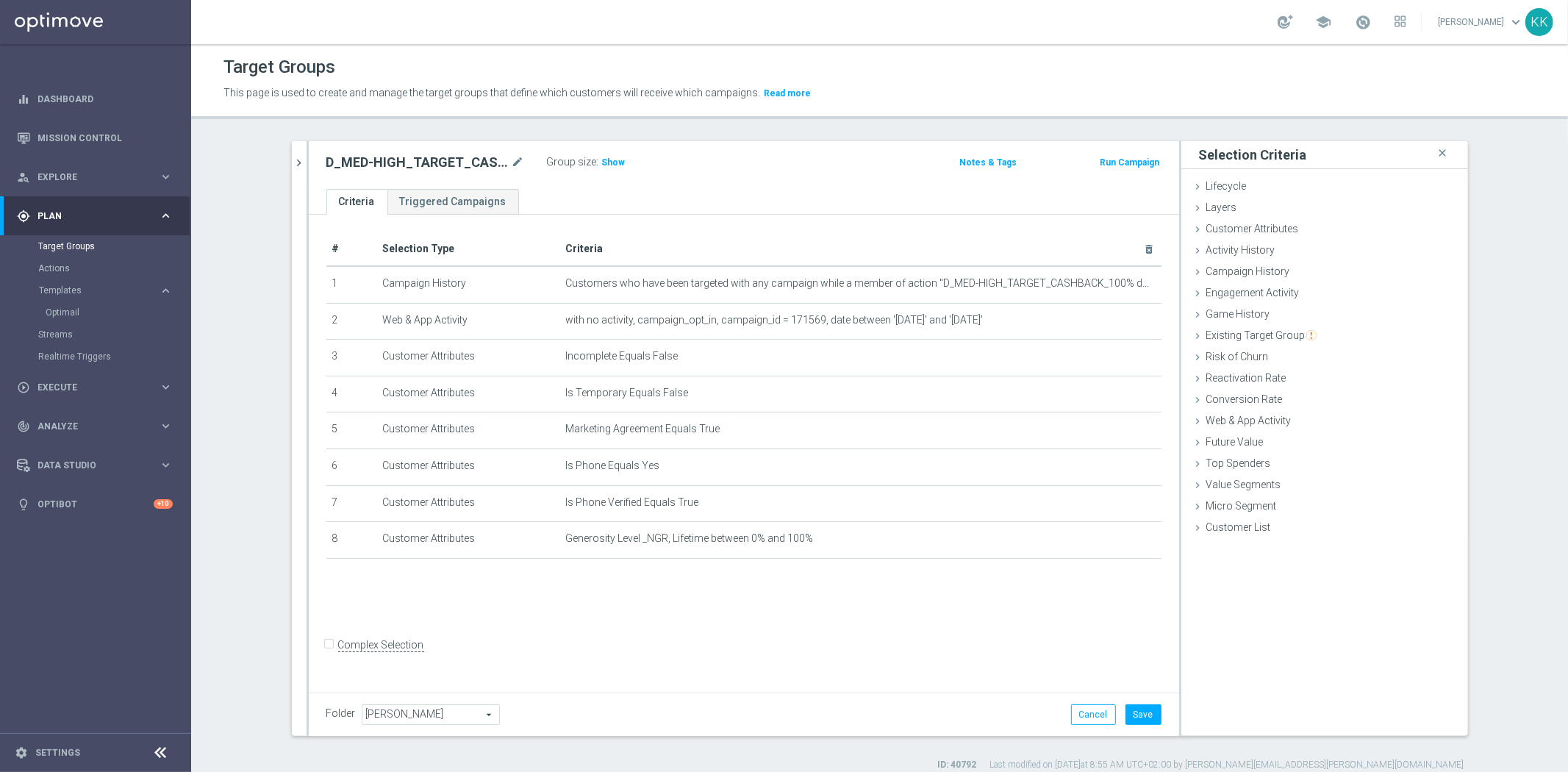
drag, startPoint x: 299, startPoint y: 160, endPoint x: 306, endPoint y: 188, distance: 28.9
click at [299, 160] on icon "chevron_right" at bounding box center [299, 163] width 14 height 14
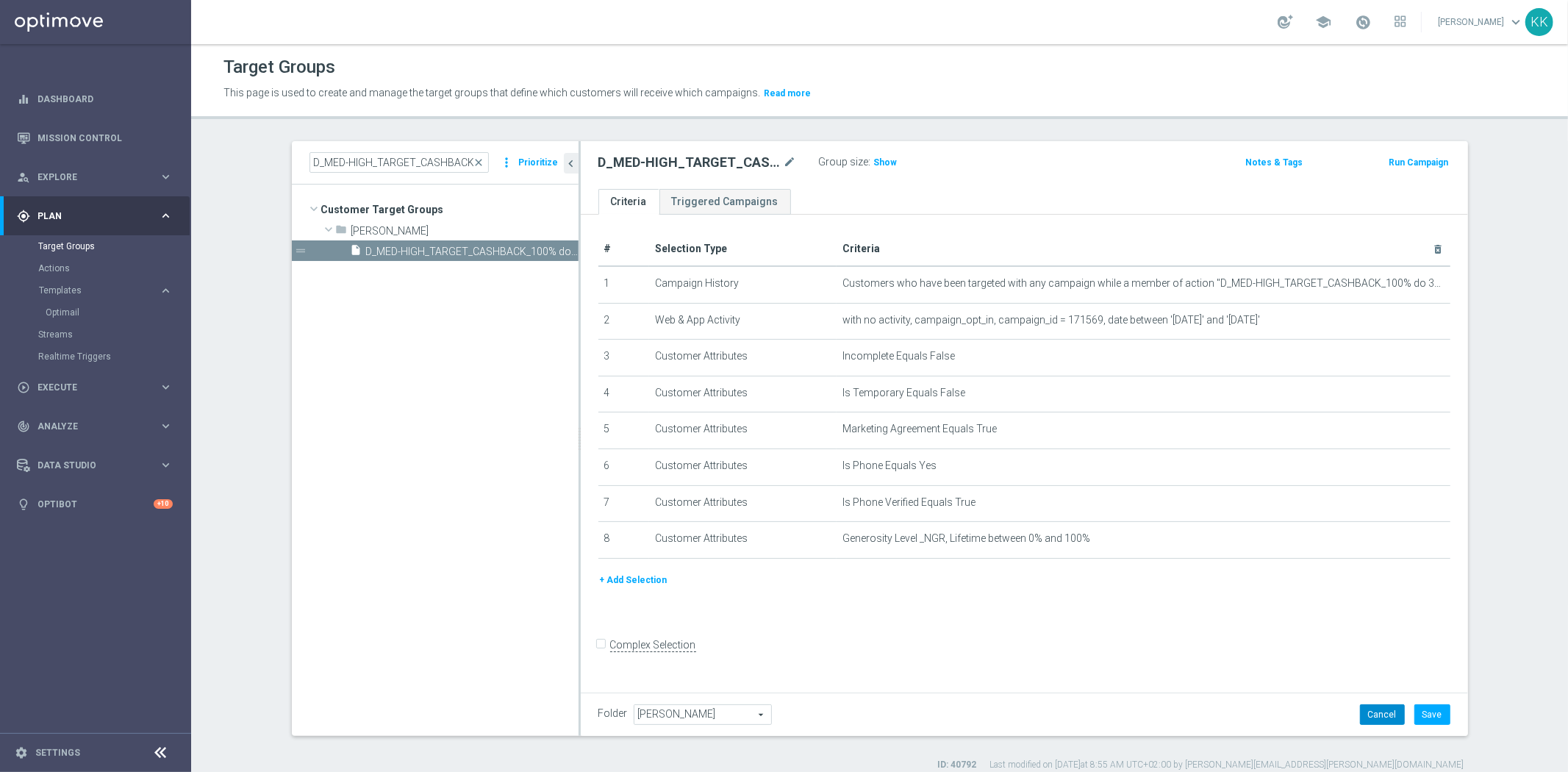
click at [1375, 717] on button "Cancel" at bounding box center [1382, 714] width 45 height 21
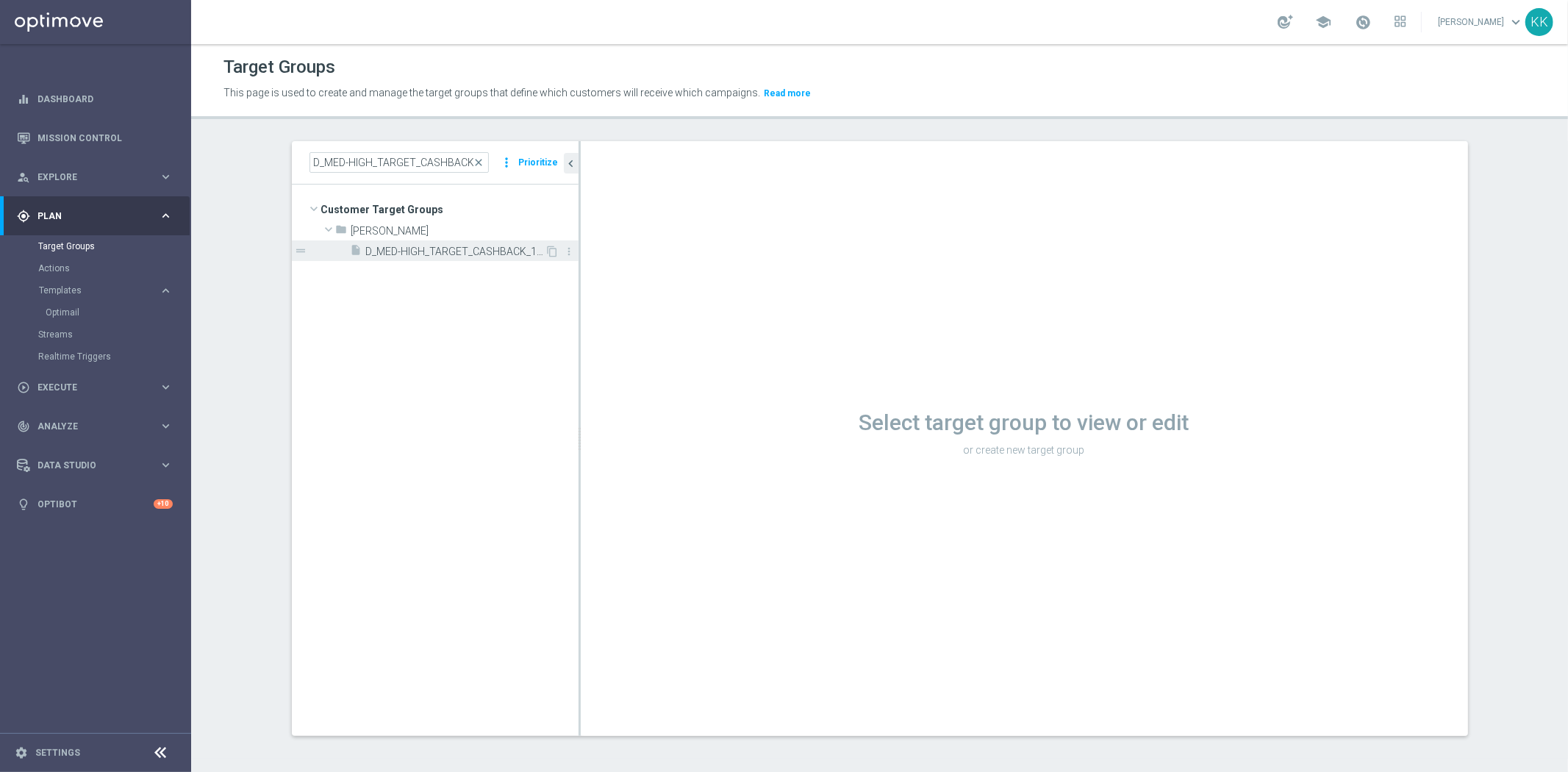
click at [458, 252] on span "D_MED-HIGH_TARGET_CASHBACK_100% do 300 PLN_EPLW_260825_SMS" at bounding box center [455, 251] width 179 height 12
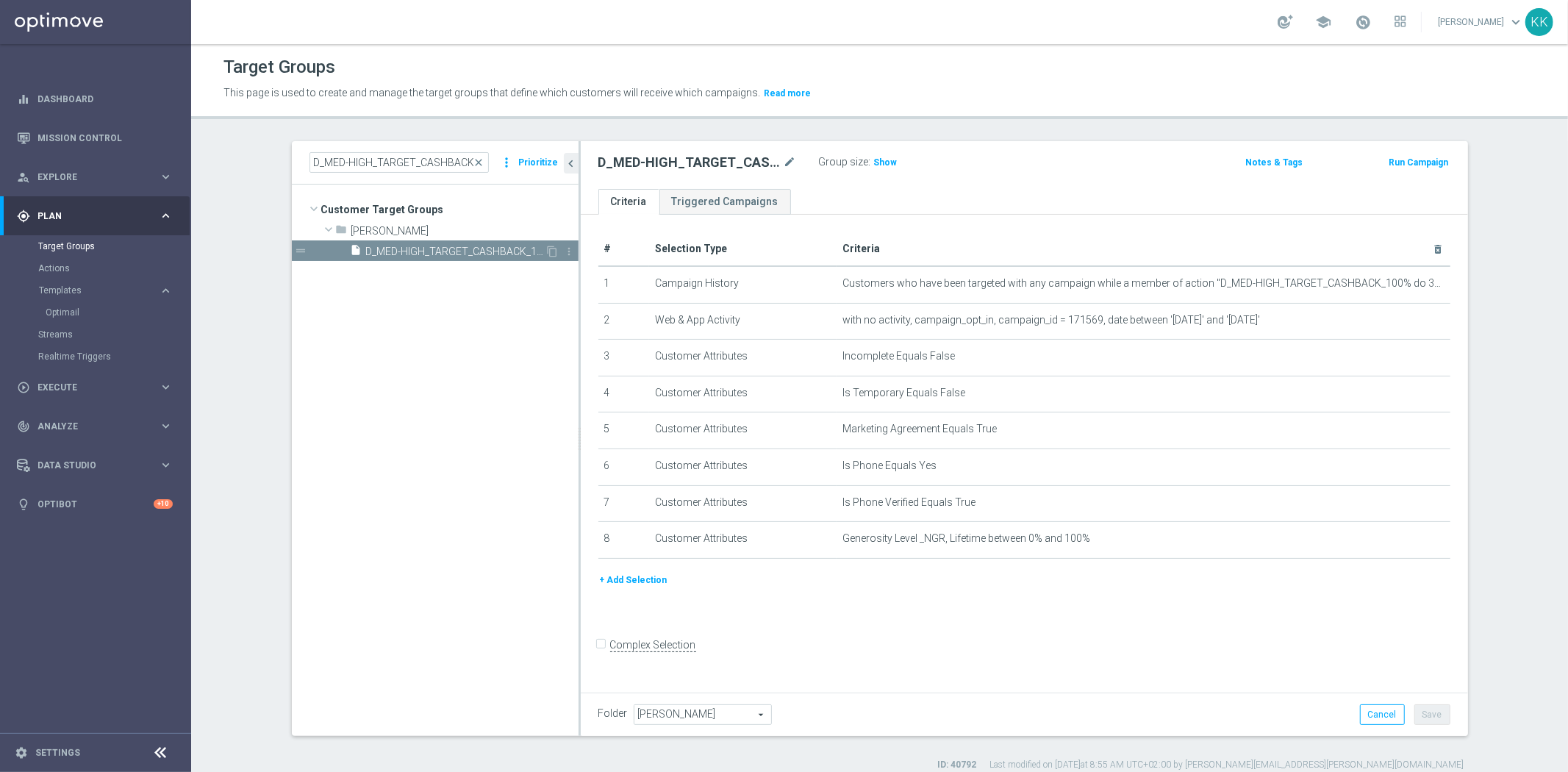
click at [546, 244] on div "drag_handle" at bounding box center [434, 251] width 286 height 21
click at [547, 248] on icon "content_copy" at bounding box center [552, 250] width 11 height 11
click at [786, 160] on icon "mode_edit" at bounding box center [790, 162] width 13 height 18
type input "D_MED-HIGH_TARGET_CASHBACK_100% do 300 PLN_EPLW_260825_SMS2"
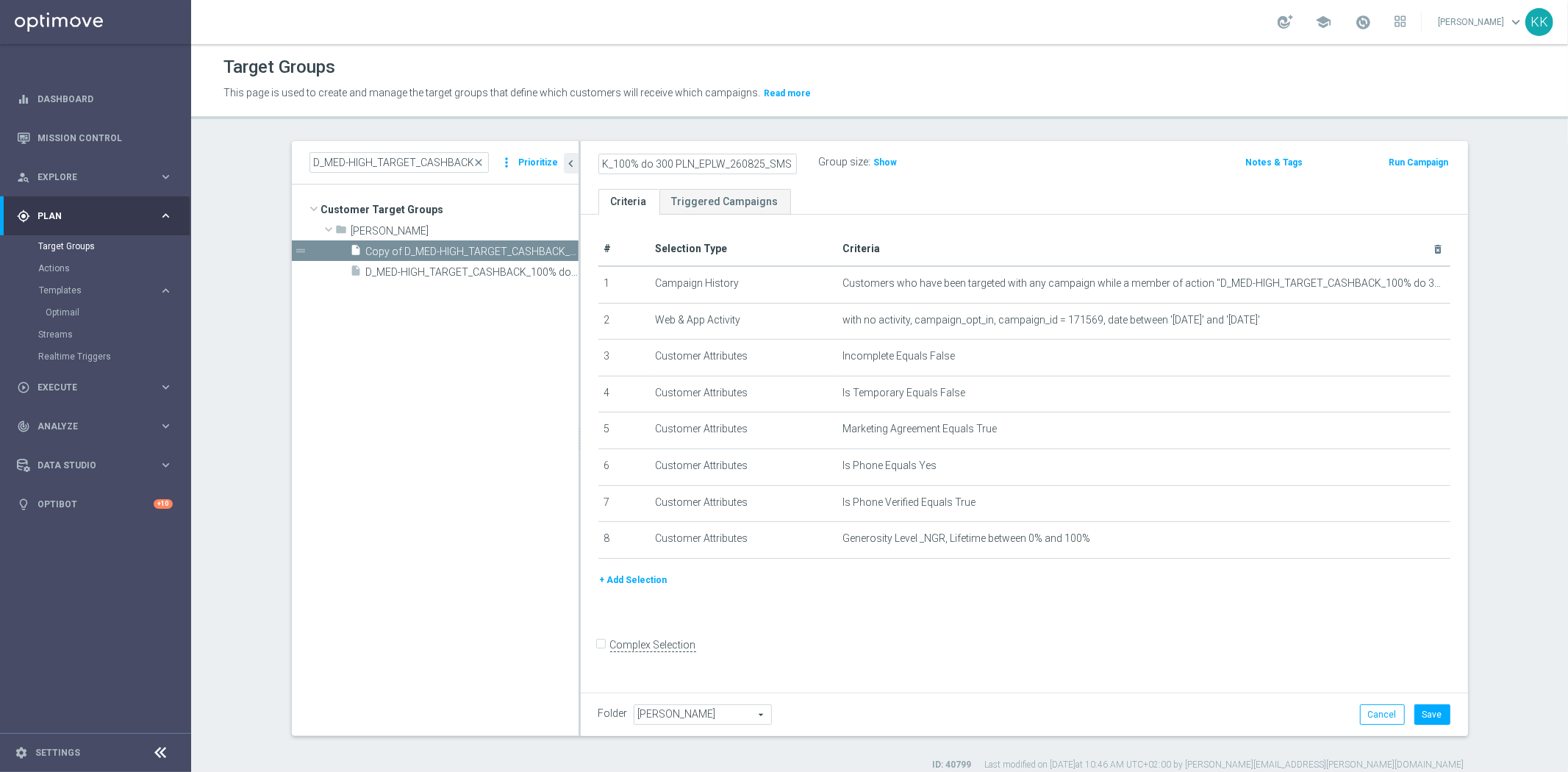
click at [938, 134] on div "Target Groups This page is used to create and manage the target groups that def…" at bounding box center [879, 407] width 1376 height 727
click at [1415, 707] on button "Save" at bounding box center [1431, 714] width 36 height 21
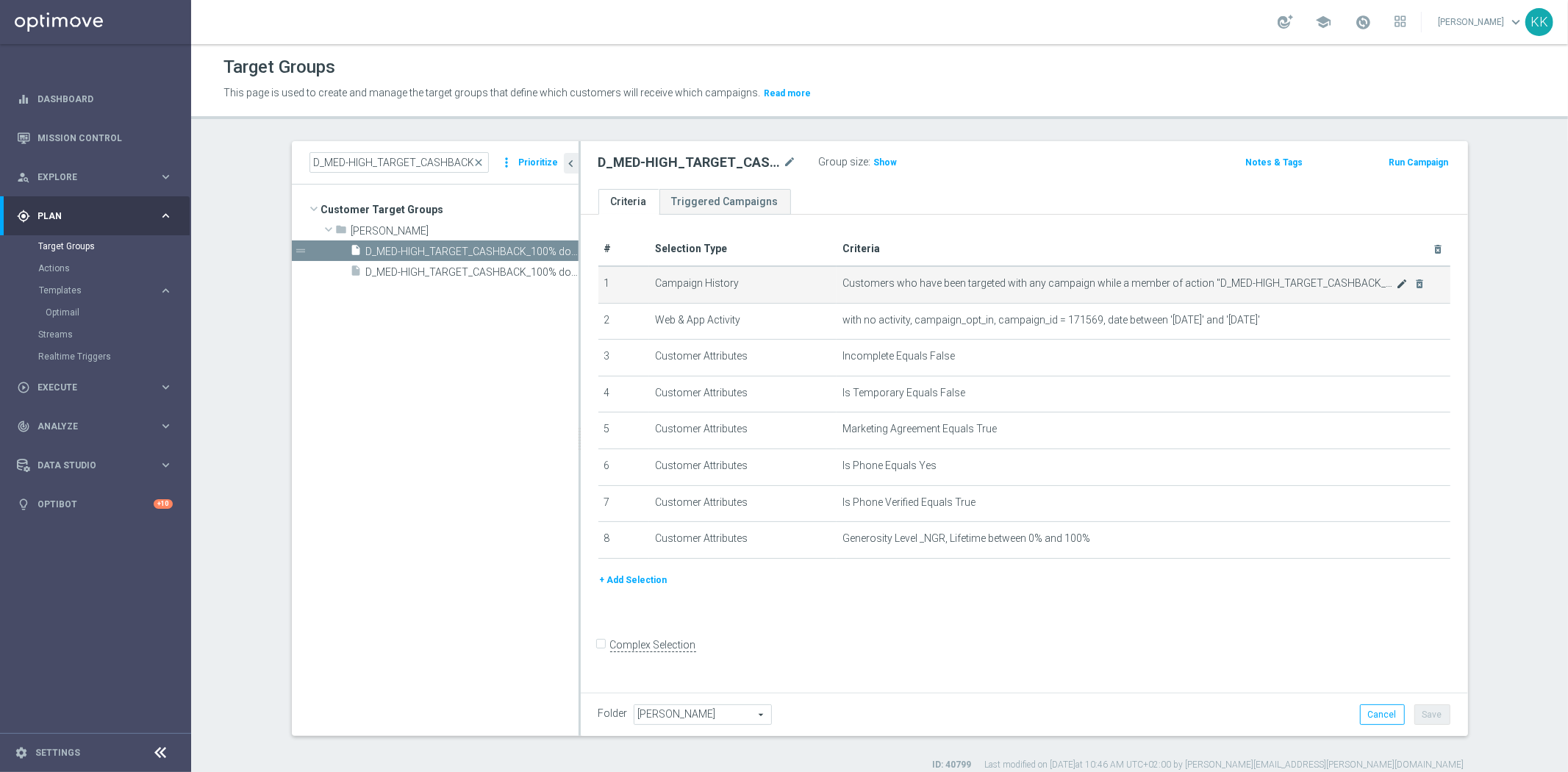
click at [1396, 284] on icon "mode_edit" at bounding box center [1401, 283] width 11 height 11
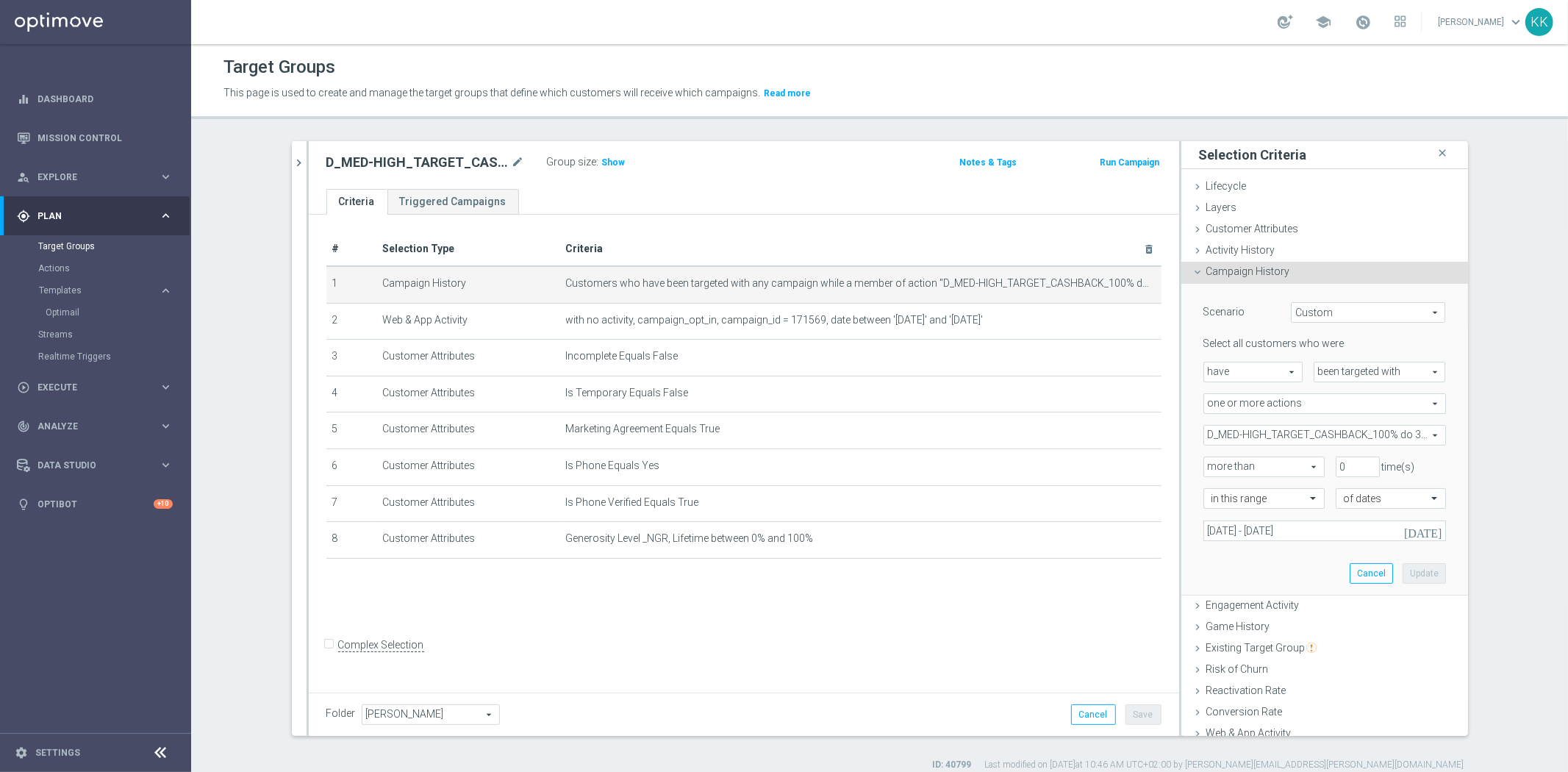
click at [1325, 432] on span "D_MED-HIGH_TARGET_CASHBACK_100% do 300 PLN_EPLW_260825" at bounding box center [1324, 435] width 241 height 19
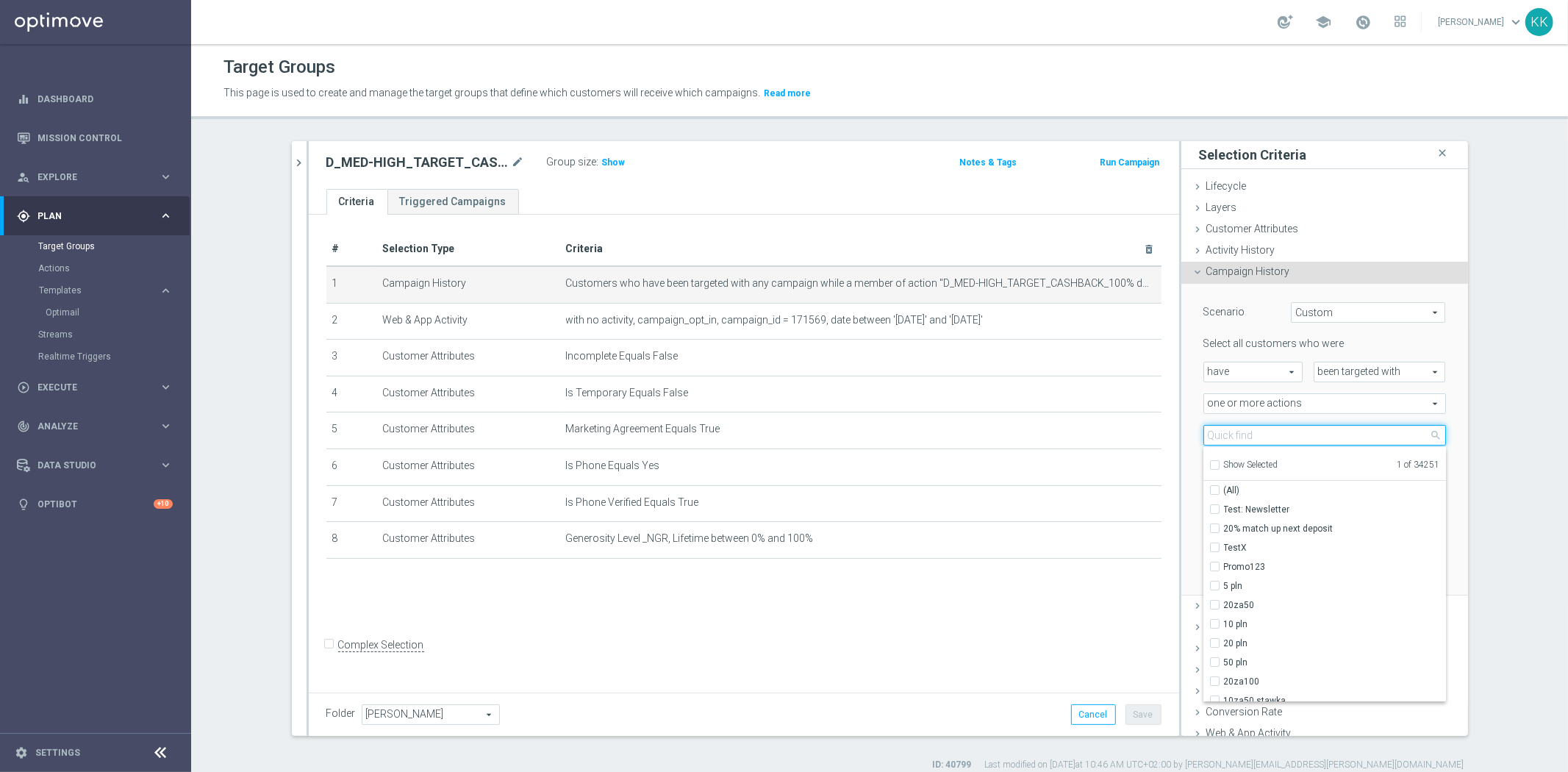
click at [1325, 432] on input "search" at bounding box center [1324, 435] width 243 height 21
paste input "D_MED-HIGH_TARGET_CASHBACK_100% do 300 PLN_EPLW_260825_SMS2"
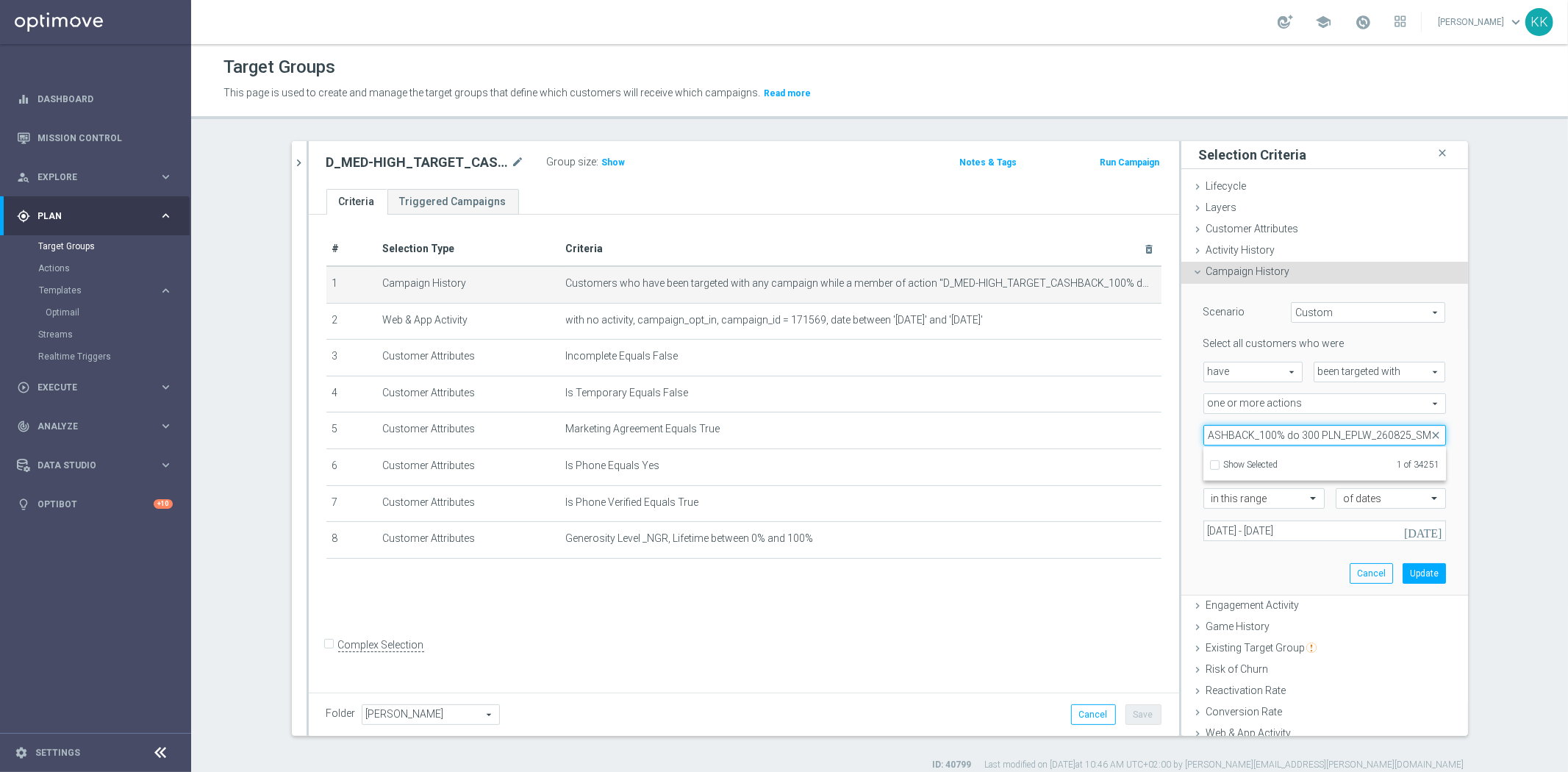
scroll to position [0, 112]
type input "D_MED-HIGH_TARGET_CASHBACK_100% do 300 PLN_EPLW_260825_"
checkbox input "false"
type input "D_MED-HIGH_TARGET_CASHBACK_100% do 300 PLN_EPLW_260825_"
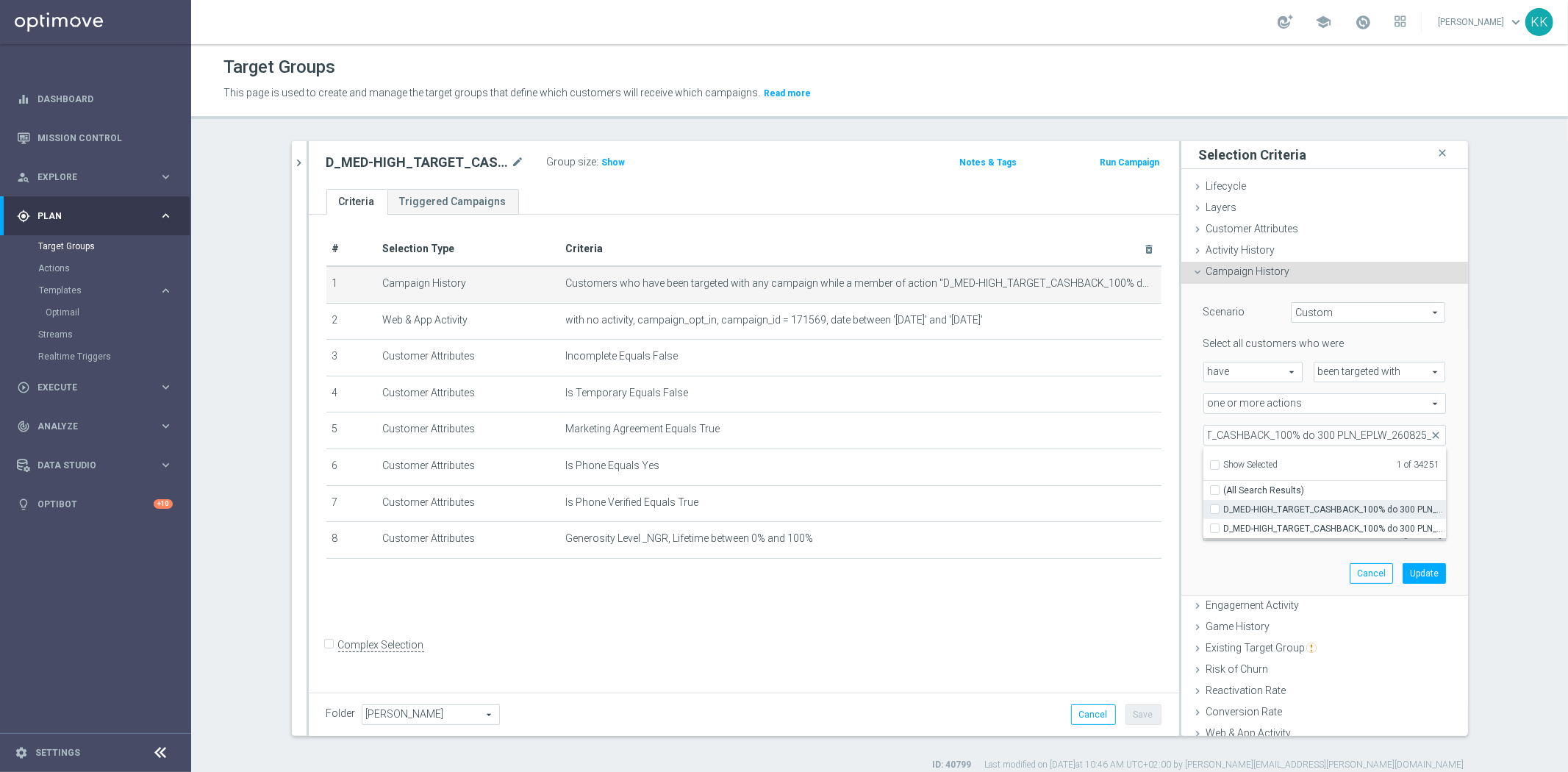
click at [1224, 509] on label "D_MED-HIGH_TARGET_CASHBACK_100% do 300 PLN_EPLW_260825_SMS" at bounding box center [1335, 509] width 222 height 19
click at [1214, 509] on input "D_MED-HIGH_TARGET_CASHBACK_100% do 300 PLN_EPLW_260825_SMS" at bounding box center [1219, 509] width 10 height 10
checkbox input "true"
type input "Selected 2 of 34251"
checkbox input "true"
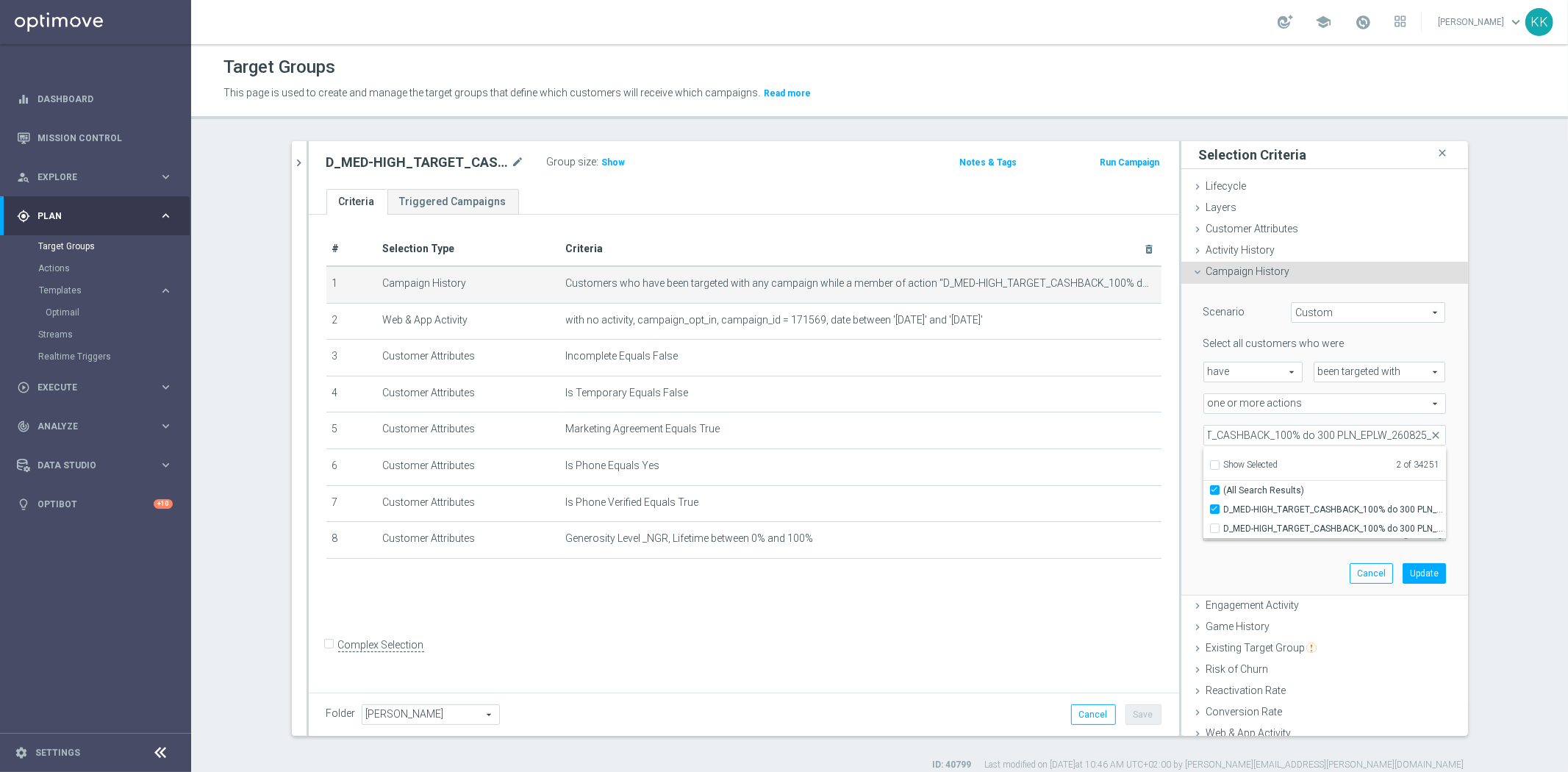
scroll to position [0, 0]
click at [1216, 573] on div "Scenario Custom Custom arrow_drop_down search Select all customers who were hav…" at bounding box center [1325, 439] width 264 height 311
click at [1267, 425] on span at bounding box center [1324, 435] width 241 height 19
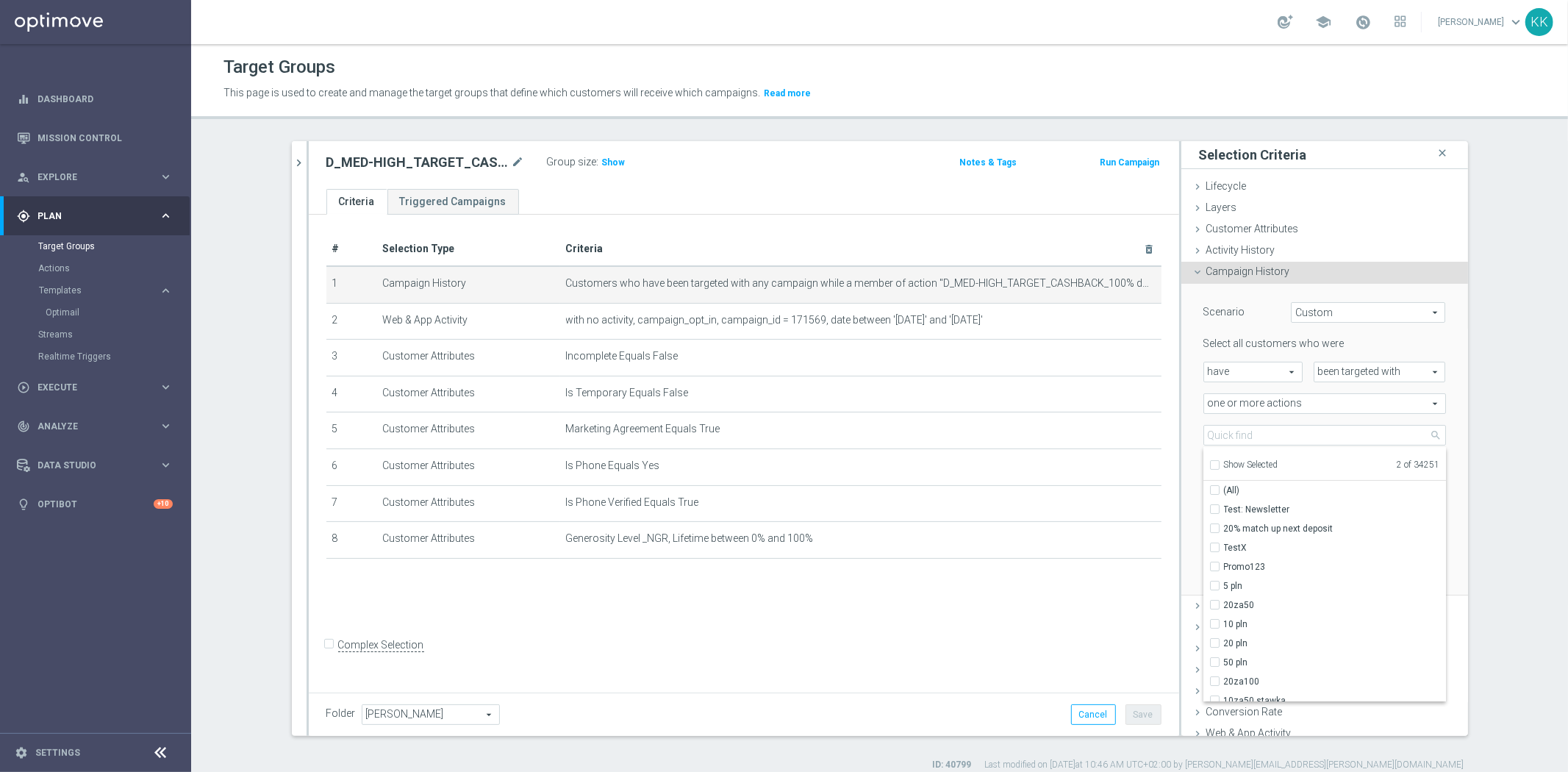
click at [1209, 463] on input "Show Selected" at bounding box center [1213, 467] width 10 height 10
checkbox input "true"
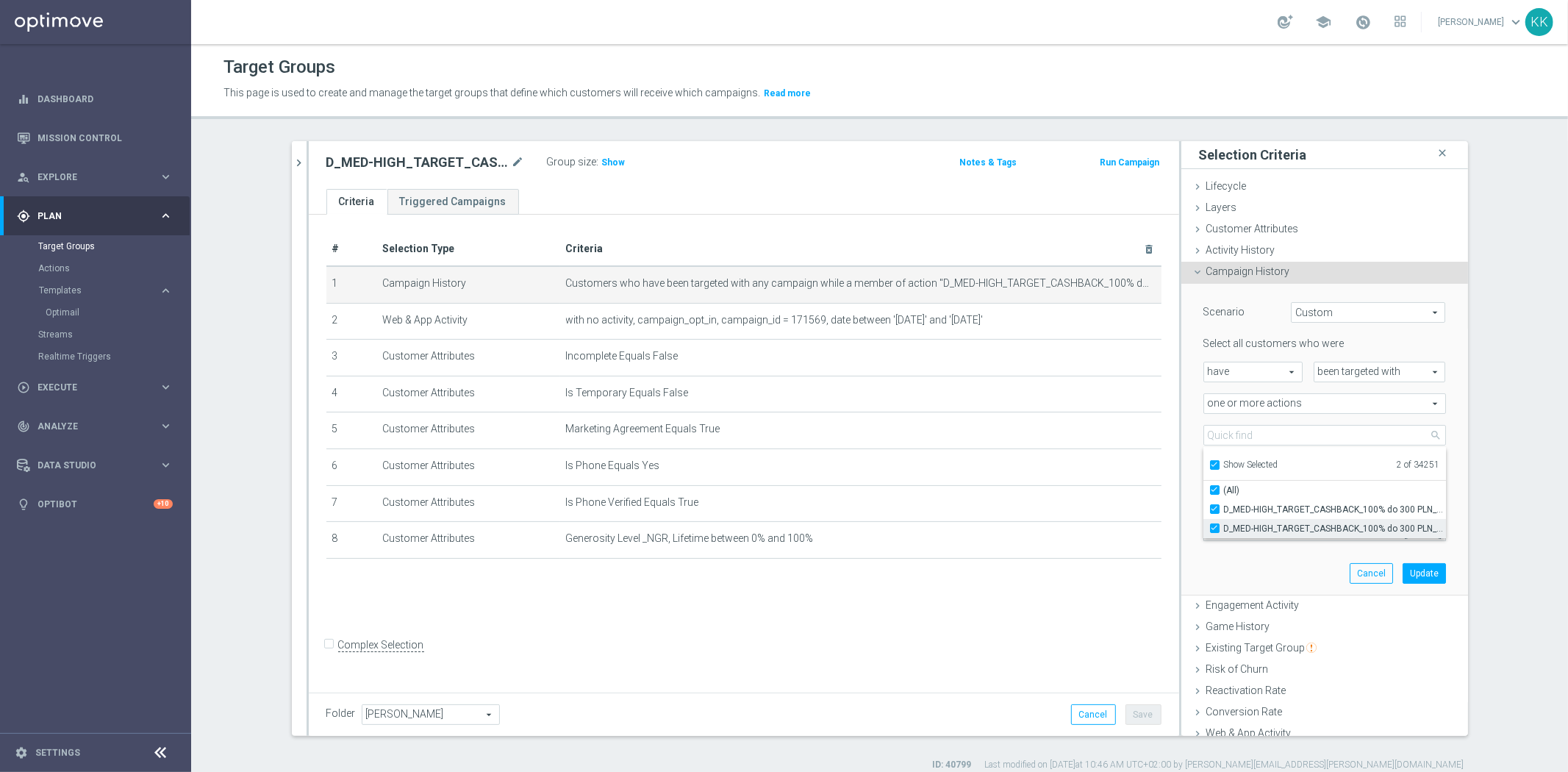
click at [1214, 530] on input "D_MED-HIGH_TARGET_CASHBACK_100% do 300 PLN_EPLW_260825_SMS" at bounding box center [1219, 528] width 10 height 10
checkbox input "false"
type input "D_MED-HIGH_TARGET_CASHBACK_100% do 300 PLN_EPLW_260825"
checkbox input "false"
click at [1273, 571] on div "Scenario Custom Custom arrow_drop_down search Select all customers who were hav…" at bounding box center [1325, 439] width 264 height 311
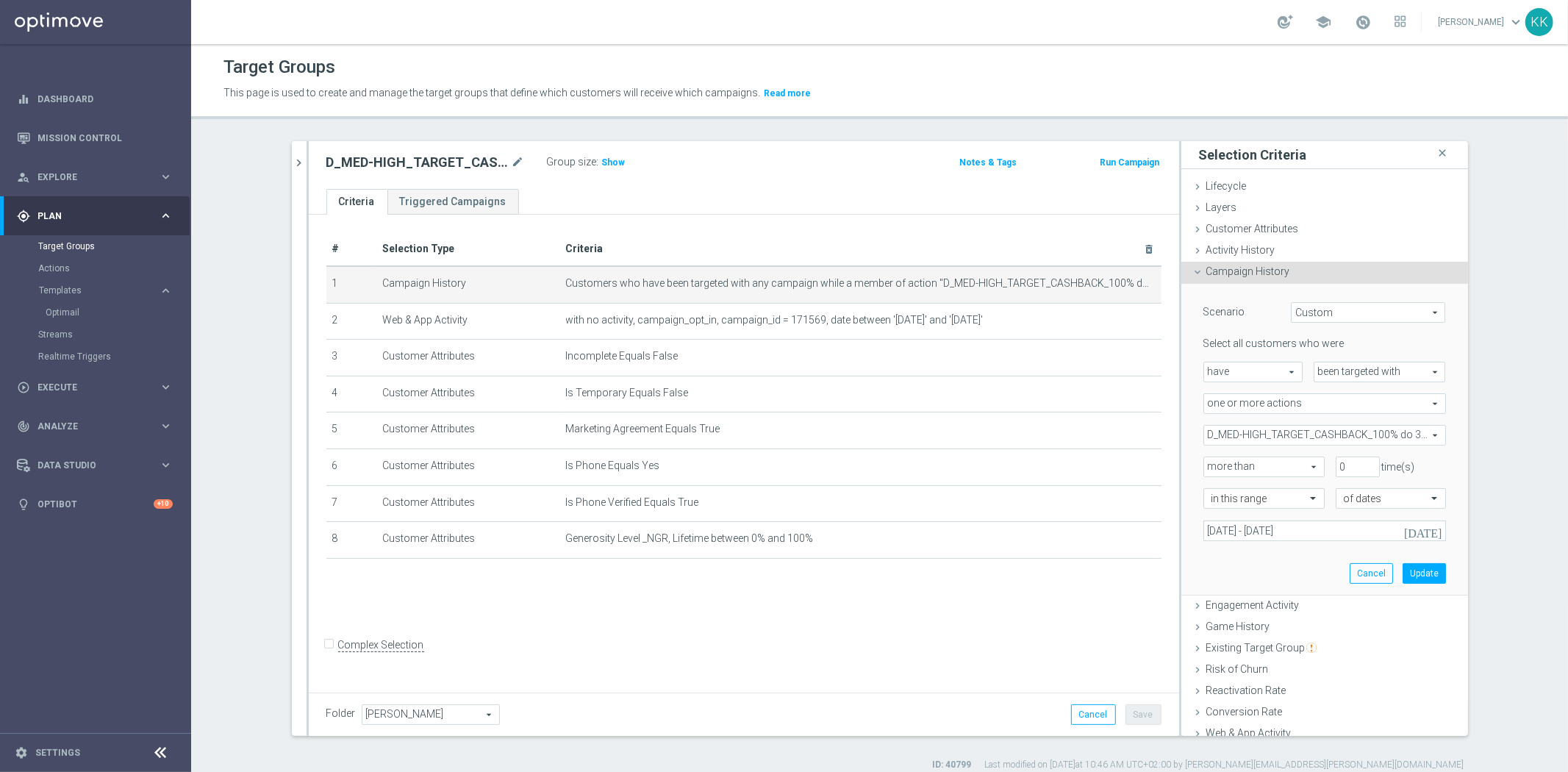
click at [1291, 434] on span "D_MED-HIGH_TARGET_CASHBACK_100% do 300 PLN_EPLW_260825" at bounding box center [1324, 435] width 241 height 19
click at [1212, 467] on input "Show Selected" at bounding box center [1213, 467] width 10 height 10
checkbox input "false"
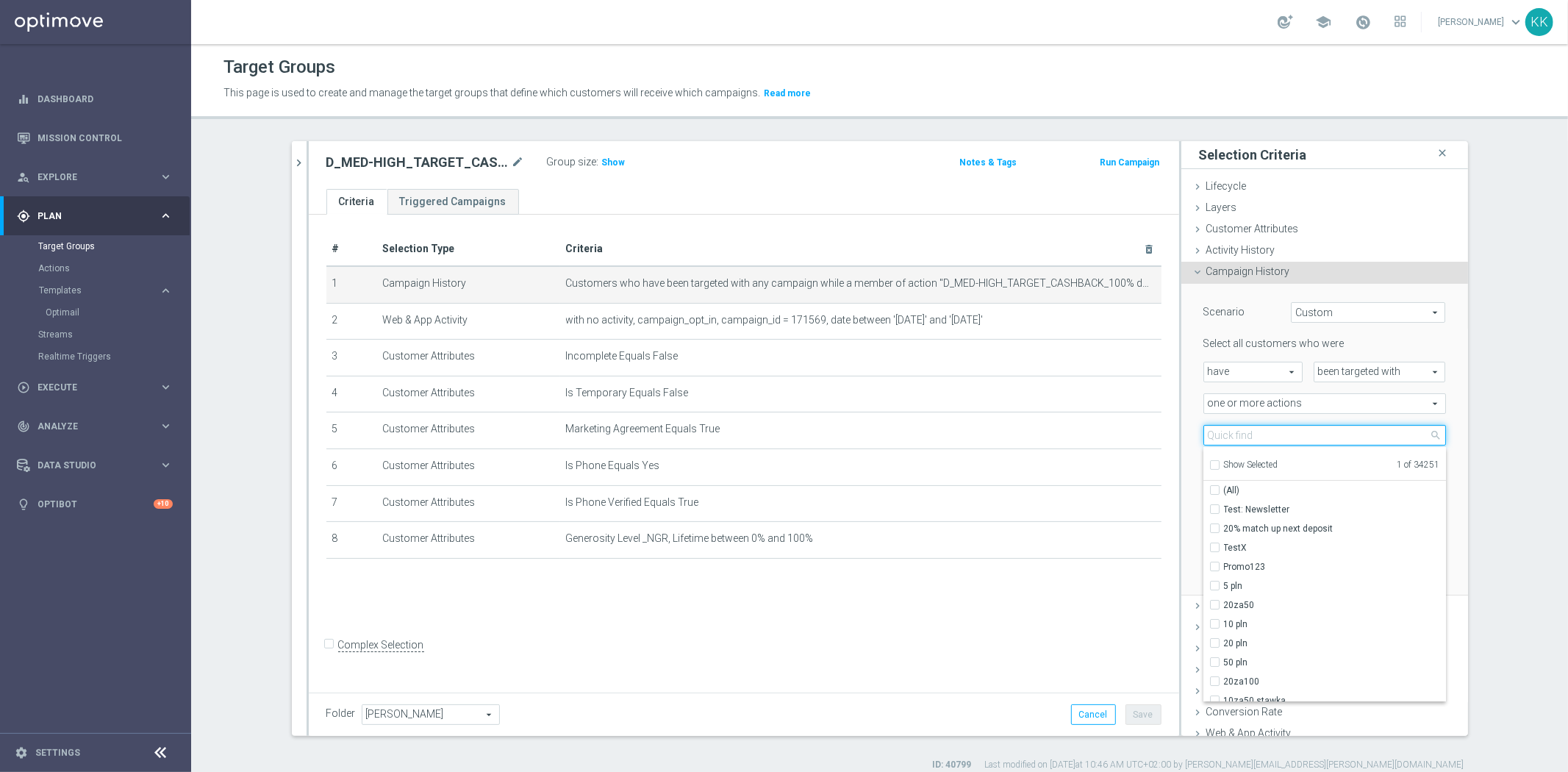
click at [1226, 435] on input "search" at bounding box center [1324, 435] width 243 height 21
paste input "D_MED-HIGH_TARGET_CASHBACK_100% do 300 PLN_EPLW_260825_SMS2"
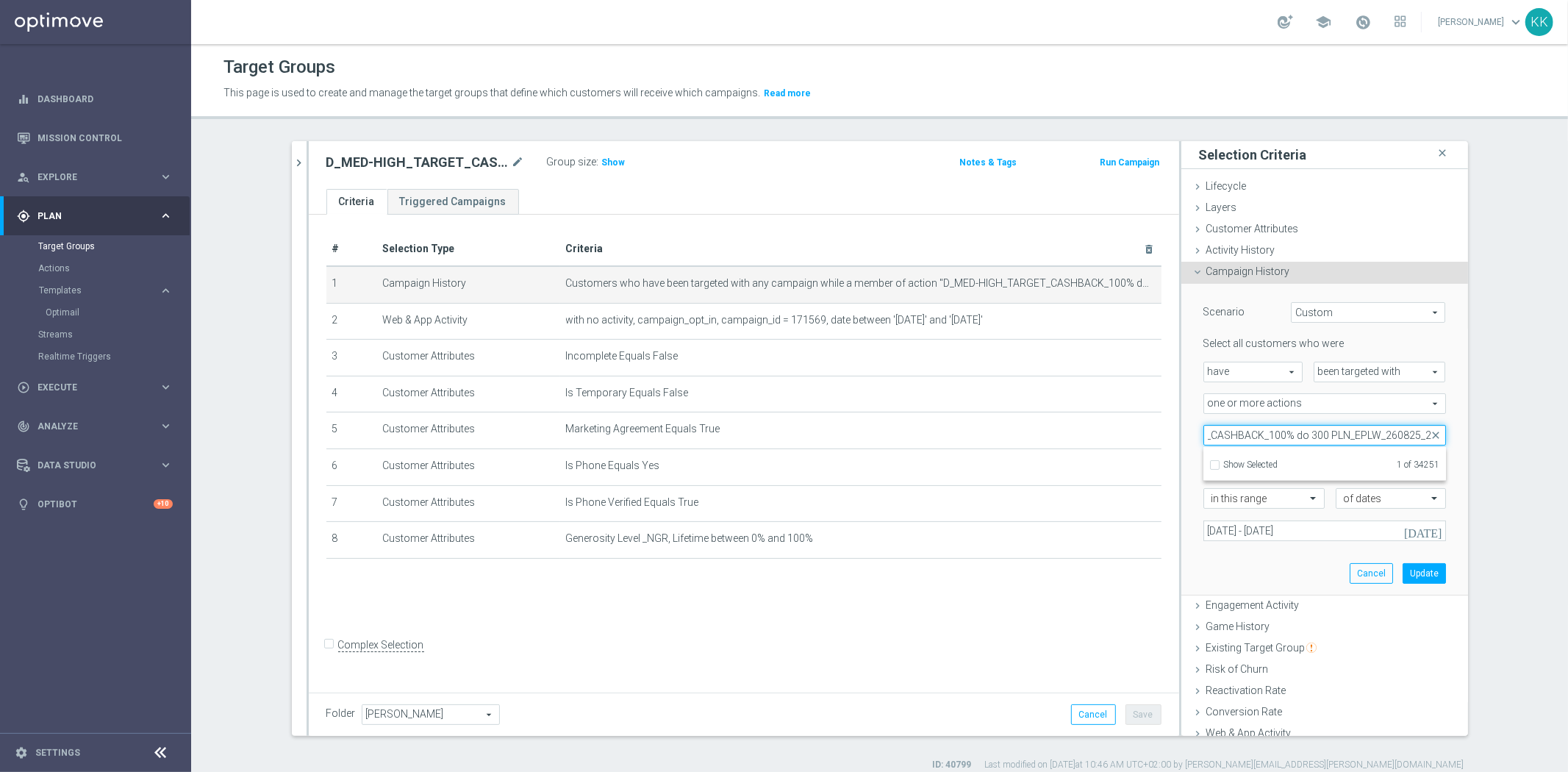
scroll to position [0, 111]
type input "D_MED-HIGH_TARGET_CASHBACK_100% do 300 PLN_EPLW_260825_2"
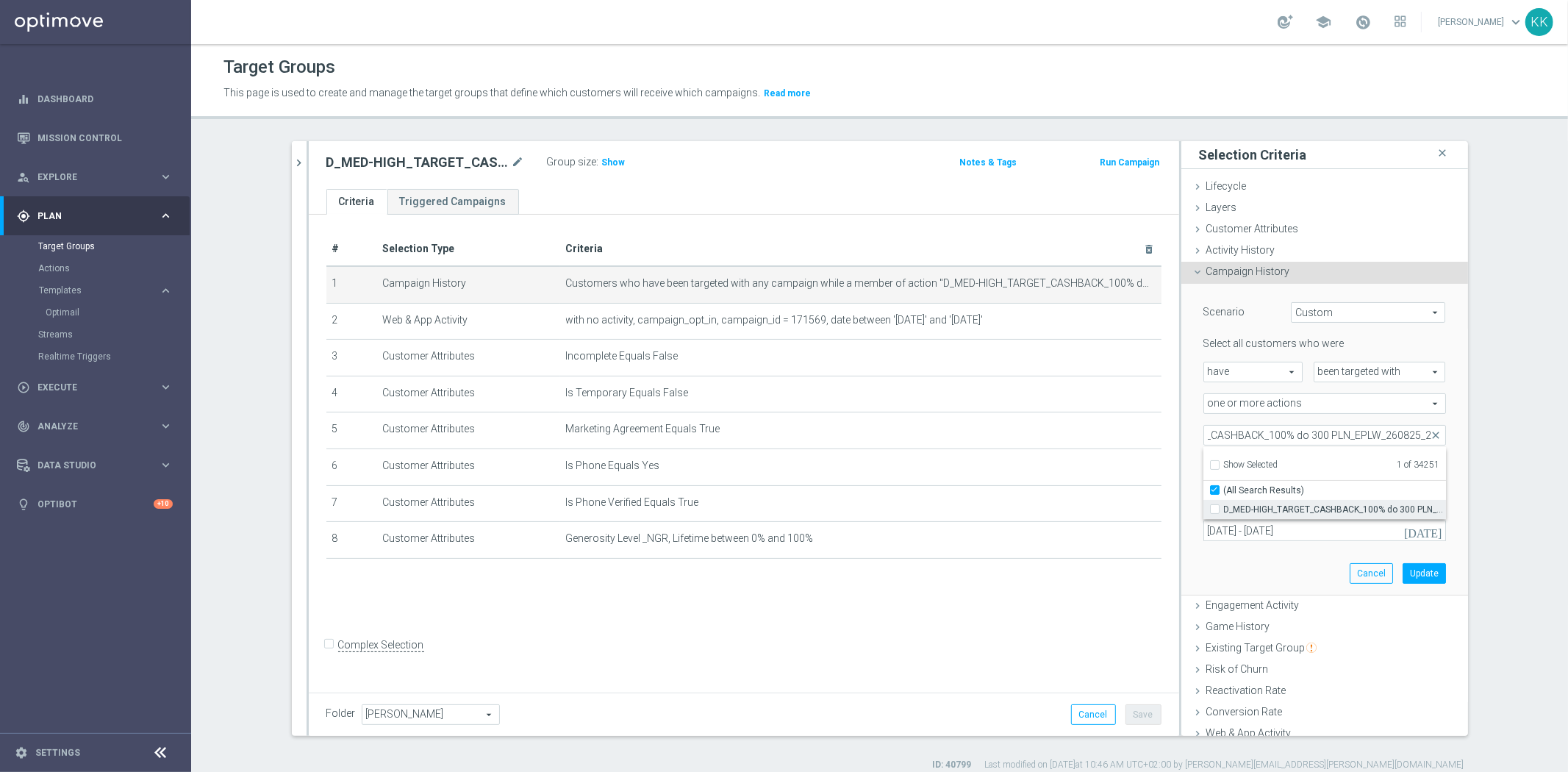
click at [1214, 505] on input "D_MED-HIGH_TARGET_CASHBACK_100% do 300 PLN_EPLW_260825_2" at bounding box center [1219, 509] width 10 height 10
checkbox input "true"
type input "Selected 2 of 34251"
checkbox input "false"
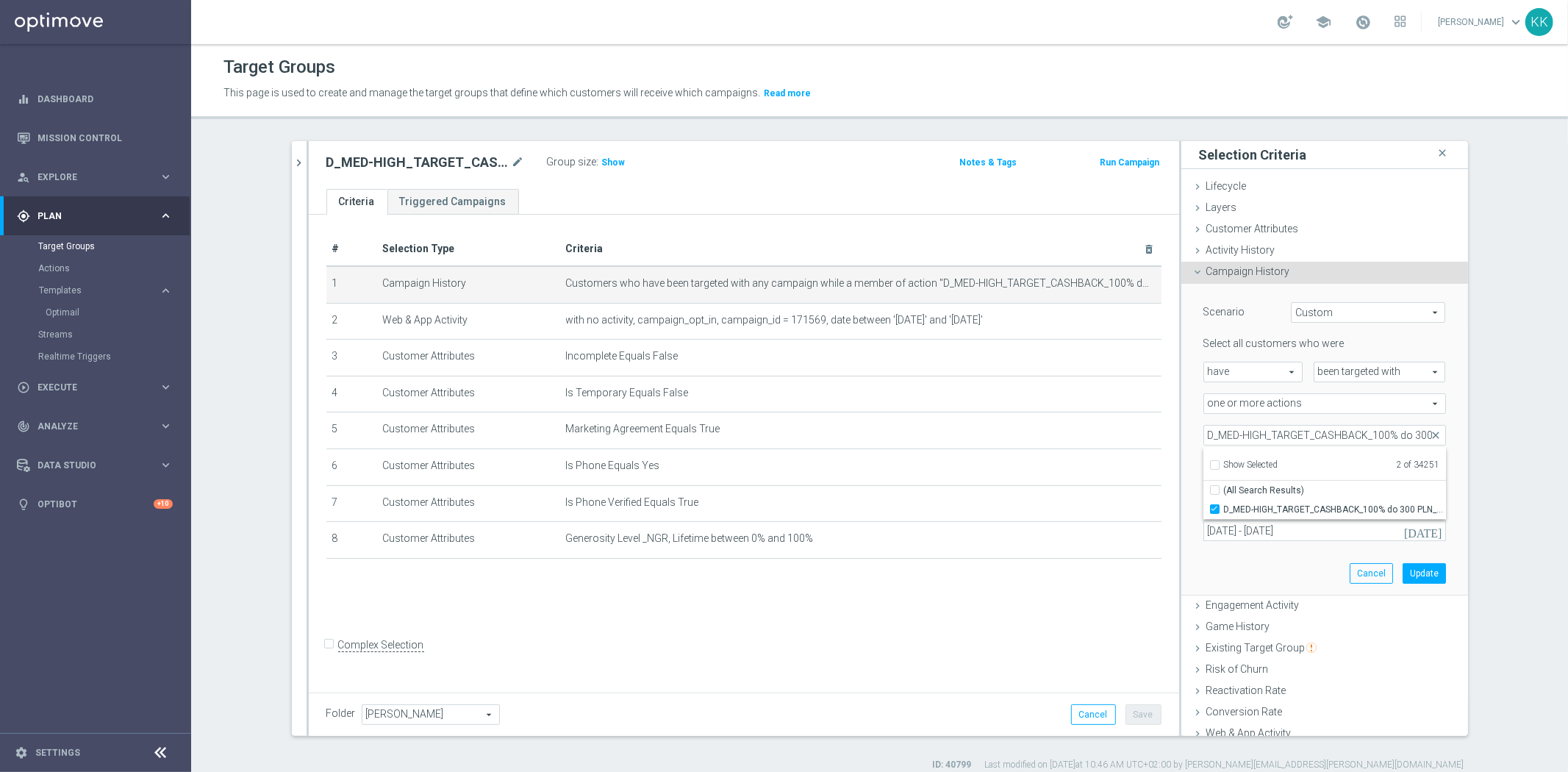
click at [1233, 560] on div "Scenario Custom Custom arrow_drop_down search Select all customers who were hav…" at bounding box center [1325, 439] width 264 height 311
click at [1247, 530] on input "[DATE] - [DATE]" at bounding box center [1324, 530] width 243 height 21
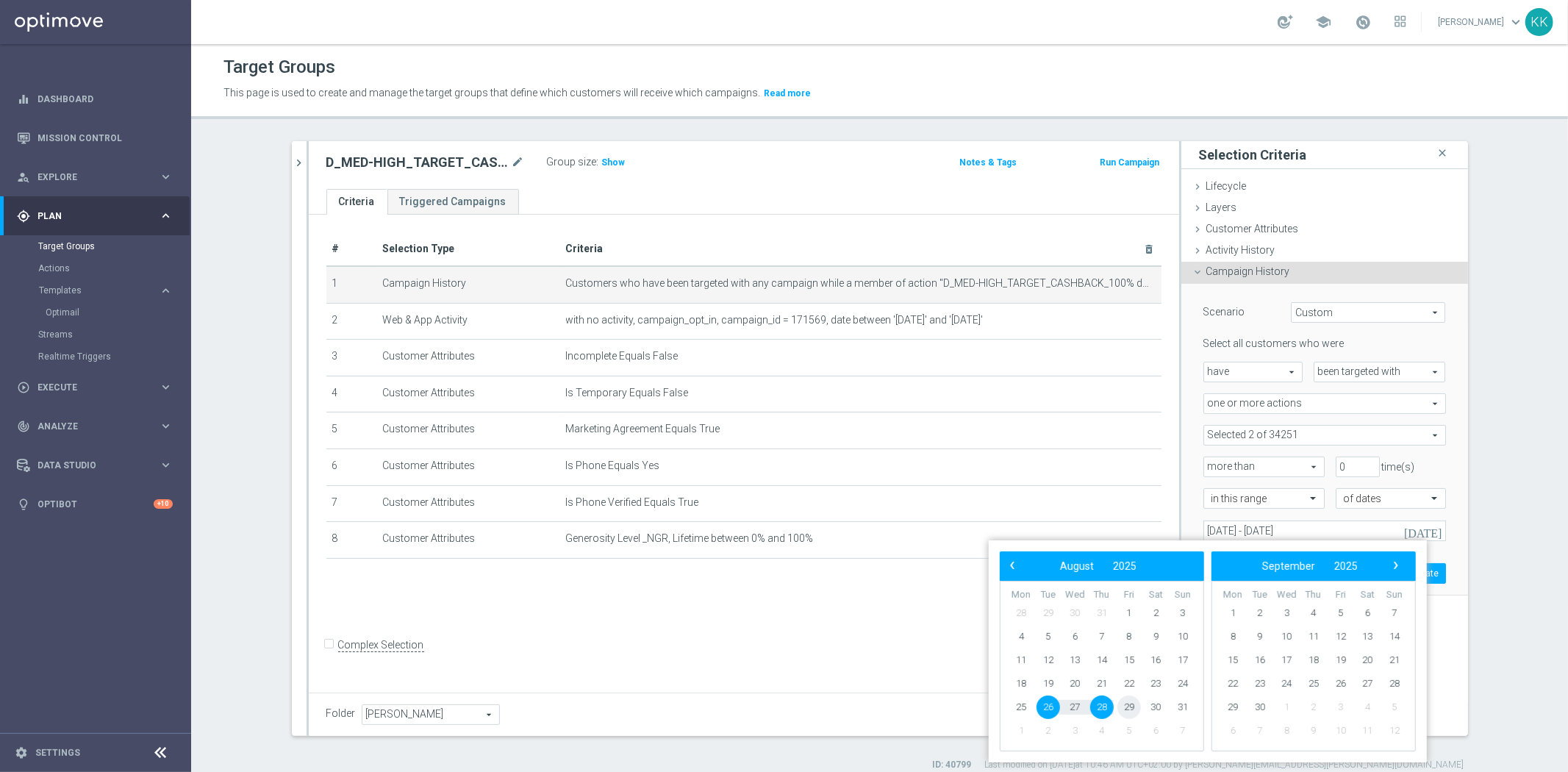
click at [1129, 706] on span "29" at bounding box center [1129, 706] width 24 height 24
click at [1188, 707] on span "31" at bounding box center [1182, 706] width 24 height 24
type input "[DATE] - [DATE]"
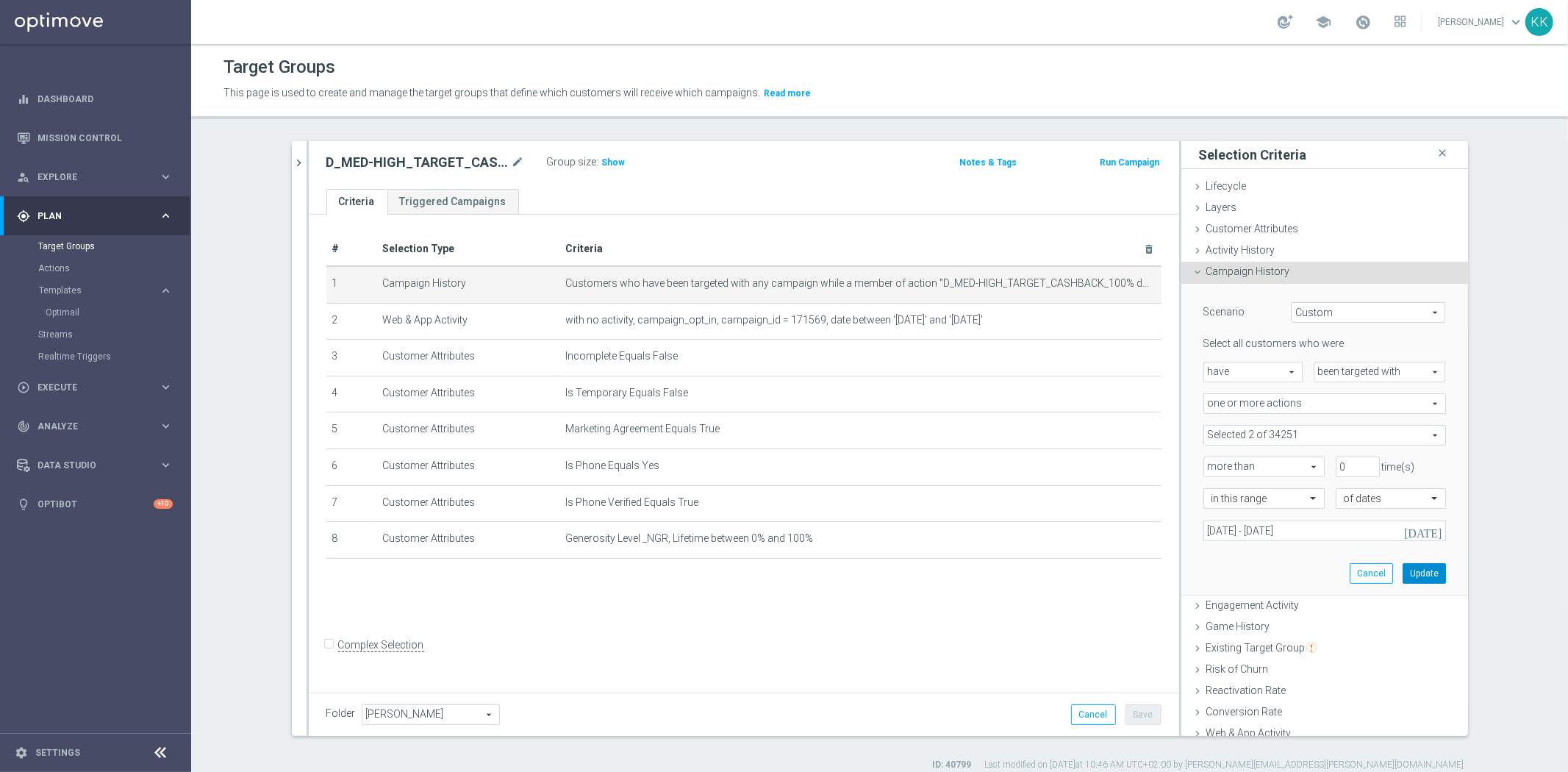
click at [1411, 569] on button "Update" at bounding box center [1424, 573] width 44 height 21
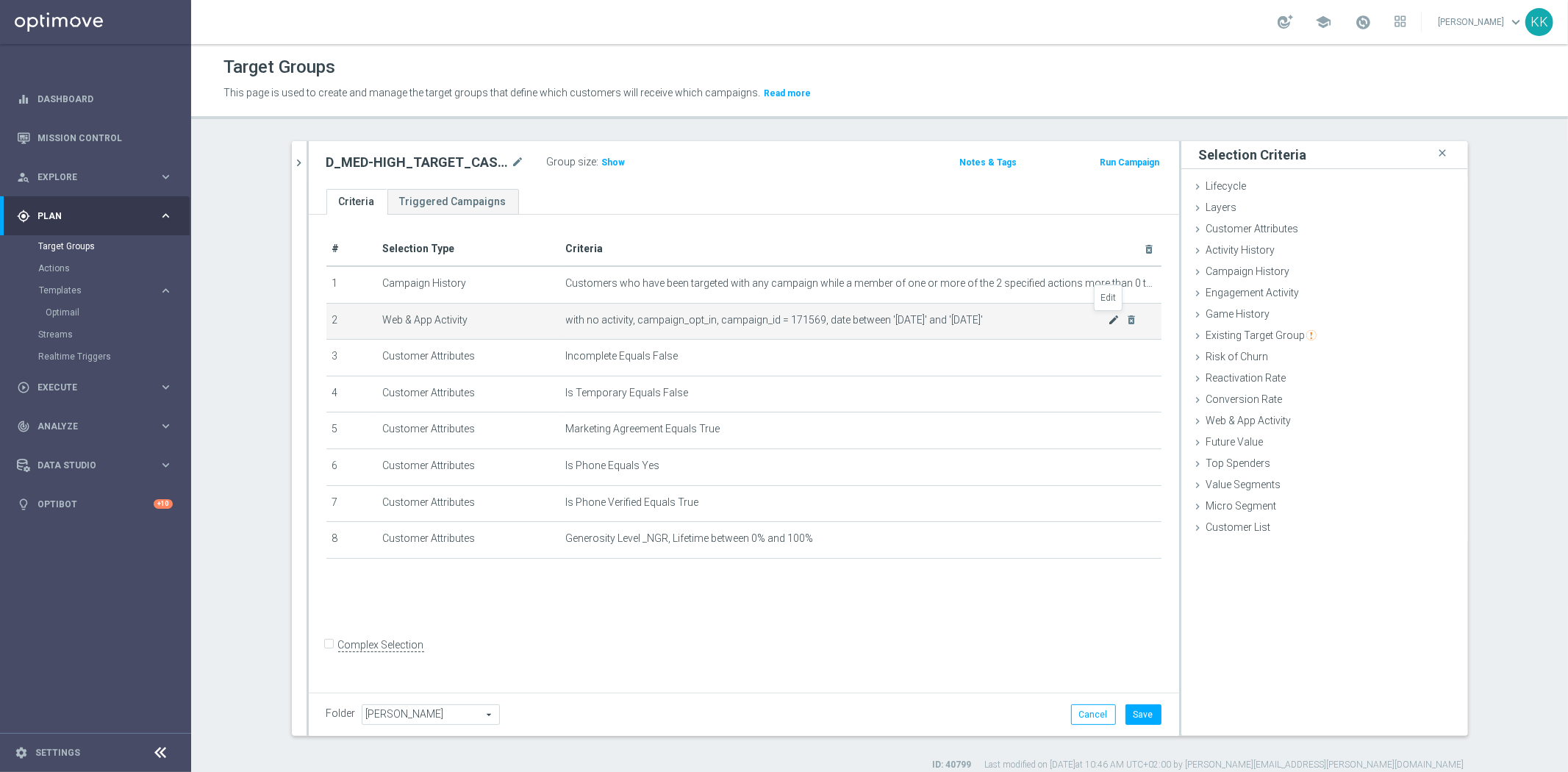
click at [1107, 319] on icon "mode_edit" at bounding box center [1113, 319] width 11 height 11
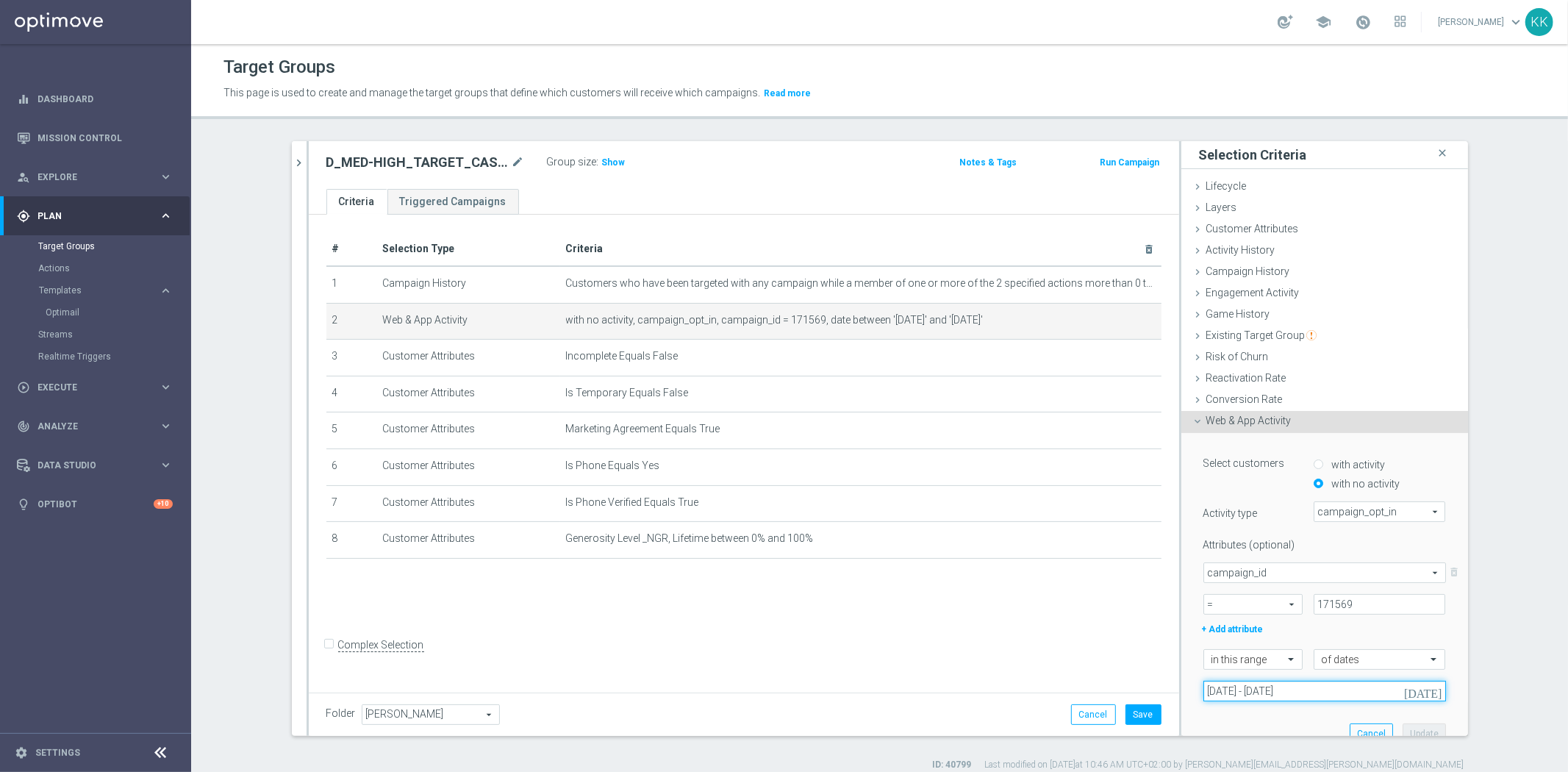
click at [1254, 682] on input "[DATE] - [DATE]" at bounding box center [1324, 691] width 243 height 21
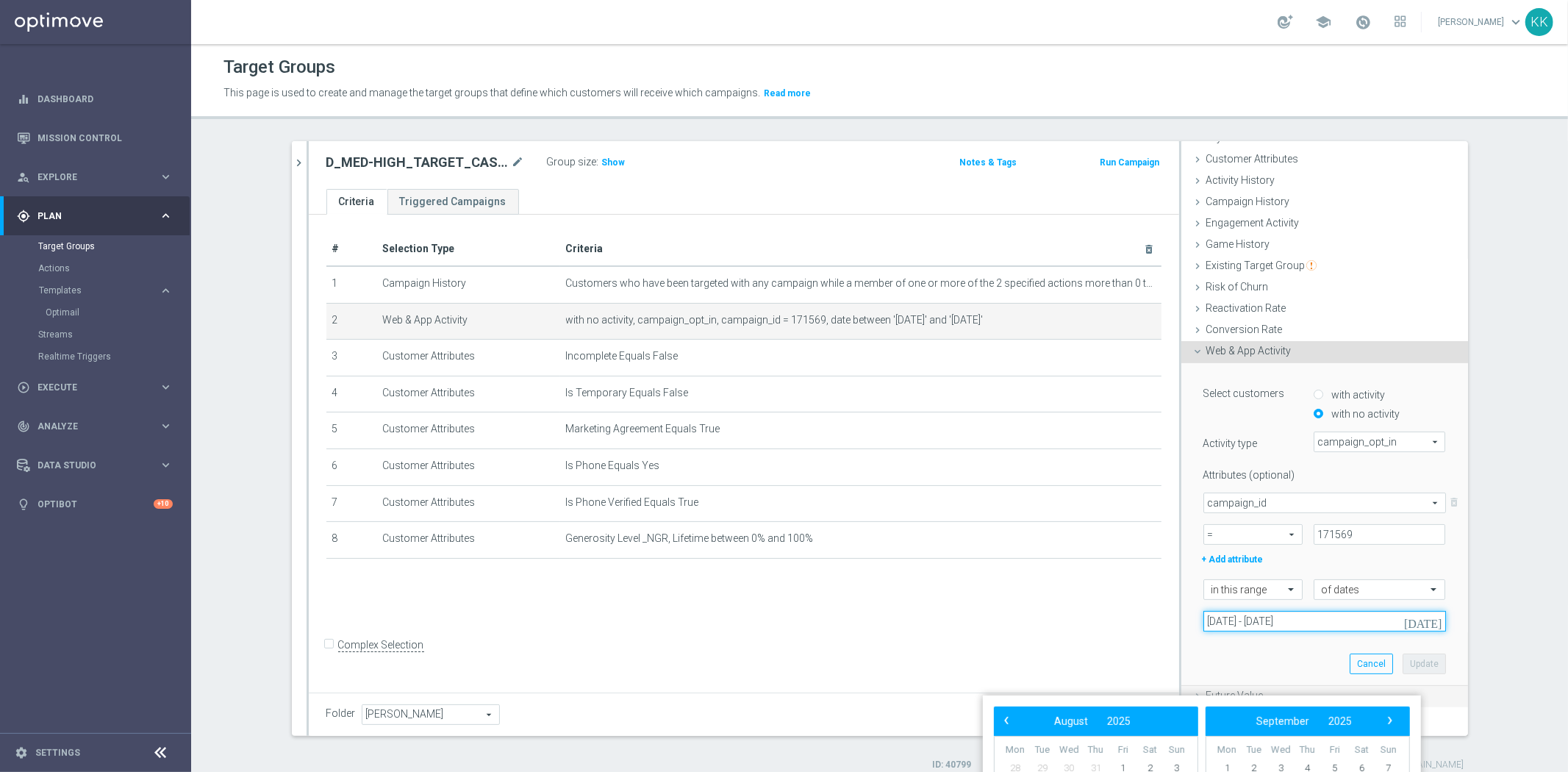
scroll to position [126, 0]
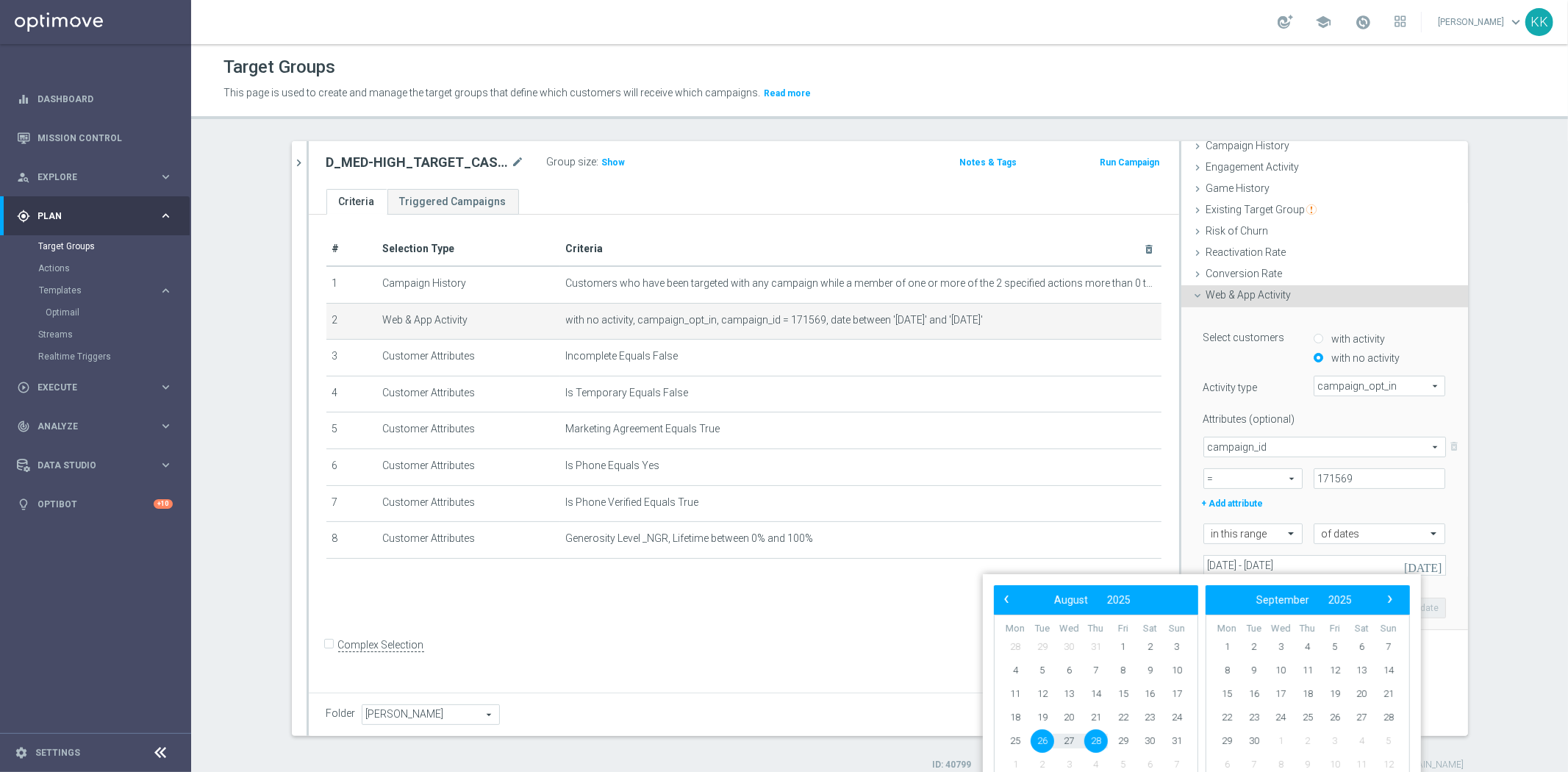
click at [1038, 740] on span "26" at bounding box center [1042, 740] width 24 height 24
click at [1180, 742] on span "31" at bounding box center [1177, 740] width 24 height 24
type input "[DATE] - [DATE]"
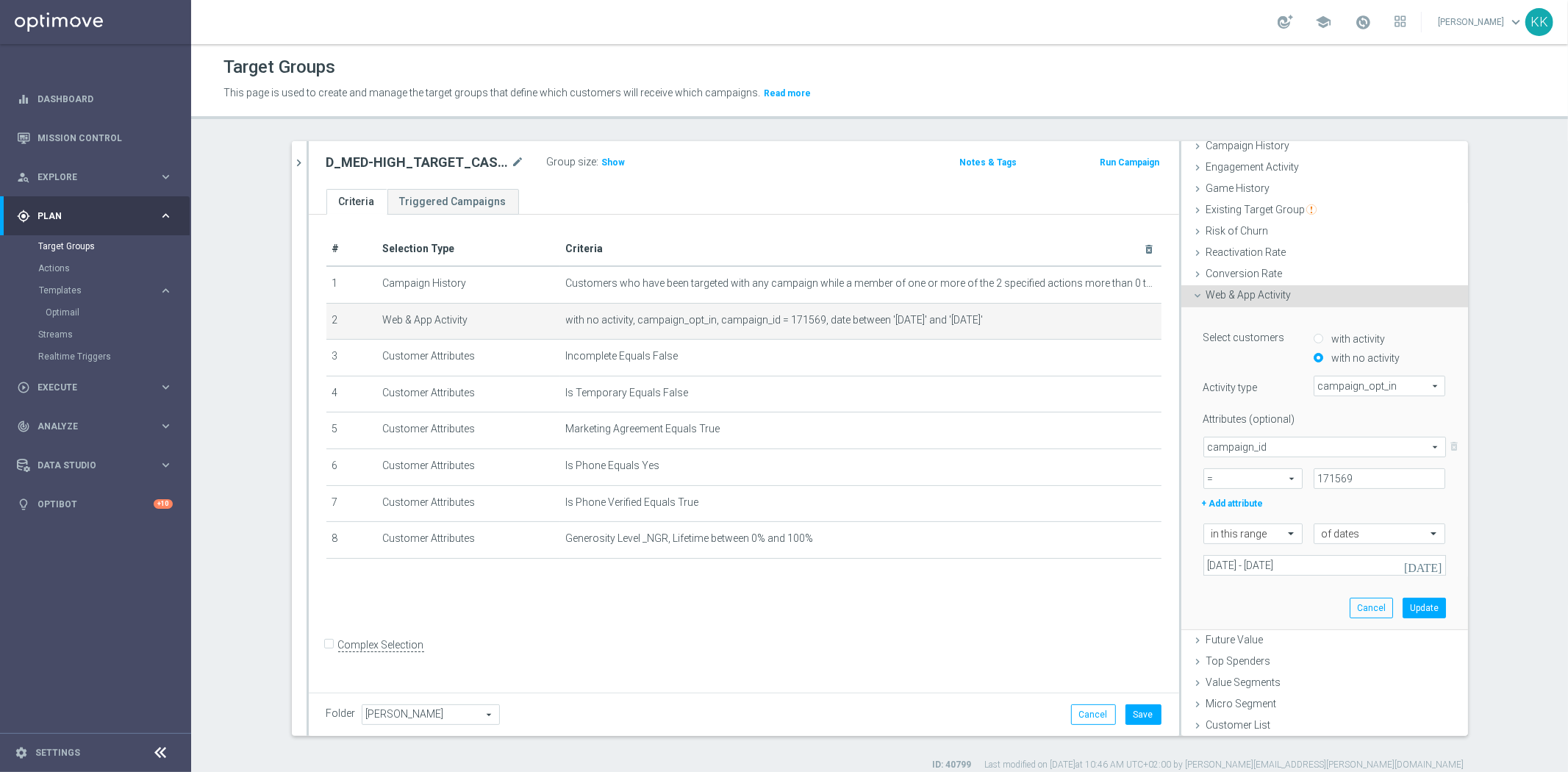
click at [1434, 595] on div "Select customers with activity with no activity Activity type campaign_opt_in c…" at bounding box center [1325, 468] width 264 height 322
click at [1414, 608] on button "Update" at bounding box center [1424, 608] width 44 height 21
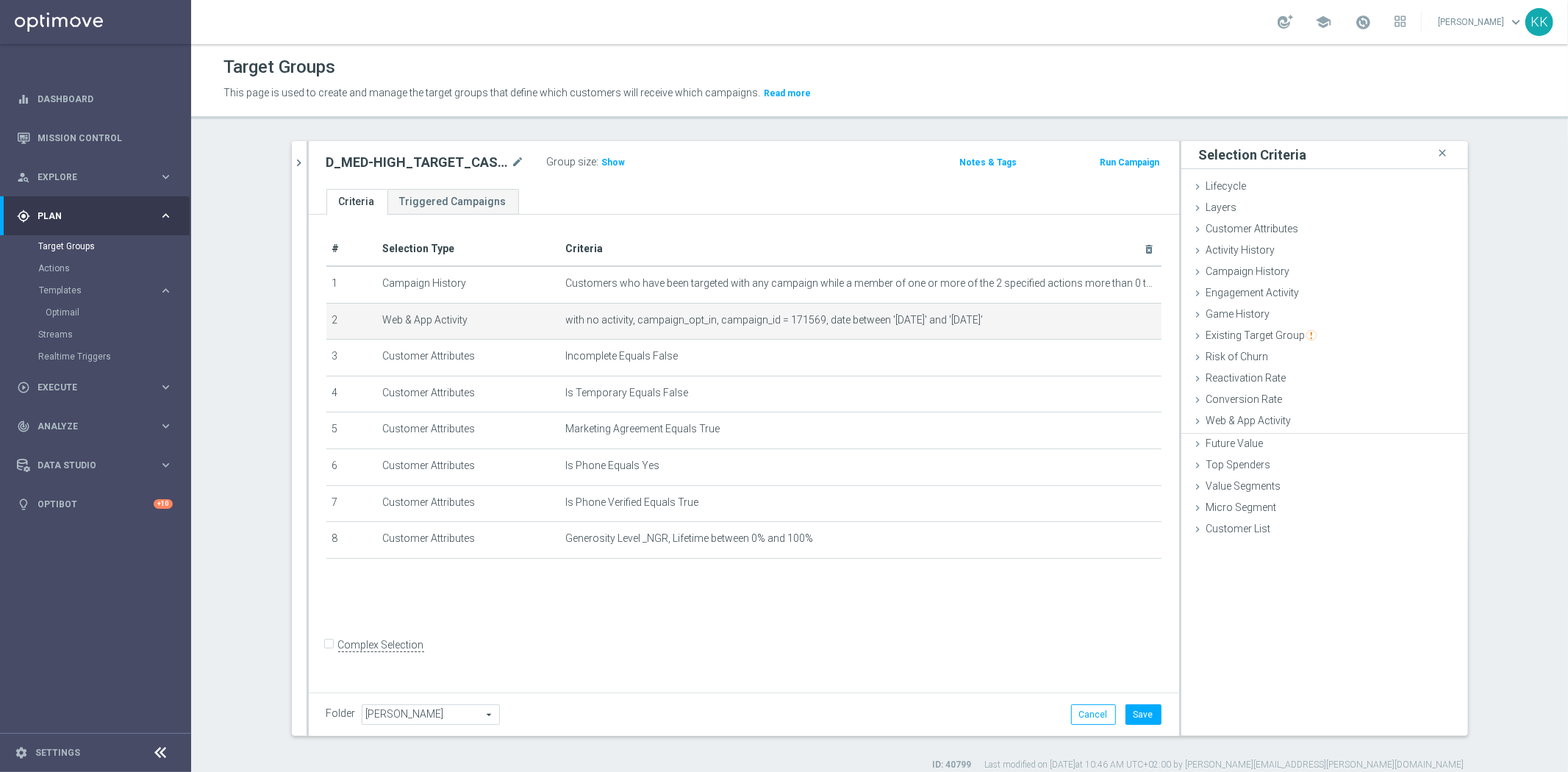
scroll to position [0, 0]
click at [1136, 706] on button "Save" at bounding box center [1143, 714] width 36 height 21
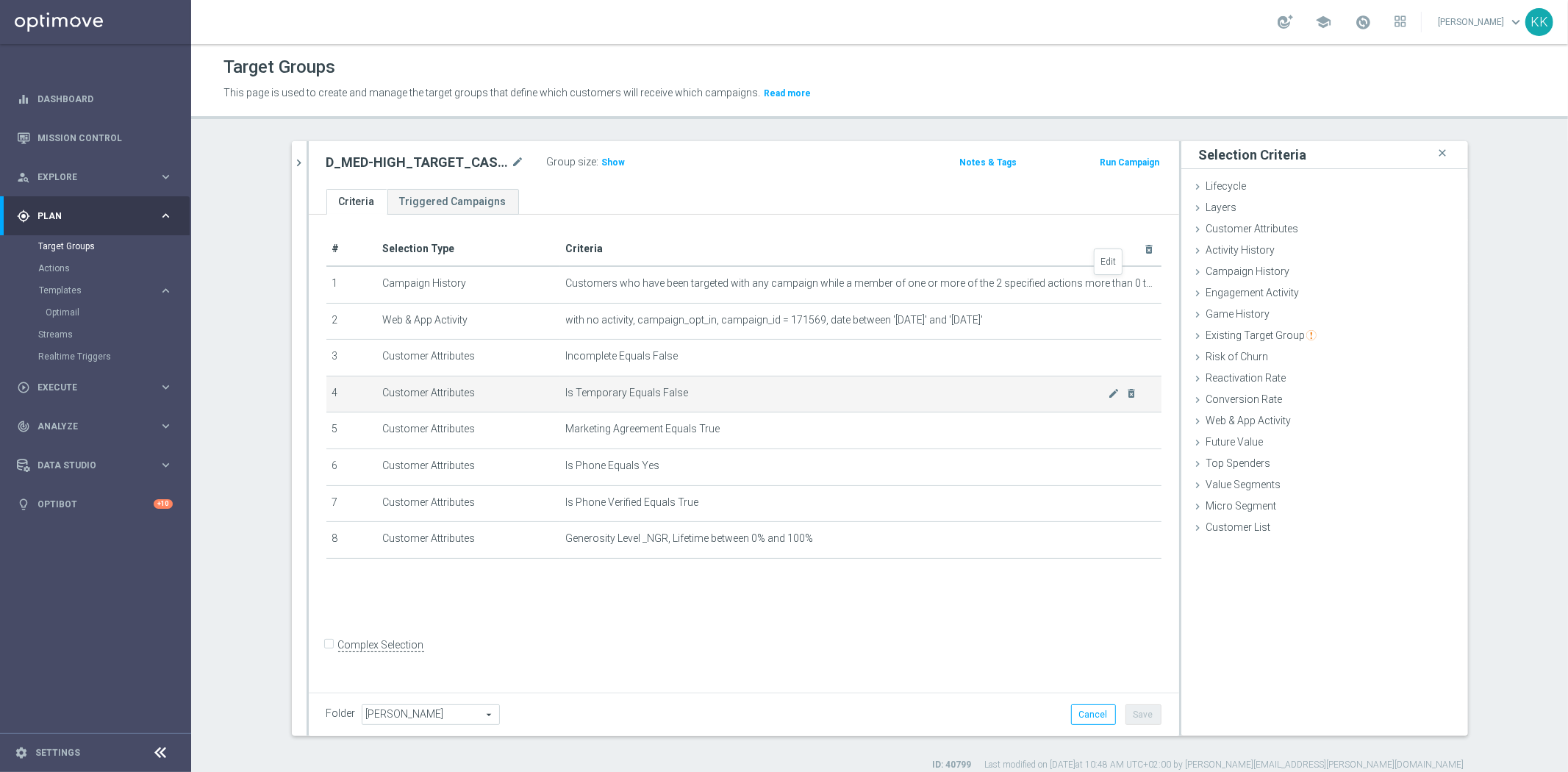
drag, startPoint x: 1107, startPoint y: 282, endPoint x: 1143, endPoint y: 409, distance: 132.0
click at [0, 0] on icon "mode_edit" at bounding box center [0, 0] width 0 height 0
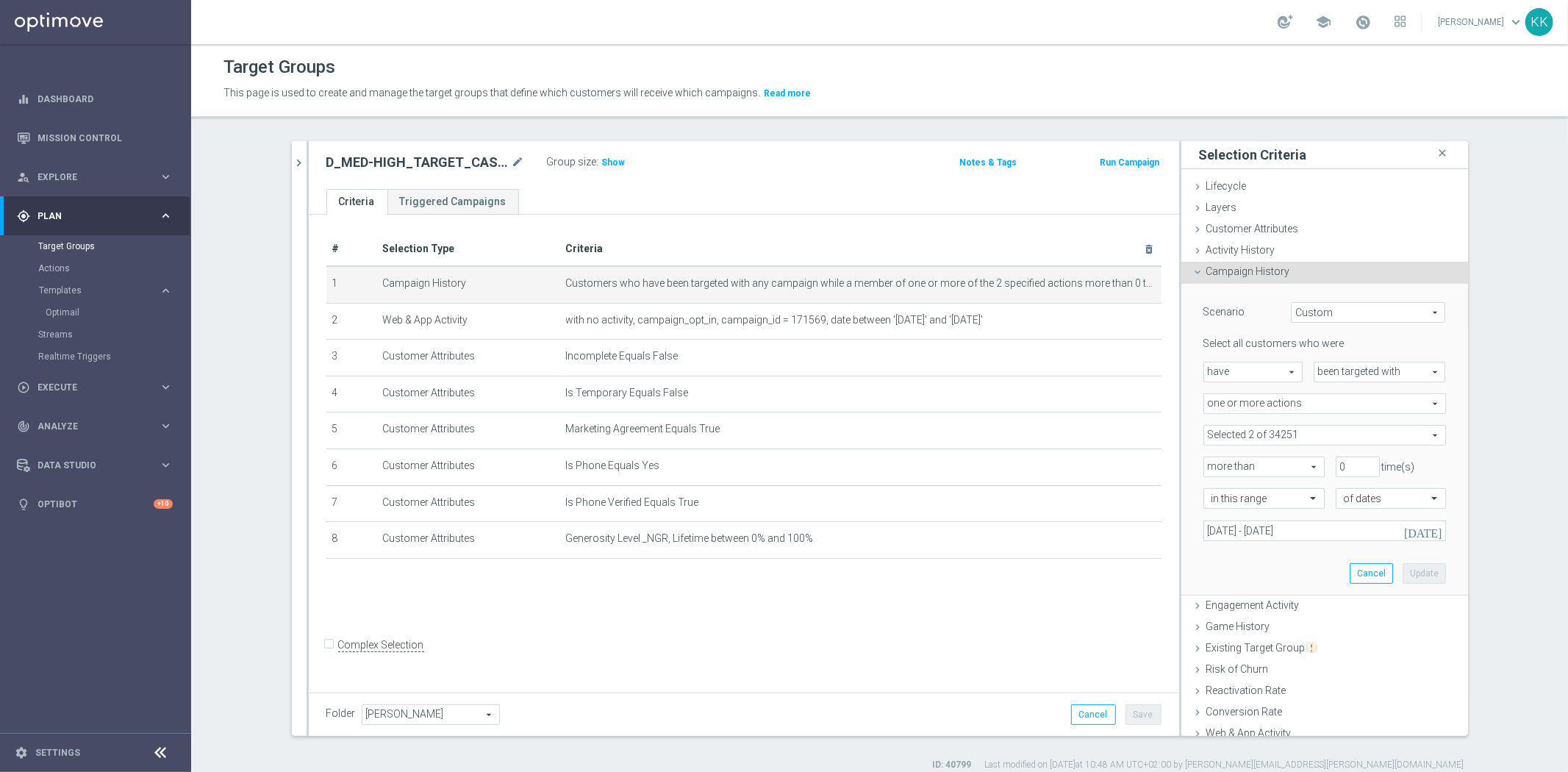
click at [1216, 438] on span at bounding box center [1324, 435] width 241 height 19
click at [1210, 465] on input "Show Selected" at bounding box center [1213, 467] width 10 height 10
checkbox input "true"
click at [1224, 507] on label "D_MED-HIGH_TARGET_CASHBACK_100% do 300 PLN_EPLW_260825" at bounding box center [1335, 509] width 222 height 19
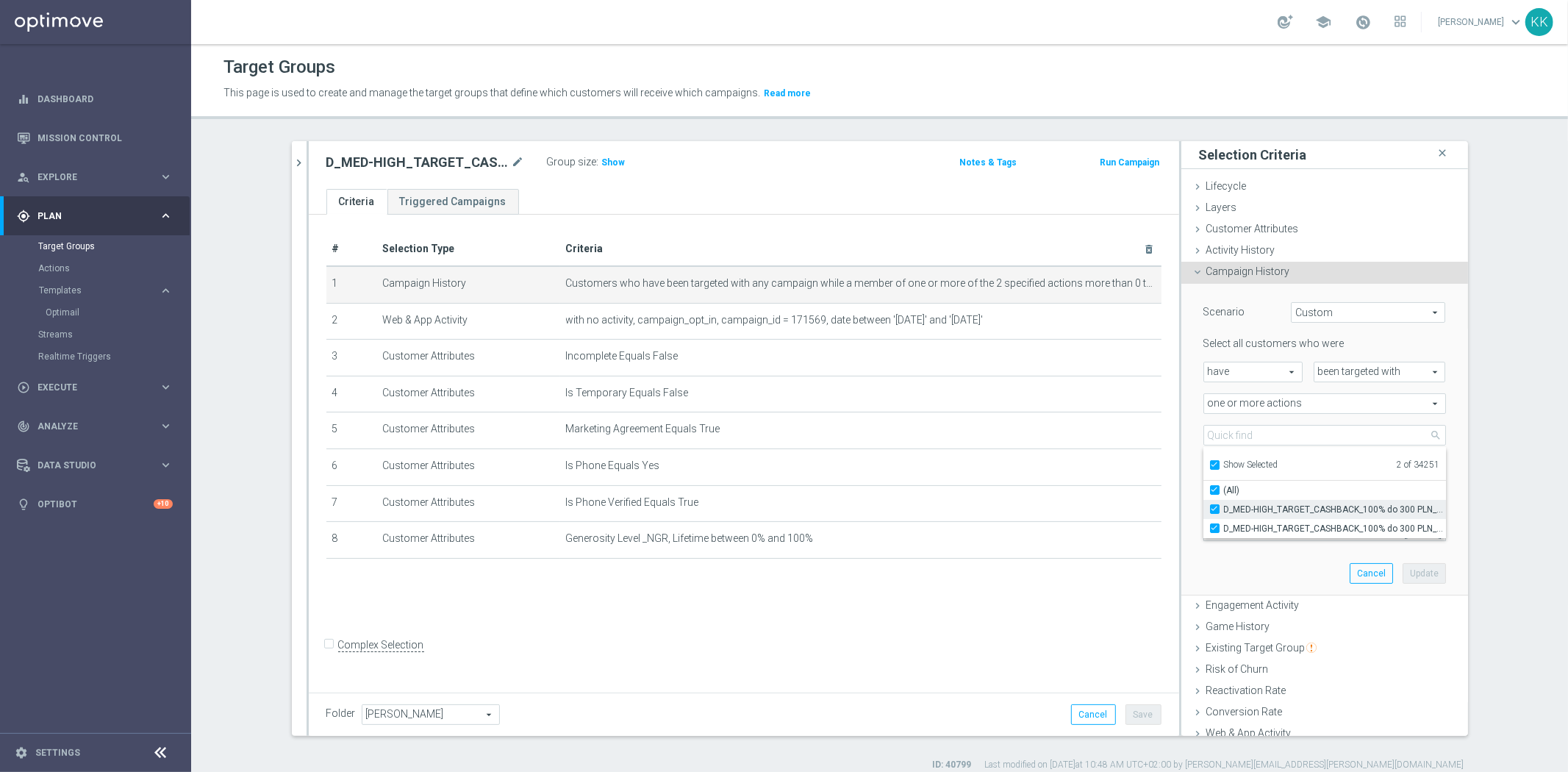
click at [1214, 507] on input "D_MED-HIGH_TARGET_CASHBACK_100% do 300 PLN_EPLW_260825" at bounding box center [1219, 509] width 10 height 10
checkbox input "false"
type input "D_MED-HIGH_TARGET_CASHBACK_100% do 300 PLN_EPLW_260825_2"
checkbox input "false"
click at [1219, 559] on div "Scenario Custom Custom arrow_drop_down search Select all customers who were hav…" at bounding box center [1325, 439] width 264 height 311
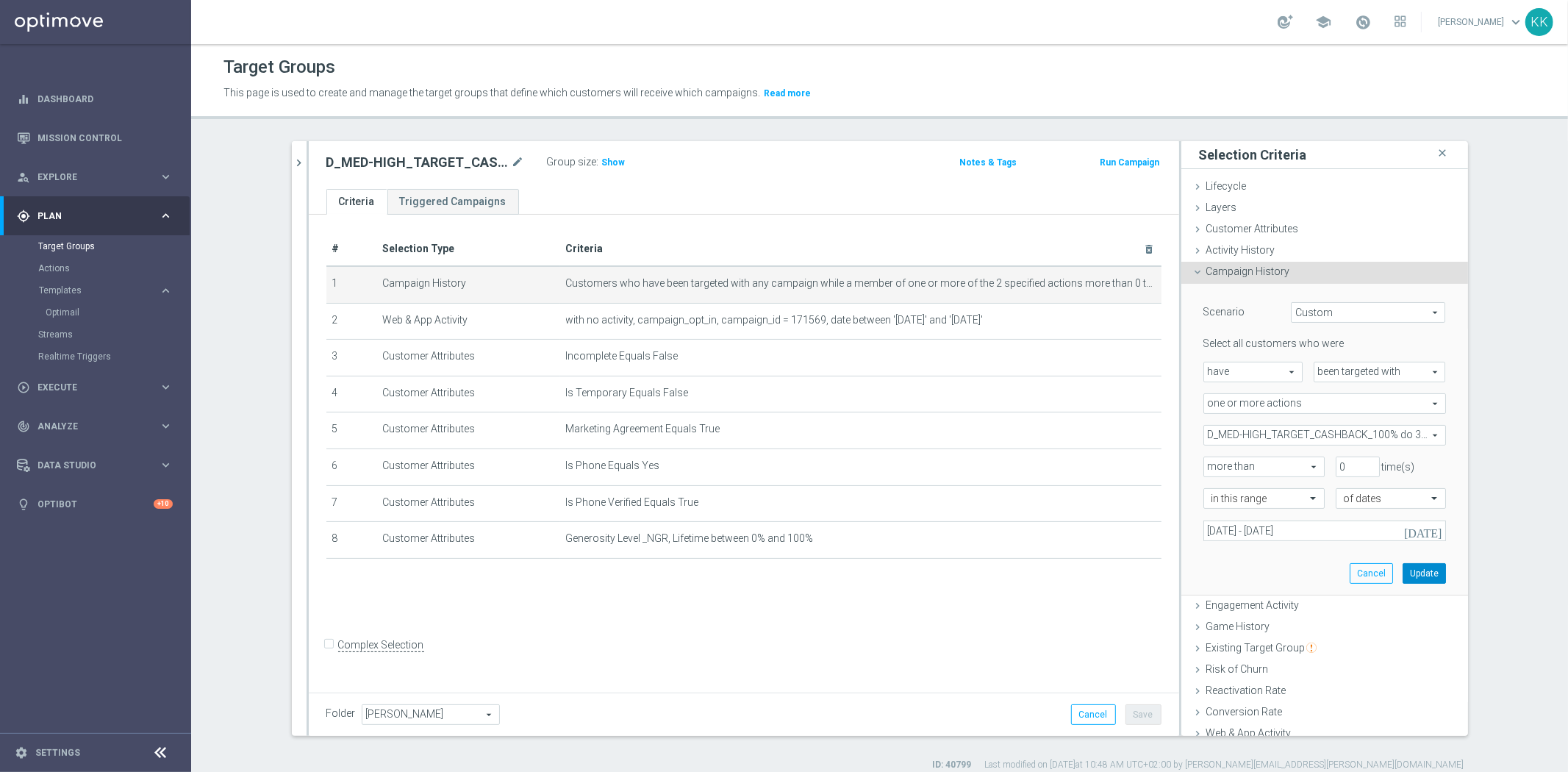
click at [1412, 569] on button "Update" at bounding box center [1424, 573] width 44 height 21
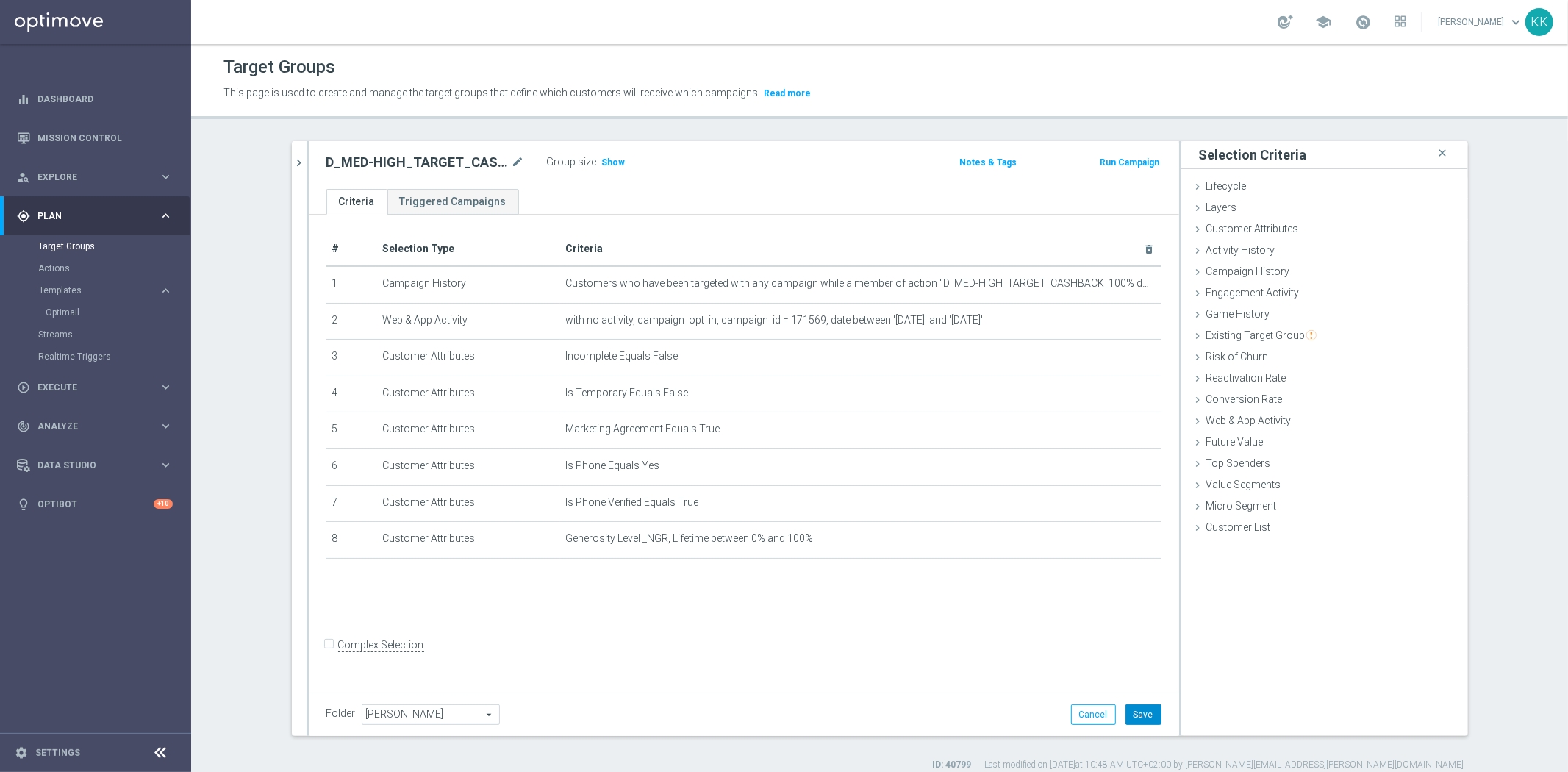
click at [1134, 712] on button "Save" at bounding box center [1143, 714] width 36 height 21
drag, startPoint x: 74, startPoint y: 313, endPoint x: 604, endPoint y: 0, distance: 615.5
click at [74, 313] on link "Optimail" at bounding box center [99, 312] width 108 height 11
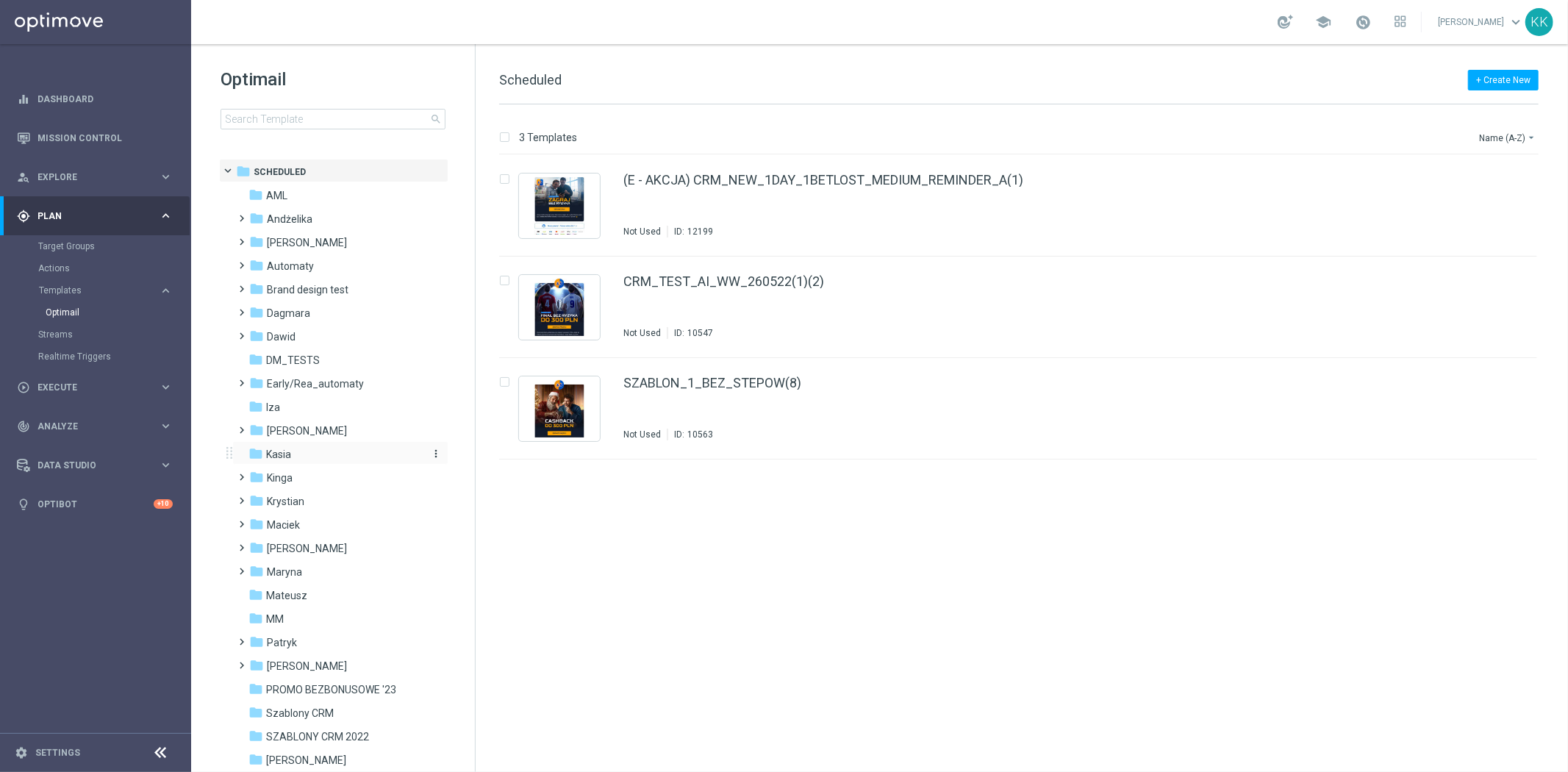
click at [406, 454] on div "folder [GEOGRAPHIC_DATA]" at bounding box center [333, 454] width 169 height 17
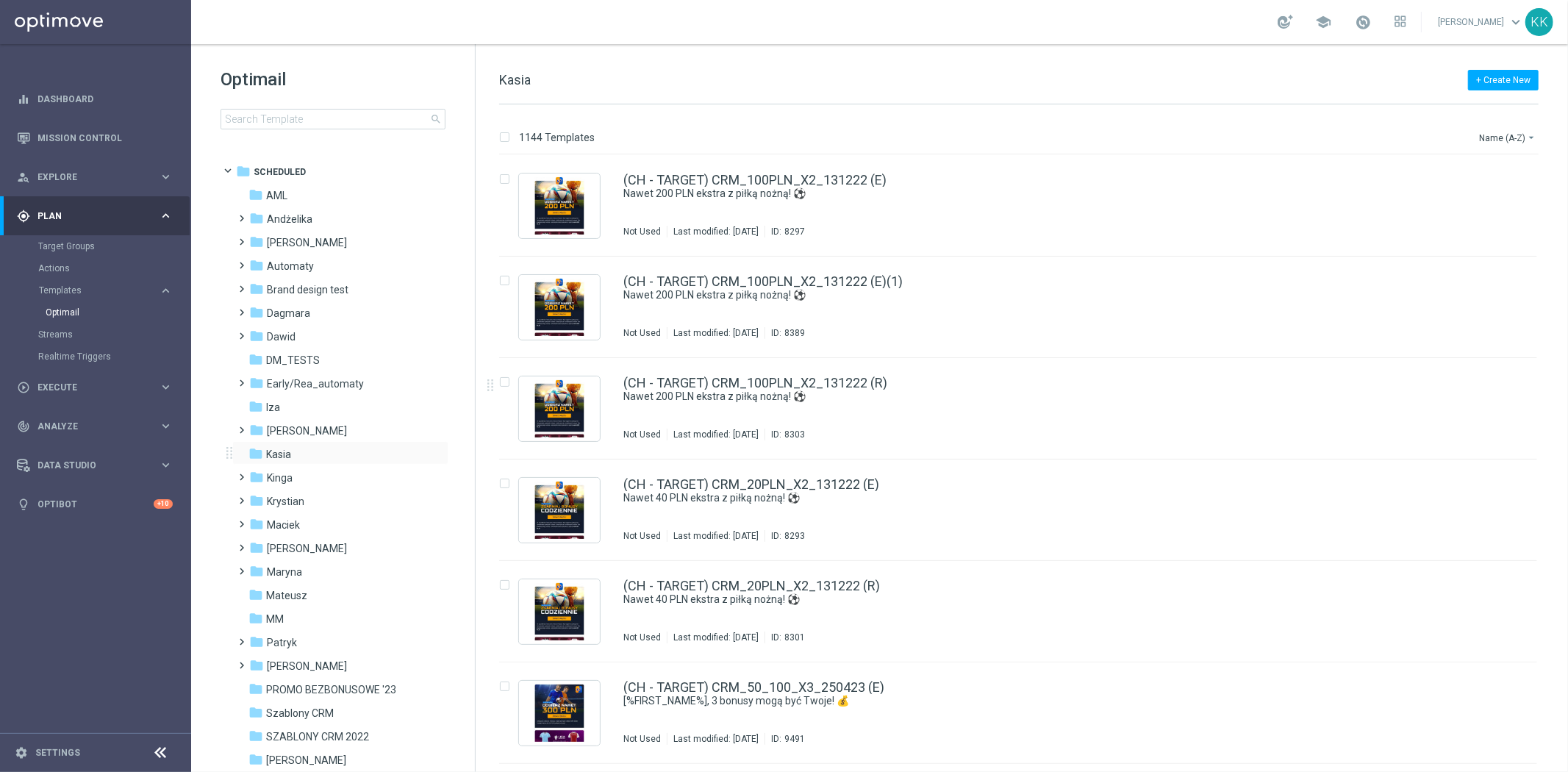
click at [300, 442] on div "folder [GEOGRAPHIC_DATA] more_vert" at bounding box center [340, 453] width 216 height 24
click at [88, 241] on link "Target Groups" at bounding box center [95, 246] width 115 height 11
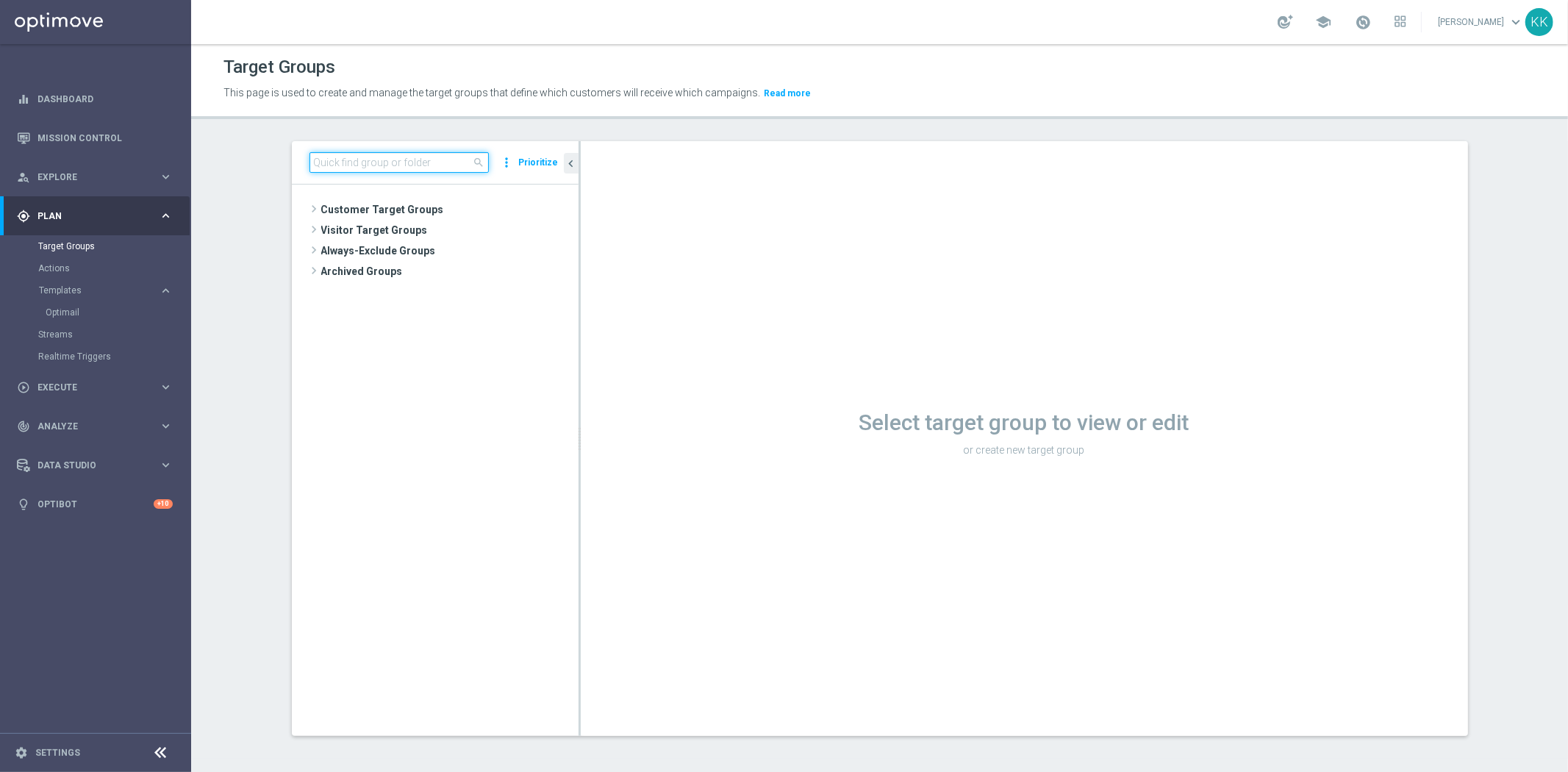
click at [376, 162] on input at bounding box center [398, 163] width 179 height 21
click at [381, 220] on span "Visitor Target Groups" at bounding box center [432, 230] width 222 height 21
click at [383, 210] on span "Customer Target Groups" at bounding box center [432, 210] width 222 height 21
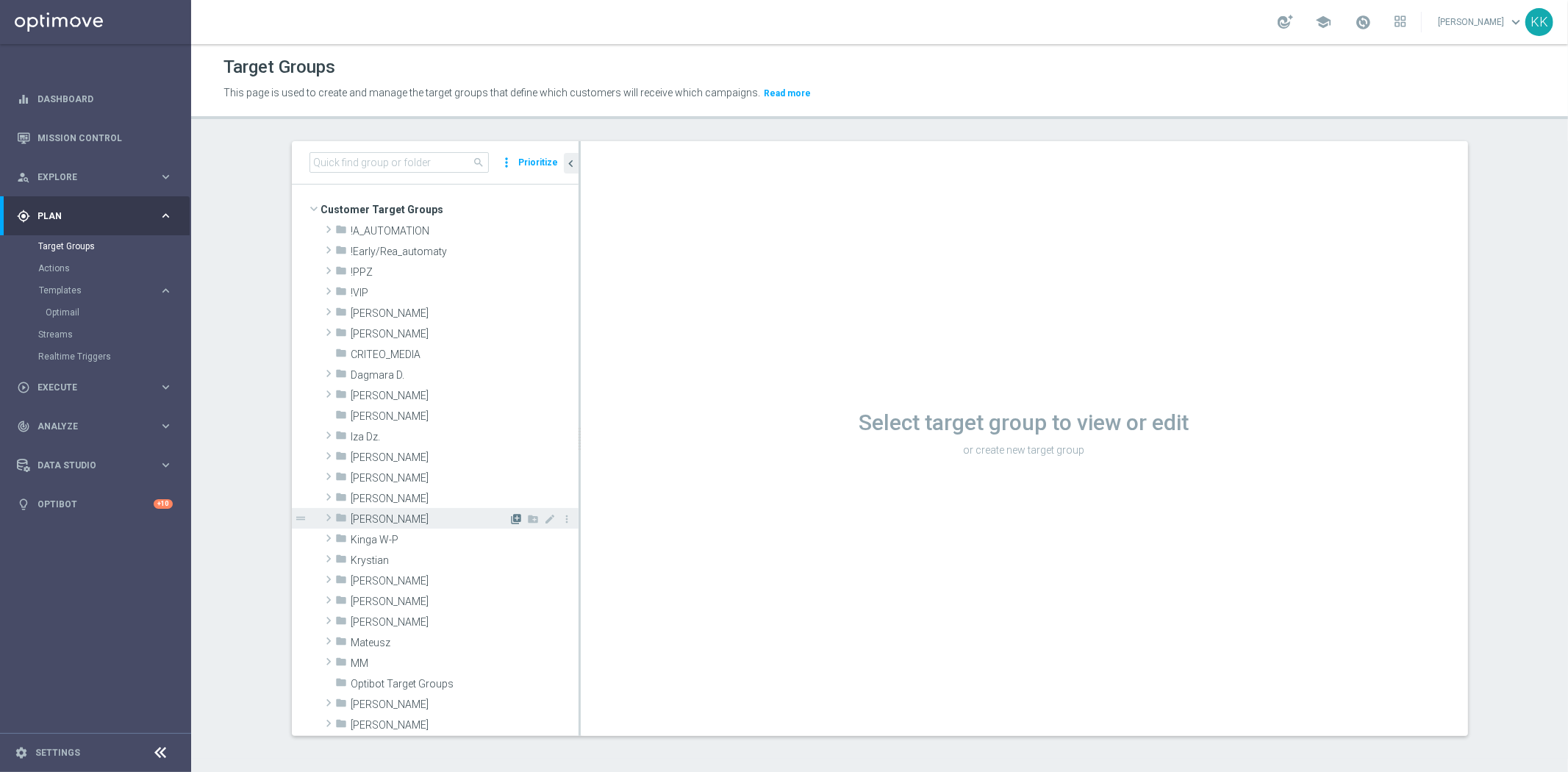
click at [510, 513] on icon "library_add" at bounding box center [516, 518] width 11 height 11
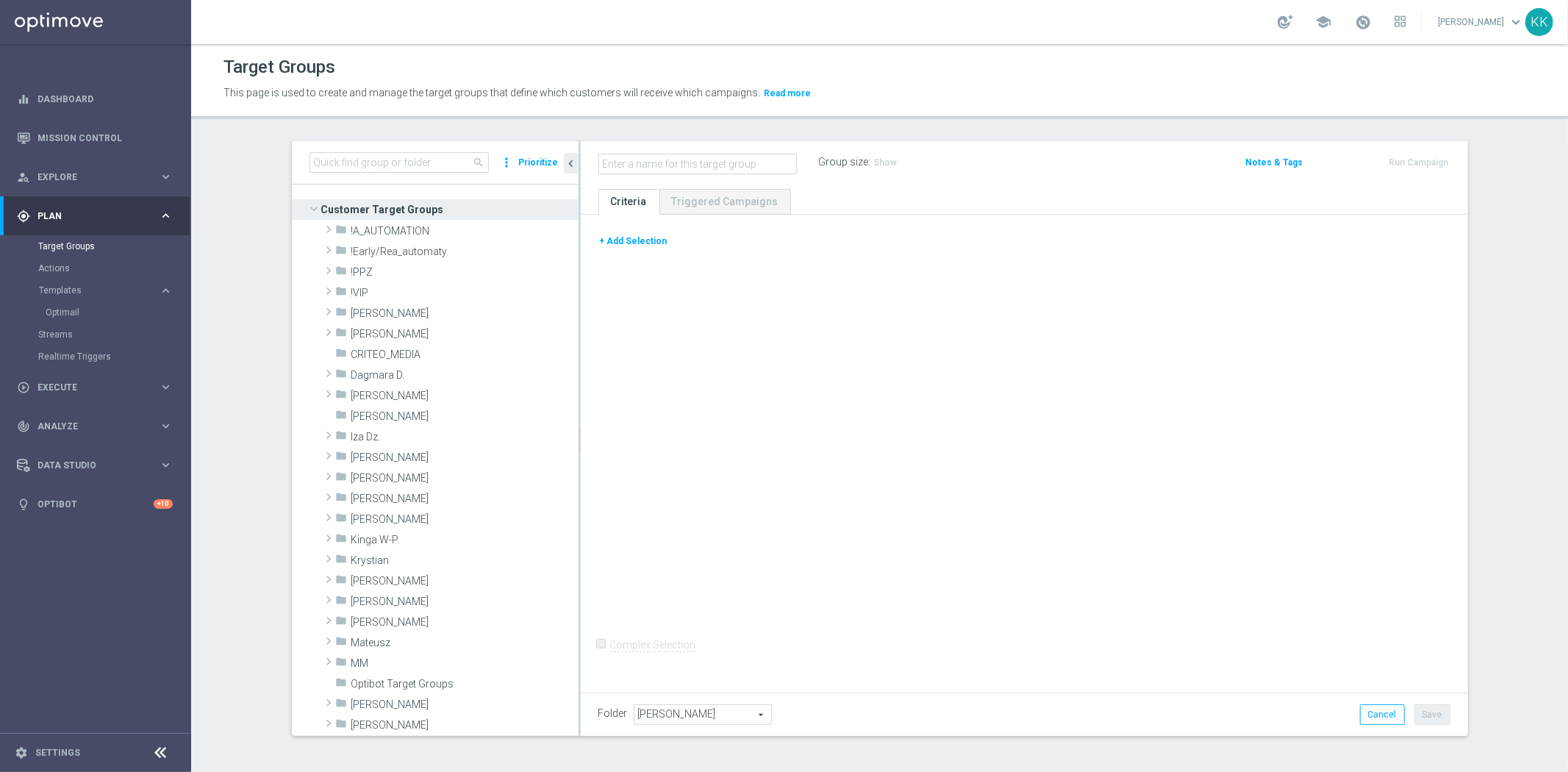
click at [640, 158] on input "text" at bounding box center [697, 164] width 199 height 21
type input "D_ALL_TARGET_WAGER_50% do 300 PLN_EUROBASKET_280825_SMS"
drag, startPoint x: 644, startPoint y: 235, endPoint x: 694, endPoint y: 249, distance: 51.9
click at [644, 235] on button "+ Add Selection" at bounding box center [633, 241] width 71 height 16
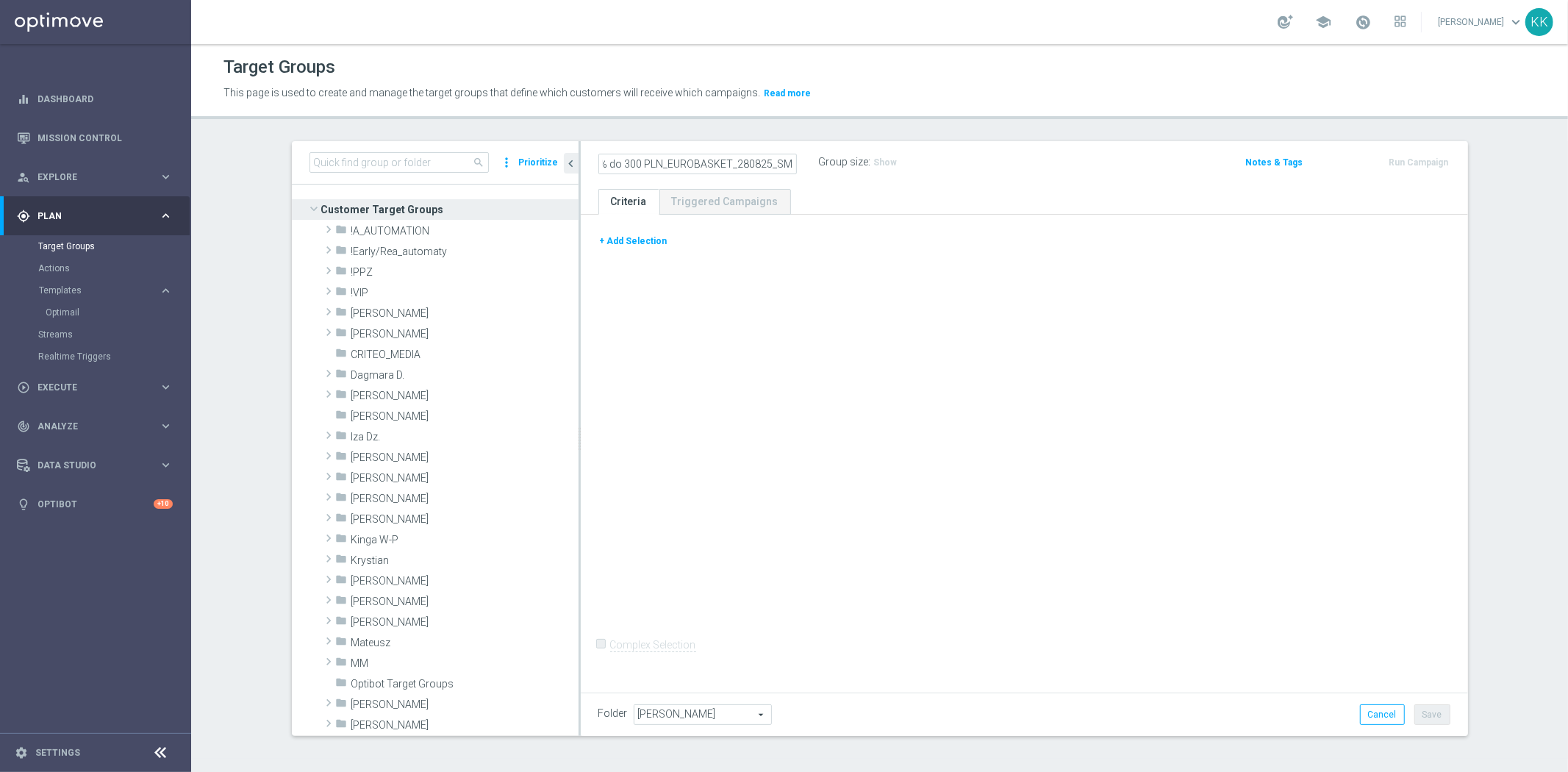
scroll to position [0, 0]
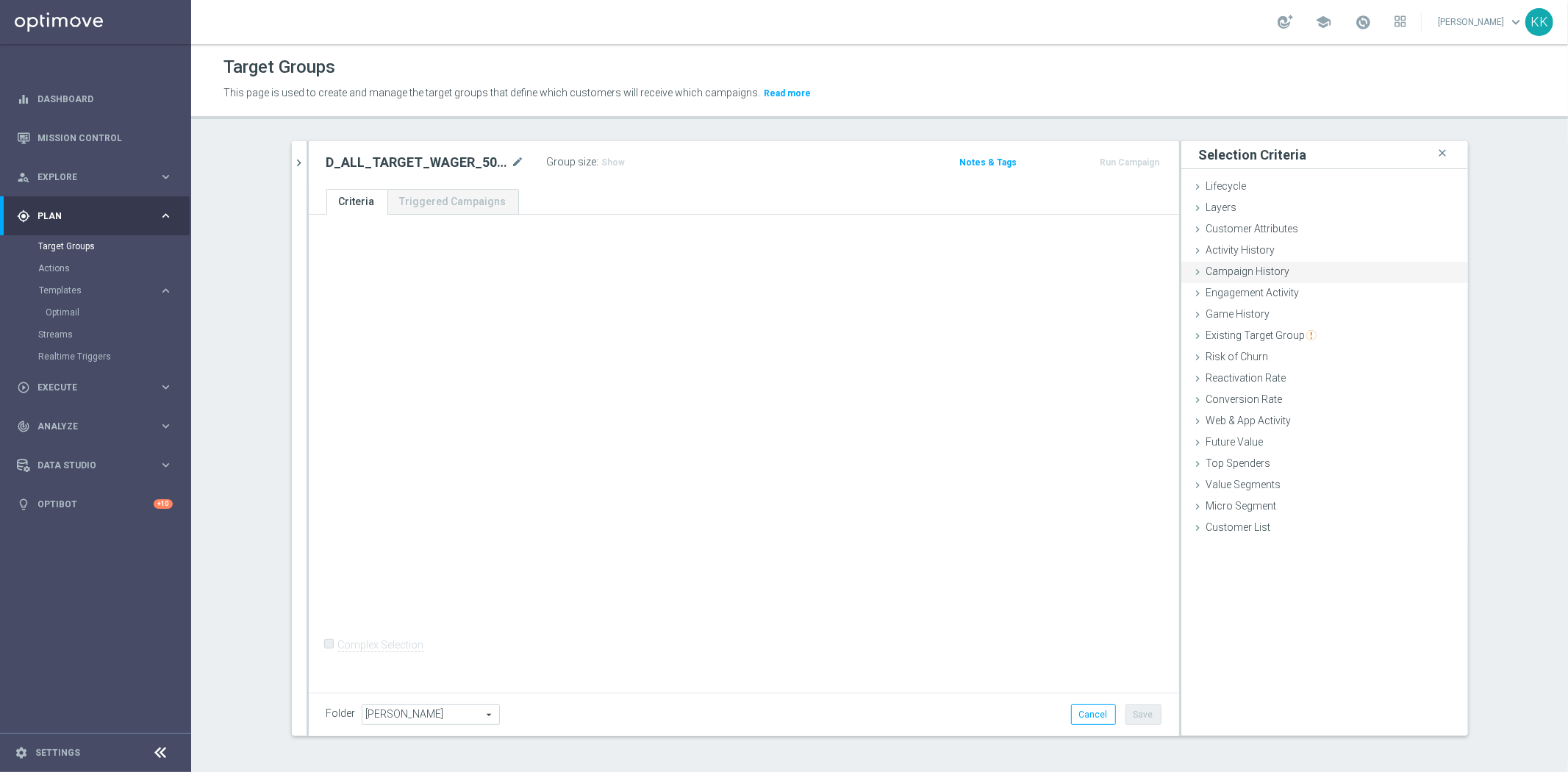
click at [1242, 275] on span "Campaign History" at bounding box center [1248, 270] width 84 height 11
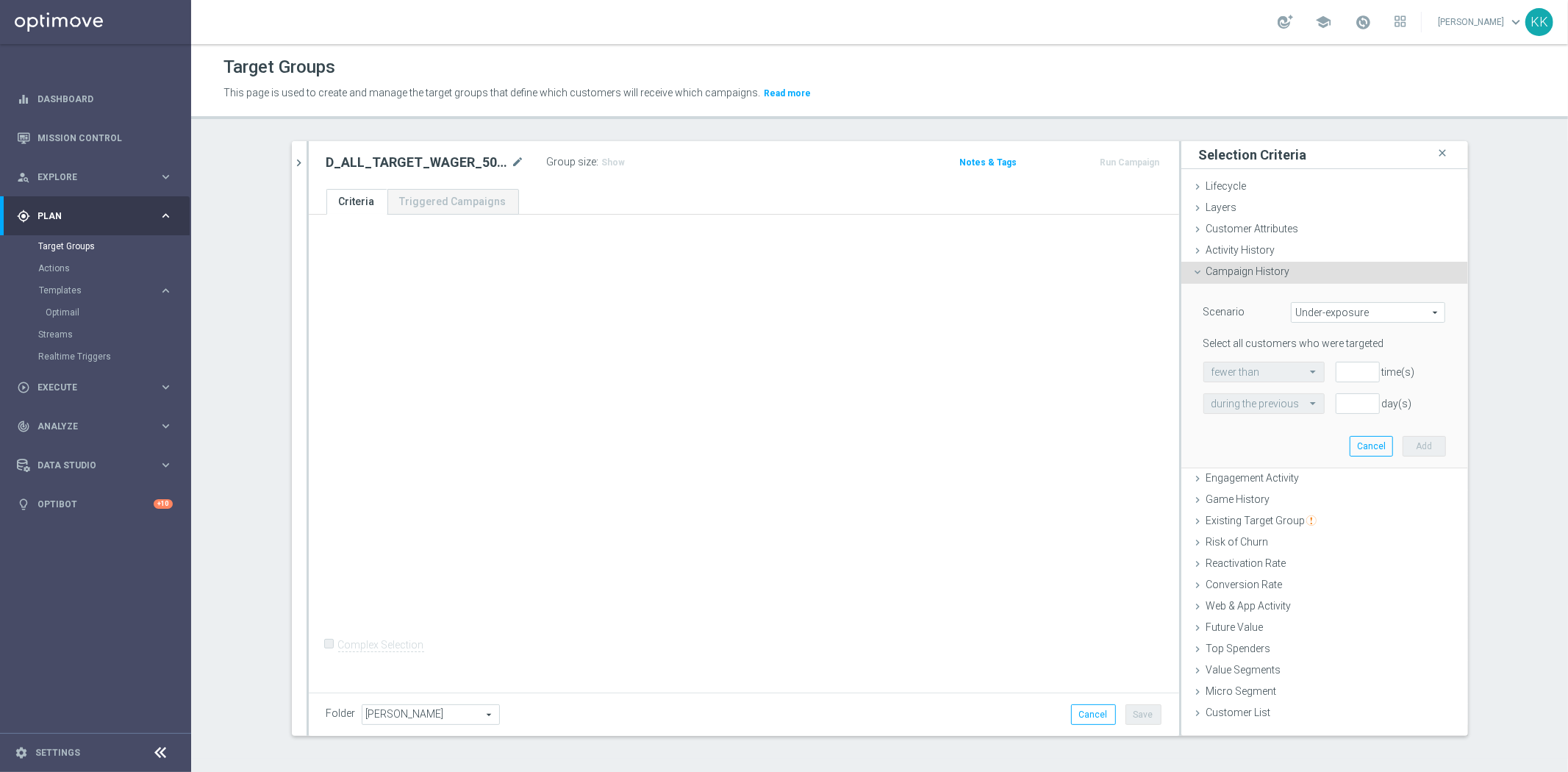
click at [1310, 319] on span "Under-exposure" at bounding box center [1368, 312] width 153 height 19
click at [1323, 411] on span "Custom" at bounding box center [1368, 410] width 138 height 11
type input "Custom"
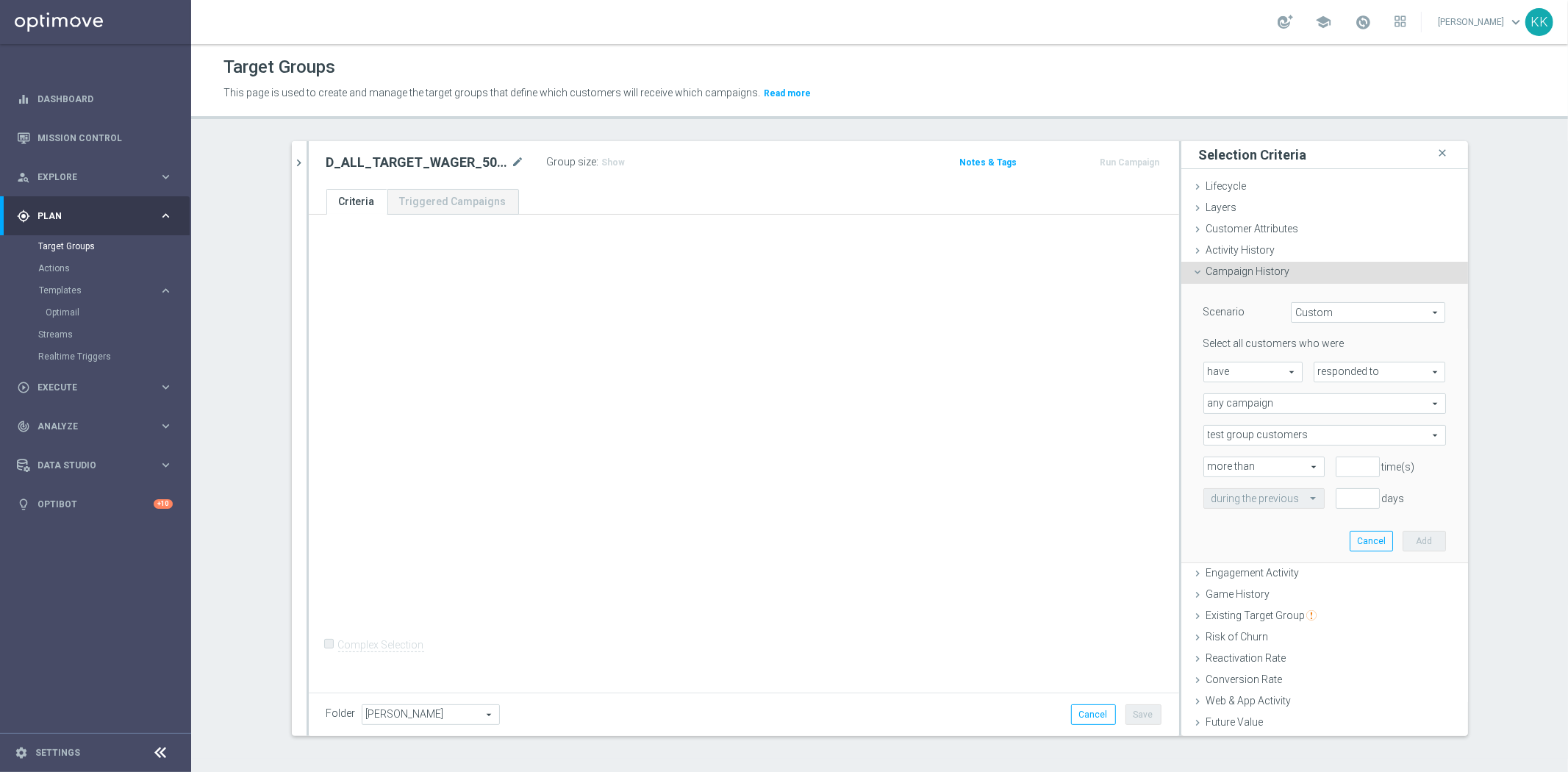
click at [1349, 375] on span "responded to" at bounding box center [1379, 372] width 130 height 19
click at [1345, 412] on span "been targeted with" at bounding box center [1380, 411] width 116 height 11
type input "been targeted with"
click at [1275, 408] on span "any campaign" at bounding box center [1324, 404] width 241 height 19
click at [1270, 465] on span "one or more actions" at bounding box center [1325, 462] width 227 height 11
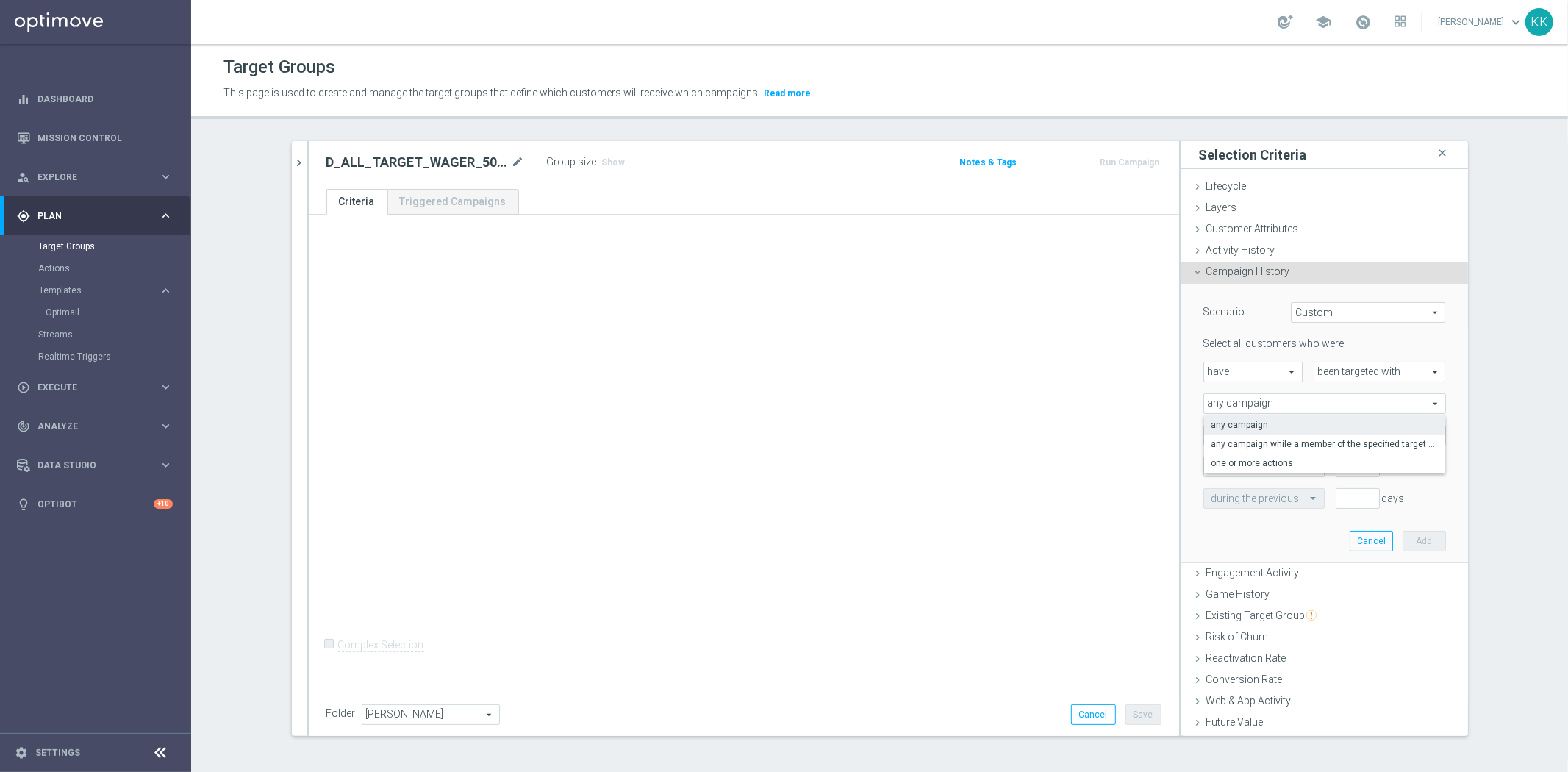
type input "one or more actions"
click at [1257, 439] on span at bounding box center [1324, 435] width 241 height 19
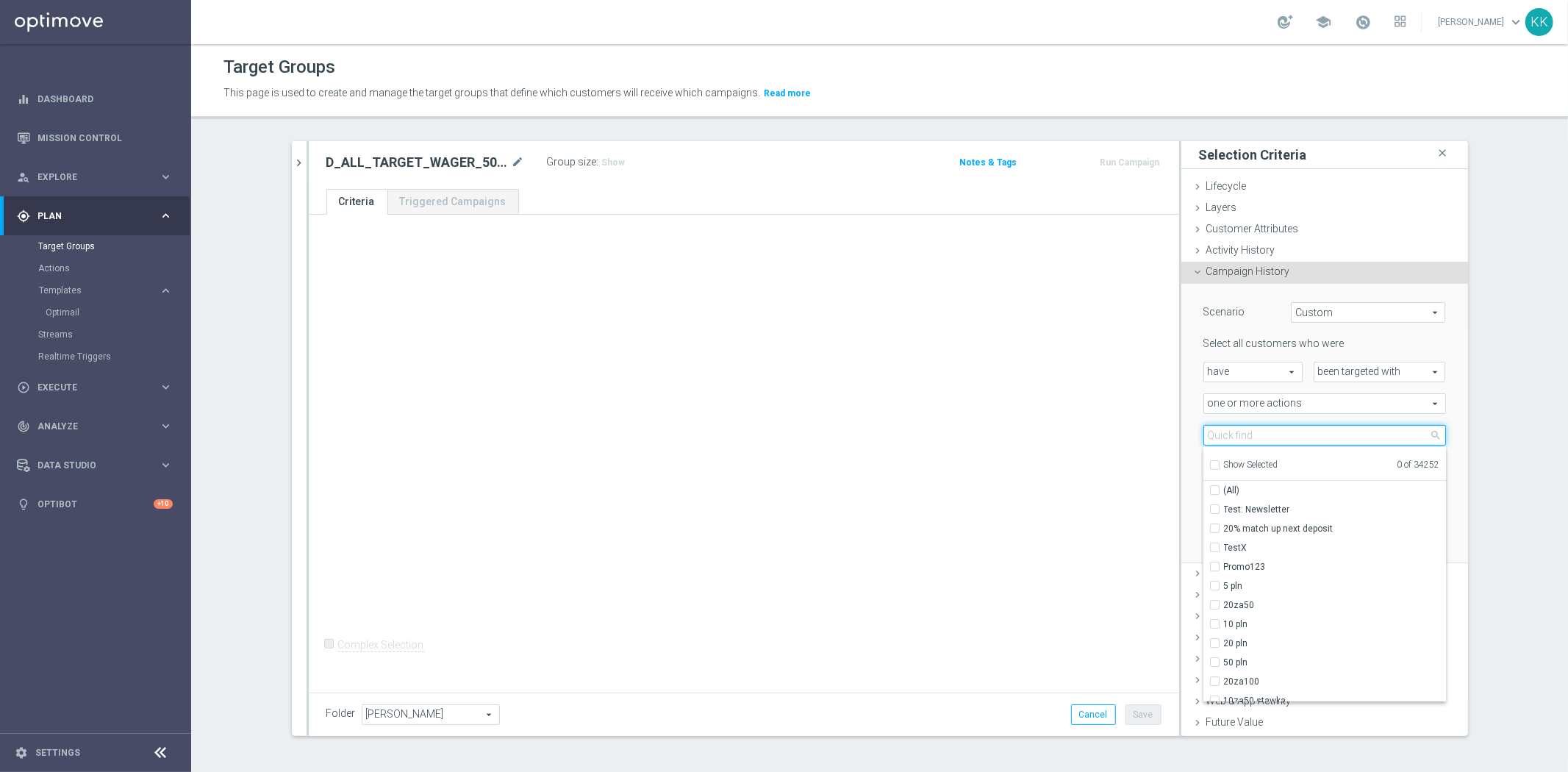
click at [1257, 438] on input "search" at bounding box center [1324, 435] width 243 height 21
paste input "D_ALL_TARGET_WAGER_50% do 300 PLN_EUROBASKET_280825_SMS"
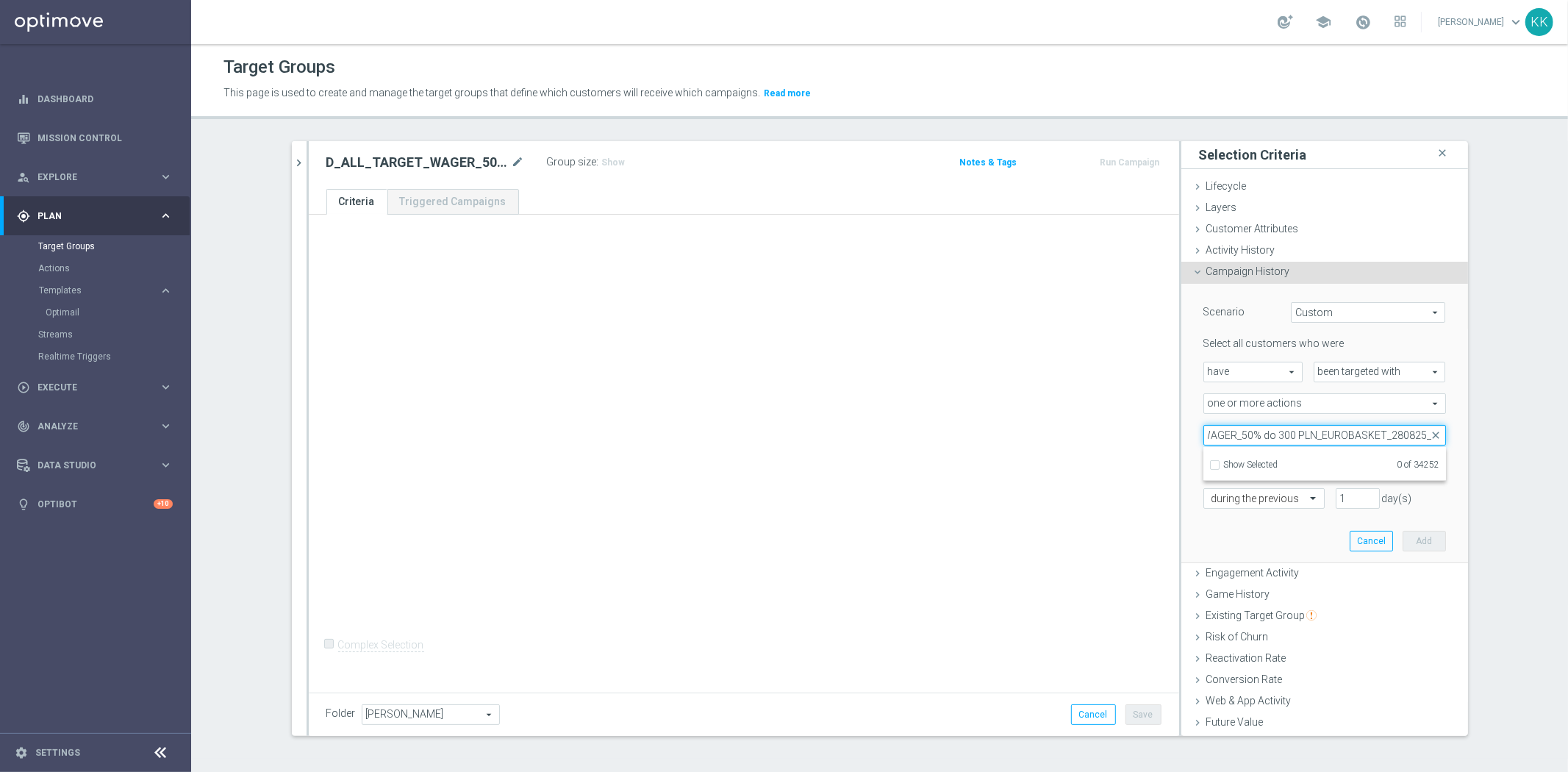
scroll to position [0, 84]
type input "D_ALL_TARGET_WAGER_50% do 300 PLN_EUROBASKET_280825"
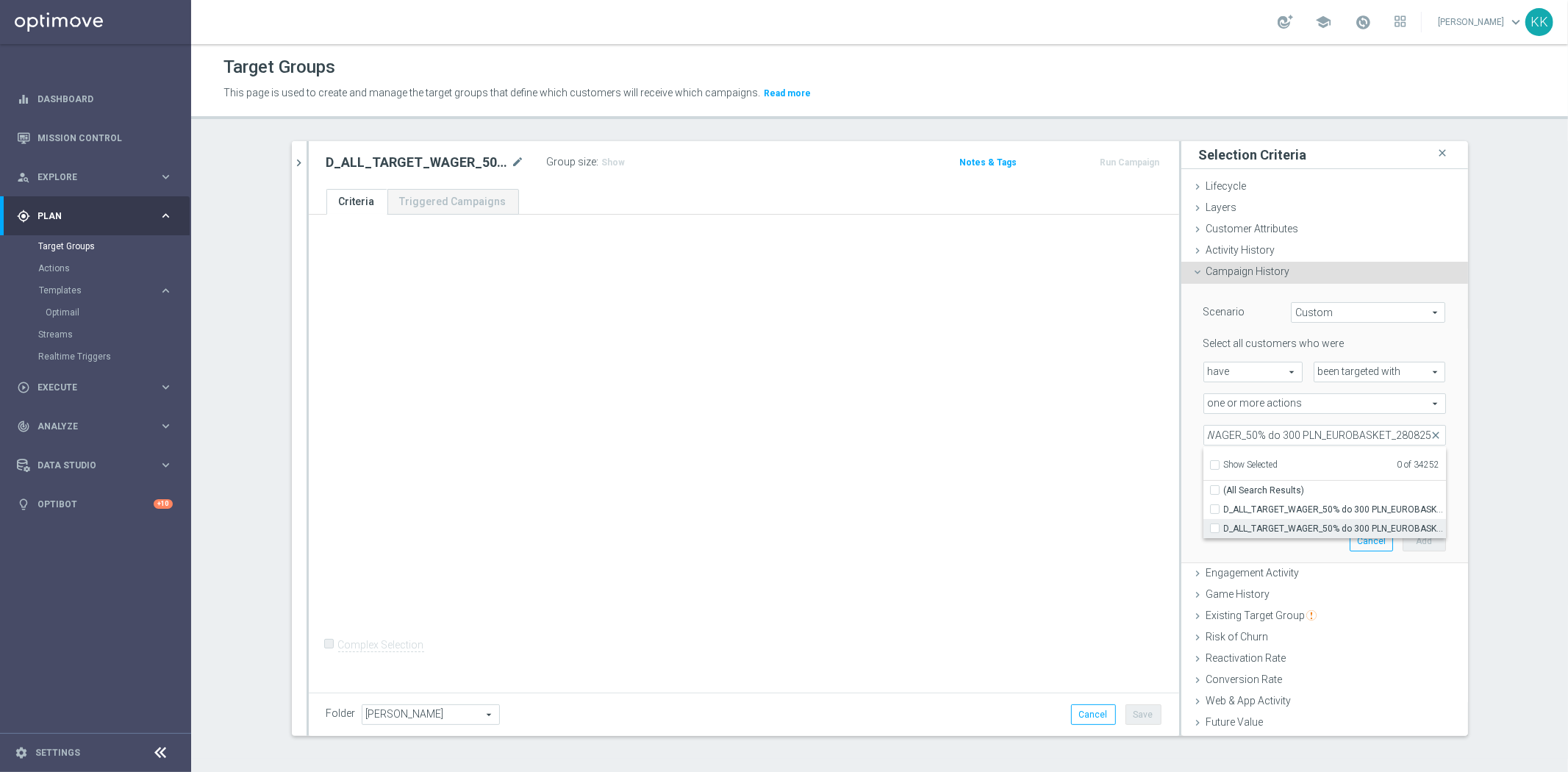
click at [1224, 525] on label "D_ALL_TARGET_WAGER_50% do 300 PLN_EUROBASKET_280825" at bounding box center [1335, 529] width 222 height 19
click at [1214, 525] on input "D_ALL_TARGET_WAGER_50% do 300 PLN_EUROBASKET_280825" at bounding box center [1219, 528] width 10 height 10
checkbox input "true"
type input "D_ALL_TARGET_WAGER_50% do 300 PLN_EUROBASKET_280825"
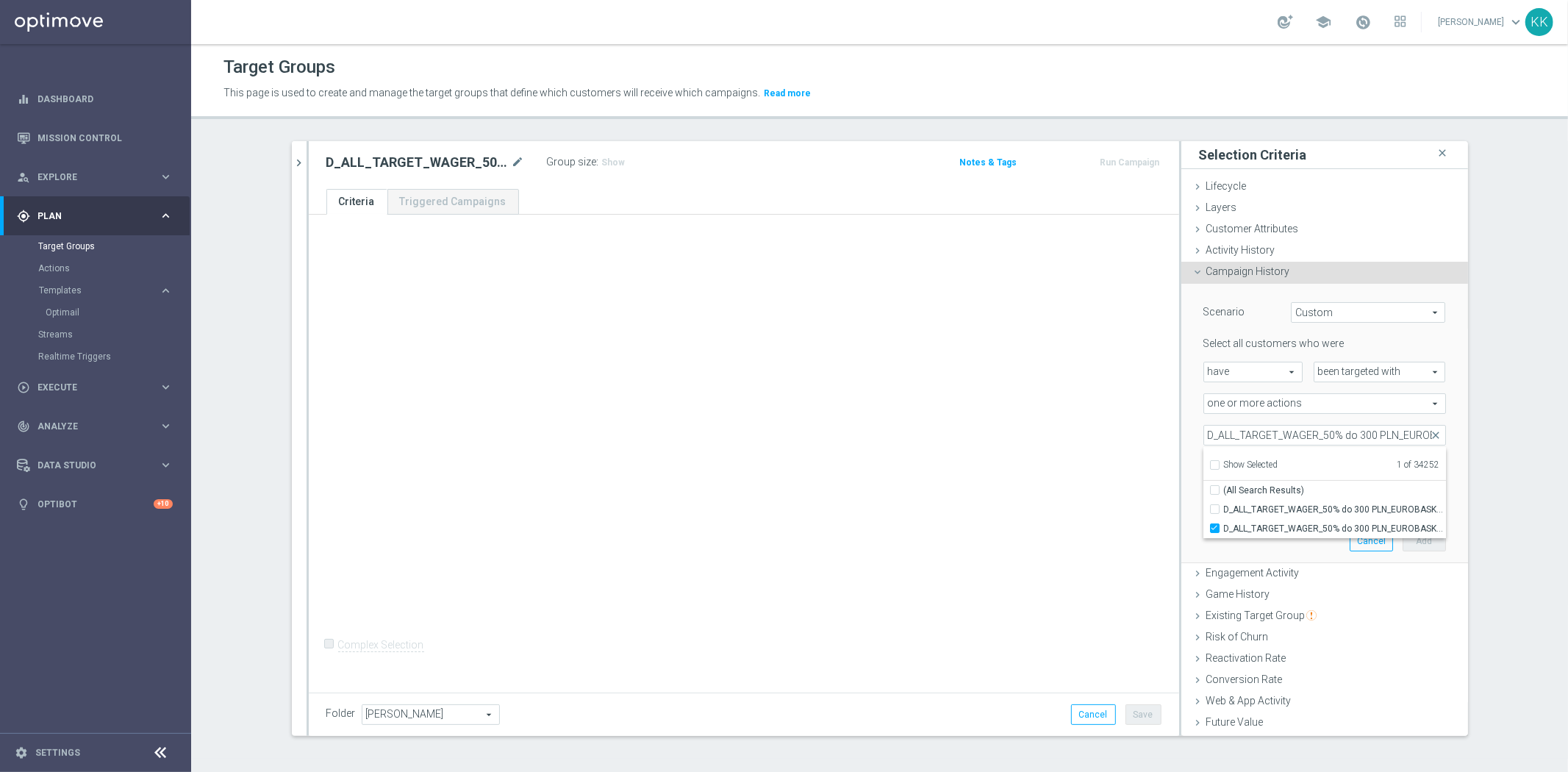
click at [1133, 511] on div "+ Add Selection Complex Selection Invalid Expression" at bounding box center [744, 451] width 870 height 473
click at [1335, 460] on input "number" at bounding box center [1357, 467] width 44 height 21
type input "0"
click at [1255, 495] on input "text" at bounding box center [1249, 498] width 75 height 13
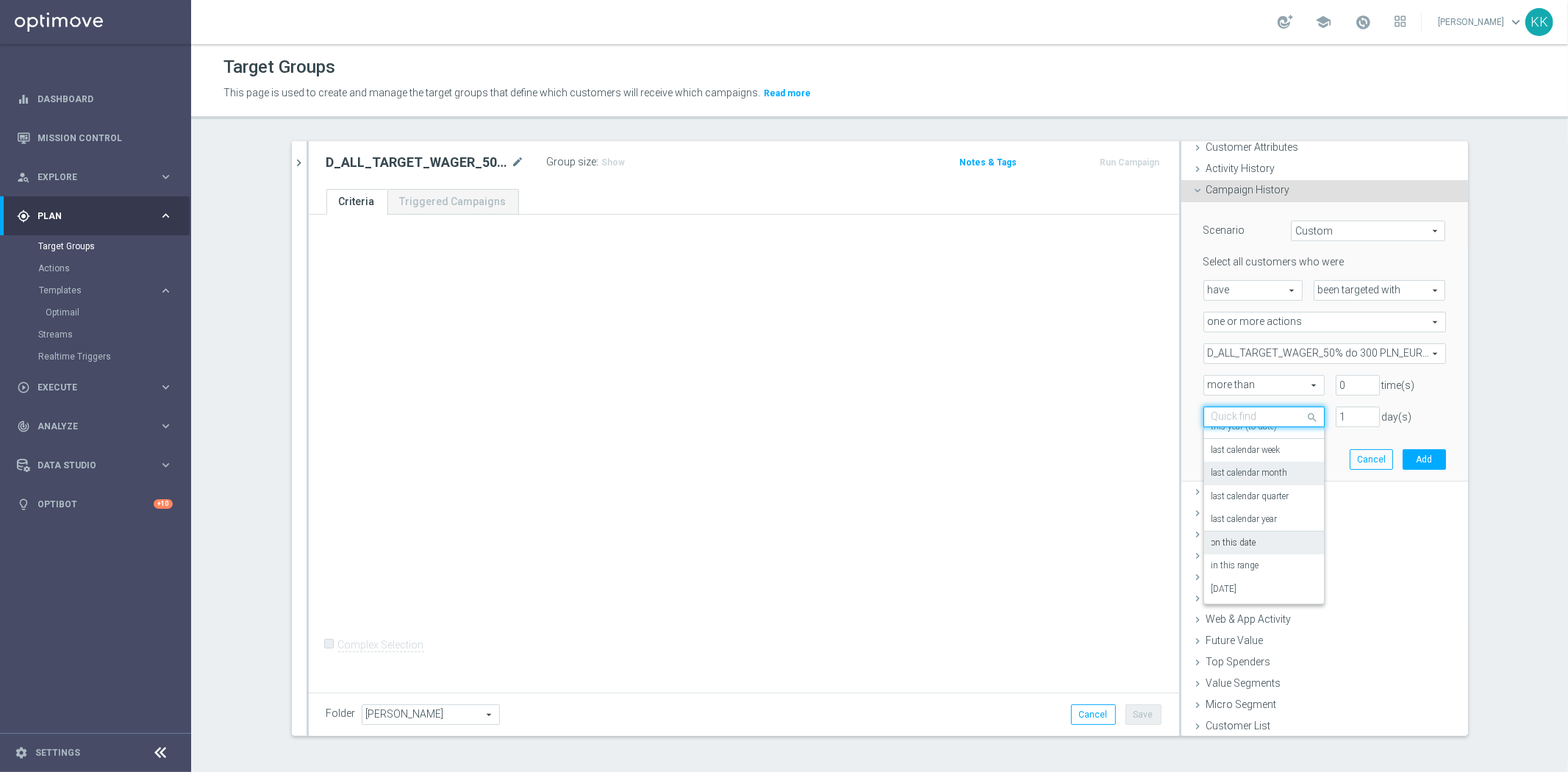
scroll to position [129, 0]
click at [1261, 558] on div "in this range" at bounding box center [1264, 565] width 105 height 24
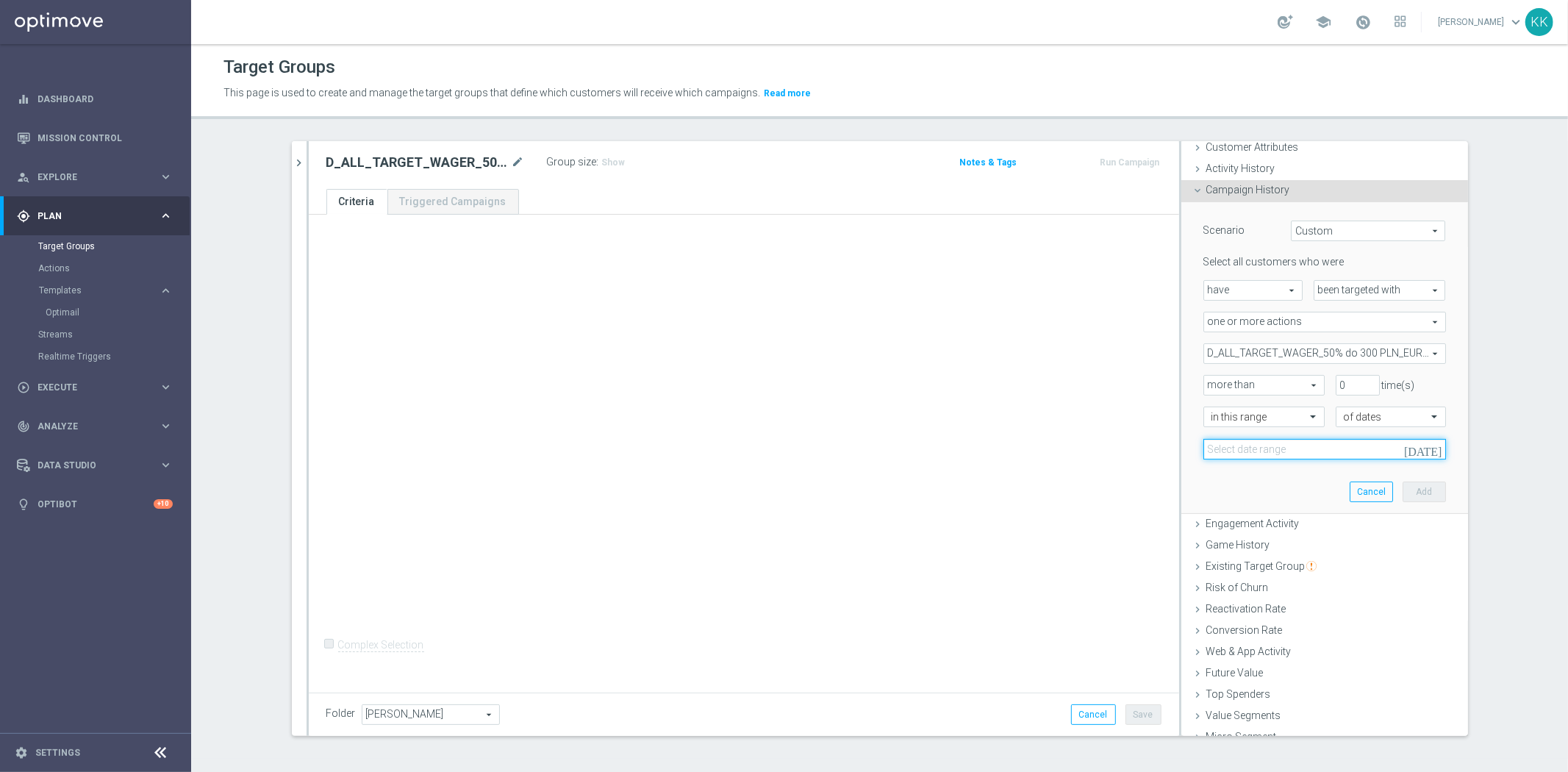
click at [1246, 442] on input at bounding box center [1324, 449] width 243 height 21
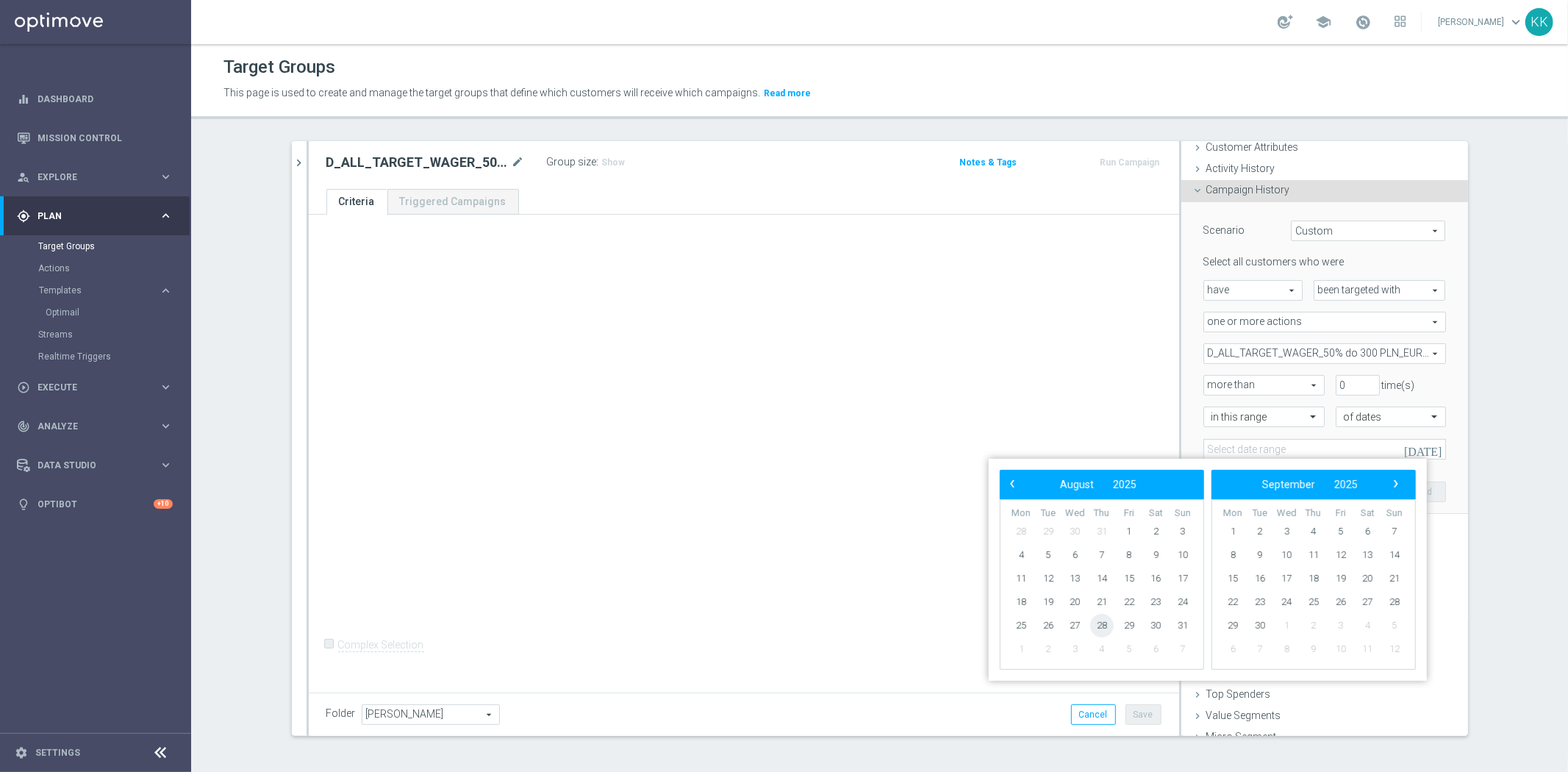
click at [1098, 634] on span "28" at bounding box center [1101, 625] width 24 height 24
click at [1158, 625] on span "30" at bounding box center [1155, 625] width 24 height 24
type input "[DATE] - [DATE]"
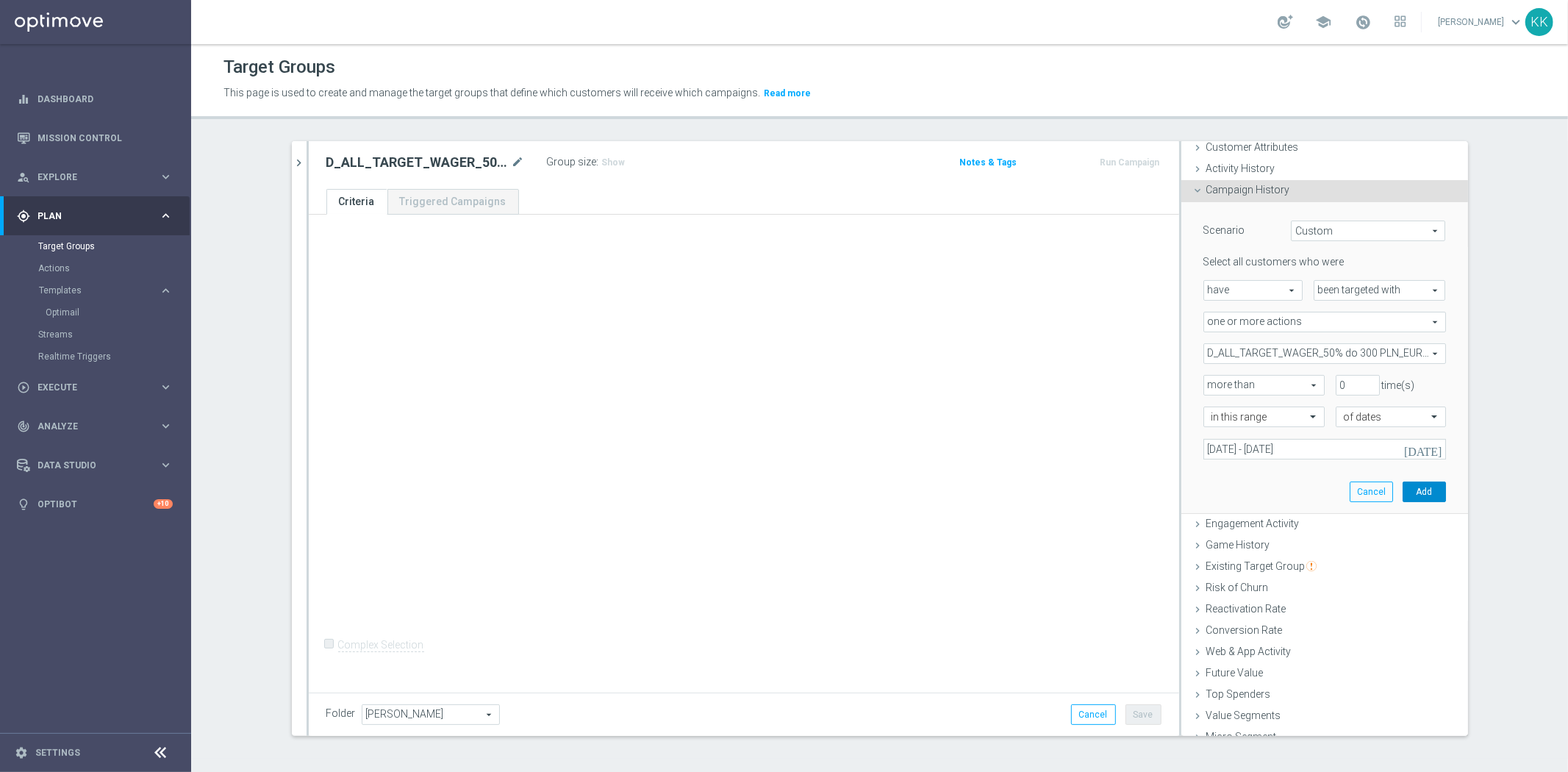
click at [1419, 492] on button "Add" at bounding box center [1424, 492] width 44 height 21
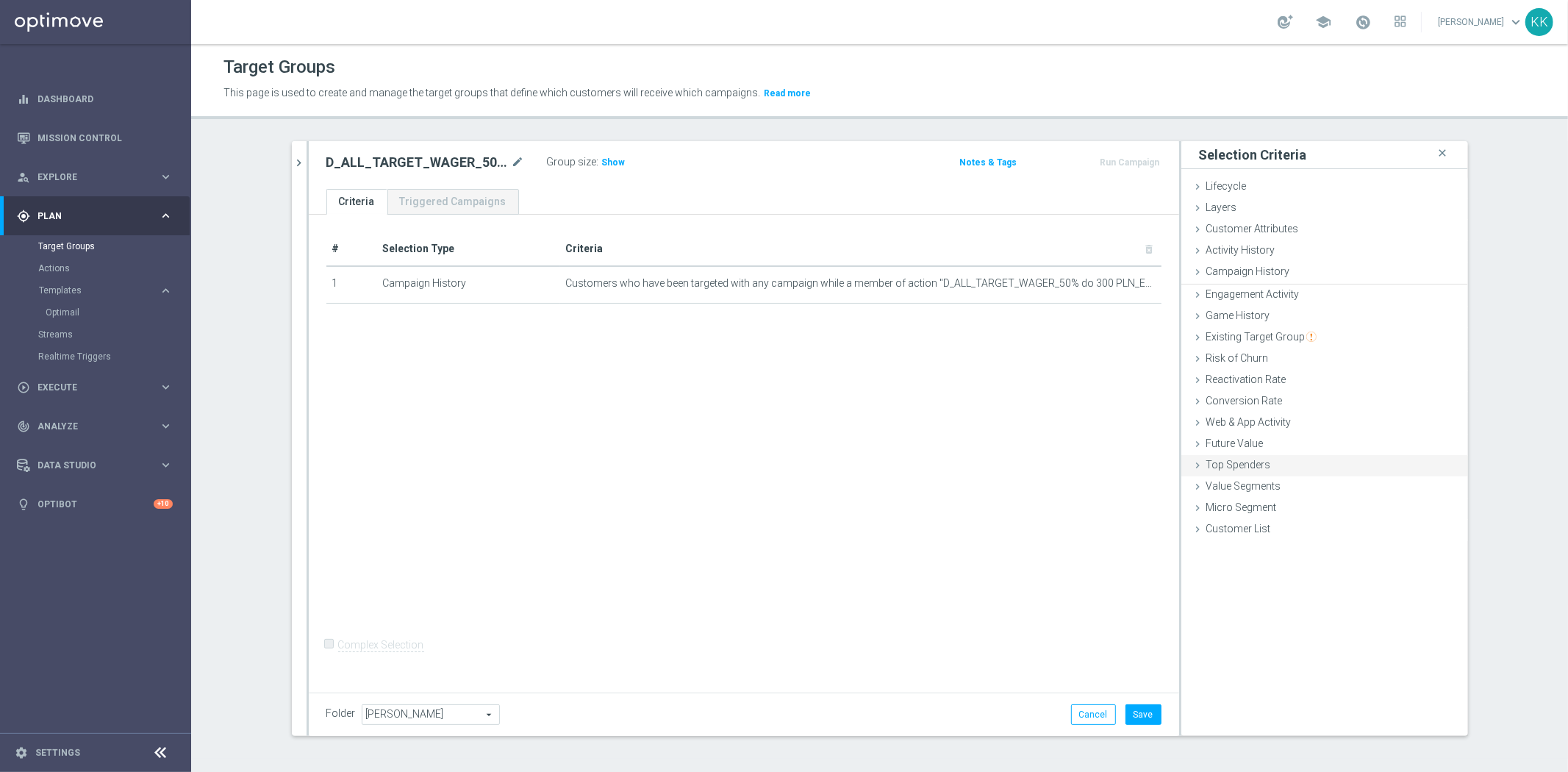
scroll to position [0, 0]
click at [1246, 410] on div "Conversion Rate done" at bounding box center [1324, 400] width 286 height 22
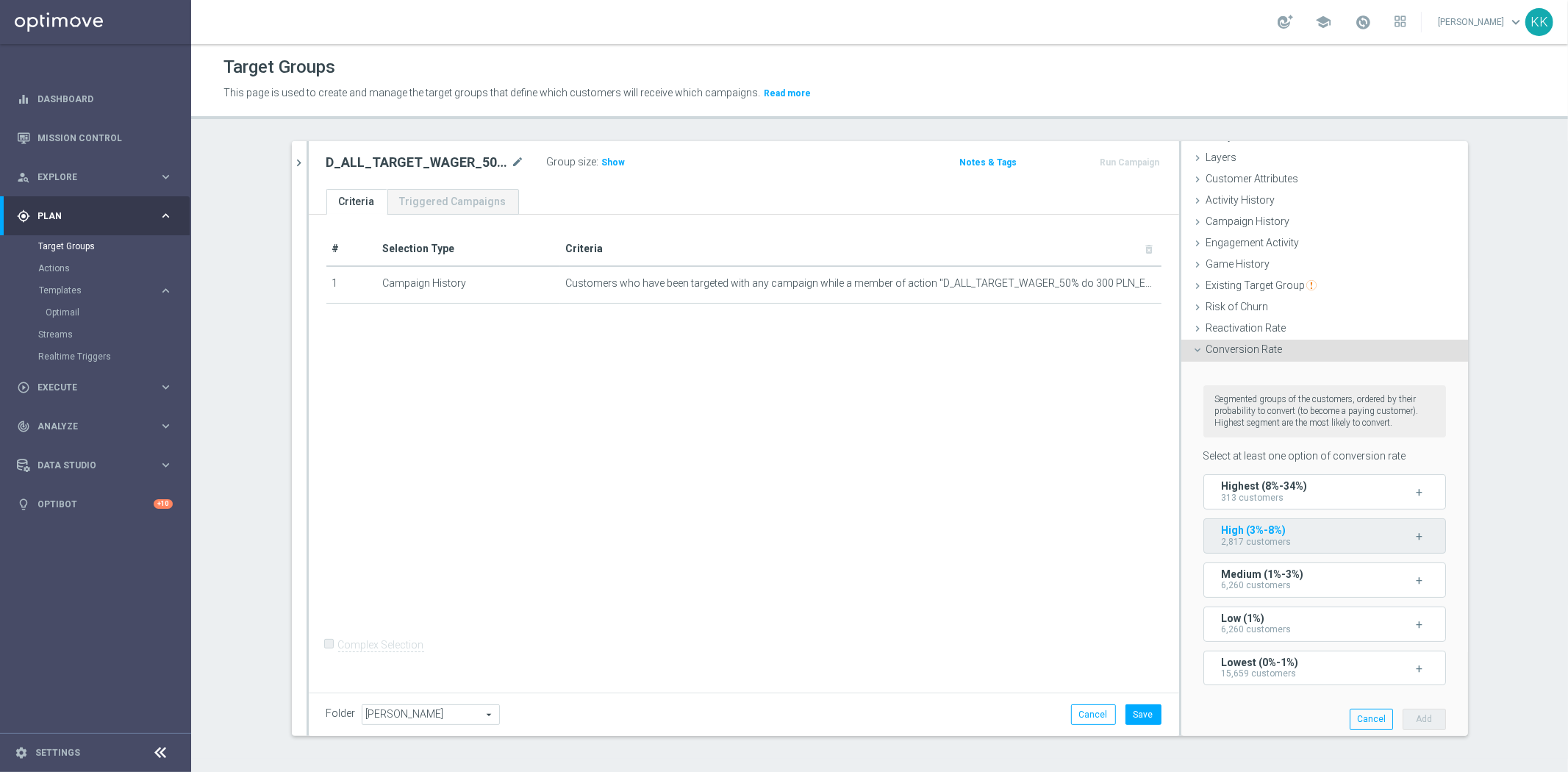
scroll to position [185, 0]
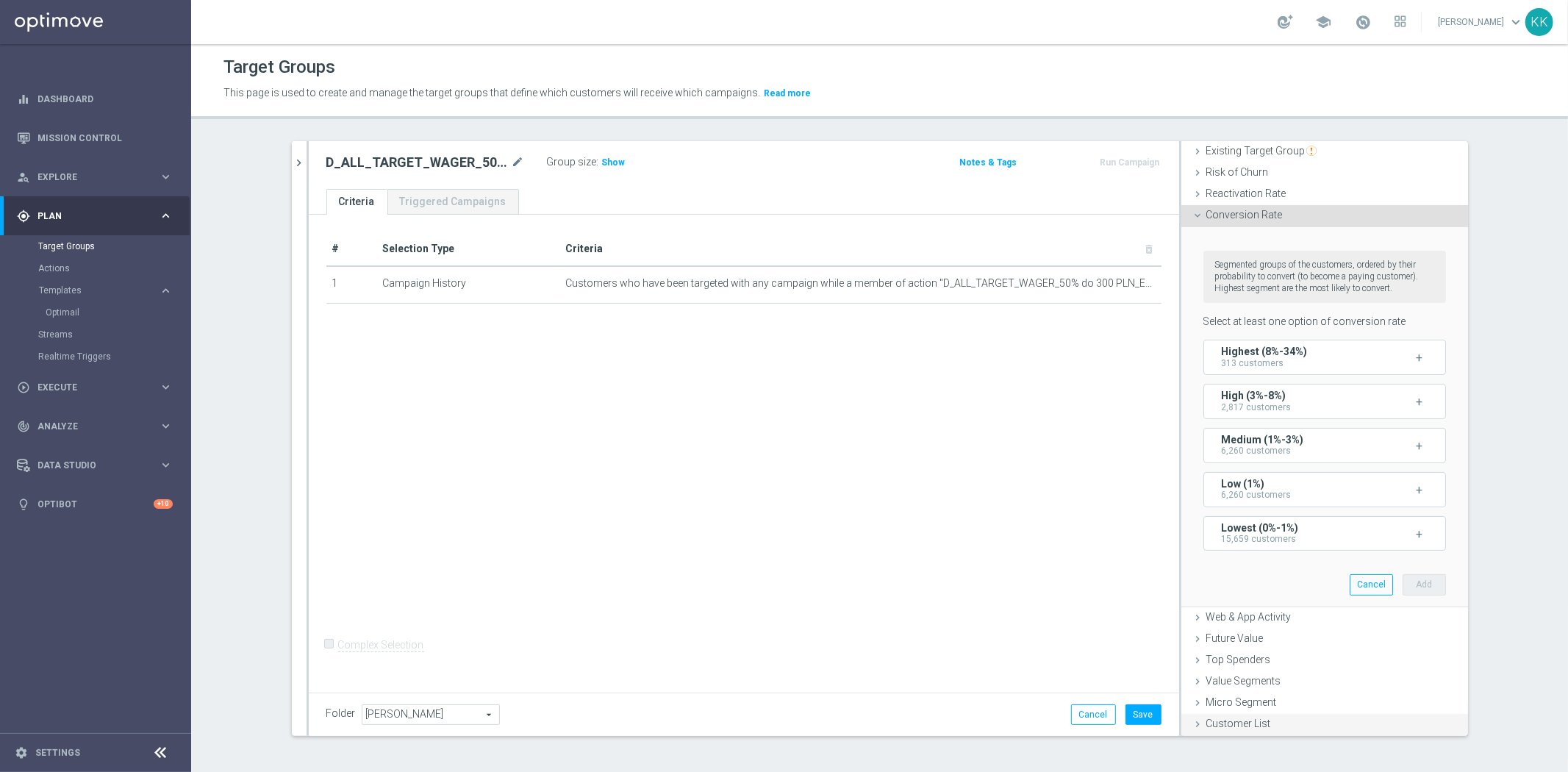
click at [1275, 619] on span "Web & App Activity" at bounding box center [1248, 616] width 85 height 11
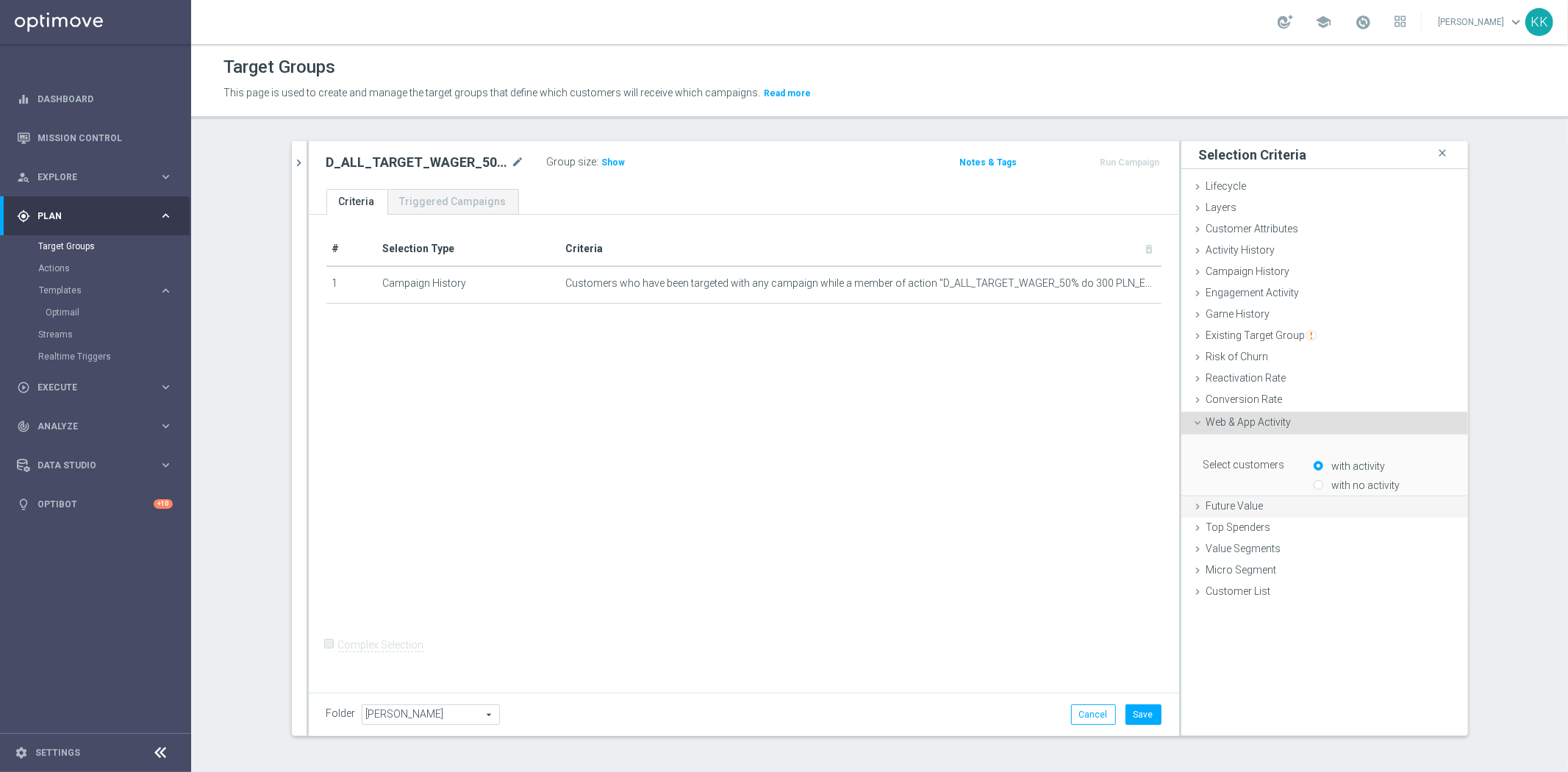
scroll to position [0, 0]
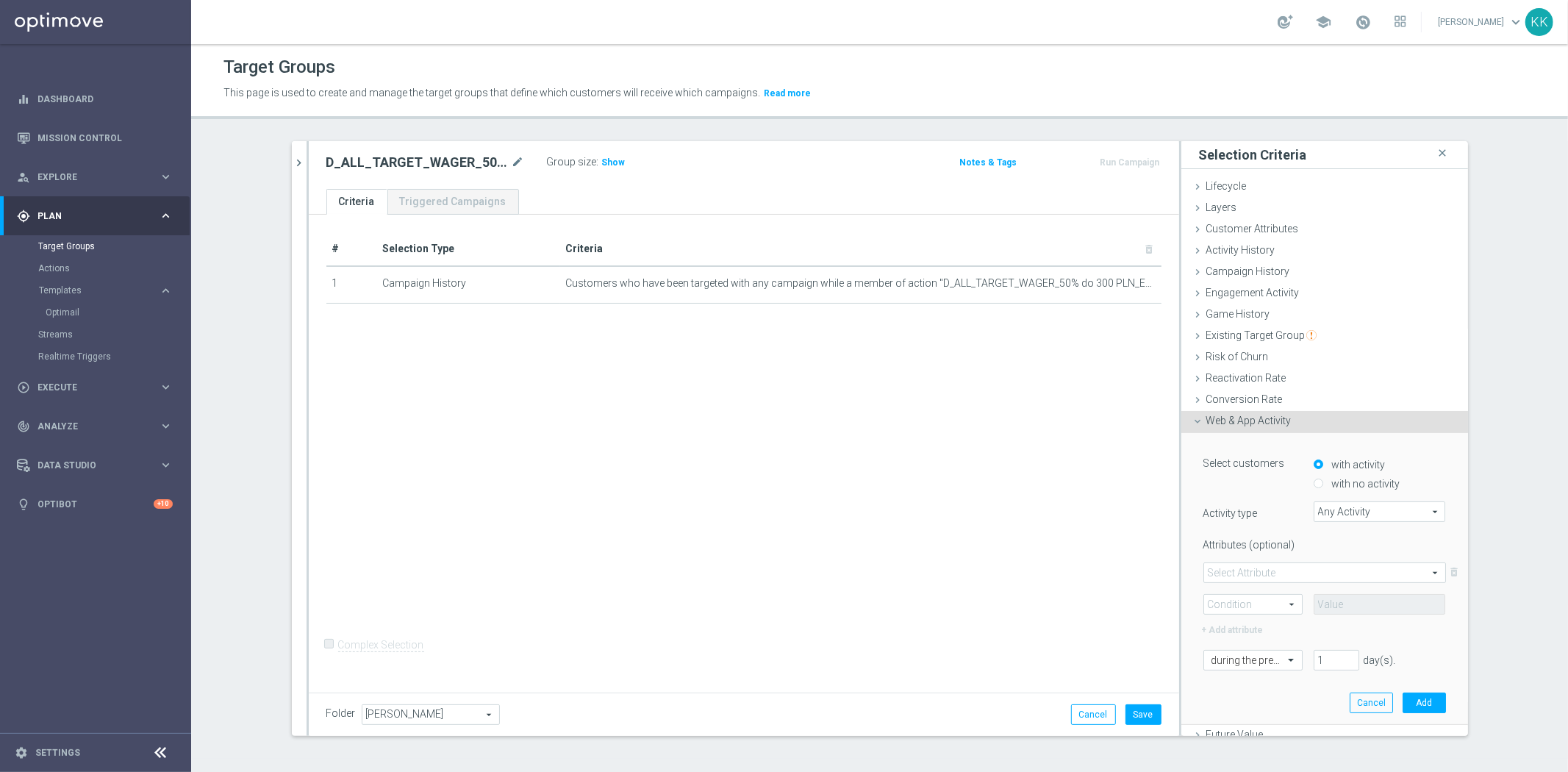
click at [1328, 482] on label "with no activity" at bounding box center [1364, 483] width 72 height 13
click at [1323, 482] on input "with no activity" at bounding box center [1318, 483] width 10 height 10
radio input "true"
click at [1338, 508] on span "Any Activity" at bounding box center [1379, 511] width 130 height 19
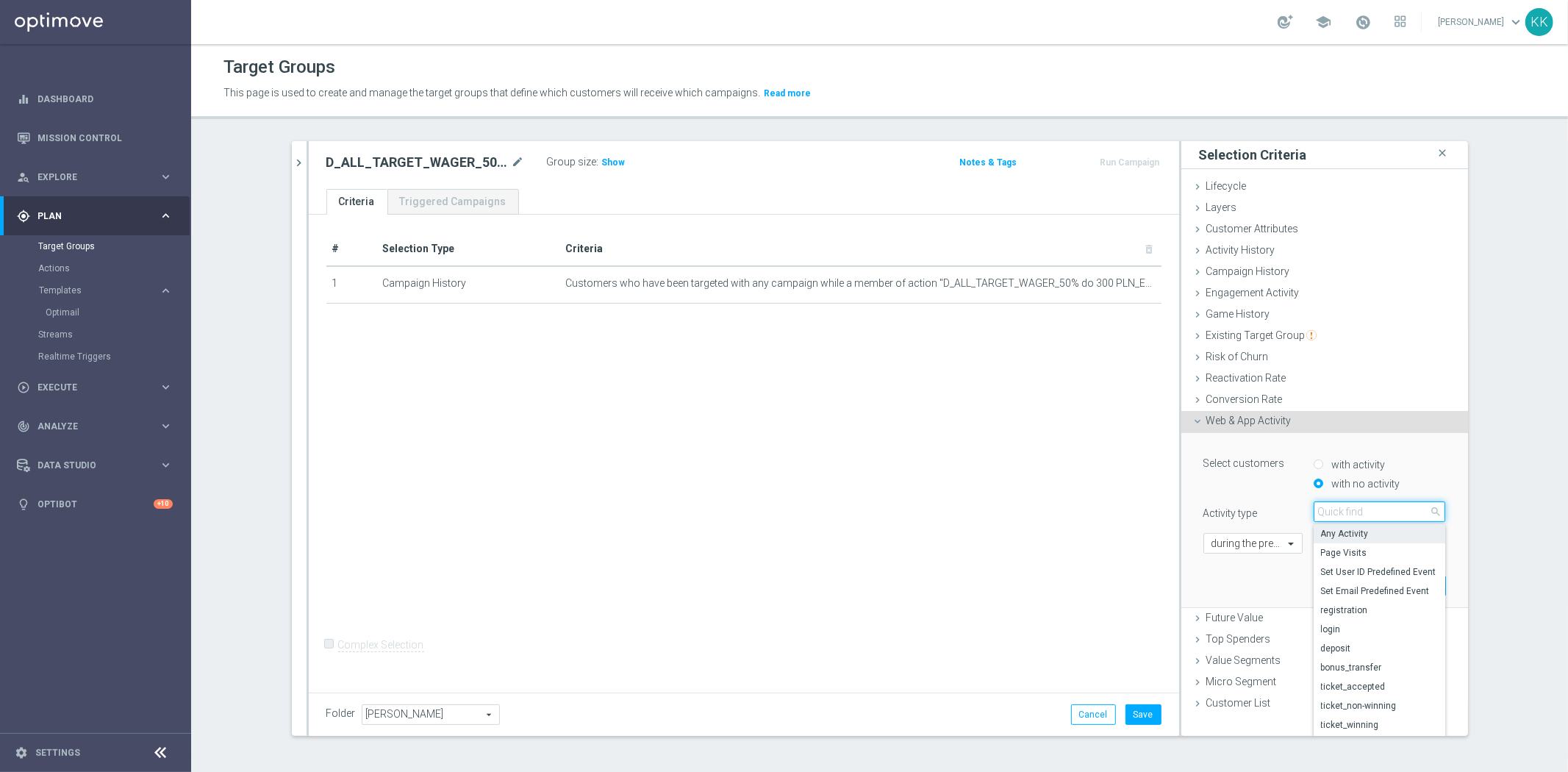
click at [1338, 508] on input "search" at bounding box center [1379, 512] width 132 height 21
click at [1338, 509] on input "search" at bounding box center [1379, 512] width 132 height 21
type input "camp"
click at [1348, 537] on span "campaign_opt_in" at bounding box center [1380, 533] width 117 height 11
type input "campaign_opt_in"
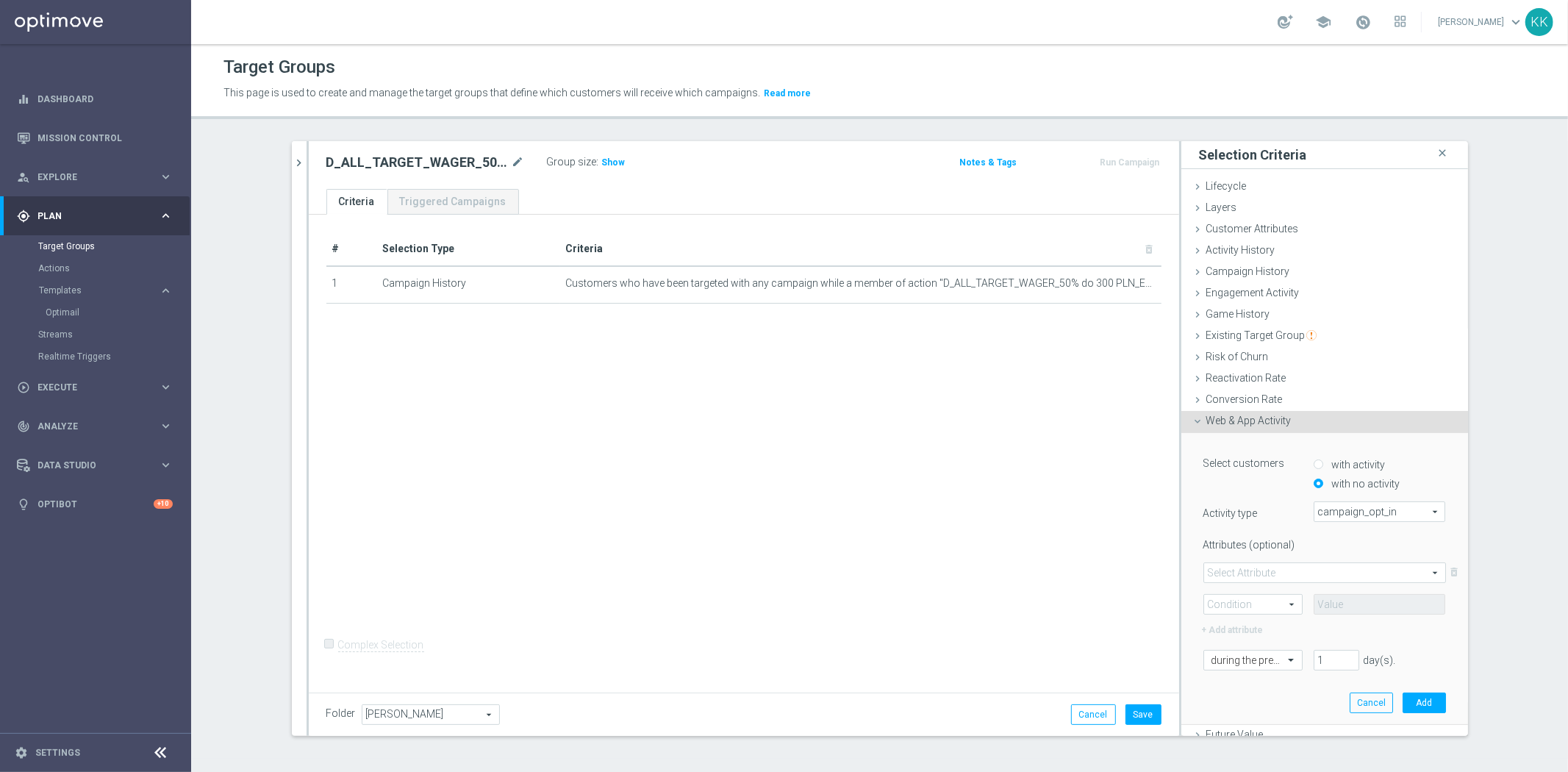
click at [1246, 569] on span at bounding box center [1324, 572] width 241 height 19
click at [1248, 588] on span "campaign_id" at bounding box center [1325, 593] width 227 height 11
type input "campaign_id"
click at [1248, 603] on span at bounding box center [1253, 604] width 98 height 19
click at [1248, 621] on span "=" at bounding box center [1253, 625] width 83 height 11
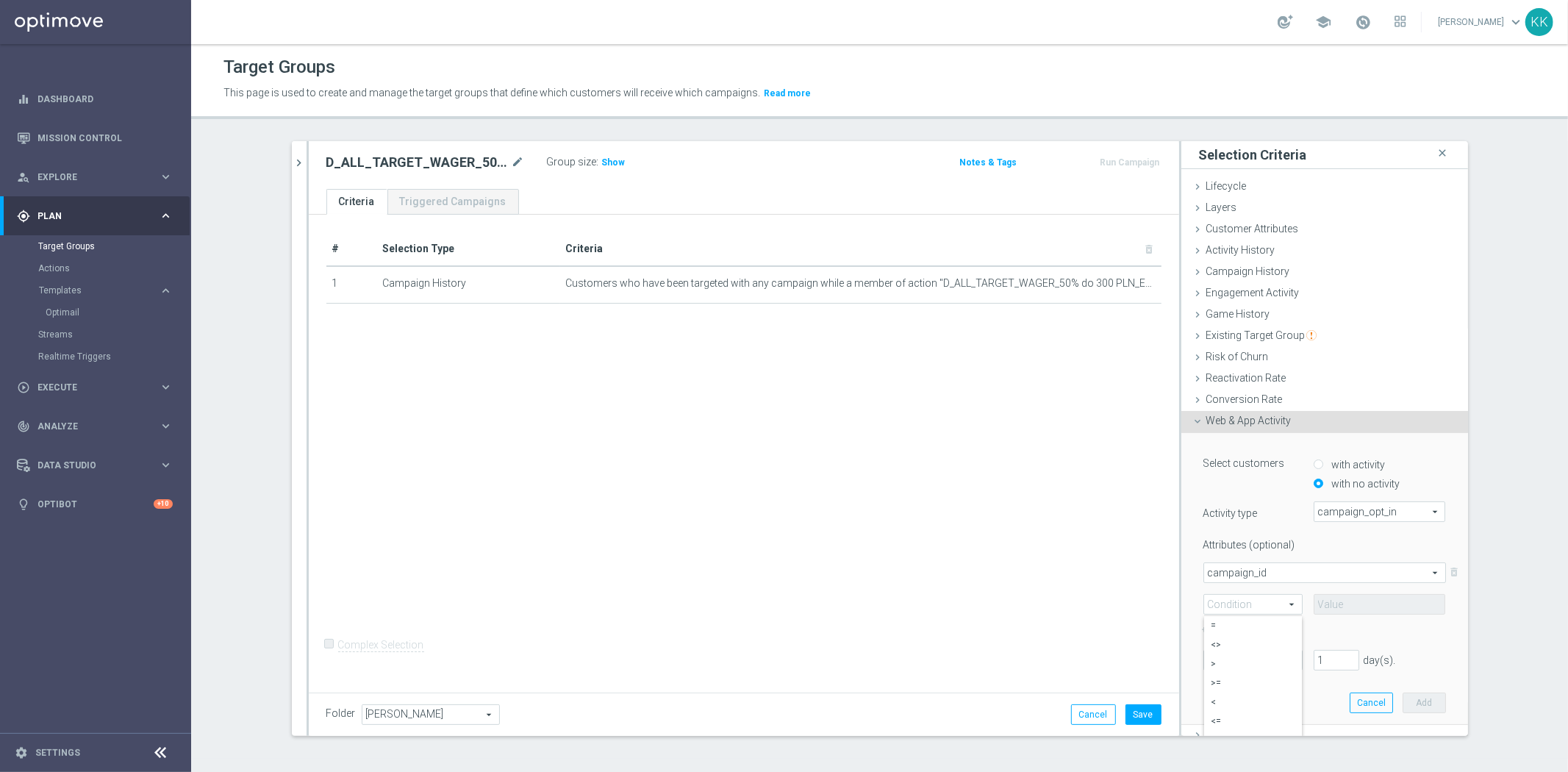
type input "="
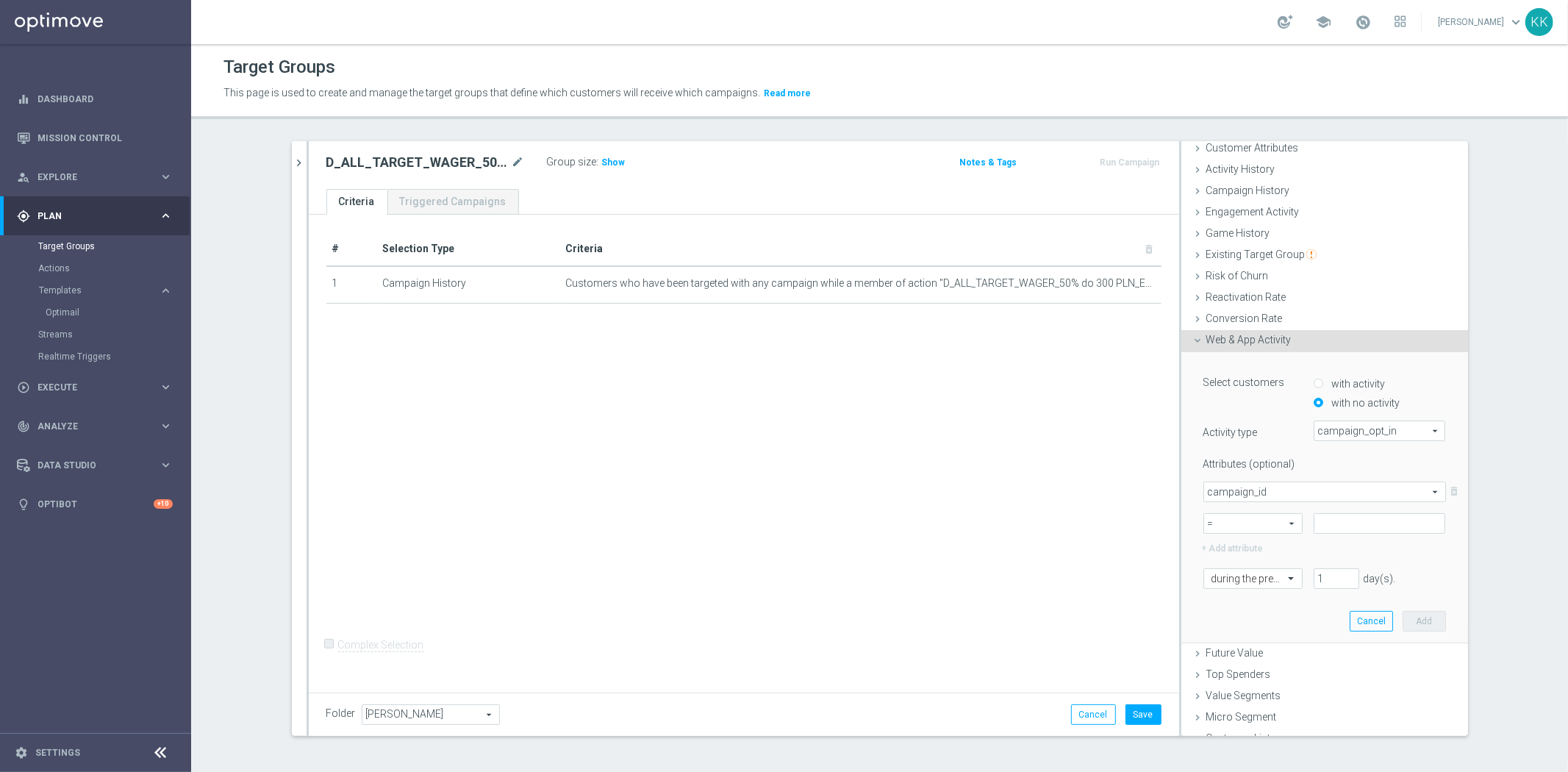
scroll to position [81, 0]
click at [1390, 522] on input at bounding box center [1379, 523] width 132 height 21
paste input "172356"
type input "172356"
click at [1226, 575] on input "text" at bounding box center [1238, 578] width 53 height 13
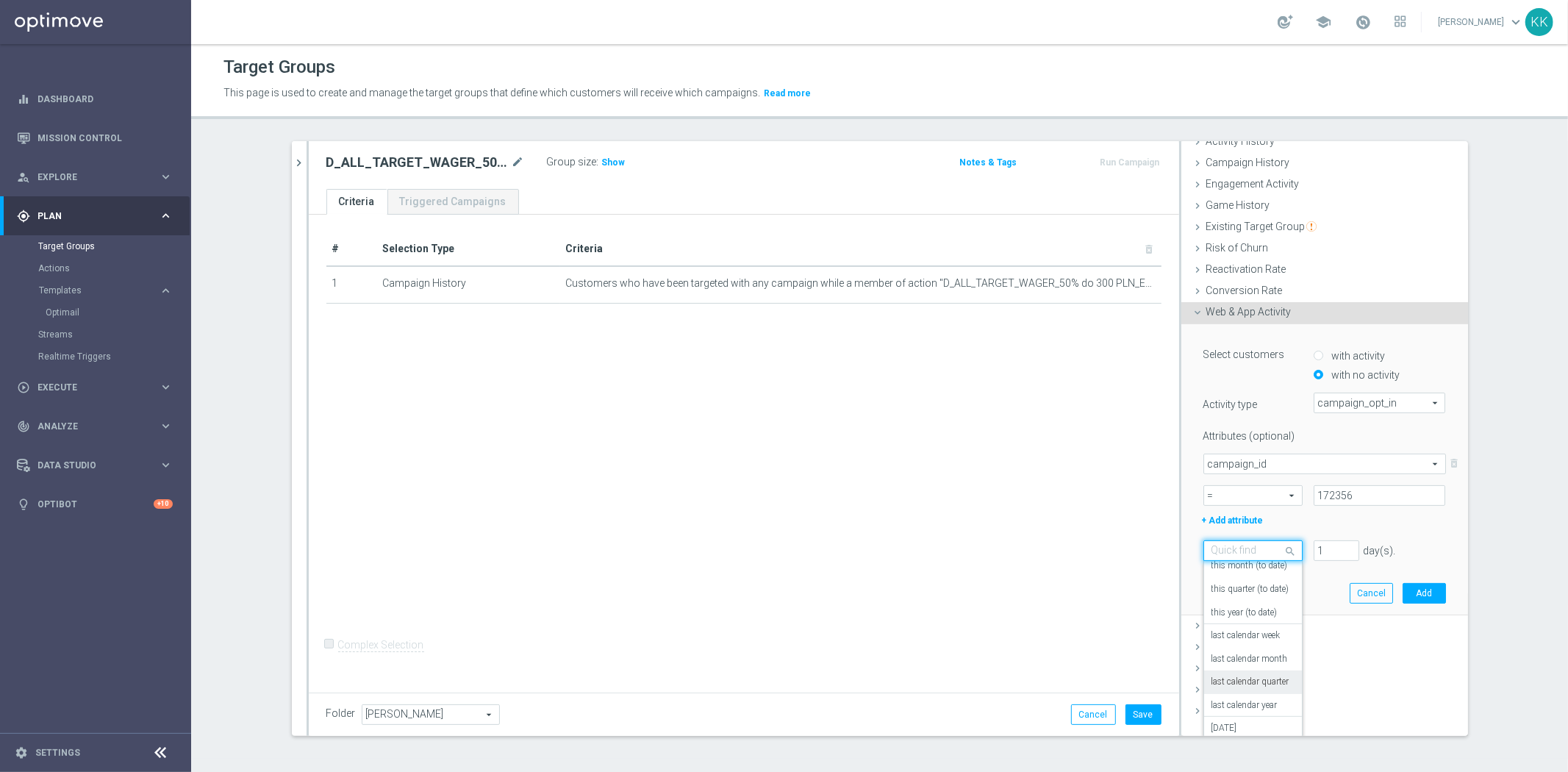
scroll to position [129, 0]
click at [1253, 726] on div "in this range" at bounding box center [1253, 722] width 83 height 24
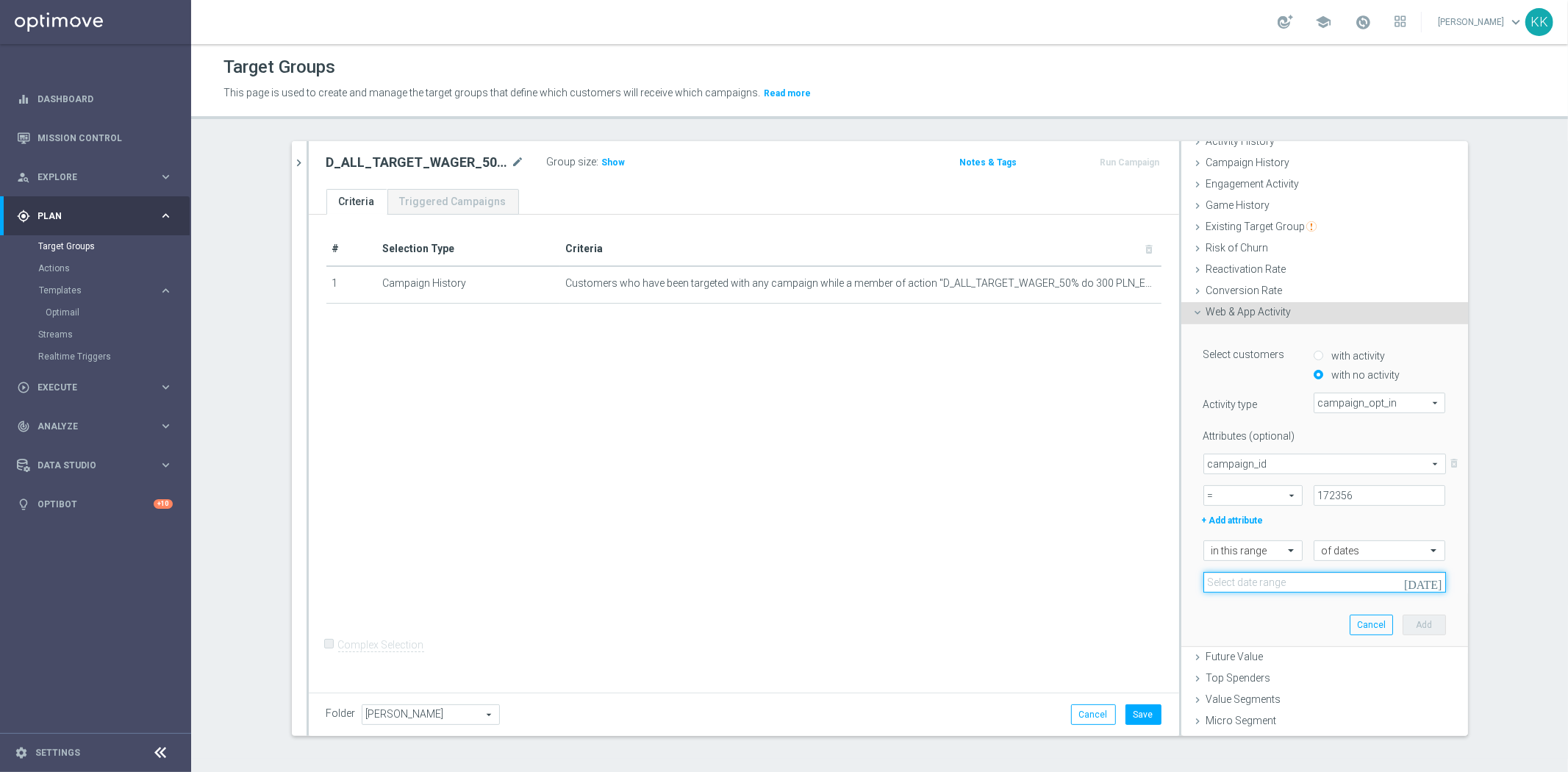
click at [1253, 585] on input at bounding box center [1324, 582] width 243 height 21
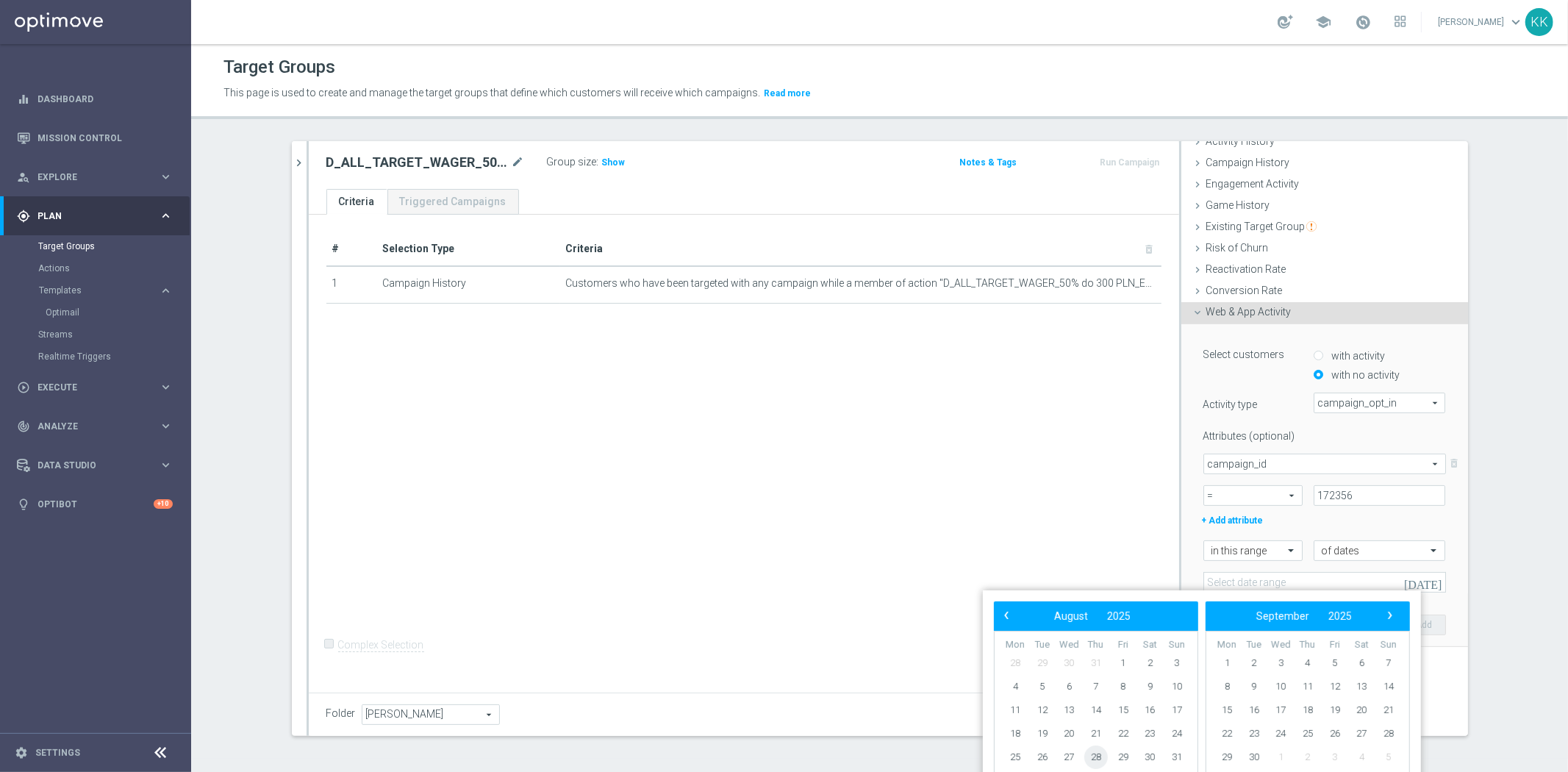
click at [1100, 761] on span "28" at bounding box center [1095, 756] width 24 height 24
click at [1148, 758] on span "30" at bounding box center [1150, 756] width 24 height 24
type input "[DATE] - [DATE]"
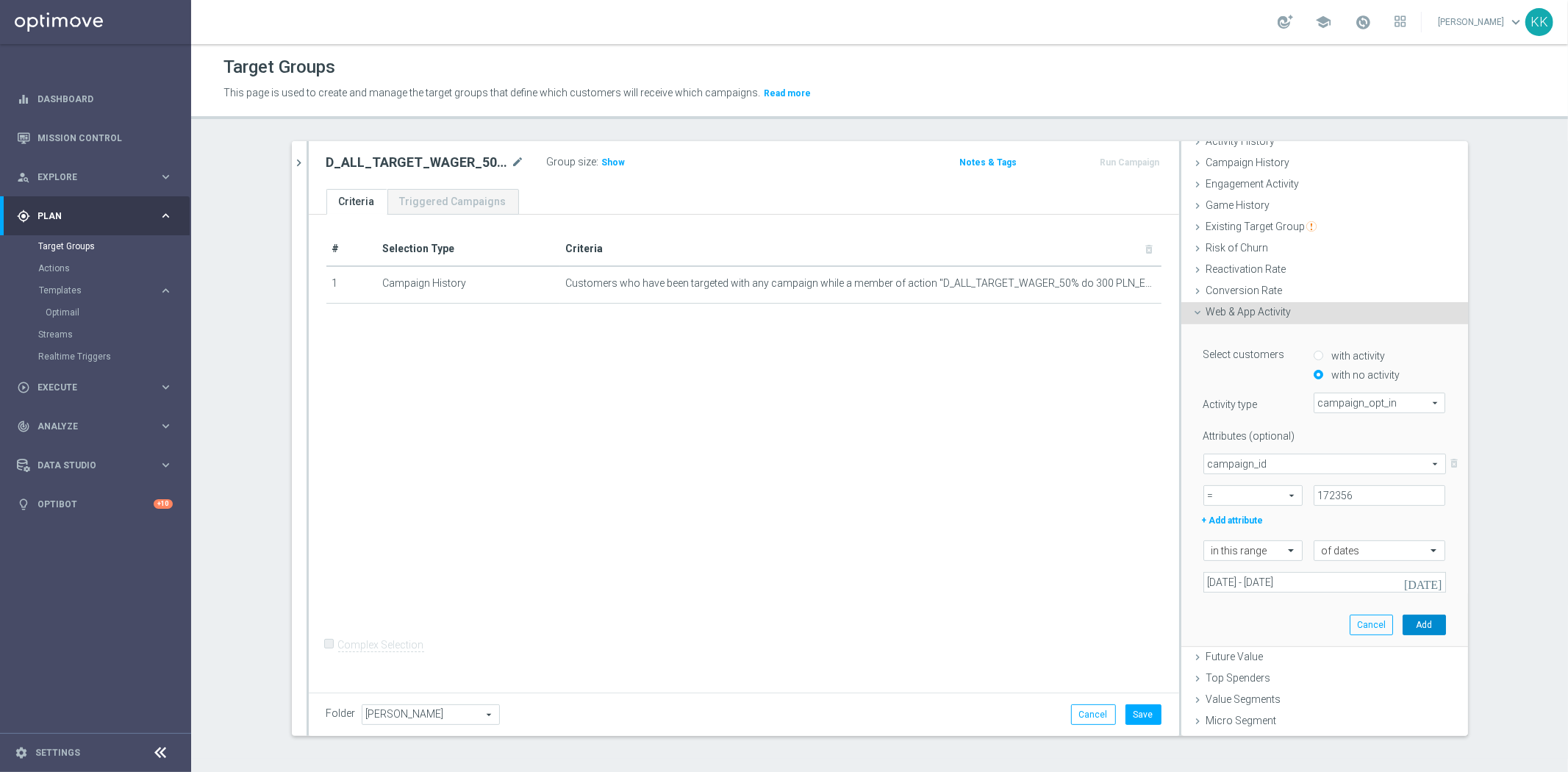
click at [1409, 619] on button "Add" at bounding box center [1424, 625] width 44 height 21
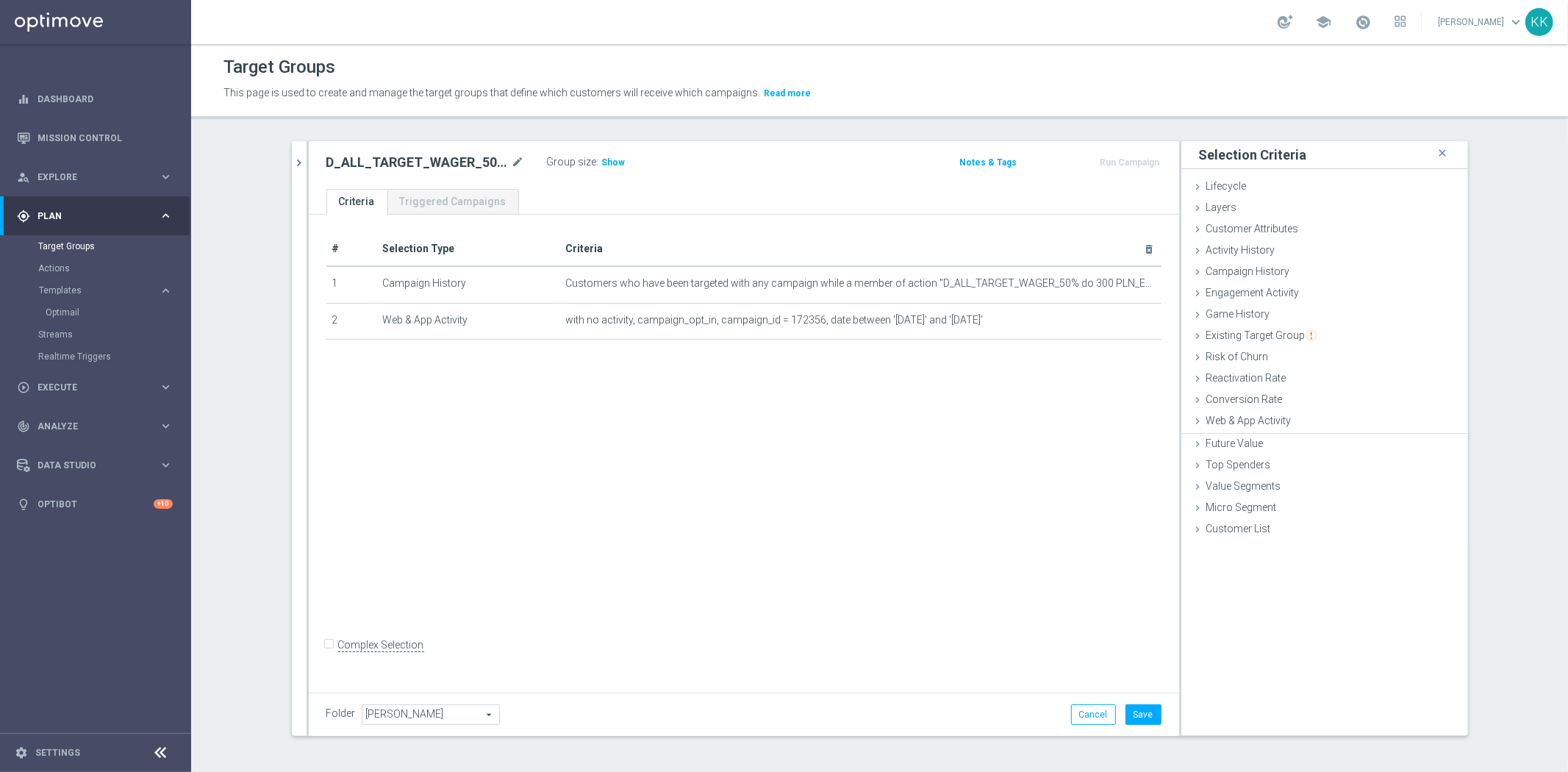
scroll to position [0, 0]
click at [1270, 235] on div "Customer Attributes done" at bounding box center [1324, 229] width 286 height 22
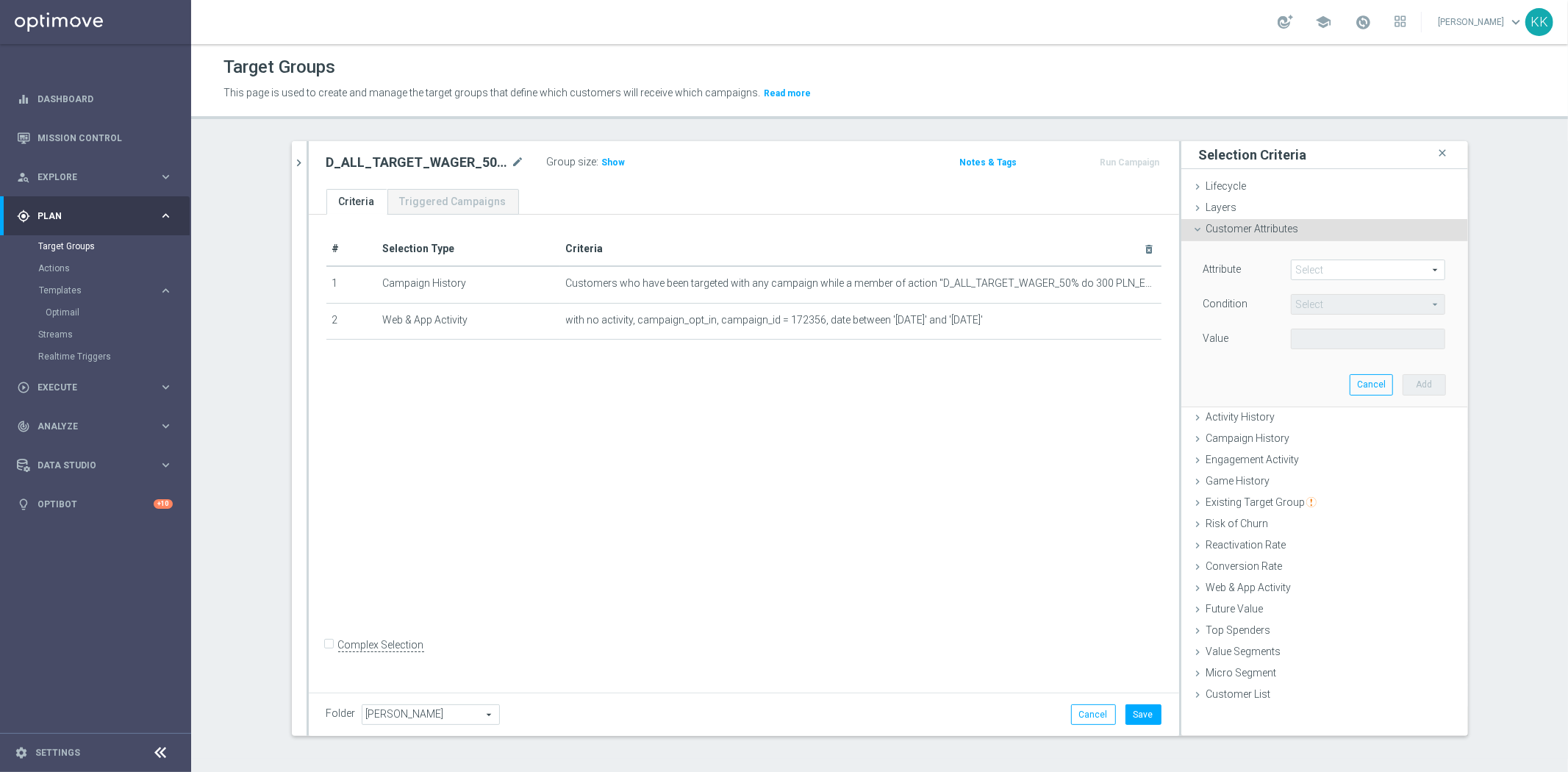
click at [1325, 270] on span at bounding box center [1368, 270] width 153 height 19
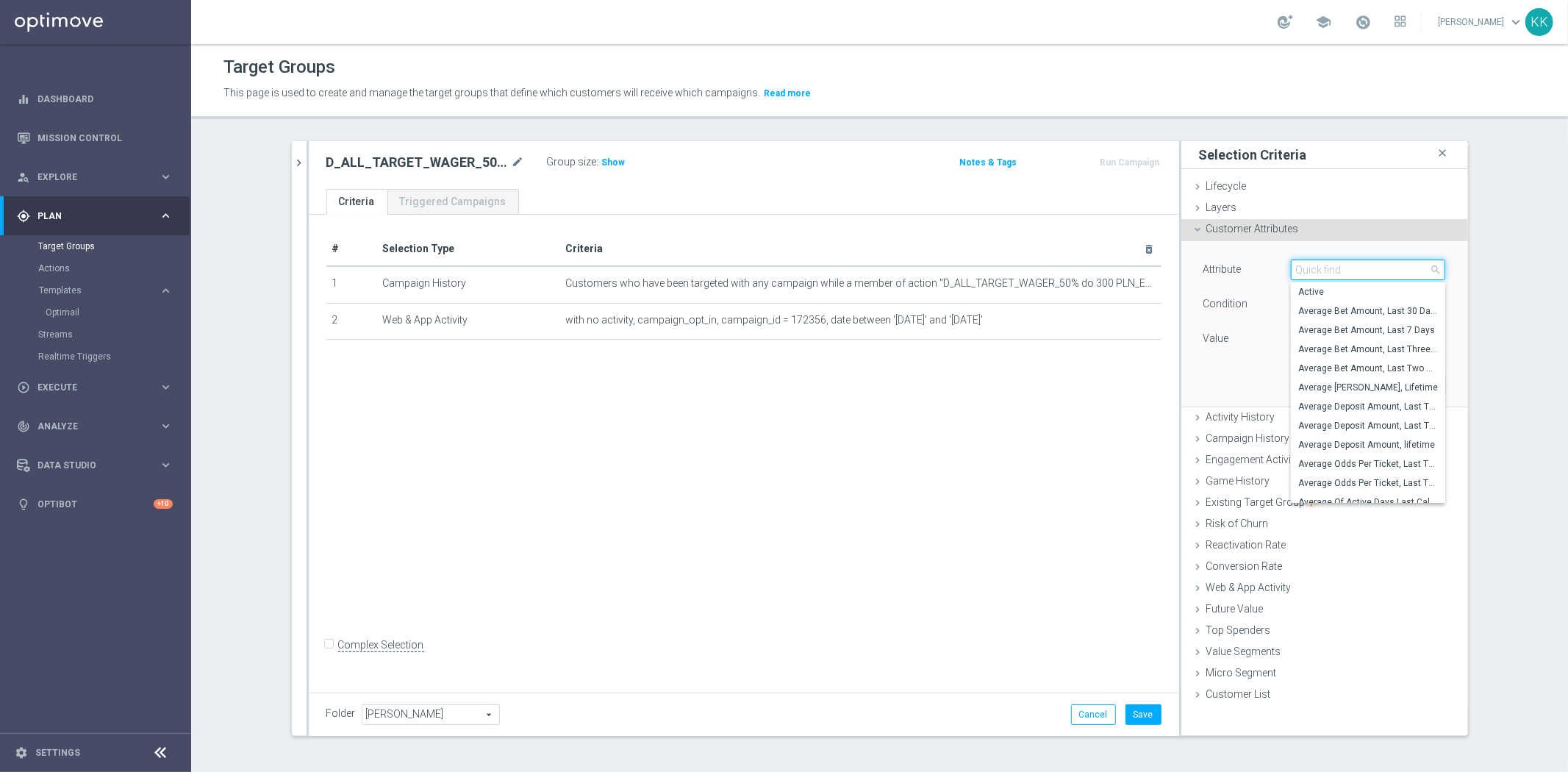
click at [1325, 270] on input "search" at bounding box center [1368, 270] width 154 height 21
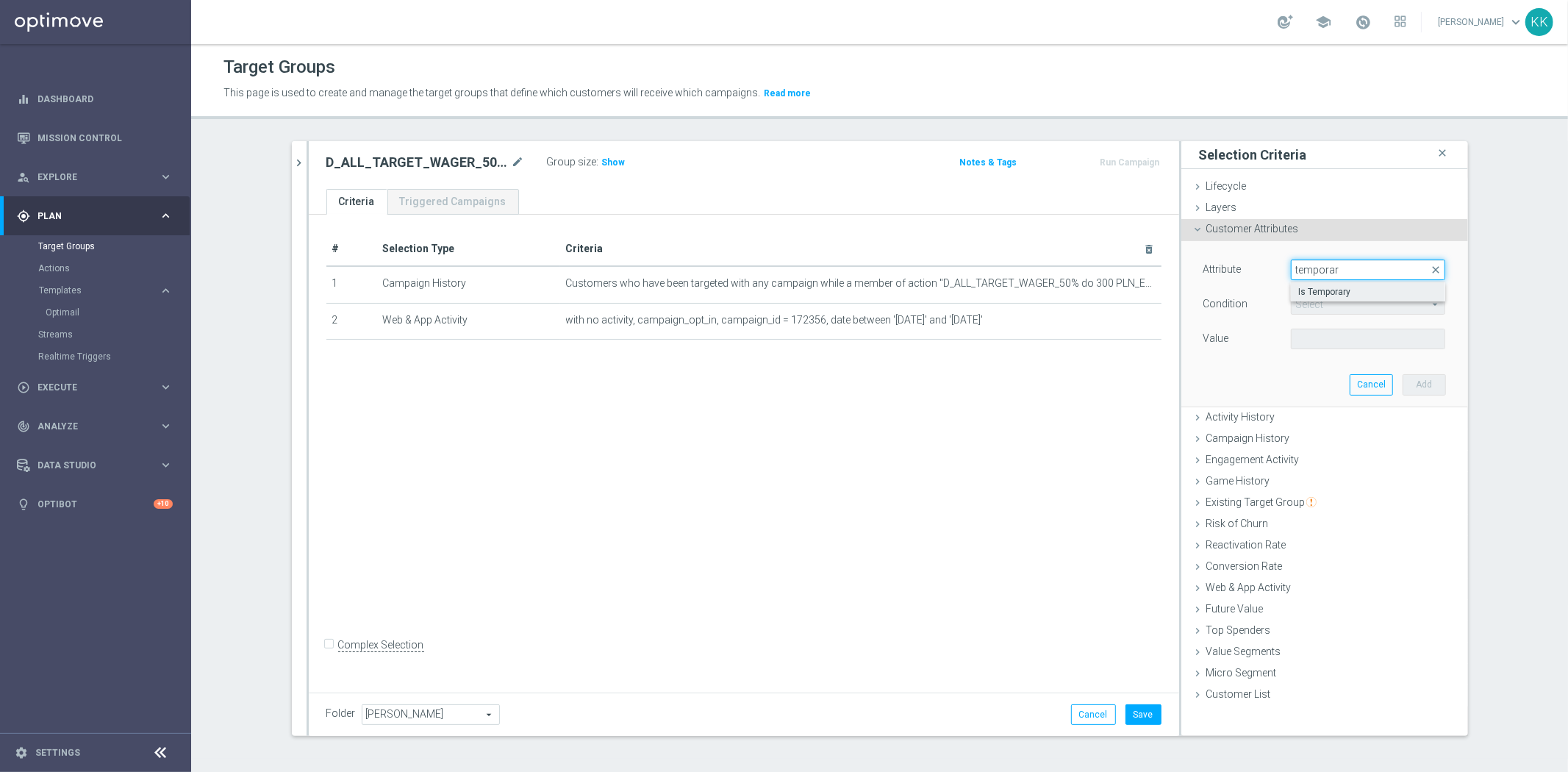
type input "temporar"
click at [1321, 286] on span "Is Temporary" at bounding box center [1368, 291] width 140 height 11
type input "Is Temporary"
type input "Equals"
click at [1334, 341] on span at bounding box center [1368, 339] width 153 height 19
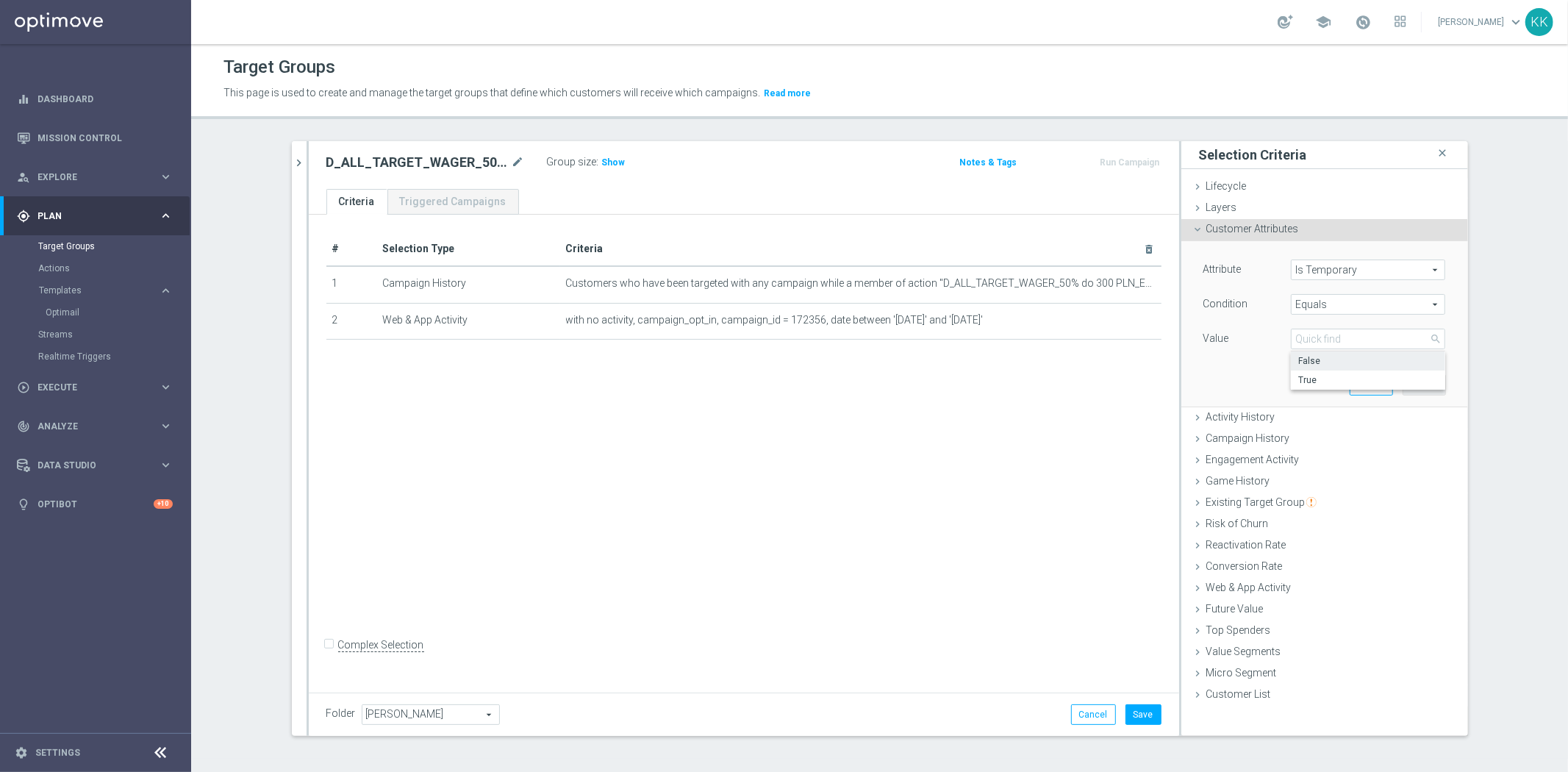
click at [1316, 354] on label "False" at bounding box center [1368, 361] width 154 height 19
type input "False"
click at [1428, 398] on div "Attribute Is Temporary Is Temporary arrow_drop_down search Condition Equals Equ…" at bounding box center [1325, 323] width 264 height 165
click at [1428, 387] on button "Add" at bounding box center [1424, 384] width 44 height 21
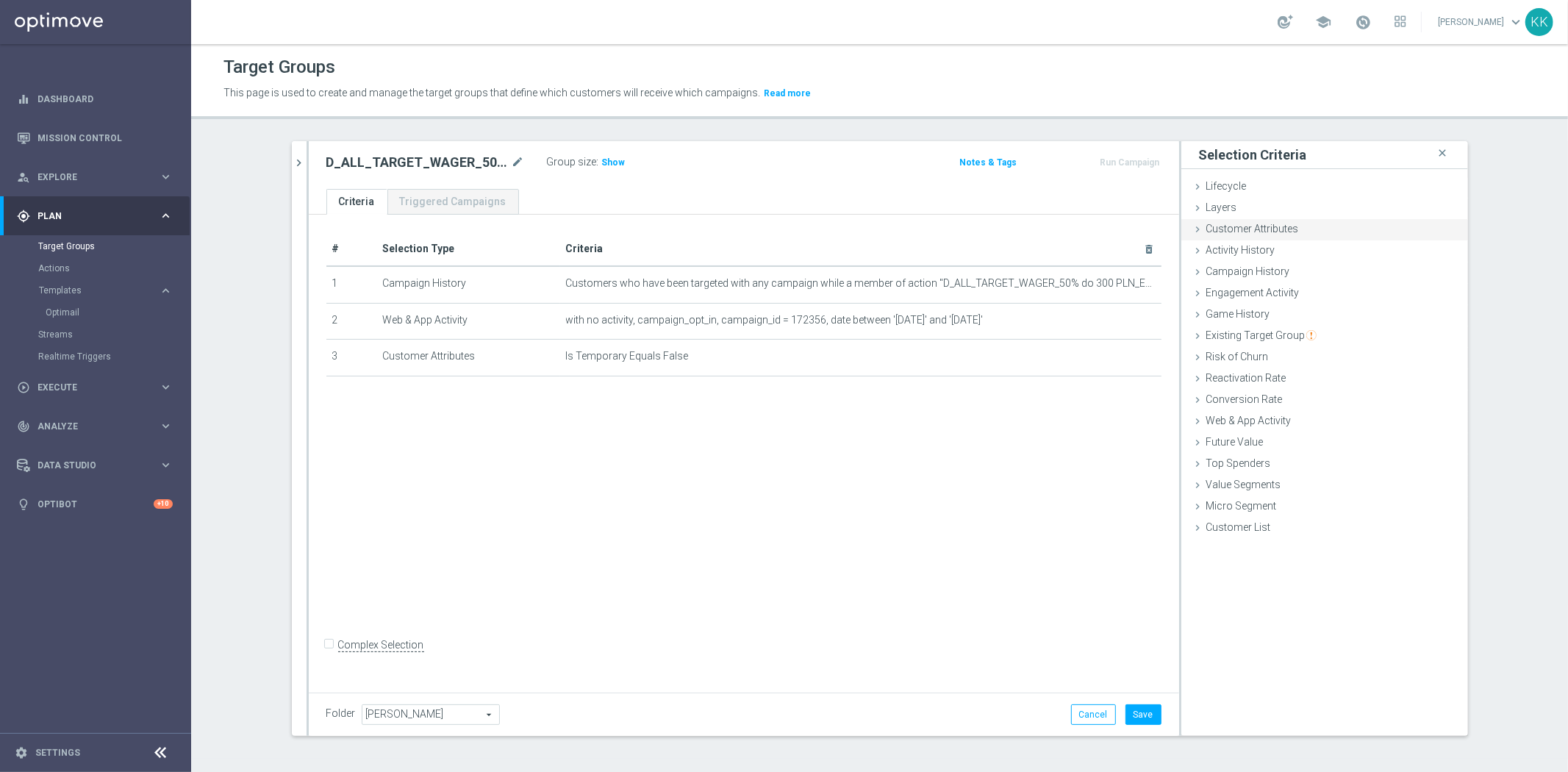
click at [1226, 225] on span "Customer Attributes" at bounding box center [1253, 228] width 93 height 11
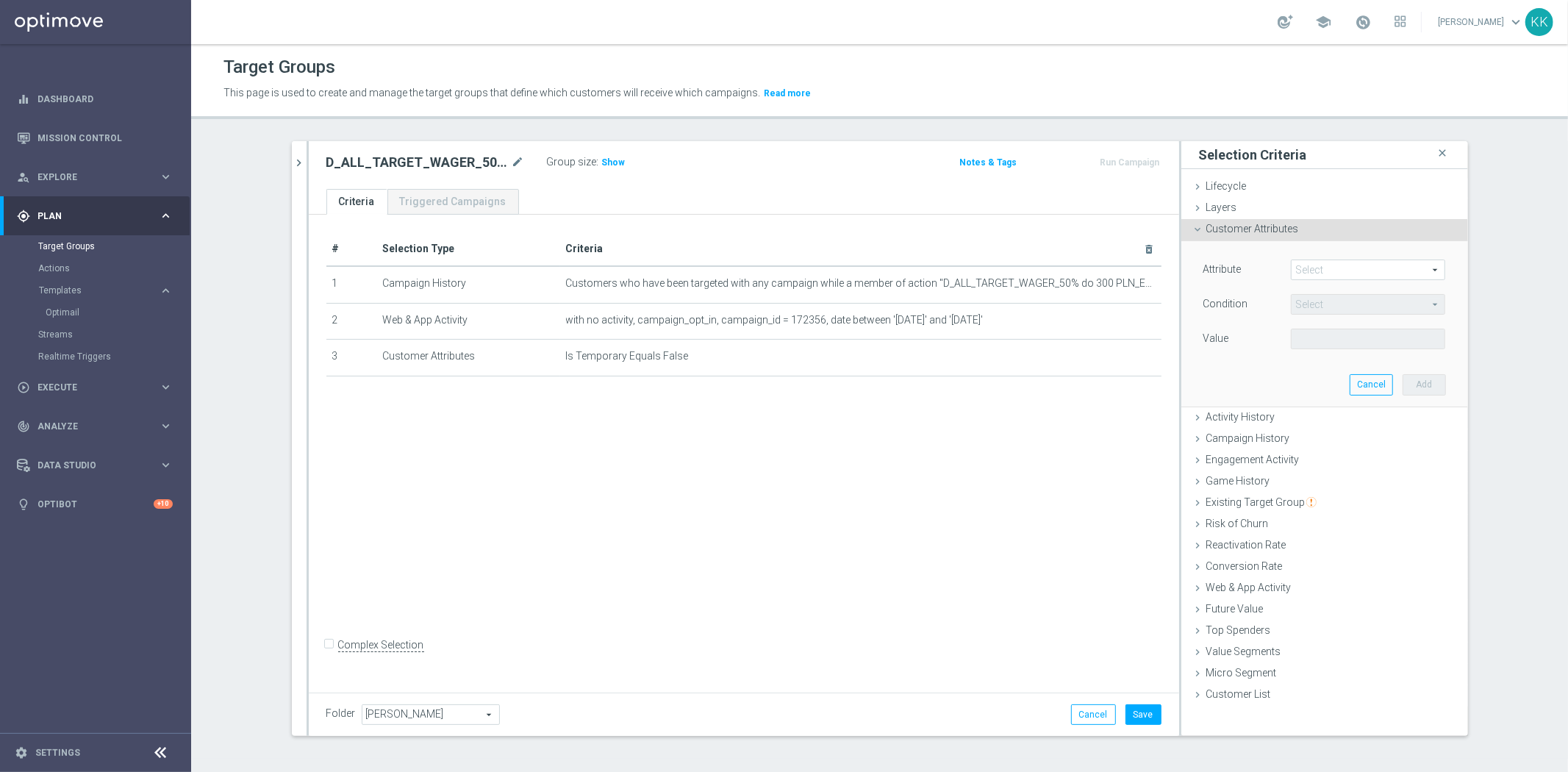
click at [1358, 261] on span at bounding box center [1368, 270] width 153 height 19
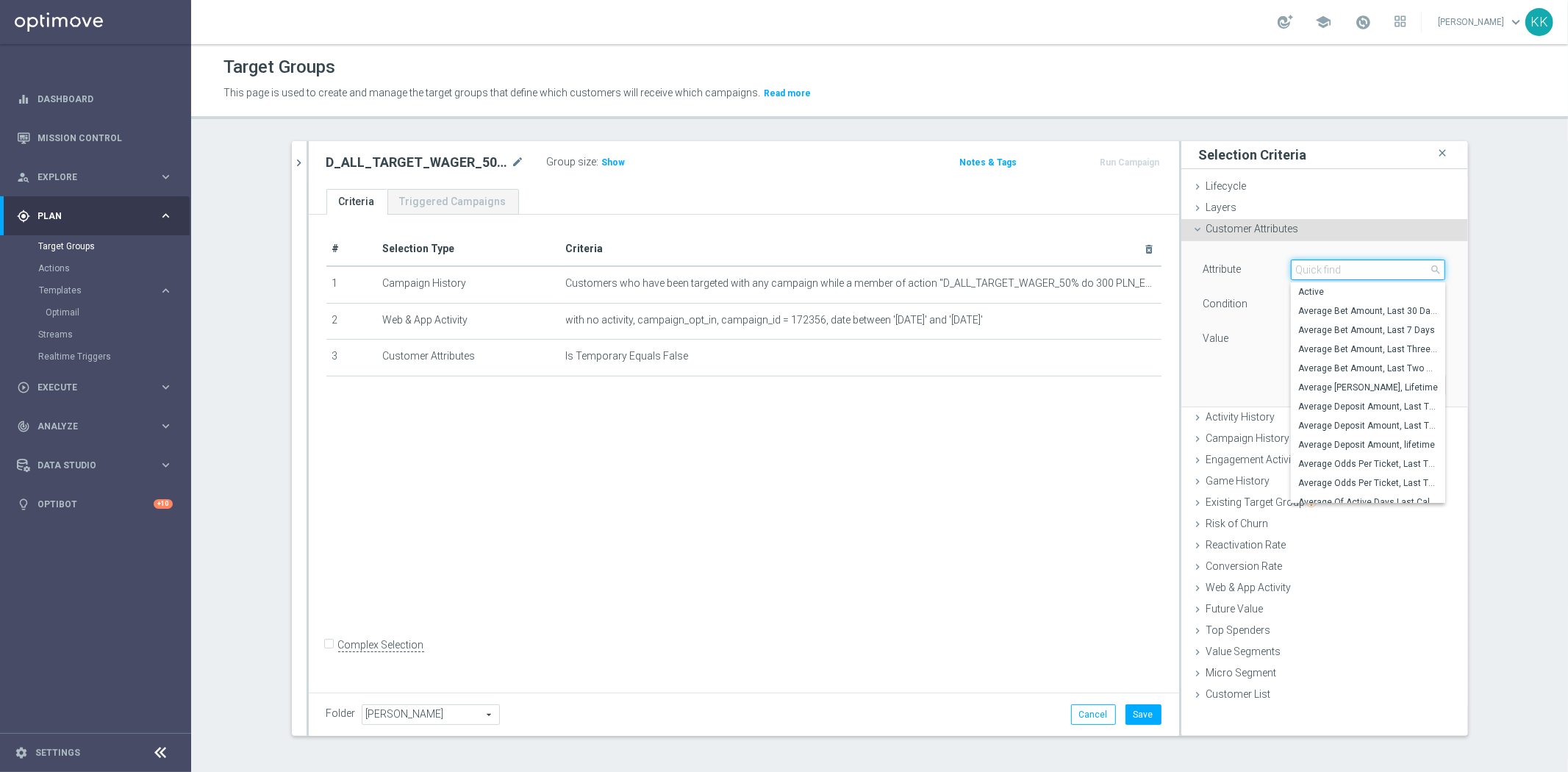
click at [1358, 268] on input "search" at bounding box center [1368, 270] width 154 height 21
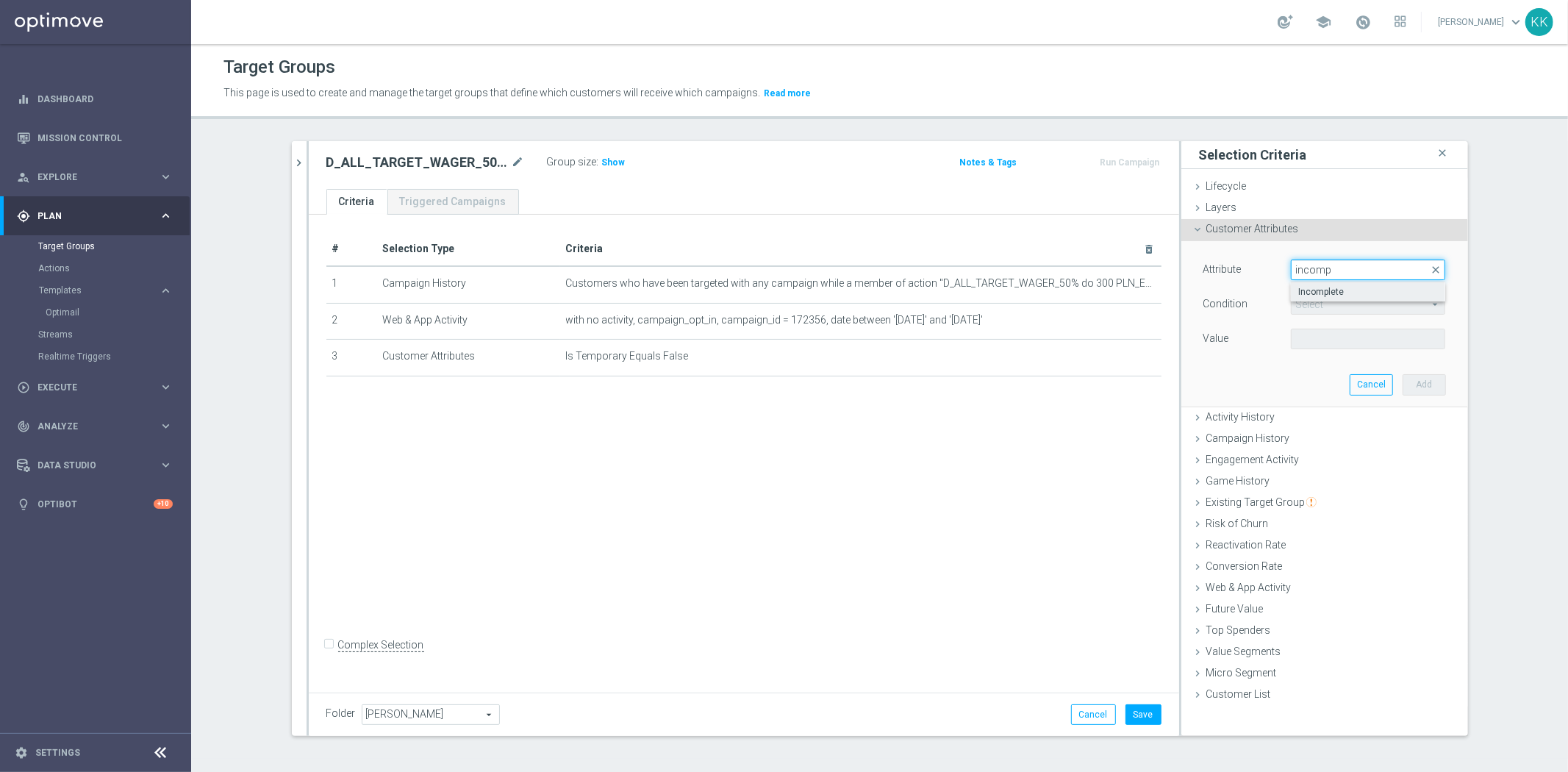
type input "incomp"
click at [1338, 292] on span "Incomplete" at bounding box center [1368, 291] width 140 height 11
type input "Incomplete"
type input "Equals"
click at [1339, 354] on div "Attribute Incomplete Incomplete arrow_drop_down search Condition Equals Equals …" at bounding box center [1325, 323] width 264 height 165
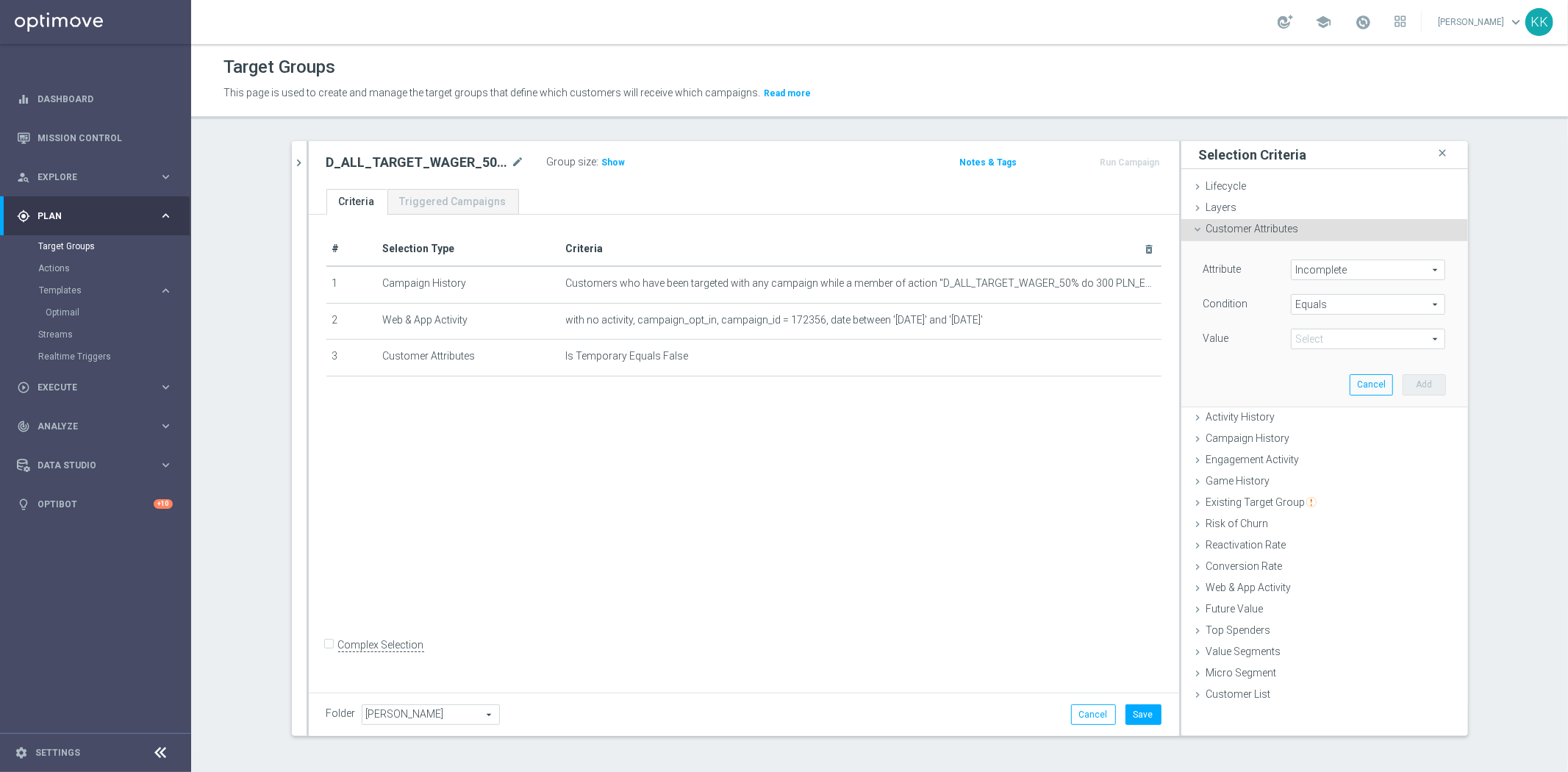
click at [1339, 342] on span at bounding box center [1368, 339] width 153 height 19
click at [1304, 370] on label "True" at bounding box center [1368, 380] width 154 height 19
click at [1307, 336] on span "True" at bounding box center [1368, 339] width 153 height 19
click at [1313, 348] on input "search" at bounding box center [1368, 339] width 154 height 21
click at [1319, 355] on span "False" at bounding box center [1368, 360] width 140 height 11
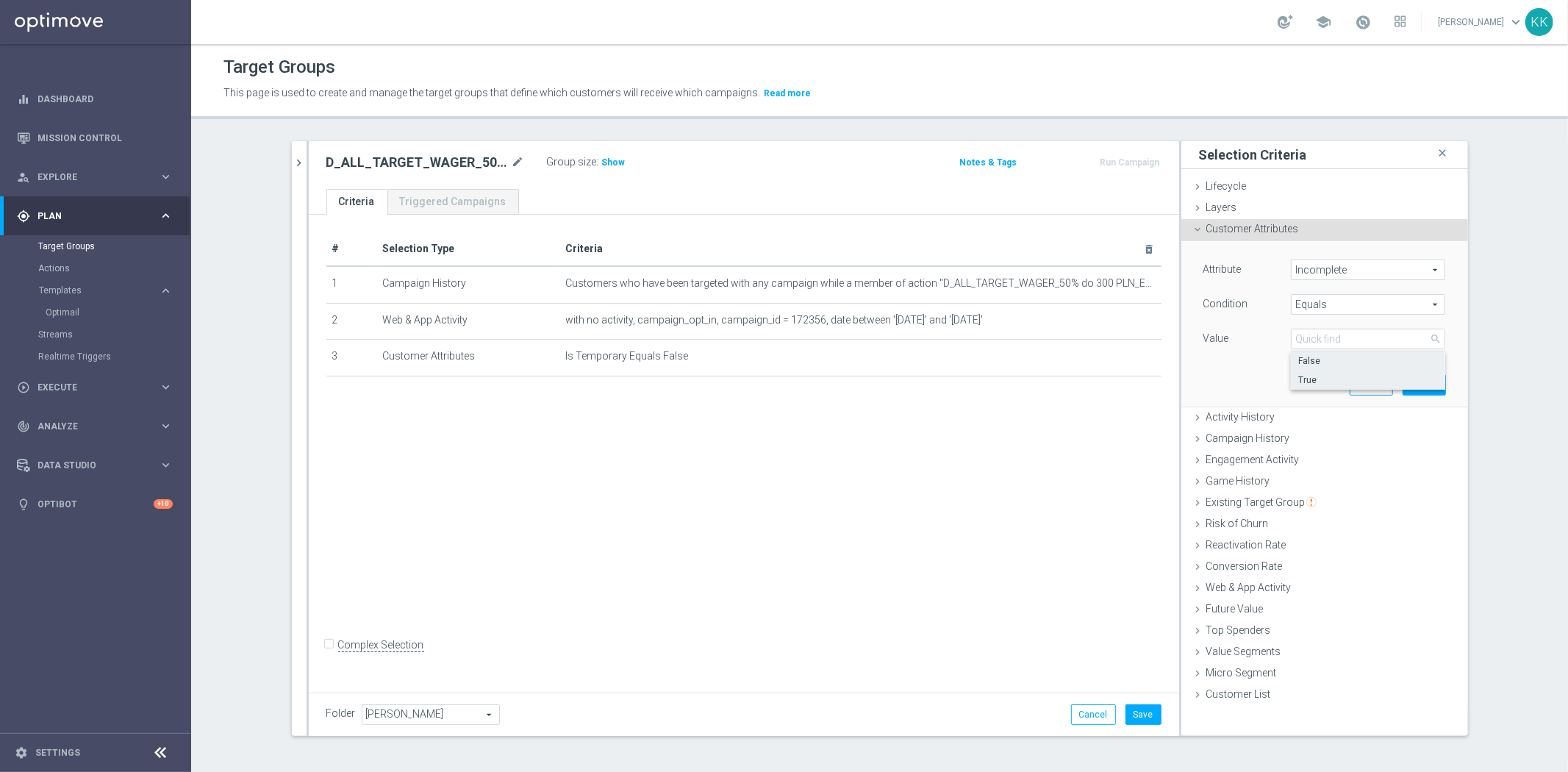
type input "False"
click at [1403, 394] on button "Add" at bounding box center [1424, 384] width 44 height 21
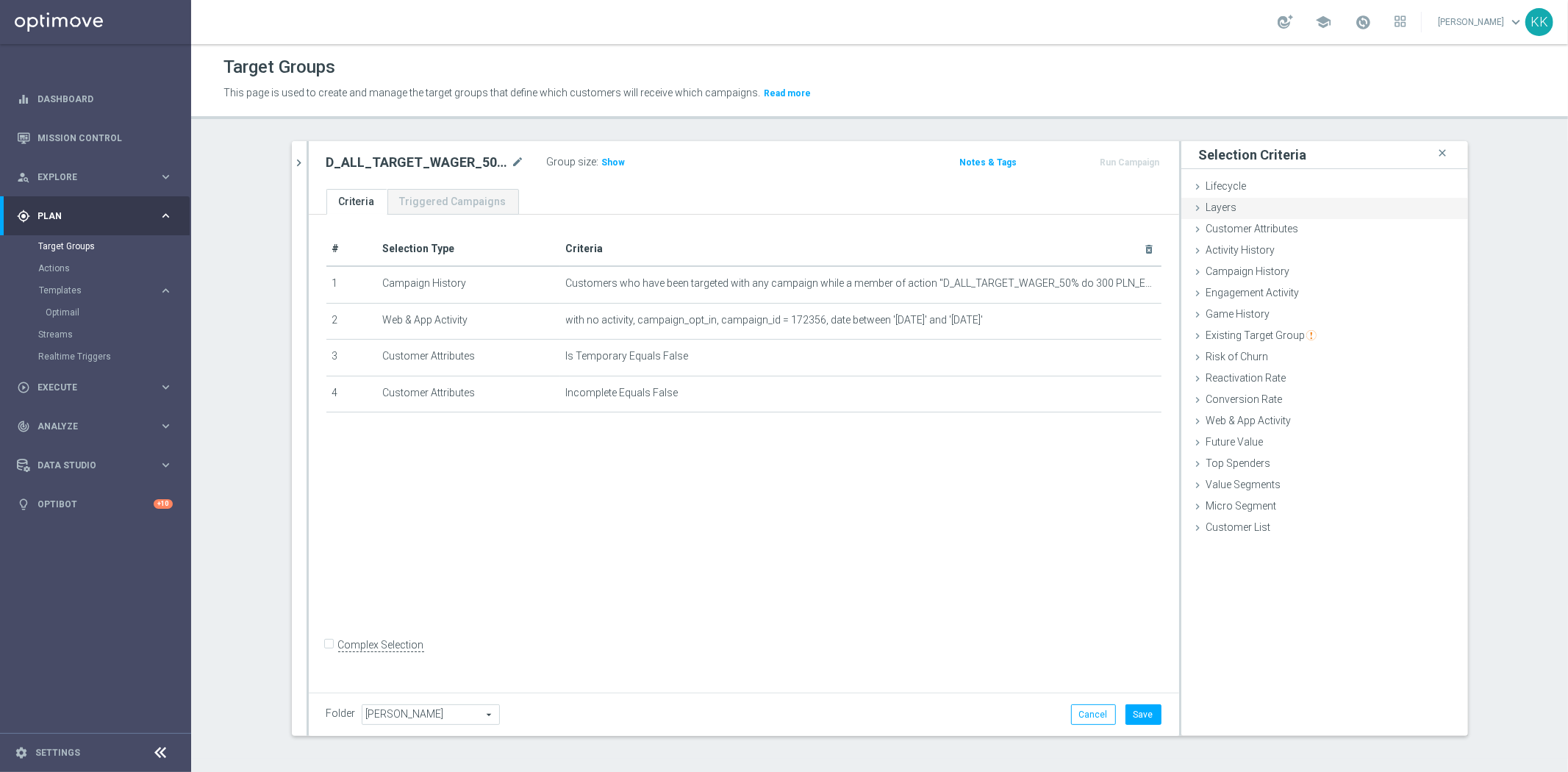
click at [1241, 218] on div "Layers done" at bounding box center [1324, 208] width 286 height 22
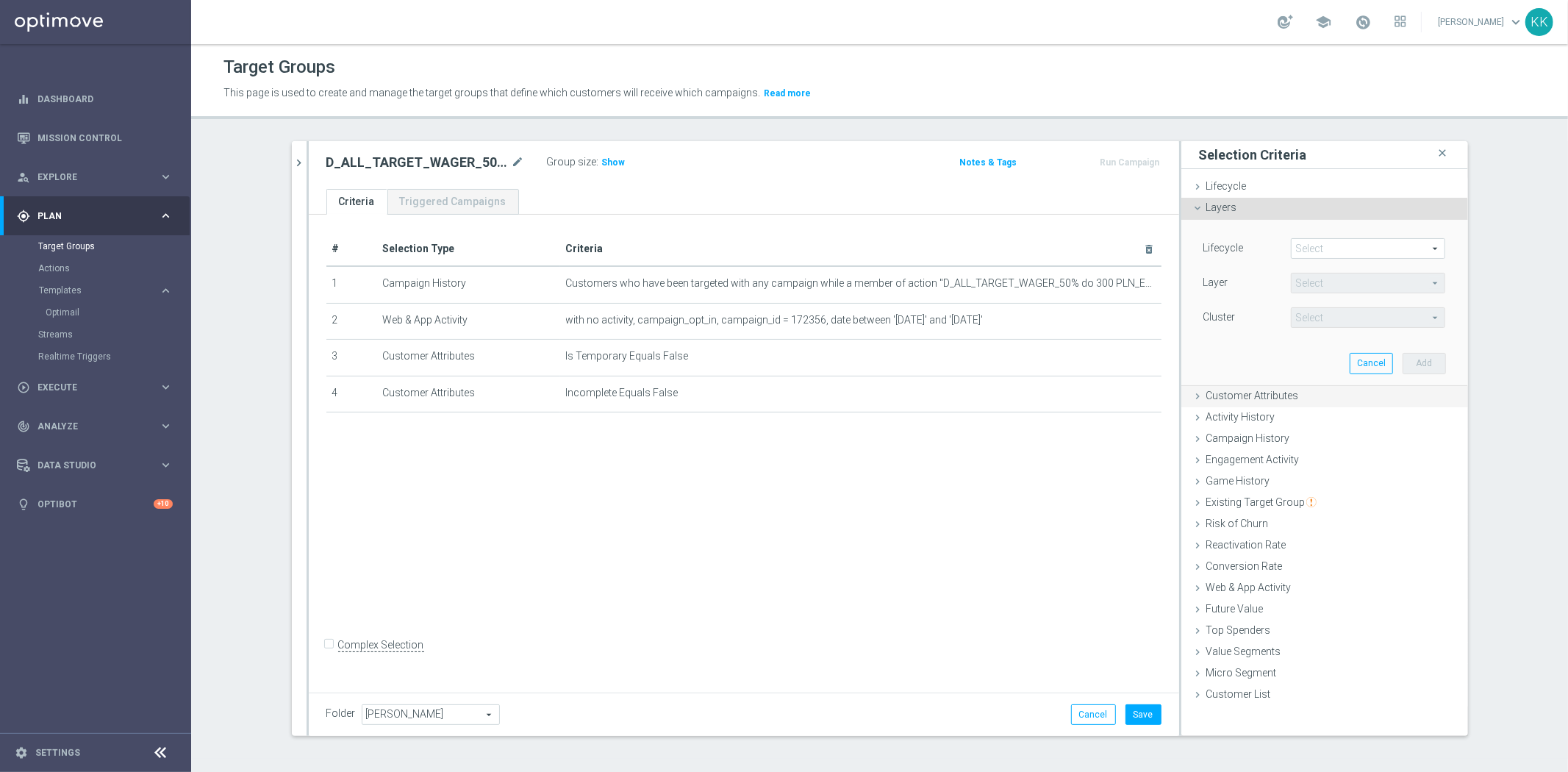
click at [1257, 387] on div "Customer Attributes done selection saved" at bounding box center [1324, 397] width 286 height 22
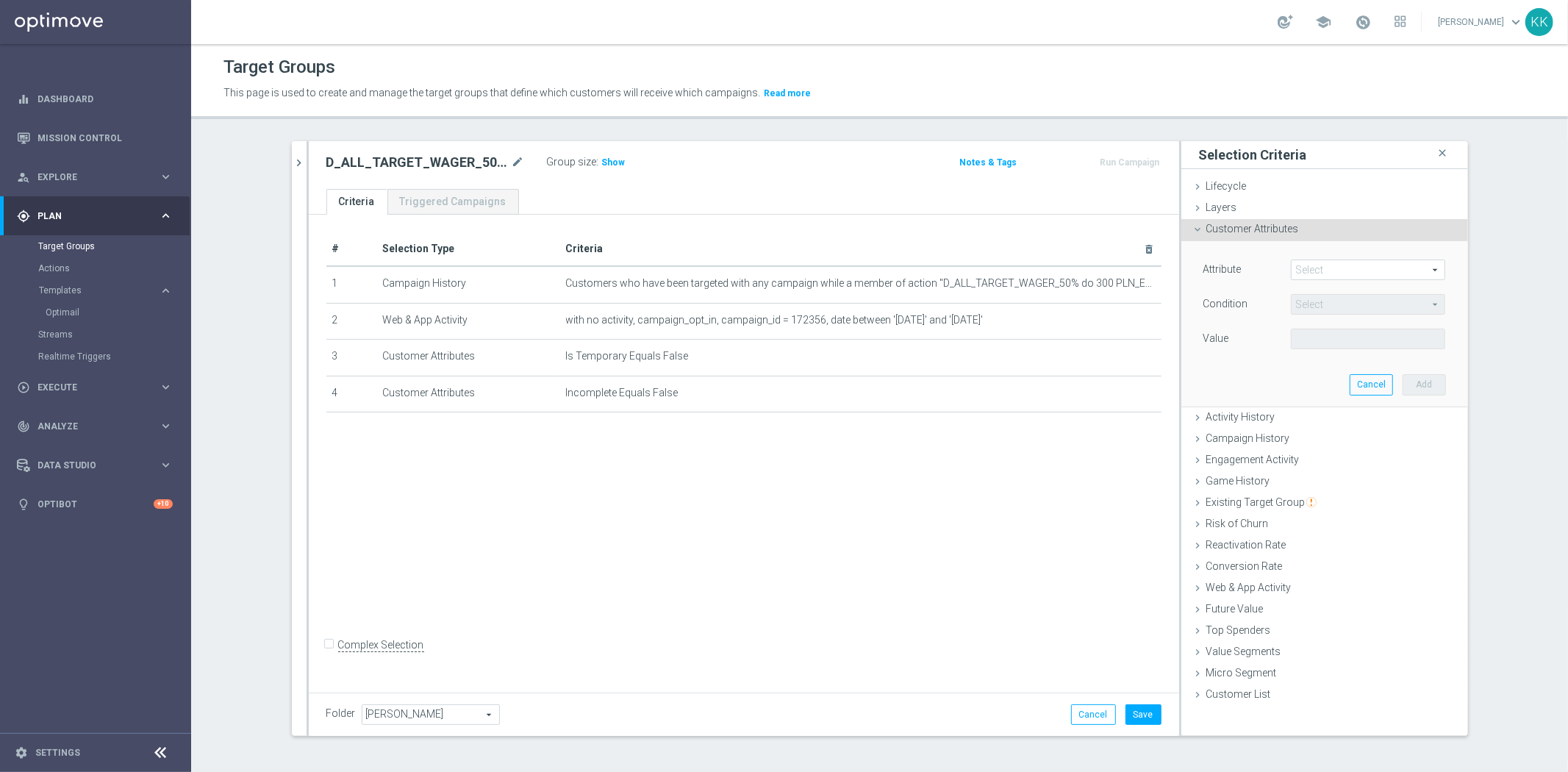
click at [1307, 264] on span at bounding box center [1368, 270] width 153 height 19
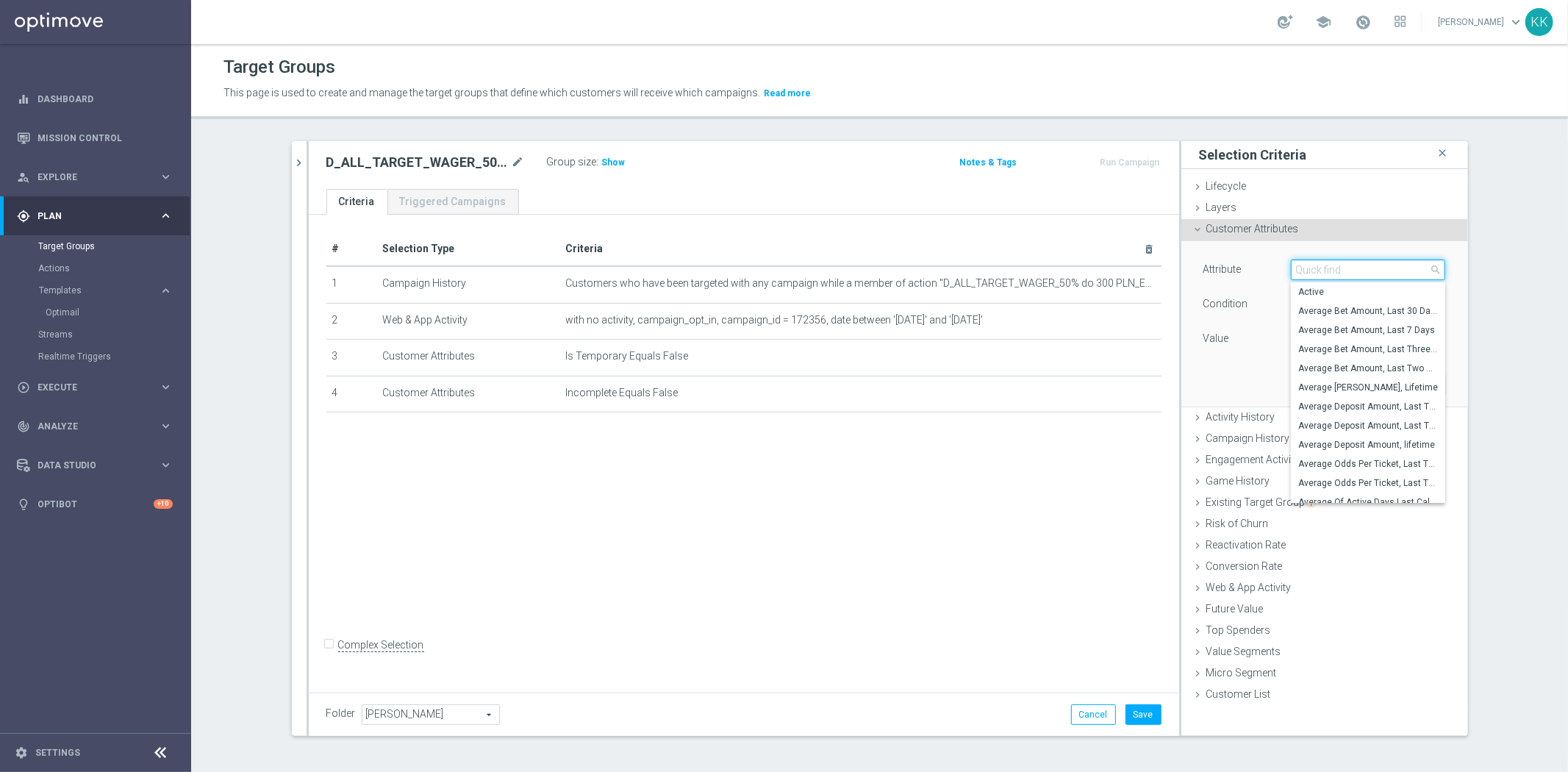
click at [1307, 264] on input "search" at bounding box center [1368, 270] width 154 height 21
type input "generosi"
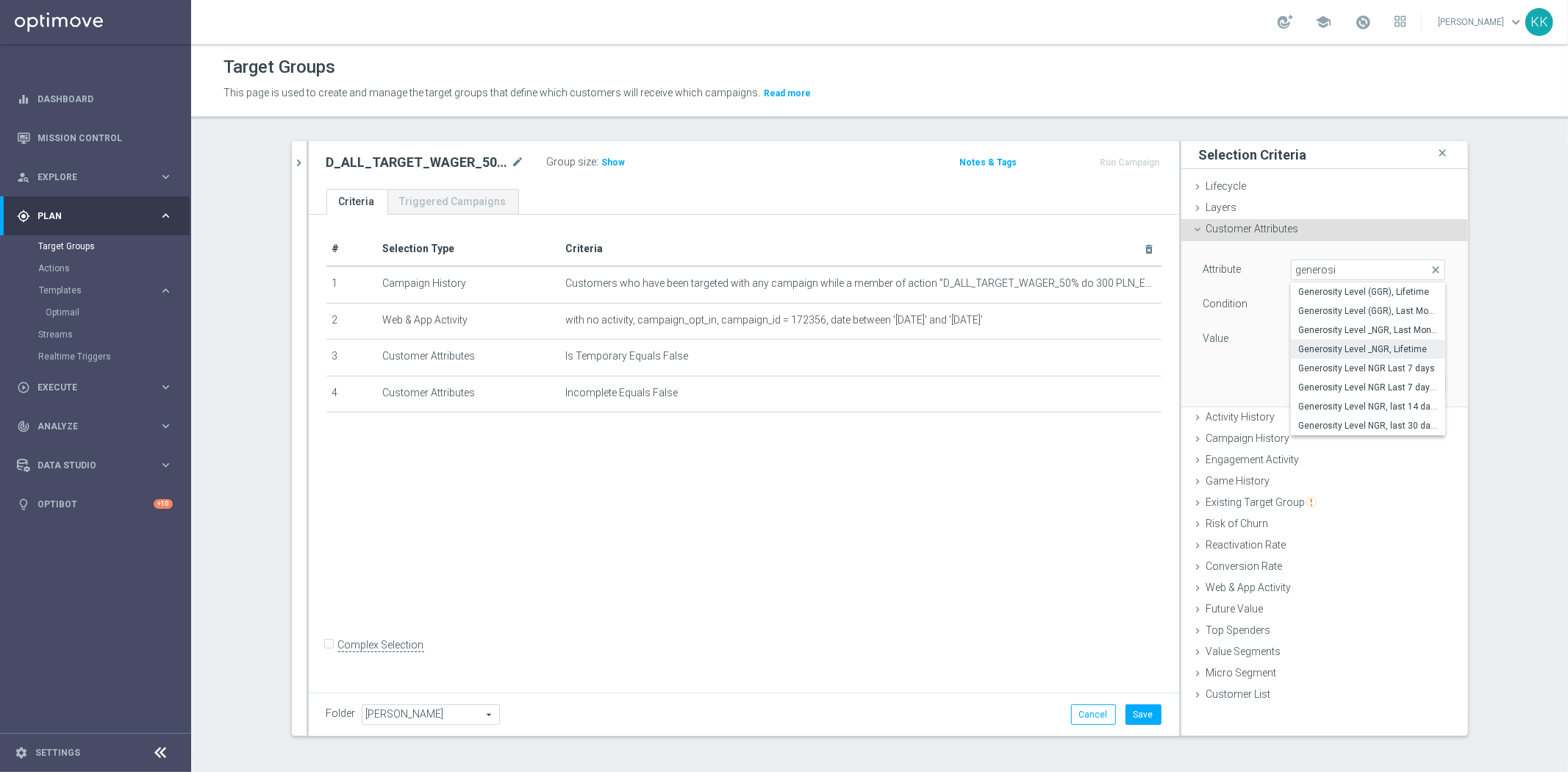
click at [1345, 351] on span "Generosity Level _NGR, Lifetime" at bounding box center [1368, 348] width 140 height 11
type input "Generosity Level _NGR, Lifetime"
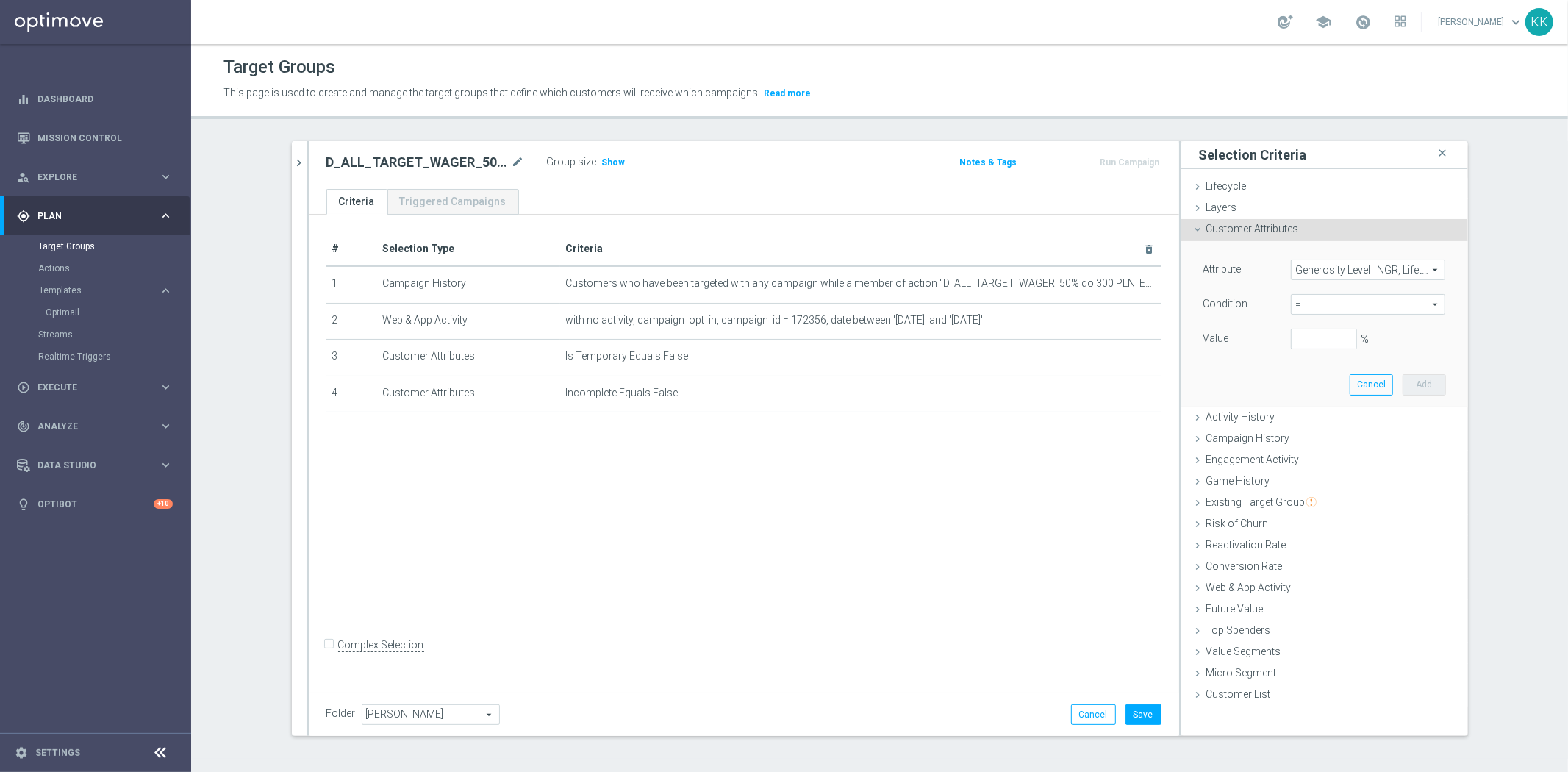
click at [1307, 311] on span "=" at bounding box center [1368, 305] width 153 height 19
click at [1331, 439] on span "between" at bounding box center [1368, 440] width 140 height 11
type input "between"
click at [1299, 337] on input "%" at bounding box center [1324, 339] width 67 height 21
type input "0"
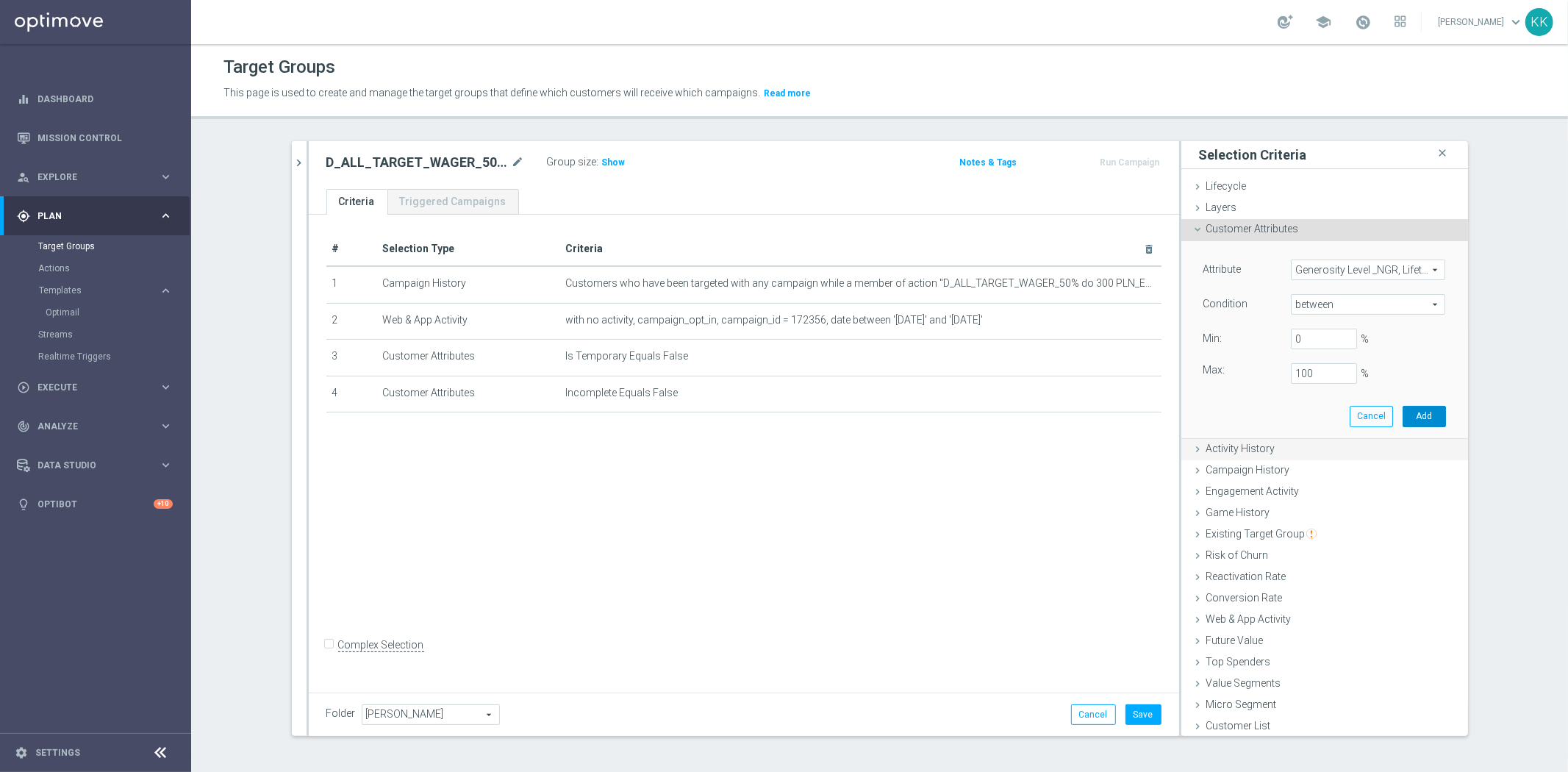
drag, startPoint x: 1403, startPoint y: 414, endPoint x: 1399, endPoint y: 425, distance: 11.7
click at [1403, 415] on button "Add" at bounding box center [1424, 416] width 44 height 21
type input "1"
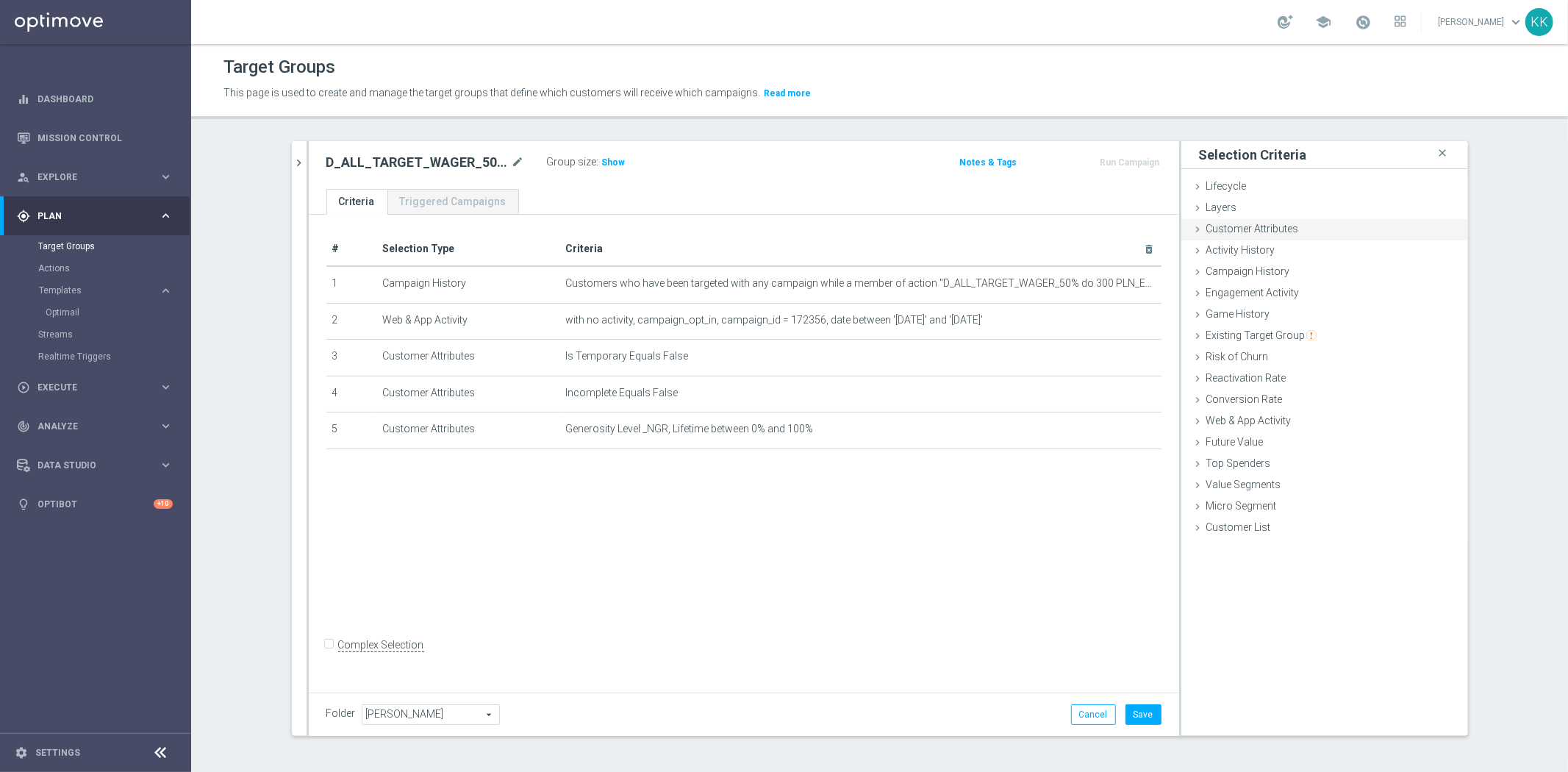
click at [1276, 222] on span "Customer Attributes" at bounding box center [1253, 228] width 93 height 11
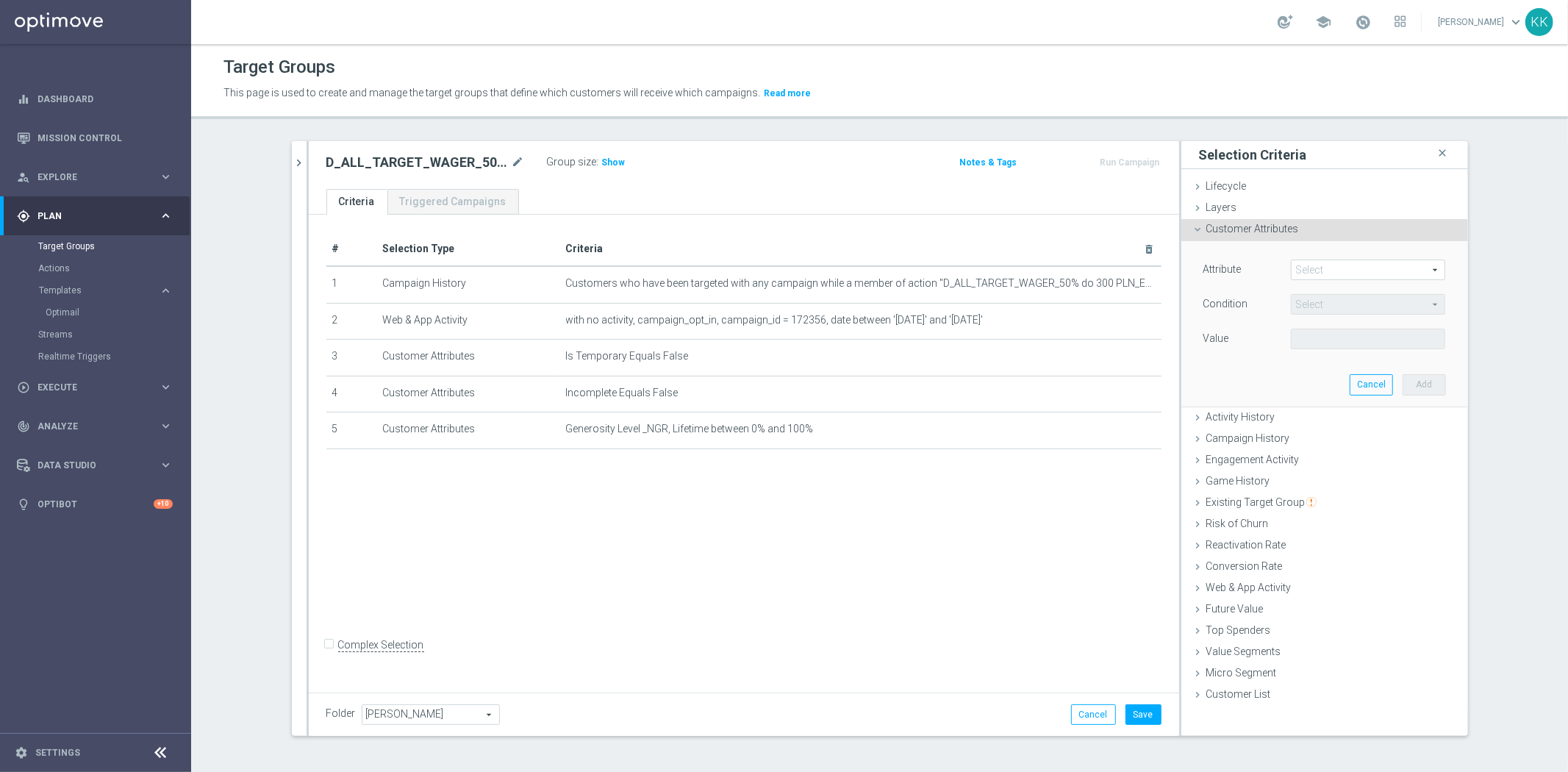
click at [1313, 273] on span at bounding box center [1368, 270] width 153 height 19
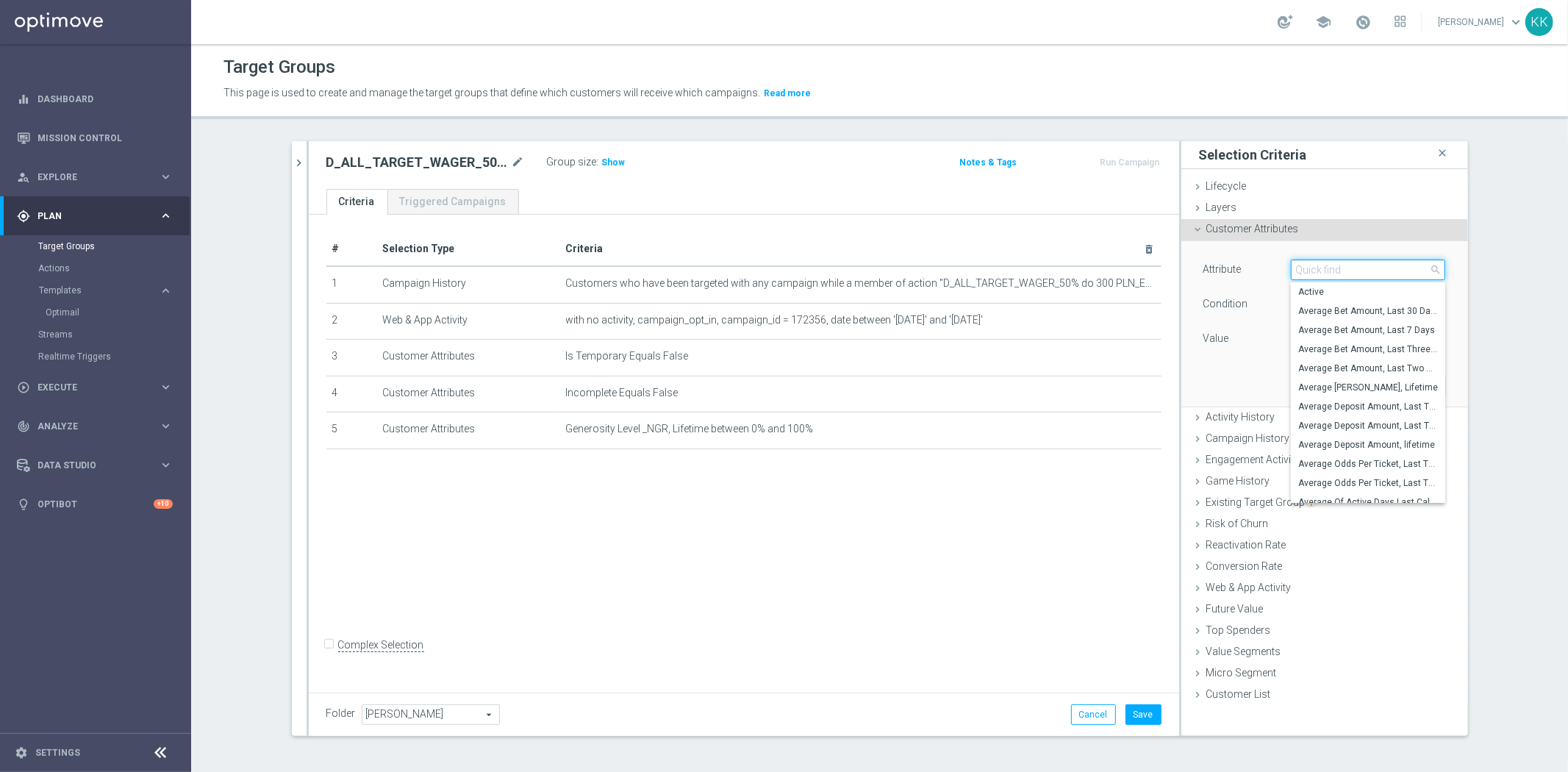
click at [1313, 273] on input "search" at bounding box center [1368, 270] width 154 height 21
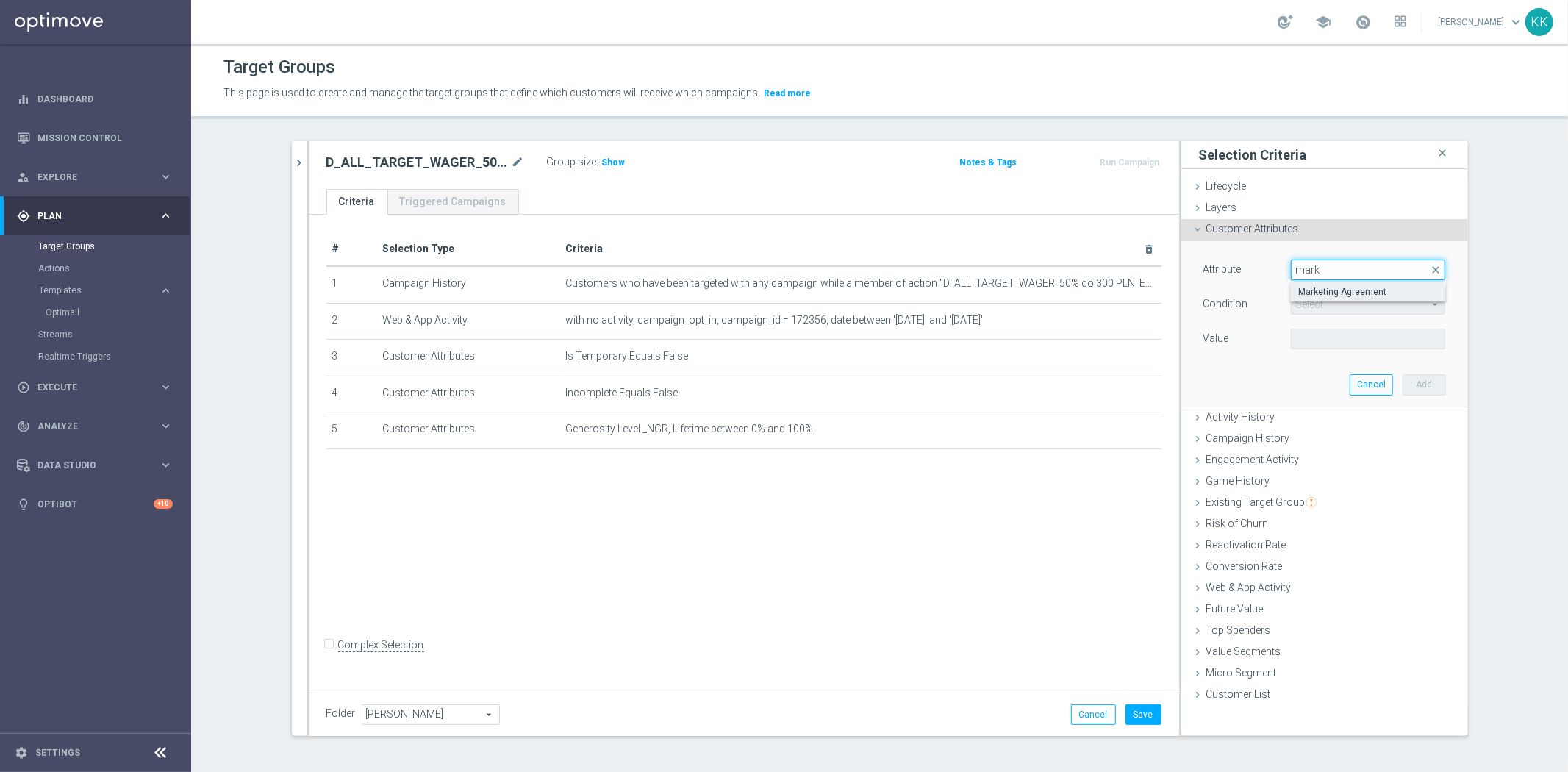
type input "mark"
click at [1335, 295] on span "Marketing Agreement" at bounding box center [1368, 291] width 140 height 11
type input "Marketing Agreement"
type input "Equals"
click at [1318, 346] on span at bounding box center [1368, 339] width 153 height 19
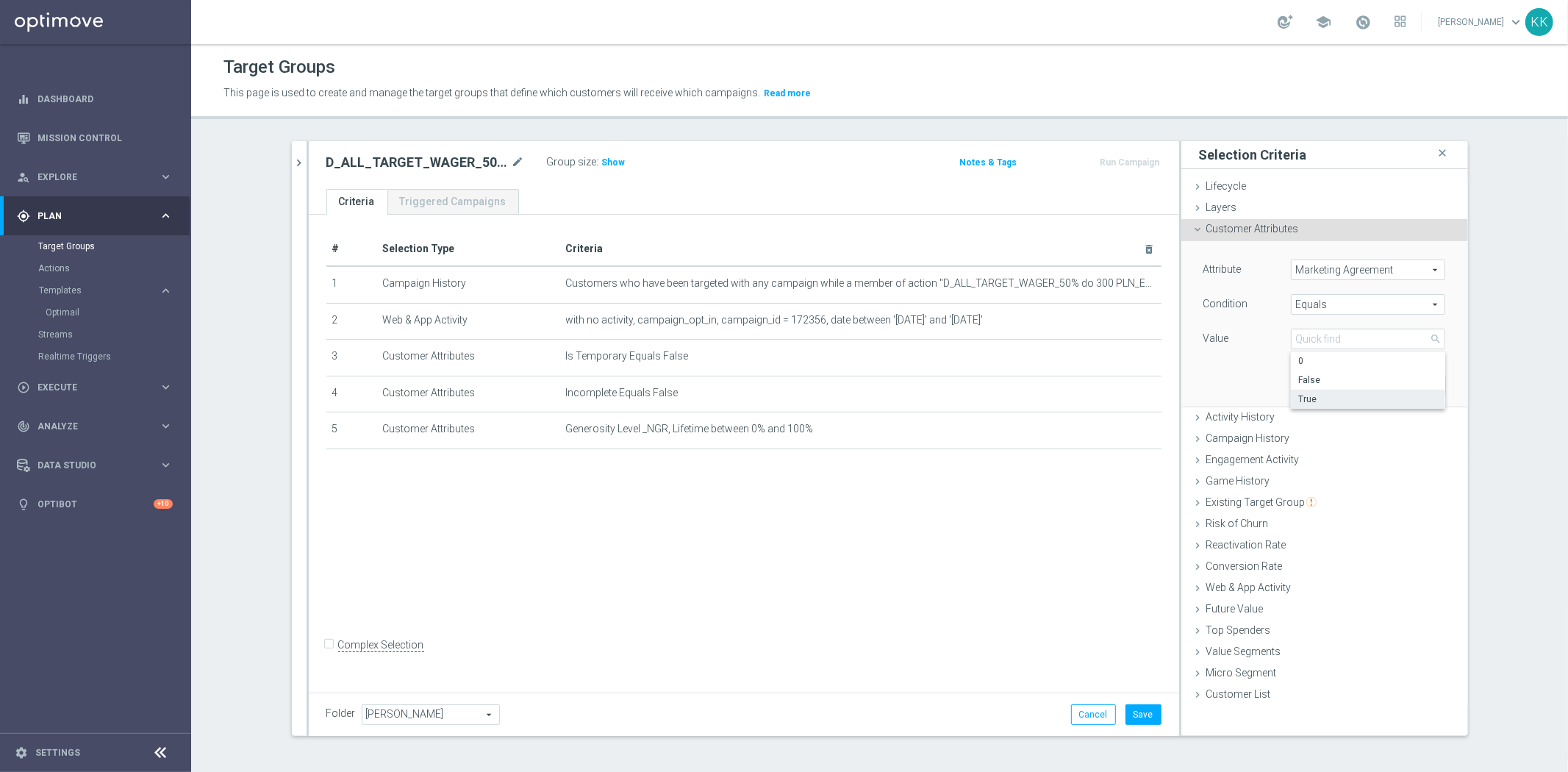
click at [1326, 391] on label "True" at bounding box center [1368, 399] width 154 height 19
type input "True"
click at [1412, 382] on button "Add" at bounding box center [1424, 384] width 44 height 21
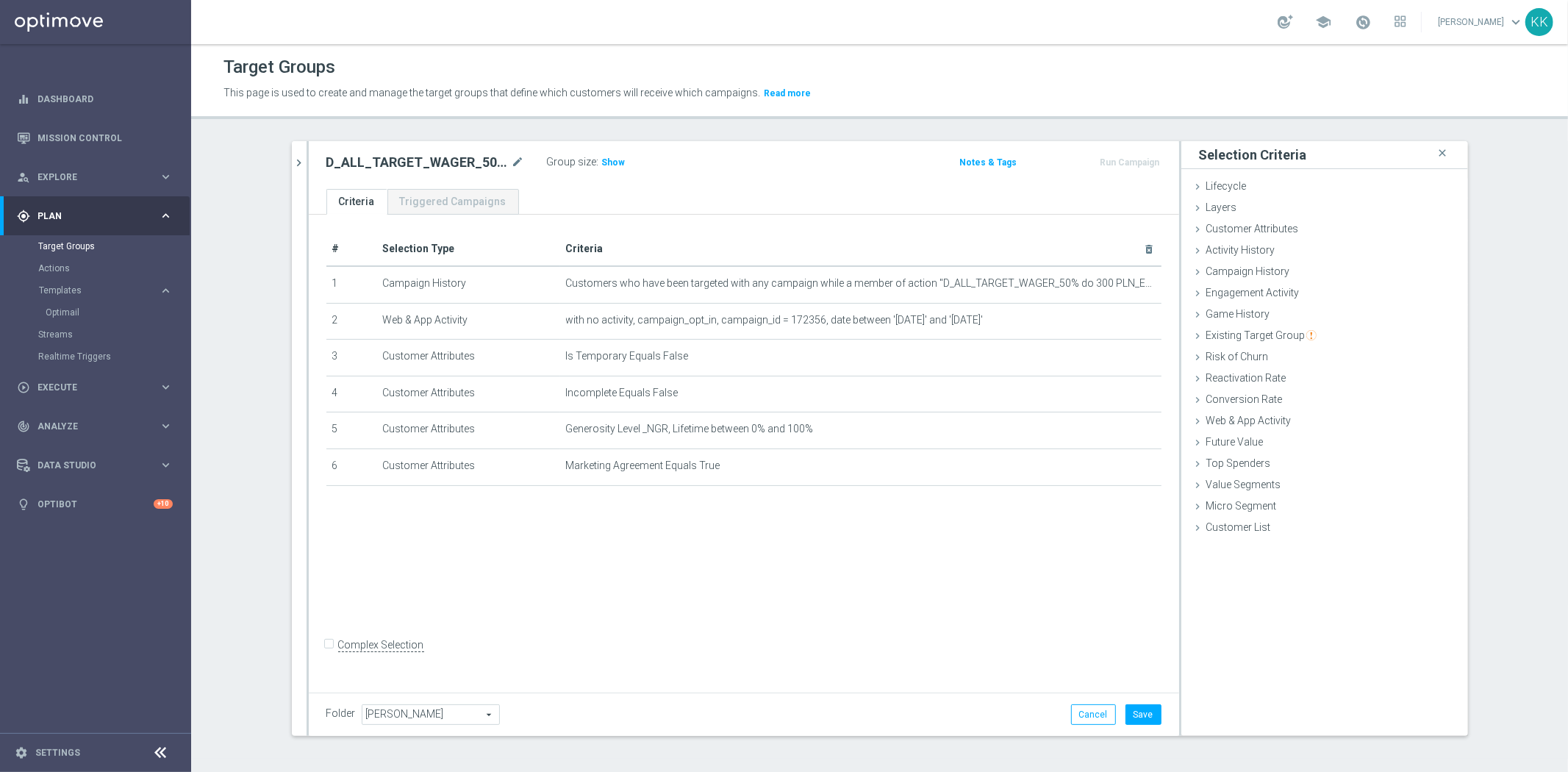
click at [707, 689] on div "# Selection Type Criteria delete_forever 1 Campaign History Customers who have …" at bounding box center [744, 453] width 870 height 478
click at [1147, 710] on button "Save" at bounding box center [1143, 714] width 36 height 21
click at [607, 155] on h3 "Show" at bounding box center [614, 162] width 26 height 16
drag, startPoint x: 67, startPoint y: 307, endPoint x: 123, endPoint y: 305, distance: 56.0
click at [67, 307] on link "Optimail" at bounding box center [99, 312] width 108 height 11
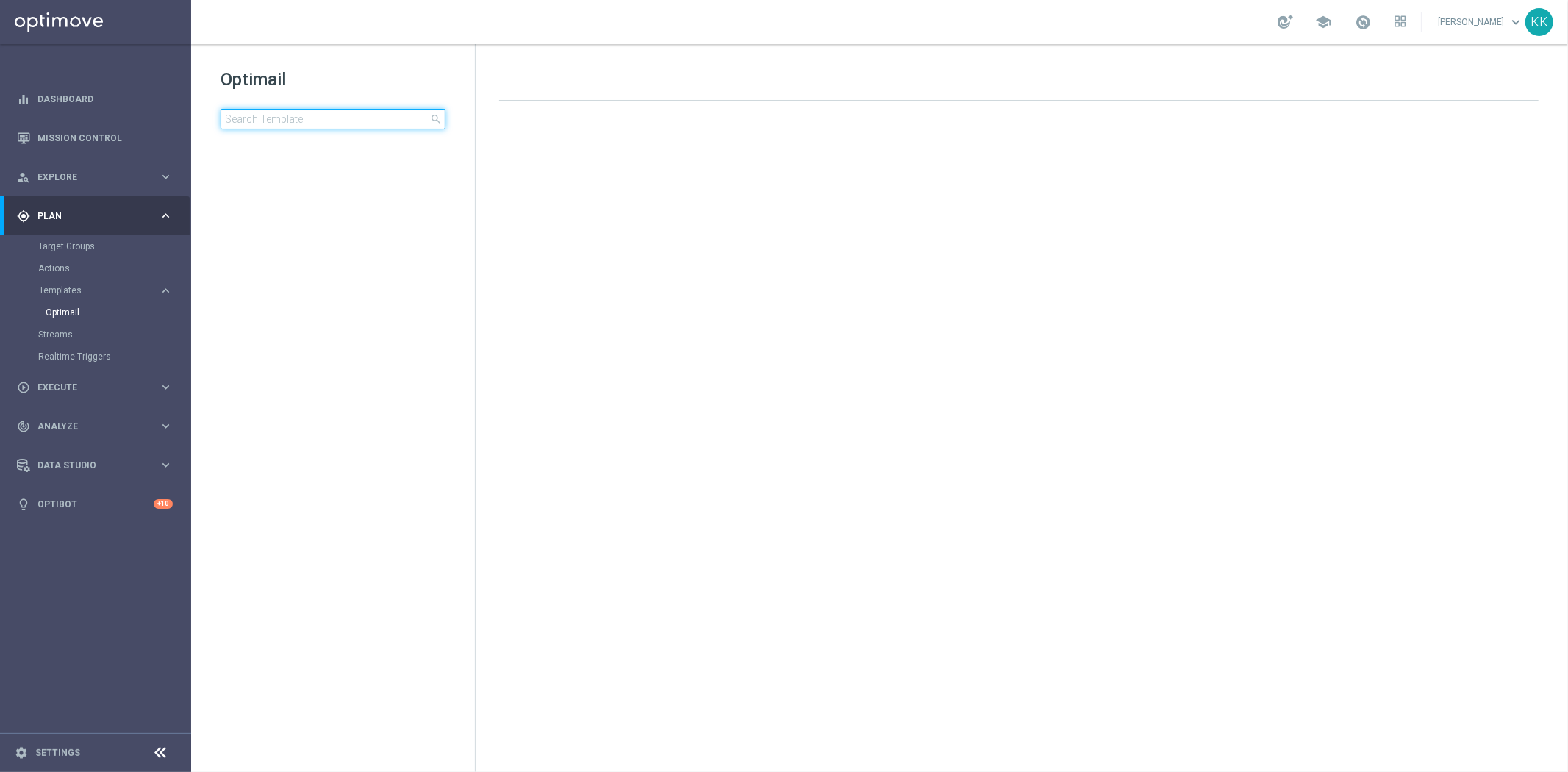
click at [343, 118] on input at bounding box center [333, 119] width 225 height 21
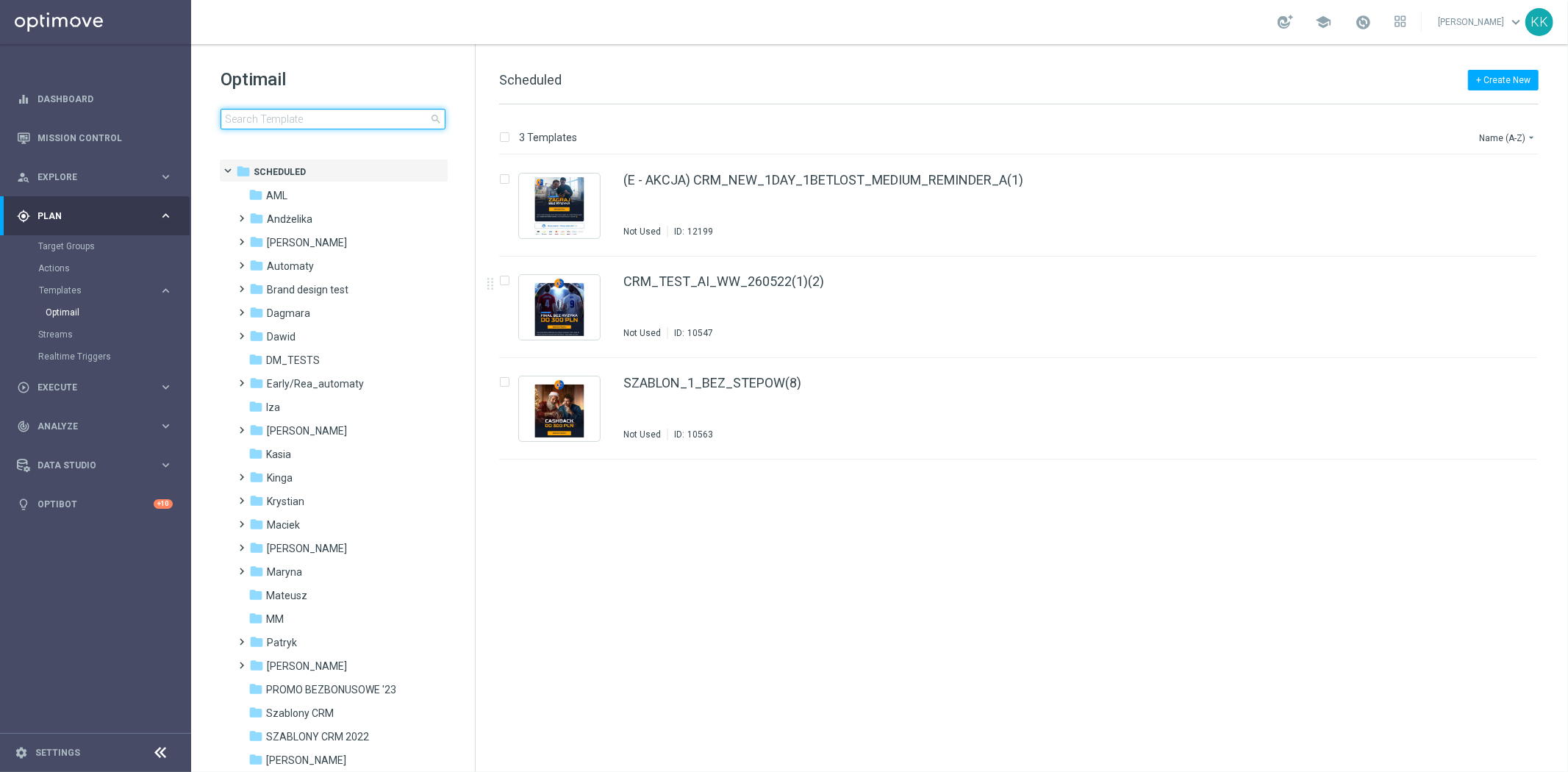
click at [320, 118] on input at bounding box center [333, 119] width 225 height 21
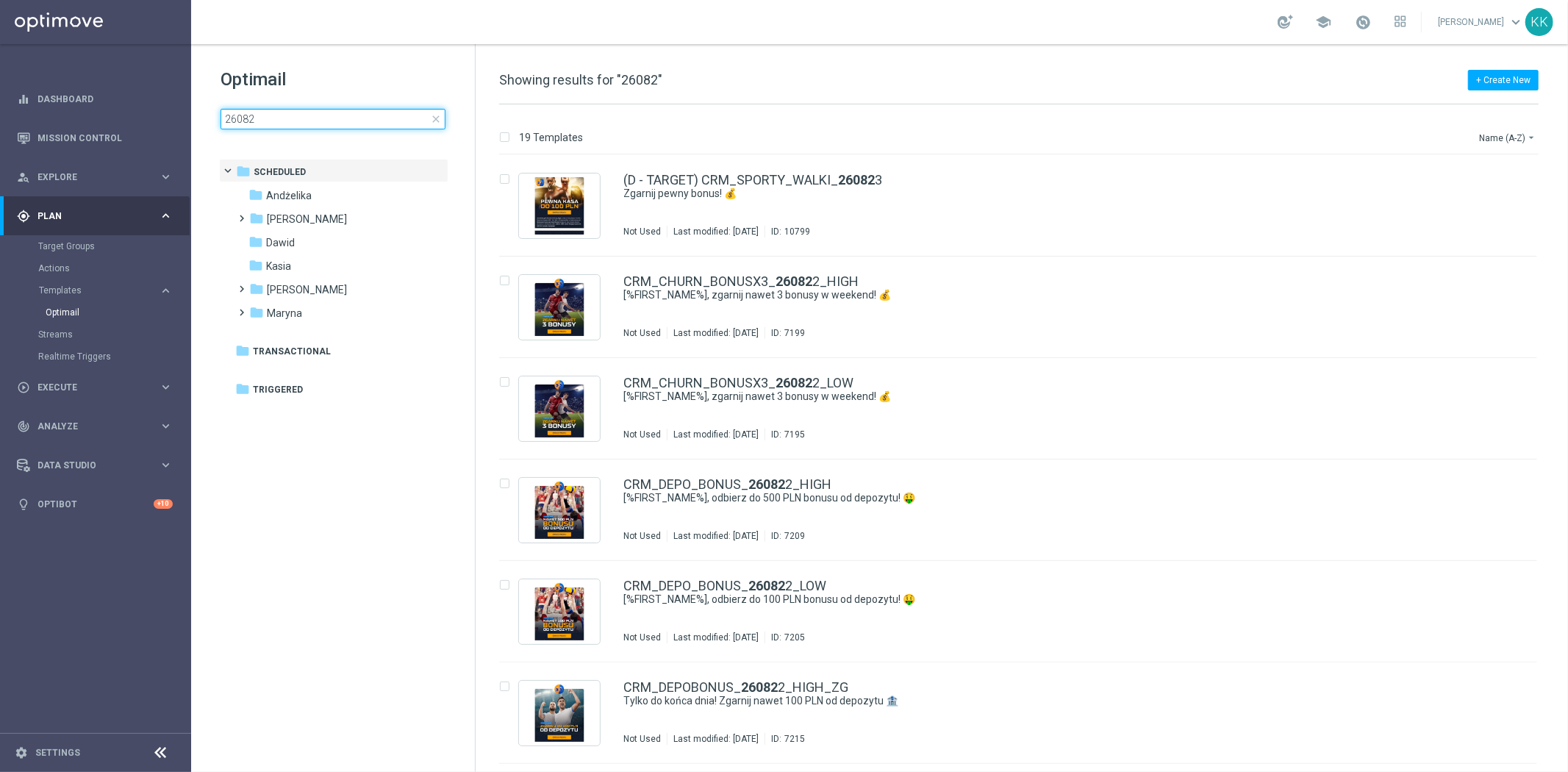
type input "260825"
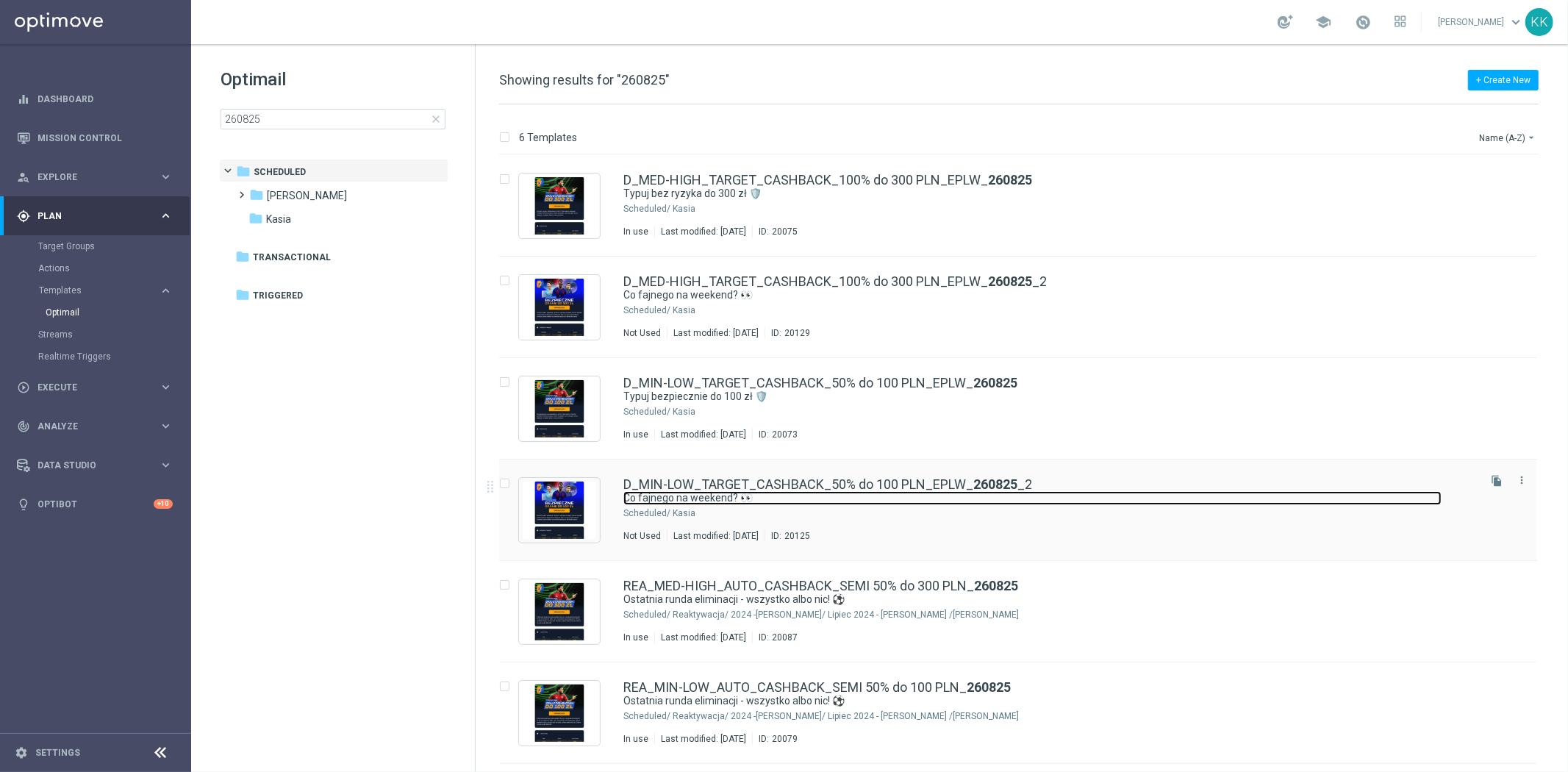
click at [765, 501] on link "Co fajnego na weekend? 👀" at bounding box center [1032, 498] width 818 height 14
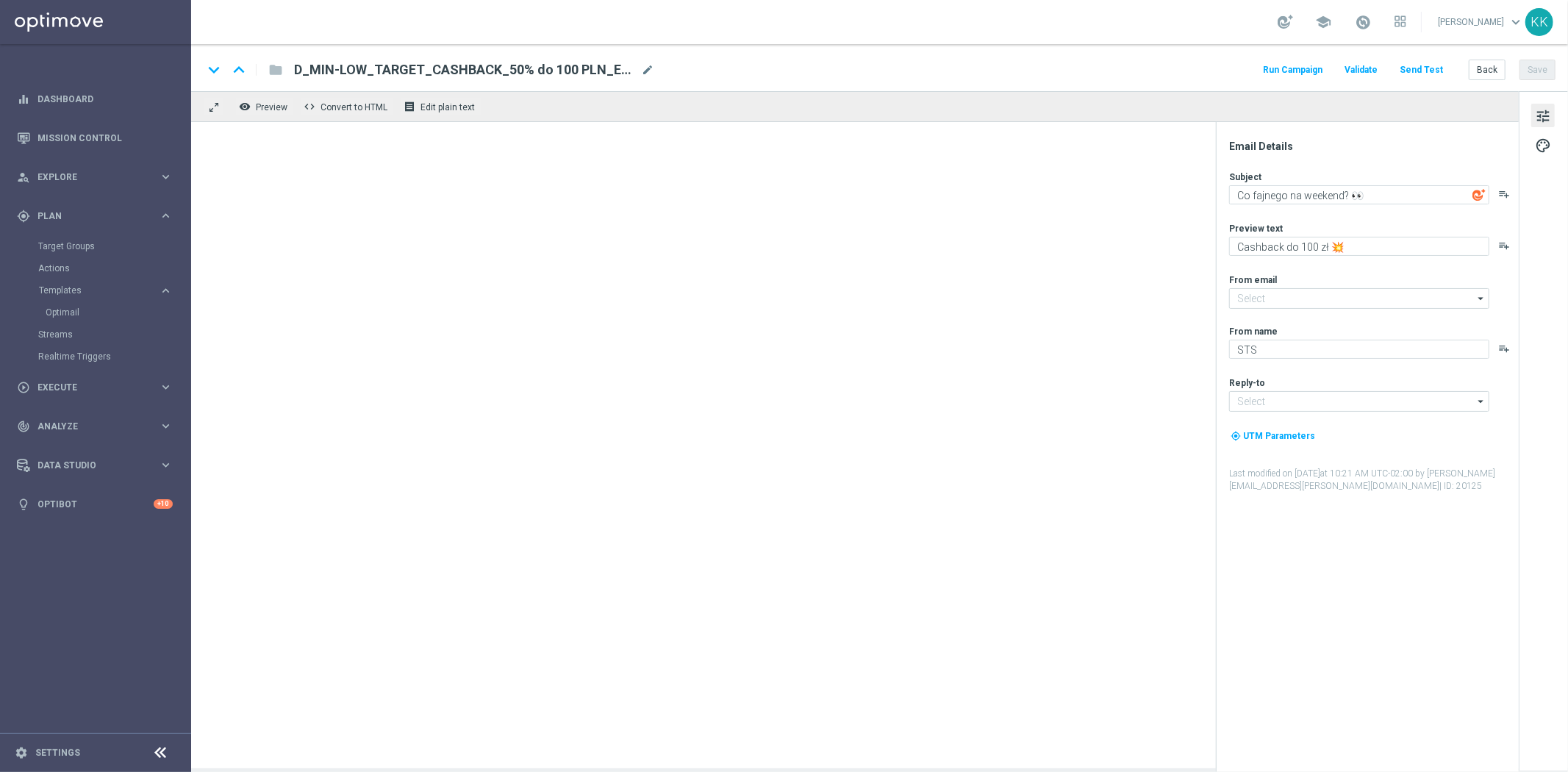
type input "[EMAIL_ADDRESS][DOMAIN_NAME]"
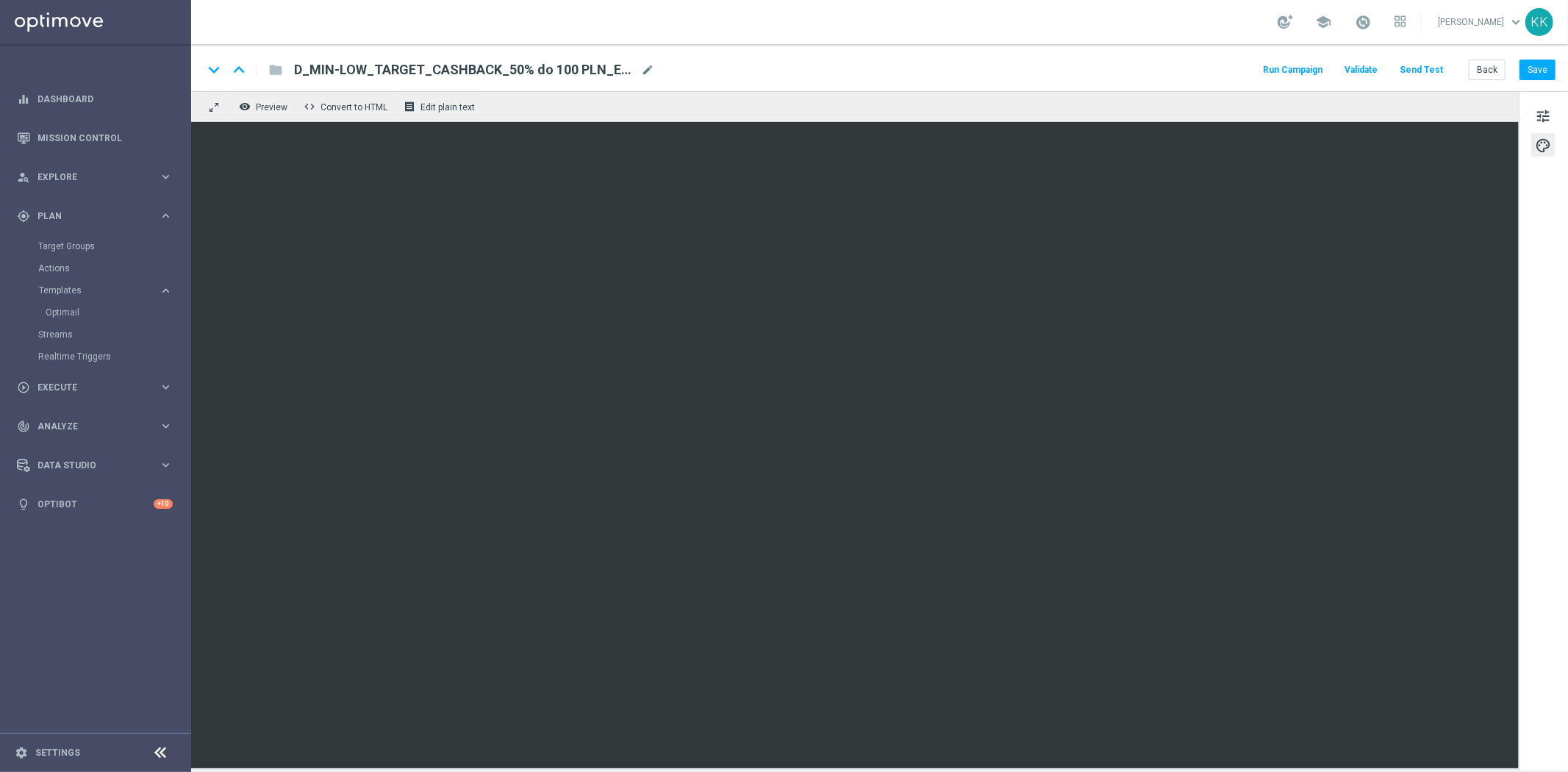
click at [1551, 128] on div "tune palette" at bounding box center [1543, 431] width 49 height 679
click at [1550, 116] on span "tune" at bounding box center [1543, 116] width 16 height 19
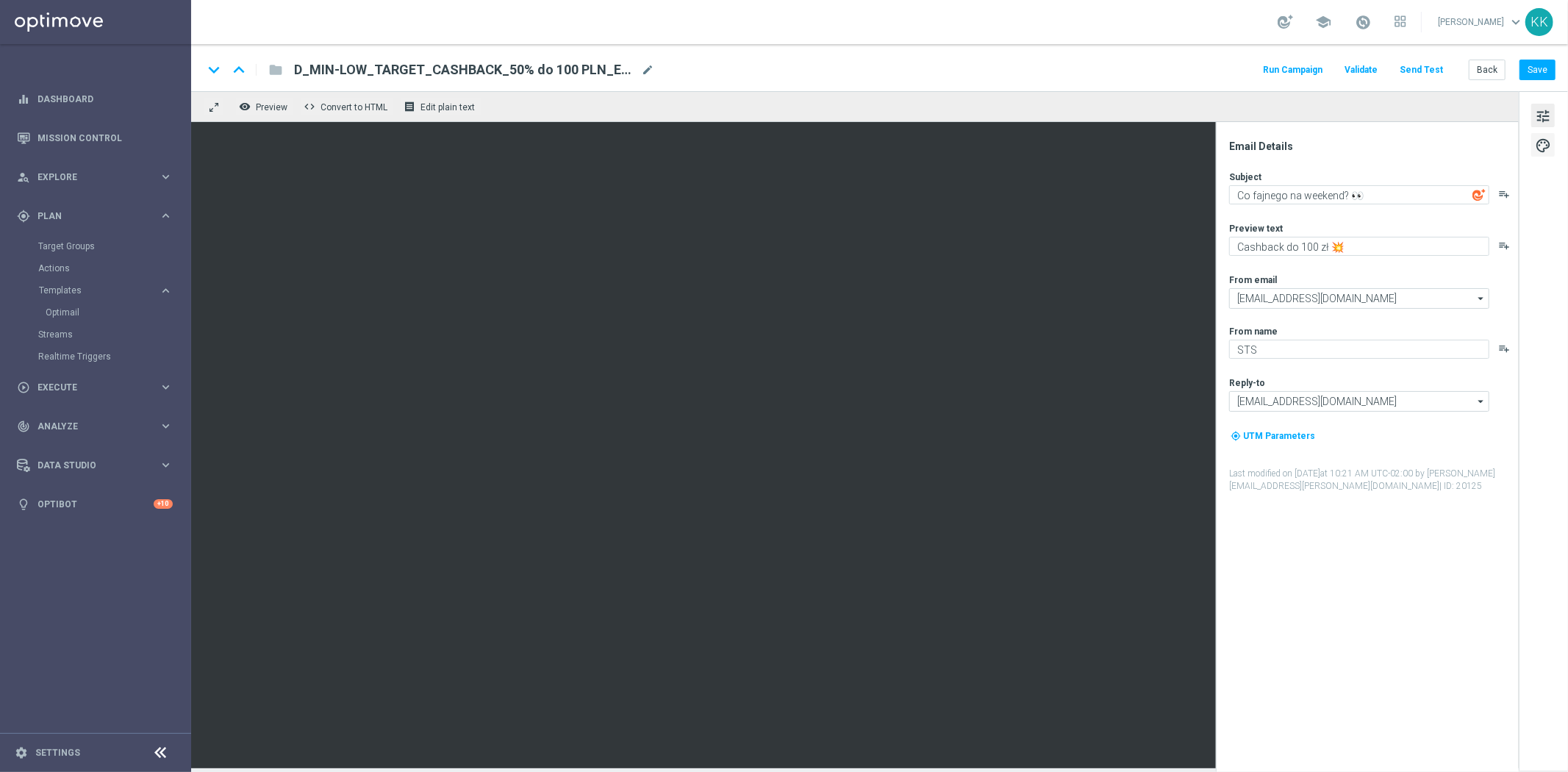
click at [1541, 147] on span "palette" at bounding box center [1543, 145] width 16 height 19
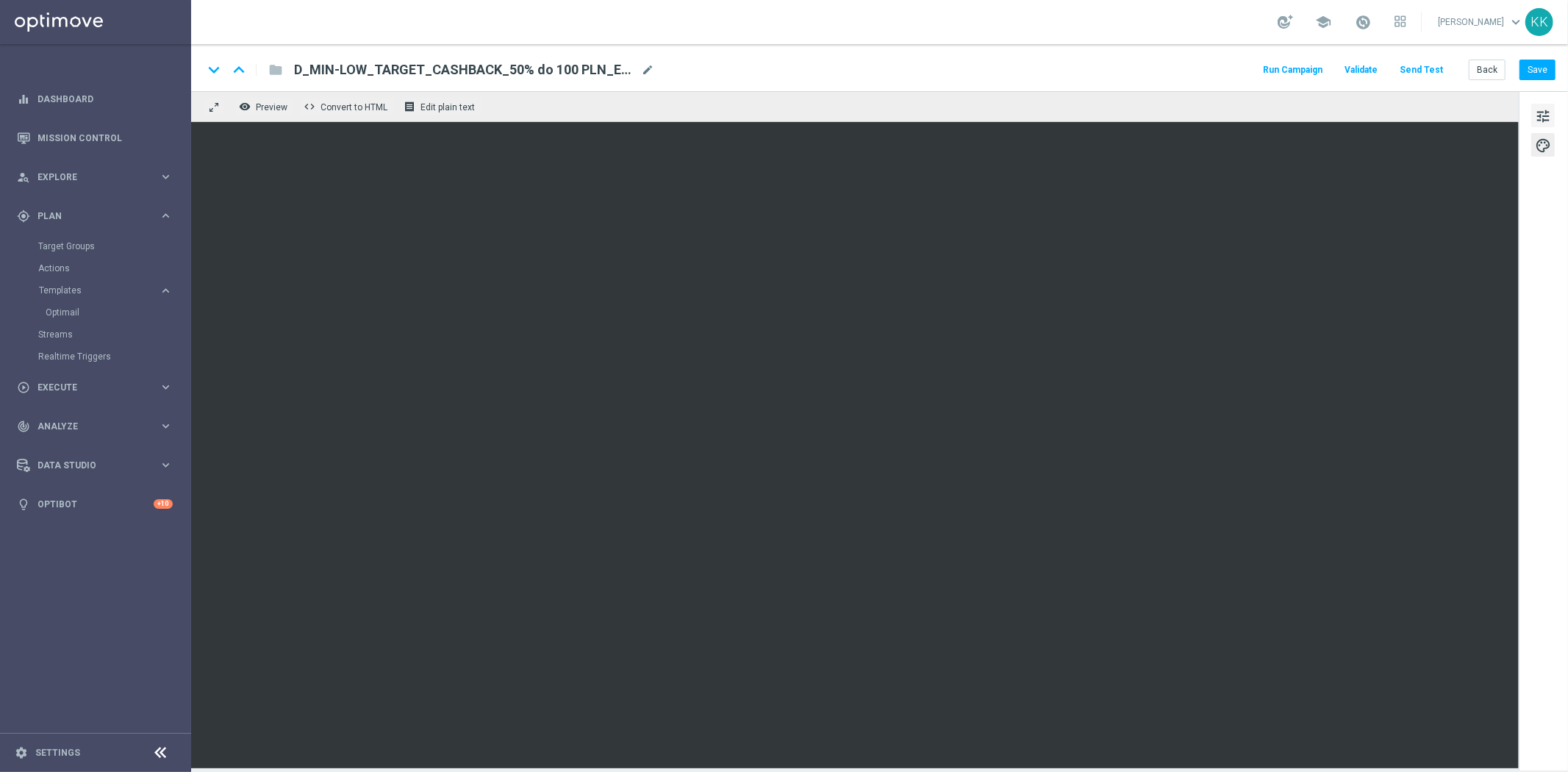
click at [1540, 116] on span "tune" at bounding box center [1543, 116] width 16 height 19
click at [1490, 62] on button "Back" at bounding box center [1487, 70] width 37 height 21
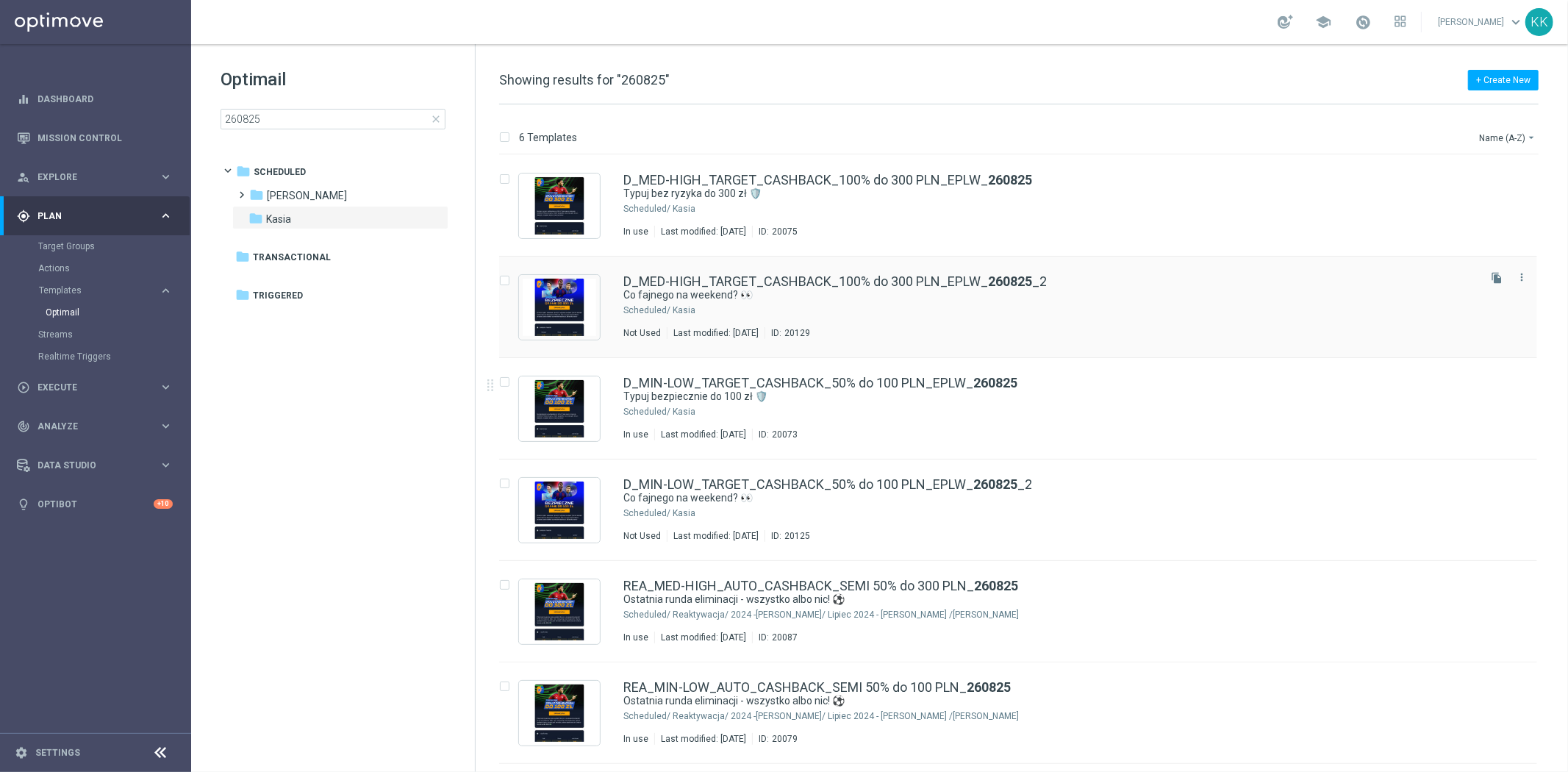
click at [810, 333] on div "20129" at bounding box center [797, 333] width 25 height 11
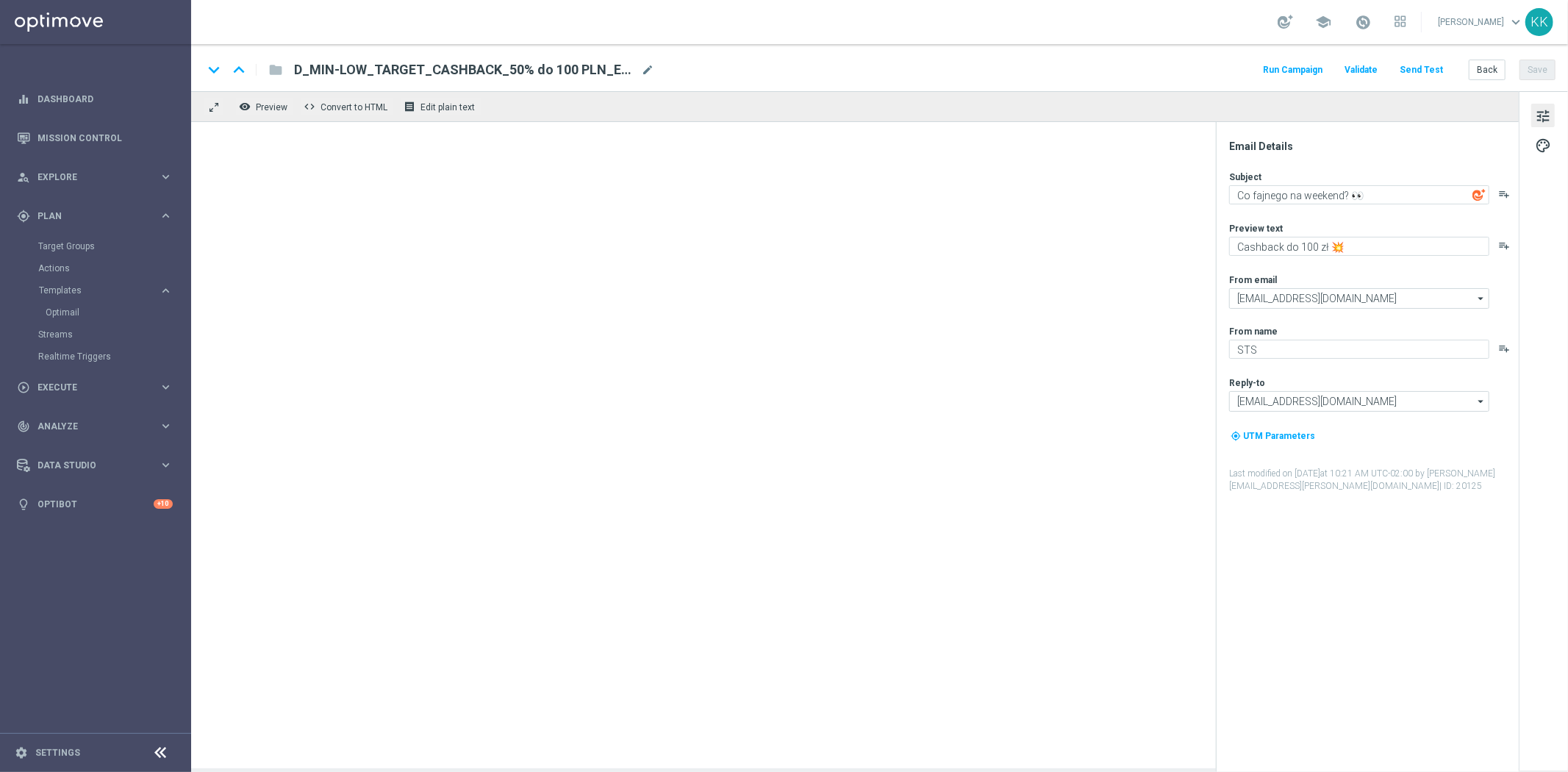
type textarea "Cashback do 300 zł 💥"
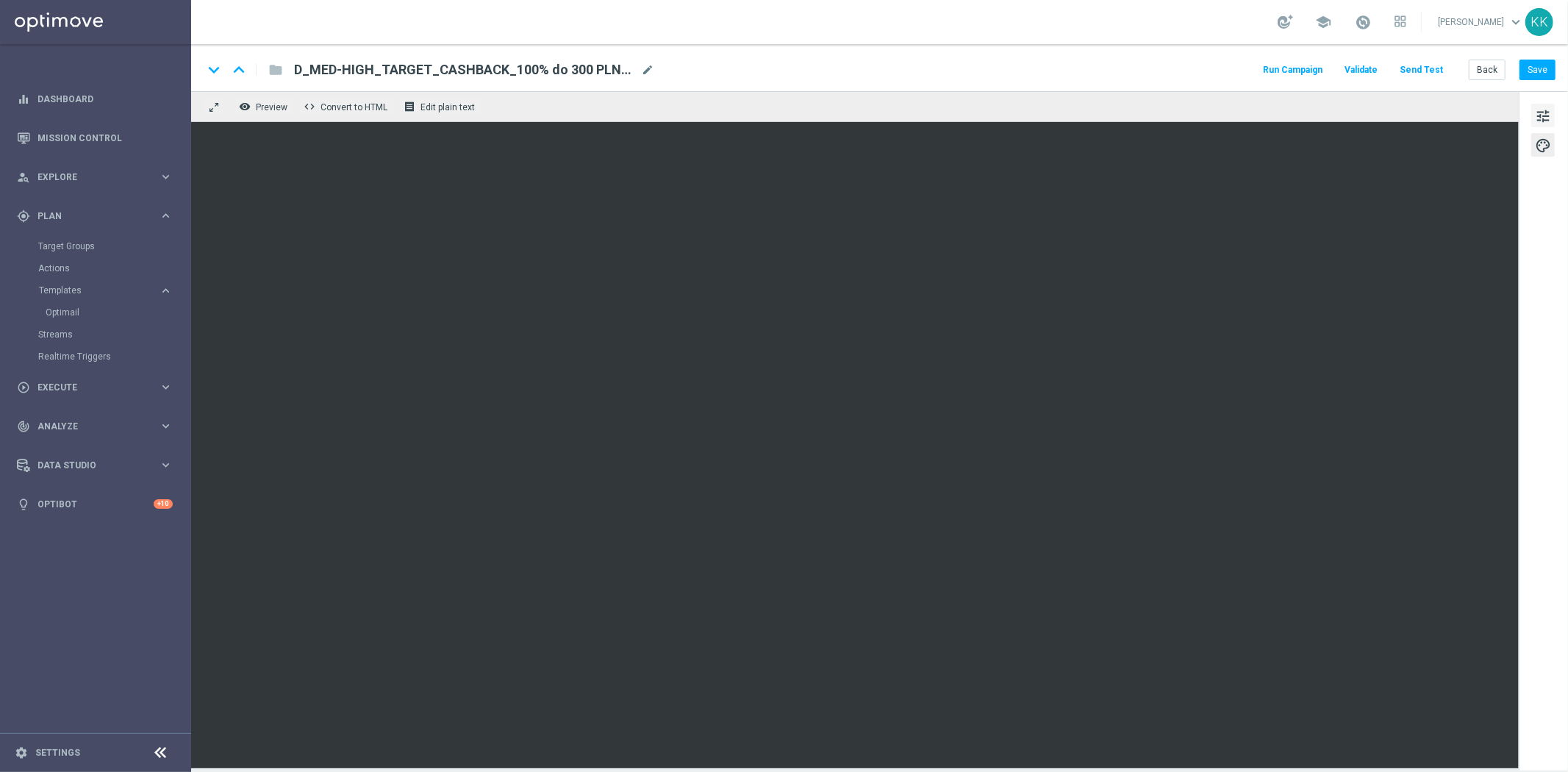
click at [1539, 110] on span "tune" at bounding box center [1543, 116] width 16 height 19
click at [1487, 74] on button "Back" at bounding box center [1487, 70] width 37 height 21
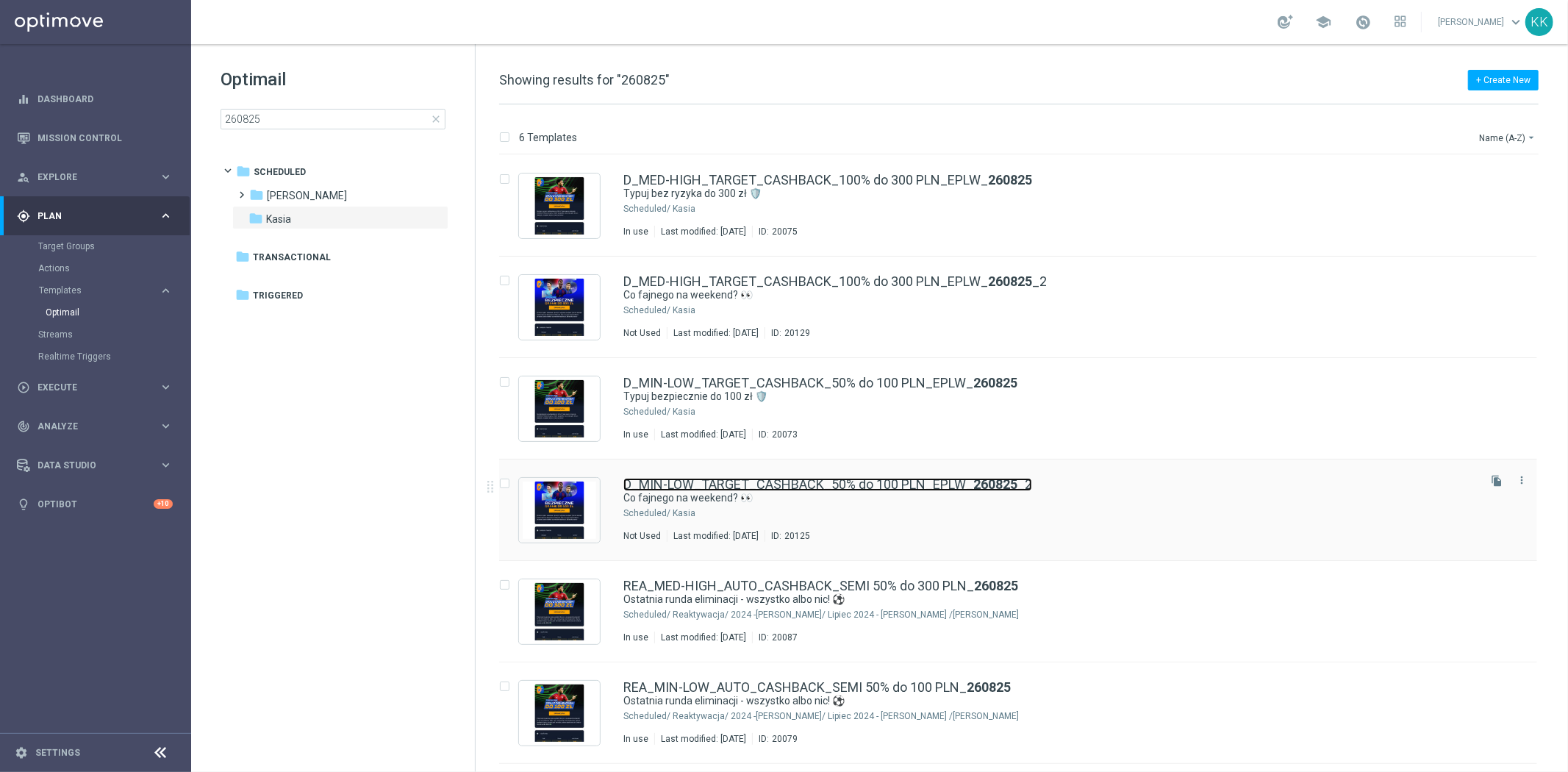
click at [754, 488] on link "D_MIN-LOW_TARGET_CASHBACK_50% do 100 PLN_EPLW_ 260825 _2" at bounding box center [827, 484] width 409 height 13
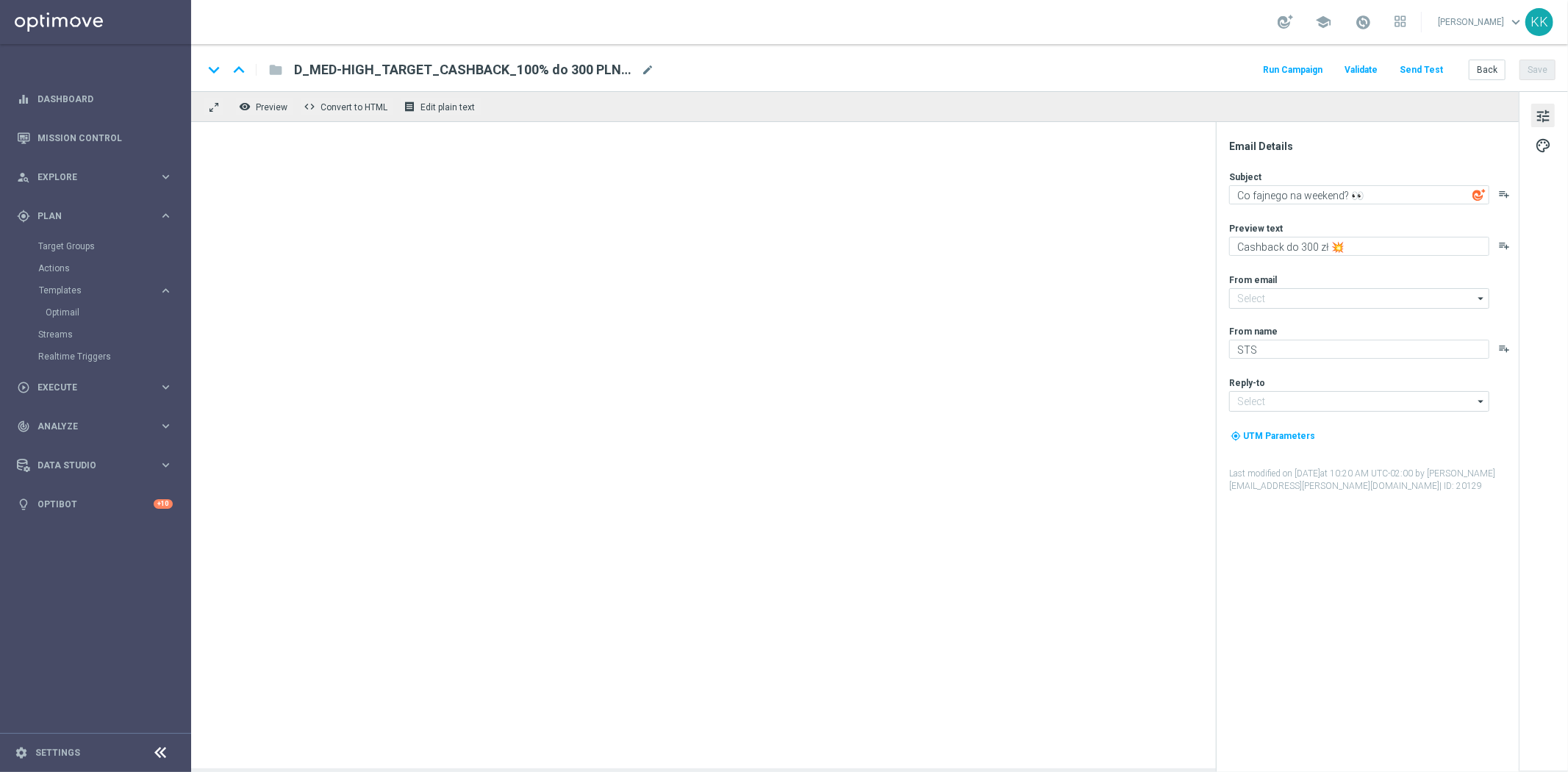
type textarea "Cashback do 100 zł 💥"
type input "[EMAIL_ADDRESS][DOMAIN_NAME]"
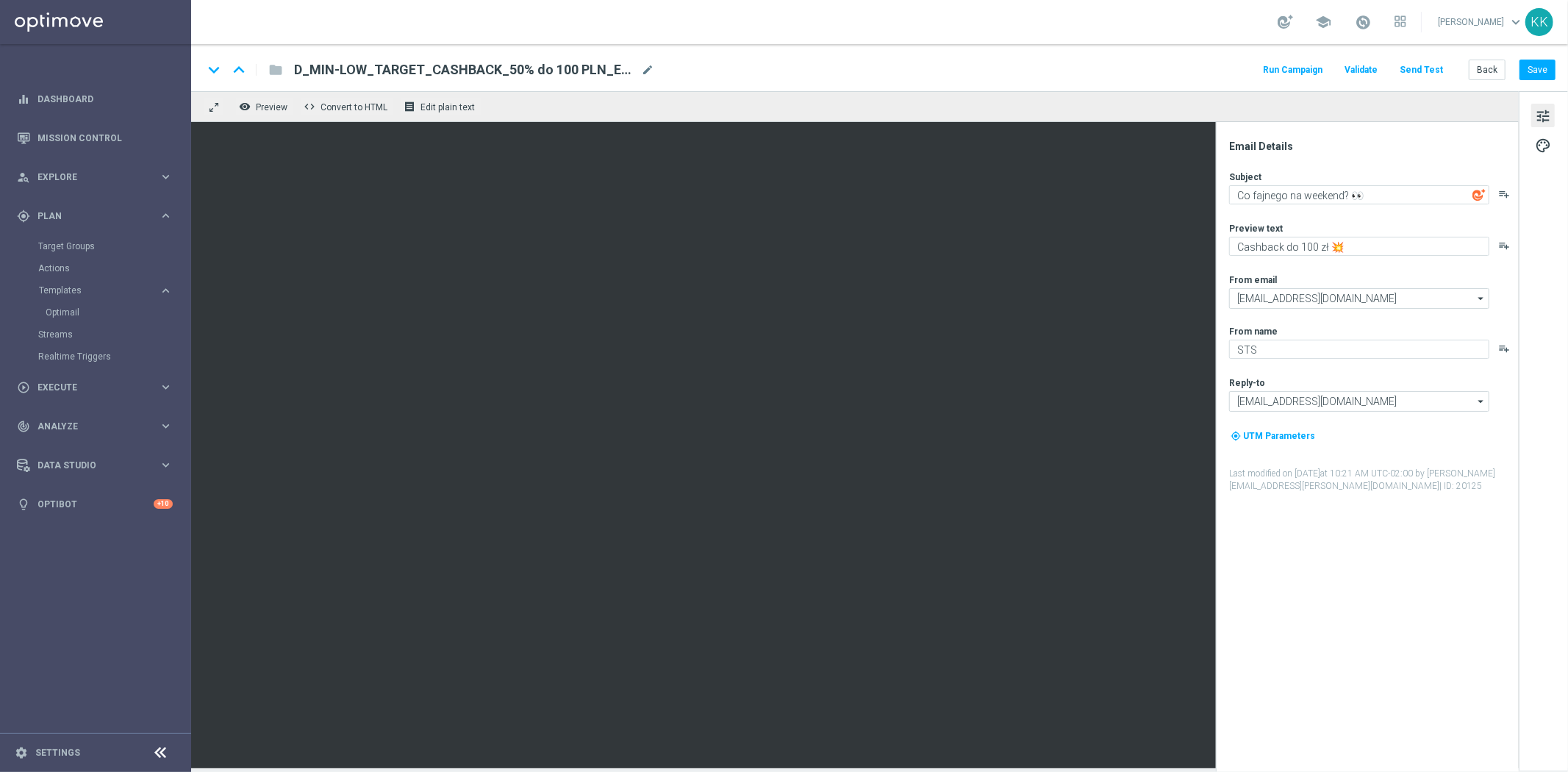
click at [1429, 67] on button "Send Test" at bounding box center [1421, 70] width 48 height 20
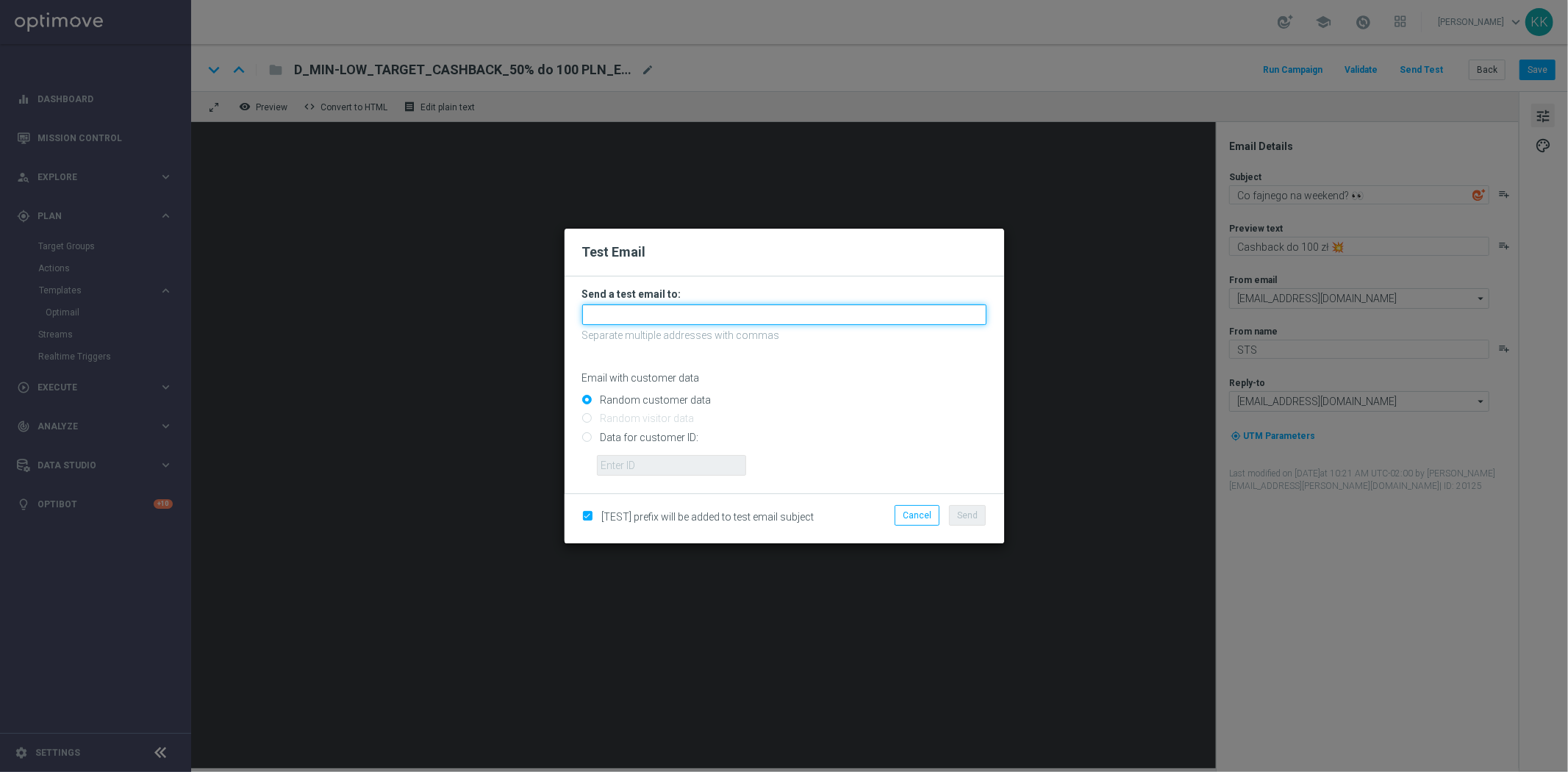
click at [736, 317] on input "text" at bounding box center [784, 315] width 404 height 21
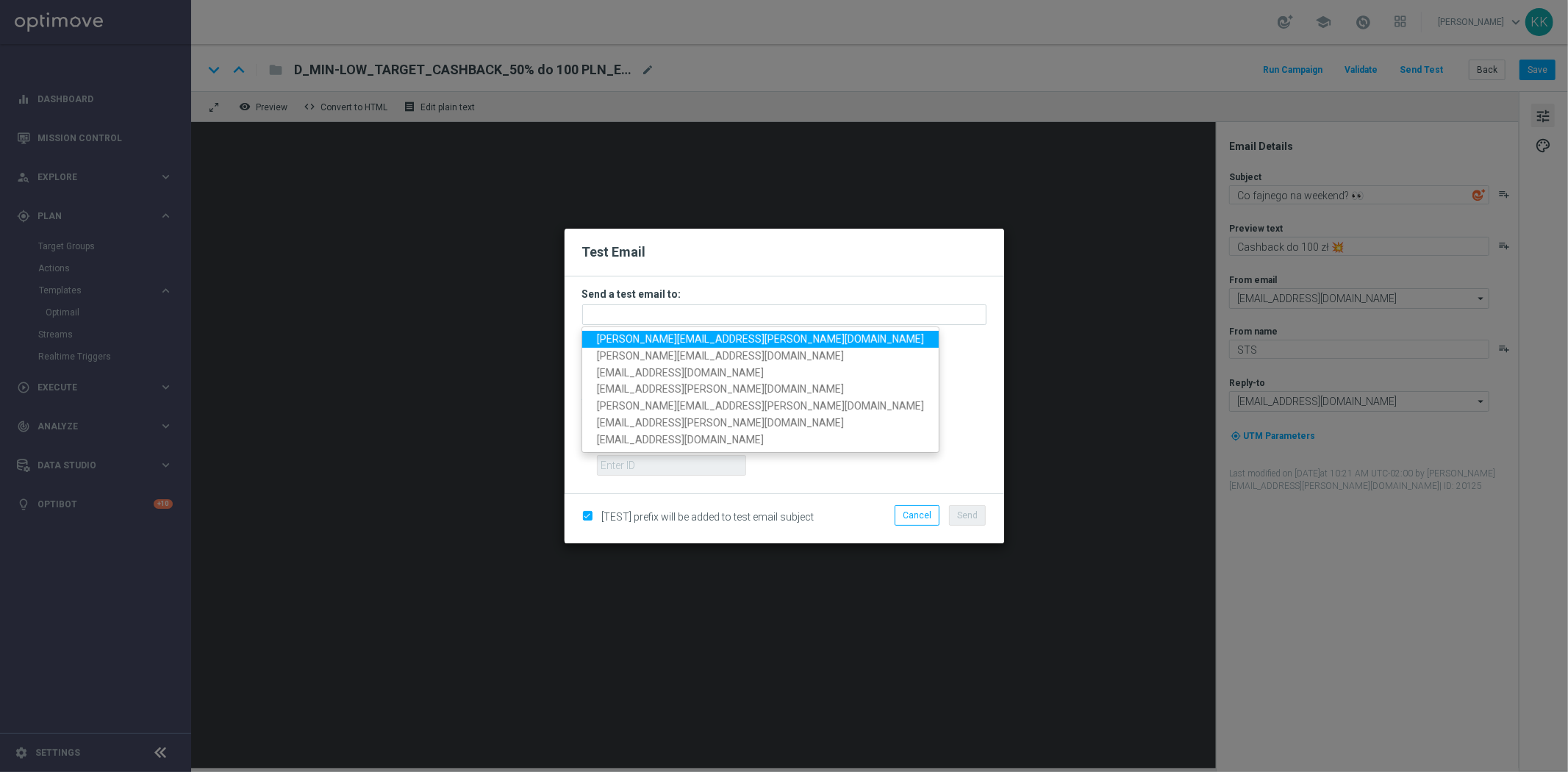
click at [688, 337] on span "[PERSON_NAME][EMAIL_ADDRESS][PERSON_NAME][DOMAIN_NAME]" at bounding box center [761, 338] width 327 height 11
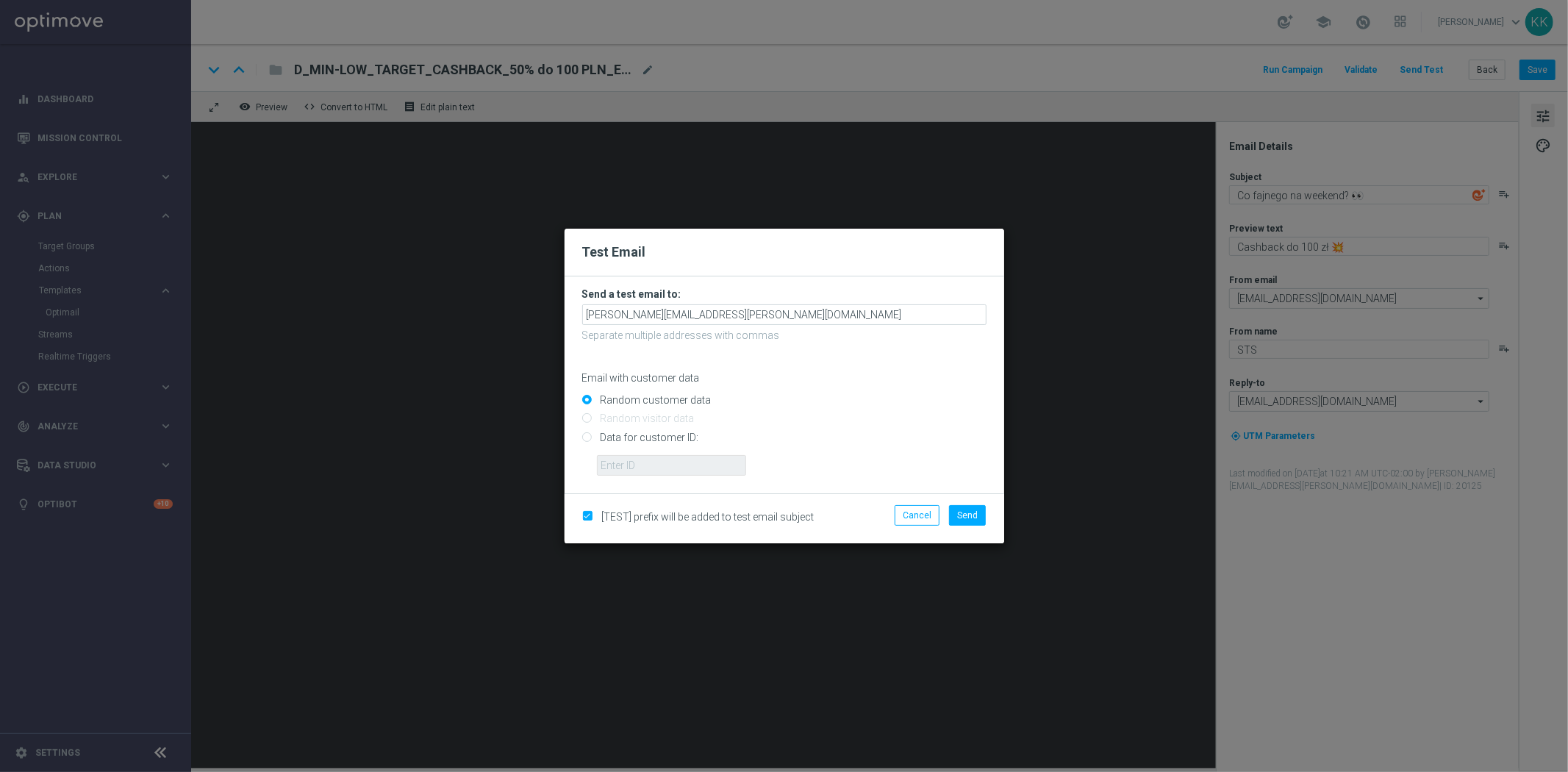
click at [737, 305] on div "[PERSON_NAME][EMAIL_ADDRESS][PERSON_NAME][DOMAIN_NAME]" at bounding box center [784, 315] width 404 height 21
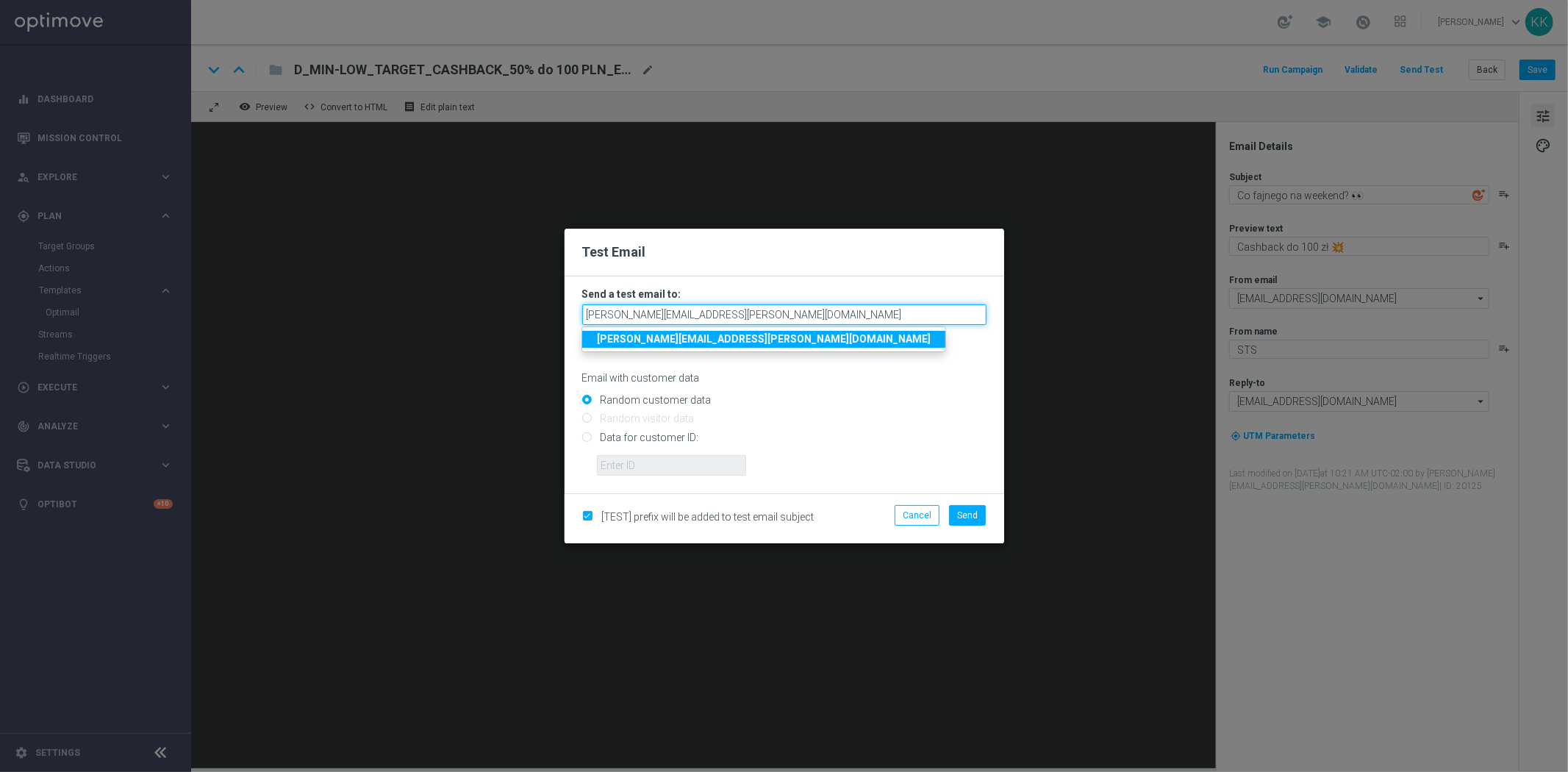
click at [738, 306] on input "[PERSON_NAME][EMAIL_ADDRESS][PERSON_NAME][DOMAIN_NAME]" at bounding box center [784, 315] width 404 height 21
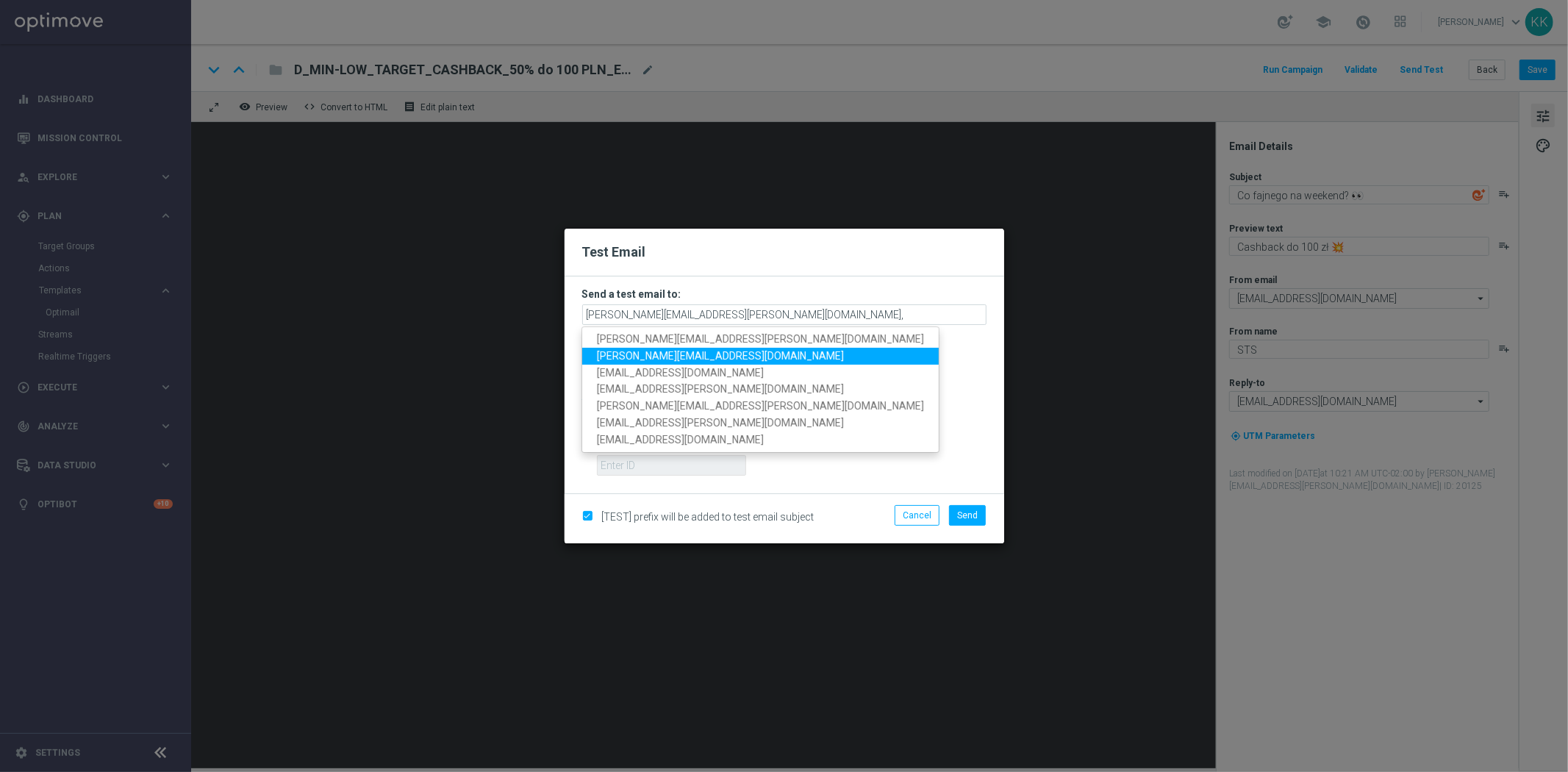
click at [694, 347] on link "[PERSON_NAME][EMAIL_ADDRESS][DOMAIN_NAME]" at bounding box center [760, 355] width 356 height 17
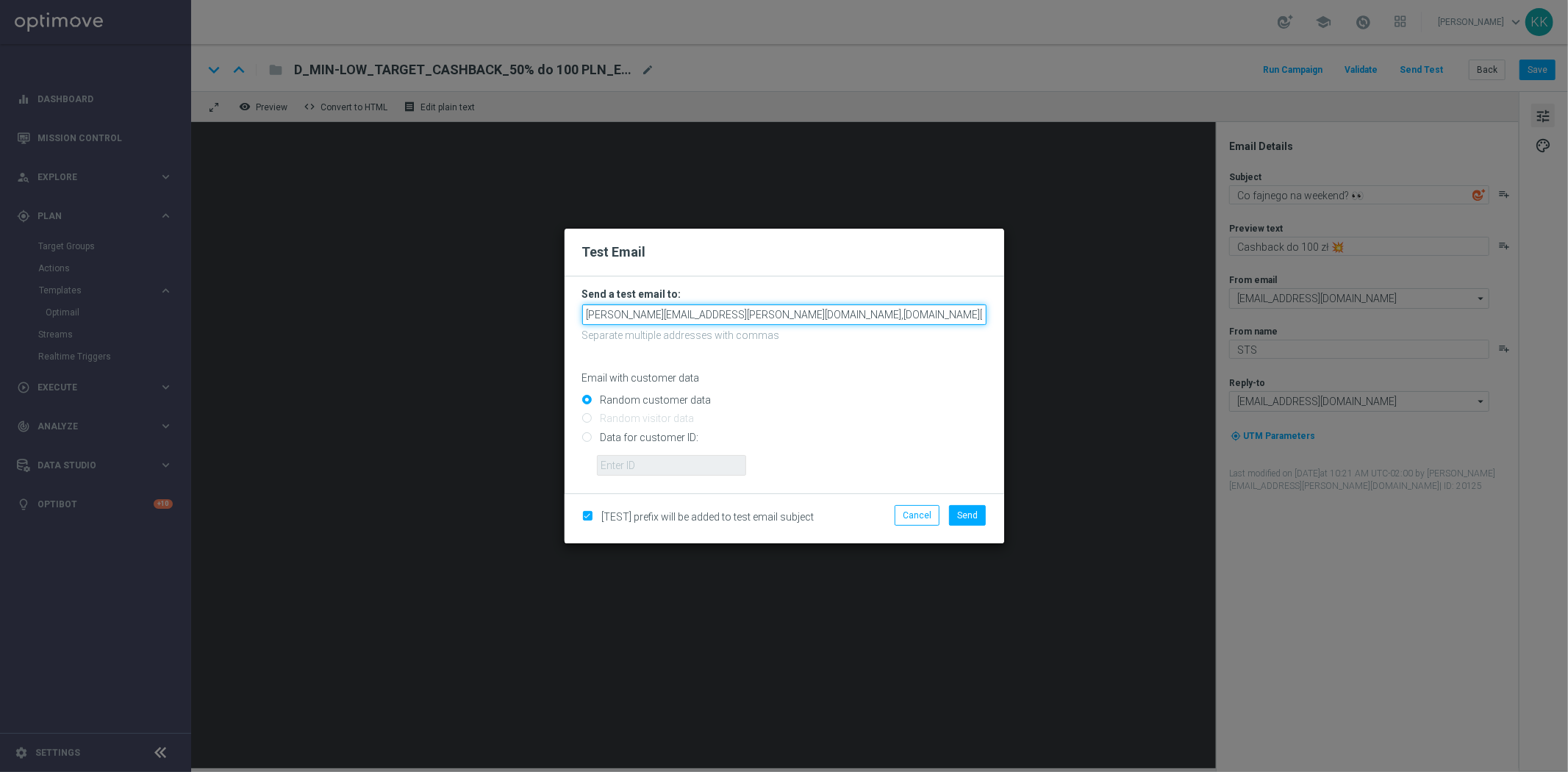
click at [847, 313] on input "[PERSON_NAME][EMAIL_ADDRESS][PERSON_NAME][DOMAIN_NAME],[DOMAIN_NAME][EMAIL_ADDR…" at bounding box center [784, 315] width 404 height 21
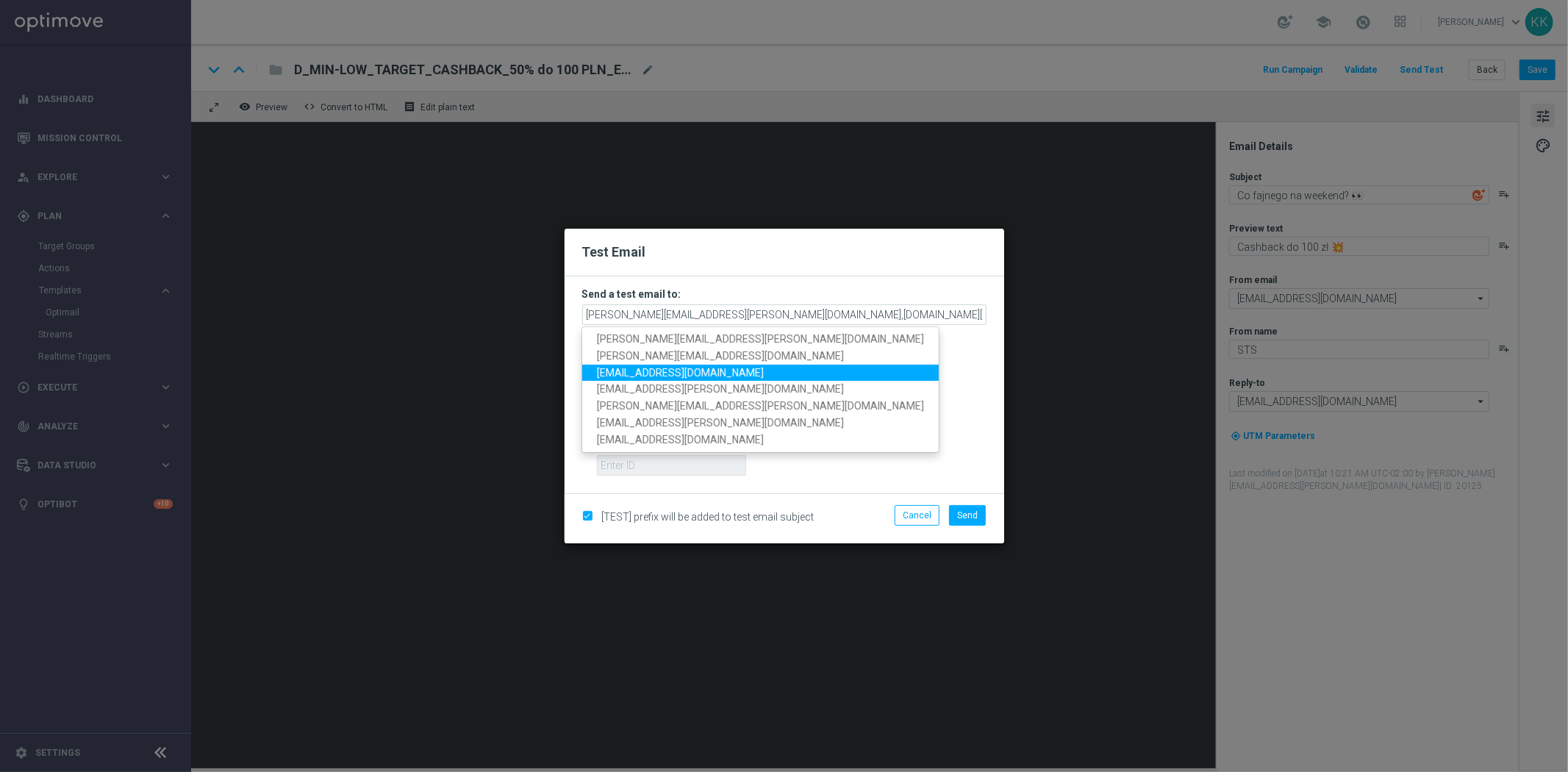
click at [714, 378] on link "[EMAIL_ADDRESS][DOMAIN_NAME]" at bounding box center [760, 372] width 356 height 17
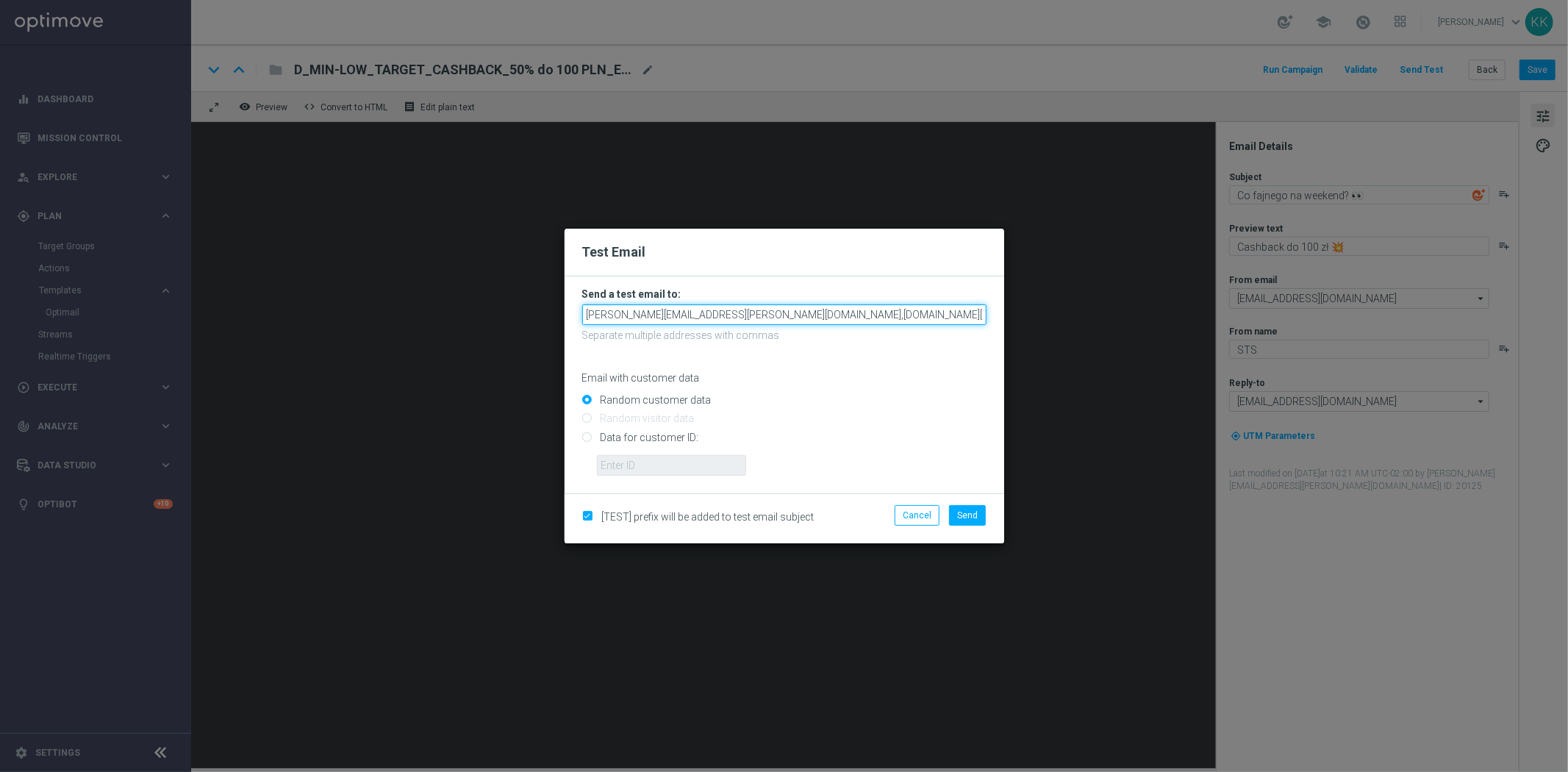
click at [960, 314] on input "[PERSON_NAME][EMAIL_ADDRESS][PERSON_NAME][DOMAIN_NAME],[DOMAIN_NAME][EMAIL_ADDR…" at bounding box center [784, 315] width 404 height 21
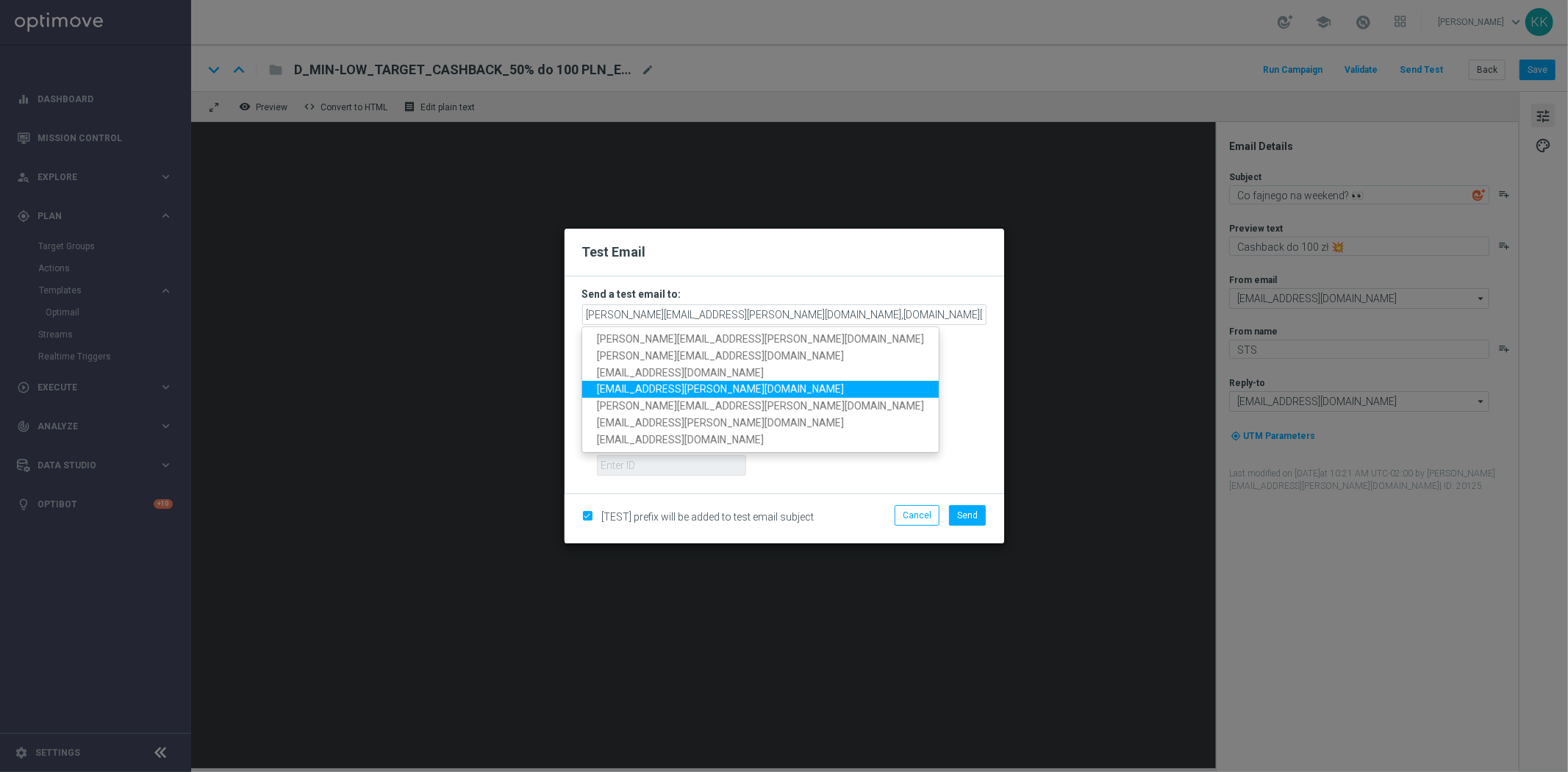
click at [734, 395] on link "[EMAIL_ADDRESS][PERSON_NAME][DOMAIN_NAME]" at bounding box center [760, 389] width 356 height 17
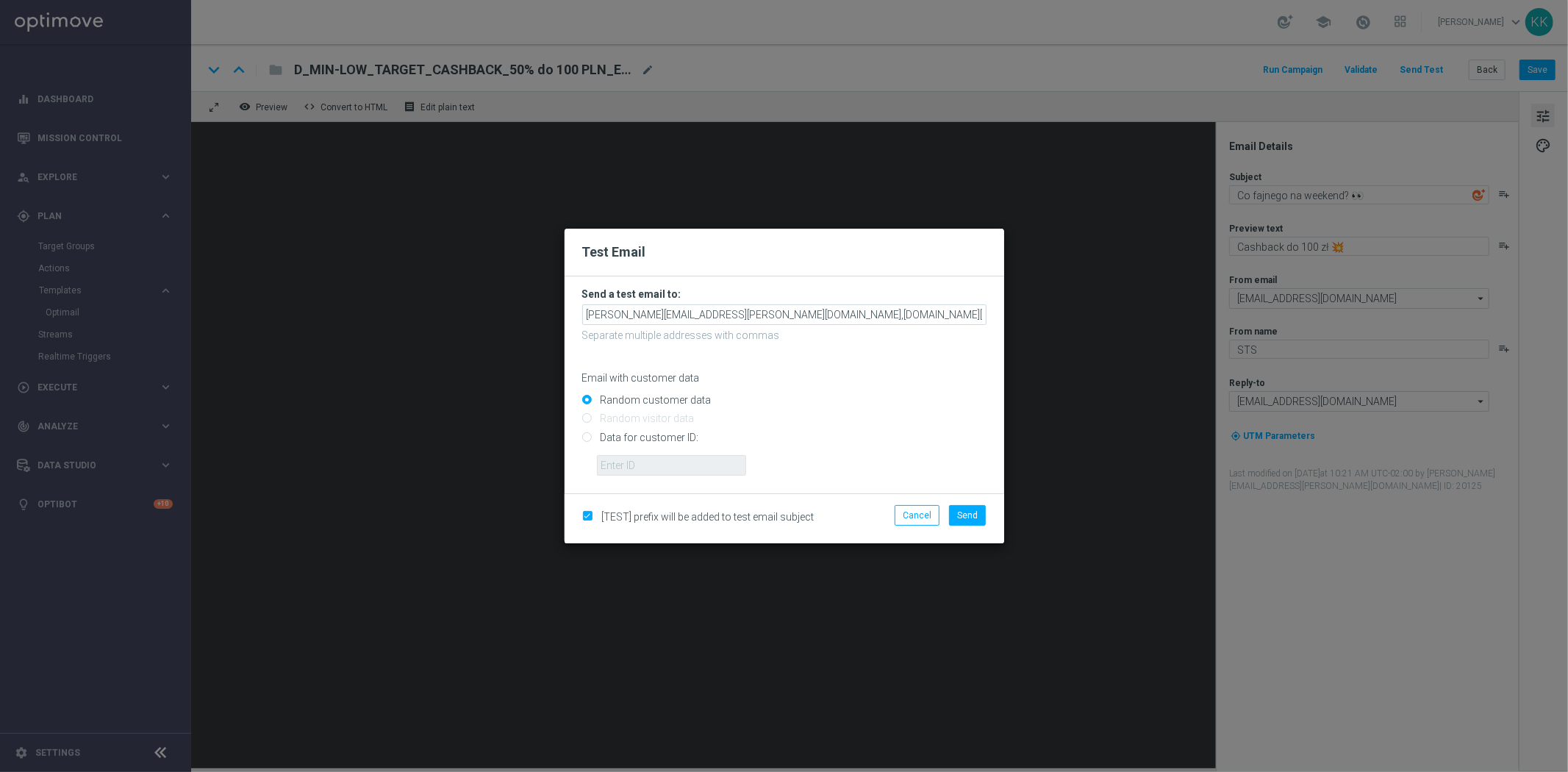
drag, startPoint x: 941, startPoint y: 326, endPoint x: 1360, endPoint y: 326, distance: 419.0
click at [1281, 331] on modal-container "Test Email Send a test email to: [PERSON_NAME][EMAIL_ADDRESS][PERSON_NAME][DOMA…" at bounding box center [784, 386] width 1568 height 772
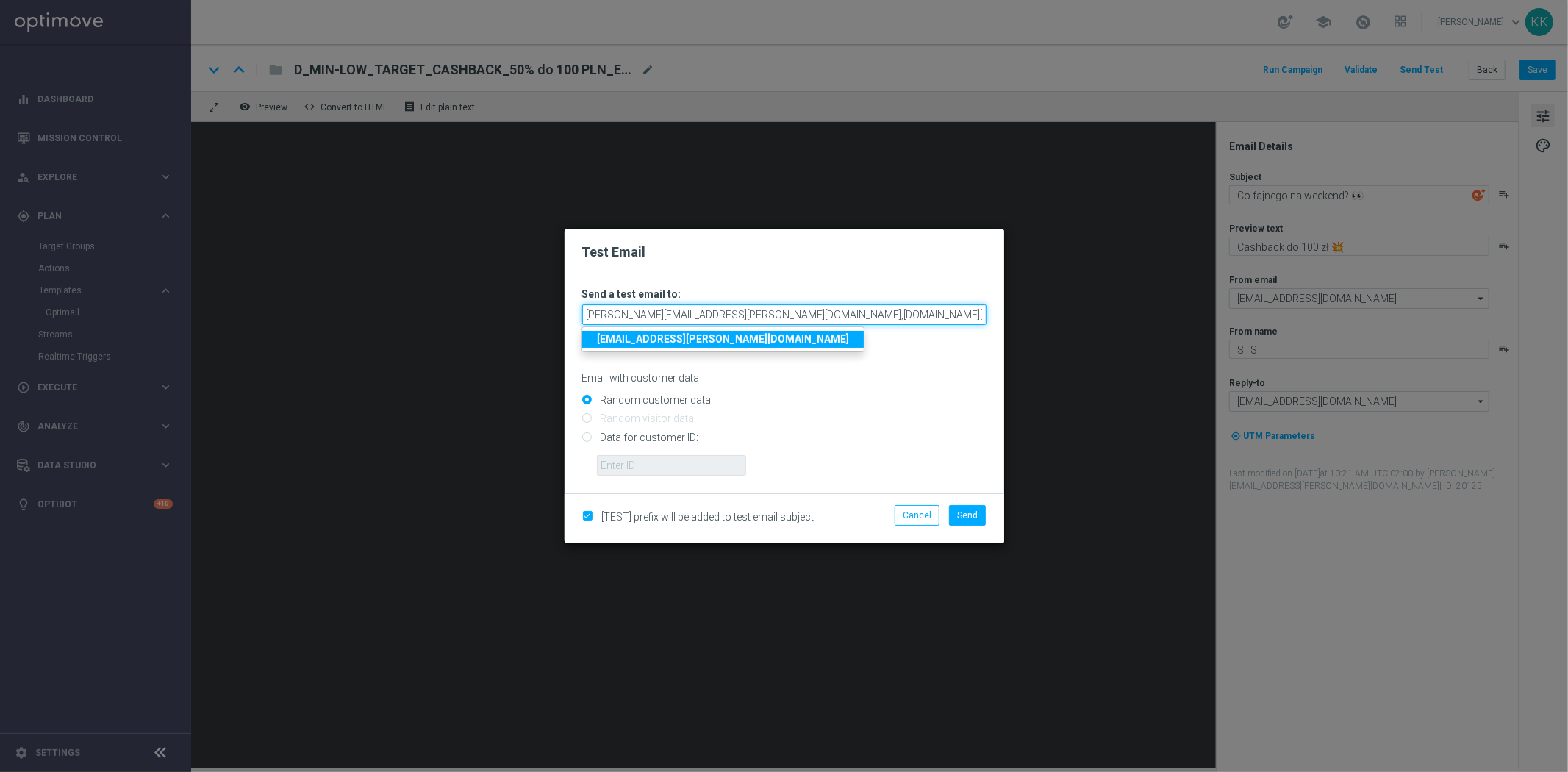
drag, startPoint x: 1167, startPoint y: 306, endPoint x: 1286, endPoint y: 298, distance: 119.3
click at [1286, 298] on modal-container "Test Email Send a test email to: [PERSON_NAME][EMAIL_ADDRESS][PERSON_NAME][DOMA…" at bounding box center [784, 386] width 1568 height 772
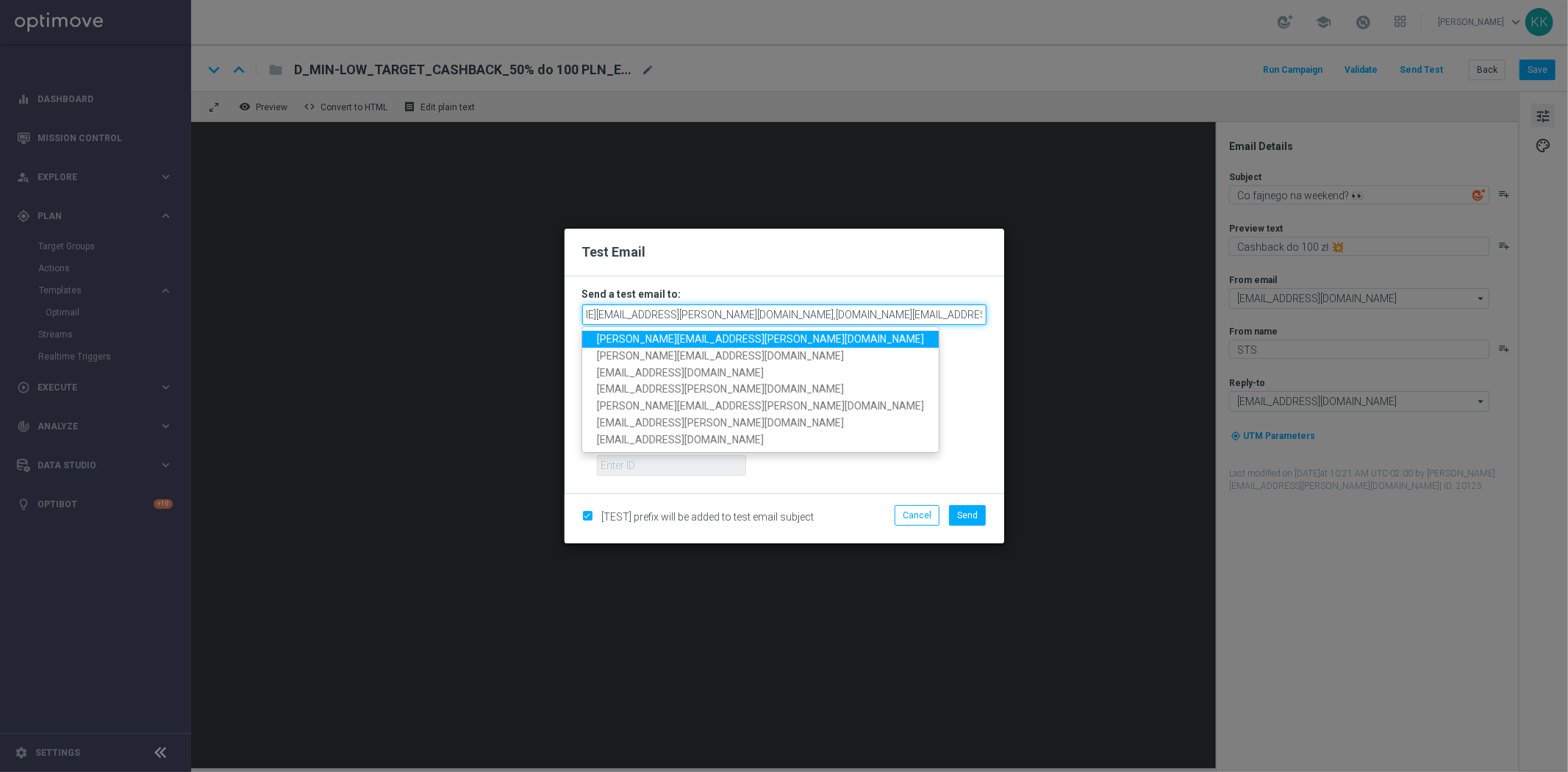
scroll to position [0, 69]
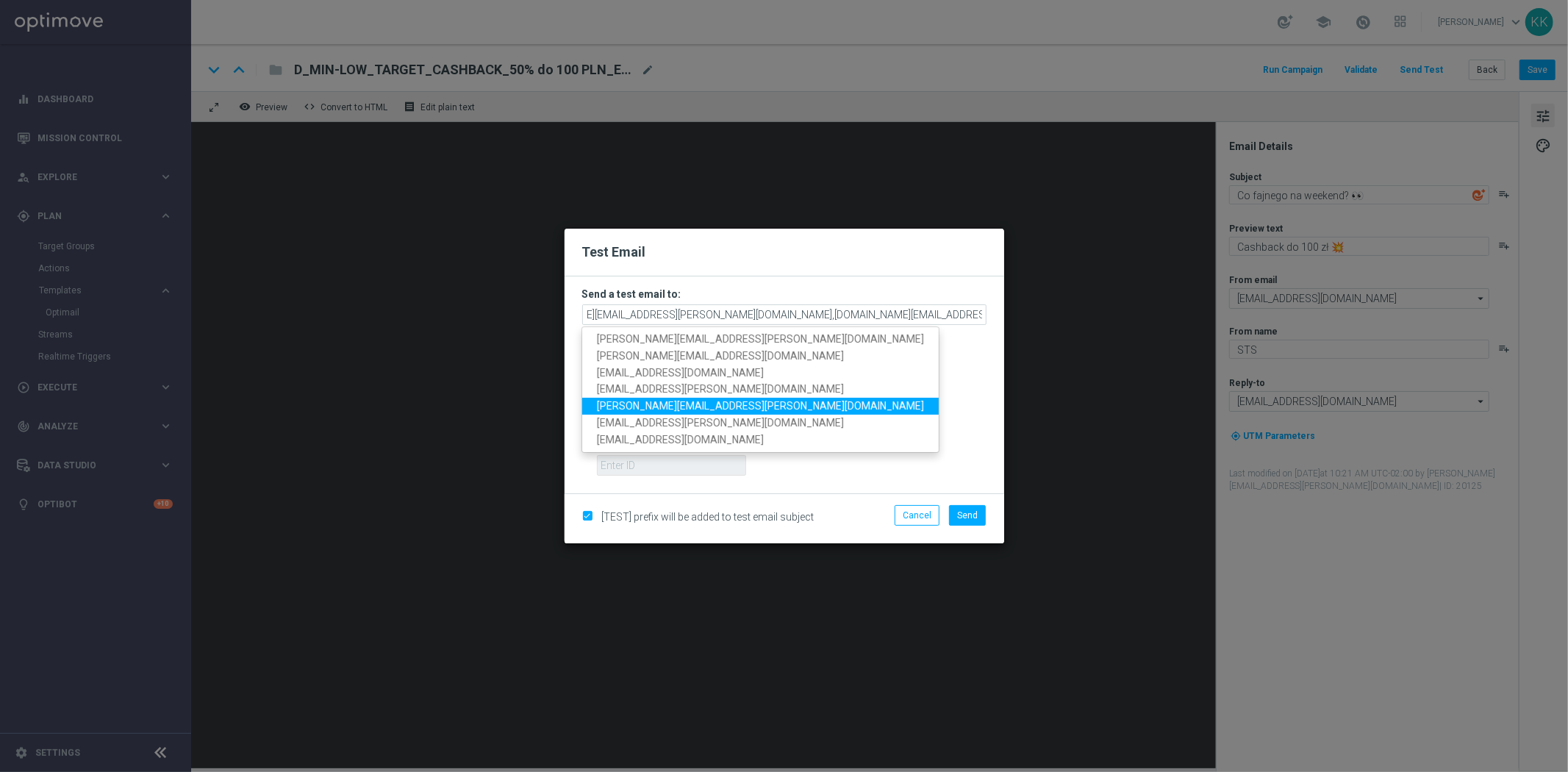
click at [724, 410] on link "[PERSON_NAME][EMAIL_ADDRESS][PERSON_NAME][DOMAIN_NAME]" at bounding box center [760, 405] width 356 height 17
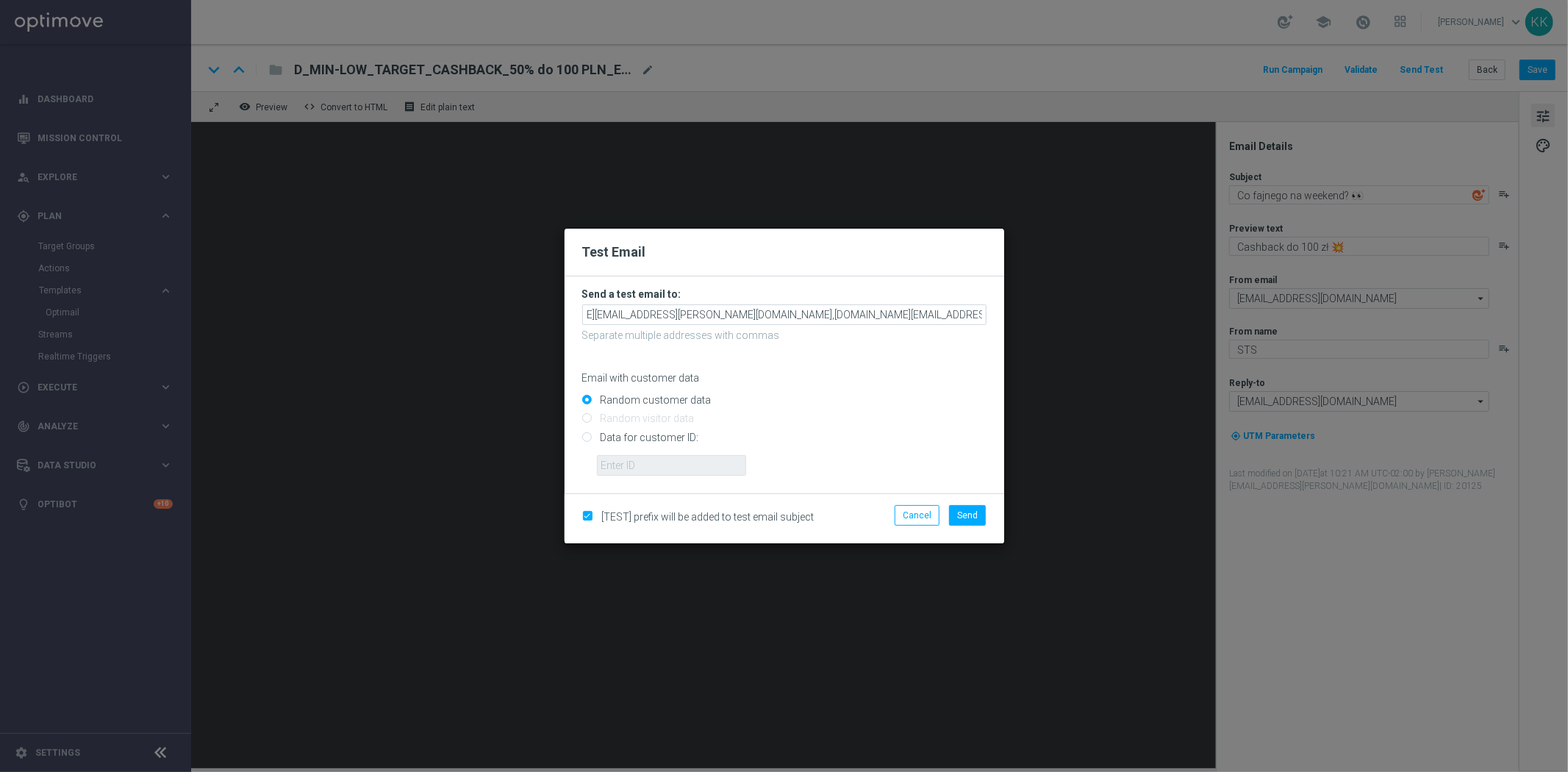
scroll to position [0, 0]
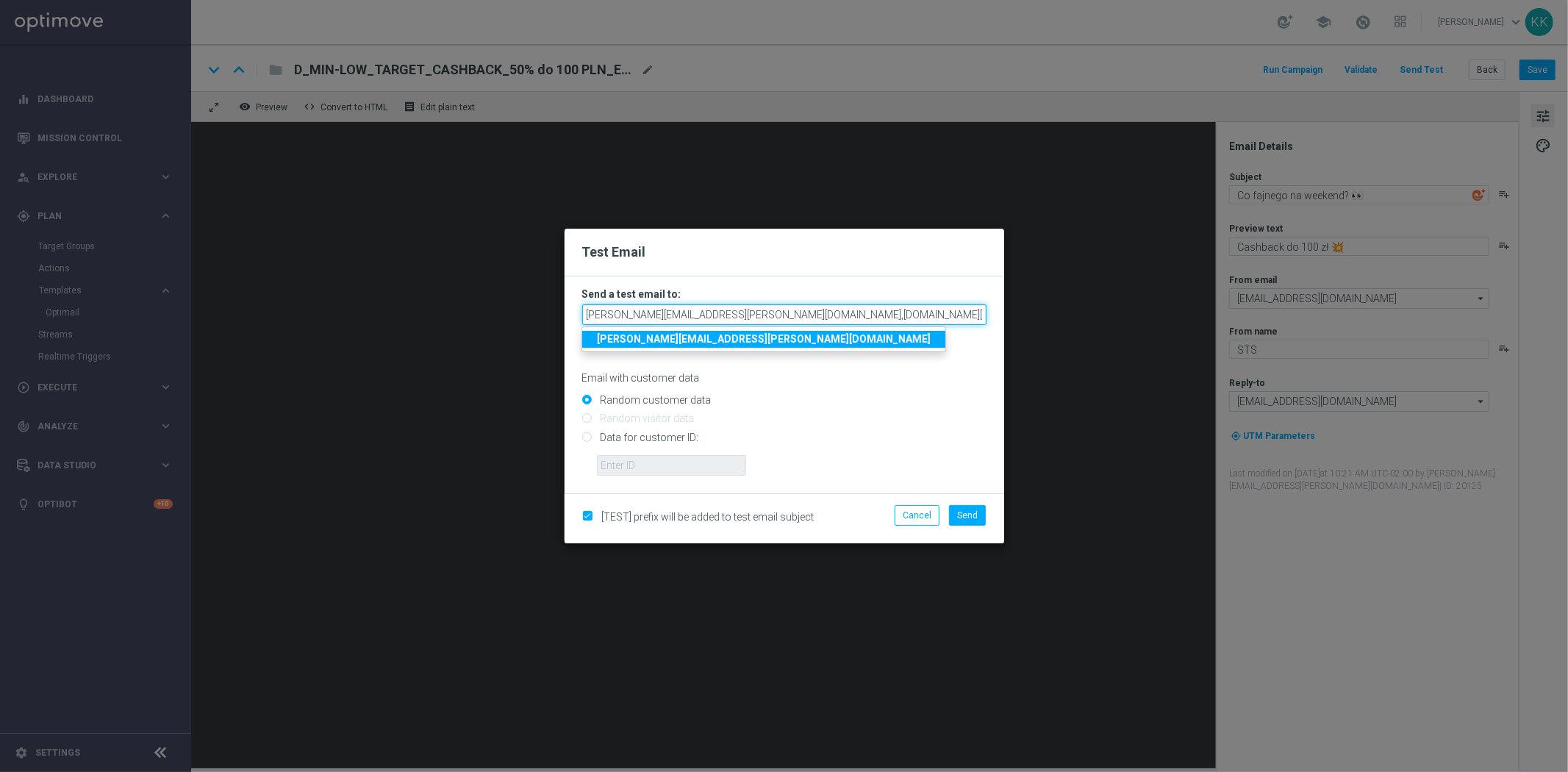
drag, startPoint x: 960, startPoint y: 317, endPoint x: 1416, endPoint y: 290, distance: 456.8
click at [1318, 305] on modal-container "Test Email Send a test email to: [PERSON_NAME][EMAIL_ADDRESS][PERSON_NAME][DOMA…" at bounding box center [784, 386] width 1568 height 772
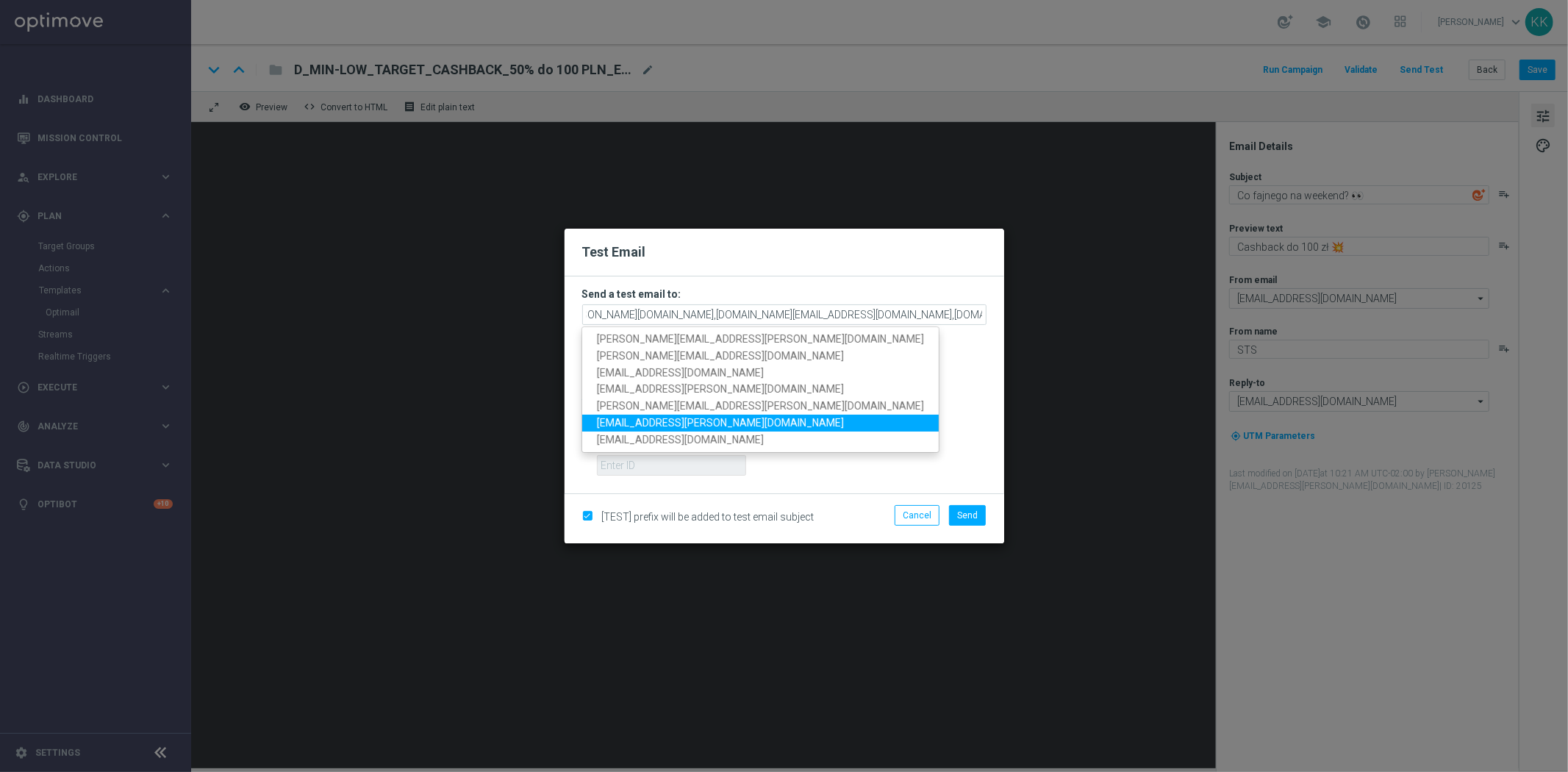
click at [688, 425] on span "[EMAIL_ADDRESS][PERSON_NAME][DOMAIN_NAME]" at bounding box center [721, 422] width 247 height 11
type input "[PERSON_NAME][EMAIL_ADDRESS][PERSON_NAME][DOMAIN_NAME],[DOMAIN_NAME][EMAIL_ADDR…"
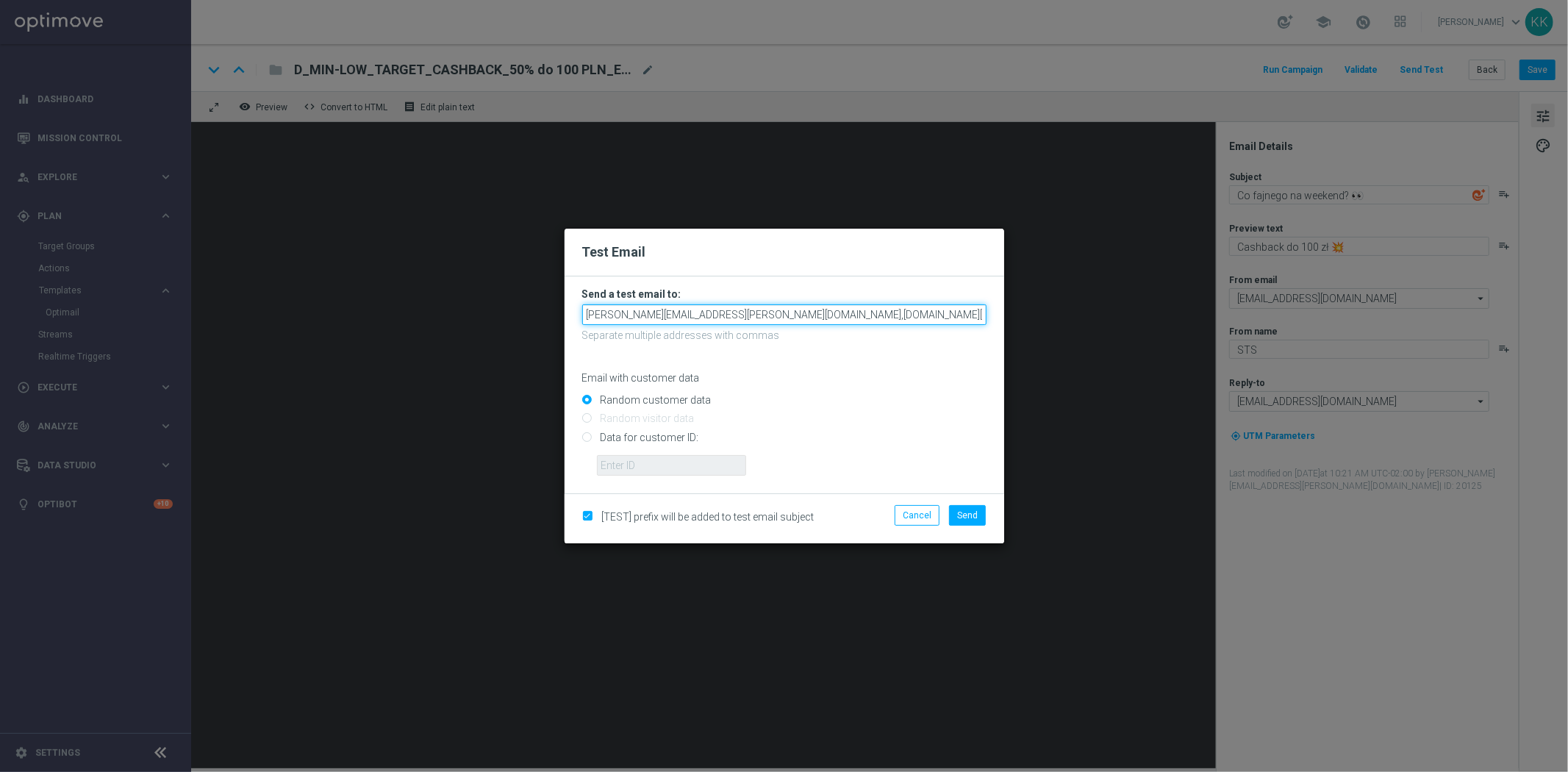
click at [728, 310] on input "[PERSON_NAME][EMAIL_ADDRESS][PERSON_NAME][DOMAIN_NAME],[DOMAIN_NAME][EMAIL_ADDR…" at bounding box center [784, 315] width 404 height 21
click at [729, 310] on input "[PERSON_NAME][EMAIL_ADDRESS][PERSON_NAME][DOMAIN_NAME],[DOMAIN_NAME][EMAIL_ADDR…" at bounding box center [784, 315] width 404 height 21
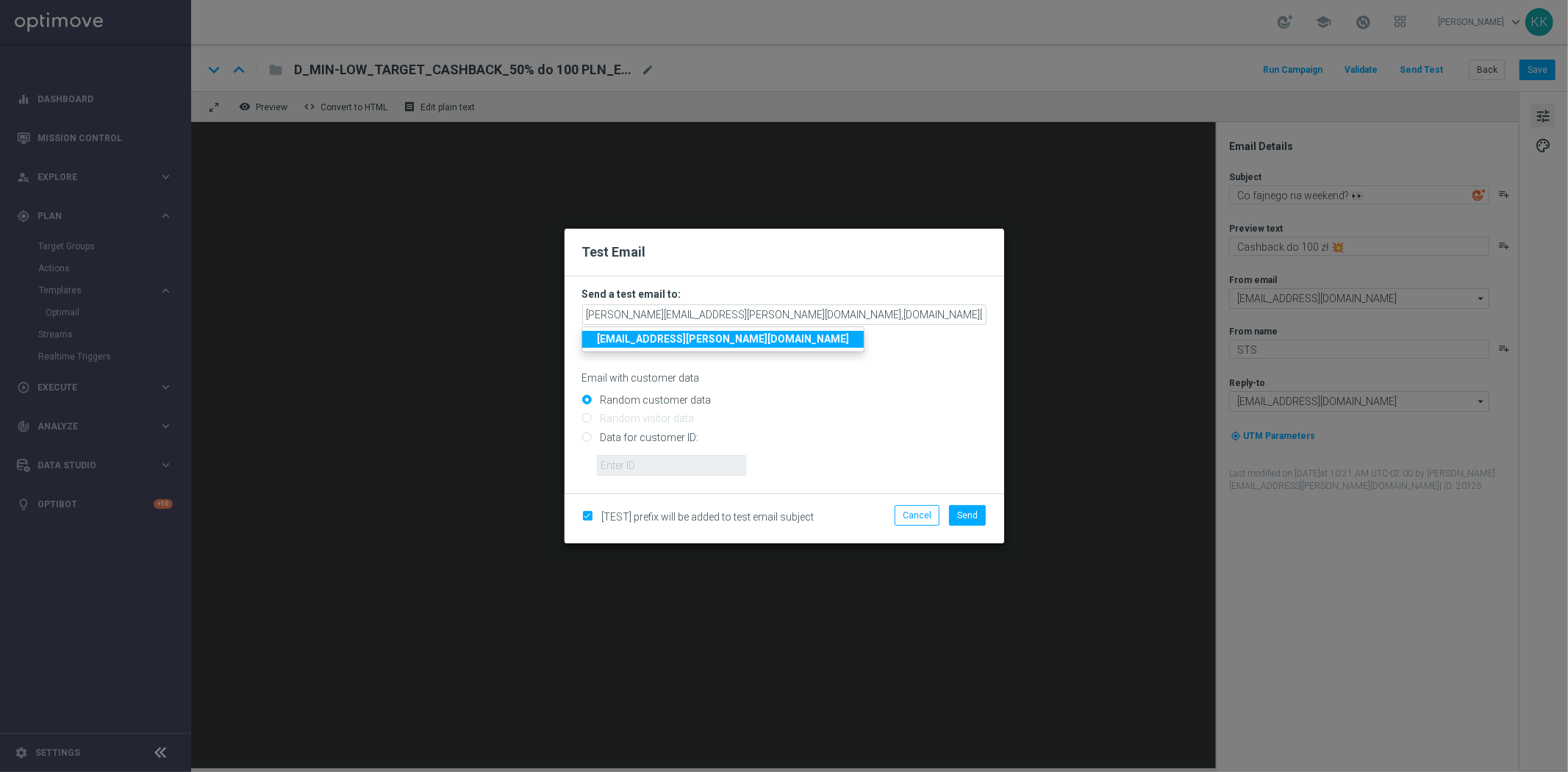
click at [913, 368] on div "Email with customer data" at bounding box center [784, 365] width 404 height 39
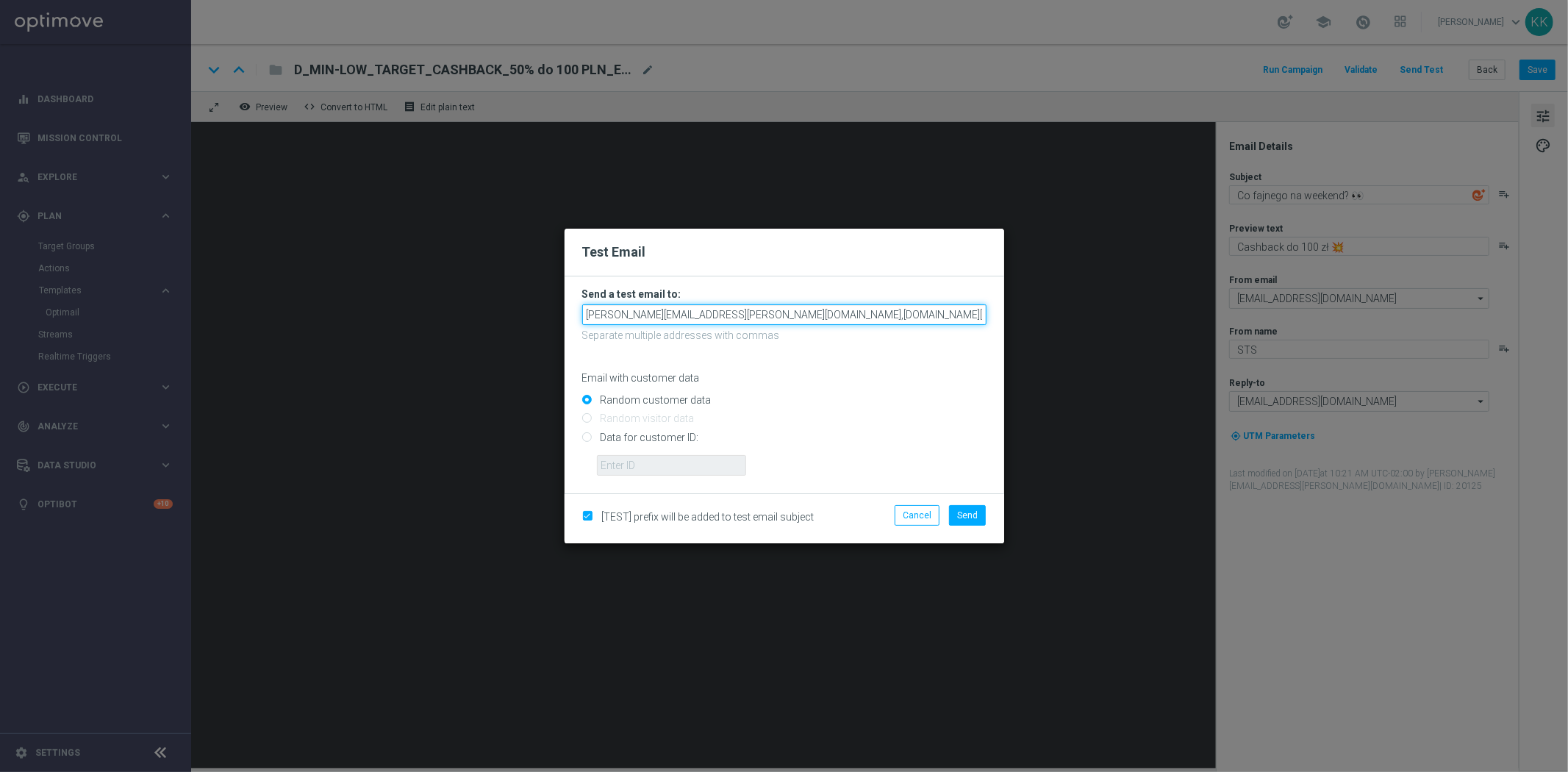
scroll to position [0, 291]
drag, startPoint x: 1025, startPoint y: 313, endPoint x: 1370, endPoint y: 302, distance: 345.2
click at [1370, 302] on modal-container "Test Email Send a test email to: [PERSON_NAME][EMAIL_ADDRESS][PERSON_NAME][DOMA…" at bounding box center [784, 386] width 1568 height 772
click at [925, 314] on input "[PERSON_NAME][EMAIL_ADDRESS][PERSON_NAME][DOMAIN_NAME],[DOMAIN_NAME][EMAIL_ADDR…" at bounding box center [784, 315] width 404 height 21
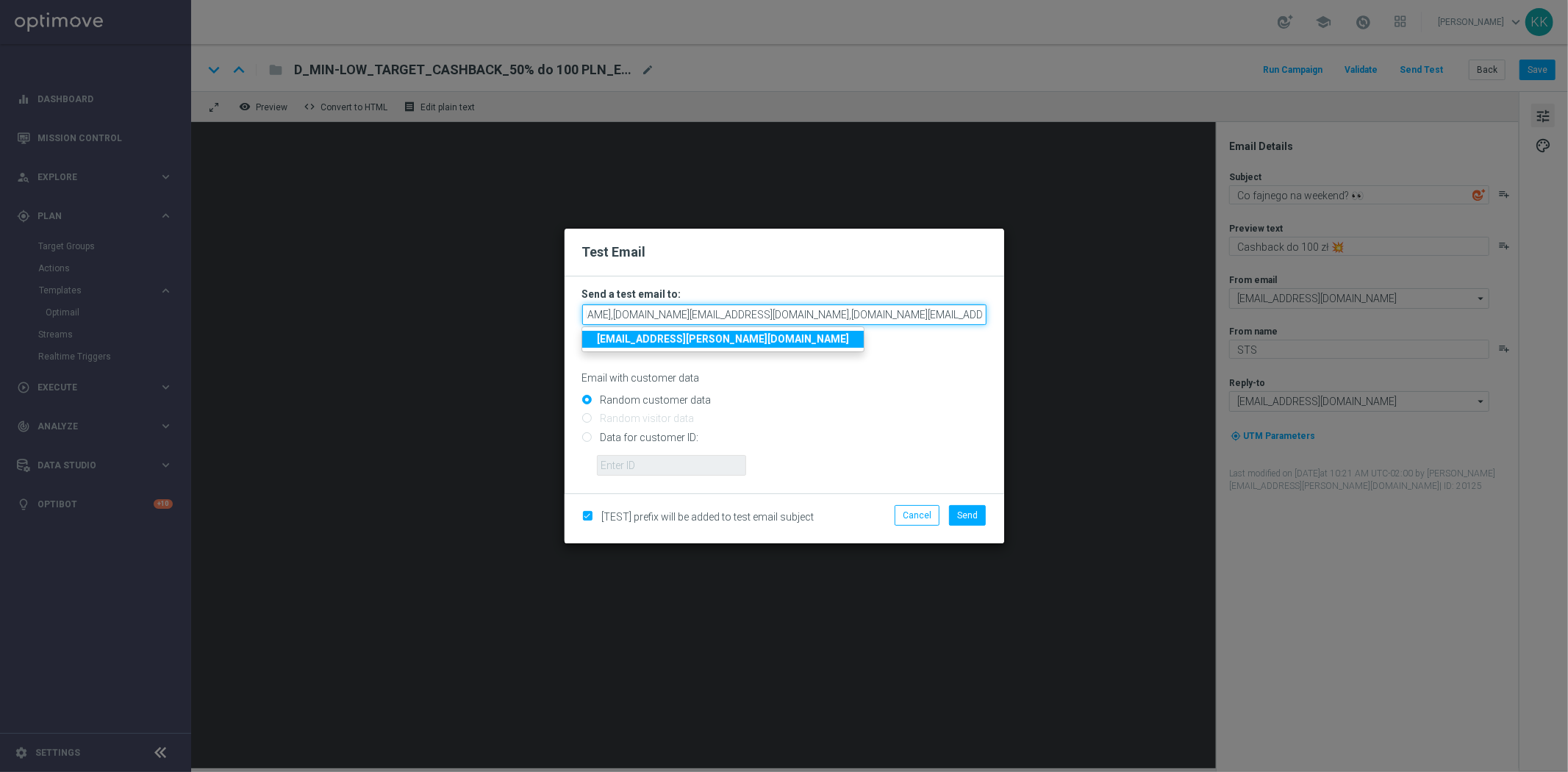
click at [925, 314] on input "[PERSON_NAME][EMAIL_ADDRESS][PERSON_NAME][DOMAIN_NAME],[DOMAIN_NAME][EMAIL_ADDR…" at bounding box center [784, 315] width 404 height 21
click at [906, 388] on div "Random customer data" at bounding box center [784, 397] width 404 height 18
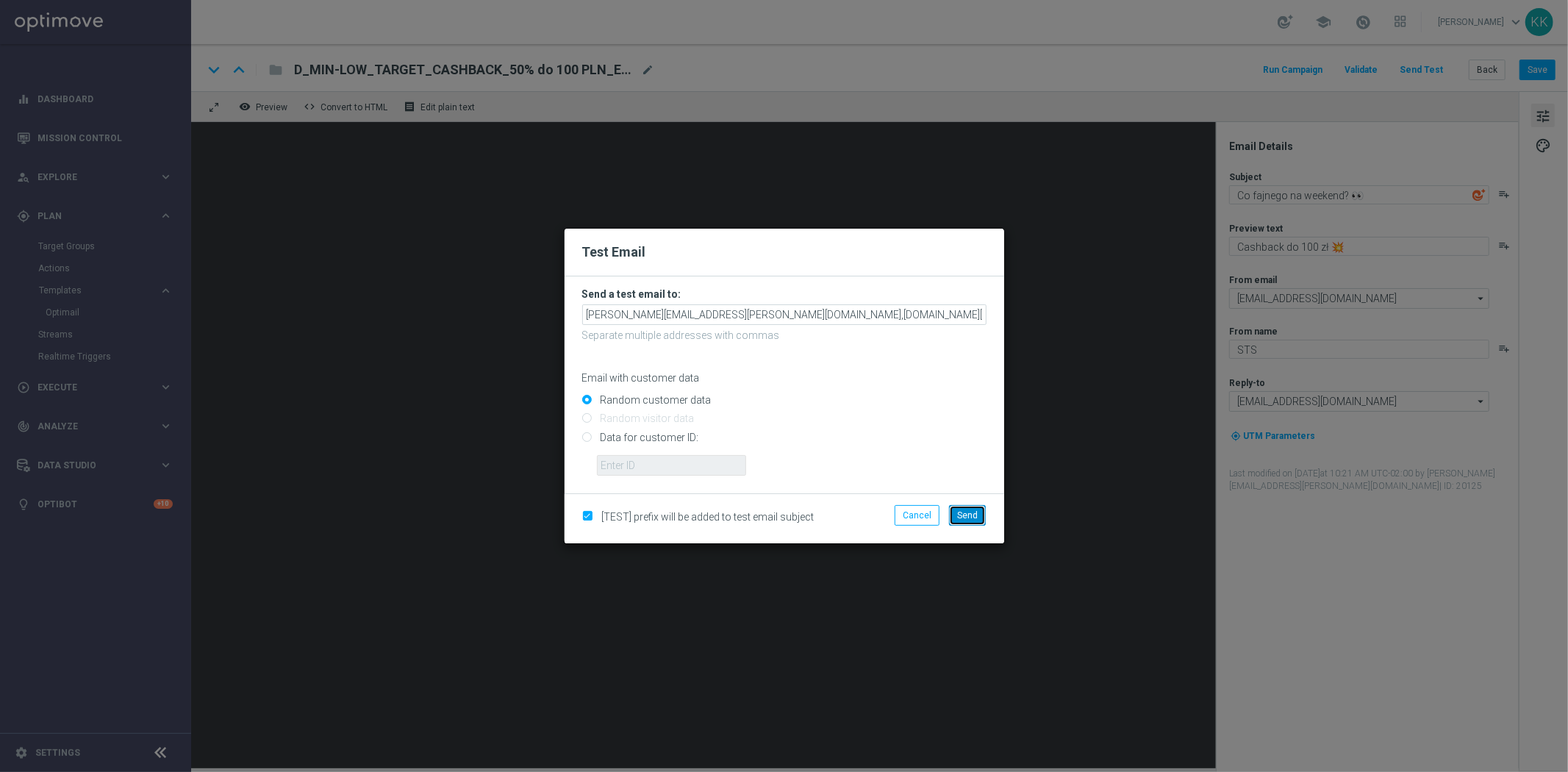
click at [969, 515] on span "Send" at bounding box center [967, 516] width 21 height 11
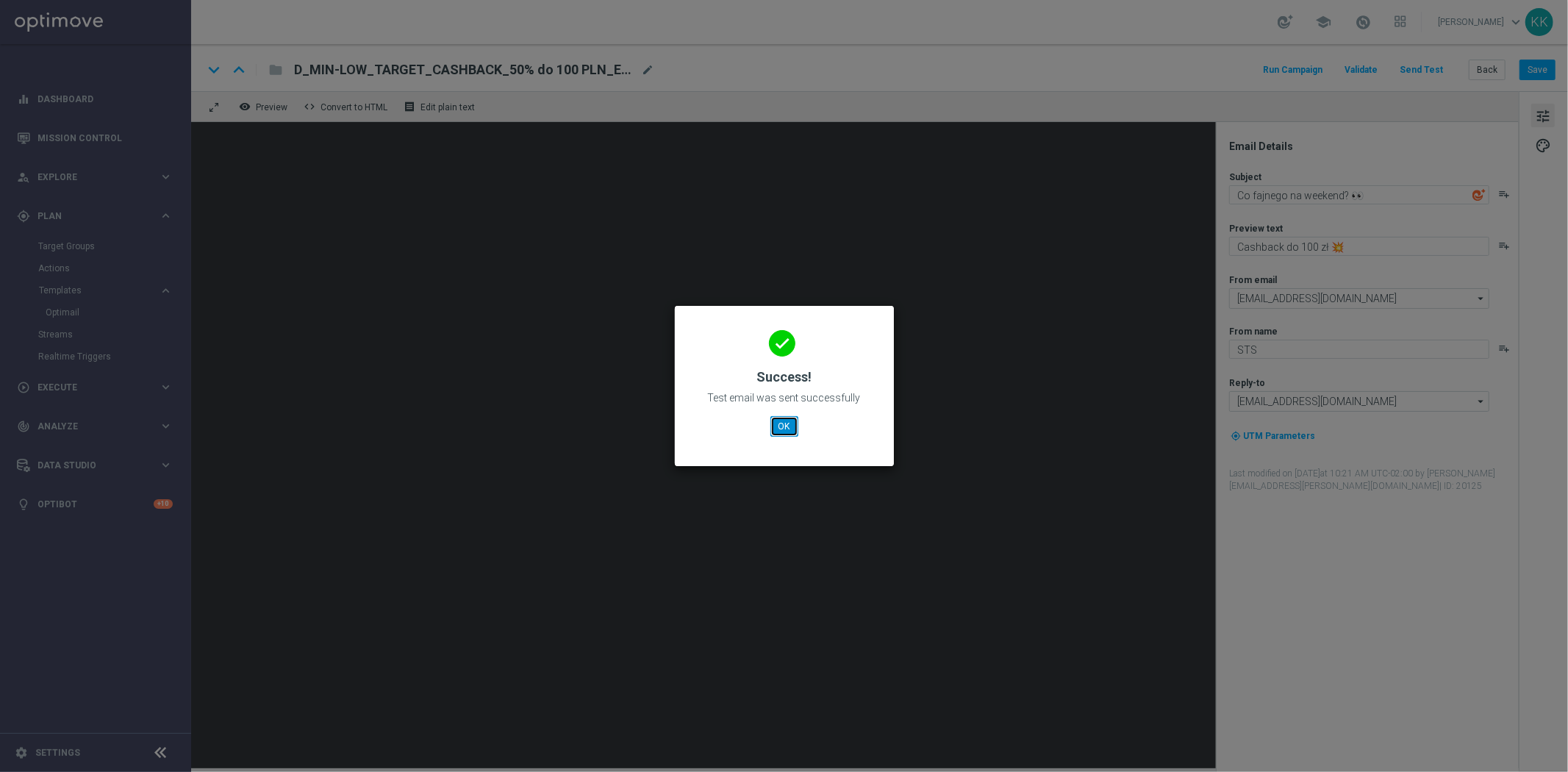
click at [782, 431] on button "OK" at bounding box center [784, 426] width 28 height 21
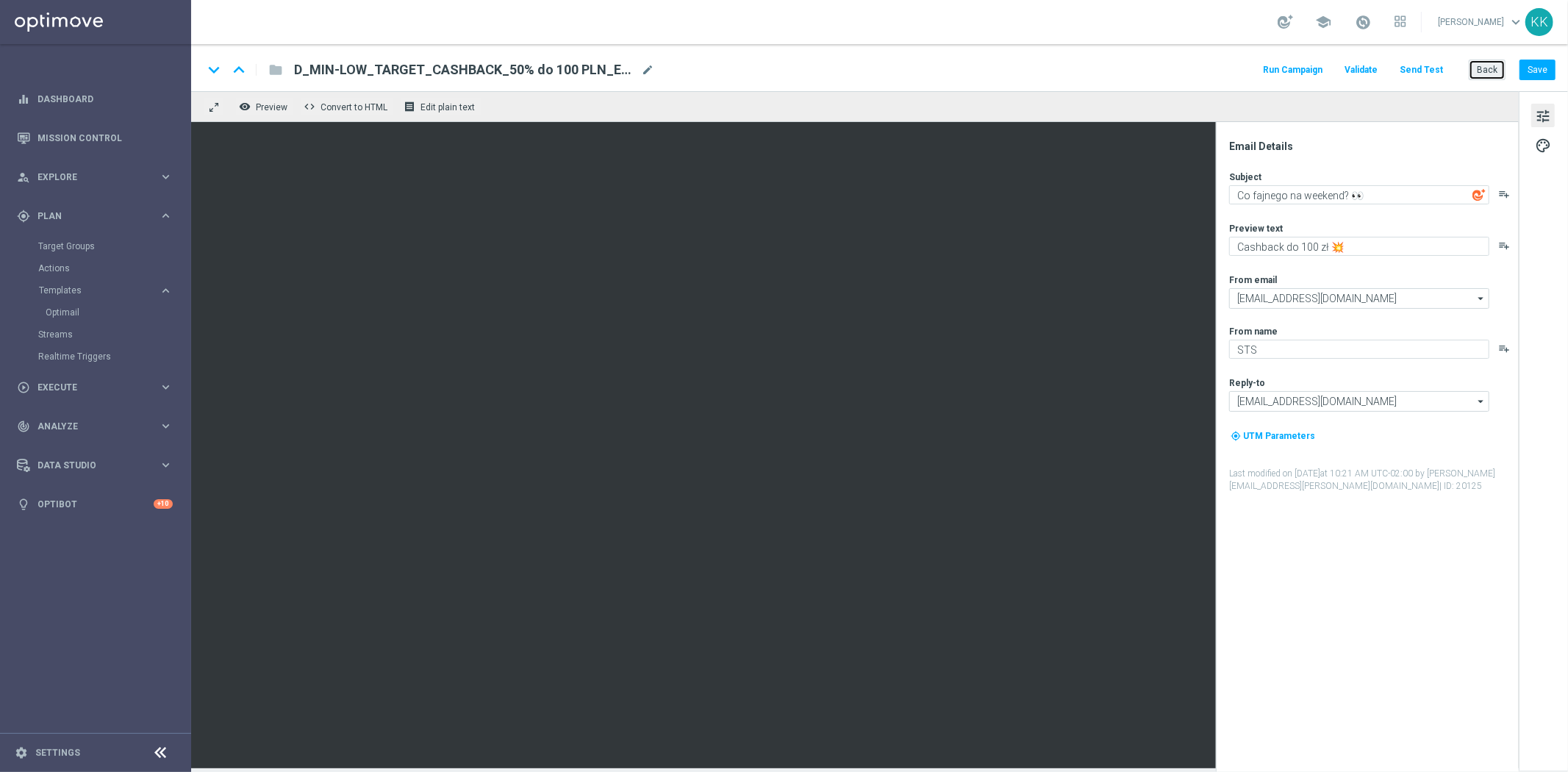
click at [1486, 70] on button "Back" at bounding box center [1487, 70] width 37 height 21
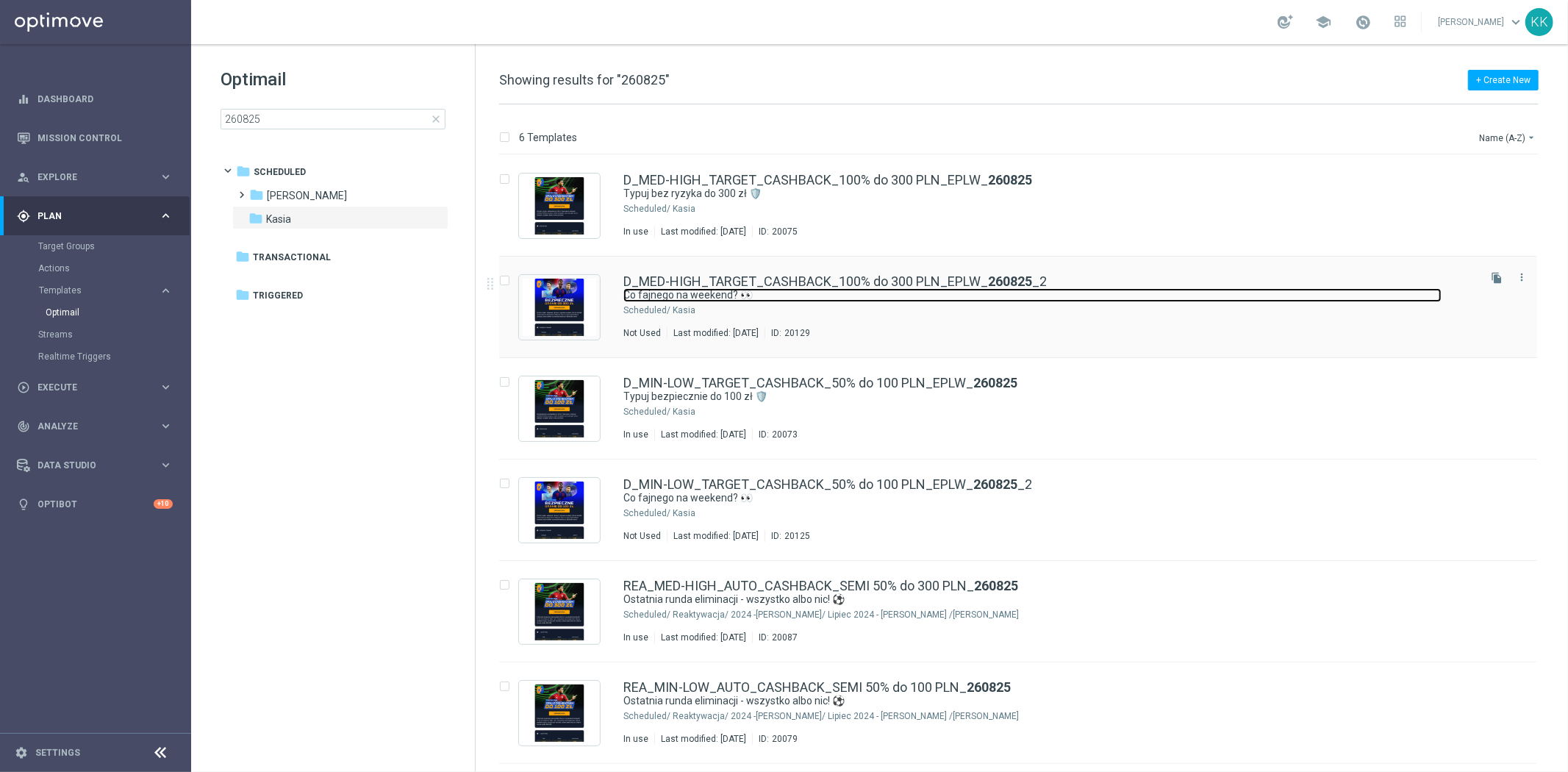
click at [824, 290] on link "Co fajnego na weekend? 👀" at bounding box center [1032, 295] width 818 height 14
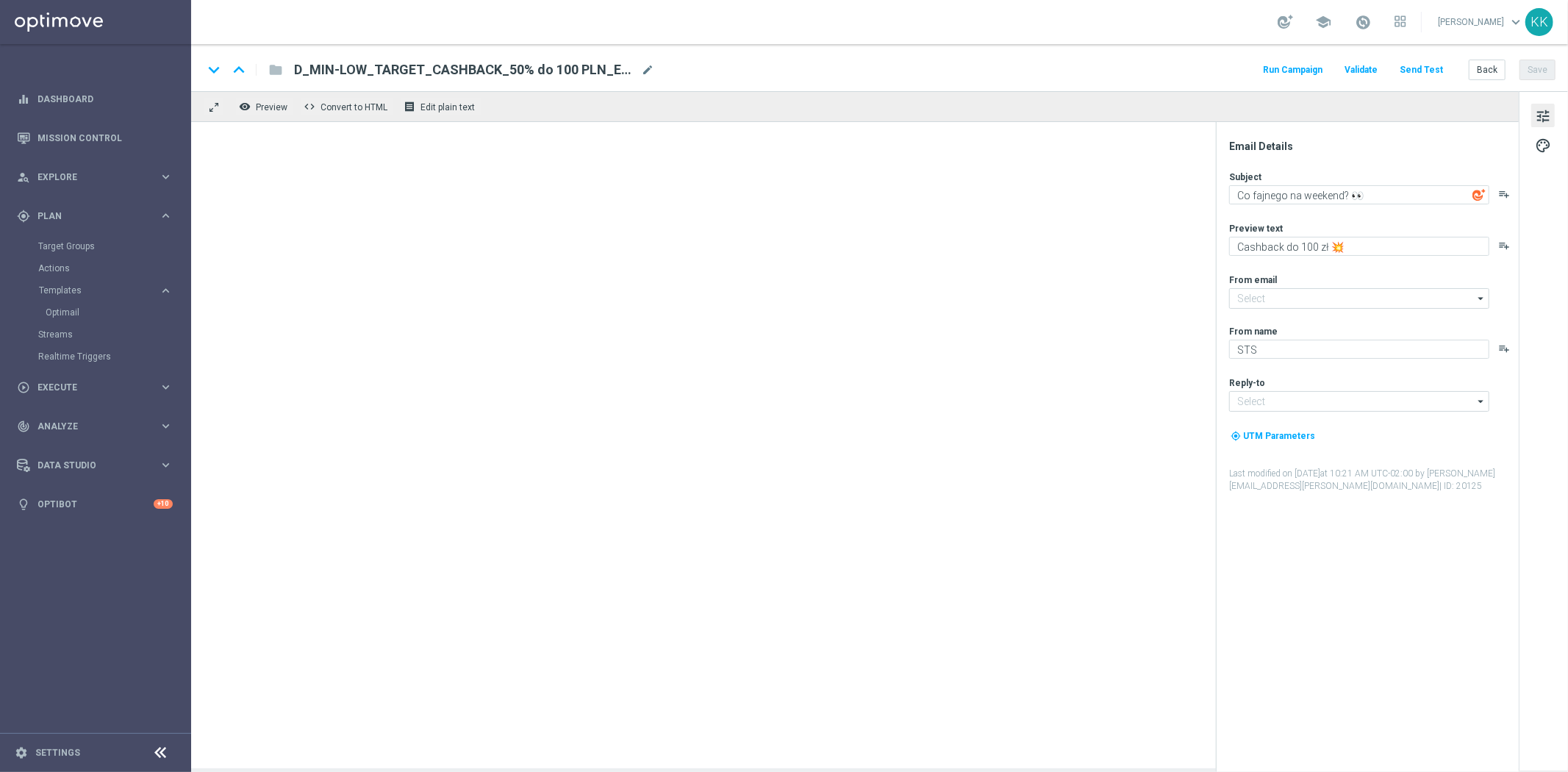
type textarea "Cashback do 300 zł 💥"
type input "[EMAIL_ADDRESS][DOMAIN_NAME]"
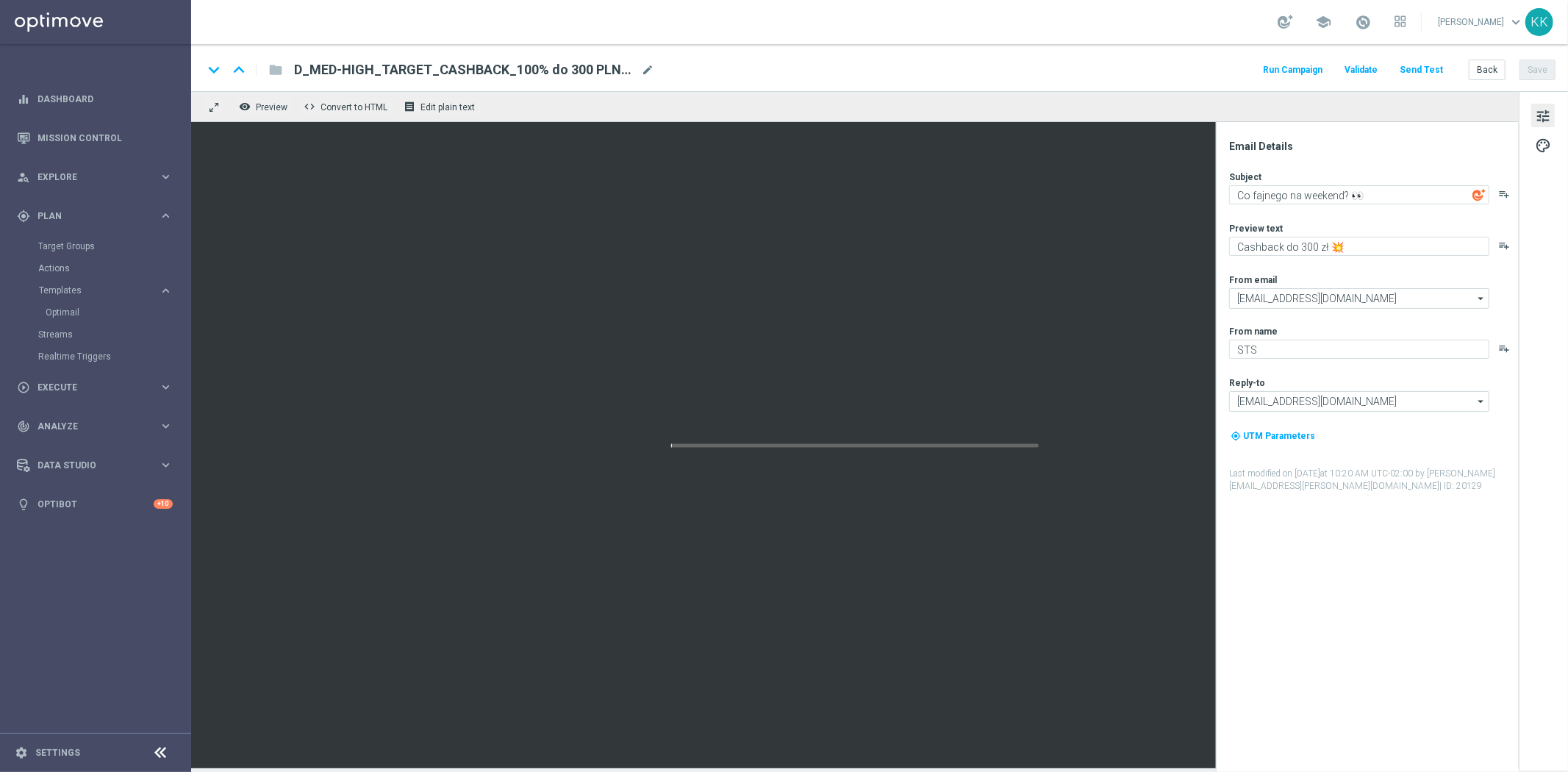
click at [1431, 71] on button "Send Test" at bounding box center [1421, 70] width 48 height 20
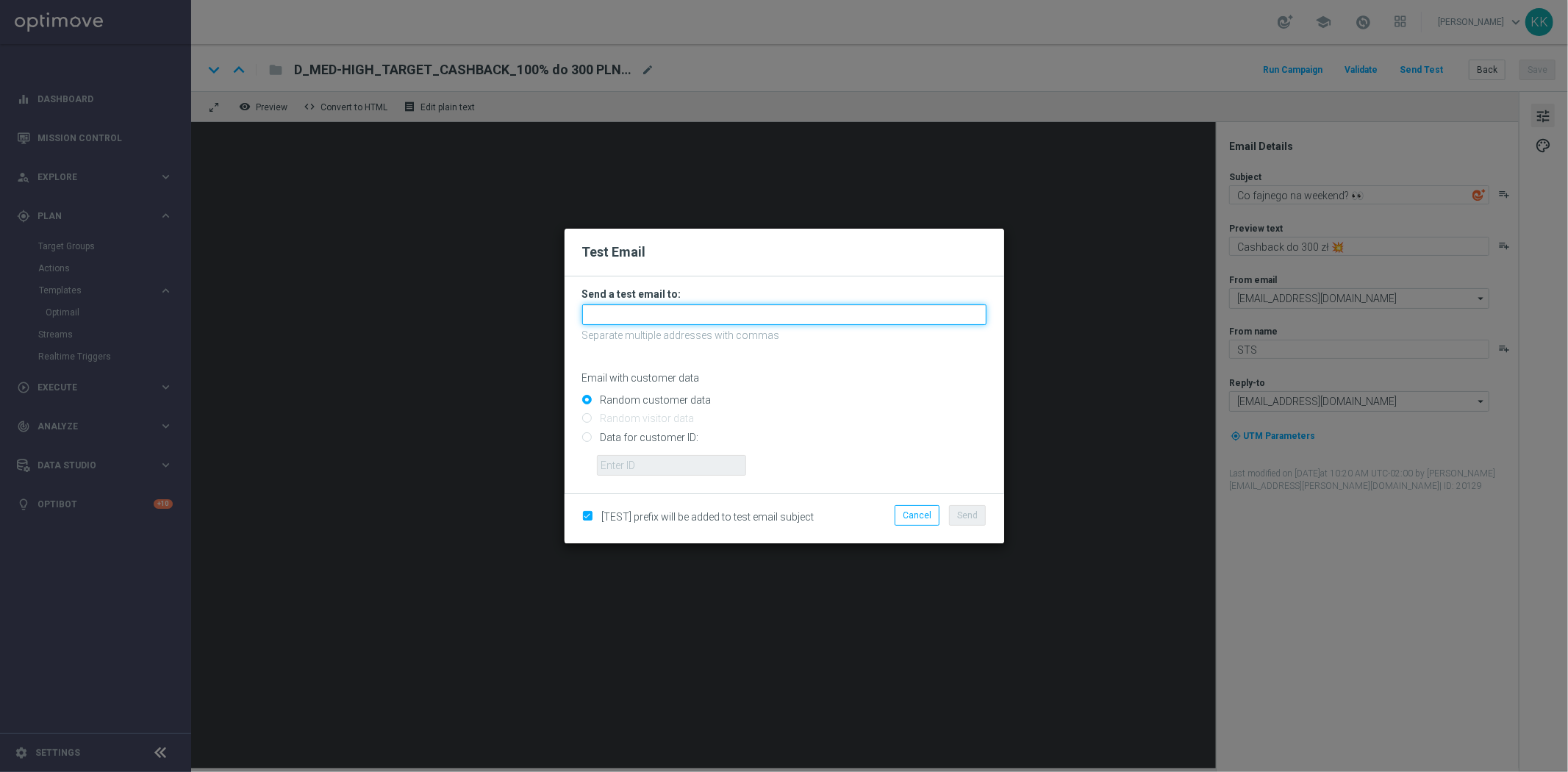
click at [709, 319] on input "text" at bounding box center [784, 315] width 404 height 21
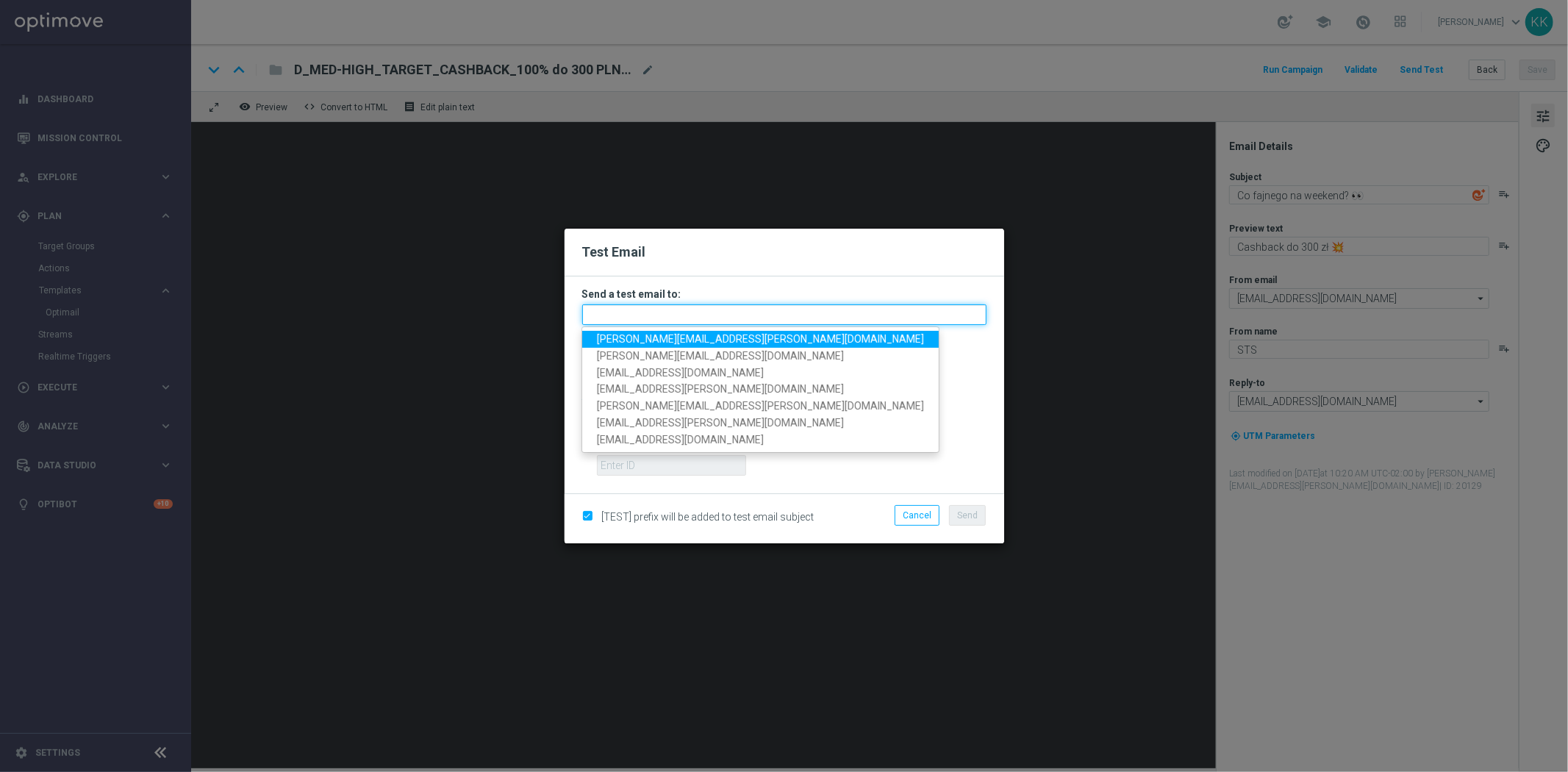
paste input "[PERSON_NAME][EMAIL_ADDRESS][PERSON_NAME][DOMAIN_NAME],[DOMAIN_NAME][EMAIL_ADDR…"
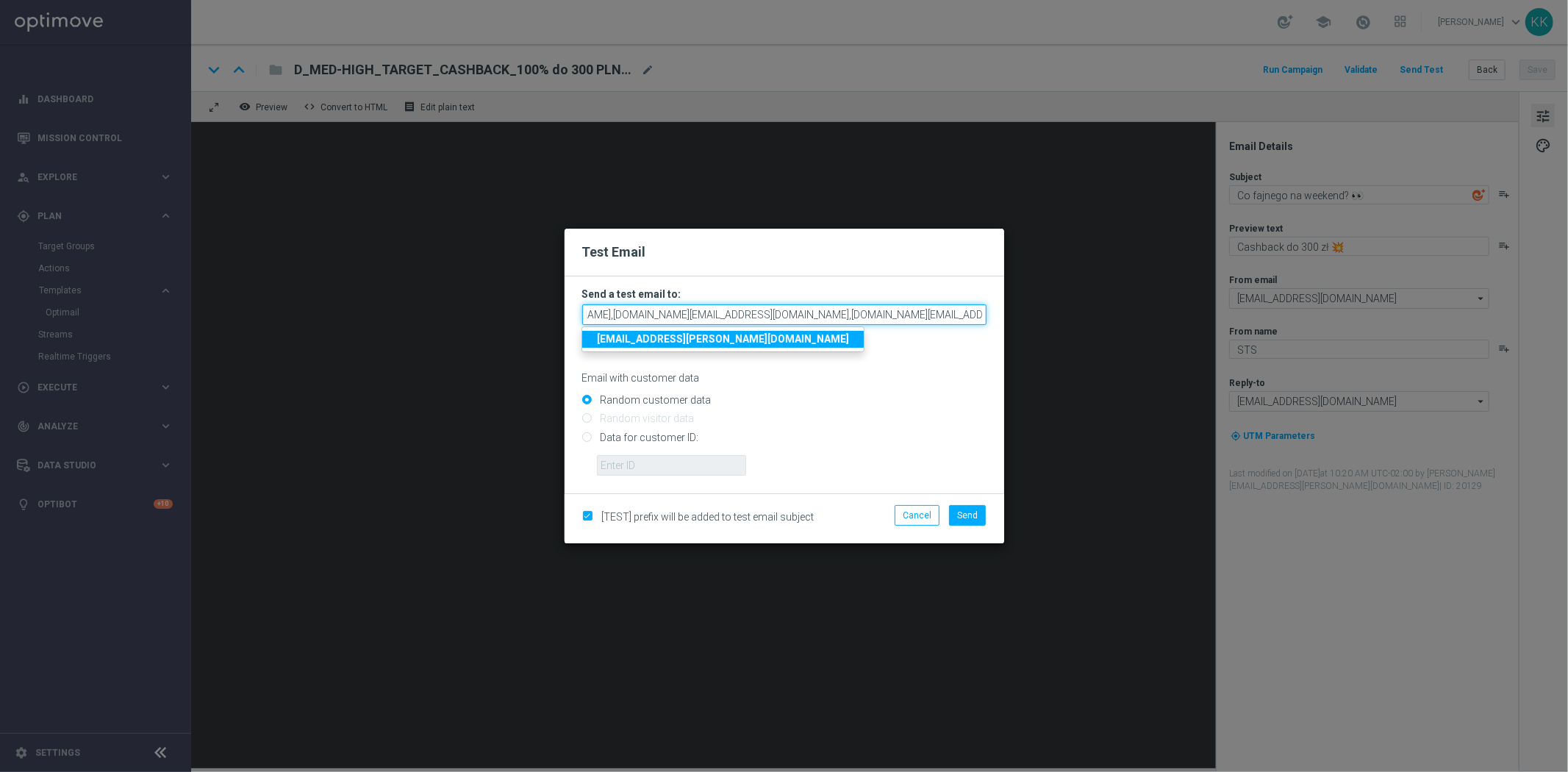
type input "[PERSON_NAME][EMAIL_ADDRESS][PERSON_NAME][DOMAIN_NAME],[DOMAIN_NAME][EMAIL_ADDR…"
click at [974, 512] on span "Send" at bounding box center [967, 516] width 21 height 11
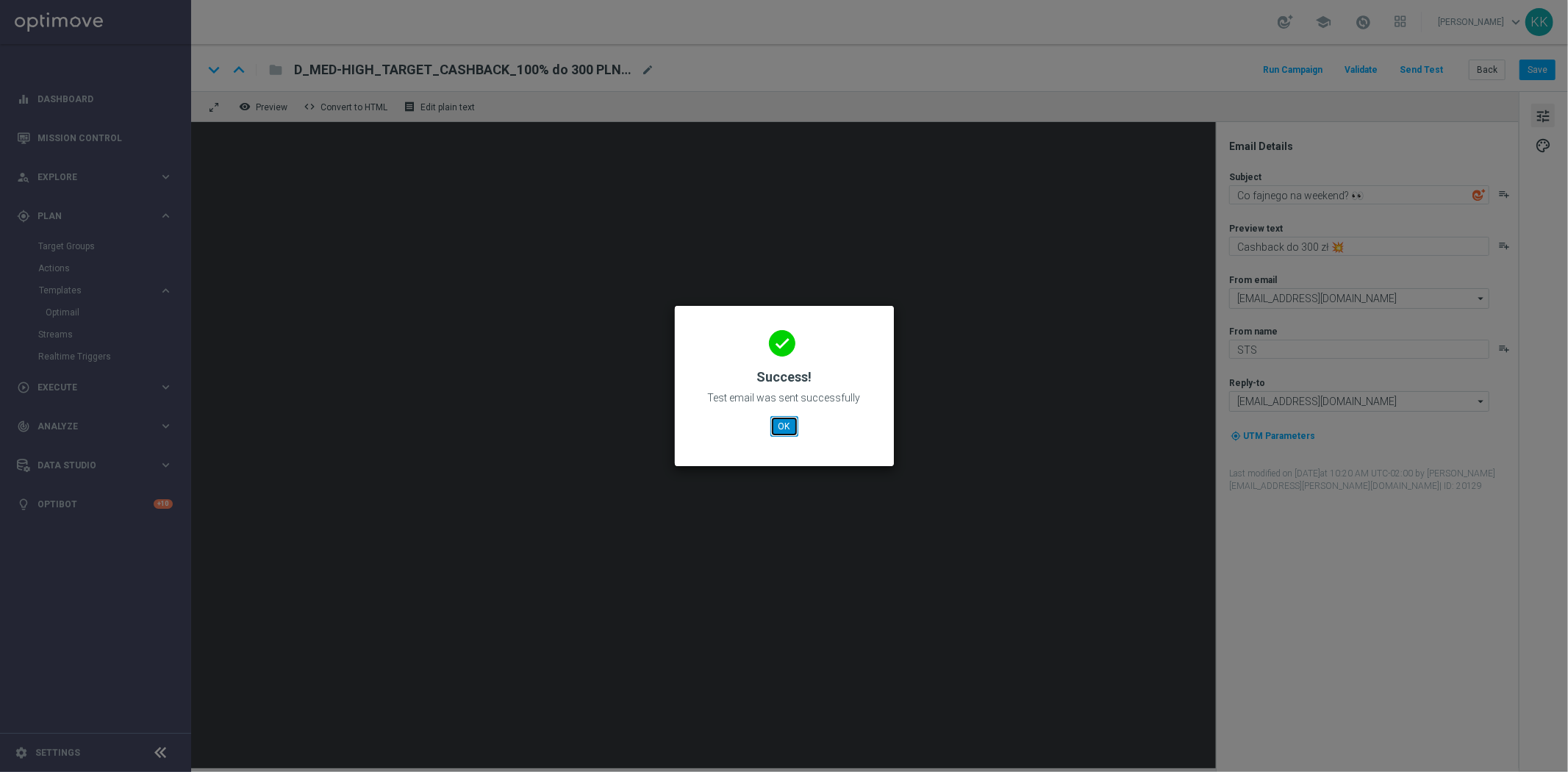
click at [791, 425] on button "OK" at bounding box center [784, 426] width 28 height 21
